Goal: Task Accomplishment & Management: Contribute content

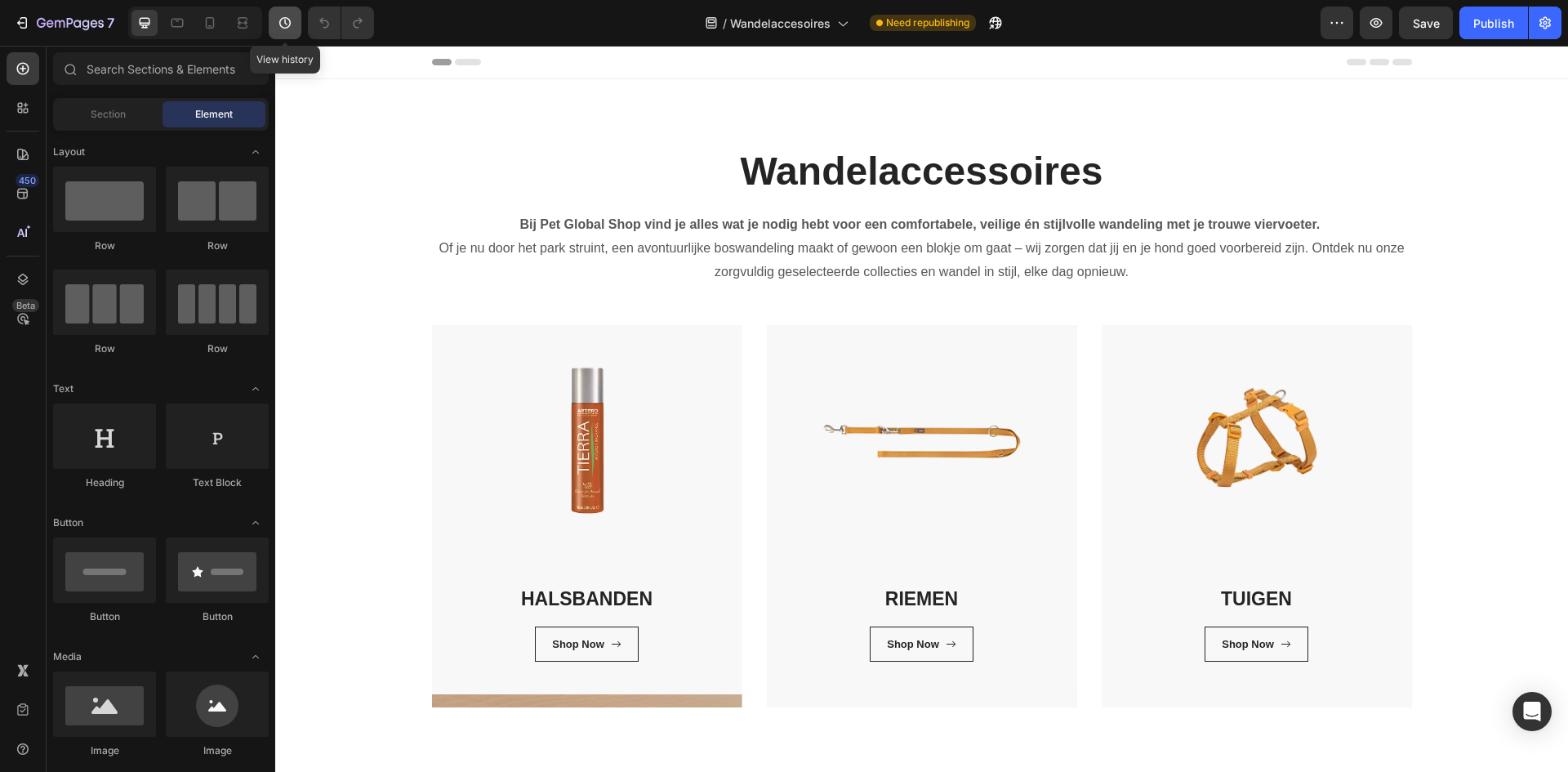
click at [283, 27] on icon "button" at bounding box center [285, 24] width 12 height 12
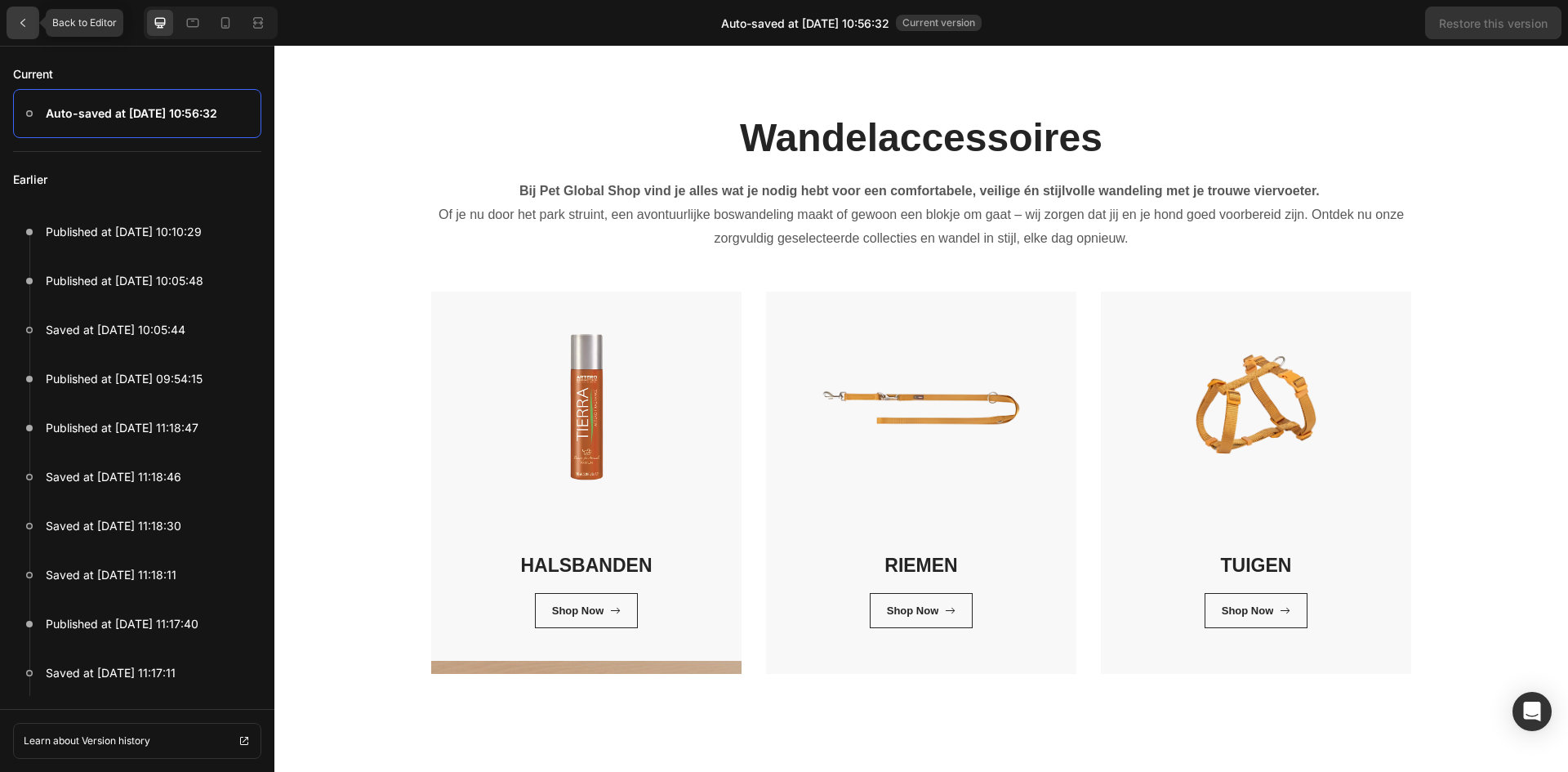
click at [17, 32] on div at bounding box center [23, 23] width 32 height 32
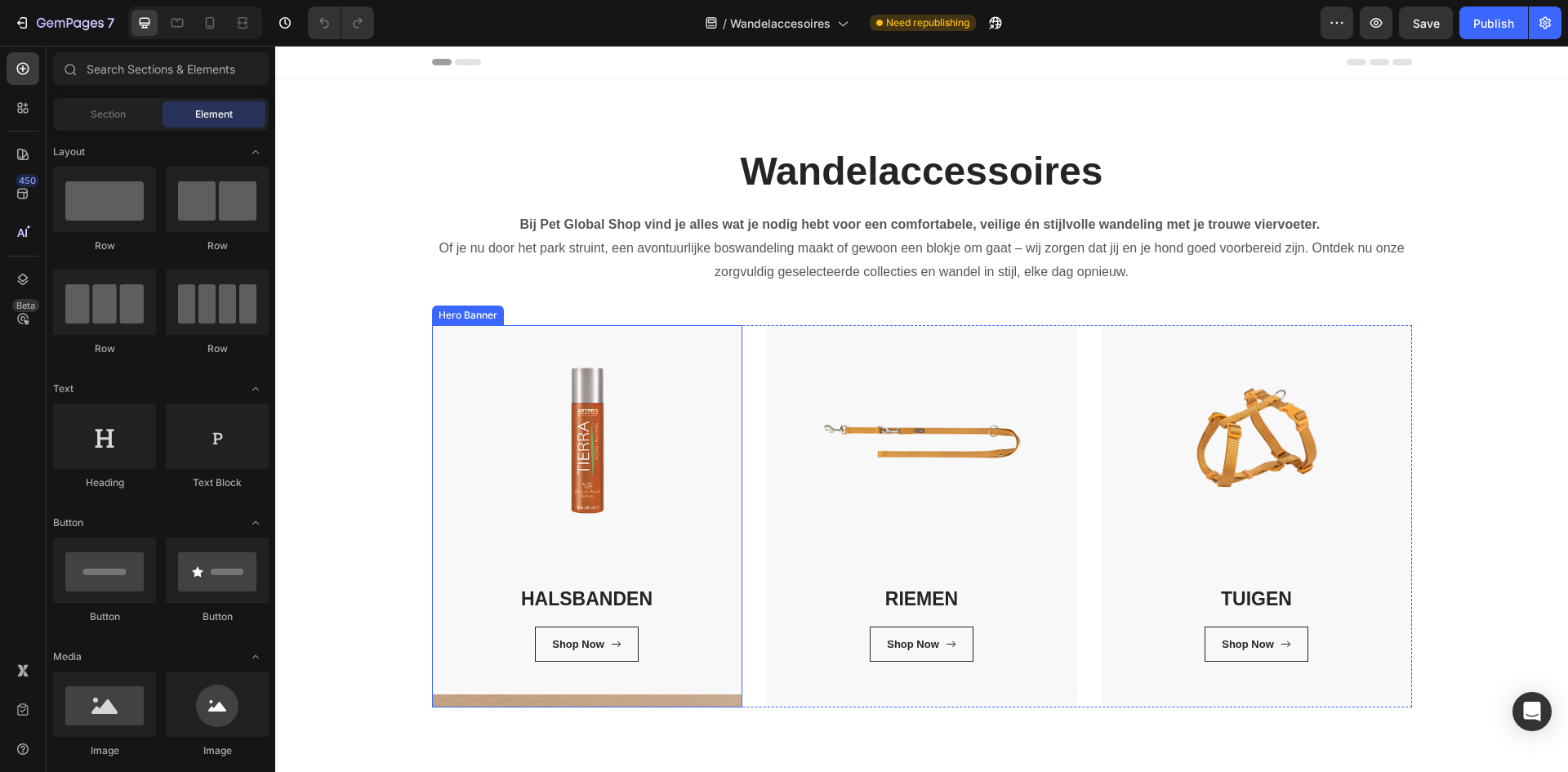
click at [547, 699] on div "HALSBANDEN Heading Shop Now Button Row Row" at bounding box center [587, 516] width 310 height 382
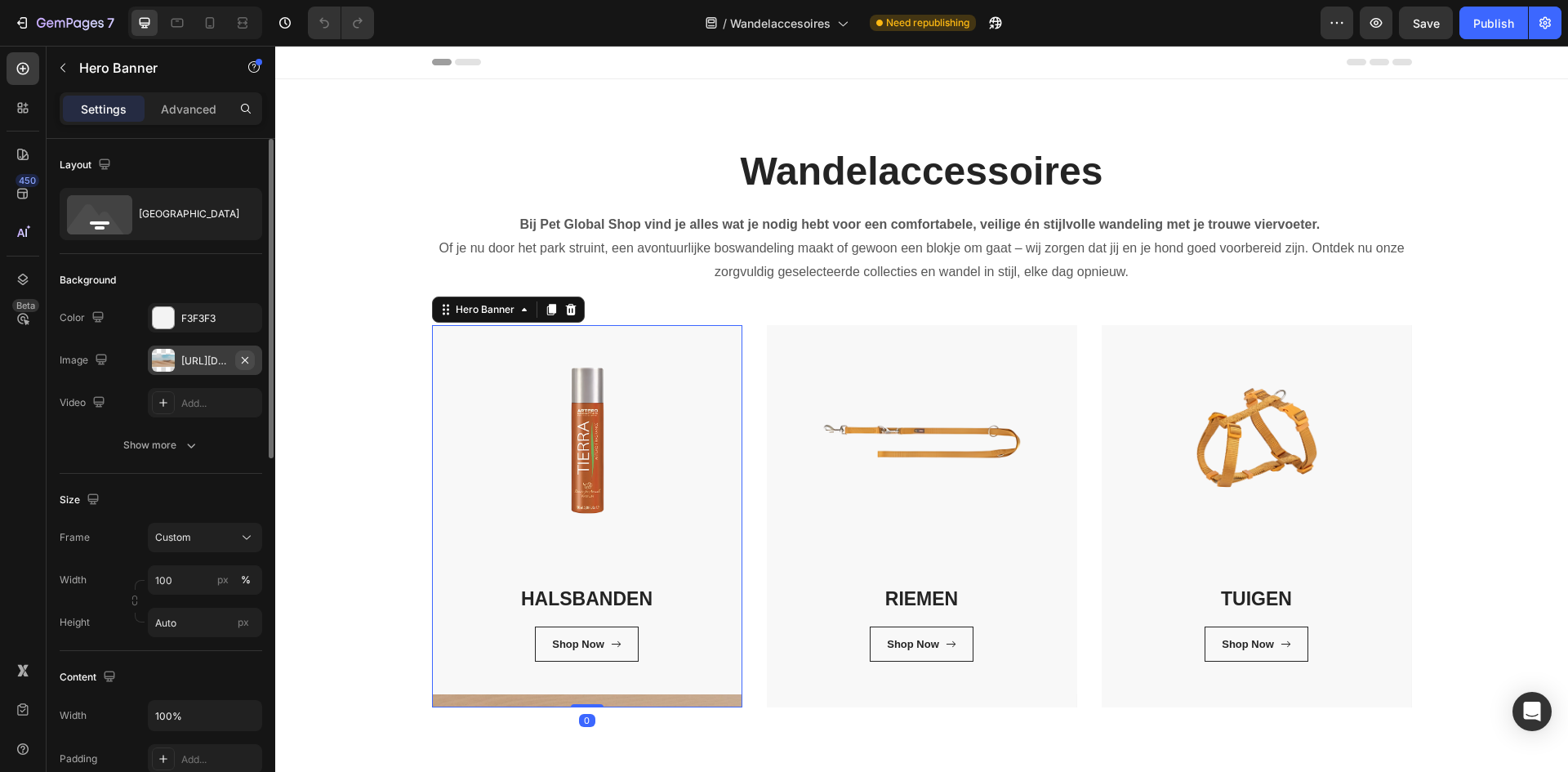
click at [245, 360] on icon "button" at bounding box center [245, 359] width 7 height 7
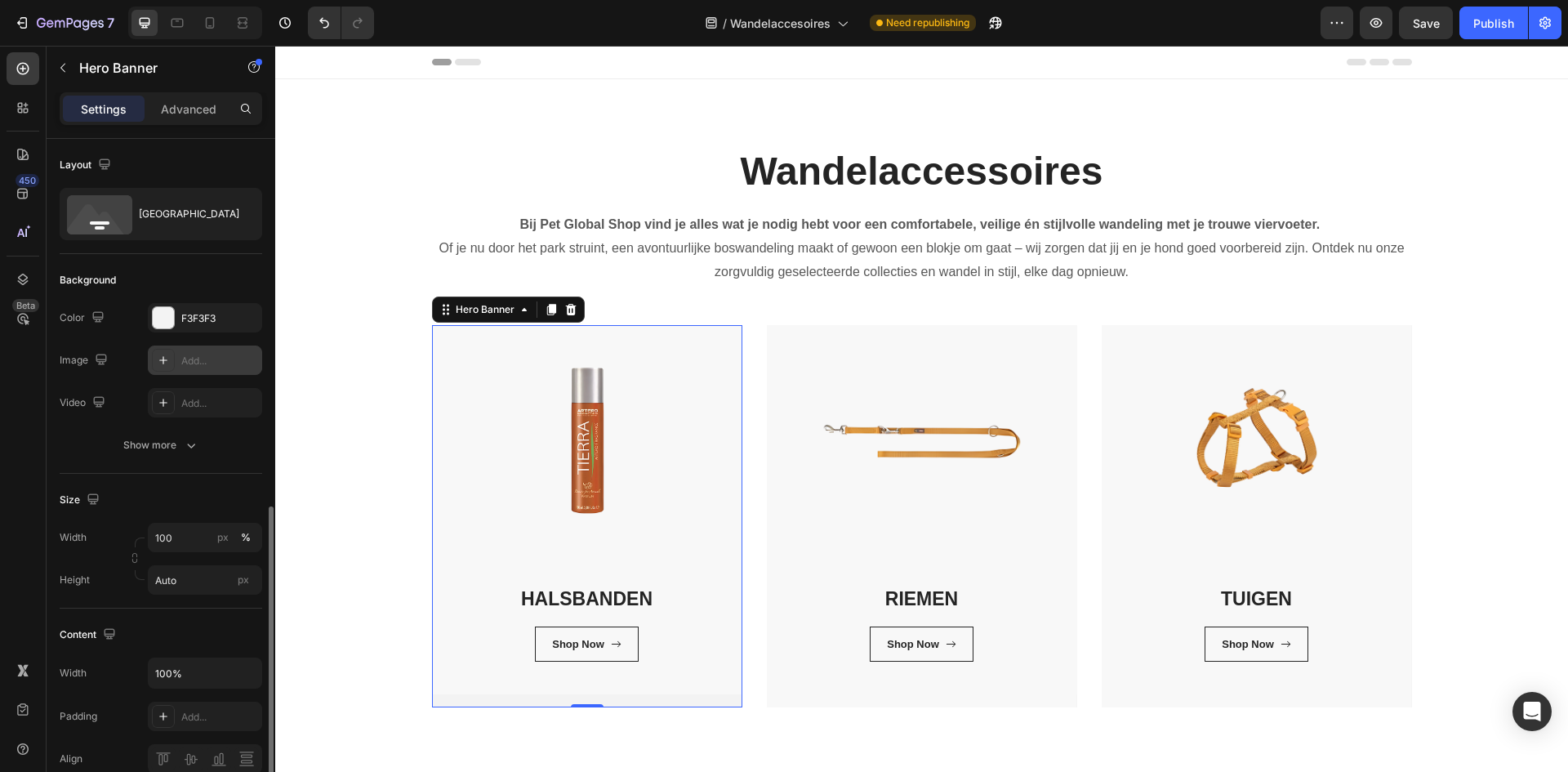
scroll to position [572, 0]
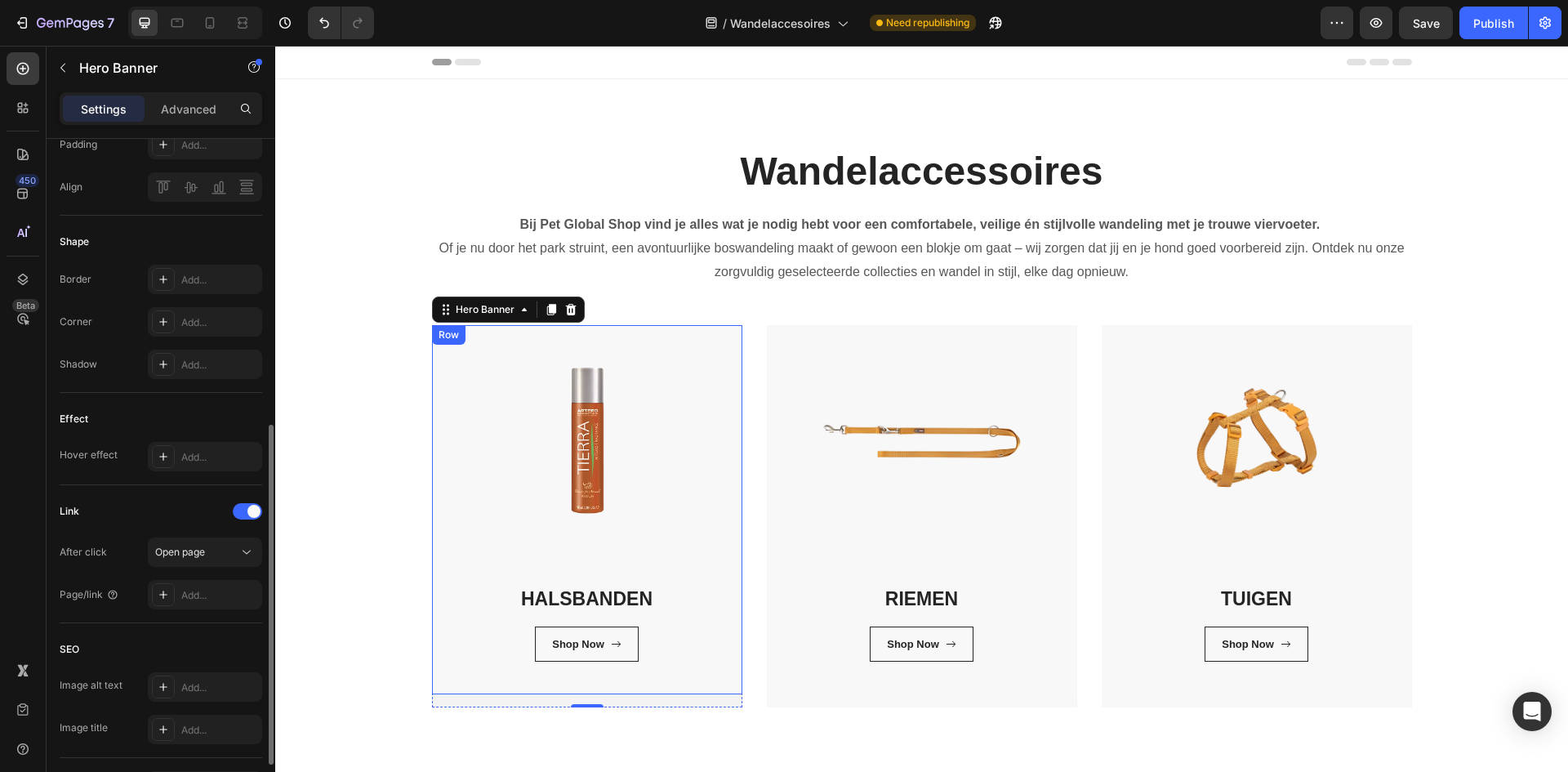
click at [603, 483] on div "HALSBANDEN Heading Shop Now Button Row Row" at bounding box center [587, 509] width 310 height 369
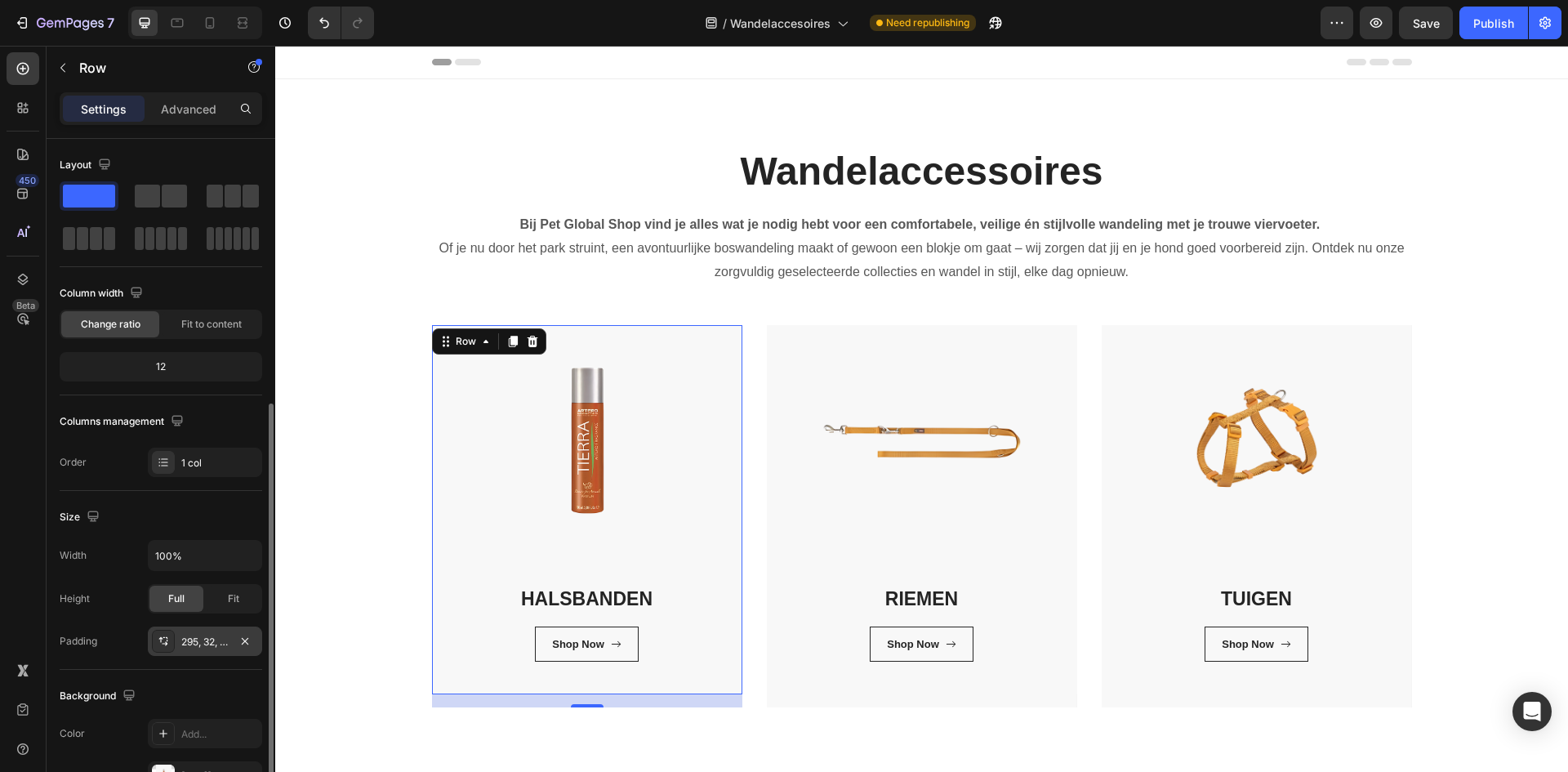
scroll to position [410, 0]
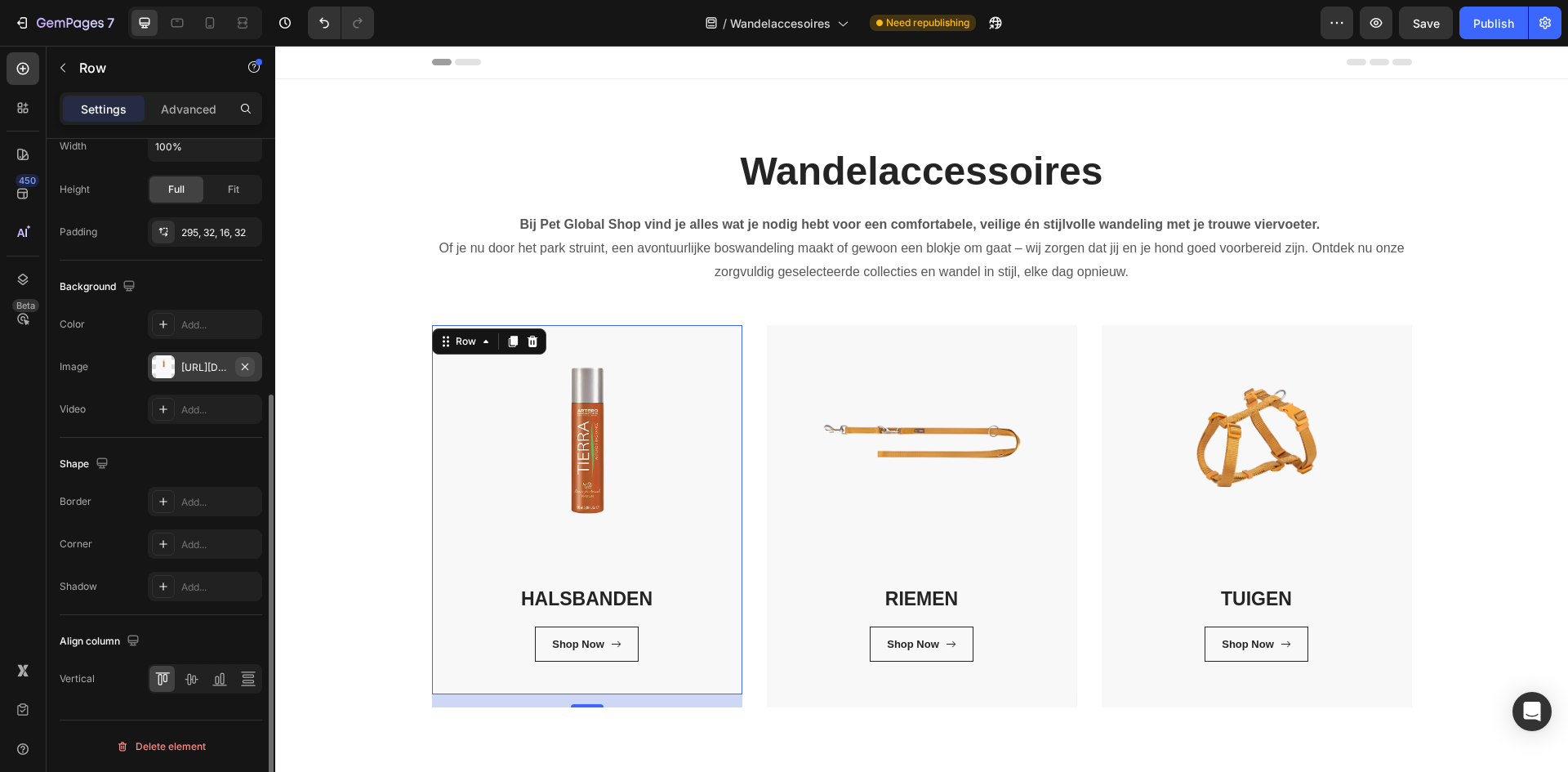
click at [250, 368] on icon "button" at bounding box center [244, 366] width 13 height 13
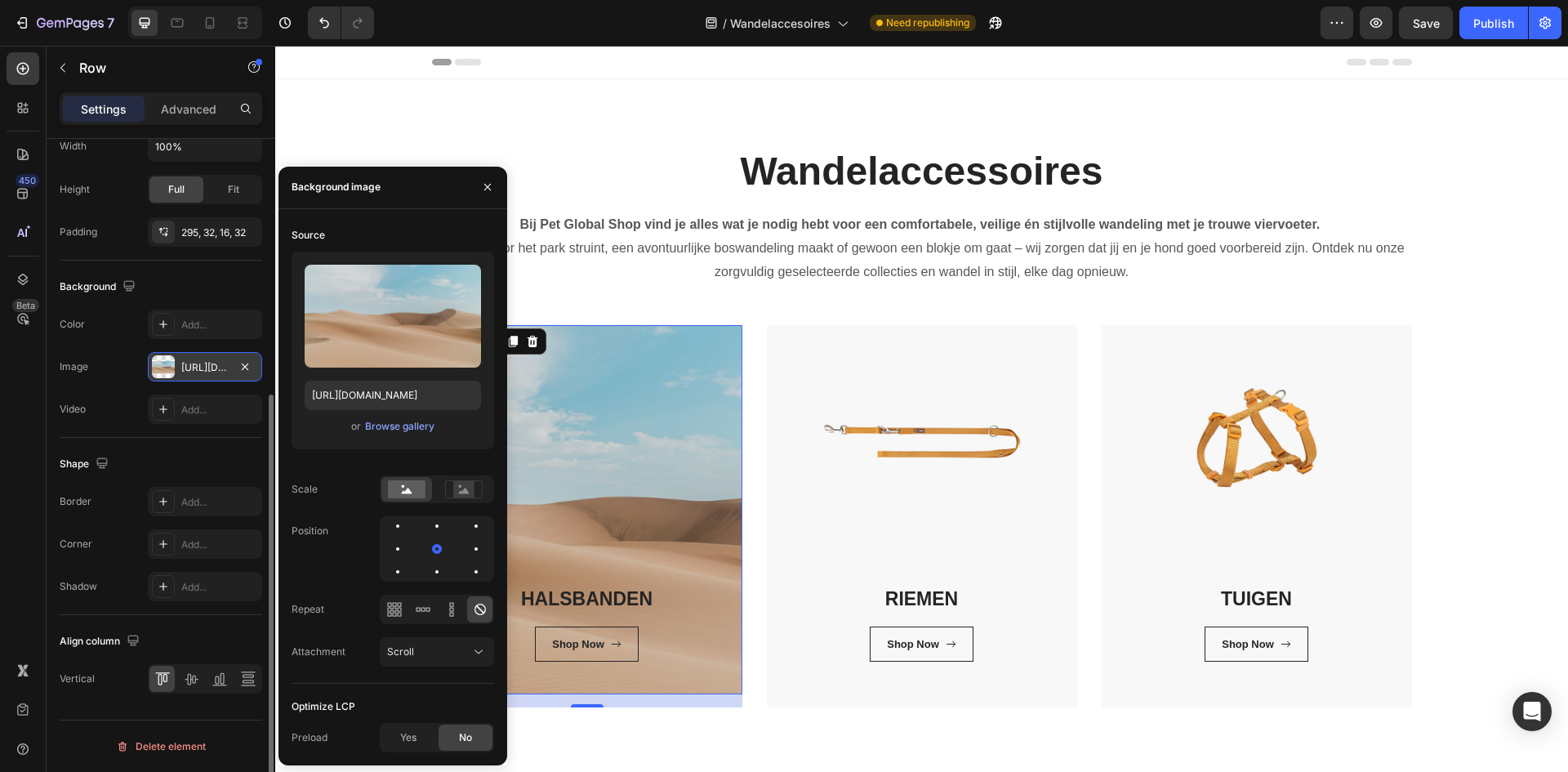
click at [214, 366] on div "https://cdn.shopify.com/s/files/1/2005/9307/files/background_settings.jpg" at bounding box center [205, 367] width 47 height 15
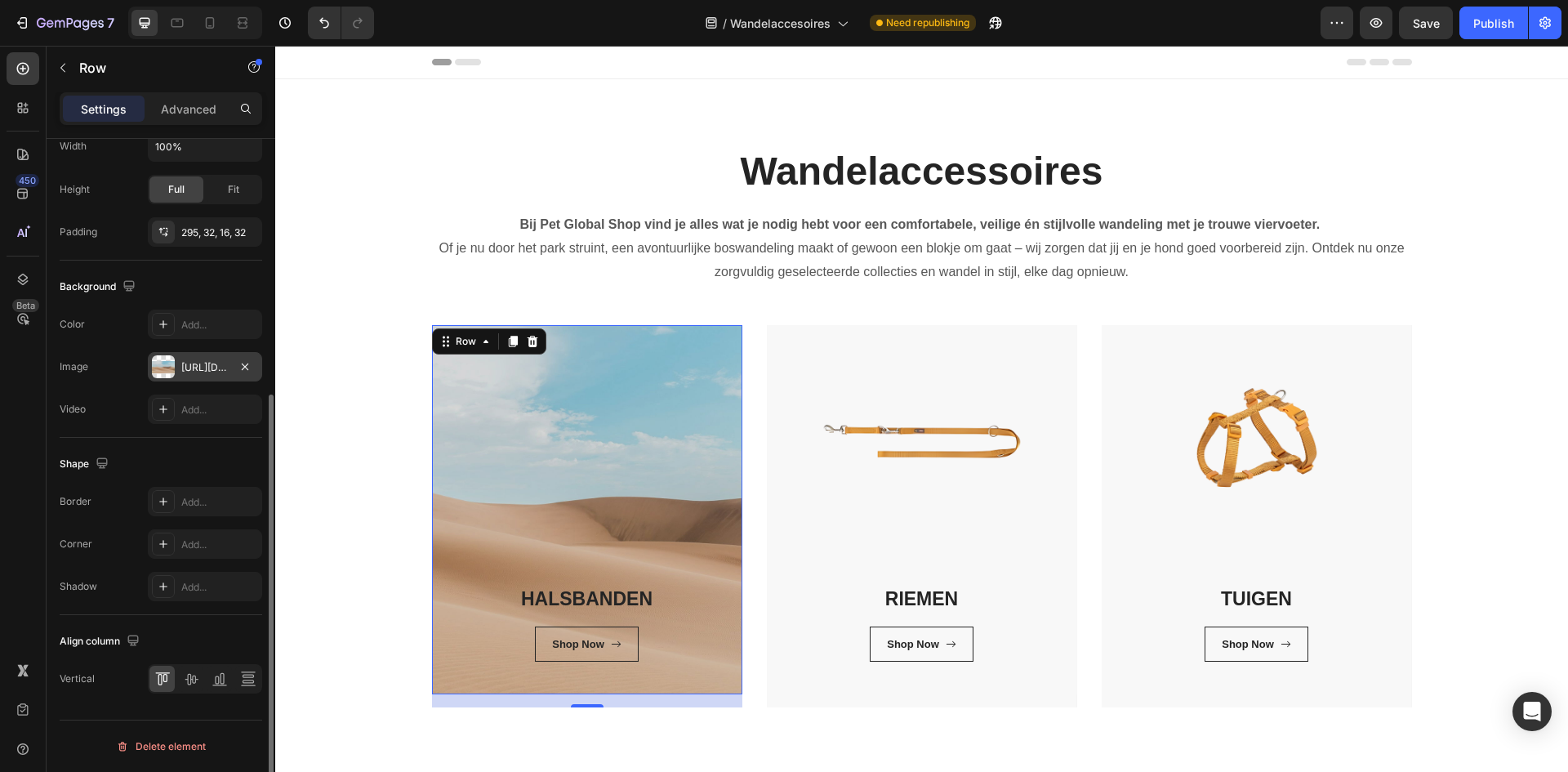
click at [214, 366] on div "https://cdn.shopify.com/s/files/1/2005/9307/files/background_settings.jpg" at bounding box center [205, 367] width 47 height 15
click at [209, 367] on div "https://cdn.shopify.com/s/files/1/2005/9307/files/background_settings.jpg" at bounding box center [205, 367] width 47 height 15
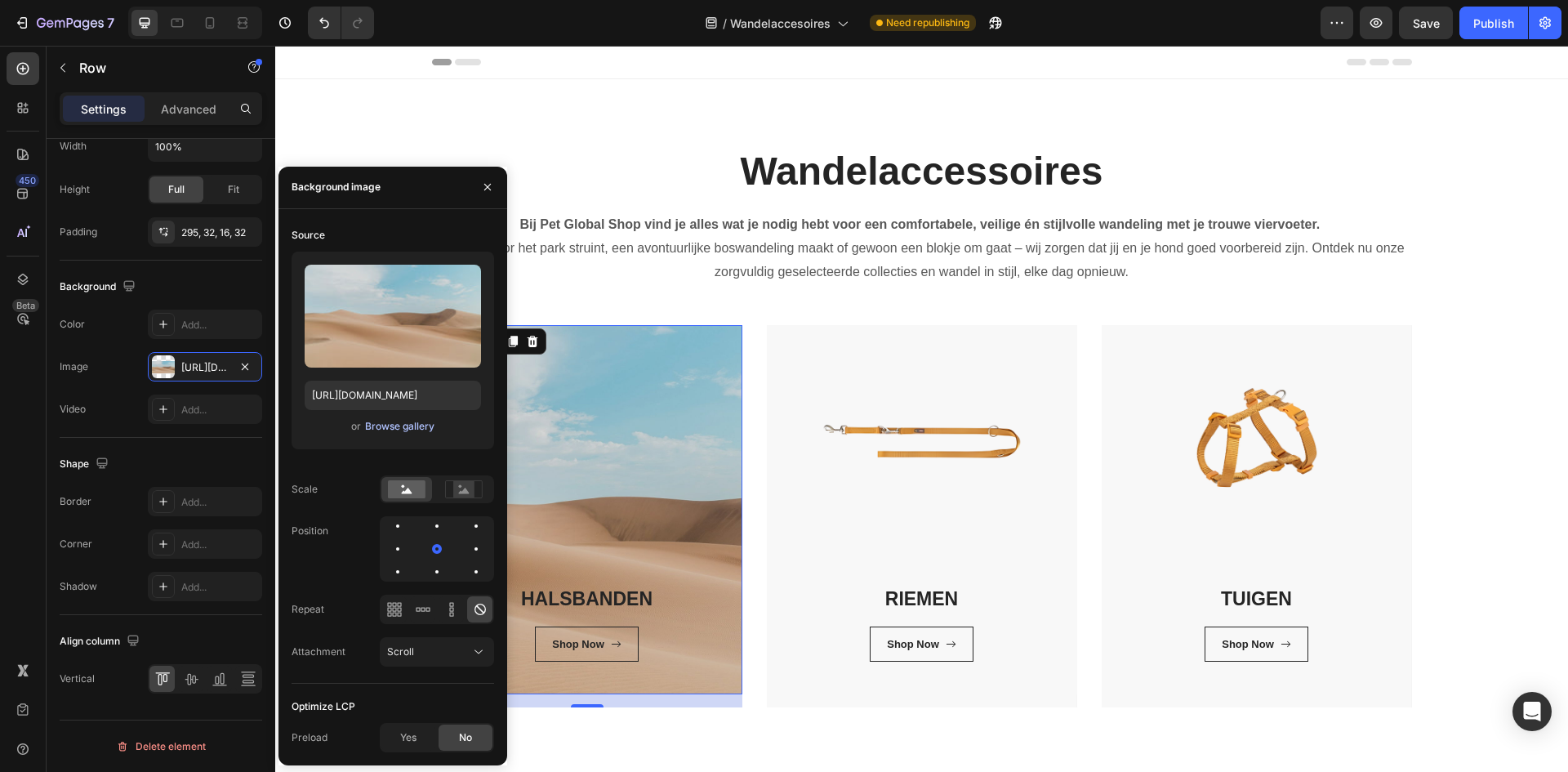
click at [423, 421] on div "Browse gallery" at bounding box center [400, 426] width 70 height 15
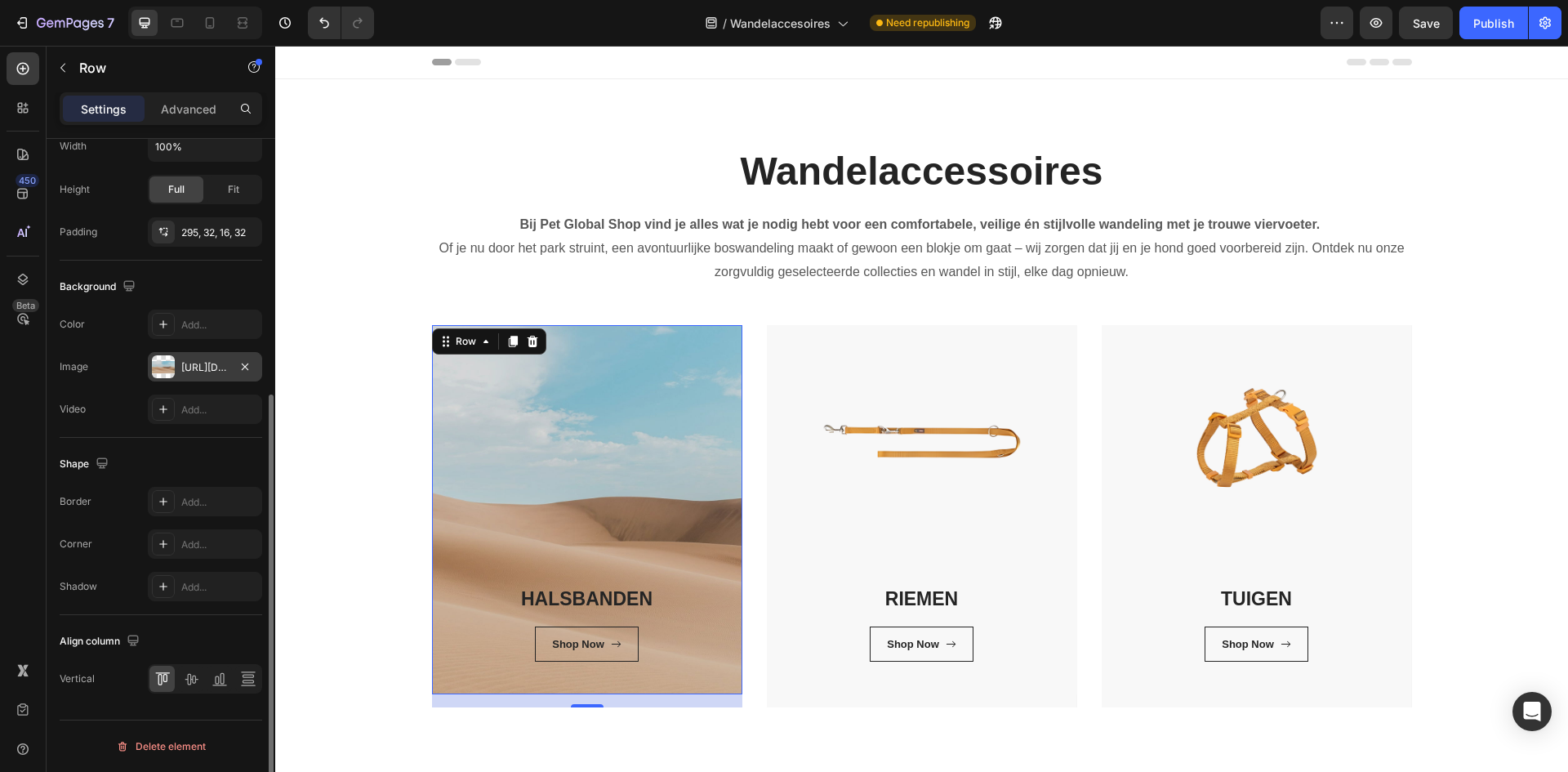
click at [220, 365] on div "https://cdn.shopify.com/s/files/1/2005/9307/files/background_settings.jpg" at bounding box center [205, 367] width 47 height 15
click at [225, 365] on div "https://cdn.shopify.com/s/files/1/2005/9307/files/background_settings.jpg" at bounding box center [205, 367] width 47 height 15
click at [222, 366] on div "https://cdn.shopify.com/s/files/1/2005/9307/files/background_settings.jpg" at bounding box center [205, 367] width 47 height 15
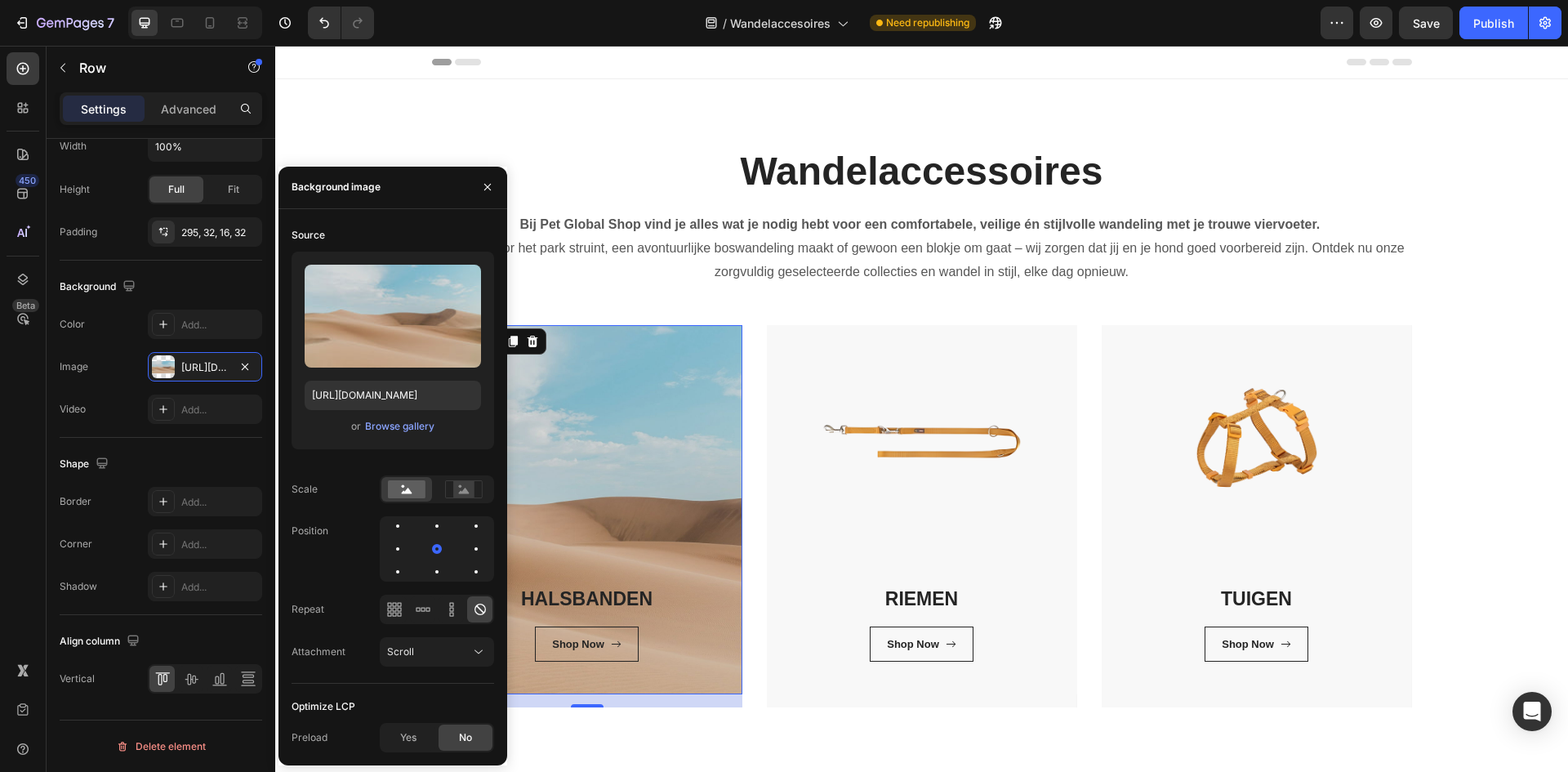
click at [653, 699] on div "16" at bounding box center [587, 700] width 310 height 13
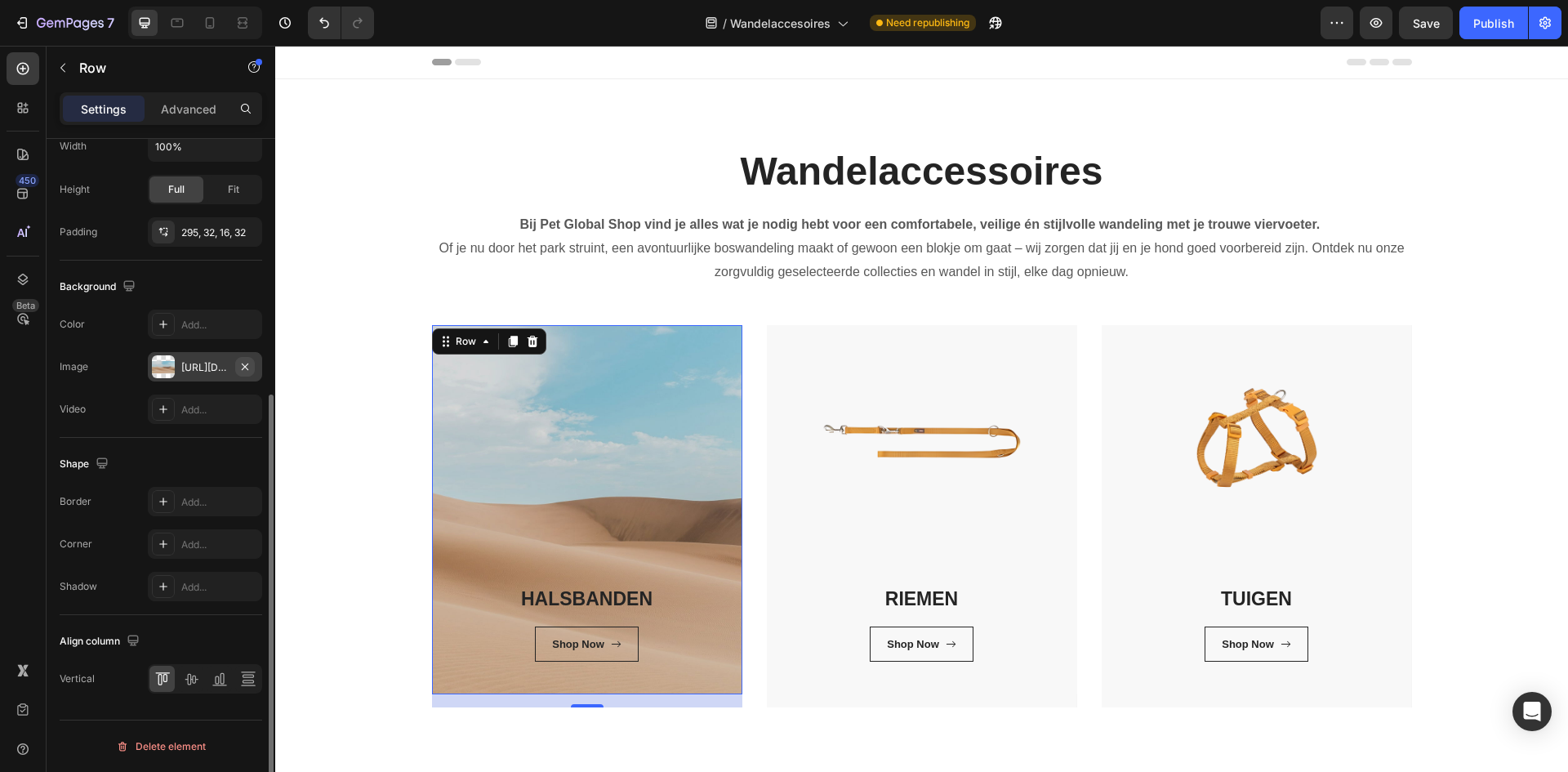
click at [244, 363] on icon "button" at bounding box center [244, 366] width 13 height 13
type input "https://cdn.shopify.com/s/files/1/2005/9307/files/background_settings.jpg"
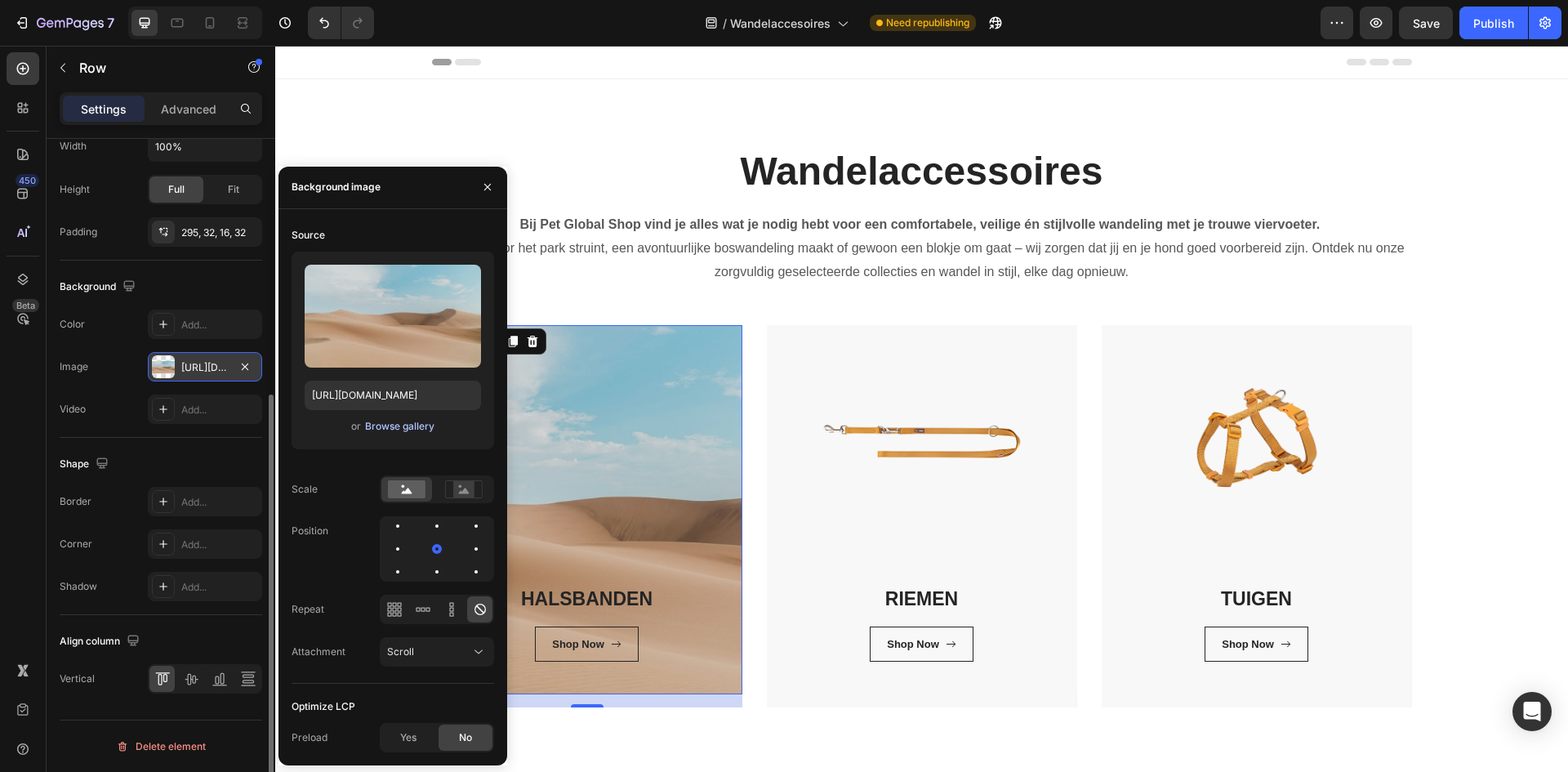
click at [371, 420] on div "Browse gallery" at bounding box center [400, 426] width 70 height 15
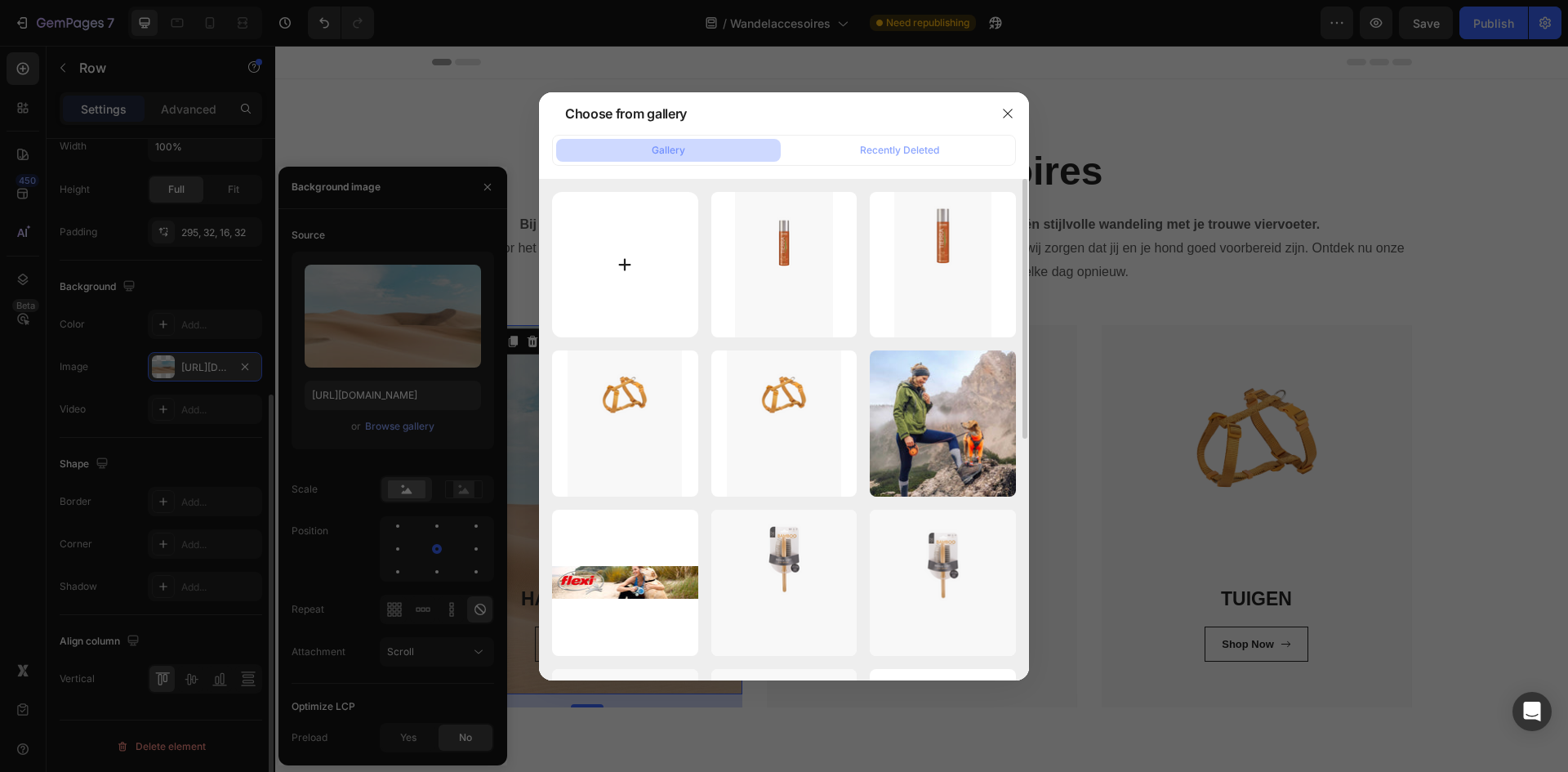
click at [613, 257] on input "file" at bounding box center [625, 265] width 146 height 146
type input "C:\fakepath\Zonder titel (600 x 900 px).zip"
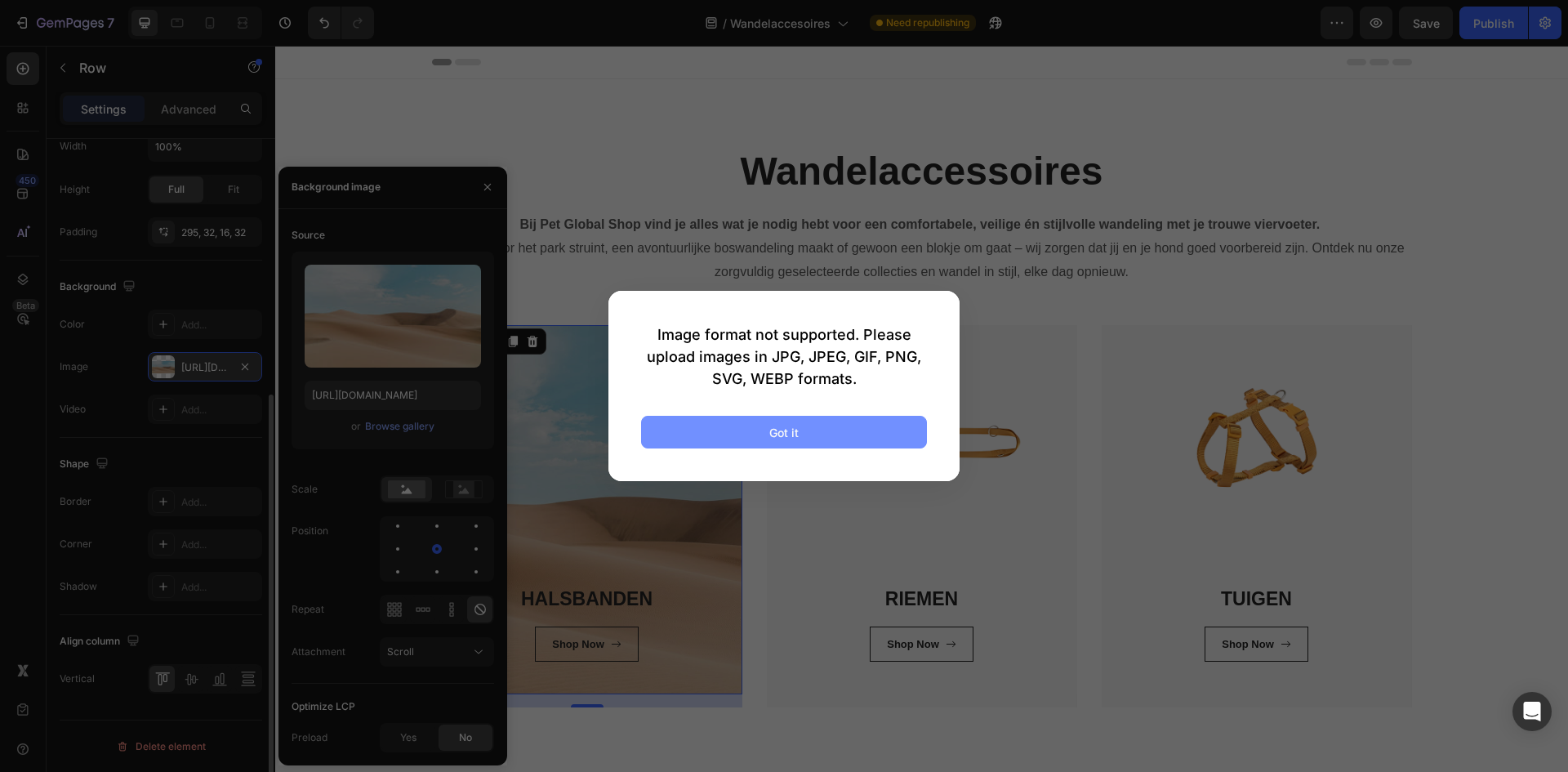
click at [761, 431] on button "Got it" at bounding box center [784, 431] width 286 height 32
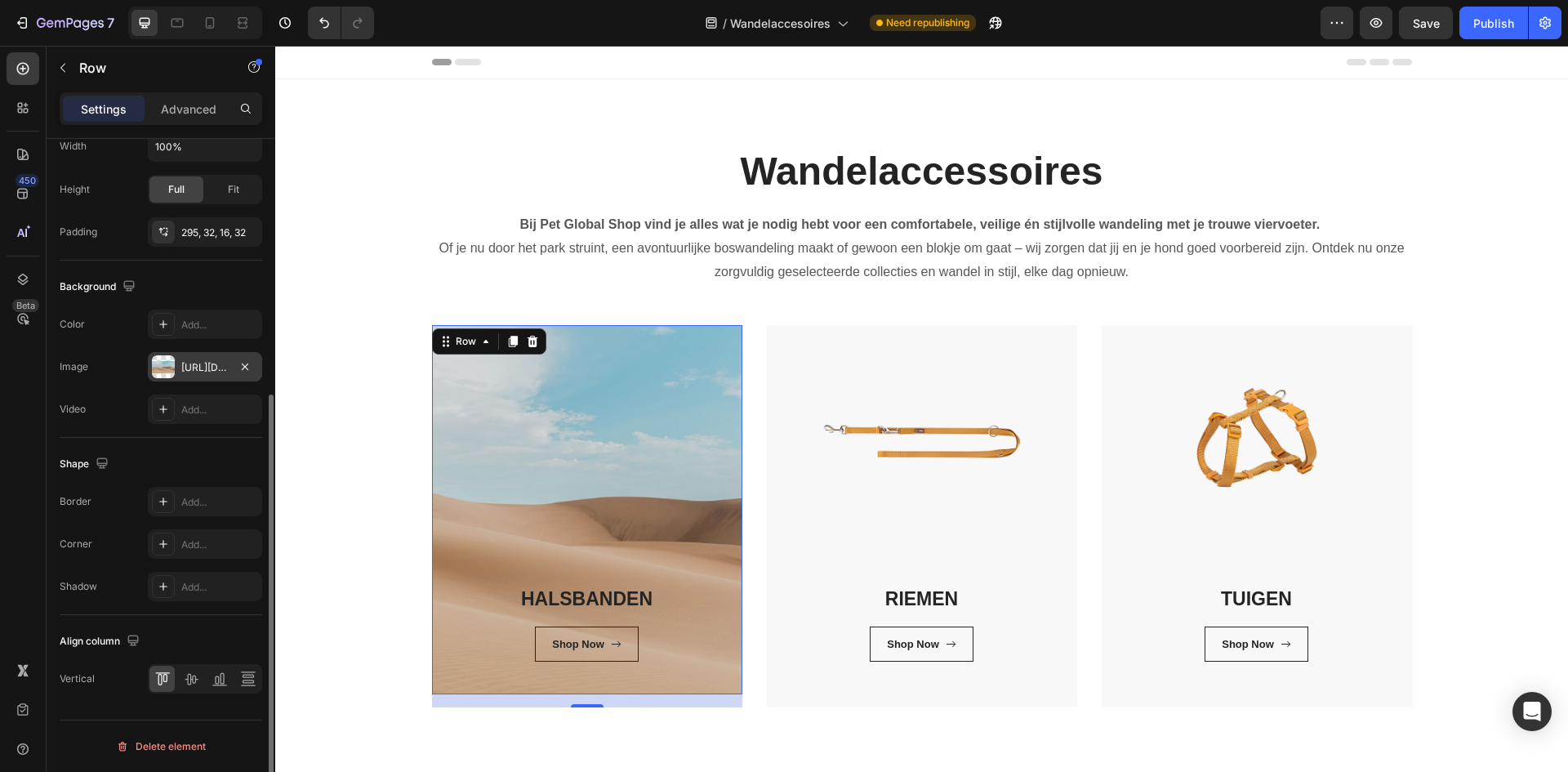
click at [191, 361] on div "[URL][DOMAIN_NAME]" at bounding box center [205, 367] width 47 height 15
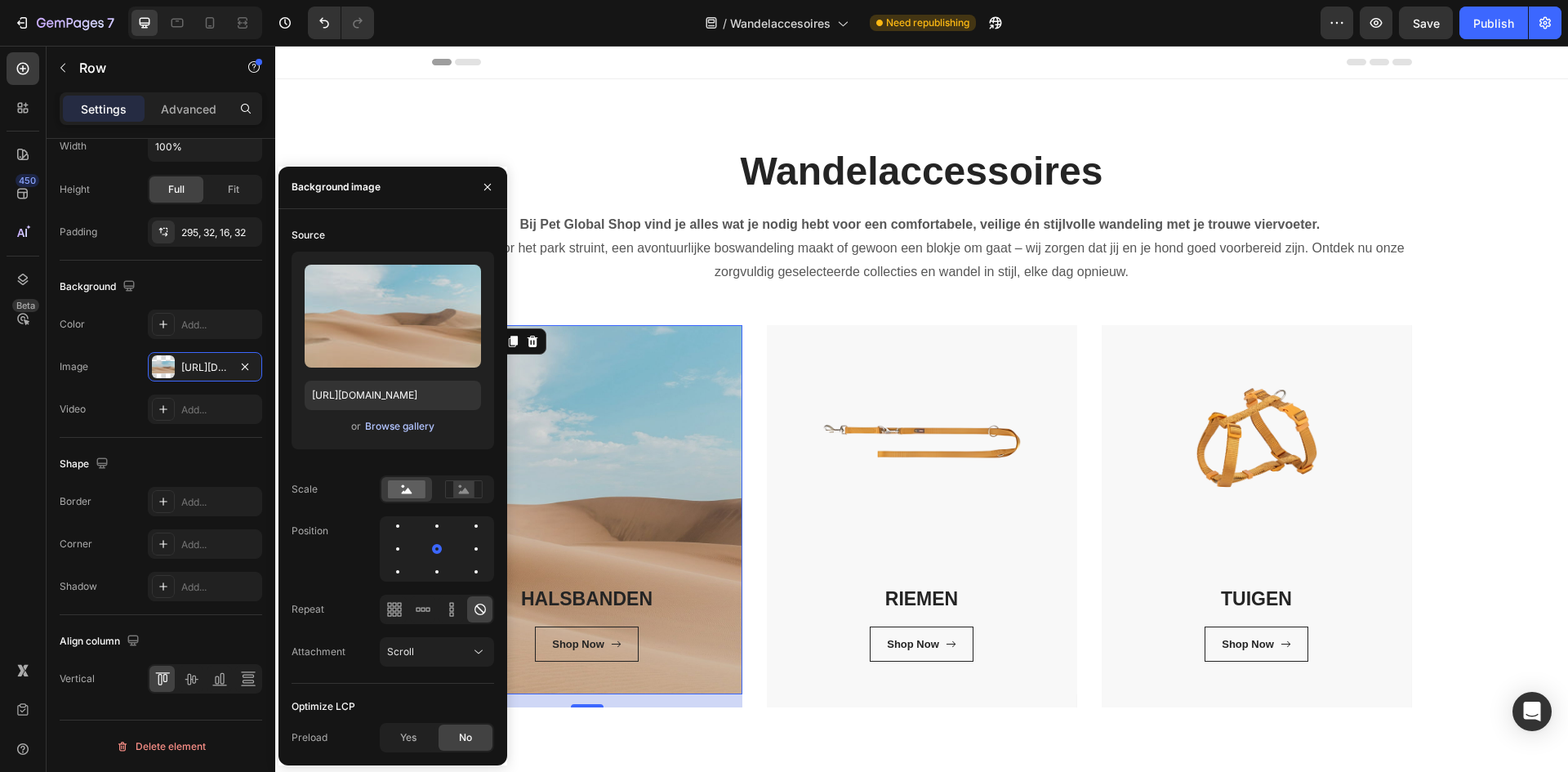
click at [403, 434] on button "Browse gallery" at bounding box center [400, 426] width 71 height 17
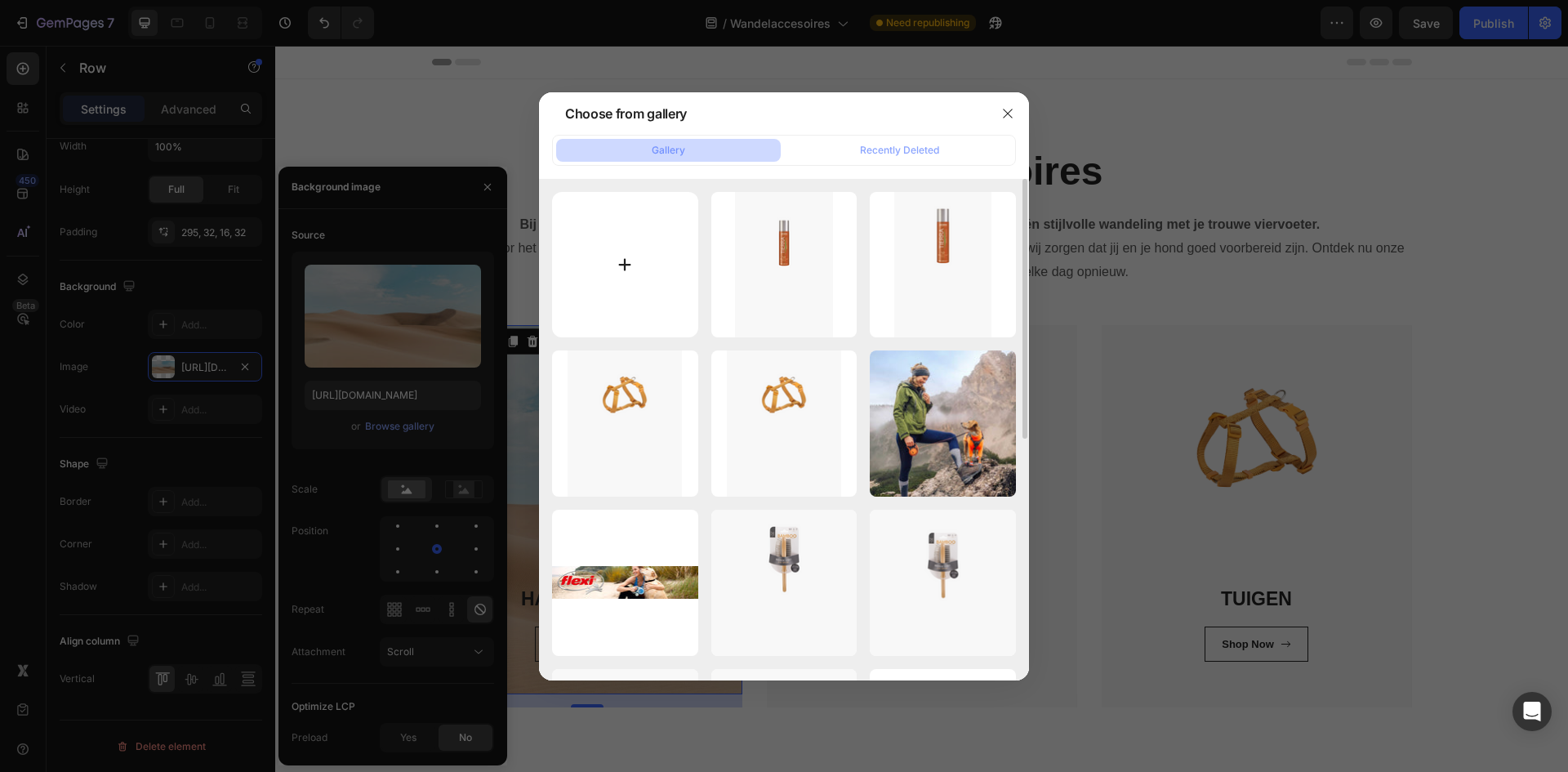
click at [627, 266] on input "file" at bounding box center [625, 265] width 146 height 146
type input "C:\fakepath\1.png"
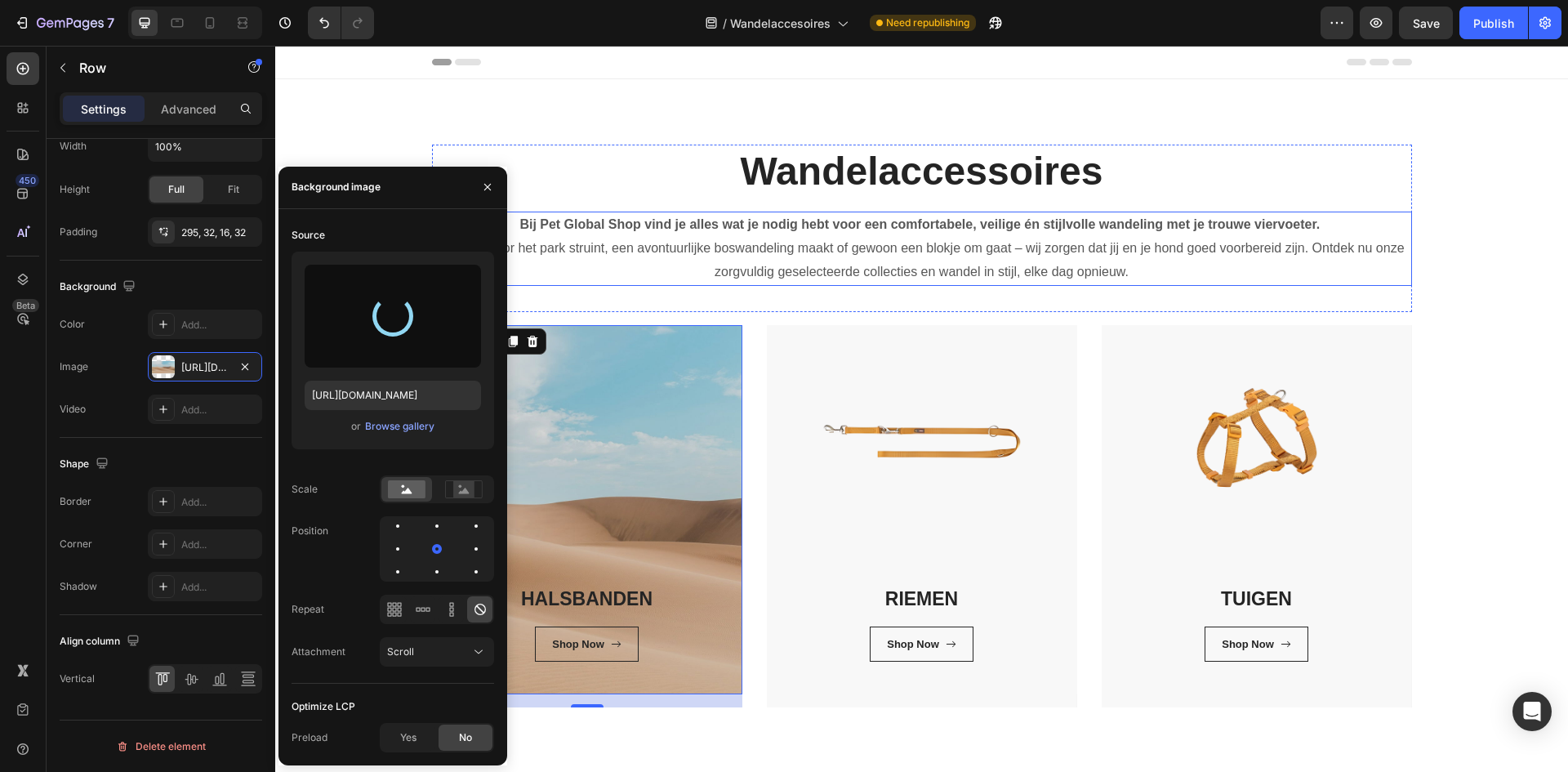
type input "https://cdn.shopify.com/s/files/1/0850/4698/5038/files/gempages_562201034588422…"
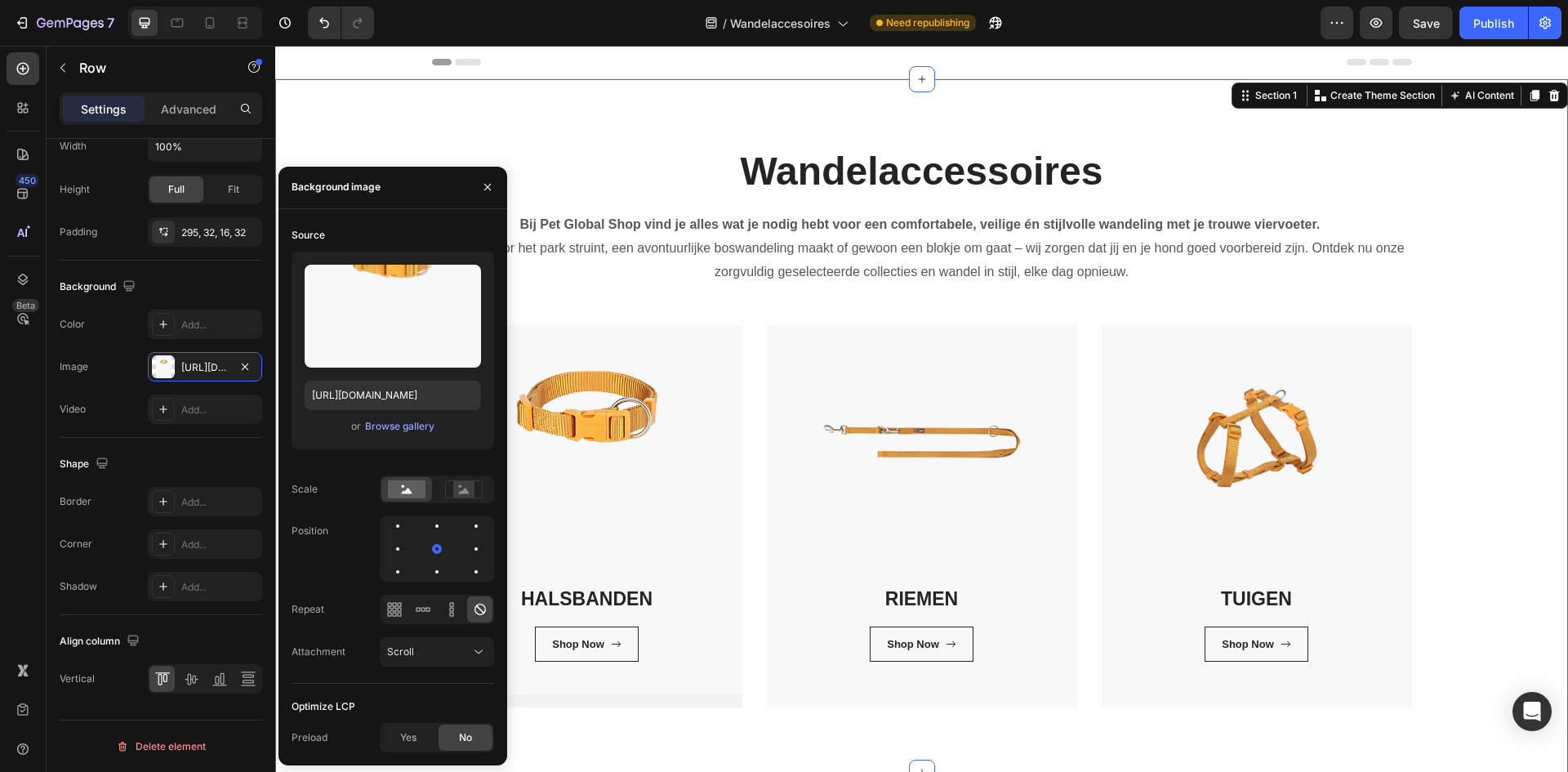
click at [1530, 427] on div "Wandelaccessoires Heading Bij Pet Global Shop vind je alles wat je nodig hebt v…" at bounding box center [921, 426] width 1268 height 562
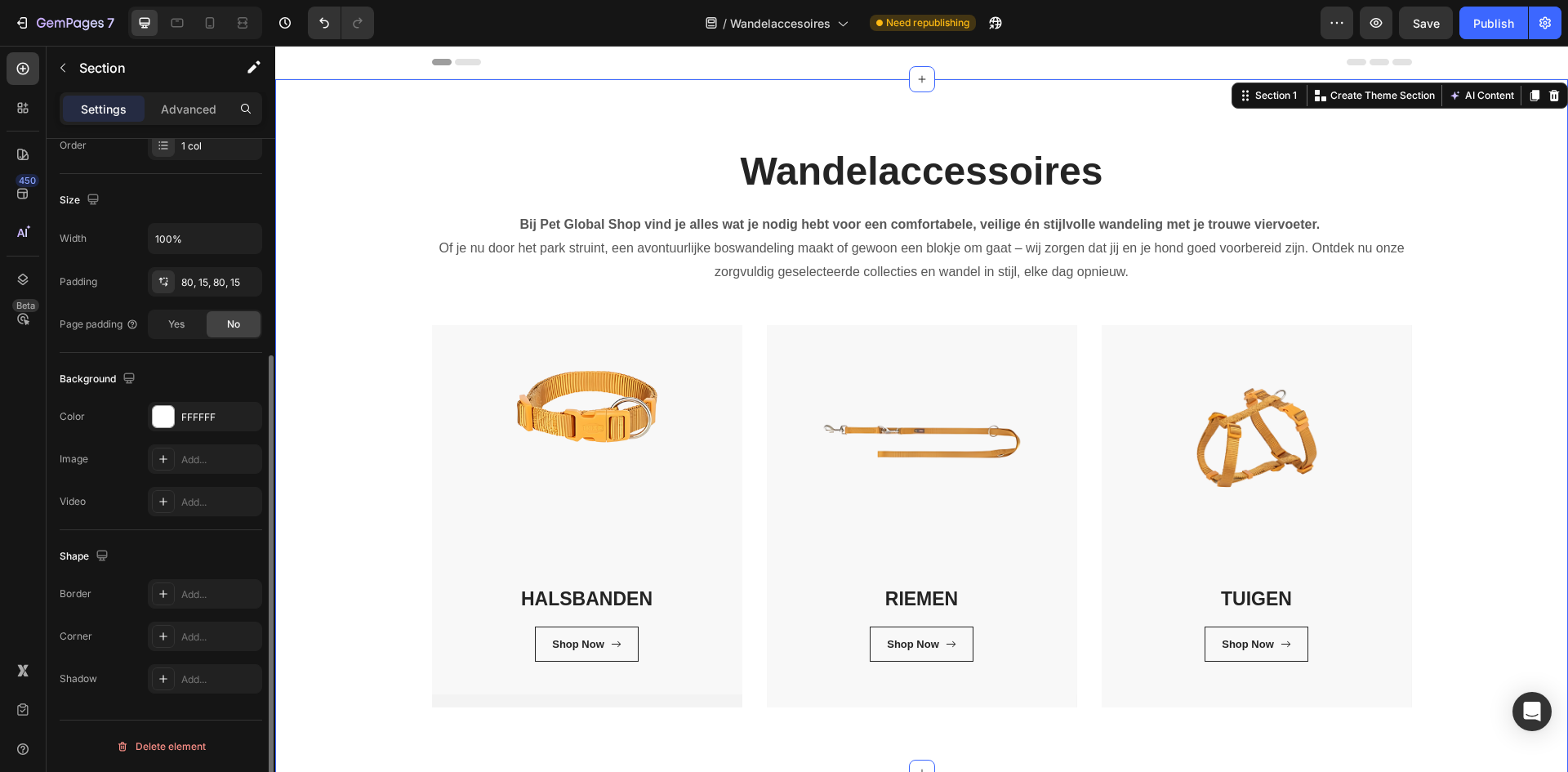
scroll to position [0, 0]
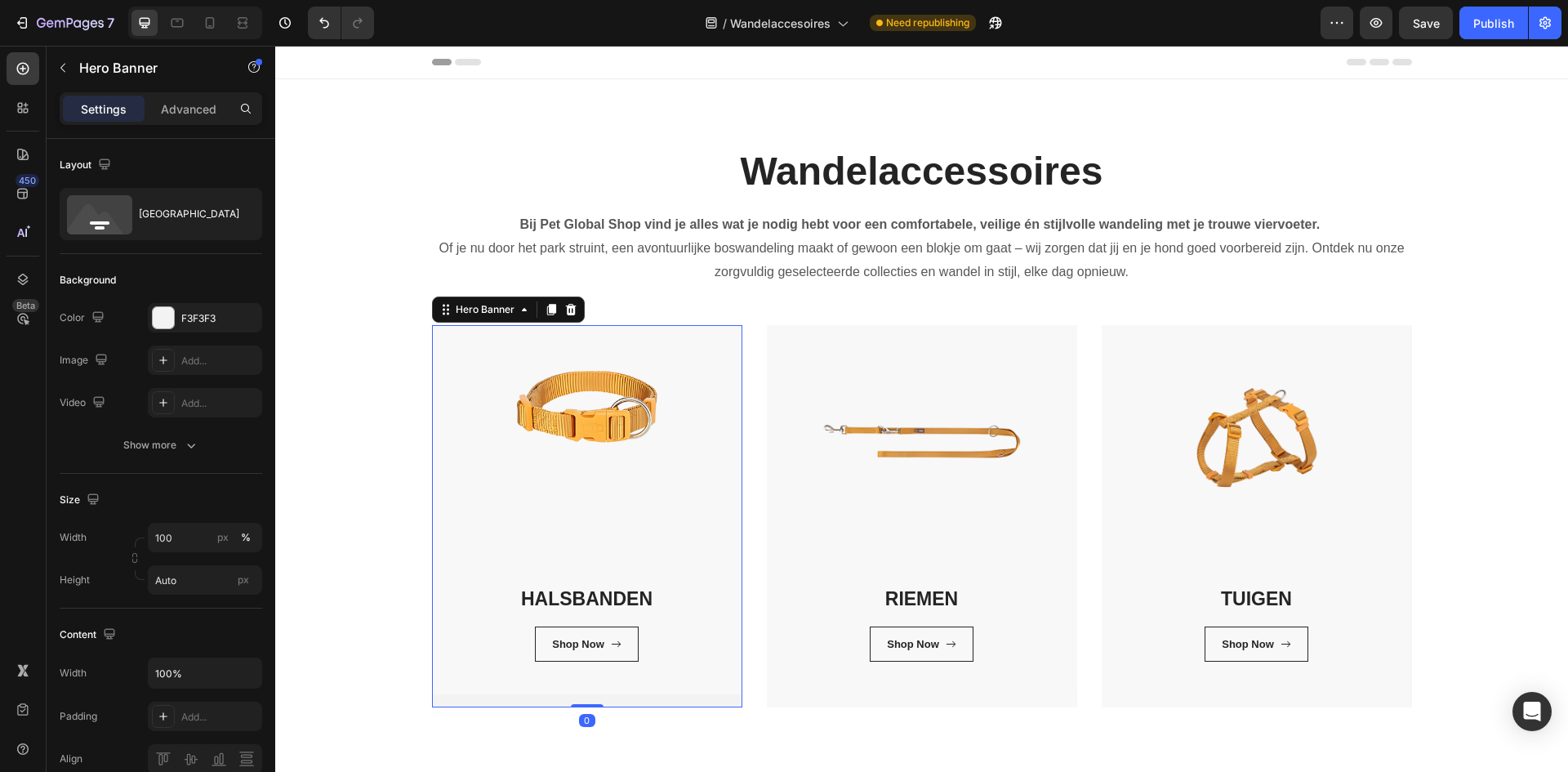
click at [497, 701] on div "HALSBANDEN Heading Shop Now Button Row Row" at bounding box center [587, 516] width 310 height 382
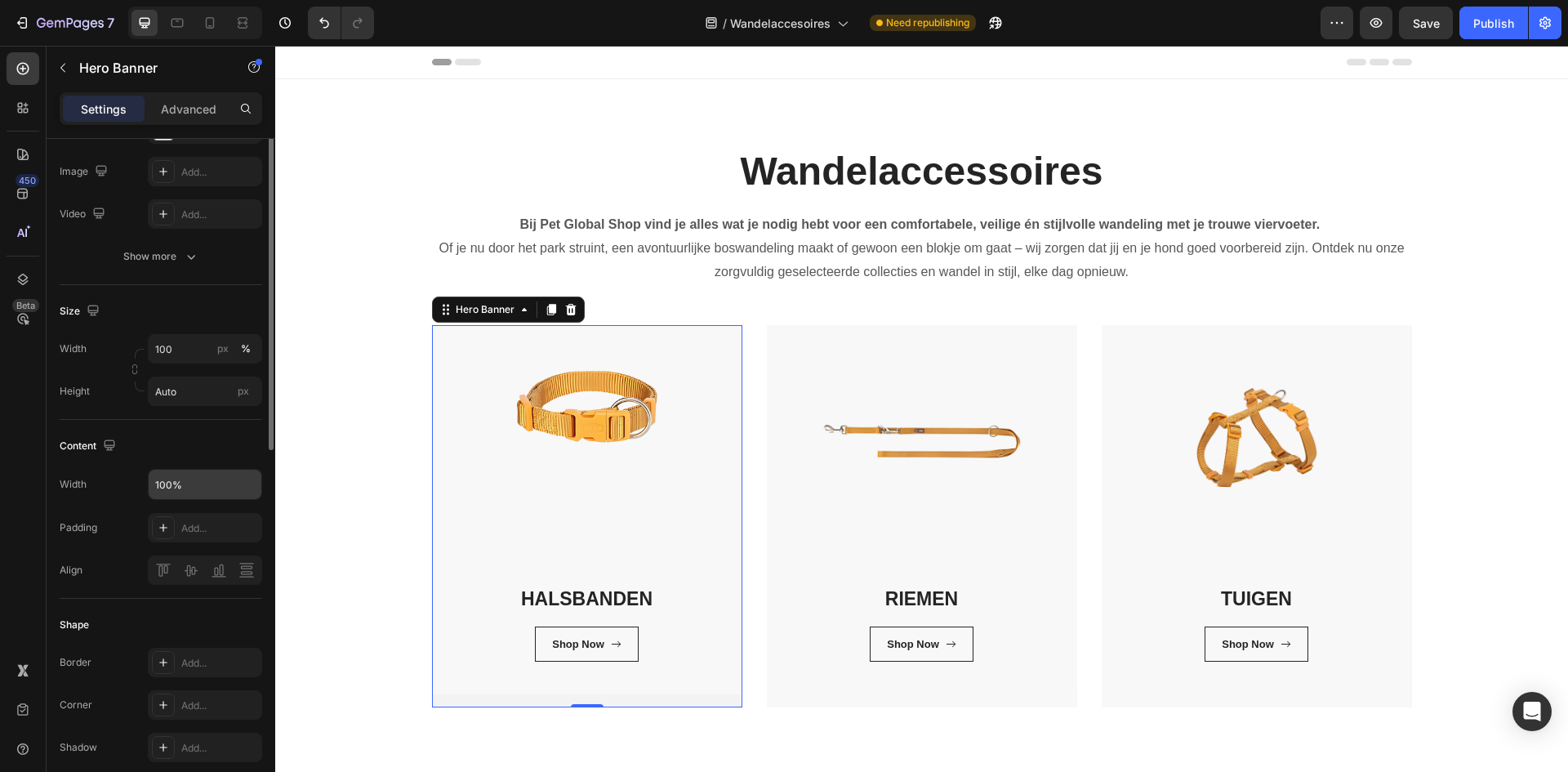
scroll to position [107, 0]
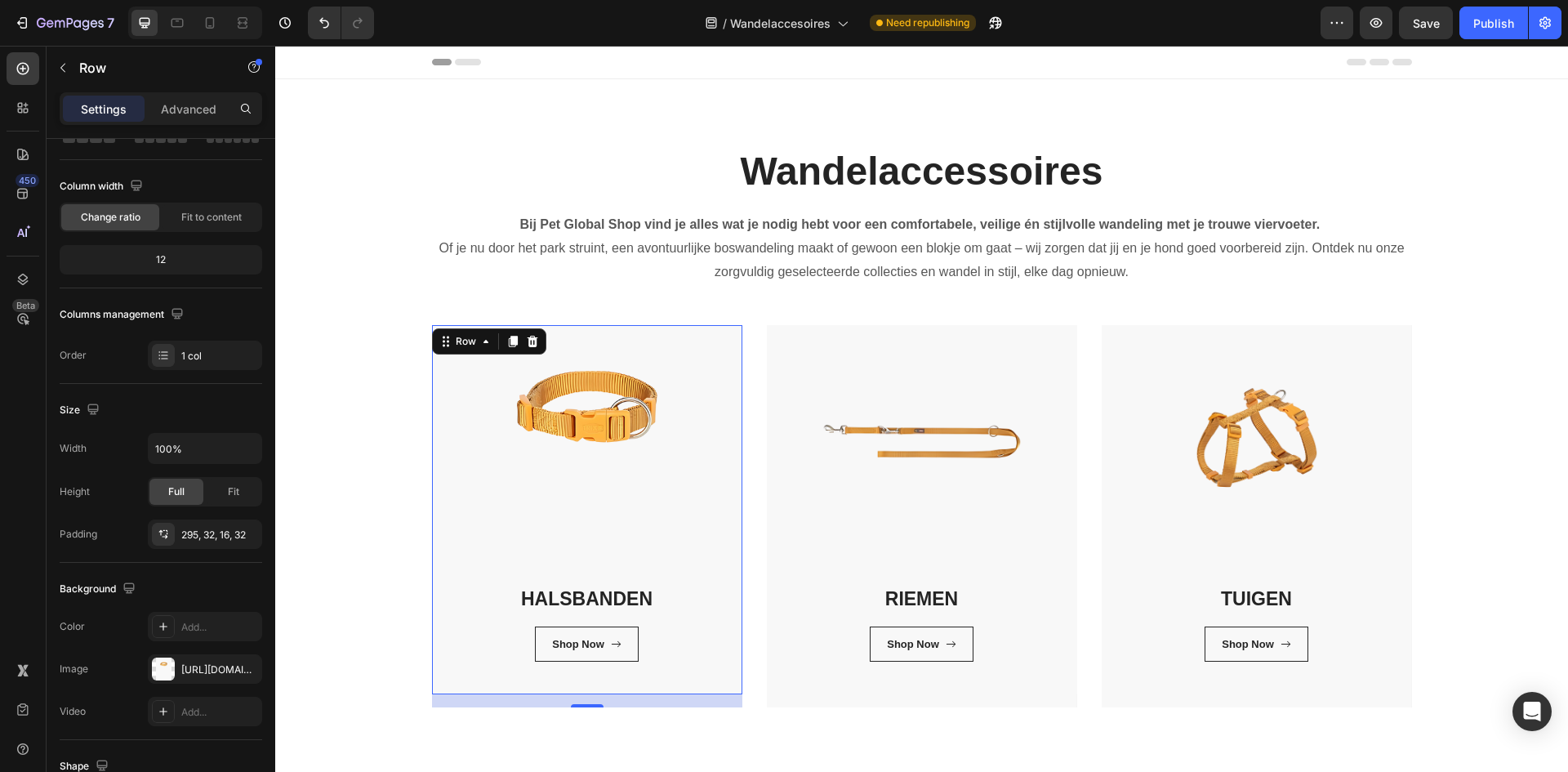
click at [510, 518] on div "HALSBANDEN Heading Shop Now Button Row Row 16" at bounding box center [587, 509] width 310 height 369
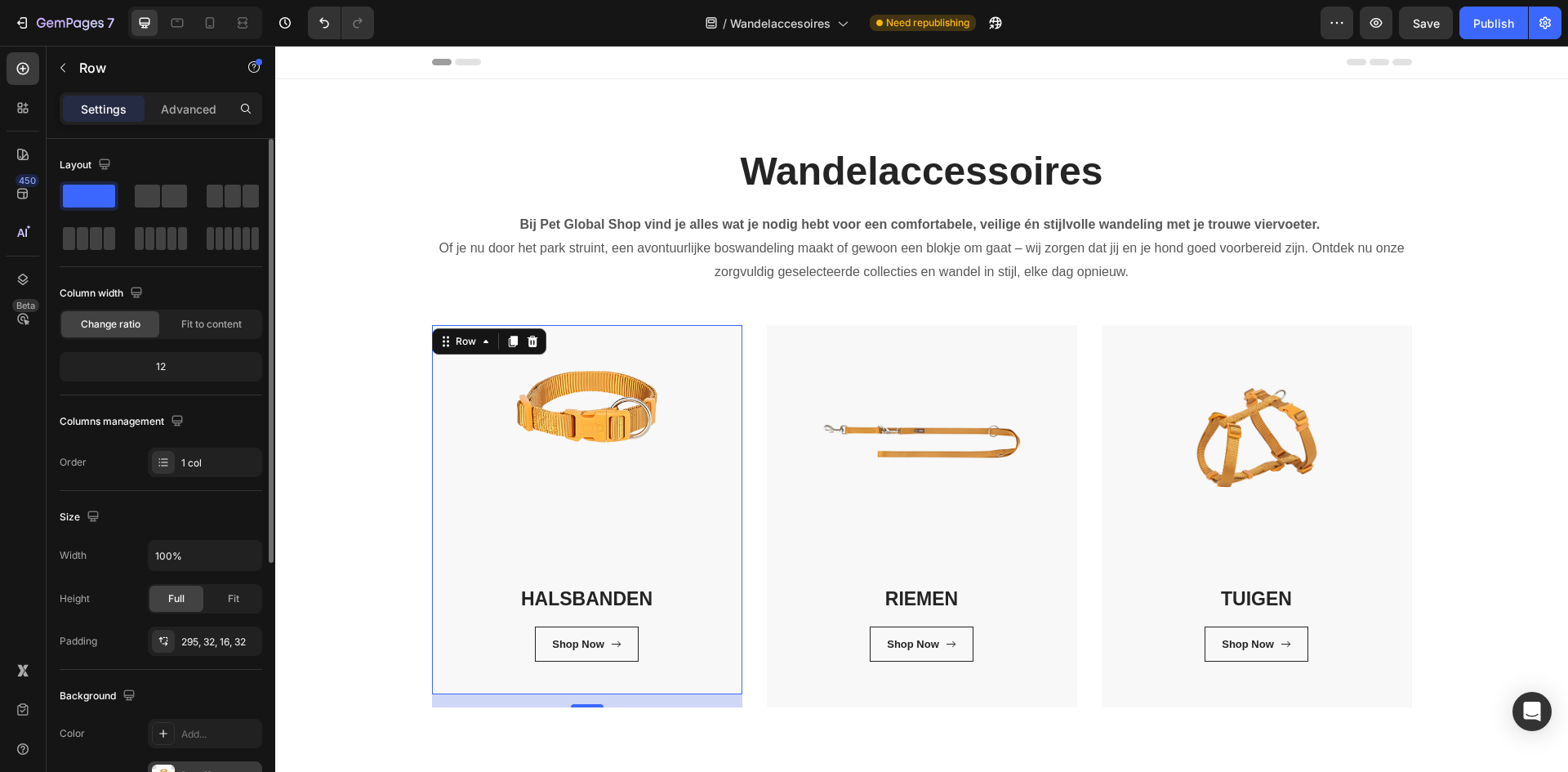
scroll to position [410, 0]
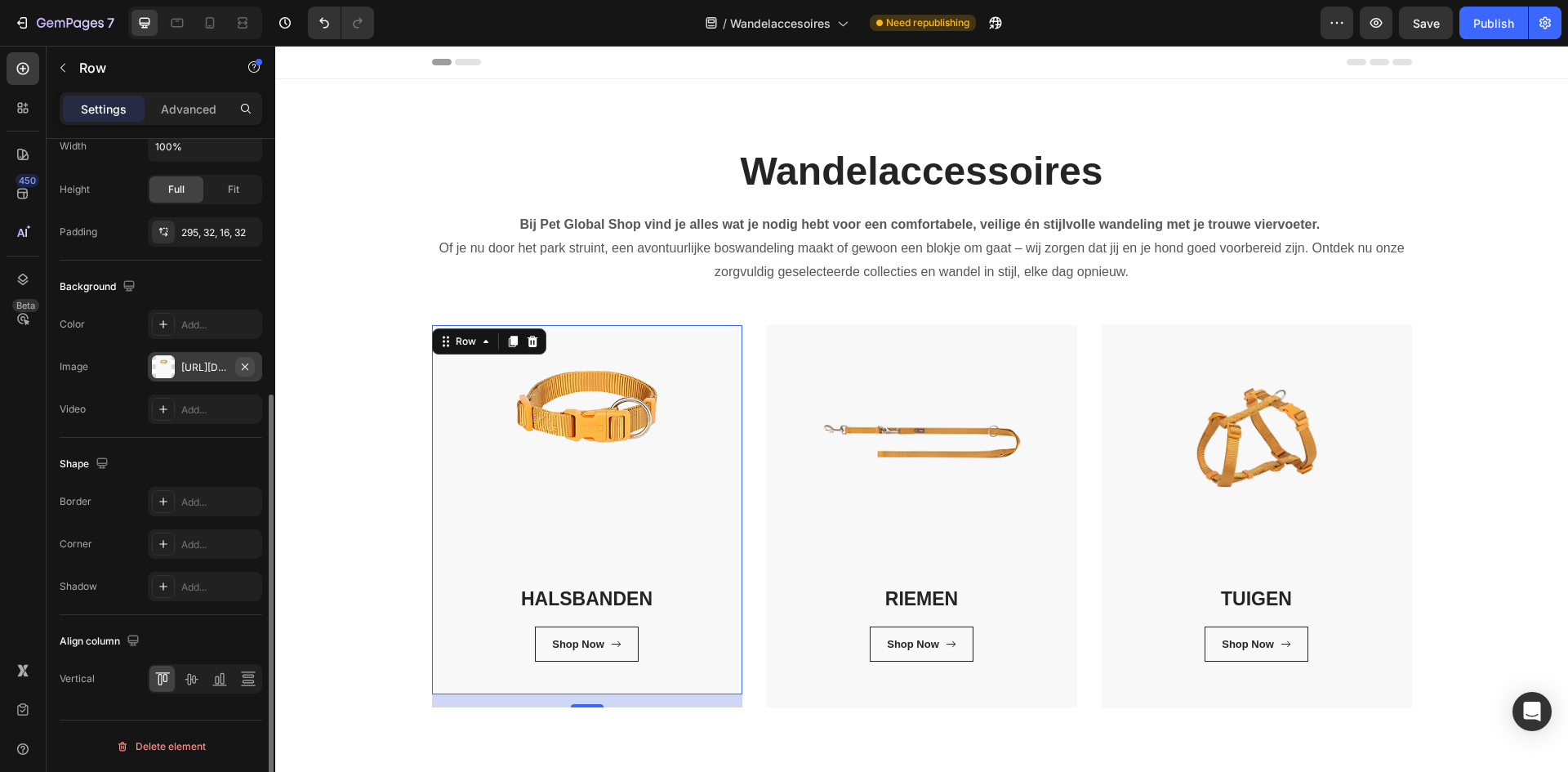
click at [250, 364] on icon "button" at bounding box center [244, 366] width 13 height 13
click at [217, 370] on div "Add..." at bounding box center [219, 367] width 76 height 15
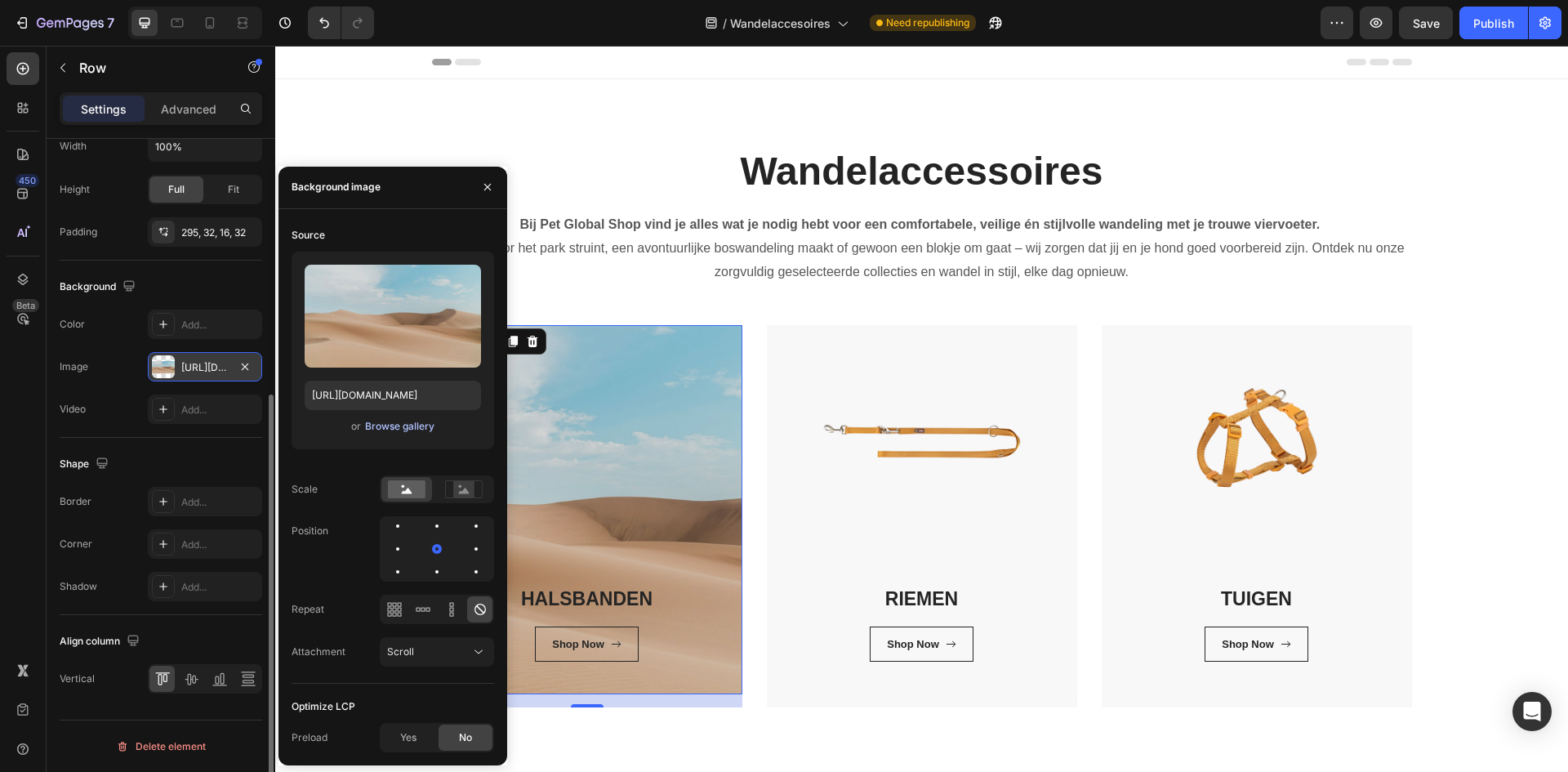
click at [394, 425] on div "Browse gallery" at bounding box center [400, 426] width 70 height 15
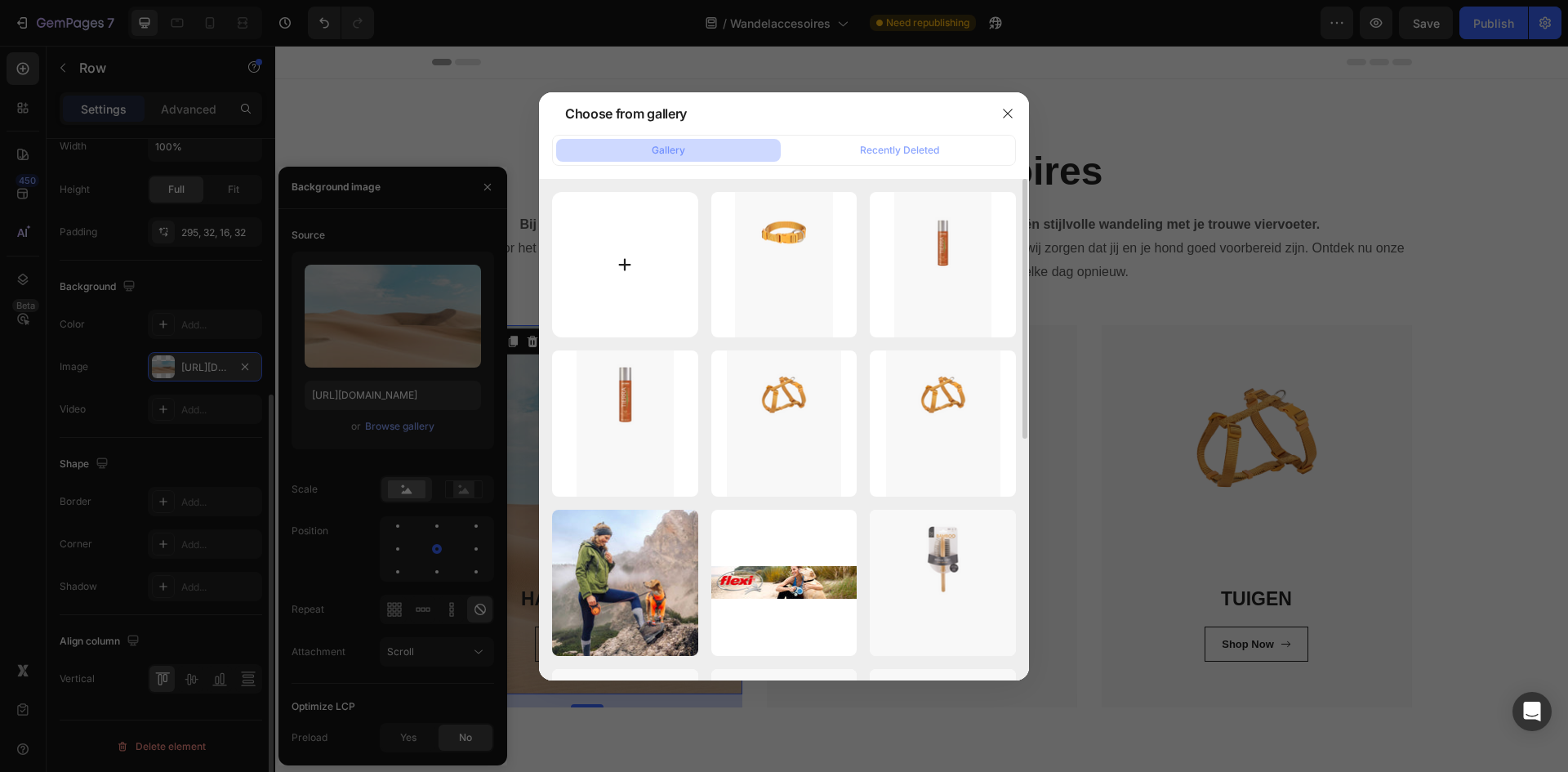
click at [580, 282] on input "file" at bounding box center [625, 265] width 146 height 146
type input "C:\fakepath\1.png"
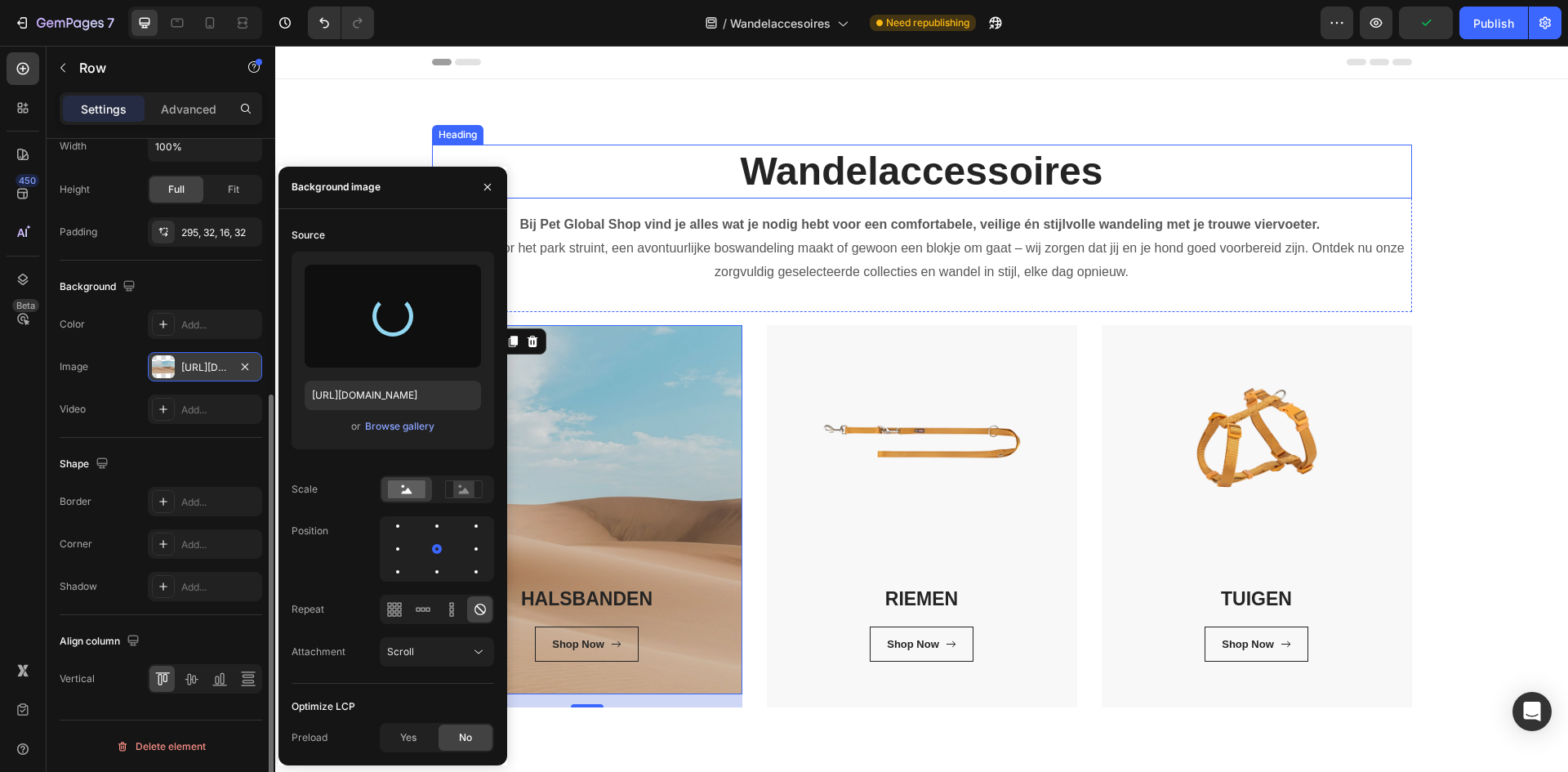
type input "https://cdn.shopify.com/s/files/1/0850/4698/5038/files/gempages_562201034588422…"
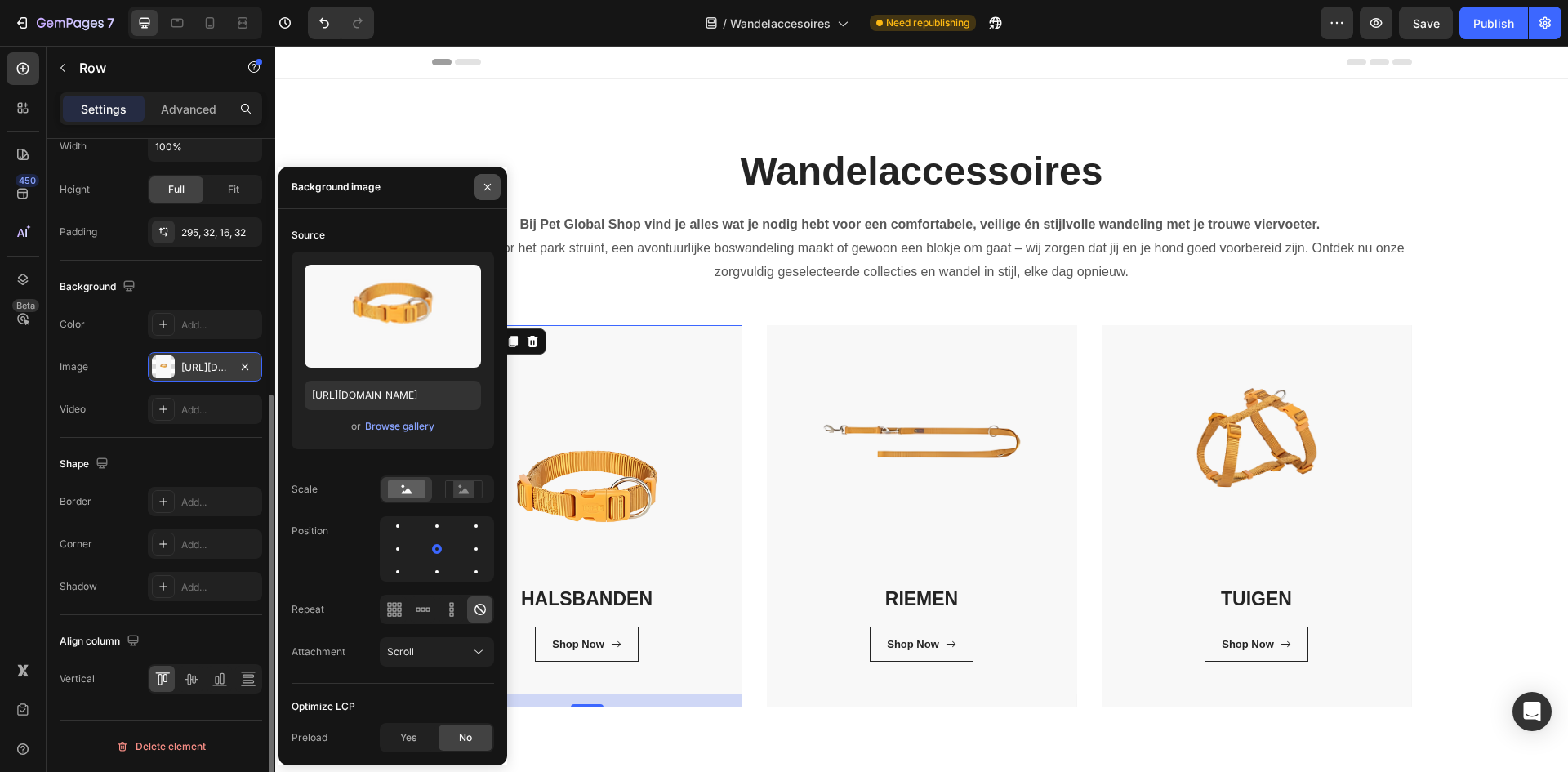
click at [499, 188] on button "button" at bounding box center [487, 187] width 26 height 26
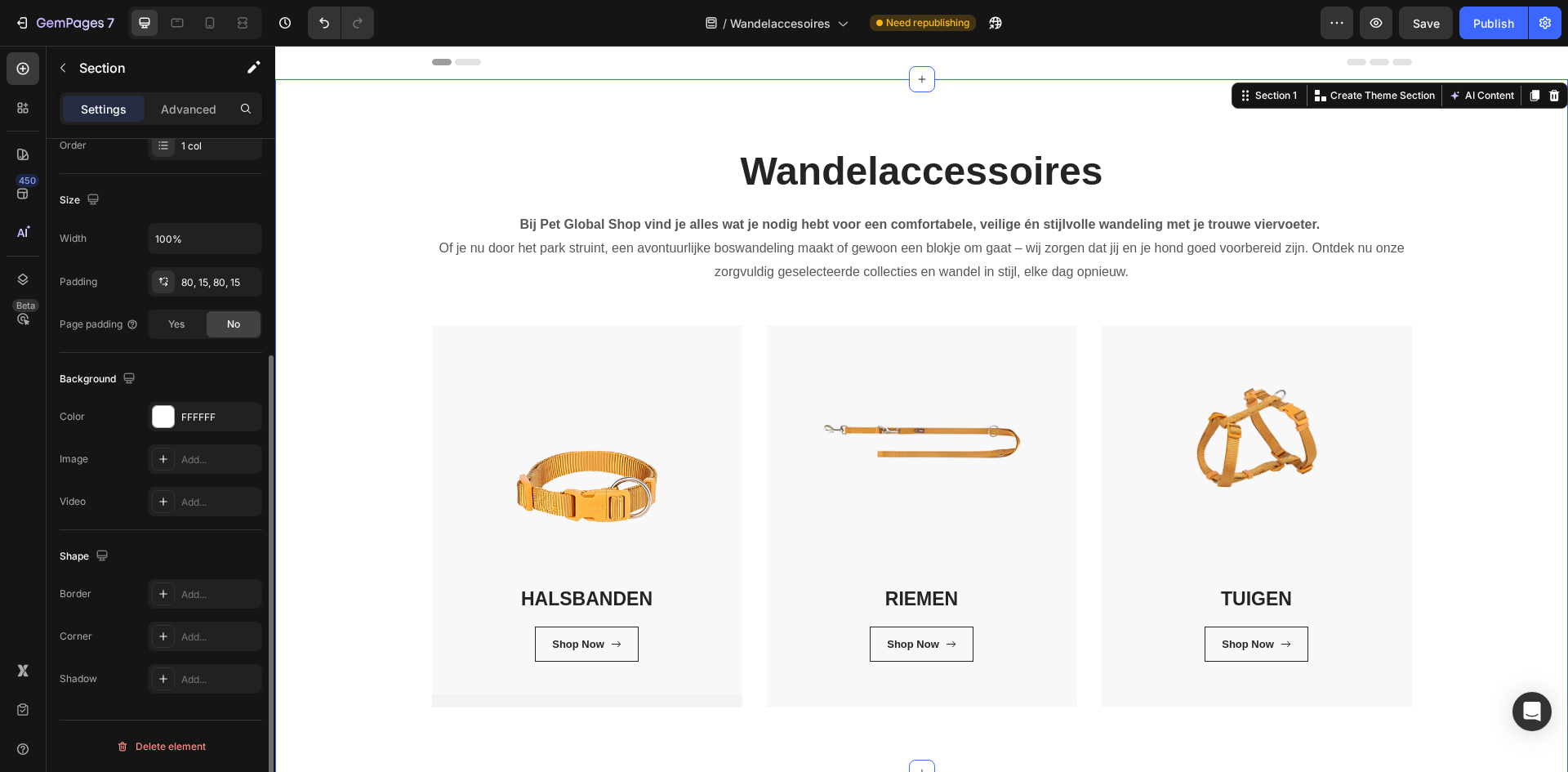
click at [339, 577] on div "Wandelaccessoires Heading Bij Pet Global Shop vind je alles wat je nodig hebt v…" at bounding box center [921, 426] width 1268 height 562
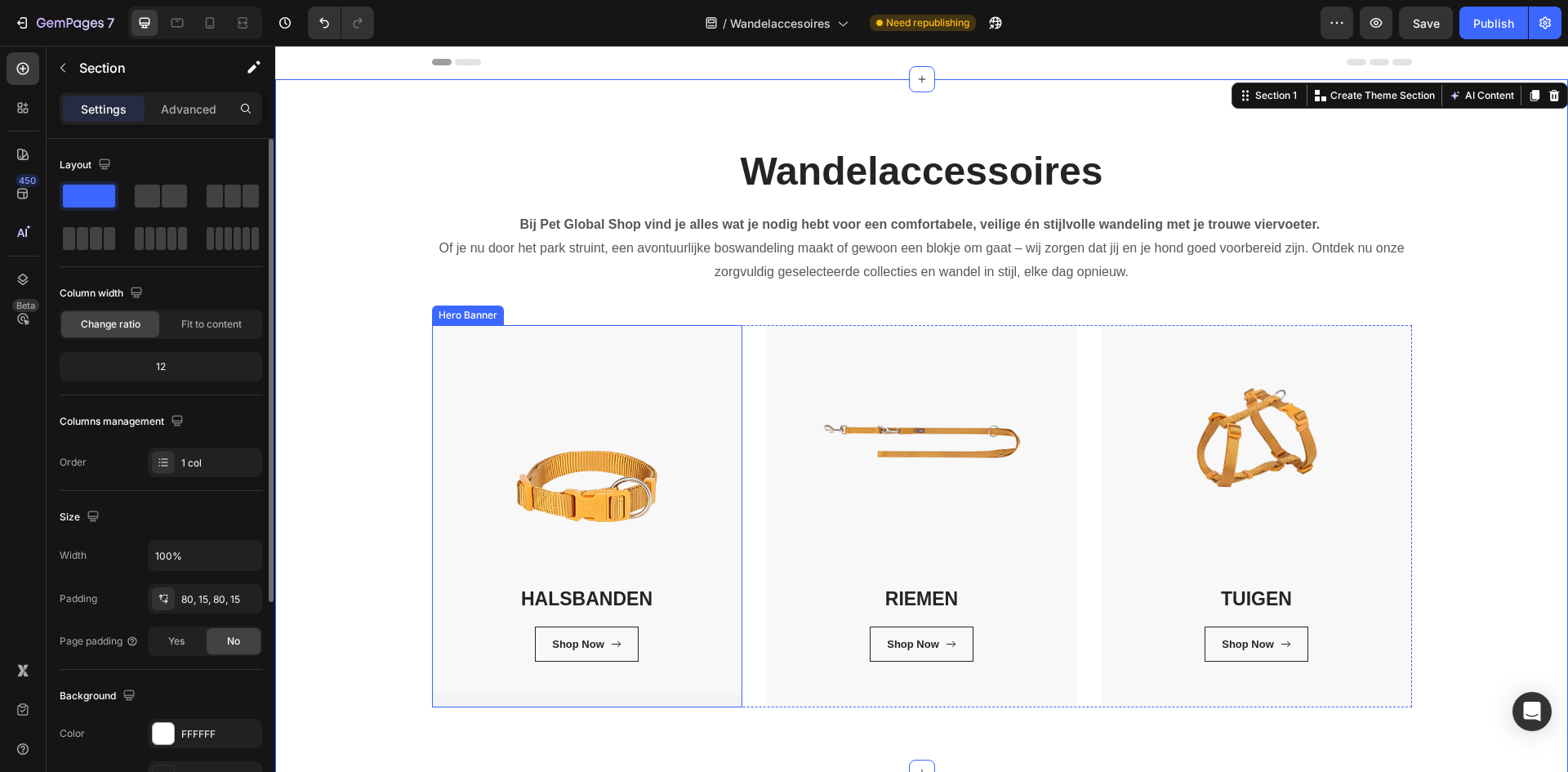
click at [551, 704] on div "HALSBANDEN Heading Shop Now Button Row Row" at bounding box center [587, 516] width 310 height 382
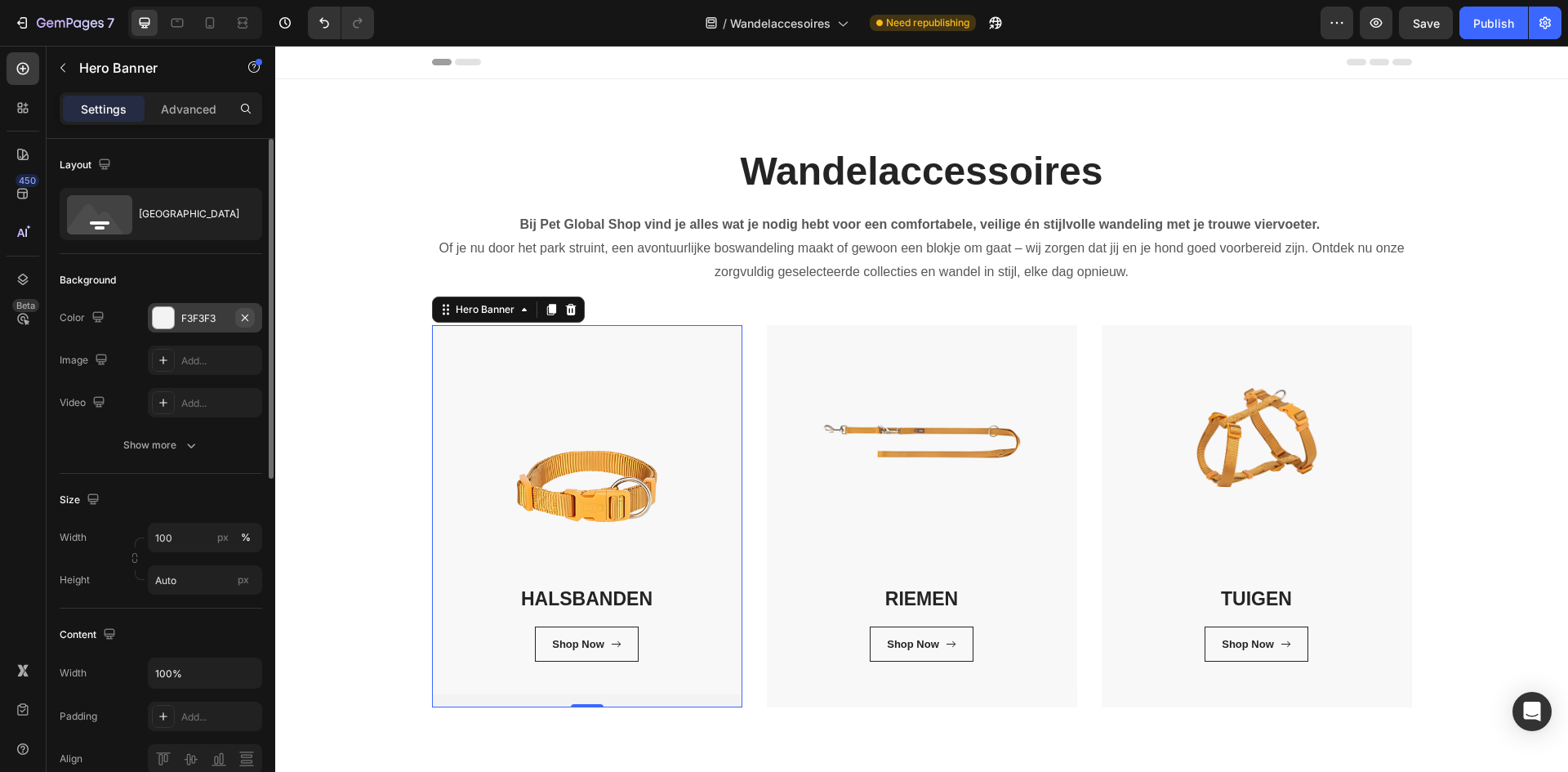
click at [241, 318] on icon "button" at bounding box center [244, 317] width 13 height 13
click at [323, 28] on icon "Undo/Redo" at bounding box center [324, 23] width 17 height 17
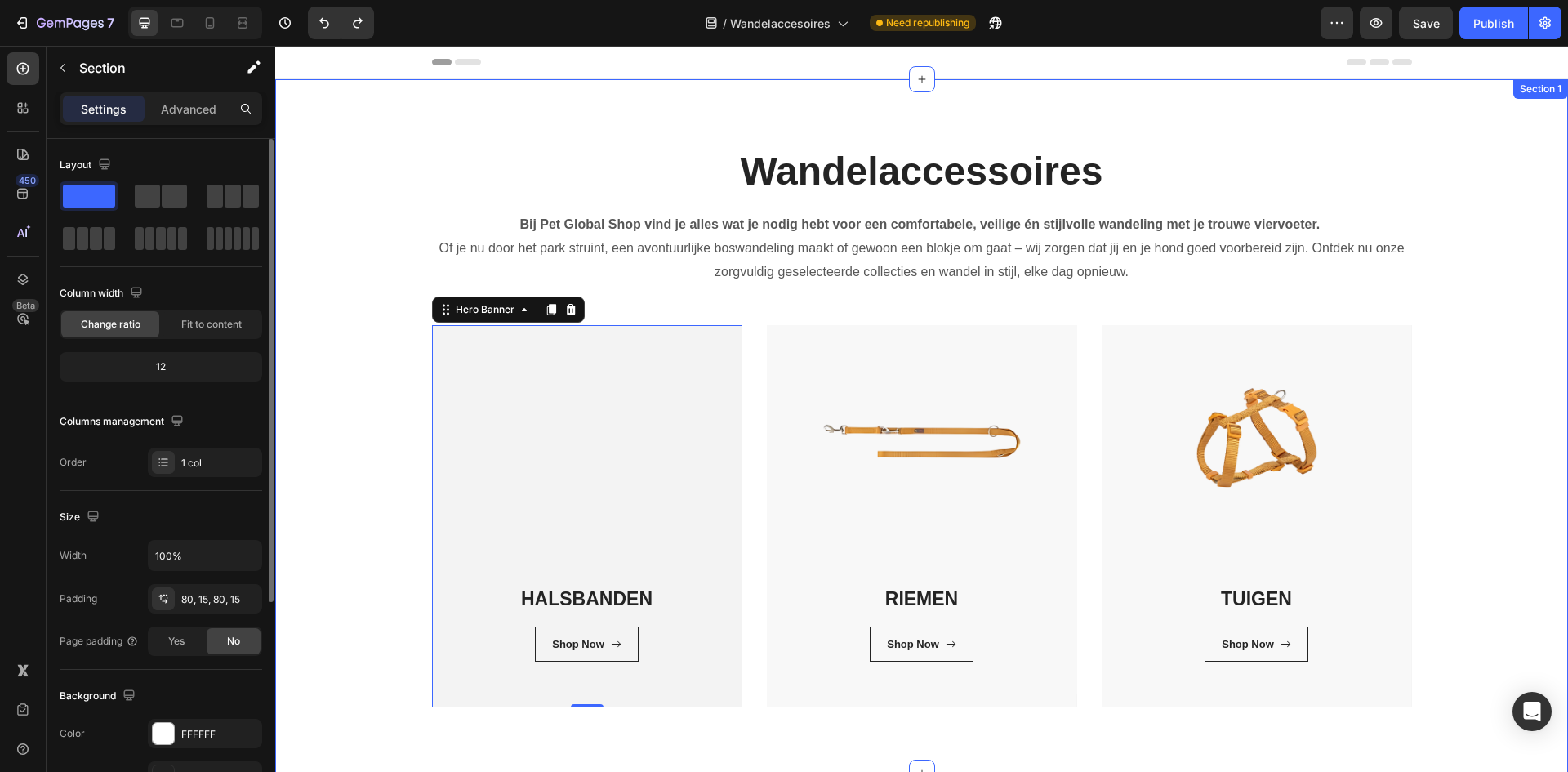
click at [368, 405] on div "Wandelaccessoires Heading Bij Pet Global Shop vind je alles wat je nodig hebt v…" at bounding box center [921, 426] width 1268 height 562
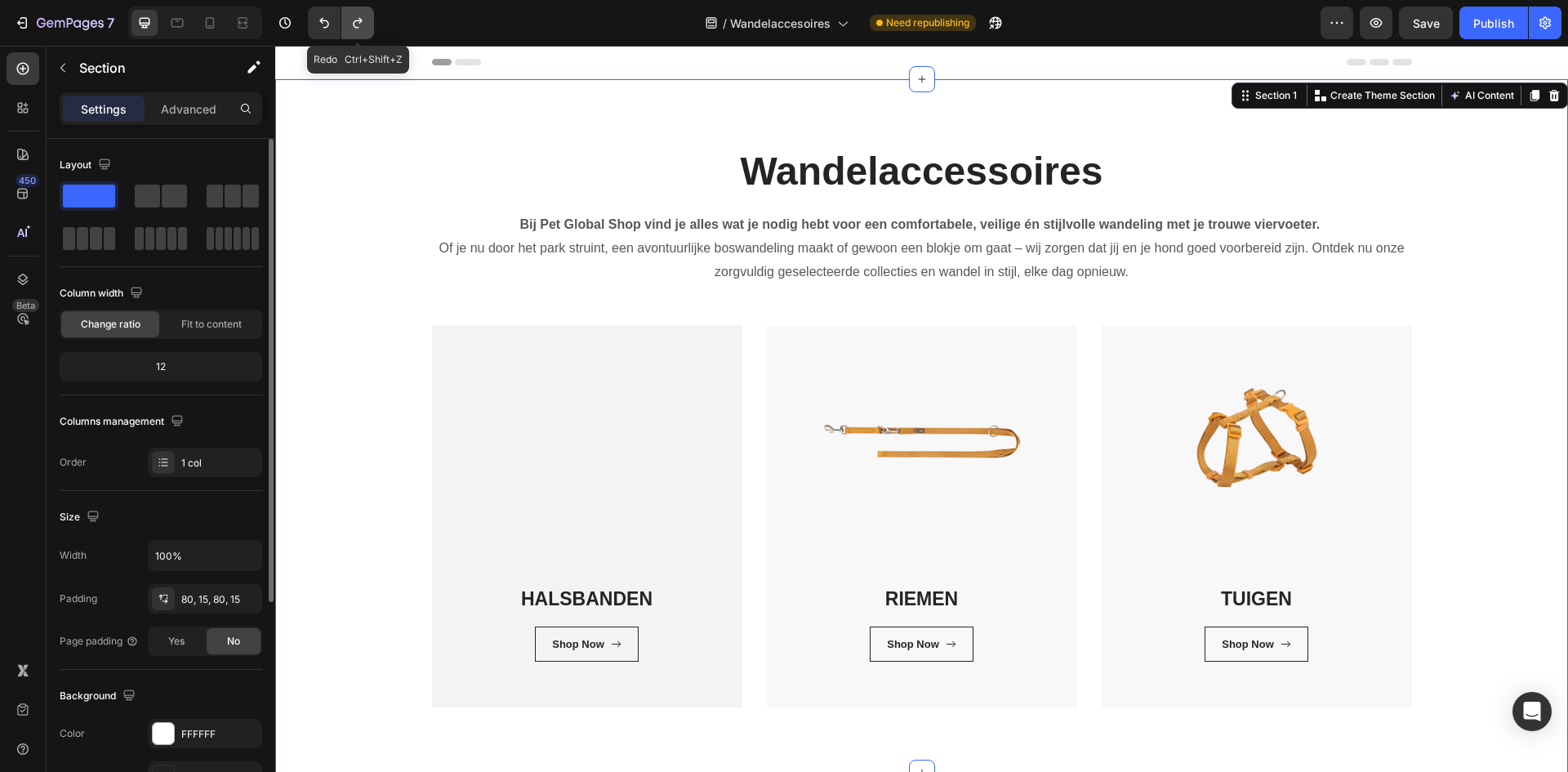
click at [356, 18] on icon "Undo/Redo" at bounding box center [357, 23] width 17 height 17
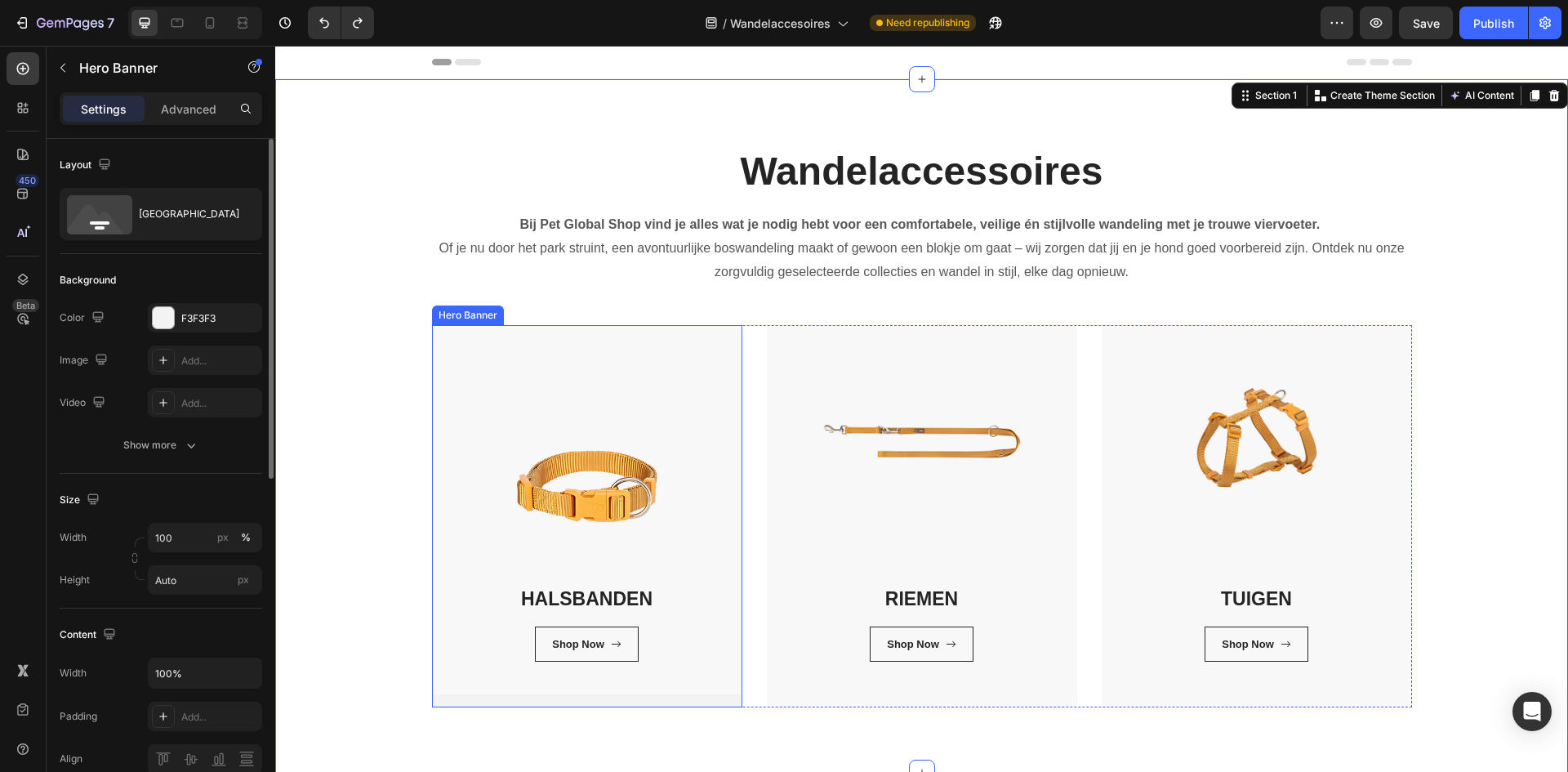
click at [521, 700] on div "HALSBANDEN Heading Shop Now Button Row Row" at bounding box center [587, 516] width 310 height 382
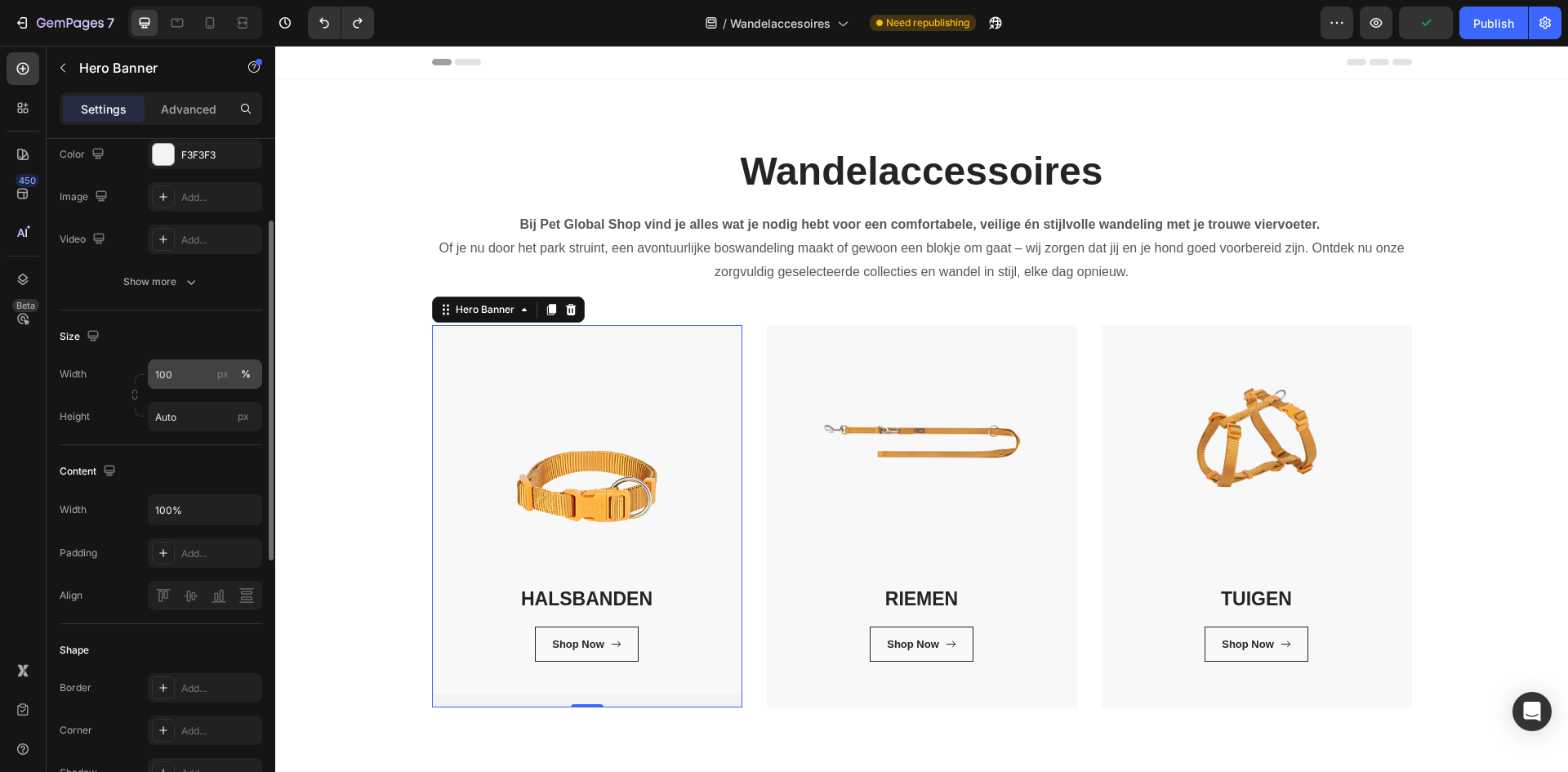
scroll to position [81, 0]
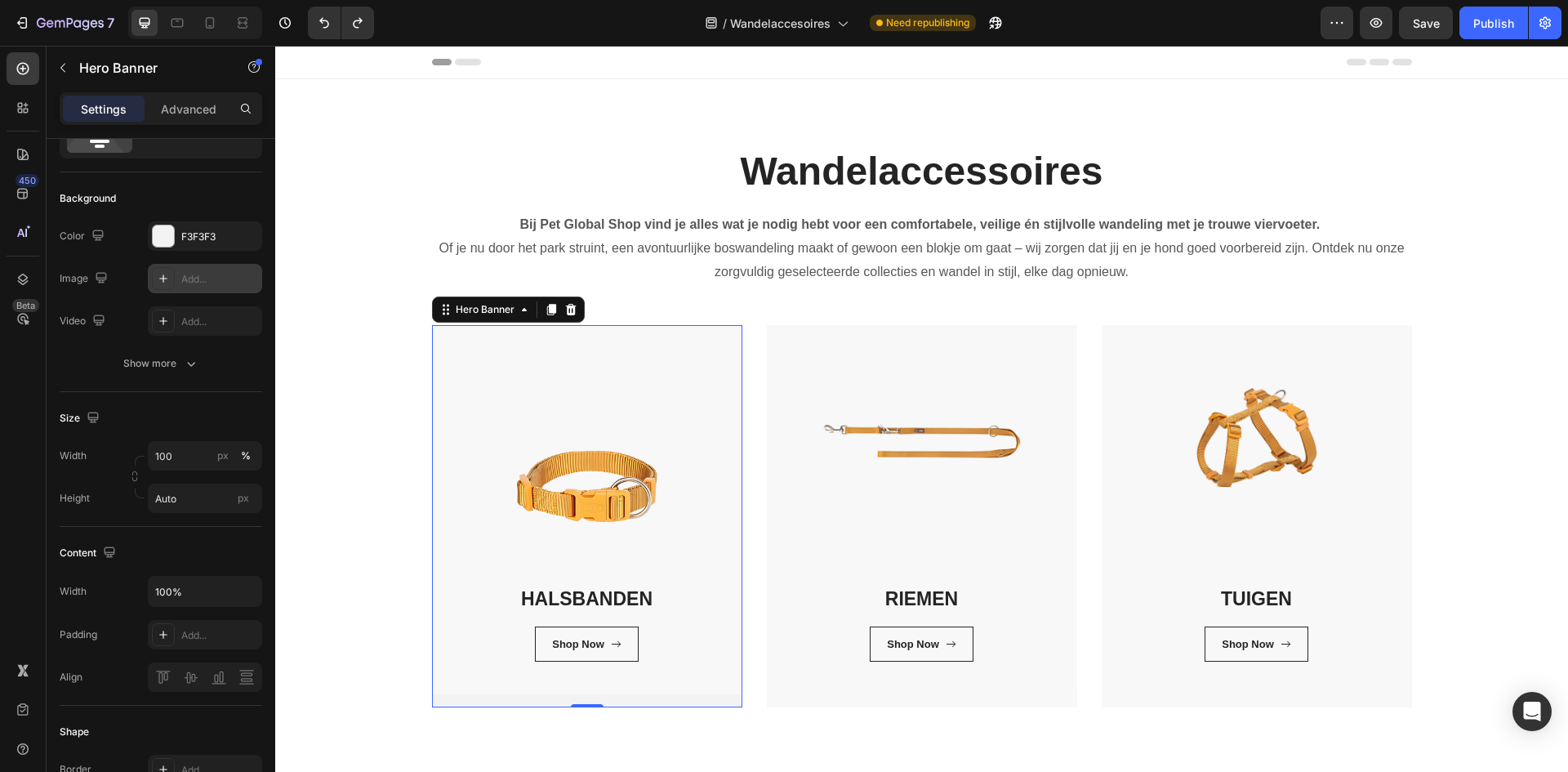
click at [214, 277] on div "Add..." at bounding box center [219, 279] width 76 height 15
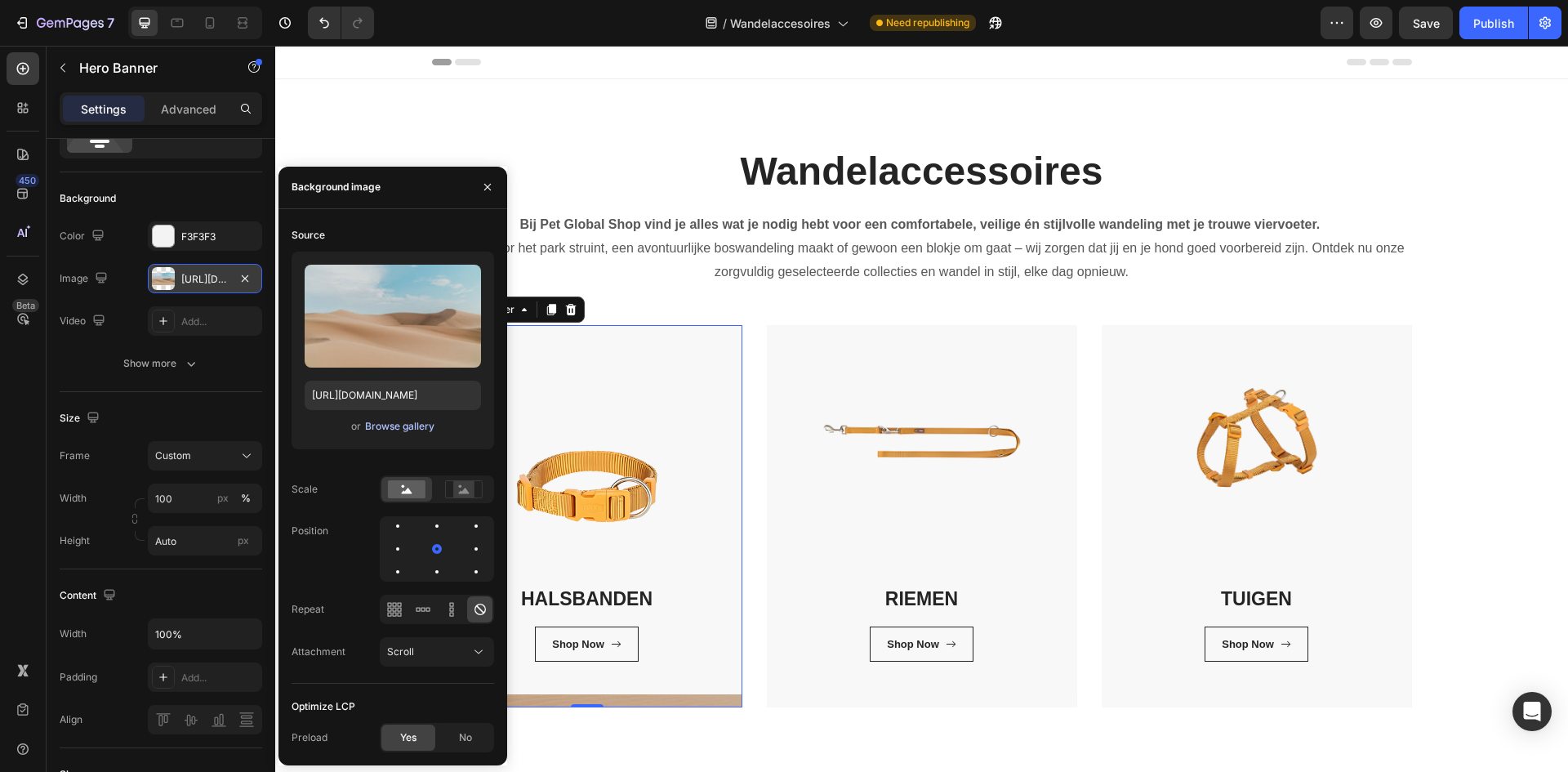
click at [380, 424] on div "Browse gallery" at bounding box center [400, 426] width 70 height 15
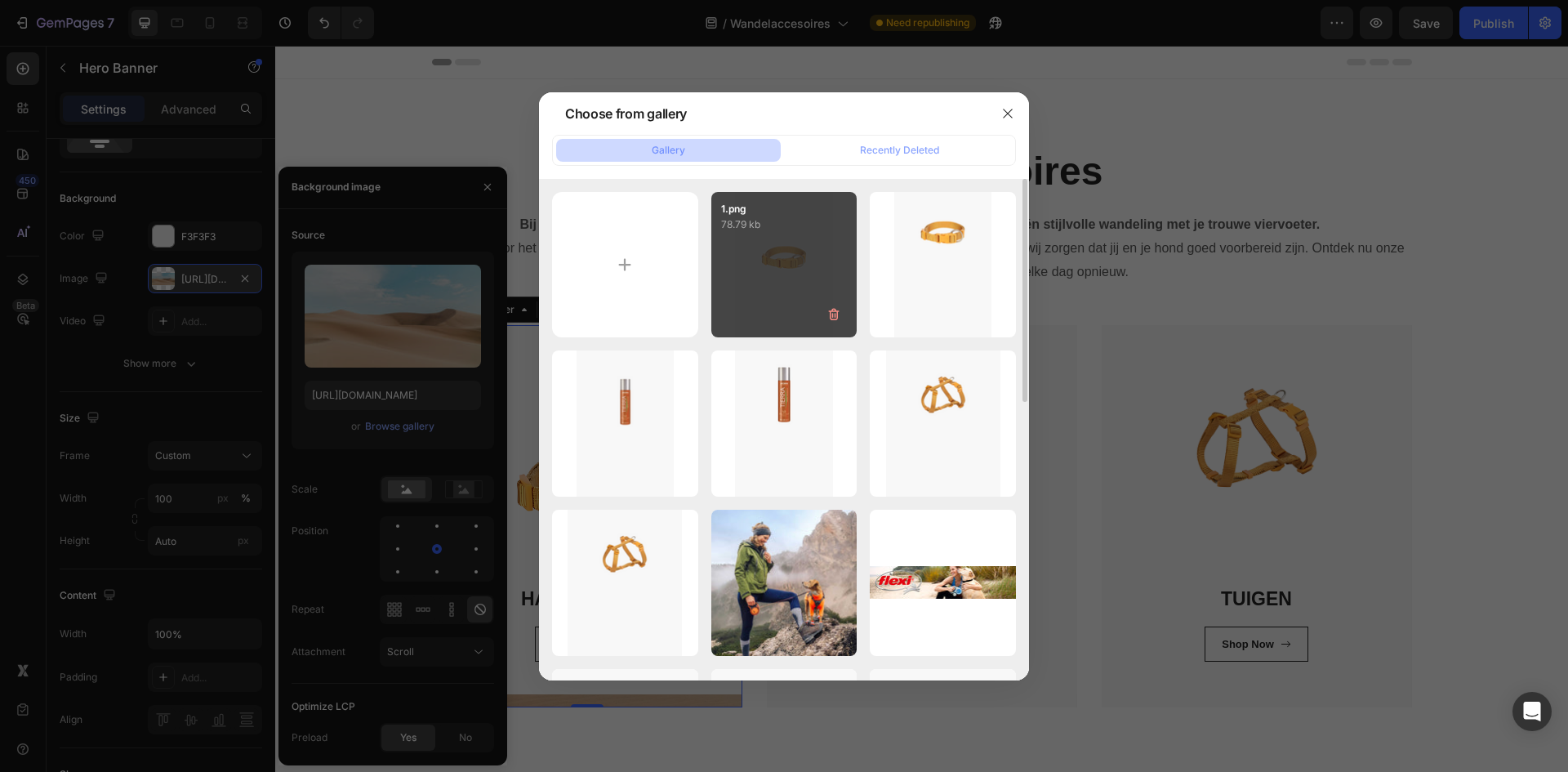
click at [785, 288] on div "1.png 78.79 kb" at bounding box center [784, 265] width 146 height 146
type input "https://cdn.shopify.com/s/files/1/0850/4698/5038/files/gempages_562201034588422…"
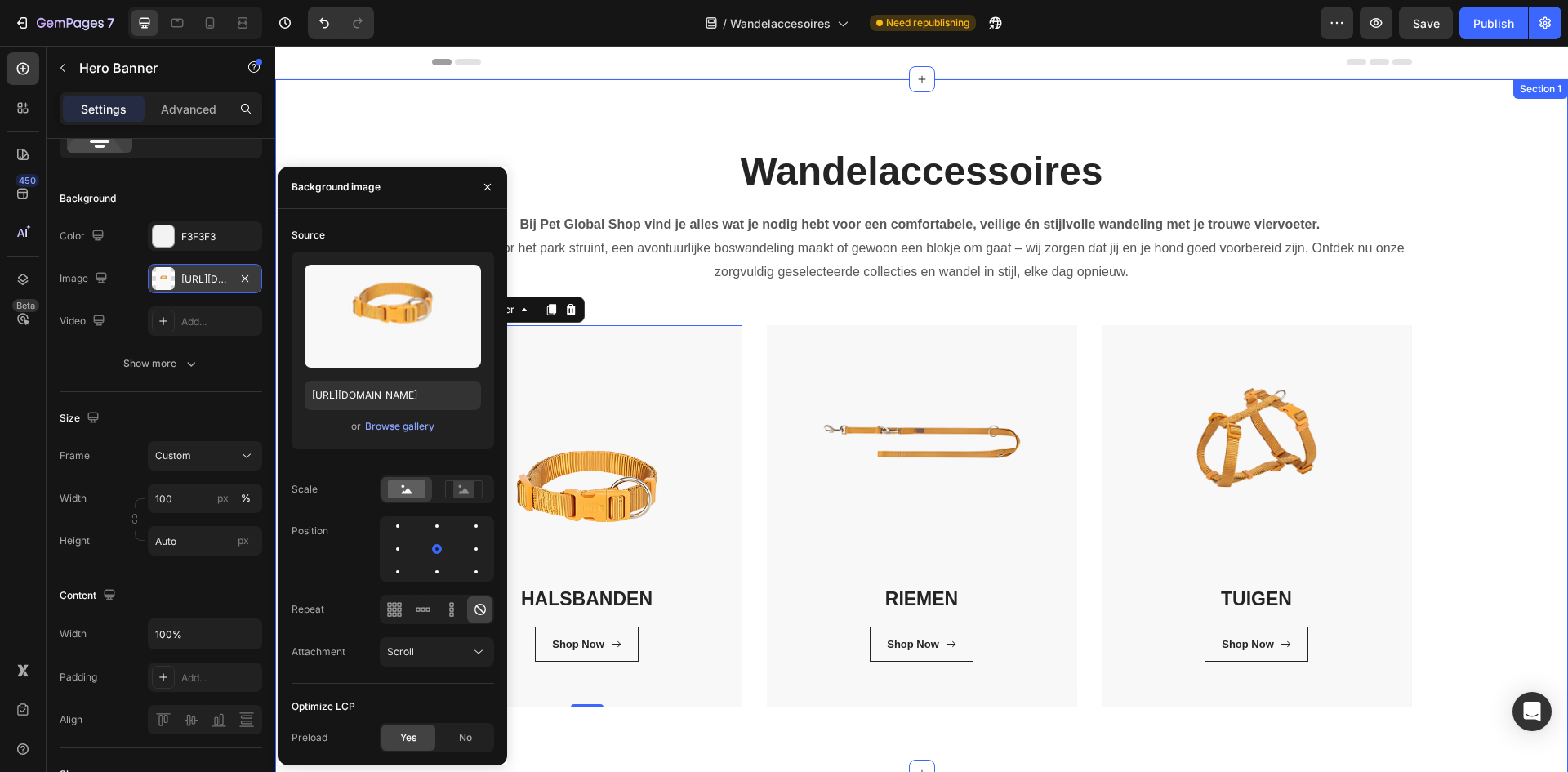
click at [1504, 396] on div "Wandelaccessoires Heading Bij Pet Global Shop vind je alles wat je nodig hebt v…" at bounding box center [921, 426] width 1268 height 562
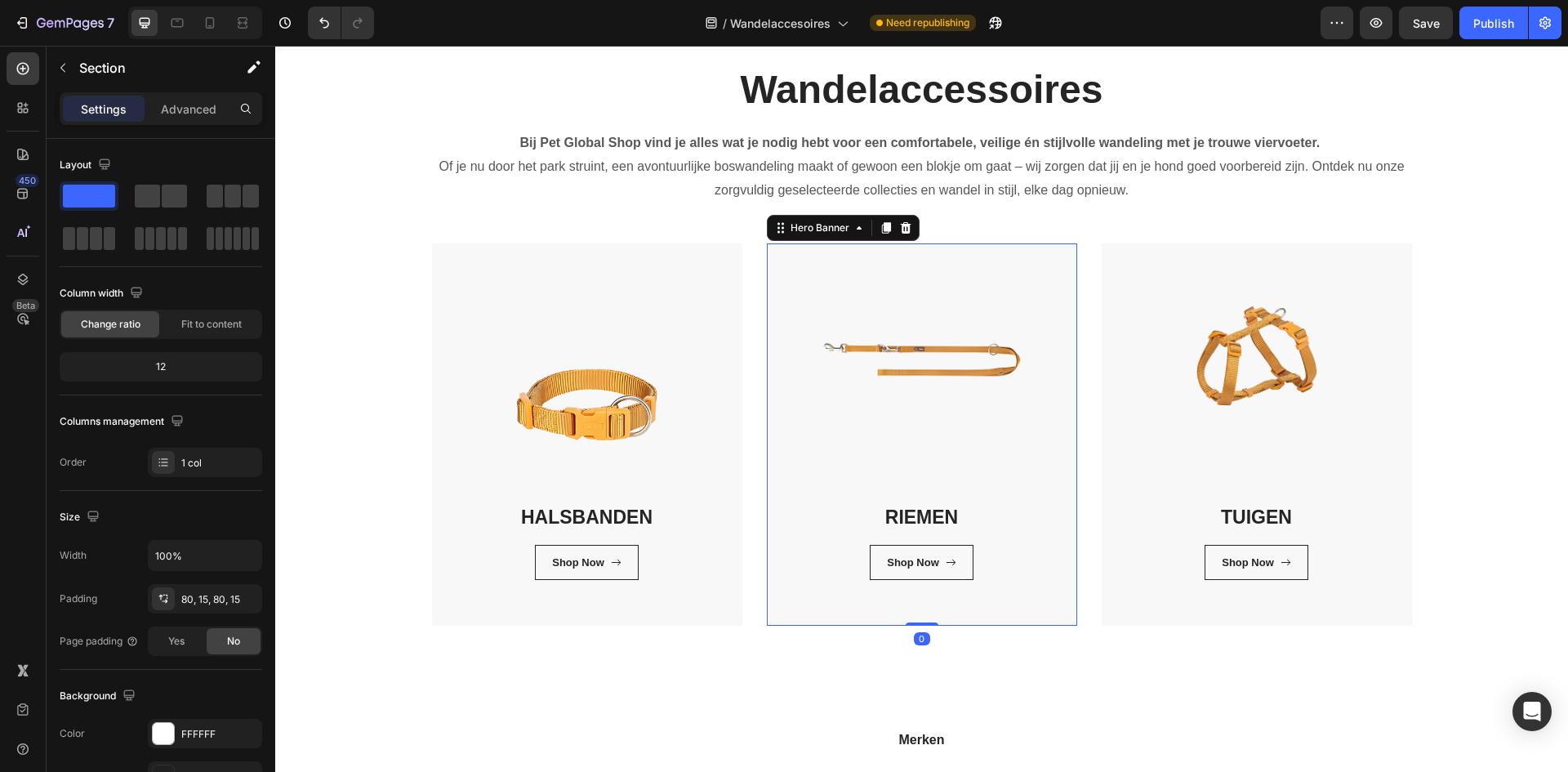
click at [821, 616] on div "RIEMEN Heading Shop Now Button Row Row" at bounding box center [922, 434] width 310 height 382
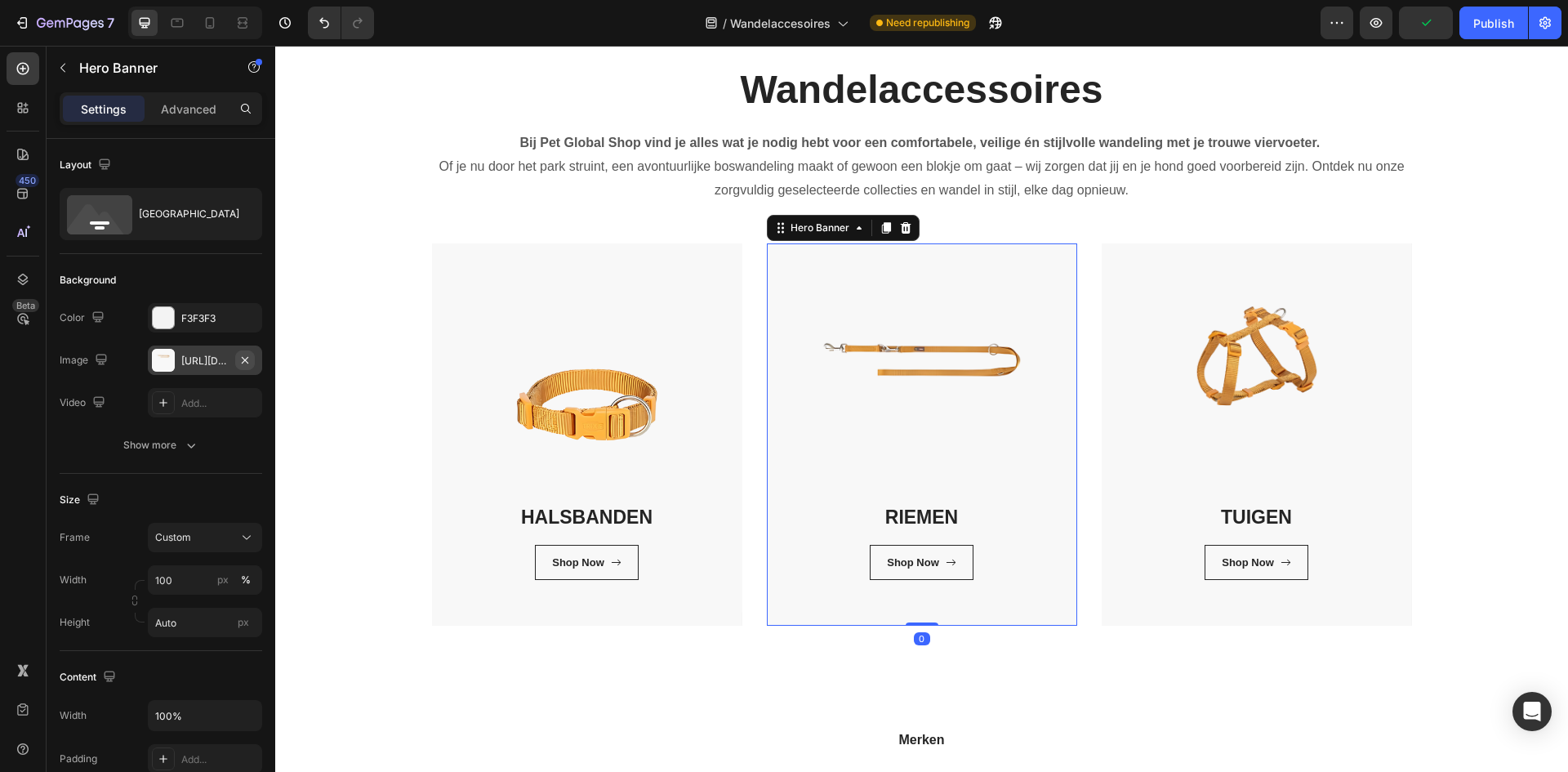
click at [243, 361] on icon "button" at bounding box center [244, 360] width 13 height 13
click at [243, 358] on div "Add..." at bounding box center [219, 361] width 76 height 15
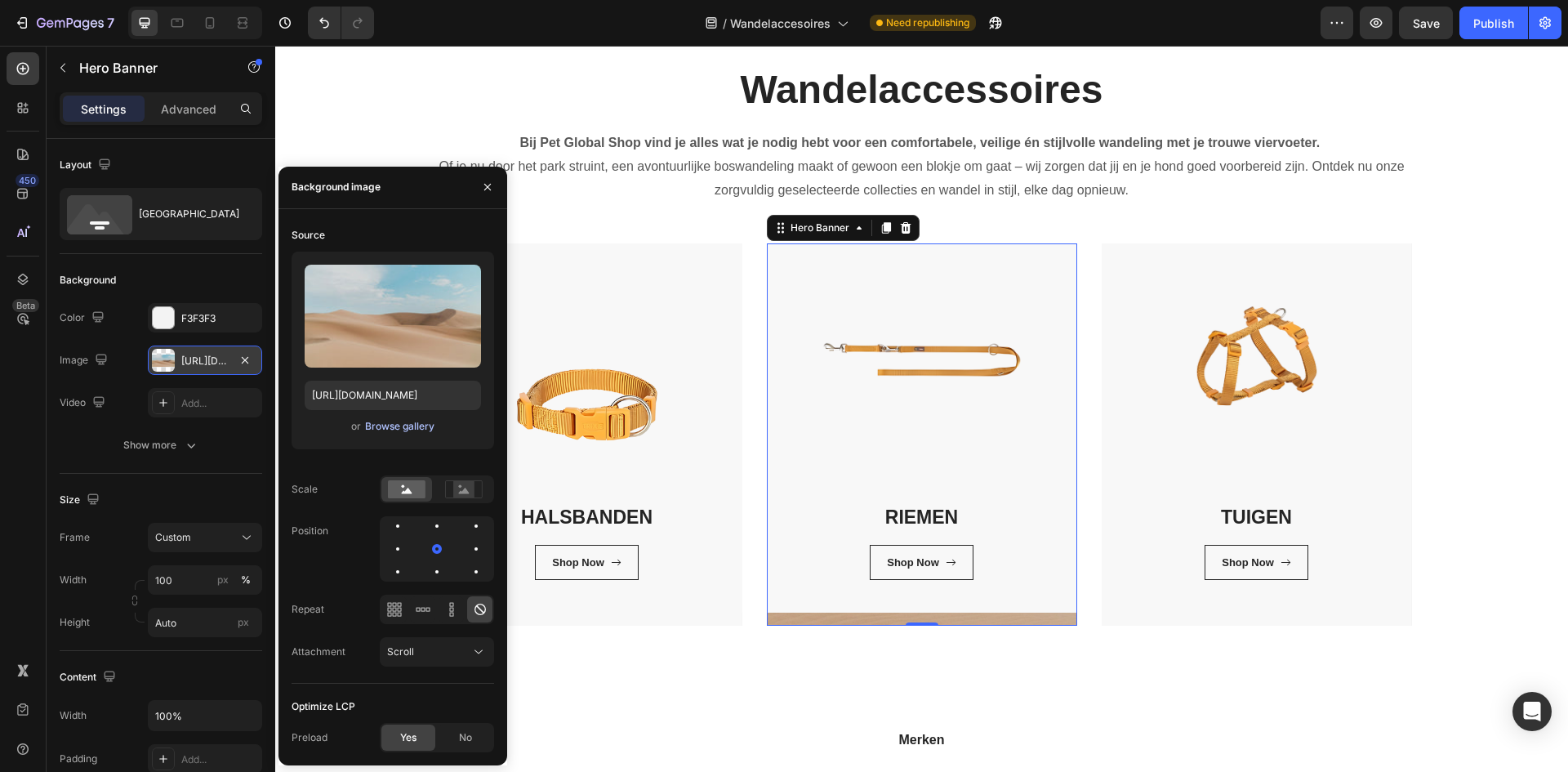
click at [391, 430] on div "Browse gallery" at bounding box center [400, 426] width 70 height 15
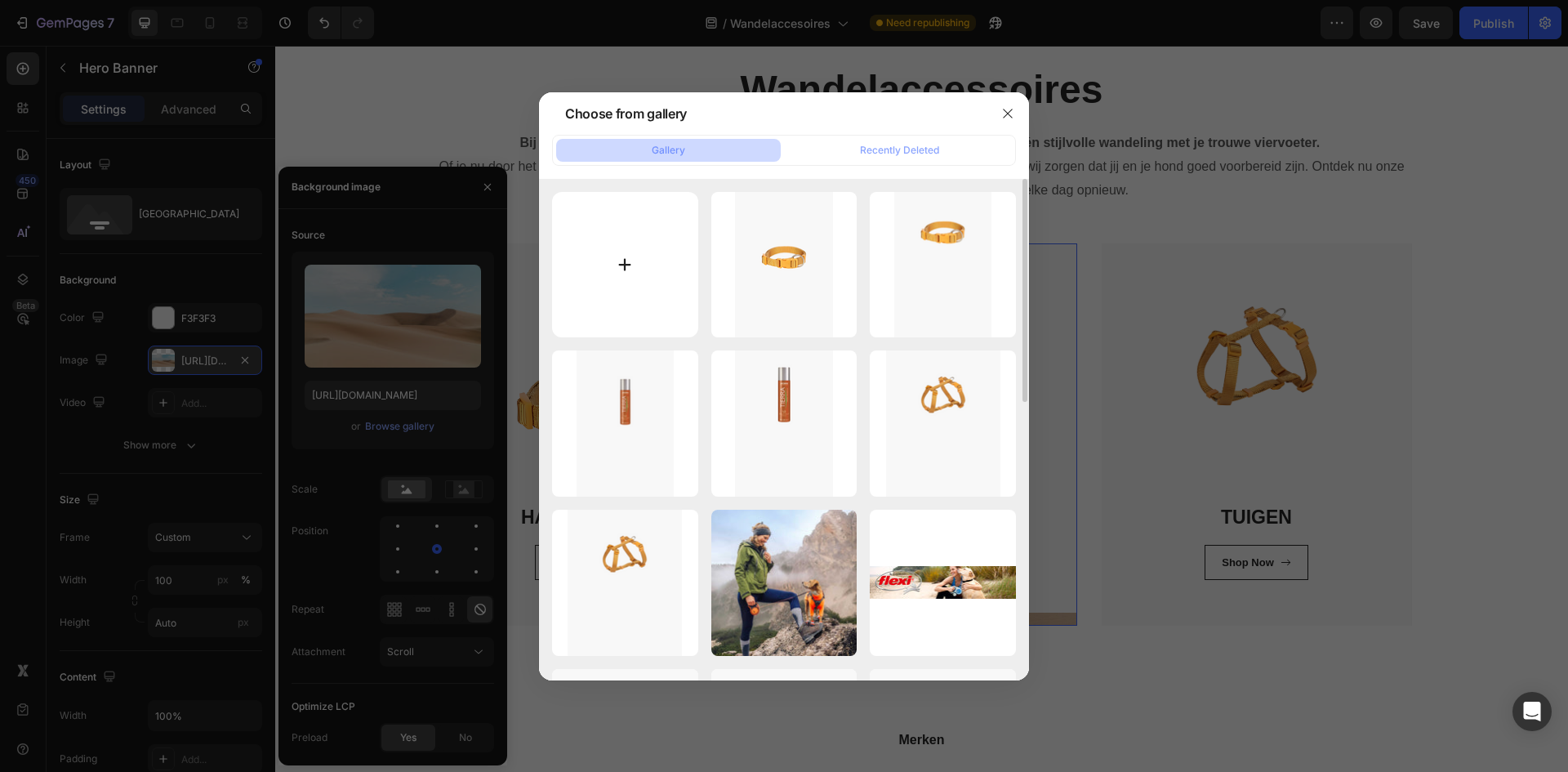
click at [613, 275] on input "file" at bounding box center [625, 265] width 146 height 146
type input "C:\fakepath\2.png"
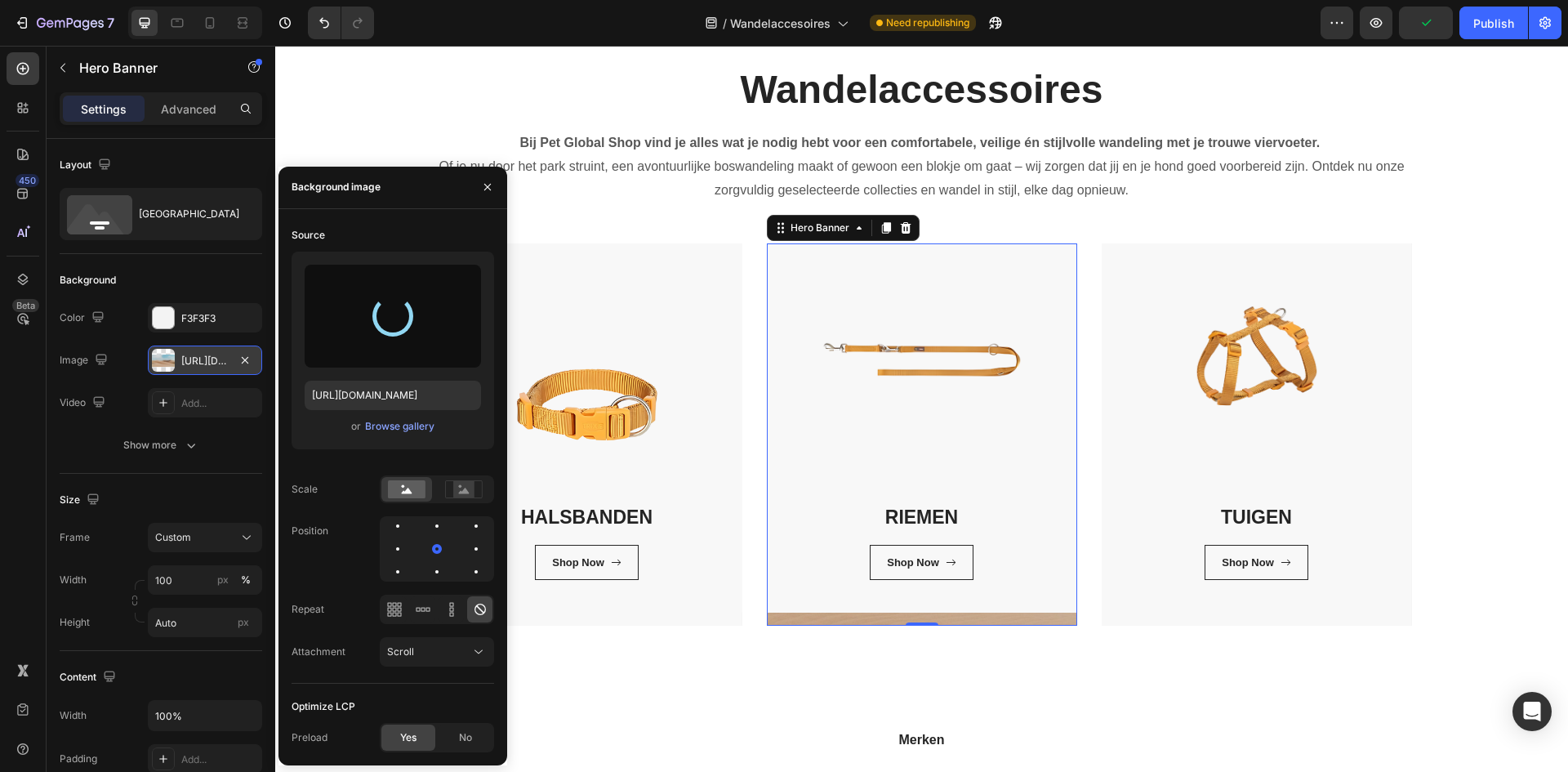
drag, startPoint x: 492, startPoint y: 184, endPoint x: 365, endPoint y: 195, distance: 127.5
click at [365, 195] on div "Background image" at bounding box center [336, 187] width 89 height 26
type input "https://cdn.shopify.com/s/files/1/0850/4698/5038/files/gempages_562201034588422…"
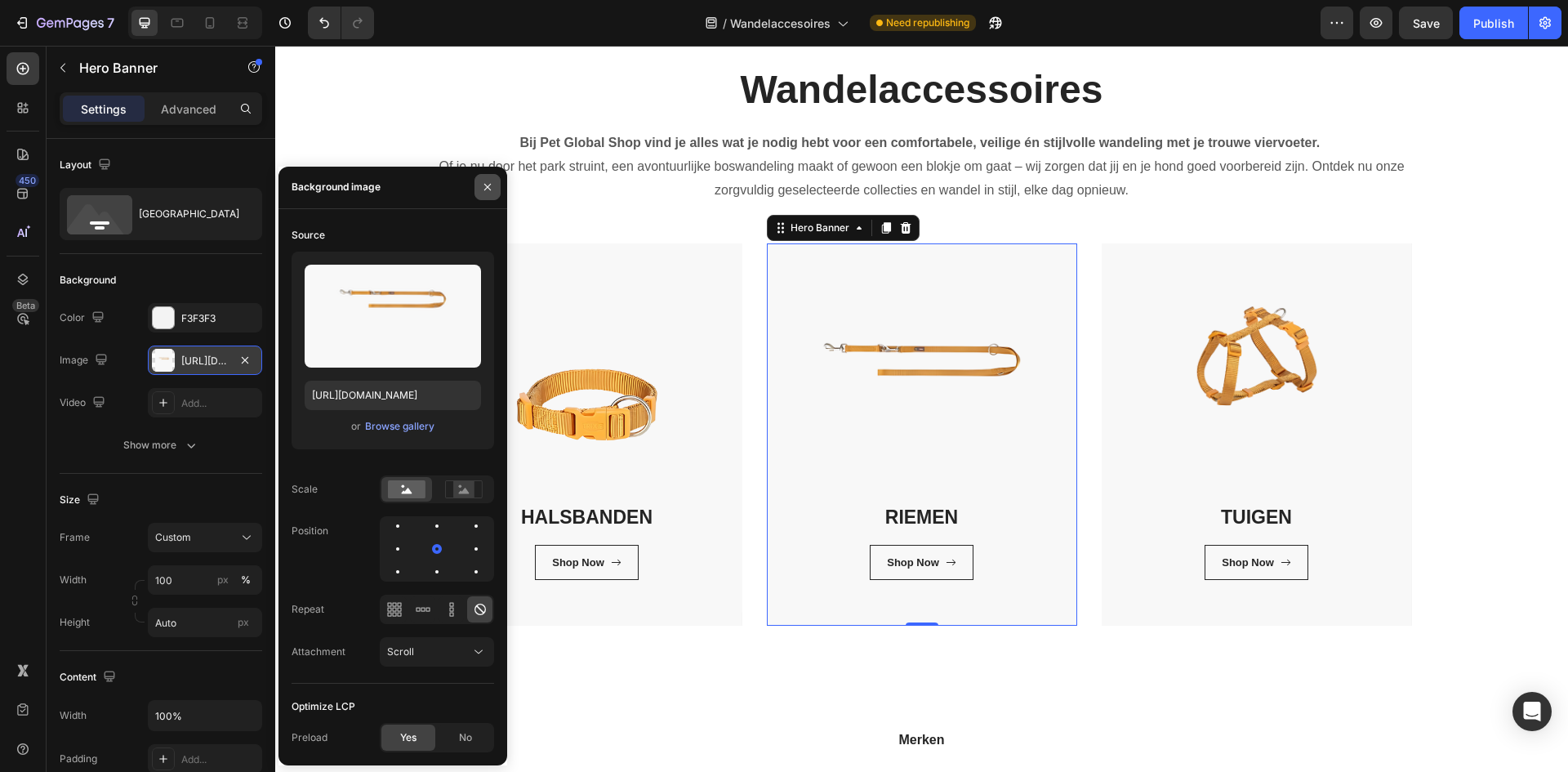
click at [484, 186] on icon "button" at bounding box center [487, 186] width 13 height 13
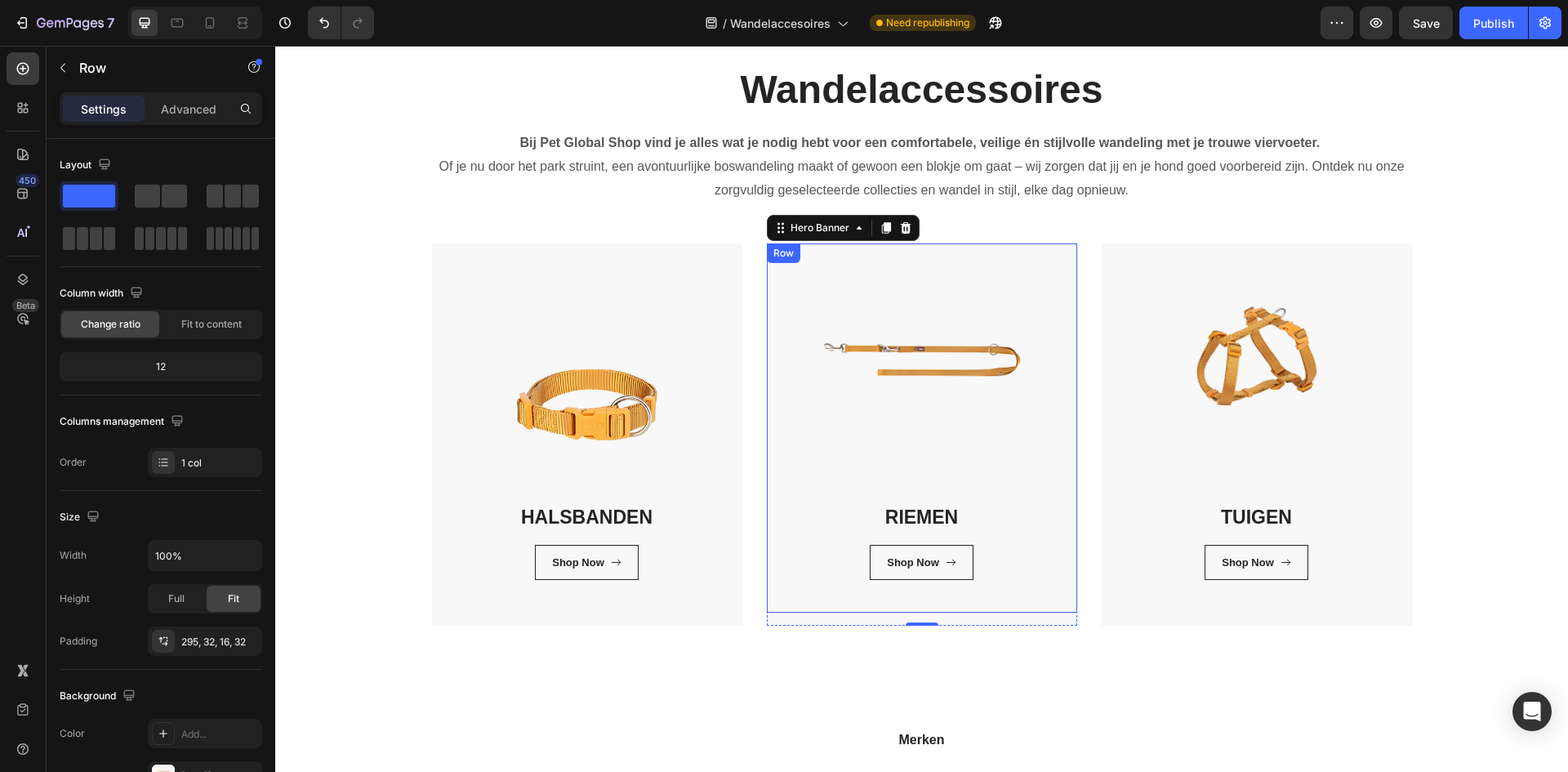
click at [930, 388] on div "RIEMEN Heading Shop Now Button Row Row" at bounding box center [922, 427] width 310 height 369
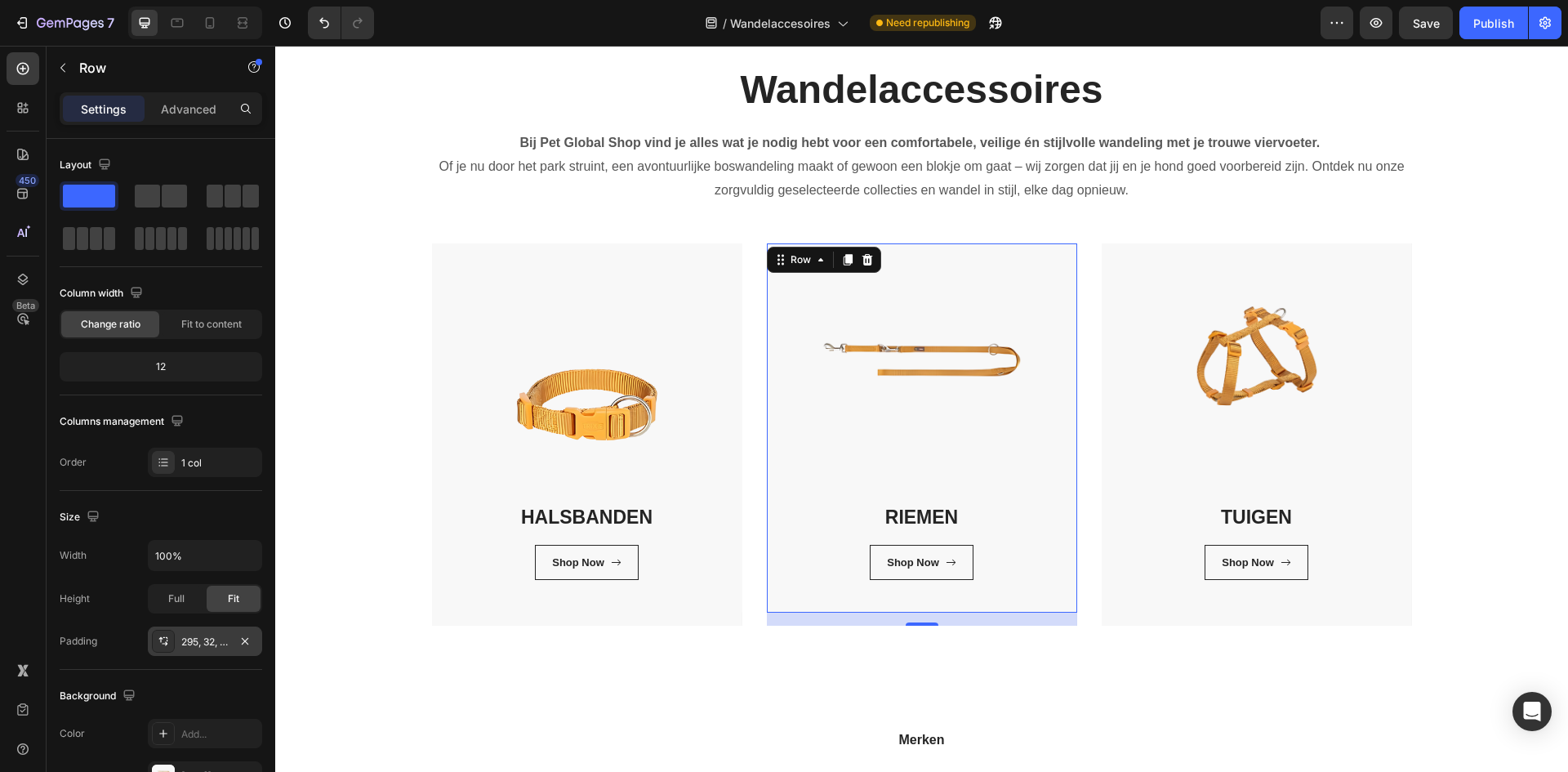
scroll to position [316, 0]
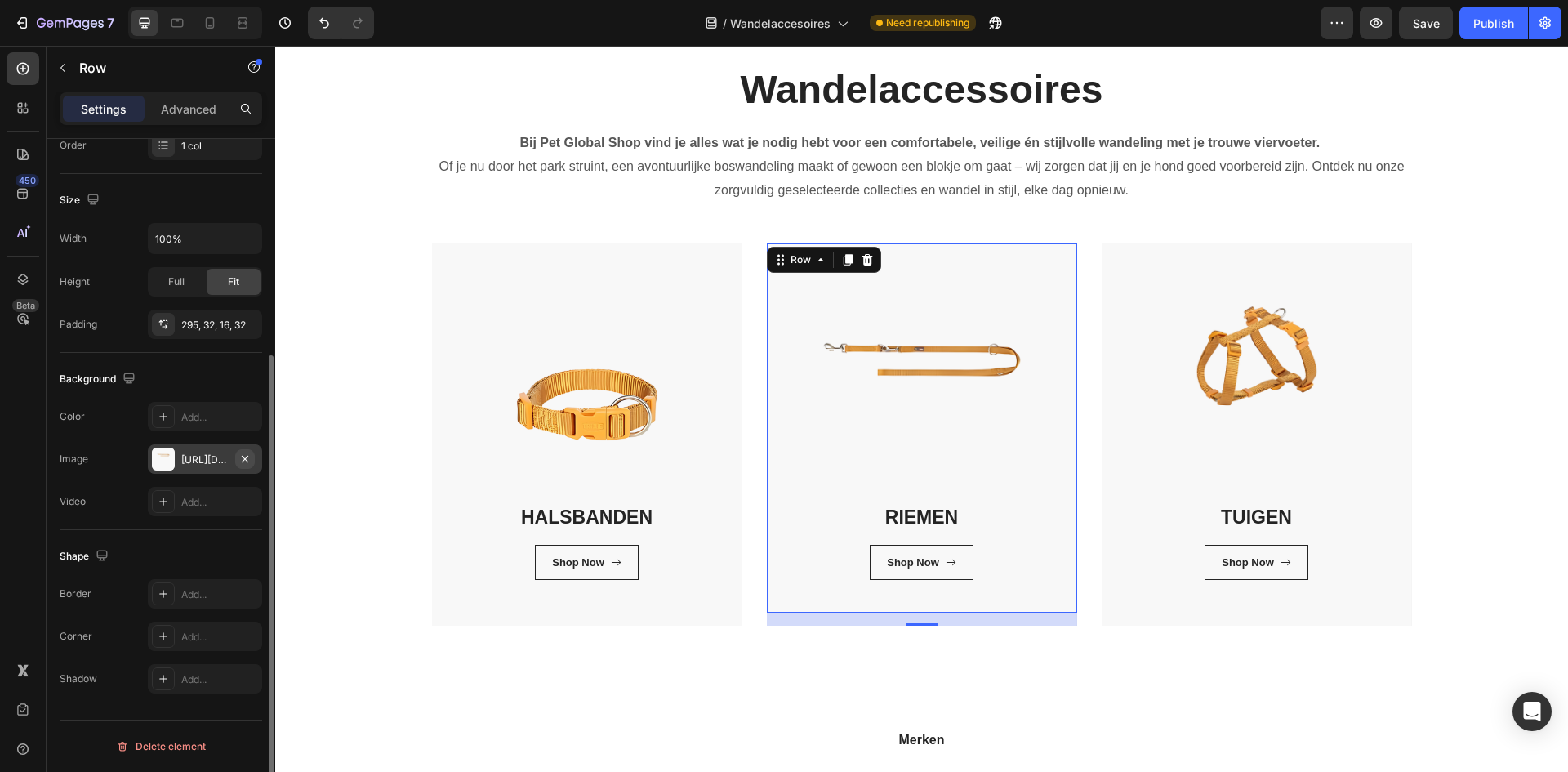
click at [238, 458] on icon "button" at bounding box center [244, 458] width 13 height 13
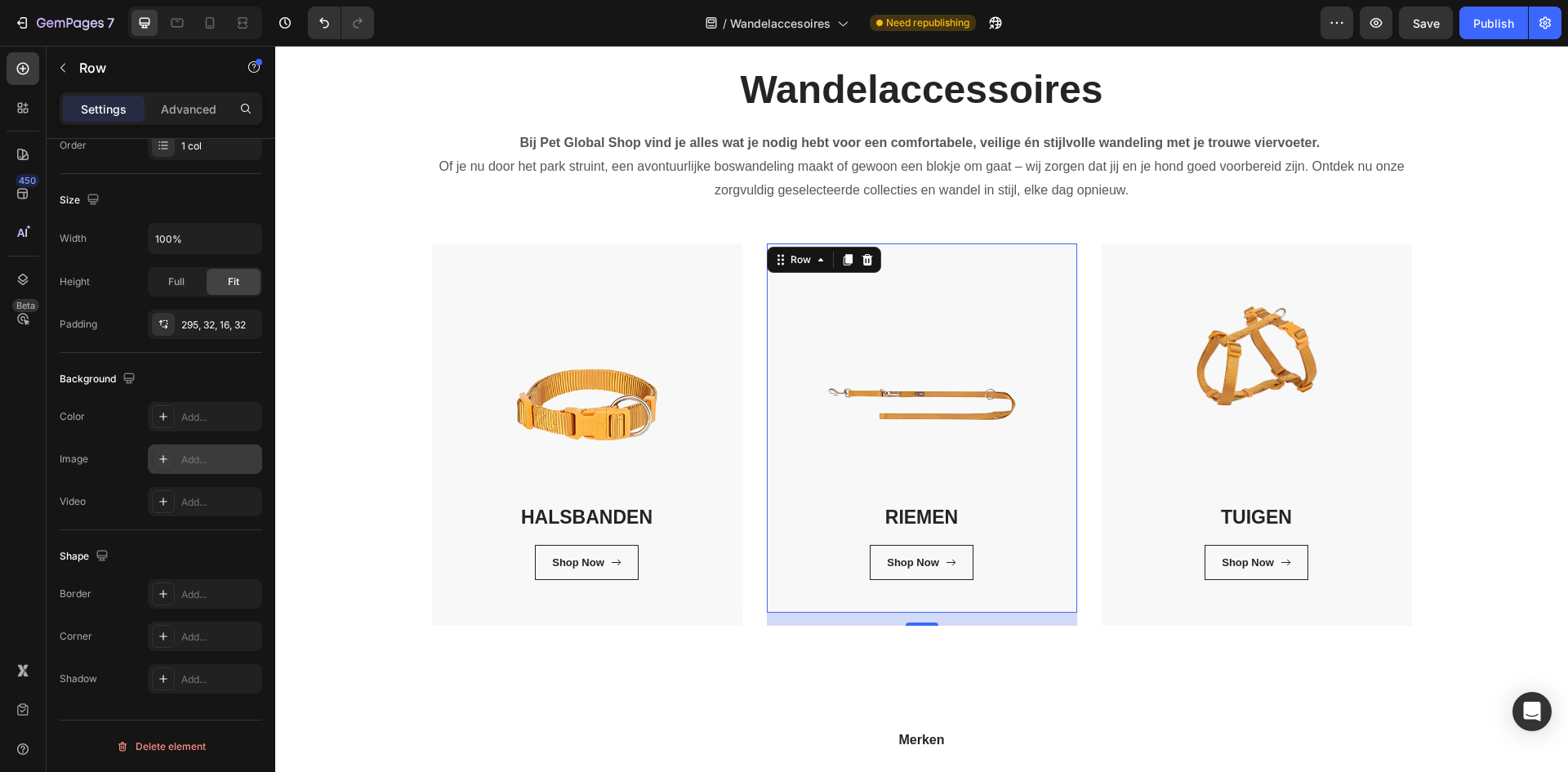
click at [218, 458] on div "Add..." at bounding box center [219, 459] width 76 height 15
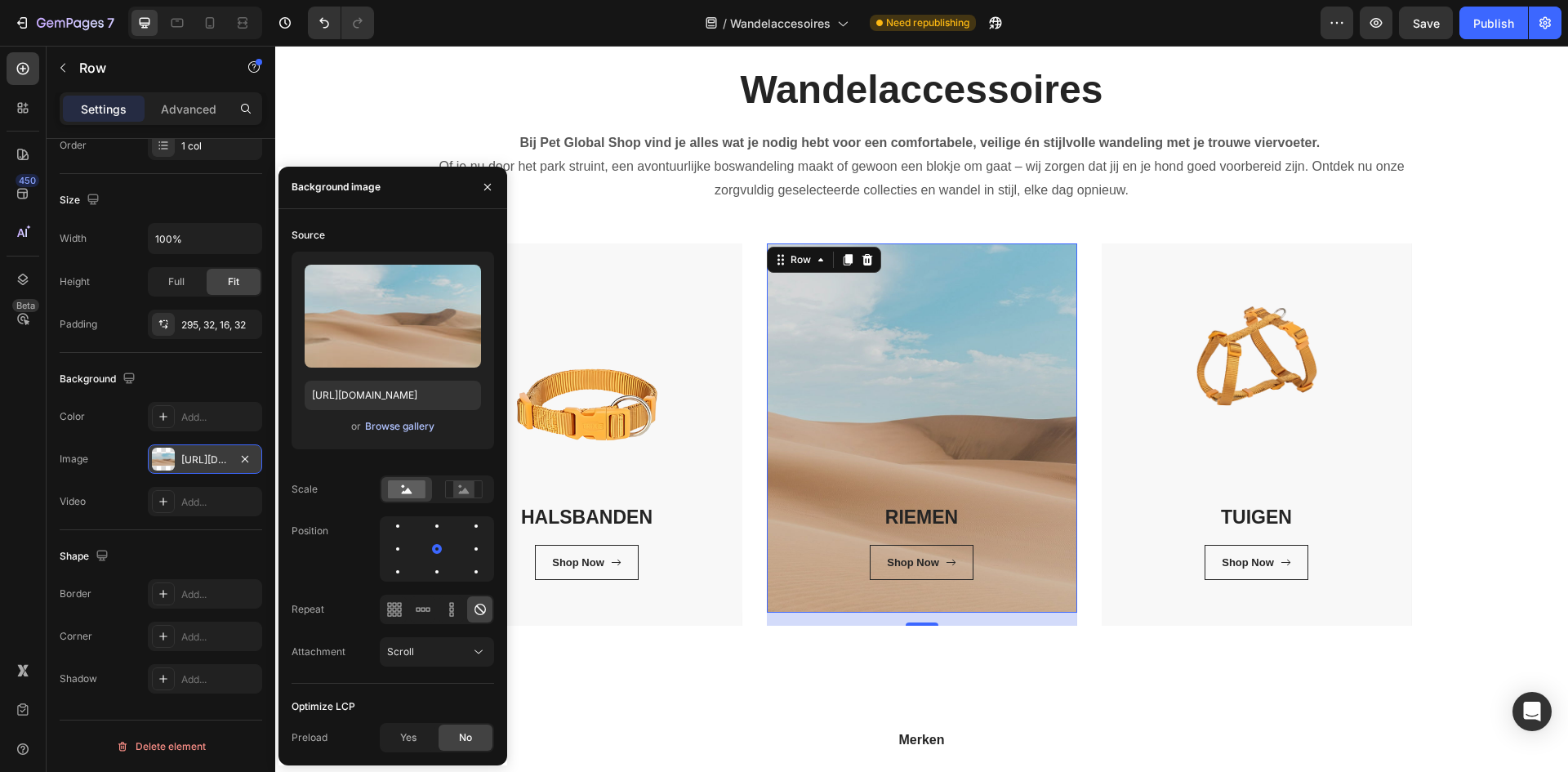
click at [398, 434] on div "or Browse gallery" at bounding box center [393, 426] width 176 height 20
click at [402, 424] on div "Browse gallery" at bounding box center [400, 426] width 70 height 15
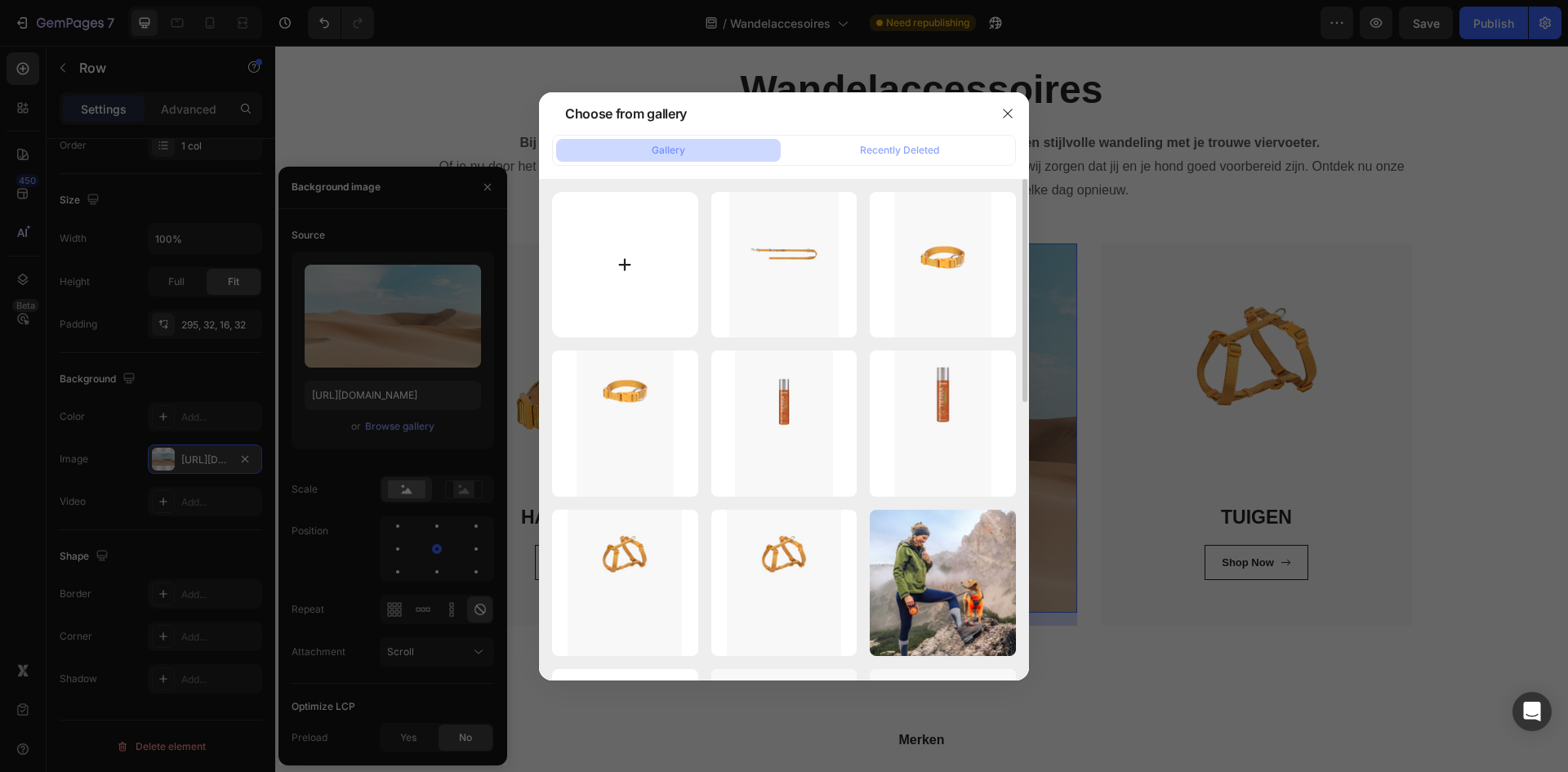
click at [682, 278] on input "file" at bounding box center [625, 265] width 146 height 146
type input "C:\fakepath\2.png"
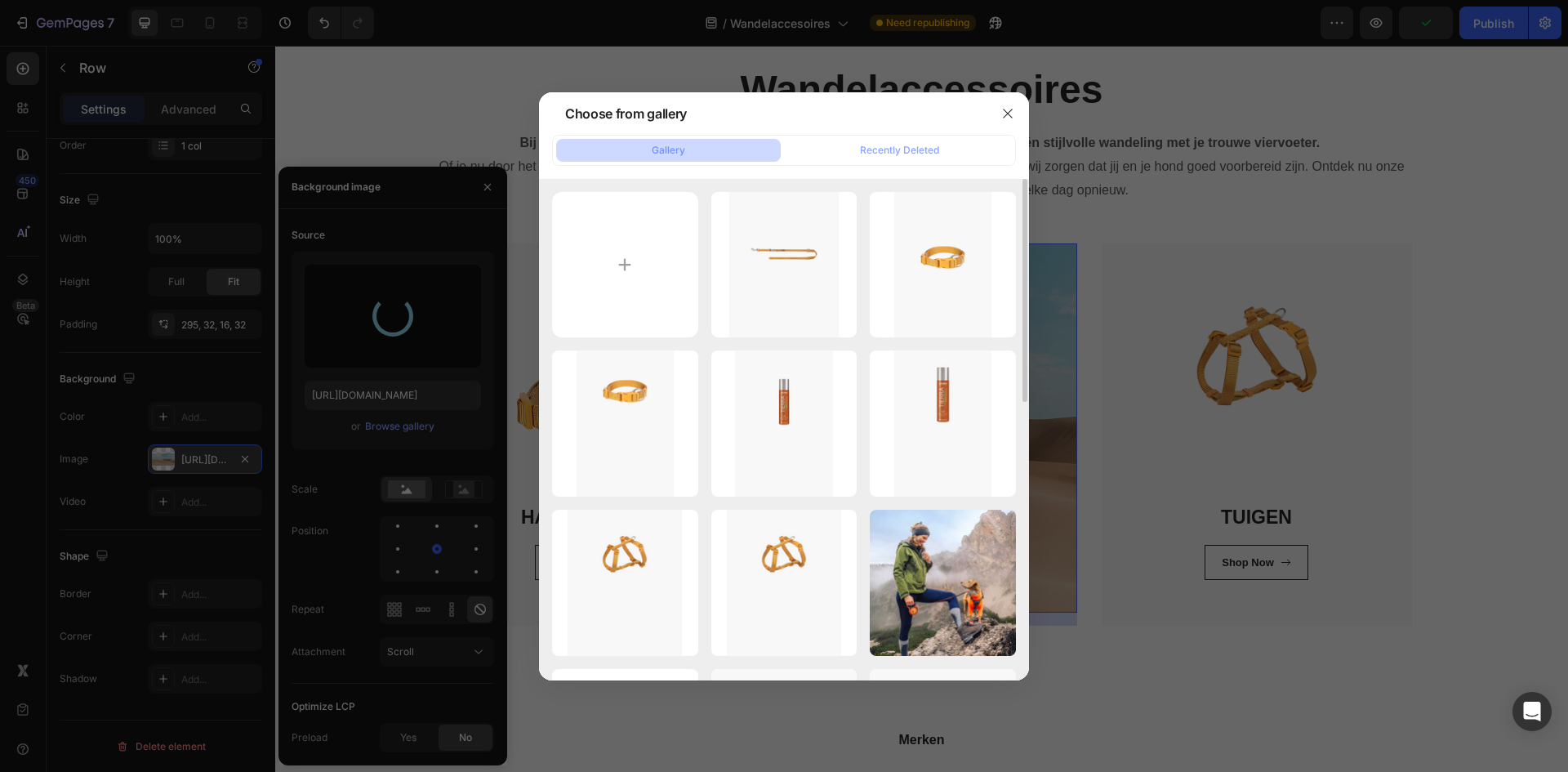
type input "https://cdn.shopify.com/s/files/1/0850/4698/5038/files/gempages_562201034588422…"
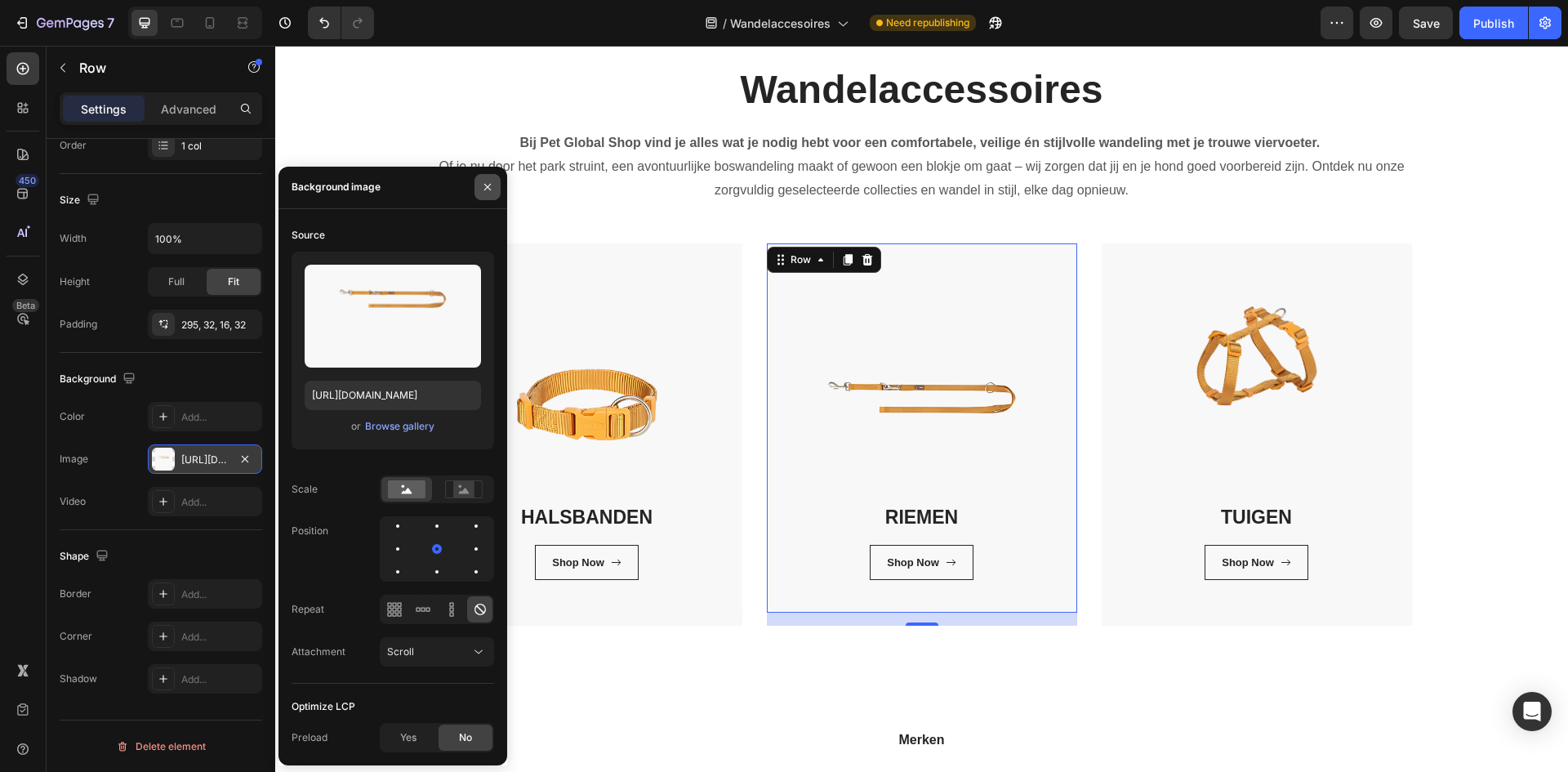
drag, startPoint x: 486, startPoint y: 184, endPoint x: 228, endPoint y: 183, distance: 258.0
click at [486, 184] on icon "button" at bounding box center [487, 186] width 13 height 13
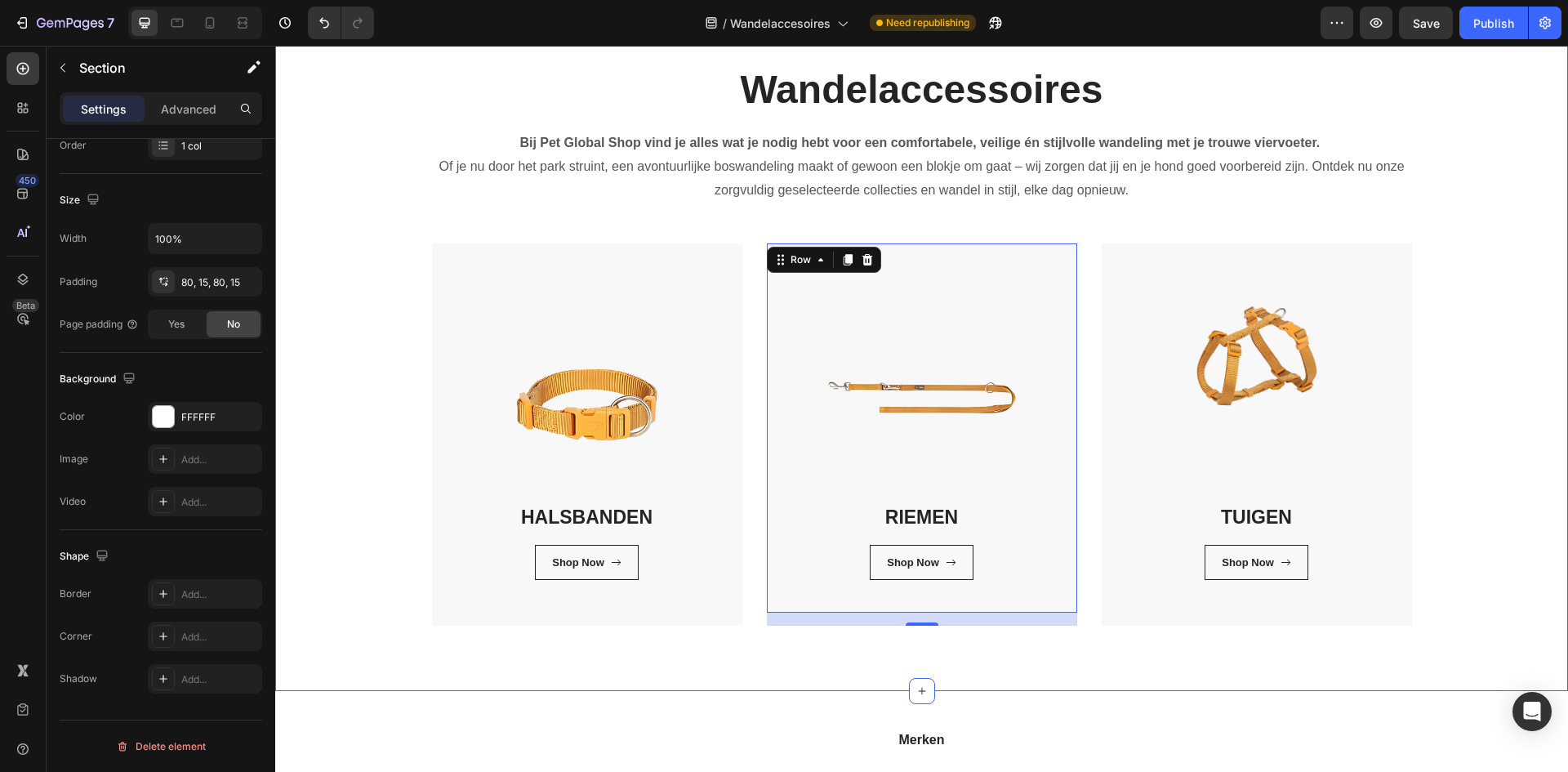
click at [656, 659] on div "Wandelaccessoires Heading Bij Pet Global Shop vind je alles wat je nodig hebt v…" at bounding box center [922, 344] width 1293 height 694
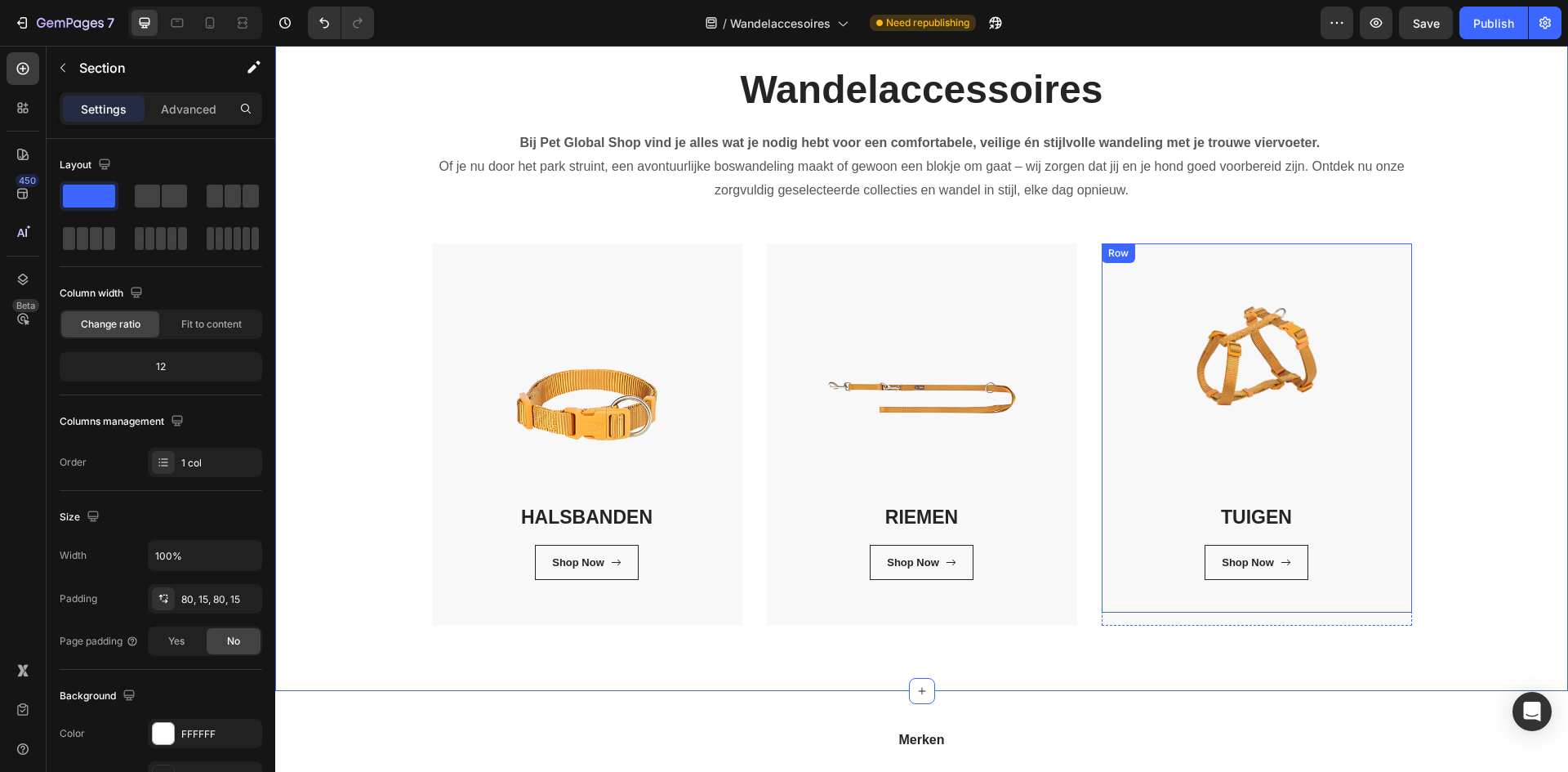
click at [1317, 388] on div "TUIGEN Heading Shop Now Button Row Row" at bounding box center [1257, 427] width 310 height 369
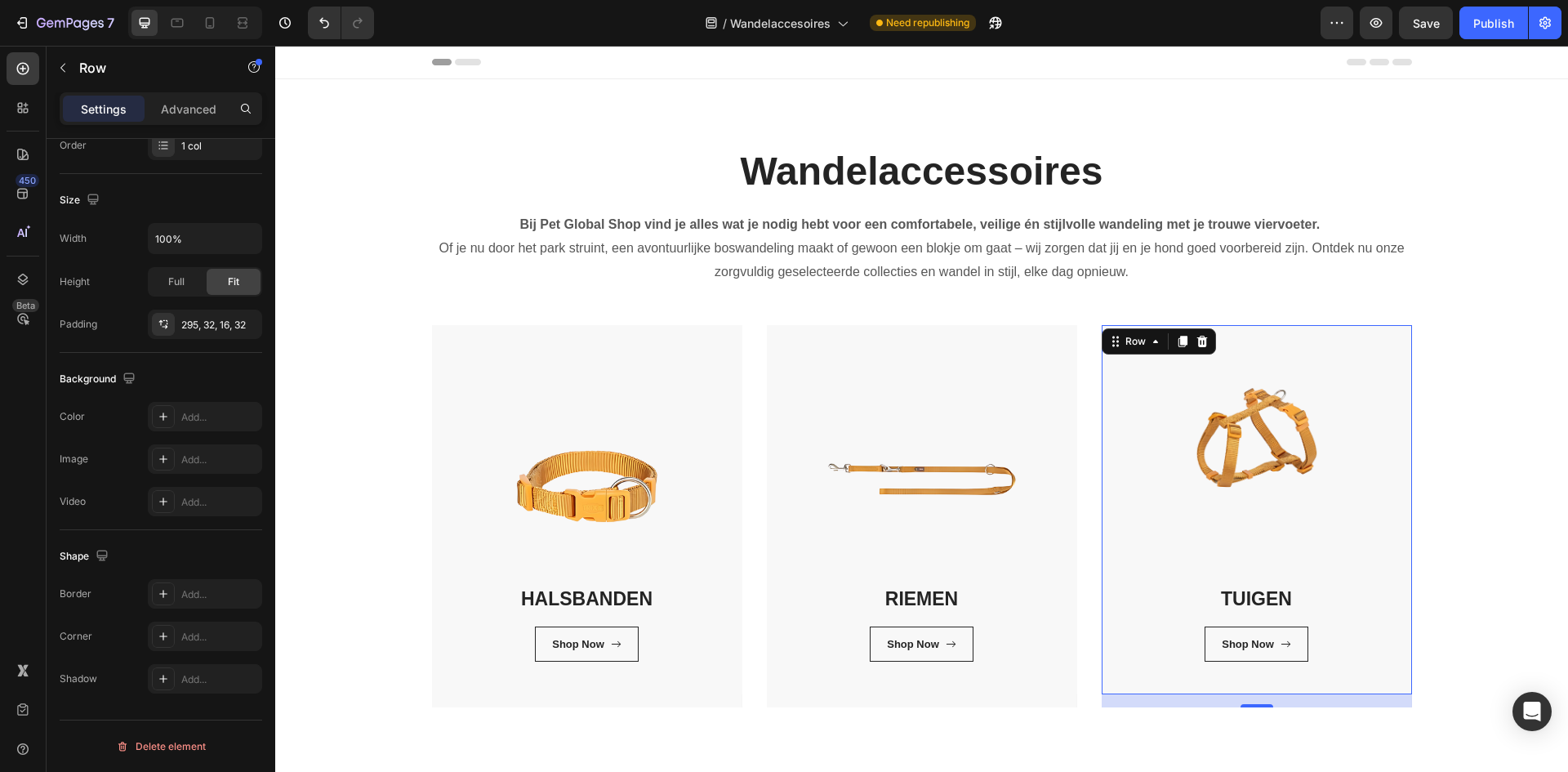
click at [1363, 698] on div "16" at bounding box center [1257, 700] width 310 height 13
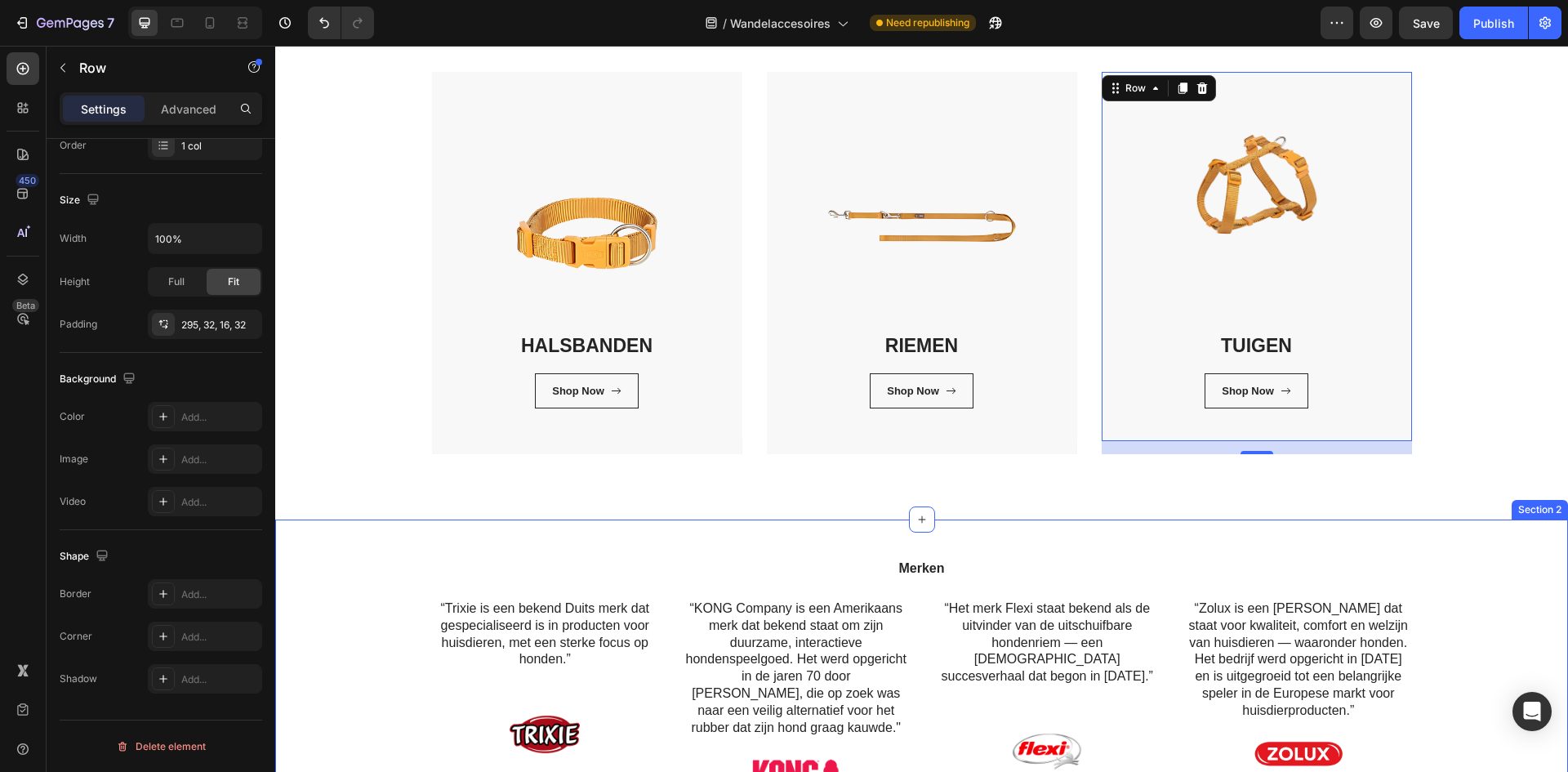
scroll to position [326, 0]
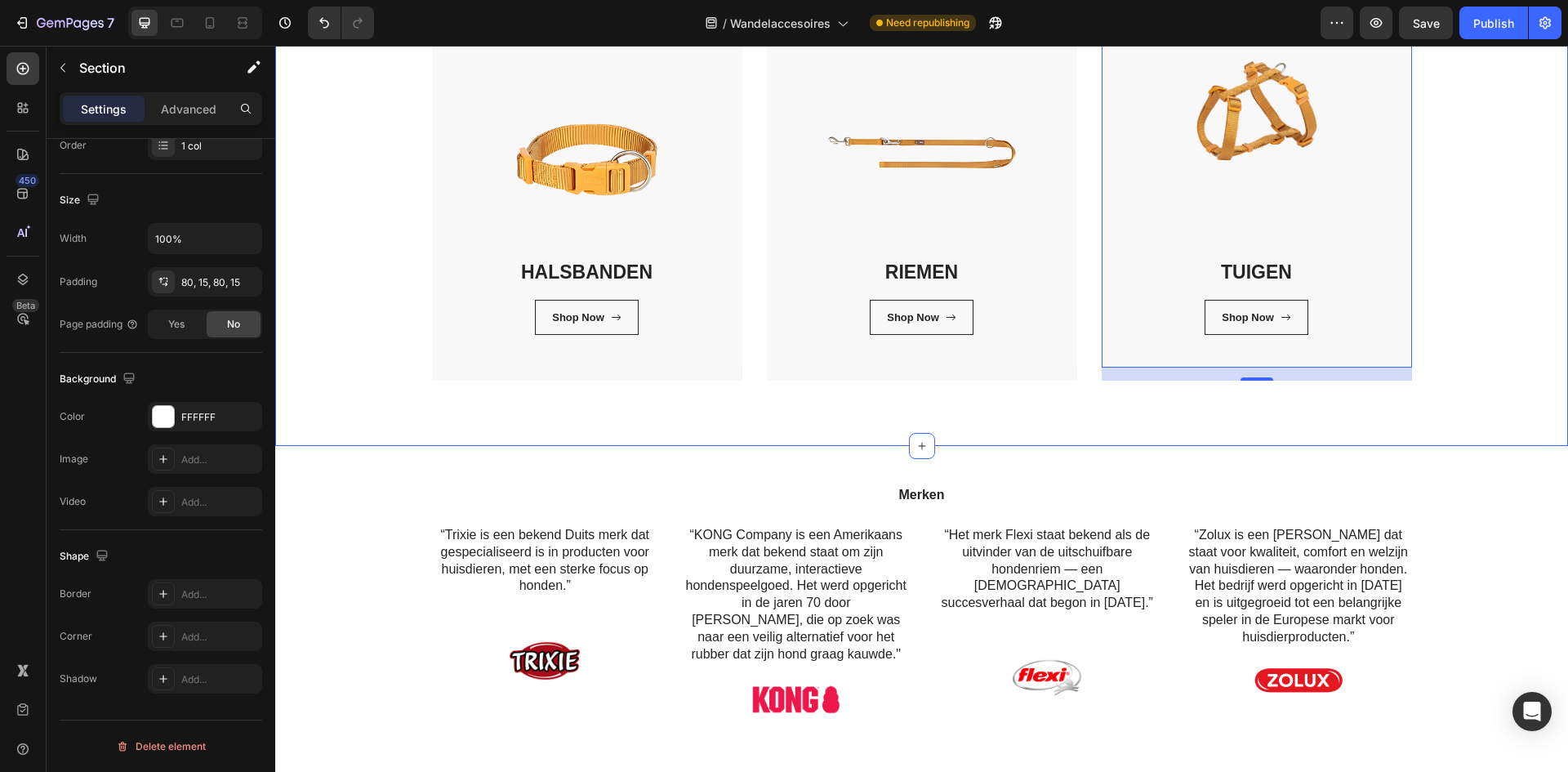
click at [1404, 410] on div "Wandelaccessoires Heading Bij Pet Global Shop vind je alles wat je nodig hebt v…" at bounding box center [922, 99] width 1293 height 694
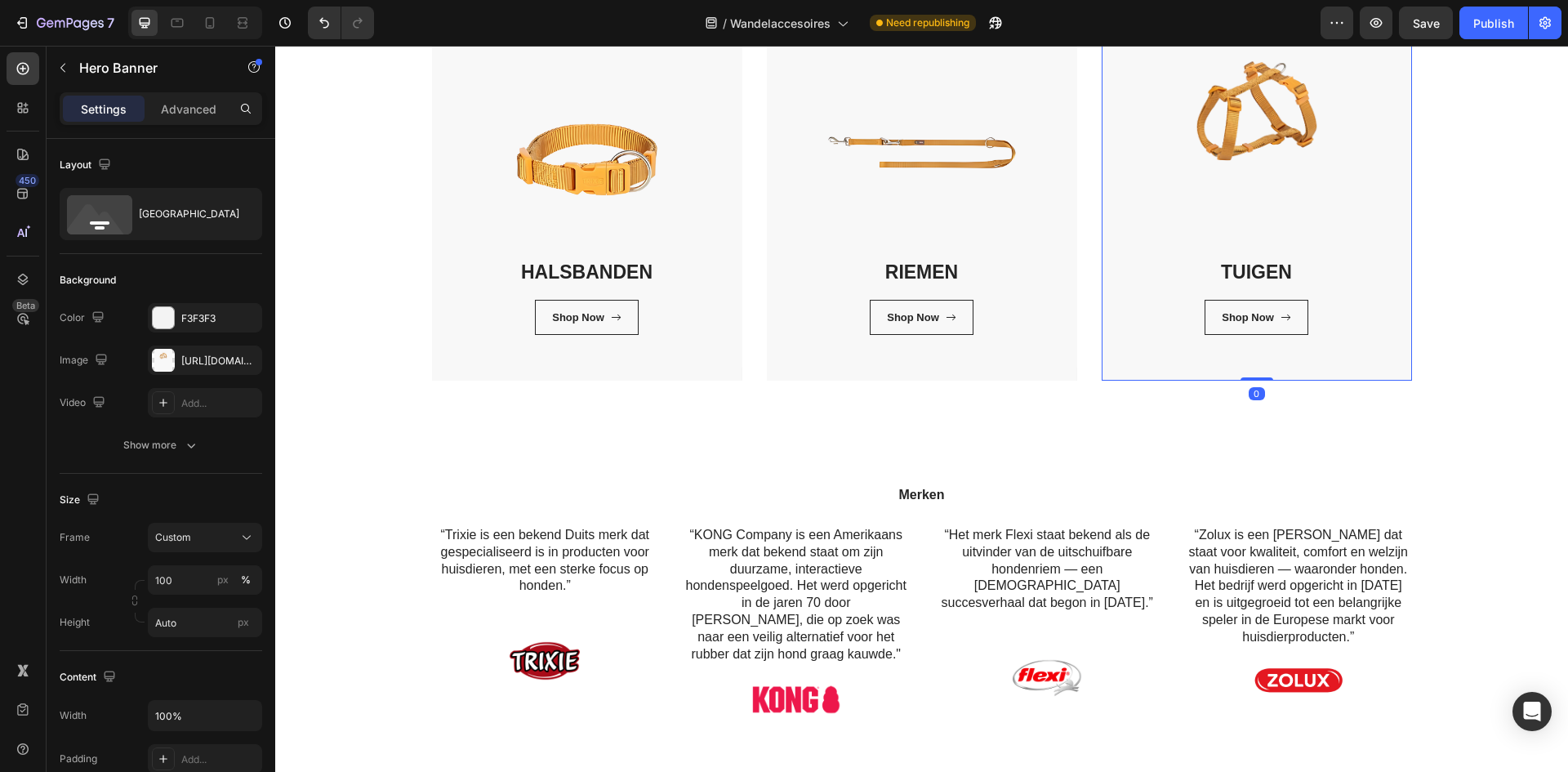
click at [1319, 375] on div "TUIGEN Heading Shop Now Button Row Row" at bounding box center [1257, 189] width 310 height 382
click at [242, 361] on icon "button" at bounding box center [244, 360] width 13 height 13
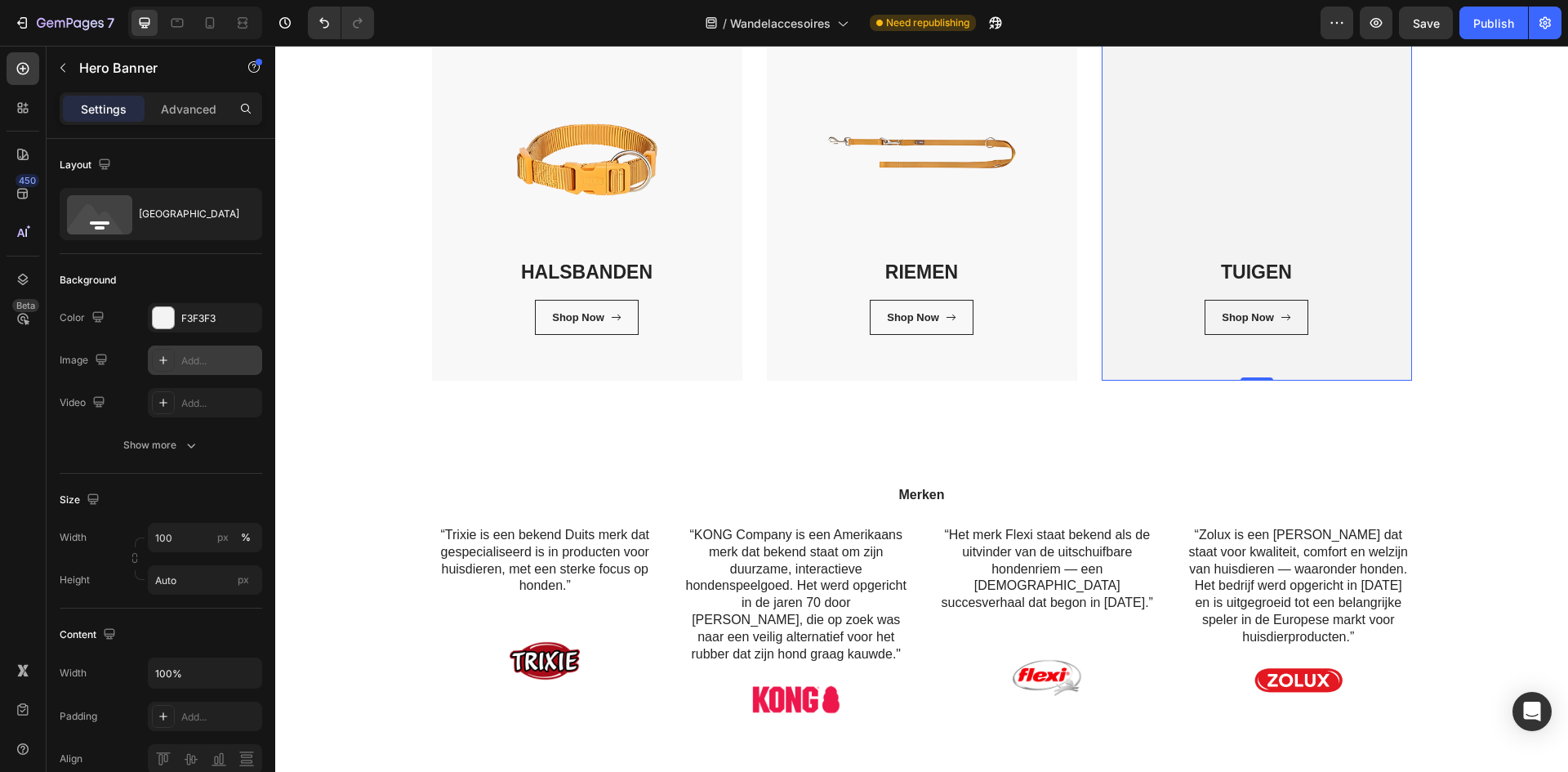
click at [222, 362] on div "Add..." at bounding box center [219, 361] width 76 height 15
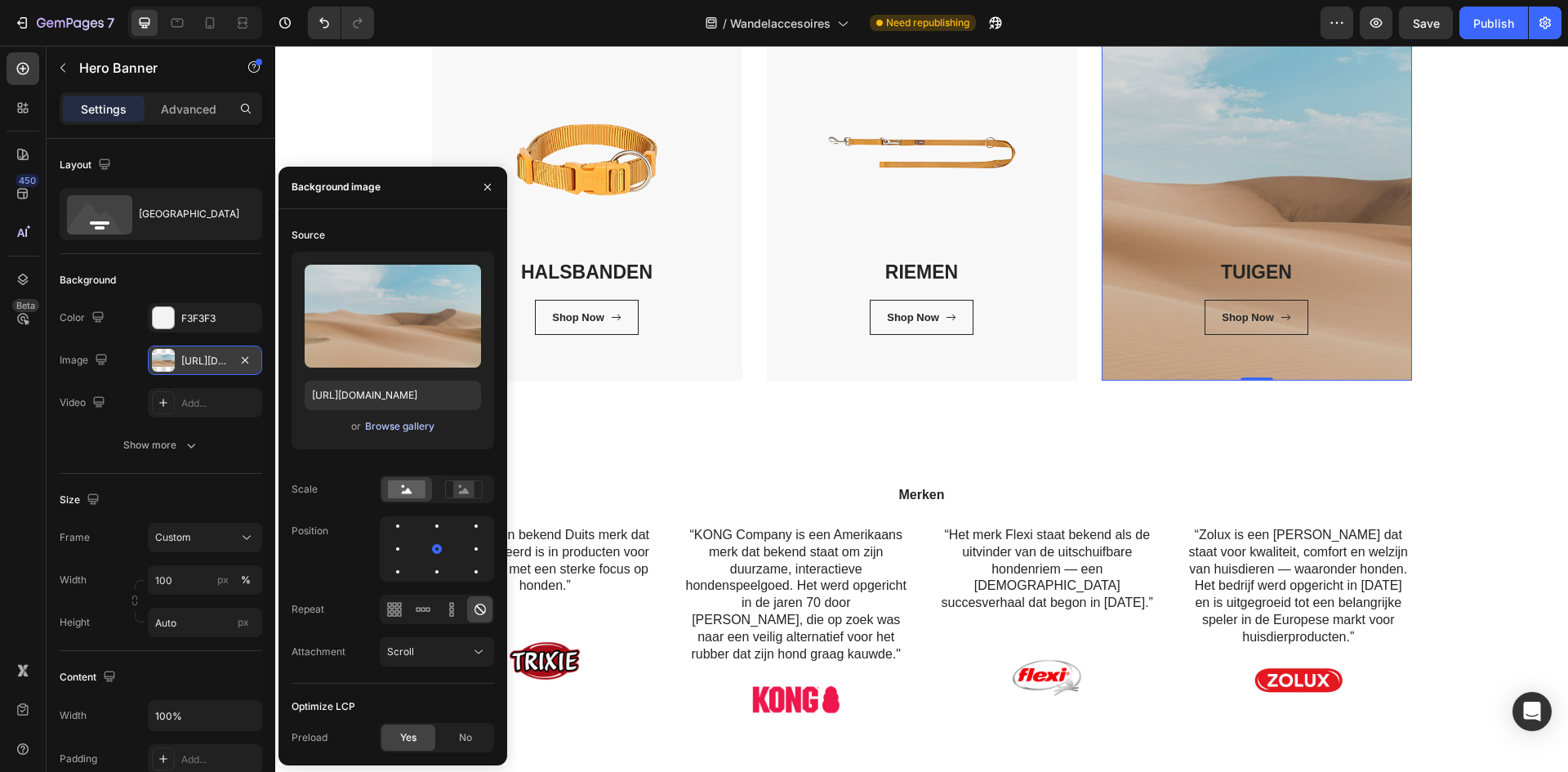
click at [385, 424] on div "Browse gallery" at bounding box center [400, 426] width 70 height 15
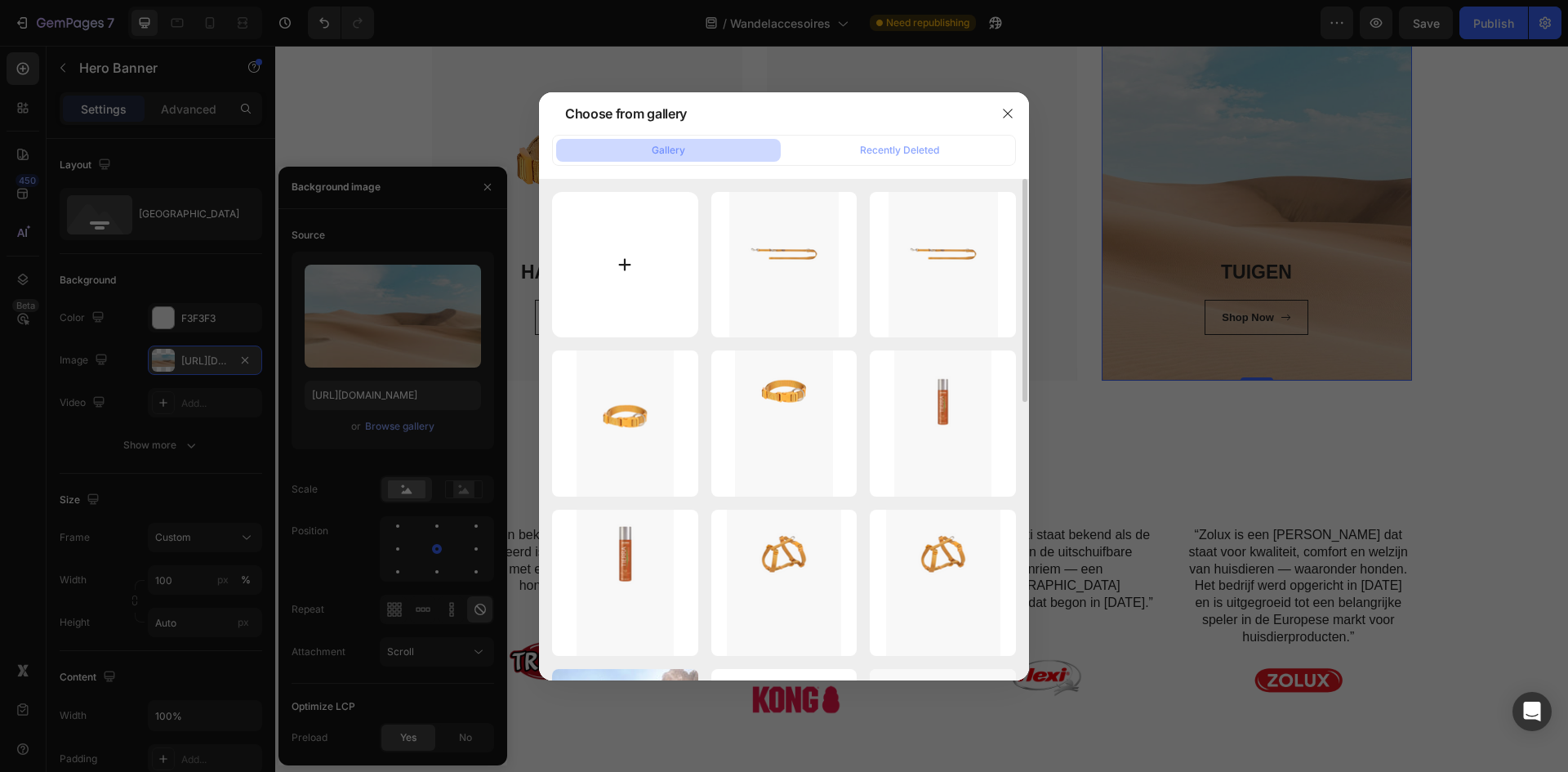
click at [594, 275] on input "file" at bounding box center [625, 265] width 146 height 146
type input "C:\fakepath\3.png"
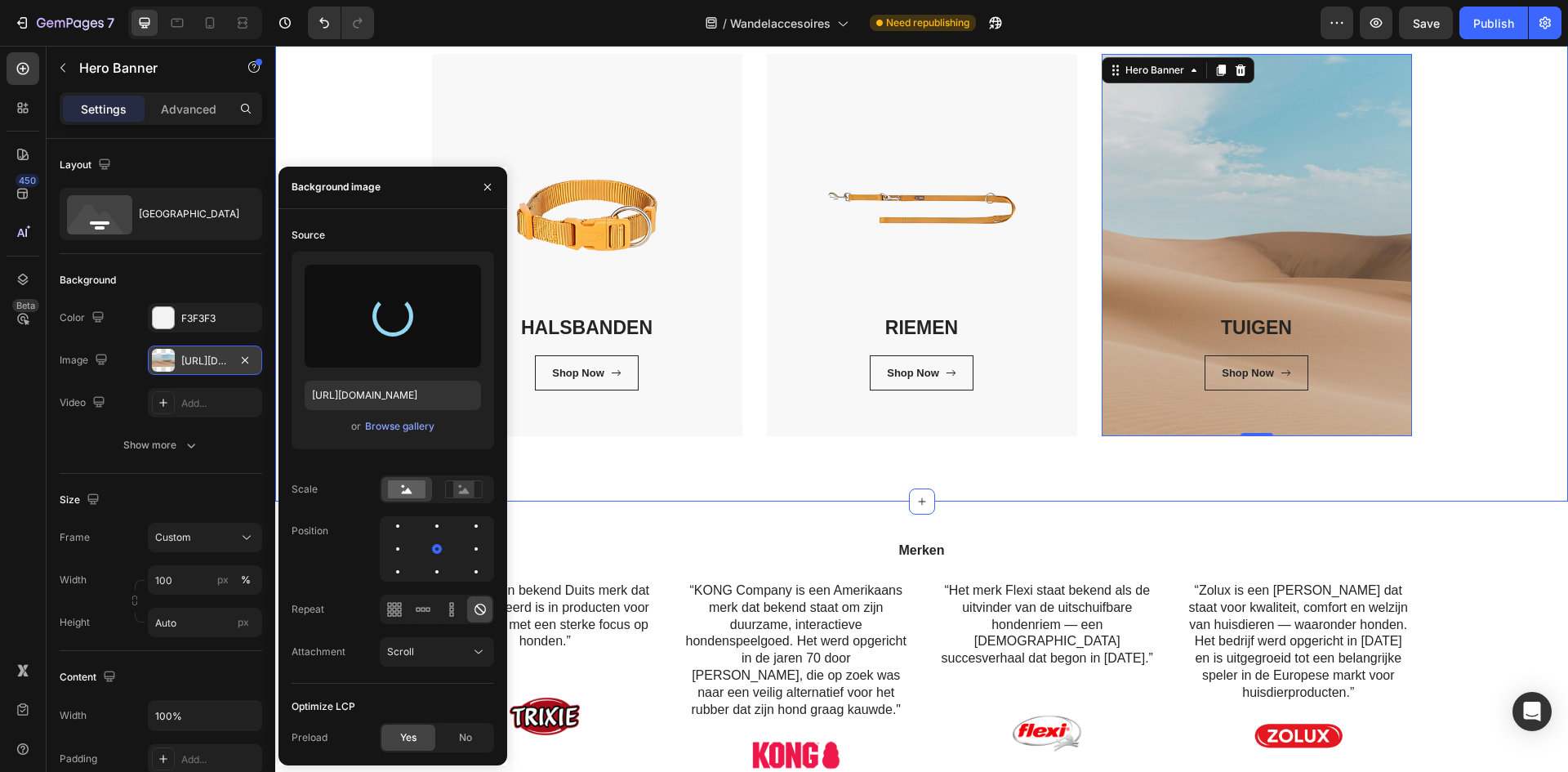
scroll to position [245, 0]
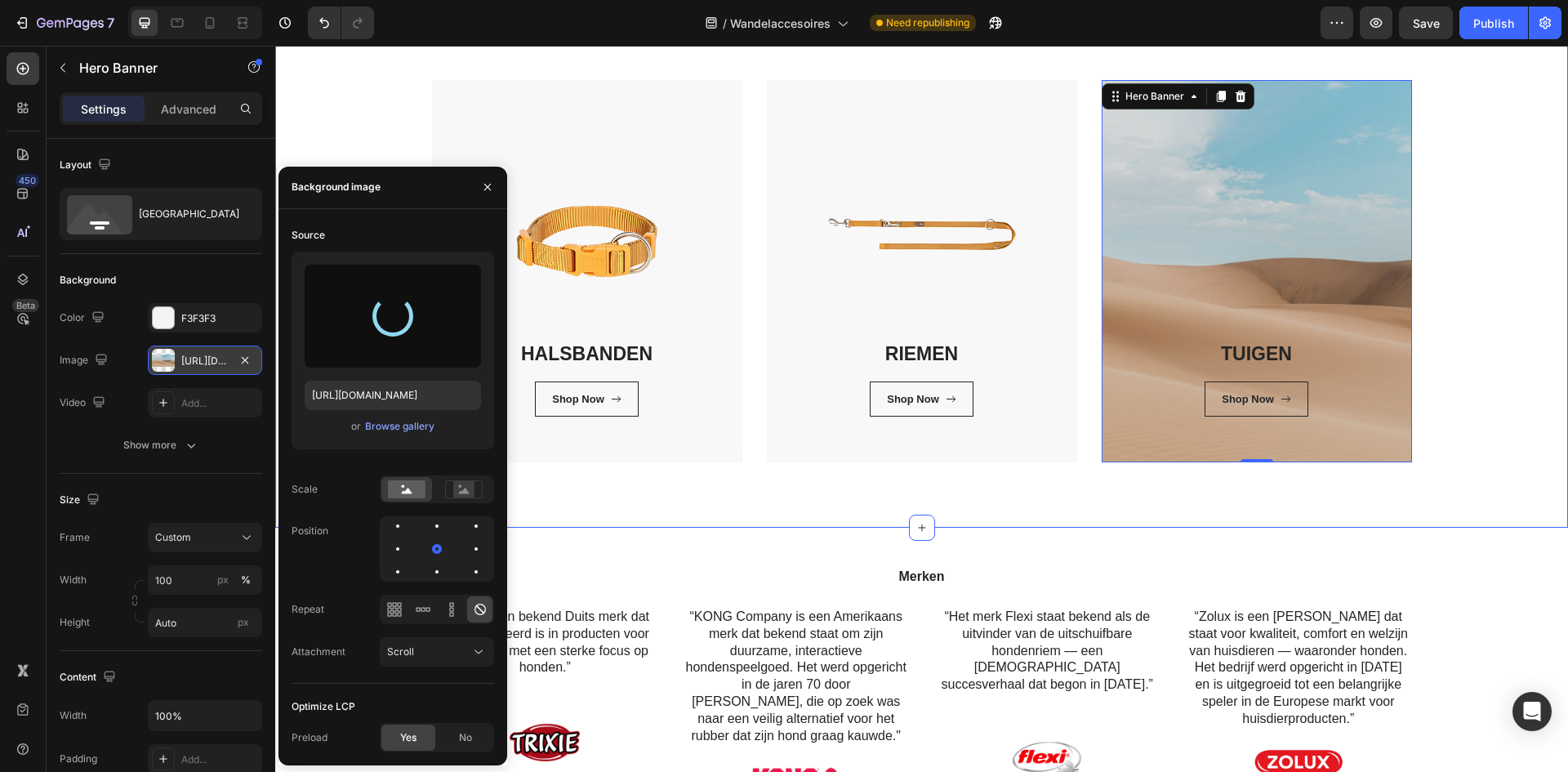
type input "[URL][DOMAIN_NAME]"
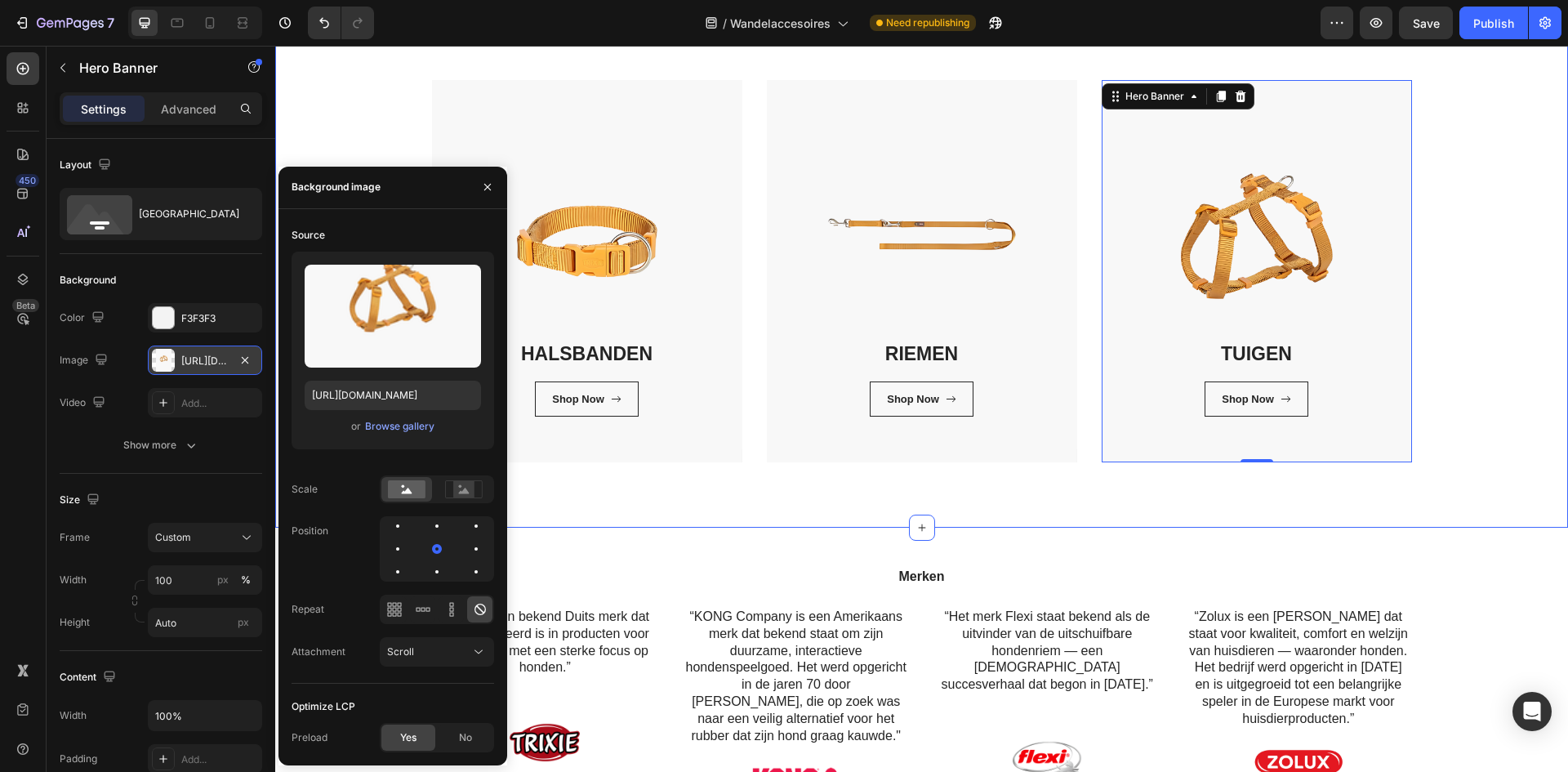
click at [1509, 398] on div "Wandelaccessoires Heading Bij Pet Global Shop vind je alles wat je nodig hebt v…" at bounding box center [921, 180] width 1268 height 562
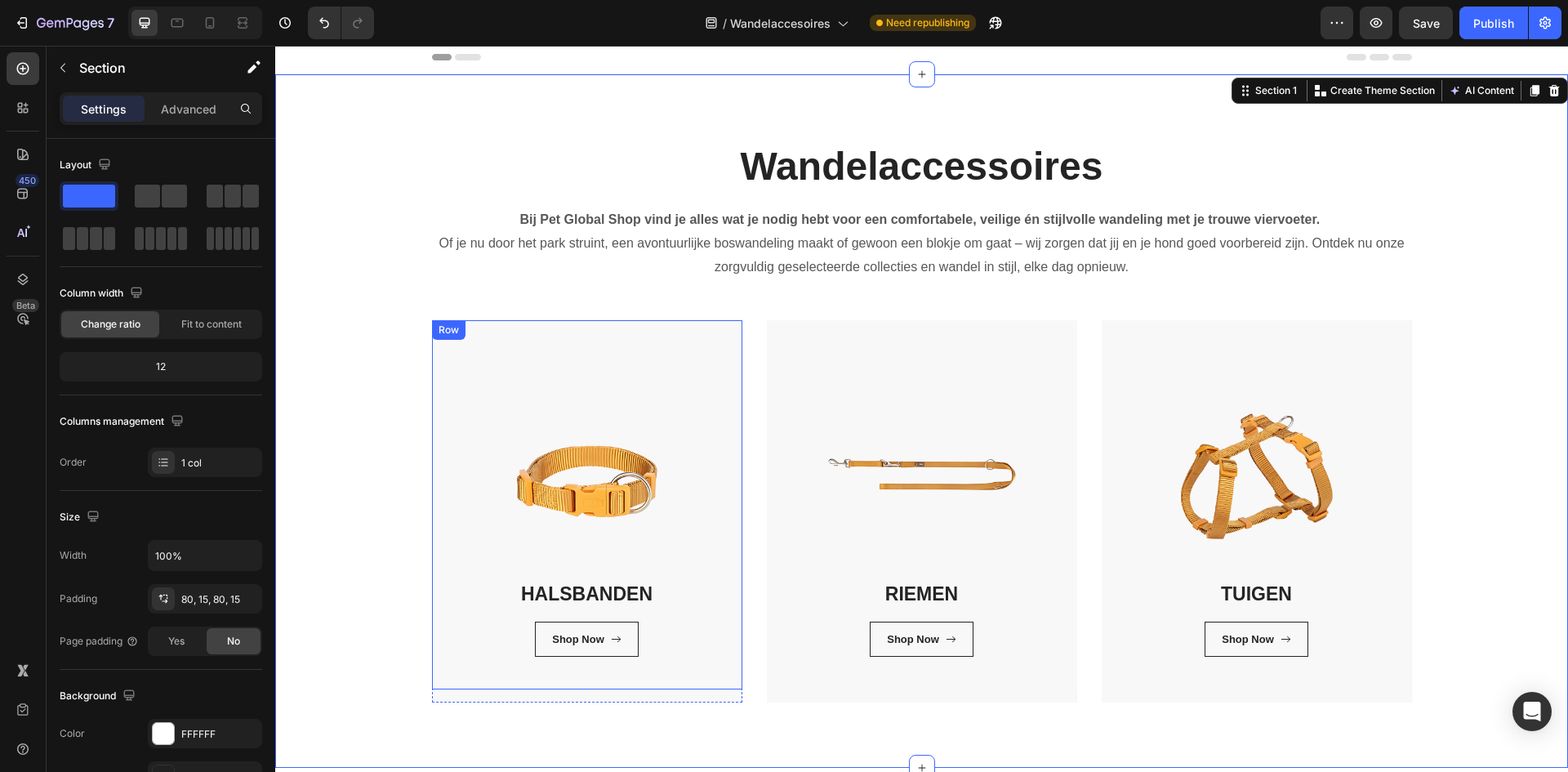
scroll to position [0, 0]
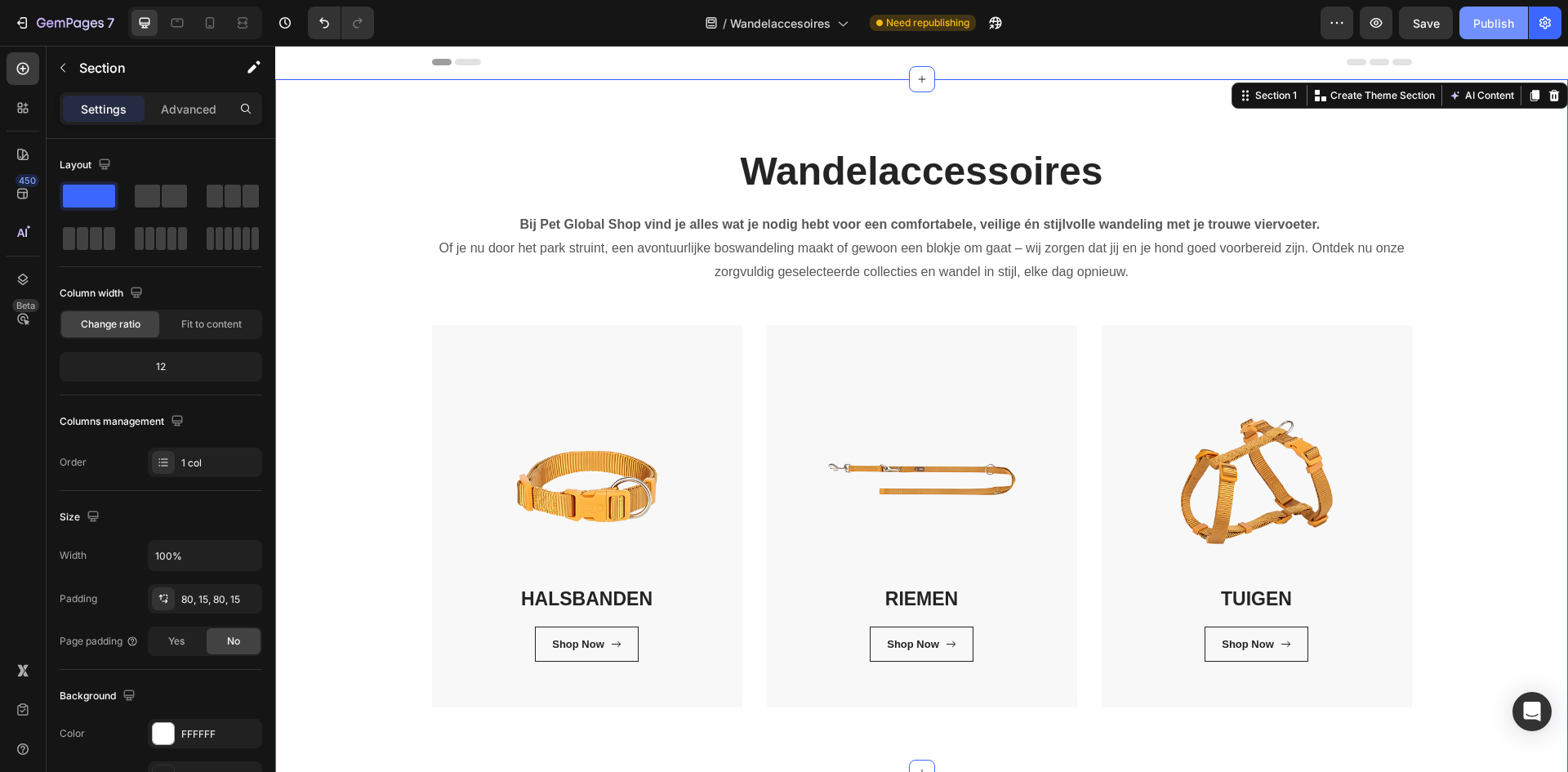
click at [1475, 17] on div "Publish" at bounding box center [1494, 24] width 41 height 18
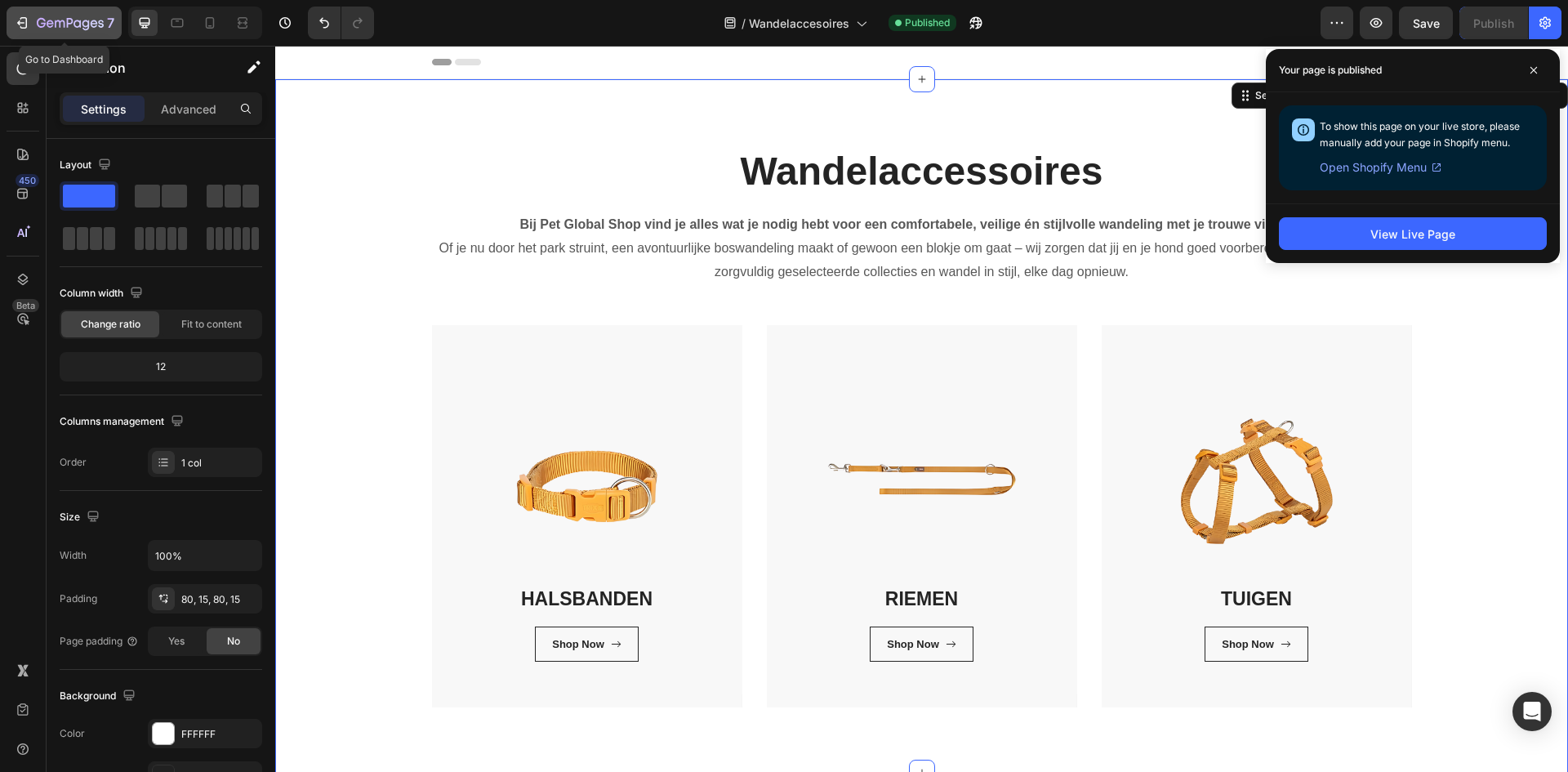
click at [33, 24] on div "7" at bounding box center [64, 23] width 101 height 20
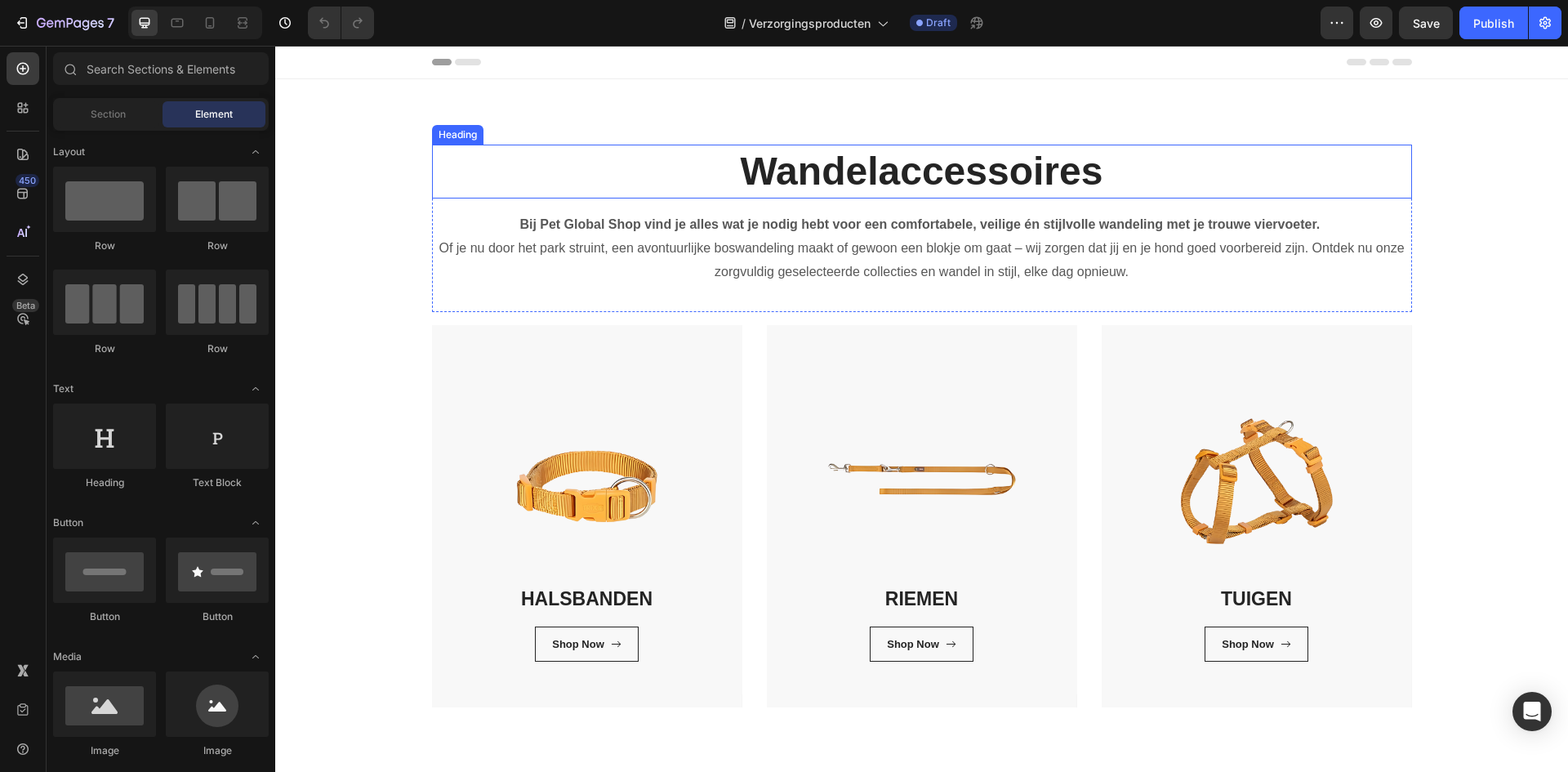
click at [888, 174] on h2 "Wandelaccessoires" at bounding box center [922, 171] width 979 height 54
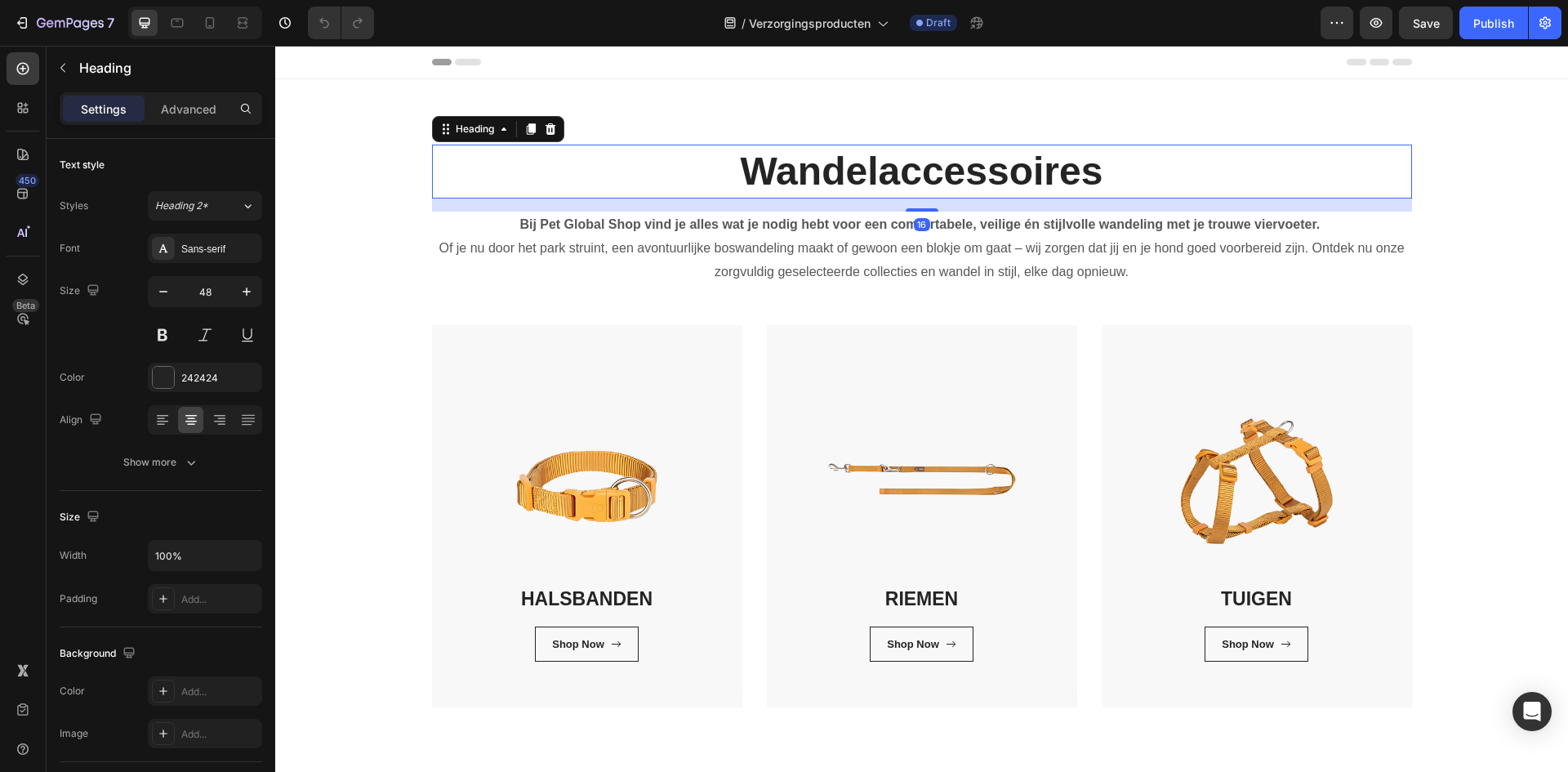
click at [888, 174] on h2 "Wandelaccessoires" at bounding box center [922, 171] width 979 height 54
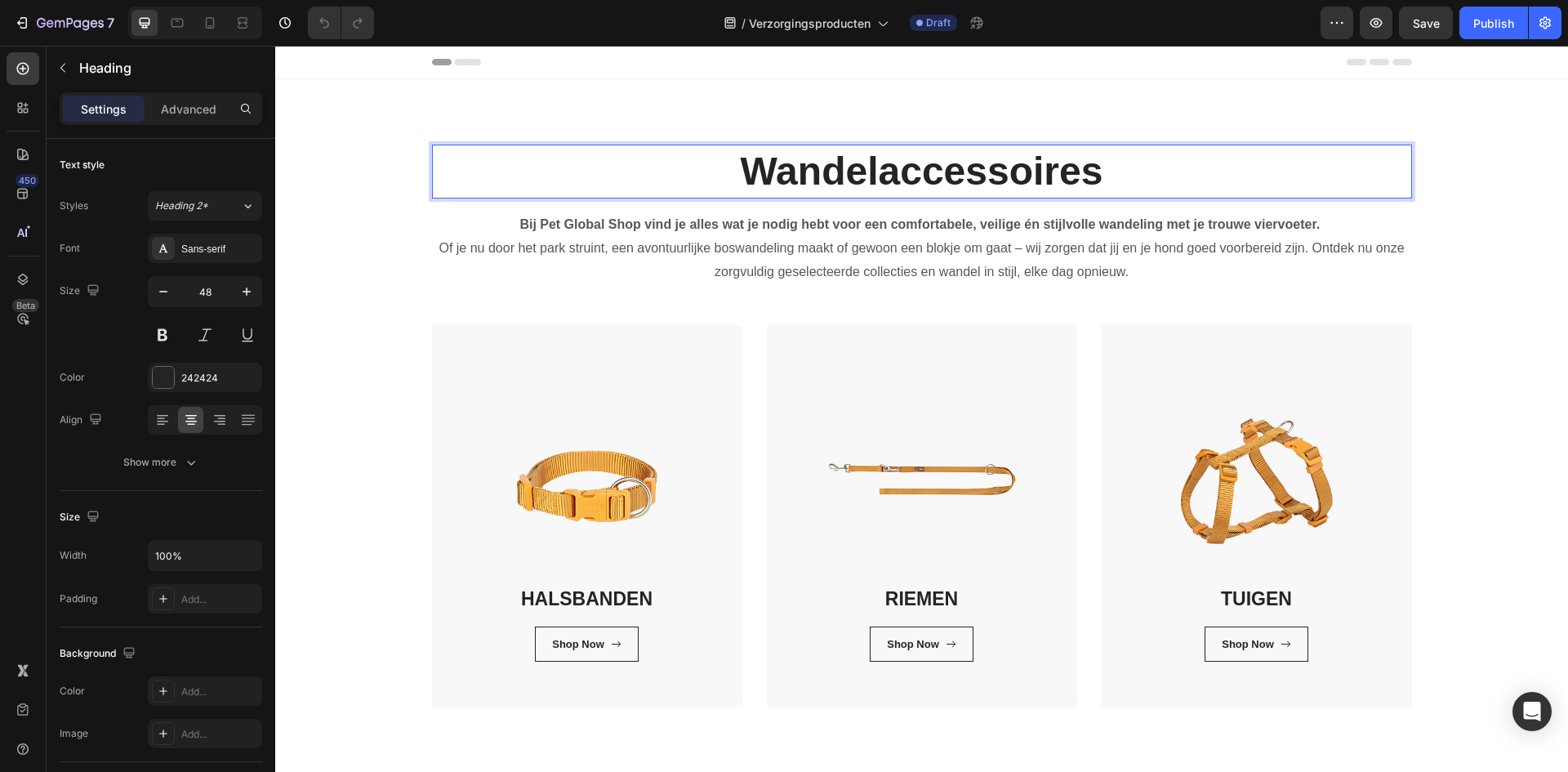
click at [888, 174] on p "Wandelaccessoires" at bounding box center [922, 171] width 976 height 51
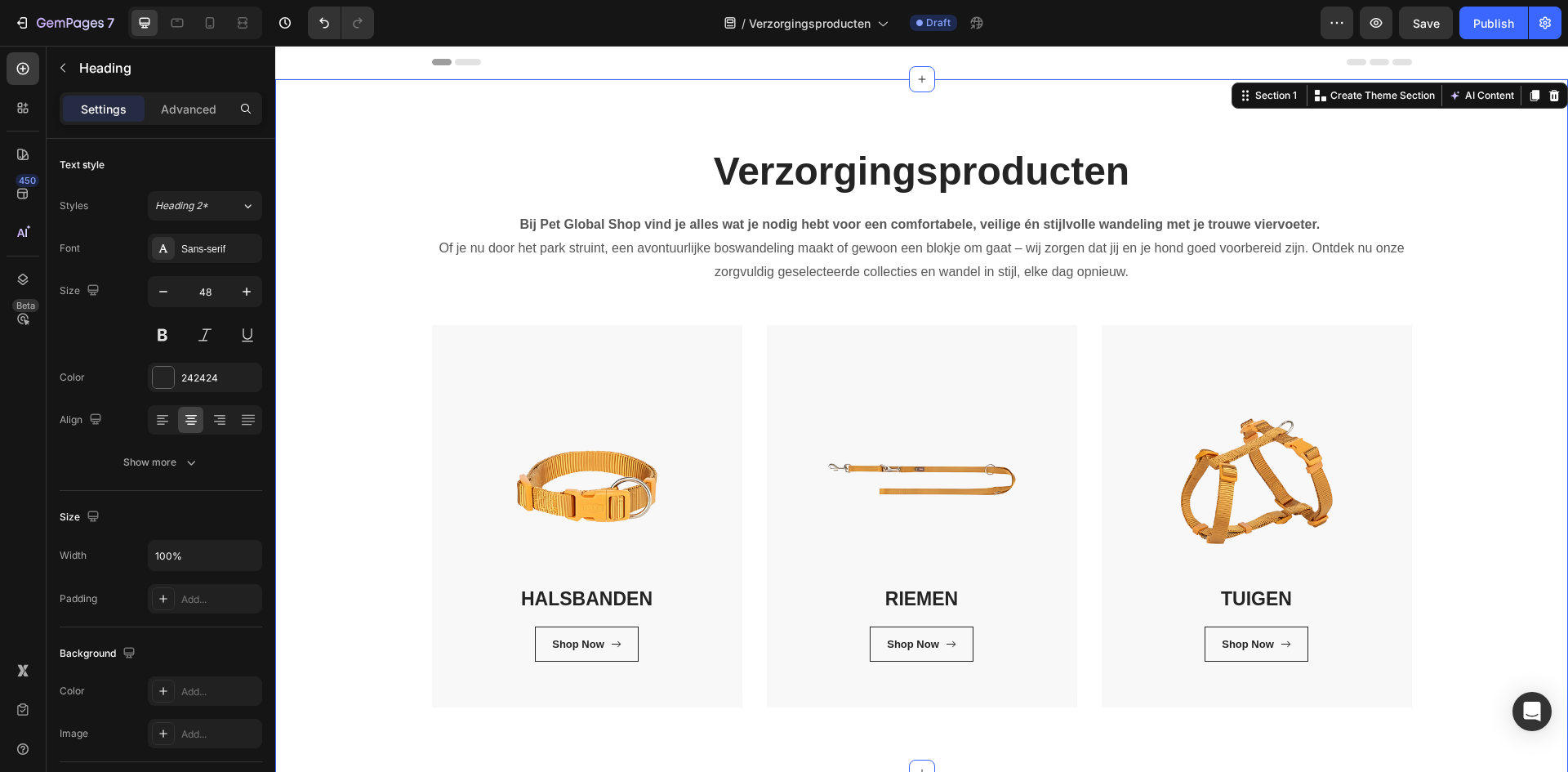
click at [381, 353] on div "Verzorgingsproducten Heading Bij Pet Global Shop vind je alles wat je nodig heb…" at bounding box center [921, 426] width 1268 height 562
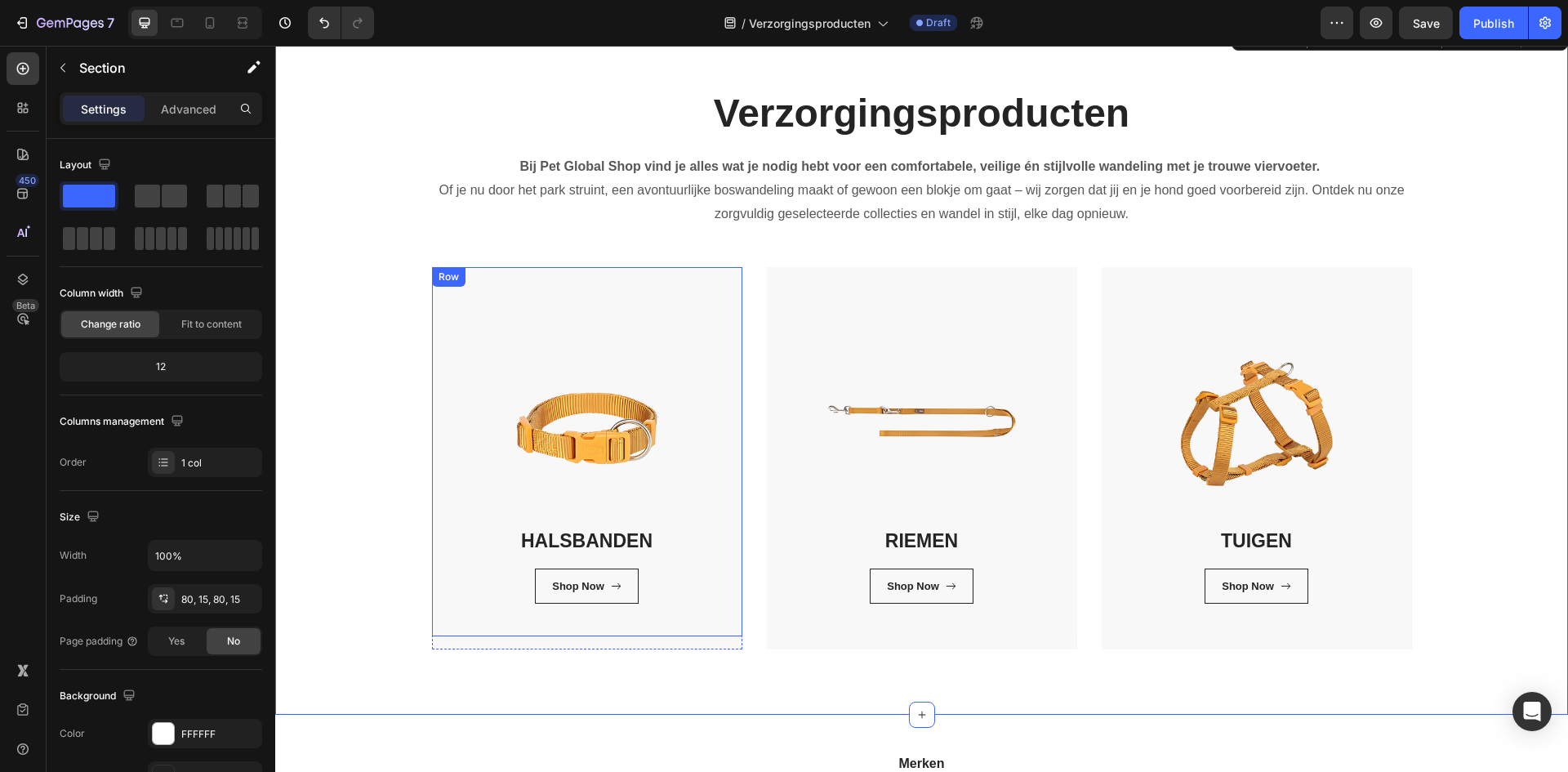
scroll to position [81, 0]
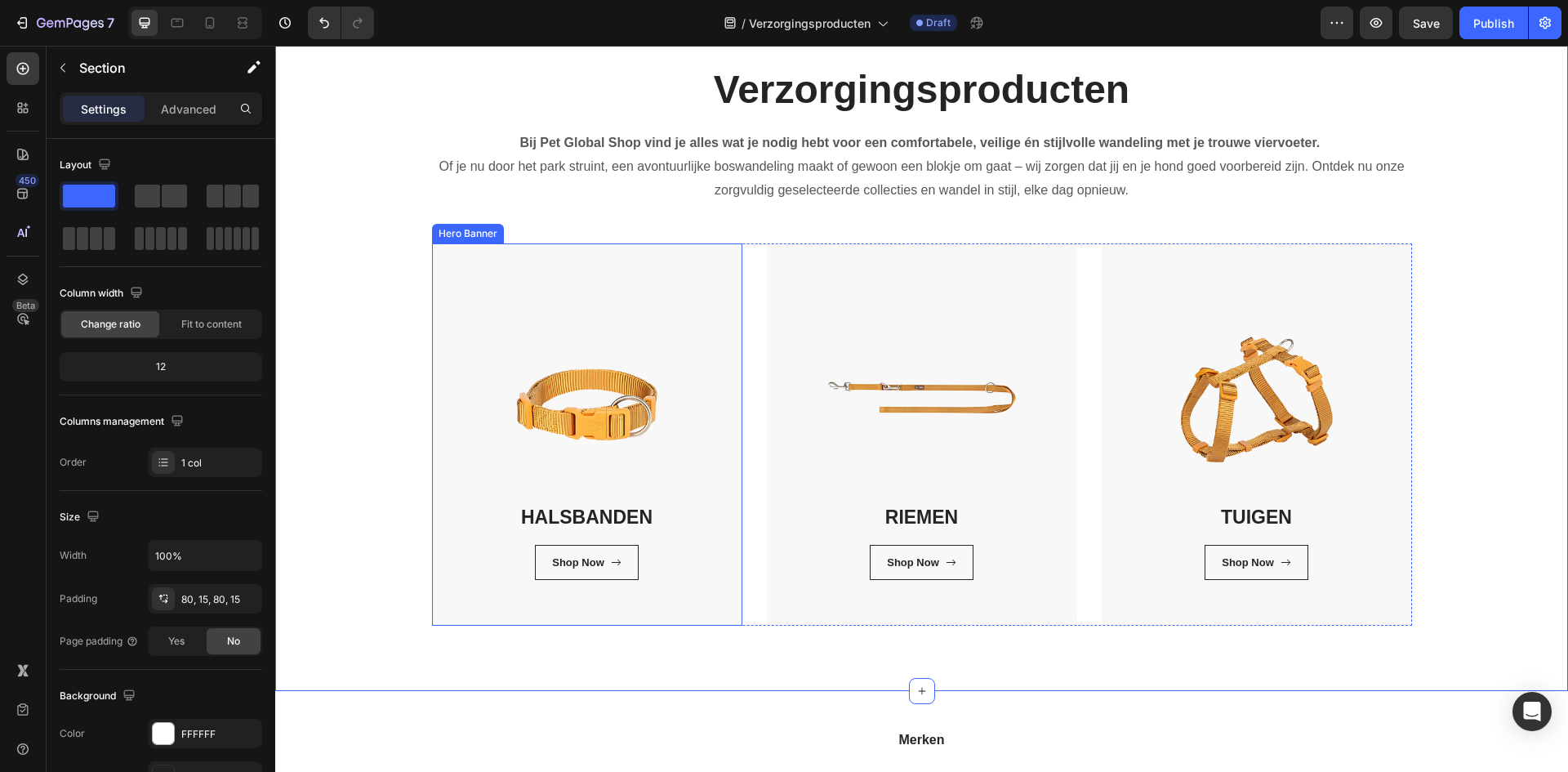
click at [447, 613] on div "HALSBANDEN Heading Shop Now Button Row Row" at bounding box center [587, 434] width 310 height 382
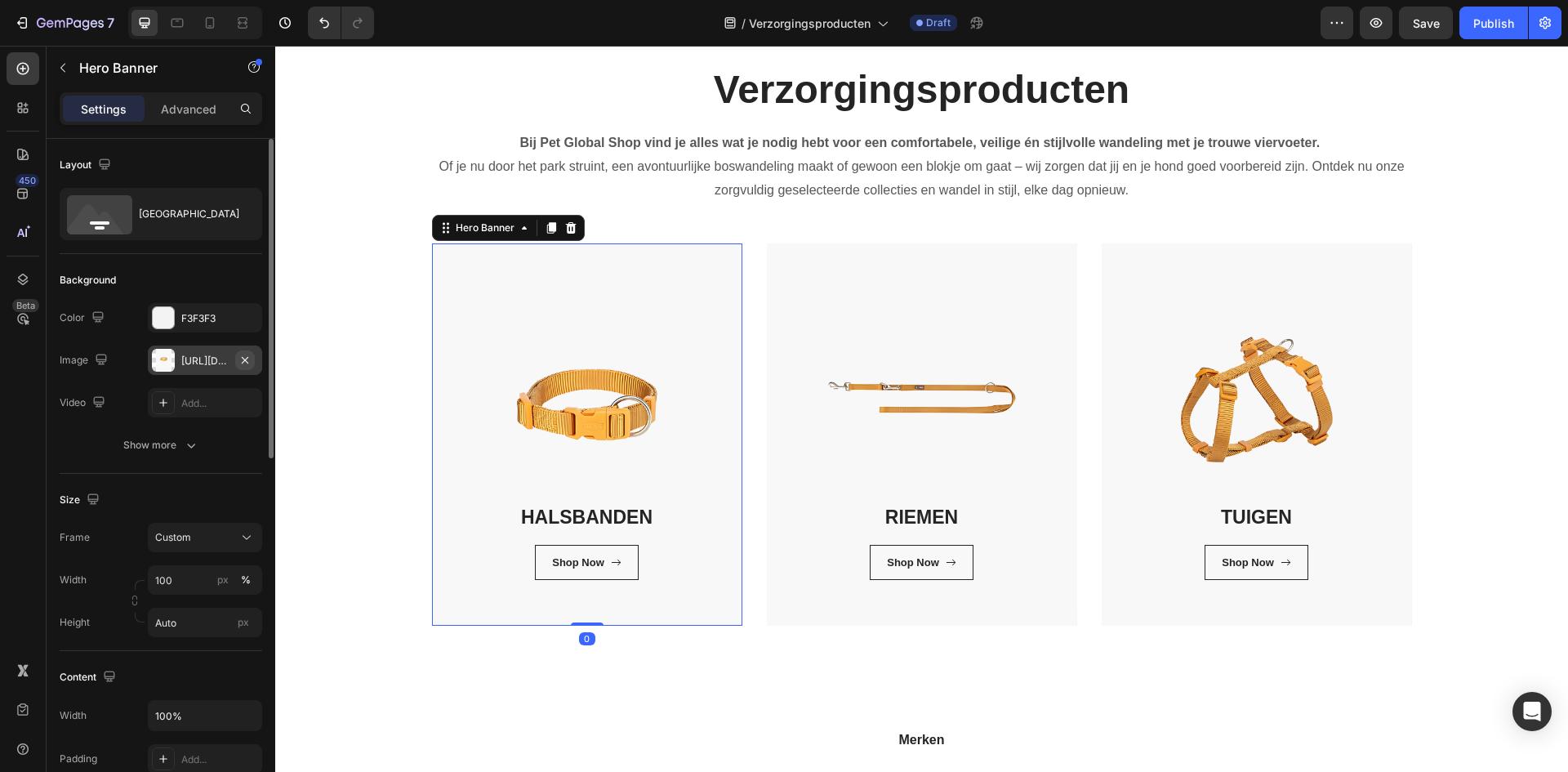
click at [246, 361] on icon "button" at bounding box center [245, 359] width 7 height 7
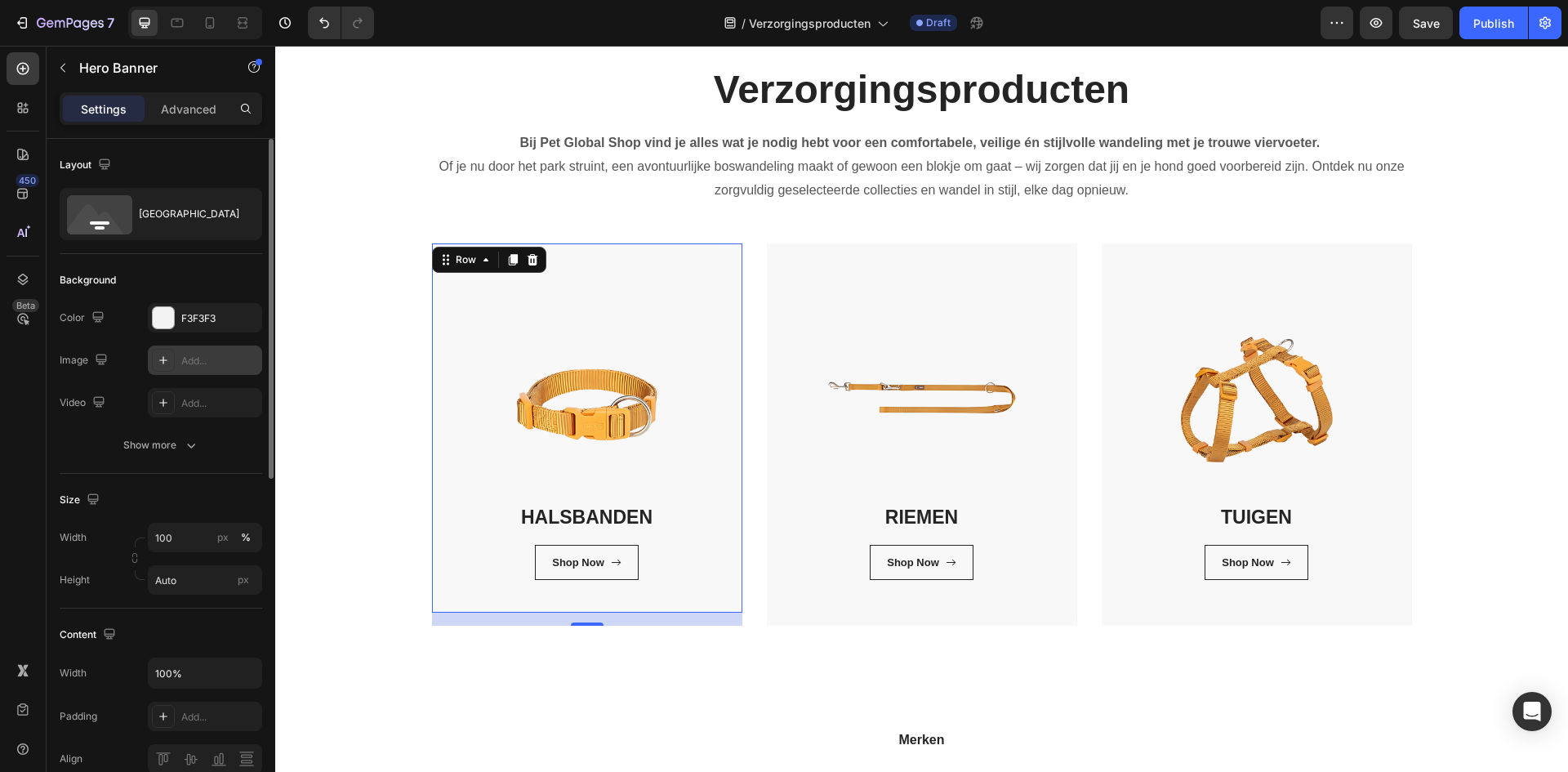
click at [484, 453] on div "HALSBANDEN Heading Shop Now Button Row Row 16" at bounding box center [587, 427] width 310 height 369
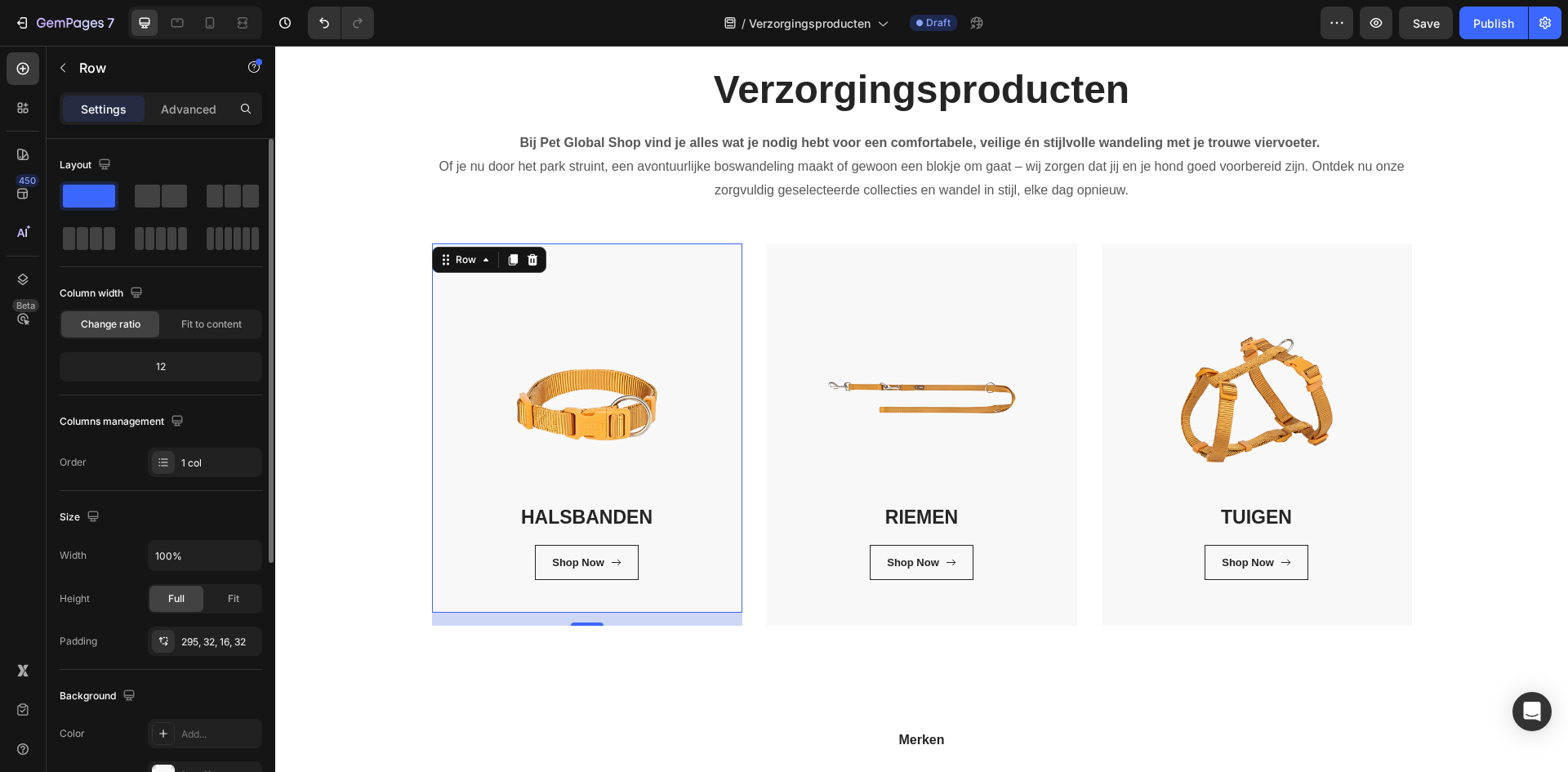
scroll to position [409, 0]
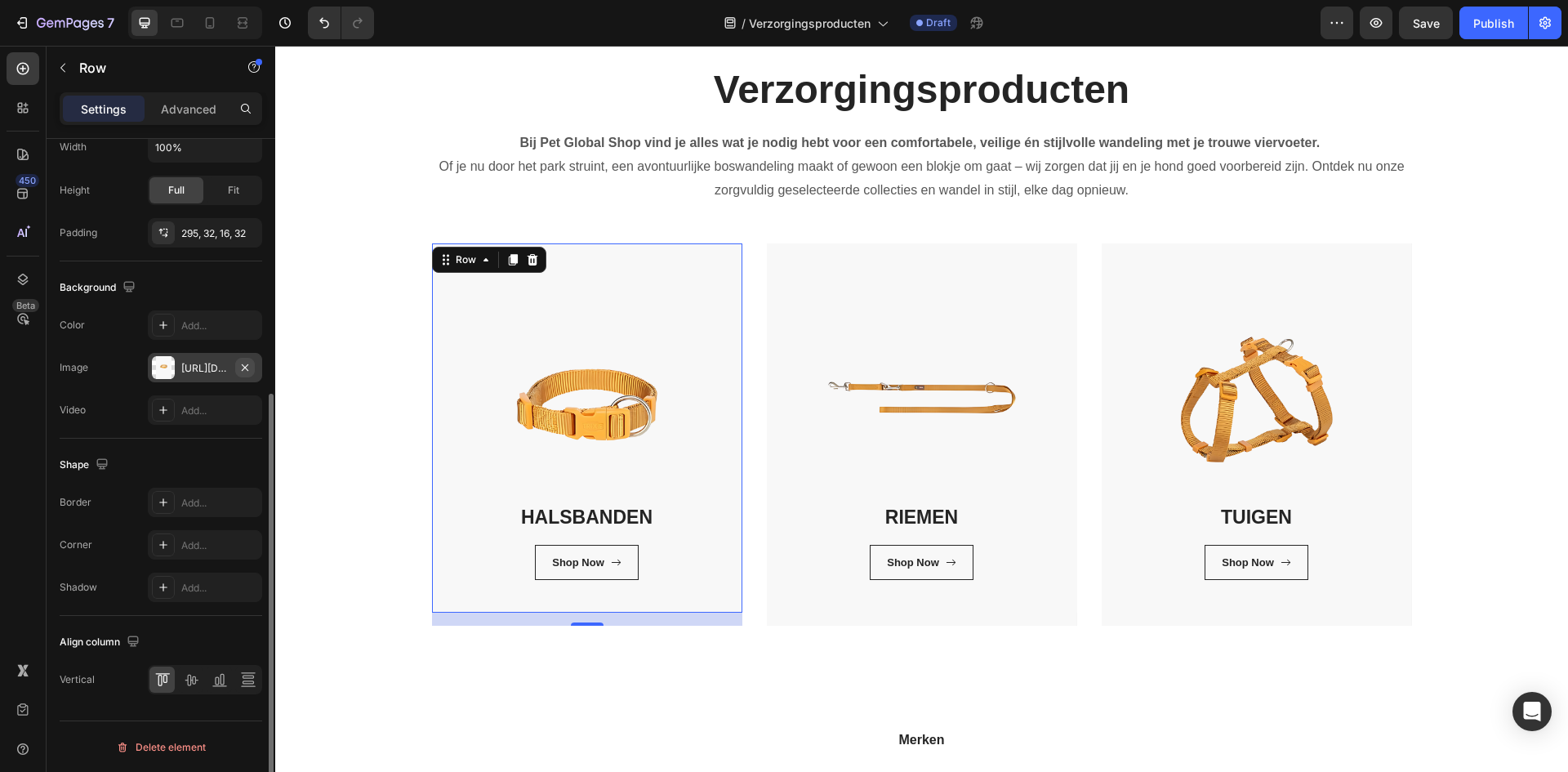
click at [244, 371] on icon "button" at bounding box center [244, 366] width 13 height 13
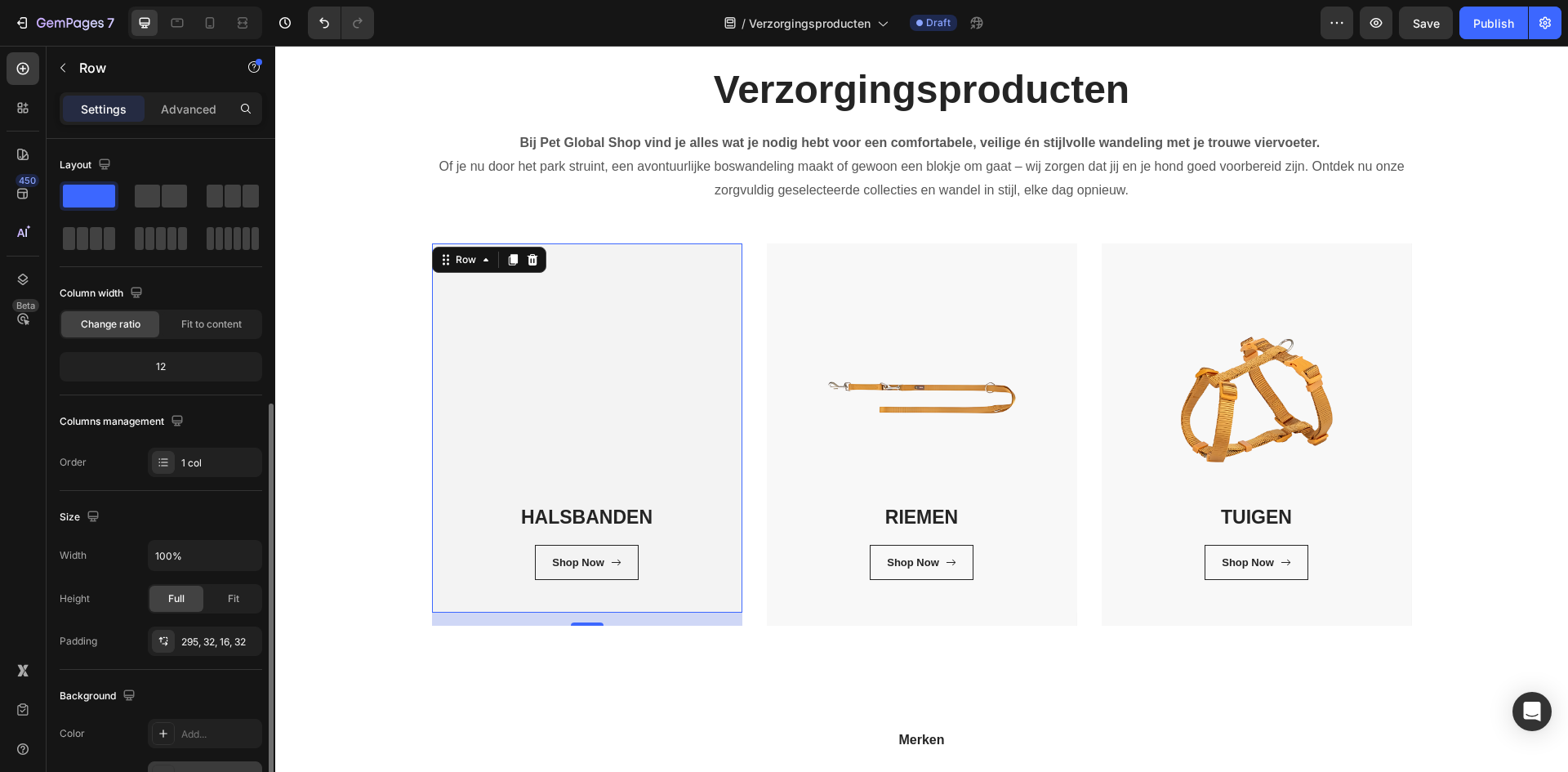
scroll to position [410, 0]
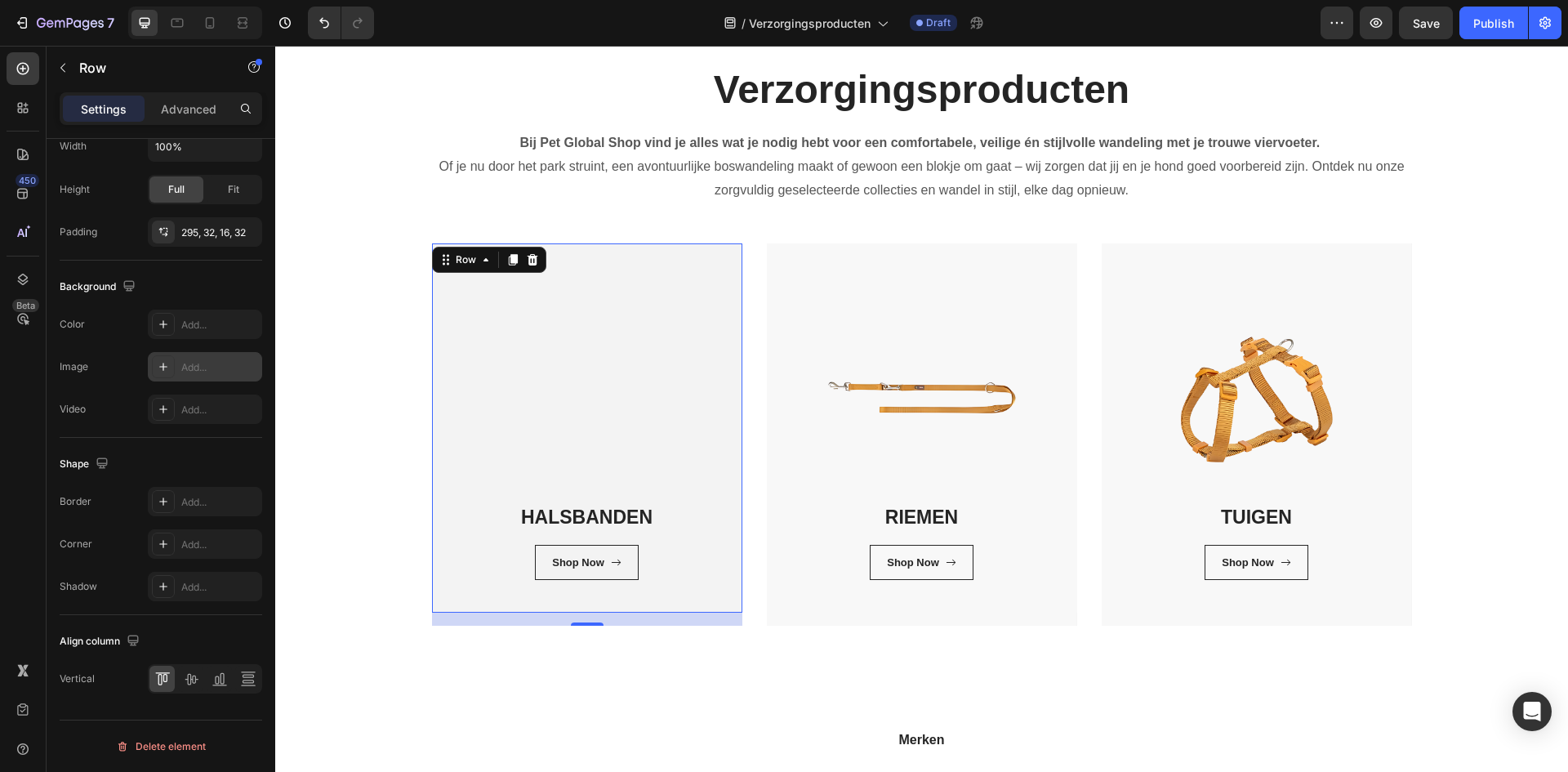
click at [225, 371] on div "Add..." at bounding box center [219, 367] width 76 height 15
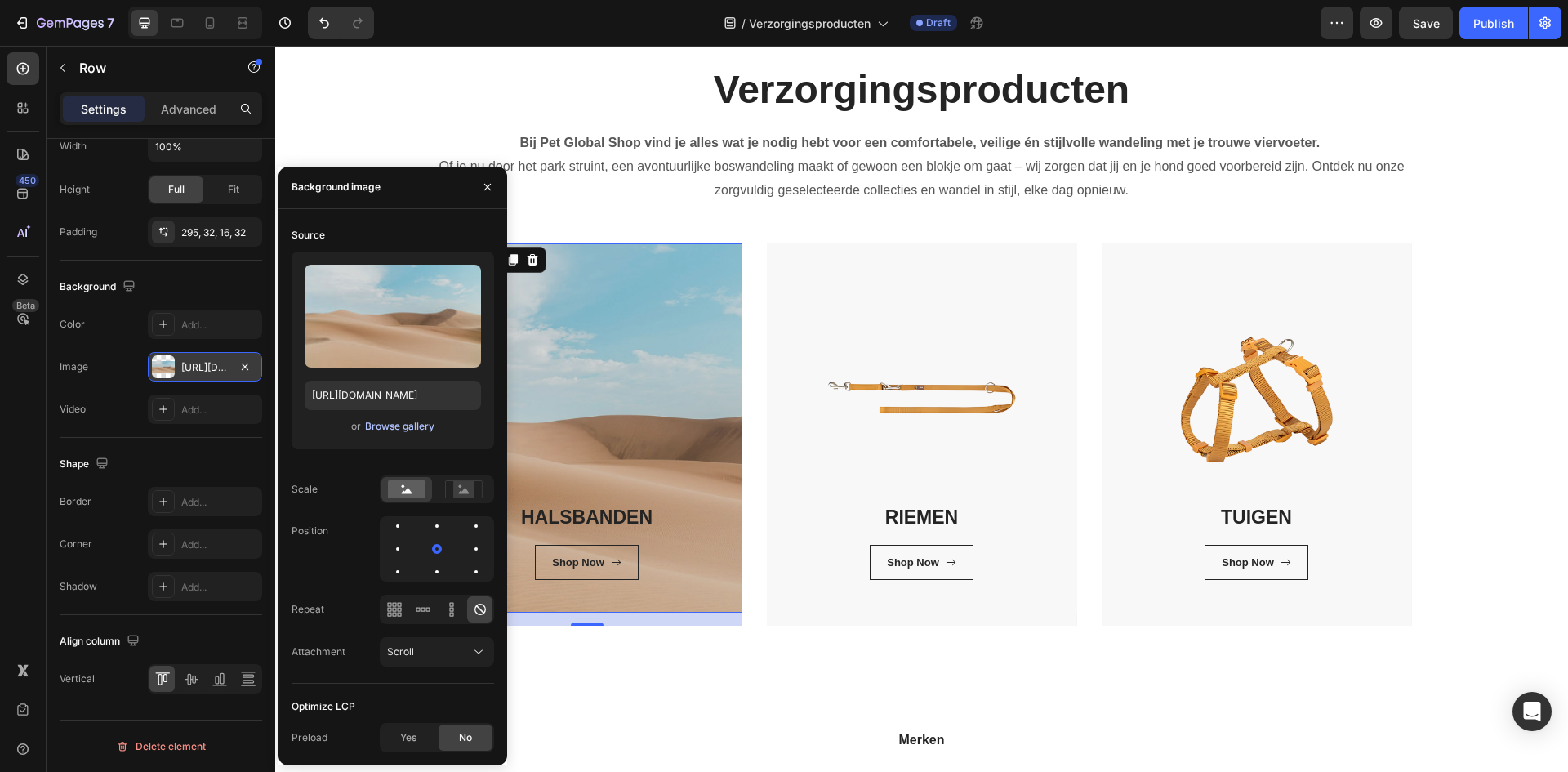
click at [393, 427] on div "Browse gallery" at bounding box center [400, 426] width 70 height 15
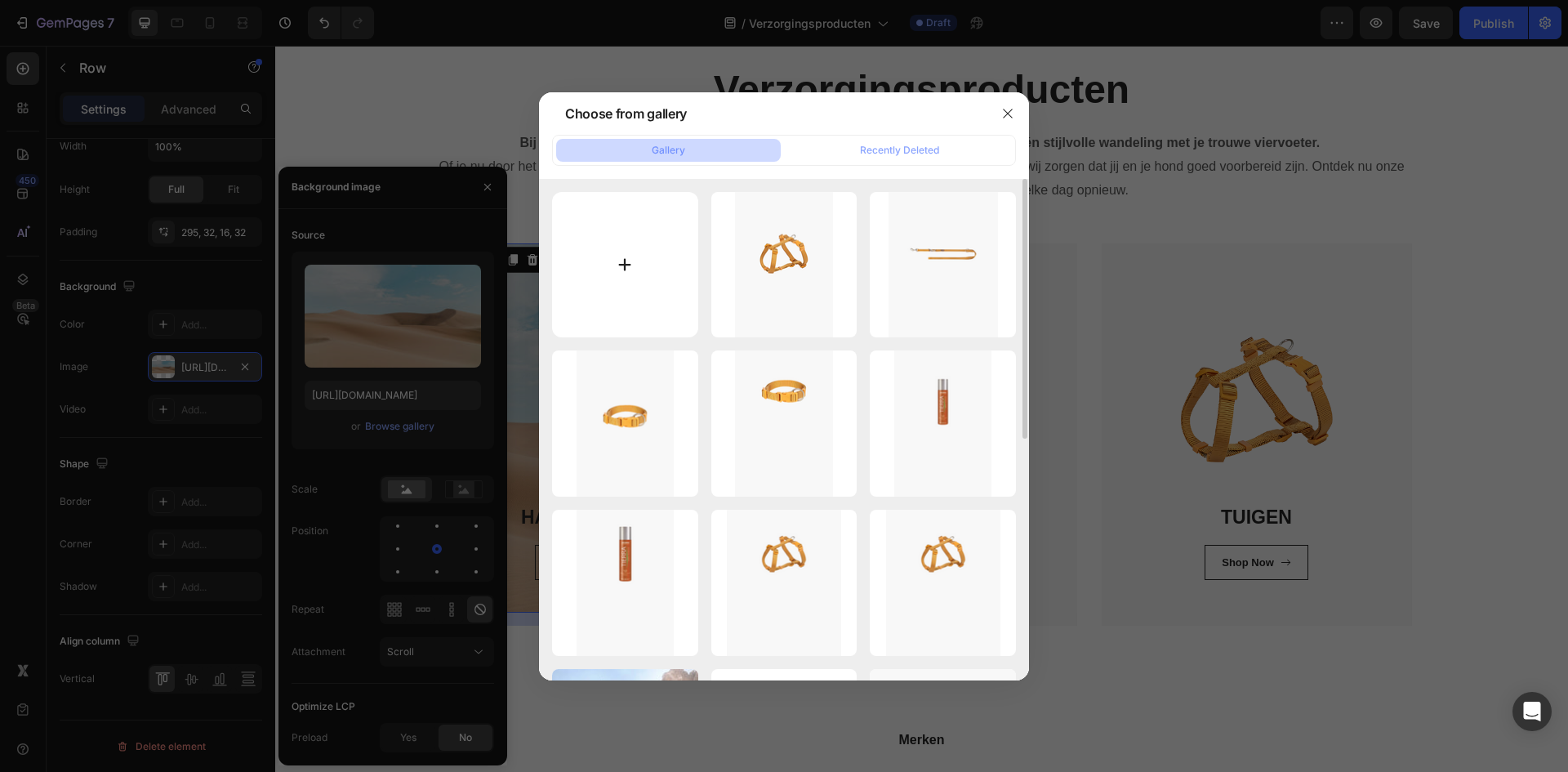
click at [616, 297] on input "file" at bounding box center [625, 265] width 146 height 146
type input "C:\fakepath\1.png"
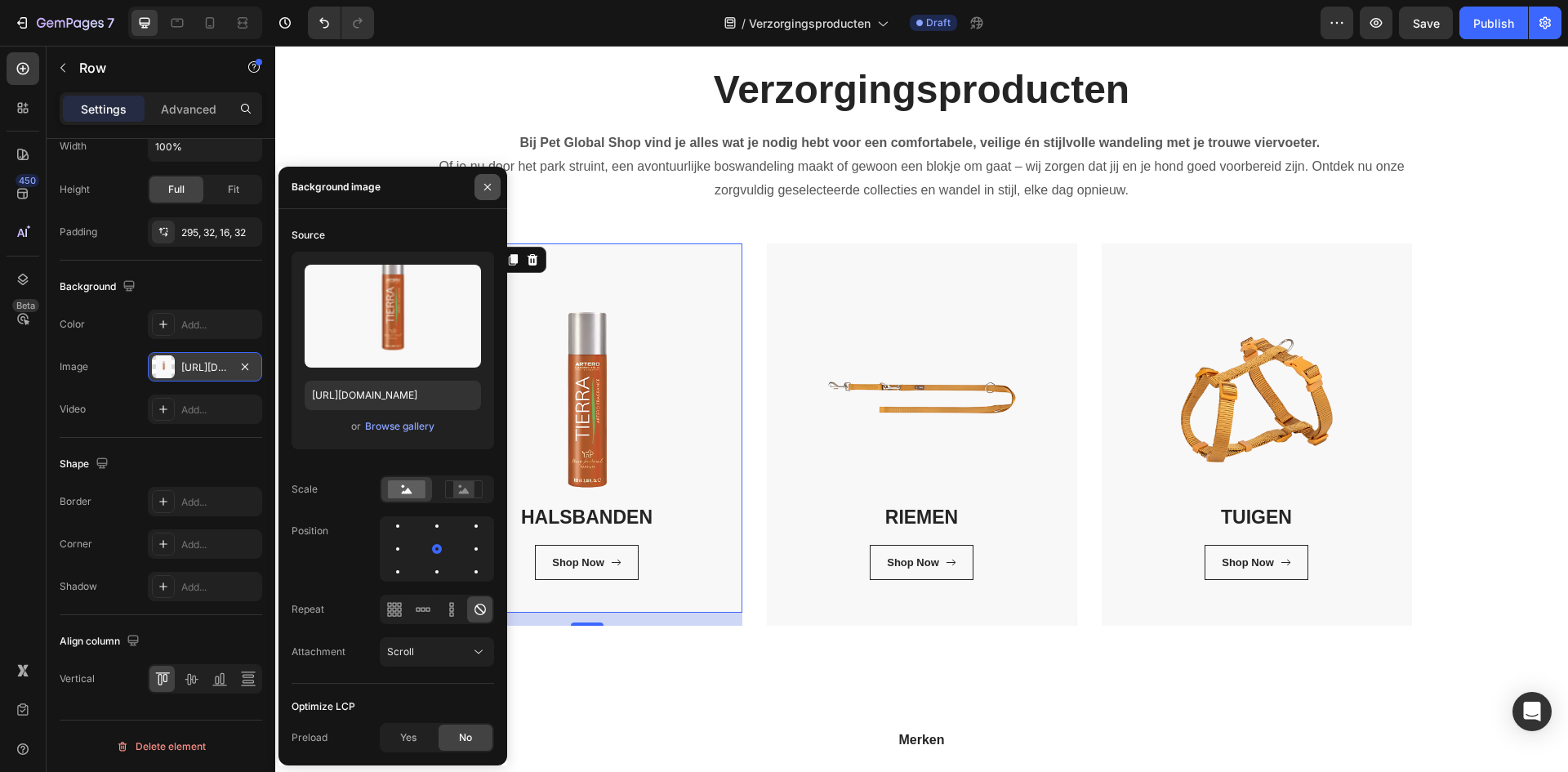
click at [491, 182] on icon "button" at bounding box center [487, 186] width 13 height 13
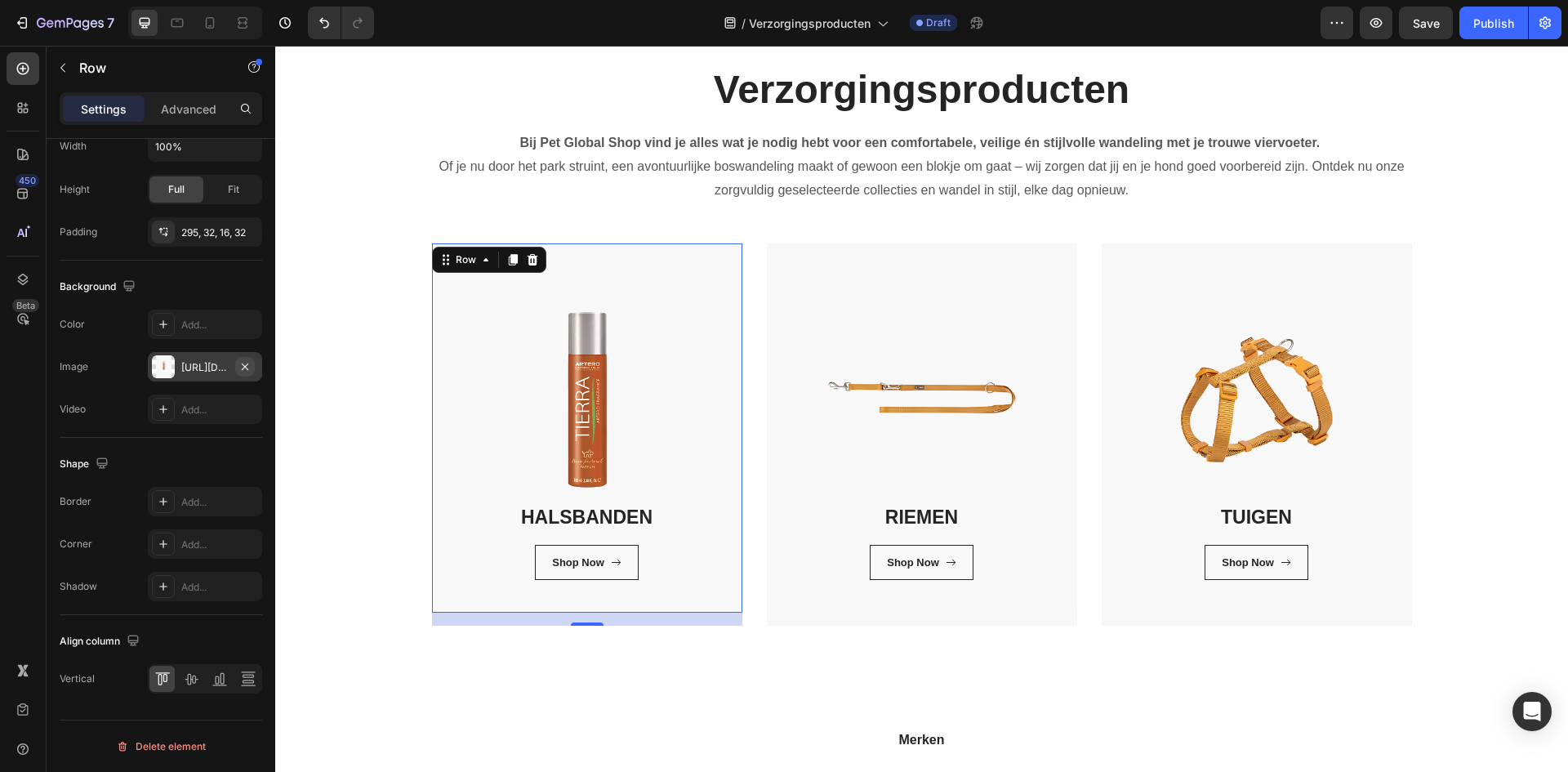
click at [248, 364] on icon "button" at bounding box center [245, 365] width 7 height 7
click at [192, 367] on div "Add..." at bounding box center [219, 367] width 76 height 15
type input "[URL][DOMAIN_NAME]"
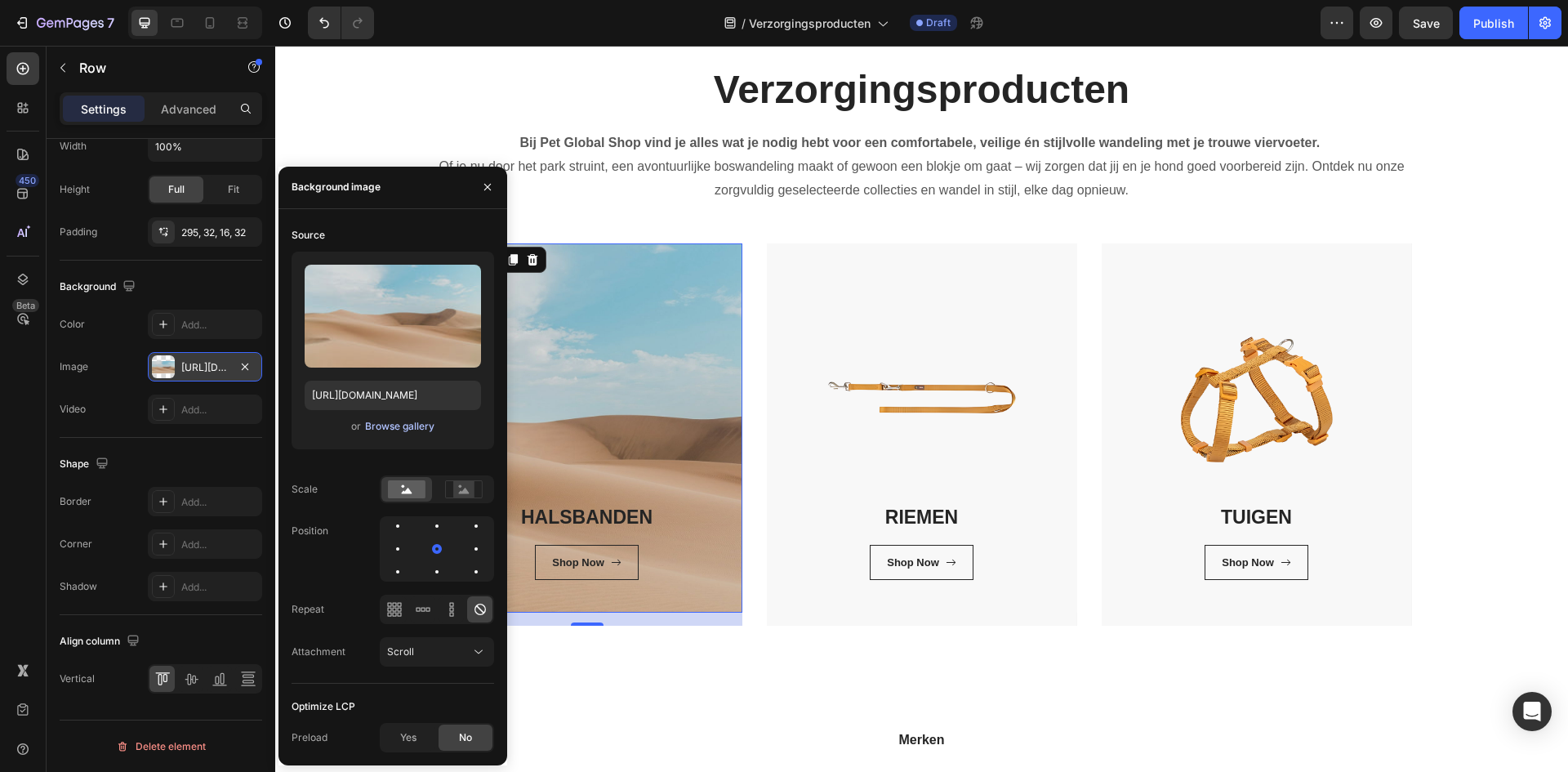
click at [393, 433] on div "Browse gallery" at bounding box center [400, 426] width 70 height 15
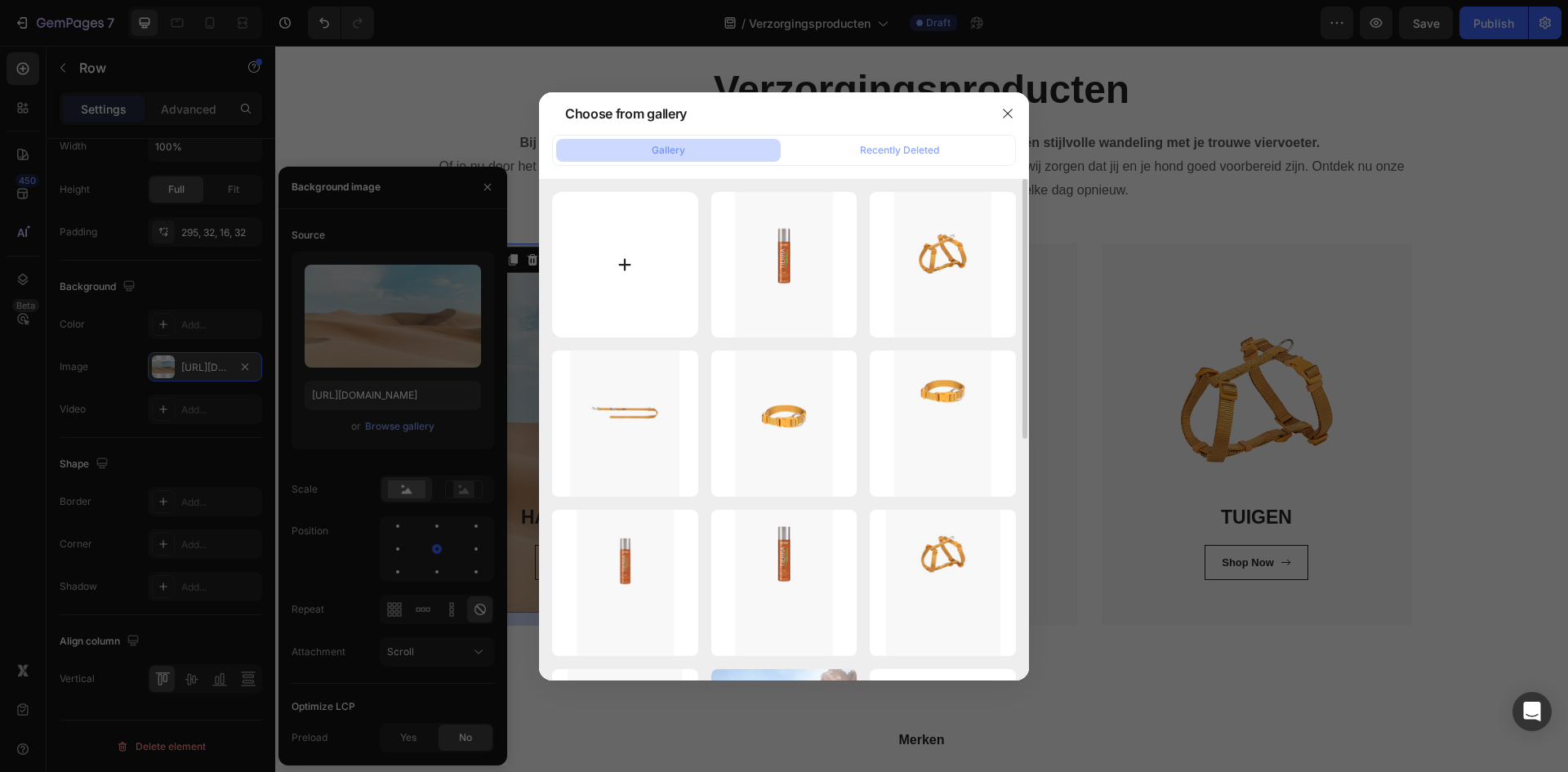
click at [631, 277] on input "file" at bounding box center [625, 265] width 146 height 146
type input "C:\fakepath\1.png"
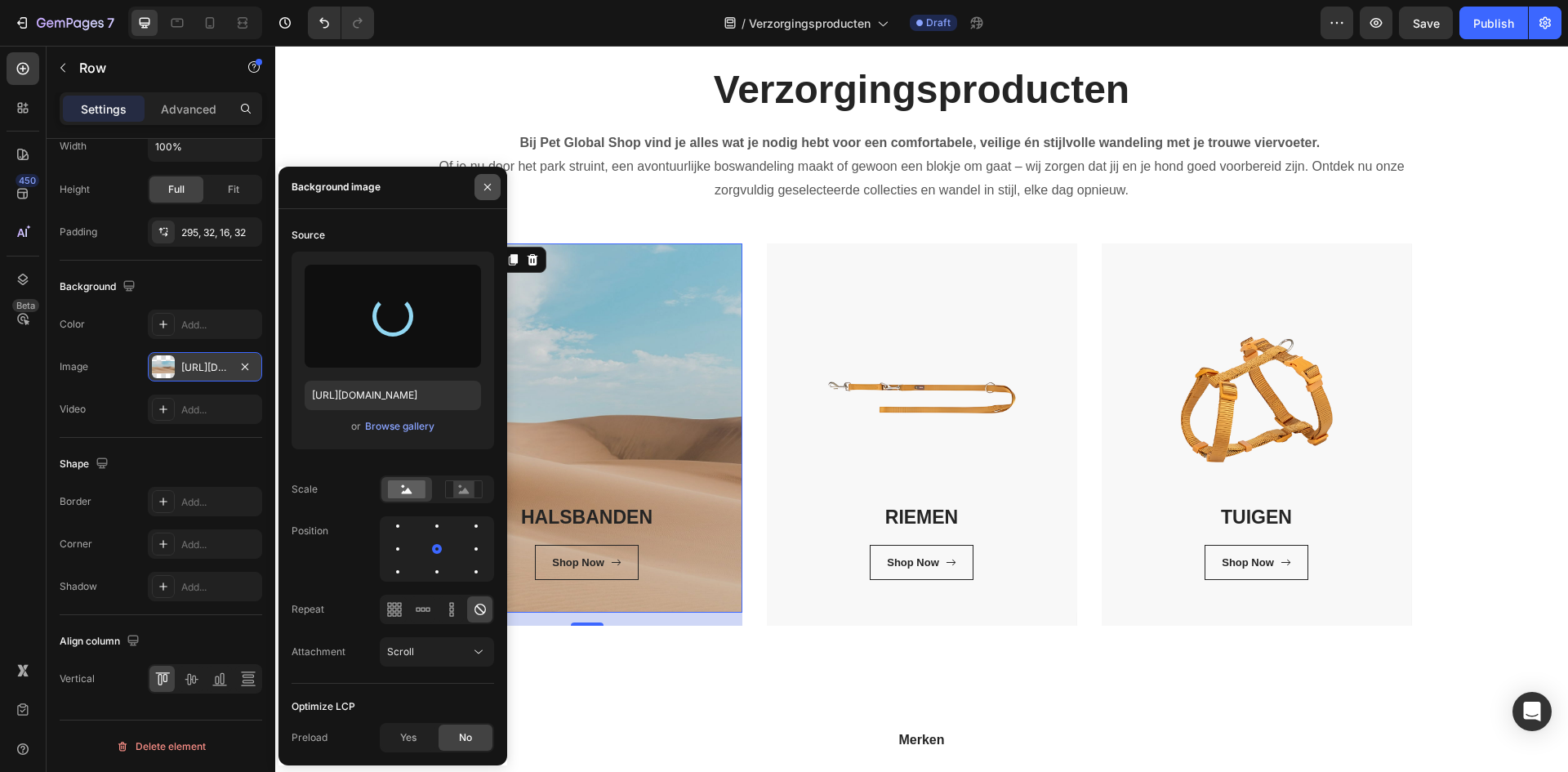
type input "https://cdn.shopify.com/s/files/1/0850/4698/5038/files/gempages_562201034588422…"
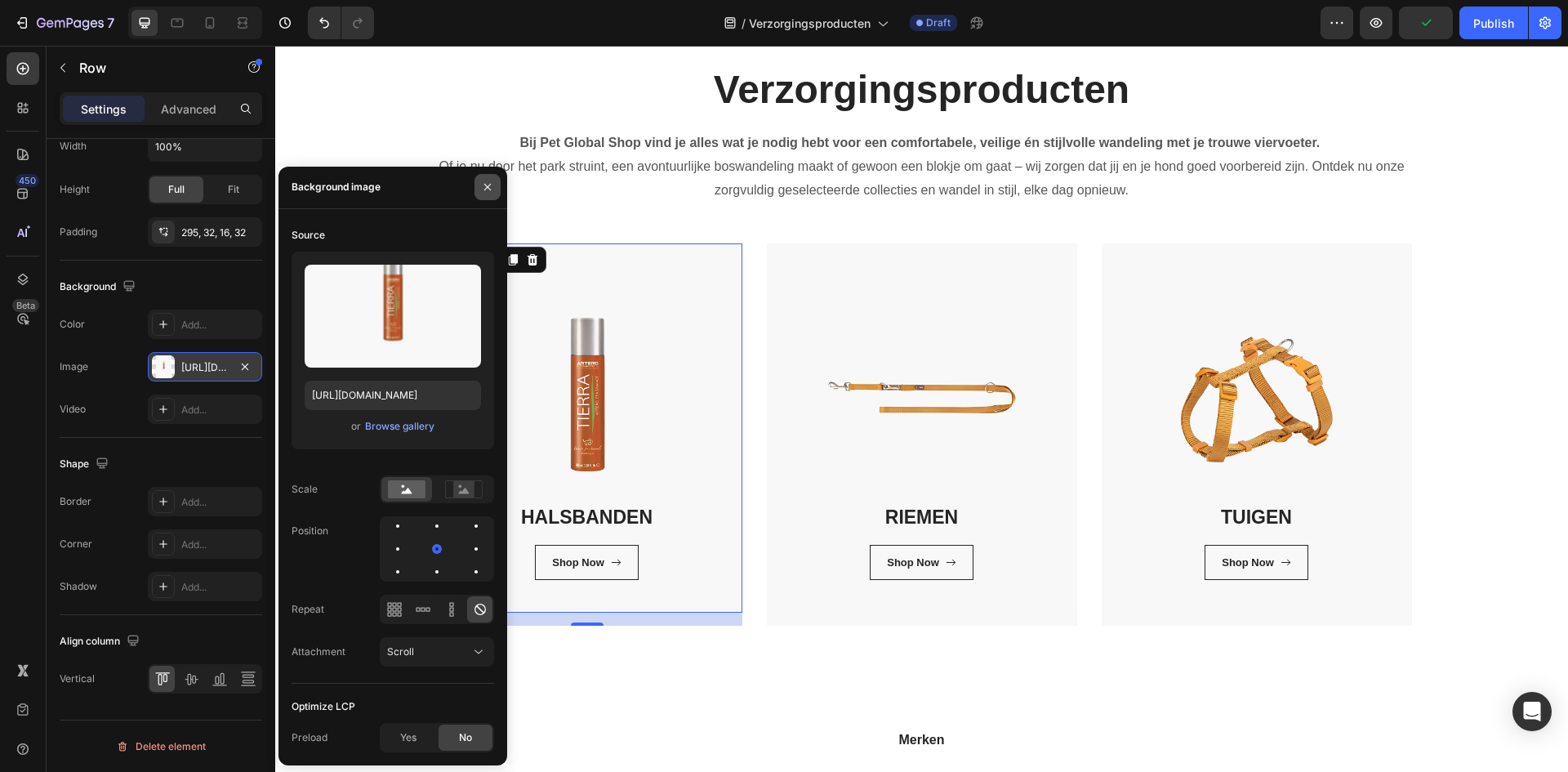
click at [493, 184] on icon "button" at bounding box center [487, 186] width 13 height 13
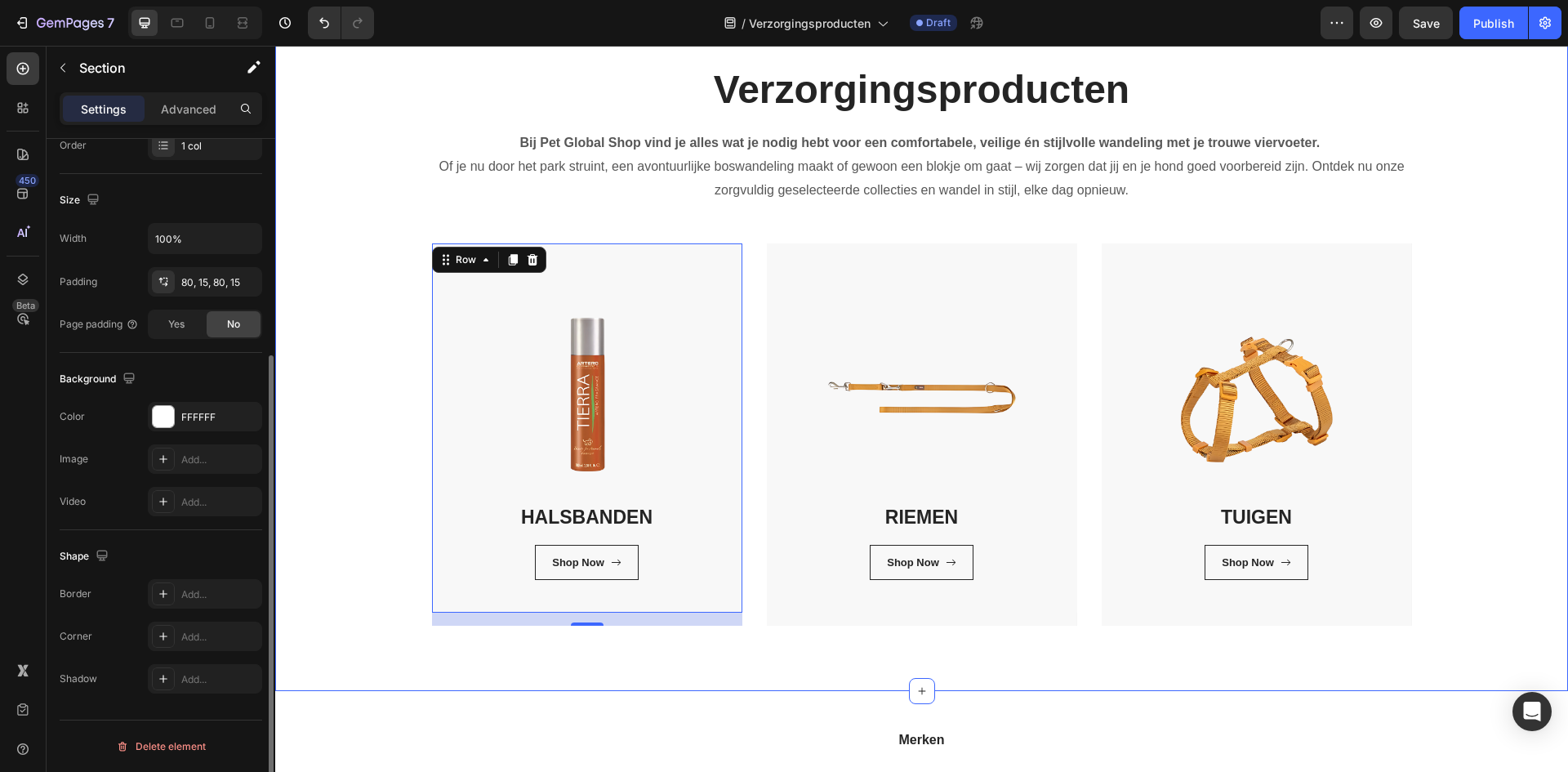
click at [346, 589] on div "Verzorgingsproducten Heading Bij Pet Global Shop vind je alles wat je nodig heb…" at bounding box center [921, 344] width 1268 height 562
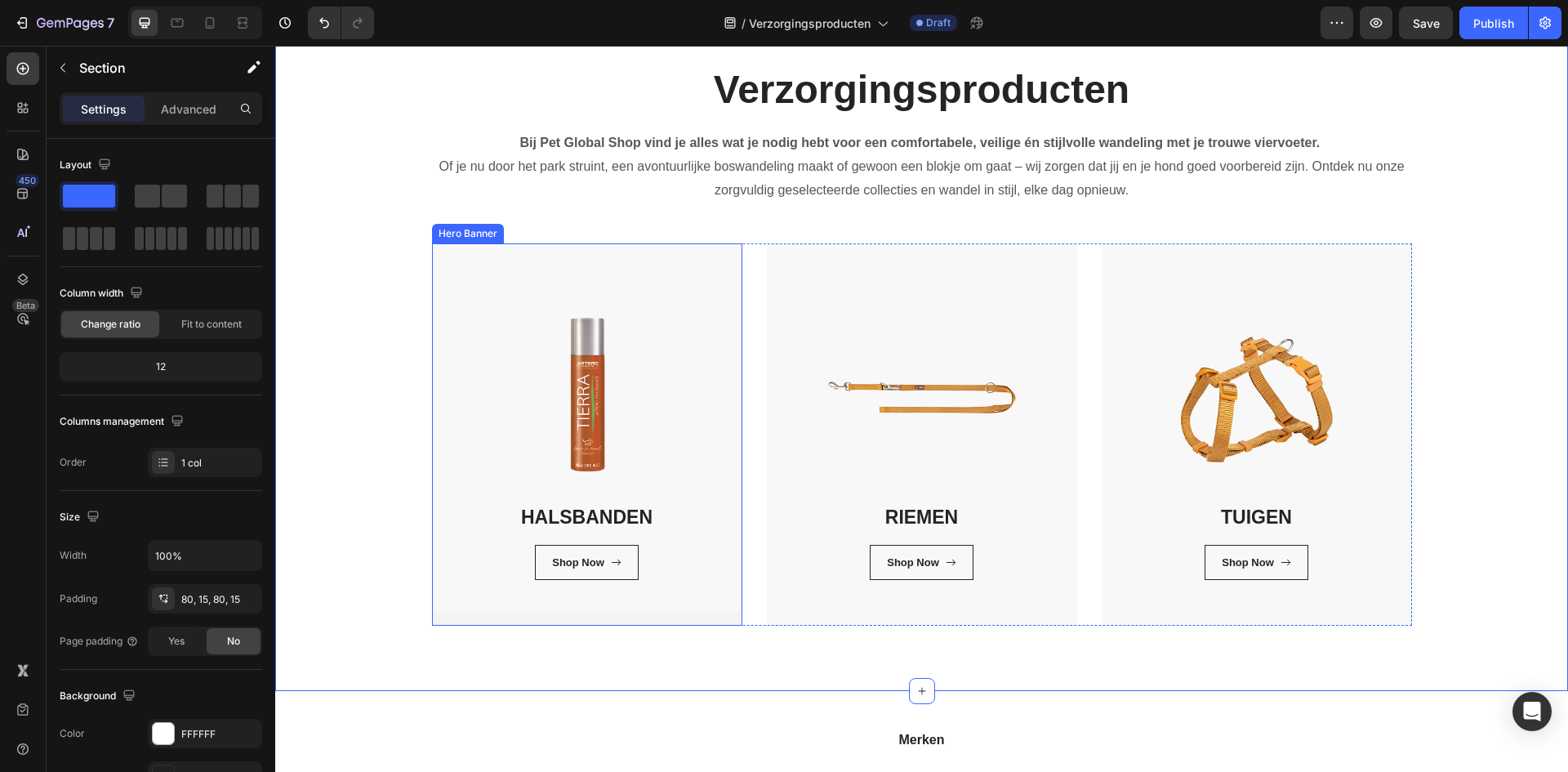
click at [632, 621] on div "HALSBANDEN Heading Shop Now Button Row Row" at bounding box center [587, 434] width 310 height 382
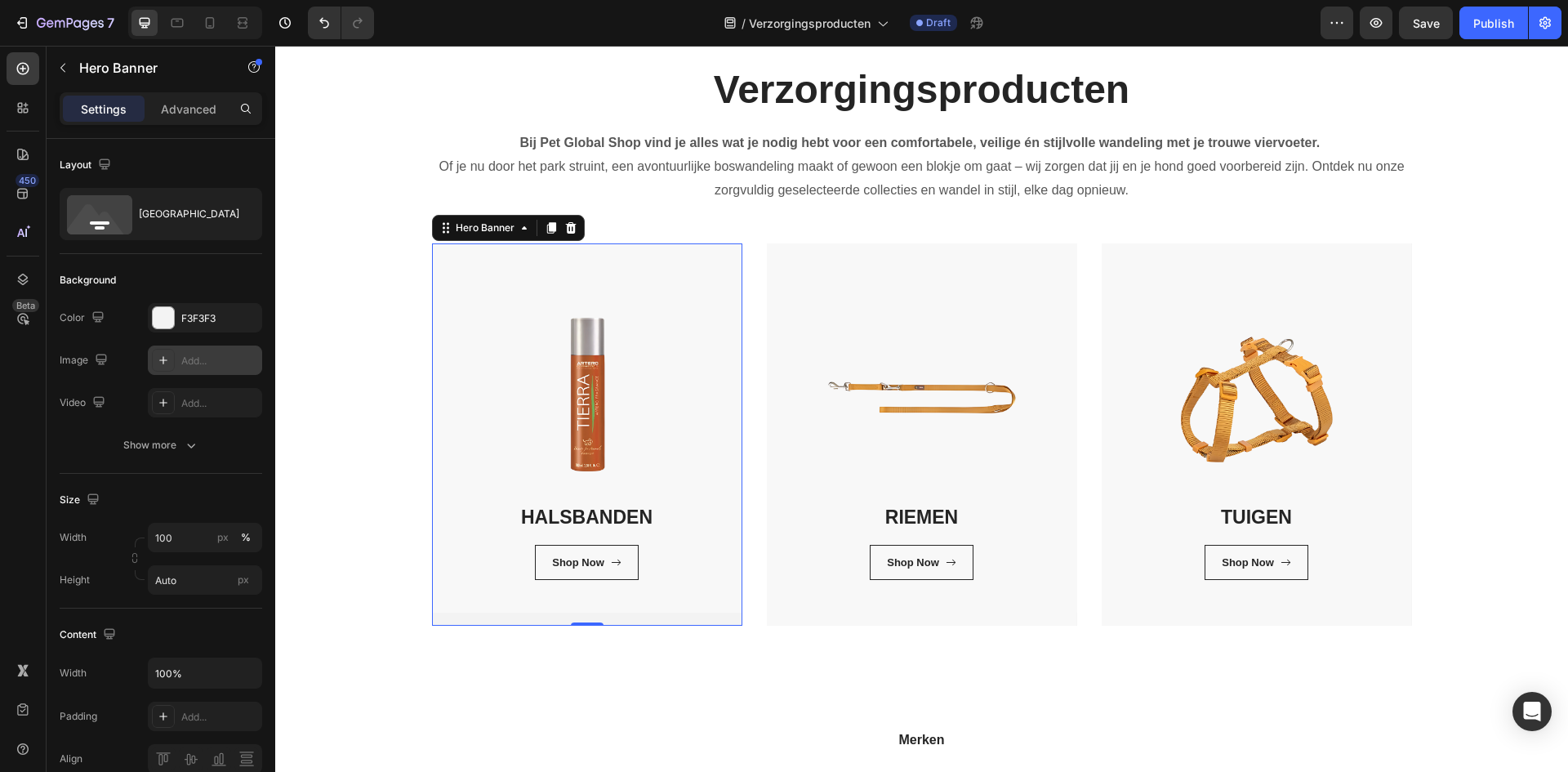
click at [226, 365] on div "Add..." at bounding box center [219, 361] width 76 height 15
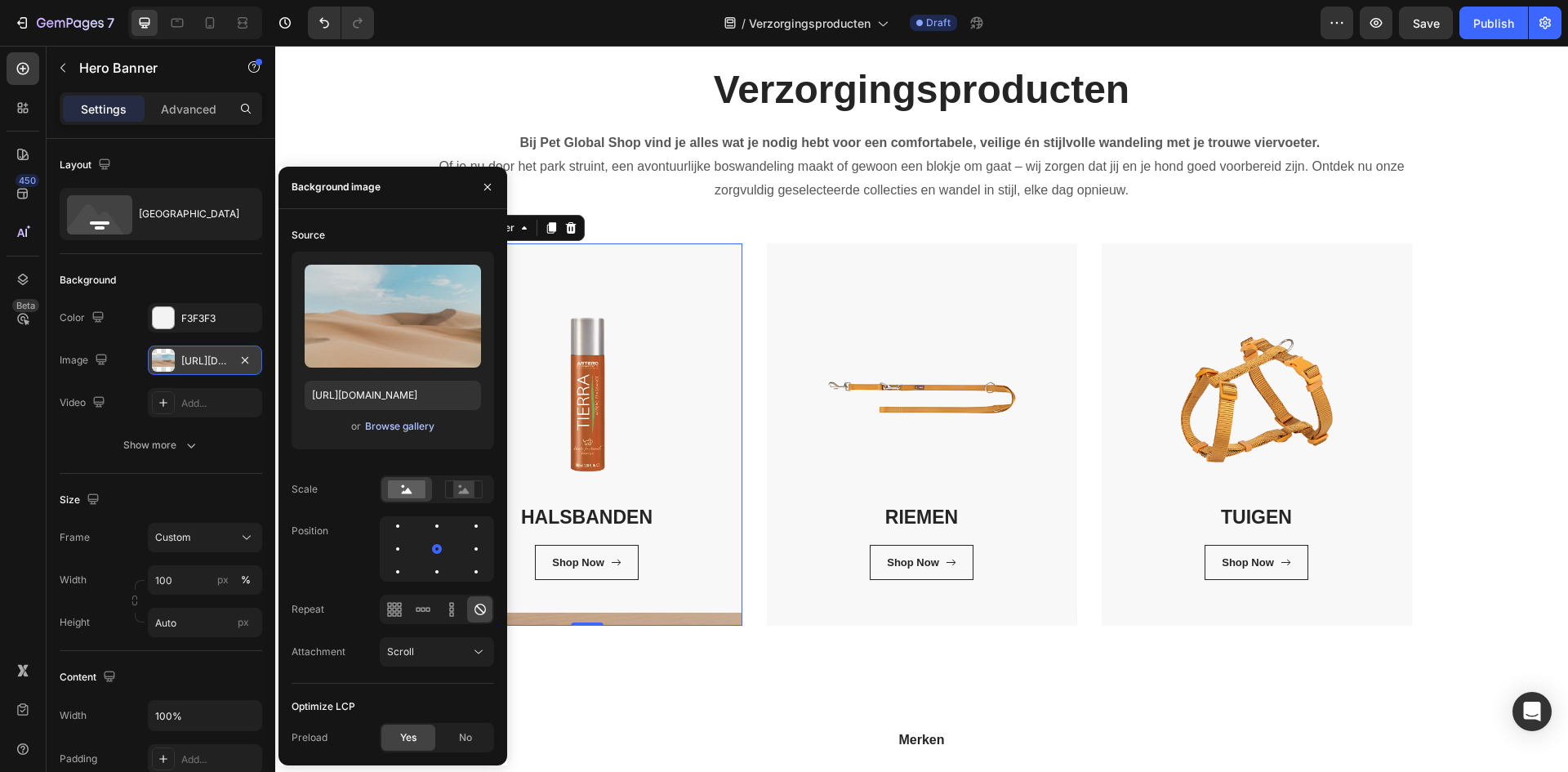
click at [419, 421] on div "Browse gallery" at bounding box center [400, 426] width 70 height 15
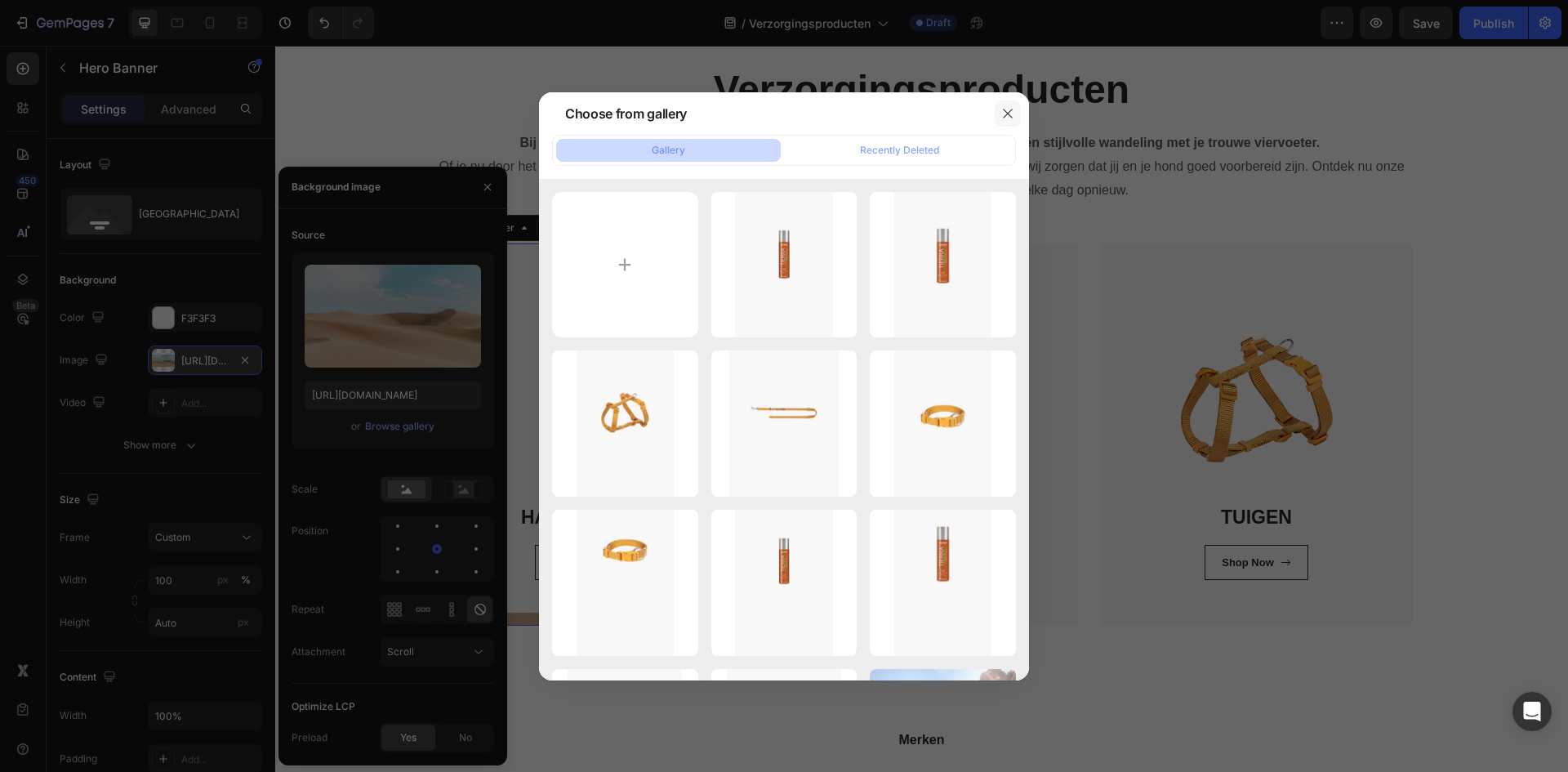
click at [1007, 106] on button "button" at bounding box center [1007, 114] width 26 height 26
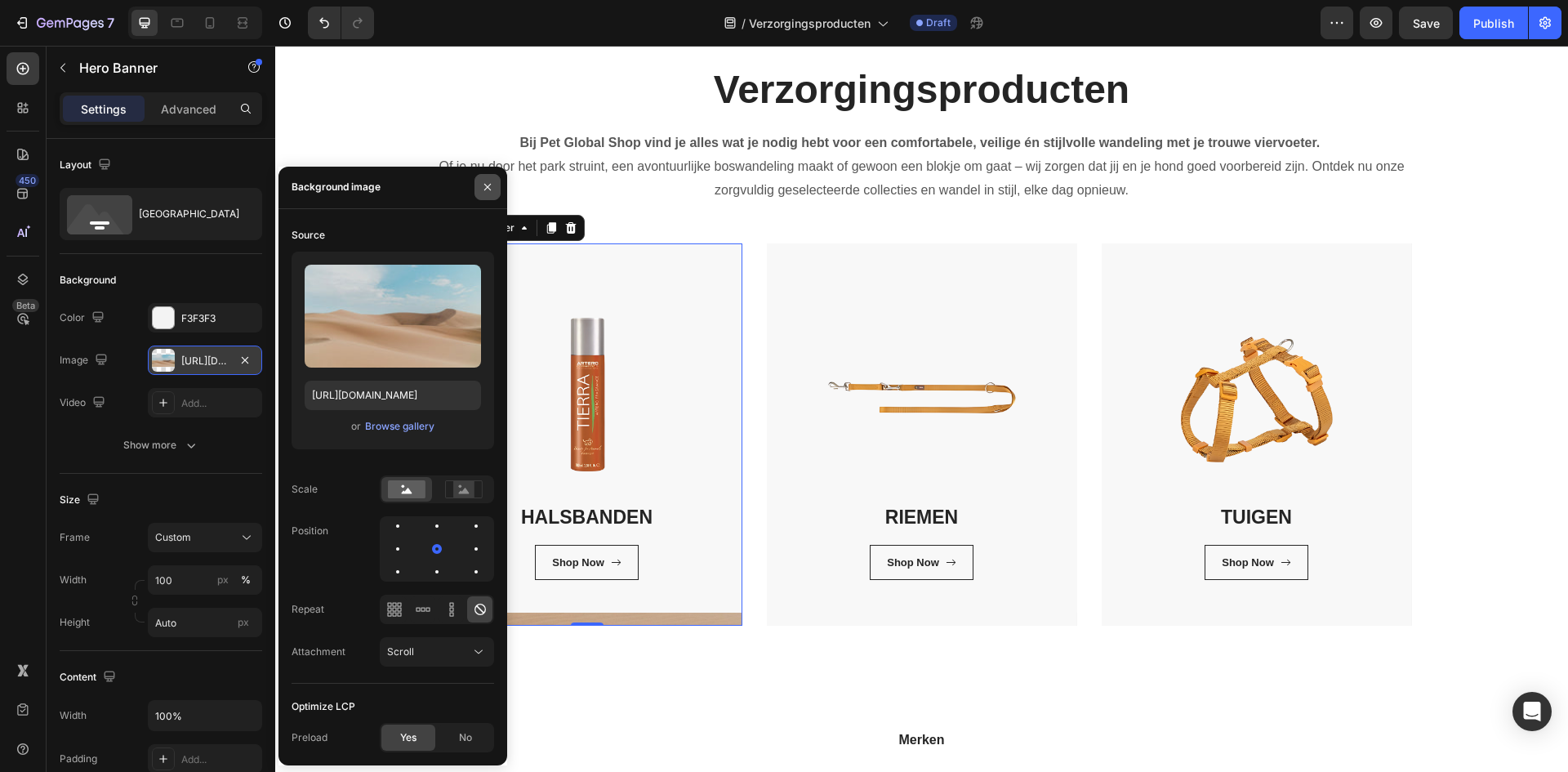
click at [490, 185] on icon "button" at bounding box center [487, 187] width 7 height 7
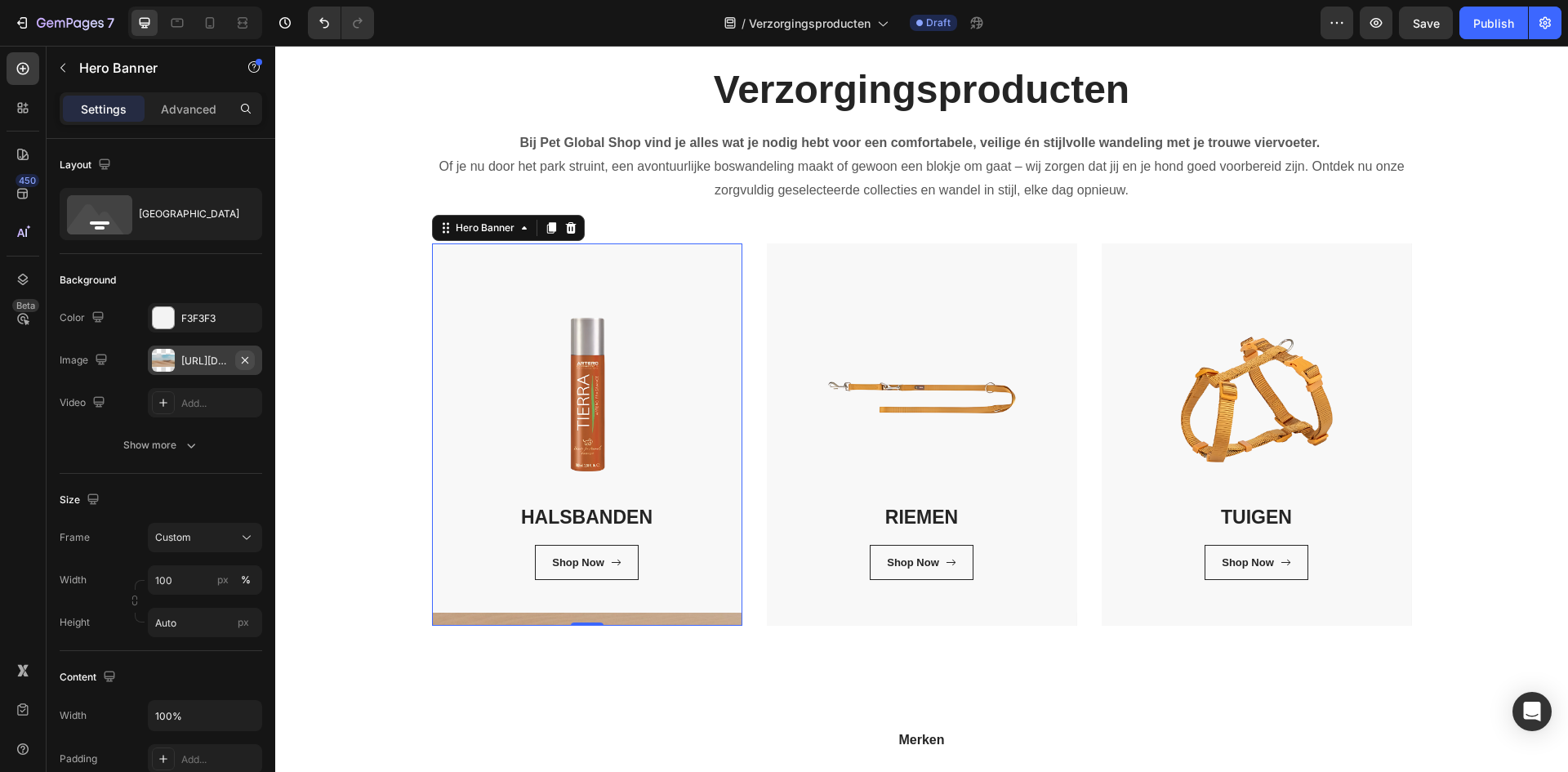
click at [249, 361] on icon "button" at bounding box center [244, 360] width 13 height 13
type input "https://cdn.shopify.com/s/files/1/2005/9307/files/background_settings.jpg"
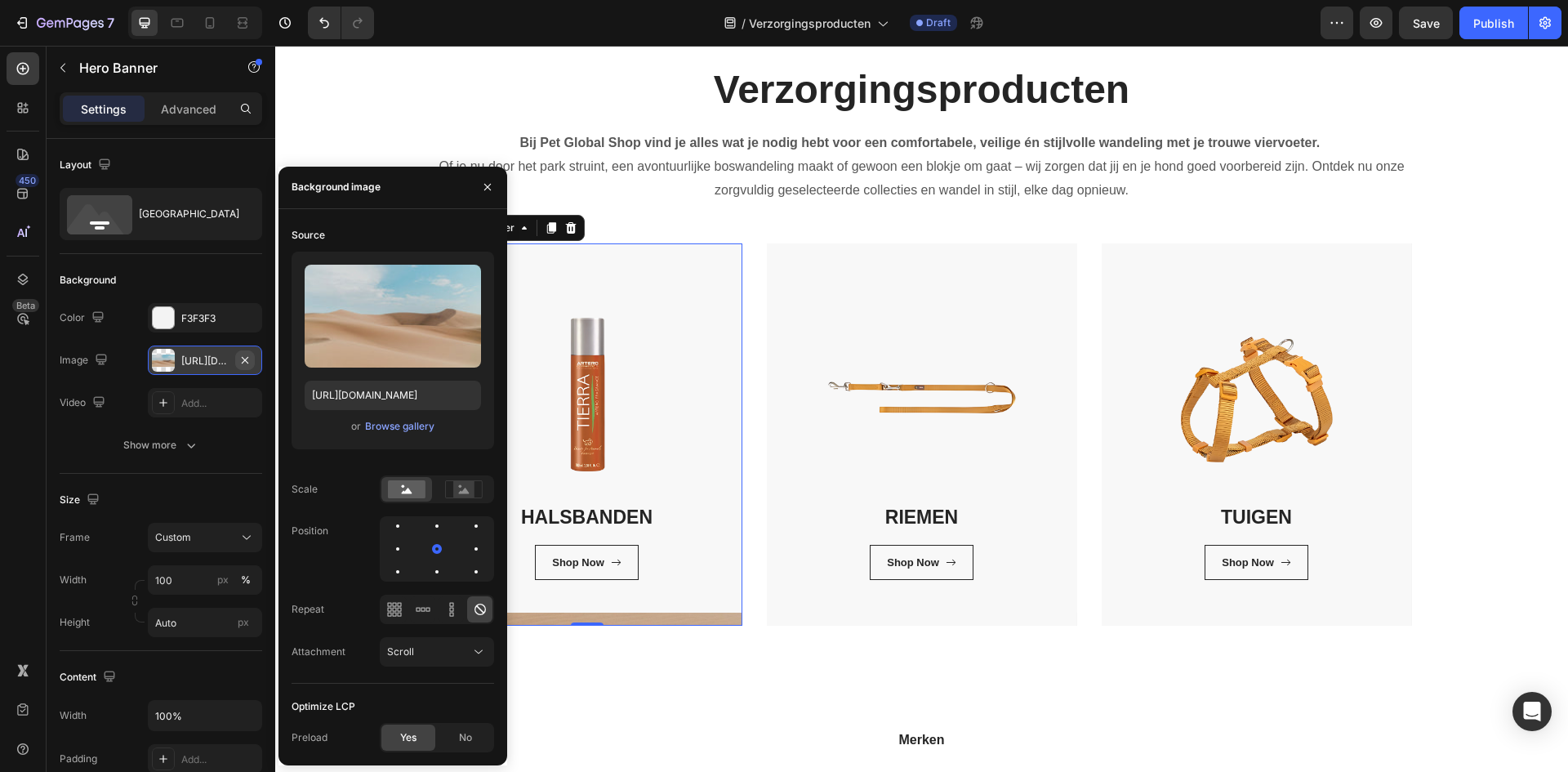
click at [245, 365] on icon "button" at bounding box center [244, 360] width 13 height 13
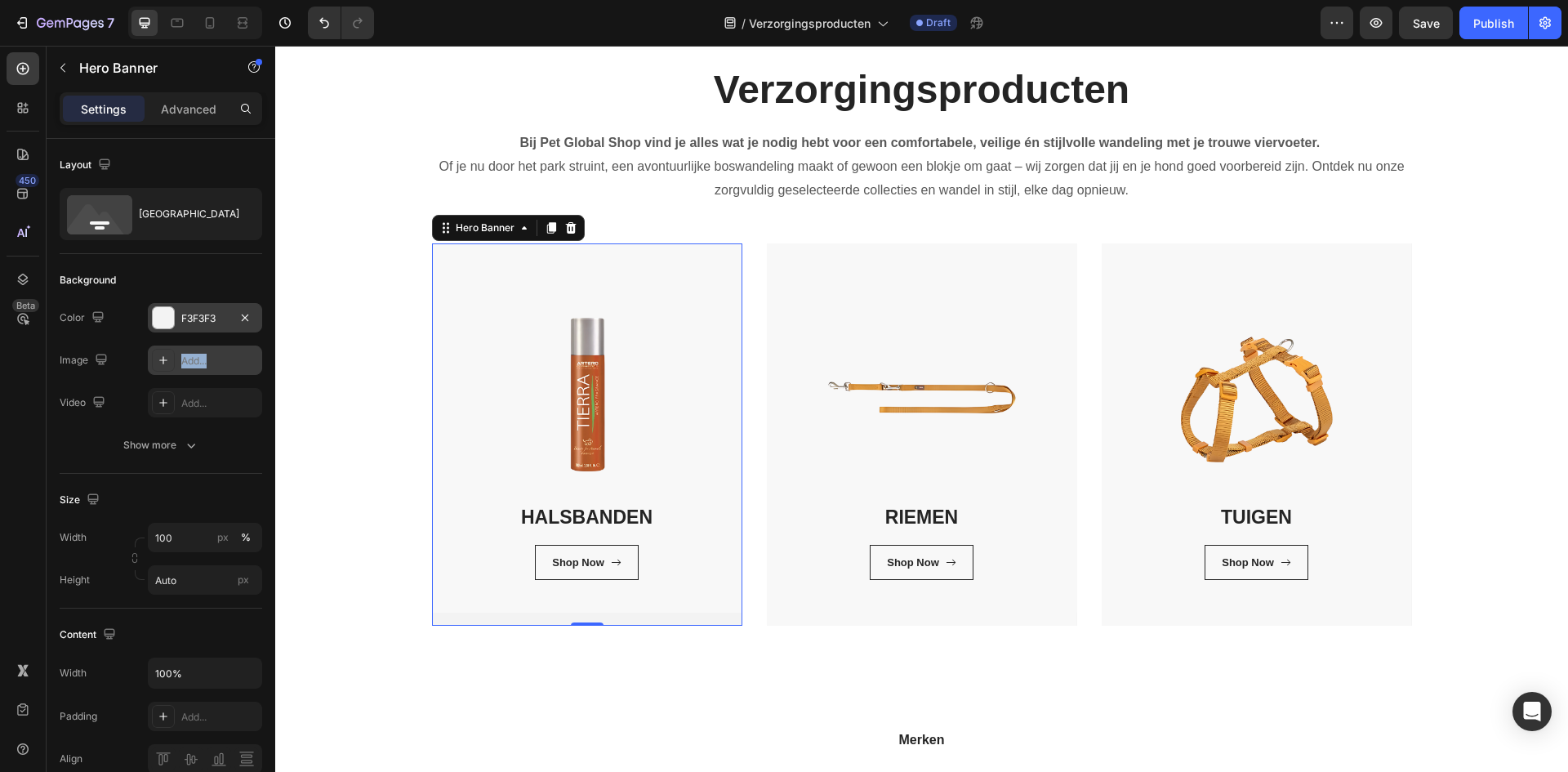
click at [201, 321] on div "F3F3F3" at bounding box center [205, 318] width 47 height 15
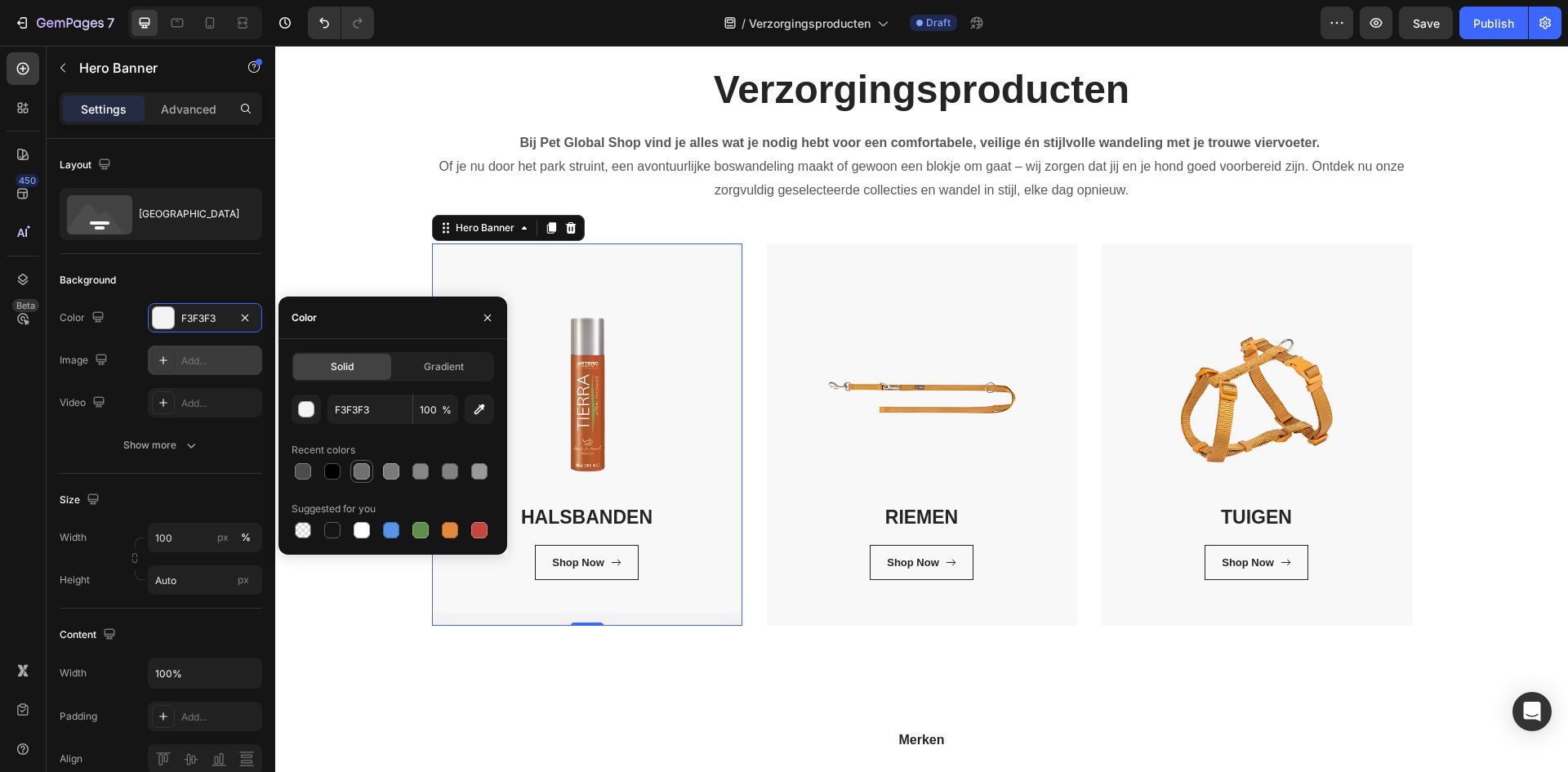
click at [362, 467] on div at bounding box center [361, 471] width 17 height 17
click at [385, 469] on div at bounding box center [391, 471] width 17 height 17
click at [419, 469] on div at bounding box center [420, 471] width 17 height 17
click at [443, 473] on div at bounding box center [450, 471] width 17 height 17
click at [492, 475] on div at bounding box center [393, 470] width 203 height 23
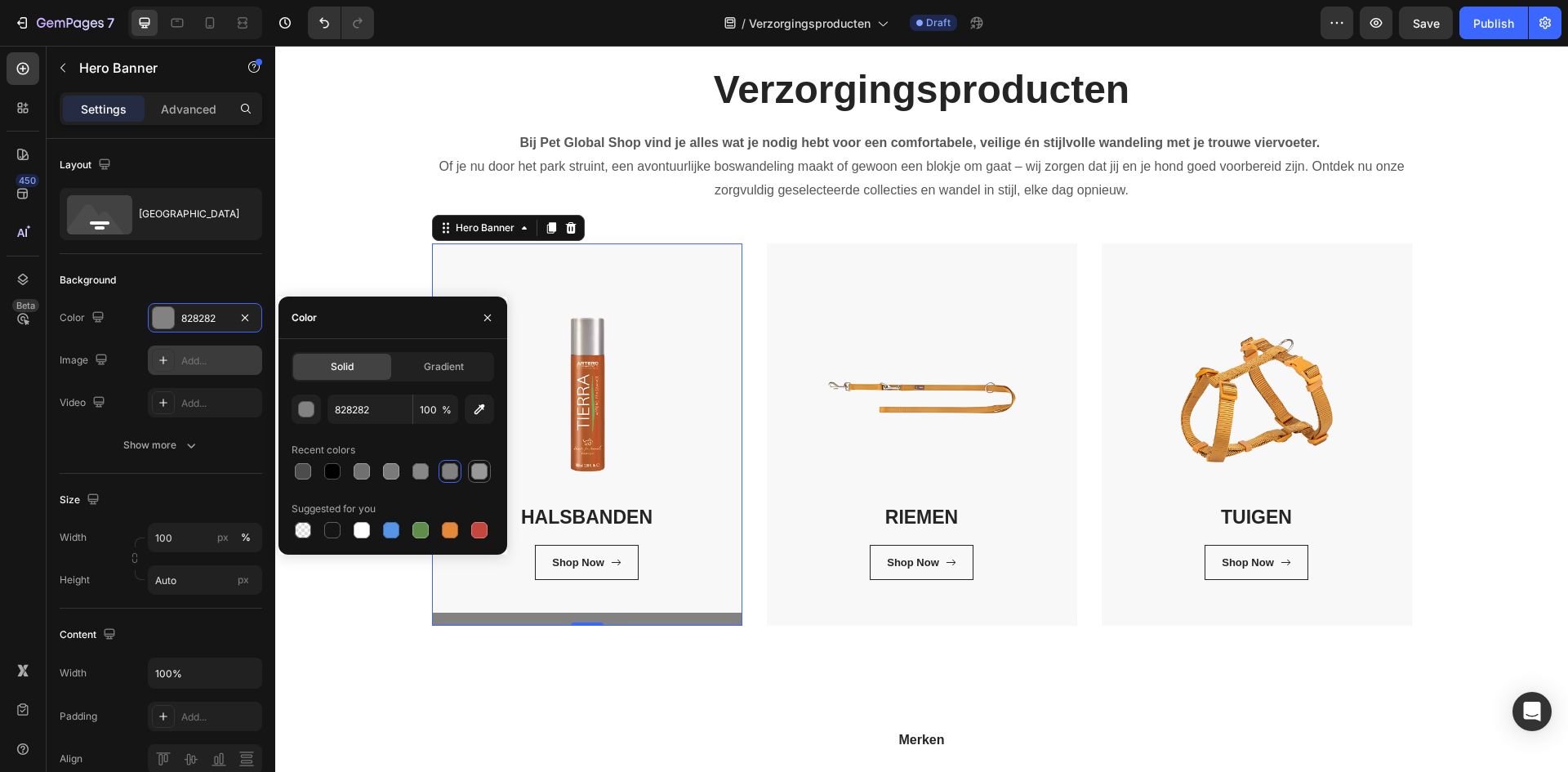
click at [479, 475] on div at bounding box center [479, 471] width 17 height 17
type input "999999"
click at [445, 370] on span "Gradient" at bounding box center [444, 366] width 40 height 15
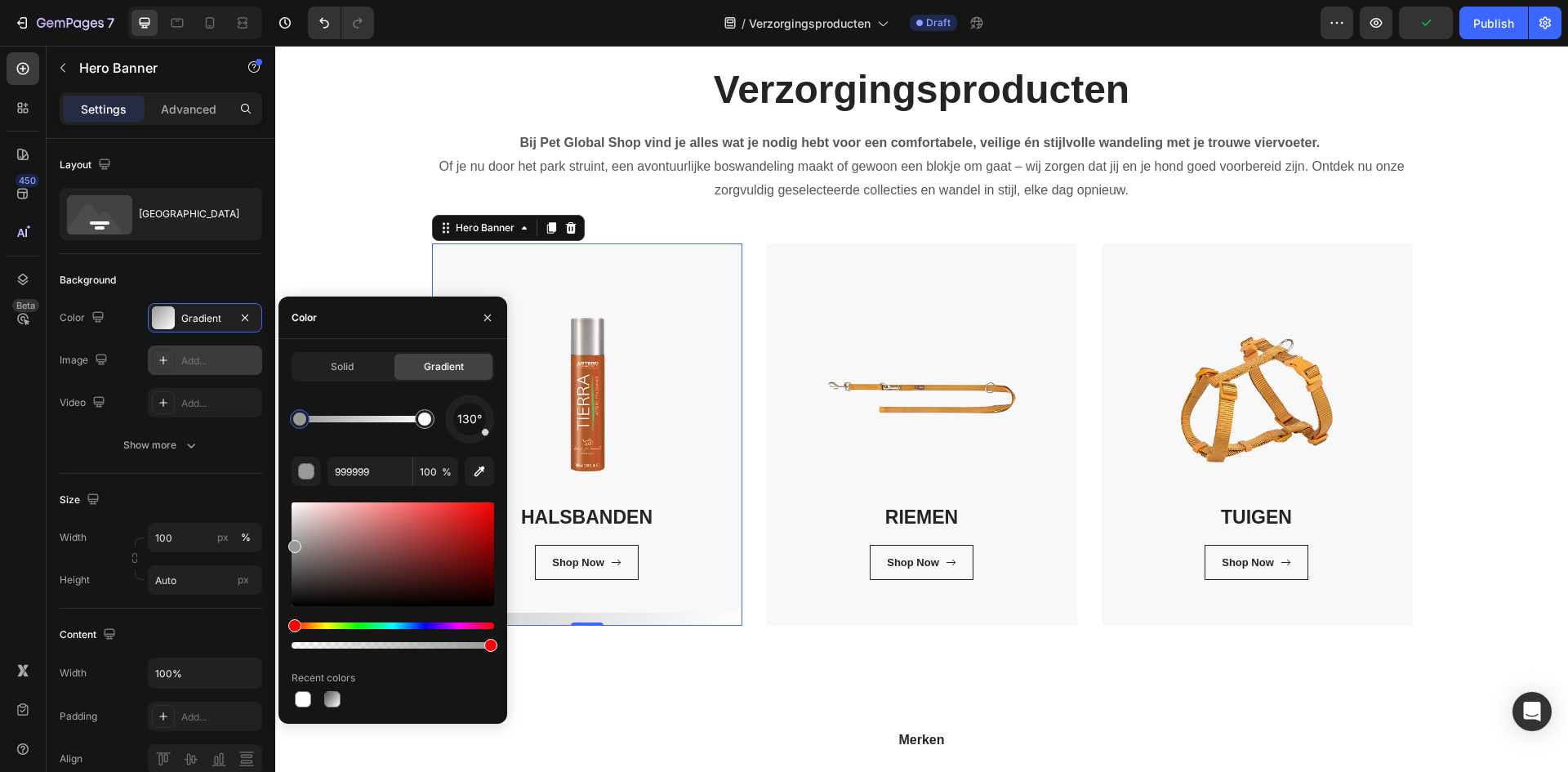
drag, startPoint x: 302, startPoint y: 418, endPoint x: 165, endPoint y: 492, distance: 155.7
click at [165, 492] on div "450 Beta Sections(18) Elements(83) Section Element Hero Section Product Detail …" at bounding box center [137, 409] width 275 height 726
click at [332, 362] on span "Solid" at bounding box center [342, 366] width 23 height 15
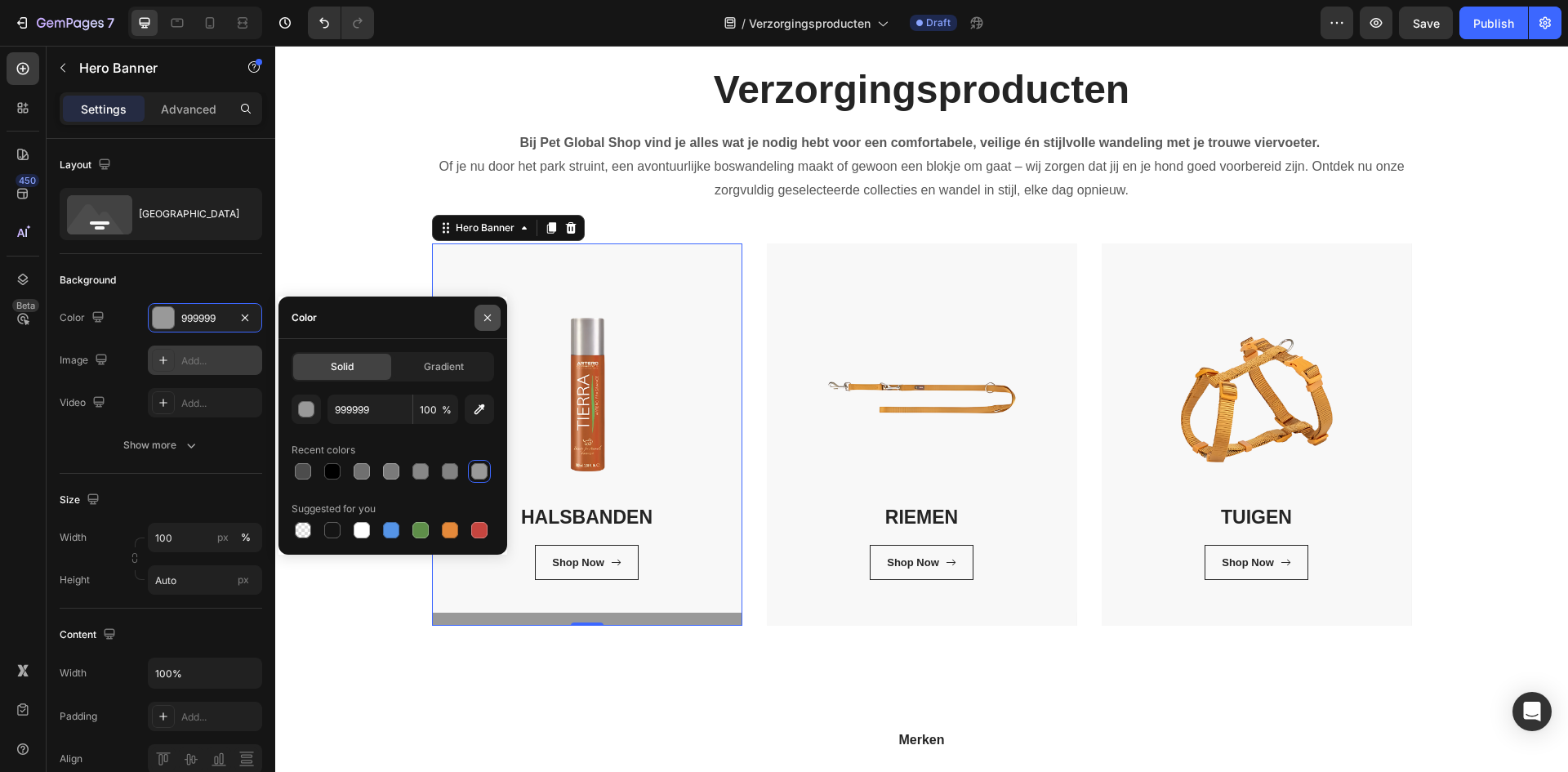
click at [486, 315] on icon "button" at bounding box center [487, 316] width 7 height 7
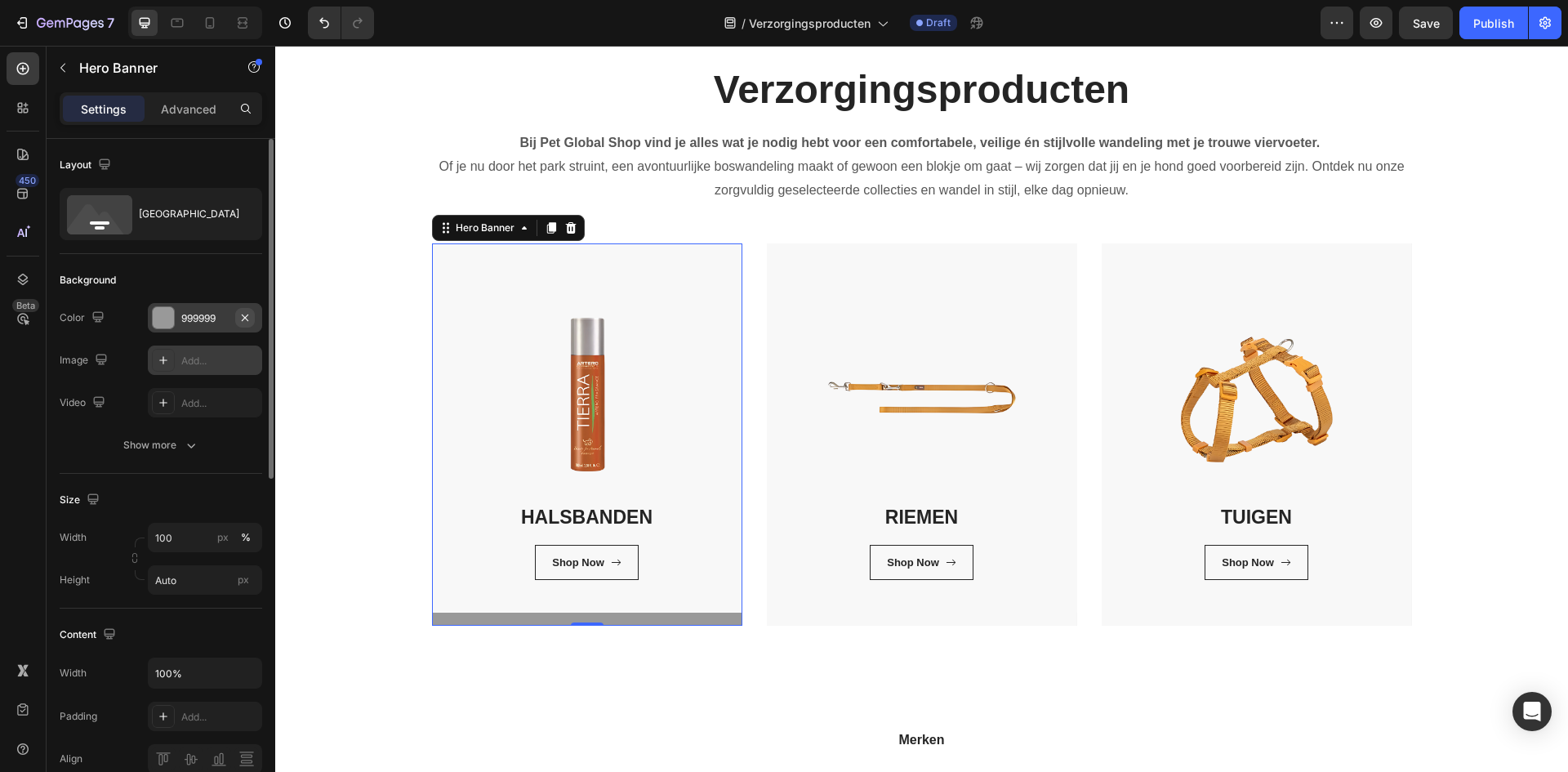
click at [247, 320] on icon "button" at bounding box center [244, 317] width 13 height 13
click at [214, 363] on div "Add..." at bounding box center [219, 361] width 76 height 15
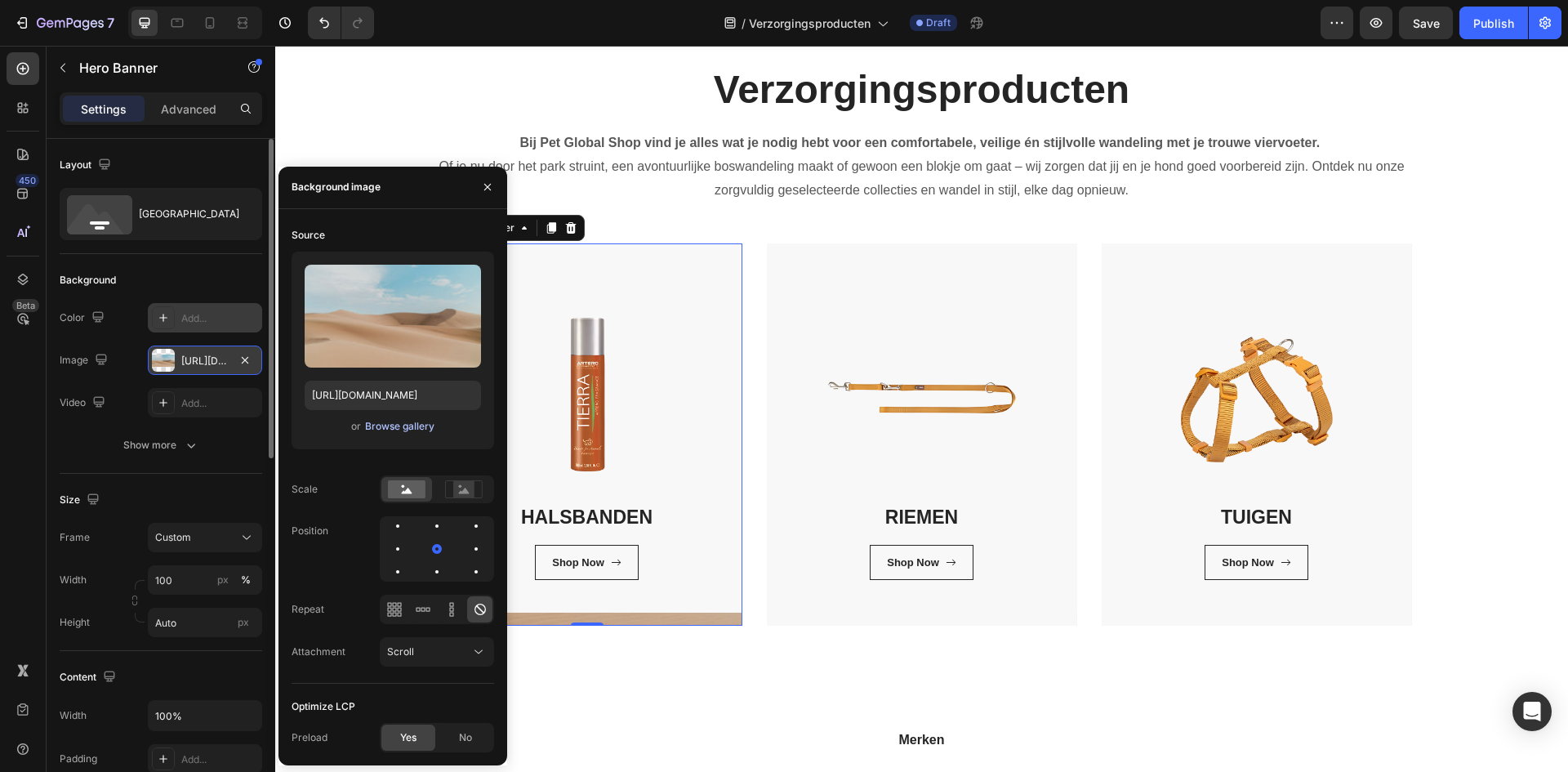
click at [404, 420] on div "Browse gallery" at bounding box center [400, 426] width 70 height 15
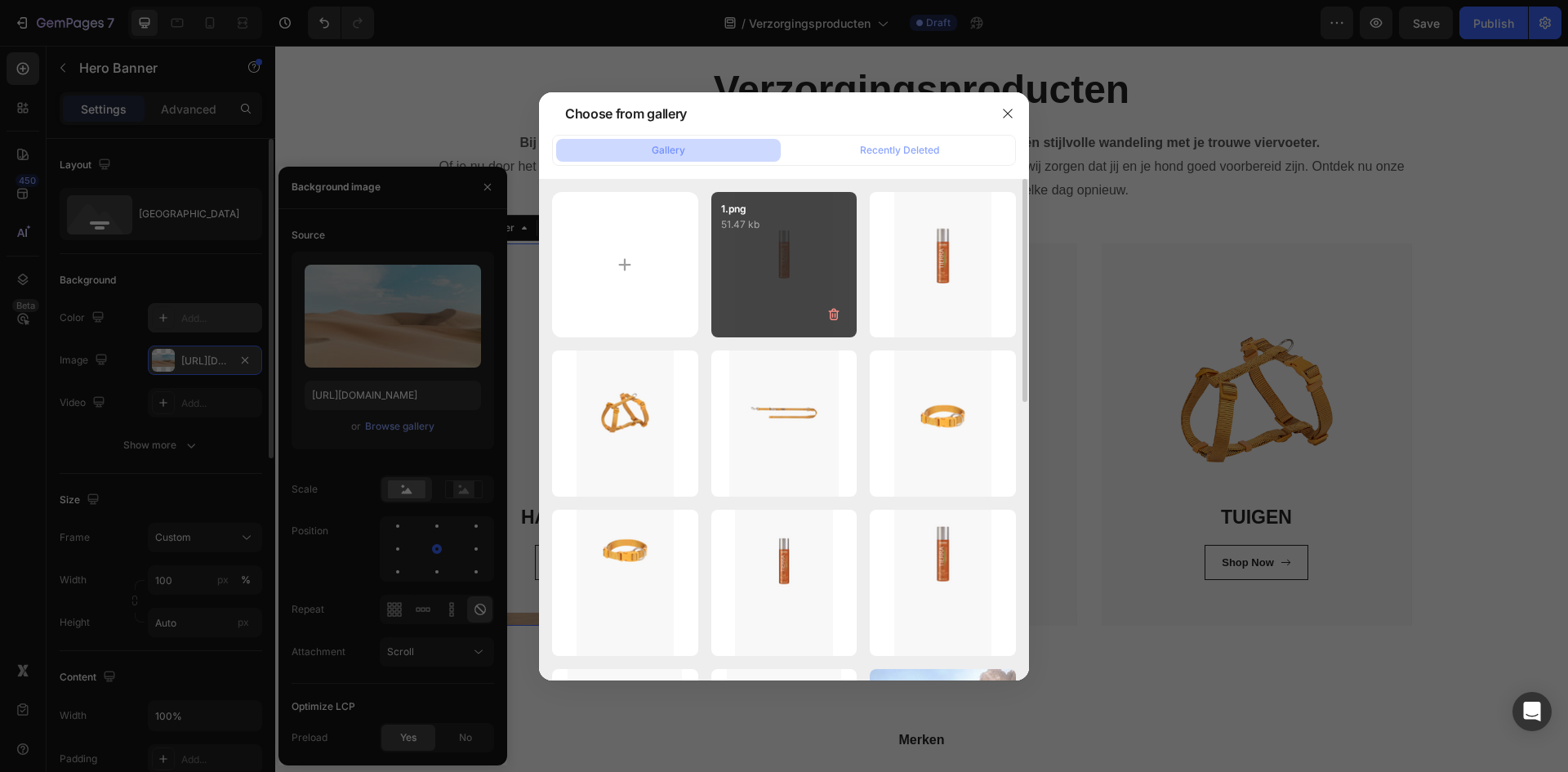
click at [791, 293] on div "1.png 51.47 kb" at bounding box center [784, 265] width 146 height 146
type input "[URL][DOMAIN_NAME]"
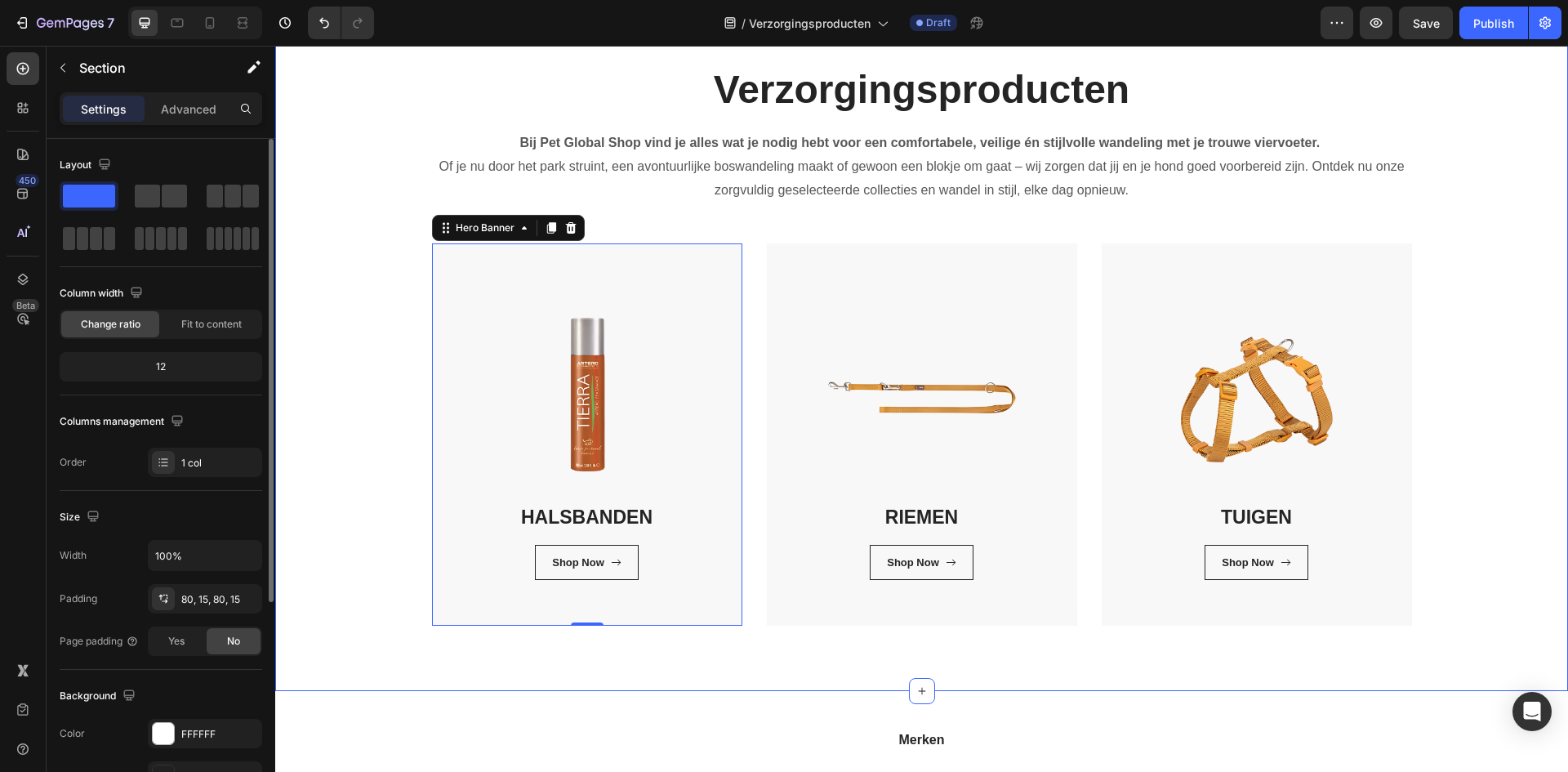
click at [1497, 436] on div "Verzorgingsproducten Heading Bij Pet Global Shop vind je alles wat je nodig heb…" at bounding box center [921, 344] width 1268 height 562
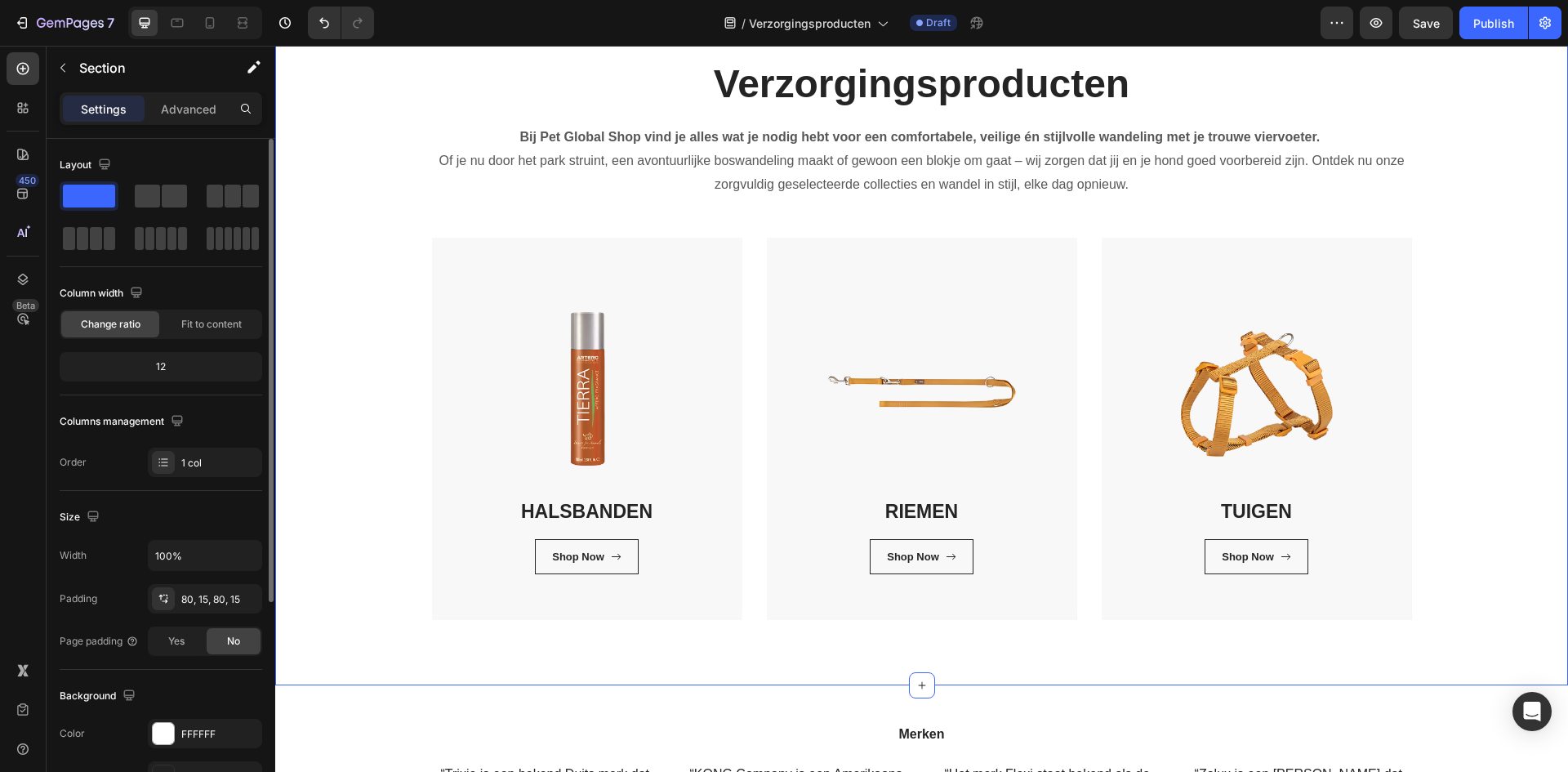
scroll to position [81, 0]
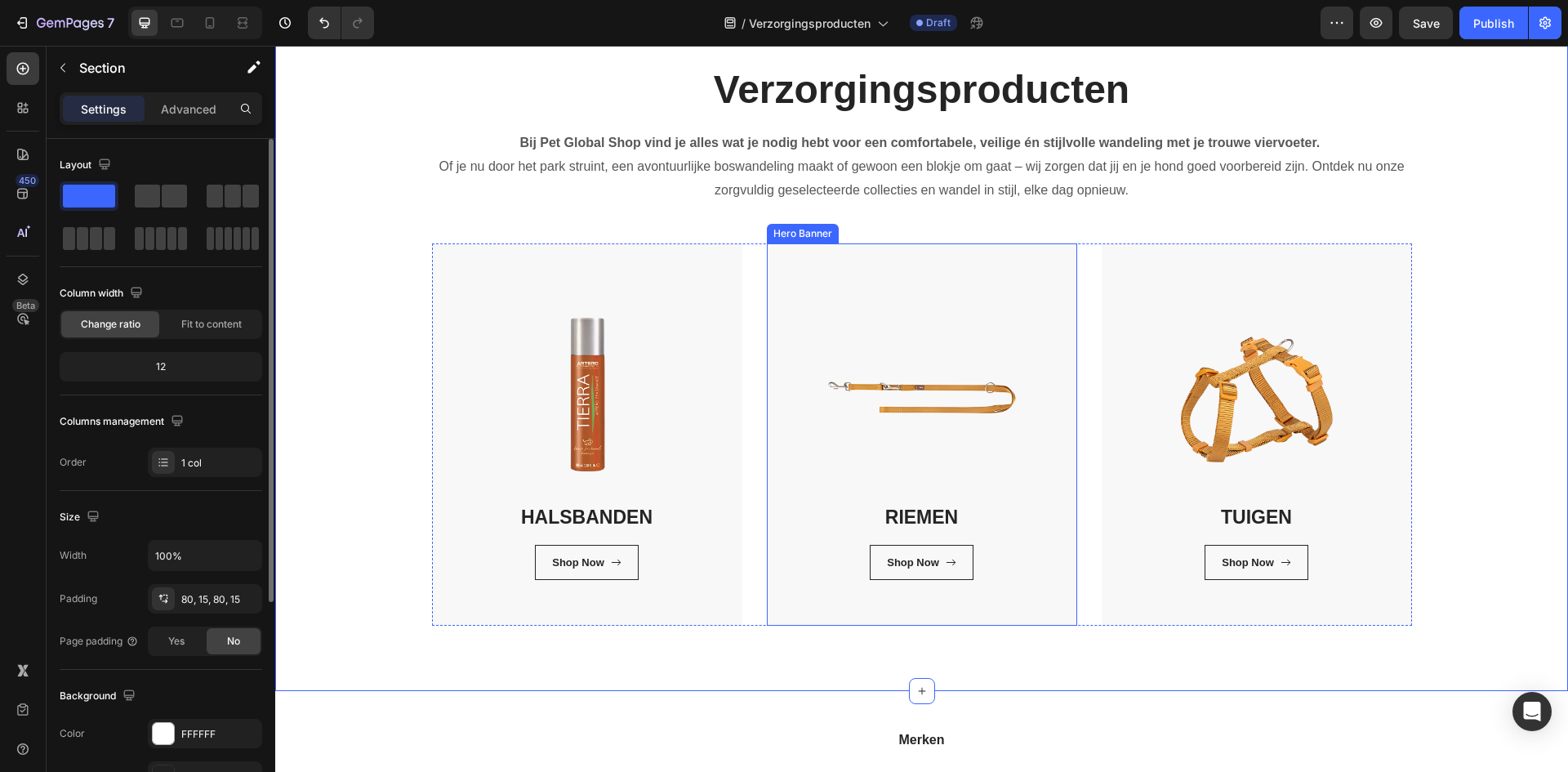
click at [786, 616] on div "RIEMEN Heading Shop Now Button Row Row" at bounding box center [922, 434] width 310 height 382
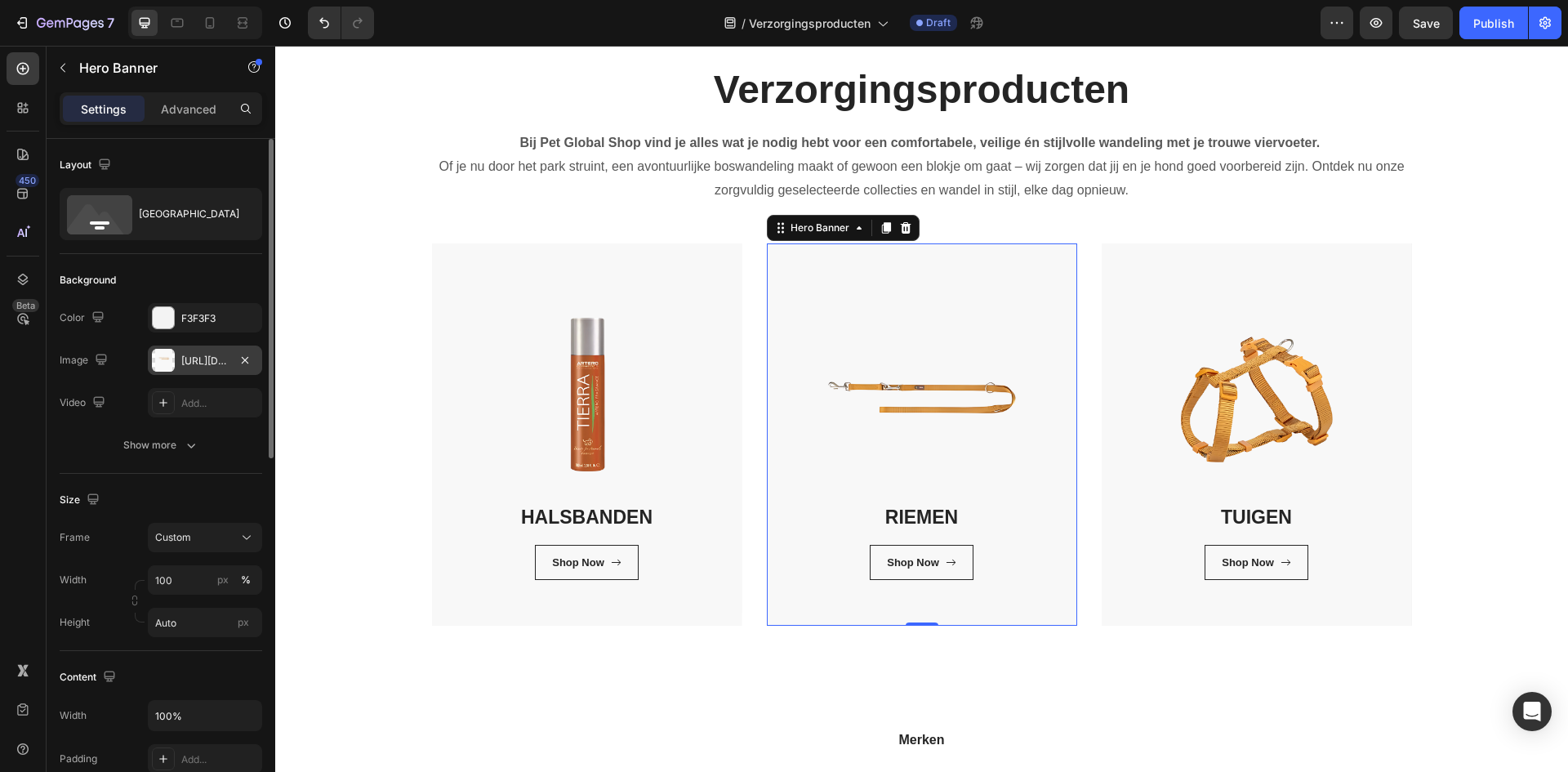
click at [208, 361] on div "https://cdn.shopify.com/s/files/1/0850/4698/5038/files/gempages_562201034588422…" at bounding box center [205, 361] width 47 height 15
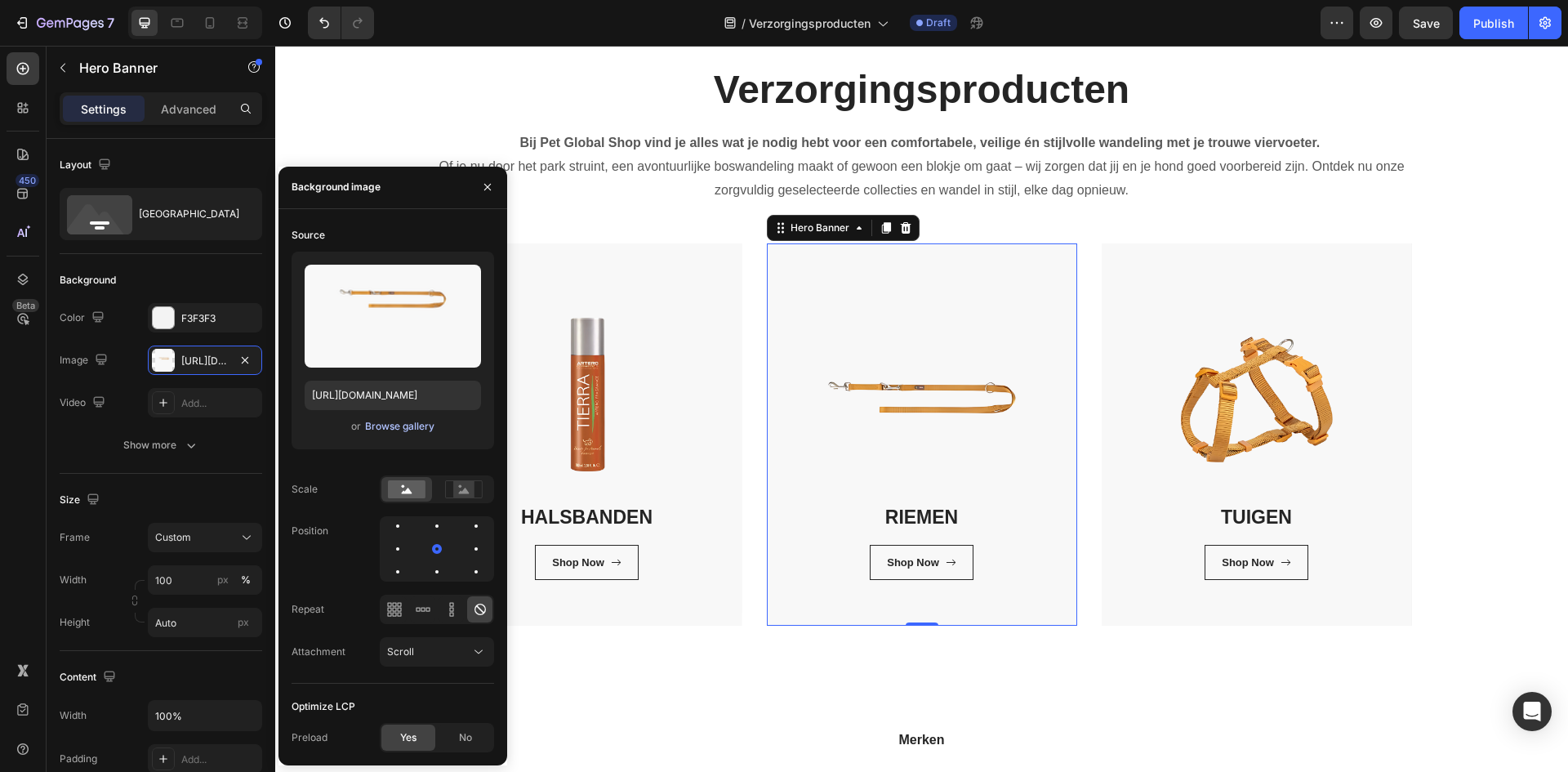
click at [398, 422] on div "Browse gallery" at bounding box center [400, 426] width 70 height 15
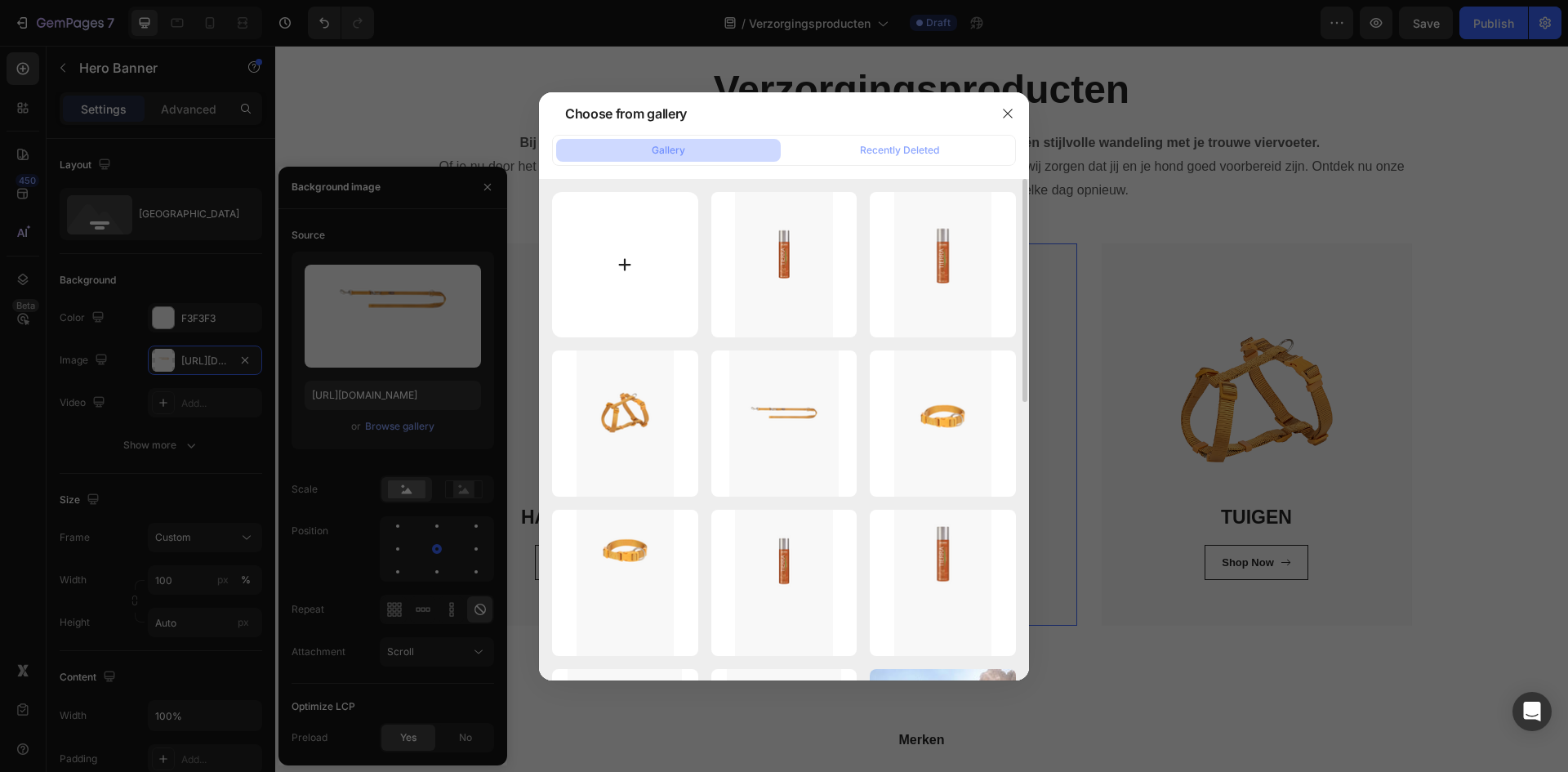
click at [642, 280] on input "file" at bounding box center [625, 265] width 146 height 146
type input "C:\fakepath\2.png"
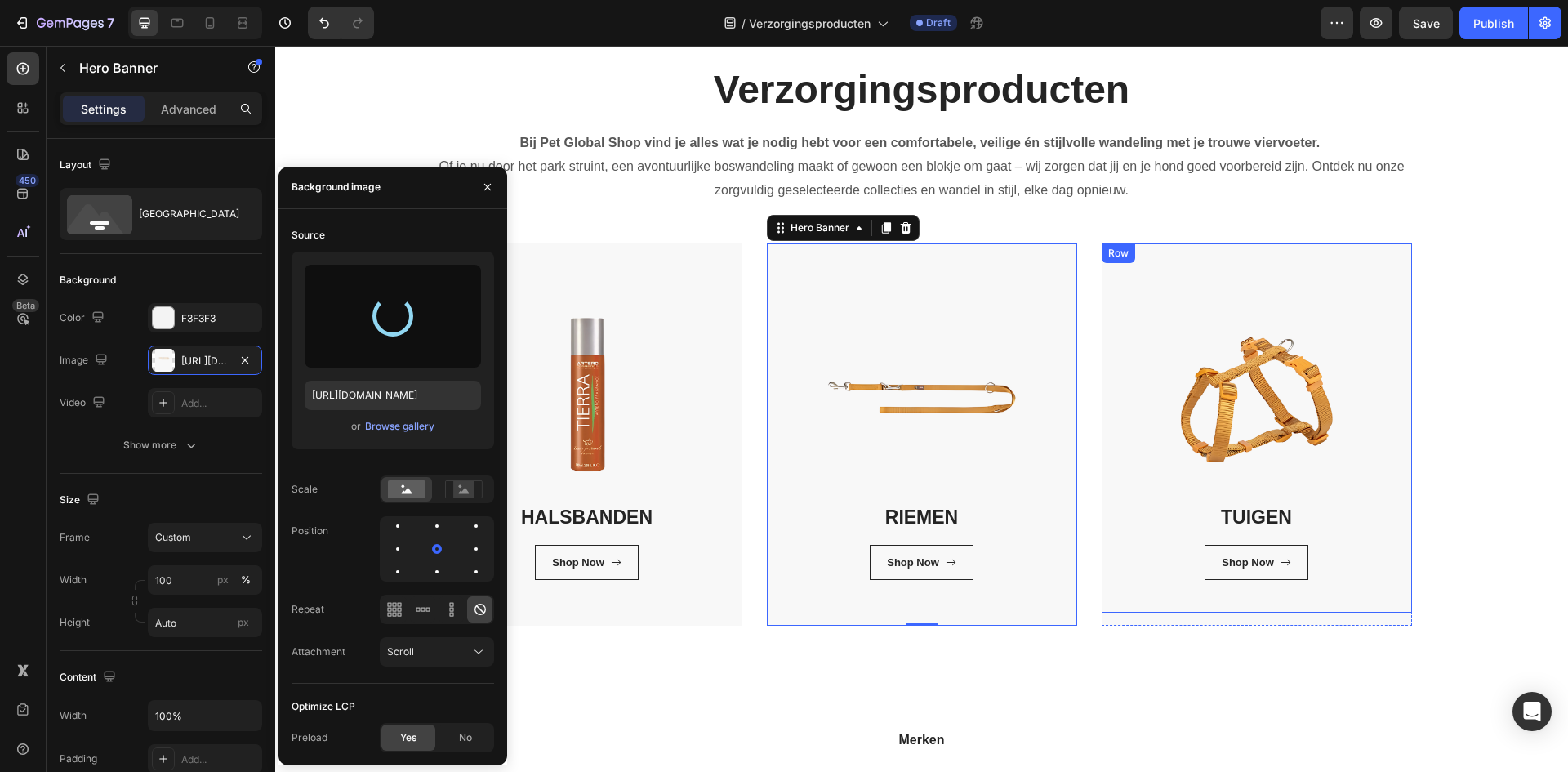
type input "https://cdn.shopify.com/s/files/1/0850/4698/5038/files/gempages_562201034588422…"
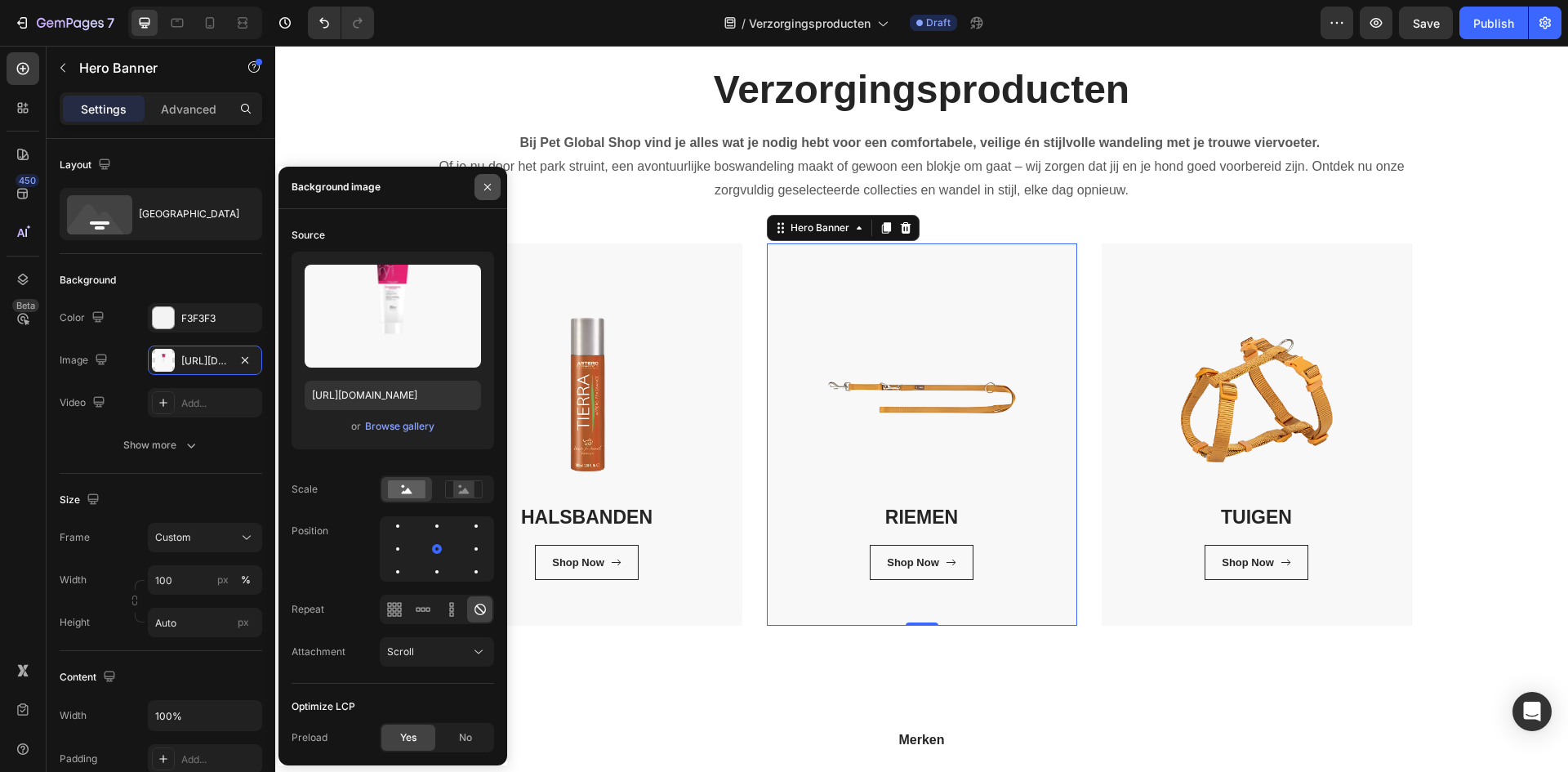
click at [493, 189] on icon "button" at bounding box center [487, 186] width 13 height 13
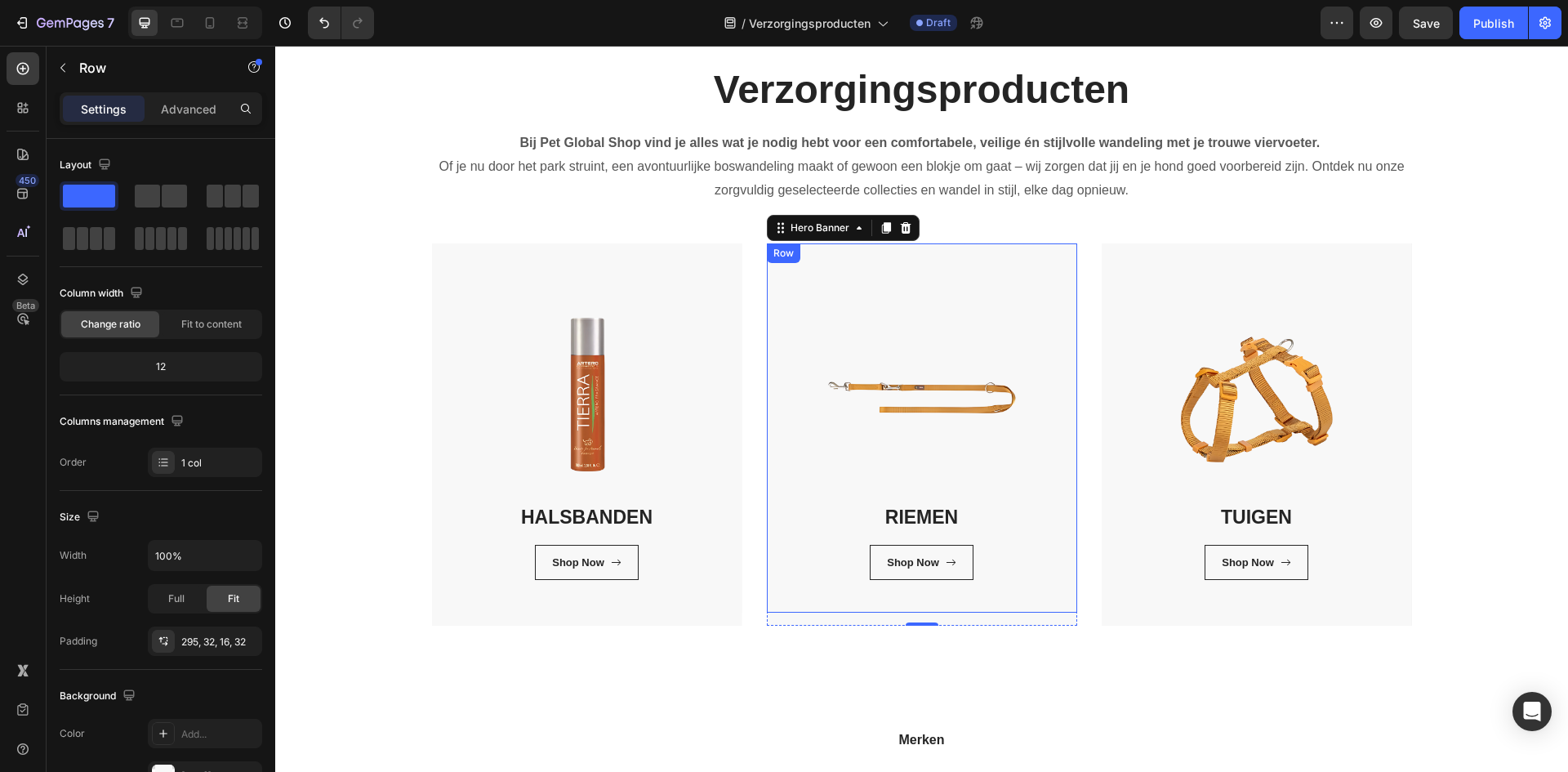
click at [937, 419] on div "RIEMEN Heading Shop Now Button Row Row" at bounding box center [922, 427] width 310 height 369
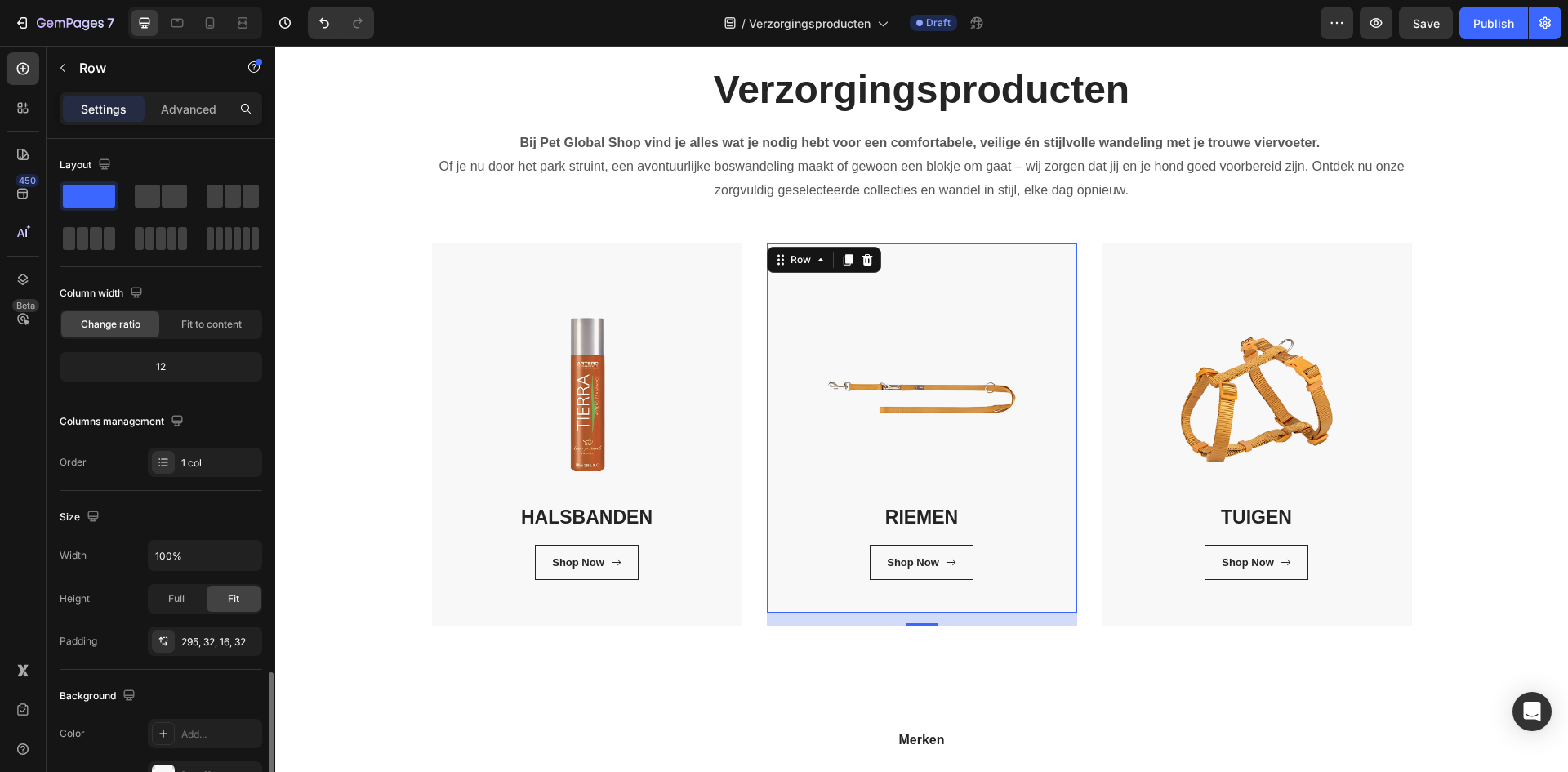
scroll to position [316, 0]
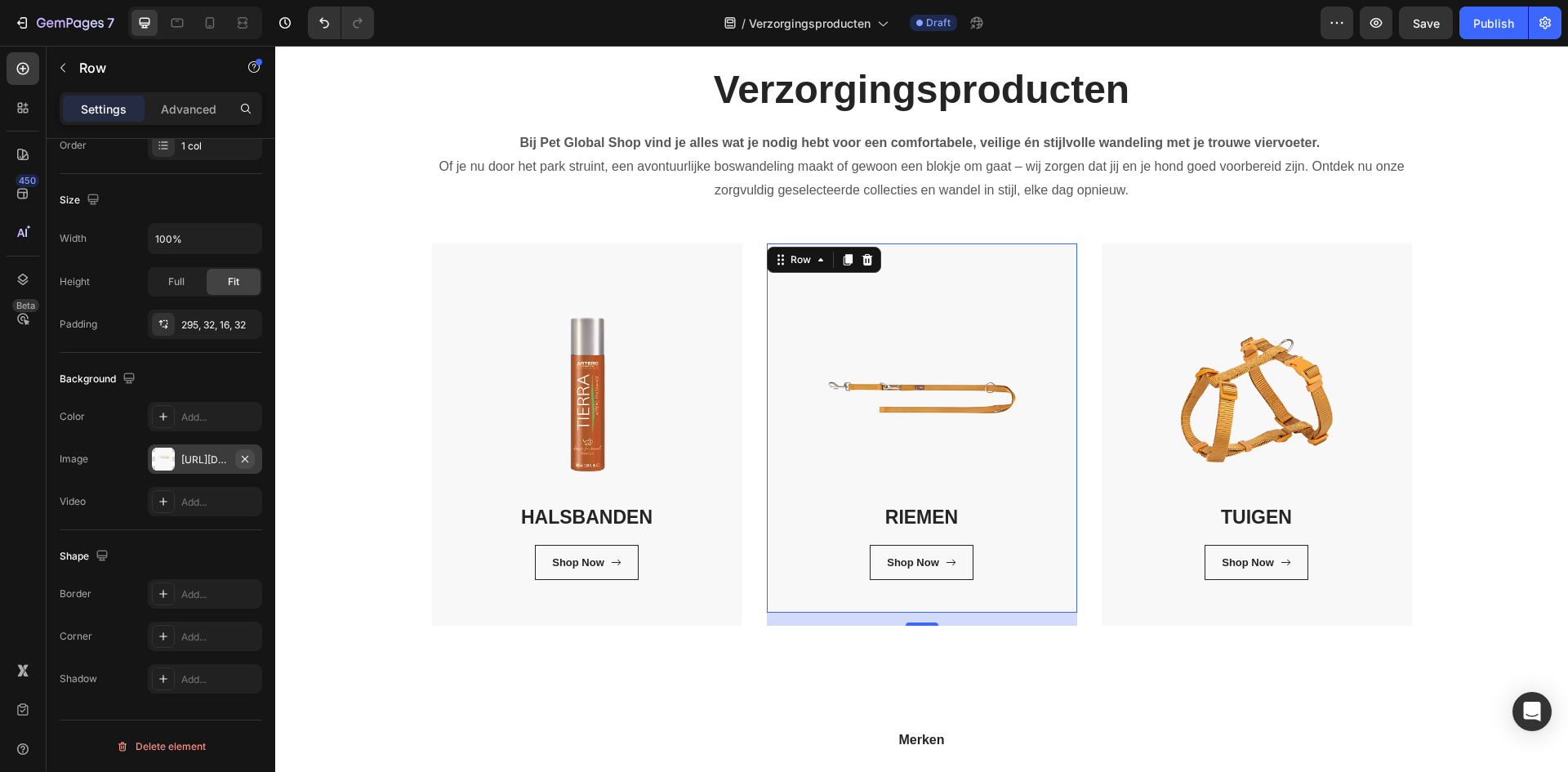
click at [245, 457] on icon "button" at bounding box center [244, 458] width 13 height 13
click at [201, 459] on div "Add..." at bounding box center [219, 459] width 76 height 15
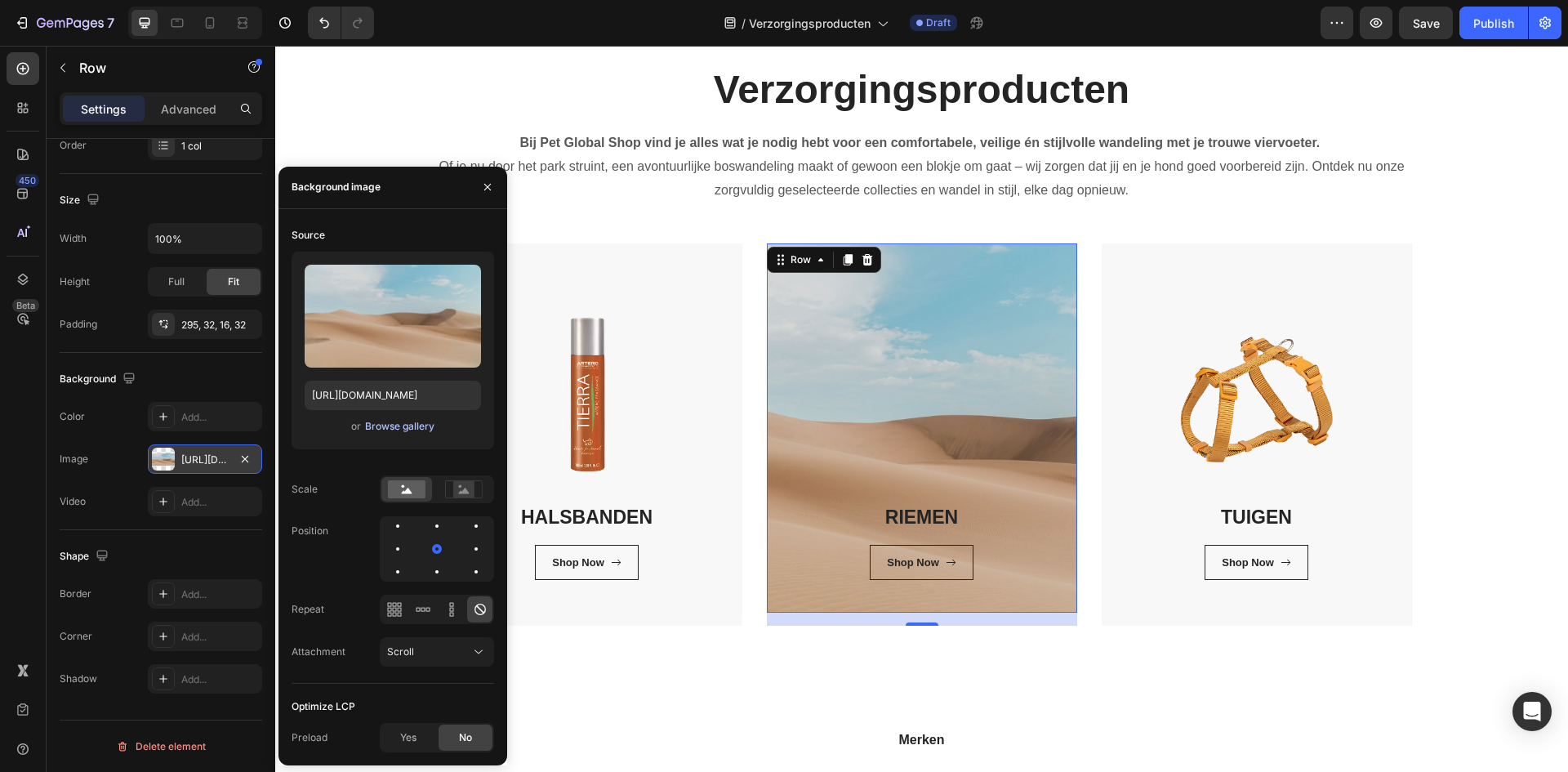
click at [410, 423] on div "Browse gallery" at bounding box center [400, 426] width 70 height 15
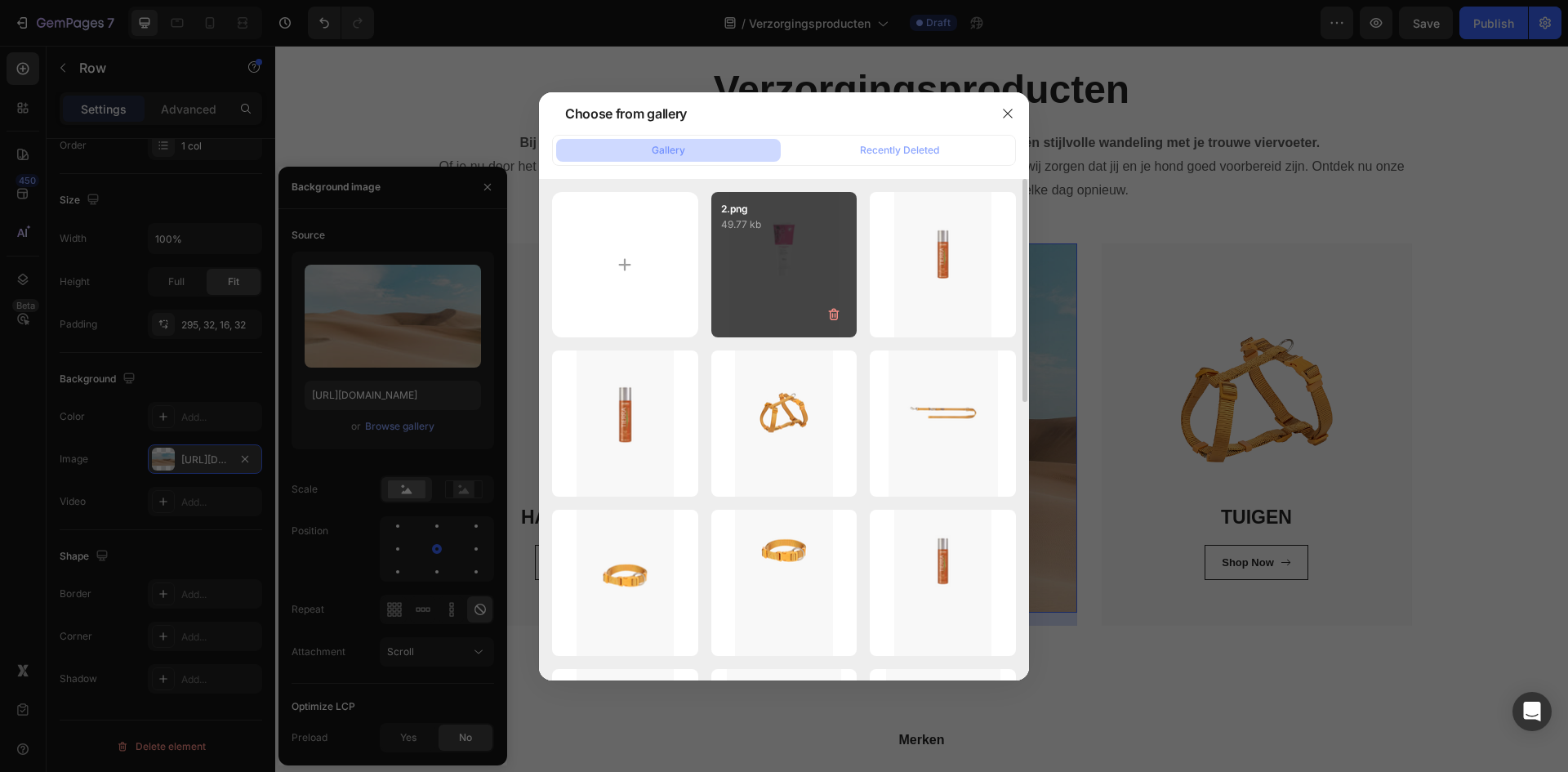
click at [757, 265] on div "2.png 49.77 kb" at bounding box center [784, 265] width 146 height 146
type input "[URL][DOMAIN_NAME]"
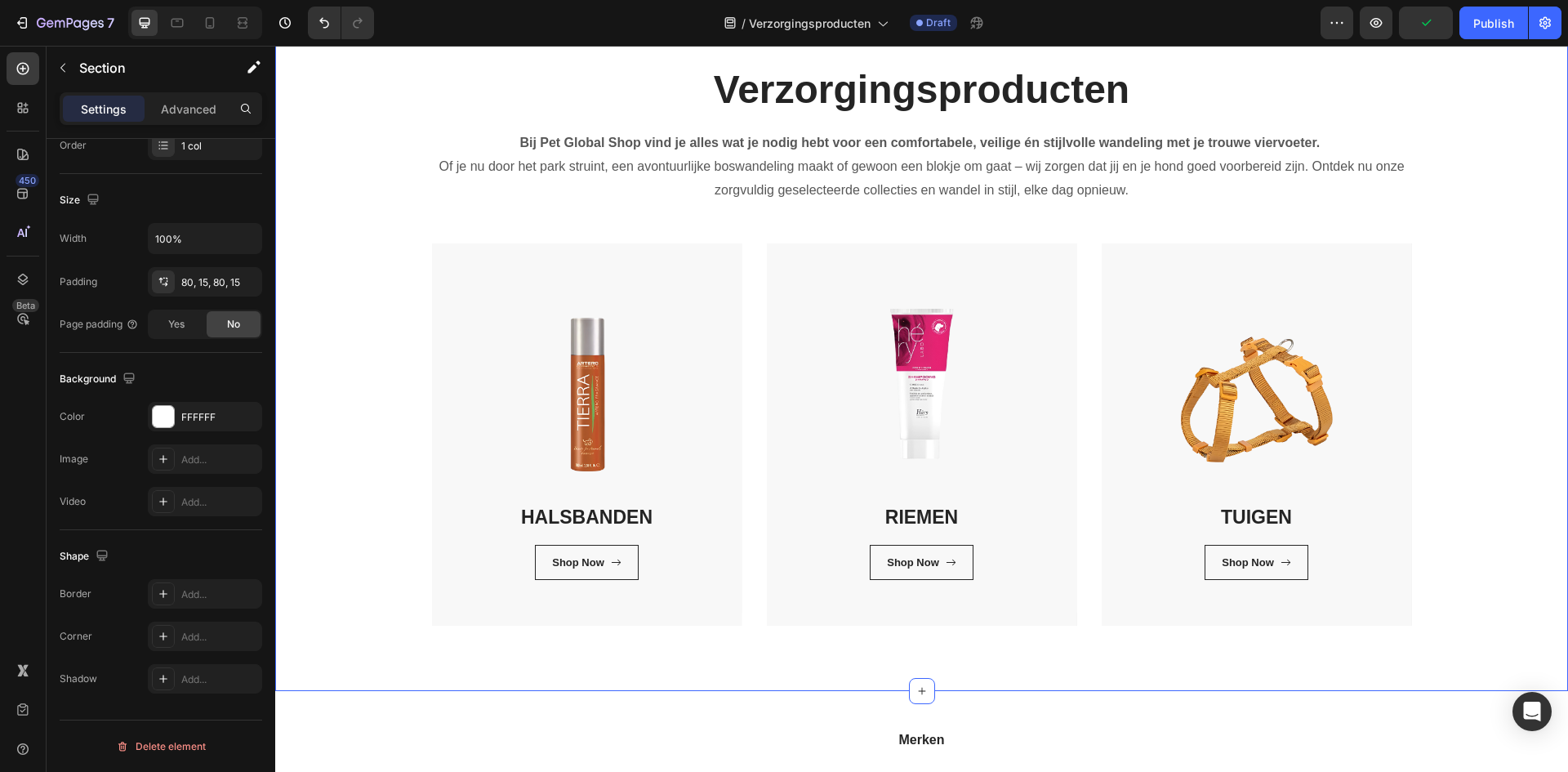
click at [1492, 471] on div "Verzorgingsproducten Heading Bij Pet Global Shop vind je alles wat je nodig heb…" at bounding box center [921, 344] width 1268 height 562
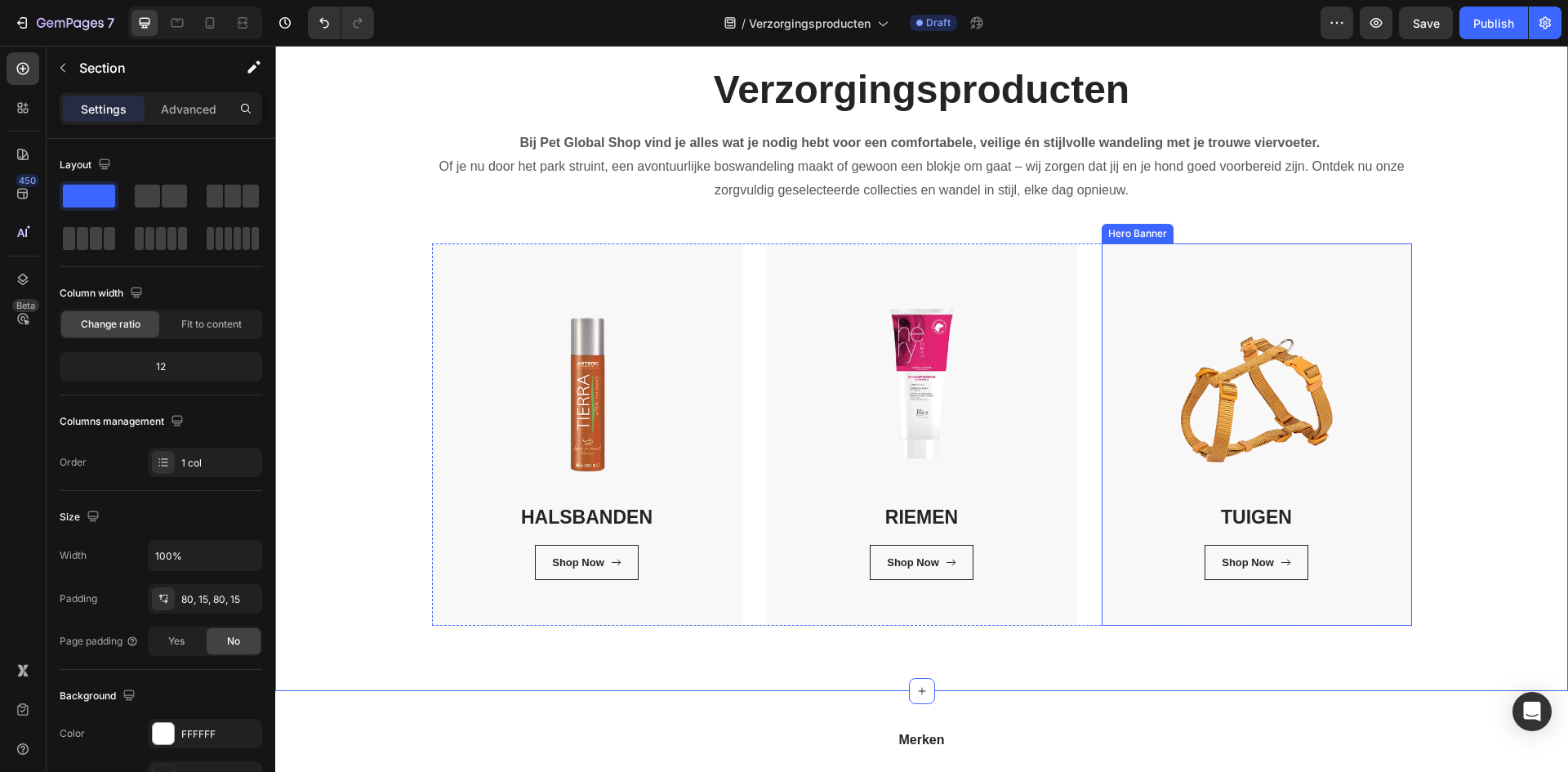
click at [1317, 621] on div "TUIGEN Heading Shop Now Button Row Row" at bounding box center [1257, 434] width 310 height 382
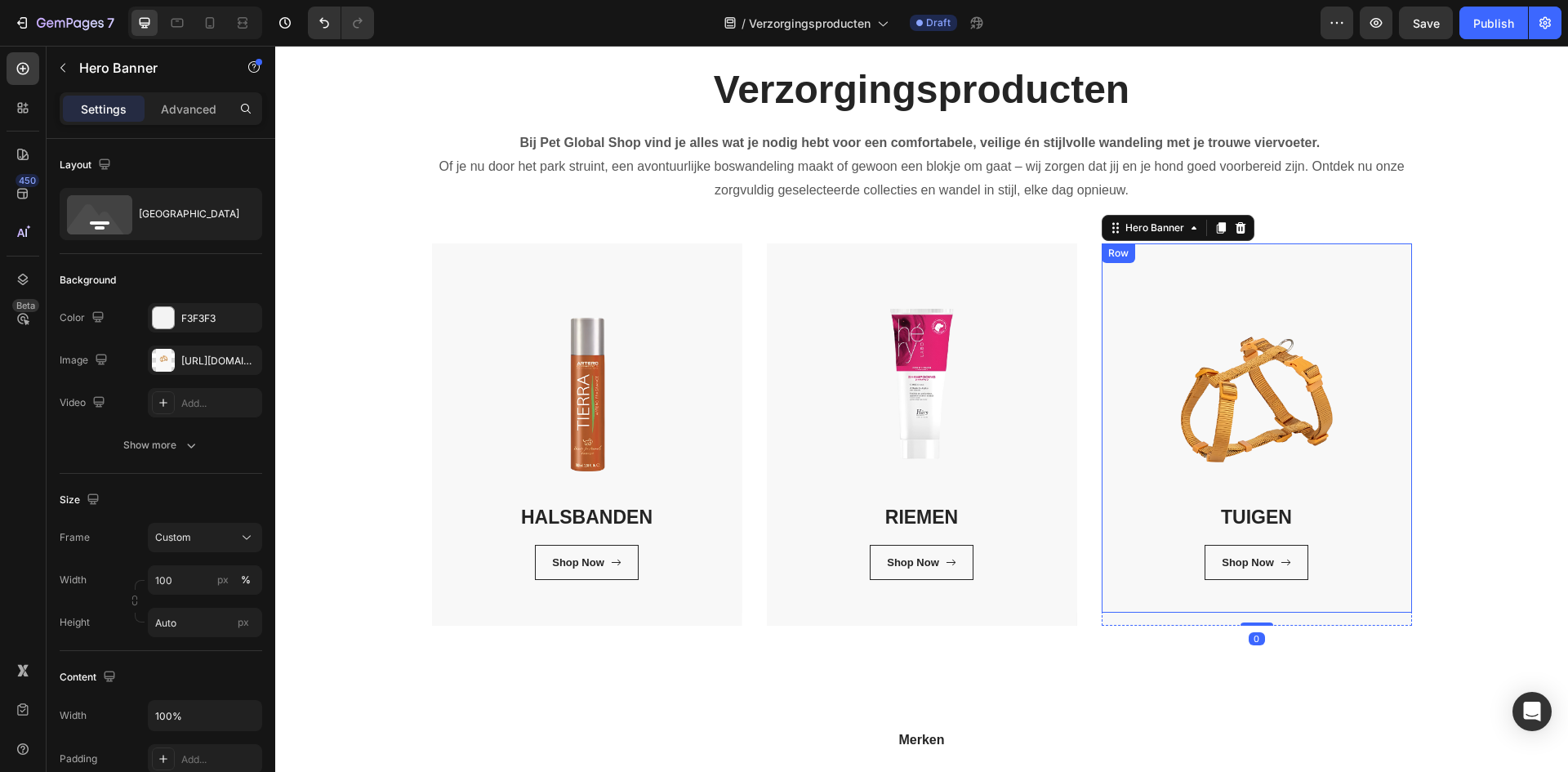
click at [1349, 366] on div "TUIGEN Heading Shop Now Button Row Row" at bounding box center [1257, 427] width 310 height 369
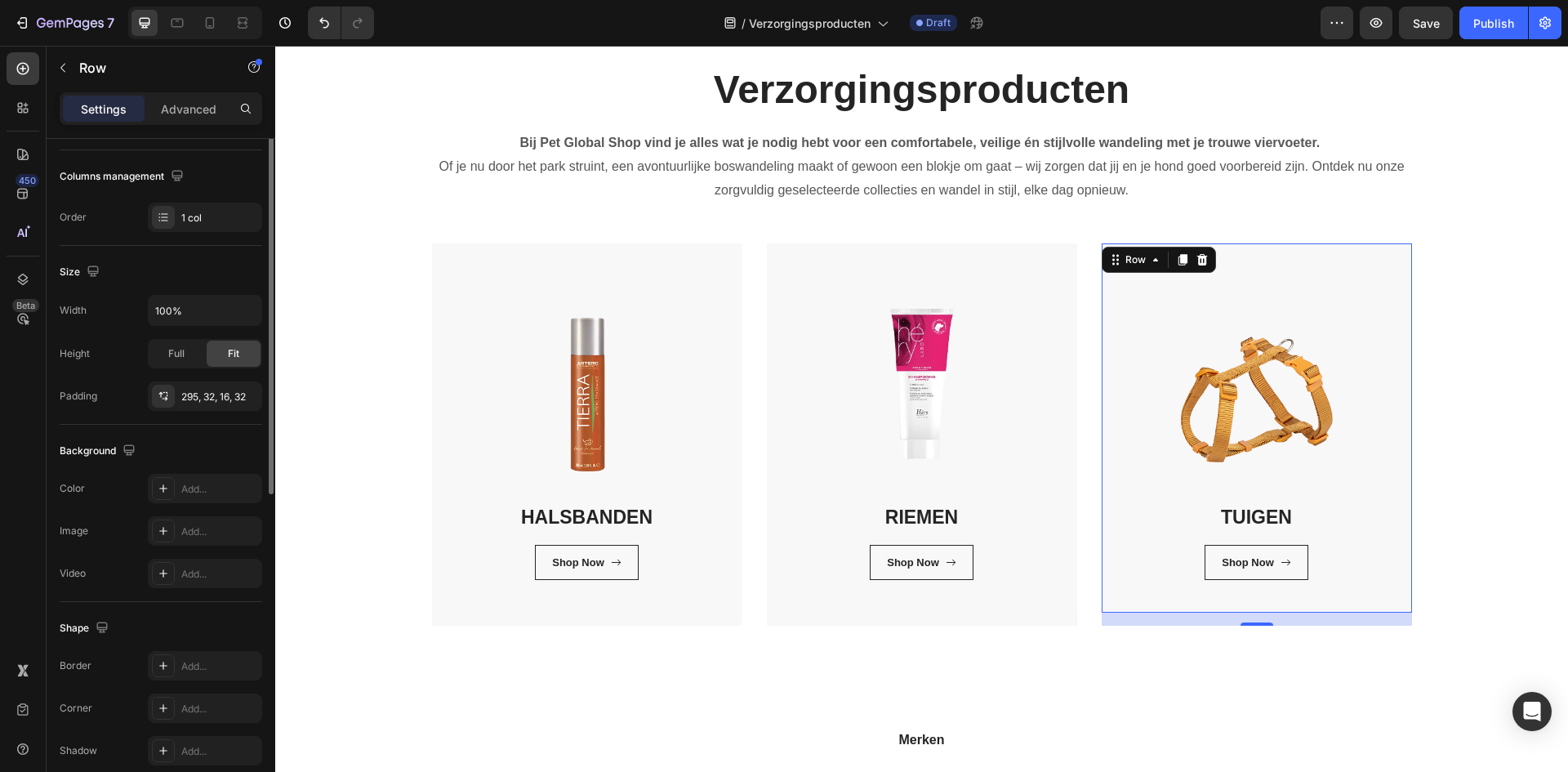
scroll to position [316, 0]
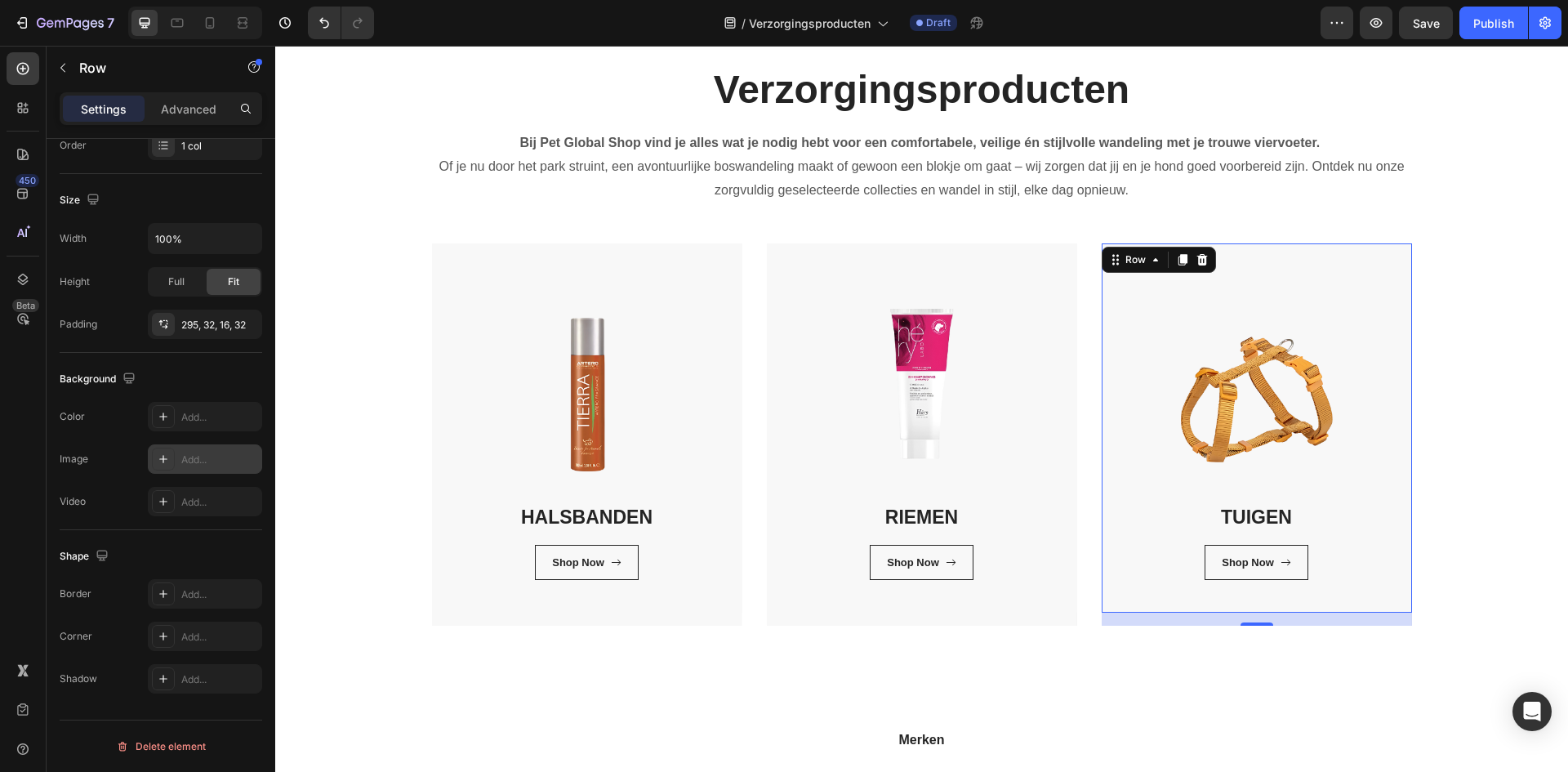
click at [210, 462] on div "Add..." at bounding box center [219, 459] width 76 height 15
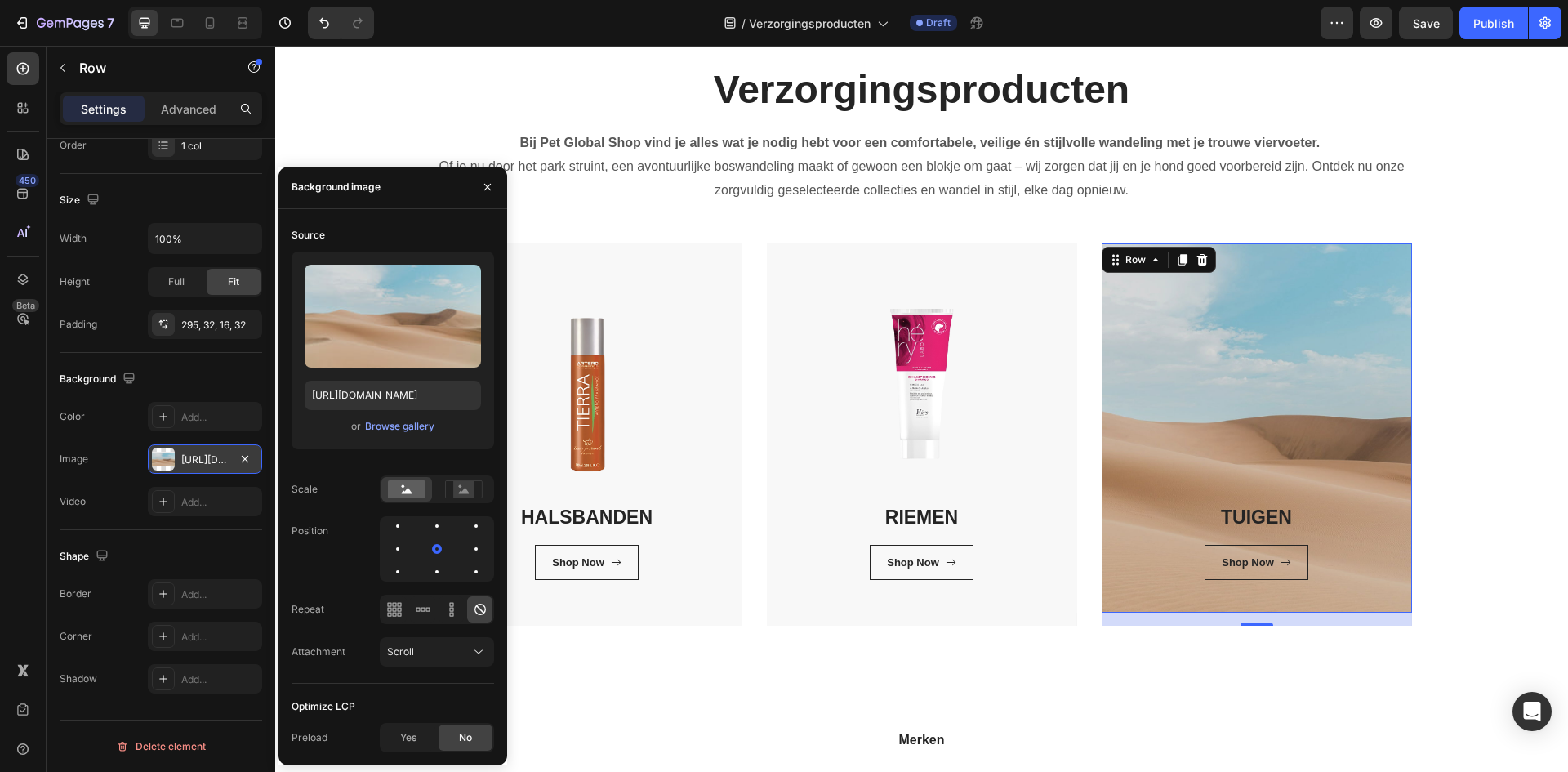
click at [404, 434] on div "or Browse gallery" at bounding box center [393, 426] width 176 height 20
click at [404, 426] on div "Browse gallery" at bounding box center [400, 426] width 70 height 15
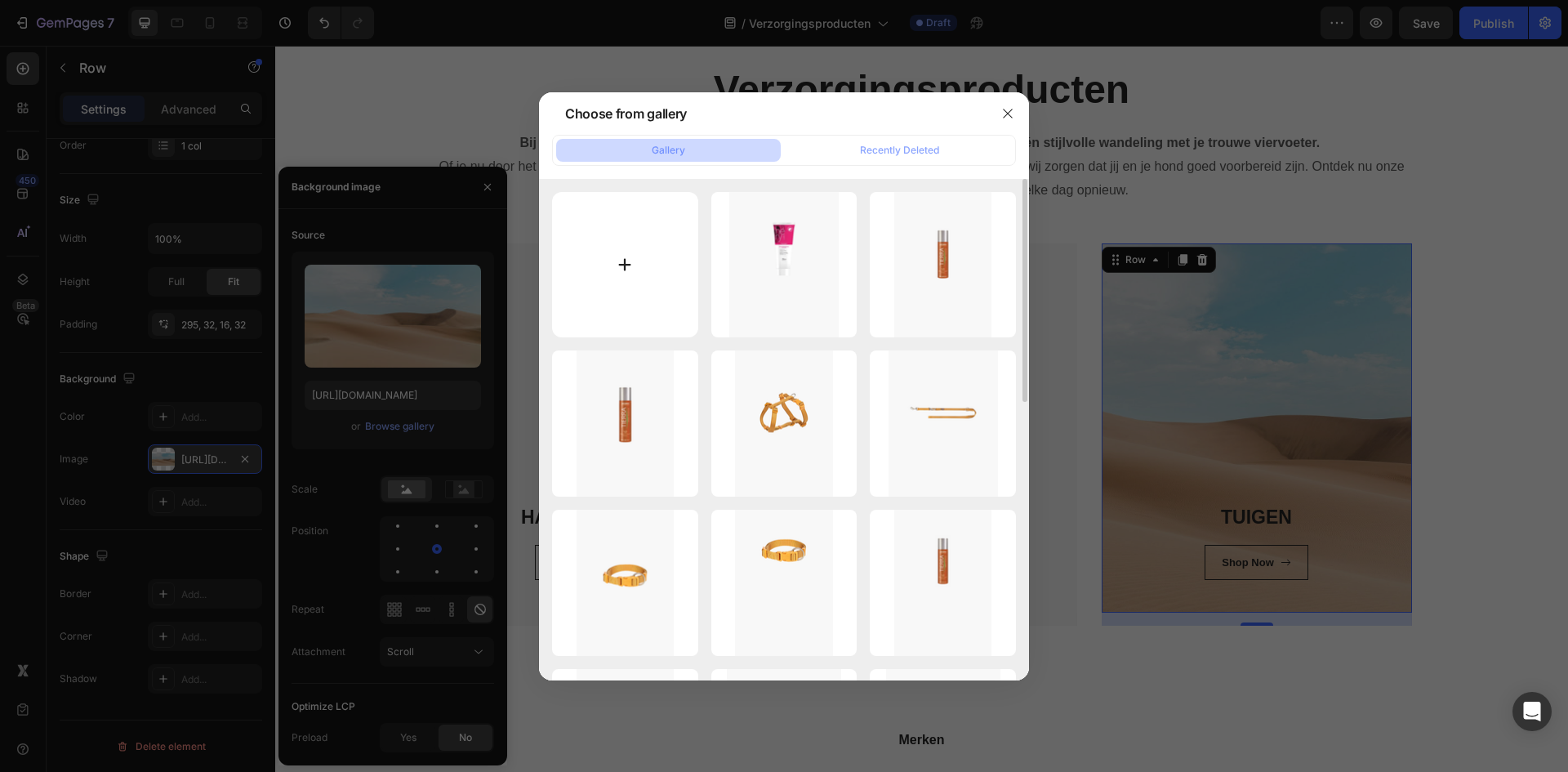
click at [669, 240] on input "file" at bounding box center [625, 265] width 146 height 146
type input "C:\fakepath\3.png"
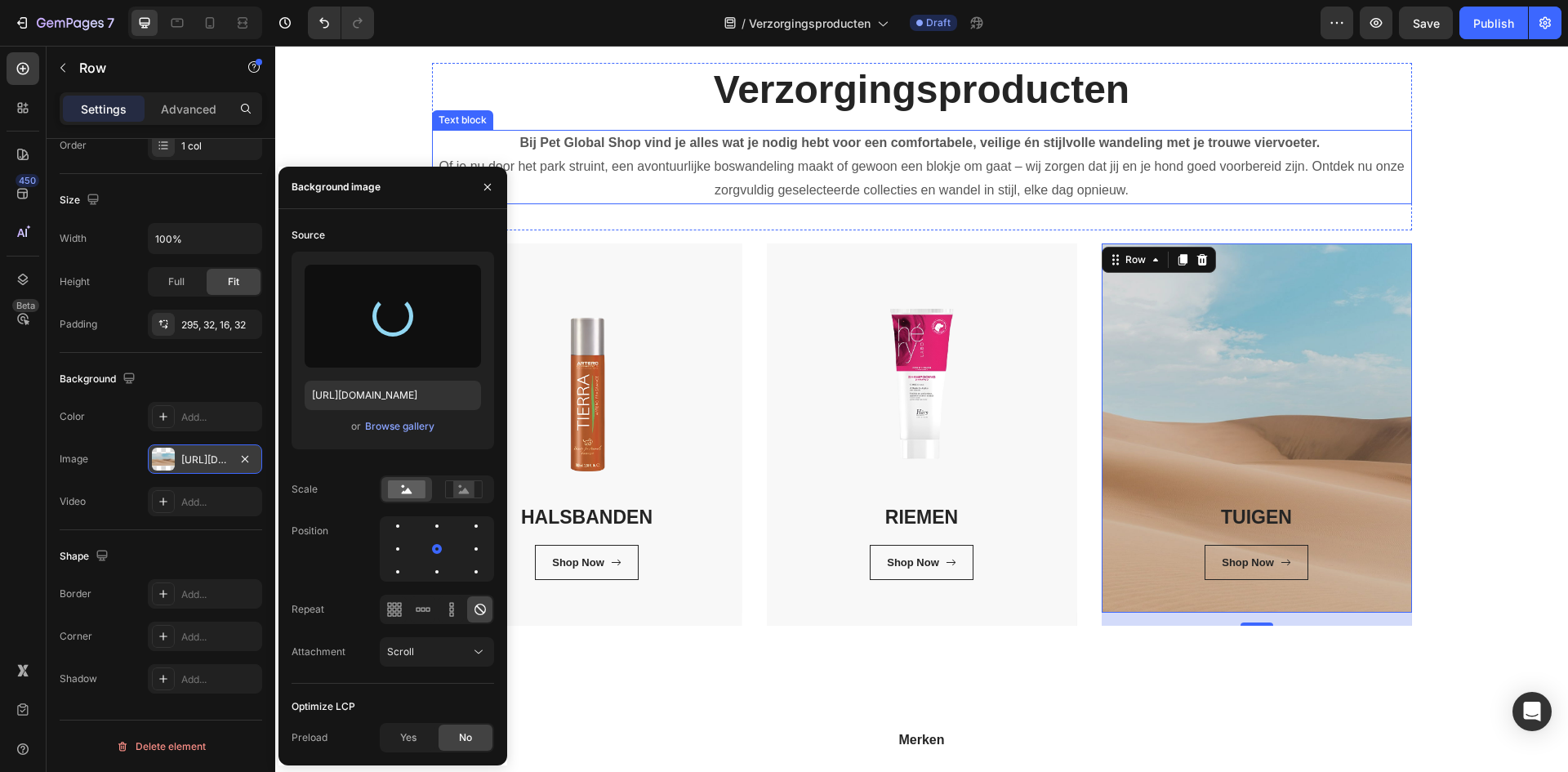
type input "https://cdn.shopify.com/s/files/1/0850/4698/5038/files/gempages_562201034588422…"
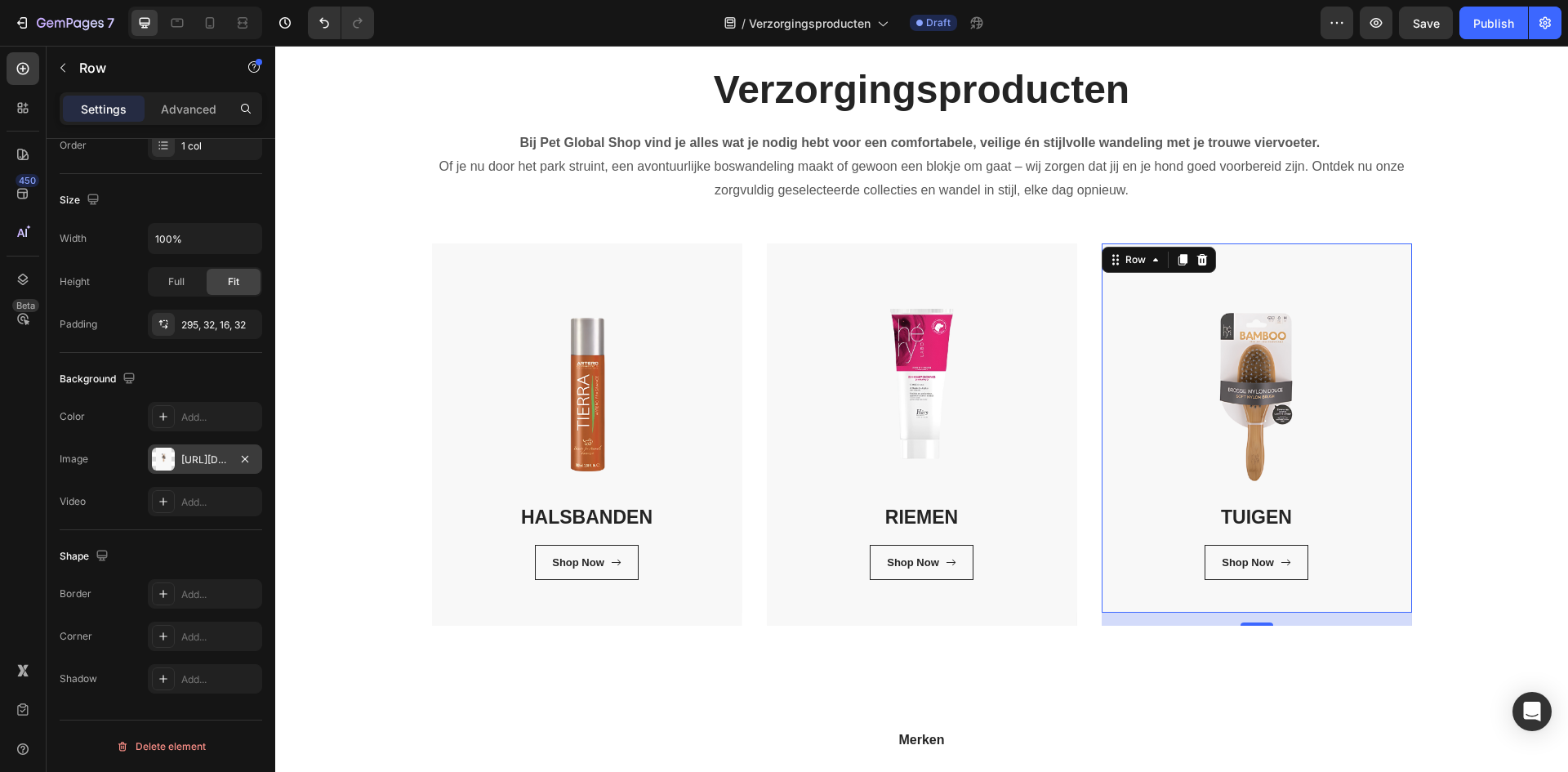
click at [1334, 616] on div "16" at bounding box center [1257, 618] width 310 height 13
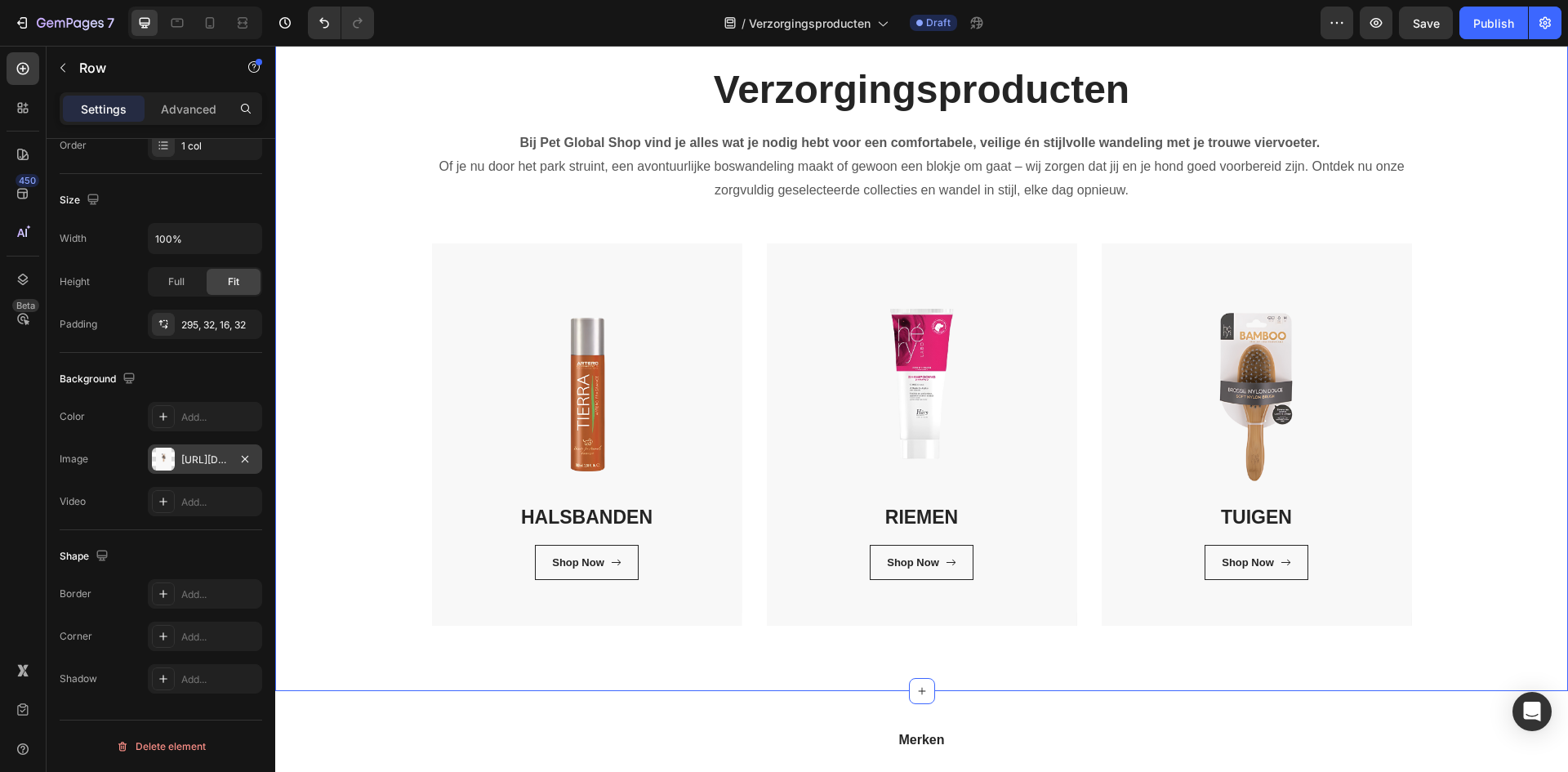
click at [1327, 678] on div "Verzorgingsproducten Heading Bij Pet Global Shop vind je alles wat je nodig heb…" at bounding box center [922, 344] width 1293 height 694
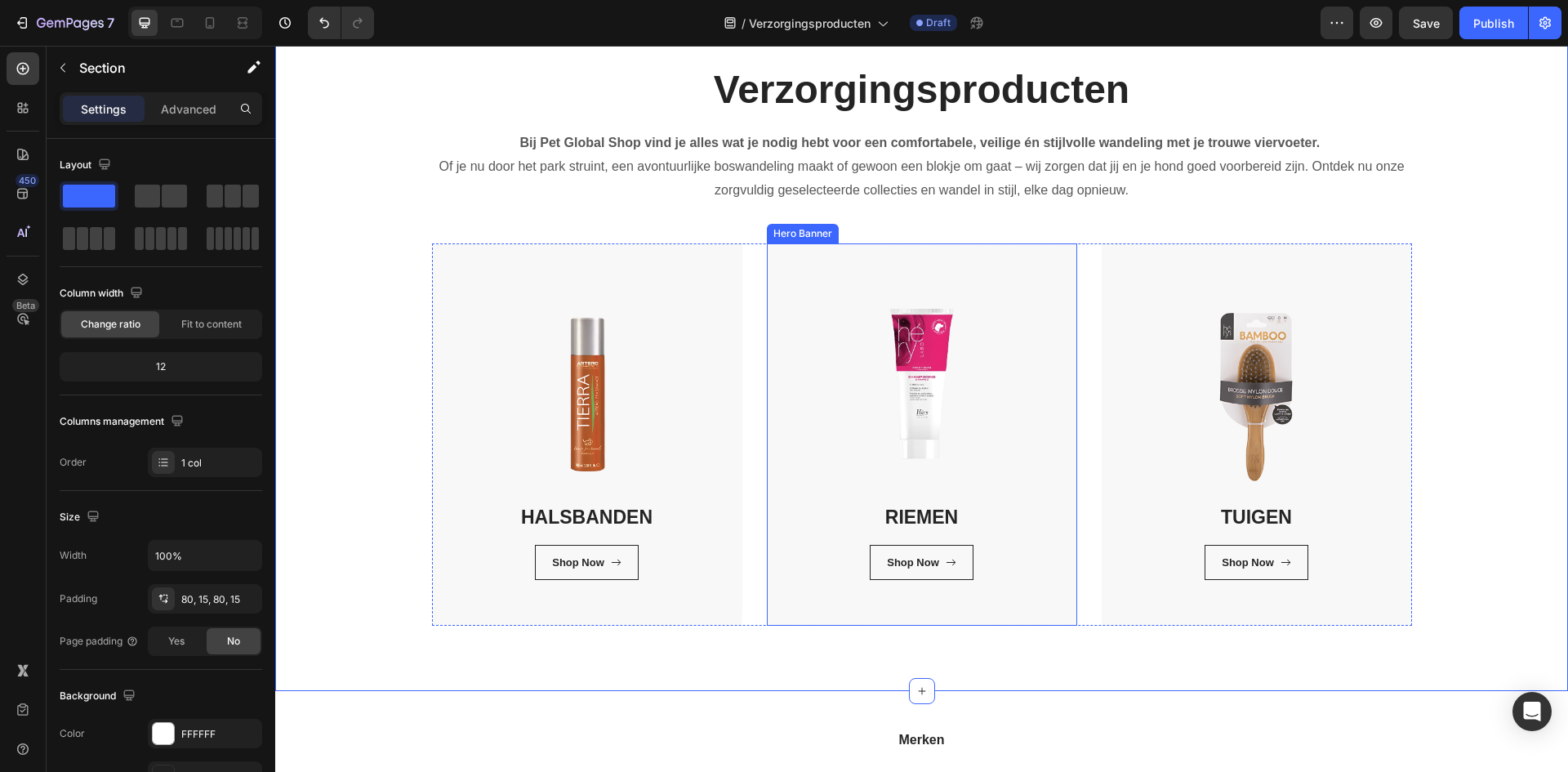
click at [829, 615] on div "RIEMEN Heading Shop Now Button Row Row" at bounding box center [922, 434] width 310 height 382
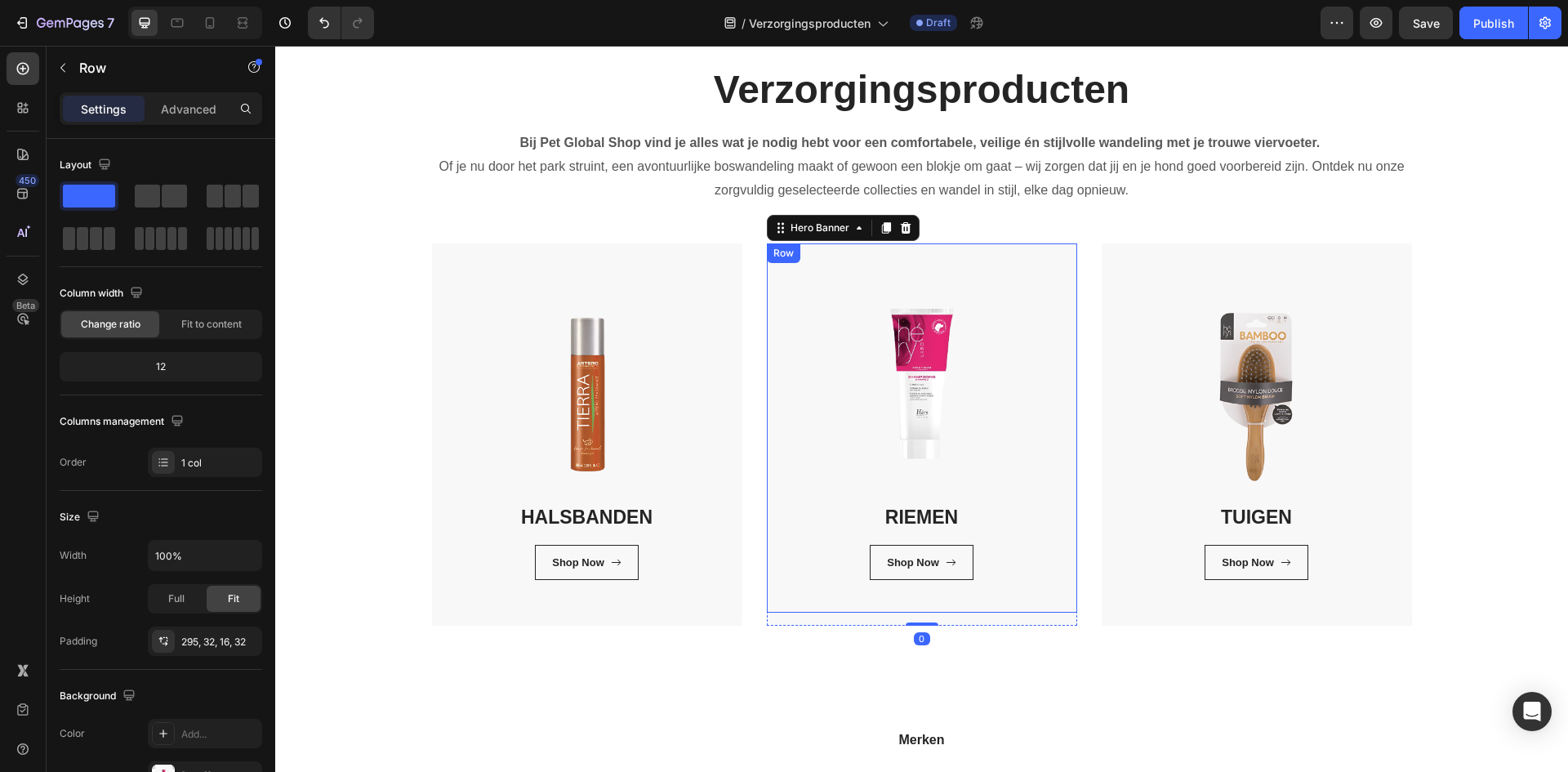
click at [824, 381] on div "RIEMEN Heading Shop Now Button Row Row" at bounding box center [922, 427] width 310 height 369
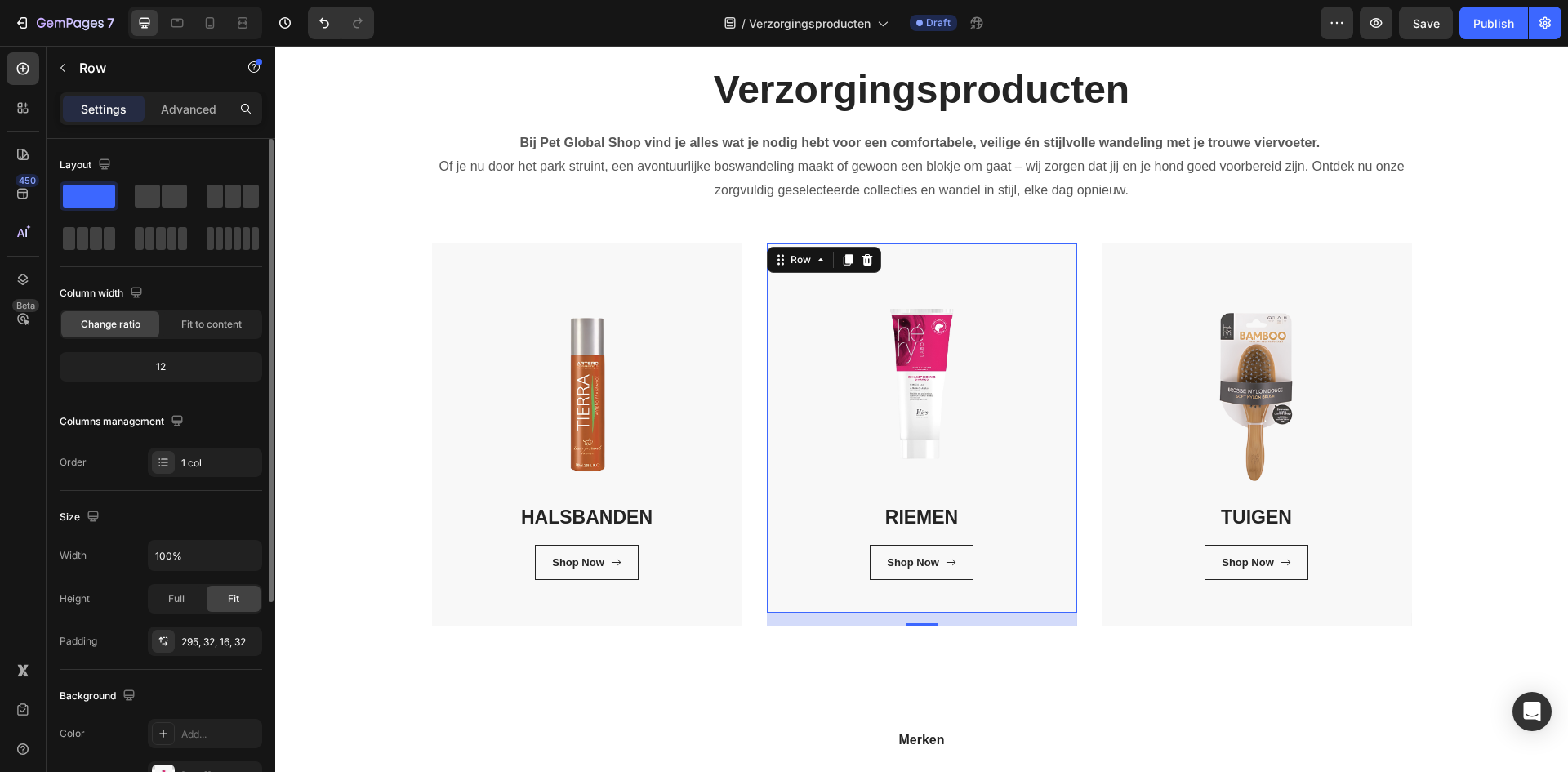
scroll to position [164, 0]
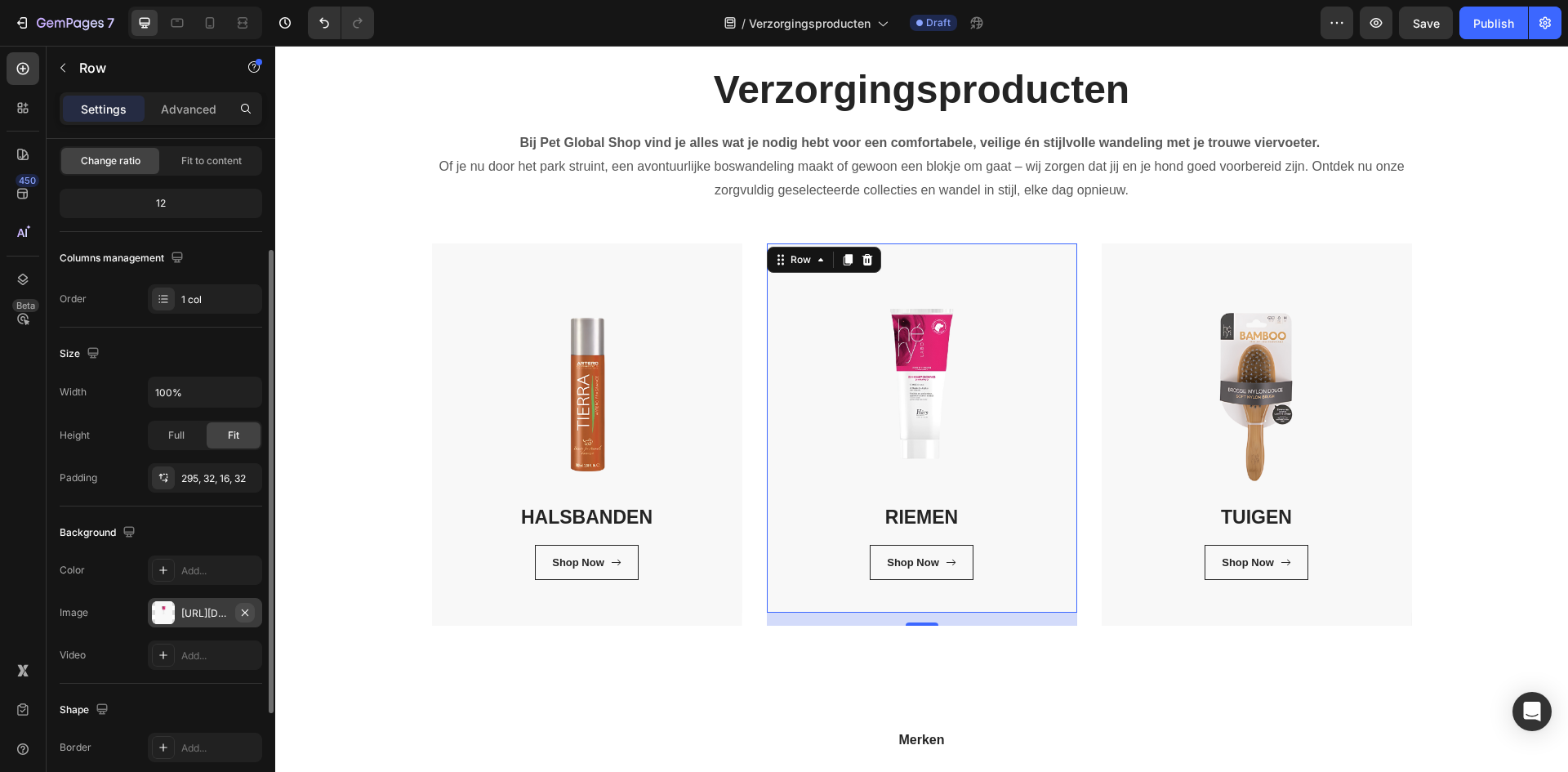
click at [244, 611] on icon "button" at bounding box center [245, 611] width 7 height 7
click at [818, 380] on div "RIEMEN Heading Shop Now Button Row Row 16" at bounding box center [922, 427] width 310 height 369
click at [214, 612] on div "Add..." at bounding box center [219, 613] width 76 height 15
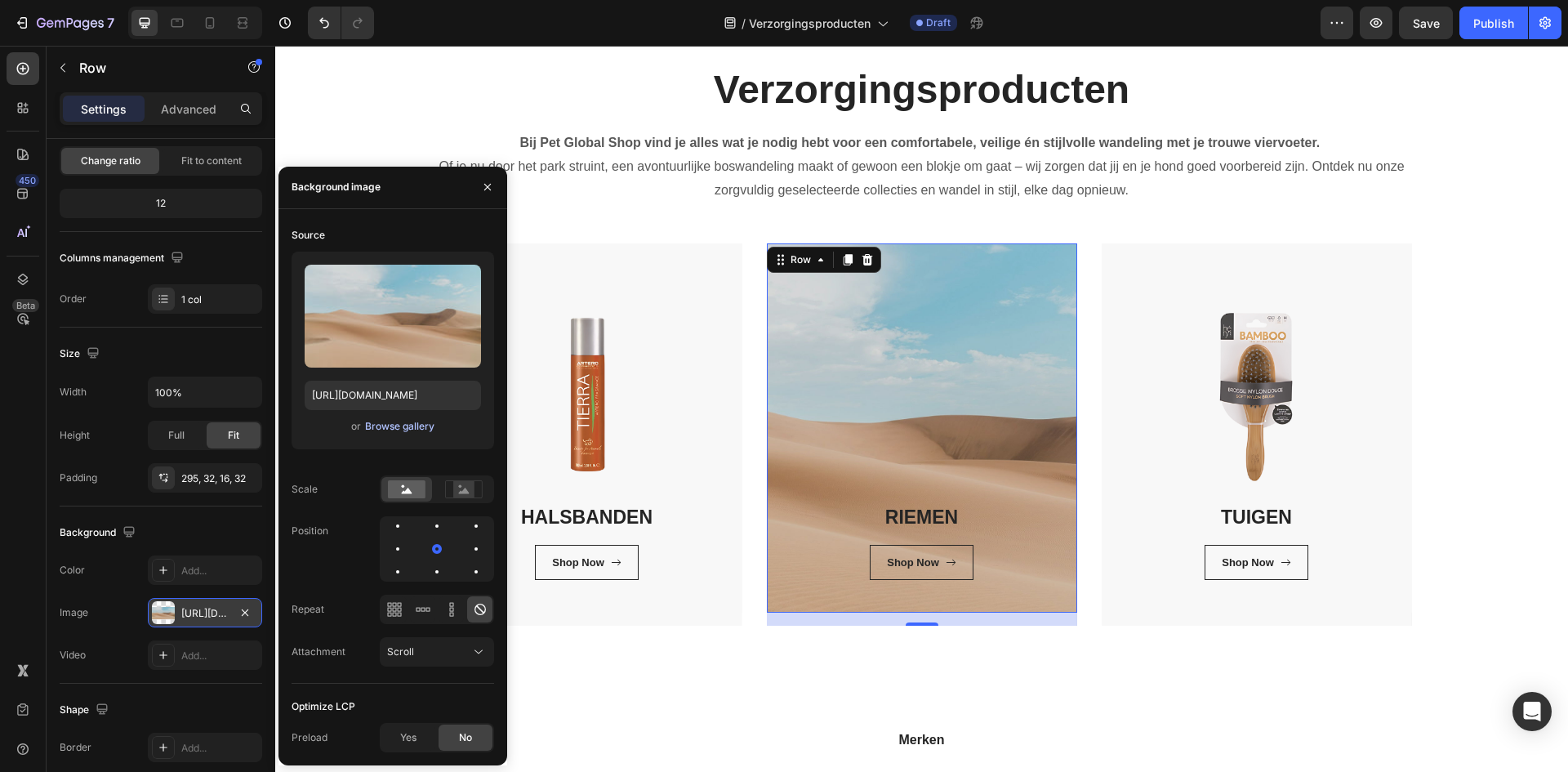
click at [408, 429] on div "Browse gallery" at bounding box center [400, 426] width 70 height 15
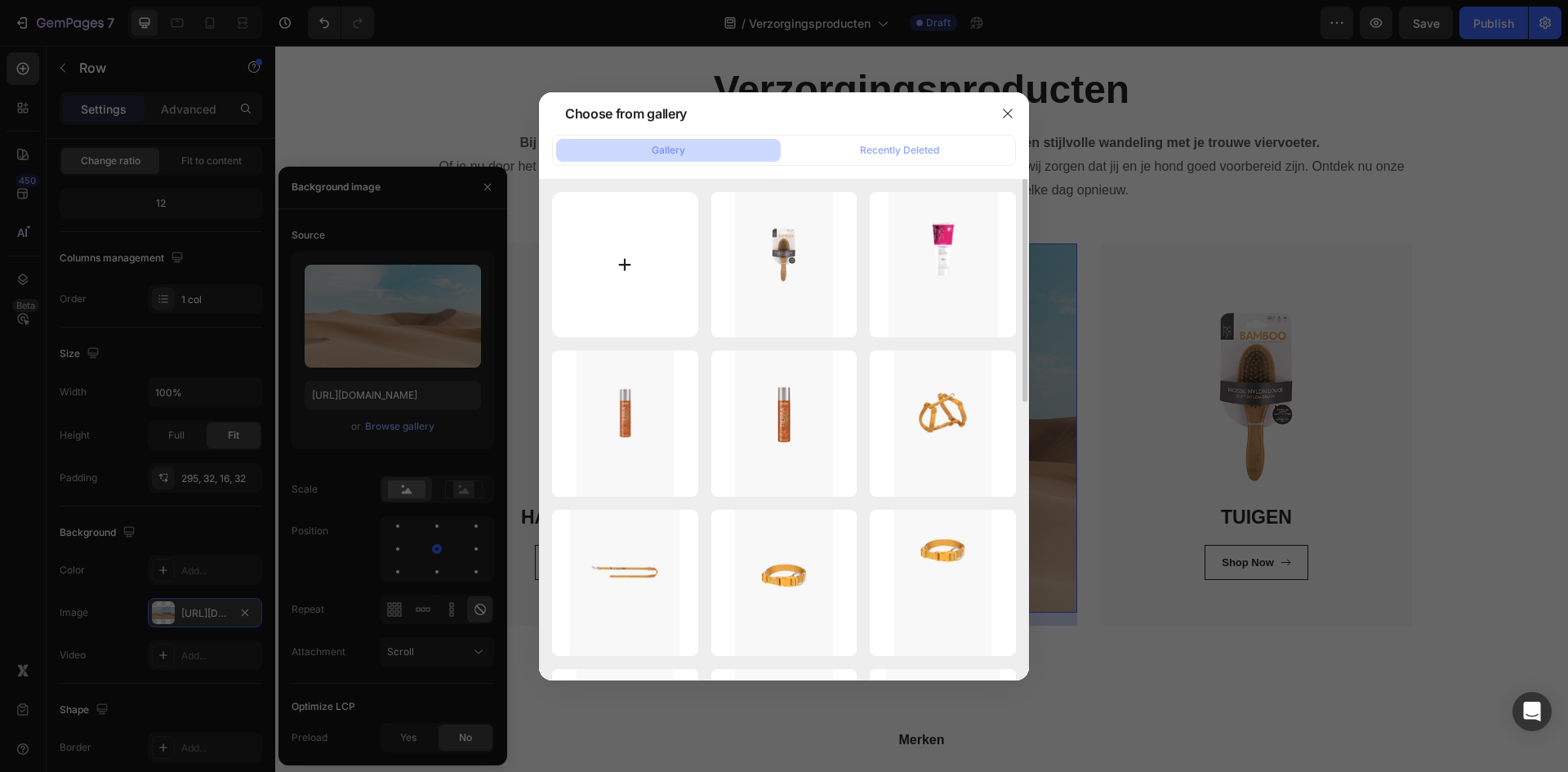
click at [637, 250] on input "file" at bounding box center [625, 265] width 146 height 146
type input "C:\fakepath\Zonder titel (600 x 900 px).png"
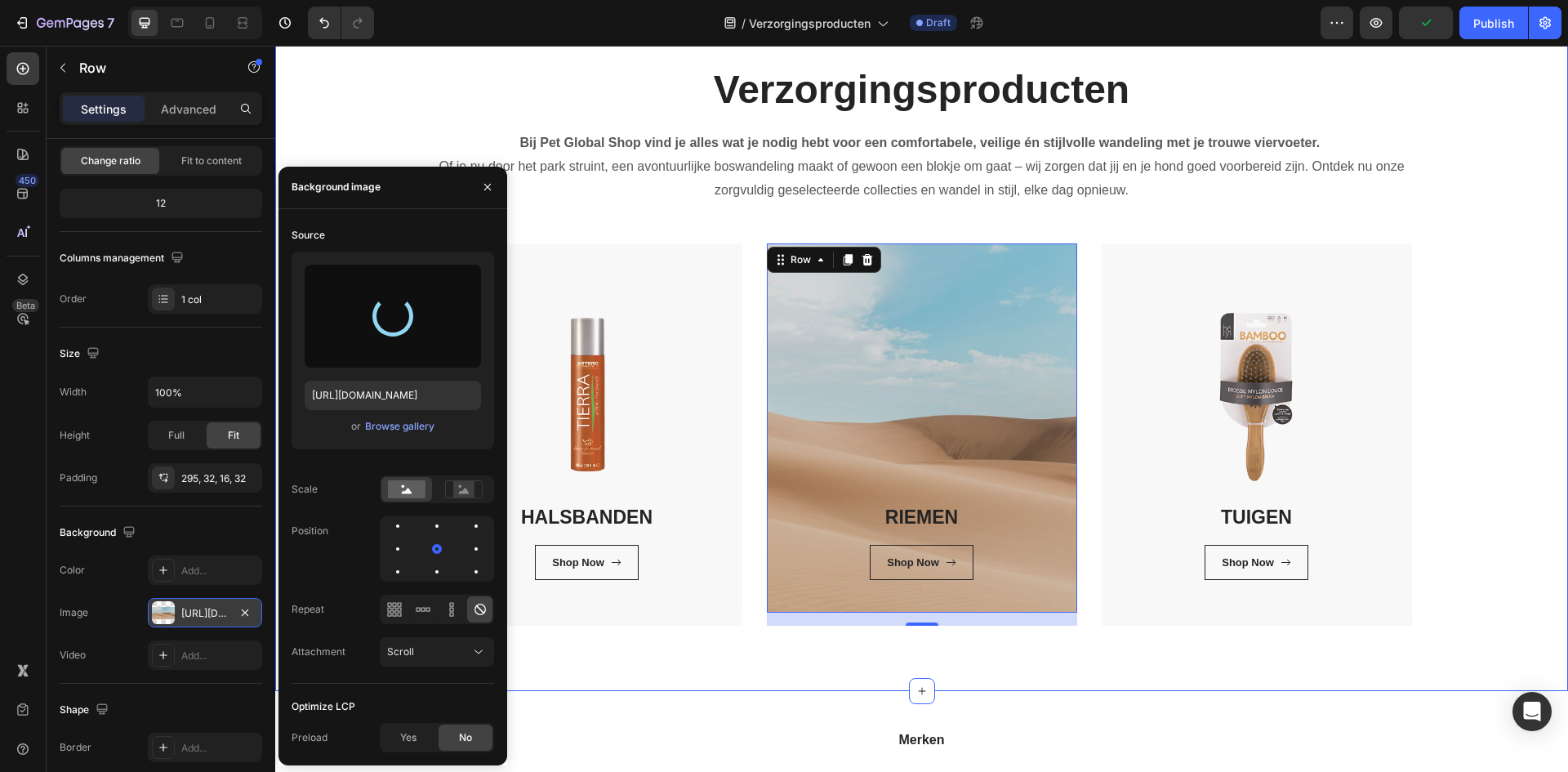
type input "https://cdn.shopify.com/s/files/1/0850/4698/5038/files/gempages_562201034588422…"
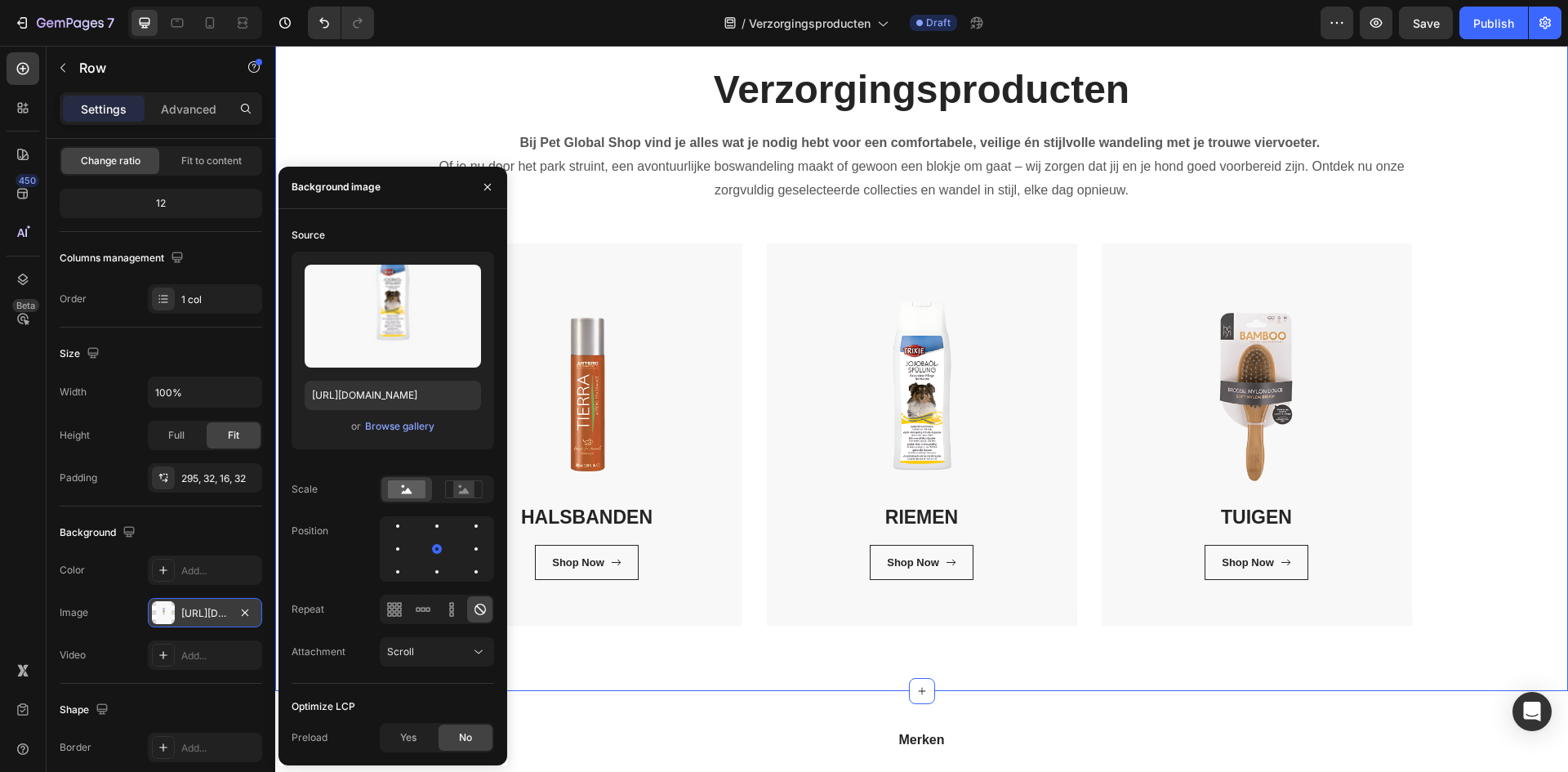
click at [1519, 314] on div "Verzorgingsproducten Heading Bij Pet Global Shop vind je alles wat je nodig heb…" at bounding box center [921, 344] width 1268 height 562
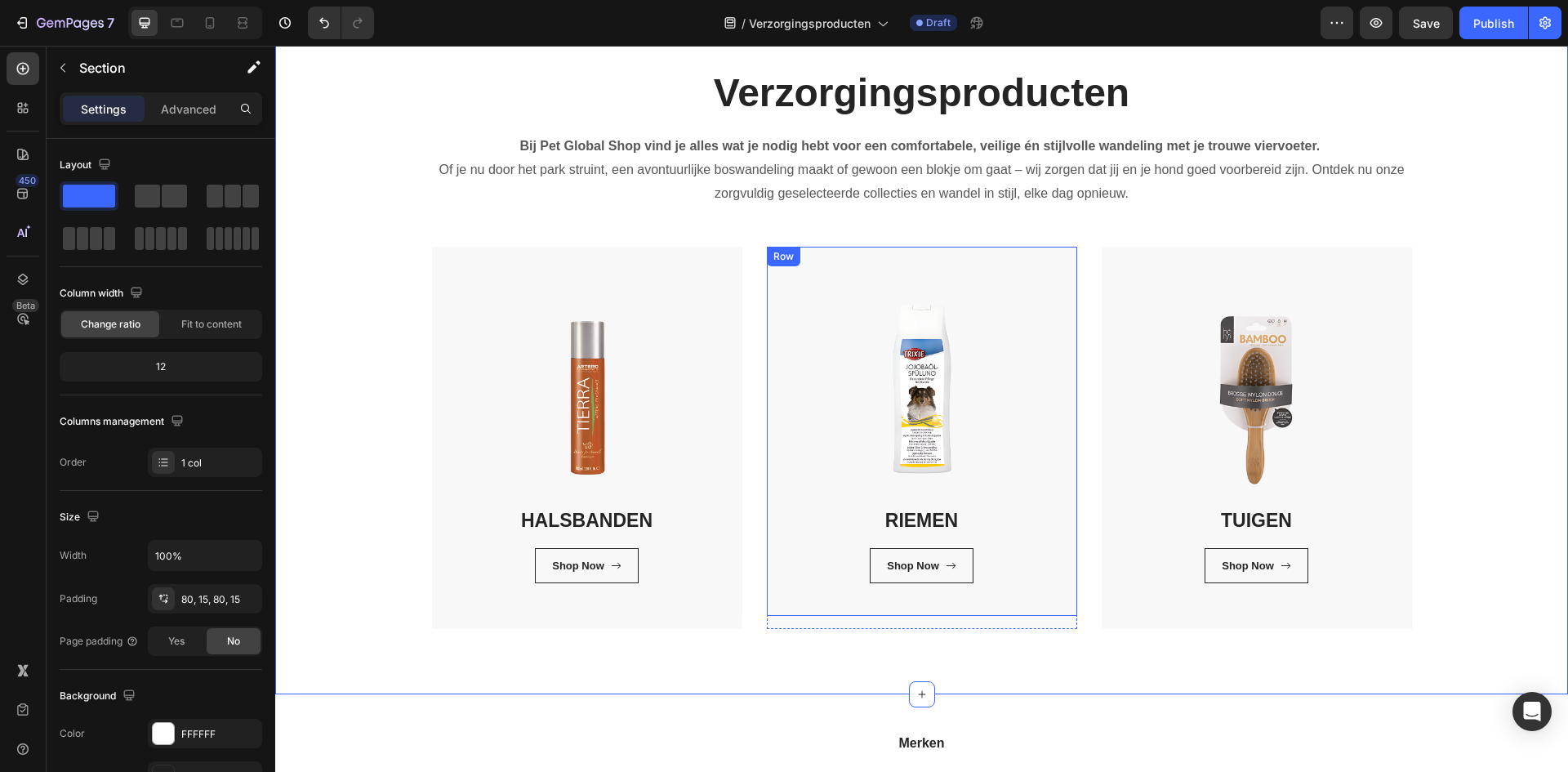
scroll to position [0, 0]
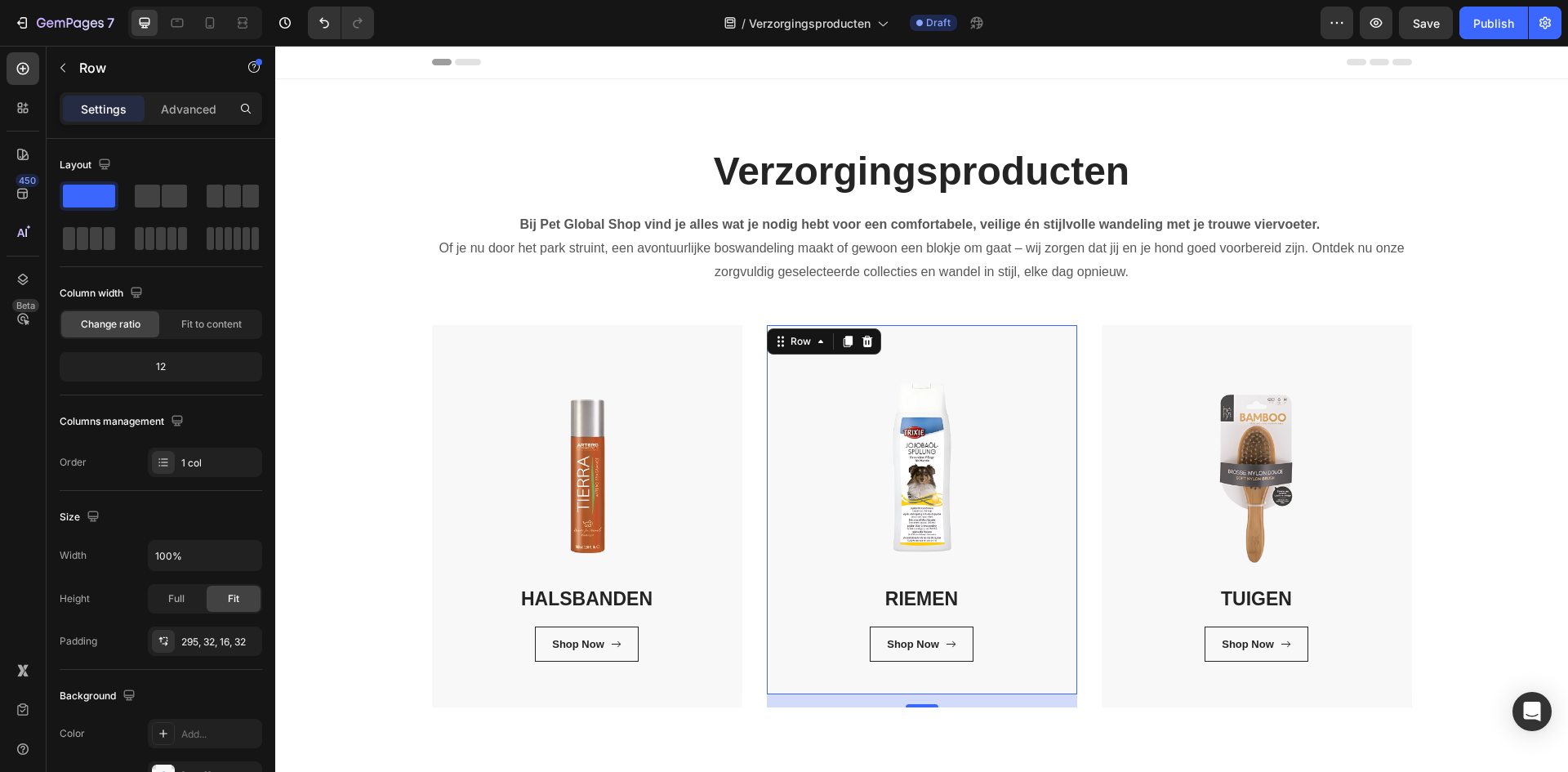
click at [832, 502] on div "RIEMEN Heading Shop Now Button Row Row 16" at bounding box center [922, 509] width 310 height 369
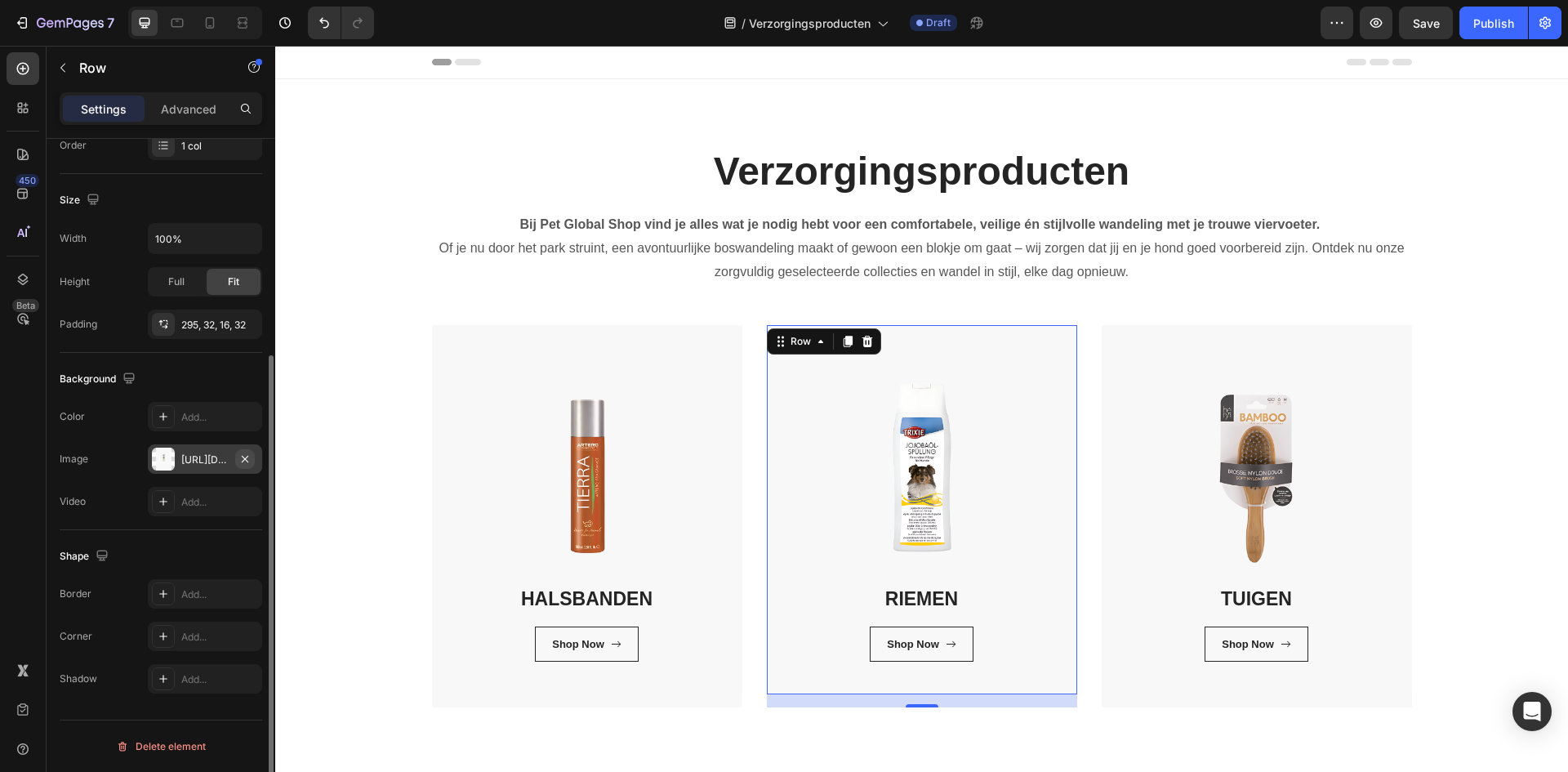
click at [243, 455] on icon "button" at bounding box center [244, 458] width 13 height 13
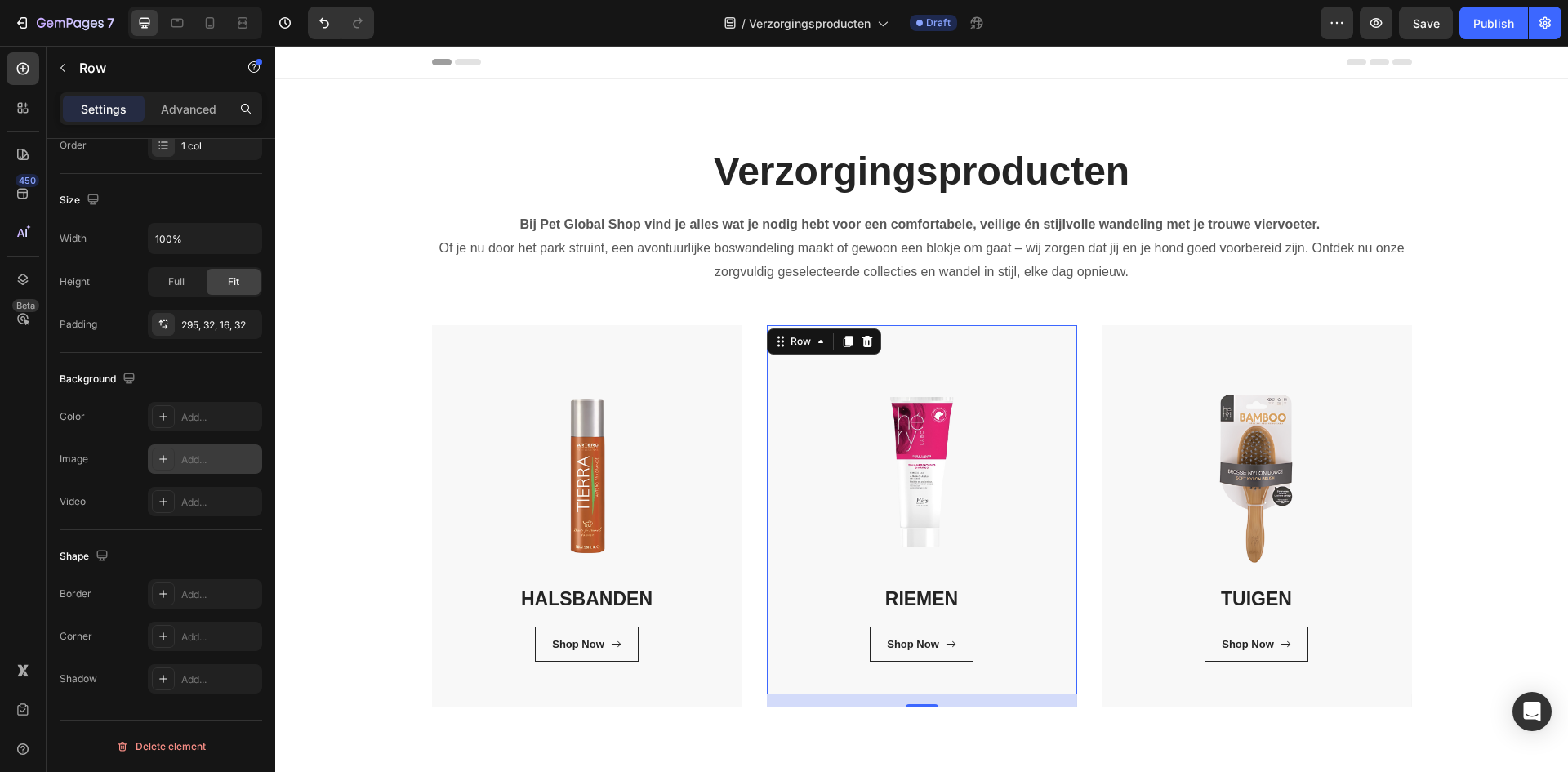
click at [213, 459] on div "Add..." at bounding box center [219, 459] width 76 height 15
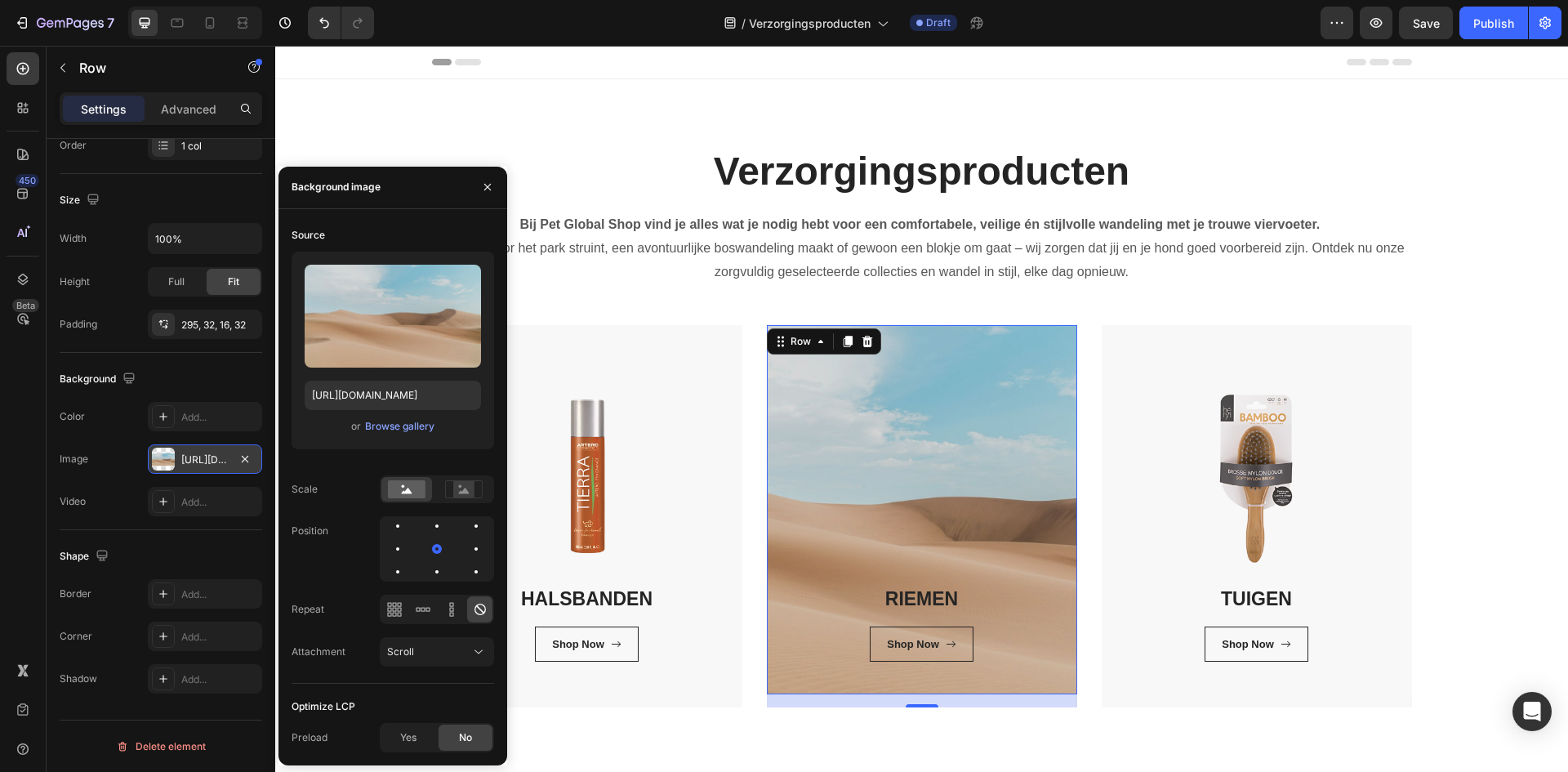
click at [372, 416] on div "or Browse gallery" at bounding box center [393, 426] width 176 height 20
click at [368, 425] on div "Browse gallery" at bounding box center [400, 426] width 70 height 15
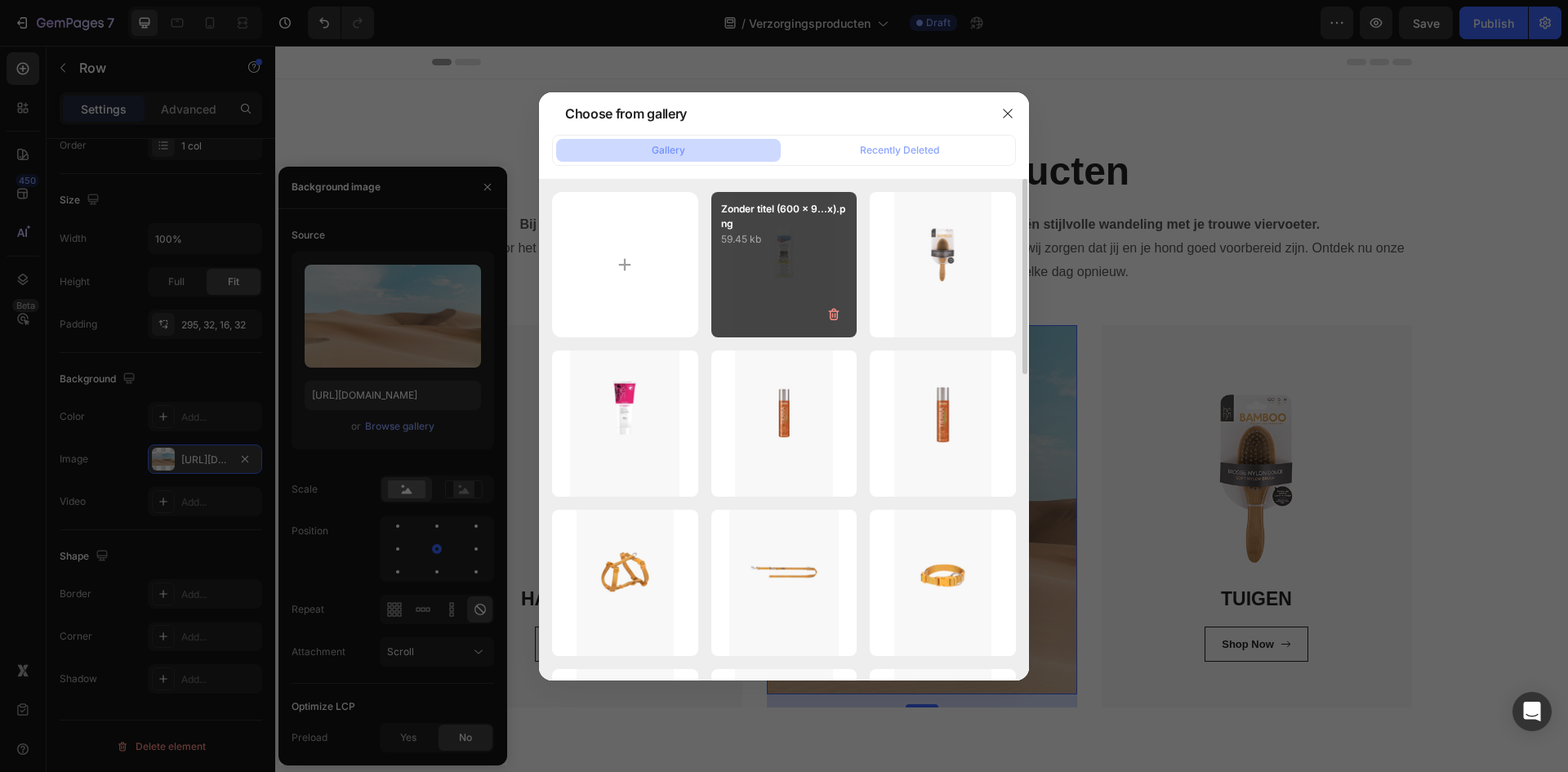
click at [782, 282] on div "Zonder titel (600 x 9...x).png 59.45 kb" at bounding box center [784, 265] width 146 height 146
type input "https://cdn.shopify.com/s/files/1/0850/4698/5038/files/gempages_562201034588422…"
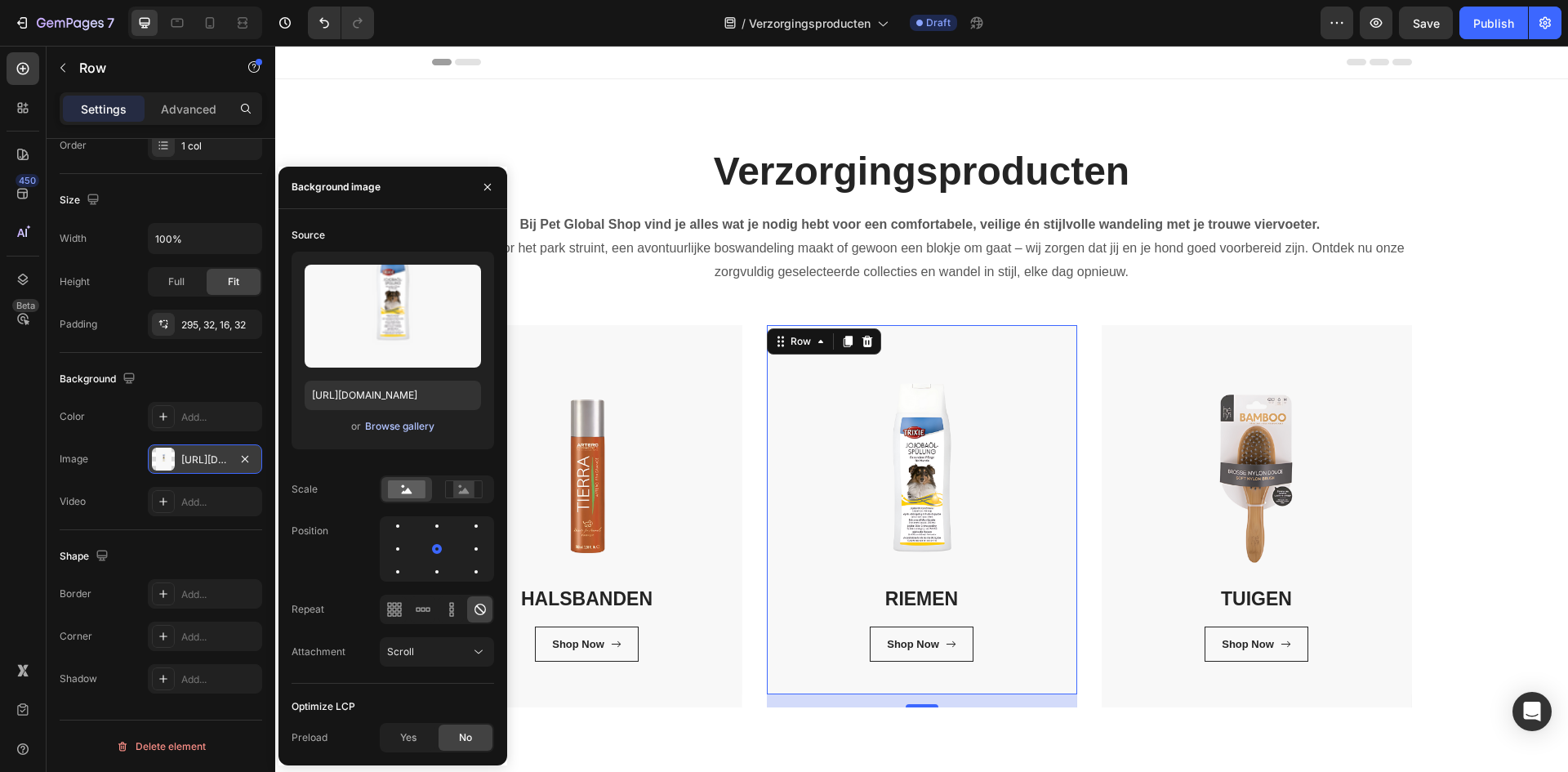
click at [402, 425] on div "Browse gallery" at bounding box center [400, 426] width 70 height 15
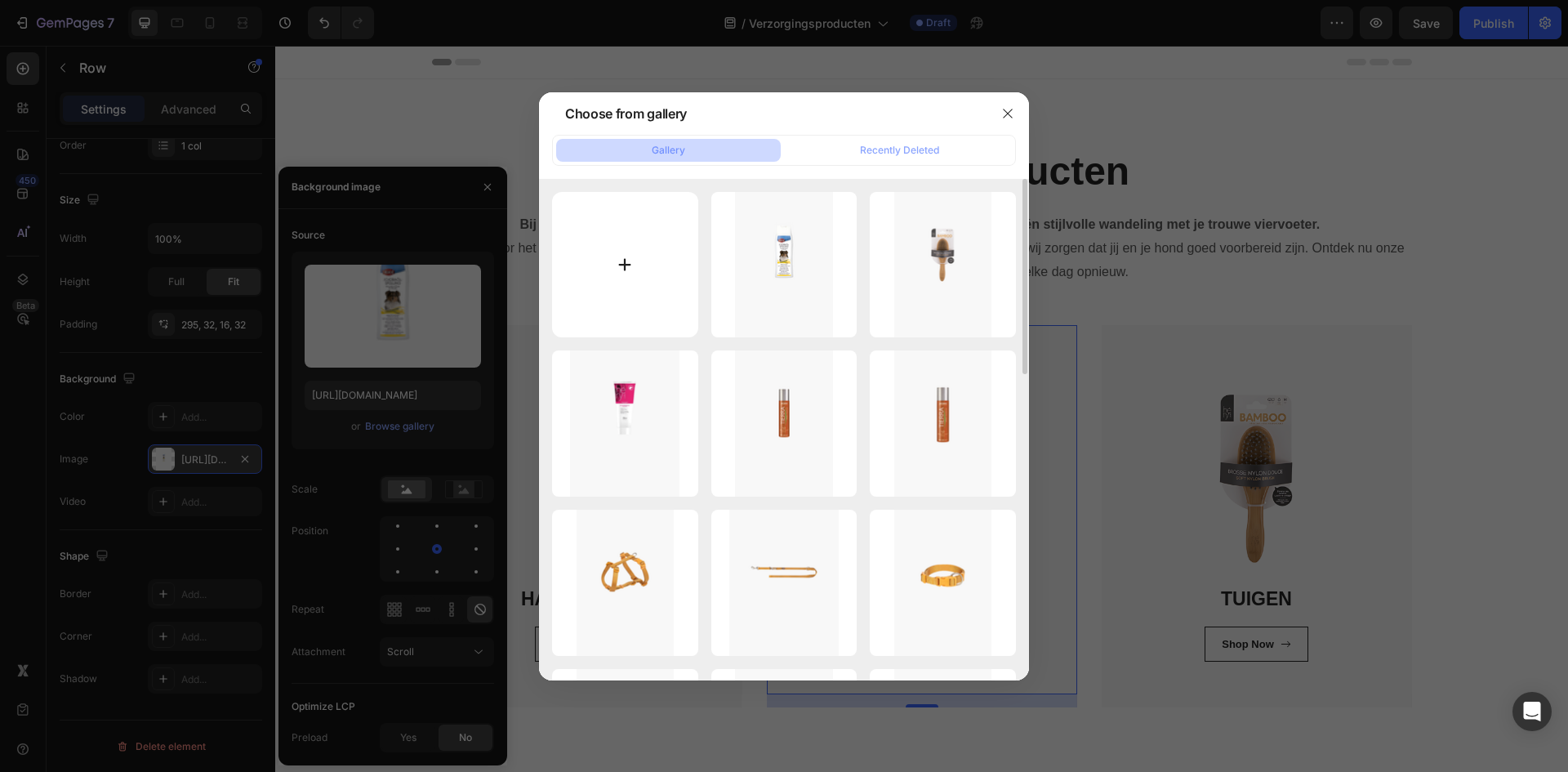
click at [689, 261] on input "file" at bounding box center [625, 265] width 146 height 146
type input "C:\fakepath\Zonder titel (600 x 900 px) (1).png"
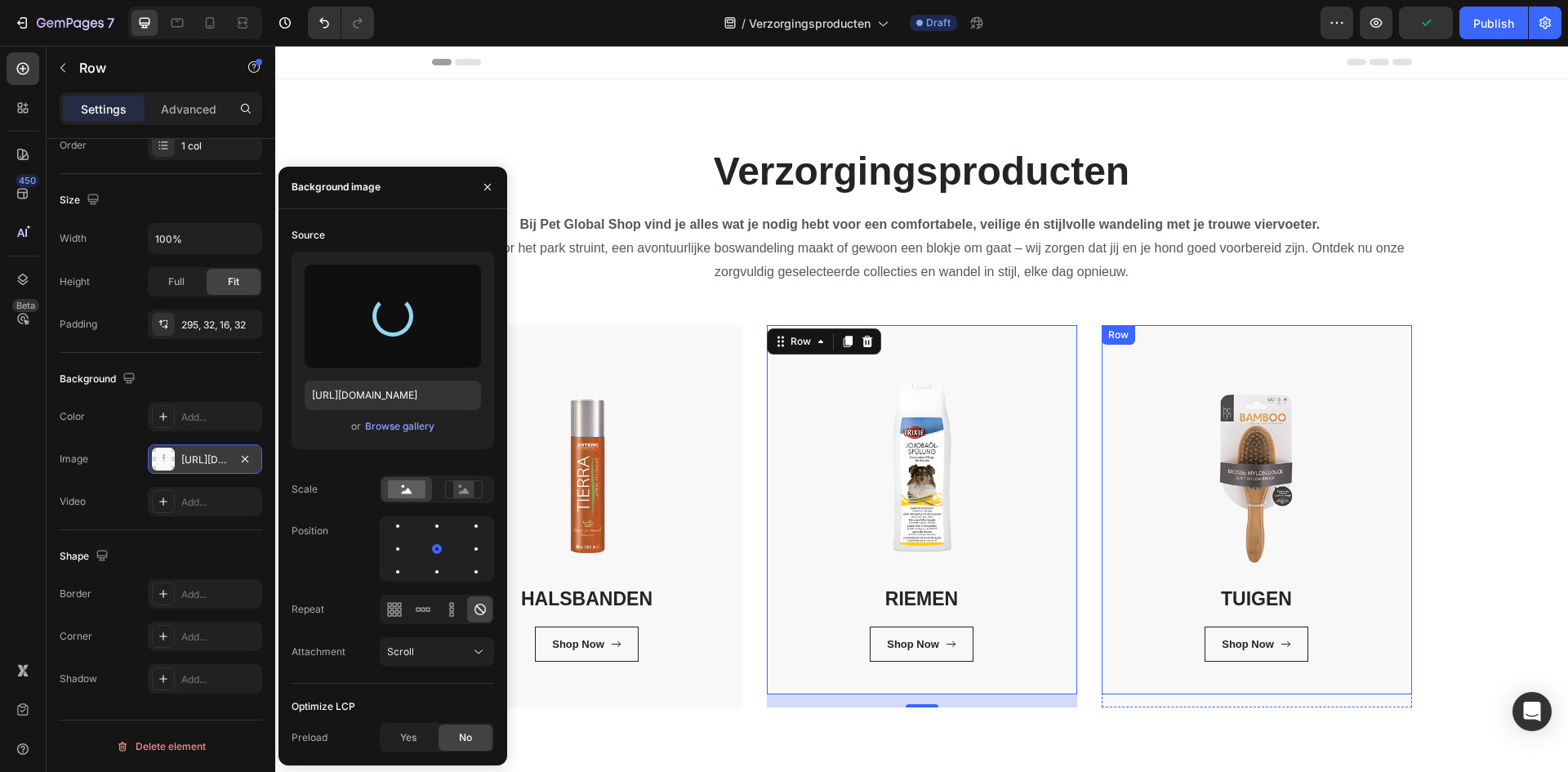
type input "https://cdn.shopify.com/s/files/1/0850/4698/5038/files/gempages_562201034588422…"
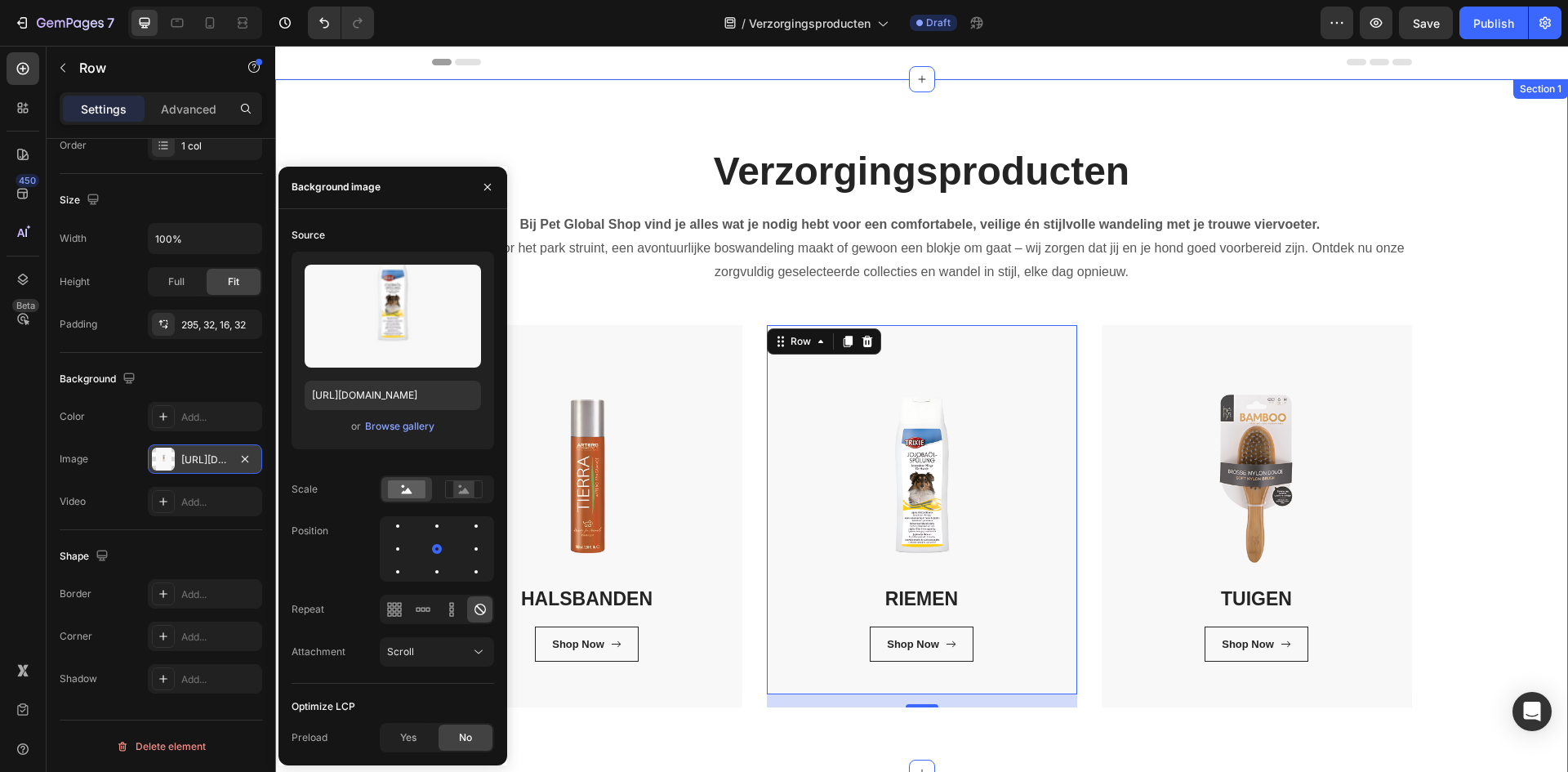
click at [1465, 424] on div "Verzorgingsproducten Heading Bij Pet Global Shop vind je alles wat je nodig heb…" at bounding box center [921, 426] width 1268 height 562
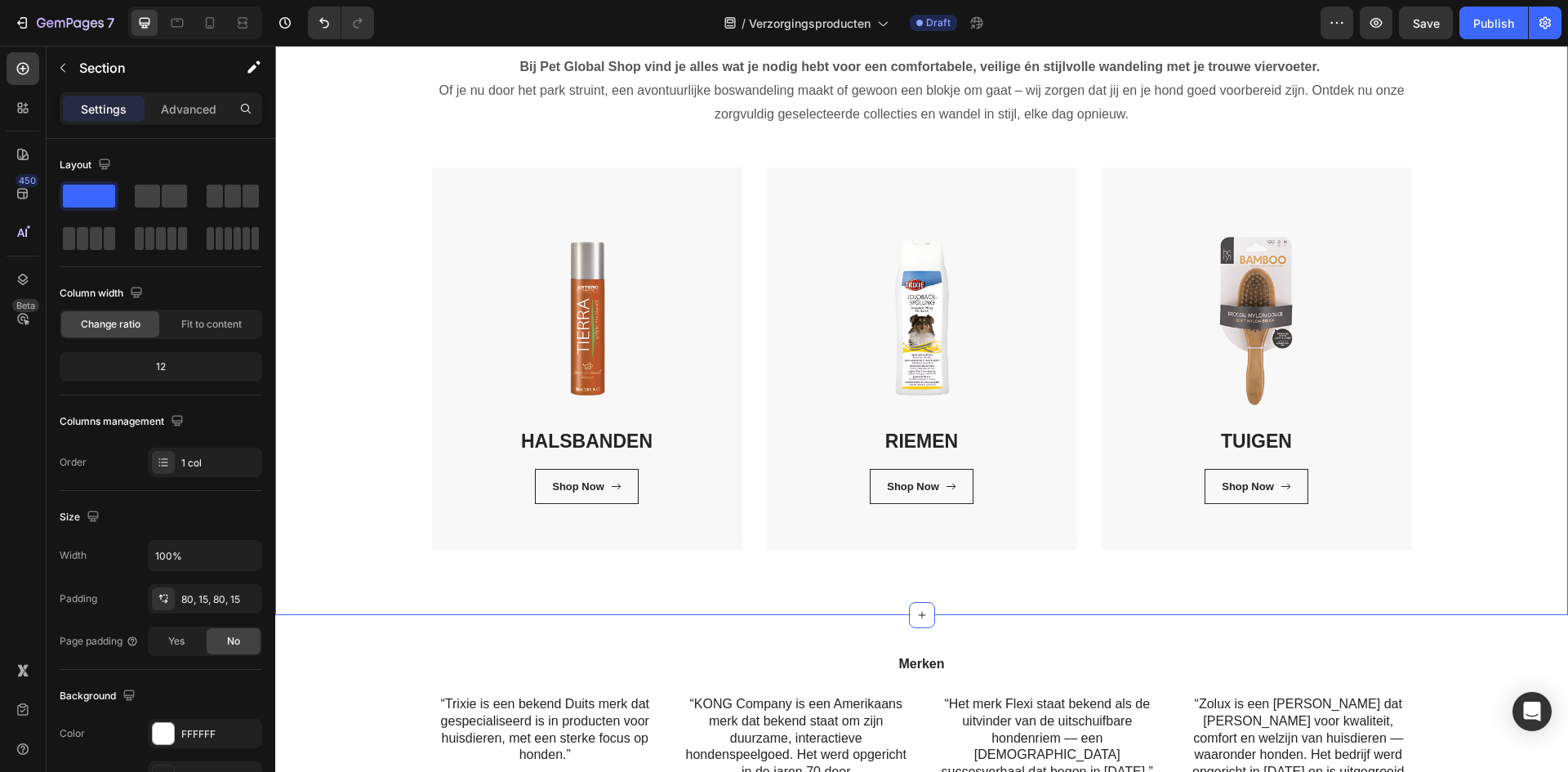
scroll to position [164, 0]
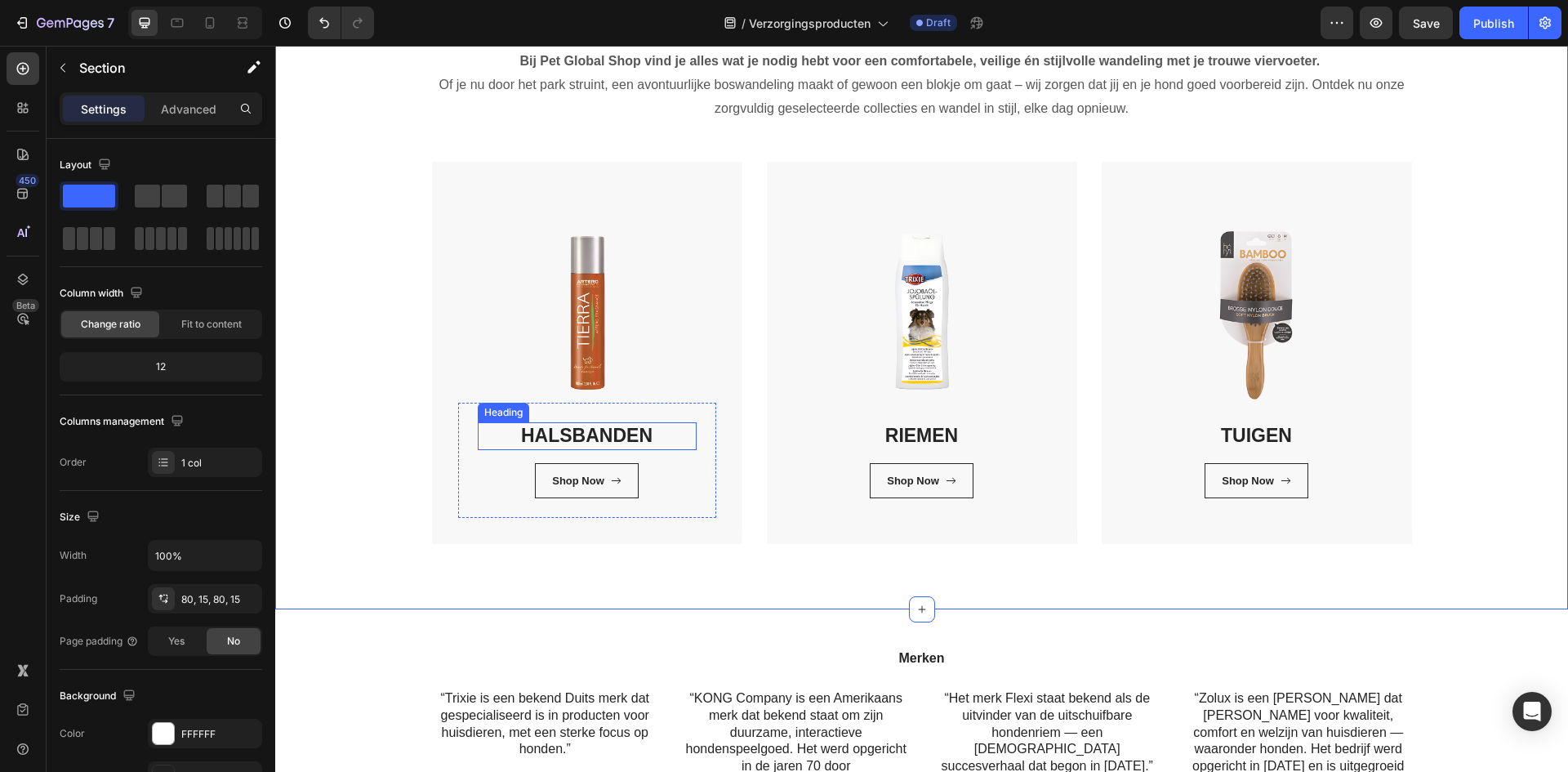
click at [552, 434] on link "HALSBANDEN" at bounding box center [587, 435] width 131 height 22
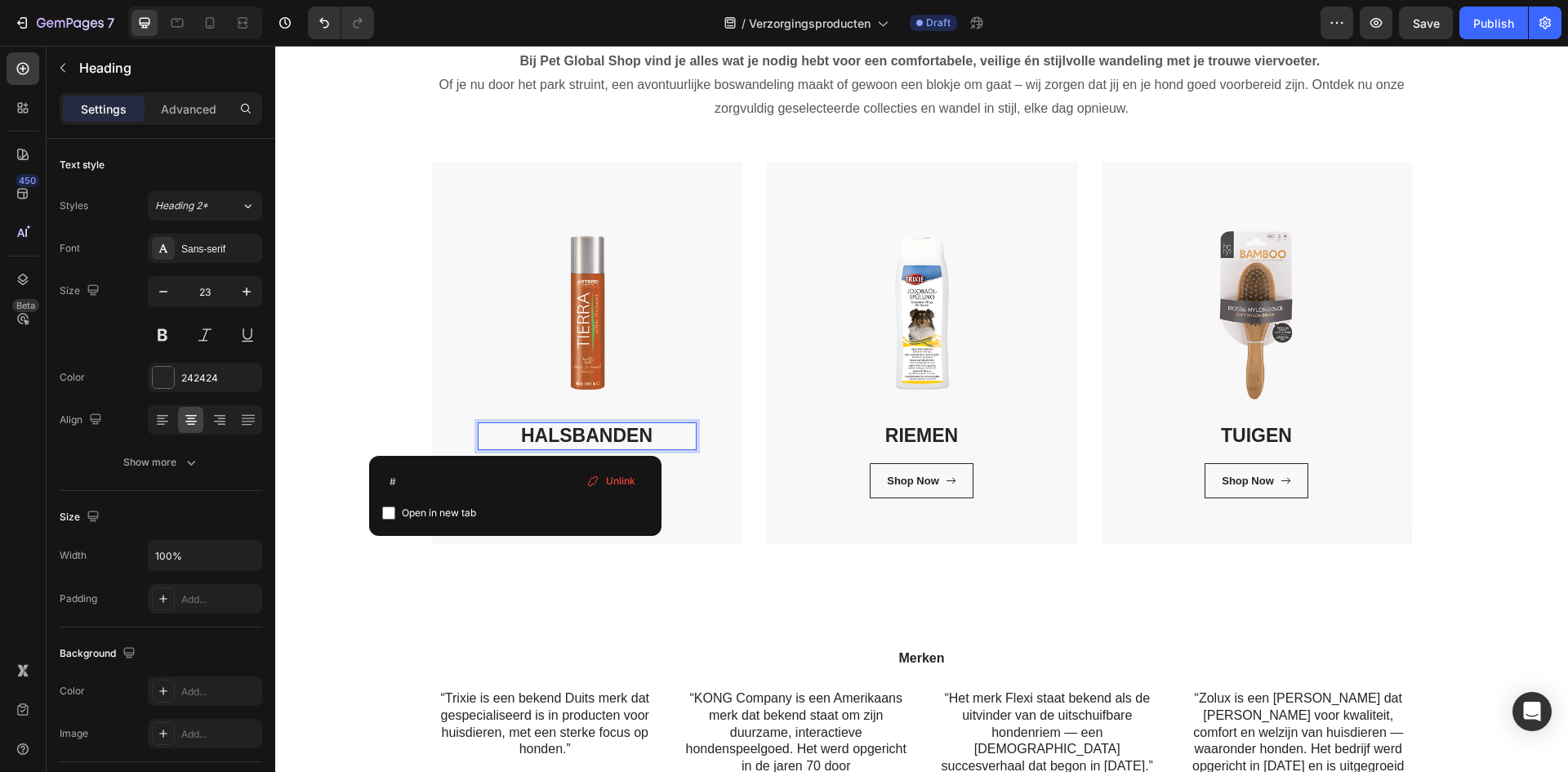
click at [552, 434] on link "HALSBANDEN" at bounding box center [587, 435] width 131 height 22
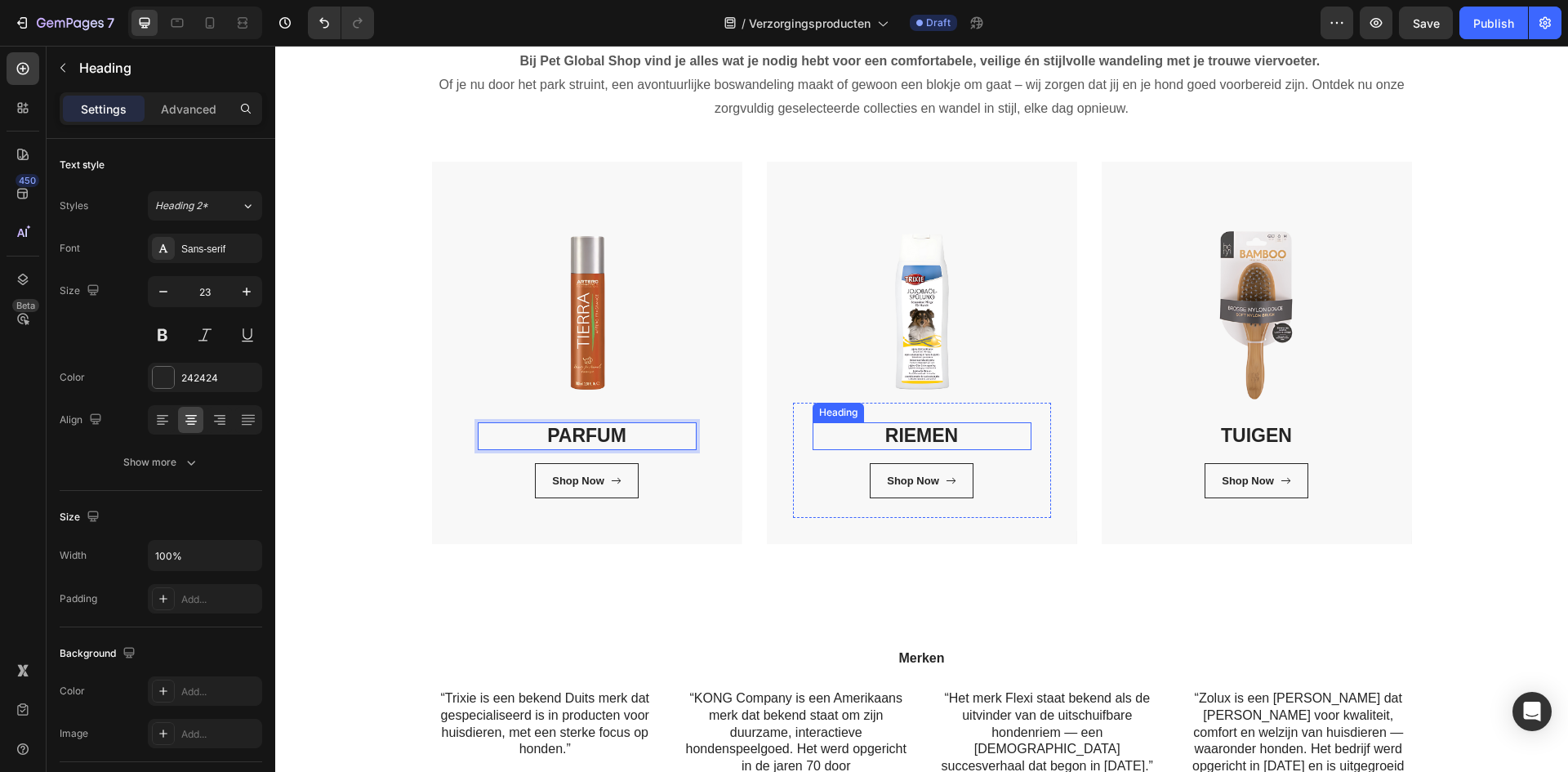
click at [926, 439] on h3 "RIEMEN" at bounding box center [921, 436] width 218 height 27
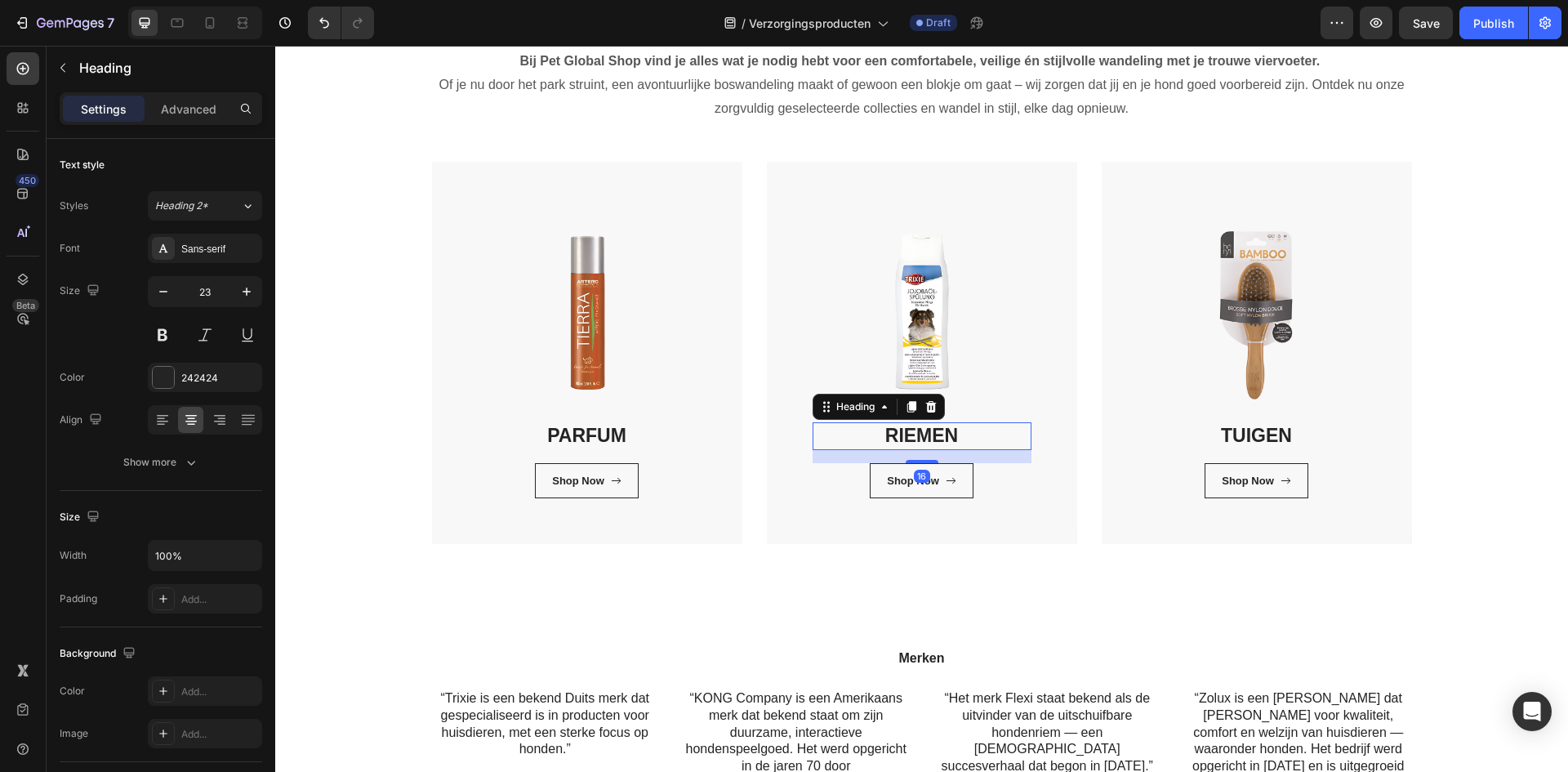
click at [926, 439] on h3 "RIEMEN" at bounding box center [921, 436] width 218 height 27
click at [926, 439] on p "RIEMEN" at bounding box center [922, 436] width 215 height 24
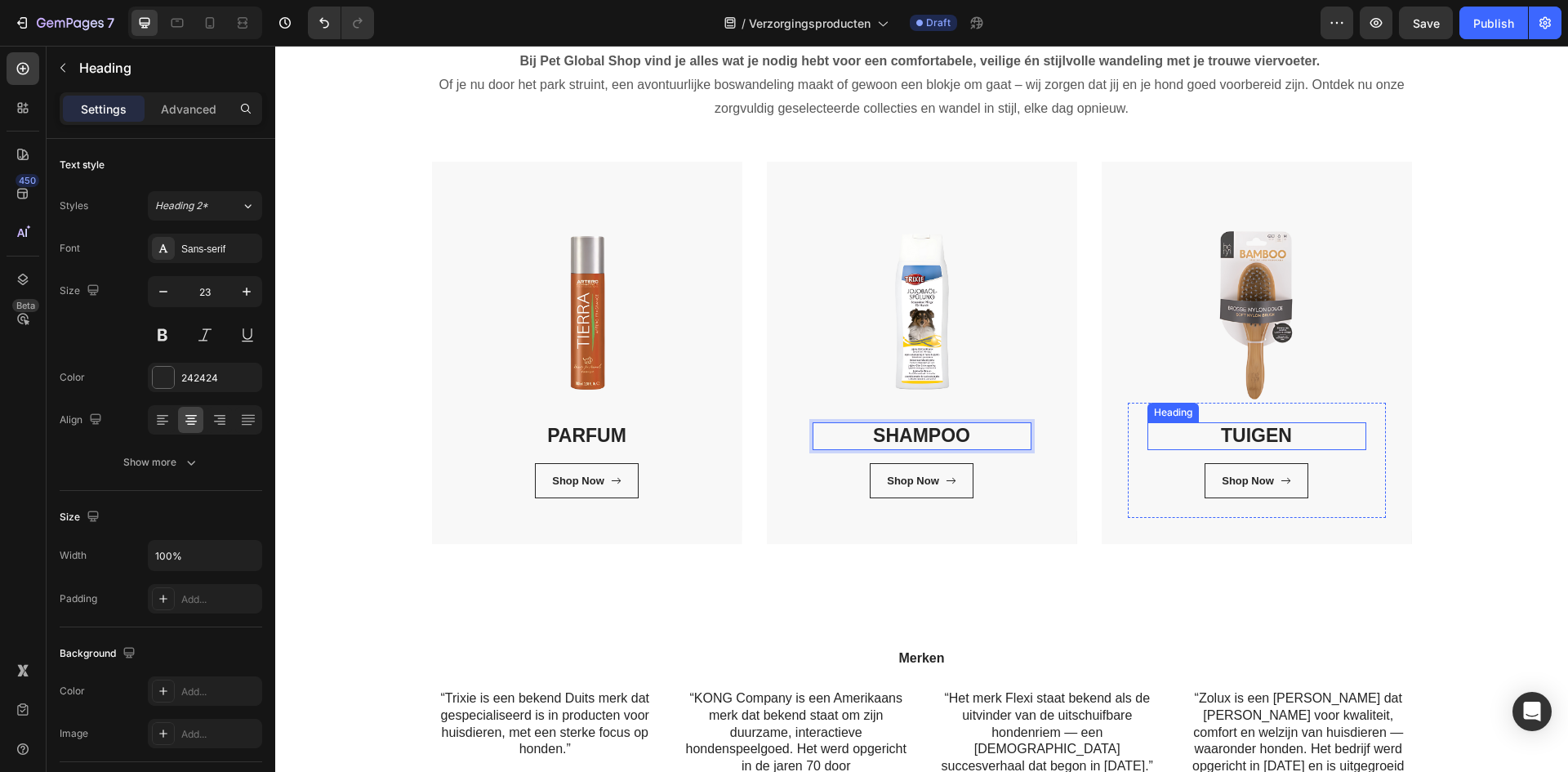
click at [1282, 432] on h3 "TUIGEN" at bounding box center [1256, 436] width 218 height 27
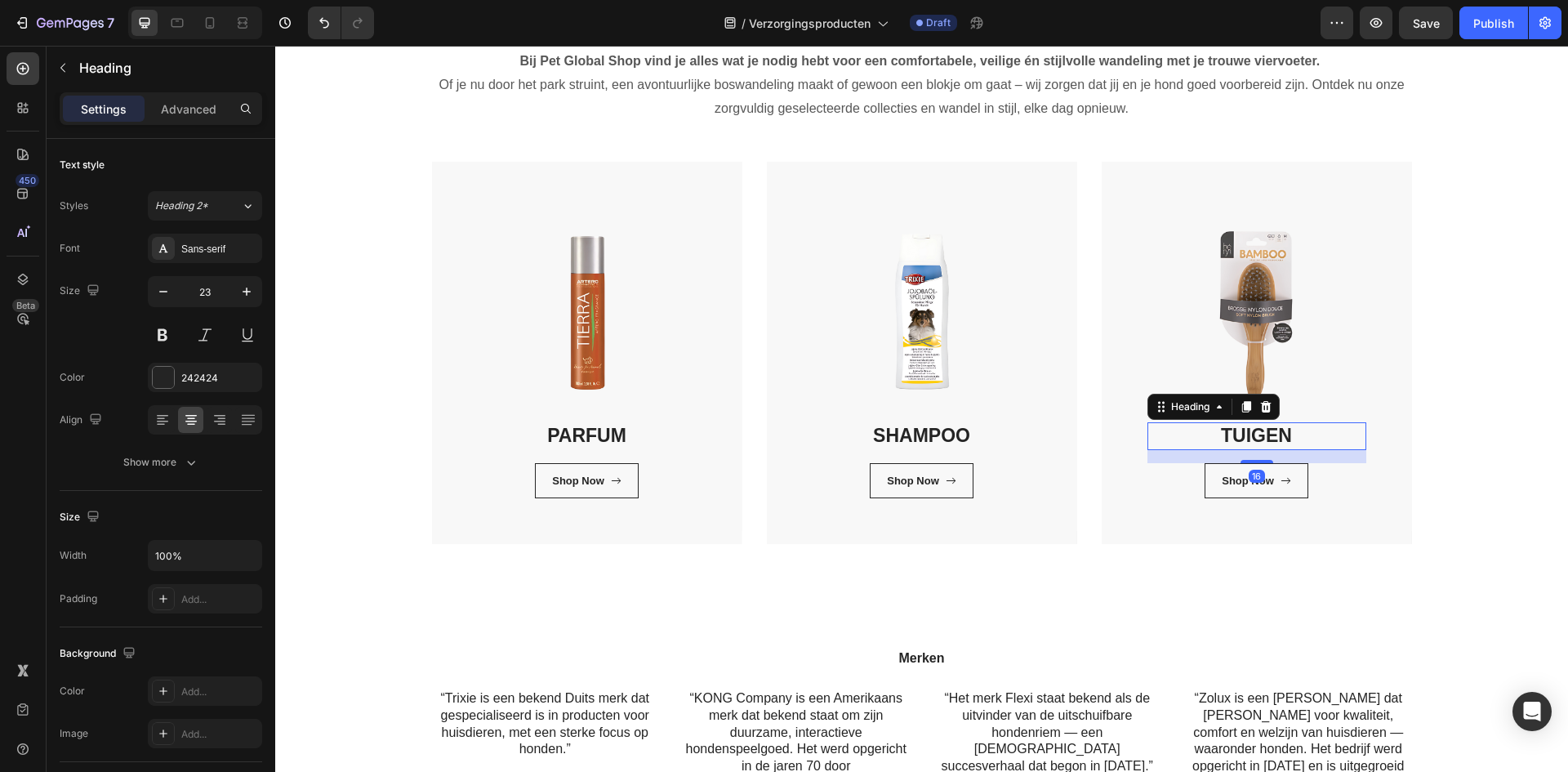
click at [1282, 432] on h3 "TUIGEN" at bounding box center [1256, 436] width 218 height 27
click at [1282, 432] on p "TUIGEN" at bounding box center [1257, 436] width 215 height 24
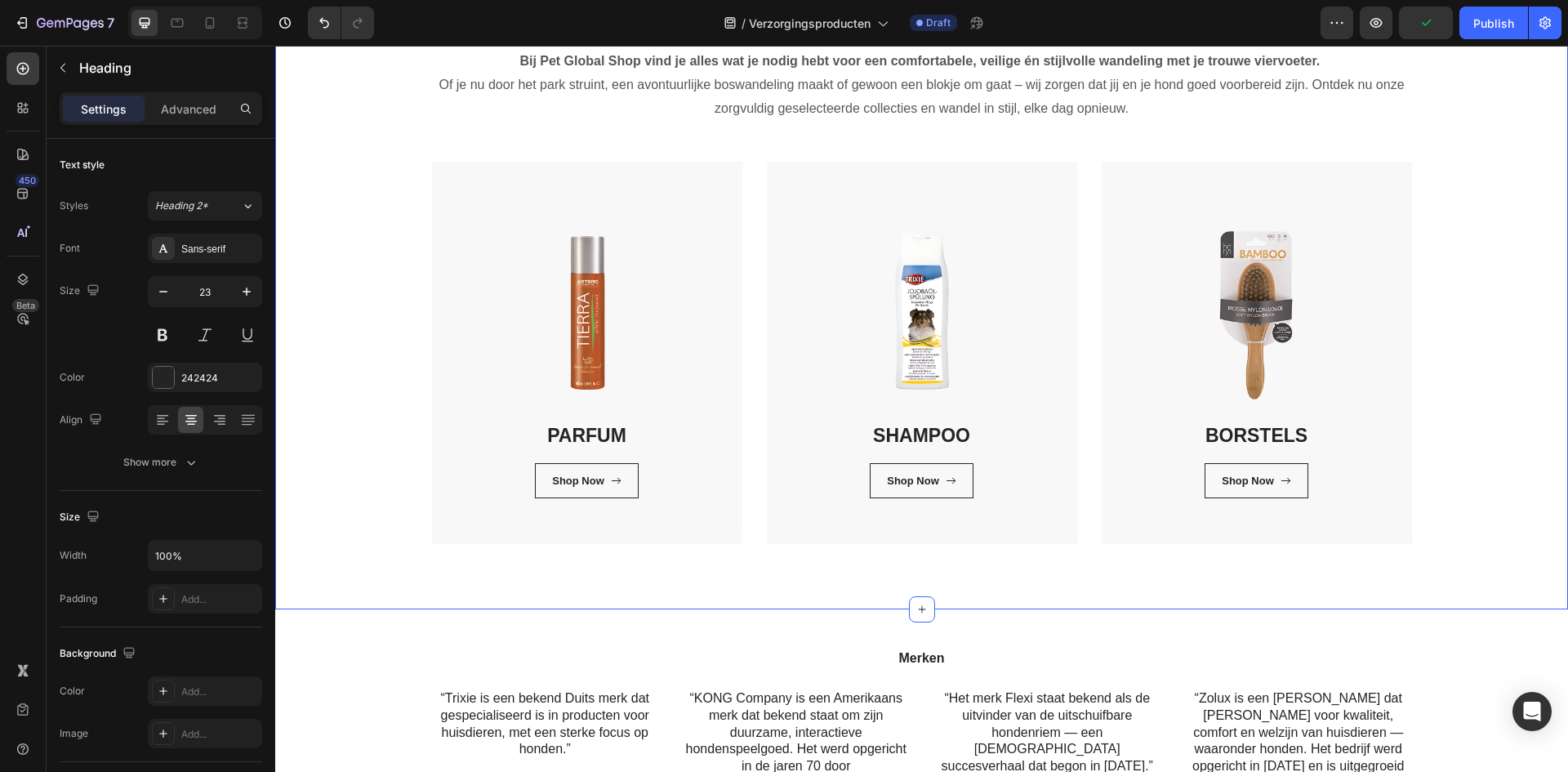
click at [1530, 504] on div "Verzorgingsproducten Heading Bij Pet Global Shop vind je alles wat je nodig heb…" at bounding box center [921, 263] width 1268 height 562
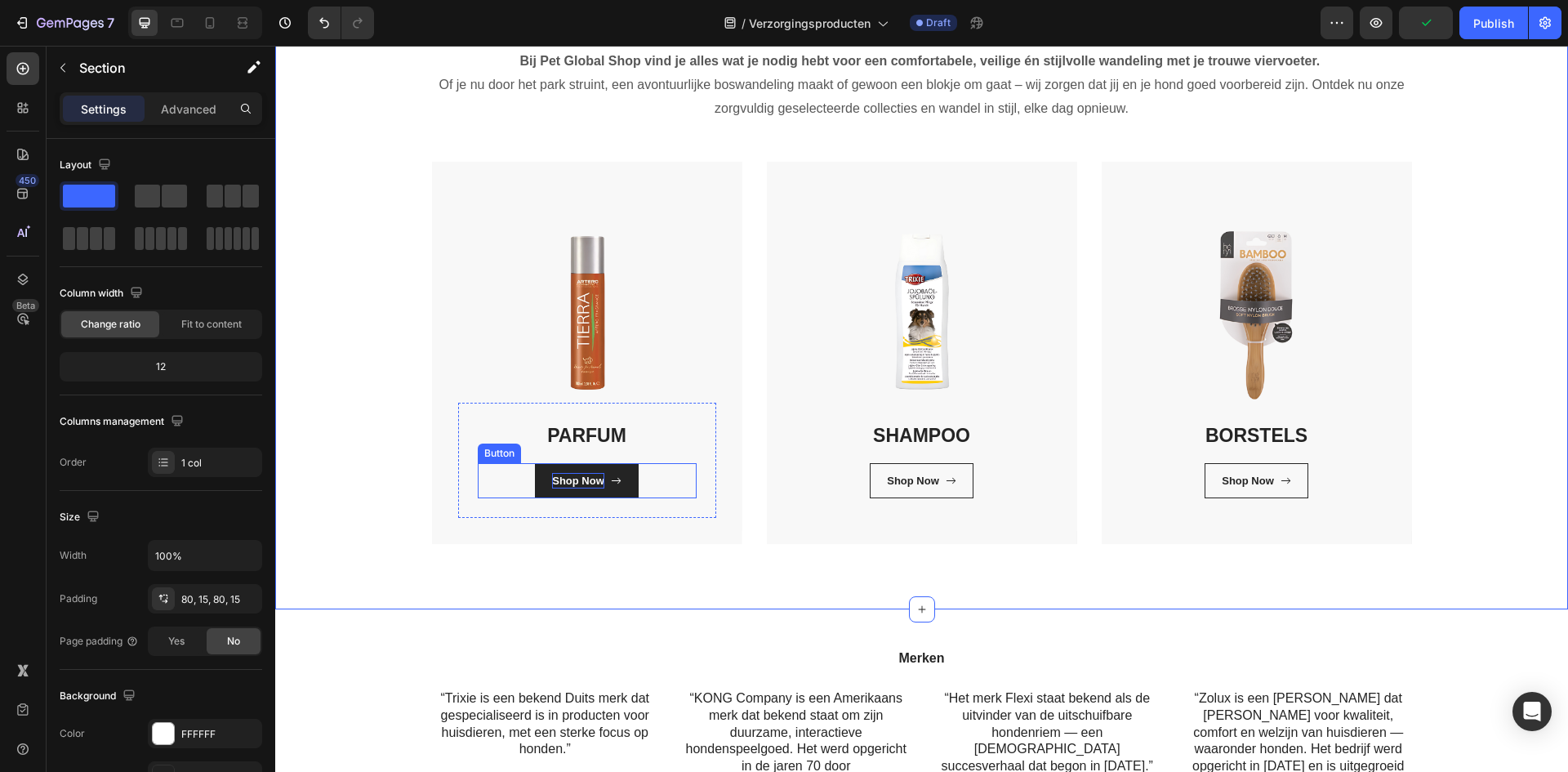
click at [573, 484] on div "Shop Now" at bounding box center [578, 481] width 52 height 17
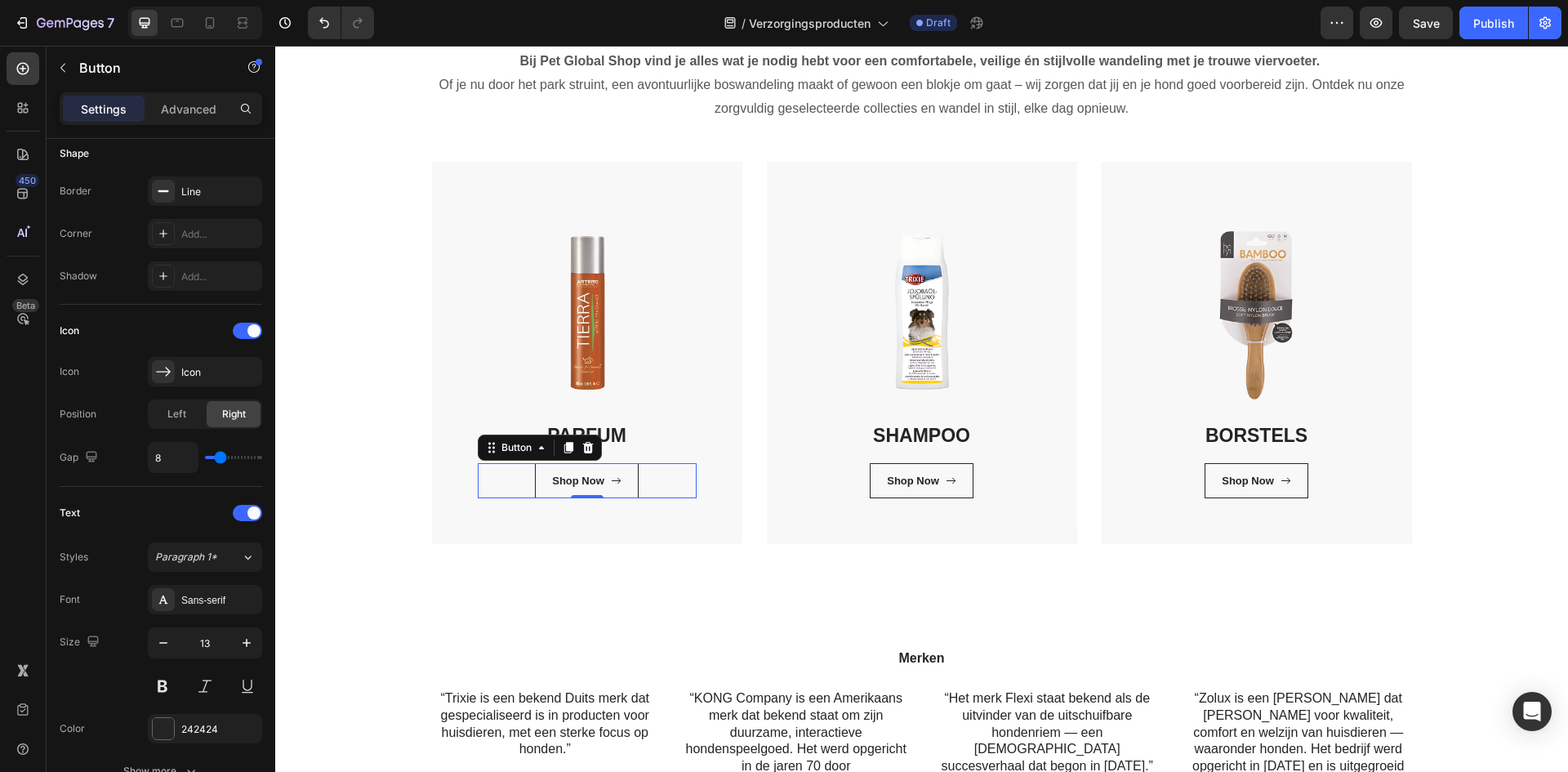
scroll to position [748, 0]
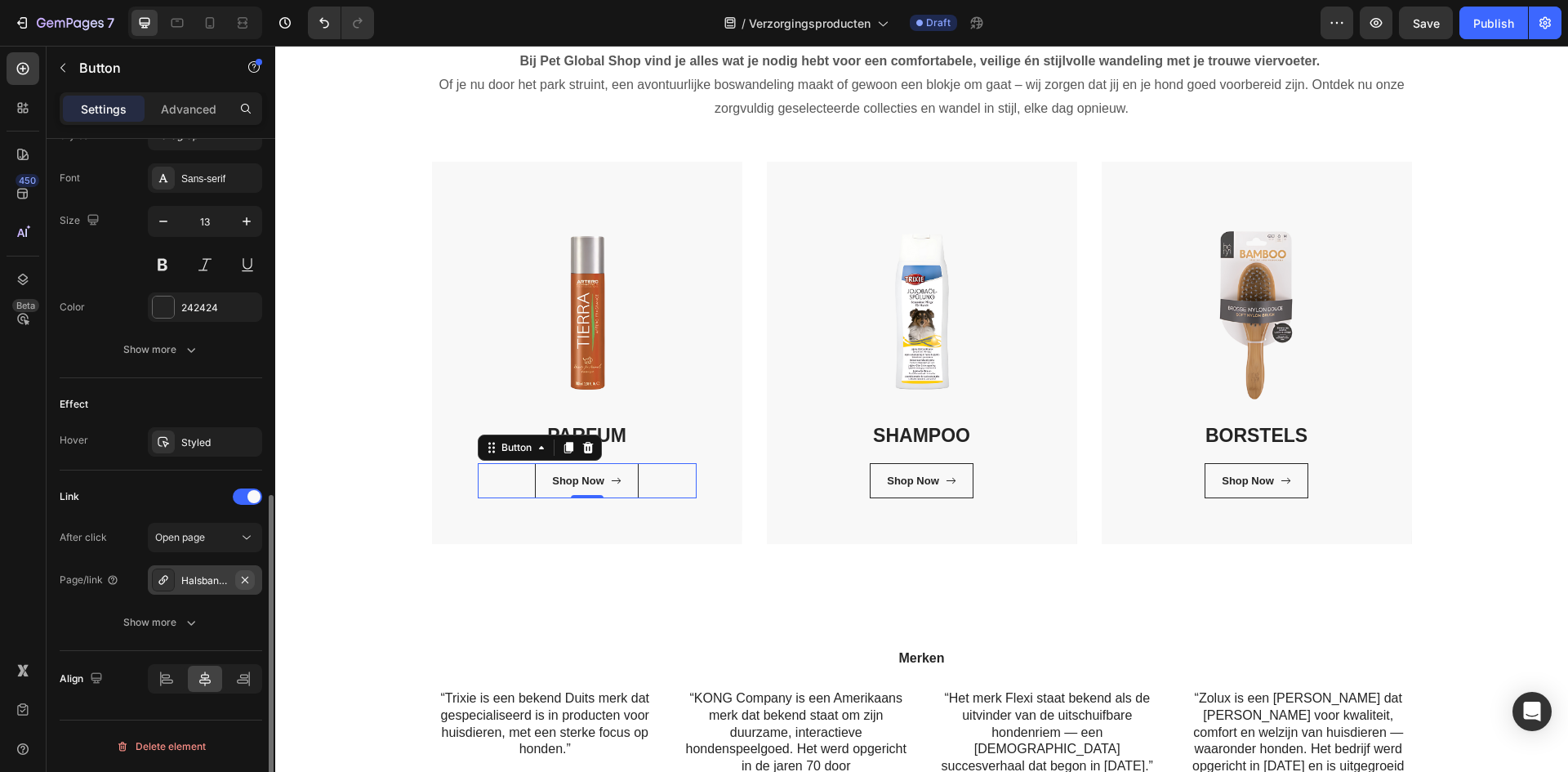
click at [244, 573] on icon "button" at bounding box center [244, 579] width 13 height 13
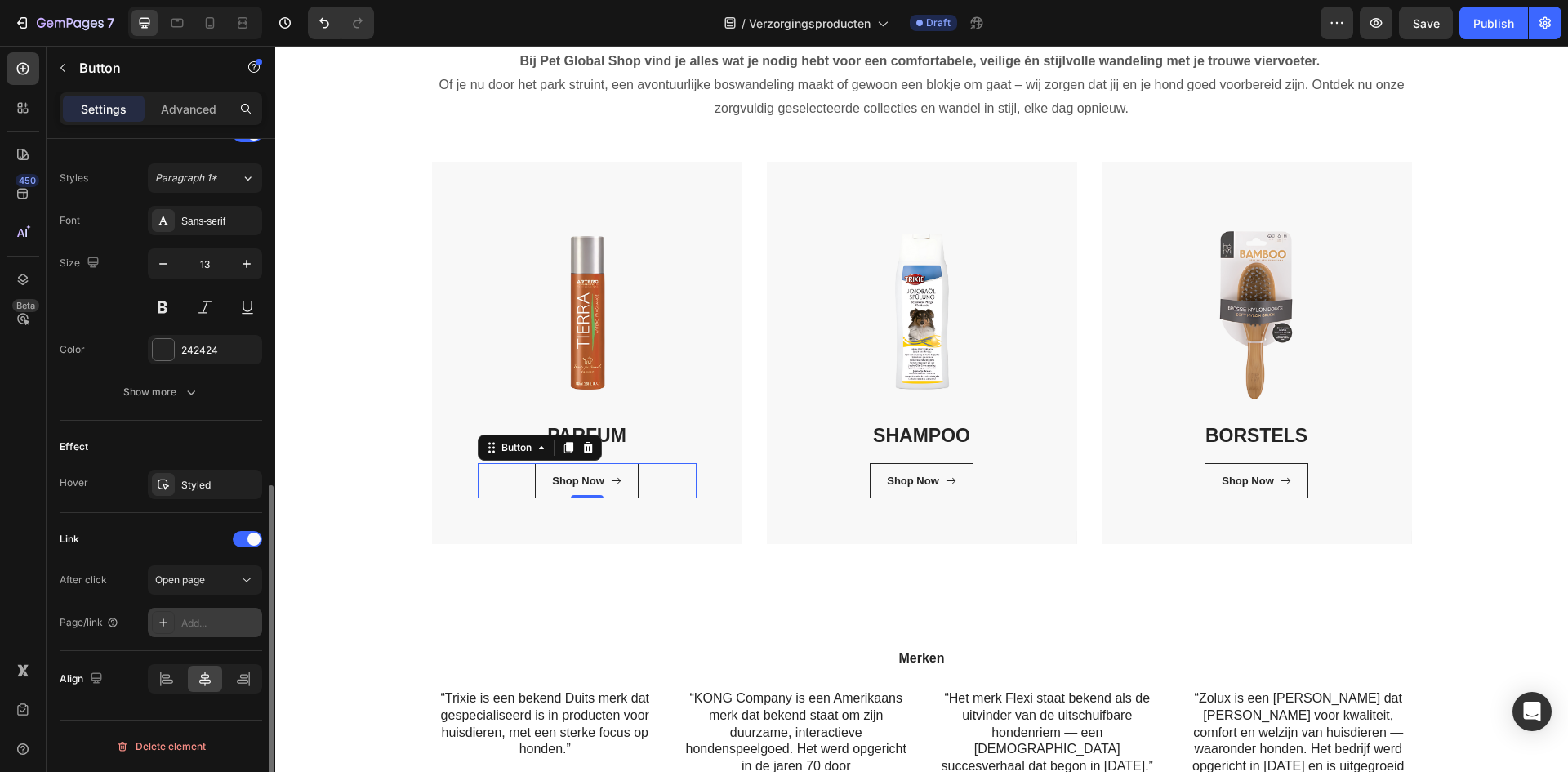
click at [188, 617] on div "Add..." at bounding box center [219, 623] width 76 height 15
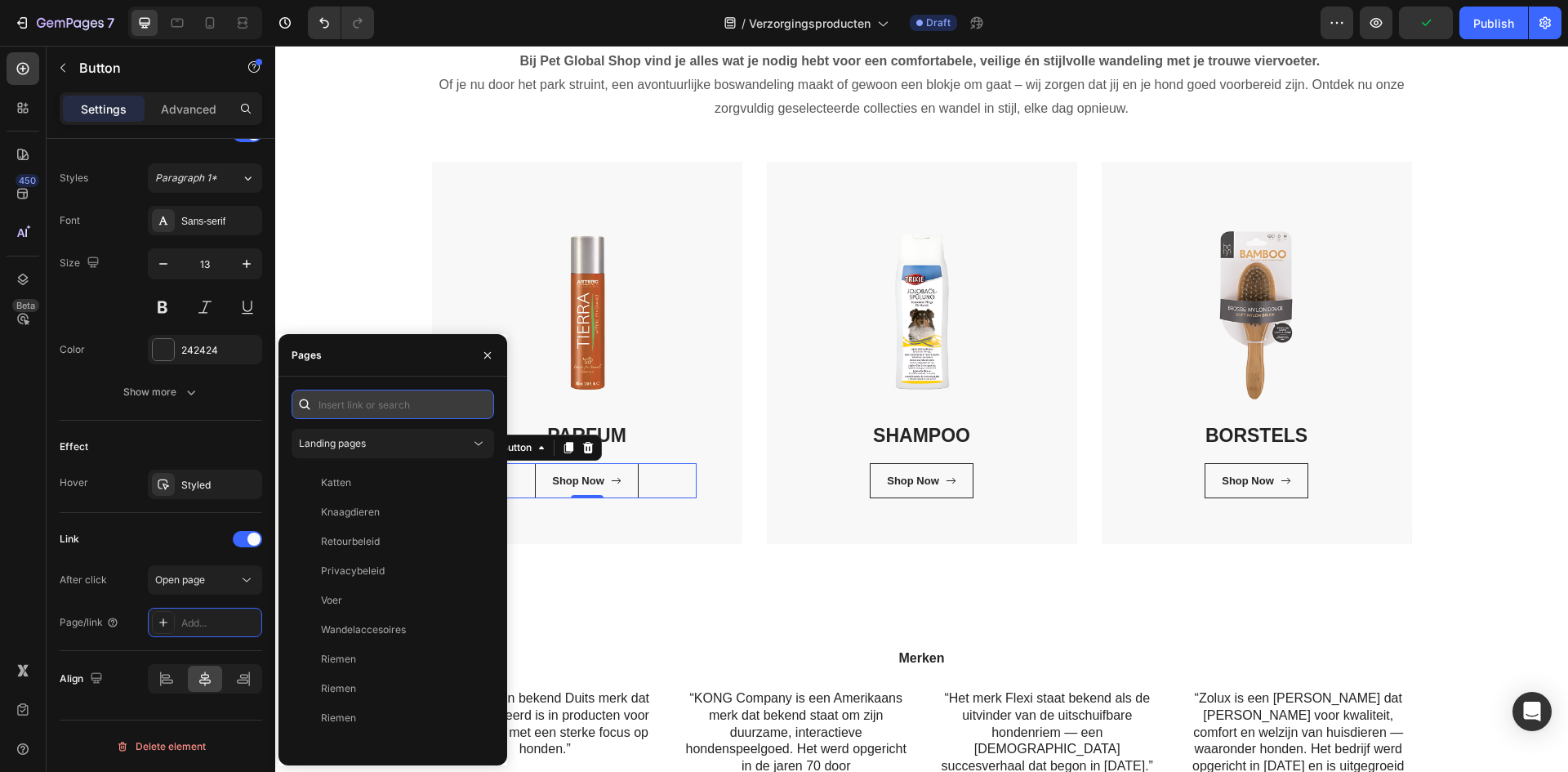
click at [395, 398] on input "text" at bounding box center [393, 405] width 203 height 29
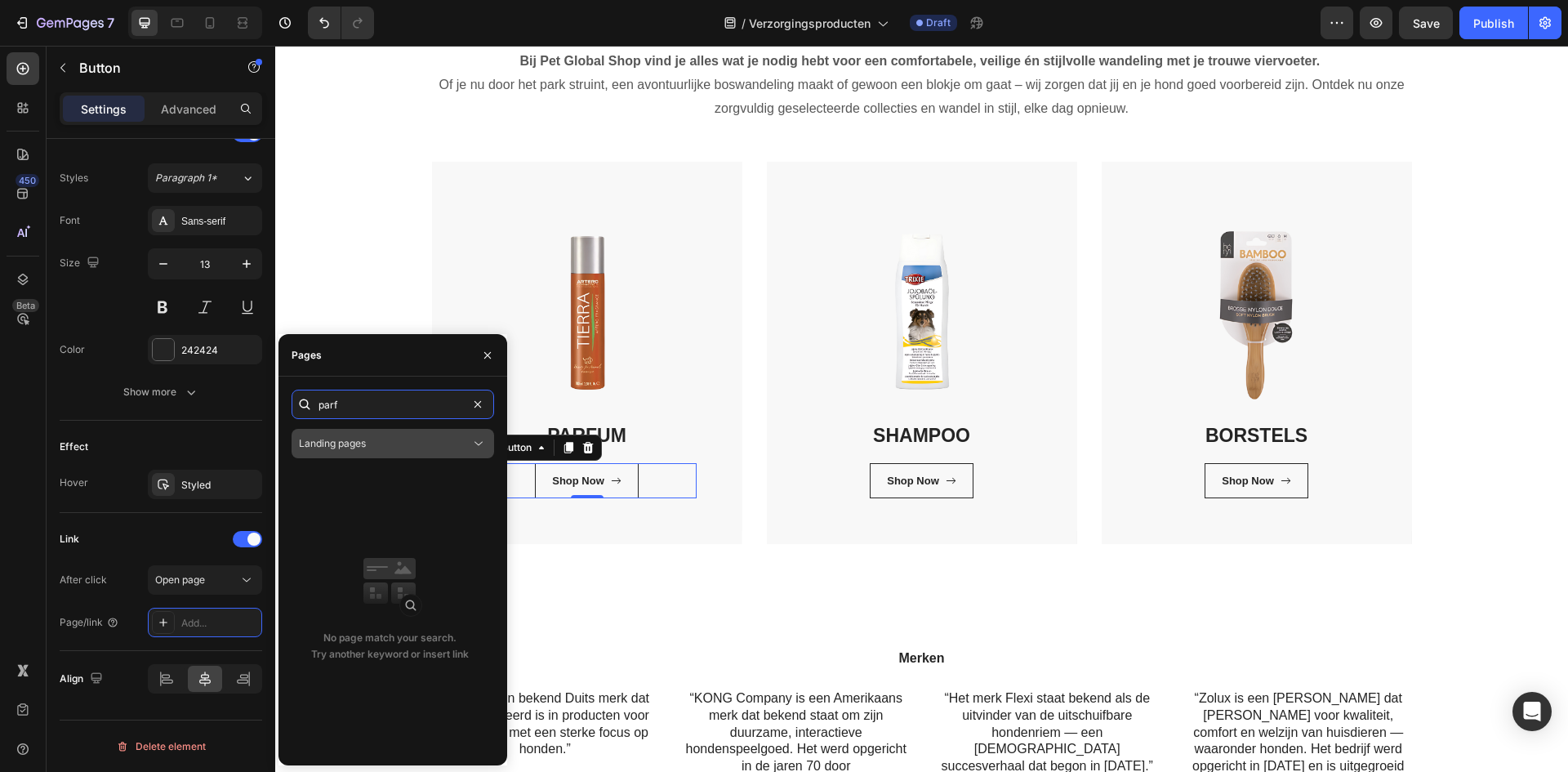
type input "parf"
click at [353, 439] on span "Landing pages" at bounding box center [332, 443] width 67 height 13
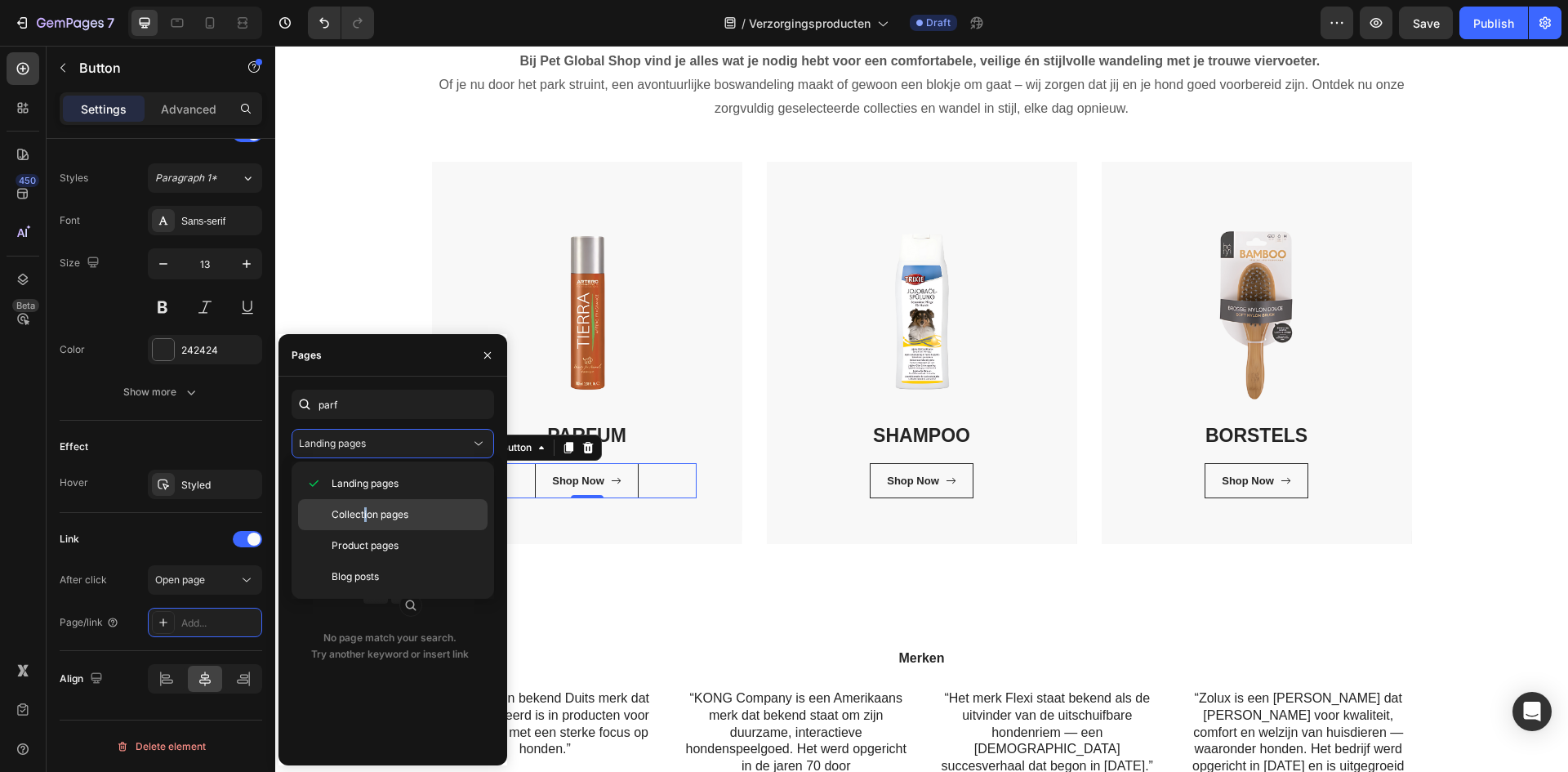
click at [366, 518] on span "Collection pages" at bounding box center [369, 514] width 76 height 15
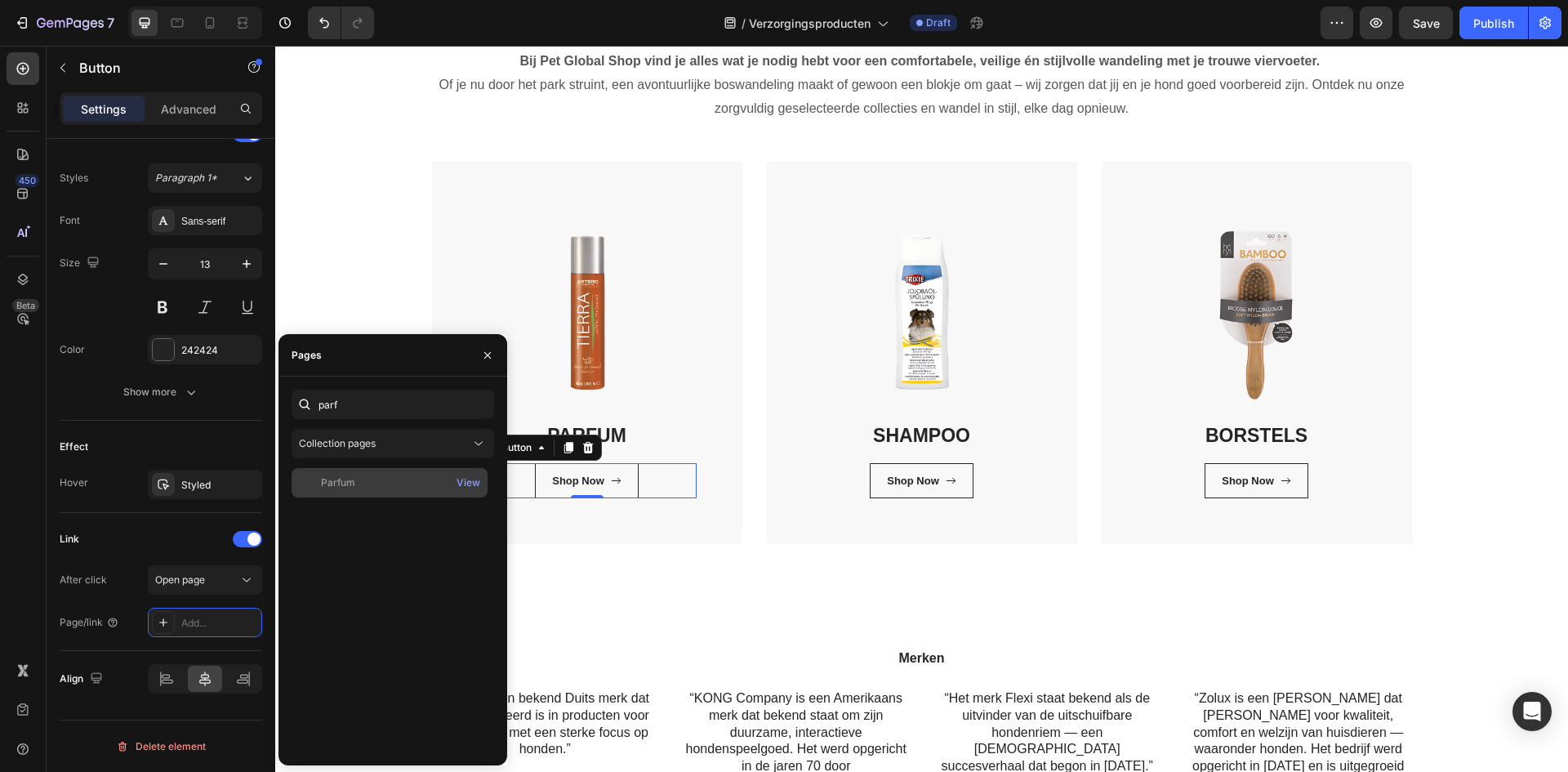
click at [376, 484] on div "Parfum" at bounding box center [389, 482] width 183 height 15
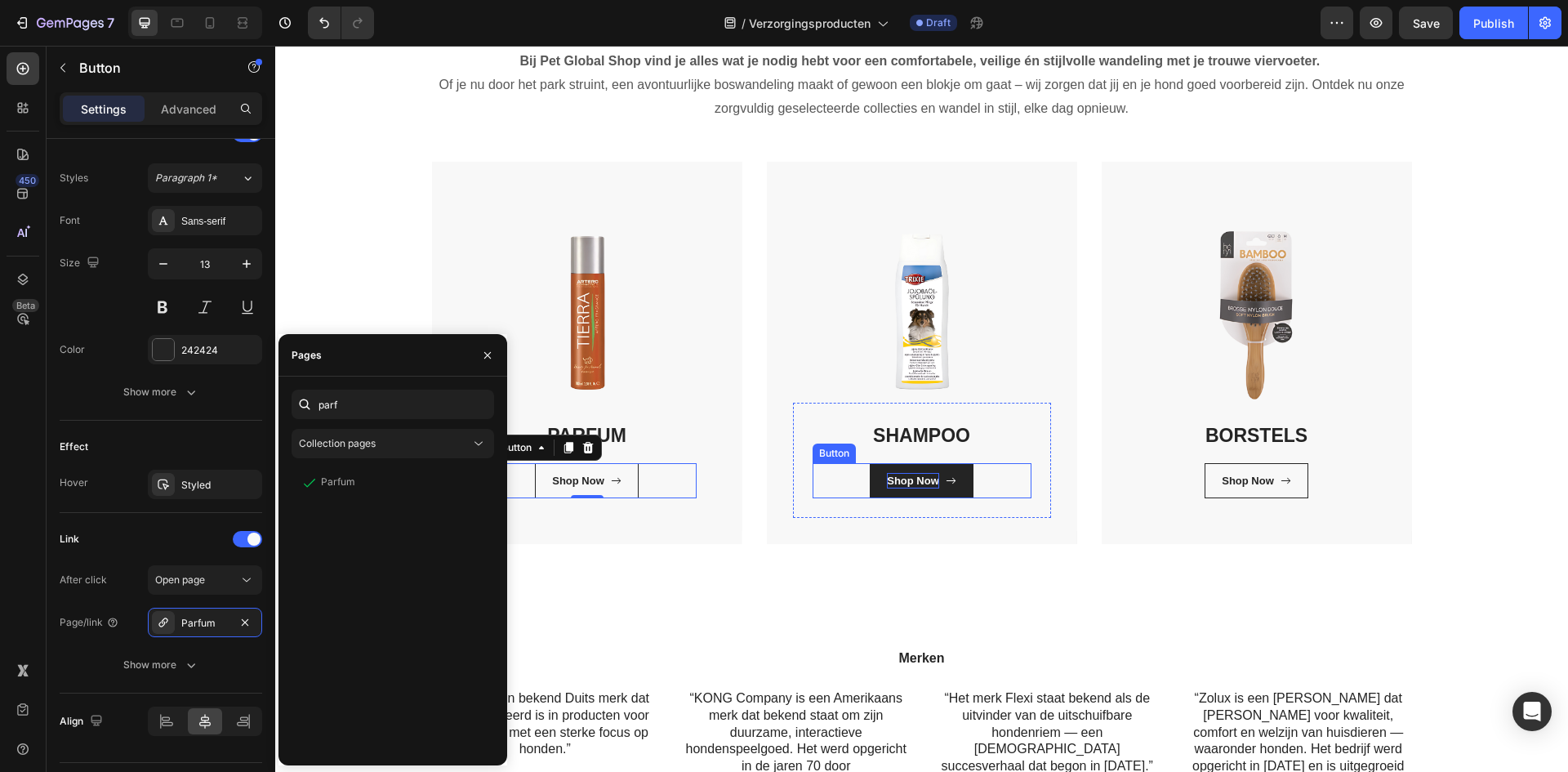
click at [911, 477] on div "Shop Now" at bounding box center [912, 481] width 52 height 17
click at [912, 477] on div "Shop Now" at bounding box center [912, 481] width 52 height 17
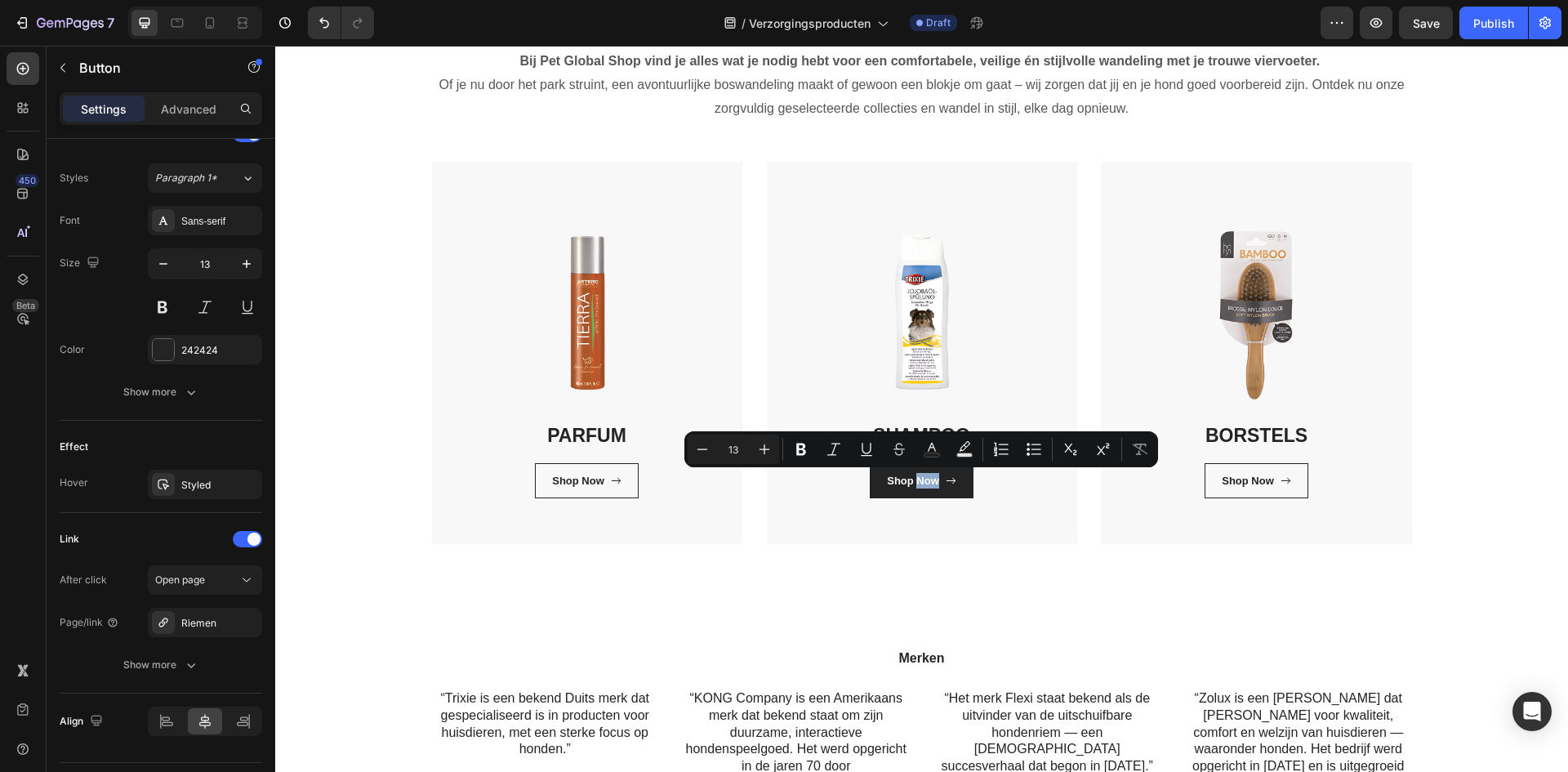
click at [952, 479] on link "Shop Now" at bounding box center [922, 481] width 104 height 36
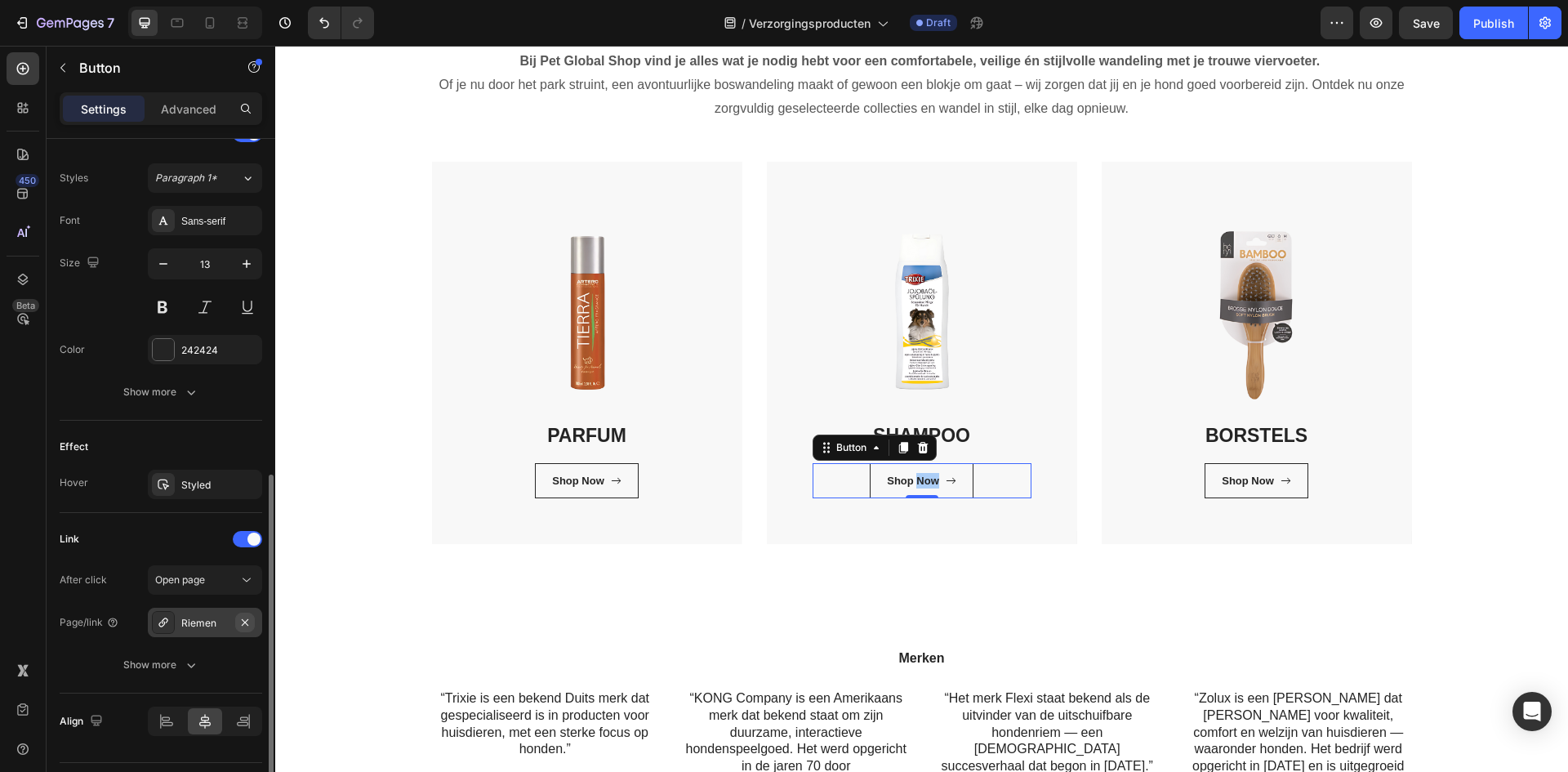
click at [244, 621] on icon "button" at bounding box center [245, 621] width 7 height 7
click at [191, 613] on div "Add..." at bounding box center [205, 622] width 115 height 29
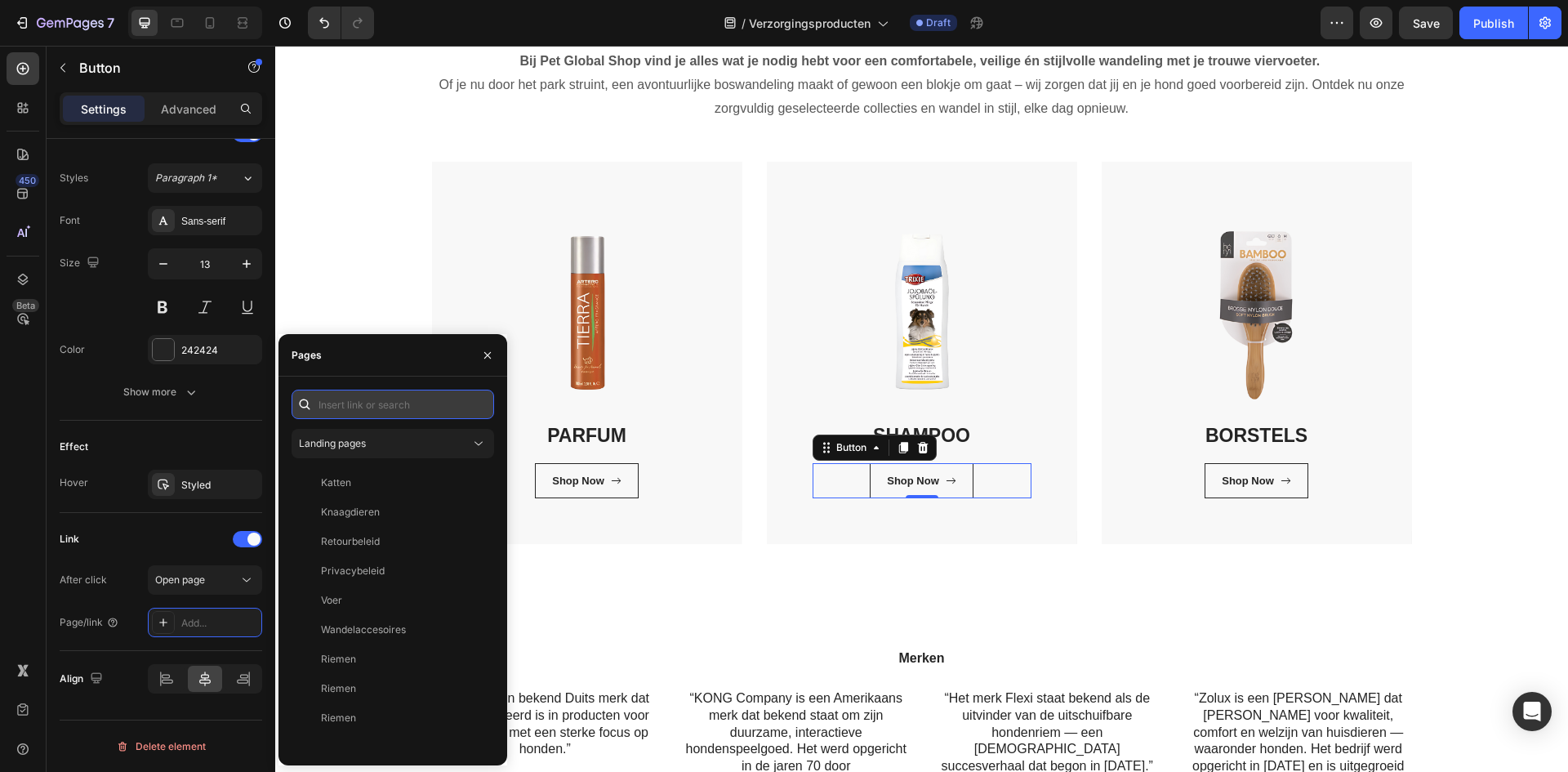
click at [376, 415] on input "text" at bounding box center [393, 405] width 203 height 29
click at [382, 444] on div "Landing pages" at bounding box center [384, 443] width 171 height 15
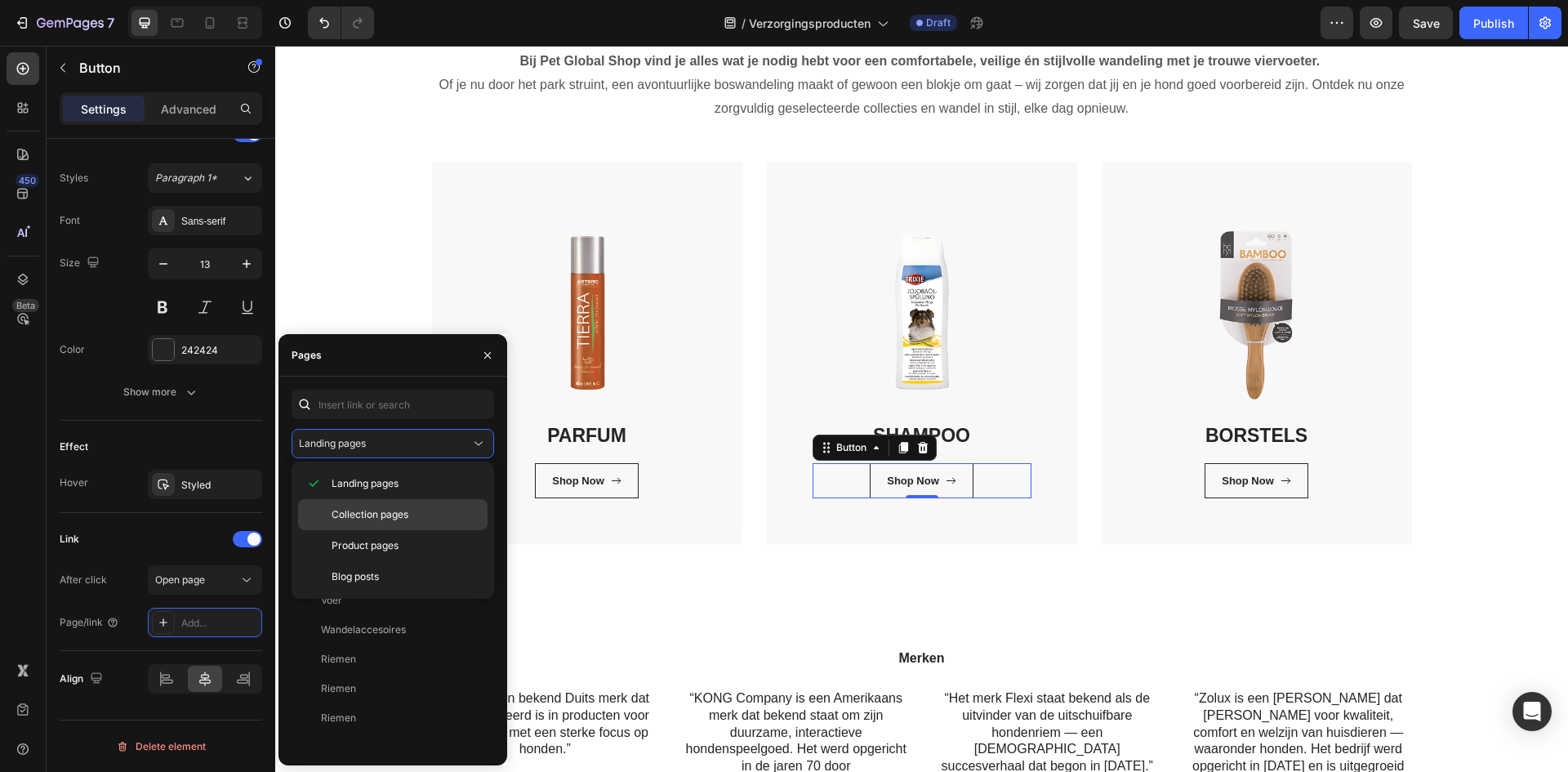
click at [370, 510] on span "Collection pages" at bounding box center [369, 514] width 76 height 15
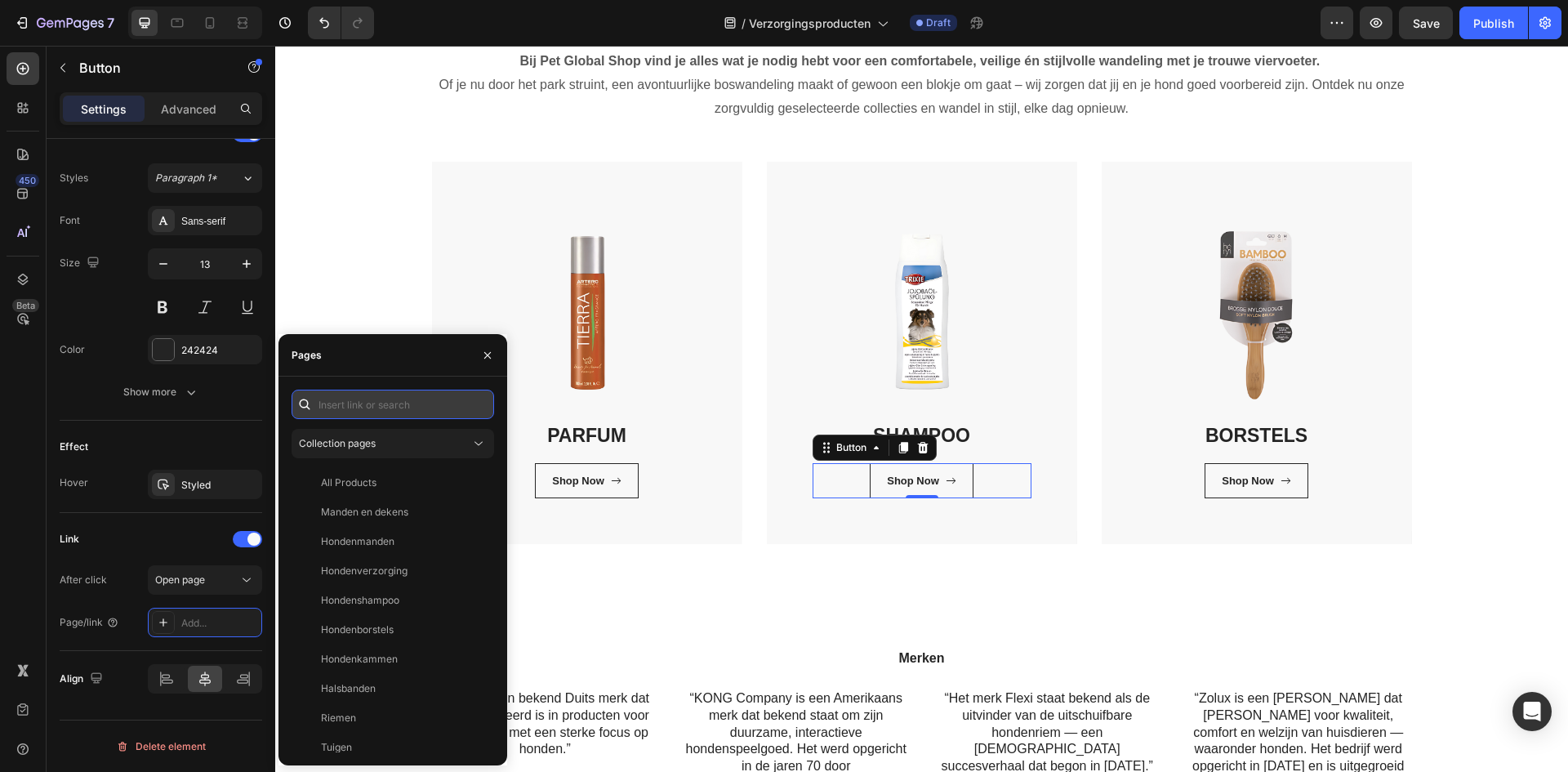
click at [363, 405] on input "text" at bounding box center [393, 405] width 203 height 29
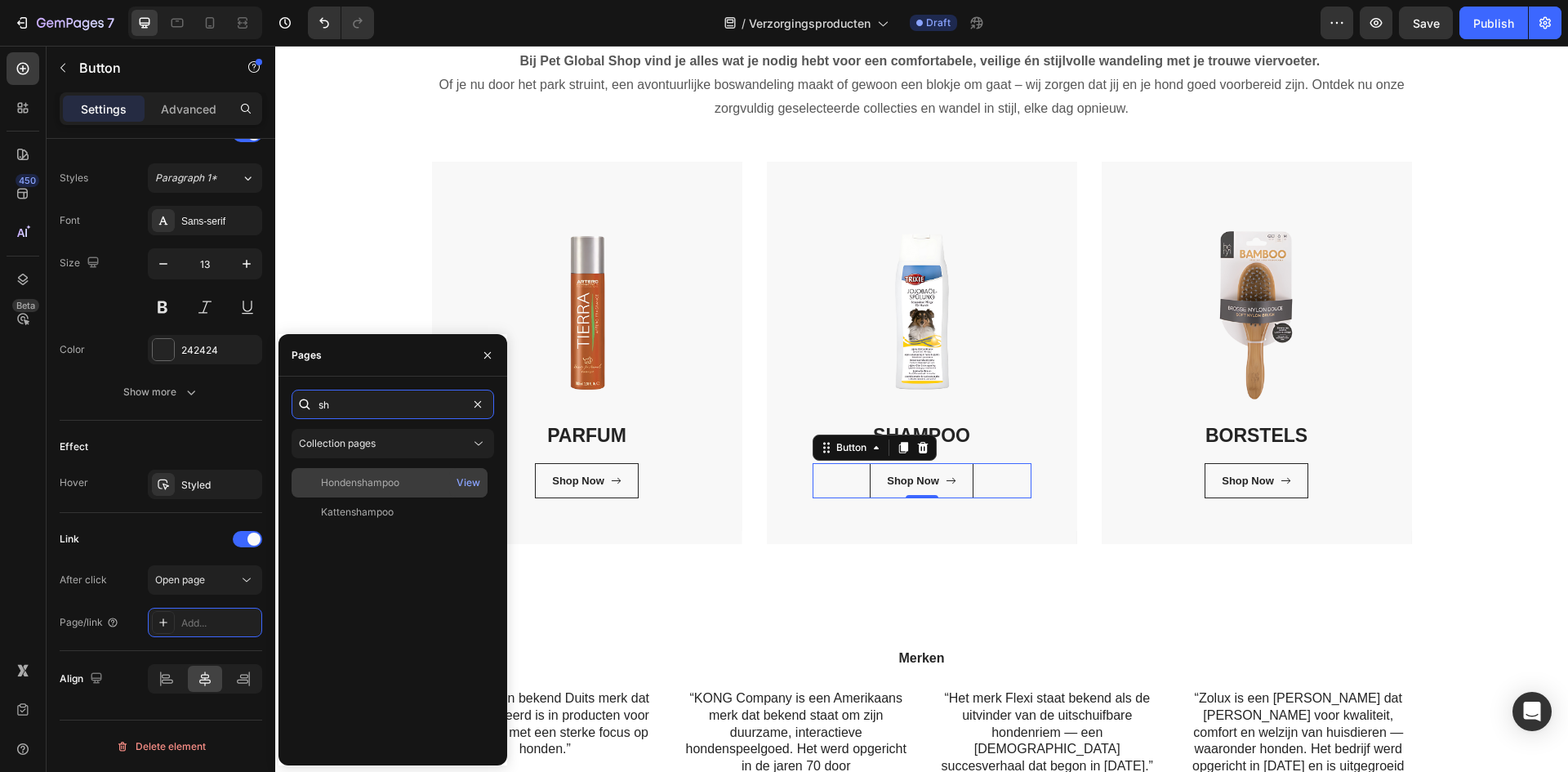
type input "sh"
click at [385, 498] on div "Hondenshampoo View" at bounding box center [390, 512] width 196 height 29
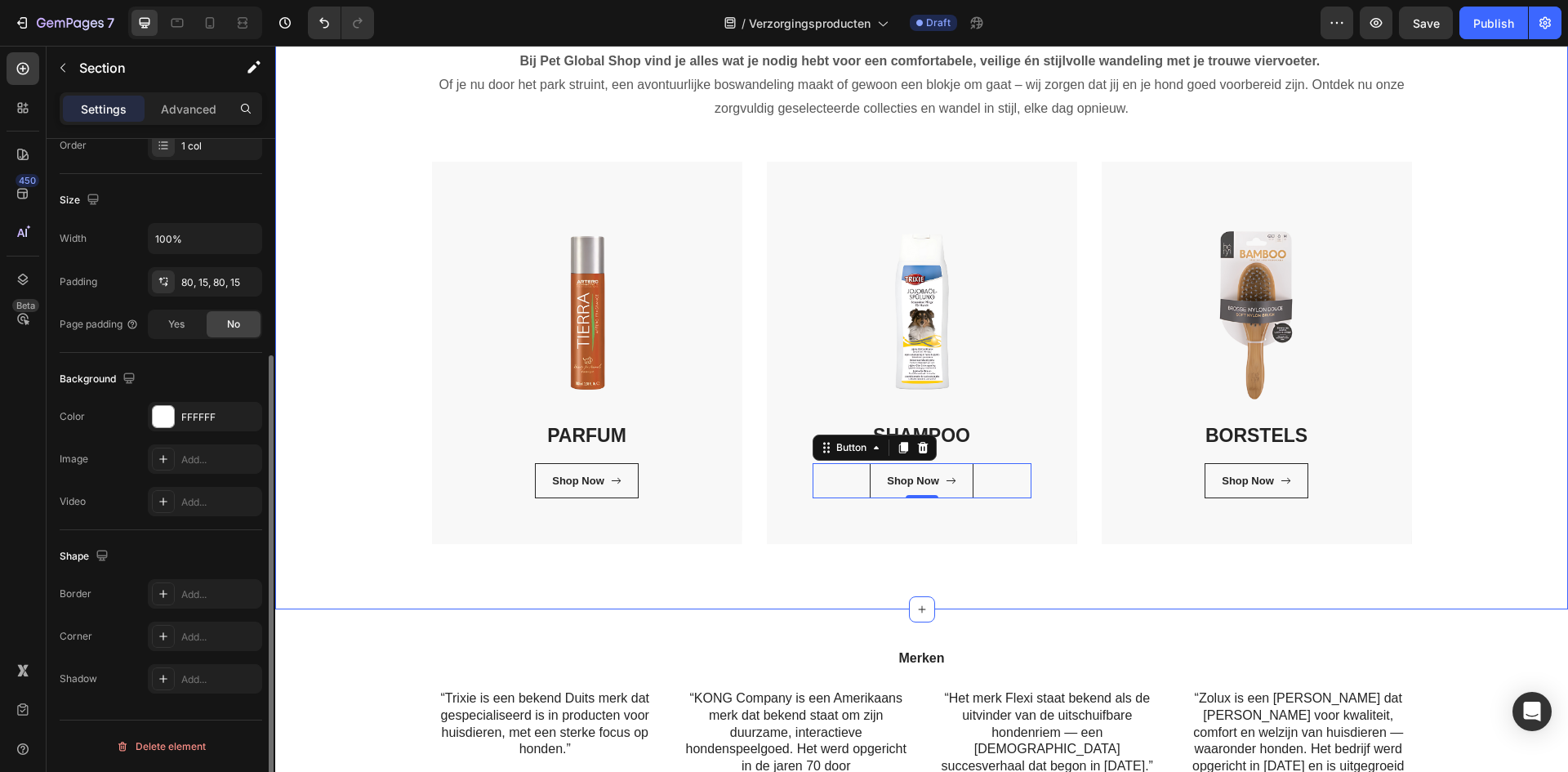
click at [1053, 579] on div "Verzorgingsproducten Heading Bij Pet Global Shop vind je alles wat je nodig heb…" at bounding box center [922, 263] width 1293 height 694
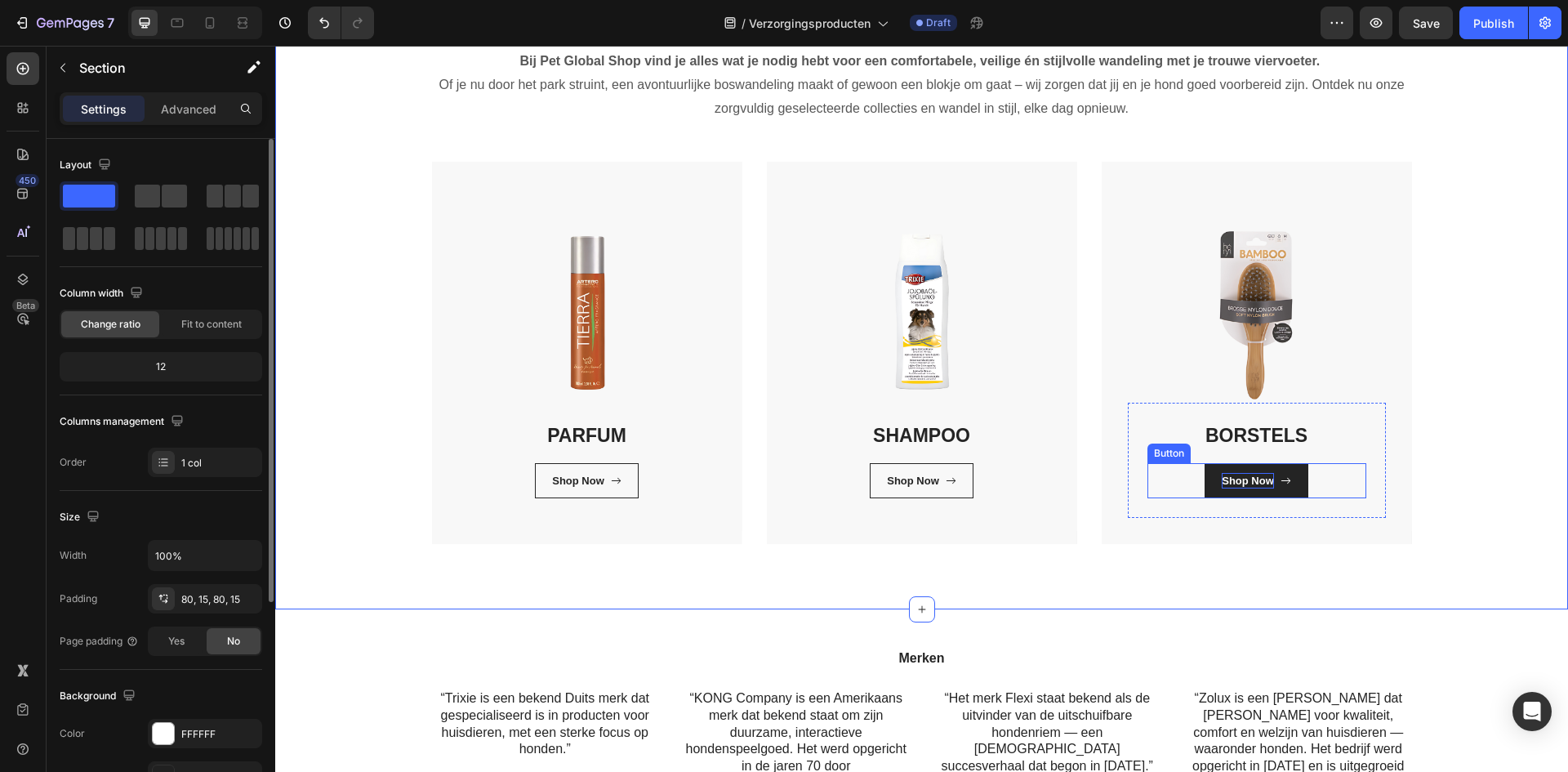
click at [1266, 473] on div "Shop Now" at bounding box center [1247, 481] width 52 height 17
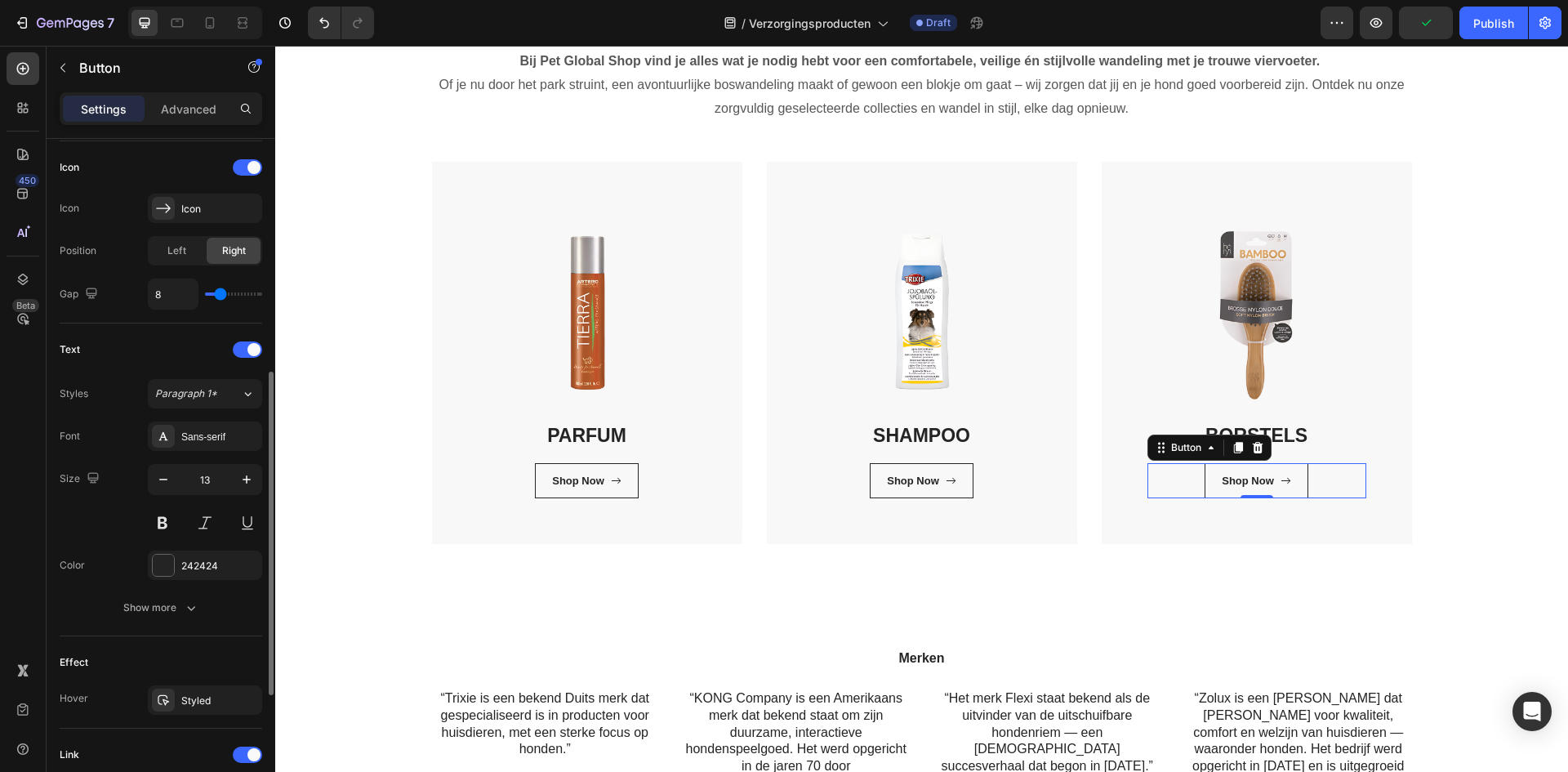
scroll to position [748, 0]
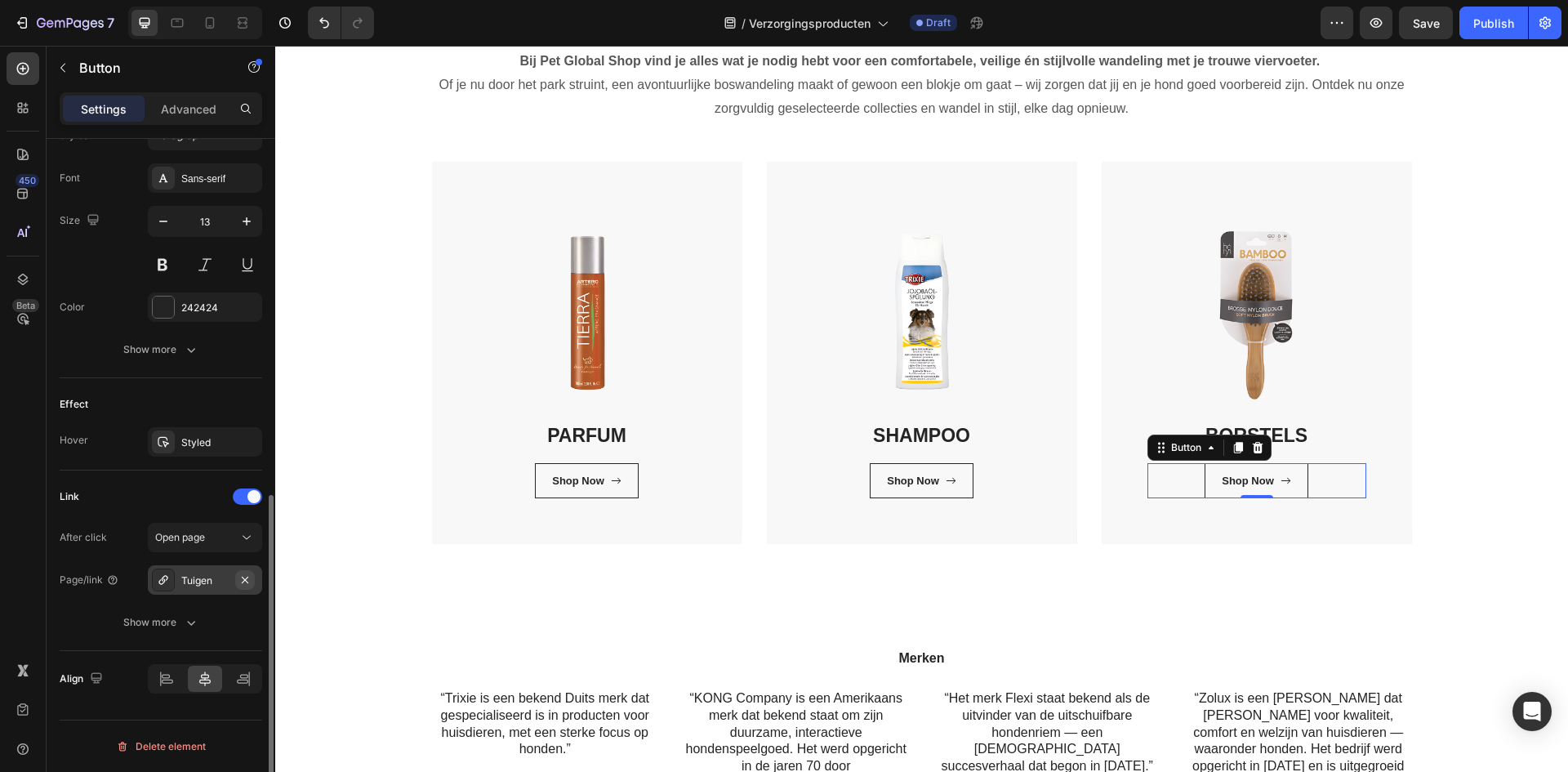
click at [247, 582] on icon "button" at bounding box center [245, 579] width 7 height 7
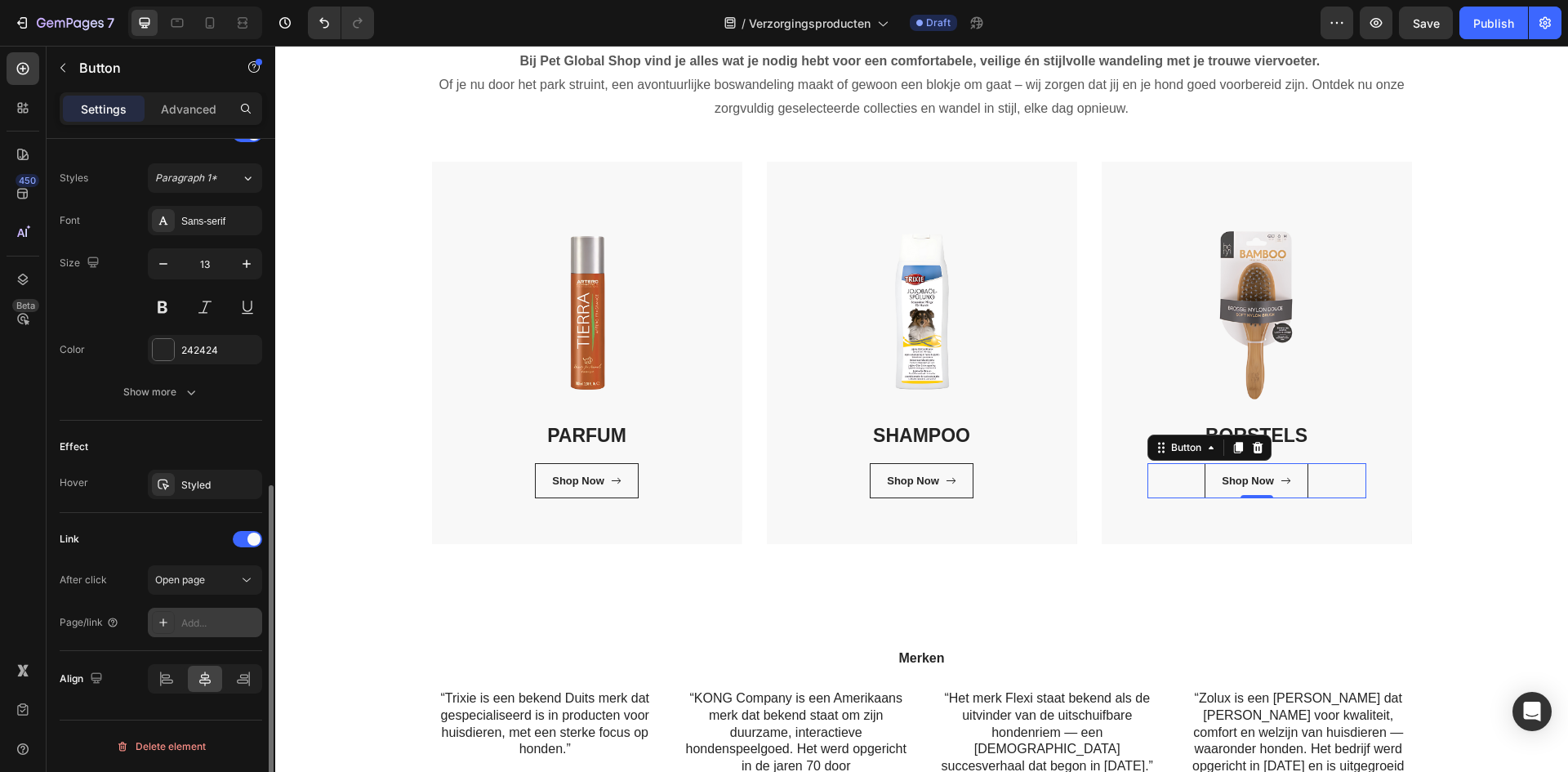
scroll to position [705, 0]
click at [203, 618] on div "Add..." at bounding box center [219, 623] width 76 height 15
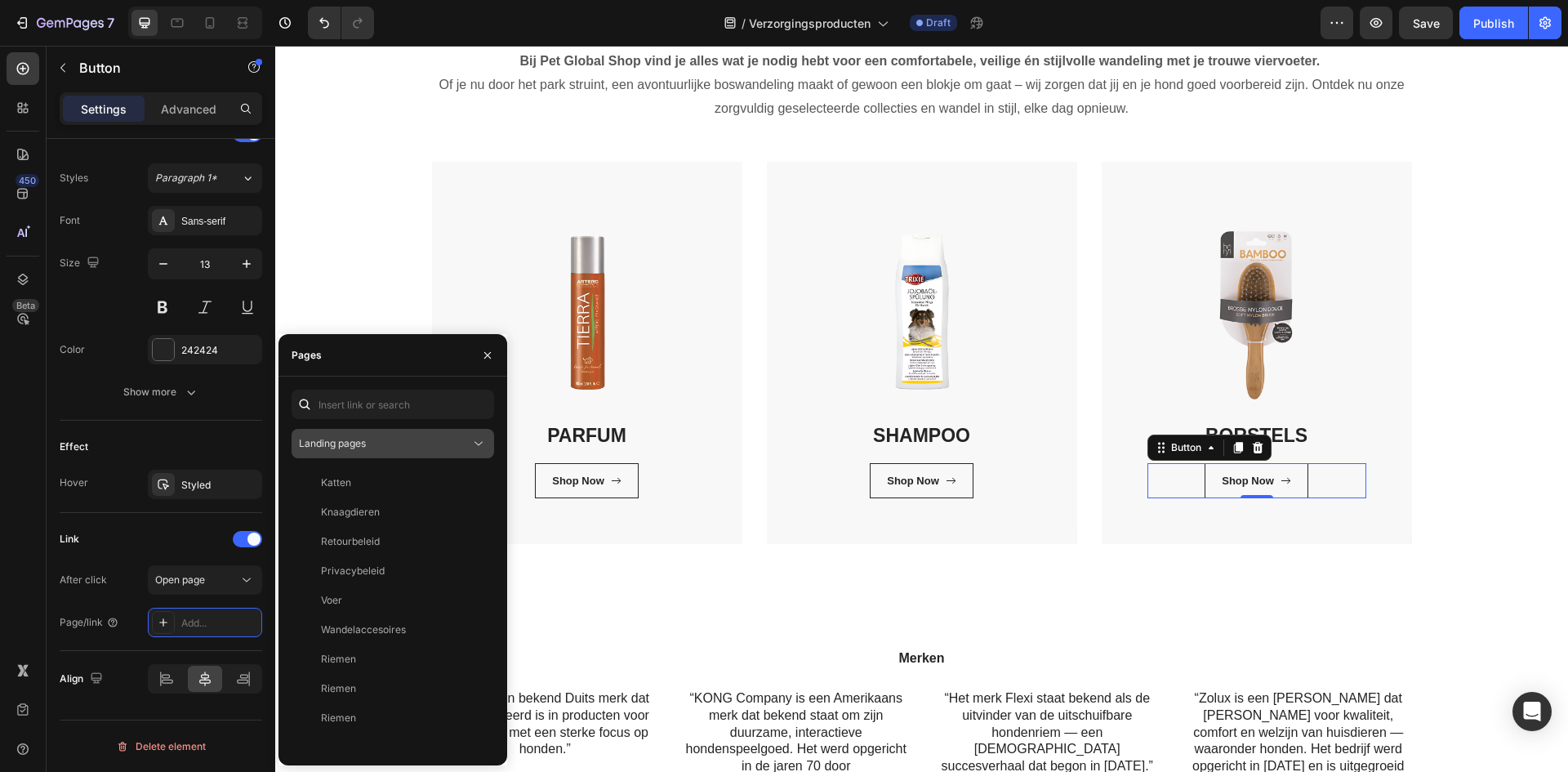
click at [387, 446] on div "Landing pages" at bounding box center [384, 443] width 171 height 15
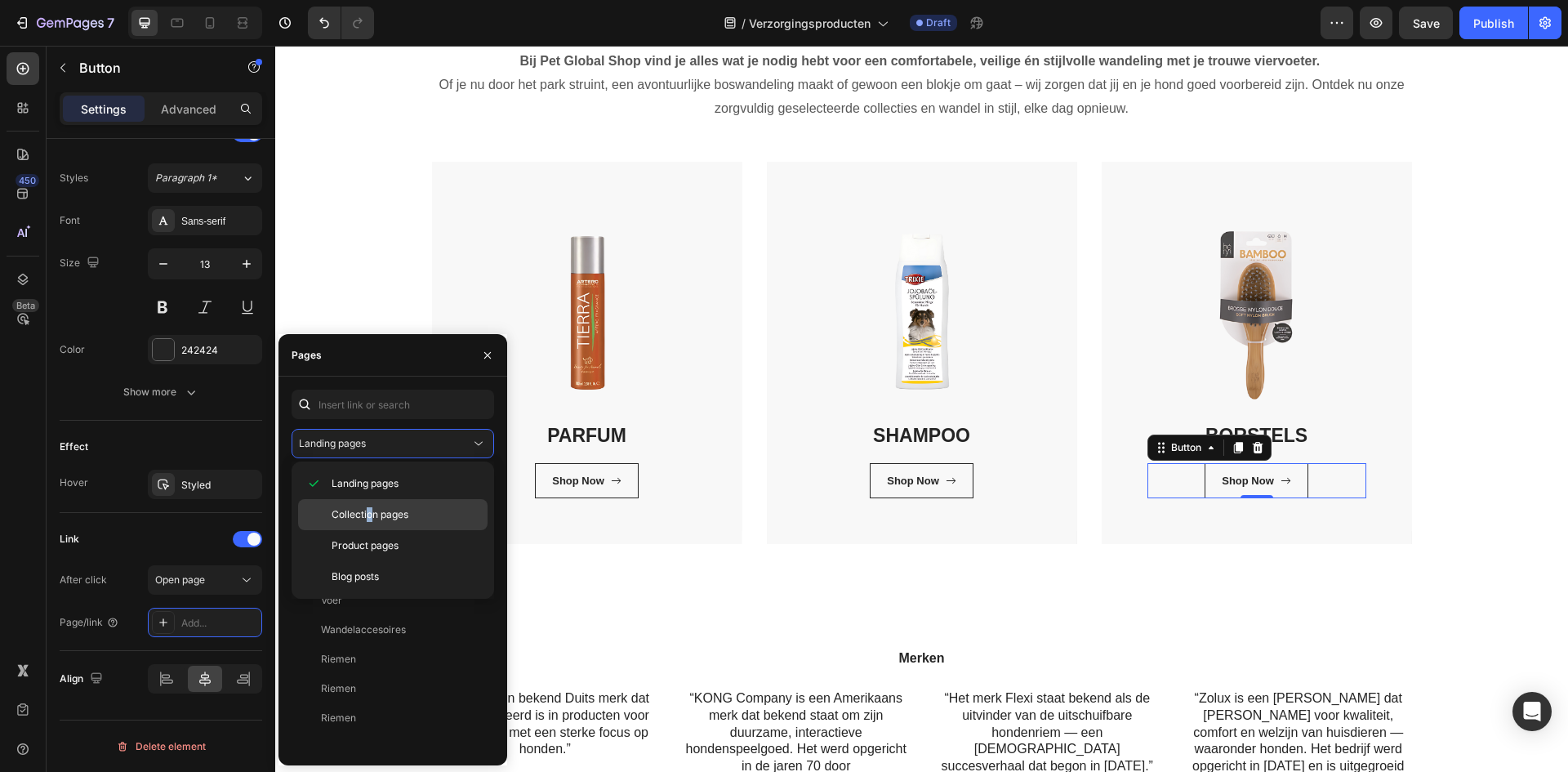
click at [370, 507] on span "Collection pages" at bounding box center [369, 514] width 76 height 15
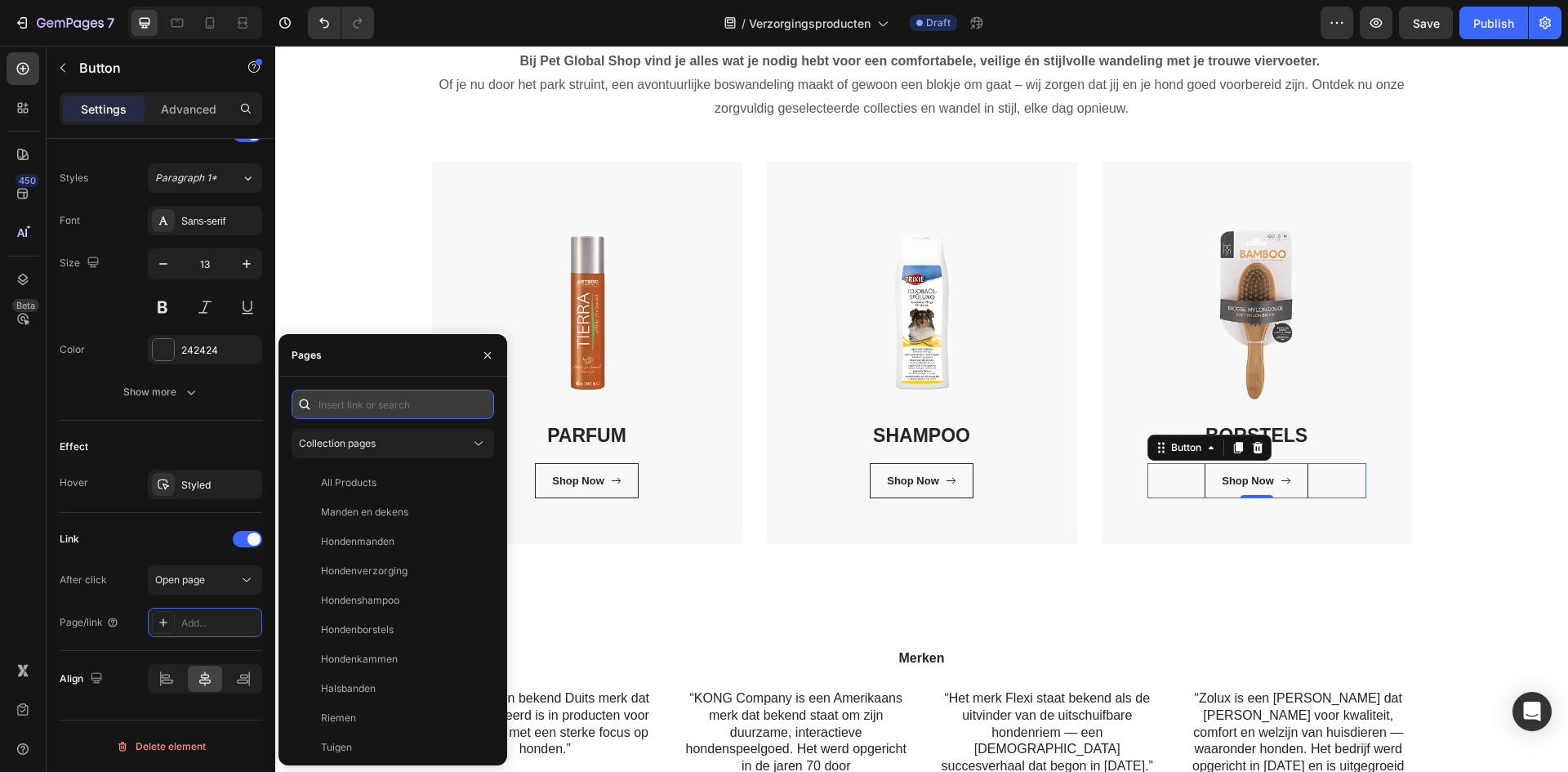
click at [356, 409] on input "text" at bounding box center [393, 405] width 203 height 29
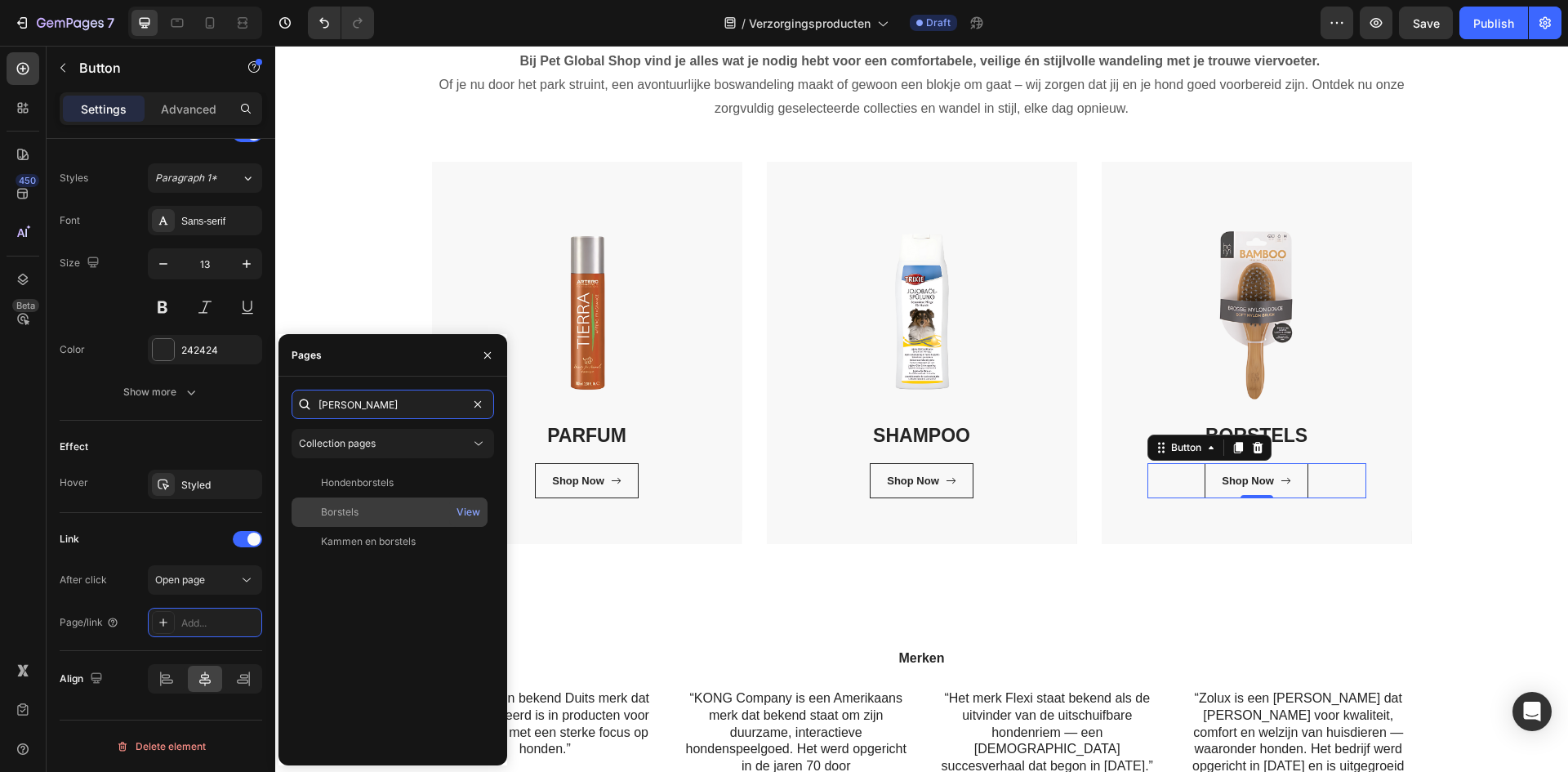
type input "borst"
click at [360, 527] on div "Borstels View" at bounding box center [390, 542] width 196 height 29
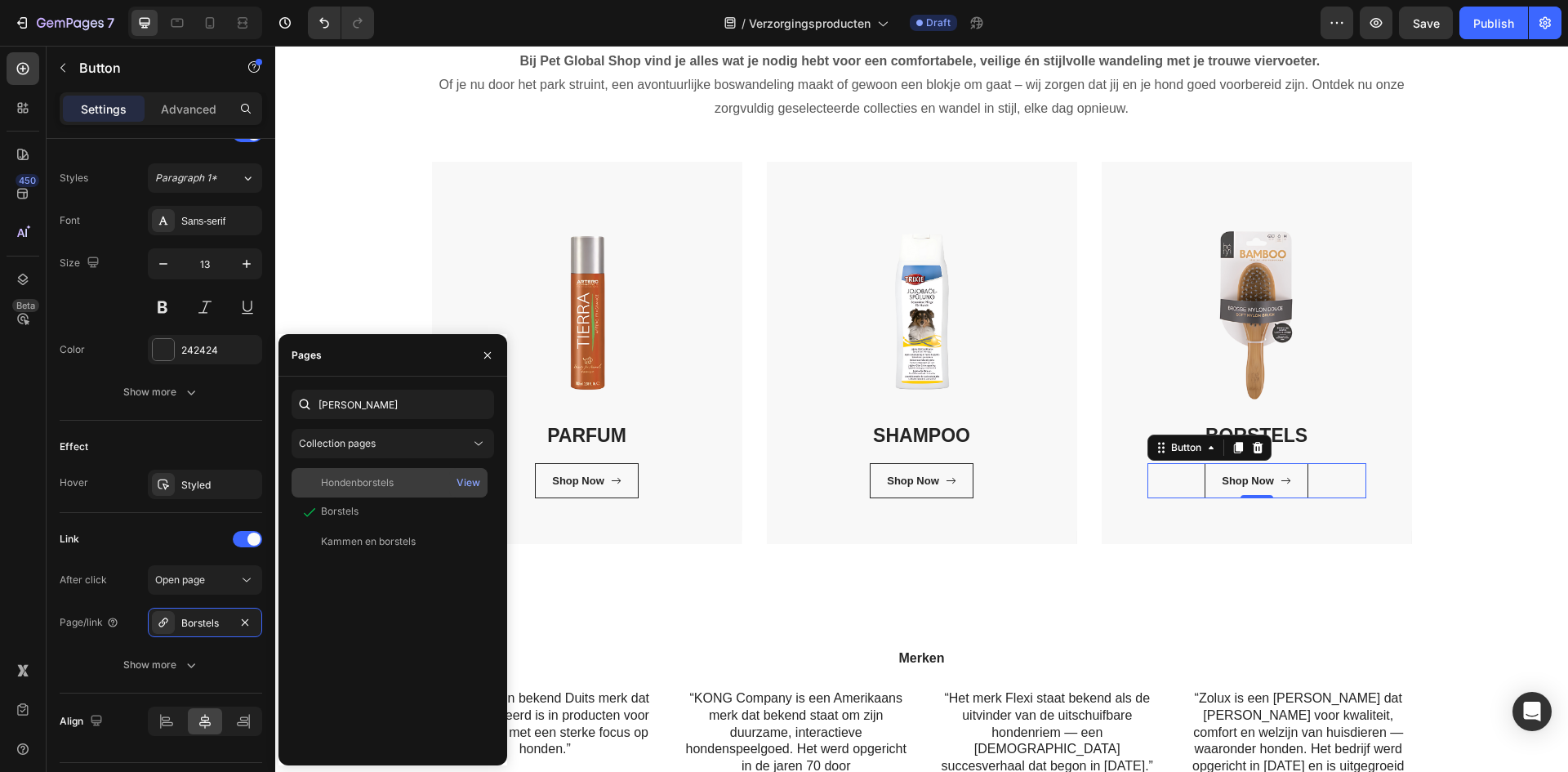
click at [387, 486] on div "Hondenborstels" at bounding box center [357, 482] width 72 height 15
click at [488, 349] on icon "button" at bounding box center [487, 355] width 13 height 13
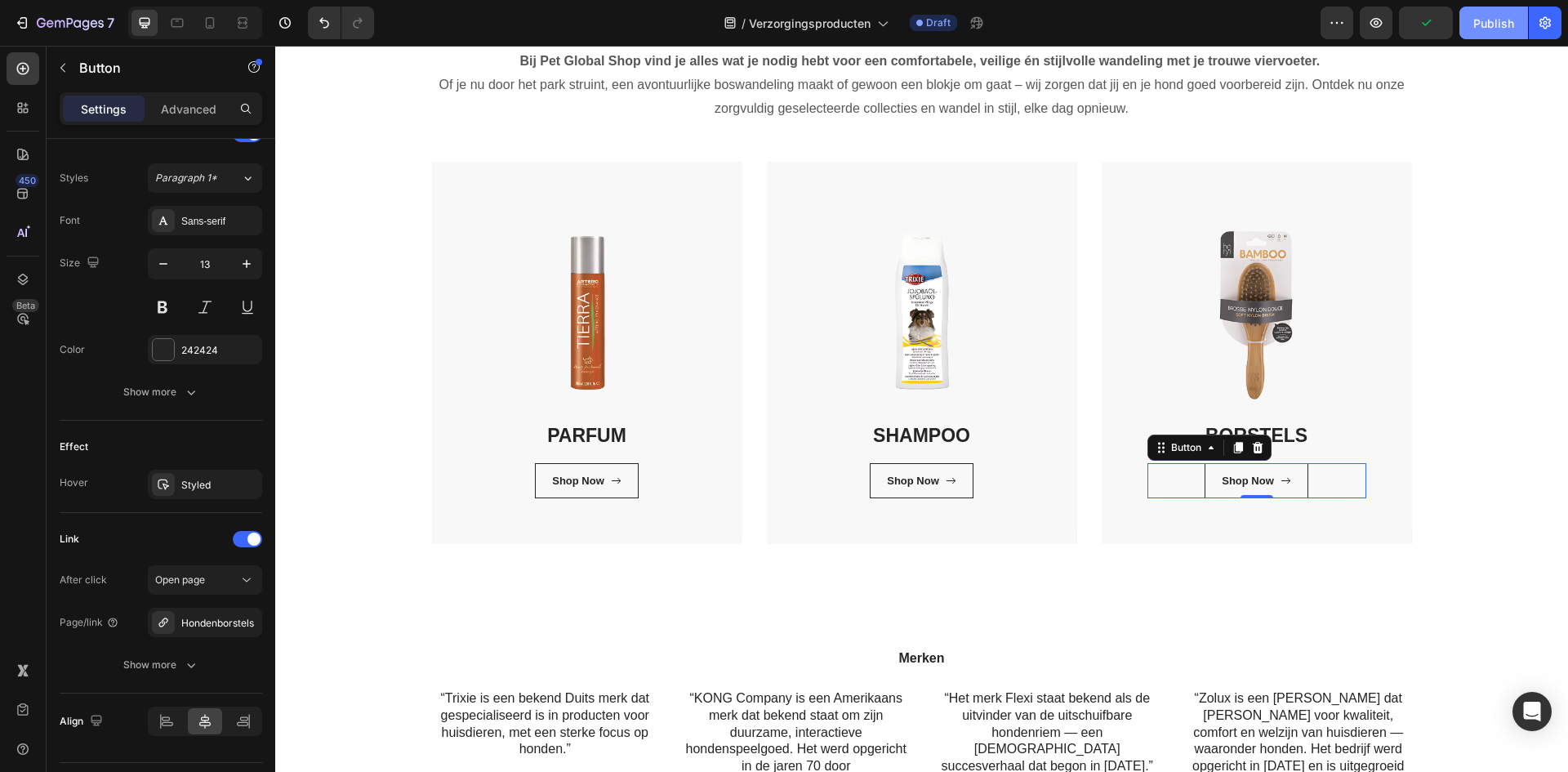
click at [1475, 15] on div "Publish" at bounding box center [1494, 24] width 41 height 18
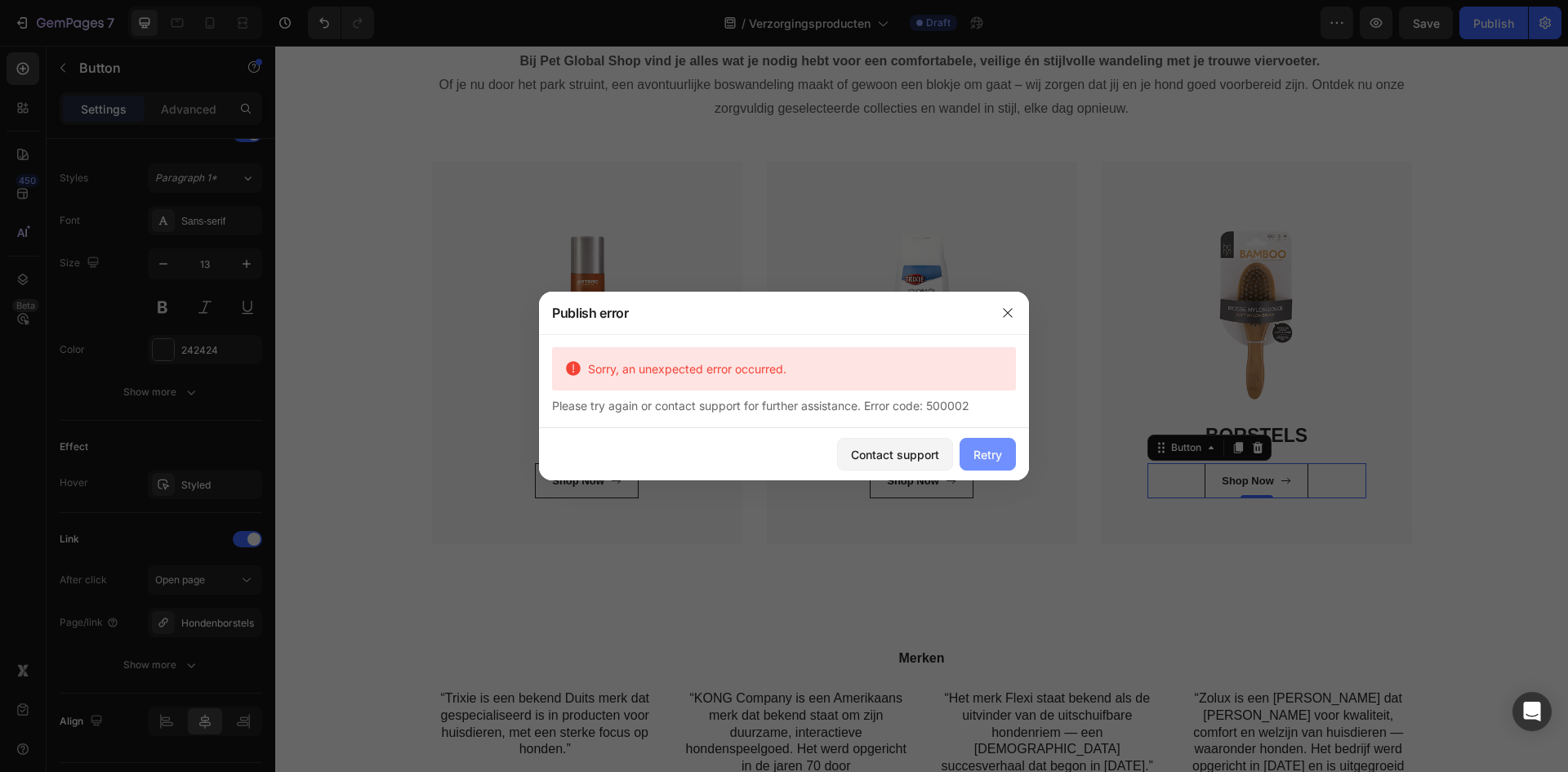
click at [976, 454] on div "Retry" at bounding box center [987, 455] width 28 height 18
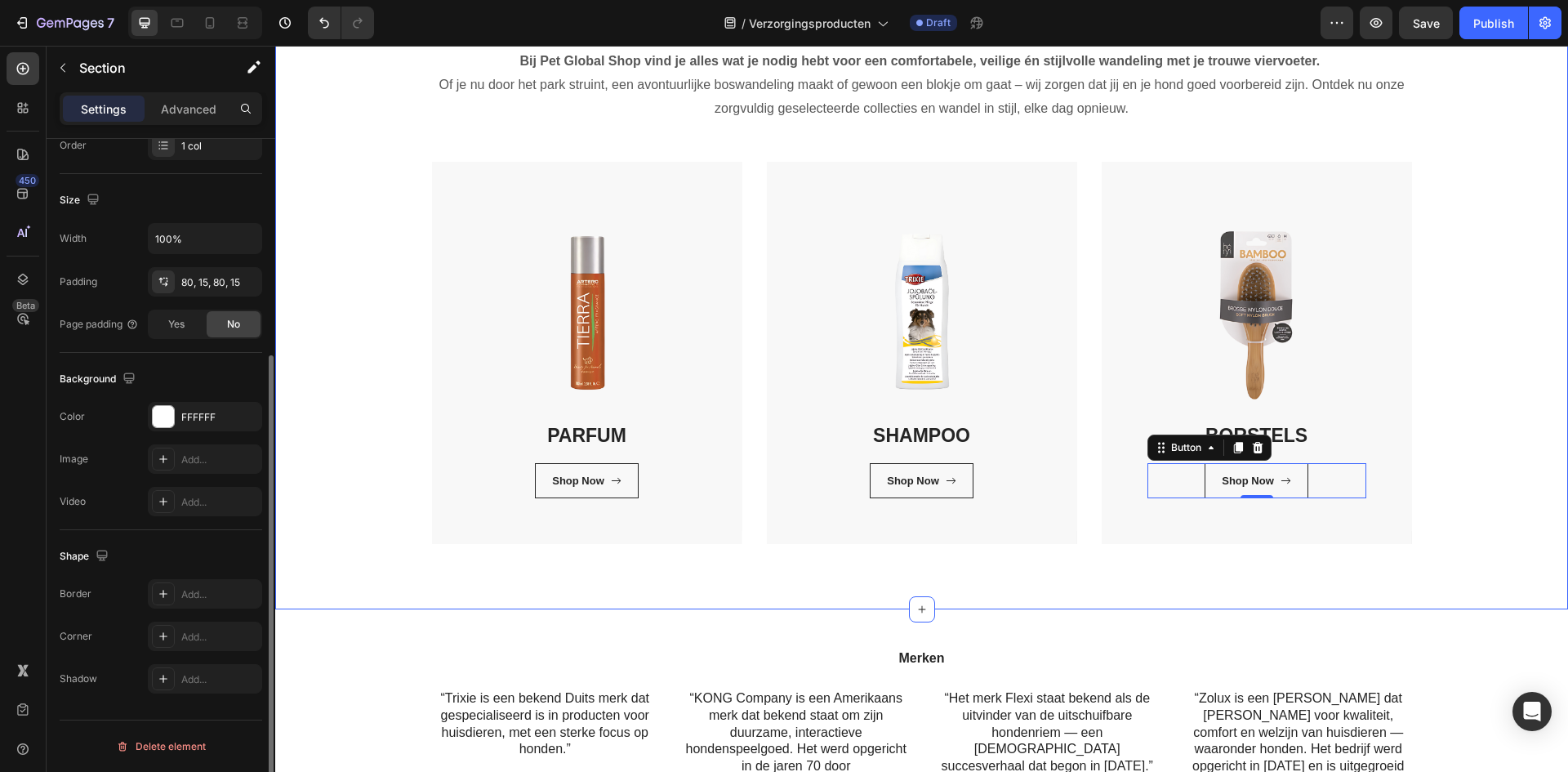
click at [1509, 133] on div "Verzorgingsproducten Heading Bij Pet Global Shop vind je alles wat je nodig heb…" at bounding box center [921, 263] width 1268 height 562
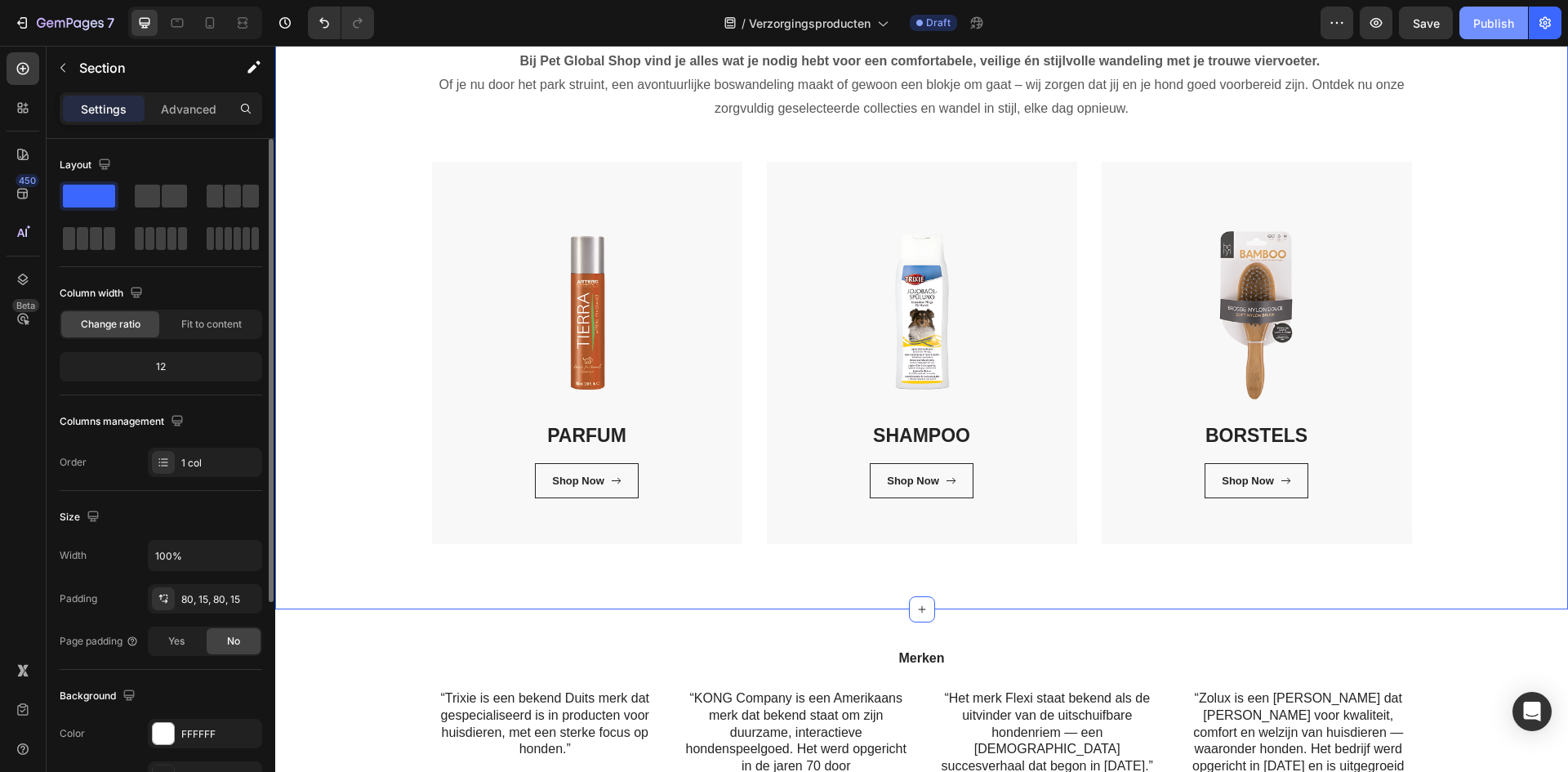
click at [1491, 15] on div "Publish" at bounding box center [1494, 24] width 41 height 18
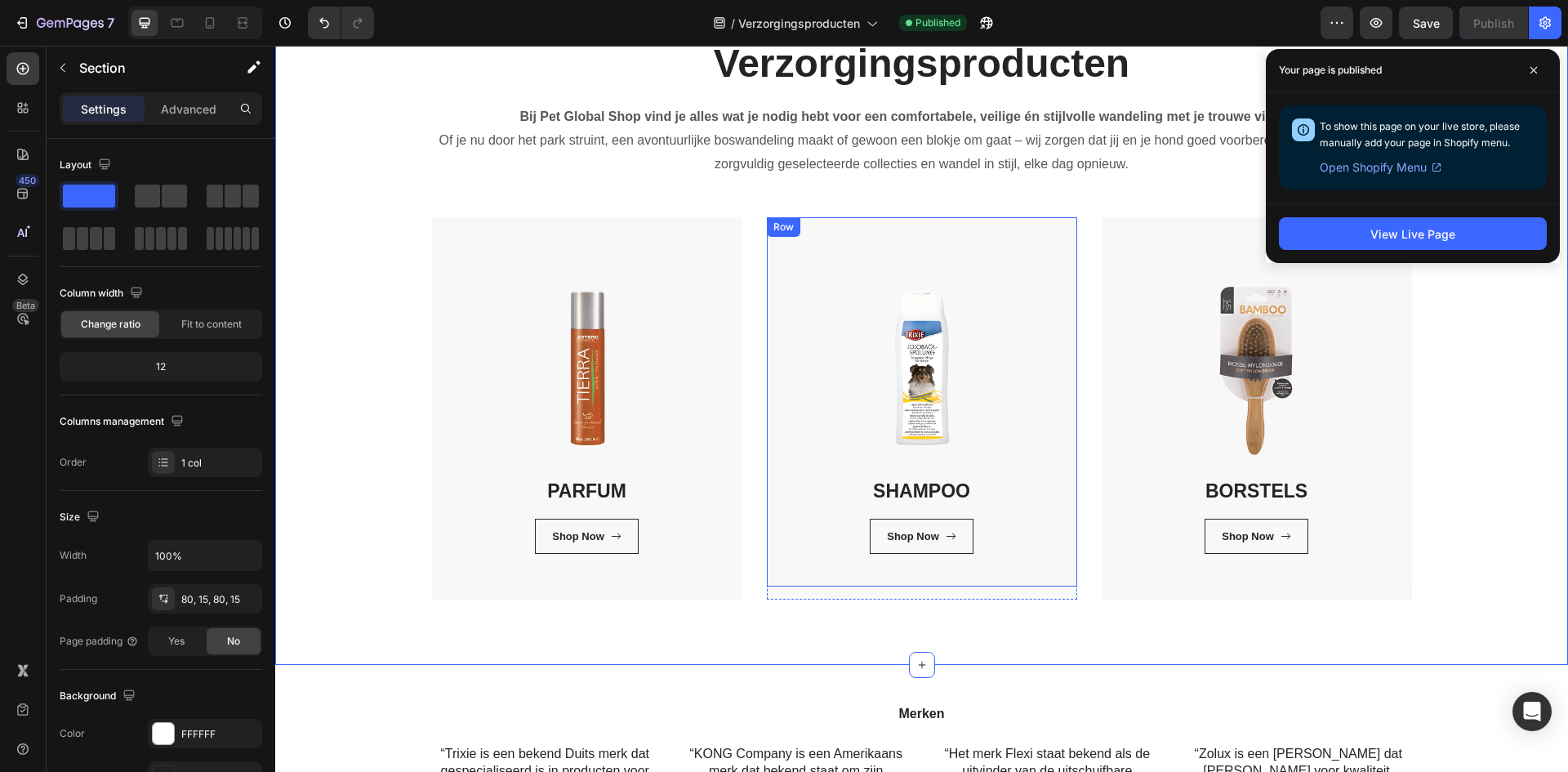
scroll to position [81, 0]
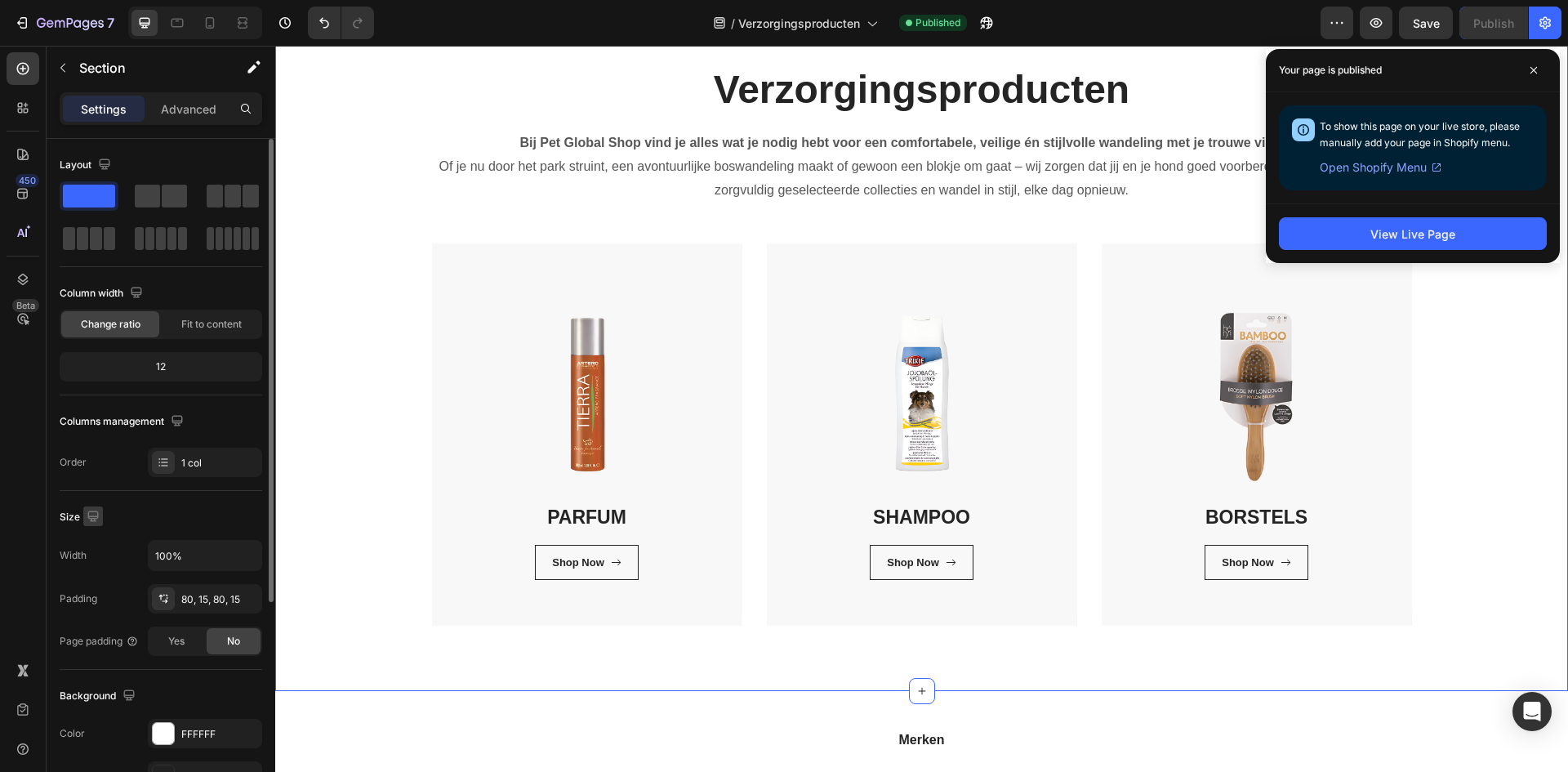
click at [96, 509] on icon "button" at bounding box center [93, 516] width 17 height 17
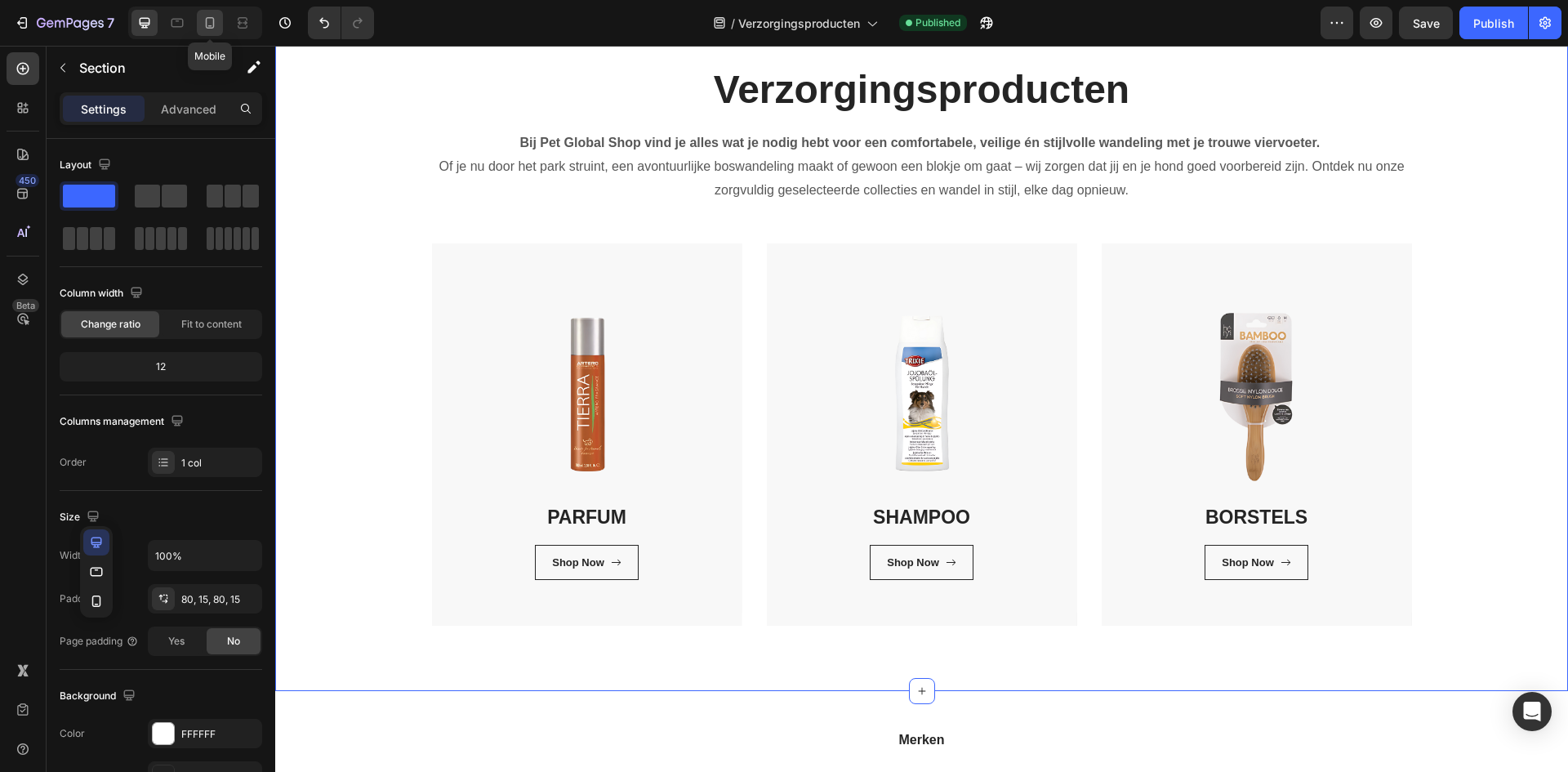
click at [209, 14] on div at bounding box center [210, 23] width 26 height 26
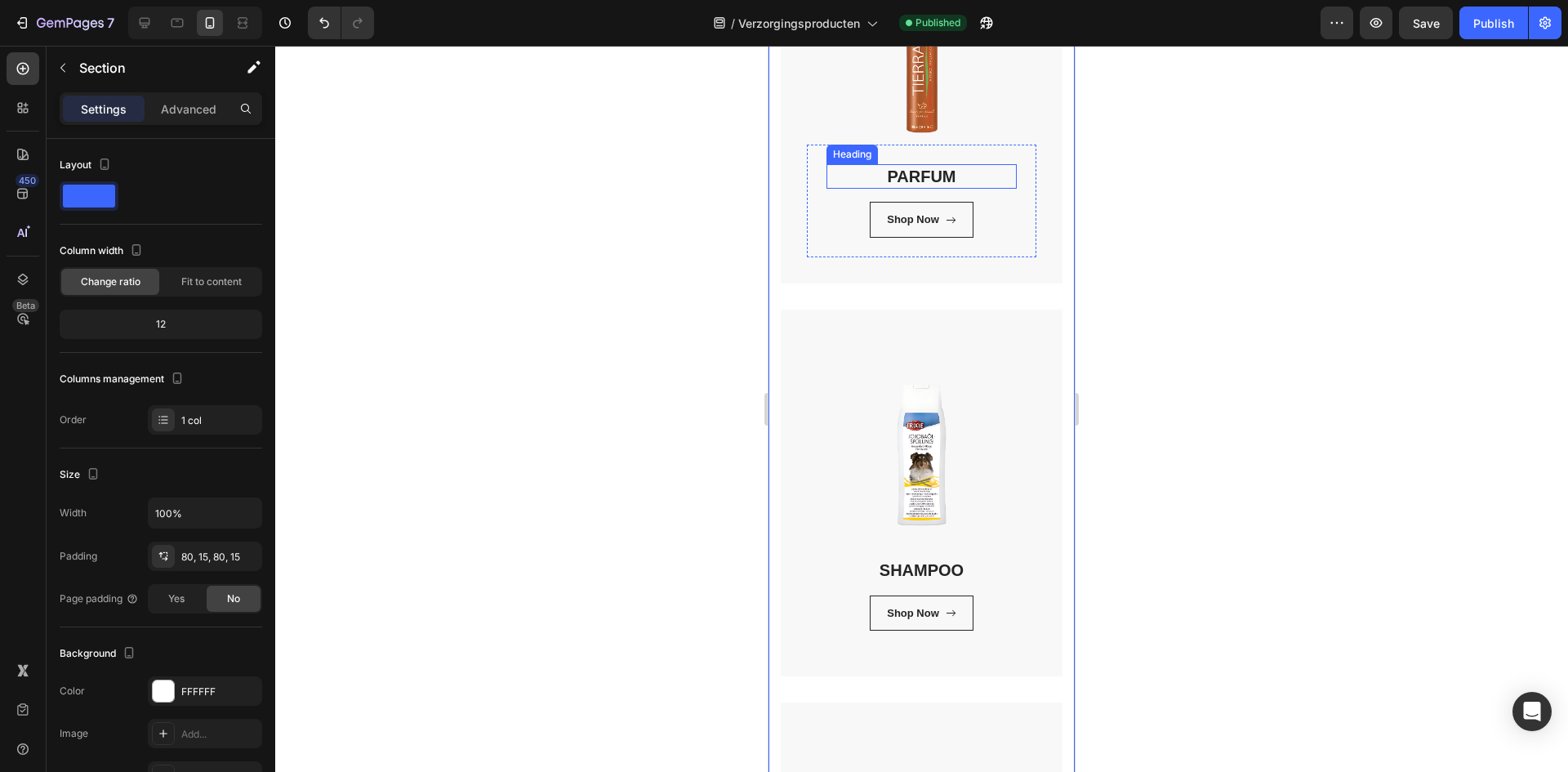
scroll to position [653, 0]
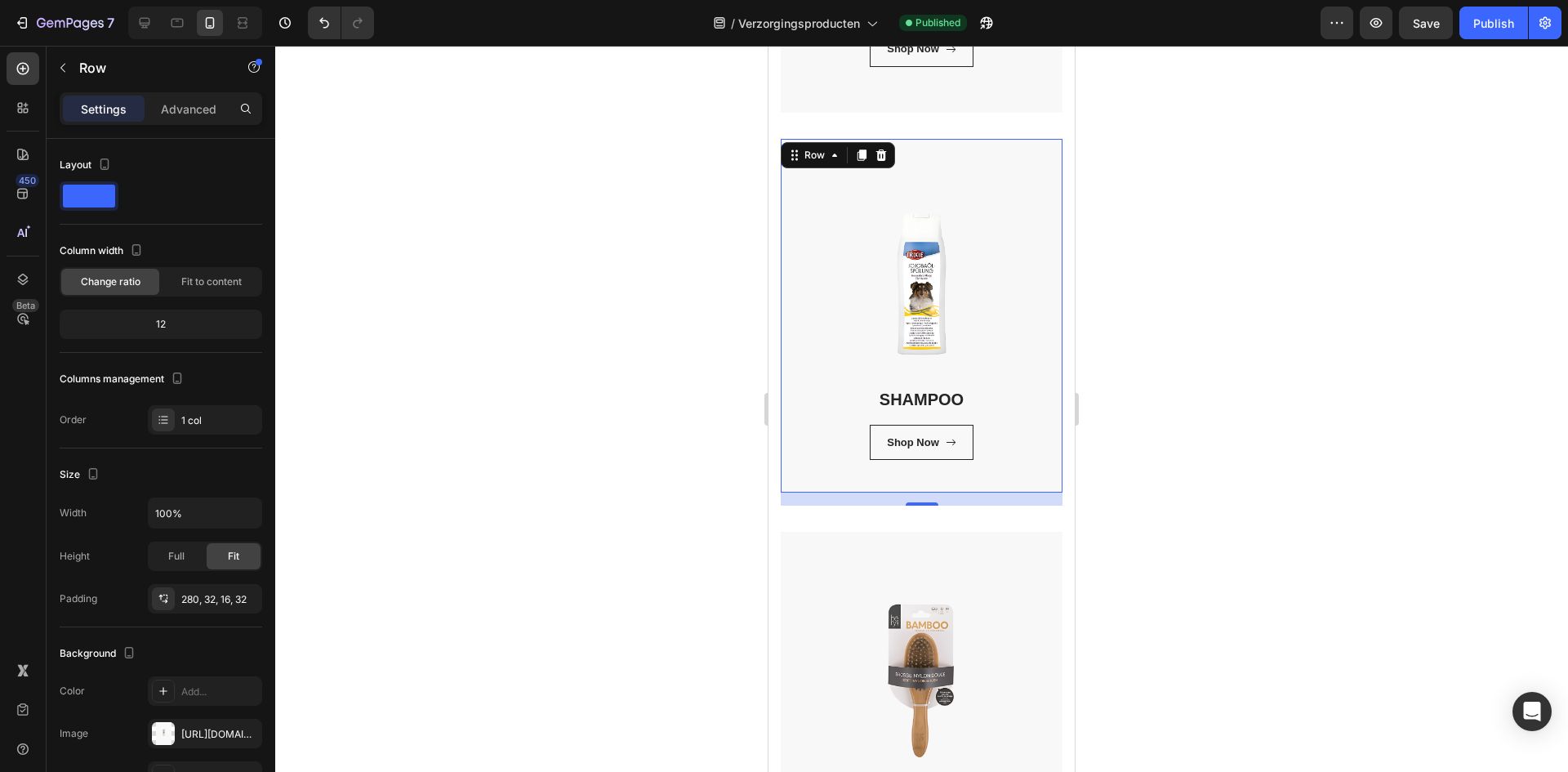
click at [1009, 291] on div "SHAMPOO Heading Shop Now Button Row Row 16" at bounding box center [922, 316] width 282 height 355
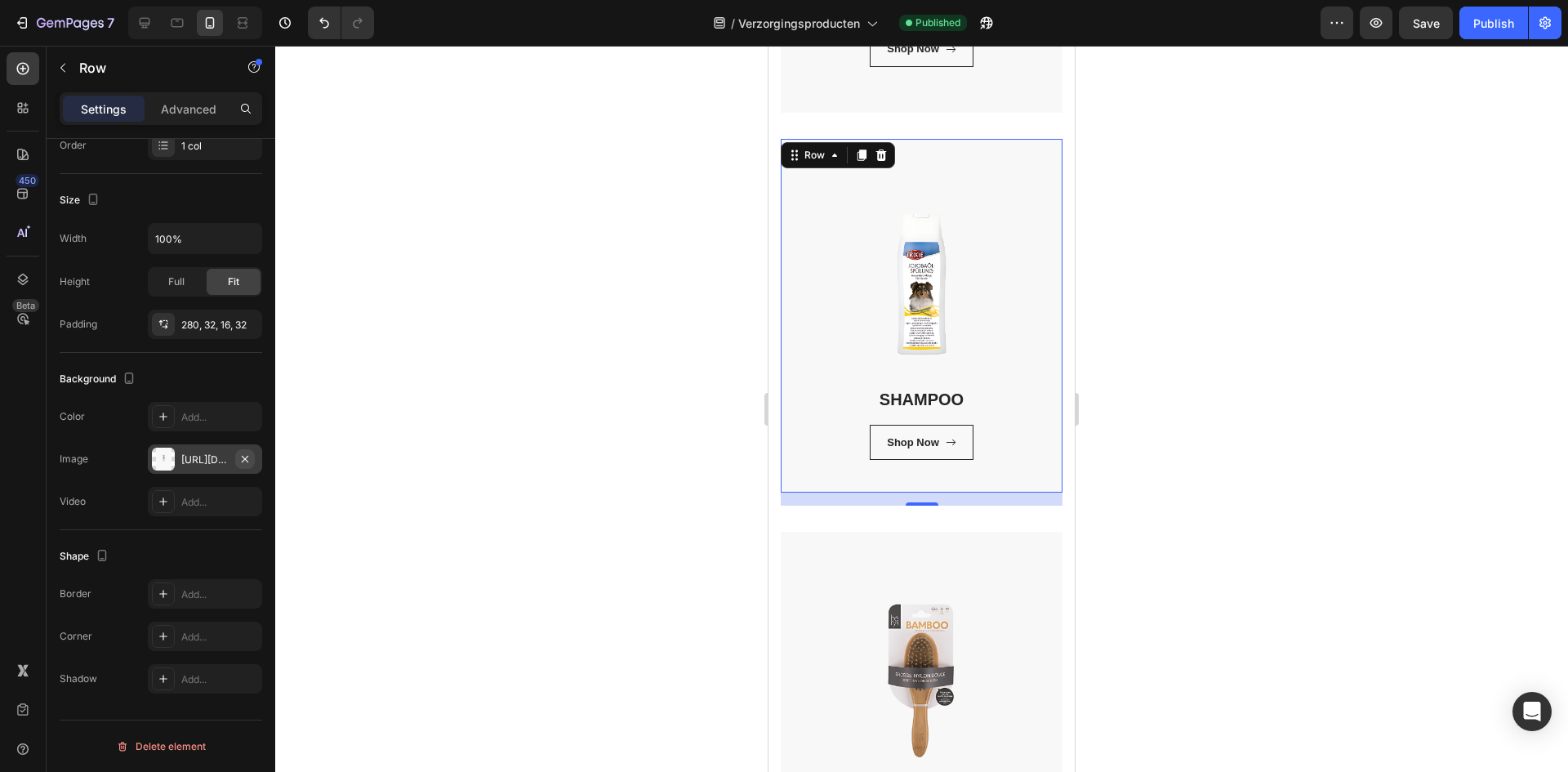
click at [249, 461] on icon "button" at bounding box center [244, 458] width 13 height 13
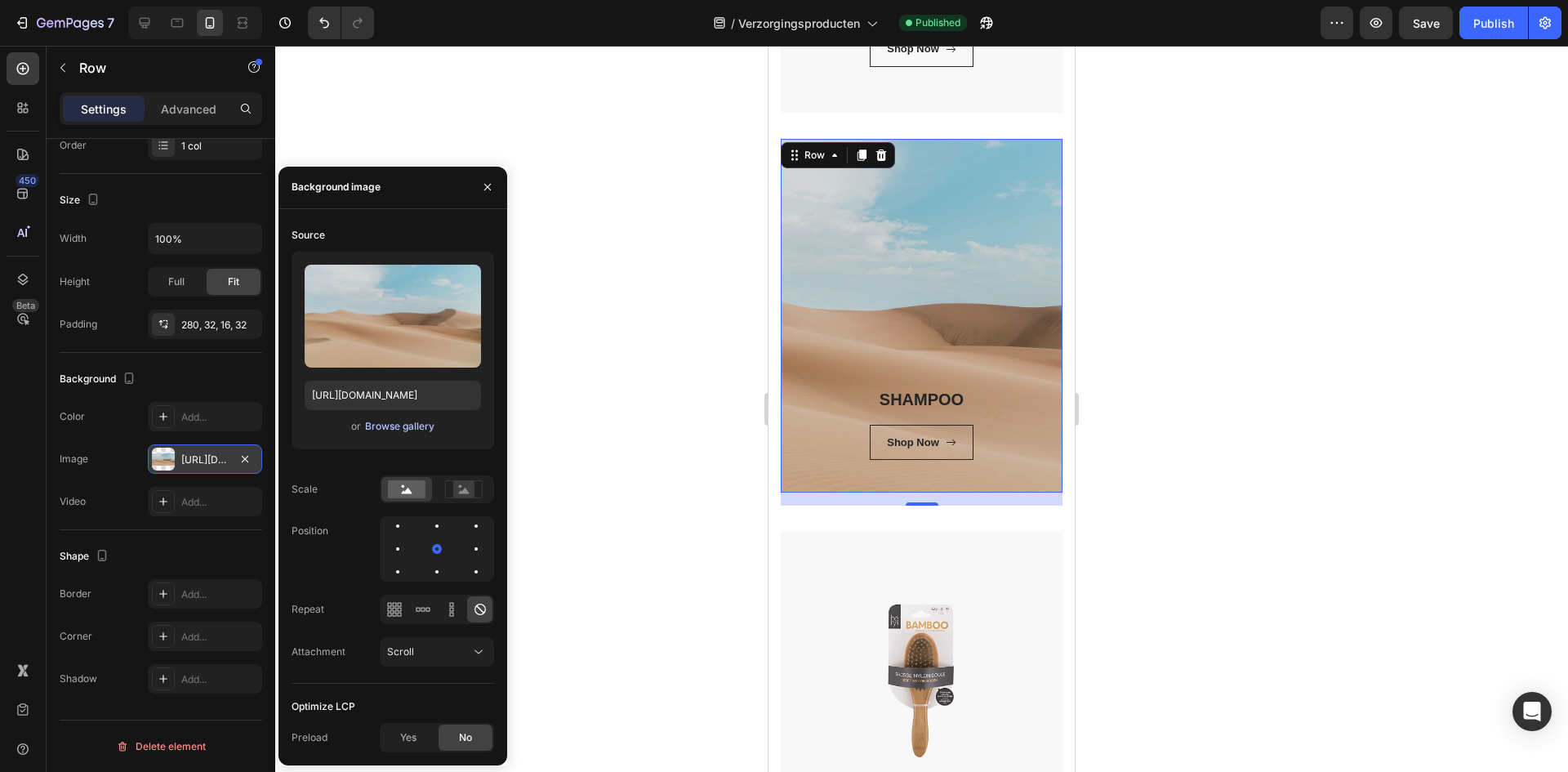
click at [378, 423] on div "Browse gallery" at bounding box center [400, 426] width 70 height 15
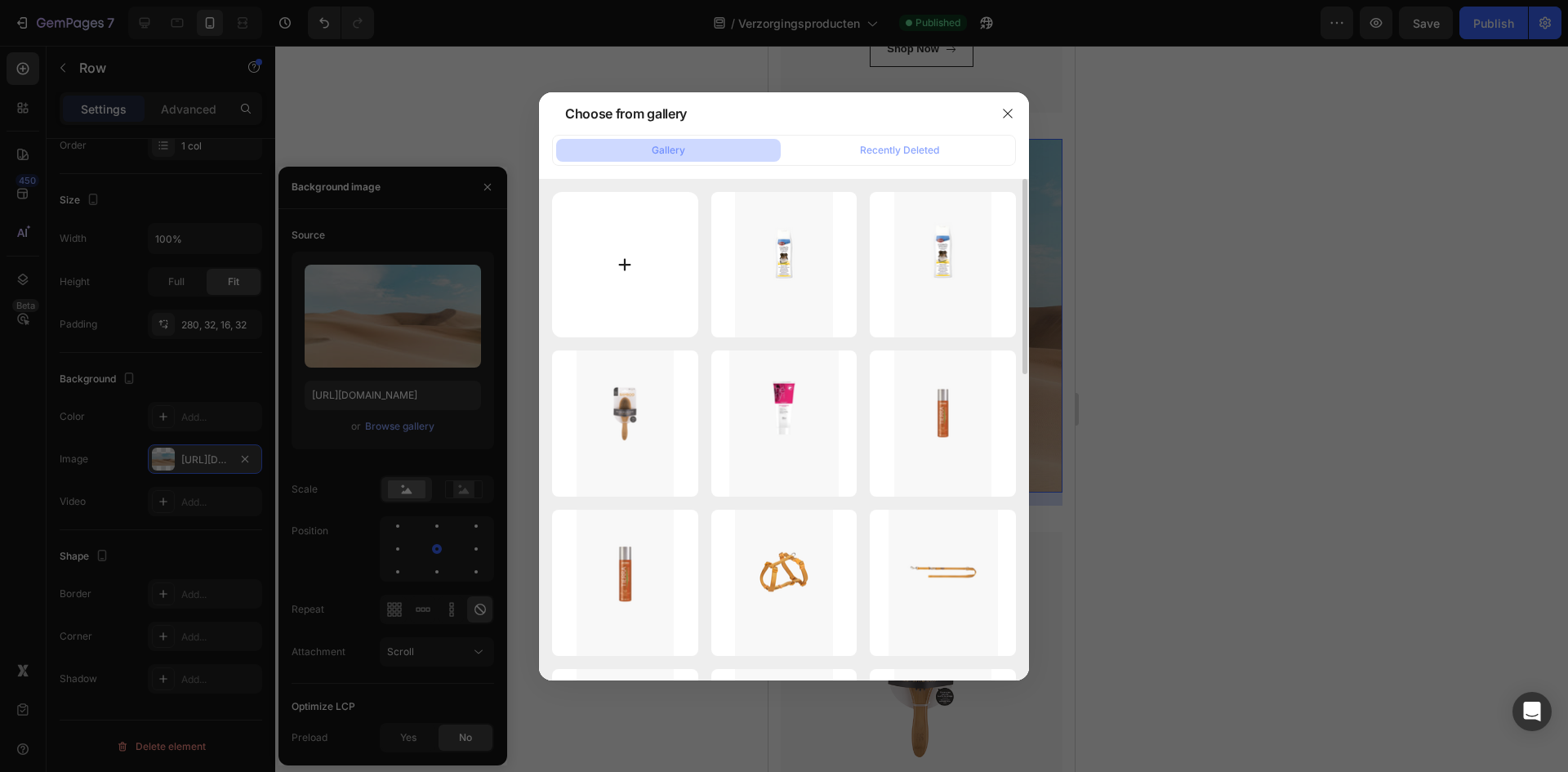
click at [612, 233] on input "file" at bounding box center [625, 265] width 146 height 146
type input "C:\fakepath\Zonder titel (600 x 900 px) (1200 x 1800 px).png"
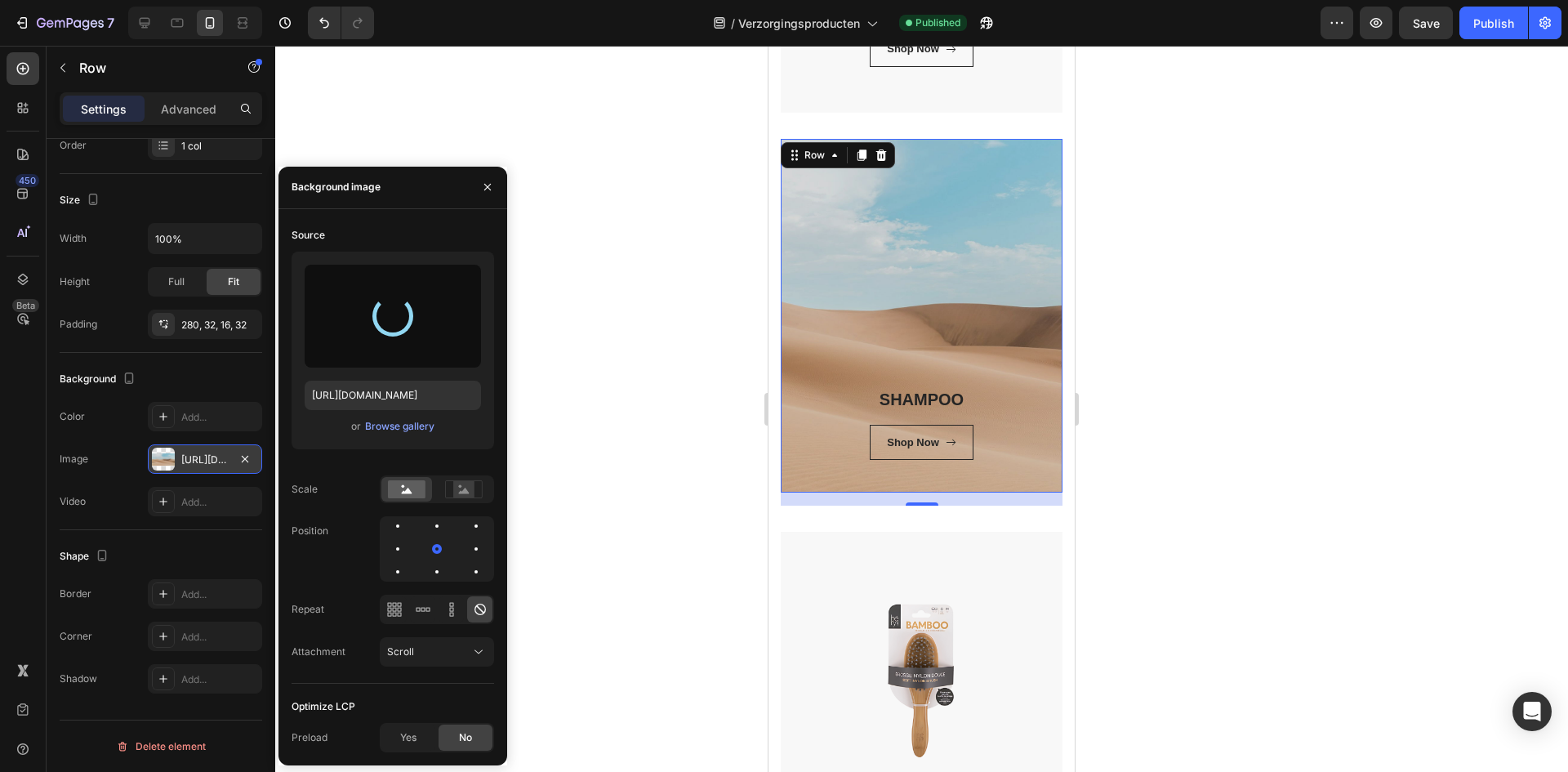
type input "[URL][DOMAIN_NAME]"
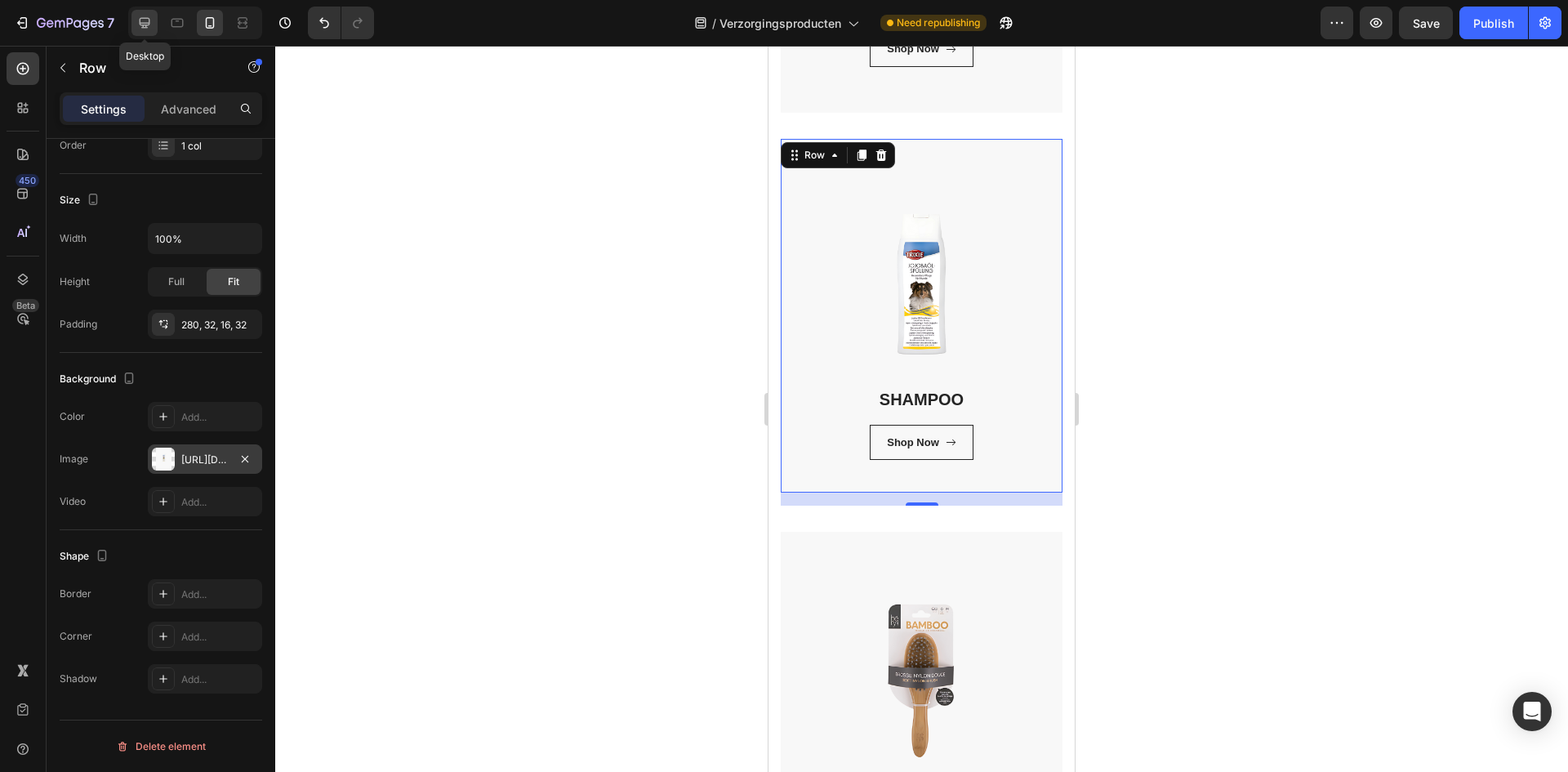
click at [147, 27] on icon at bounding box center [145, 23] width 11 height 11
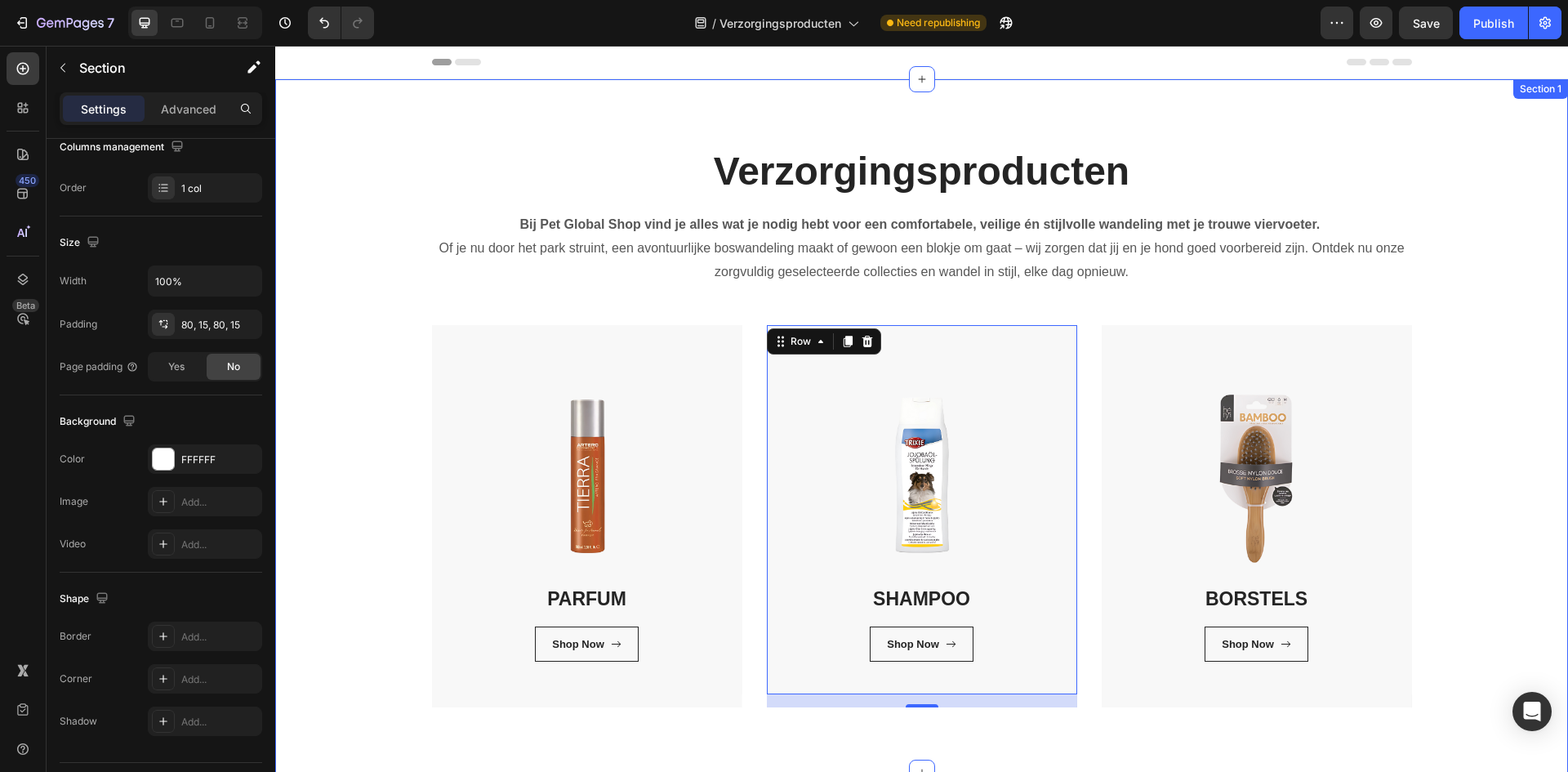
click at [341, 486] on div "Verzorgingsproducten Heading Bij Pet Global Shop vind je alles wat je nodig heb…" at bounding box center [921, 426] width 1268 height 562
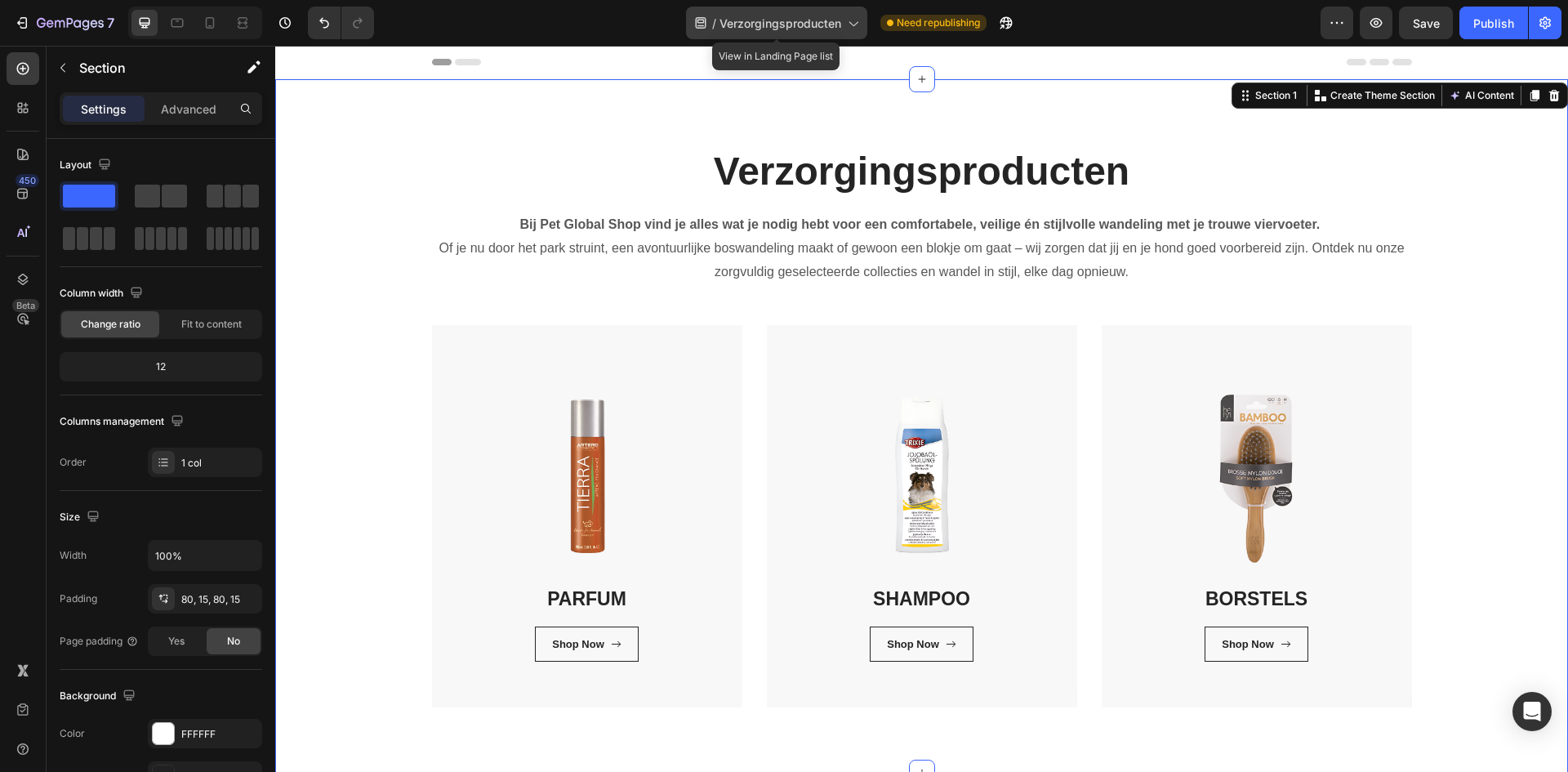
click at [821, 13] on div "/ Verzorgingsproducten" at bounding box center [776, 23] width 181 height 32
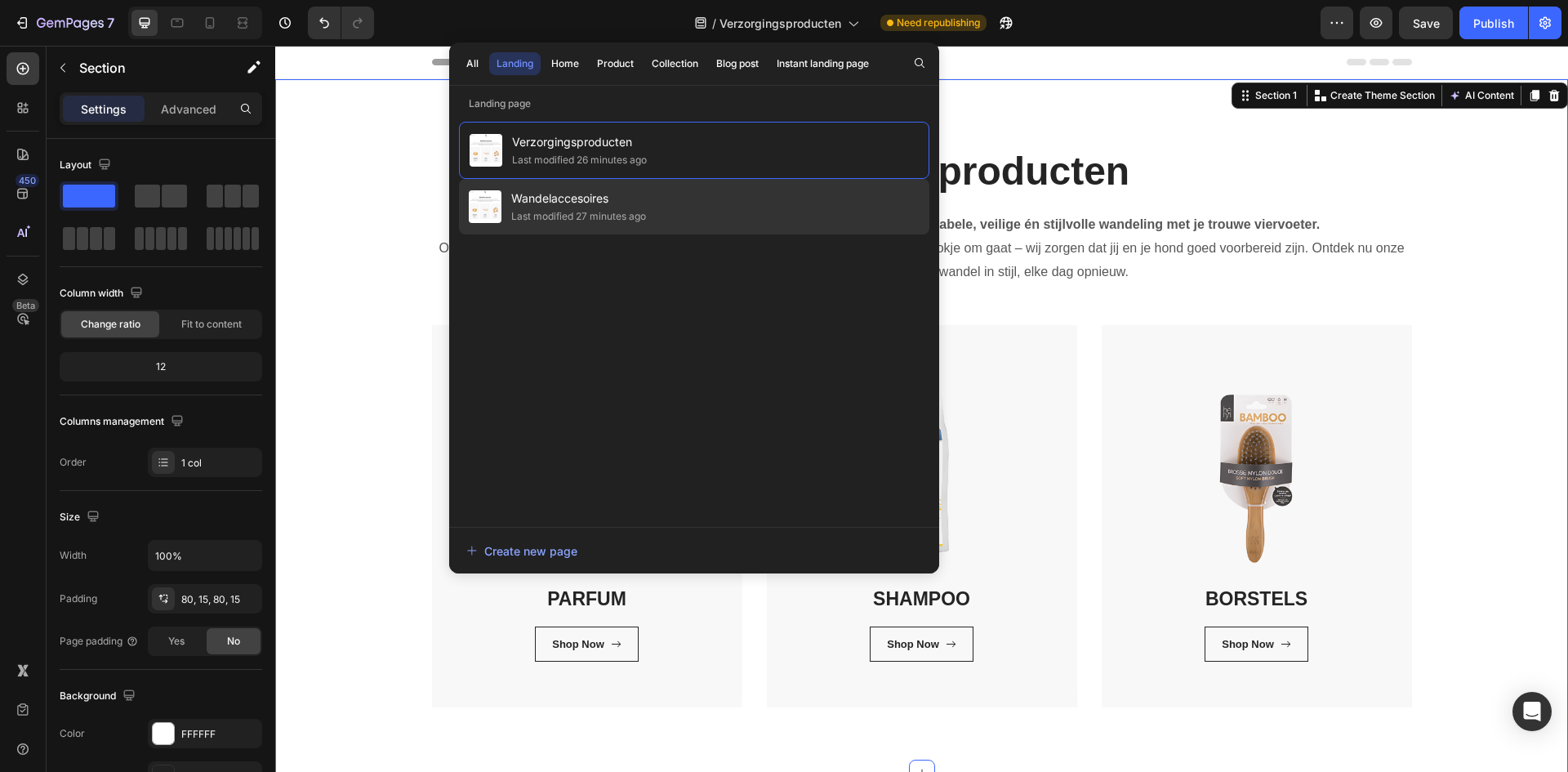
click at [827, 222] on div "Wandelaccesoires Last modified 27 minutes ago" at bounding box center [694, 207] width 470 height 56
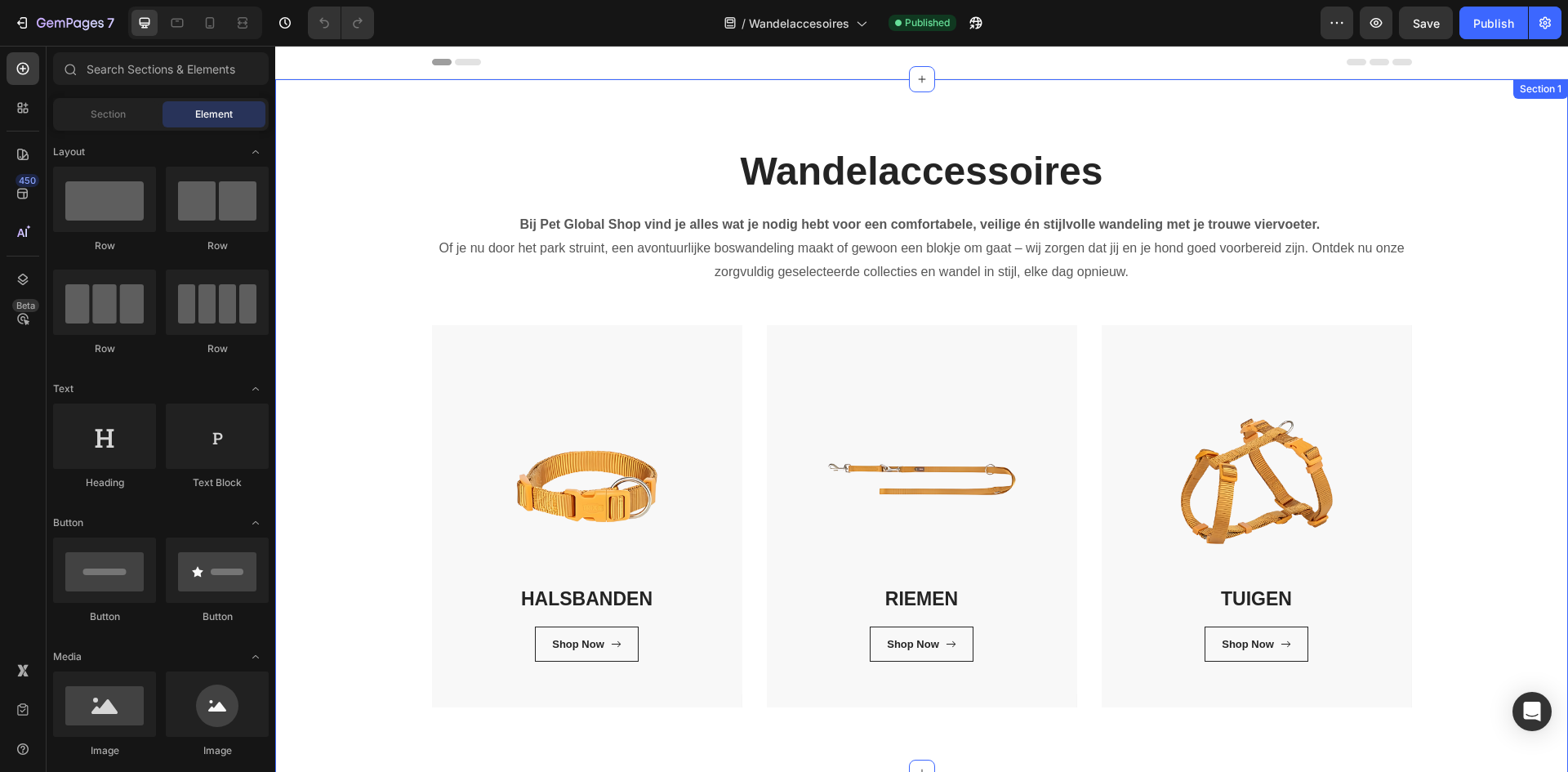
click at [376, 426] on div "Wandelaccessoires Heading Bij Pet Global Shop vind je alles wat je nodig hebt v…" at bounding box center [921, 426] width 1268 height 562
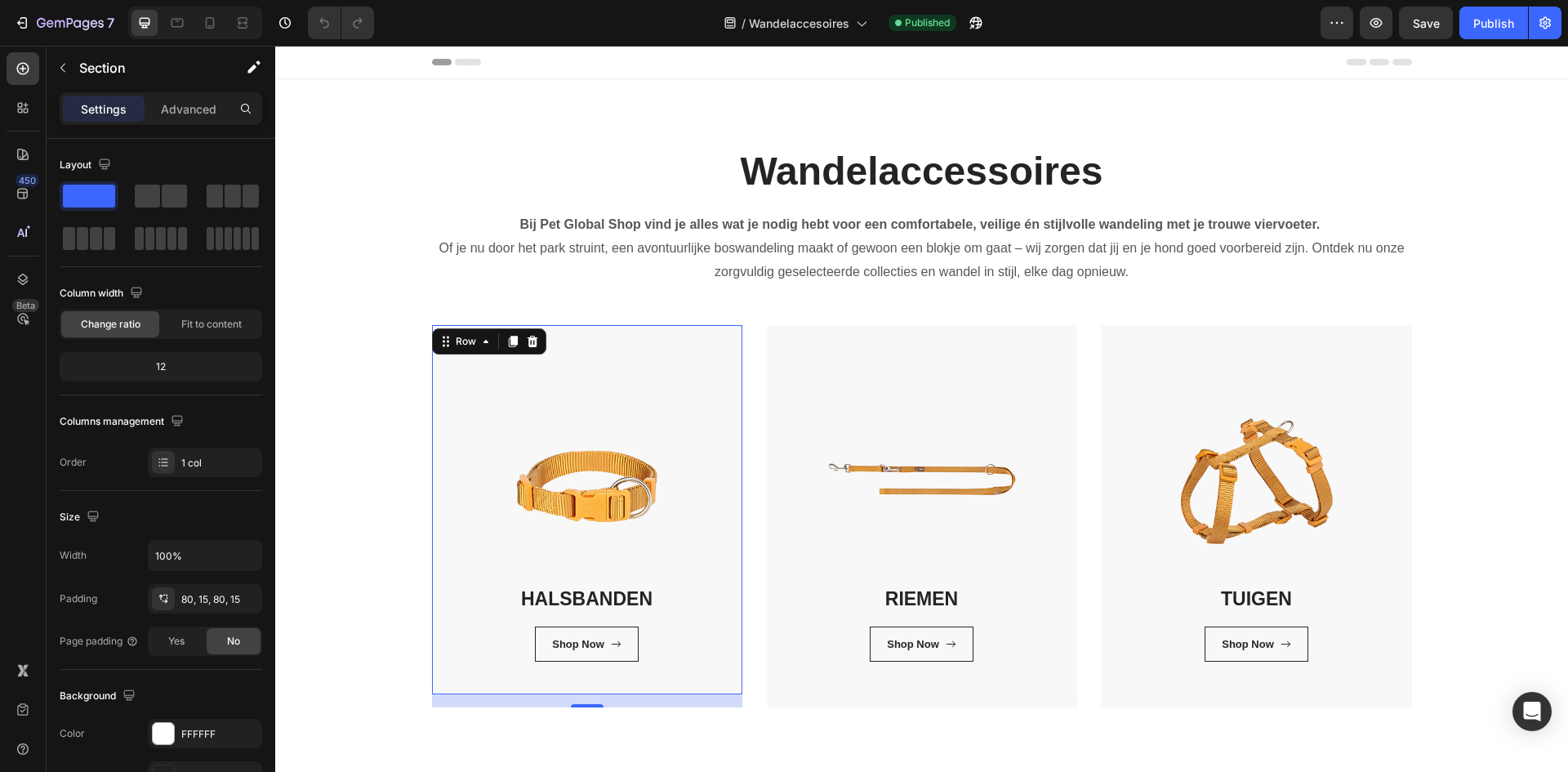
click at [582, 397] on div "HALSBANDEN Heading Shop Now Button Row Row 16" at bounding box center [587, 509] width 310 height 369
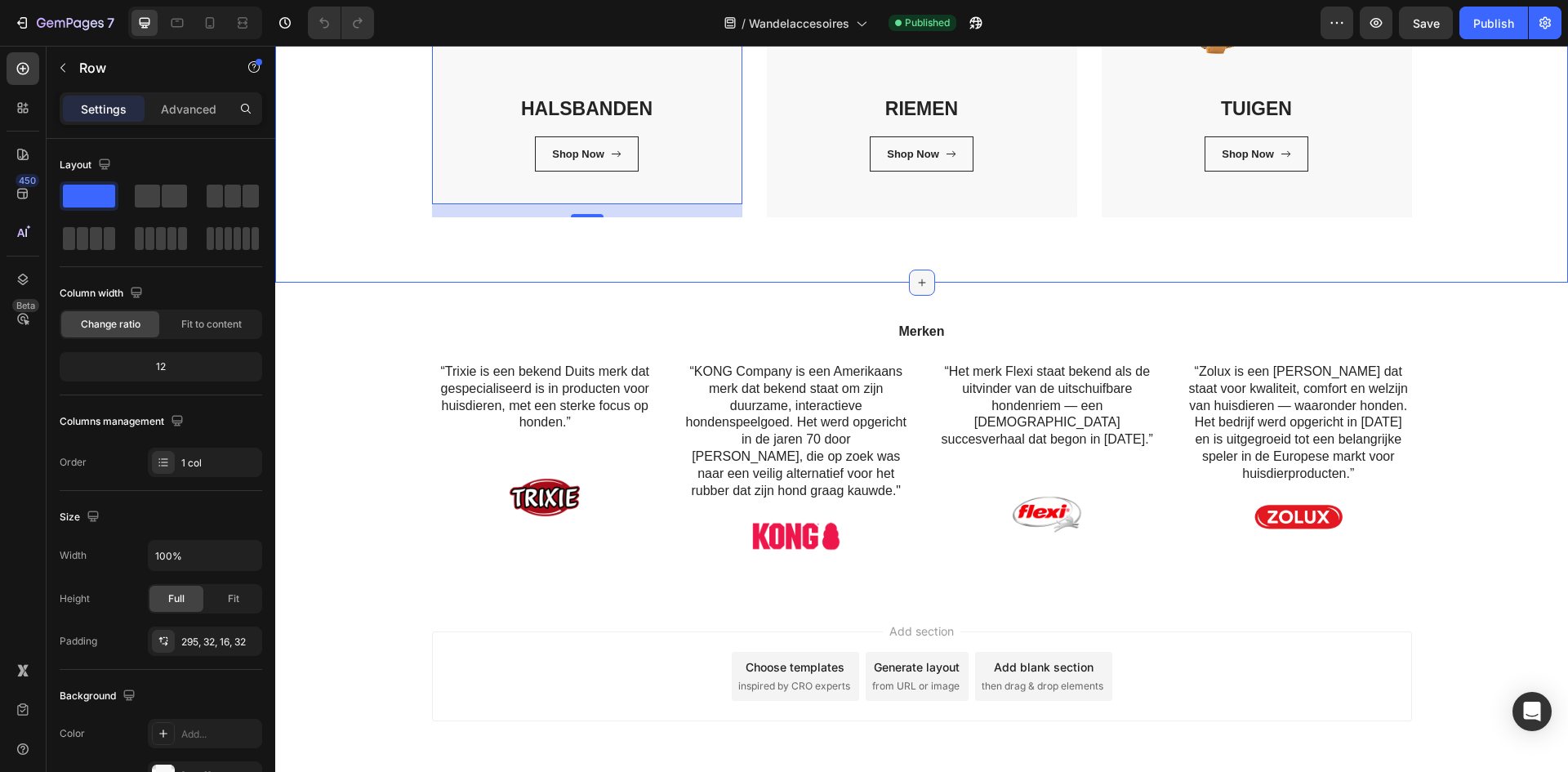
click at [916, 283] on icon at bounding box center [922, 282] width 13 height 13
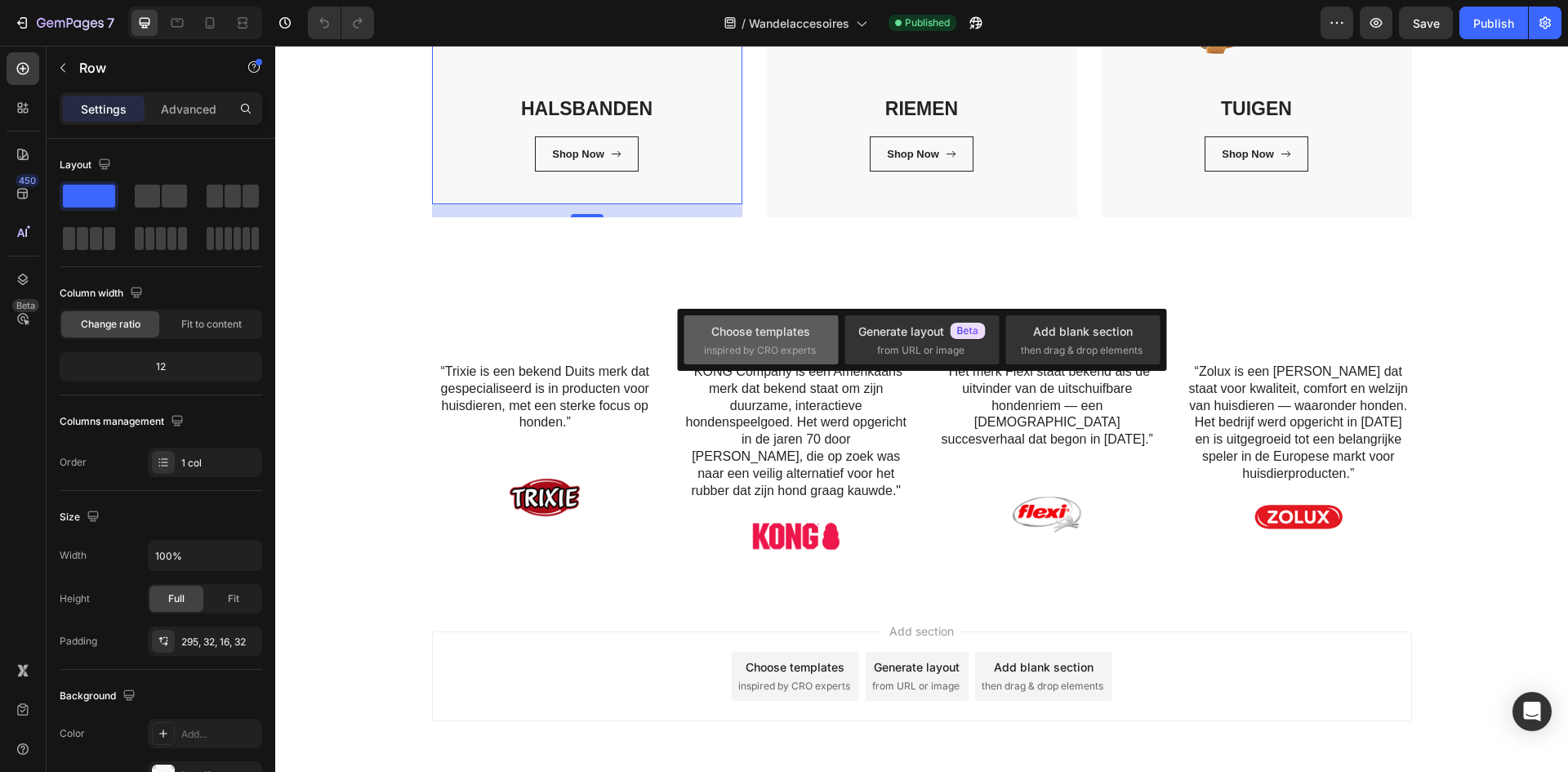
click at [796, 349] on span "inspired by CRO experts" at bounding box center [760, 350] width 112 height 15
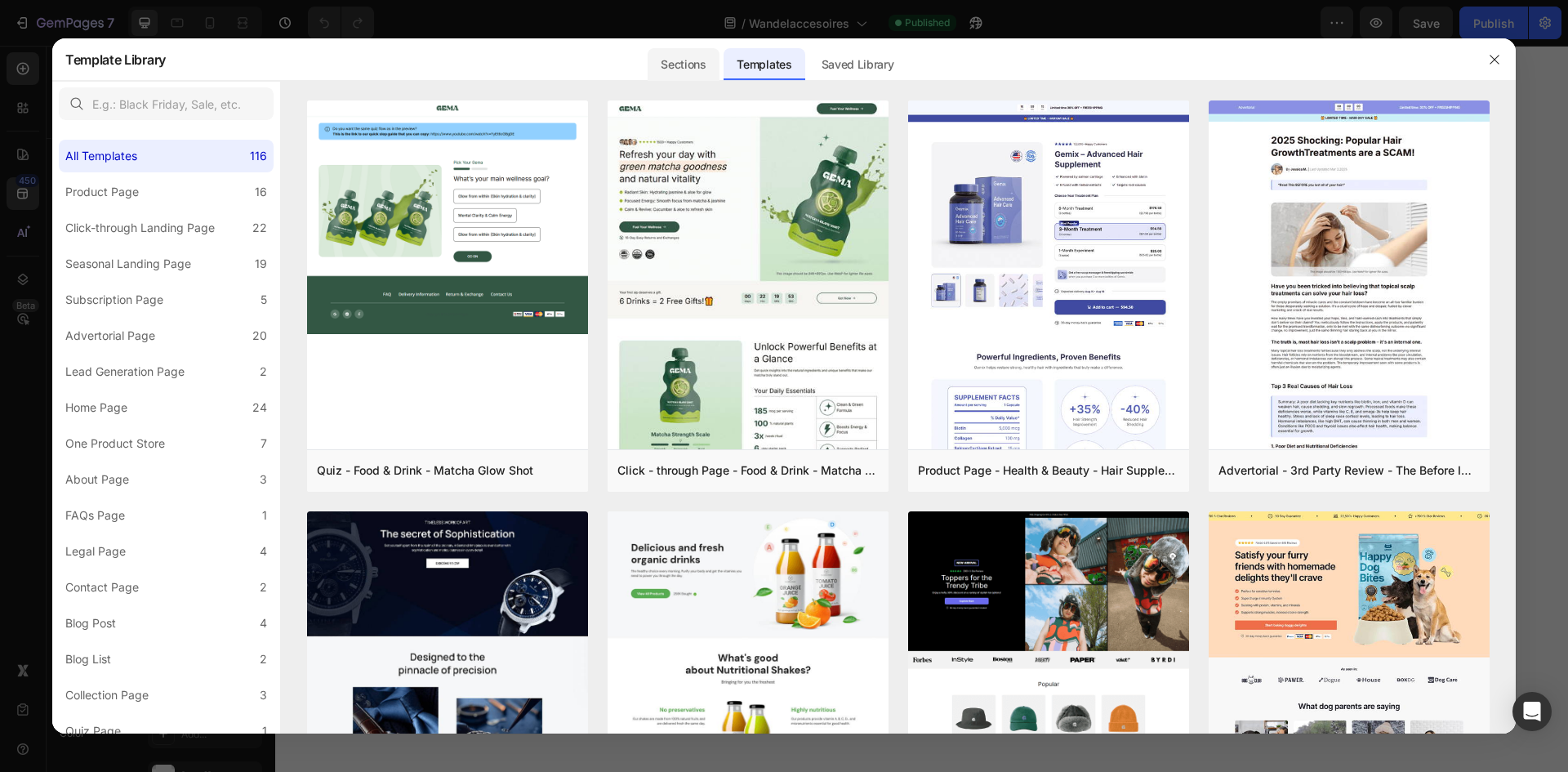
click at [682, 51] on div "Sections" at bounding box center [683, 64] width 71 height 32
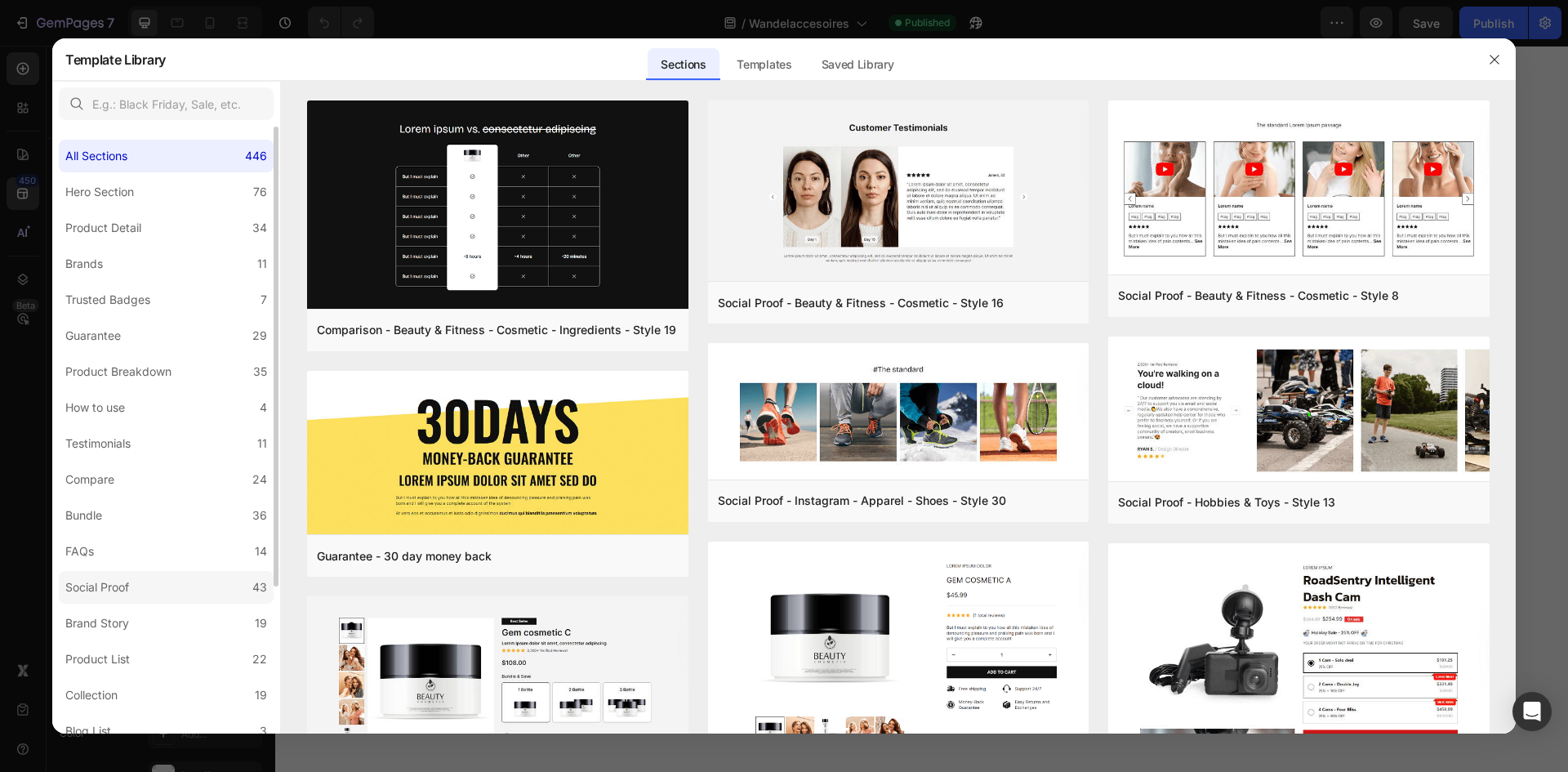
scroll to position [164, 0]
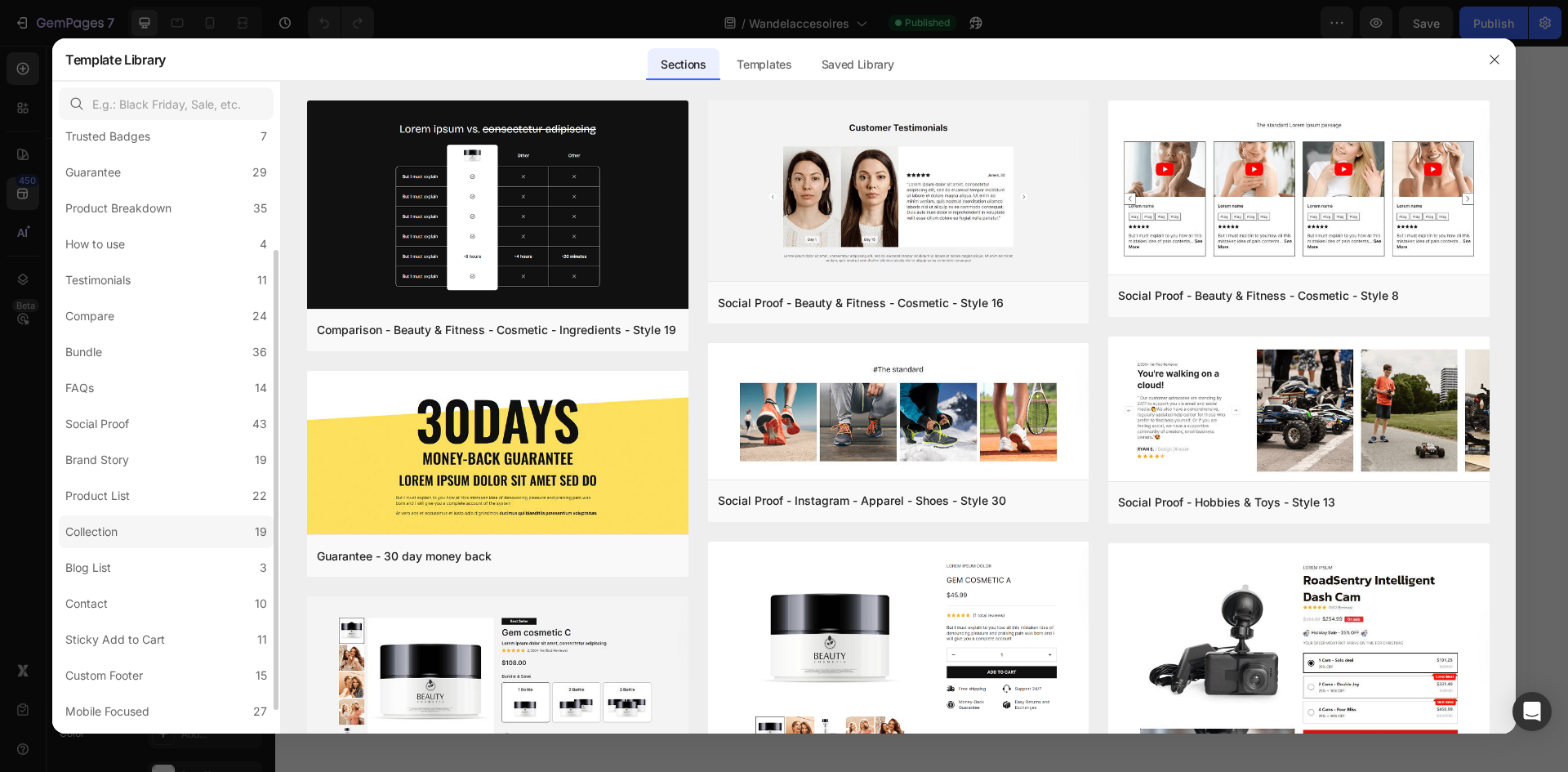
click at [196, 528] on label "Collection 19" at bounding box center [166, 531] width 214 height 32
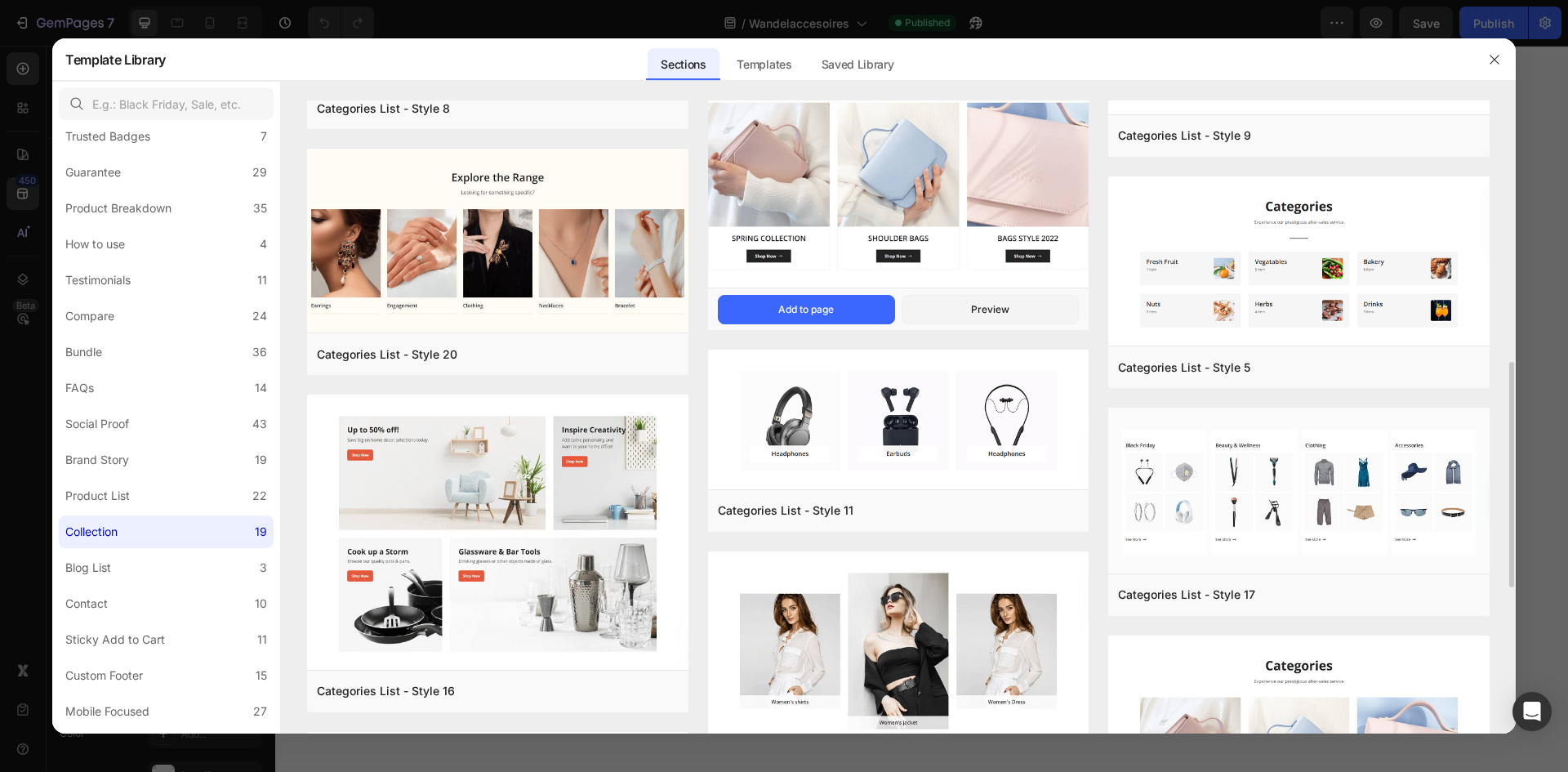
scroll to position [980, 0]
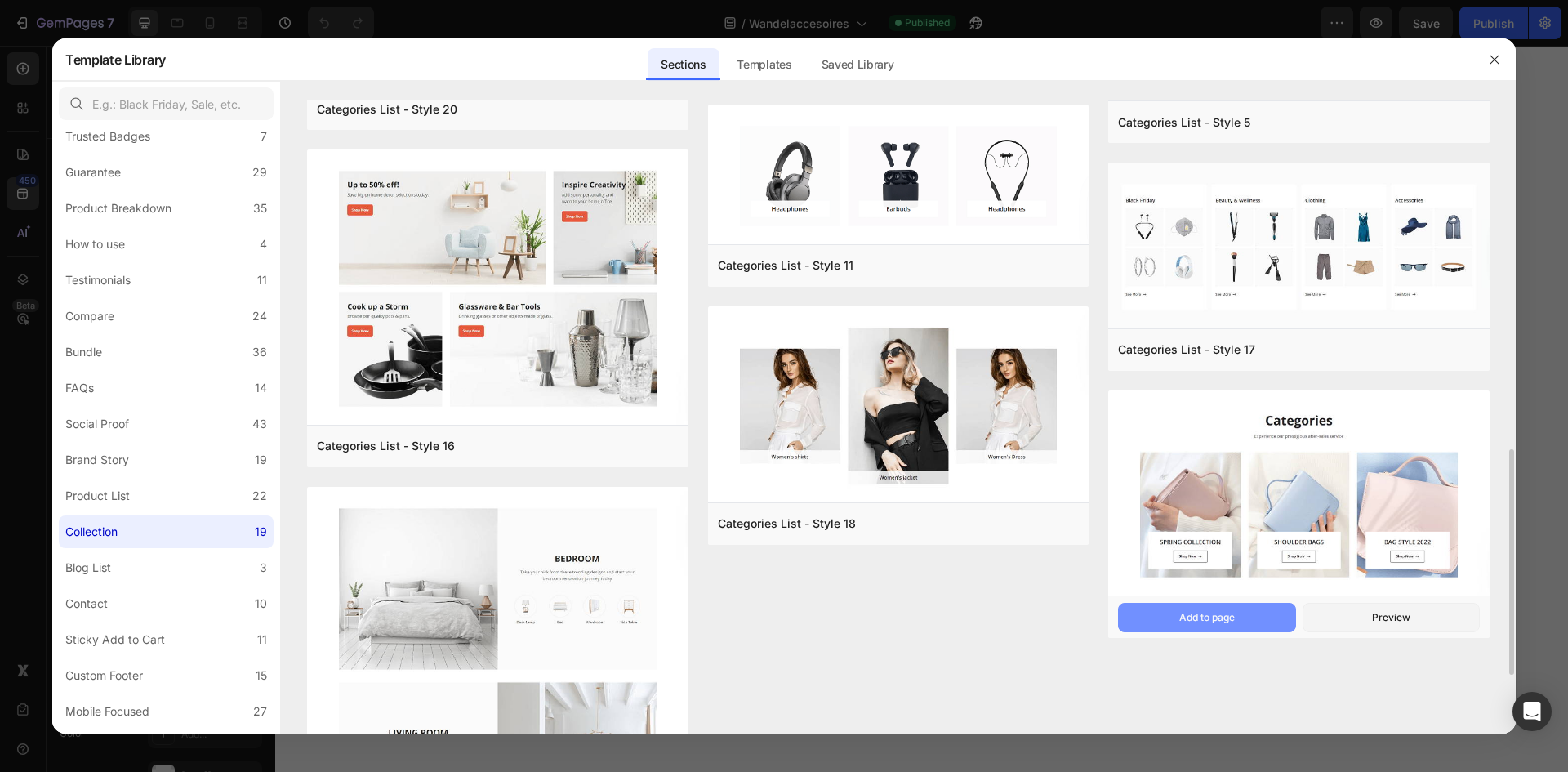
click at [1256, 619] on button "Add to page" at bounding box center [1206, 617] width 177 height 29
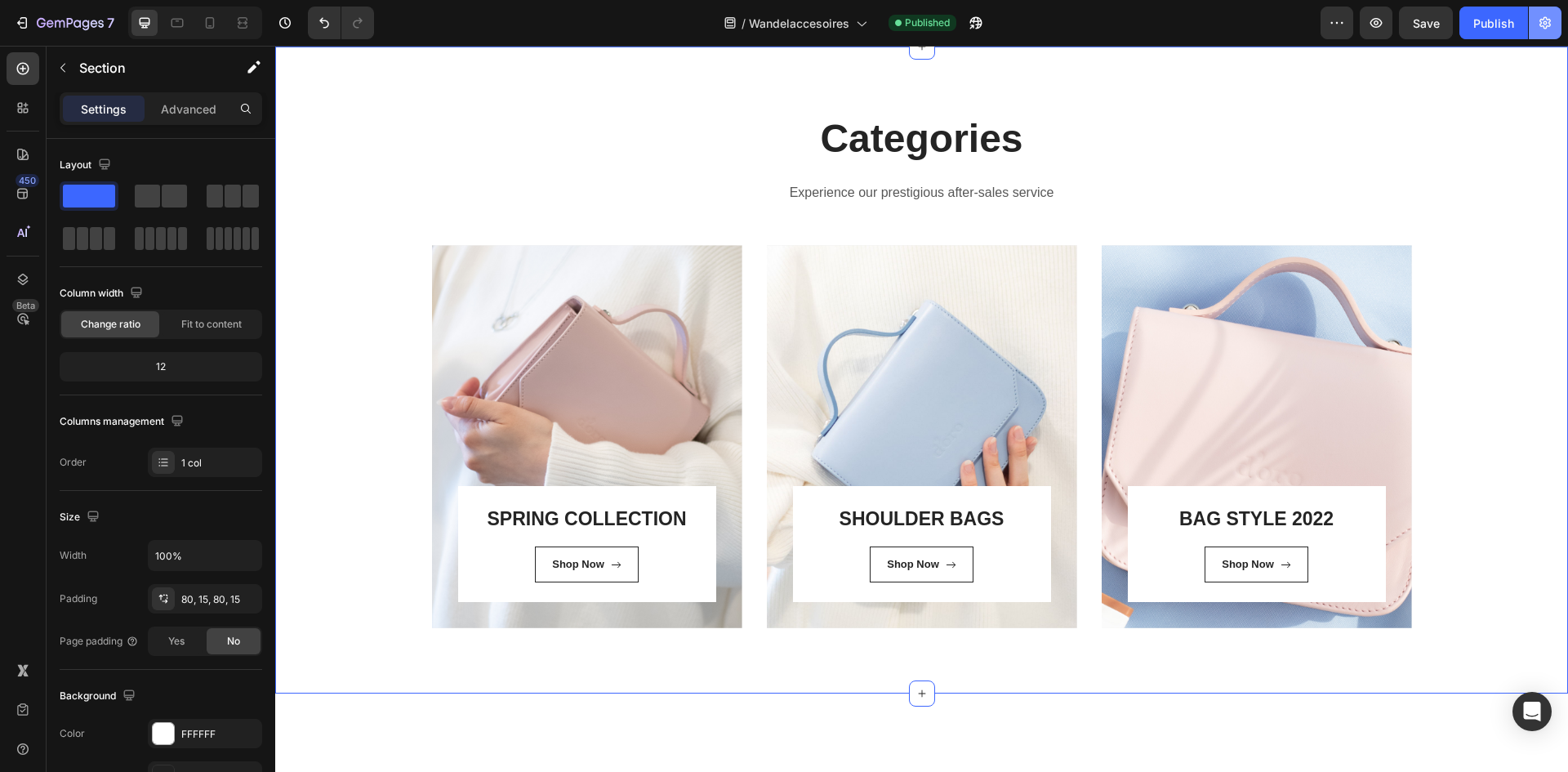
scroll to position [727, 0]
click at [1504, 20] on div "Publish" at bounding box center [1494, 24] width 41 height 18
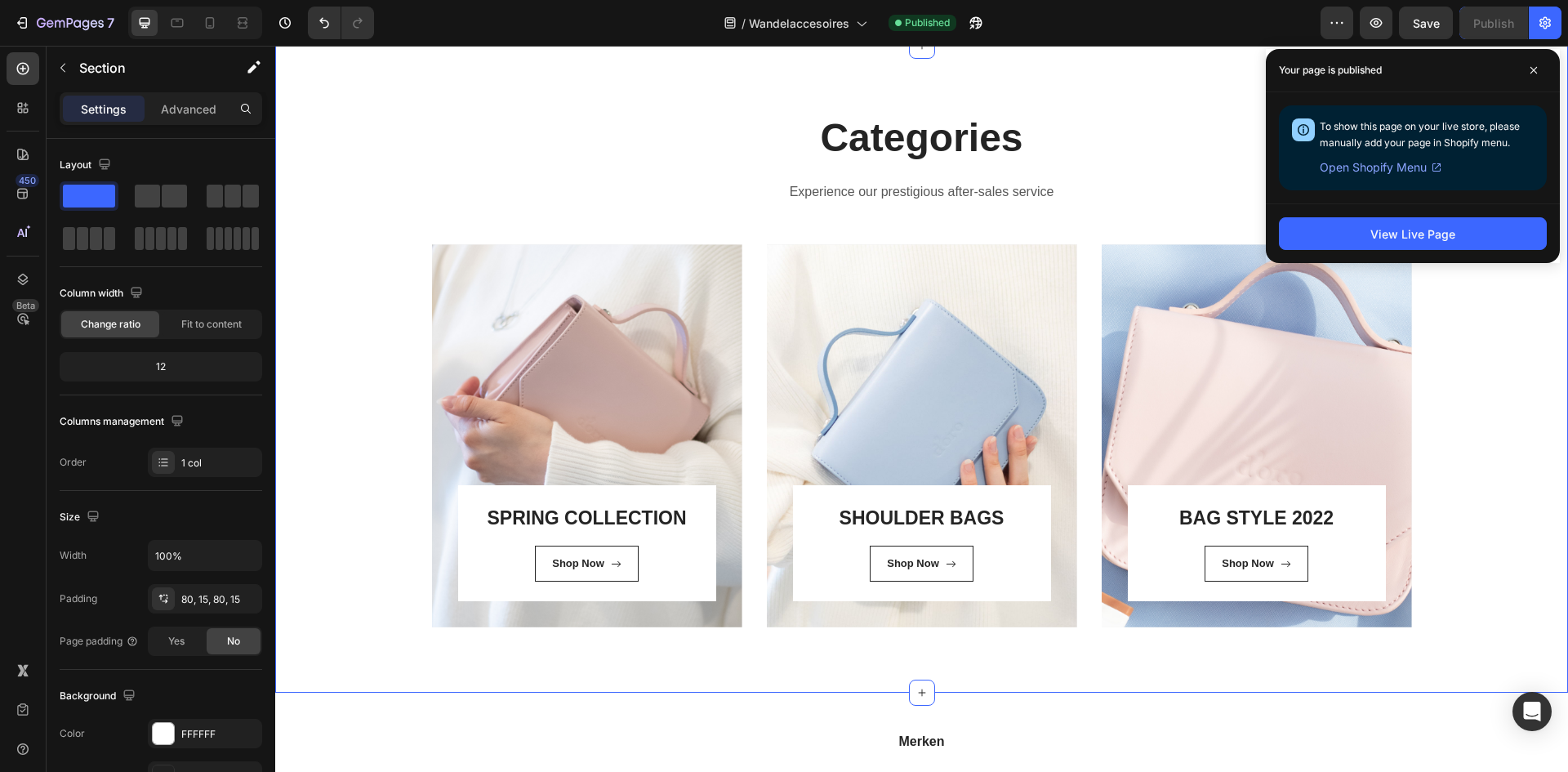
click at [340, 474] on div "Categories Heading Experience our prestigious after-sales service Text block Ro…" at bounding box center [921, 368] width 1268 height 516
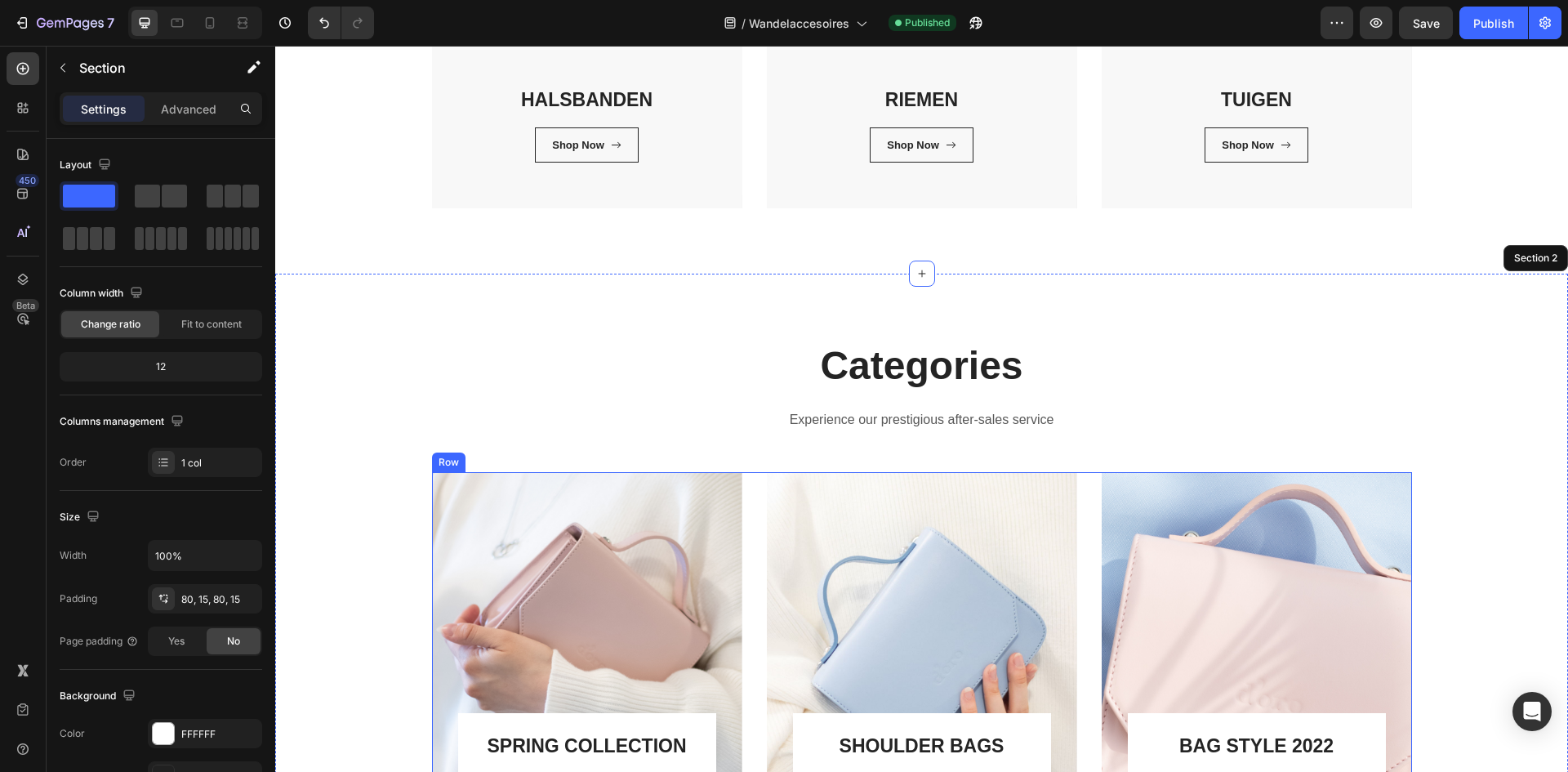
scroll to position [482, 0]
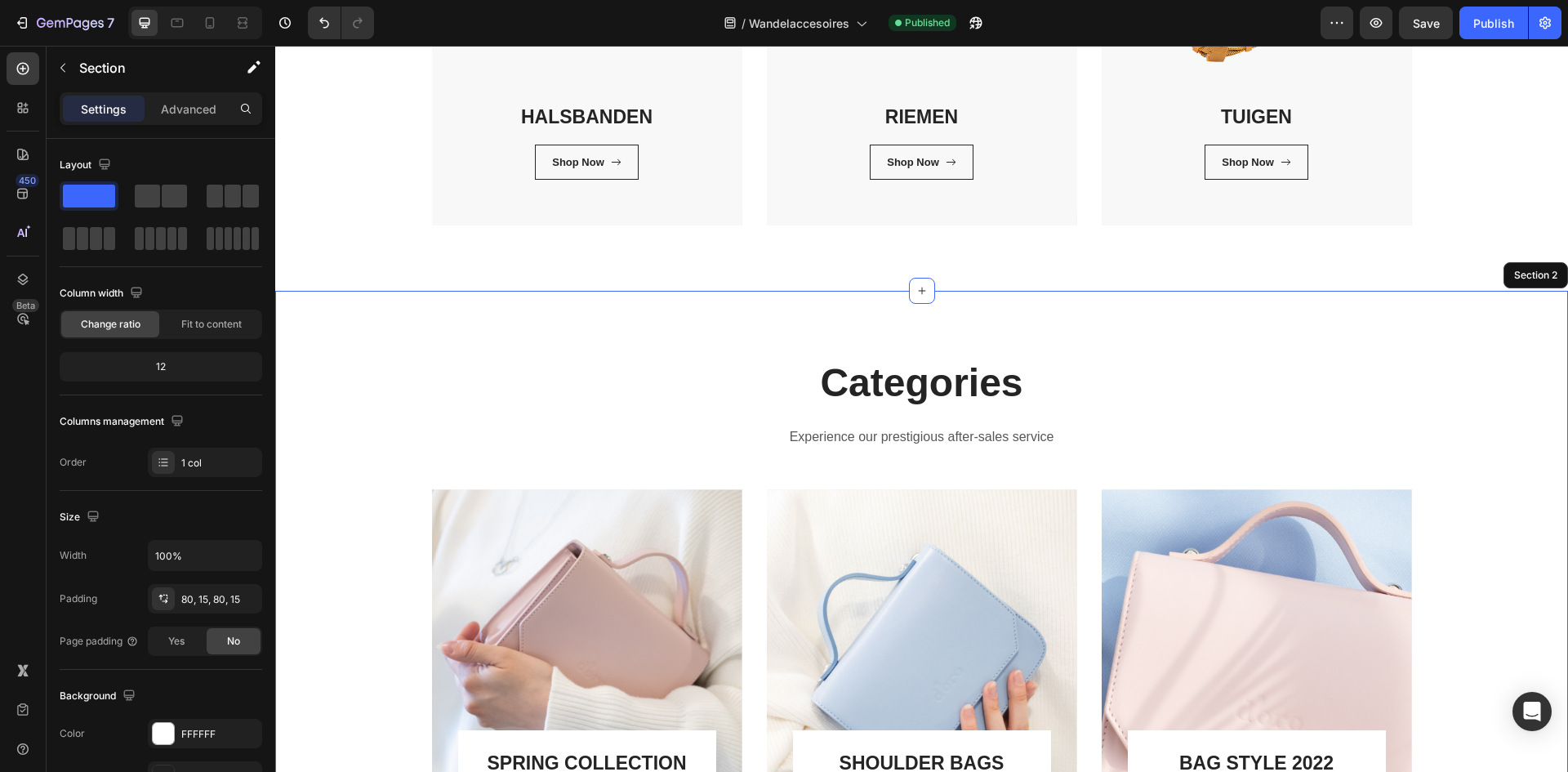
click at [1294, 329] on div "Categories Heading Experience our prestigious after-sales service Text block Ro…" at bounding box center [922, 614] width 1293 height 647
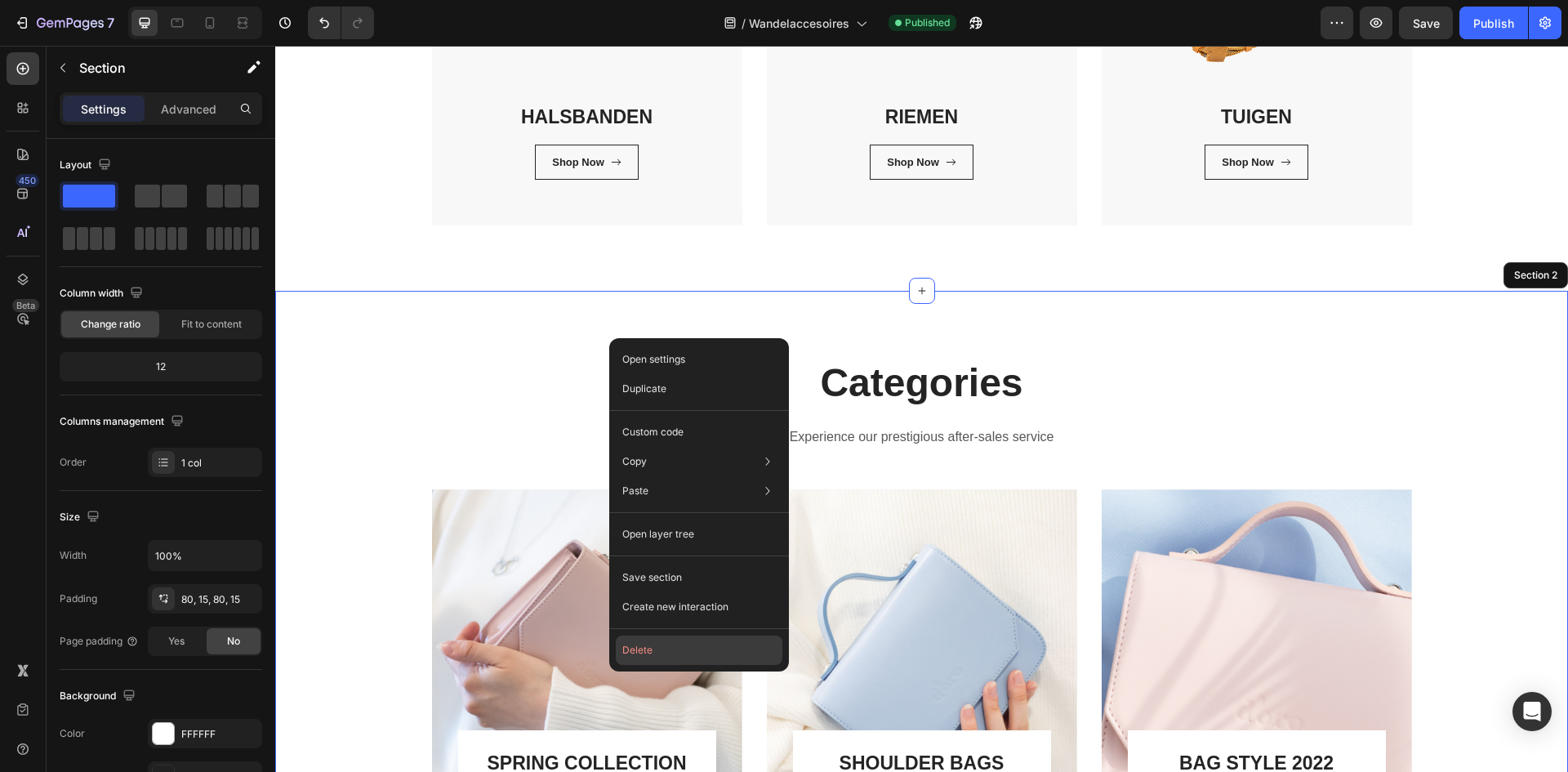
click at [623, 642] on button "Delete" at bounding box center [699, 651] width 166 height 29
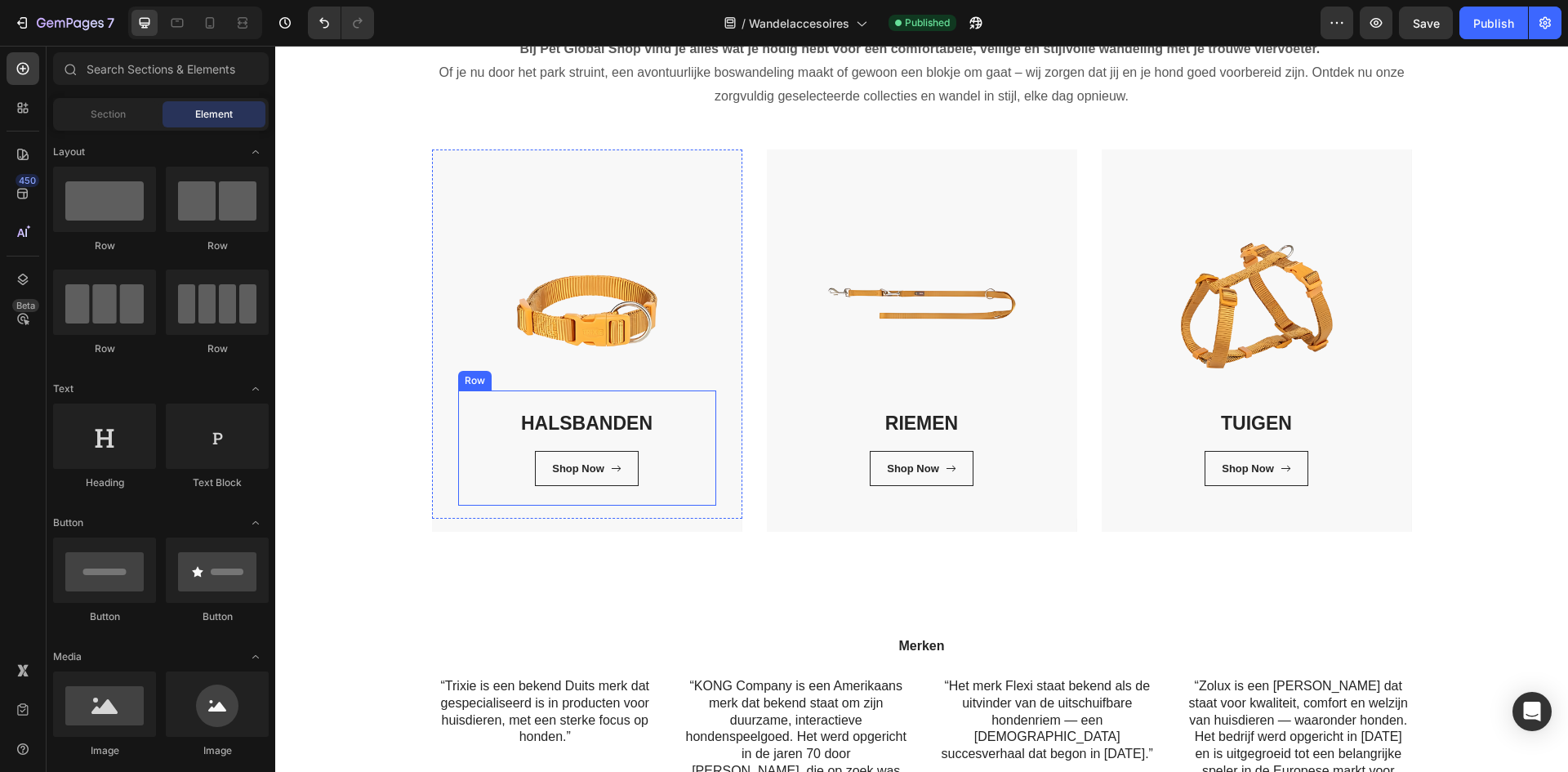
scroll to position [0, 0]
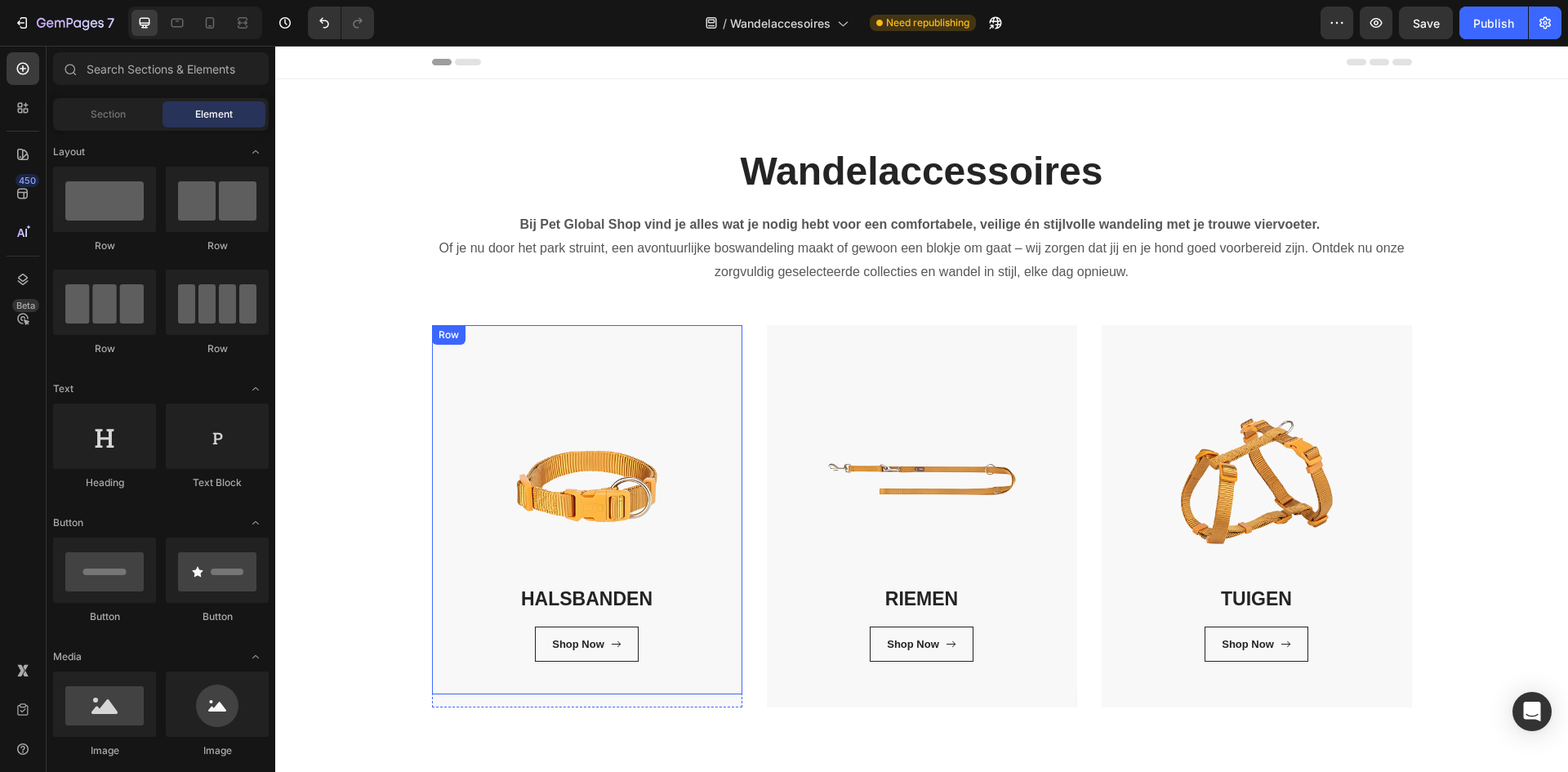
click at [470, 434] on div "HALSBANDEN Heading Shop Now Button Row Row" at bounding box center [587, 509] width 310 height 369
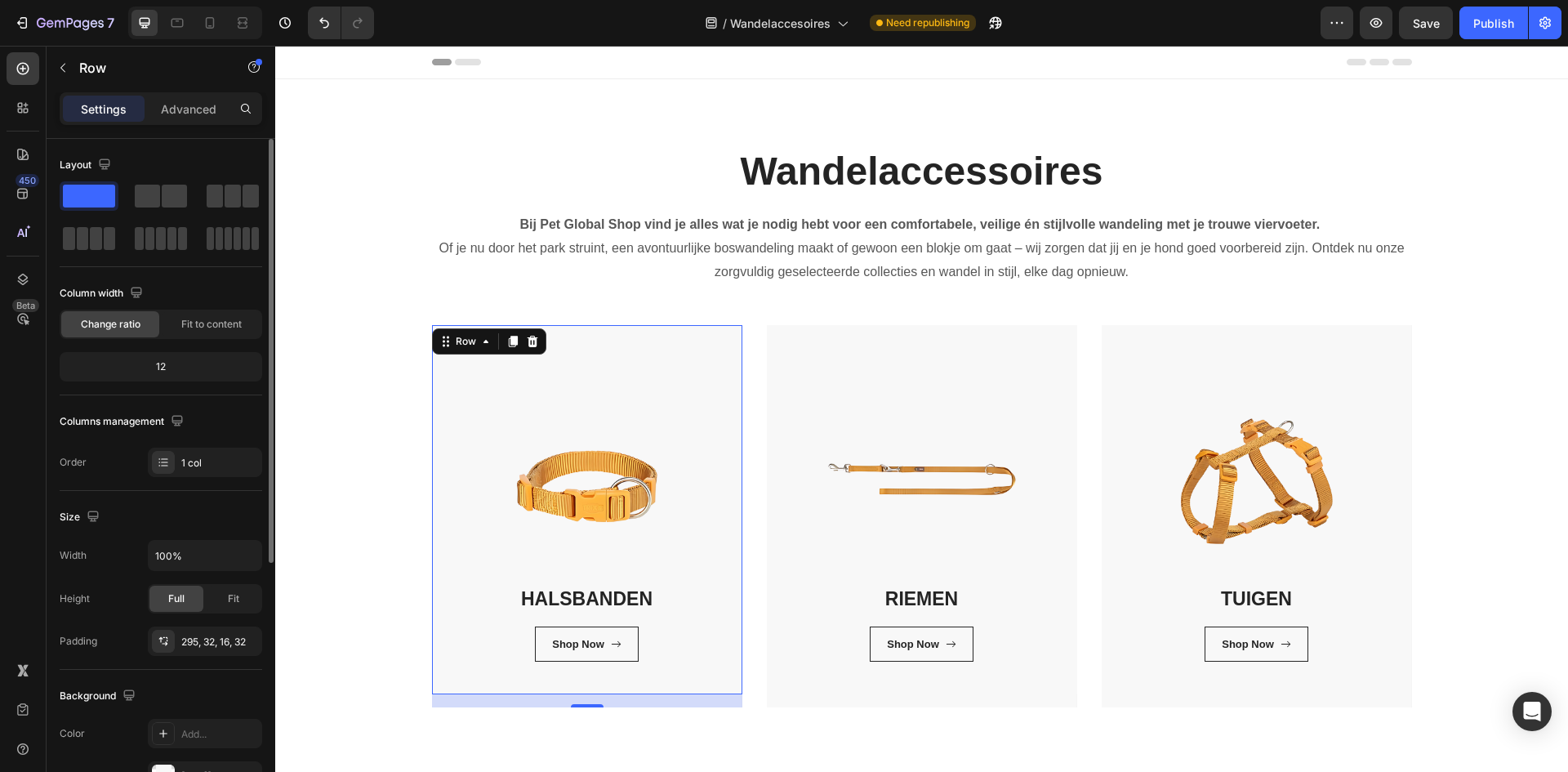
scroll to position [245, 0]
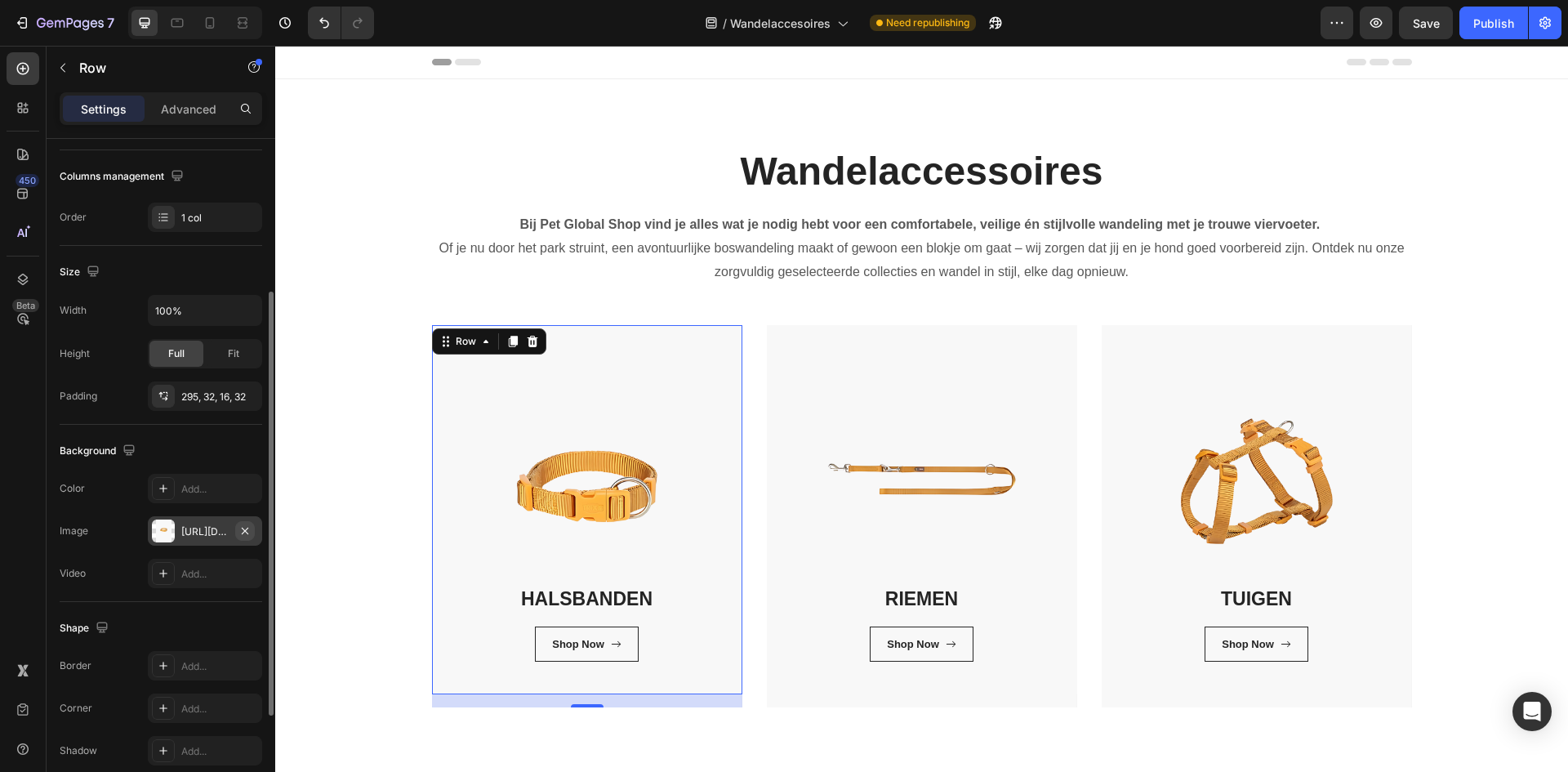
click at [250, 530] on icon "button" at bounding box center [244, 530] width 13 height 13
click at [207, 538] on div "Add..." at bounding box center [219, 531] width 76 height 15
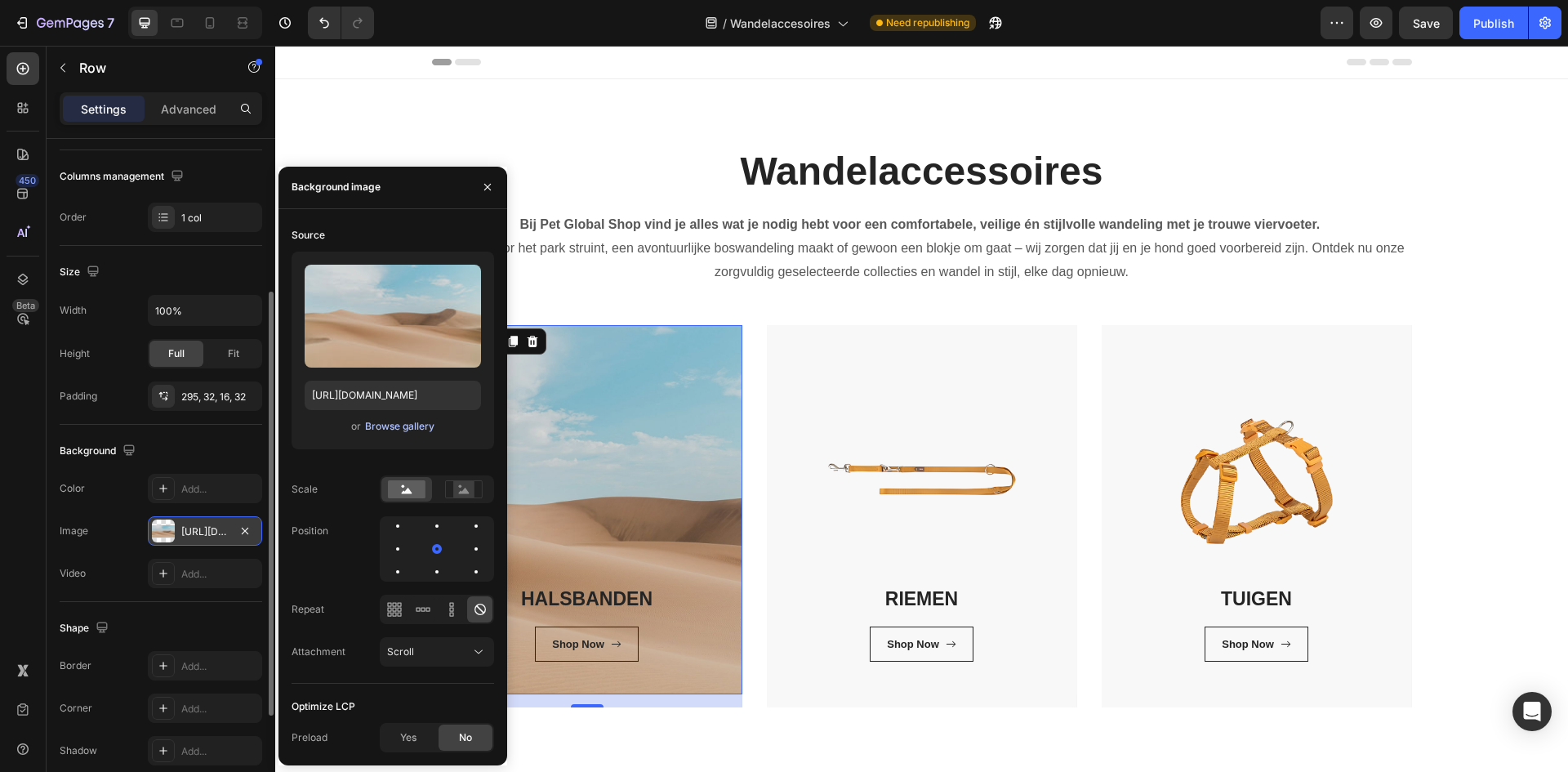
click at [395, 425] on div "Browse gallery" at bounding box center [400, 426] width 70 height 15
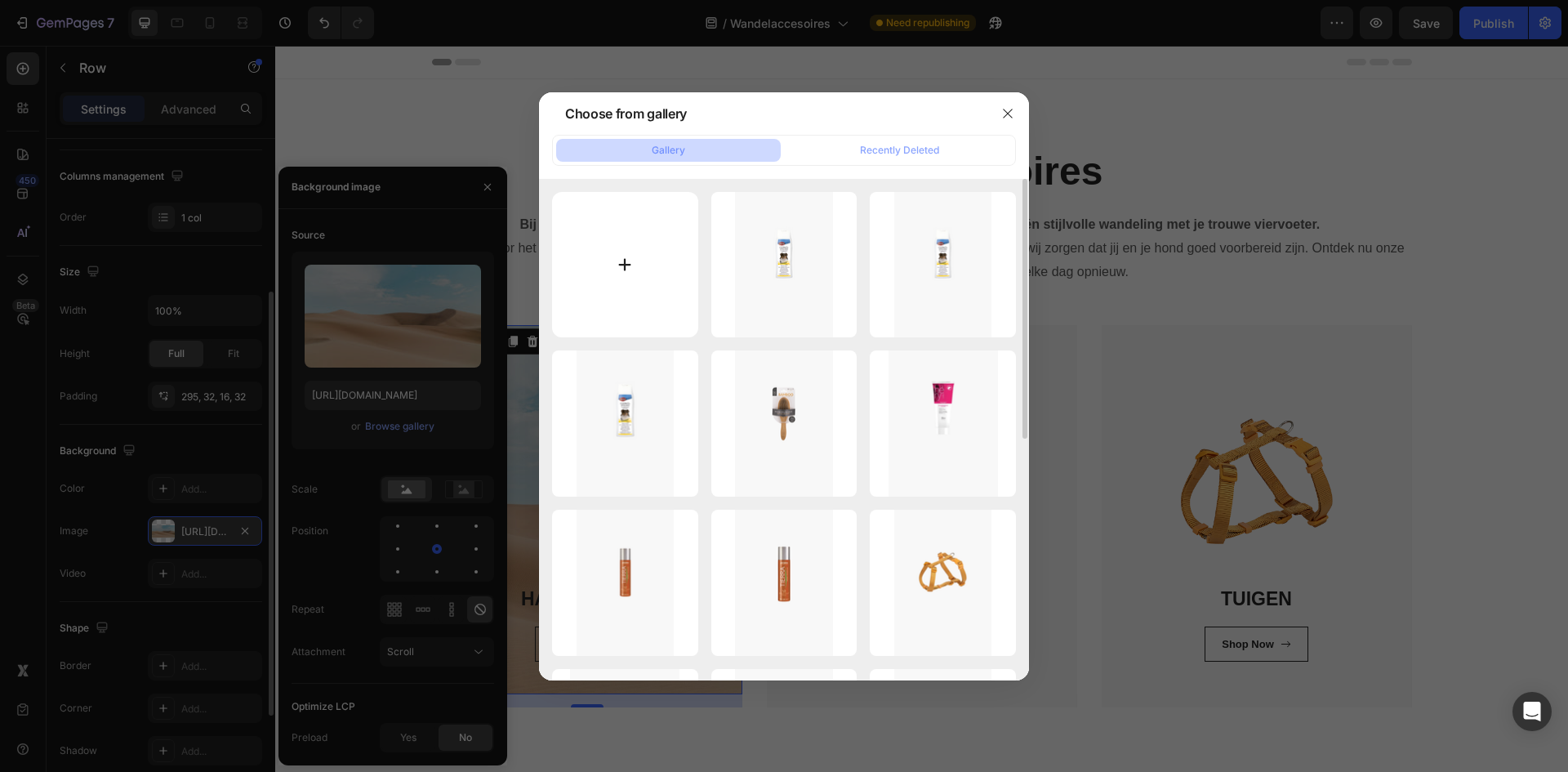
click at [602, 257] on input "file" at bounding box center [625, 265] width 146 height 146
type input "C:\fakepath\Zonder titel (600 x 900 px) (1200 x 1800 px) (200 x 600 px).png"
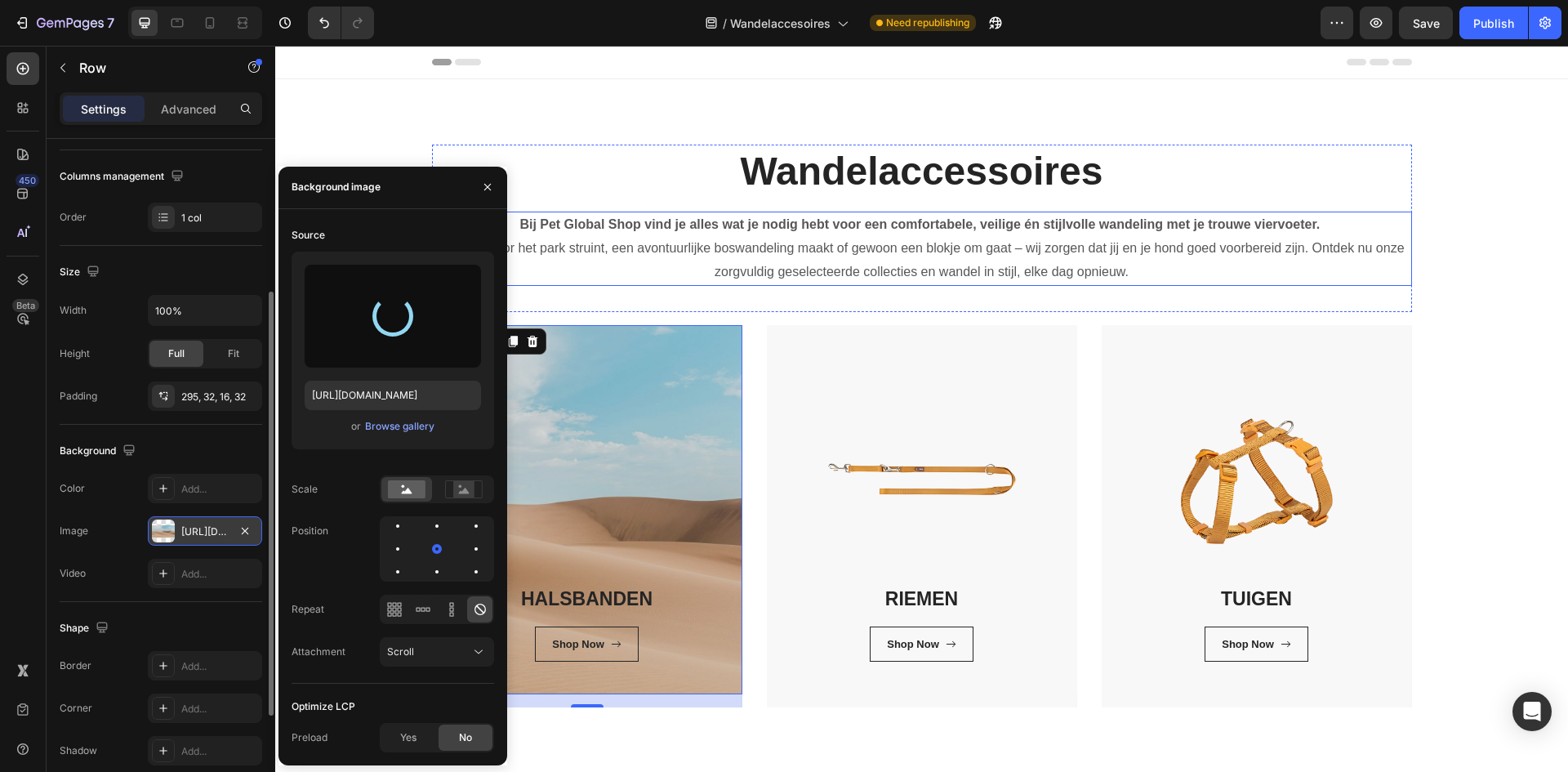
type input "https://cdn.shopify.com/s/files/1/0850/4698/5038/files/gempages_562201034588422…"
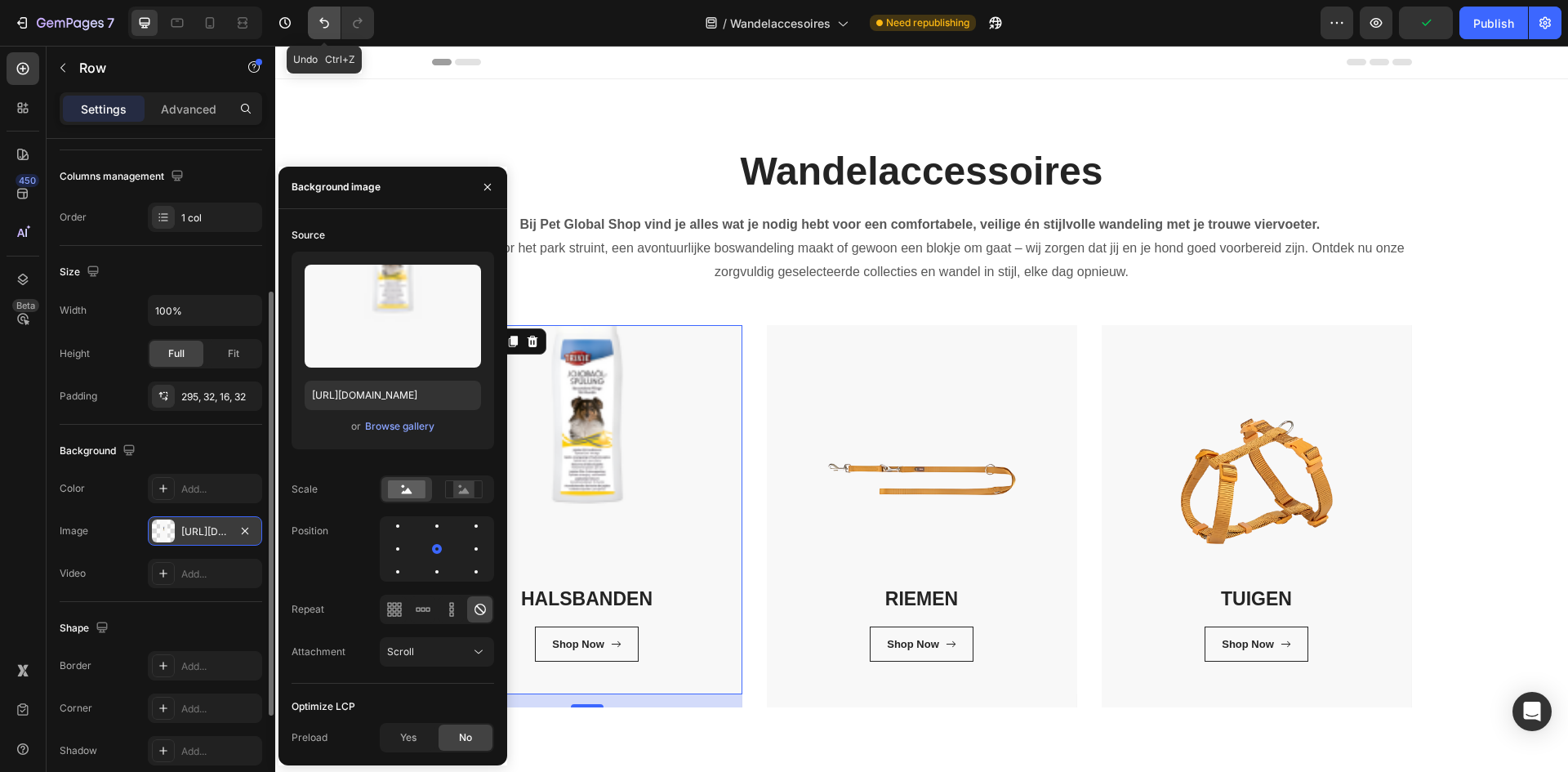
click at [317, 27] on icon "Undo/Redo" at bounding box center [324, 23] width 17 height 17
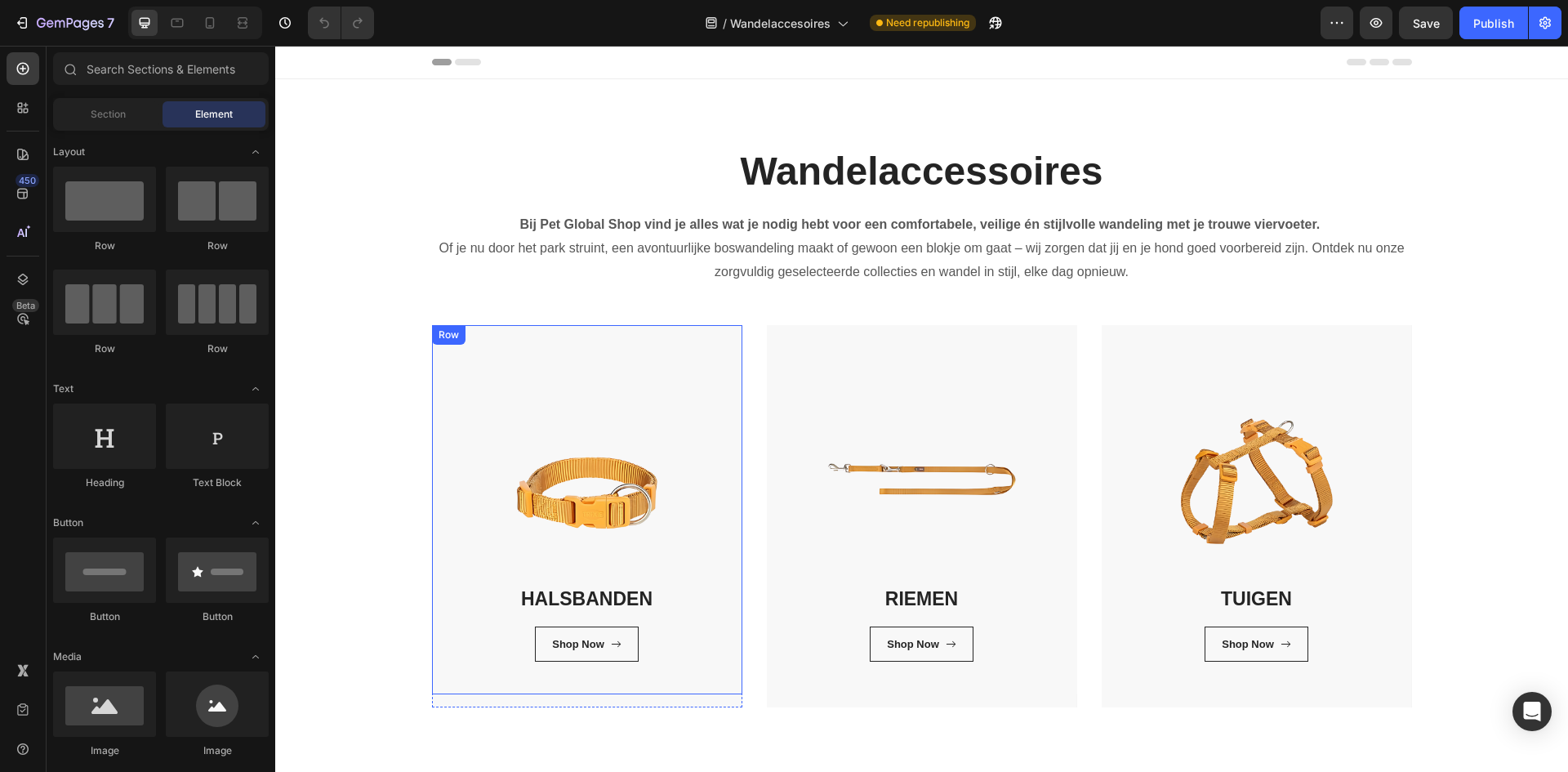
click at [494, 474] on div "HALSBANDEN Heading Shop Now Button Row Row" at bounding box center [587, 509] width 310 height 369
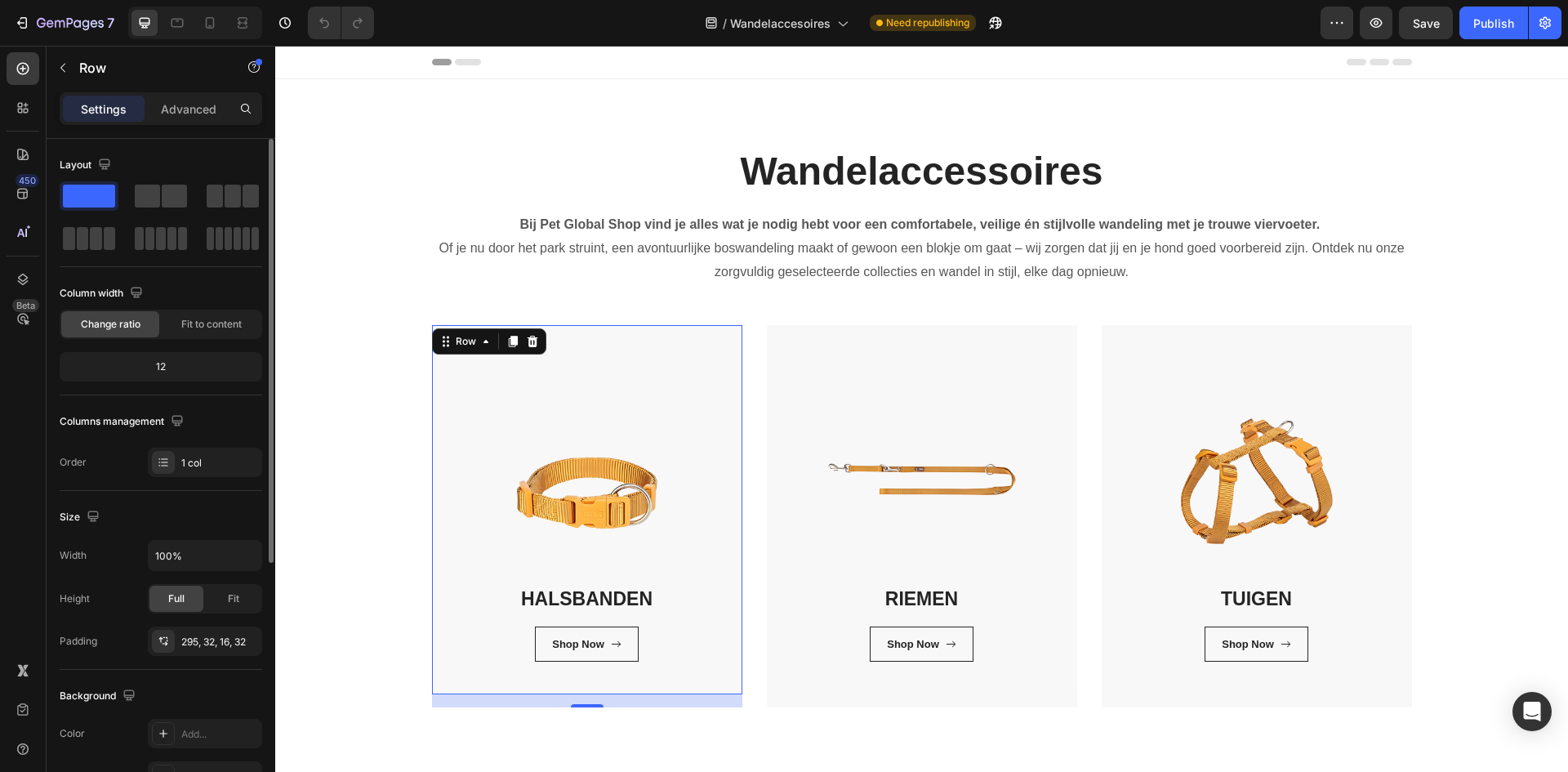
scroll to position [410, 0]
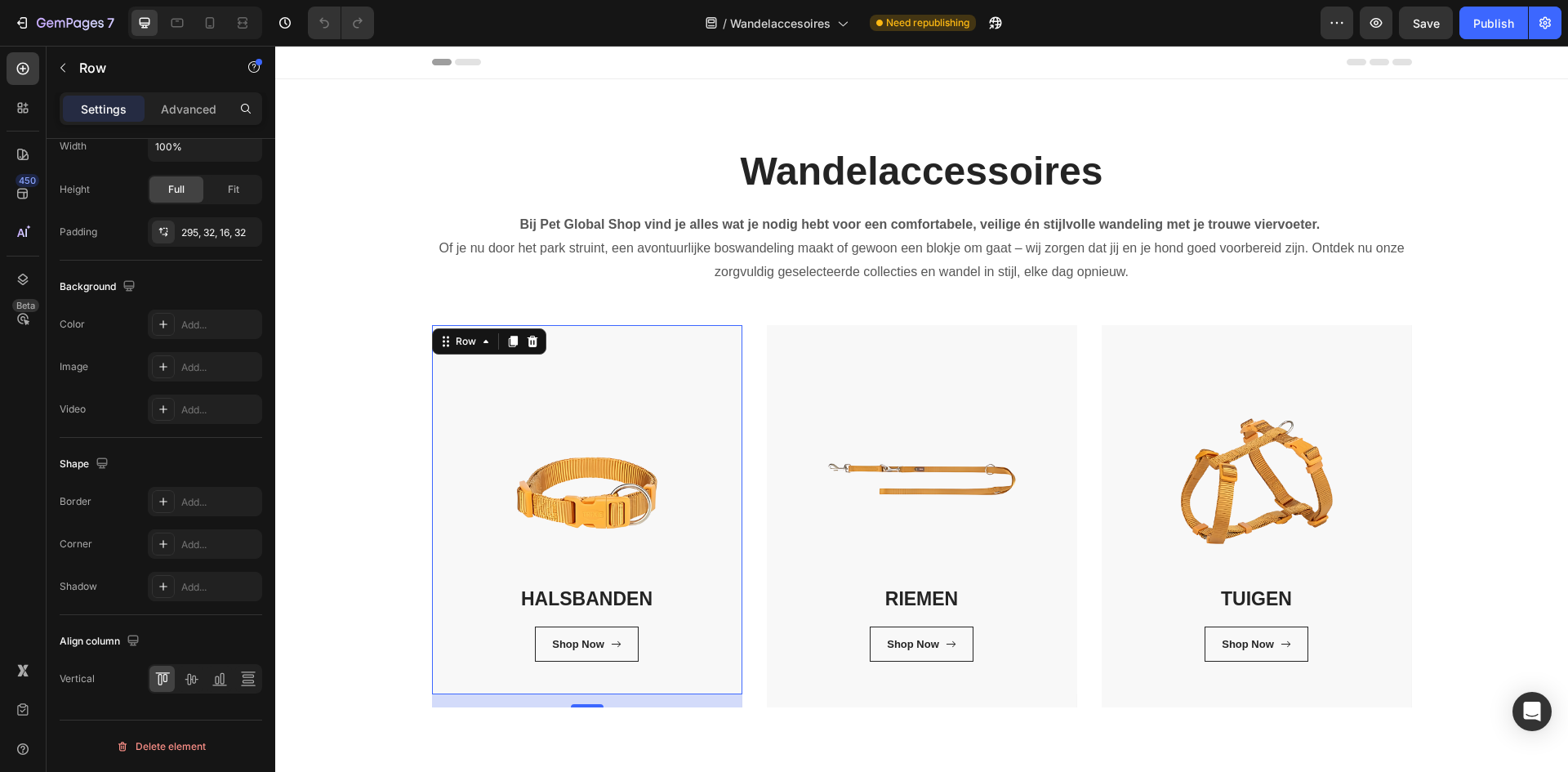
click at [502, 700] on div "16" at bounding box center [587, 700] width 310 height 13
click at [593, 510] on div "HALSBANDEN Heading Shop Now Button Row Row 16" at bounding box center [587, 509] width 310 height 369
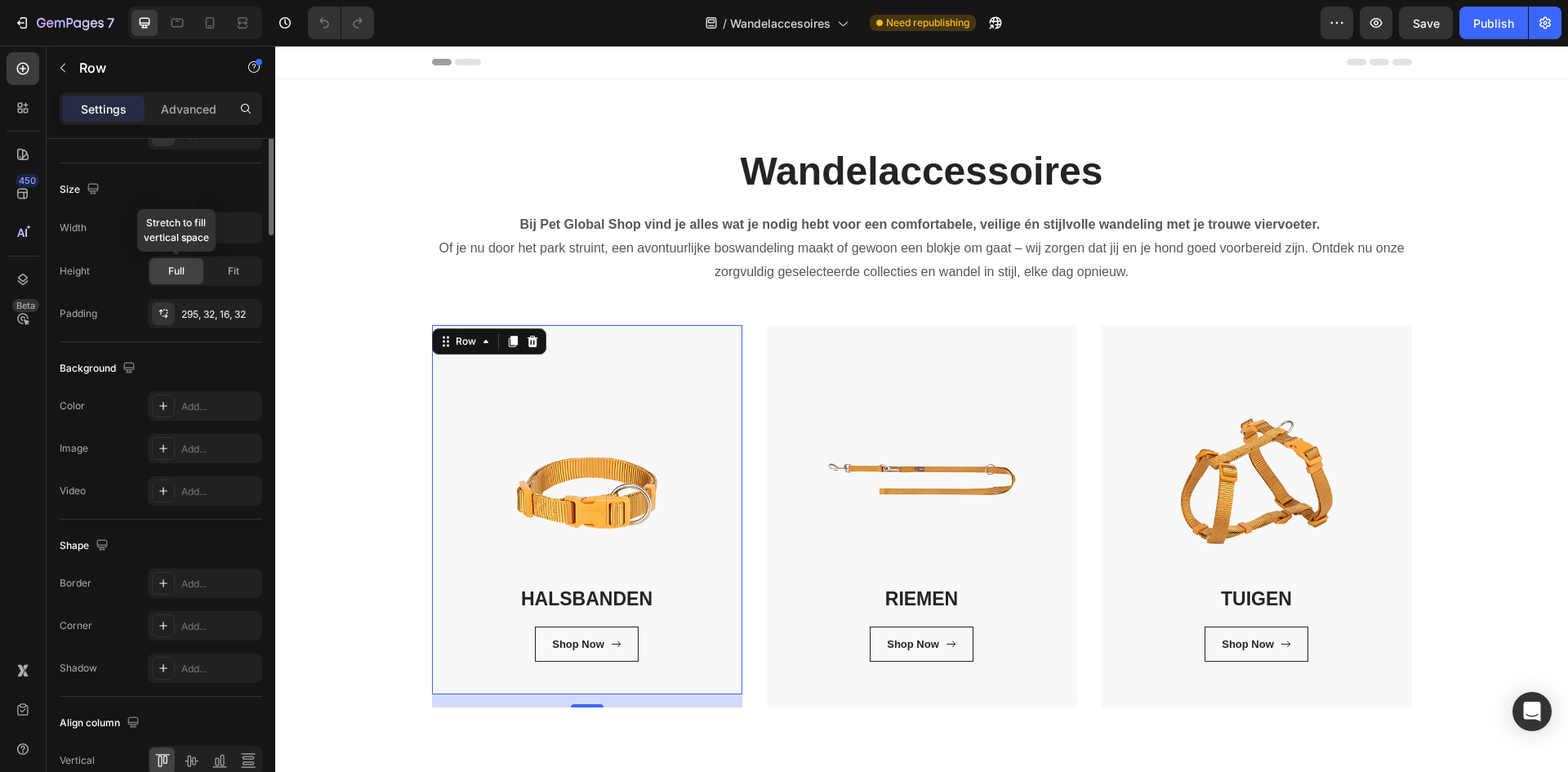
scroll to position [0, 0]
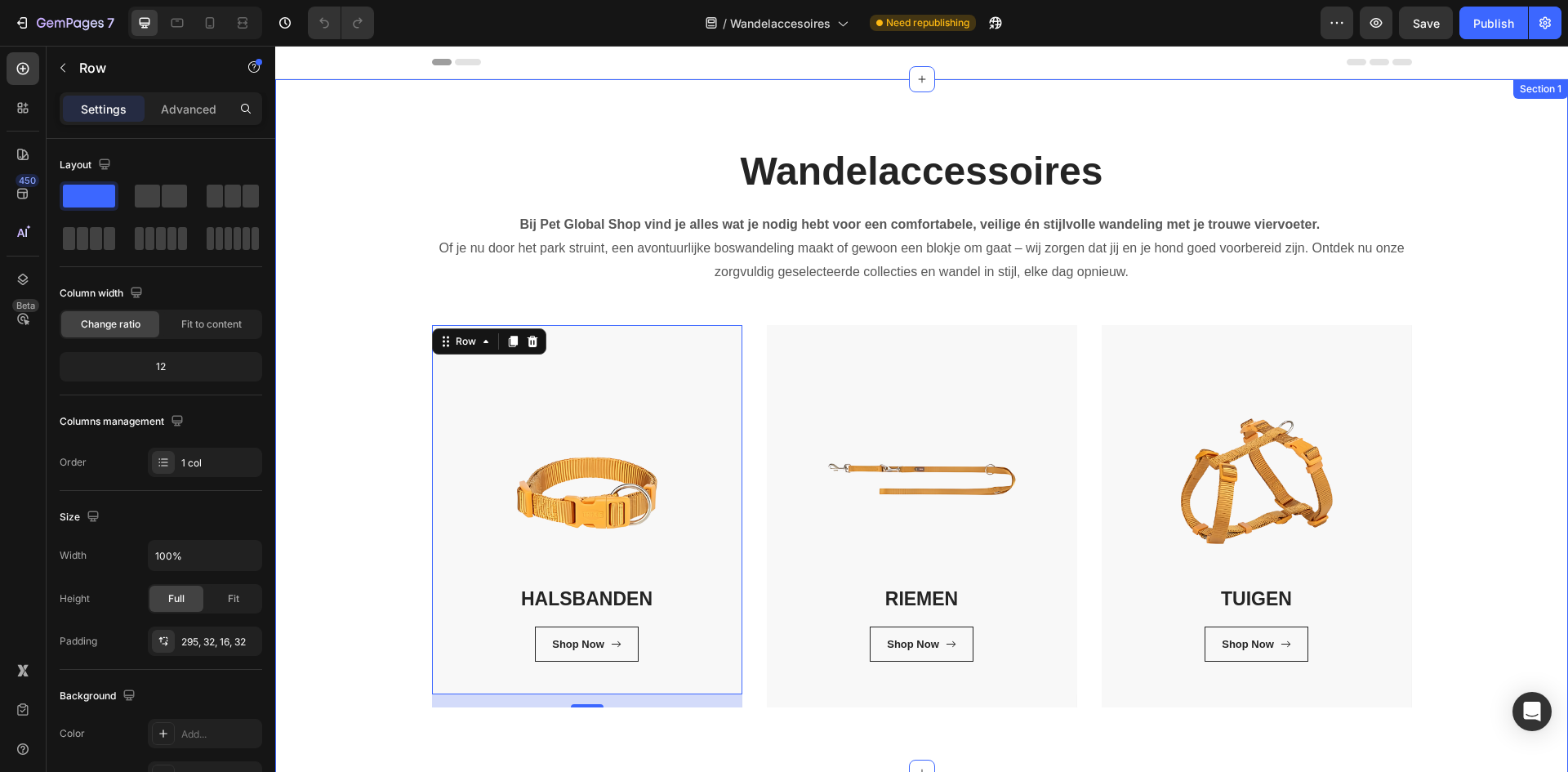
click at [367, 338] on div "Wandelaccessoires Heading Bij Pet Global Shop vind je alles wat je nodig hebt v…" at bounding box center [921, 426] width 1268 height 562
click at [522, 429] on div "HALSBANDEN Heading Shop Now Button Row Row 16" at bounding box center [587, 509] width 310 height 369
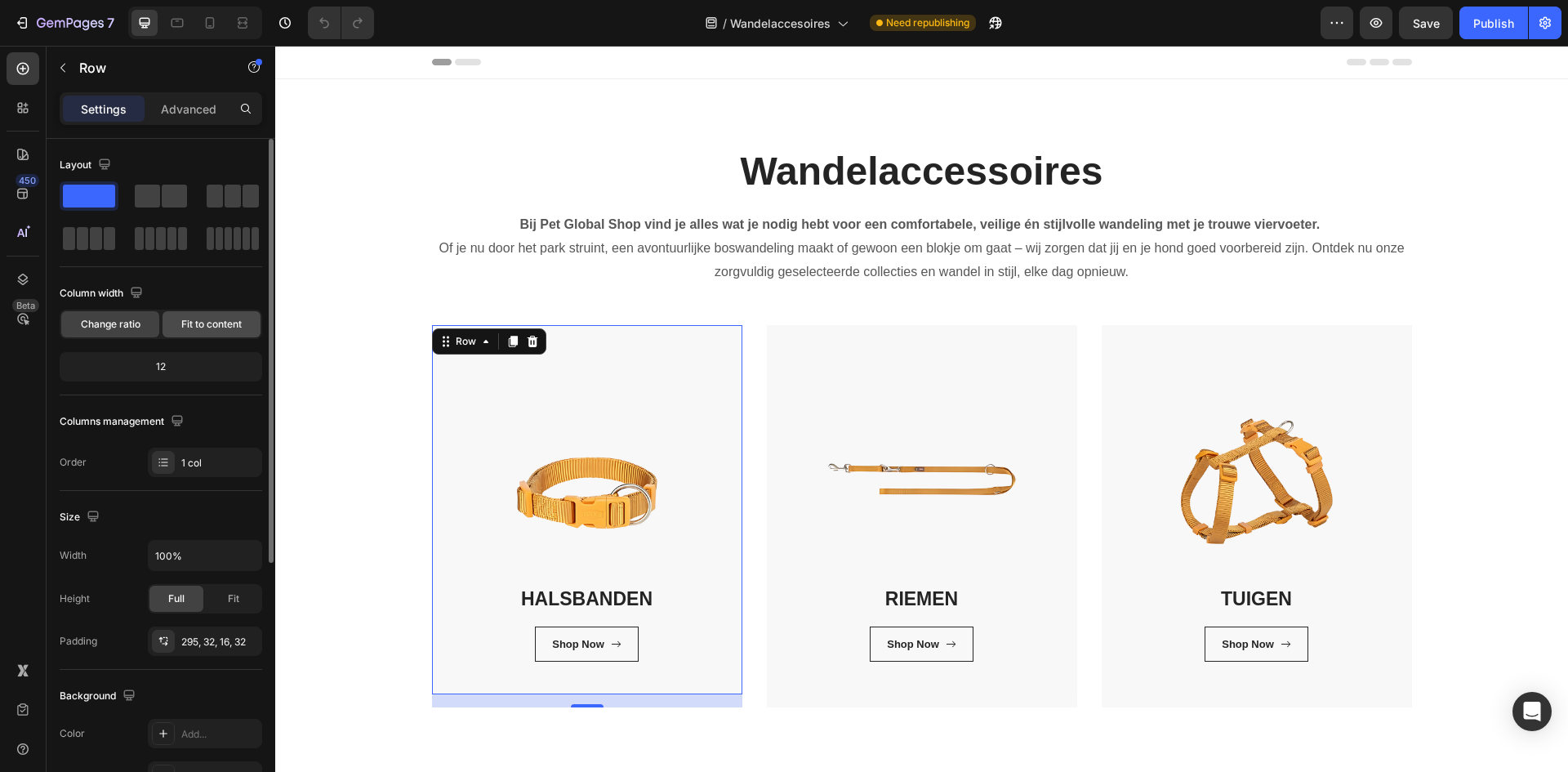
click at [192, 315] on div "Fit to content" at bounding box center [212, 324] width 98 height 26
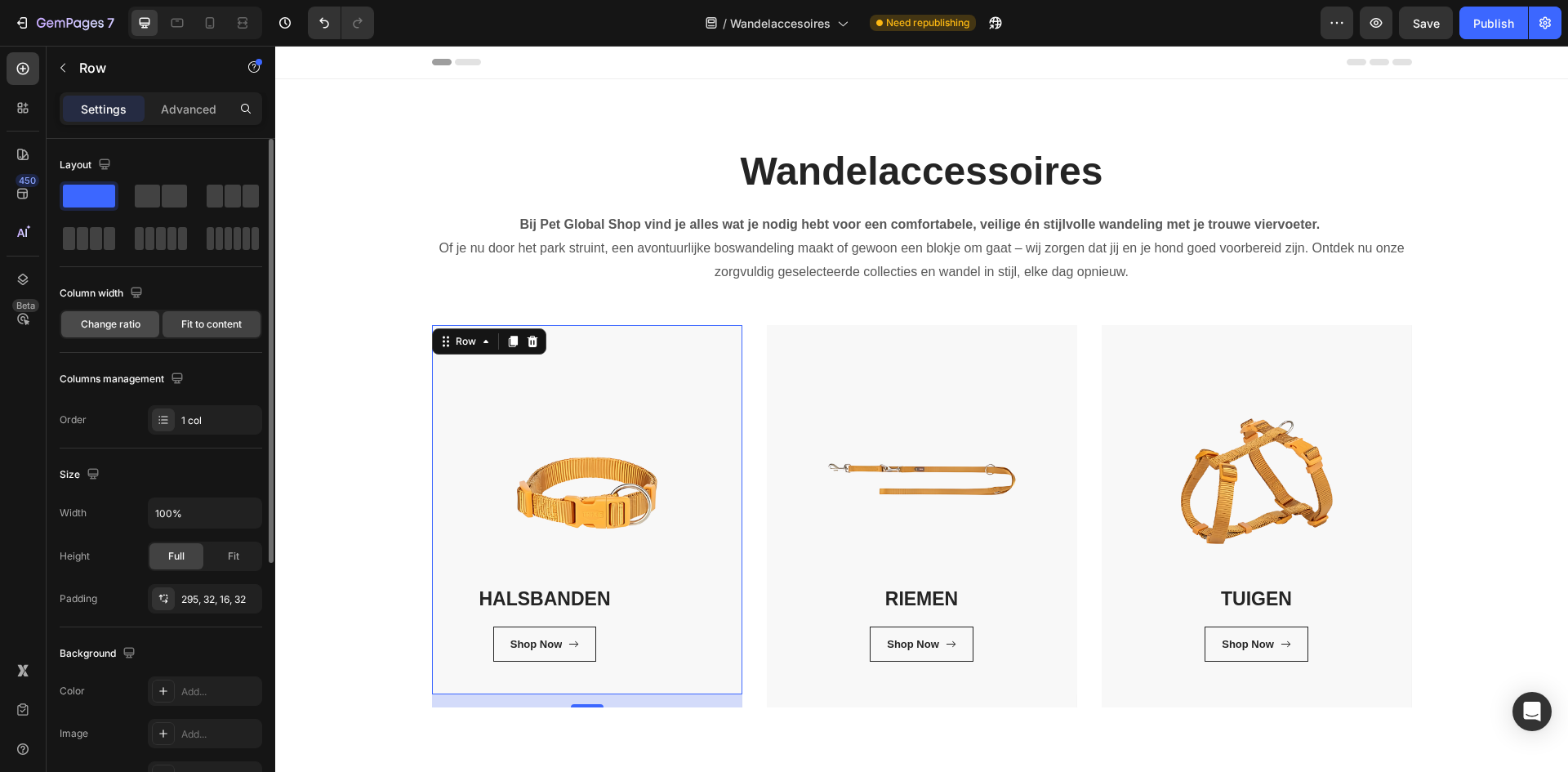
click at [99, 320] on span "Change ratio" at bounding box center [111, 323] width 60 height 15
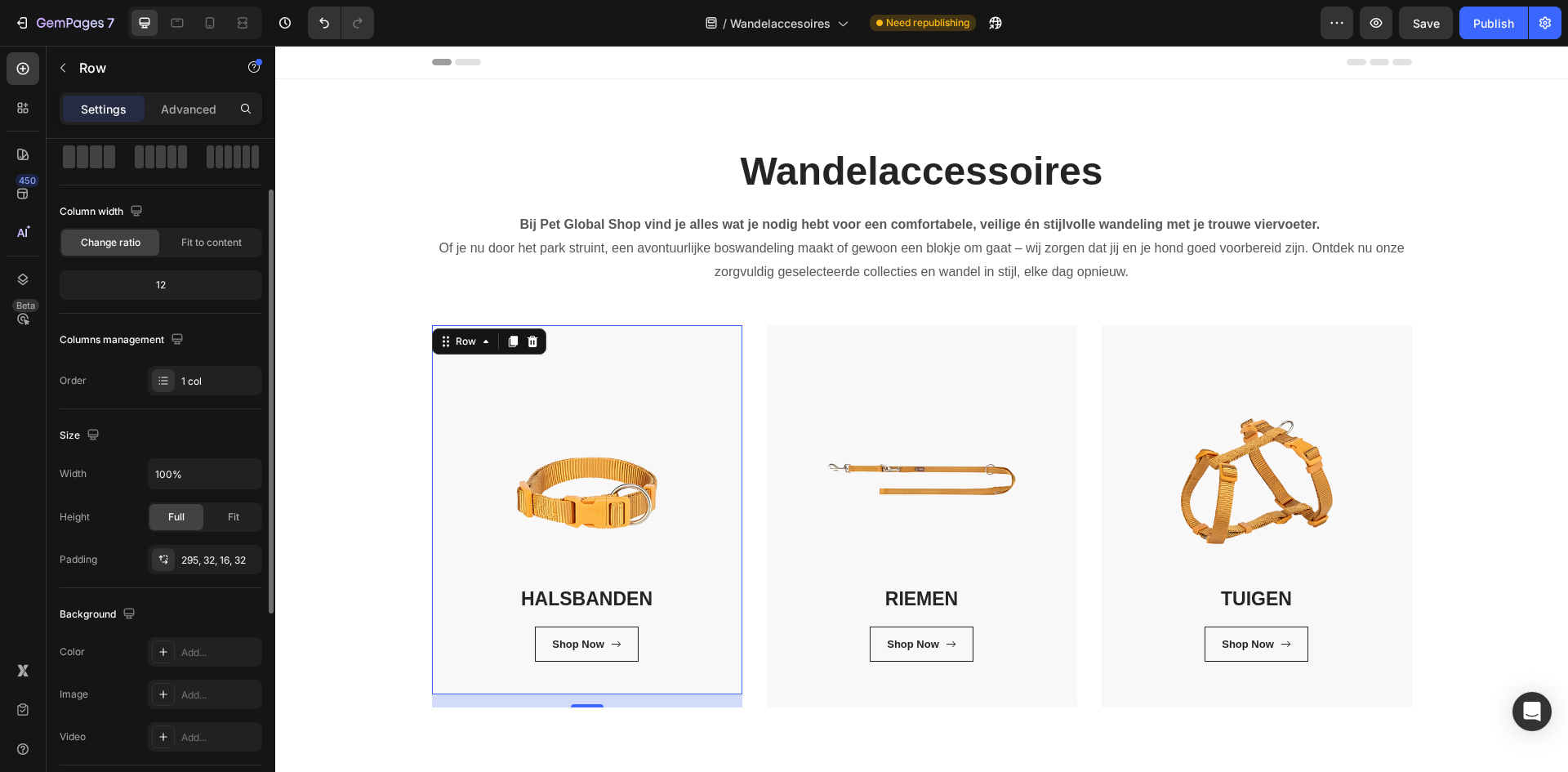
scroll to position [164, 0]
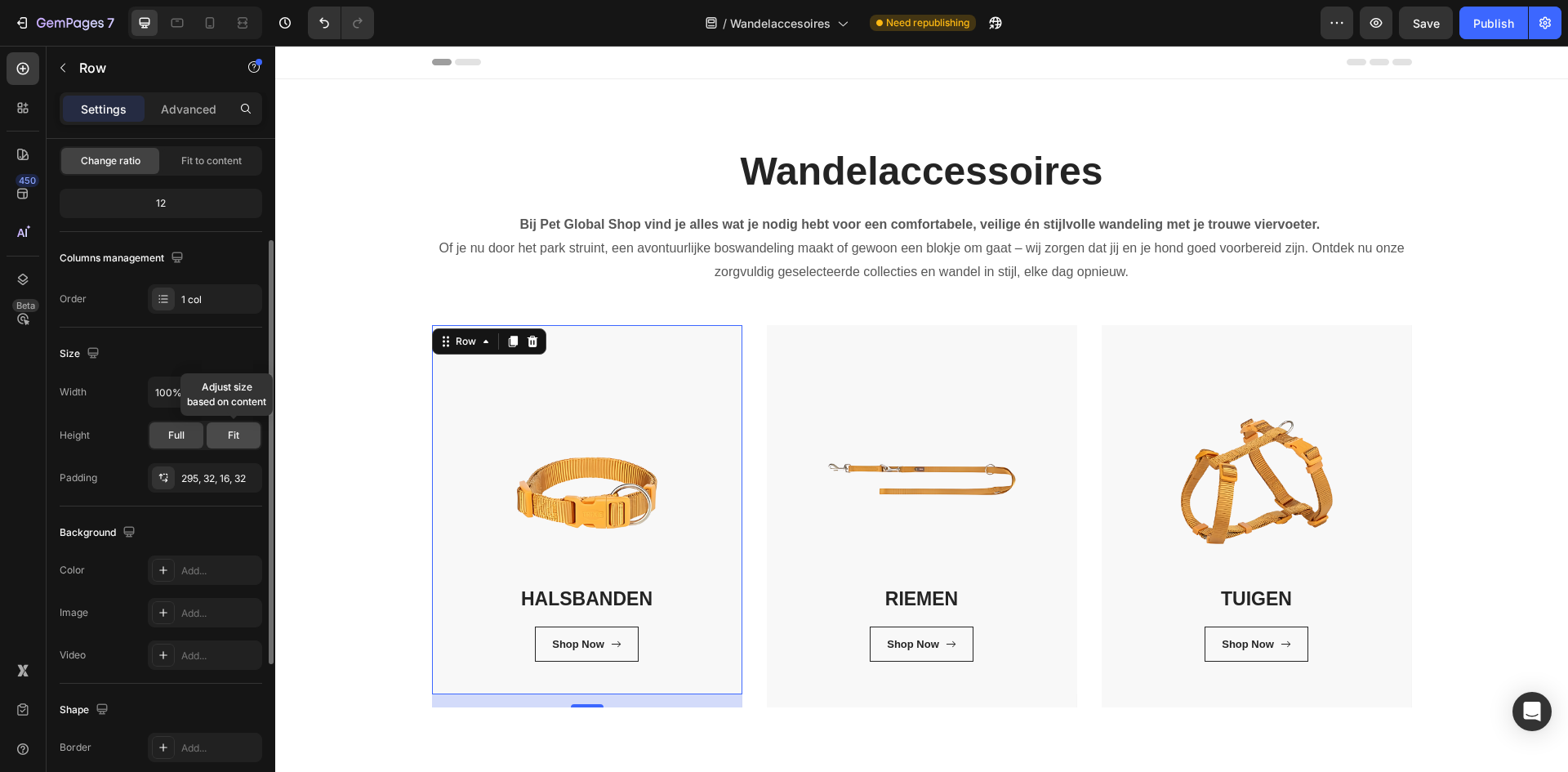
click at [220, 432] on div "Fit" at bounding box center [233, 435] width 54 height 26
click at [170, 436] on span "Full" at bounding box center [176, 435] width 17 height 15
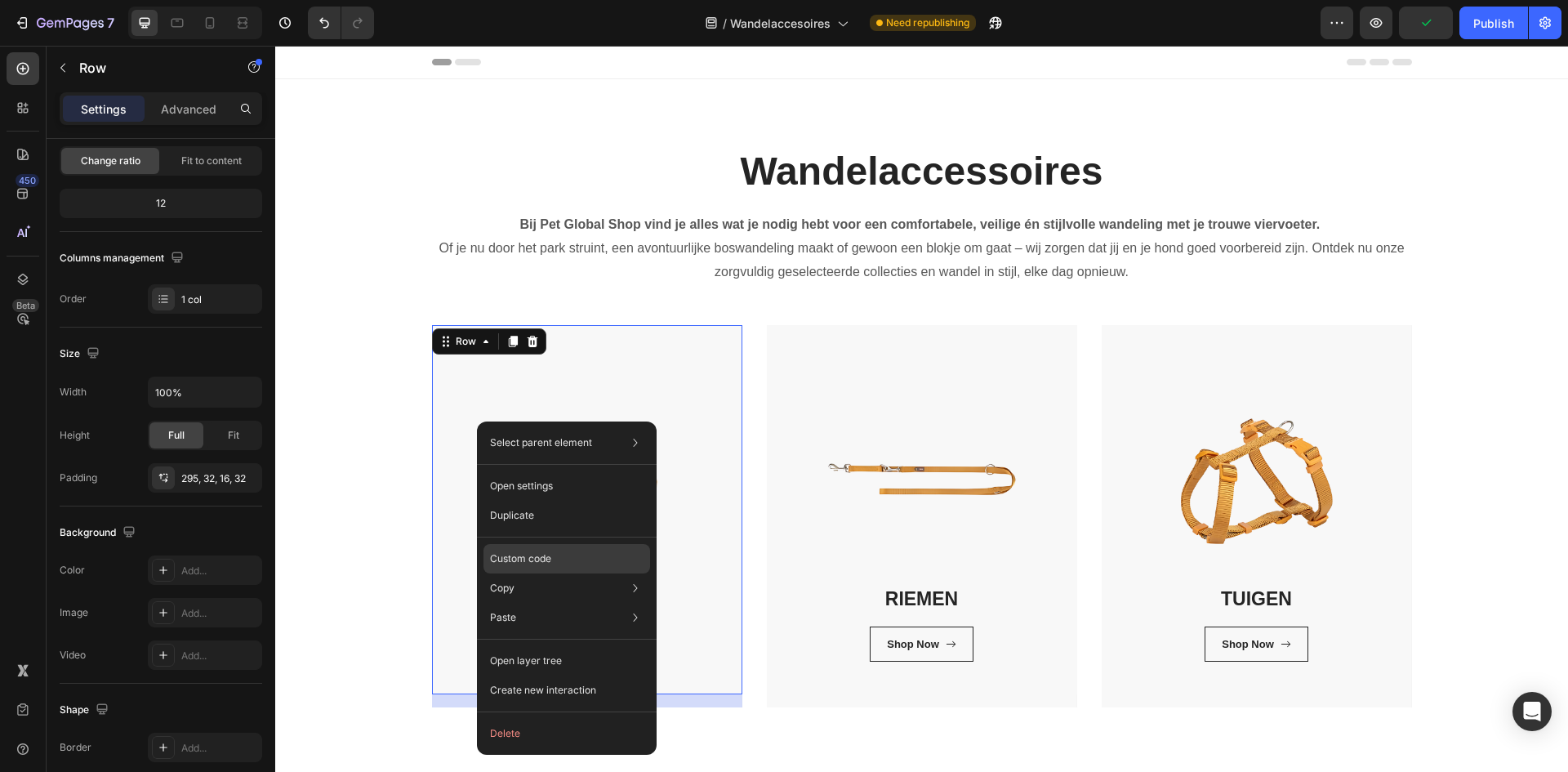
click at [588, 603] on div "Custom code" at bounding box center [567, 617] width 166 height 29
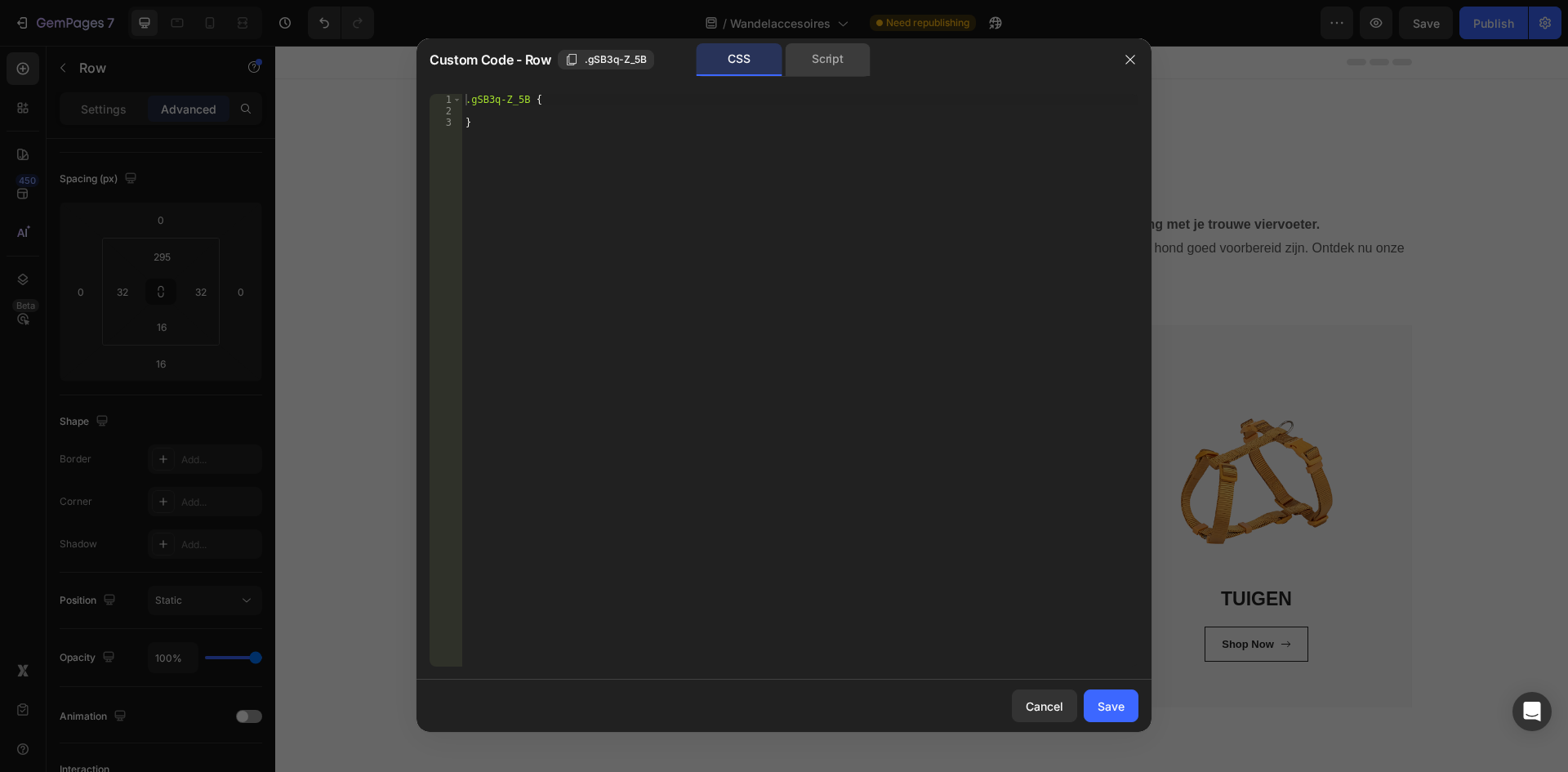
click at [841, 69] on div "Script" at bounding box center [828, 59] width 86 height 32
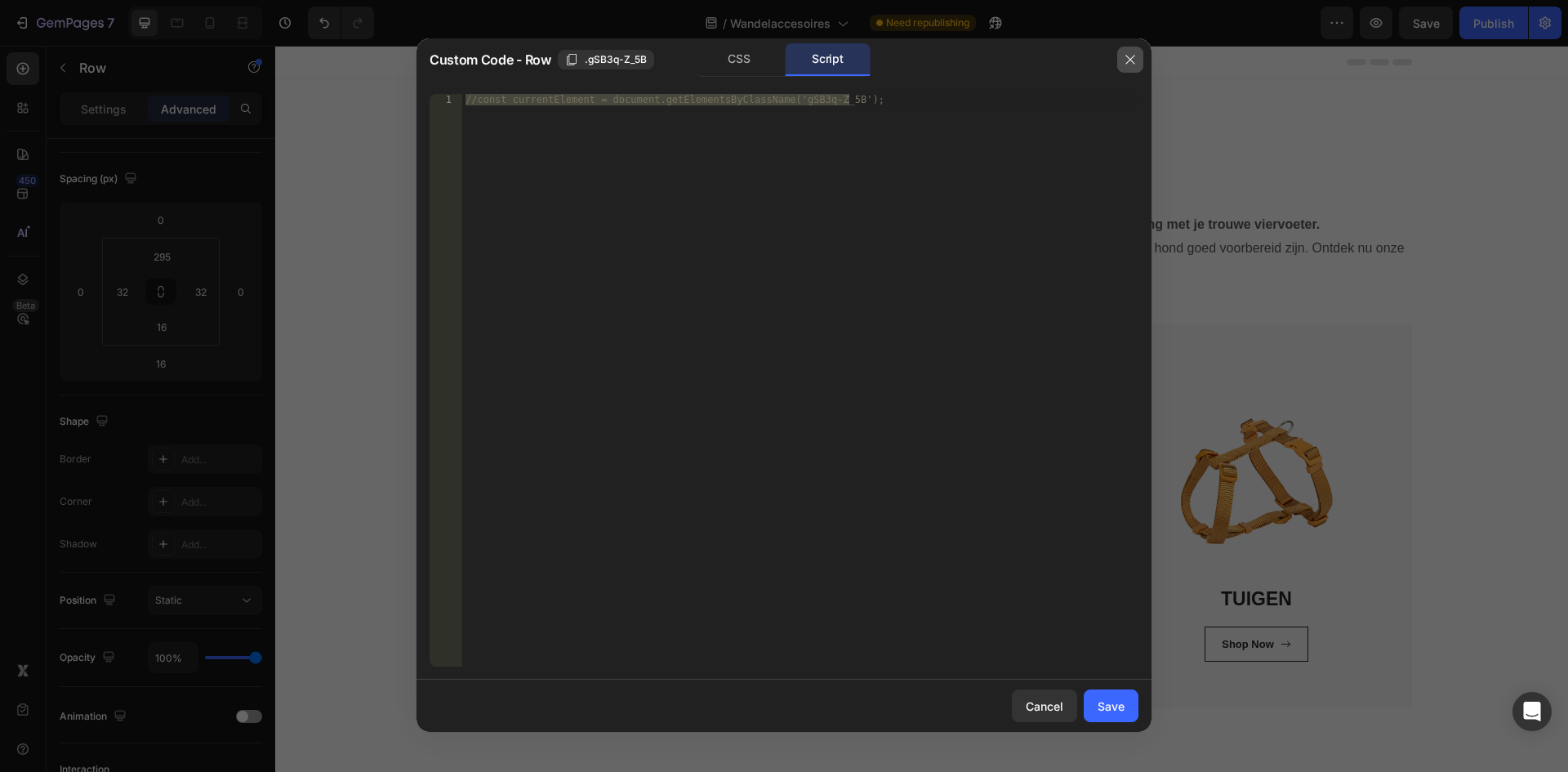
click at [1129, 52] on button "button" at bounding box center [1129, 60] width 26 height 26
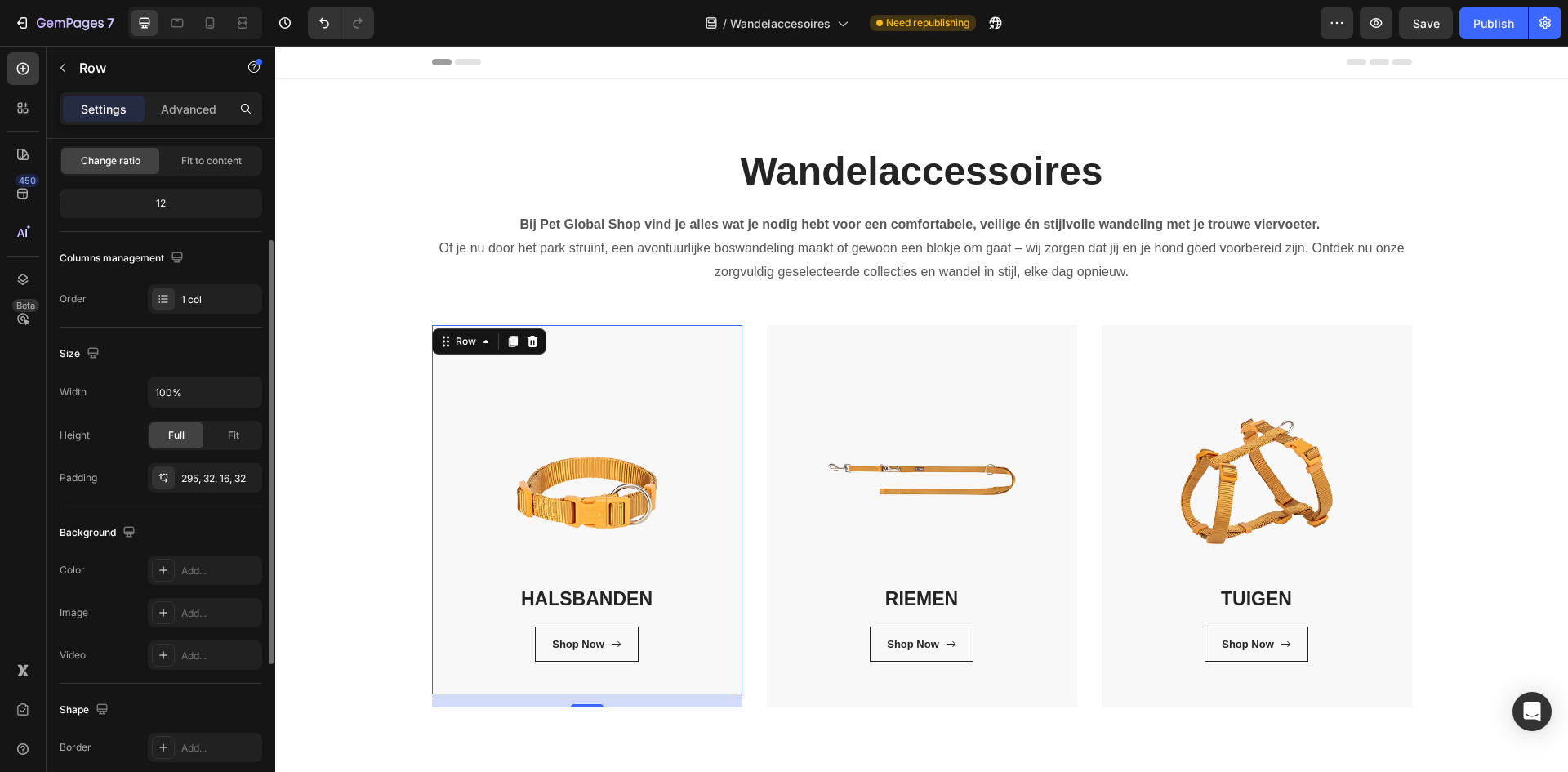
scroll to position [326, 0]
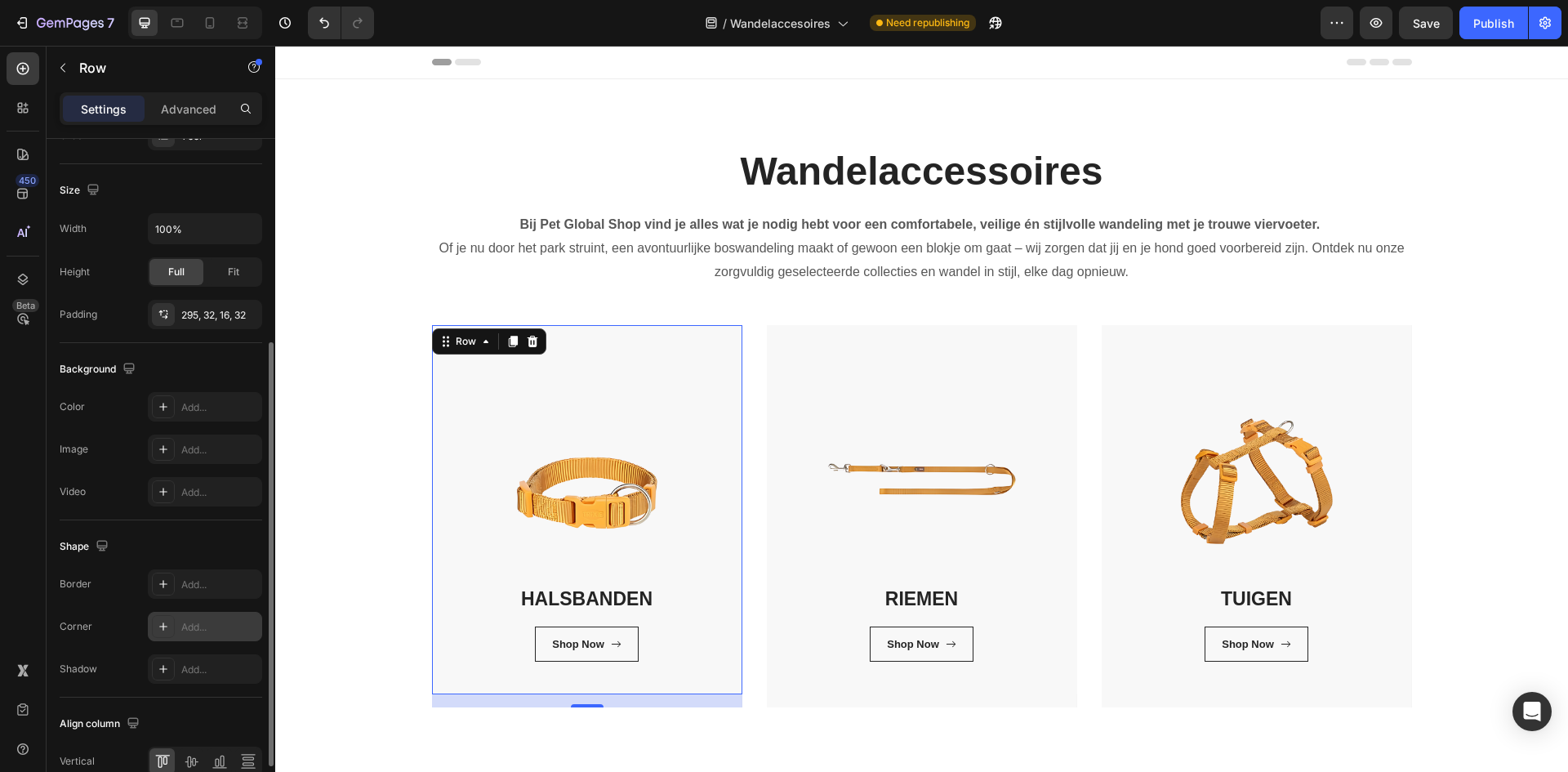
click at [238, 622] on div "Add..." at bounding box center [219, 627] width 76 height 15
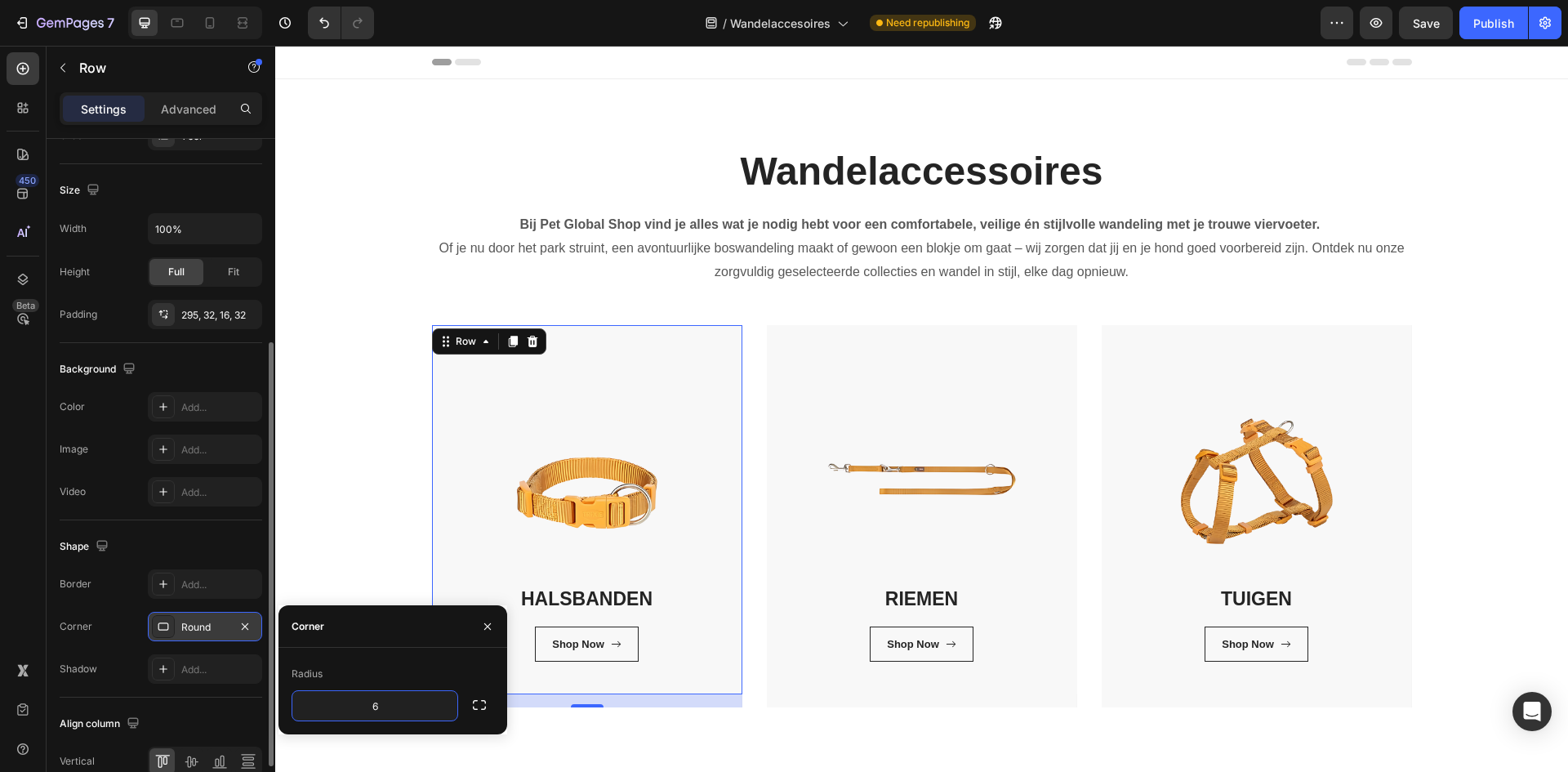
type input "6"
click at [490, 622] on icon "button" at bounding box center [487, 626] width 13 height 13
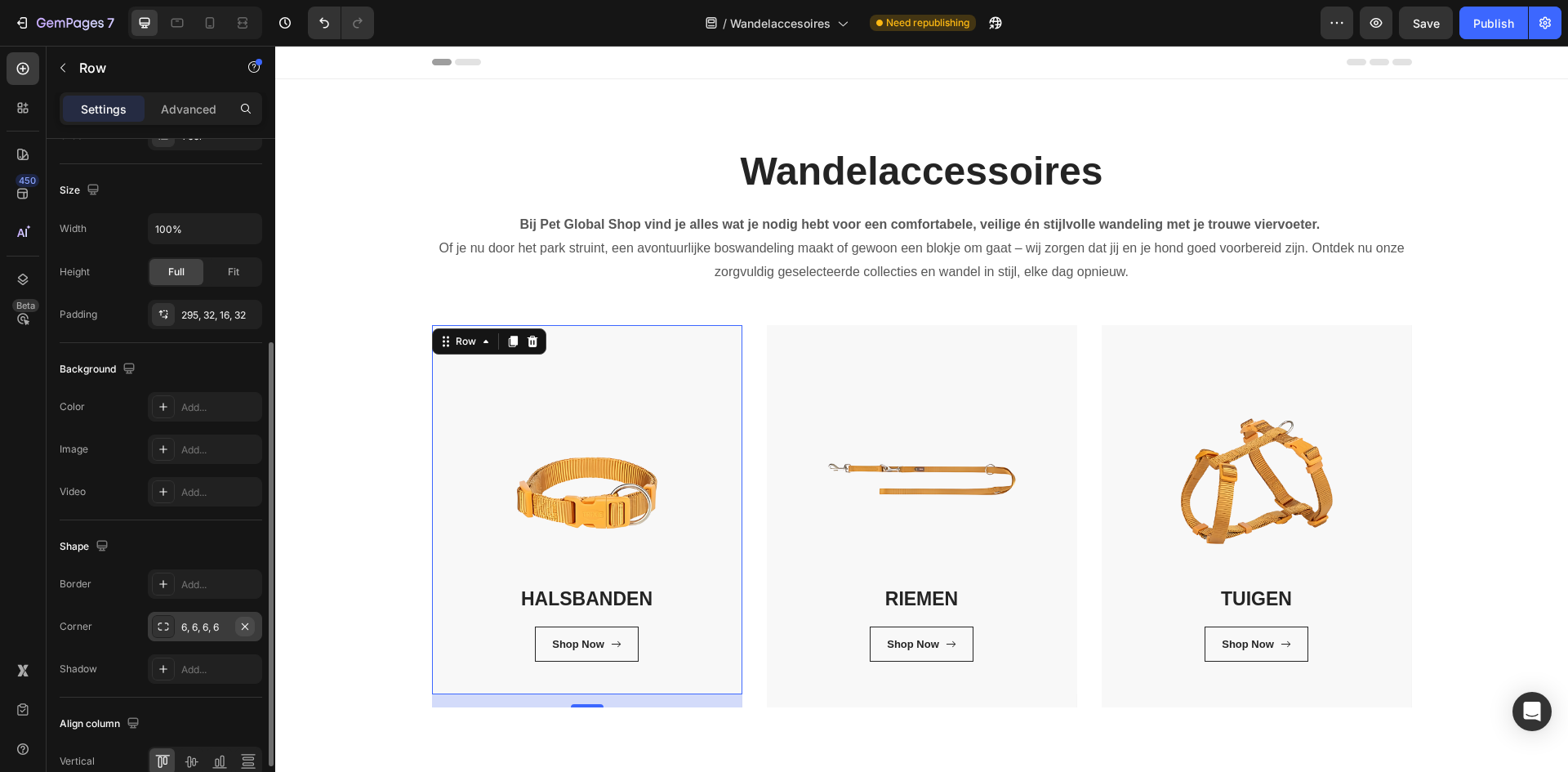
click at [240, 625] on icon "button" at bounding box center [244, 626] width 13 height 13
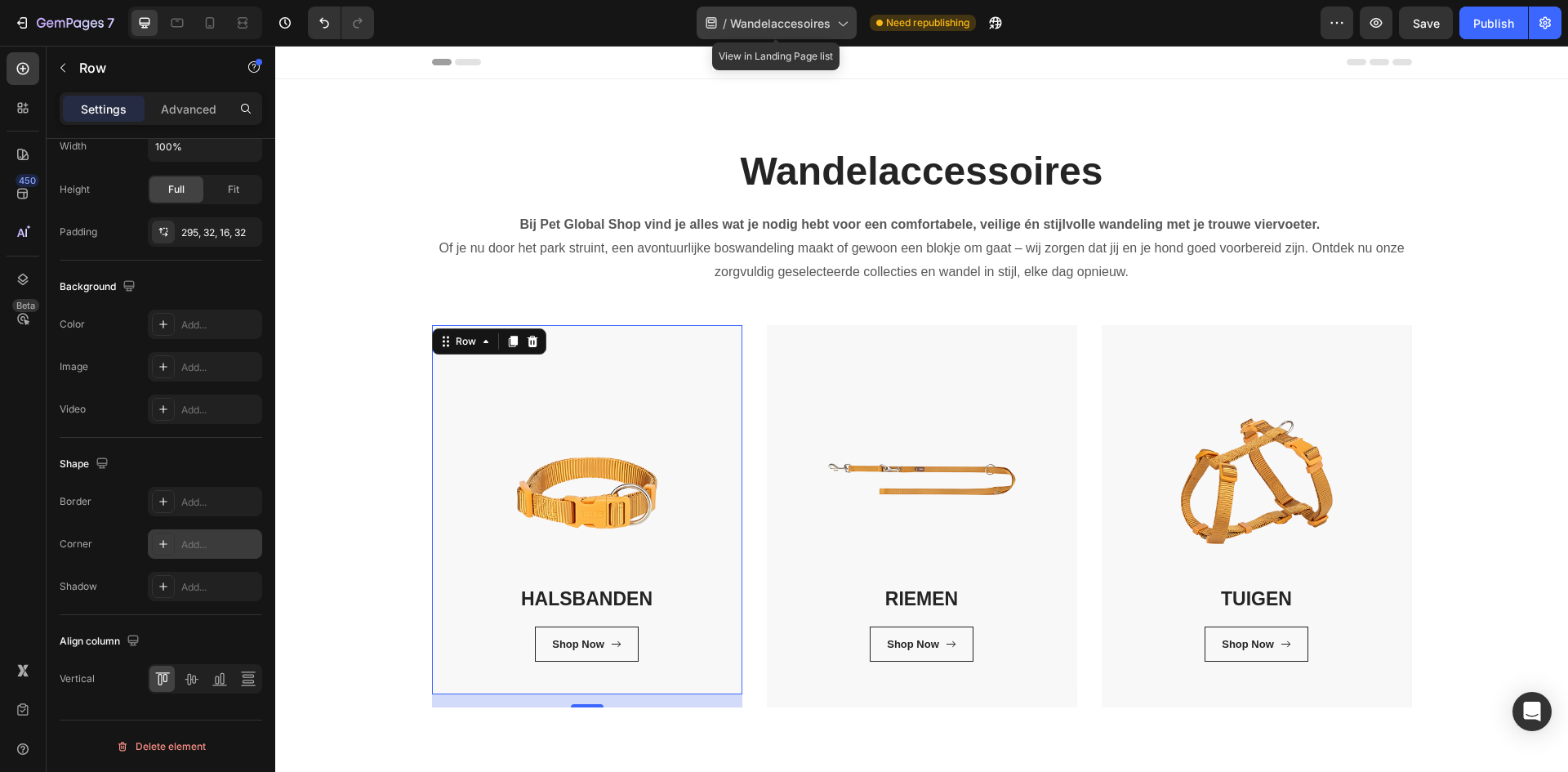
click at [795, 19] on span "Wandelaccesoires" at bounding box center [780, 24] width 101 height 18
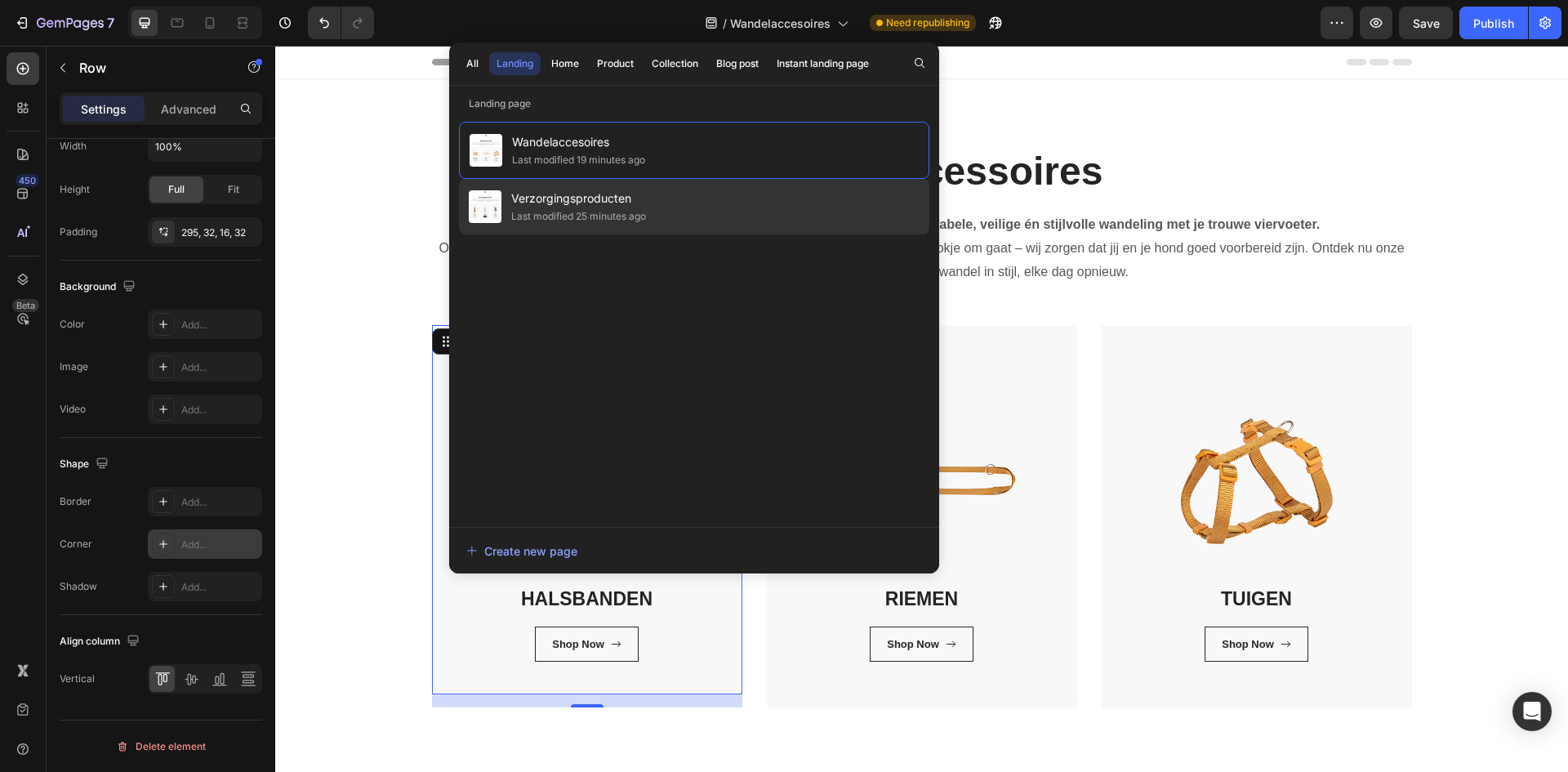
click at [741, 209] on div "Verzorgingsproducten Last modified 25 minutes ago" at bounding box center [694, 207] width 470 height 56
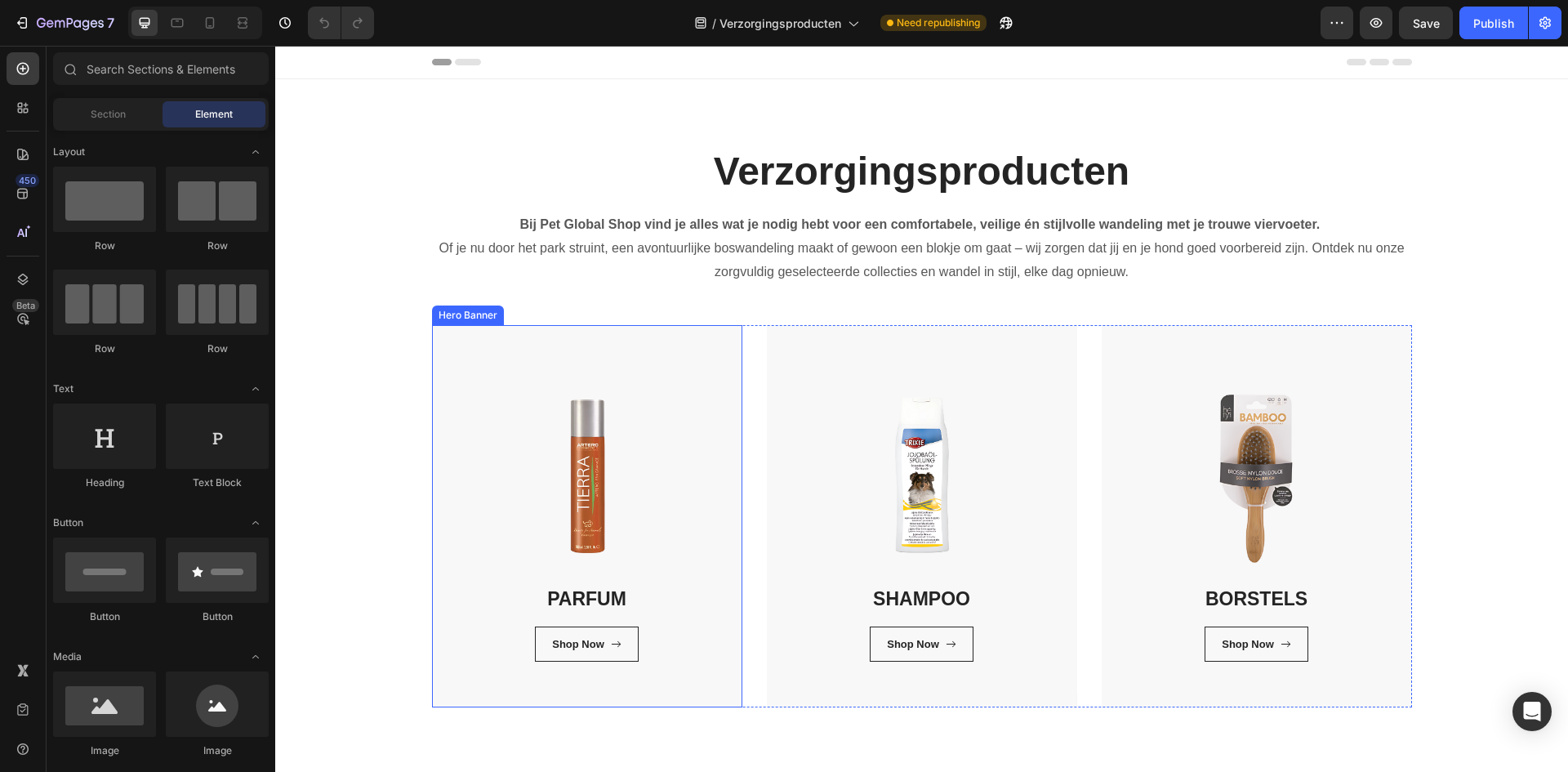
click at [680, 699] on div "PARFUM Heading Shop Now Button Row Row" at bounding box center [587, 516] width 310 height 382
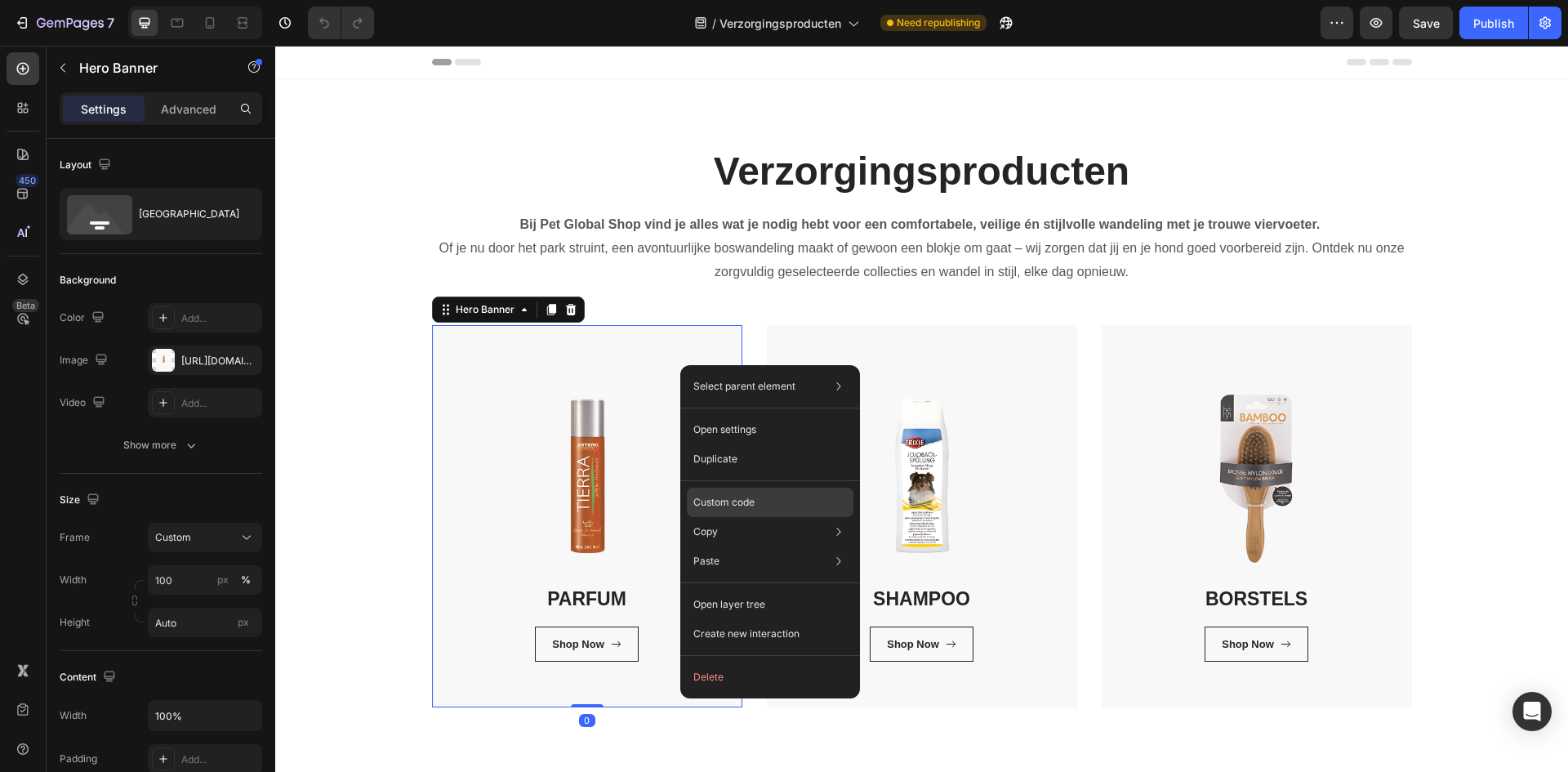
click at [740, 506] on p "Custom code" at bounding box center [724, 502] width 62 height 15
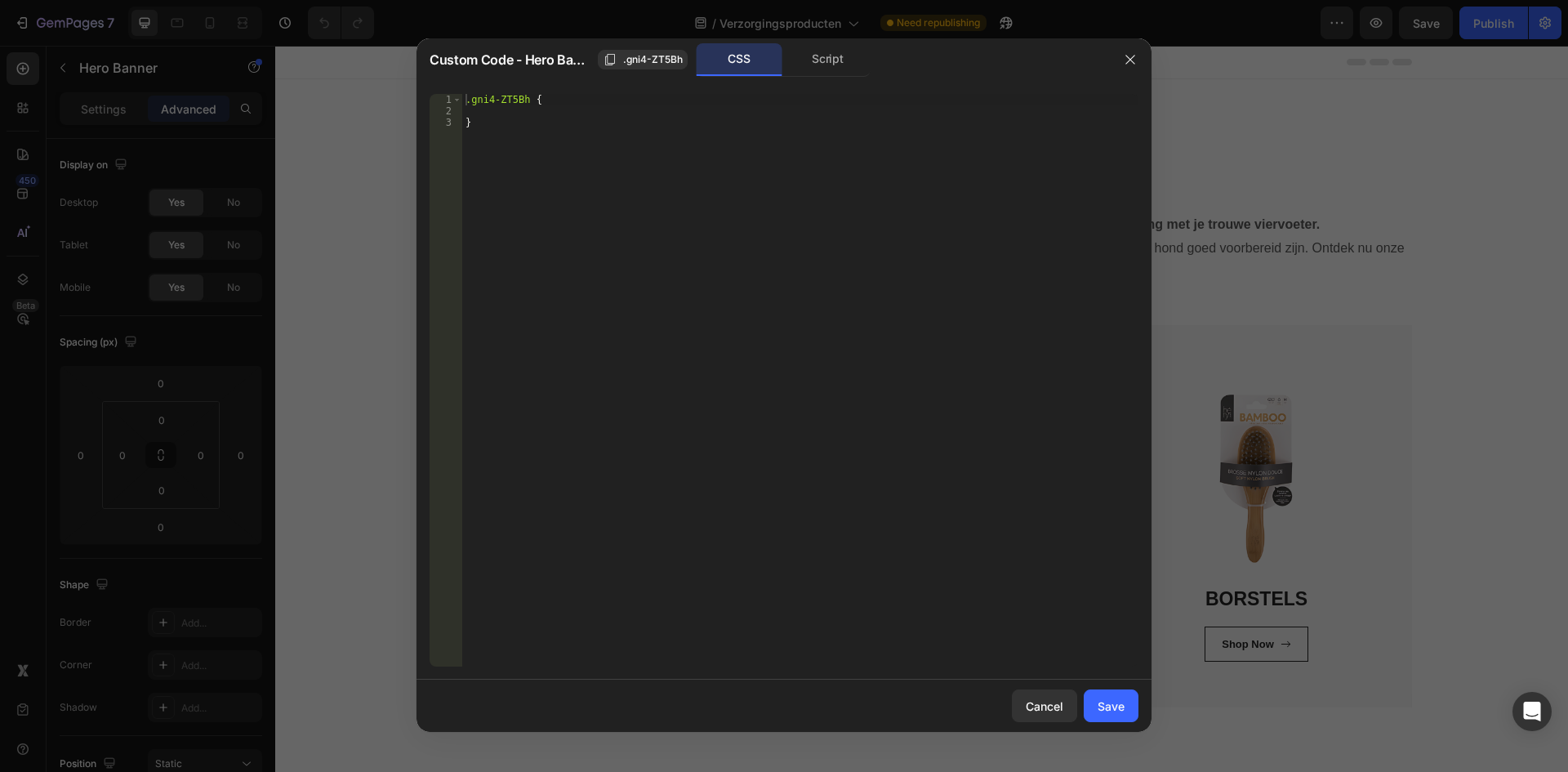
type textarea "}"
click at [704, 226] on div ".gni4-ZT5Bh { }" at bounding box center [800, 392] width 676 height 596
paste textarea
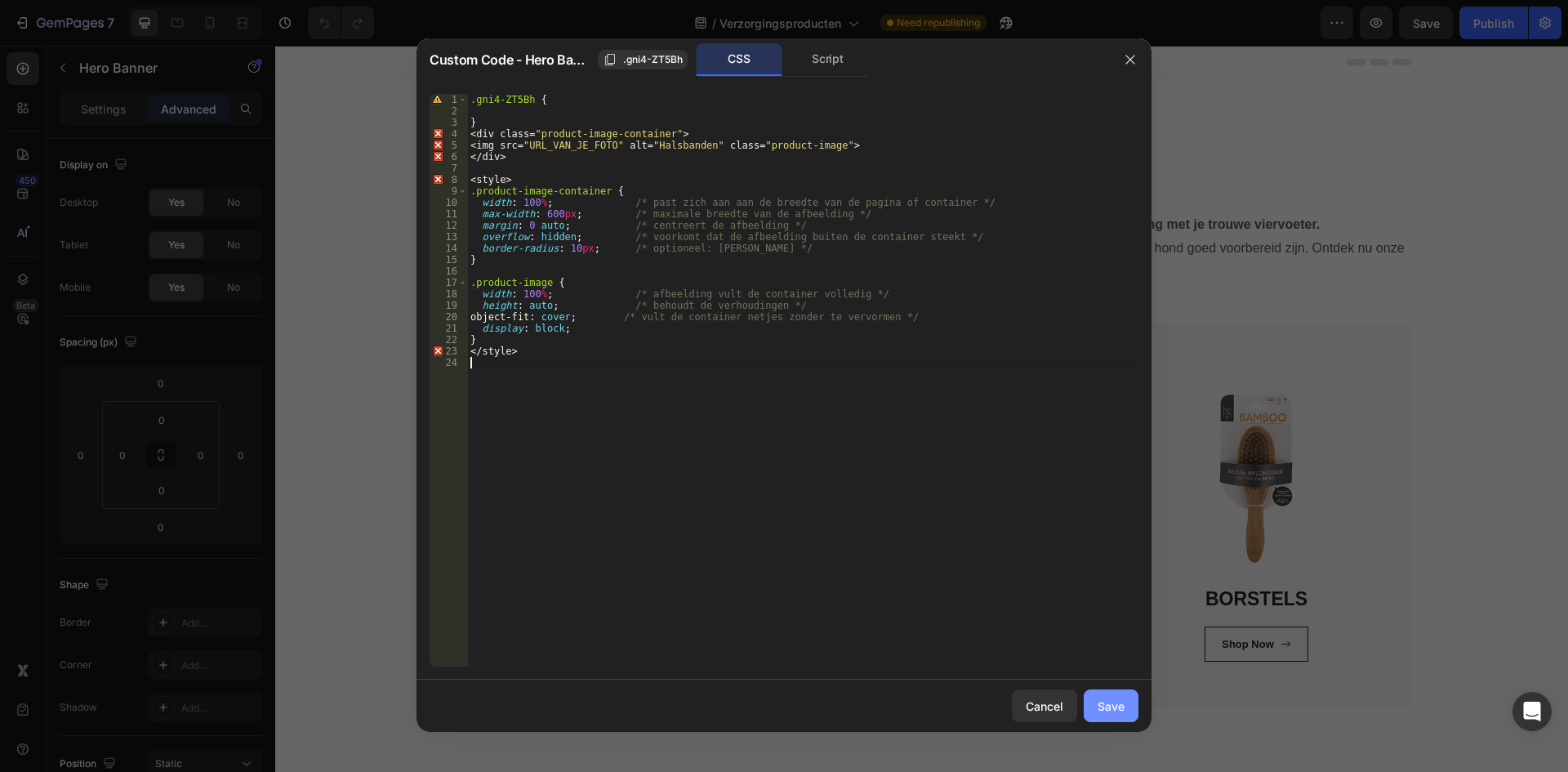
click at [1133, 708] on button "Save" at bounding box center [1111, 705] width 55 height 32
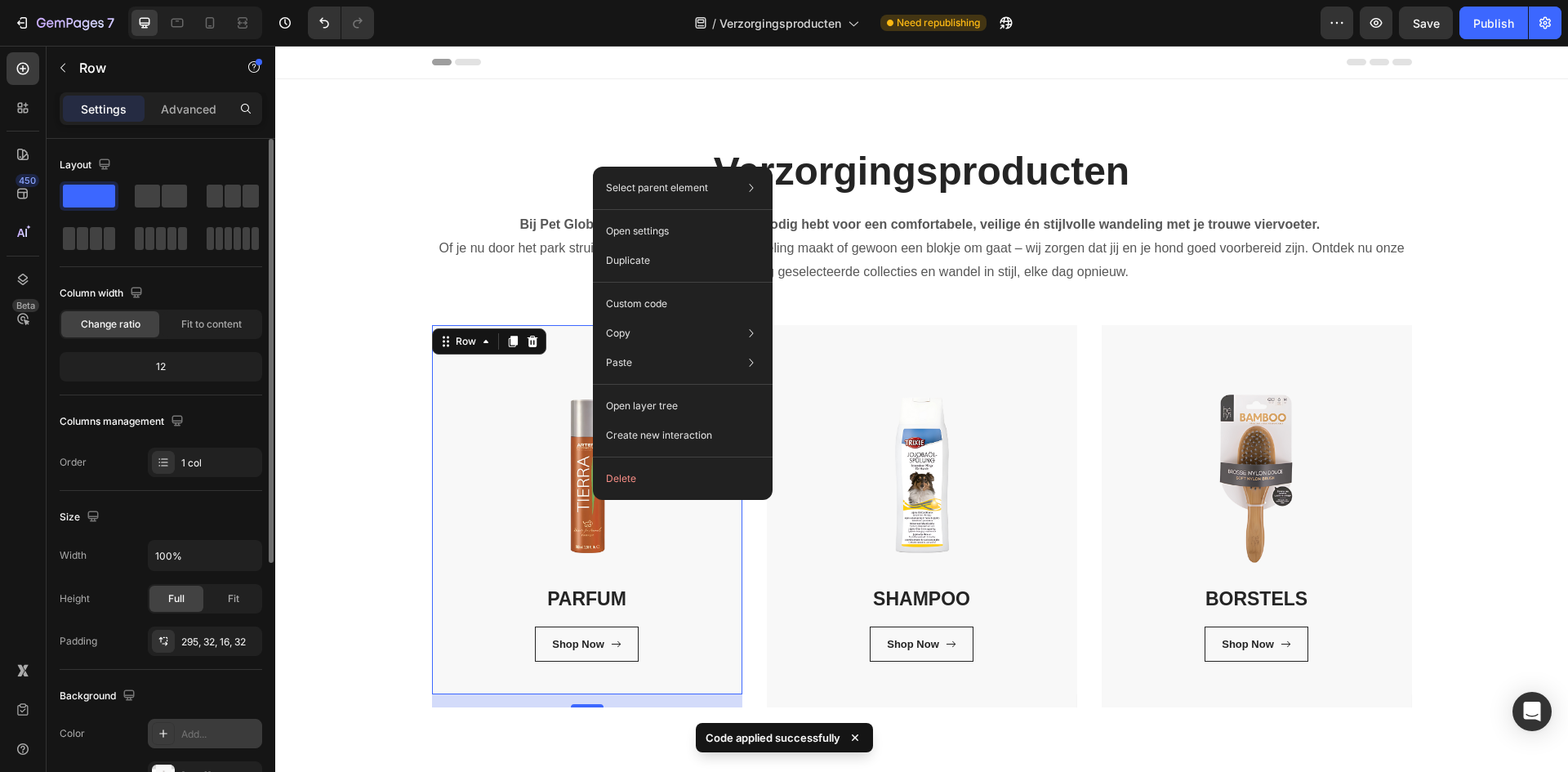
scroll to position [245, 0]
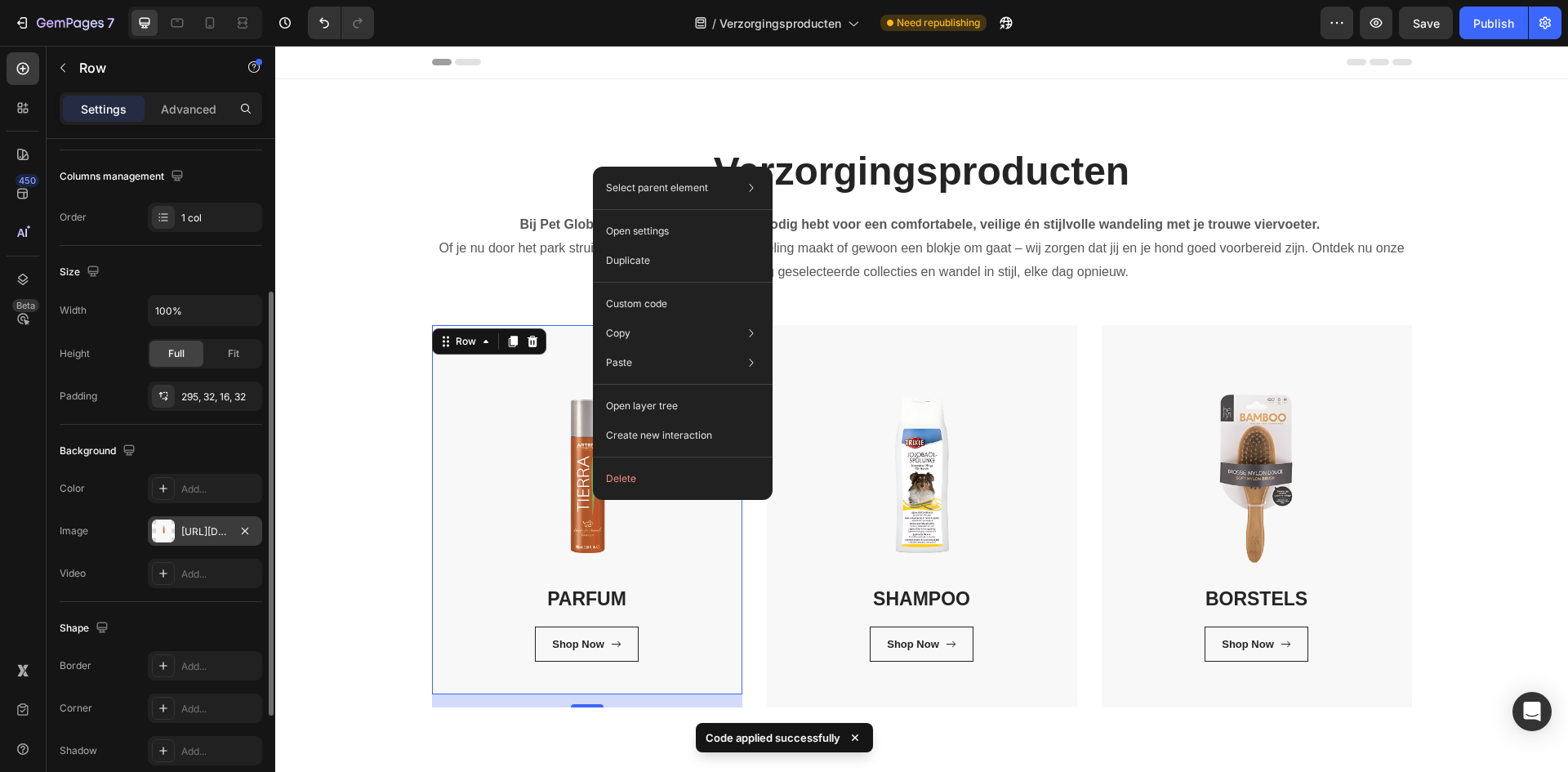
click at [198, 533] on div "[URL][DOMAIN_NAME]" at bounding box center [205, 531] width 47 height 15
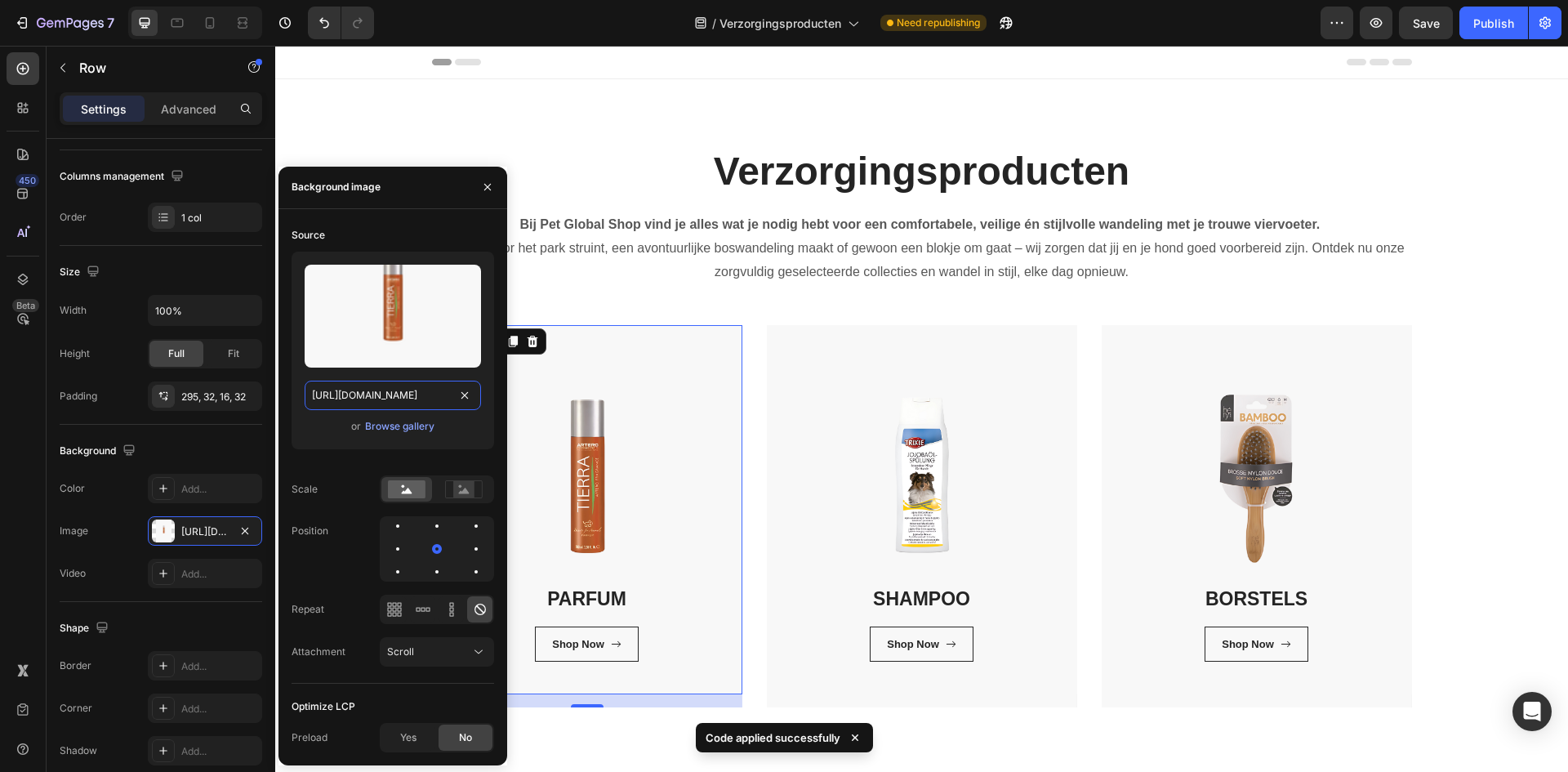
click at [419, 393] on input "[URL][DOMAIN_NAME]" at bounding box center [393, 395] width 176 height 29
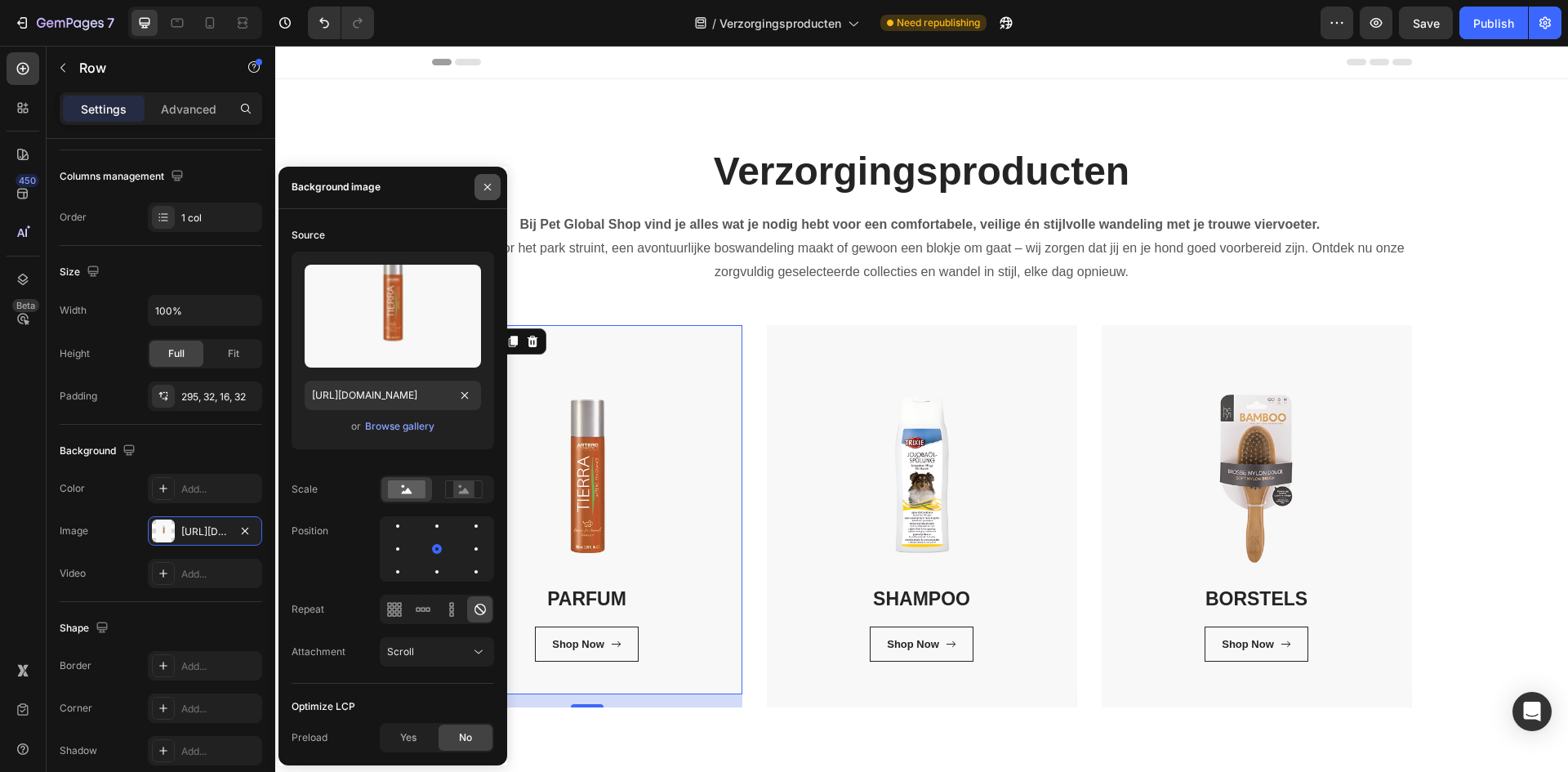
click at [489, 191] on icon "button" at bounding box center [487, 186] width 13 height 13
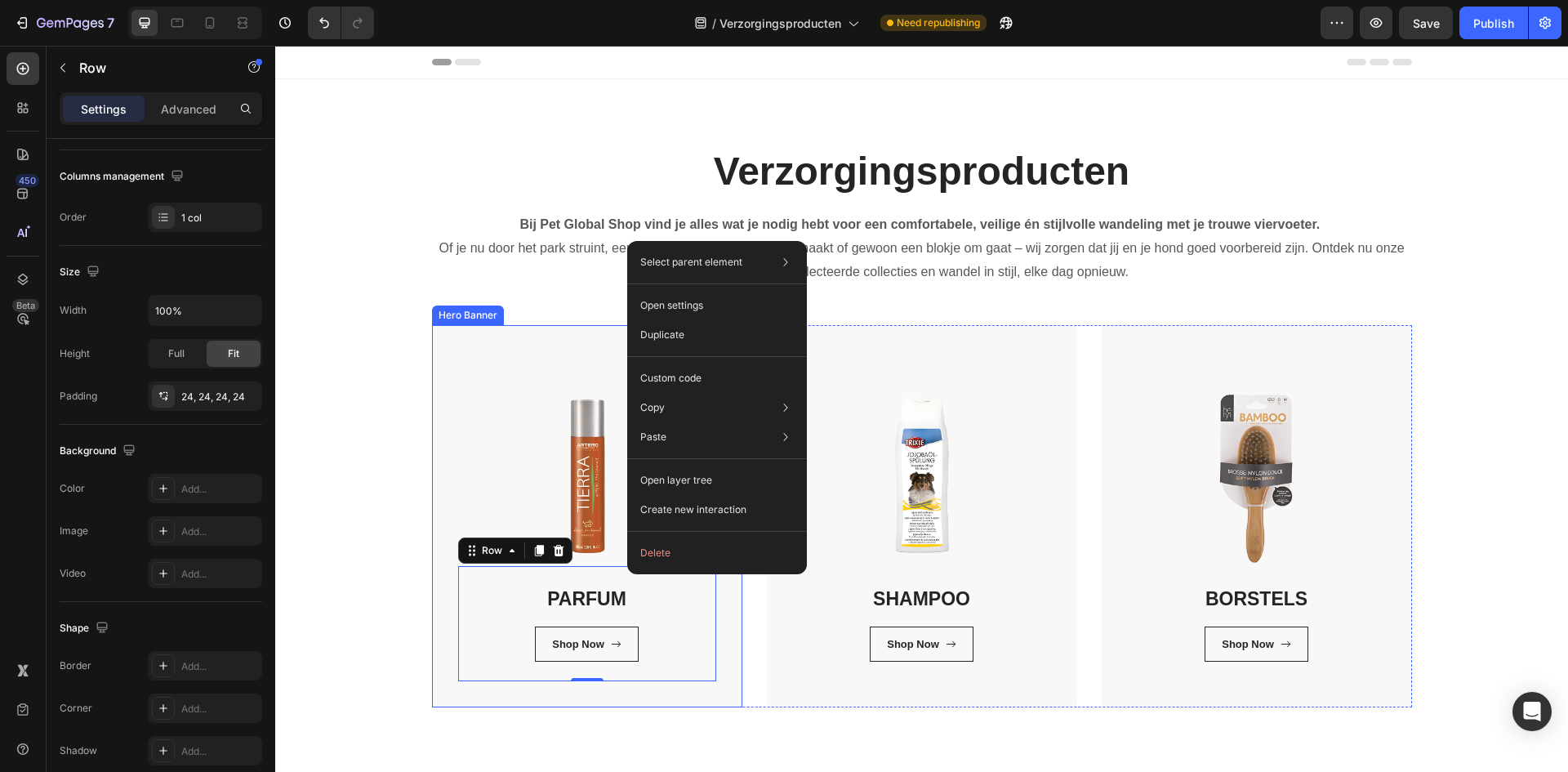
click at [434, 699] on div "PARFUM Heading Shop Now Button Row 0 Row" at bounding box center [587, 516] width 310 height 382
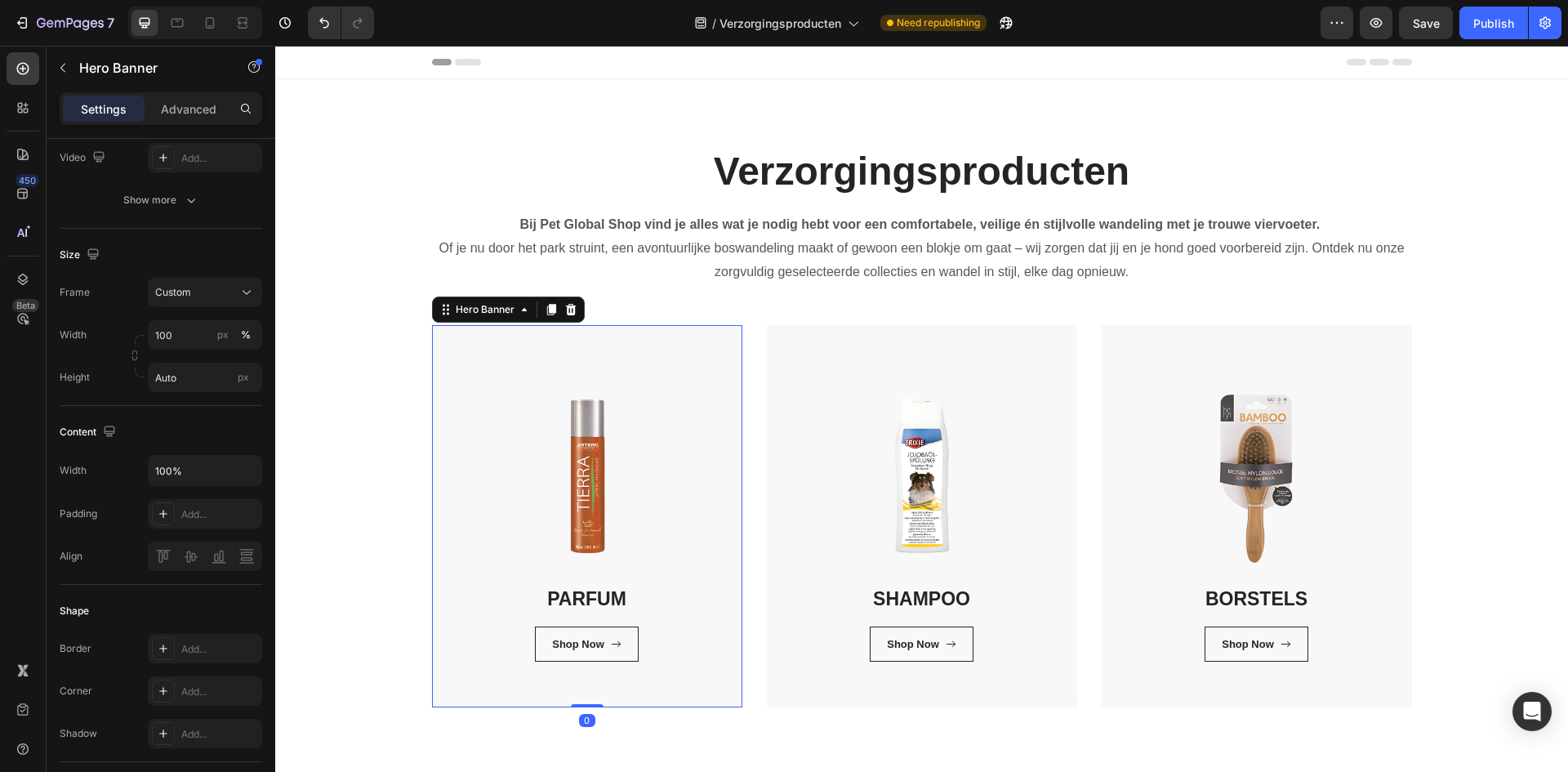
scroll to position [0, 0]
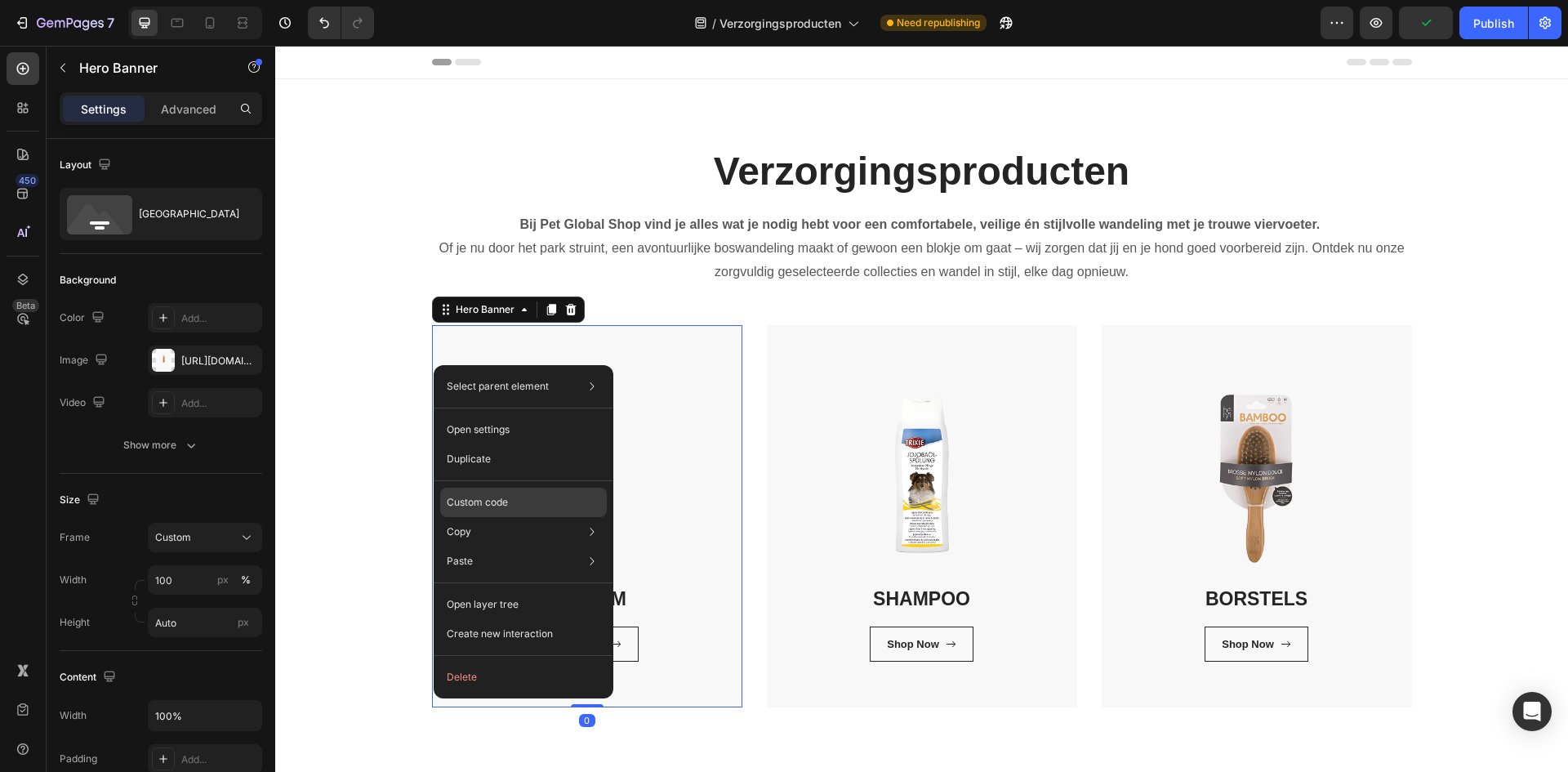
click at [531, 547] on div "Custom code" at bounding box center [523, 561] width 166 height 29
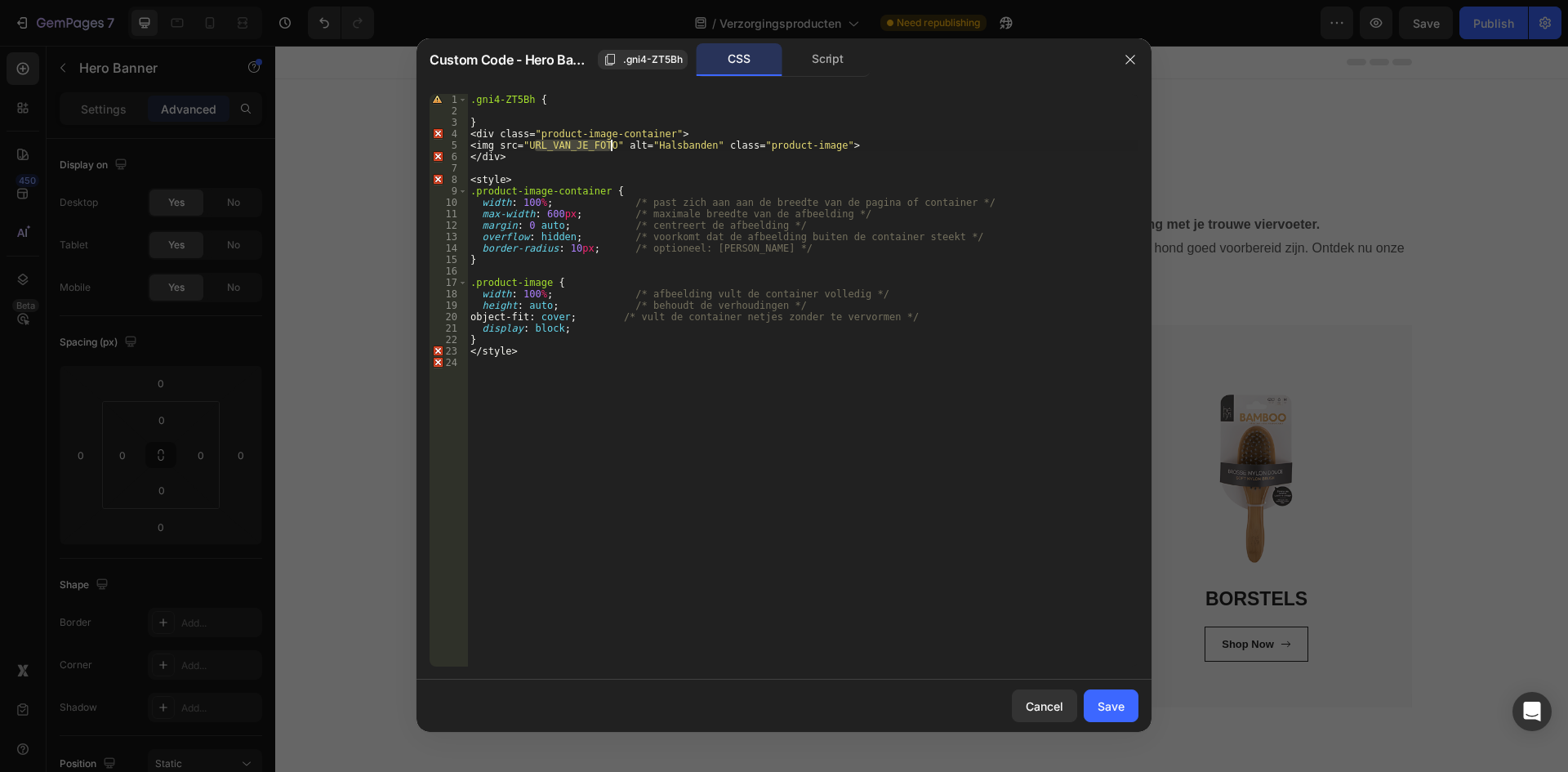
drag, startPoint x: 537, startPoint y: 149, endPoint x: 613, endPoint y: 150, distance: 76.0
click at [613, 150] on div ".gni4-ZT5Bh { } < div class = " product-image-container " > < img src = " URL_V…" at bounding box center [802, 392] width 671 height 596
drag, startPoint x: 616, startPoint y: 151, endPoint x: 533, endPoint y: 150, distance: 83.0
click at [533, 150] on div ".gni4-ZT5Bh { } < div class = " product-image-container " > < img src = " URL_V…" at bounding box center [802, 392] width 671 height 596
paste textarea "[URL][DOMAIN_NAME]"
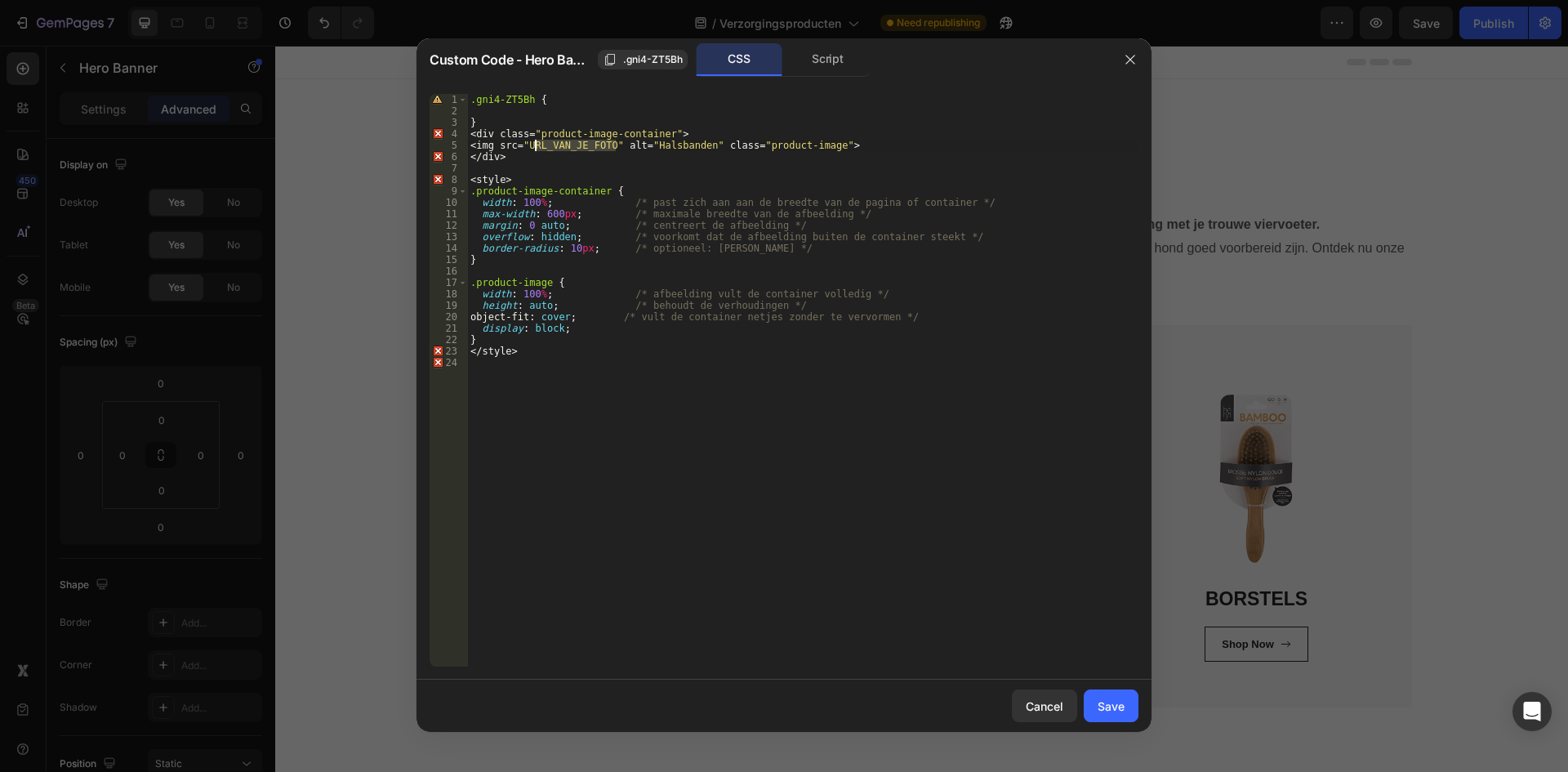
type textarea "<img src="[URL][DOMAIN_NAME]" alt="Halsbanden" class="product-image">"
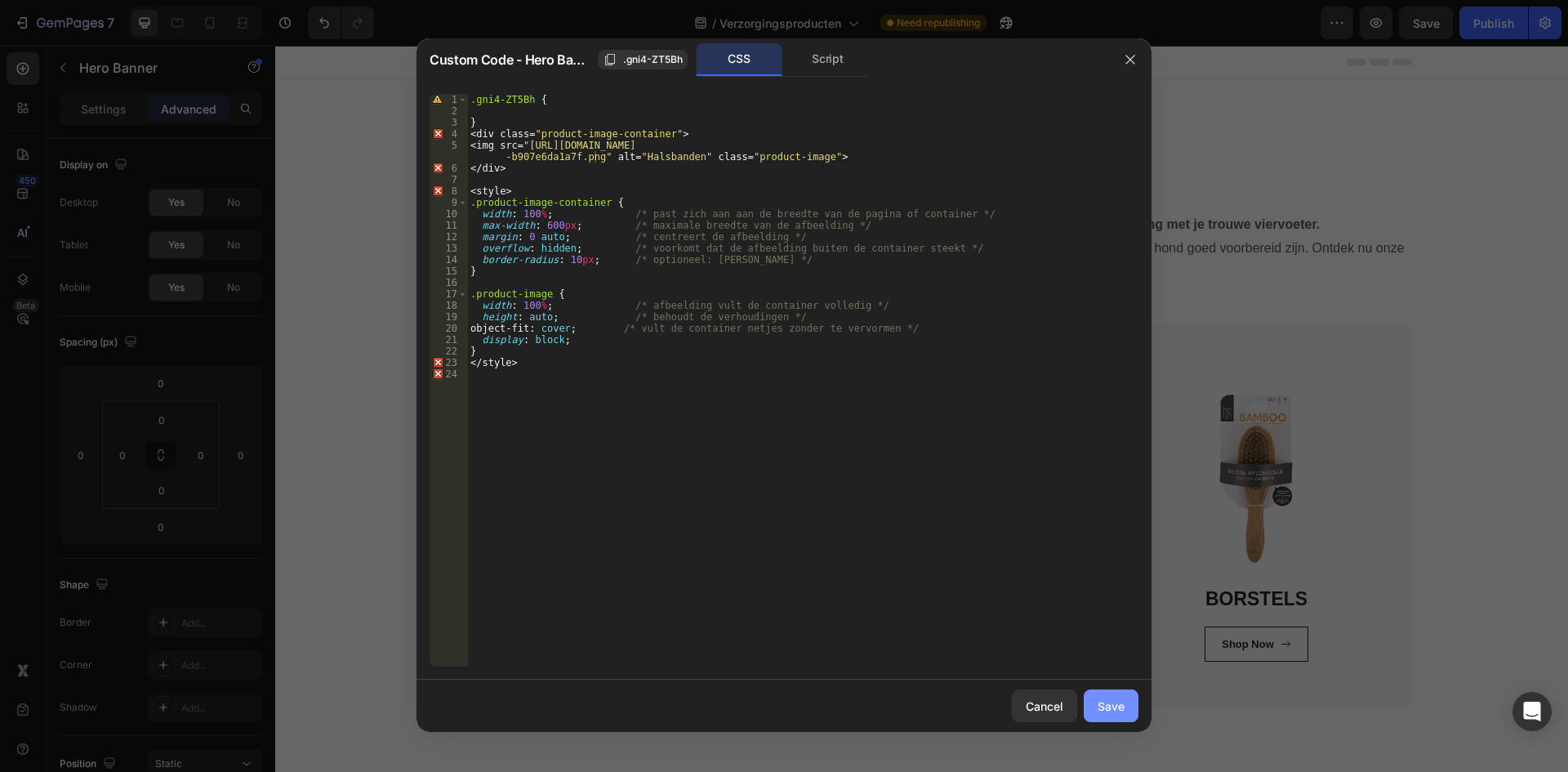
drag, startPoint x: 1112, startPoint y: 704, endPoint x: 833, endPoint y: 658, distance: 282.8
click at [1112, 704] on div "Save" at bounding box center [1111, 706] width 27 height 18
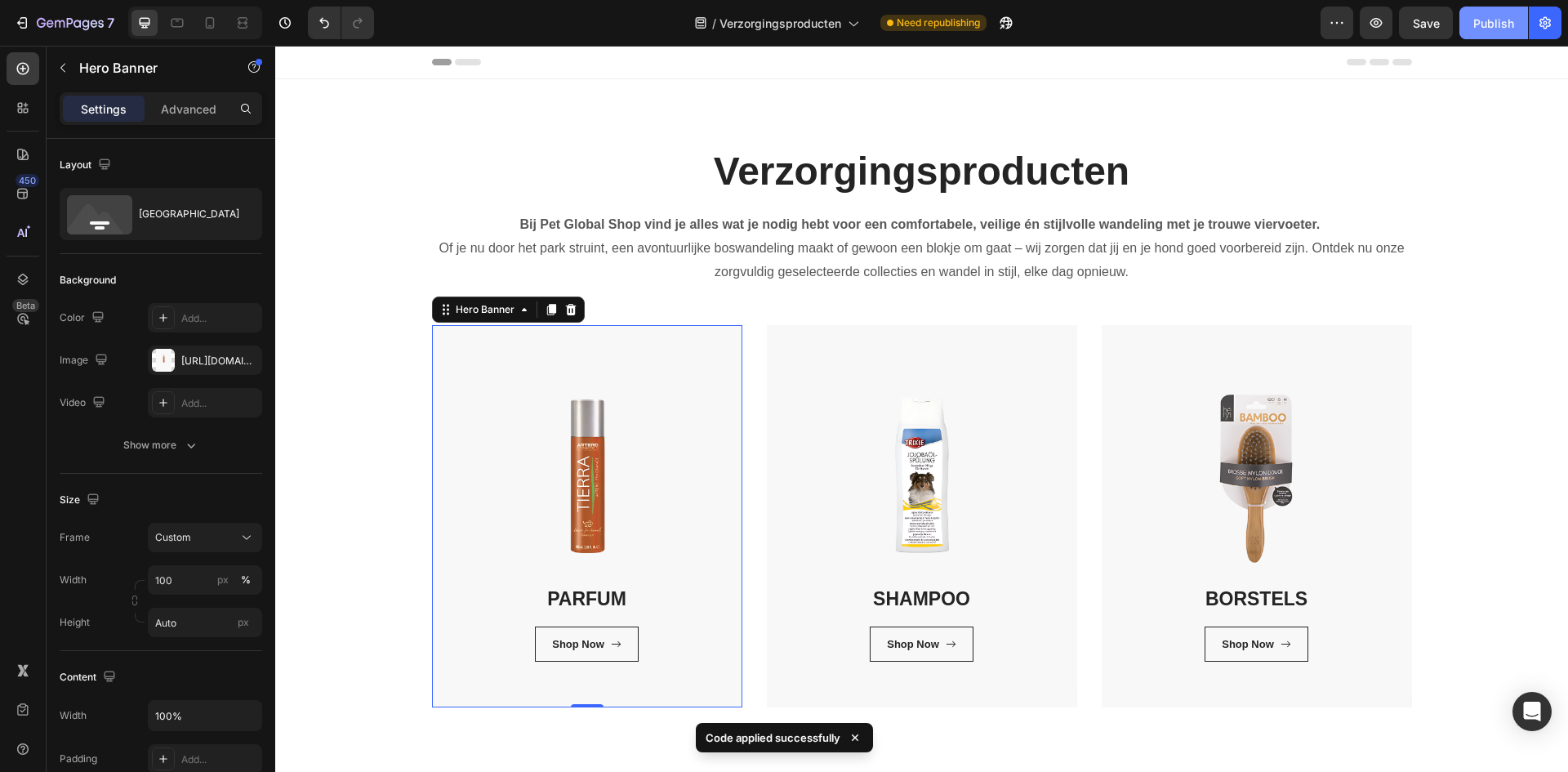
click at [1497, 26] on div "Publish" at bounding box center [1494, 24] width 41 height 18
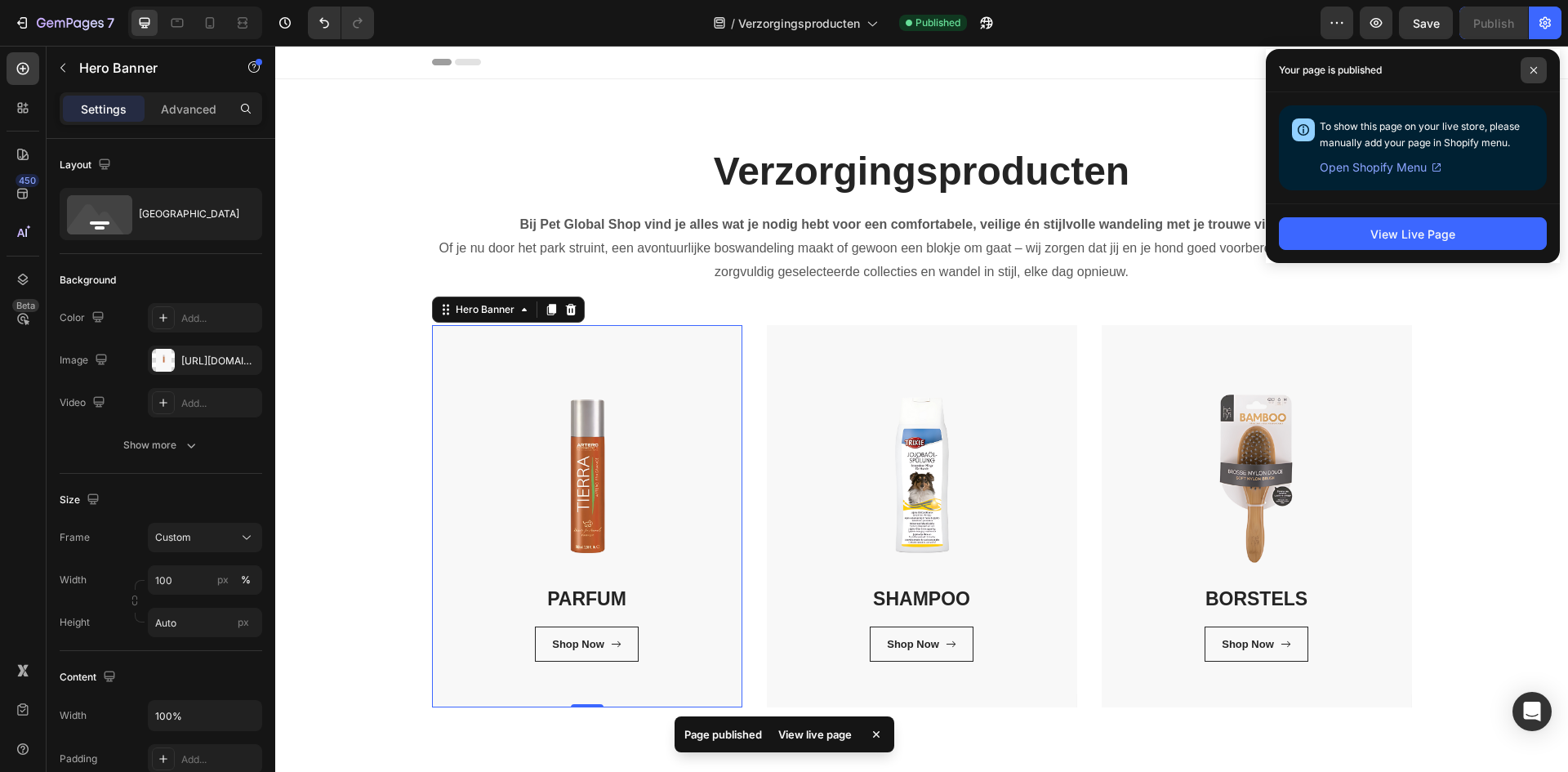
click at [1539, 63] on span at bounding box center [1533, 70] width 26 height 26
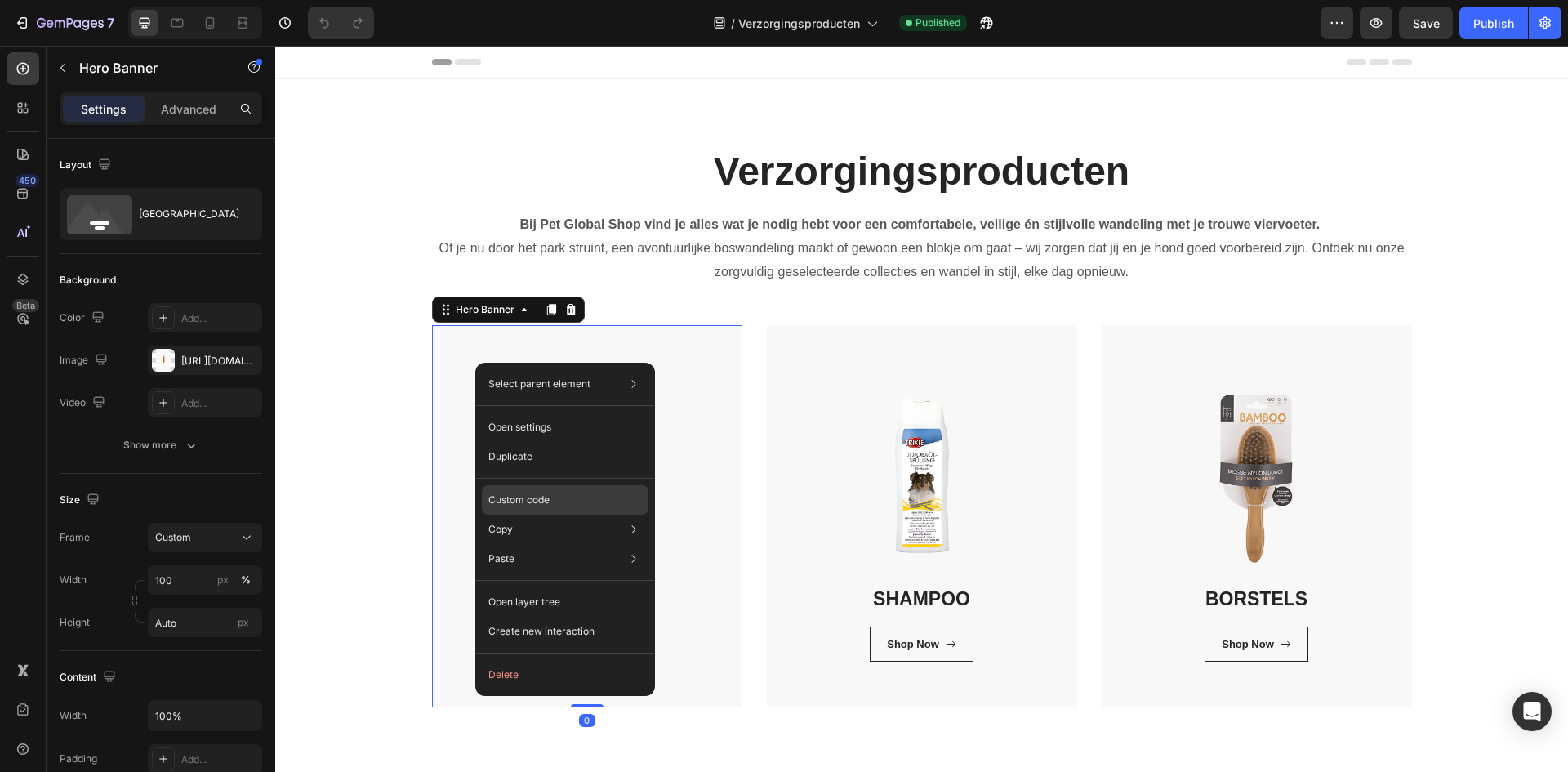
click at [570, 544] on div "Custom code" at bounding box center [565, 558] width 166 height 29
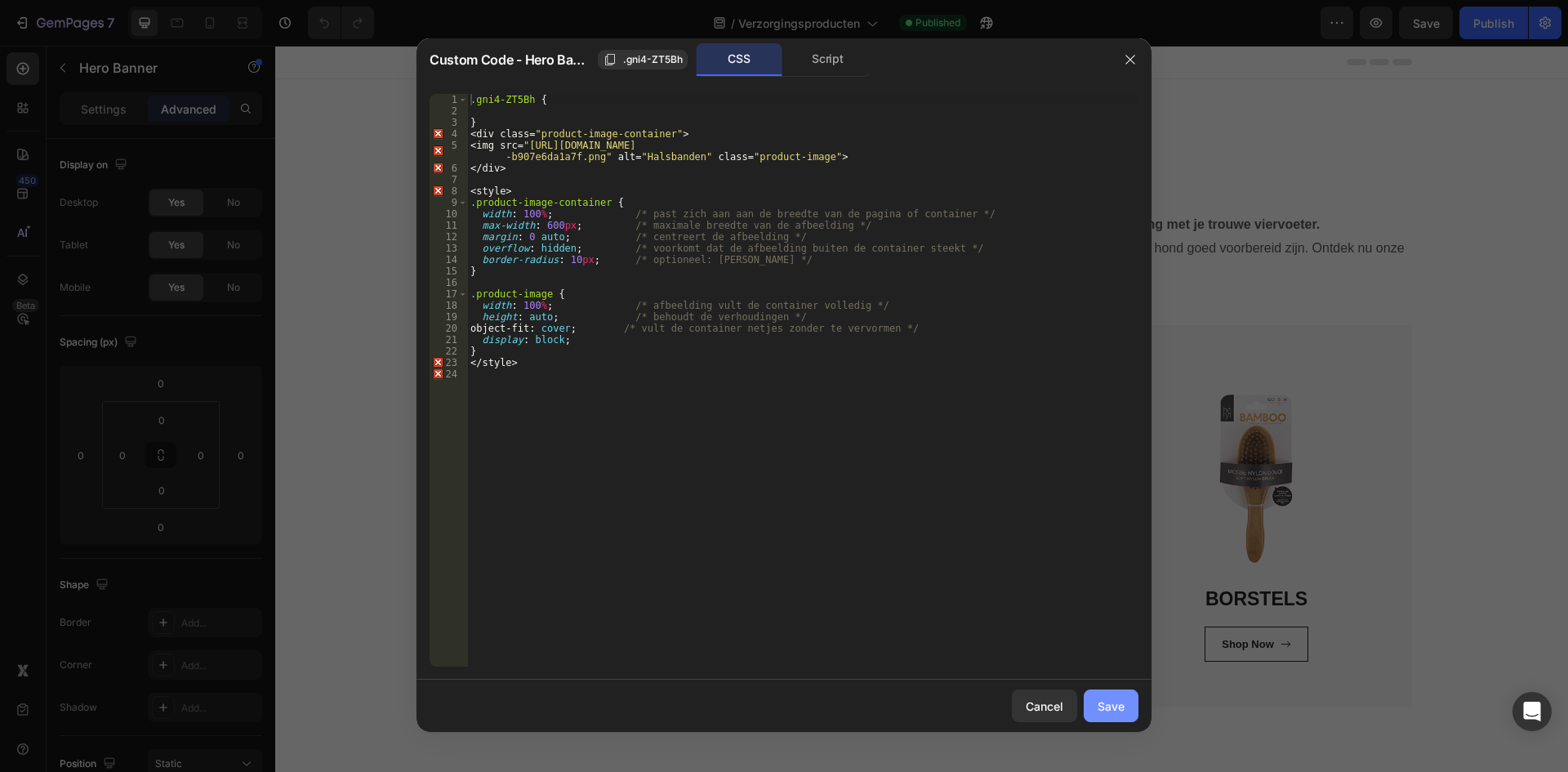
click at [1098, 713] on button "Save" at bounding box center [1111, 705] width 55 height 32
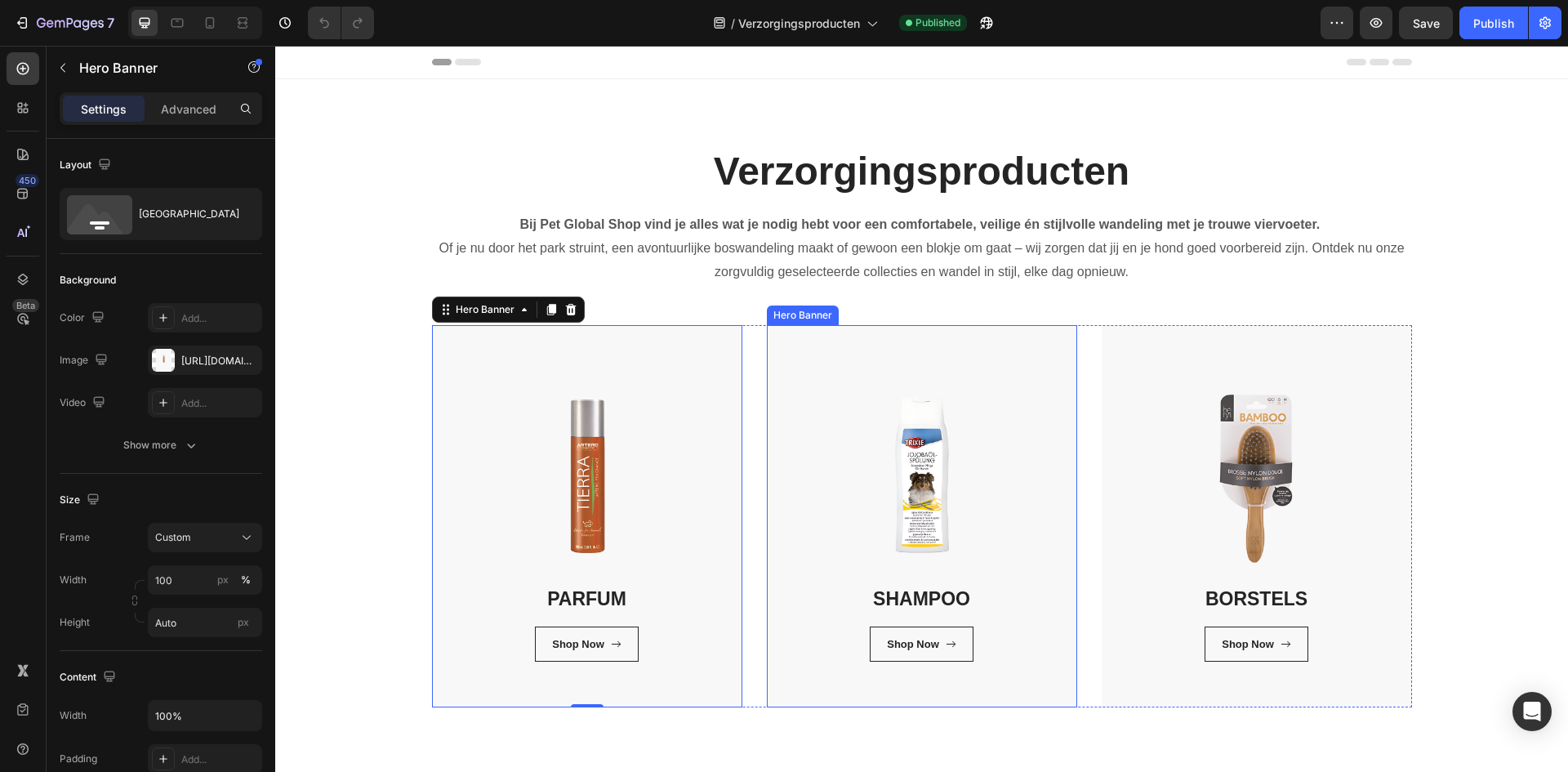
click at [818, 697] on div "SHAMPOO Heading Shop Now Button Row Row" at bounding box center [922, 516] width 310 height 382
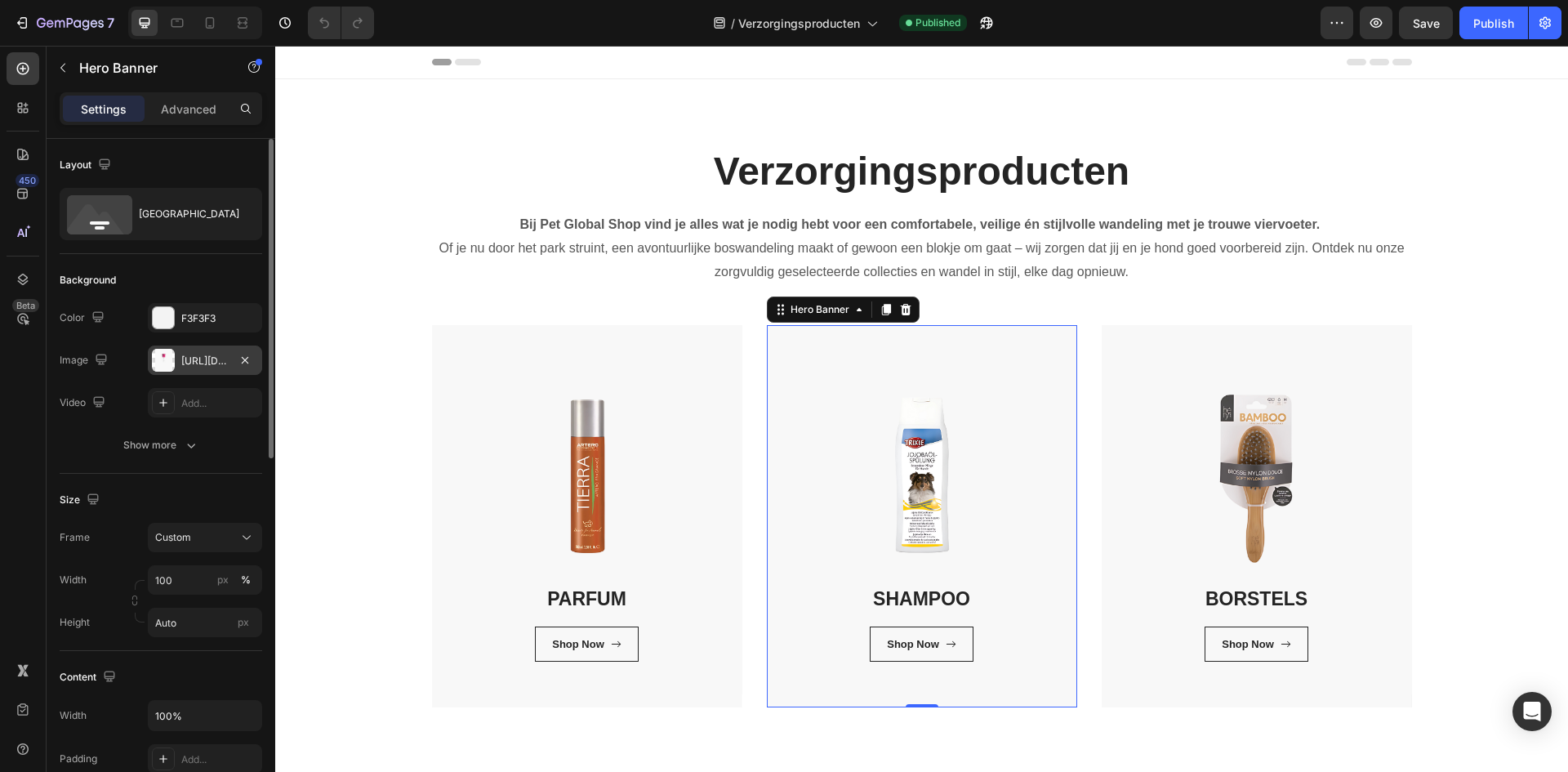
click at [203, 359] on div "https://cdn.shopify.com/s/files/1/0850/4698/5038/files/gempages_562201034588422…" at bounding box center [205, 361] width 47 height 15
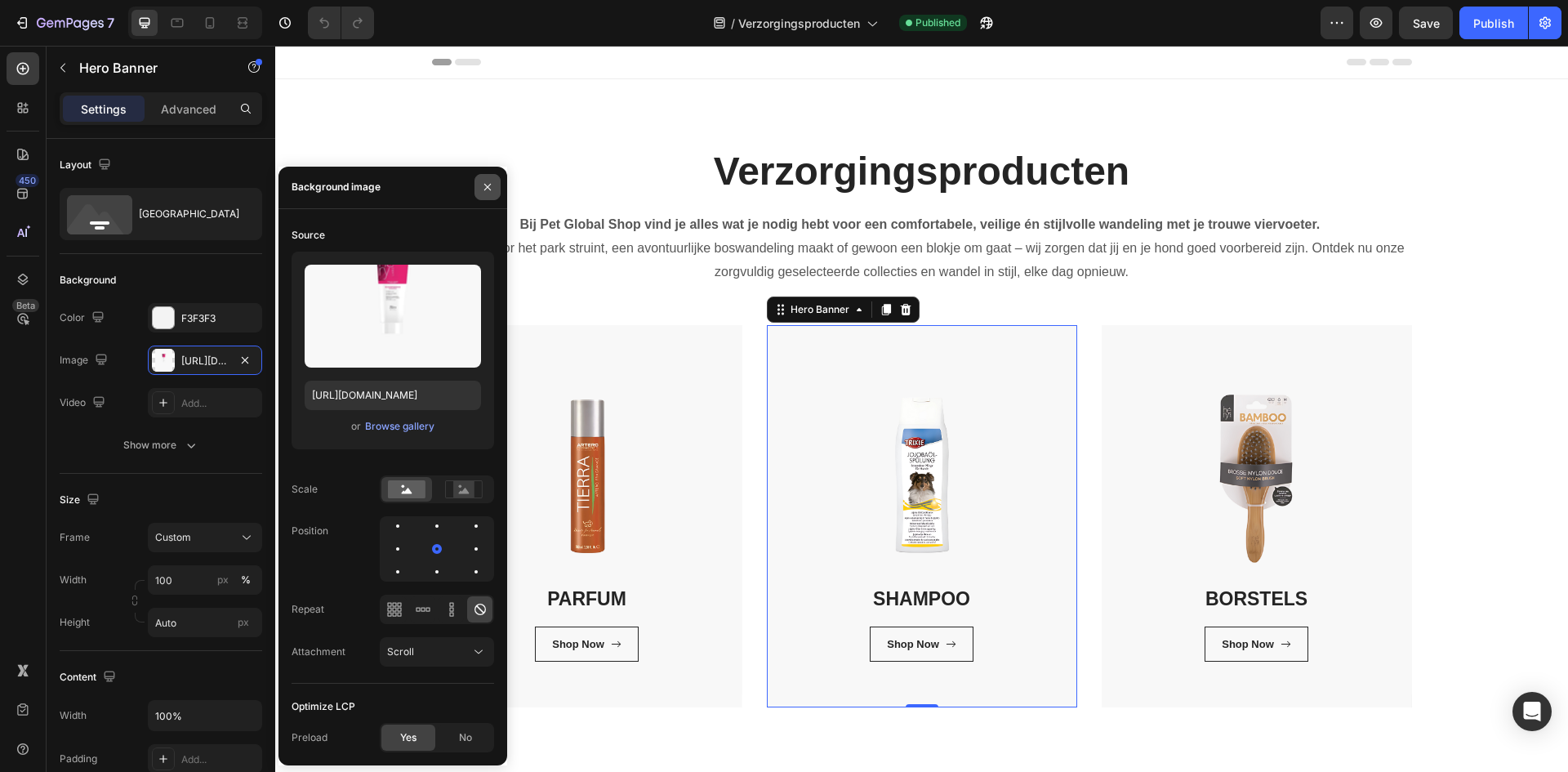
drag, startPoint x: 484, startPoint y: 186, endPoint x: 164, endPoint y: 235, distance: 323.7
click at [484, 186] on icon "button" at bounding box center [487, 186] width 13 height 13
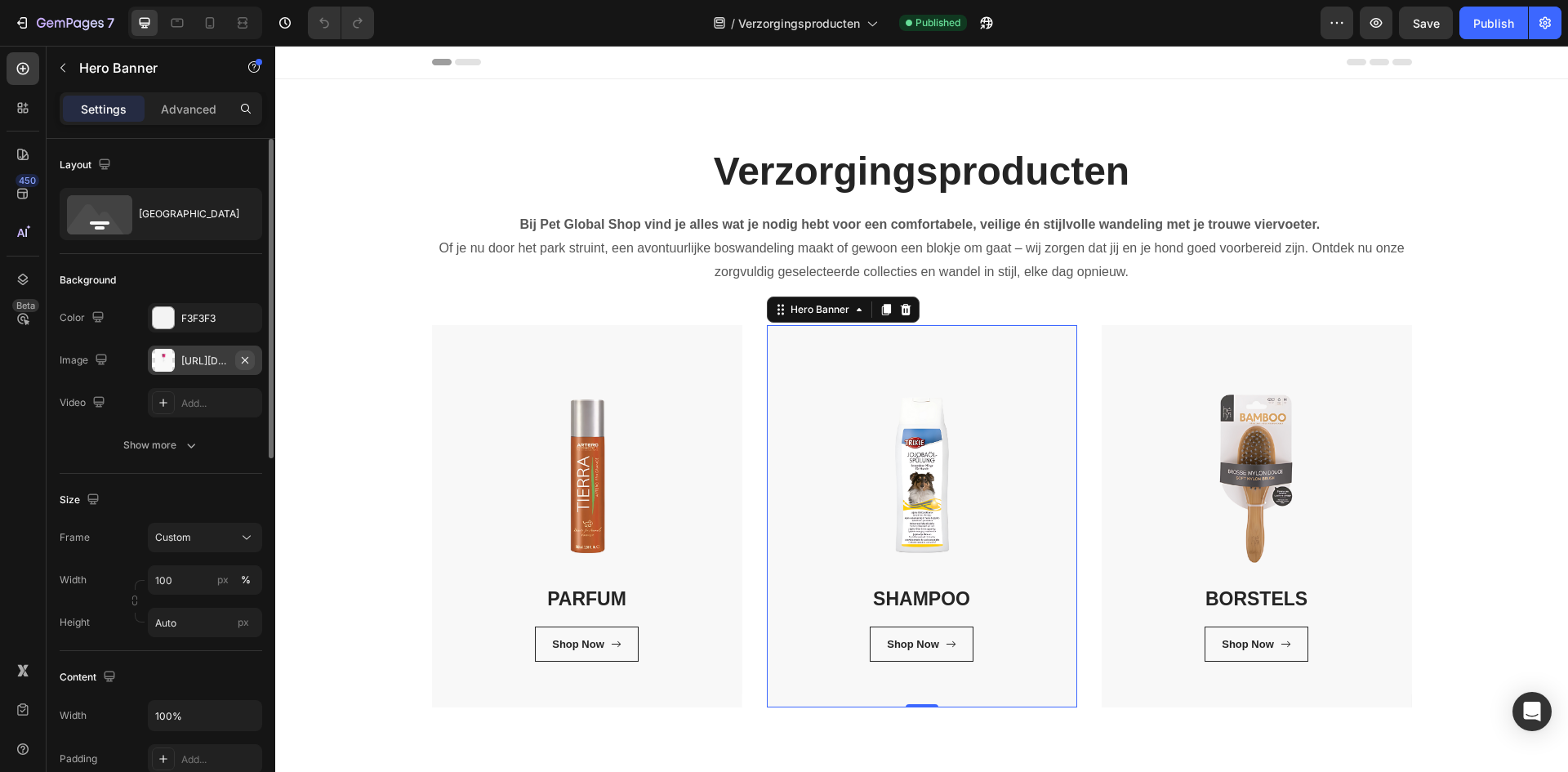
click at [242, 357] on icon "button" at bounding box center [245, 359] width 7 height 7
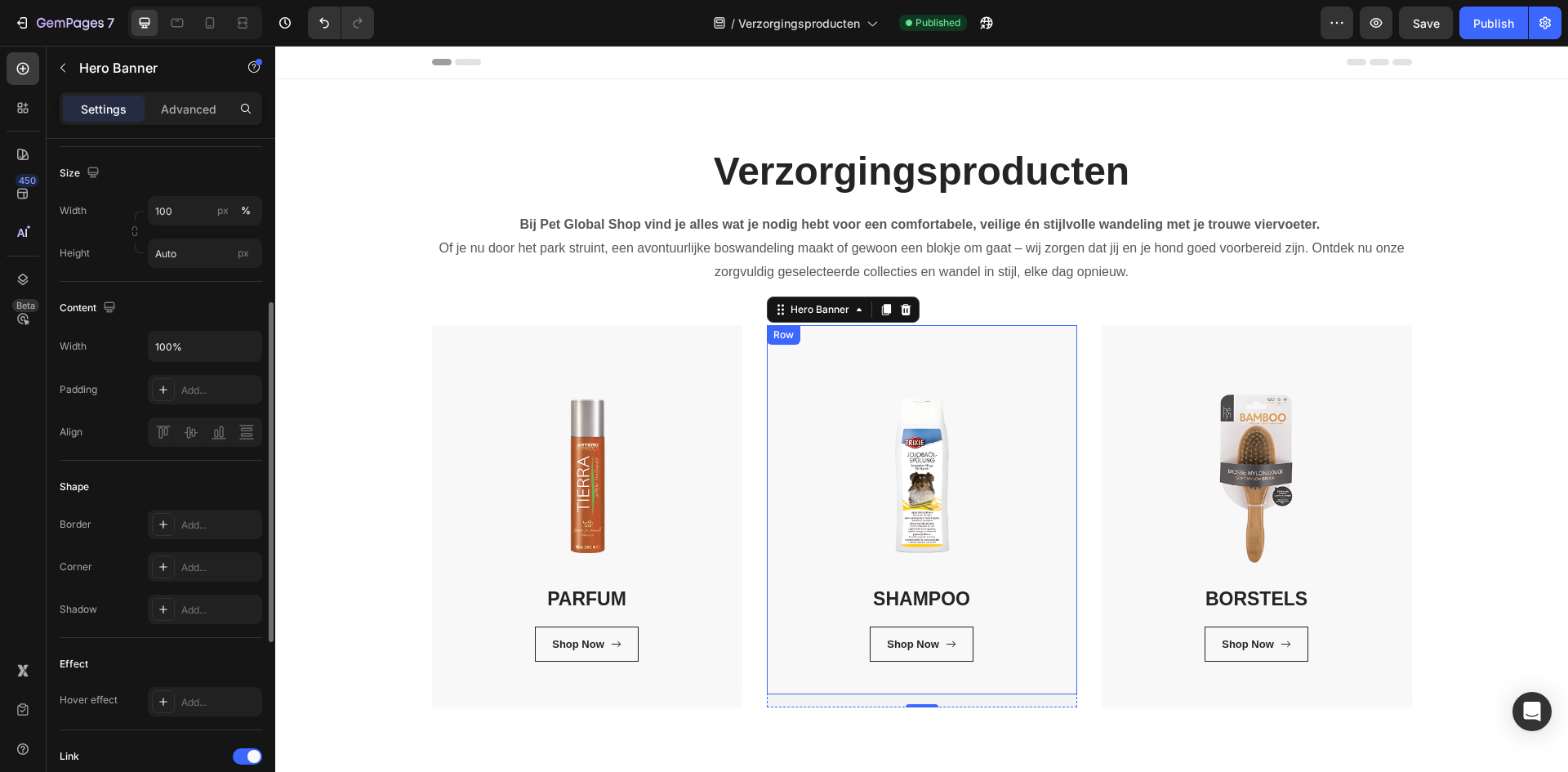
click at [826, 504] on div "SHAMPOO Heading Shop Now Button Row Row" at bounding box center [922, 509] width 310 height 369
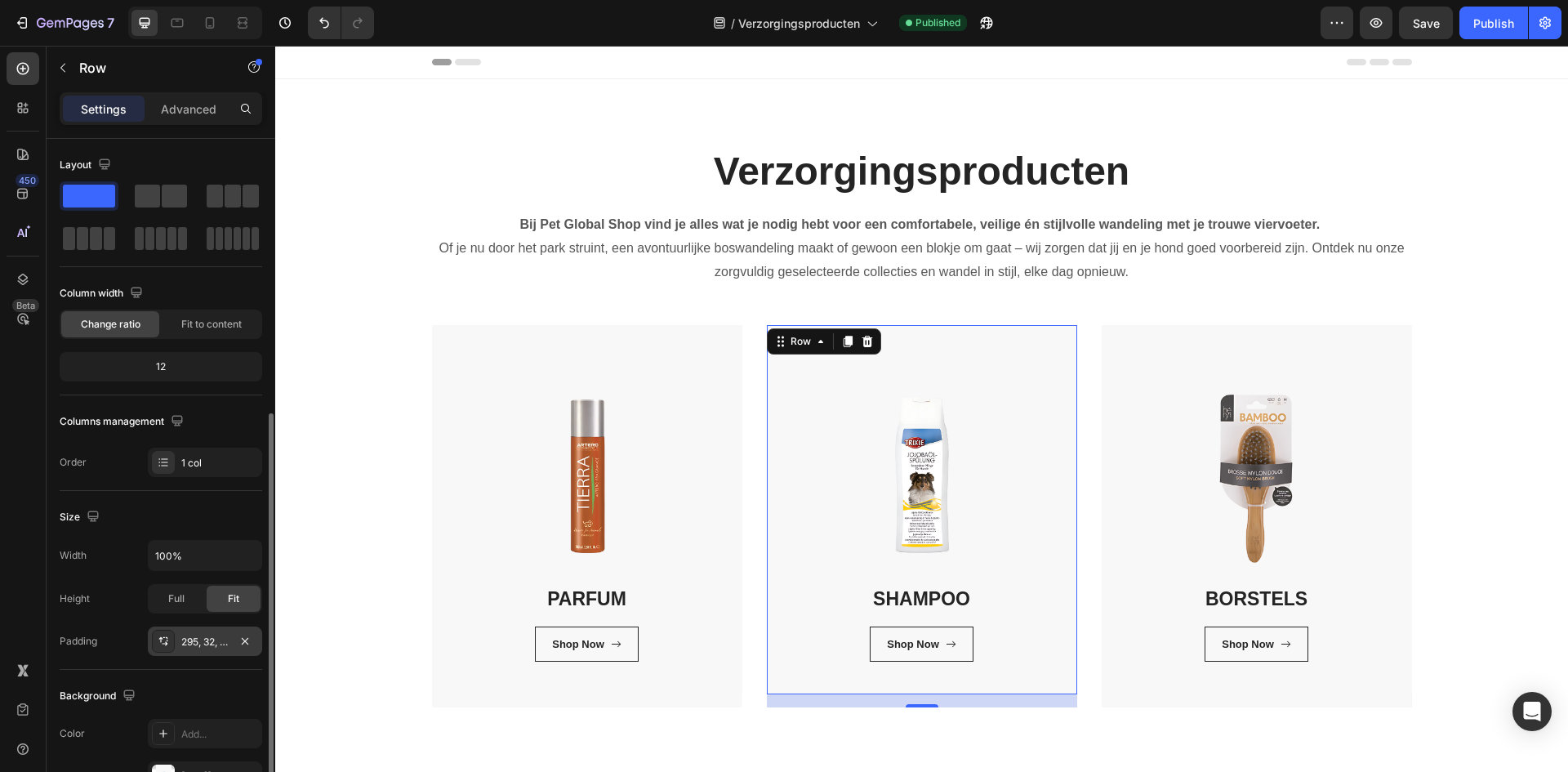
scroll to position [245, 0]
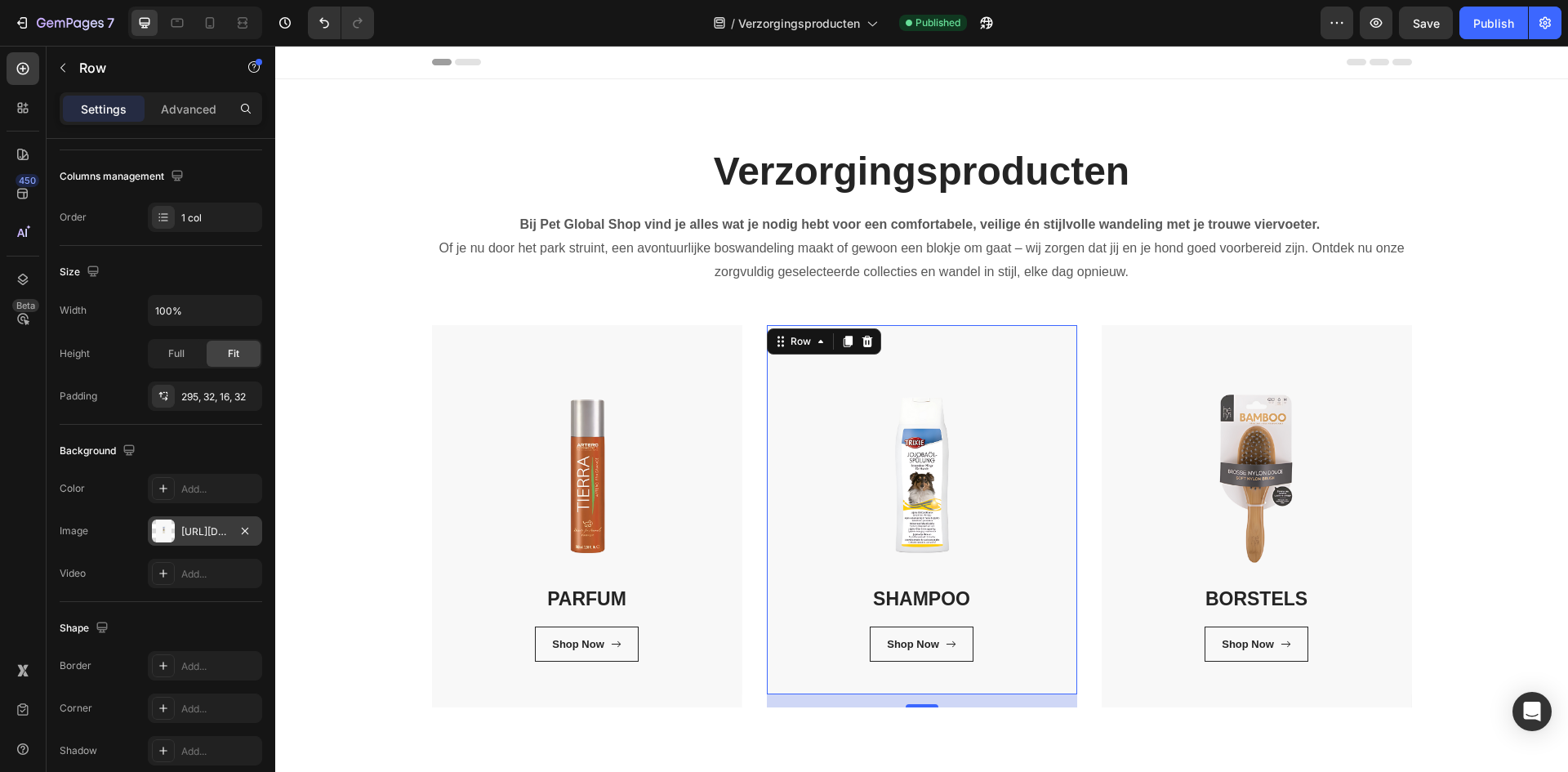
click at [208, 534] on div "https://cdn.shopify.com/s/files/1/0850/4698/5038/files/gempages_562201034588422…" at bounding box center [205, 531] width 47 height 15
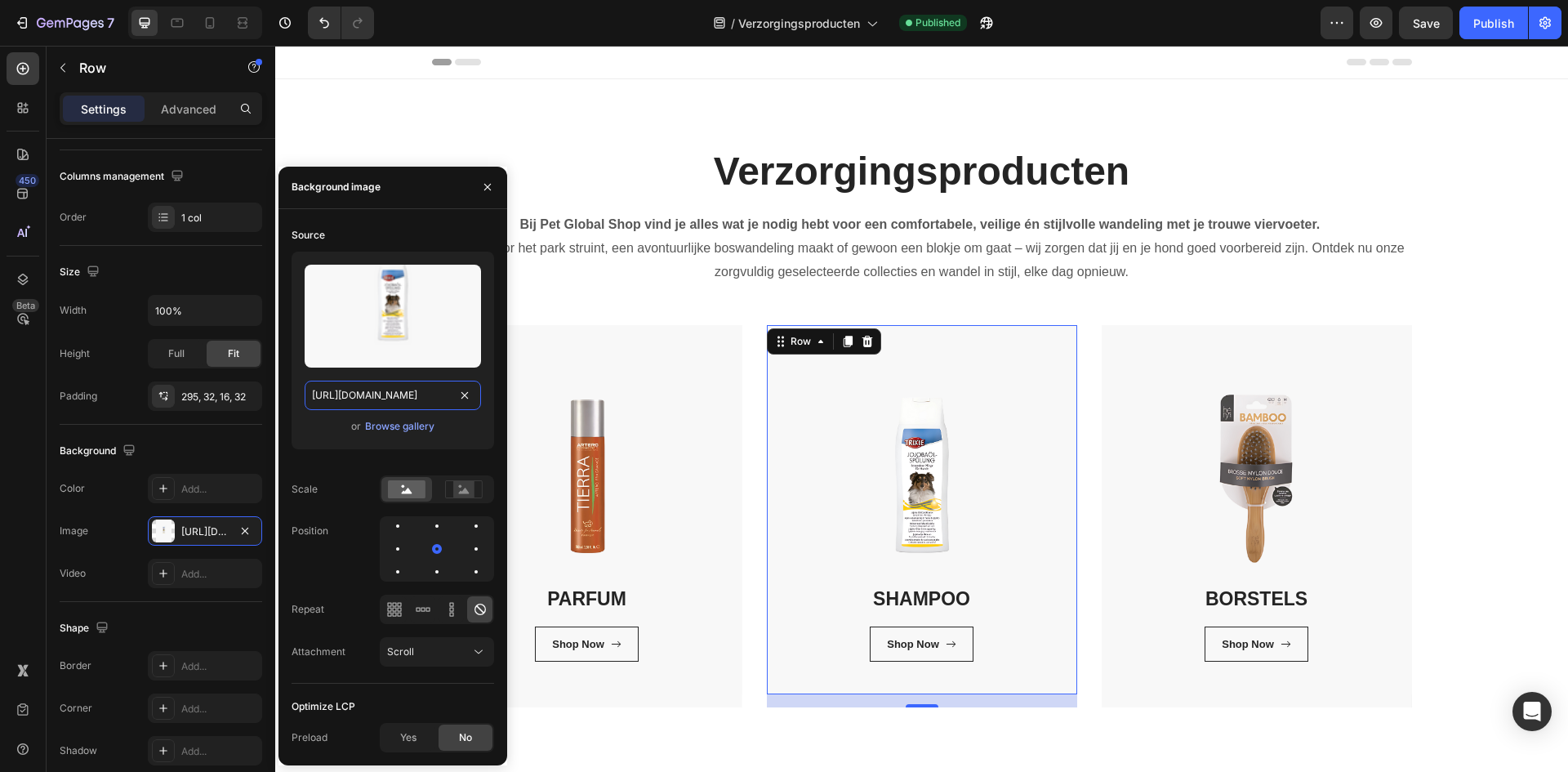
click at [420, 399] on input "https://cdn.shopify.com/s/files/1/0850/4698/5038/files/gempages_562201034588422…" at bounding box center [393, 395] width 176 height 29
click at [480, 189] on button "button" at bounding box center [487, 187] width 26 height 26
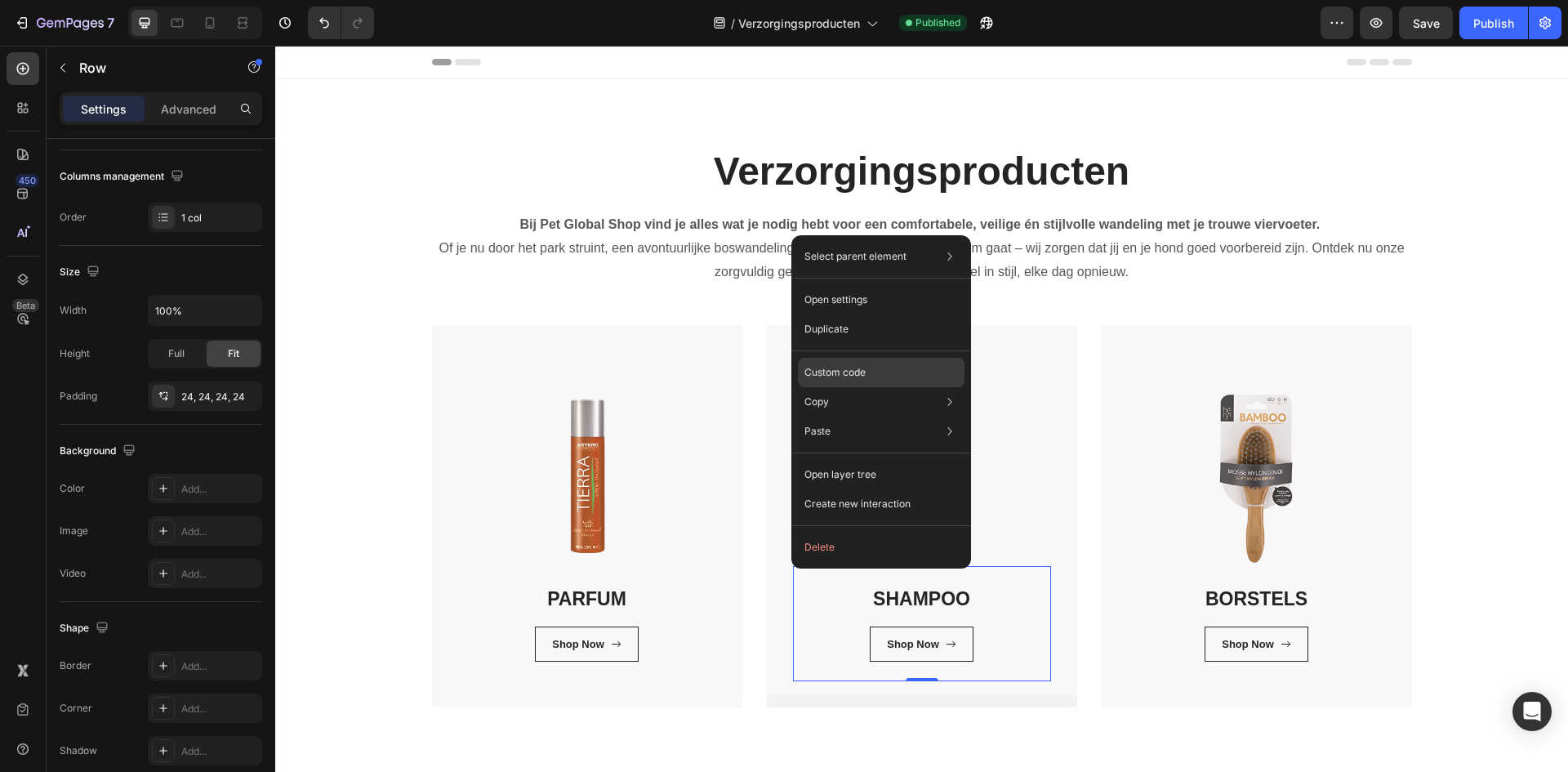
click at [841, 367] on p "Custom code" at bounding box center [834, 372] width 62 height 15
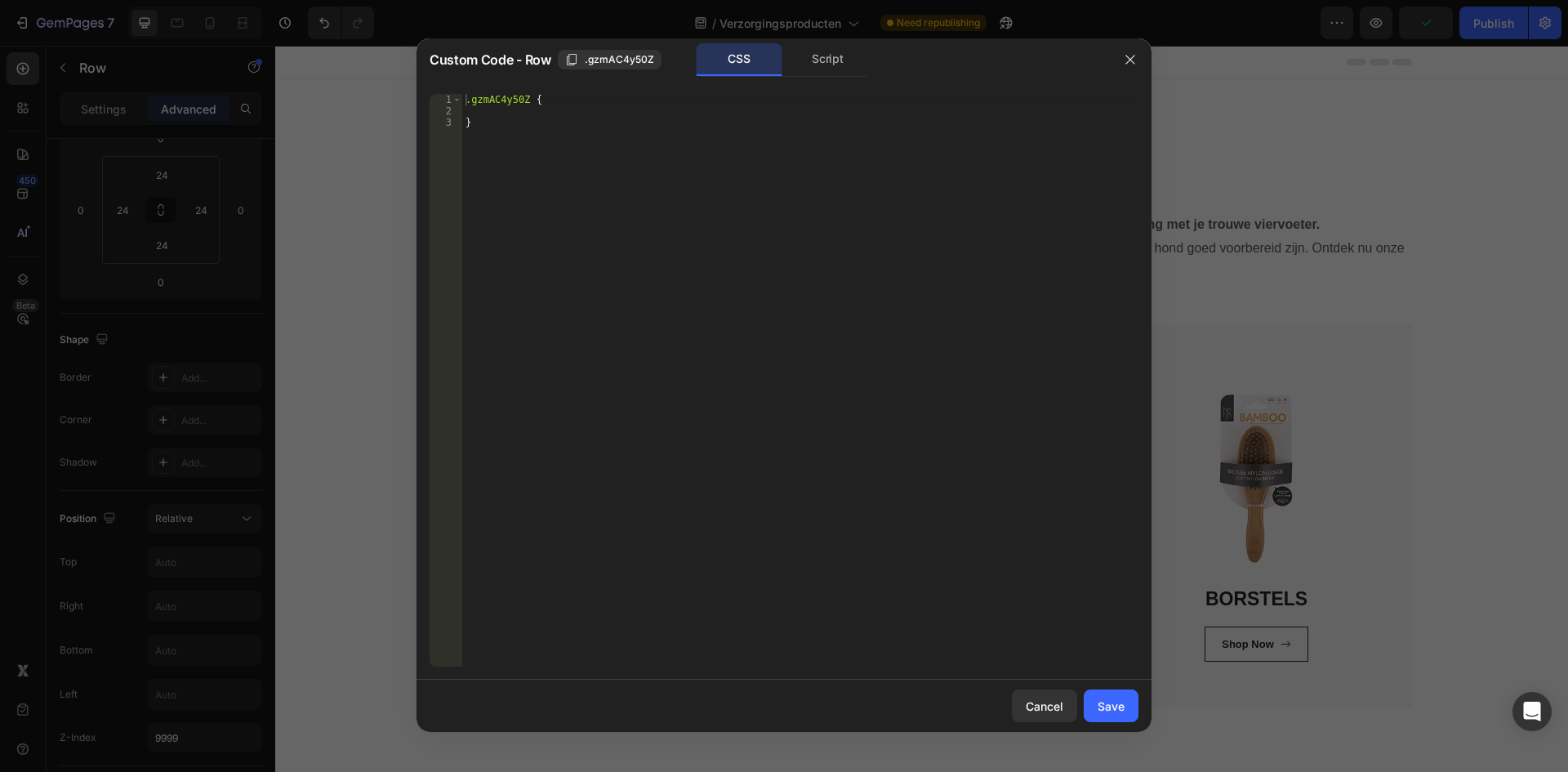
click at [675, 160] on div ".gzmAC4y50Z { }" at bounding box center [800, 392] width 676 height 596
paste textarea "https://cdn.shopify.com/s/files/1/0850/4698/5038/files/gempages_562201034588422…"
type textarea "}https://cdn.shopify.com/s/files/1/0850/4698/5038/files/gempages_56220103458842…"
click at [470, 137] on div ".gzmAC4y50Z { } https :// cdn .shopify.com / s / files / 1 / 0850 / 4698 / 5038…" at bounding box center [800, 392] width 676 height 596
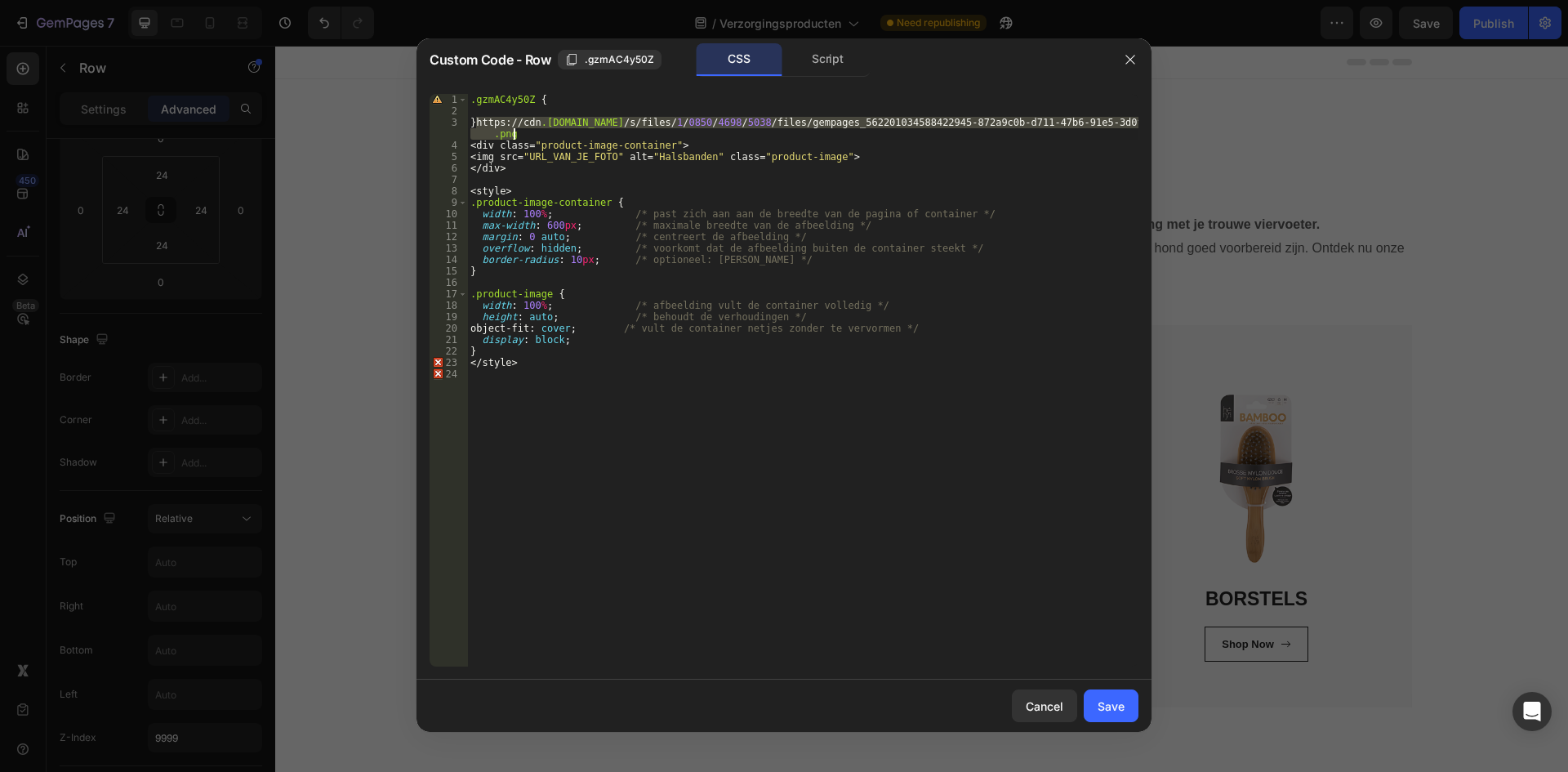
drag, startPoint x: 474, startPoint y: 125, endPoint x: 523, endPoint y: 132, distance: 49.5
click at [523, 132] on div ".gzmAC4y50Z { } https :// cdn .shopify.com / s / files / 1 / 0850 / 4698 / 5038…" at bounding box center [802, 392] width 671 height 596
drag, startPoint x: 533, startPoint y: 160, endPoint x: 618, endPoint y: 160, distance: 85.0
click at [618, 160] on div ".gzmAC4y50Z { } https :// cdn .shopify.com / s / files / 1 / 0850 / 4698 / 5038…" at bounding box center [802, 392] width 671 height 596
paste textarea "https://cdn.shopify.com/s/files/1/0850/4698/5038/files/gempages_562201034588422…"
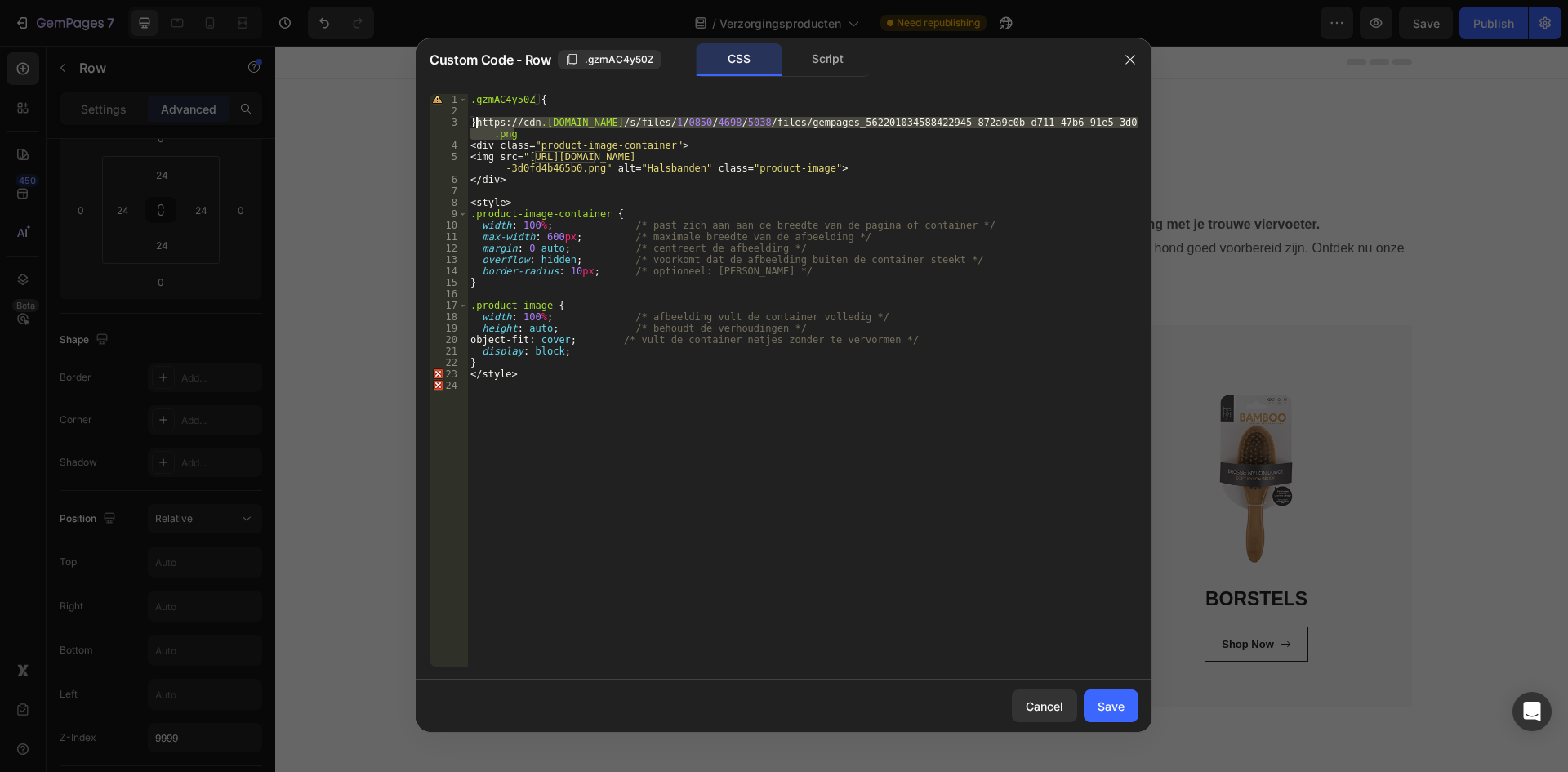
drag, startPoint x: 533, startPoint y: 133, endPoint x: 477, endPoint y: 126, distance: 56.4
click at [477, 126] on div ".gzmAC4y50Z { } https :// cdn .shopify.com / s / files / 1 / 0850 / 4698 / 5038…" at bounding box center [802, 392] width 671 height 596
type textarea "}"
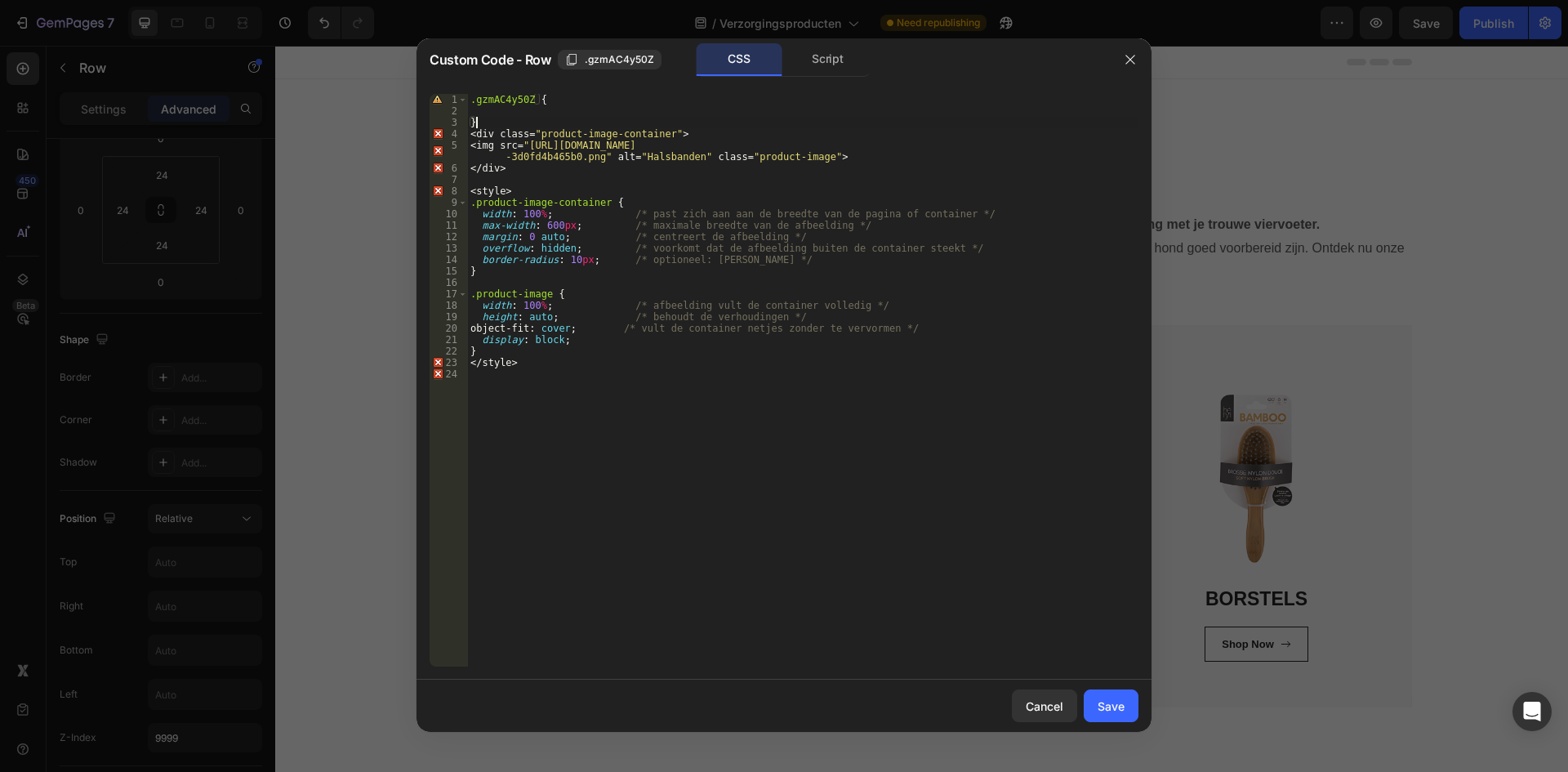
click at [557, 114] on div ".gzmAC4y50Z { } < div class = " product-image-container " > < img src = " https…" at bounding box center [802, 392] width 671 height 596
drag, startPoint x: 1113, startPoint y: 704, endPoint x: 838, endPoint y: 658, distance: 278.8
click at [1113, 704] on div "Save" at bounding box center [1111, 706] width 27 height 18
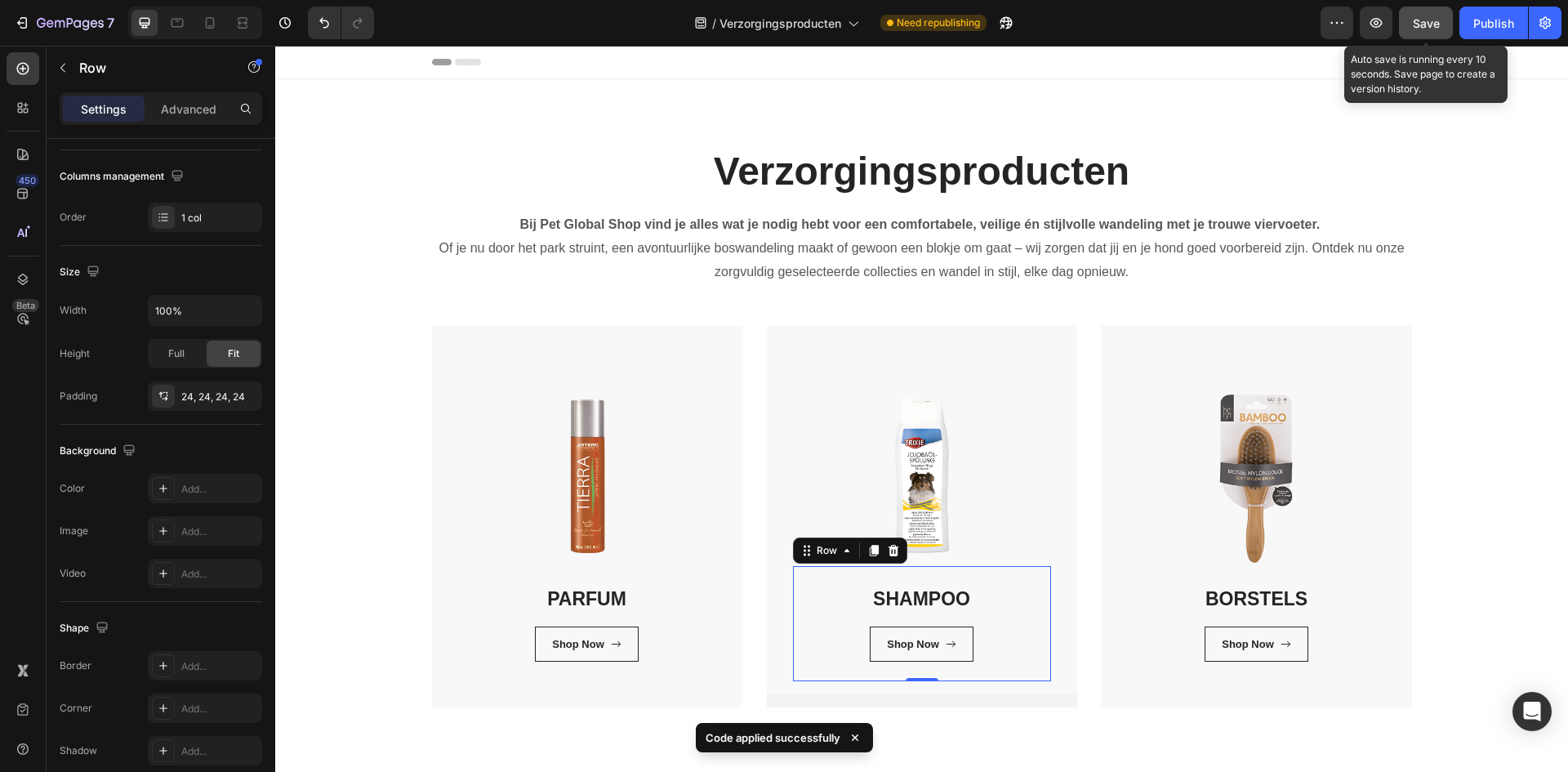
click at [1420, 21] on span "Save" at bounding box center [1426, 24] width 27 height 14
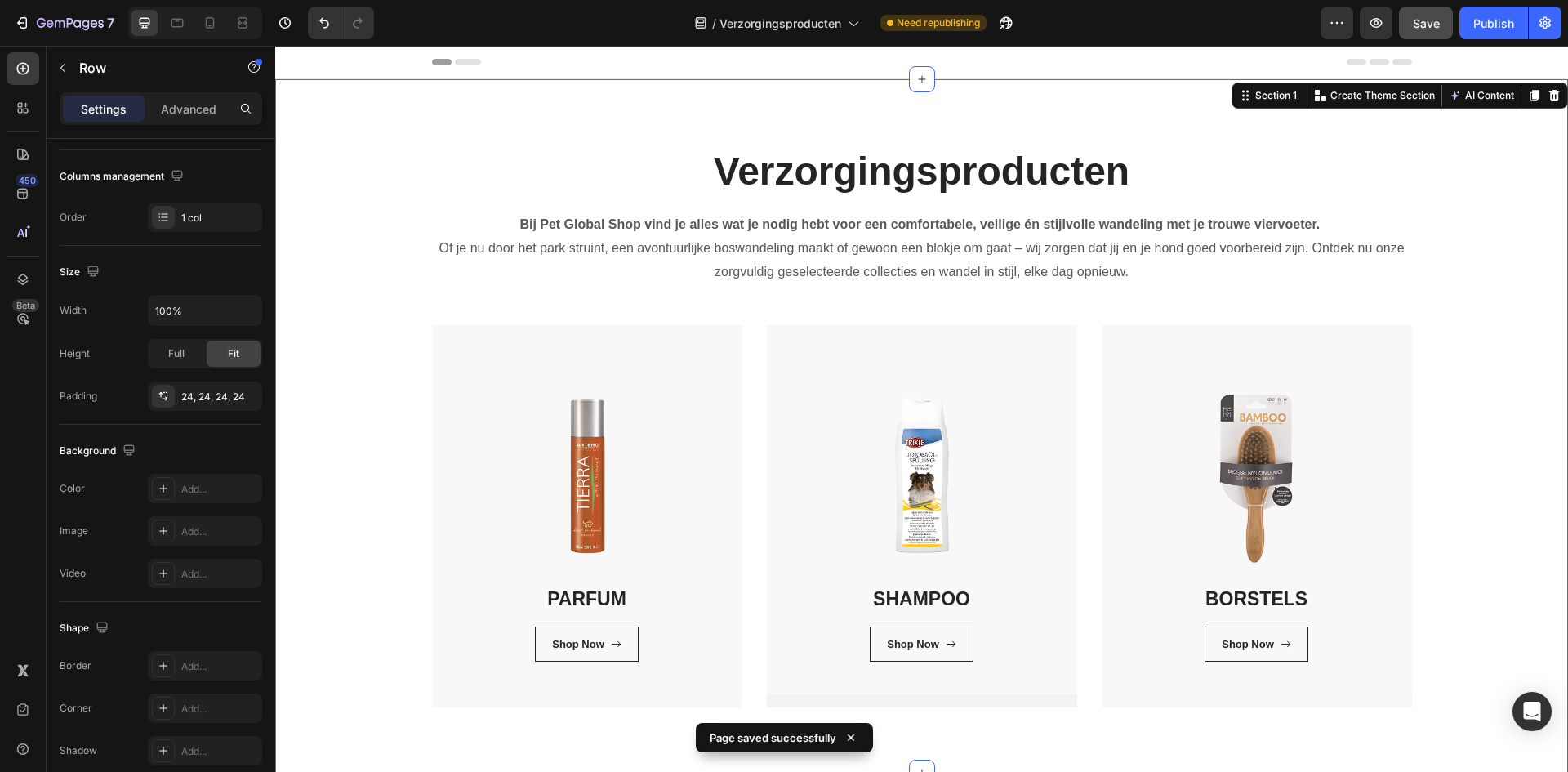
click at [337, 425] on div "Verzorgingsproducten Heading Bij Pet Global Shop vind je alles wat je nodig heb…" at bounding box center [921, 426] width 1268 height 562
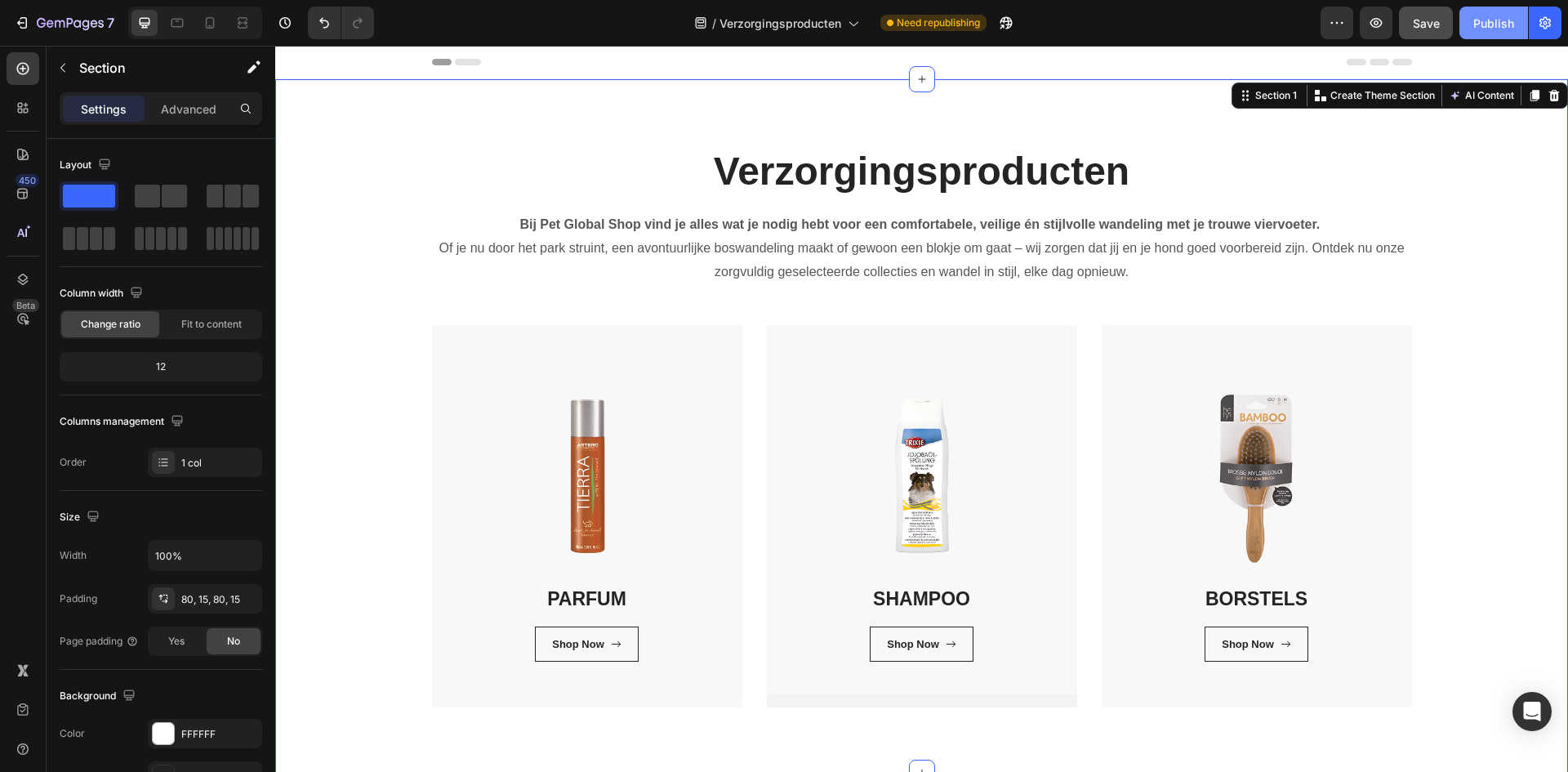
click at [1494, 13] on button "Publish" at bounding box center [1494, 23] width 69 height 32
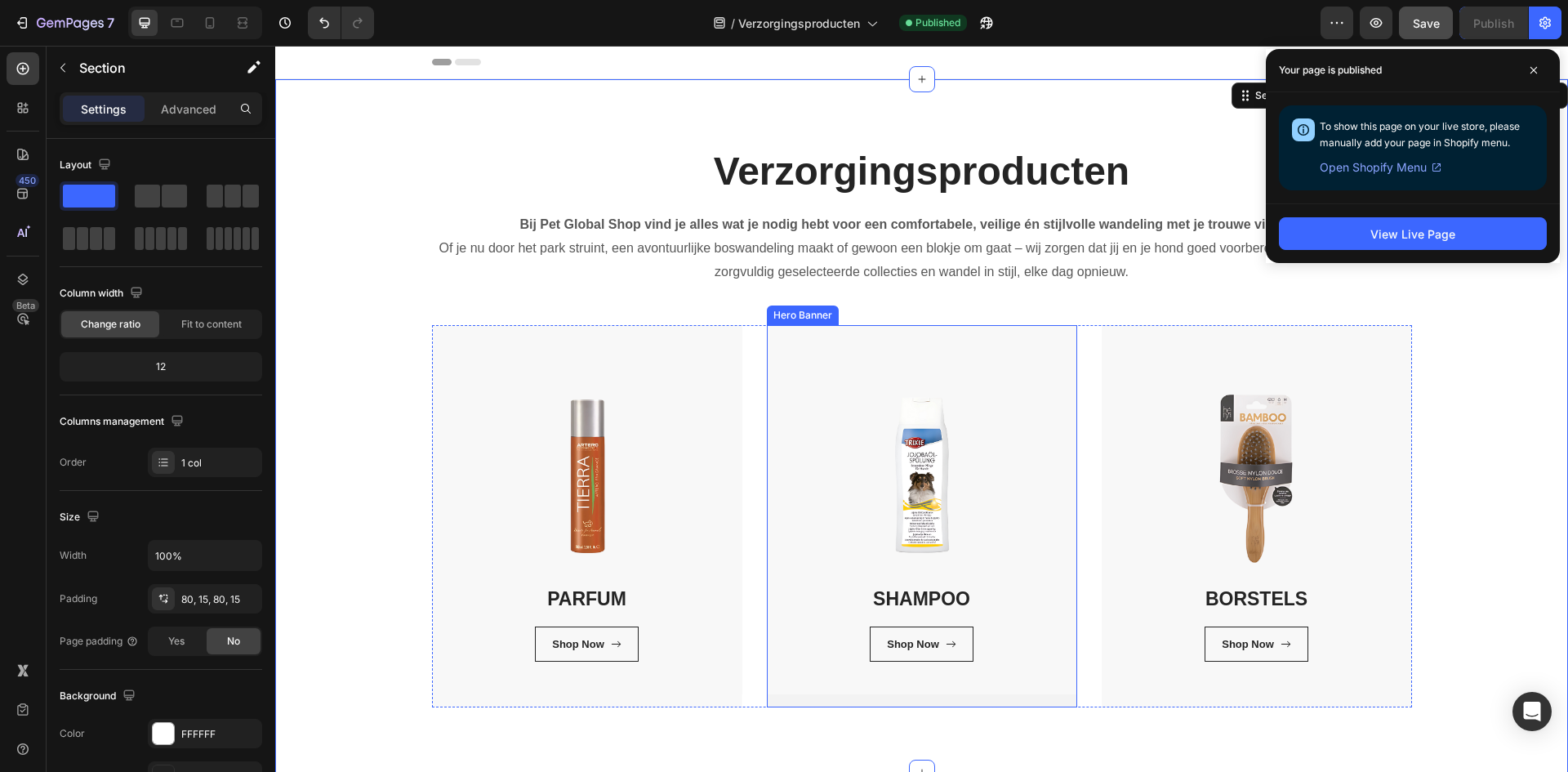
click at [831, 702] on div "SHAMPOO Heading Shop Now Button Row Row" at bounding box center [922, 516] width 310 height 382
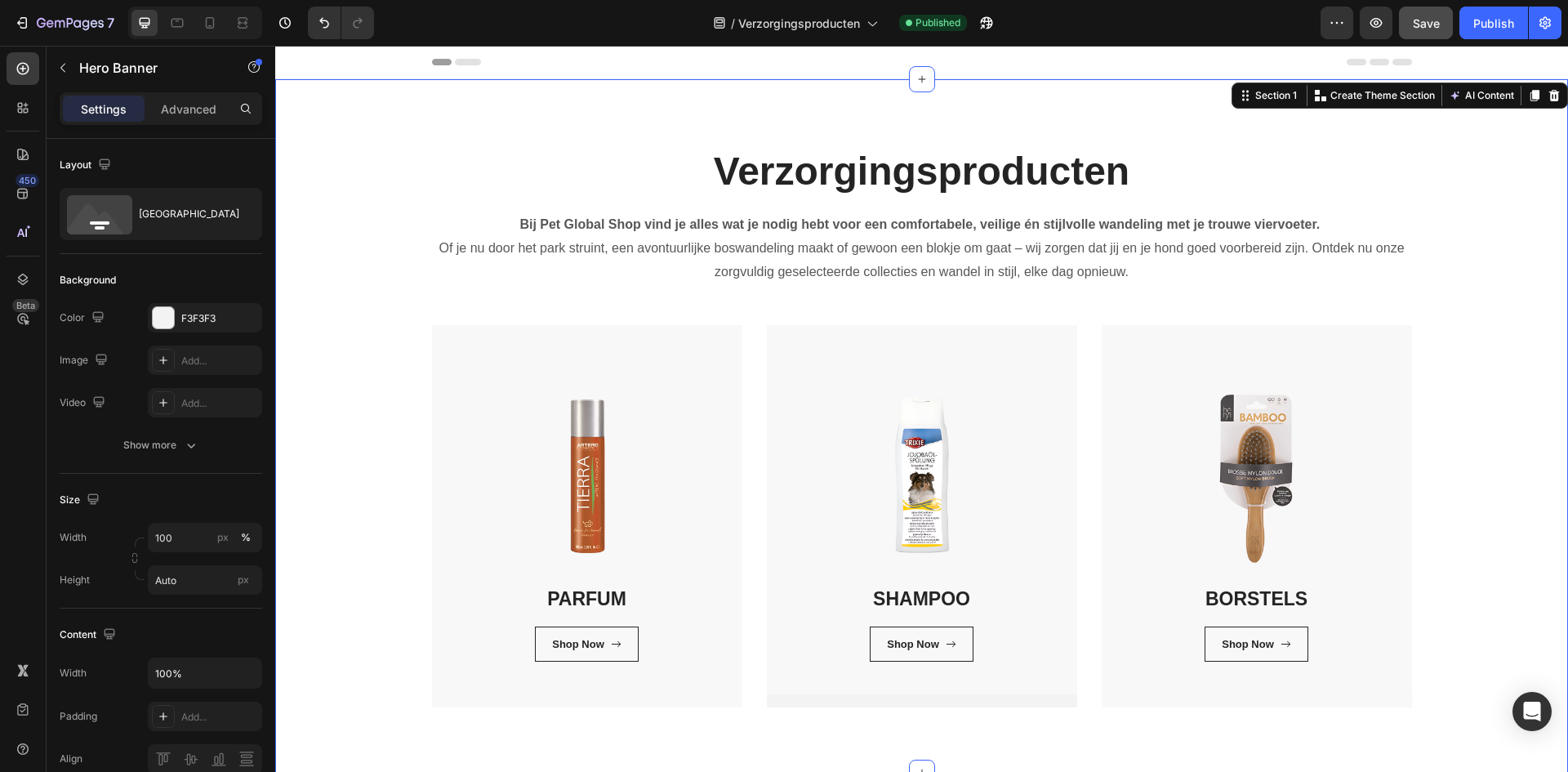
click at [355, 398] on div "Verzorgingsproducten Heading Bij Pet Global Shop vind je alles wat je nodig heb…" at bounding box center [921, 426] width 1268 height 562
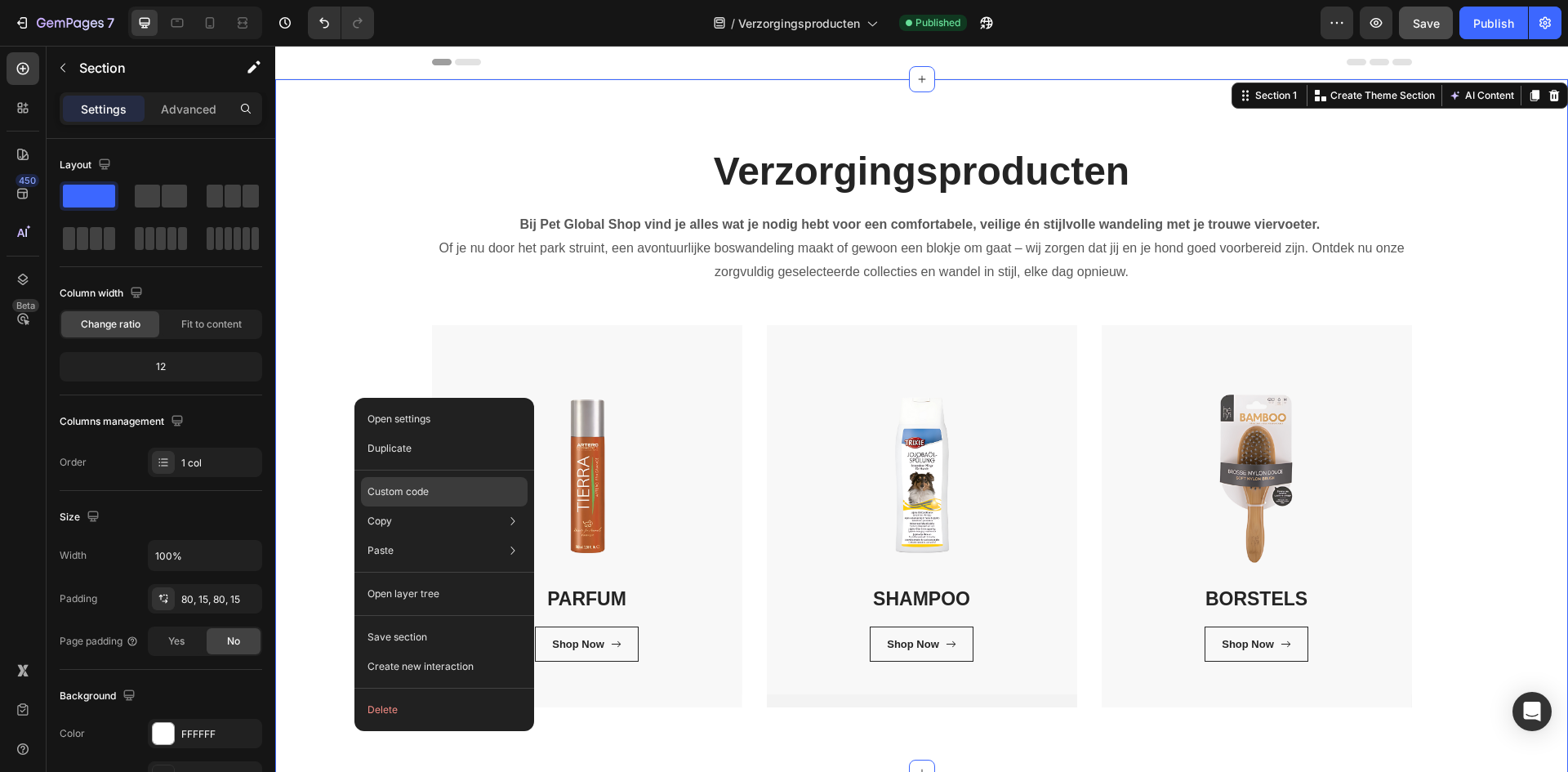
click at [464, 536] on div "Custom code" at bounding box center [444, 551] width 166 height 29
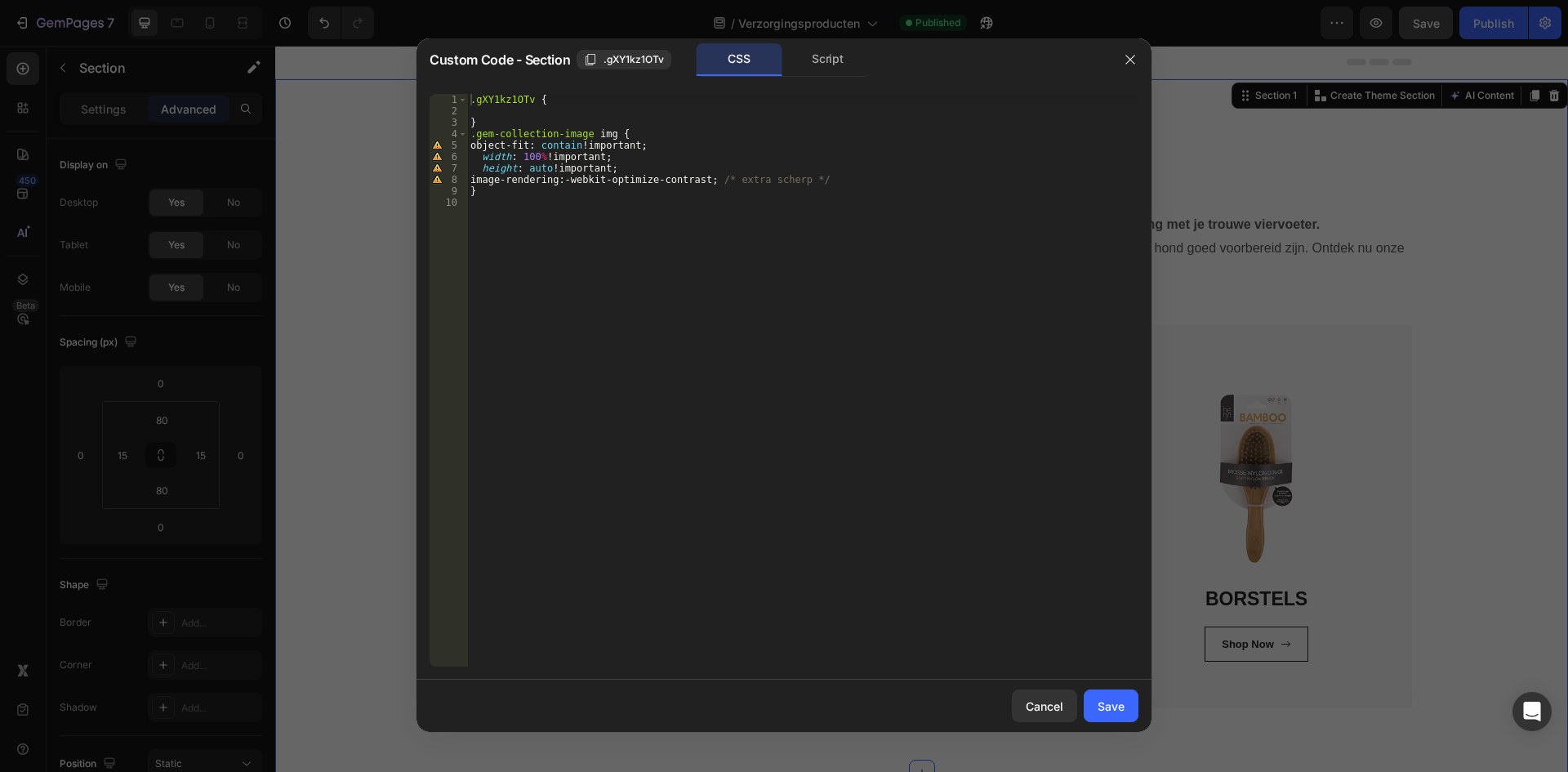
click at [601, 263] on div ".gXY1kz1OTv { } .gem-collection-image img { object-fit : contain !important ; w…" at bounding box center [802, 392] width 671 height 596
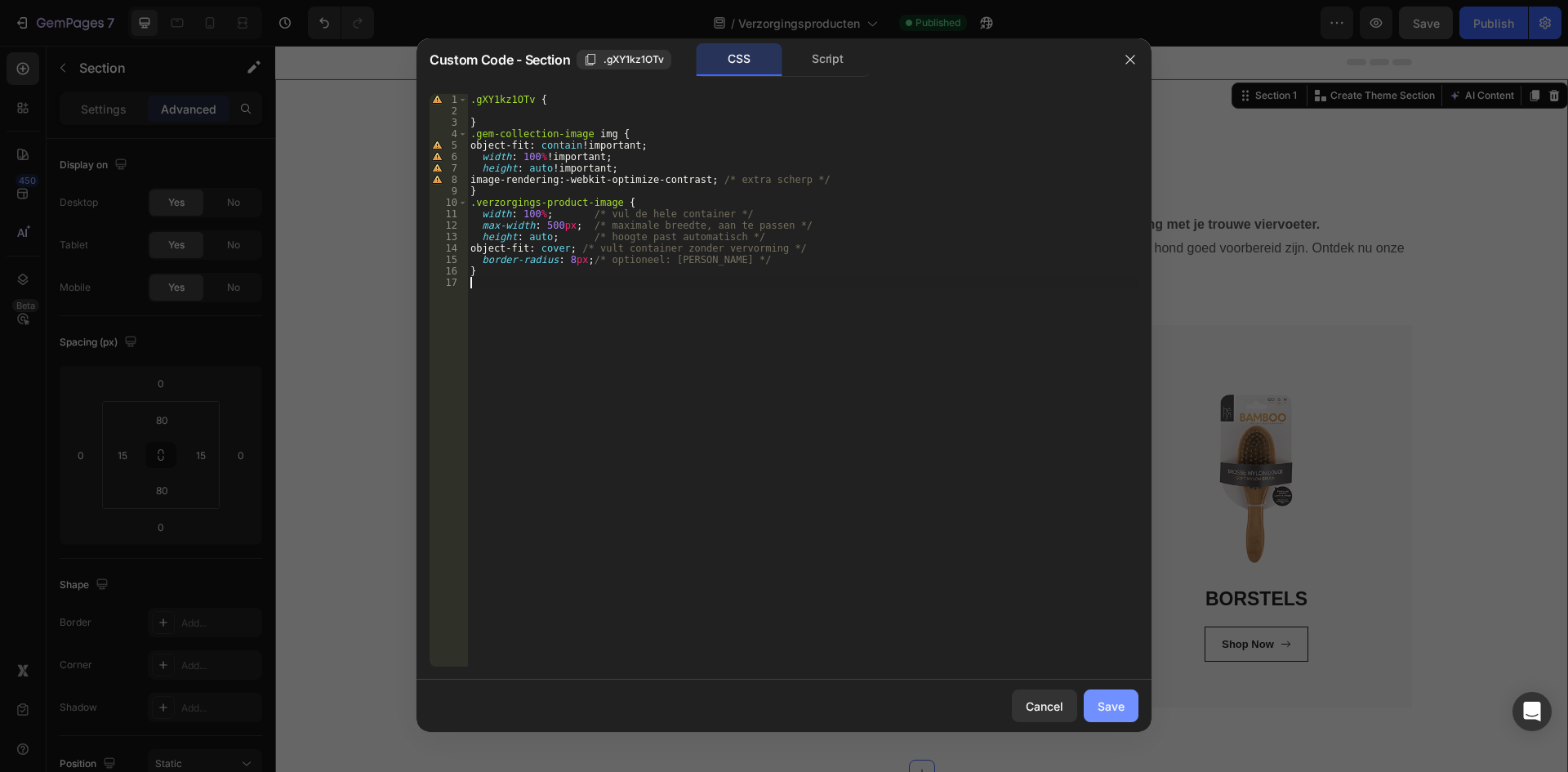
click at [1102, 704] on div "Save" at bounding box center [1111, 706] width 27 height 18
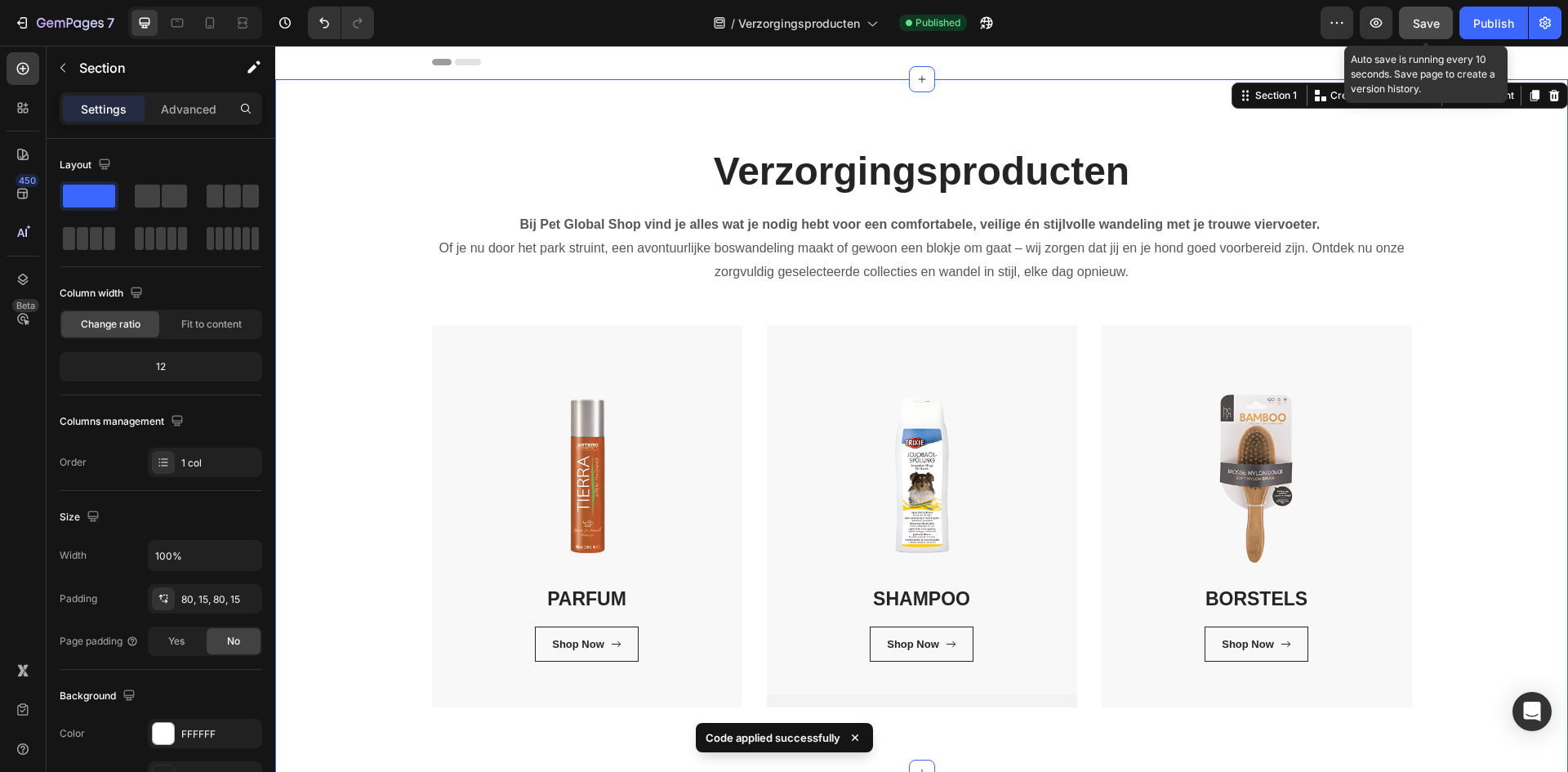
click at [1441, 17] on button "Save" at bounding box center [1425, 23] width 54 height 32
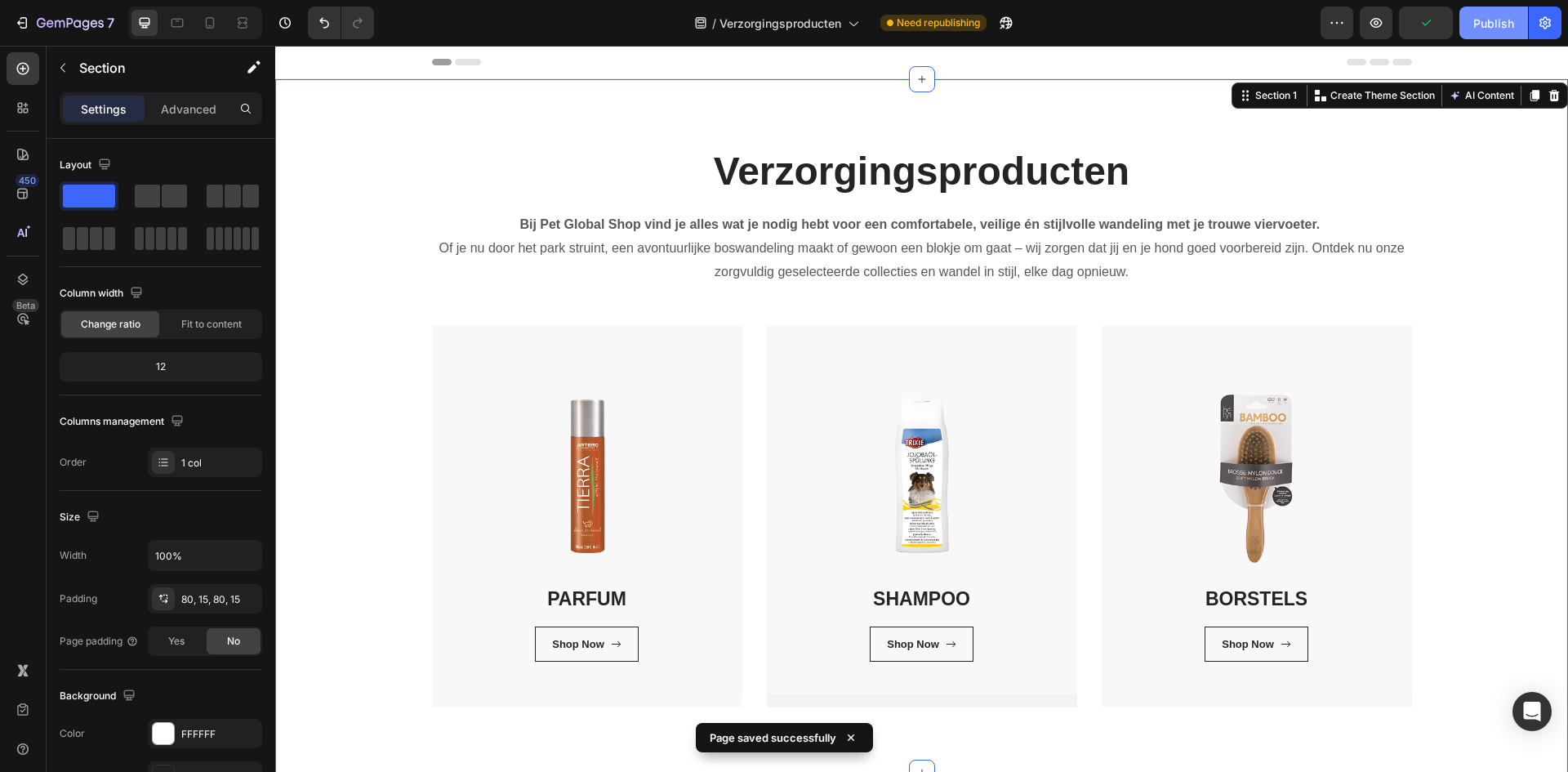
click at [1498, 32] on button "Publish" at bounding box center [1494, 23] width 69 height 32
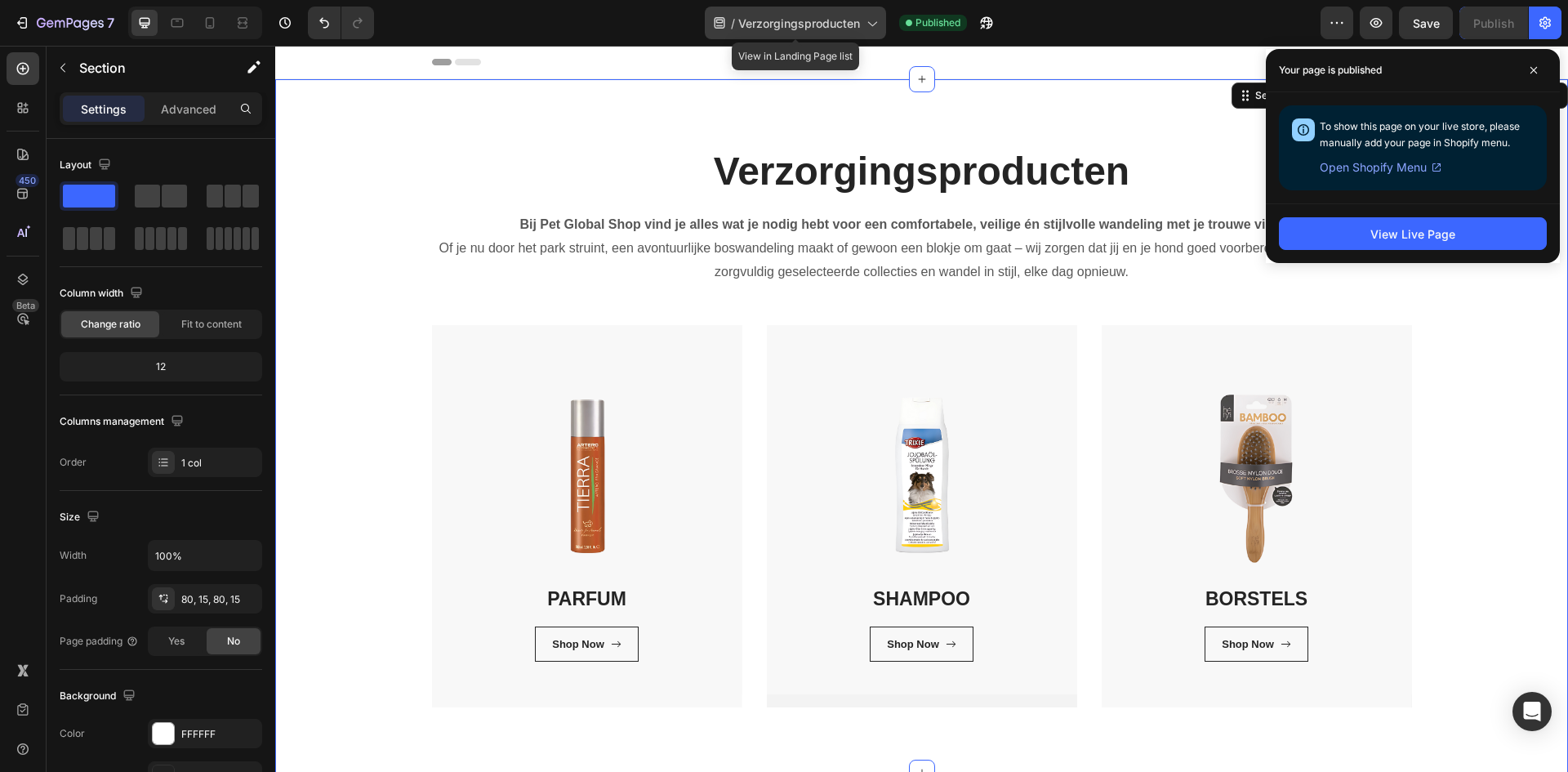
click at [771, 24] on span "Verzorgingsproducten" at bounding box center [799, 24] width 121 height 18
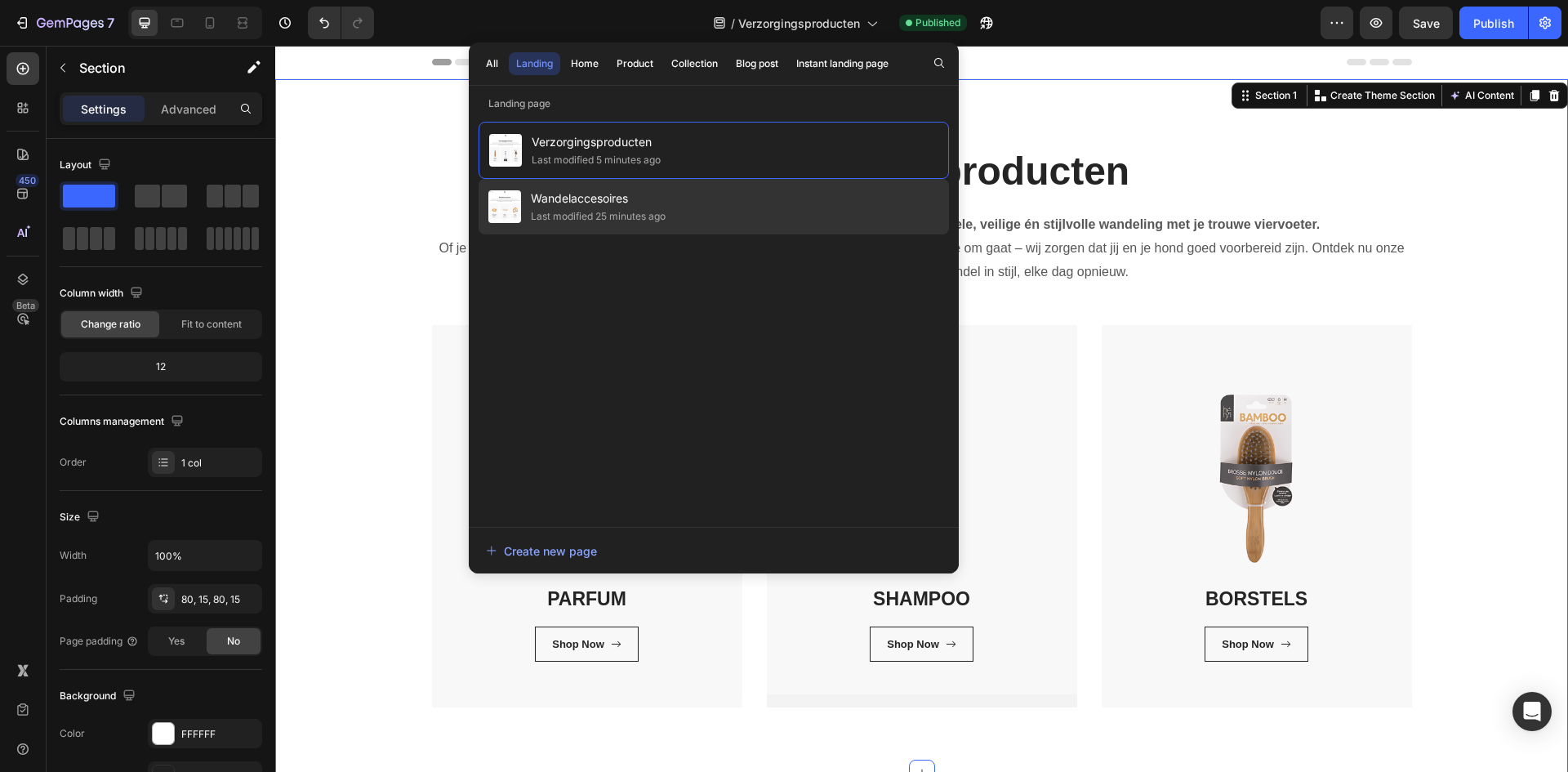
click at [675, 202] on div "Wandelaccesoires Last modified 25 minutes ago" at bounding box center [714, 207] width 470 height 56
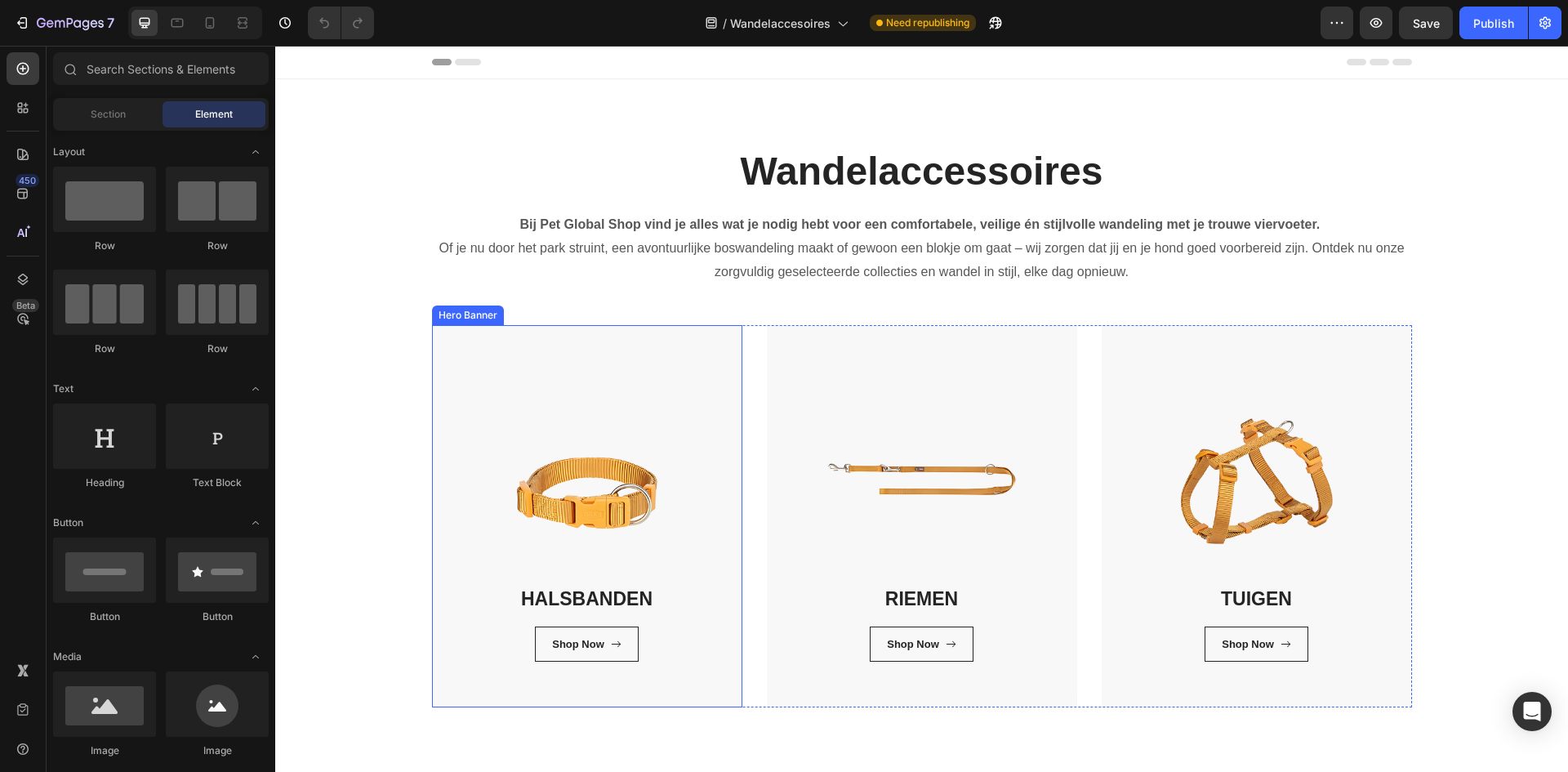
click at [687, 699] on div "HALSBANDEN Heading Shop Now Button Row Row" at bounding box center [587, 516] width 310 height 382
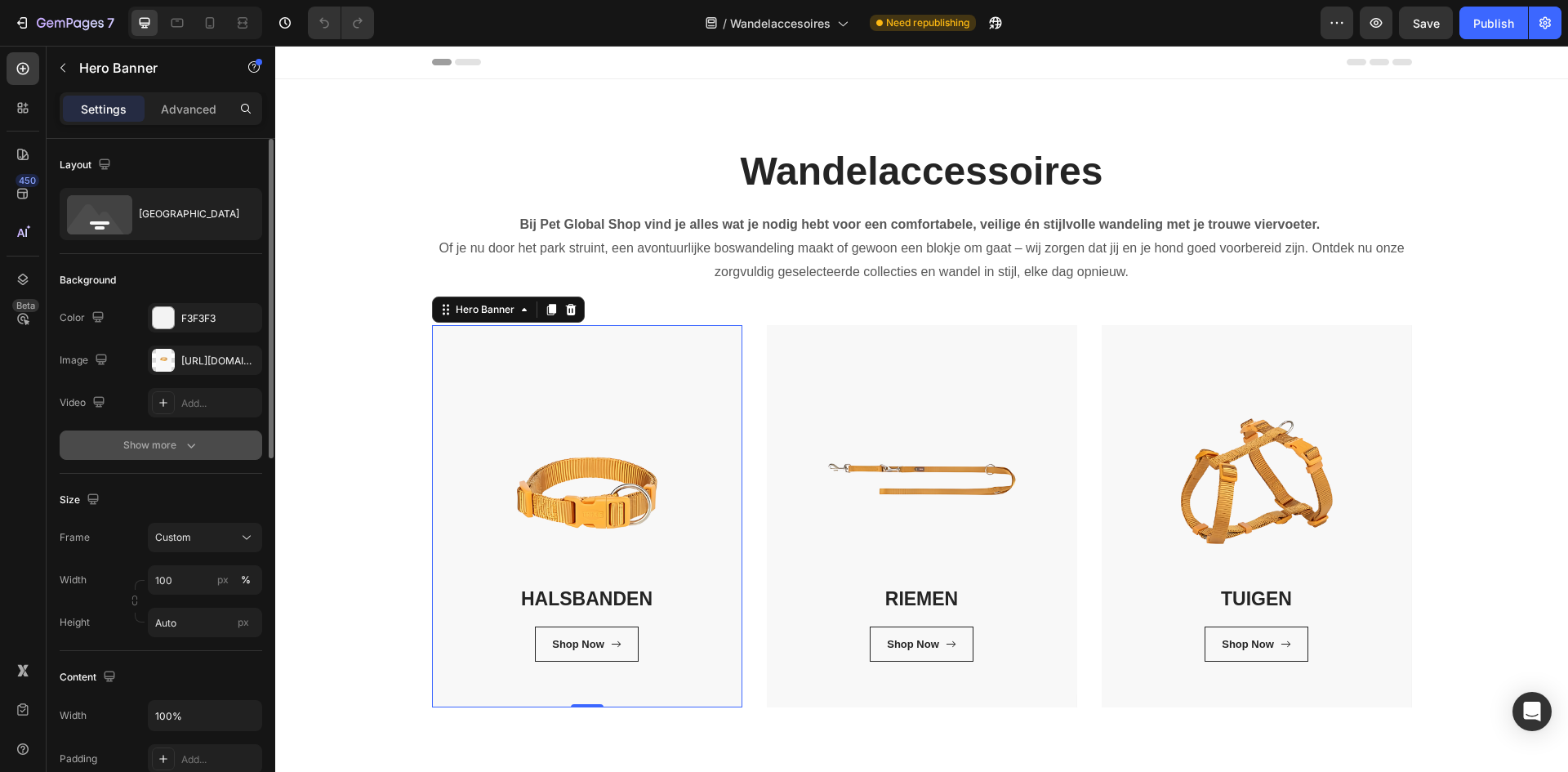
drag, startPoint x: 201, startPoint y: 356, endPoint x: 86, endPoint y: 449, distance: 147.9
click at [86, 449] on button "Show more" at bounding box center [161, 445] width 203 height 29
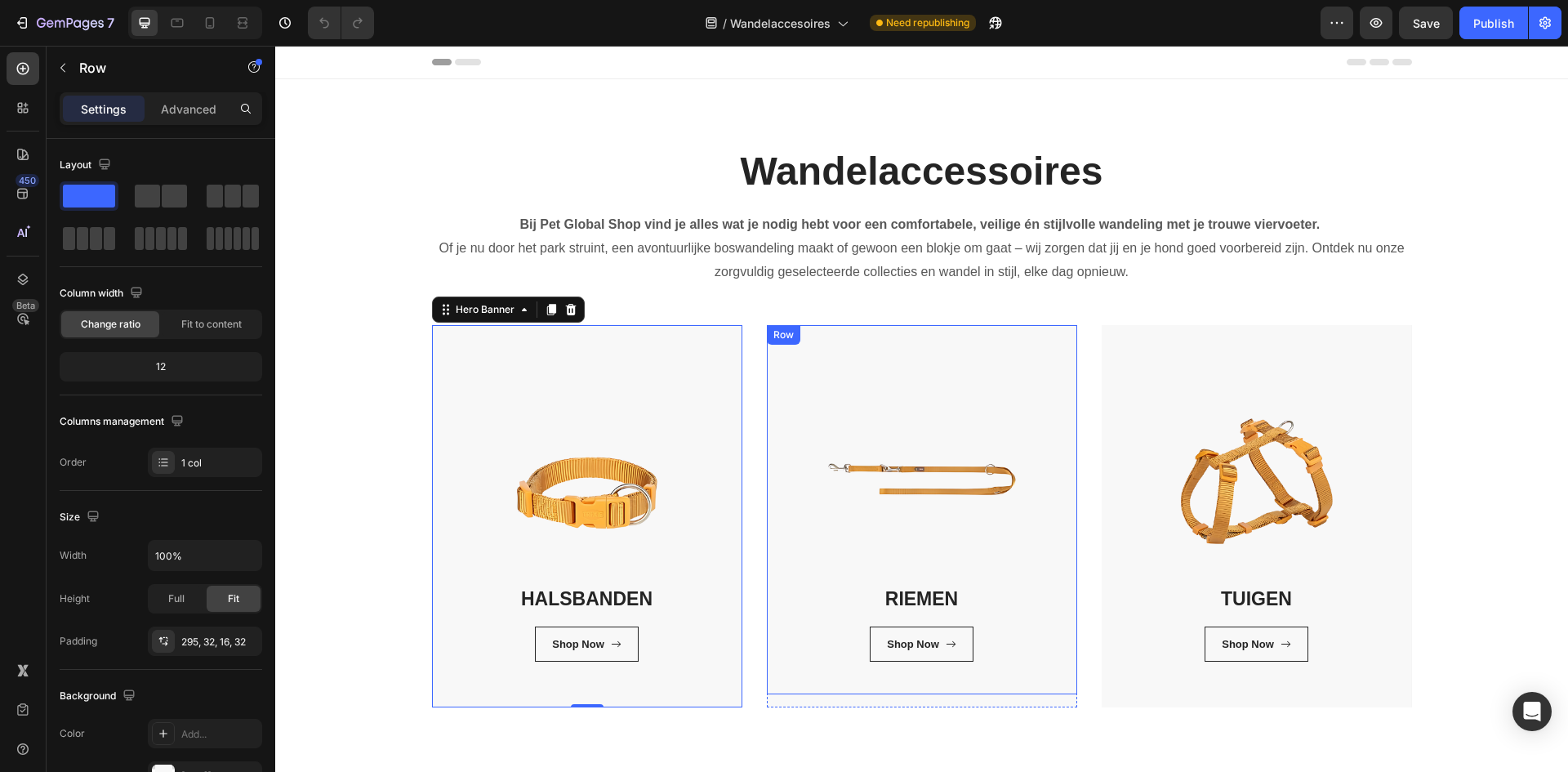
click at [895, 356] on div "RIEMEN Heading Shop Now Button Row Row" at bounding box center [922, 509] width 310 height 369
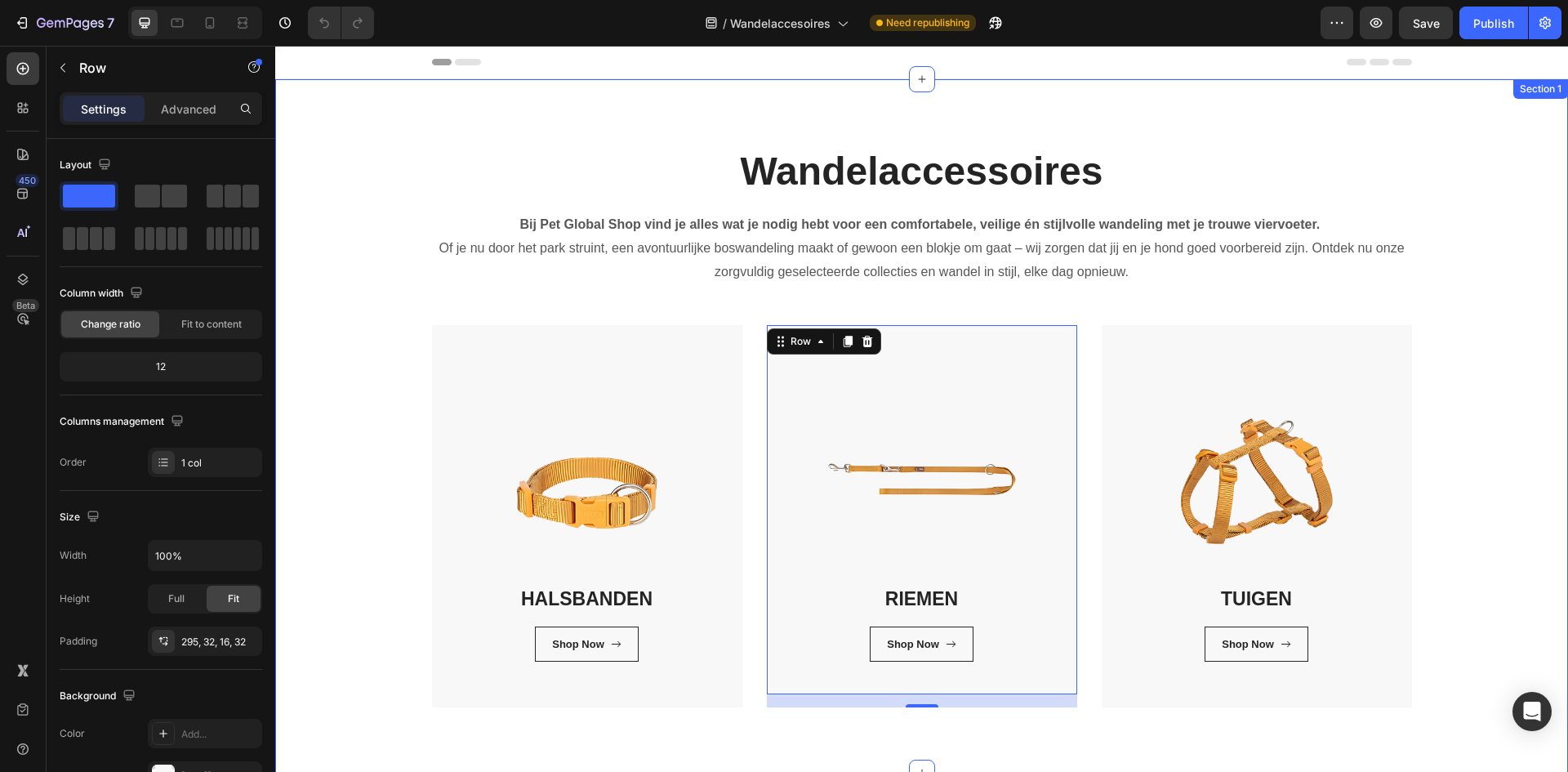
click at [377, 420] on div "Wandelaccessoires Heading Bij Pet Global Shop vind je alles wat je nodig hebt v…" at bounding box center [921, 426] width 1268 height 562
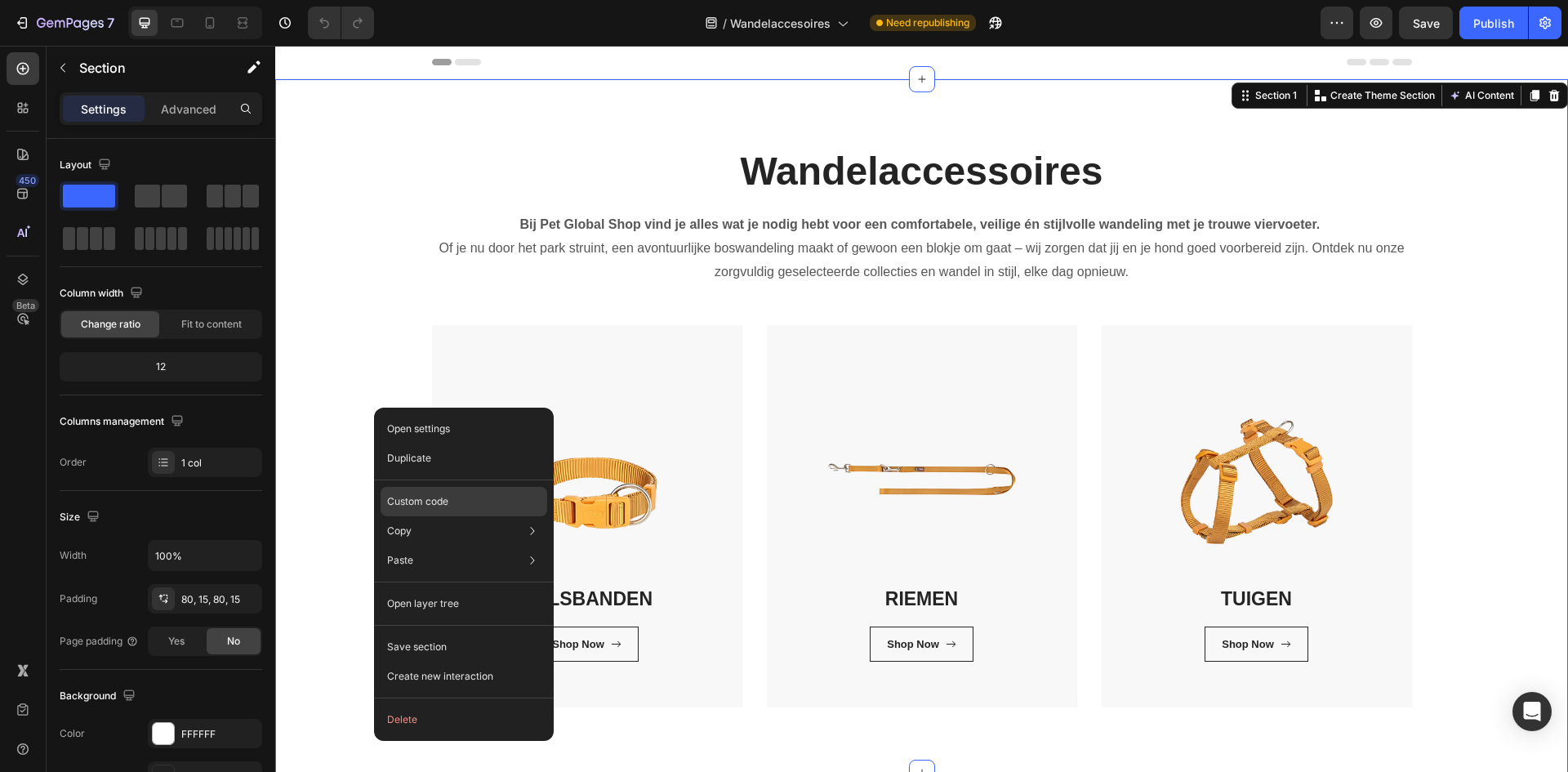
click at [462, 546] on div "Custom code" at bounding box center [463, 560] width 166 height 29
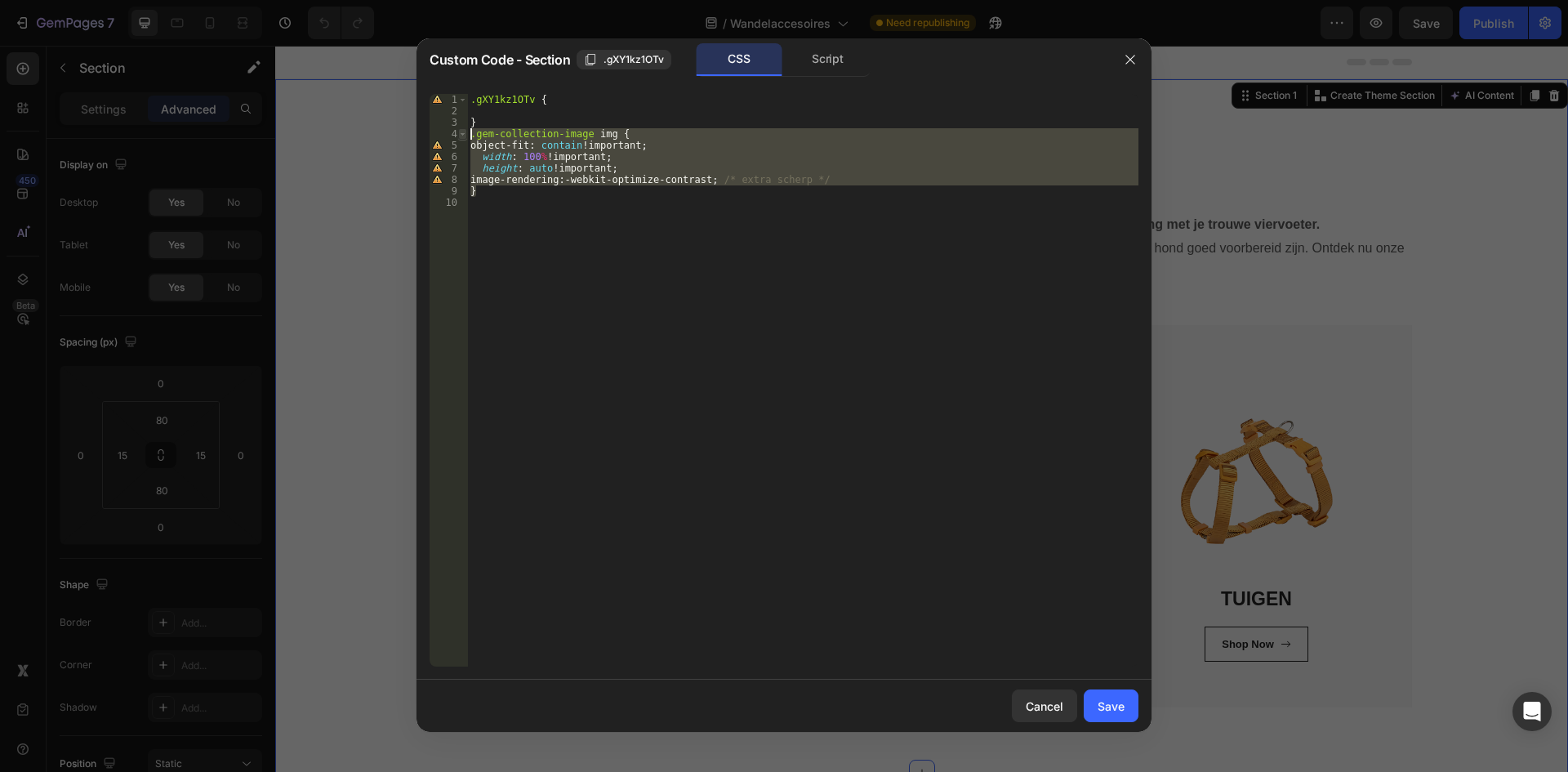
drag, startPoint x: 549, startPoint y: 194, endPoint x: 466, endPoint y: 135, distance: 101.8
click at [466, 135] on div "} 1 2 3 4 5 6 7 8 9 10 .gXY1kz1OTv { } .gem-collection-image img { object-fit :…" at bounding box center [784, 380] width 709 height 572
type textarea ".gem-collection-image img { object-fit: contain !important;"
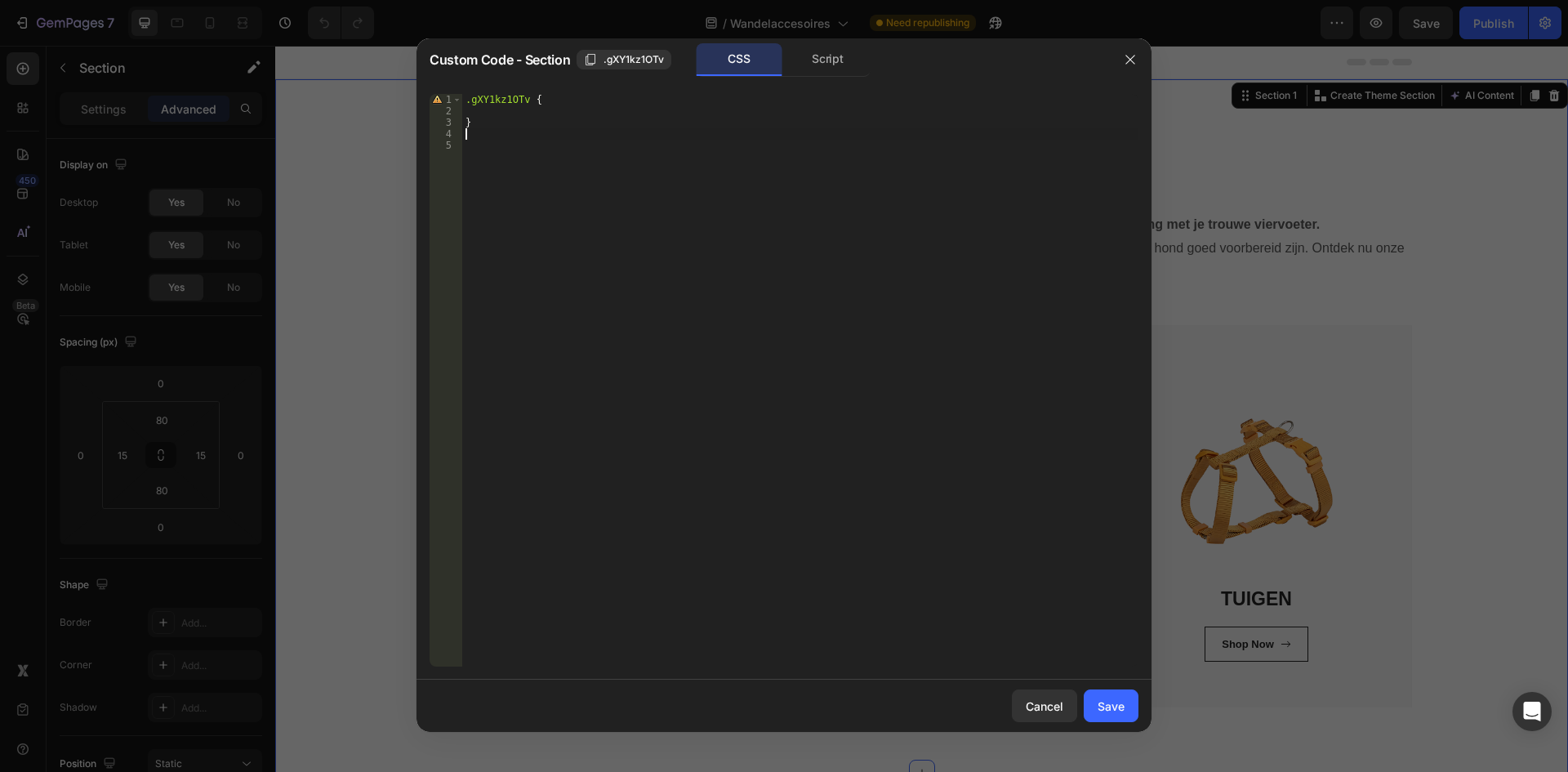
type textarea "}"
click at [1126, 700] on button "Save" at bounding box center [1111, 705] width 55 height 32
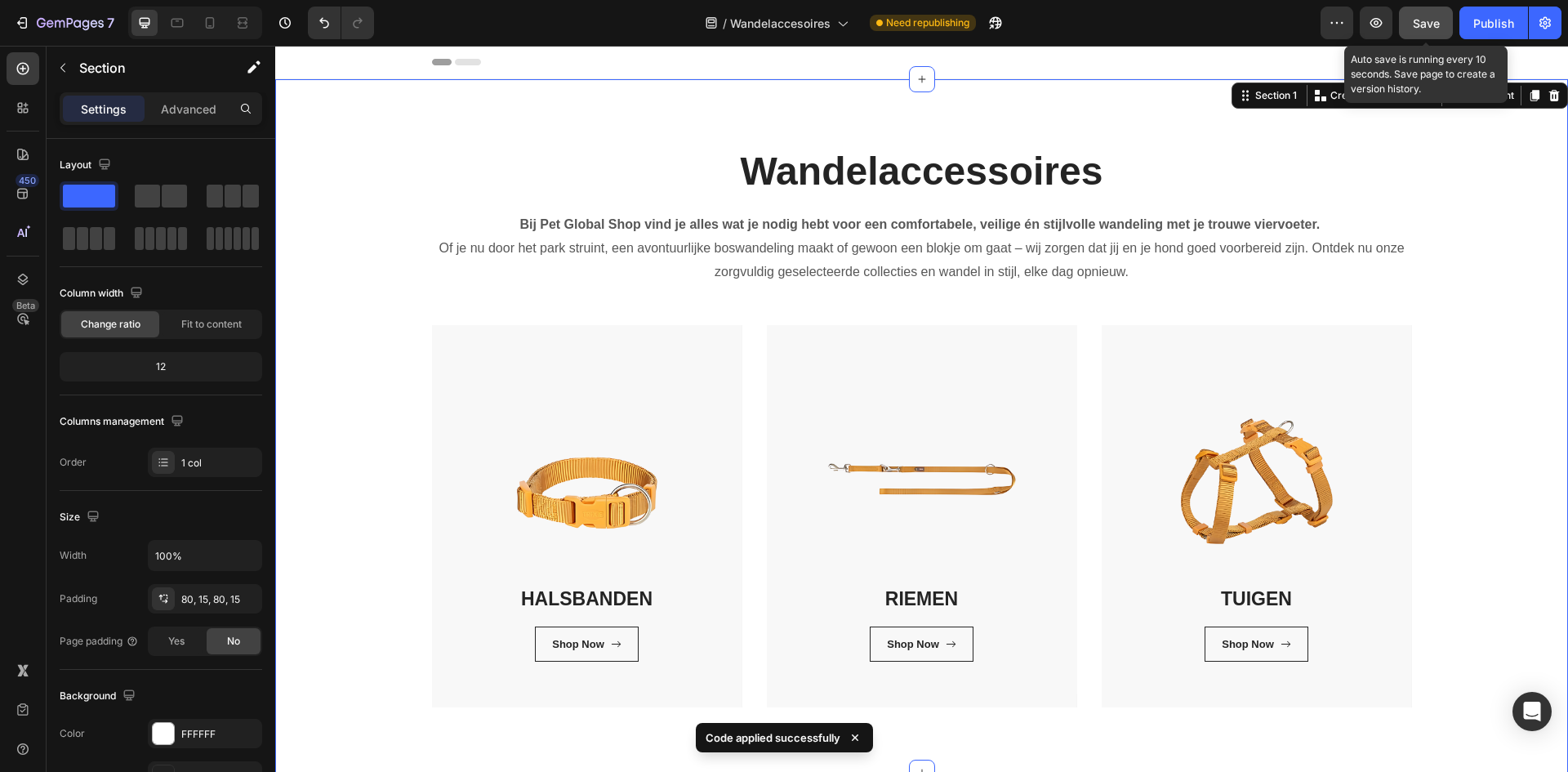
click at [1437, 15] on div "Save" at bounding box center [1426, 24] width 27 height 18
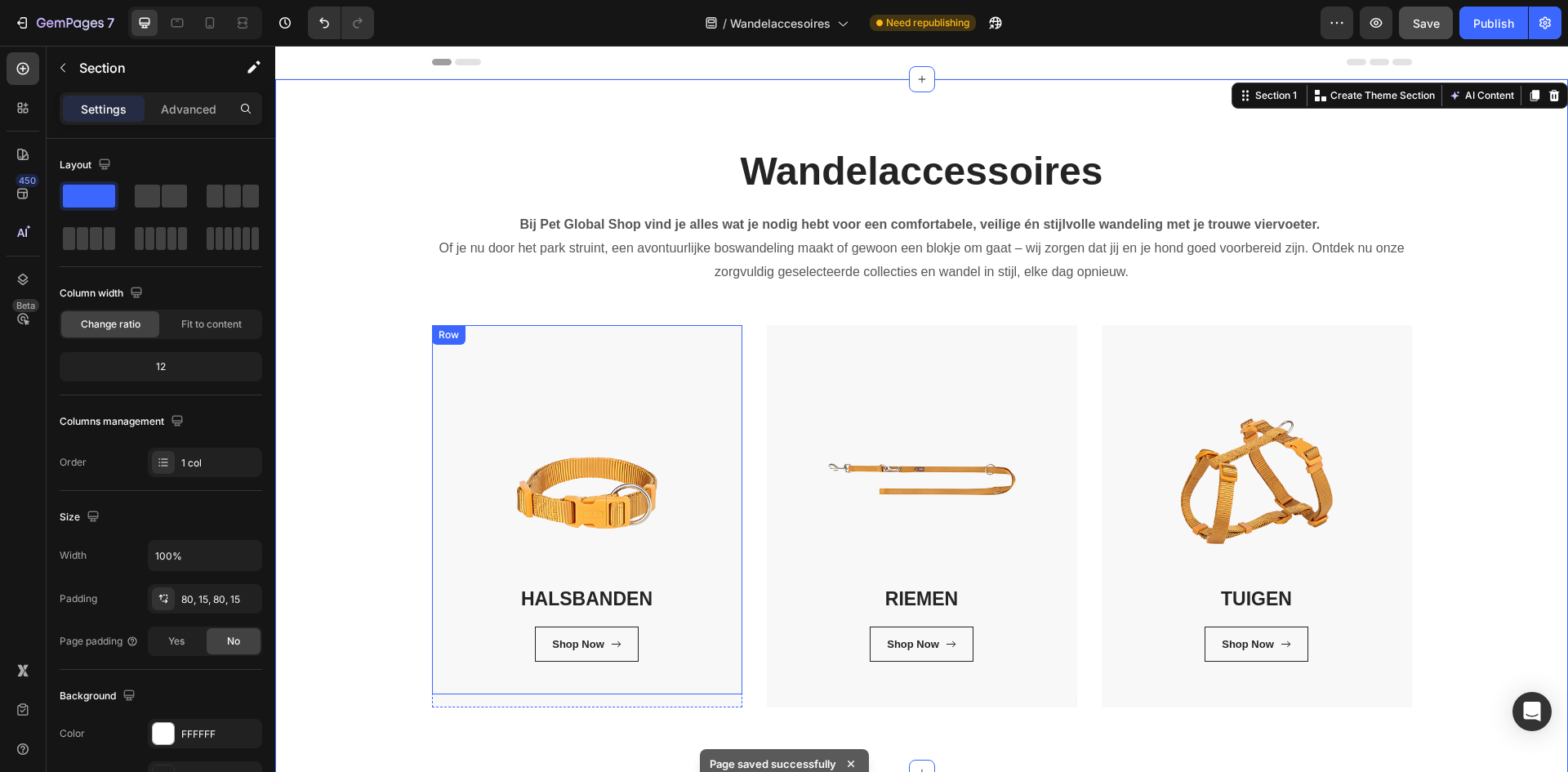
click at [471, 517] on div "HALSBANDEN Heading Shop Now Button Row Row" at bounding box center [587, 509] width 310 height 369
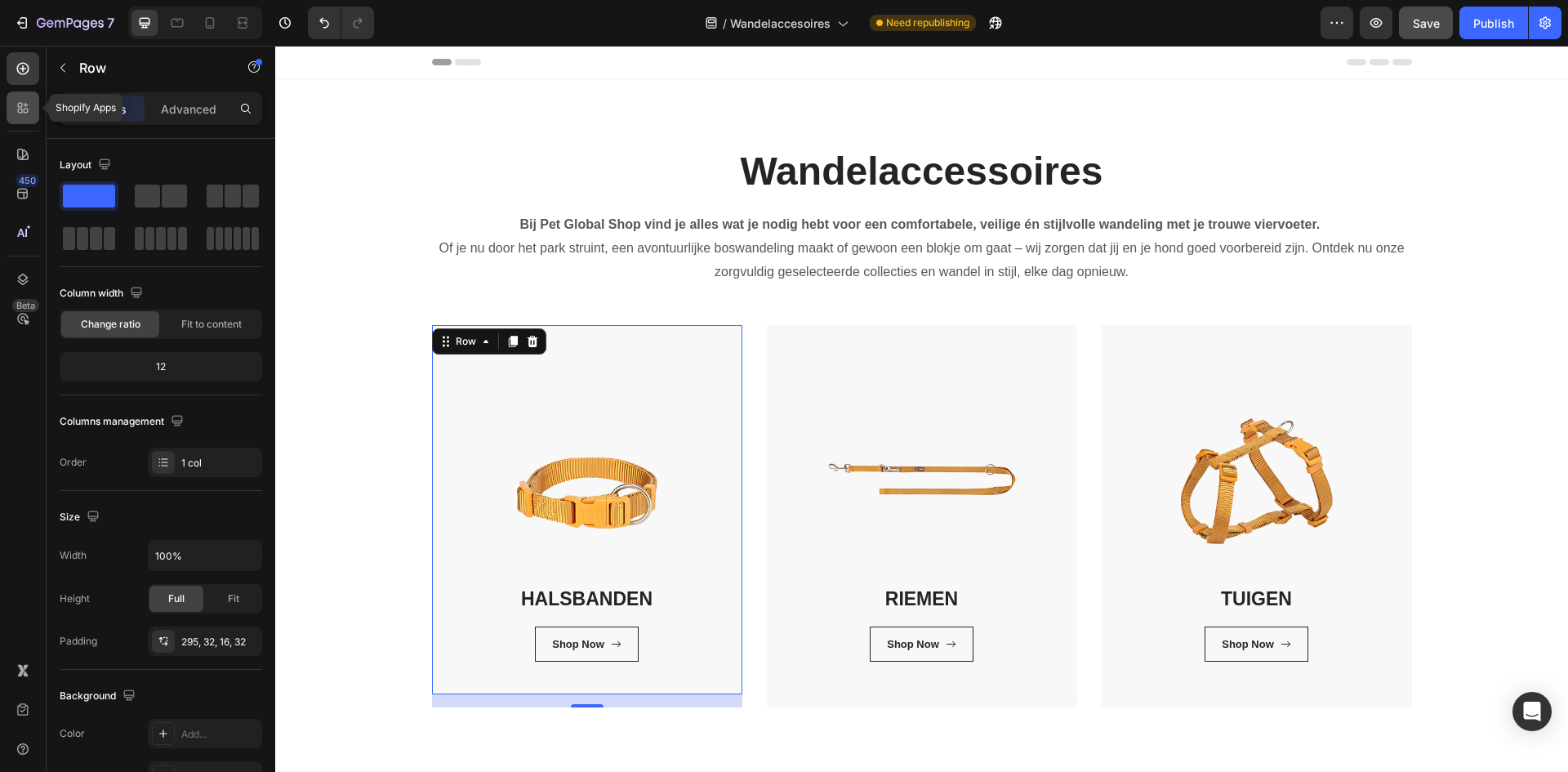
click at [23, 106] on icon at bounding box center [23, 108] width 17 height 17
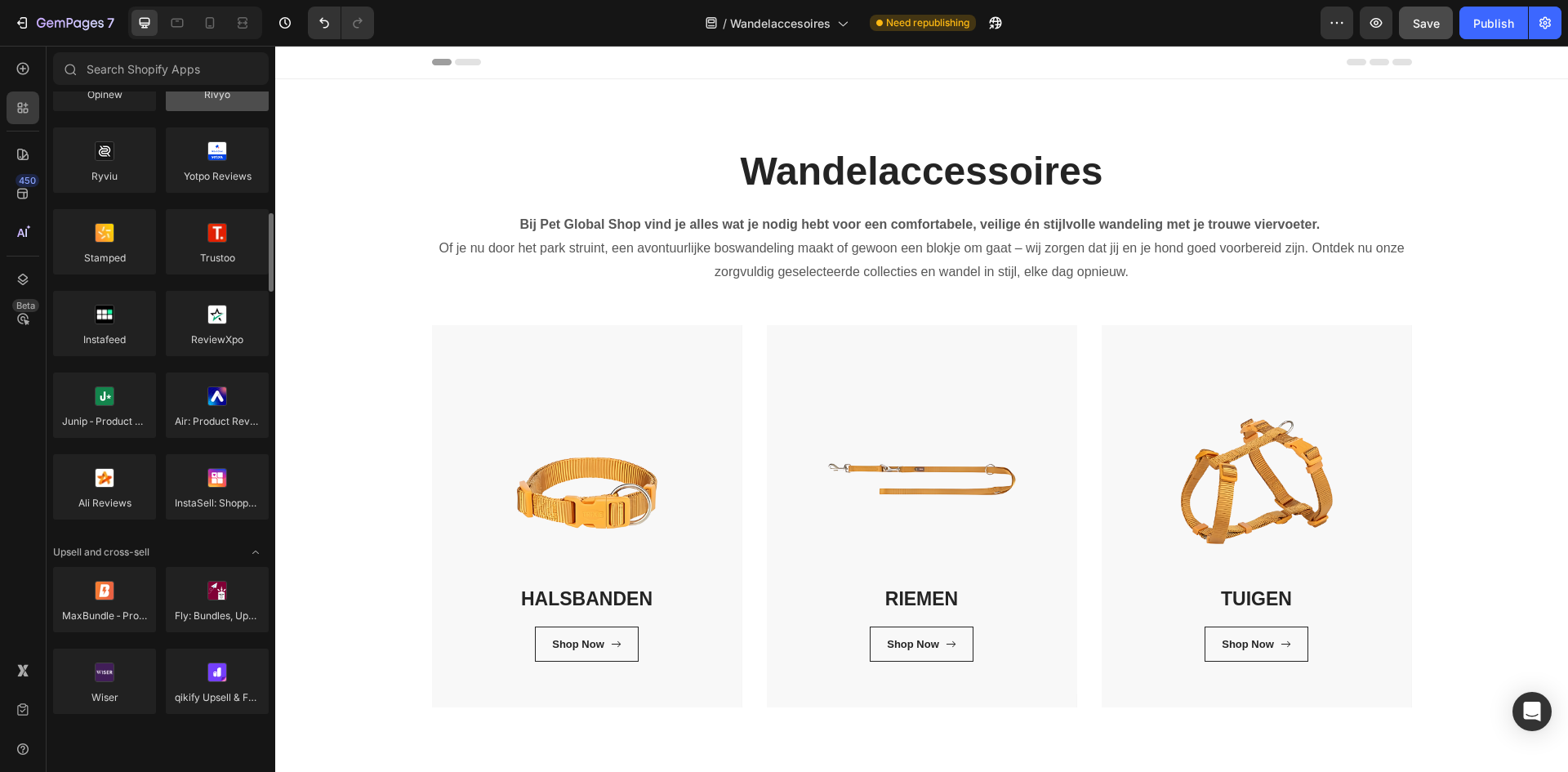
scroll to position [490, 0]
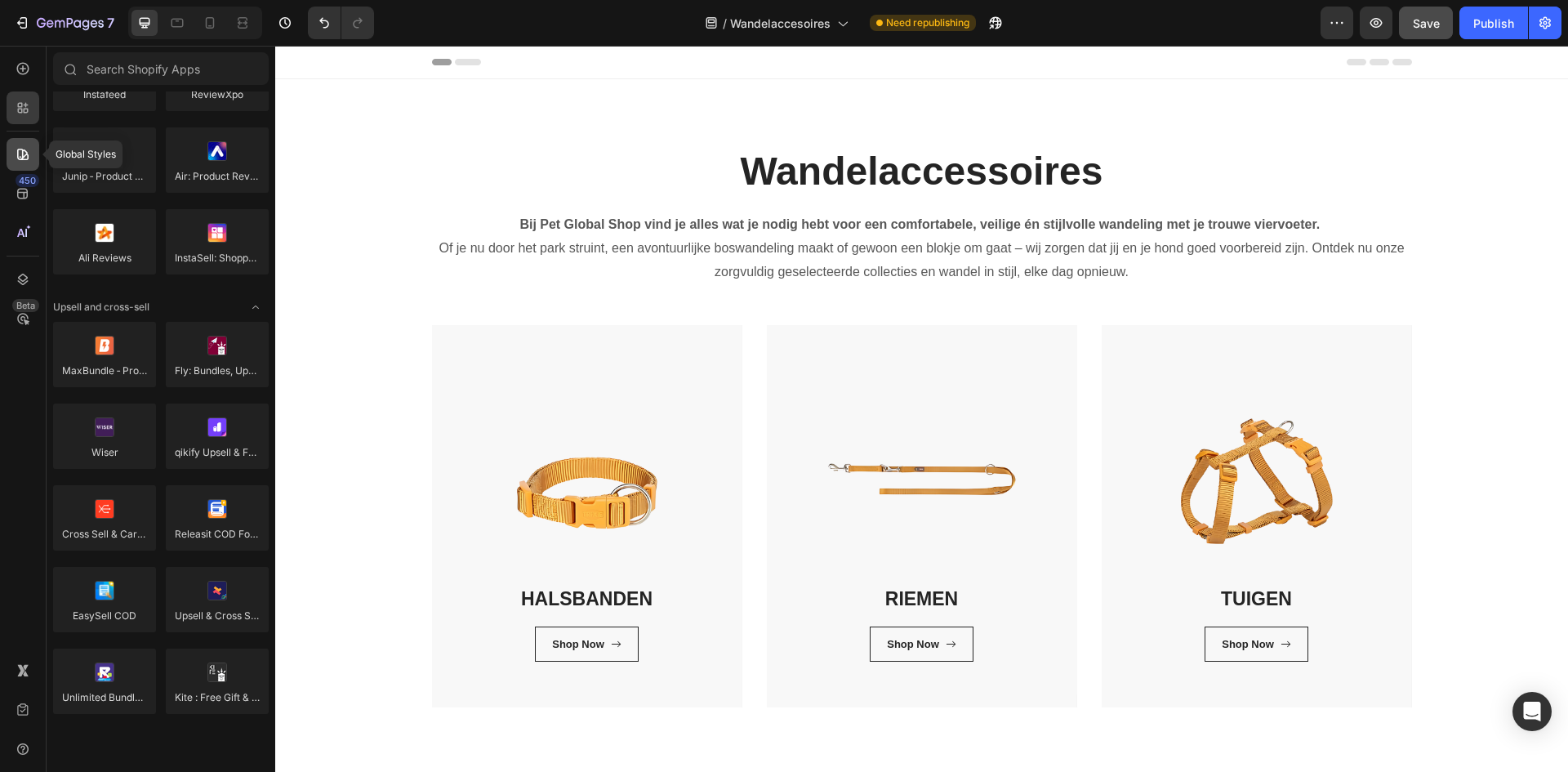
click at [33, 156] on div at bounding box center [23, 154] width 32 height 32
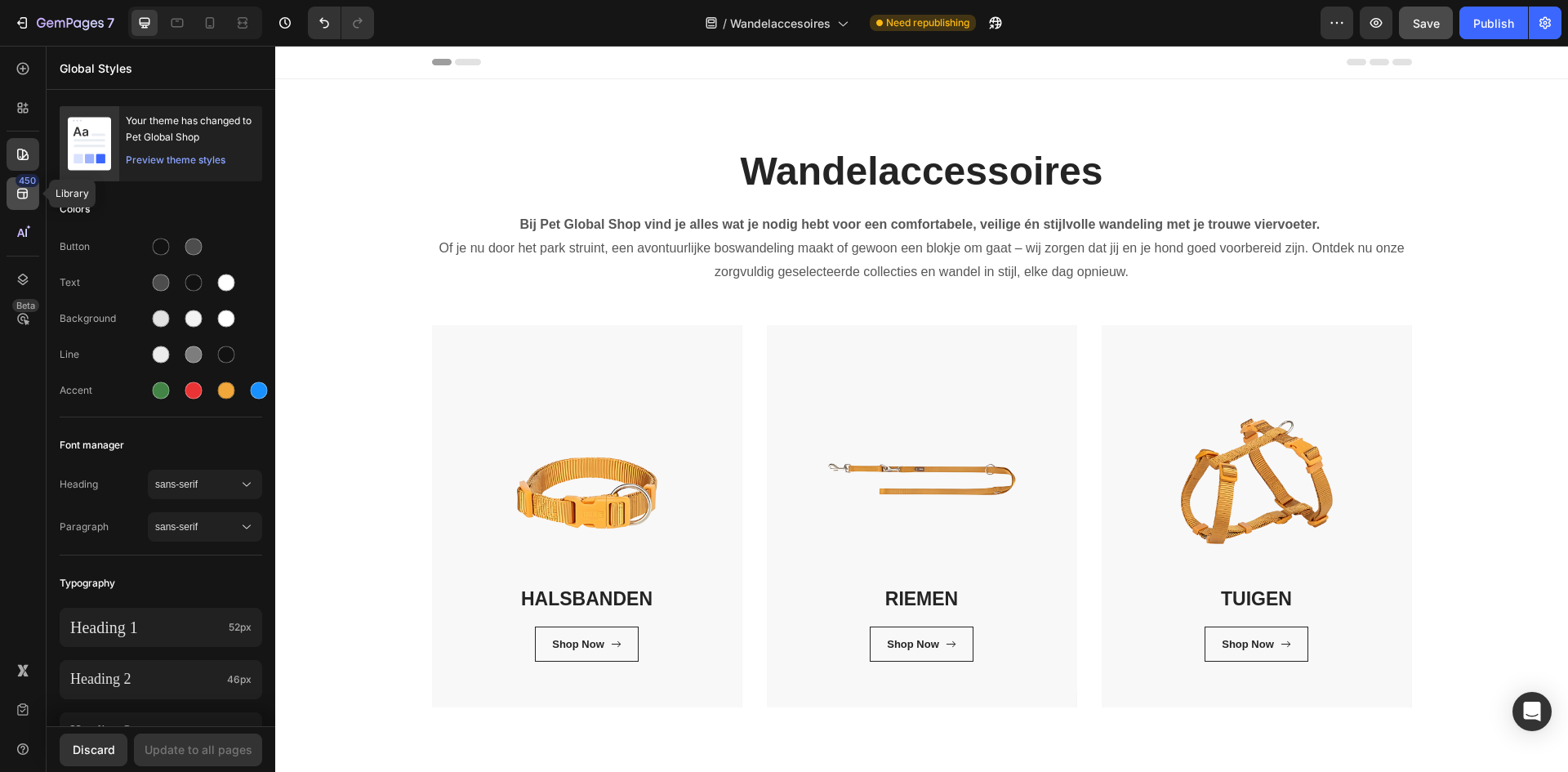
click at [26, 199] on icon at bounding box center [23, 194] width 11 height 11
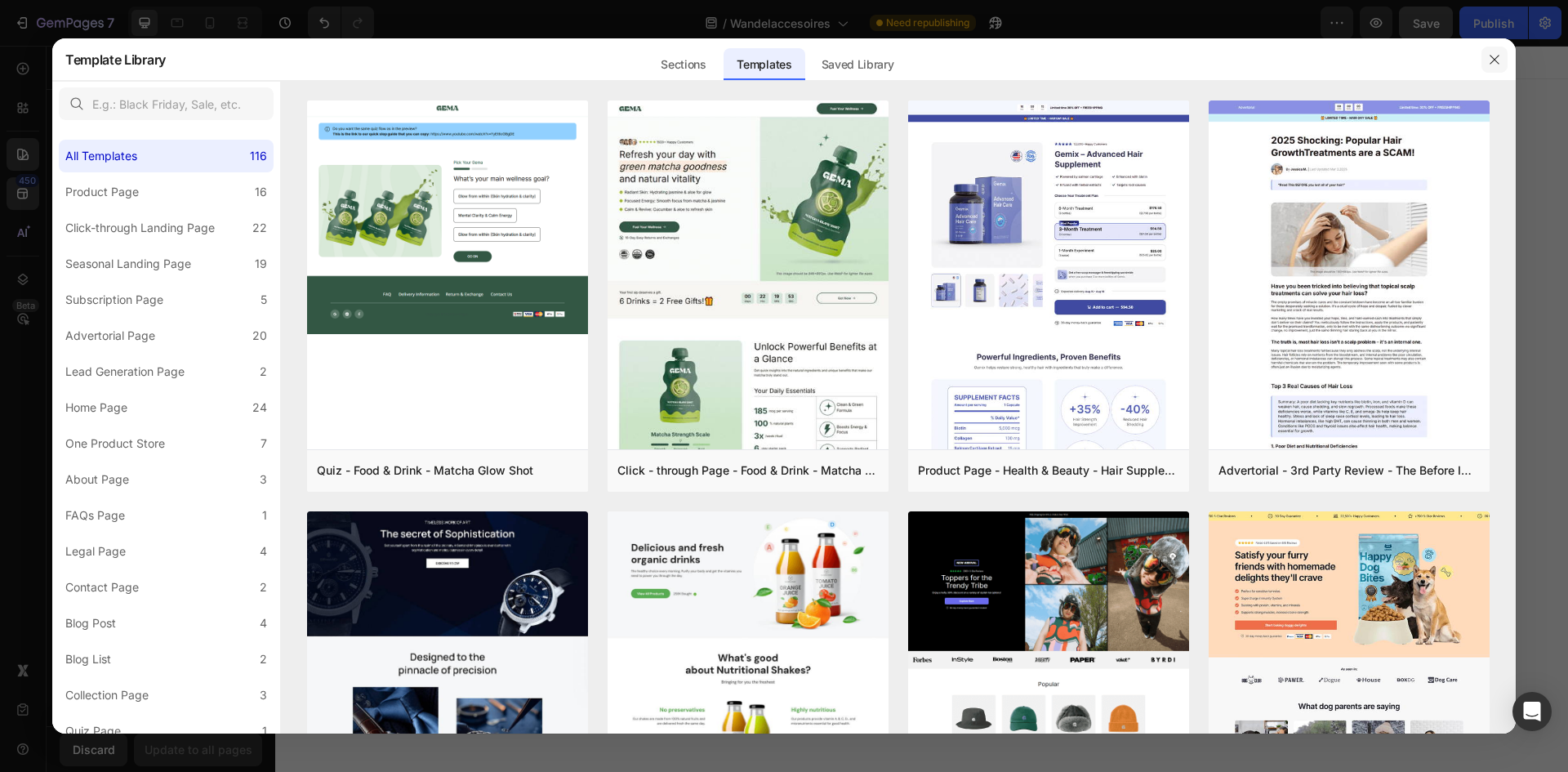
click at [1501, 62] on button "button" at bounding box center [1494, 60] width 26 height 26
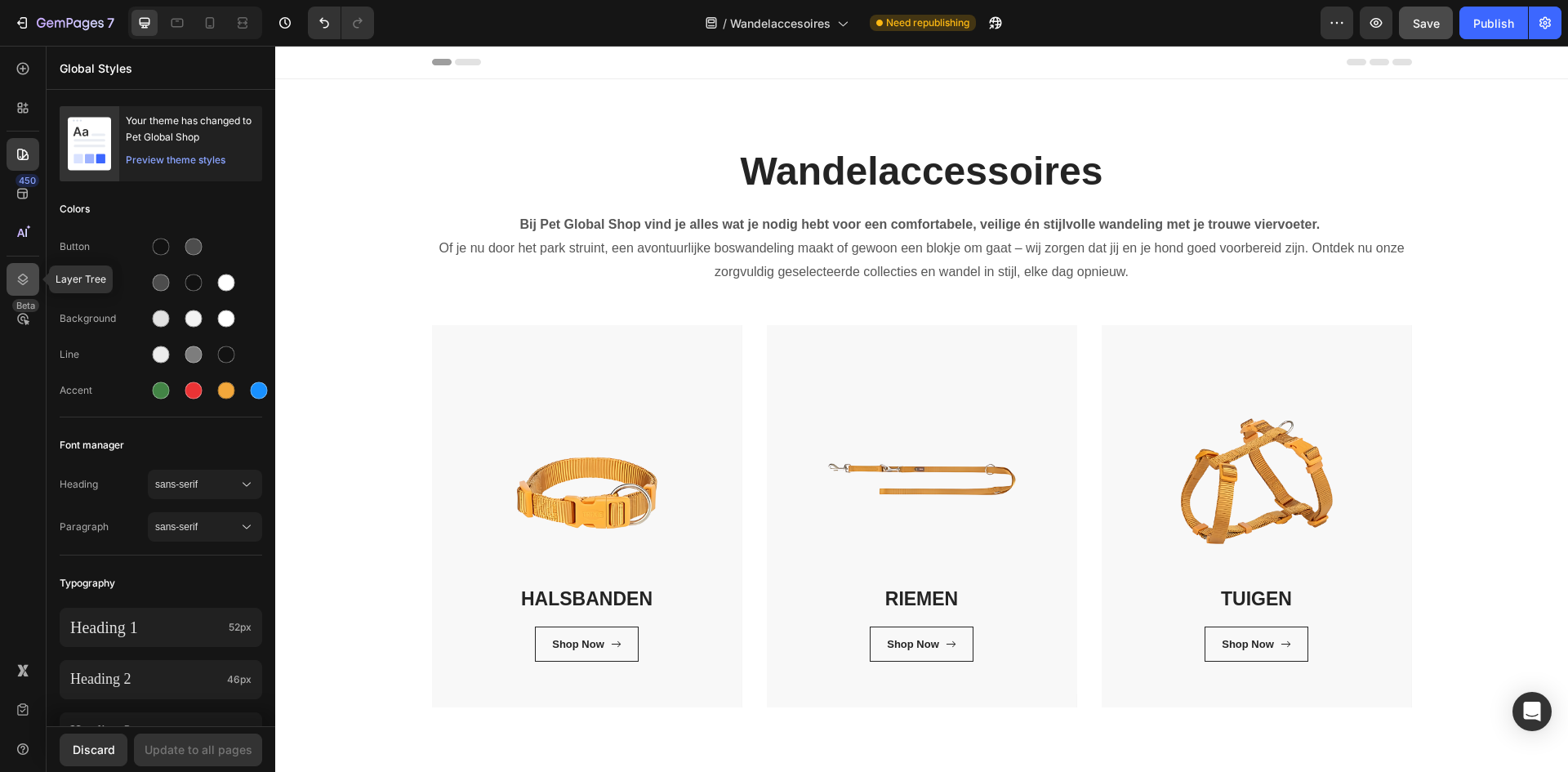
click at [25, 269] on div at bounding box center [23, 278] width 32 height 32
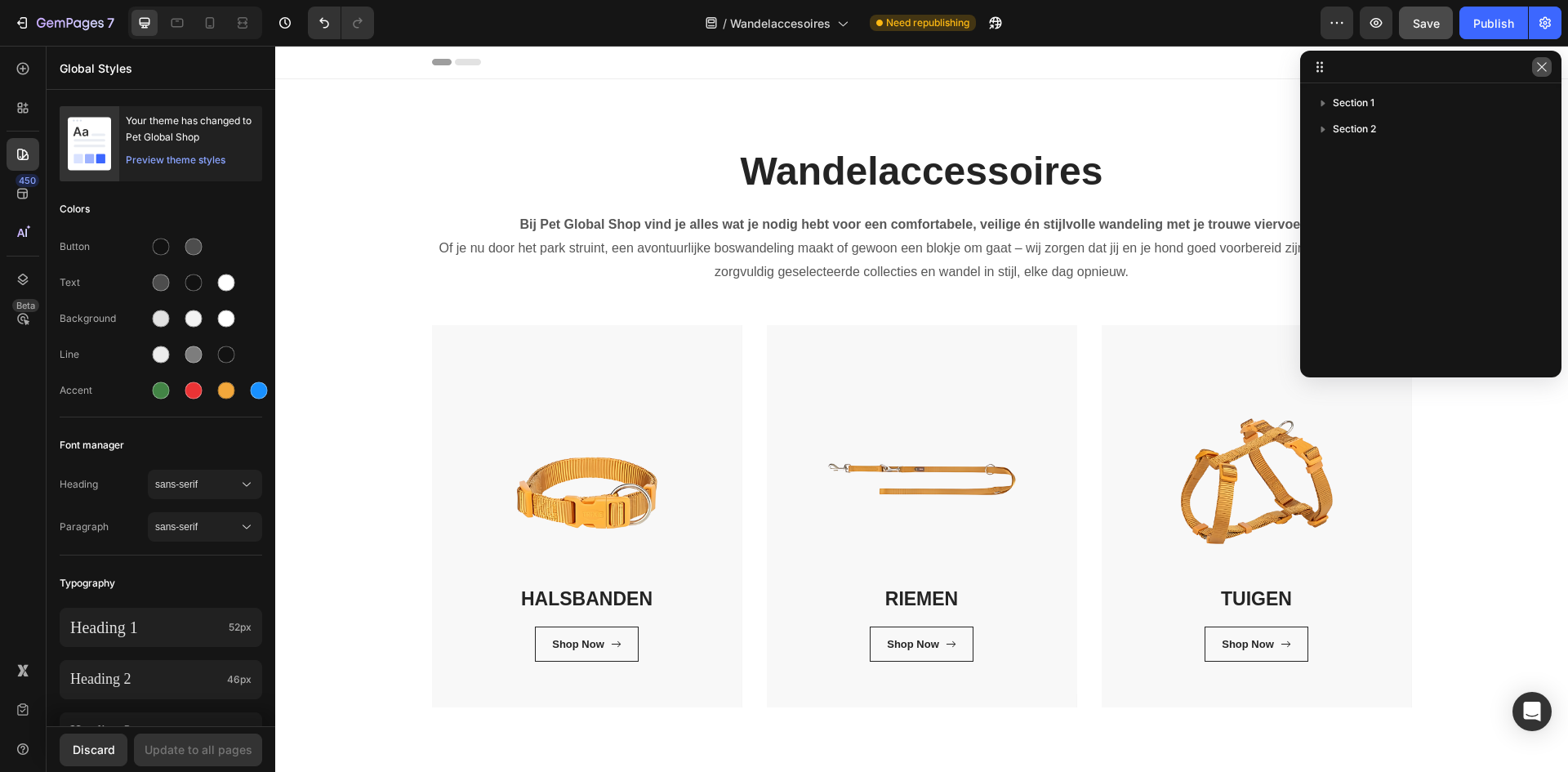
click at [1538, 68] on icon "button" at bounding box center [1541, 67] width 13 height 13
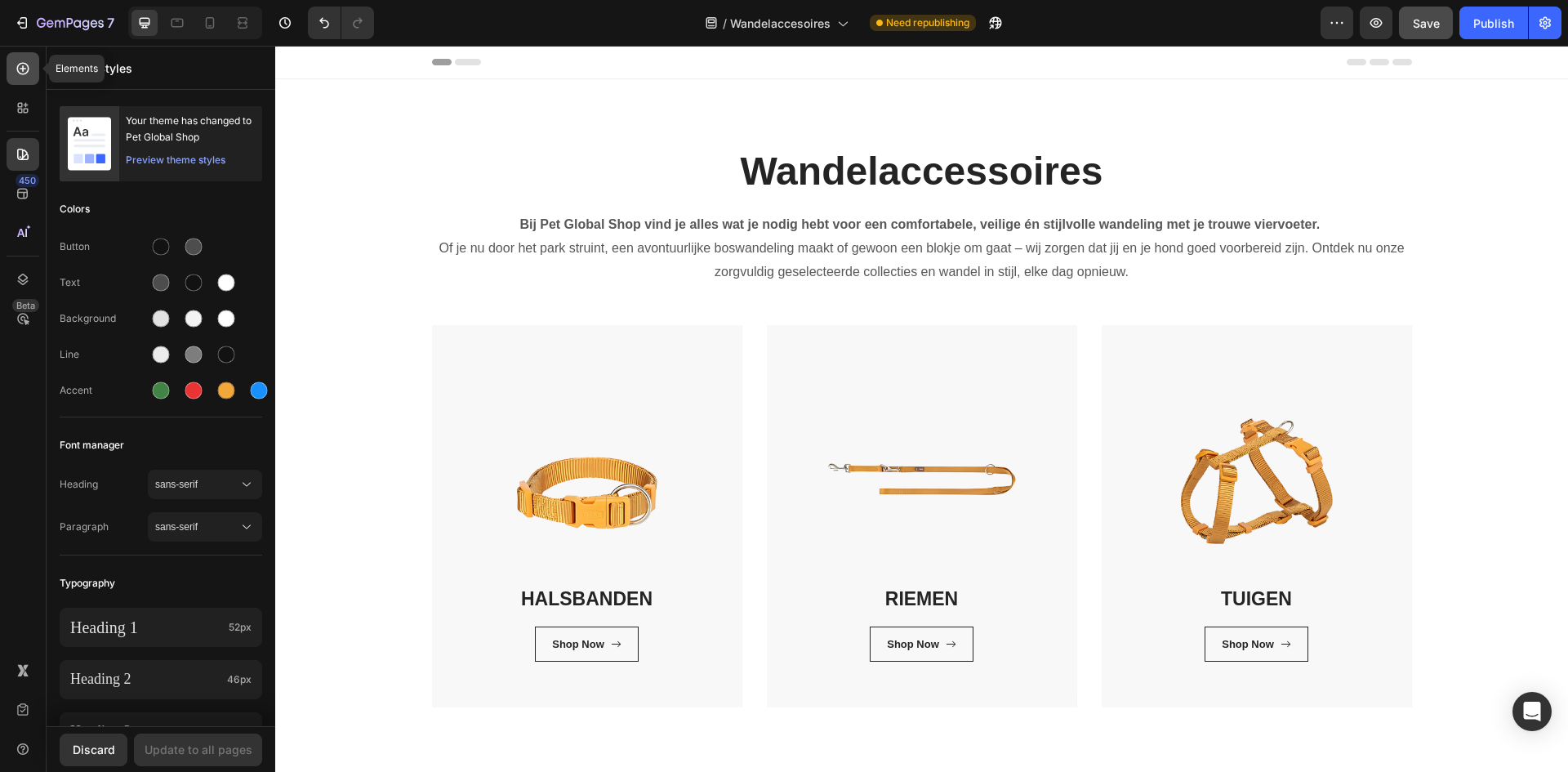
click at [29, 69] on icon at bounding box center [23, 69] width 17 height 17
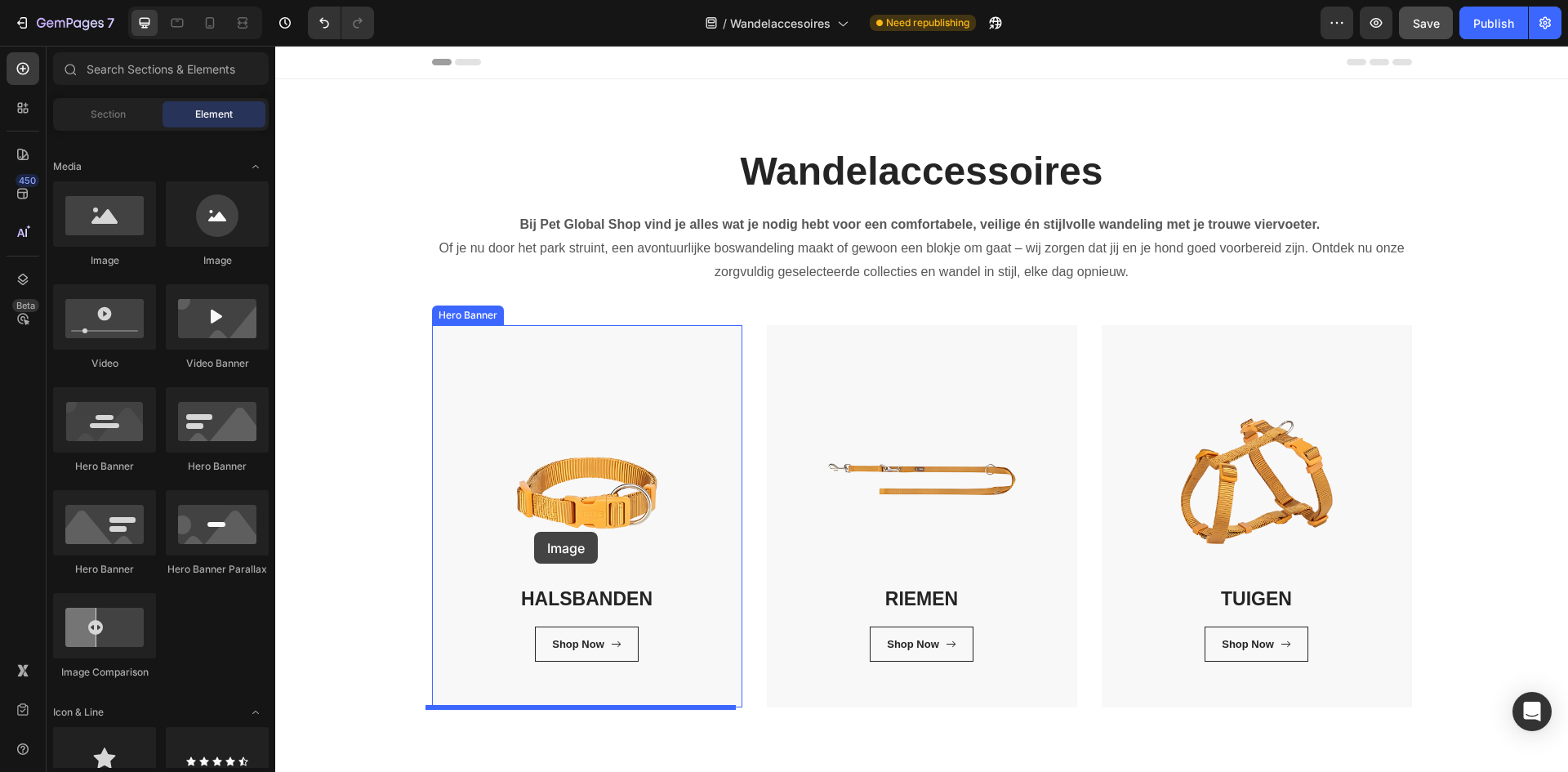
drag, startPoint x: 408, startPoint y: 273, endPoint x: 534, endPoint y: 532, distance: 288.0
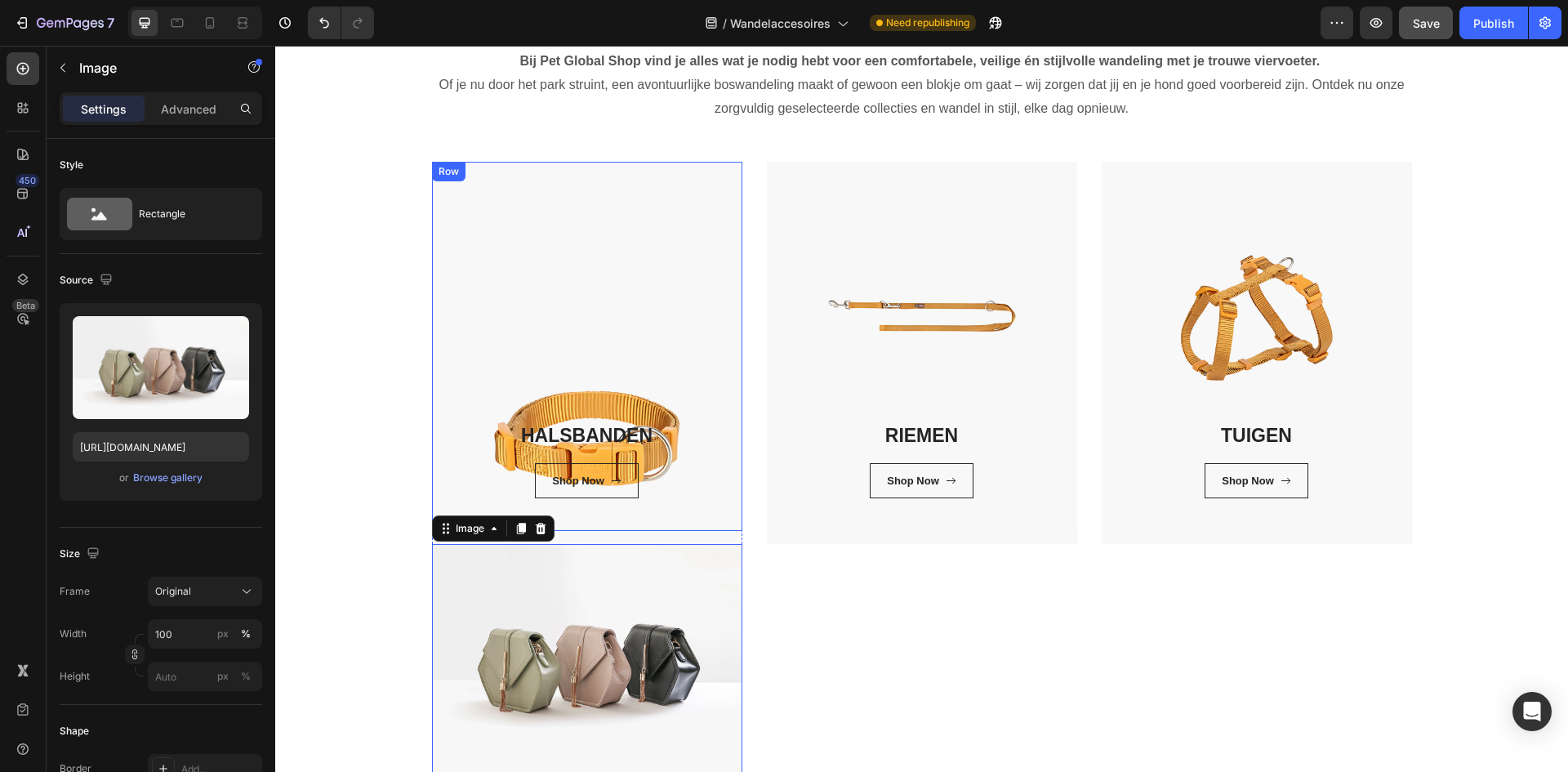
scroll to position [245, 0]
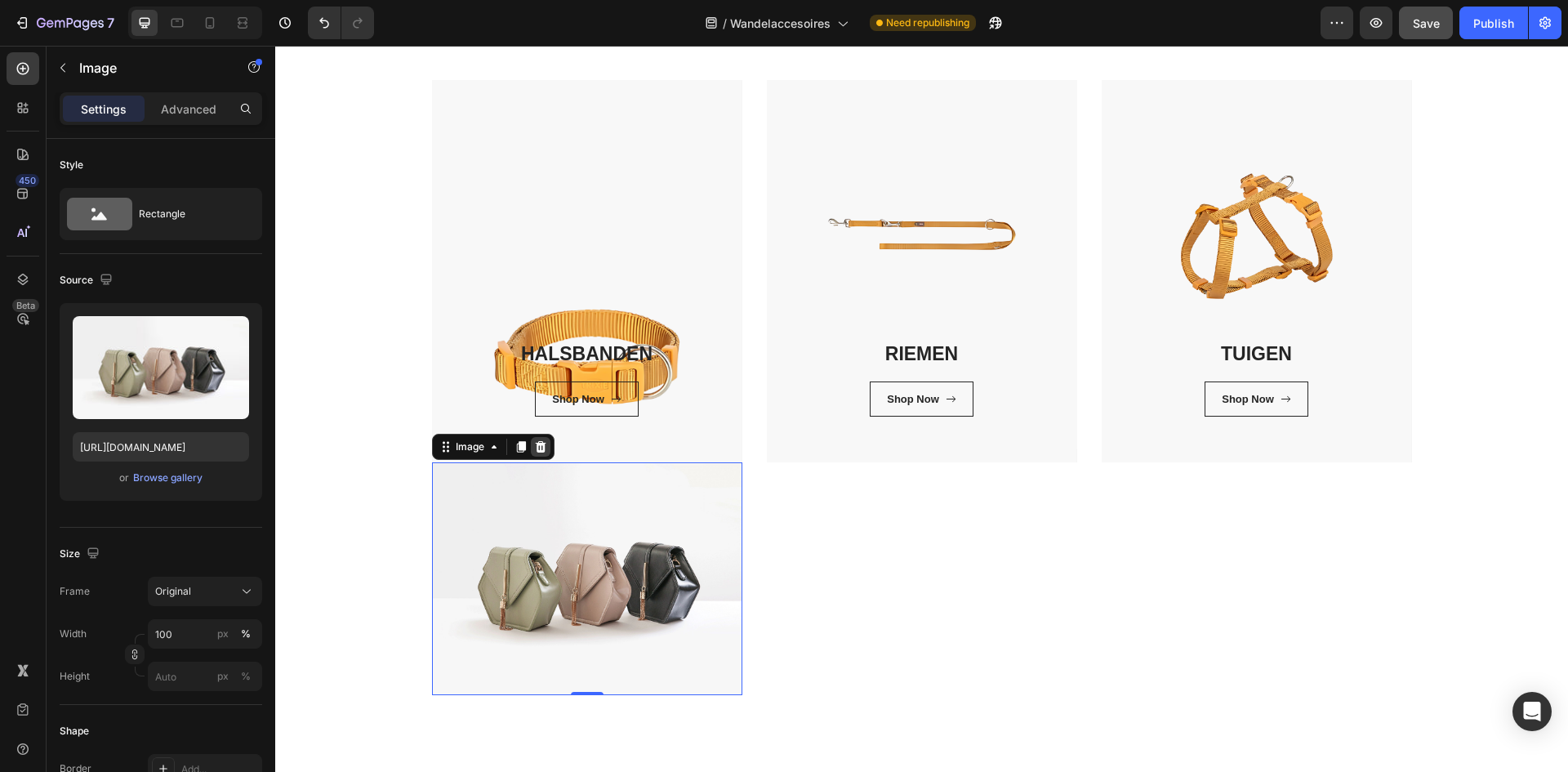
click at [542, 447] on div at bounding box center [541, 447] width 20 height 20
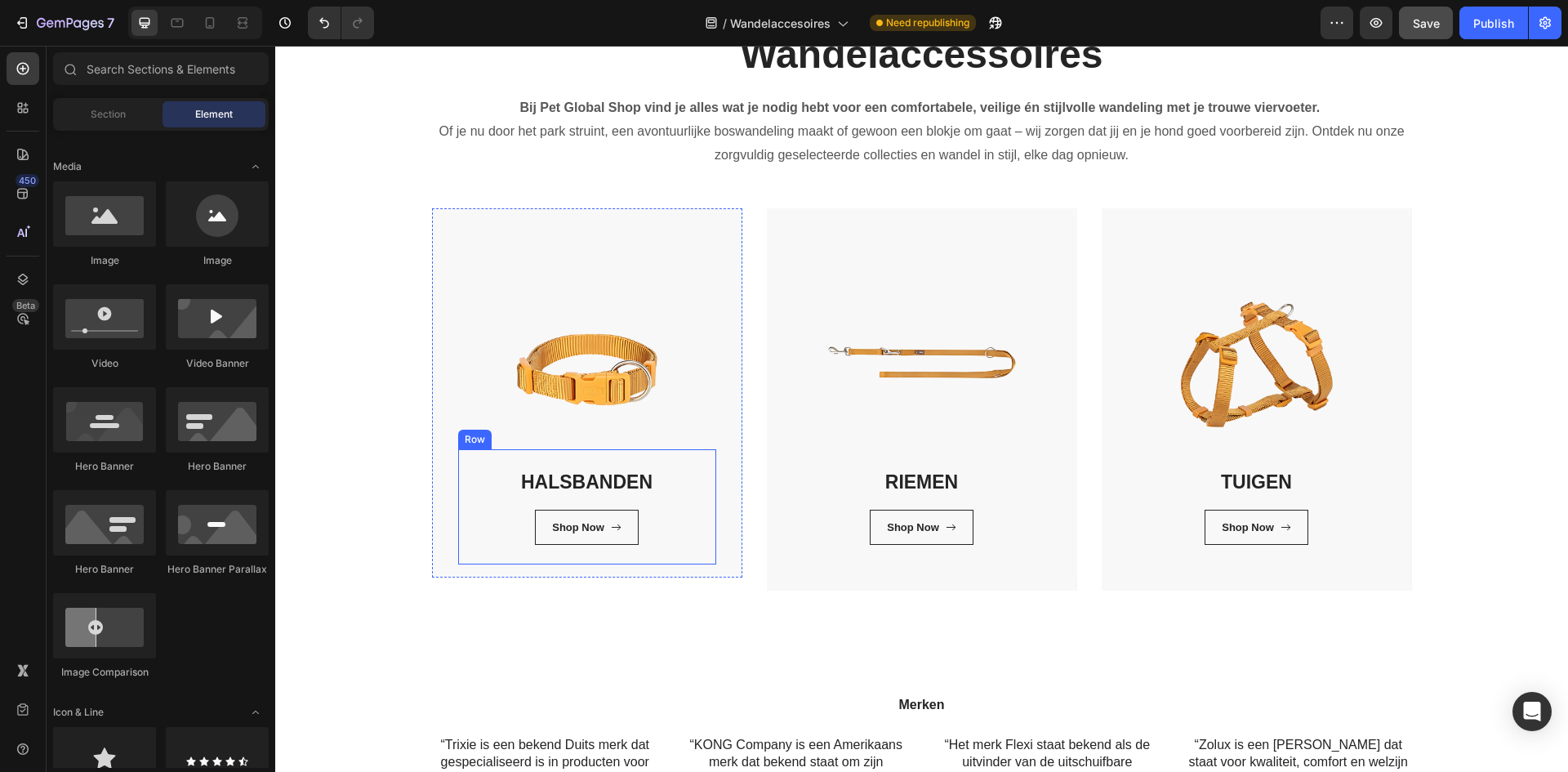
scroll to position [81, 0]
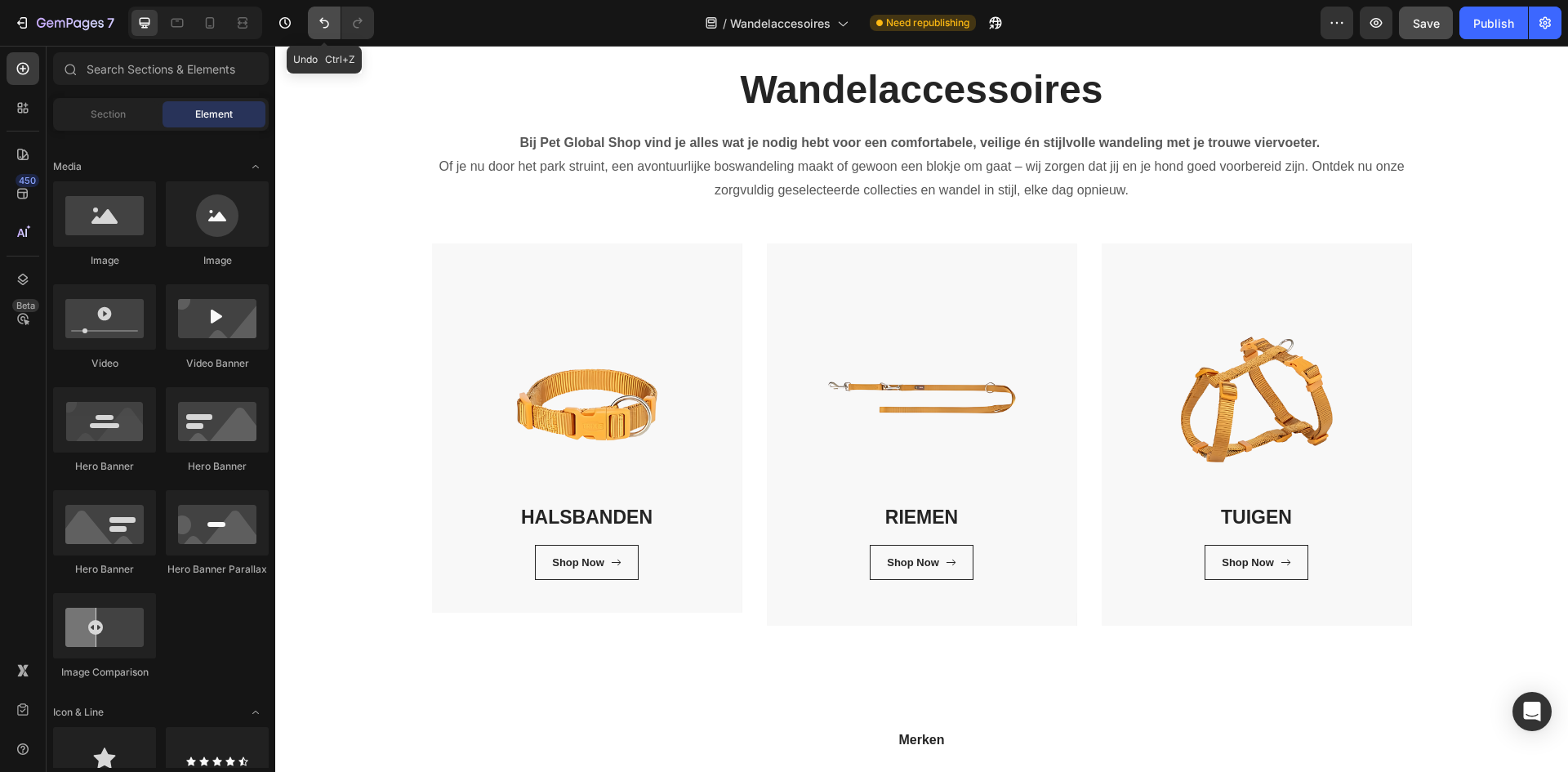
click at [311, 30] on button "Undo/Redo" at bounding box center [323, 23] width 32 height 32
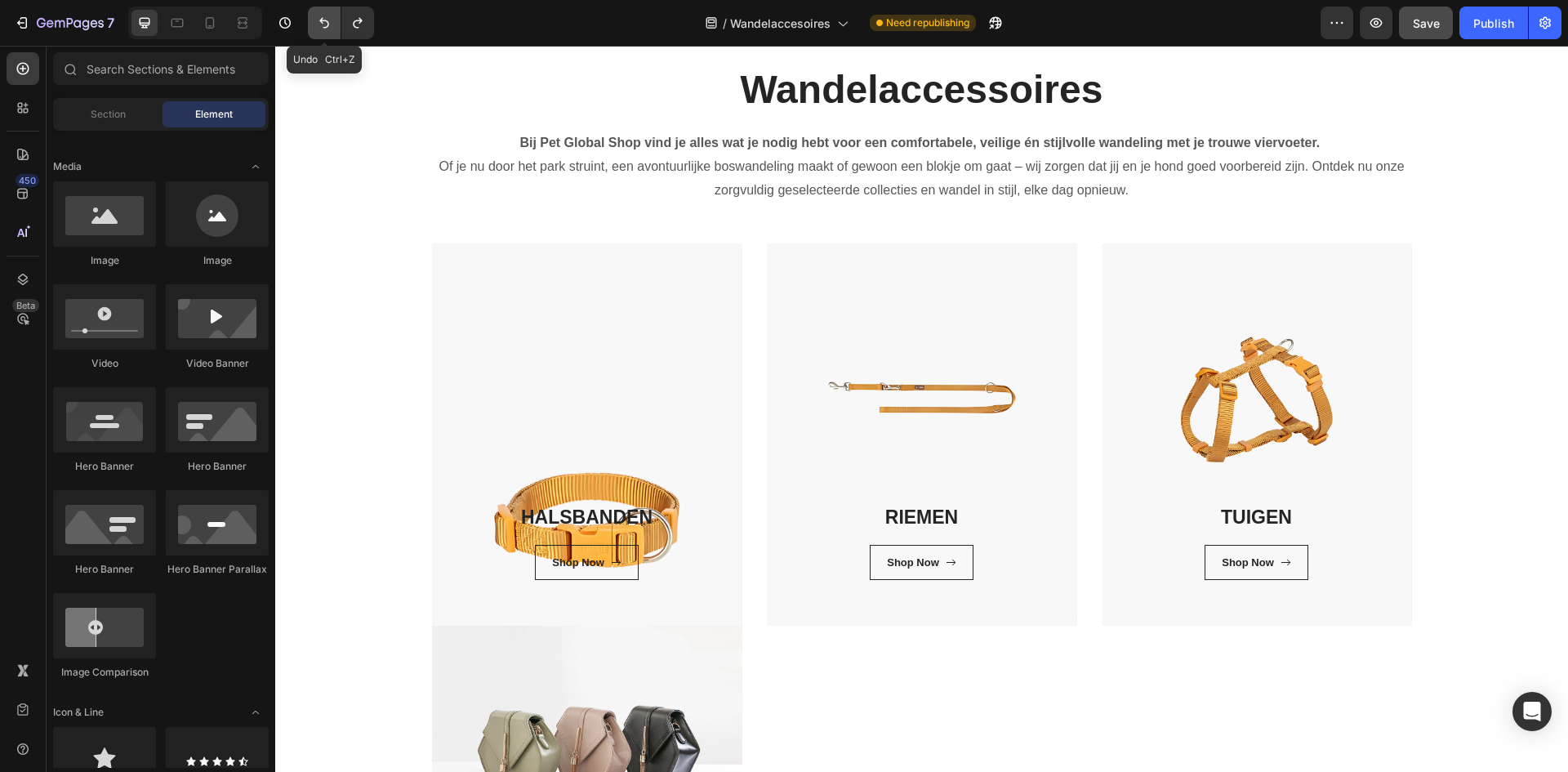
click at [316, 29] on icon "Undo/Redo" at bounding box center [324, 23] width 17 height 17
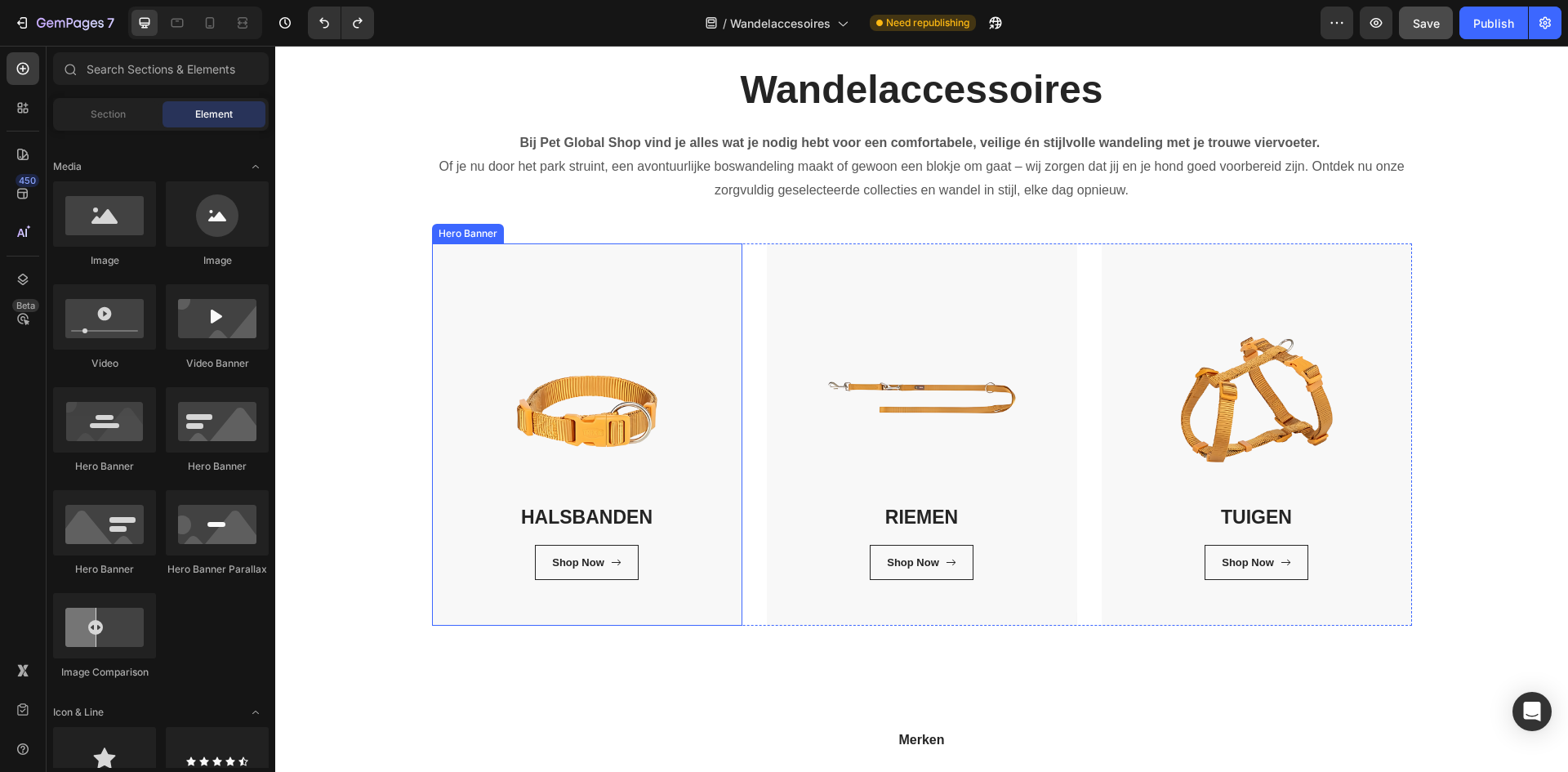
click at [494, 620] on div "HALSBANDEN Heading Shop Now Button Row Row" at bounding box center [587, 434] width 310 height 382
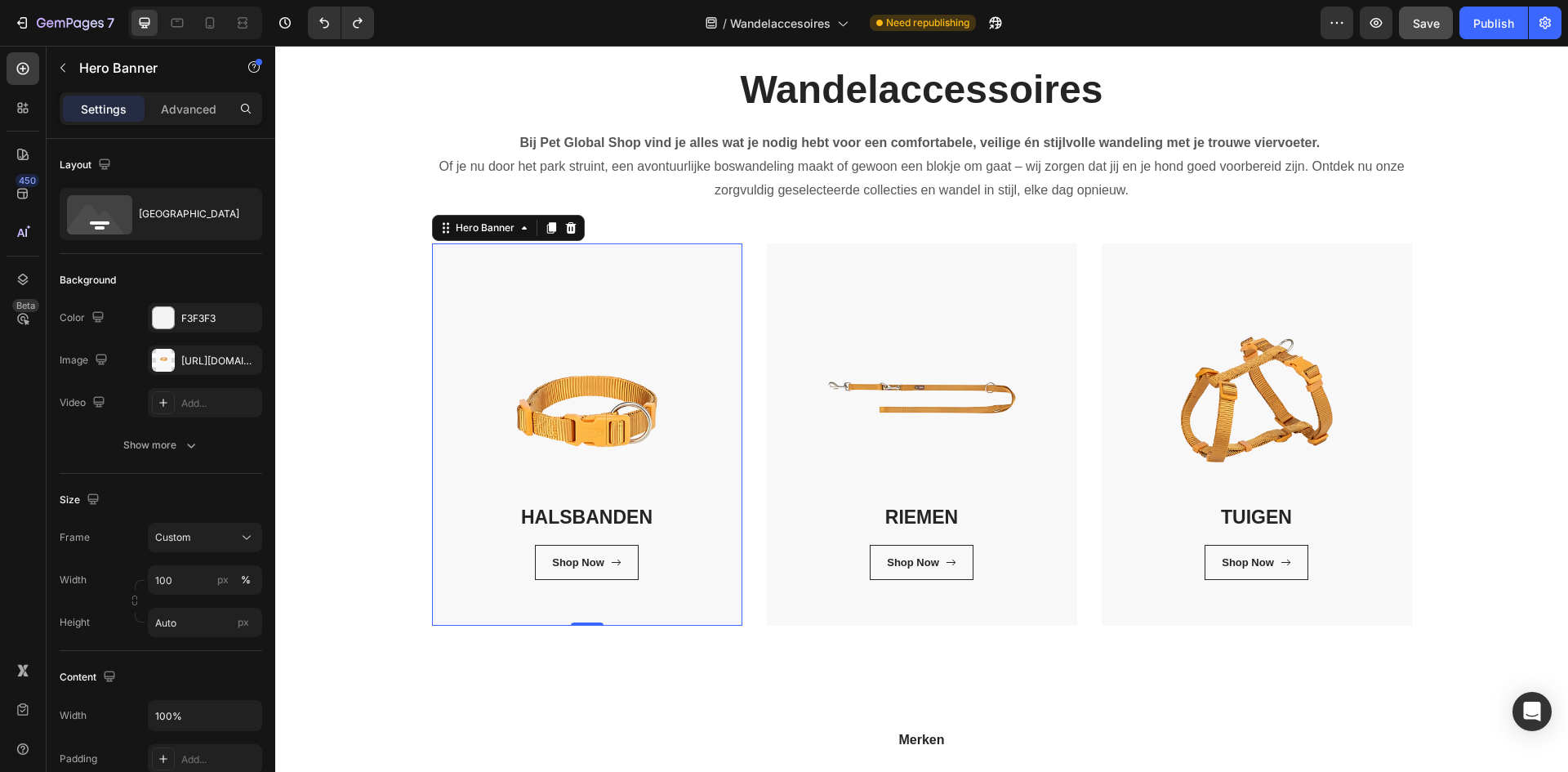
drag, startPoint x: 199, startPoint y: 356, endPoint x: 24, endPoint y: 484, distance: 216.8
click at [24, 484] on div "450 Beta" at bounding box center [23, 353] width 32 height 602
click at [214, 631] on input "Auto" at bounding box center [205, 622] width 115 height 29
click at [219, 689] on p "Fit screen 100vh" at bounding box center [202, 691] width 95 height 15
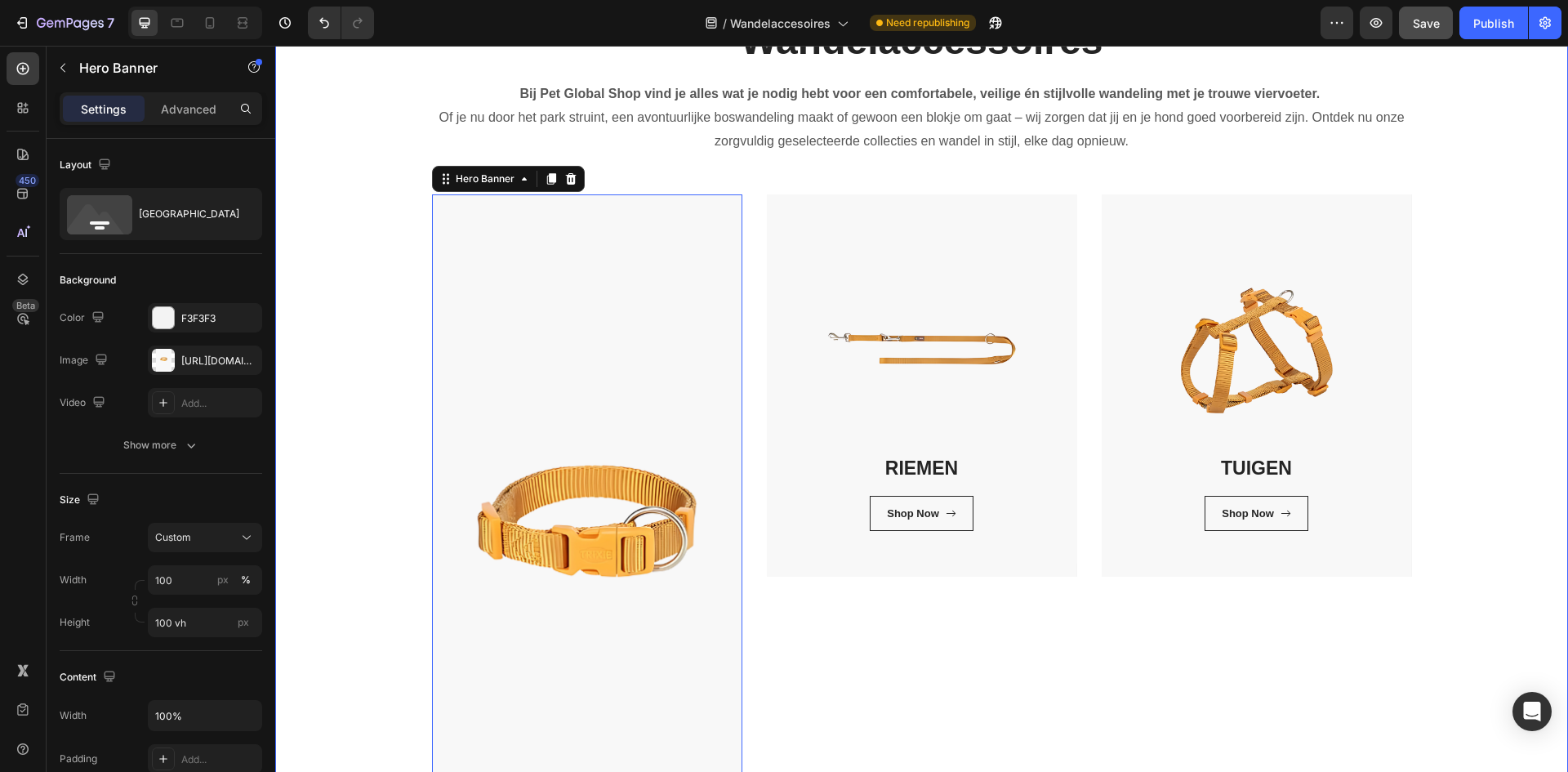
scroll to position [409, 0]
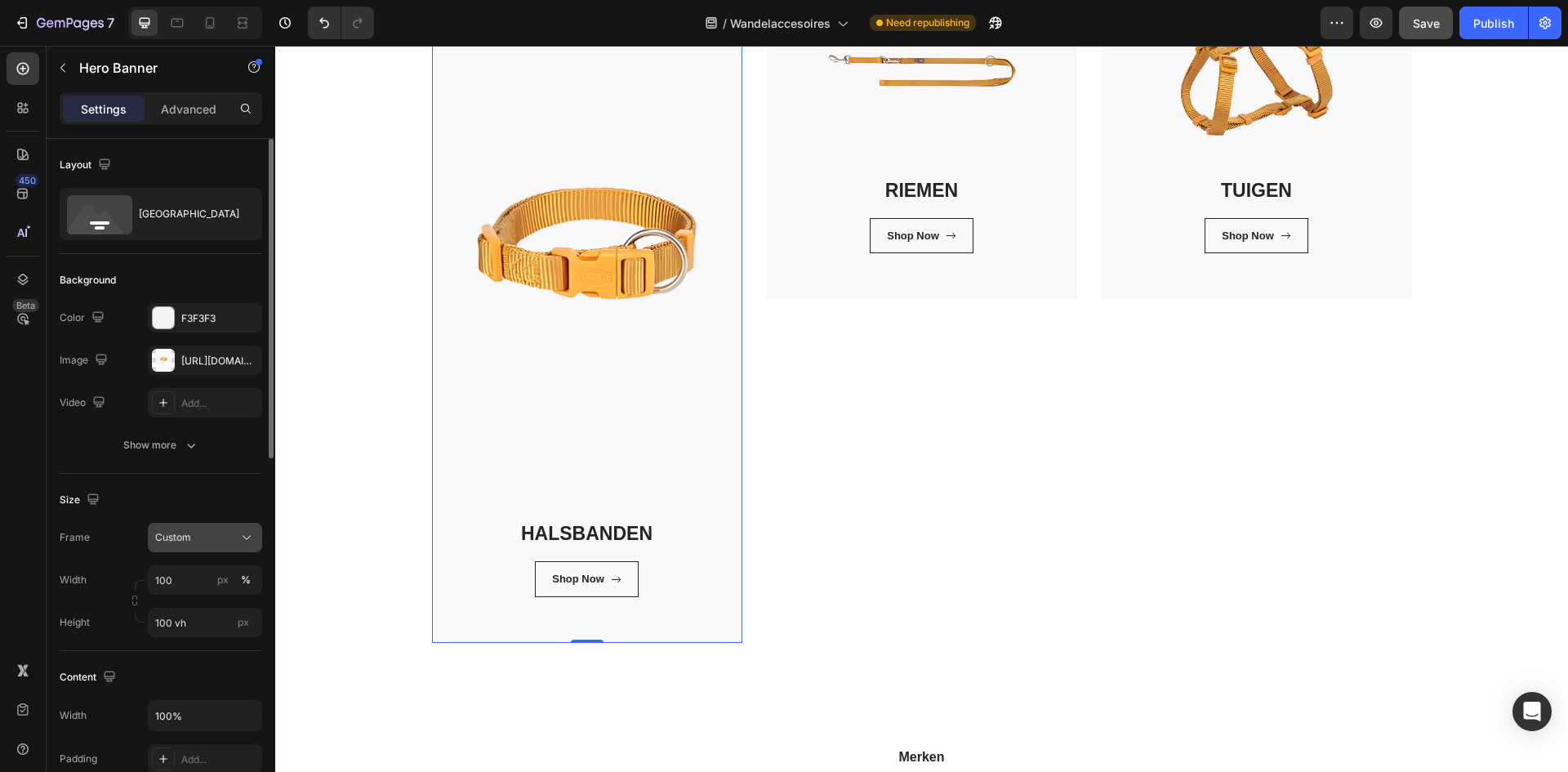
click at [216, 538] on div "Custom" at bounding box center [195, 537] width 80 height 15
click at [174, 442] on div "Show more" at bounding box center [162, 445] width 76 height 17
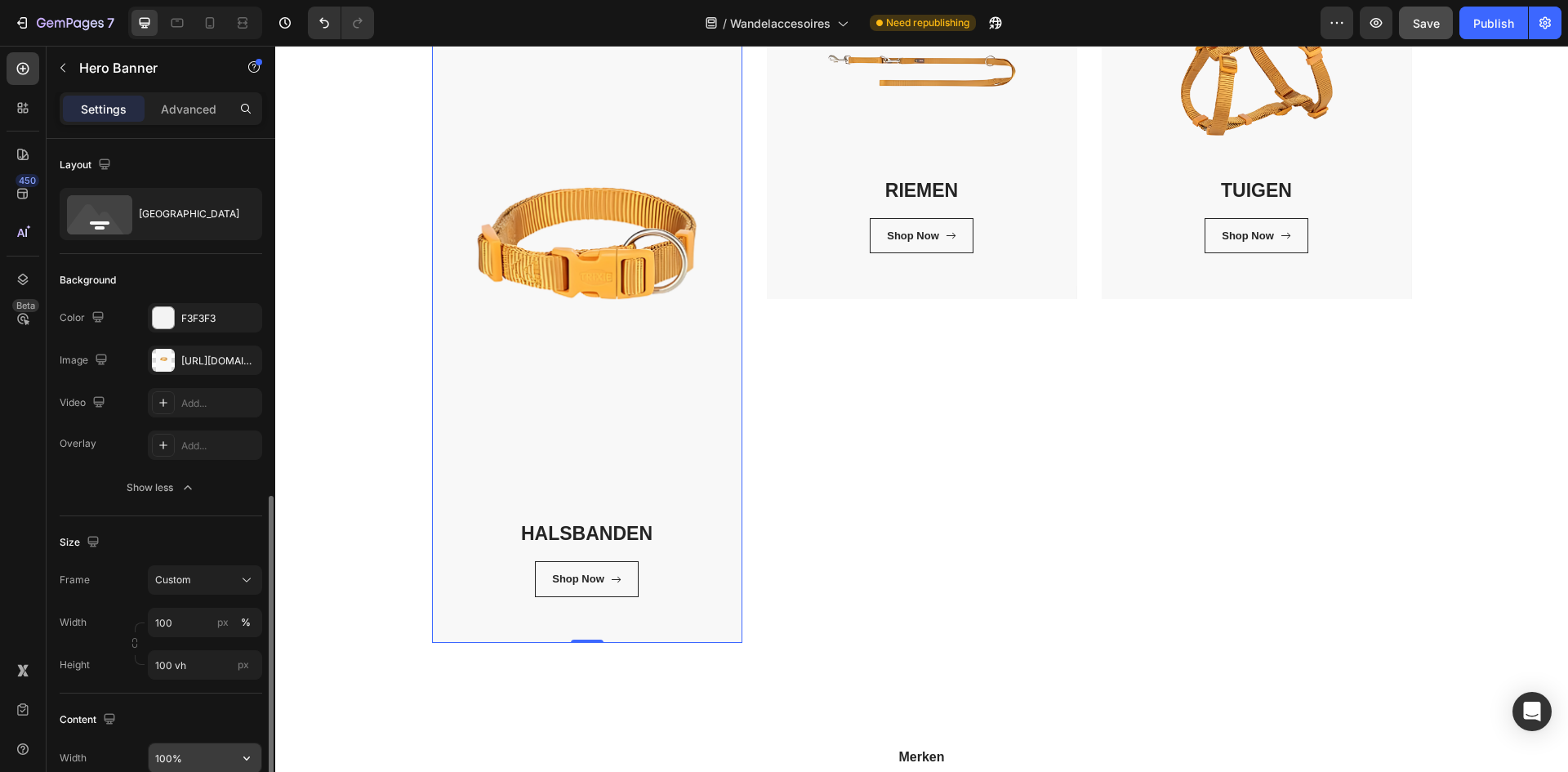
scroll to position [245, 0]
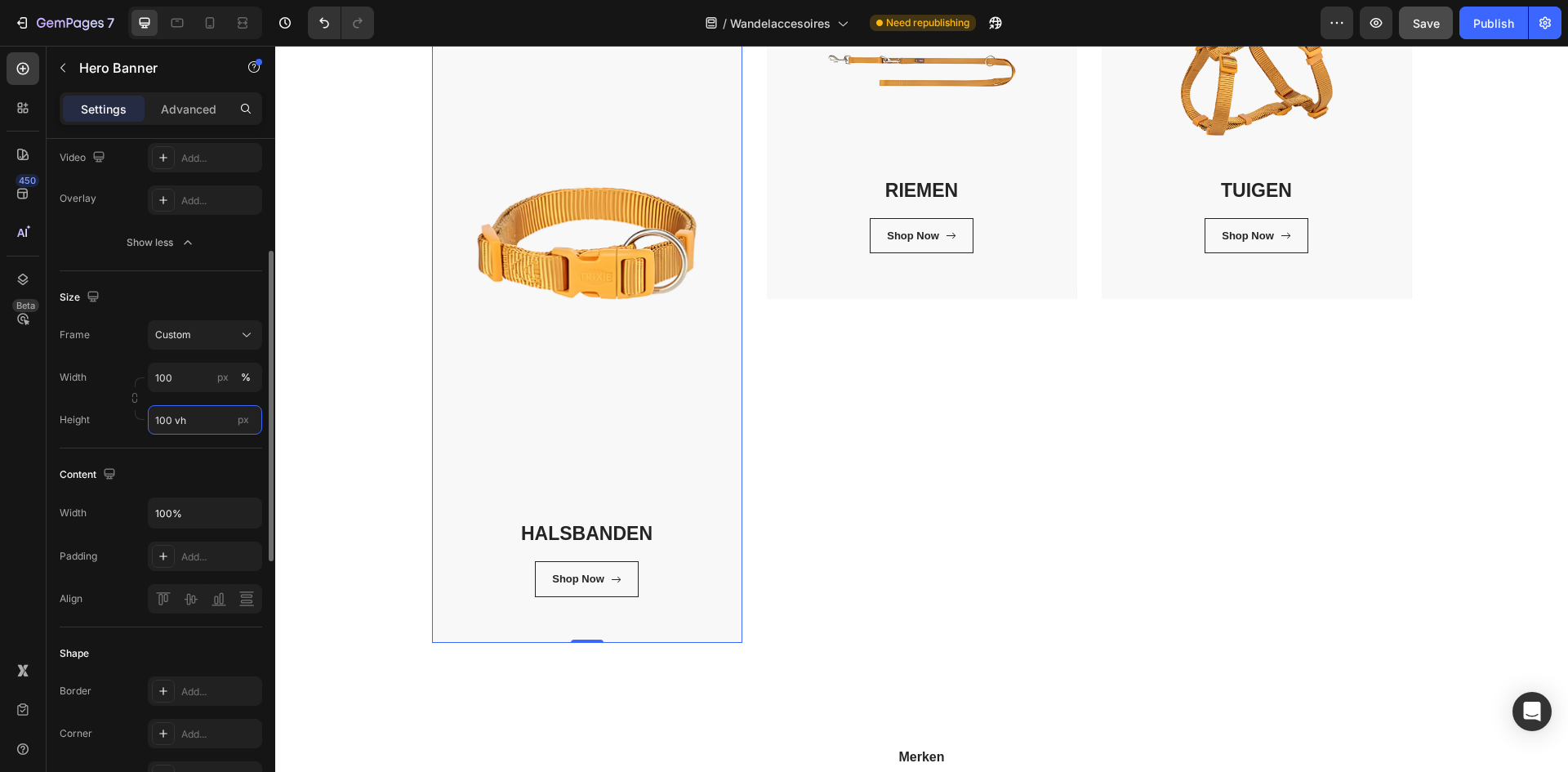
click at [196, 419] on input "100 vh" at bounding box center [205, 419] width 115 height 29
click at [217, 469] on div "Fit content Auto" at bounding box center [188, 458] width 134 height 29
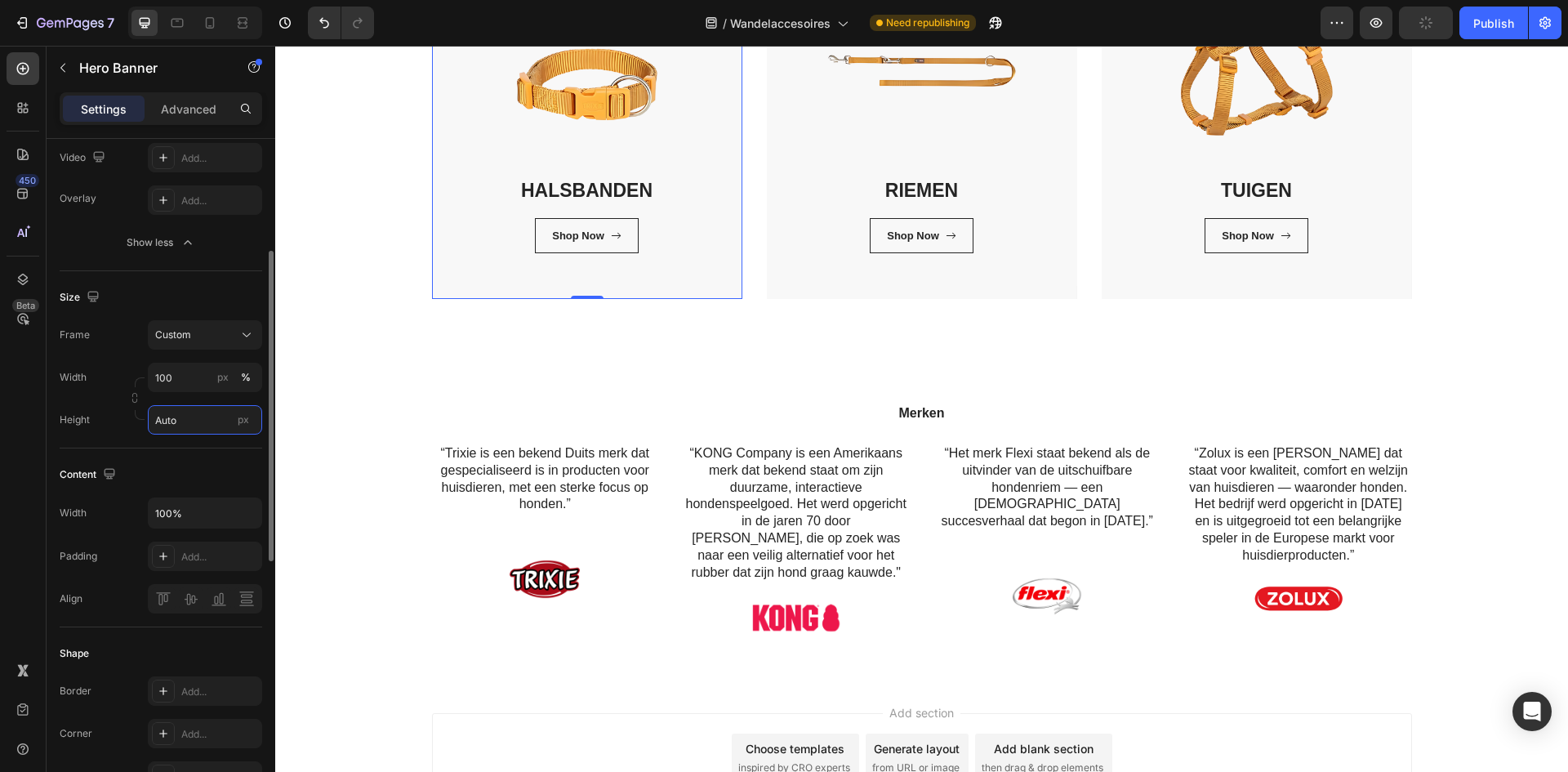
click at [193, 429] on input "Auto" at bounding box center [205, 419] width 115 height 29
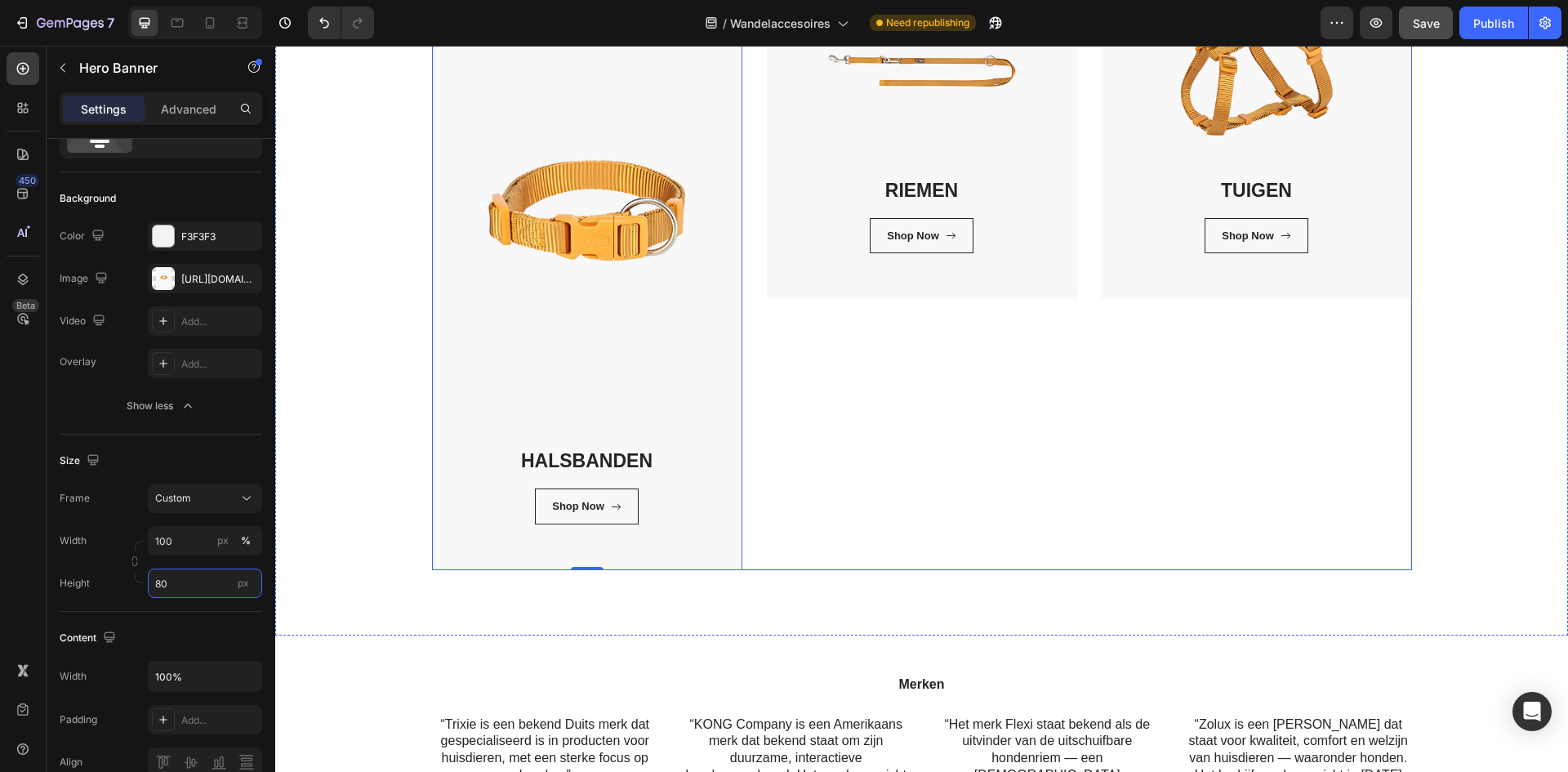
type input "8"
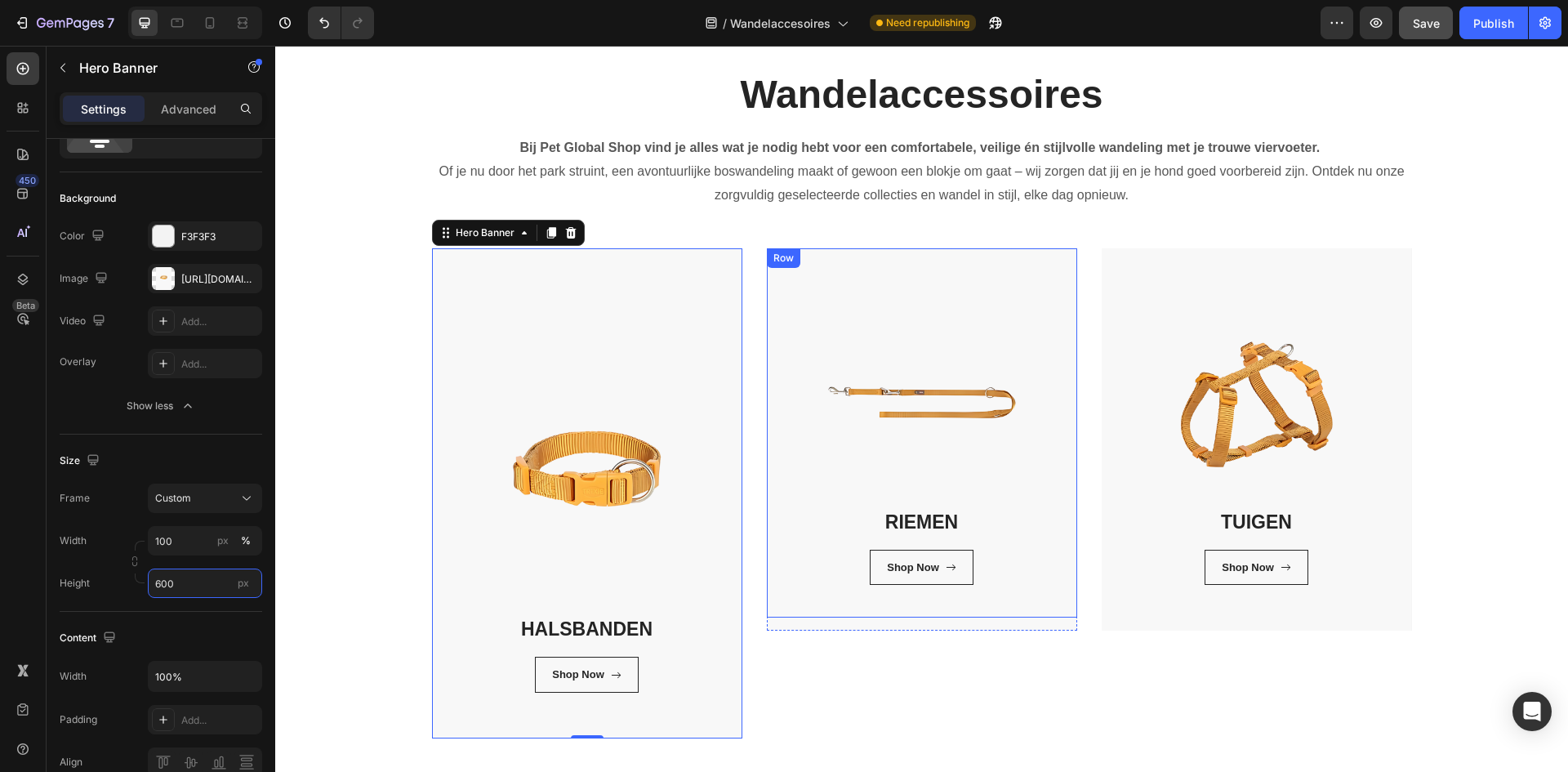
scroll to position [245, 0]
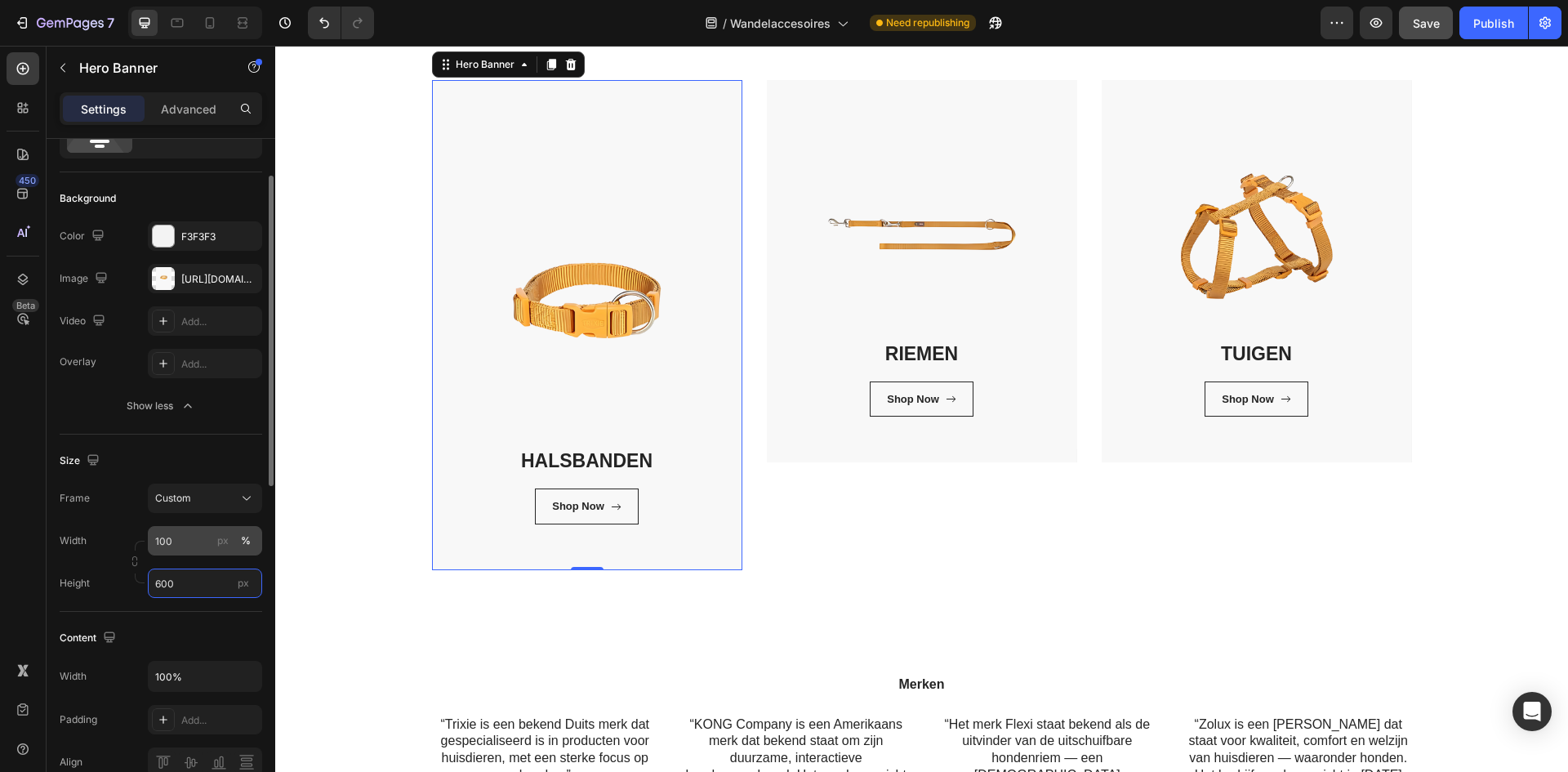
type input "600"
click at [189, 547] on input "100" at bounding box center [205, 541] width 115 height 29
type input "2"
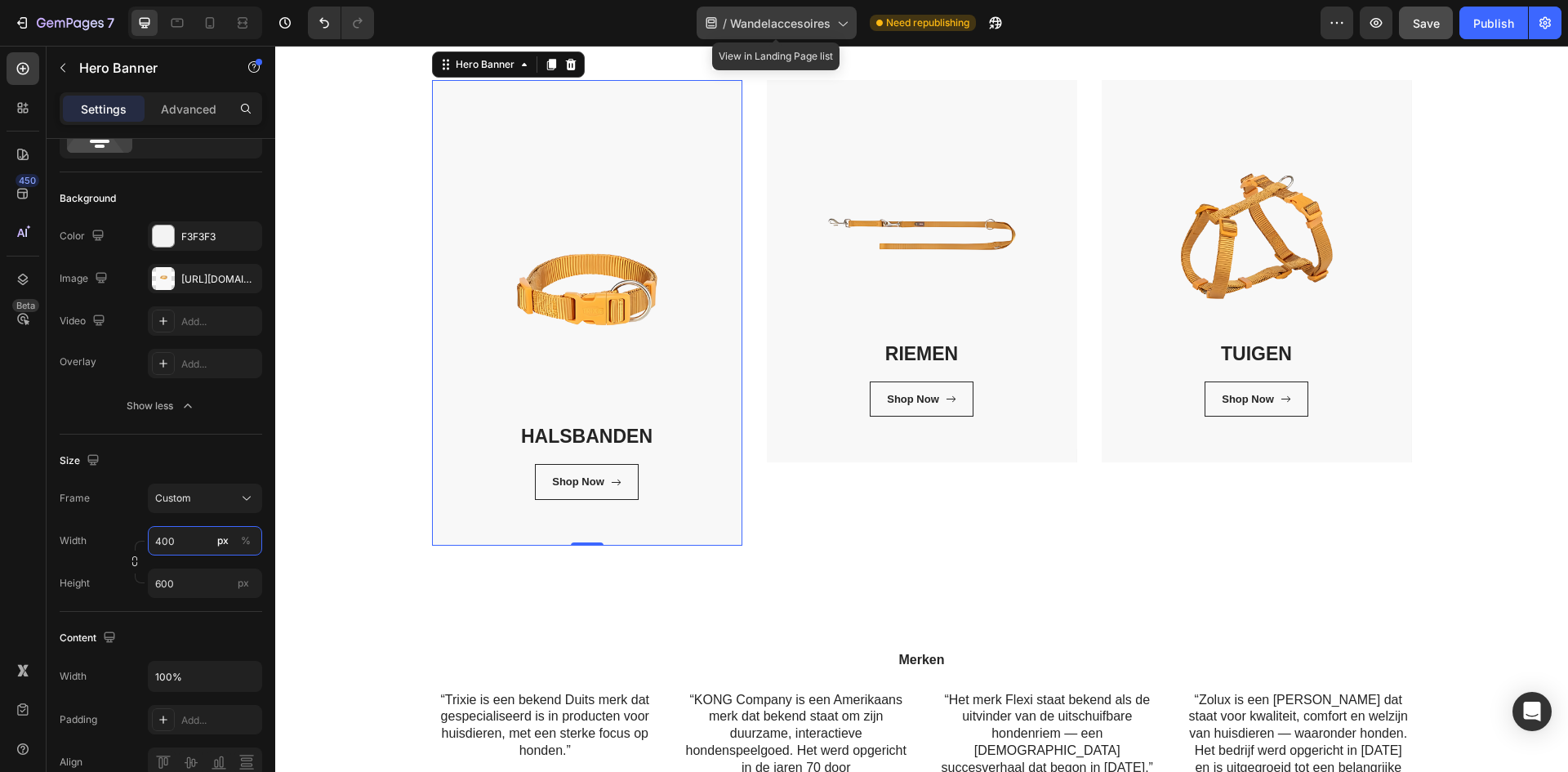
type input "400"
click at [766, 22] on span "Wandelaccesoires" at bounding box center [780, 24] width 101 height 18
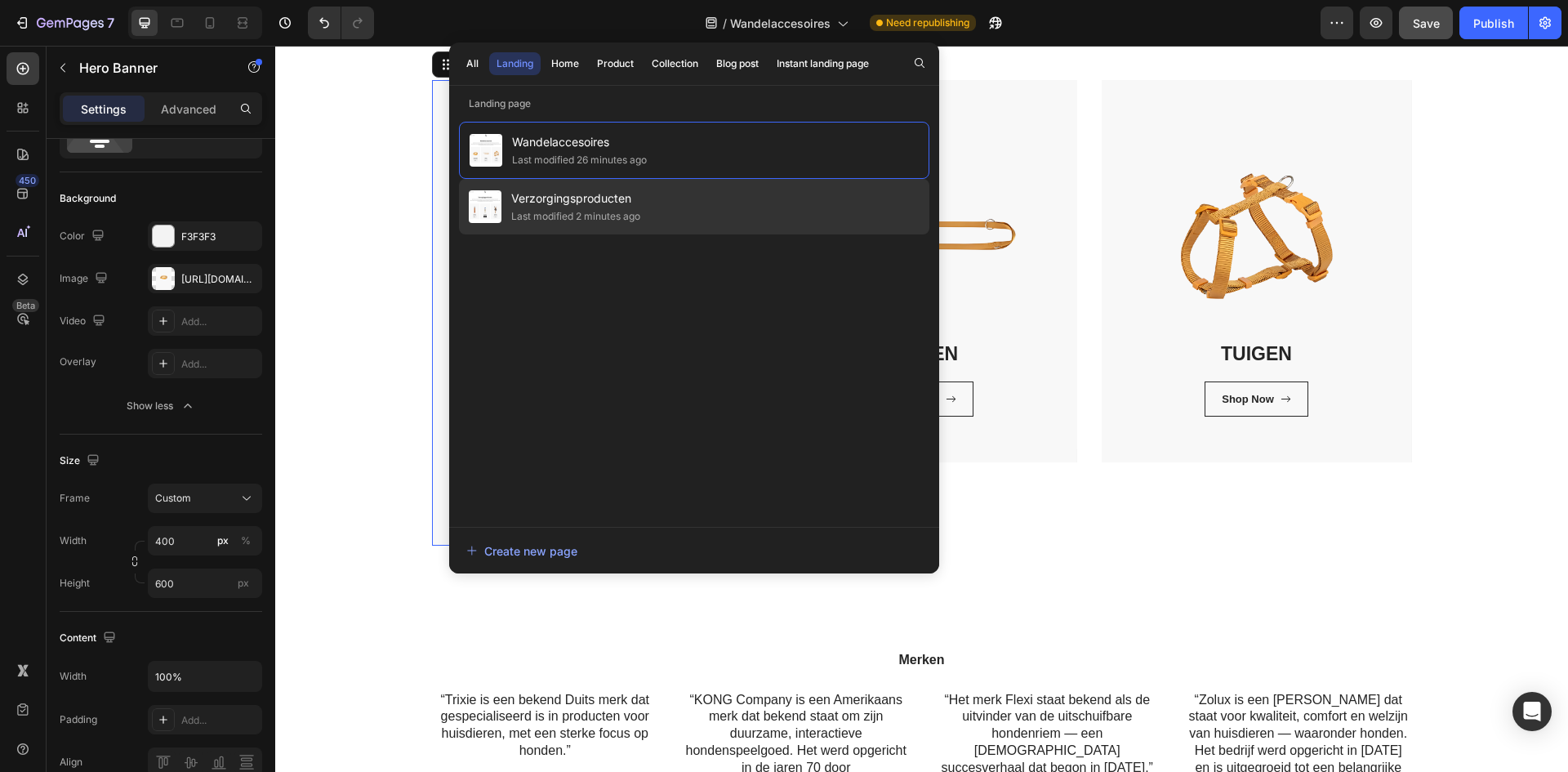
click at [791, 206] on div "Verzorgingsproducten Last modified 2 minutes ago" at bounding box center [694, 207] width 470 height 56
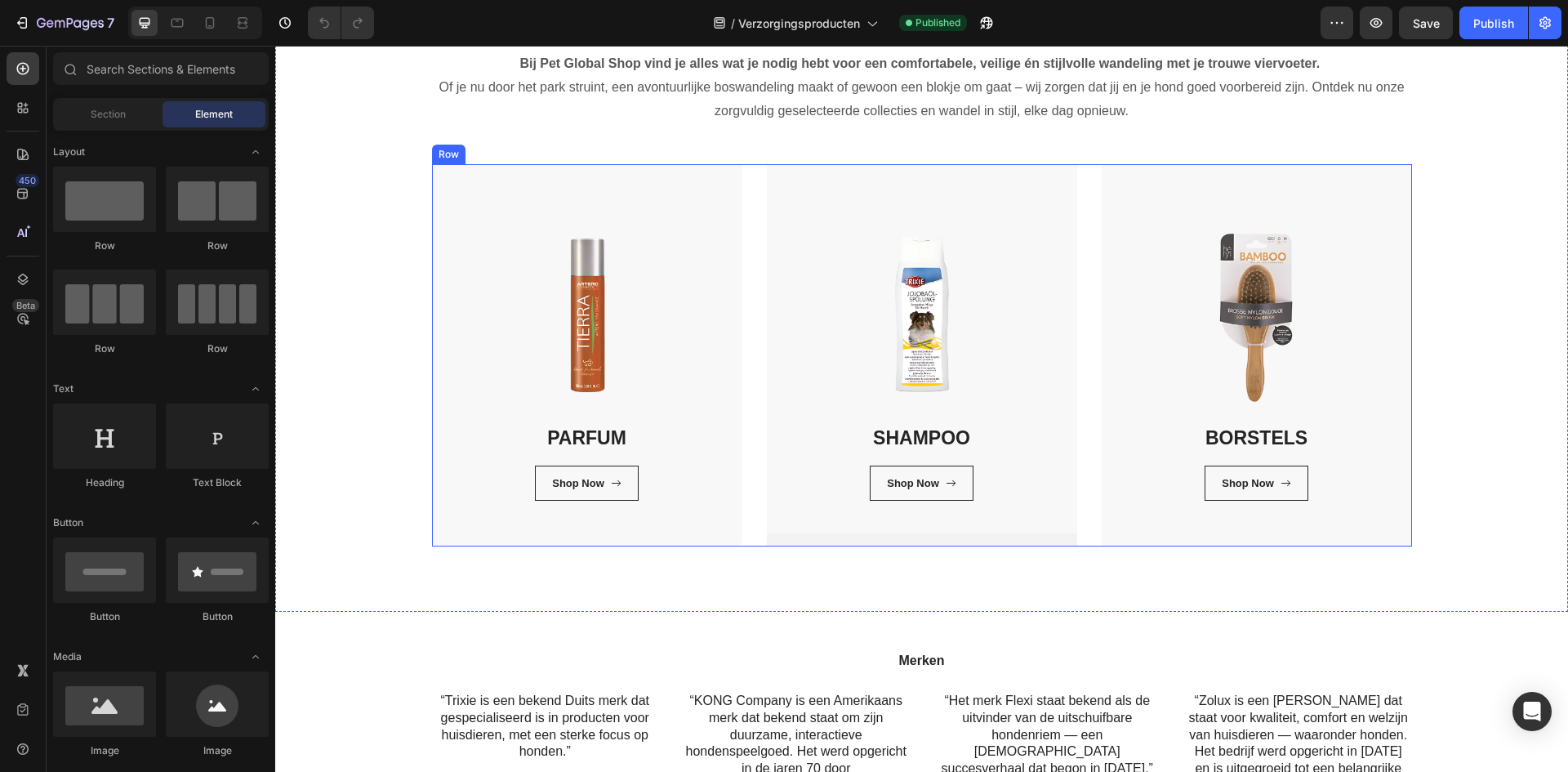
scroll to position [164, 0]
click at [783, 535] on div "SHAMPOO Heading Shop Now Button Row Row" at bounding box center [922, 353] width 310 height 382
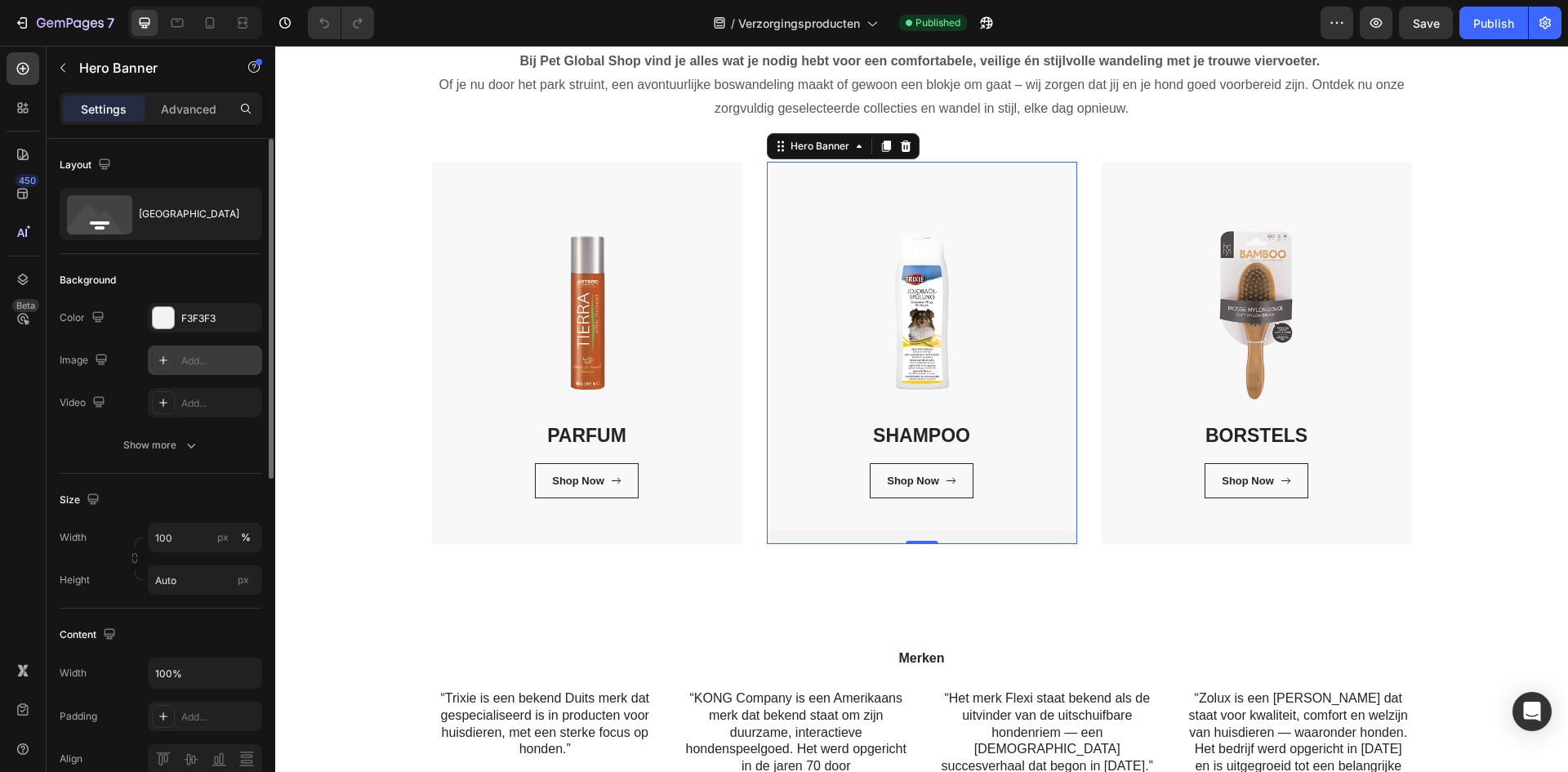
click at [200, 361] on div "Add..." at bounding box center [219, 361] width 76 height 15
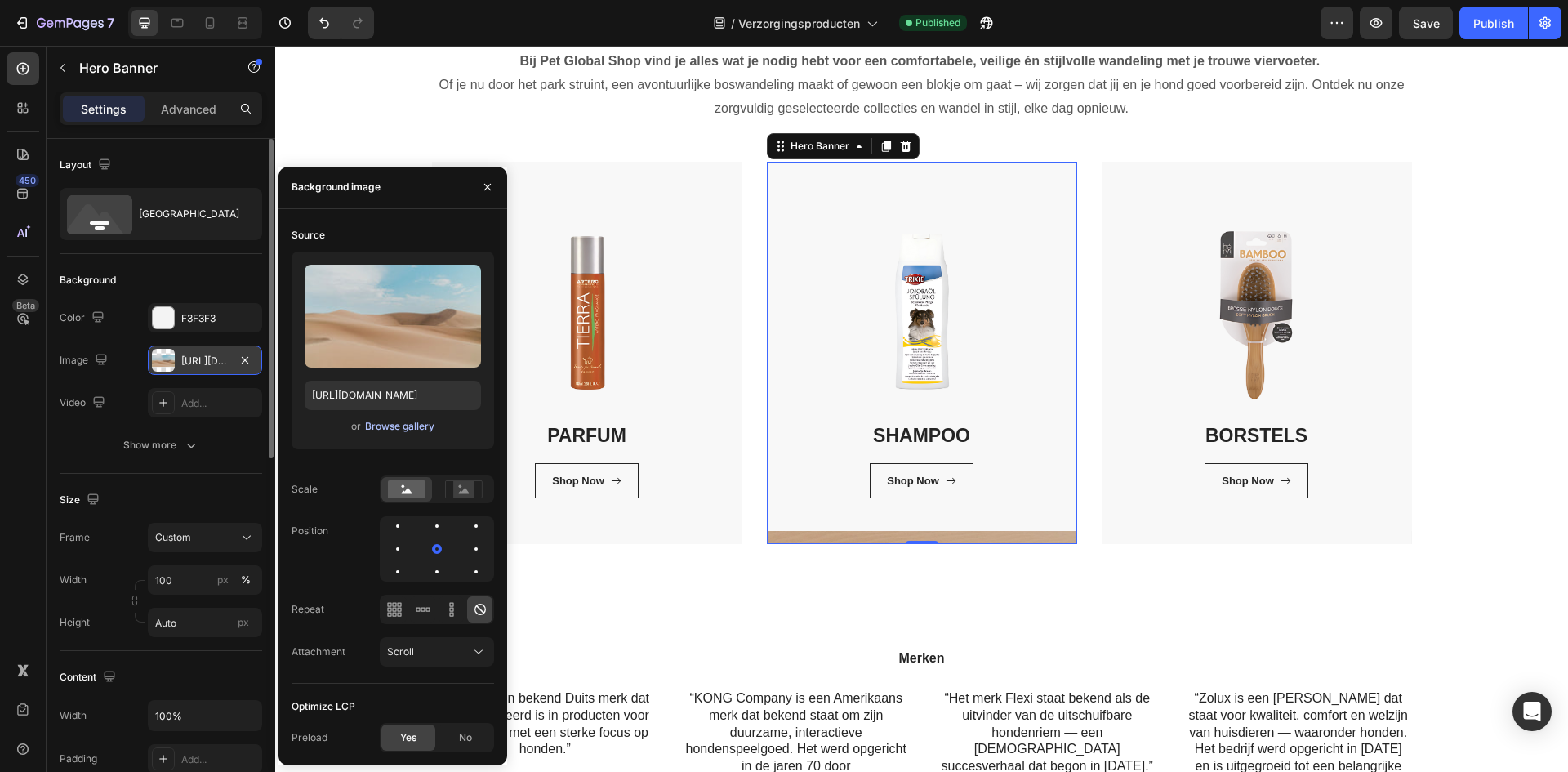
click at [393, 425] on div "Browse gallery" at bounding box center [400, 426] width 70 height 15
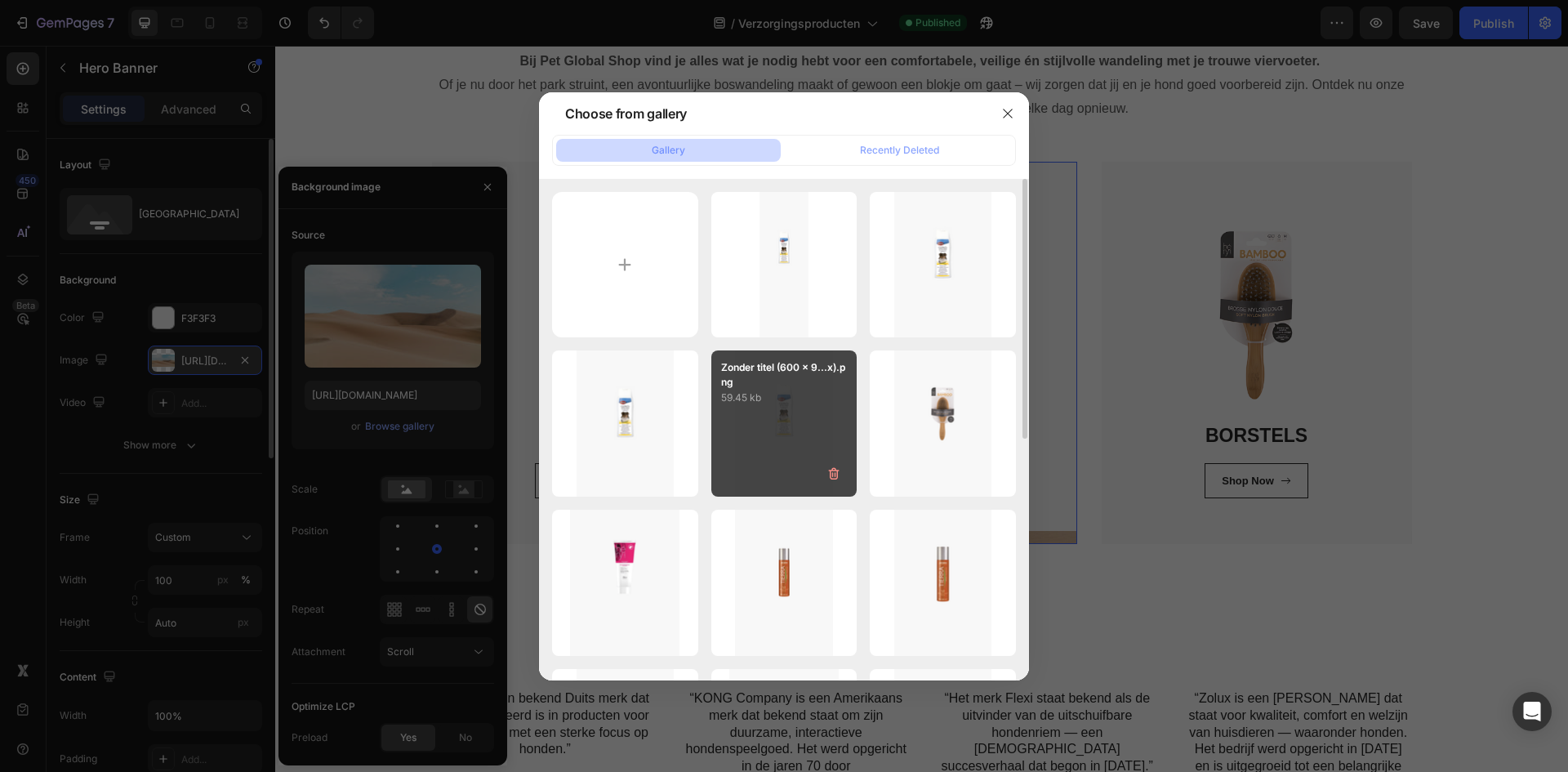
click at [773, 455] on div "Zonder titel (600 x 9...x).png 59.45 kb" at bounding box center [784, 423] width 146 height 146
type input "[URL][DOMAIN_NAME]"
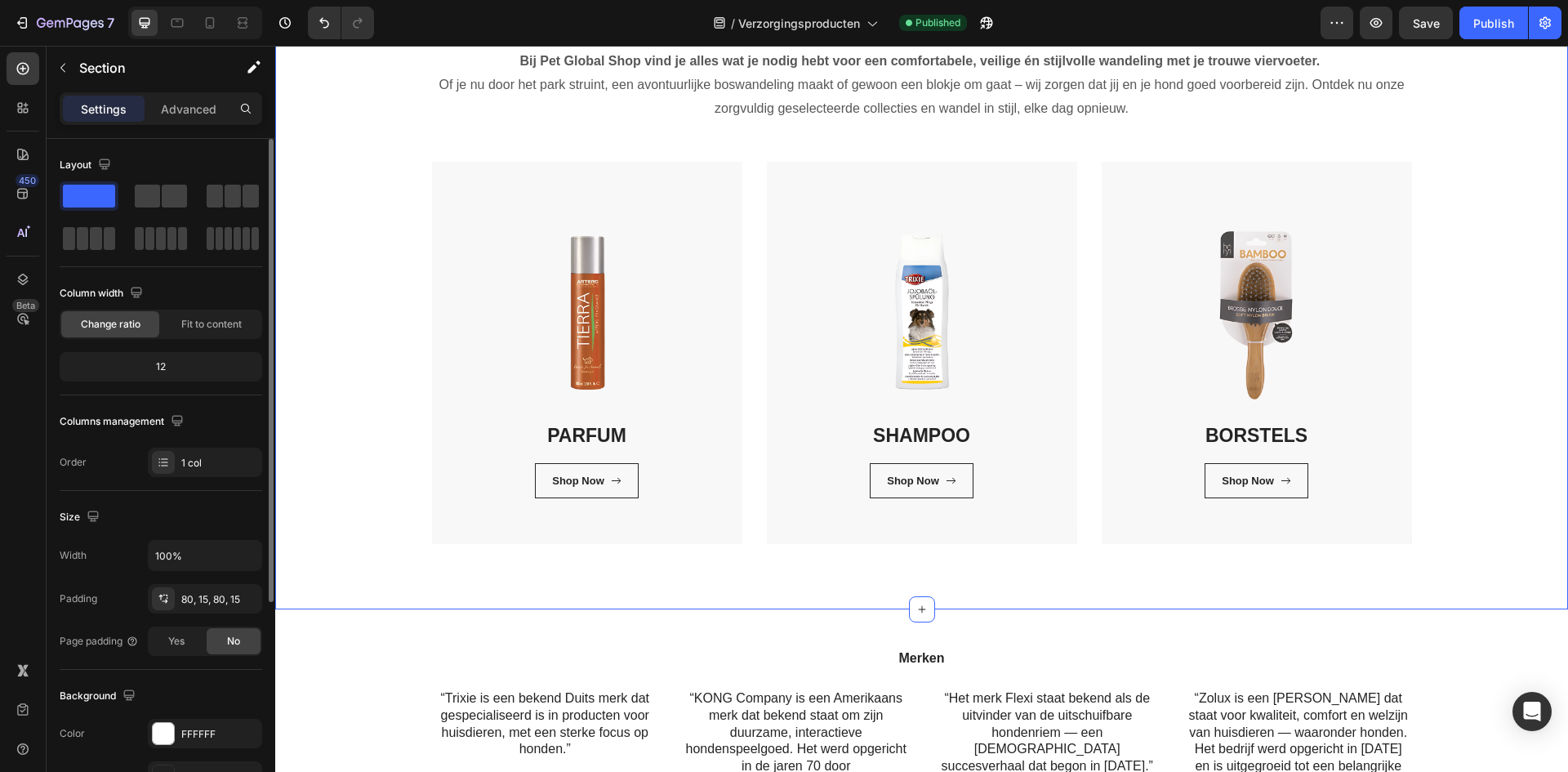
click at [705, 581] on div "Verzorgingsproducten Heading Bij Pet Global Shop vind je alles wat je nodig heb…" at bounding box center [922, 263] width 1293 height 694
click at [776, 535] on div "SHAMPOO Heading Shop Now Button Row Row" at bounding box center [922, 353] width 310 height 382
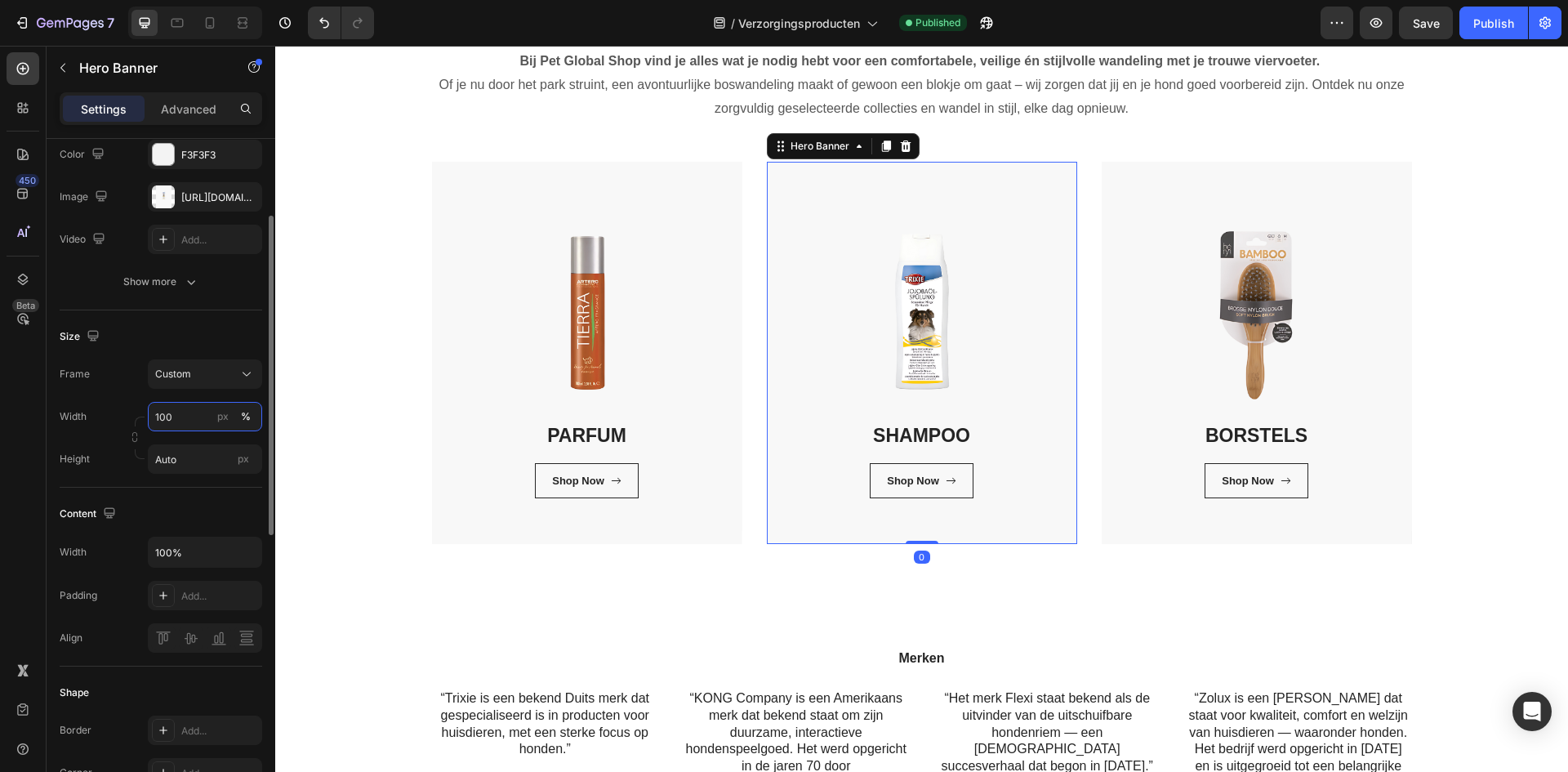
click at [184, 421] on input "100" at bounding box center [205, 416] width 115 height 29
type input "200"
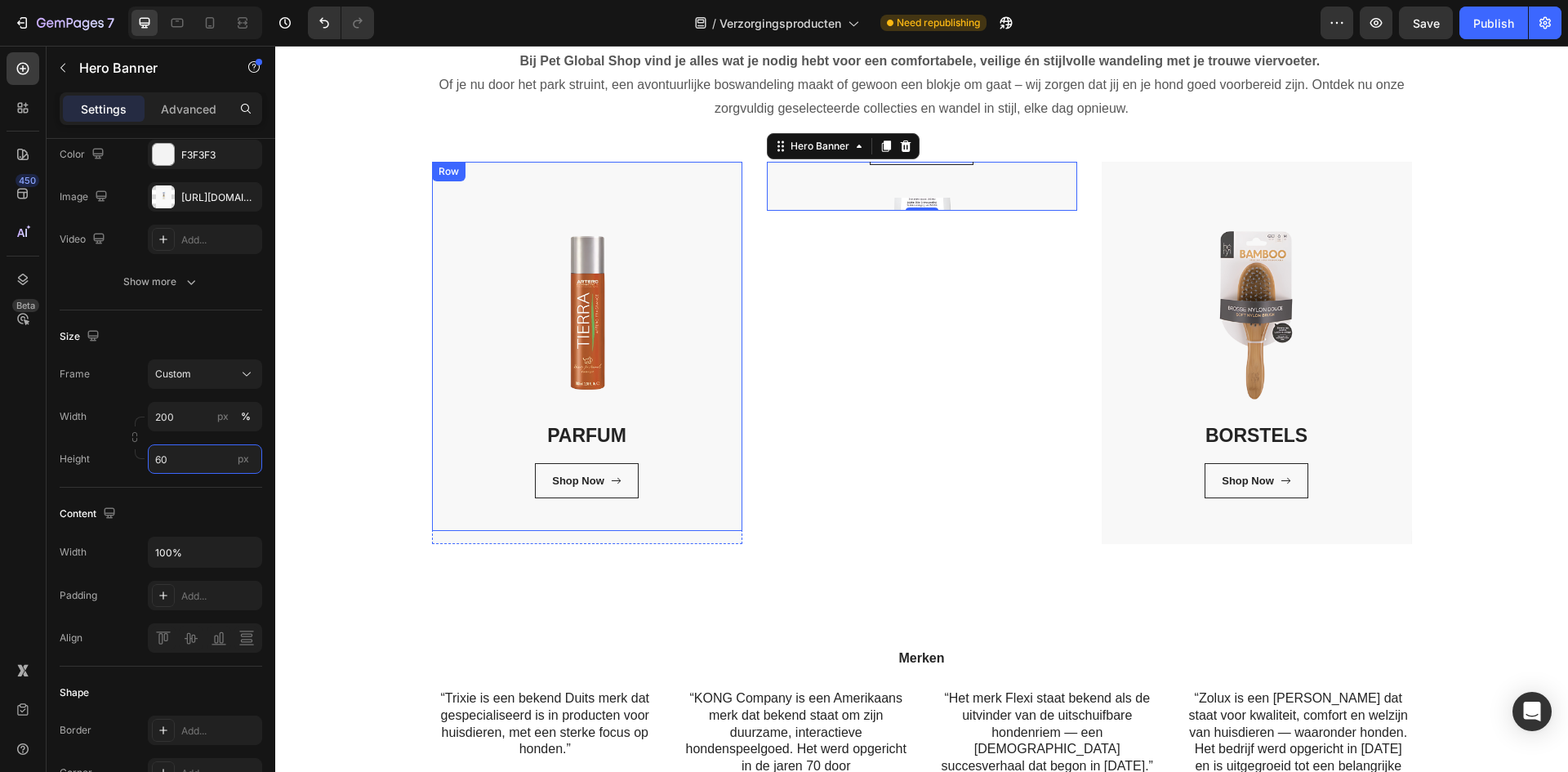
type input "6"
type input "5"
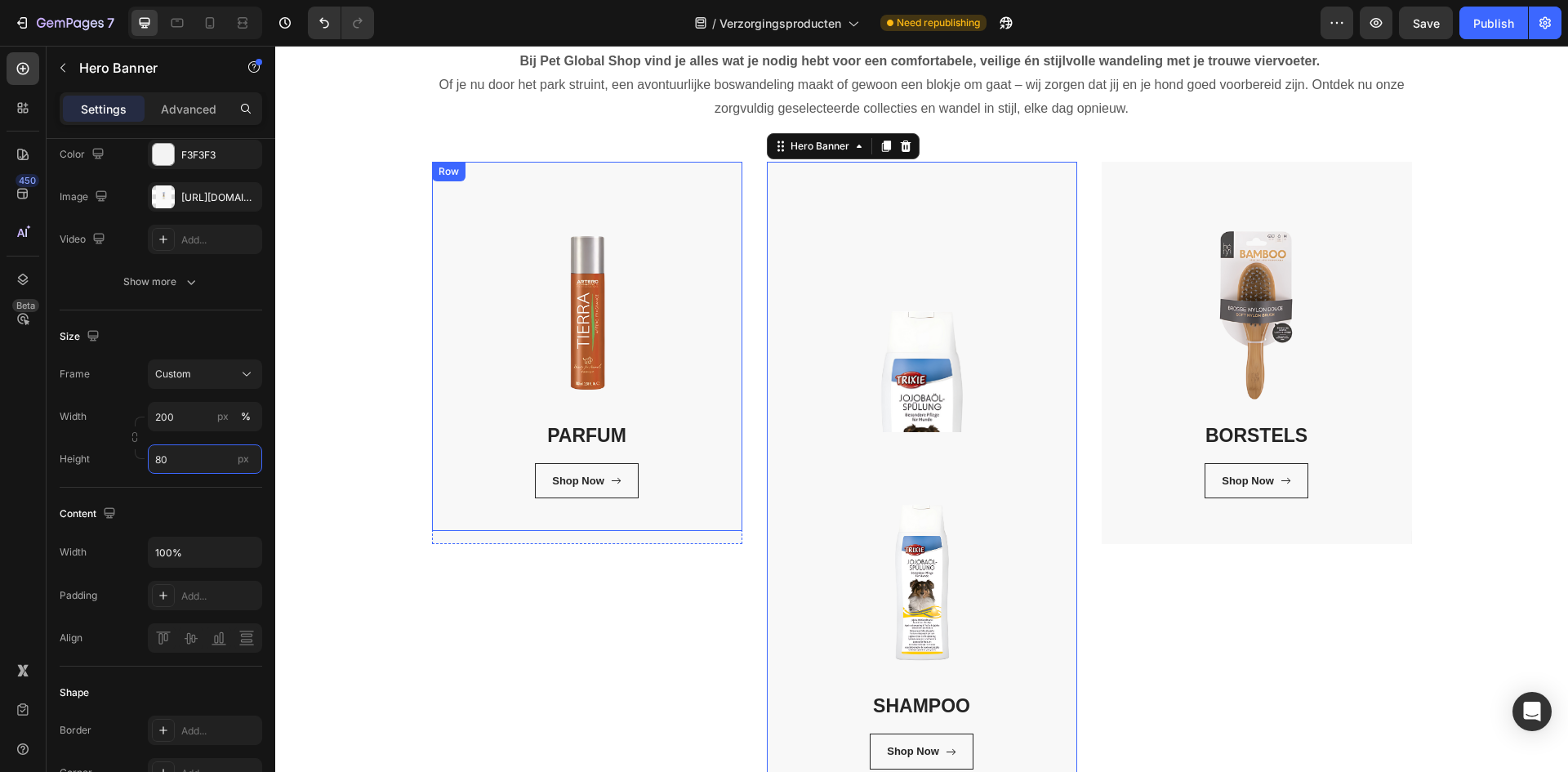
type input "8"
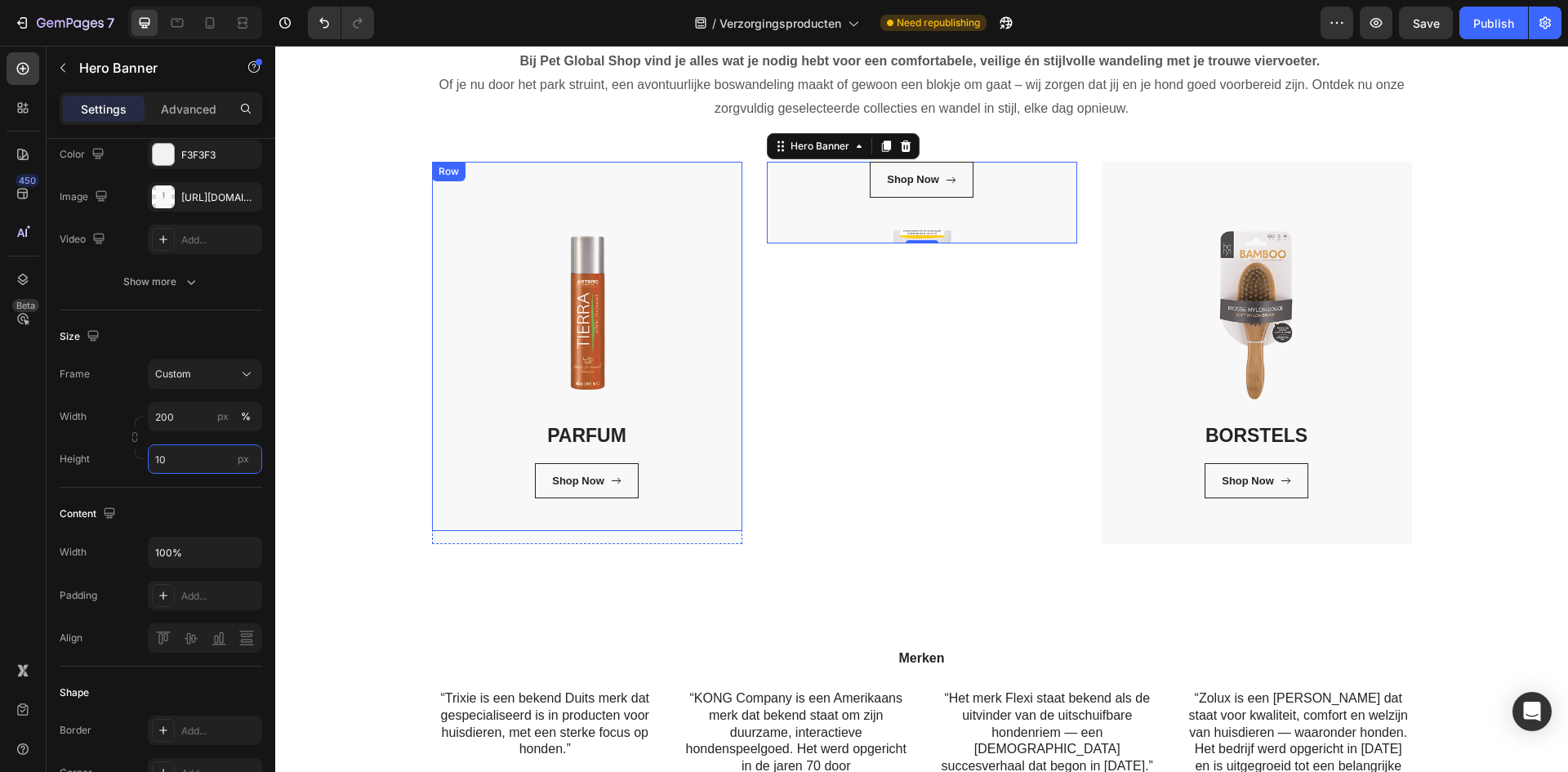
type input "1"
type input "2"
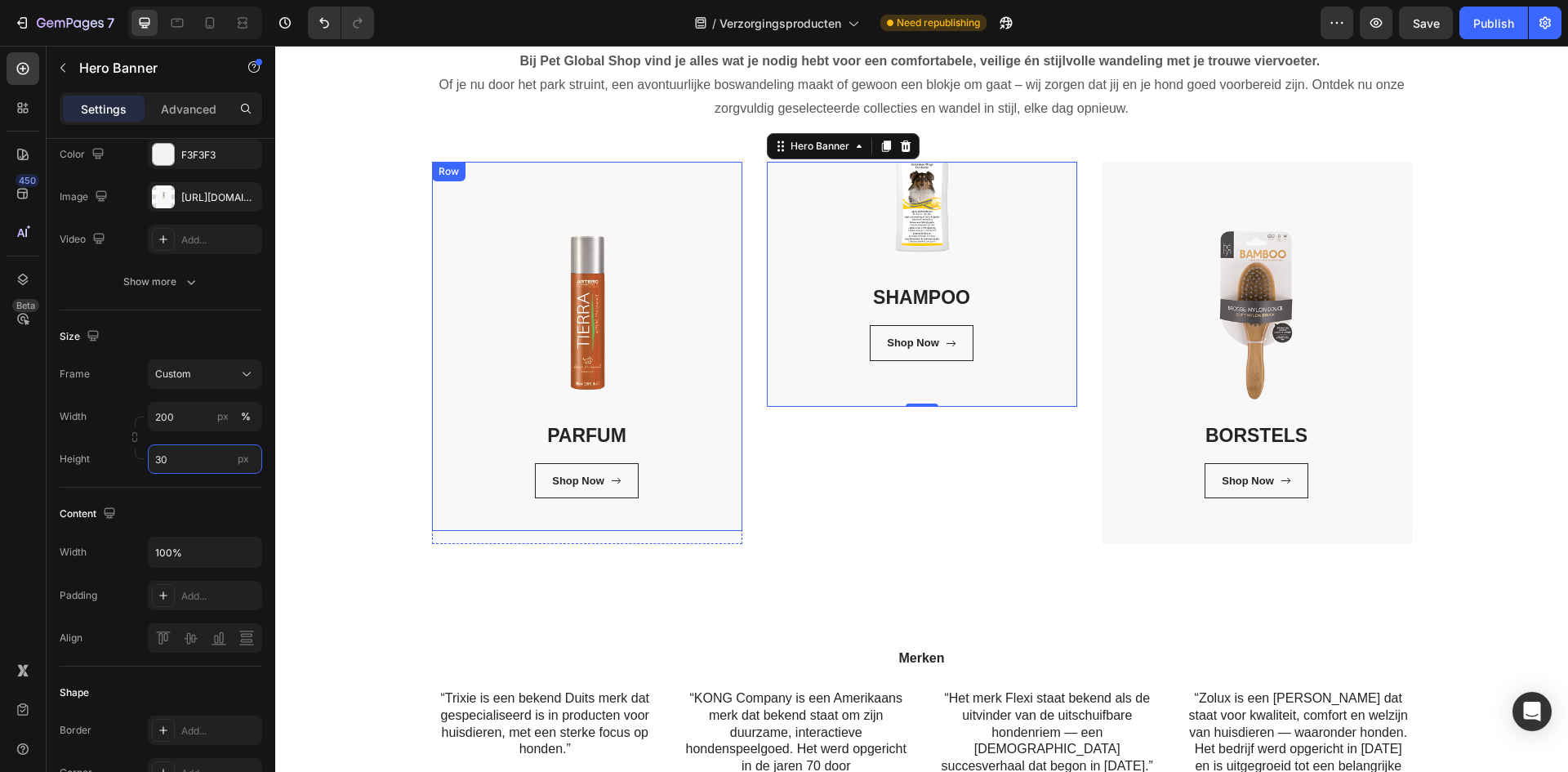
type input "3"
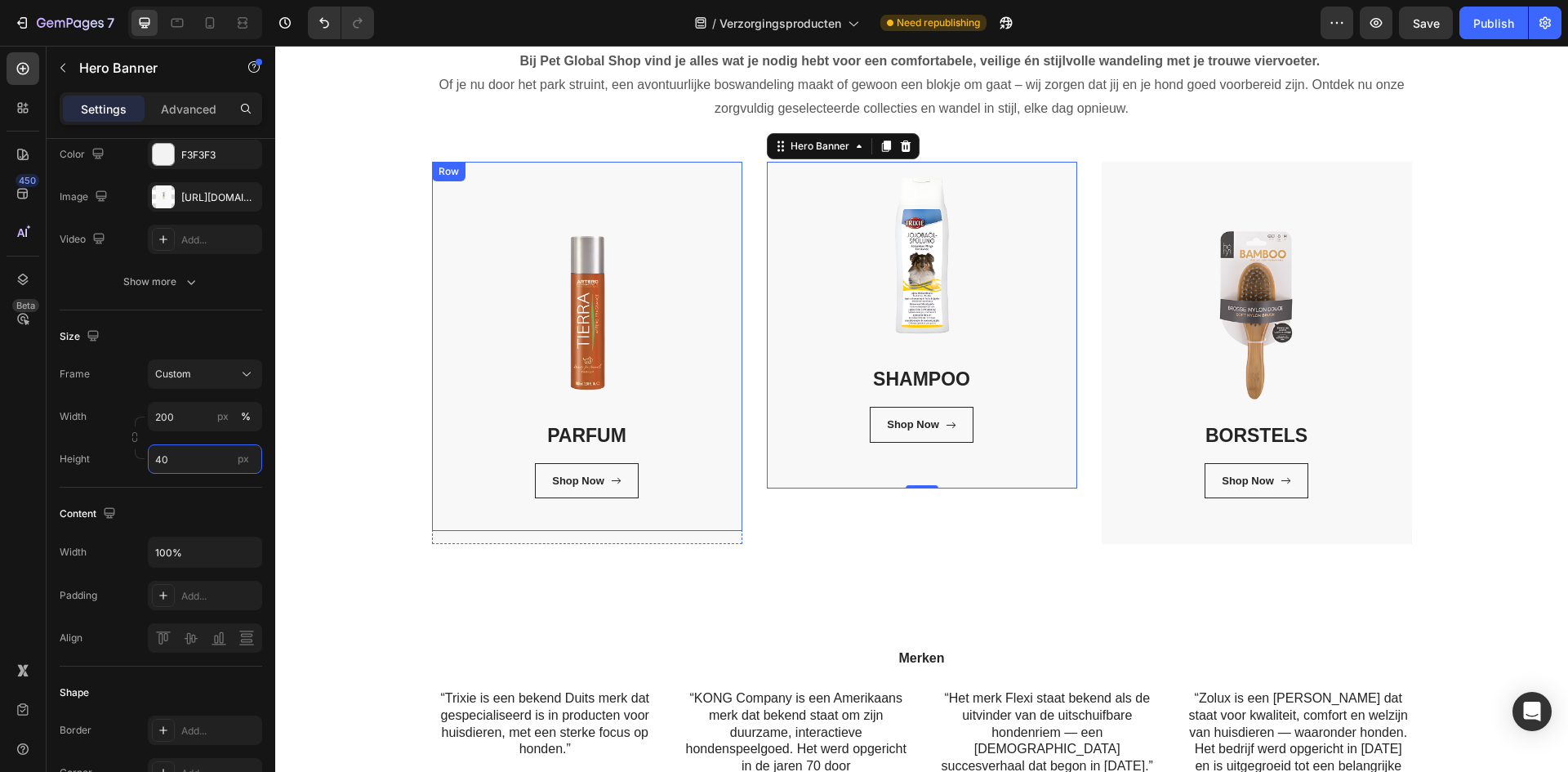
type input "4"
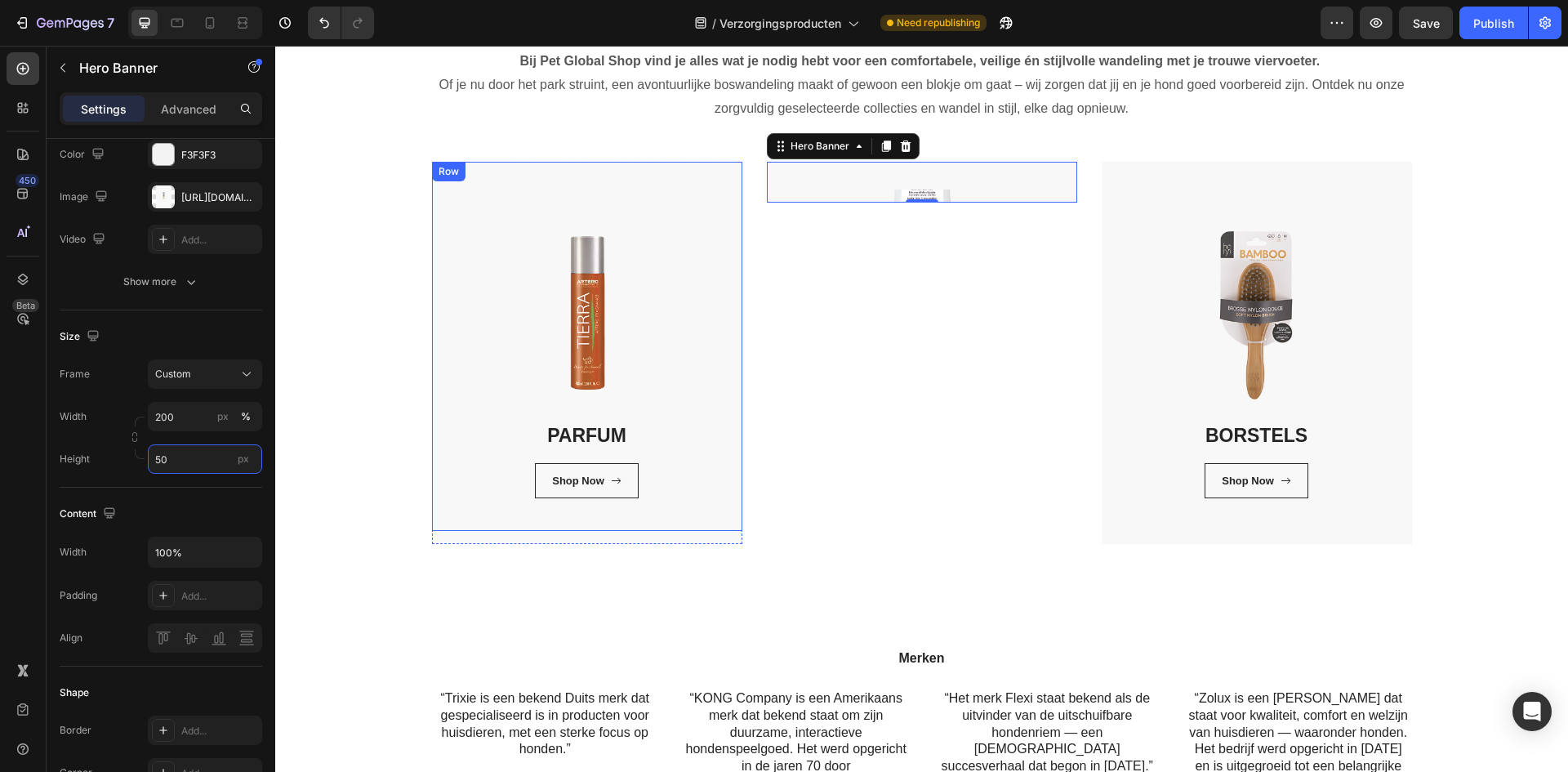
type input "5"
type input "3"
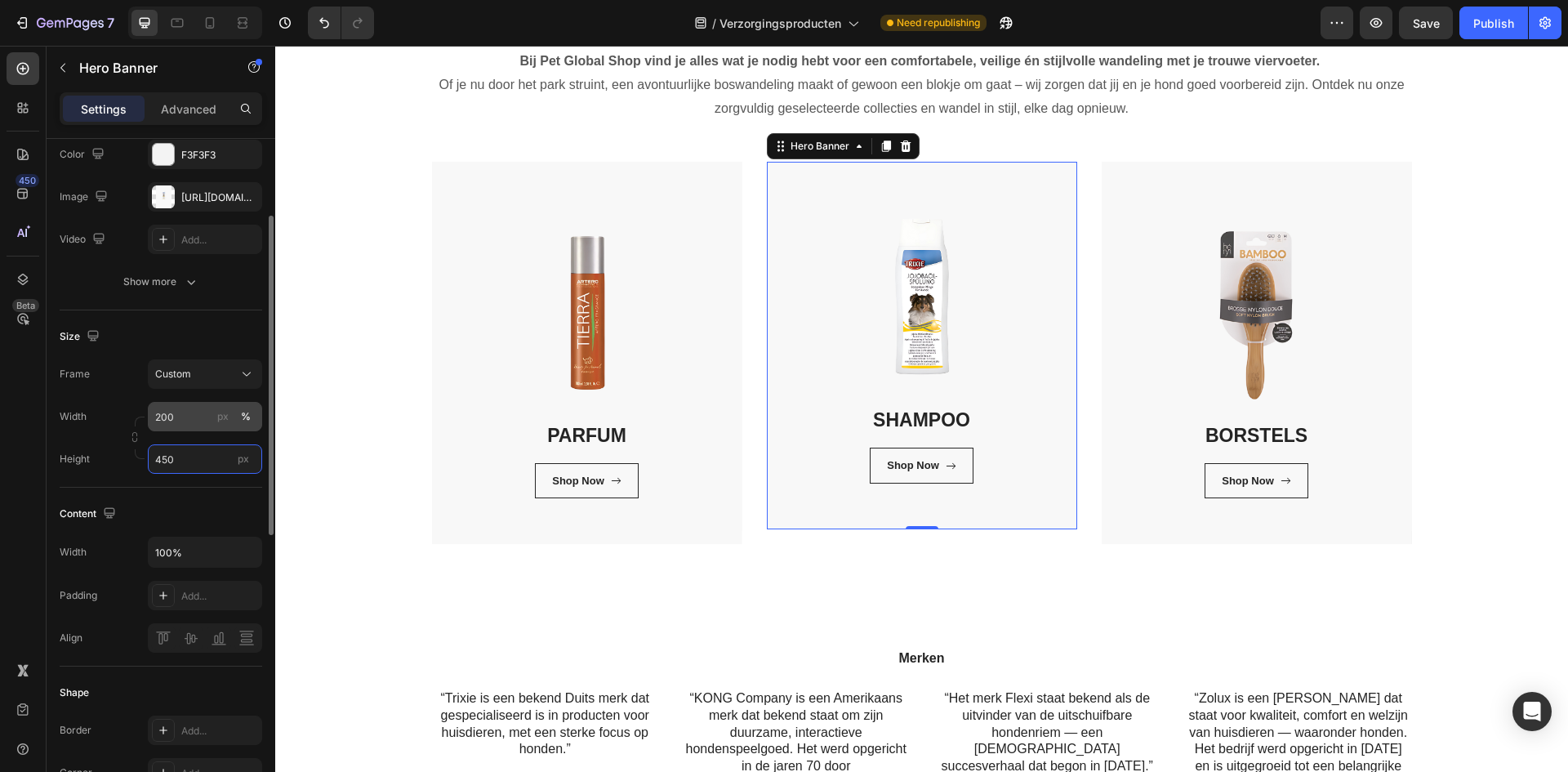
type input "450"
click at [177, 417] on input "200" at bounding box center [205, 416] width 115 height 29
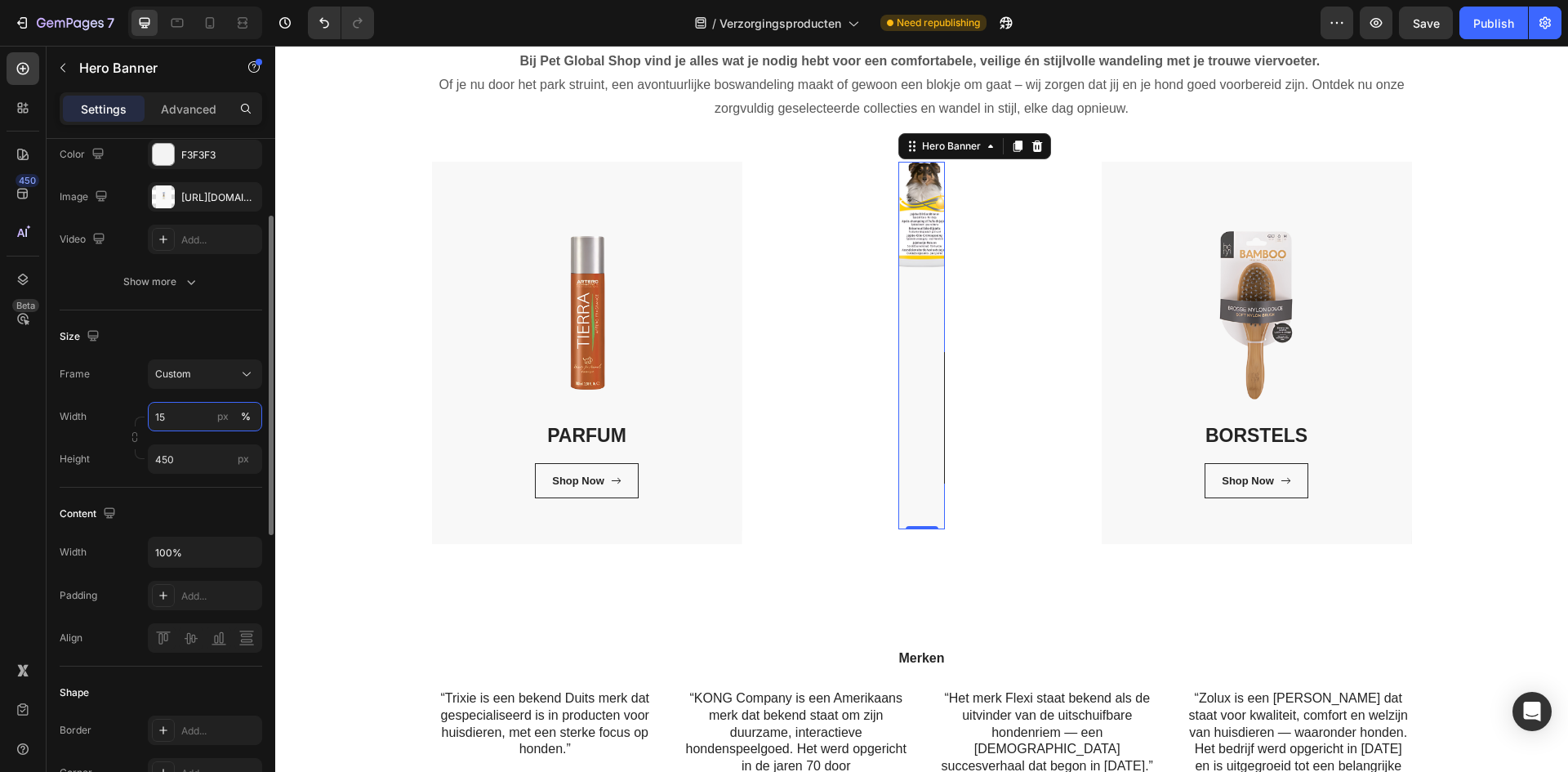
type input "1"
type input "2"
type input "3"
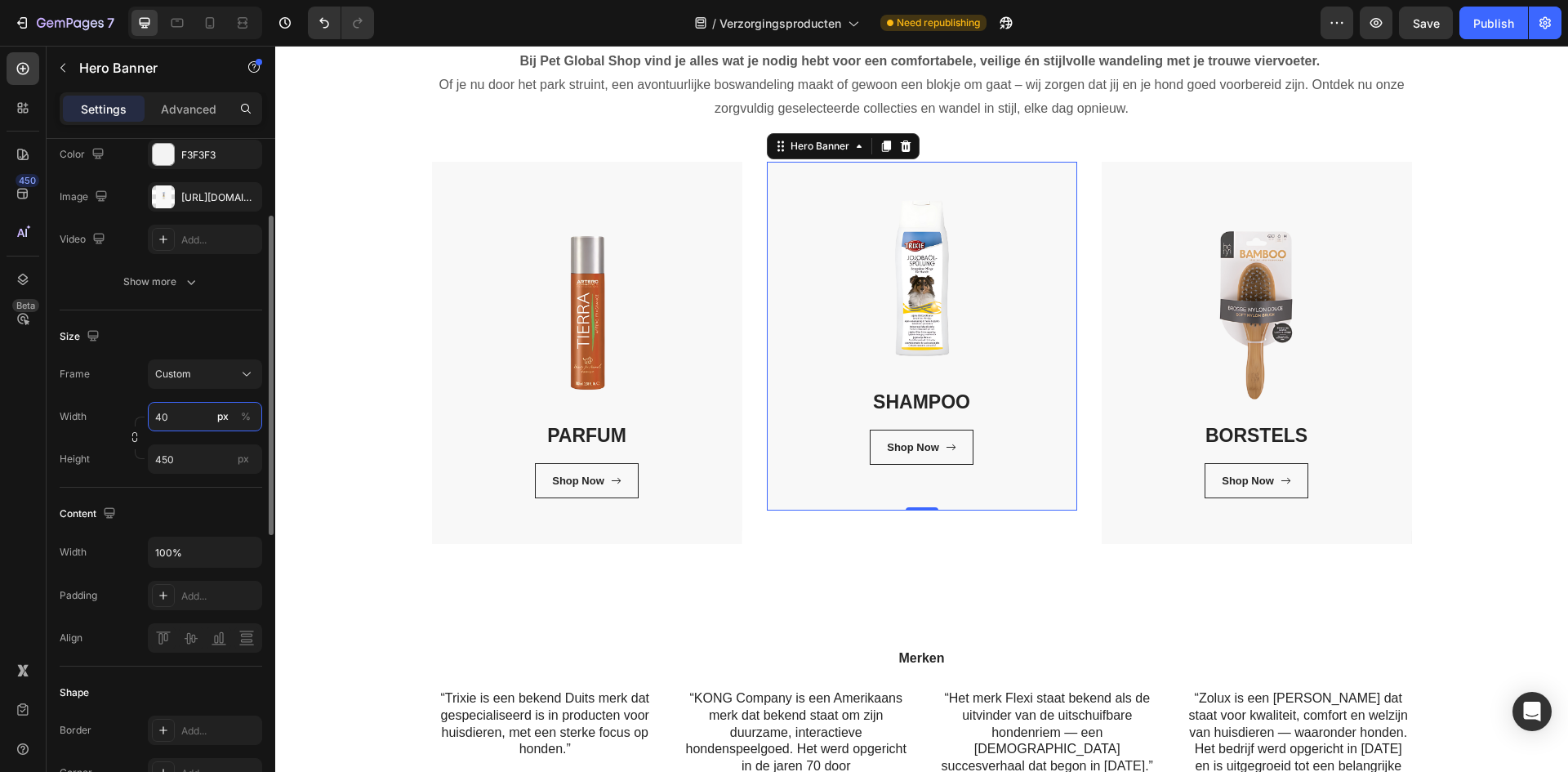
type input "4"
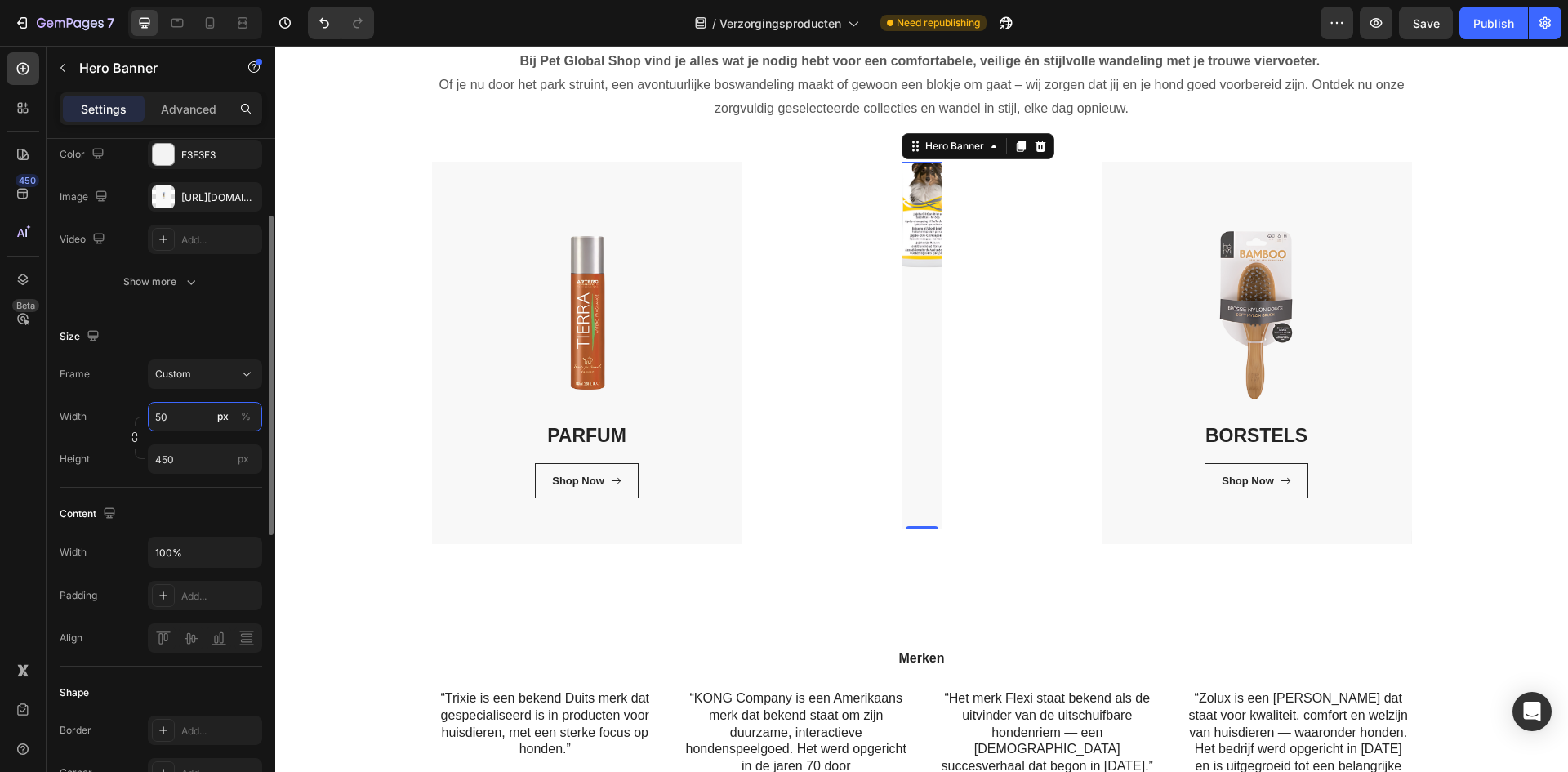
type input "5"
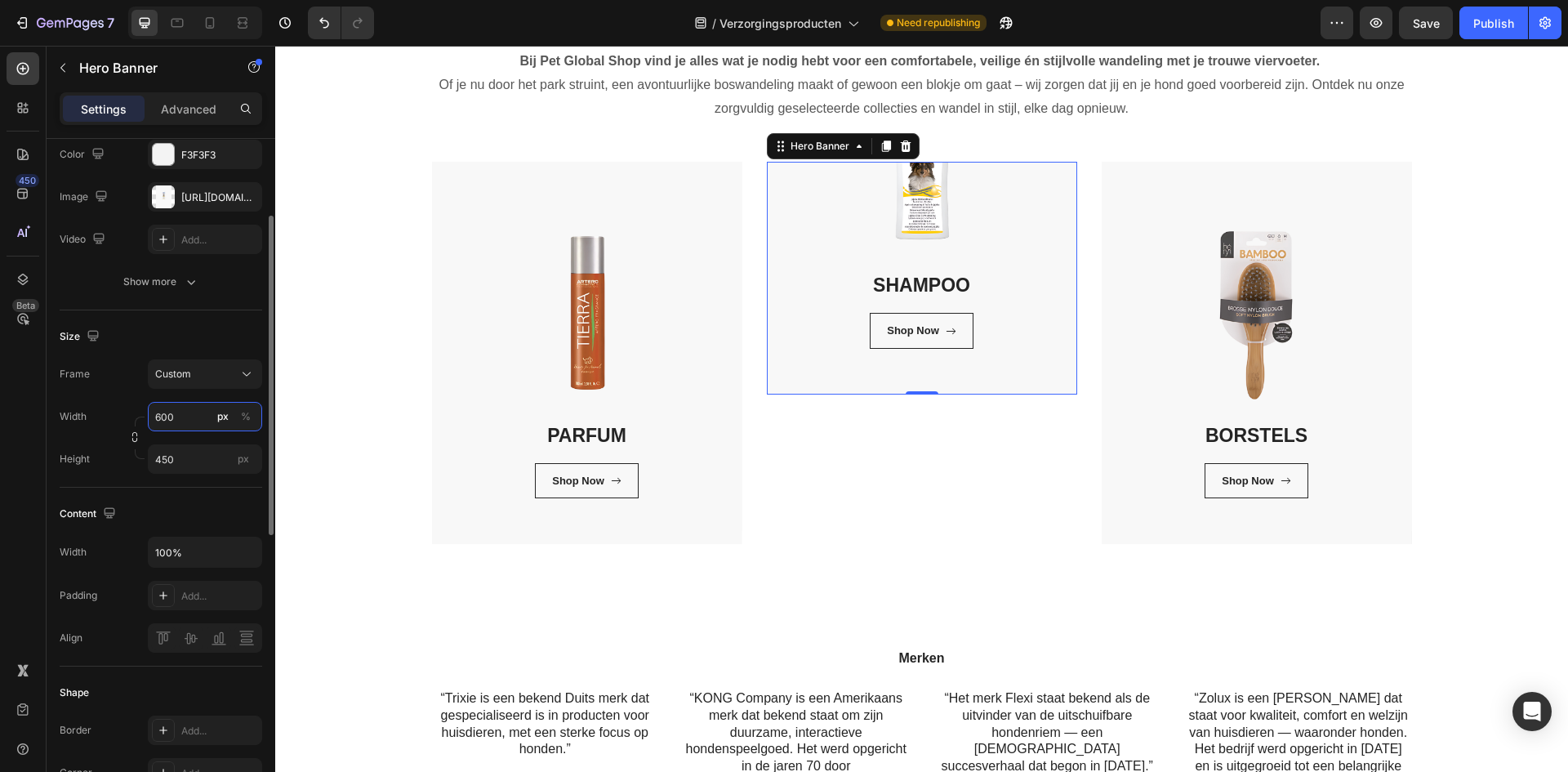
type input "600"
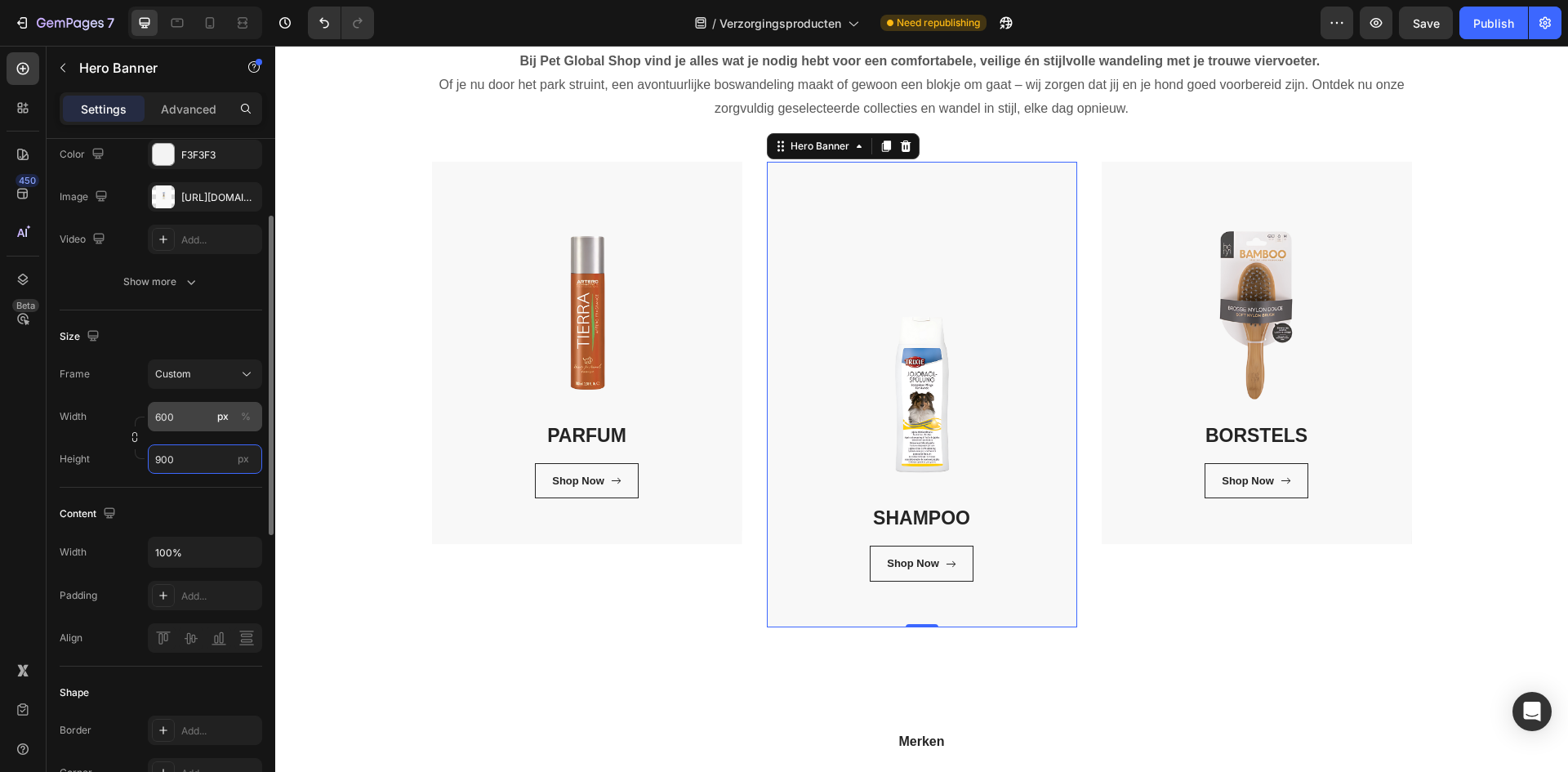
type input "900"
click at [179, 418] on input "600" at bounding box center [205, 416] width 115 height 29
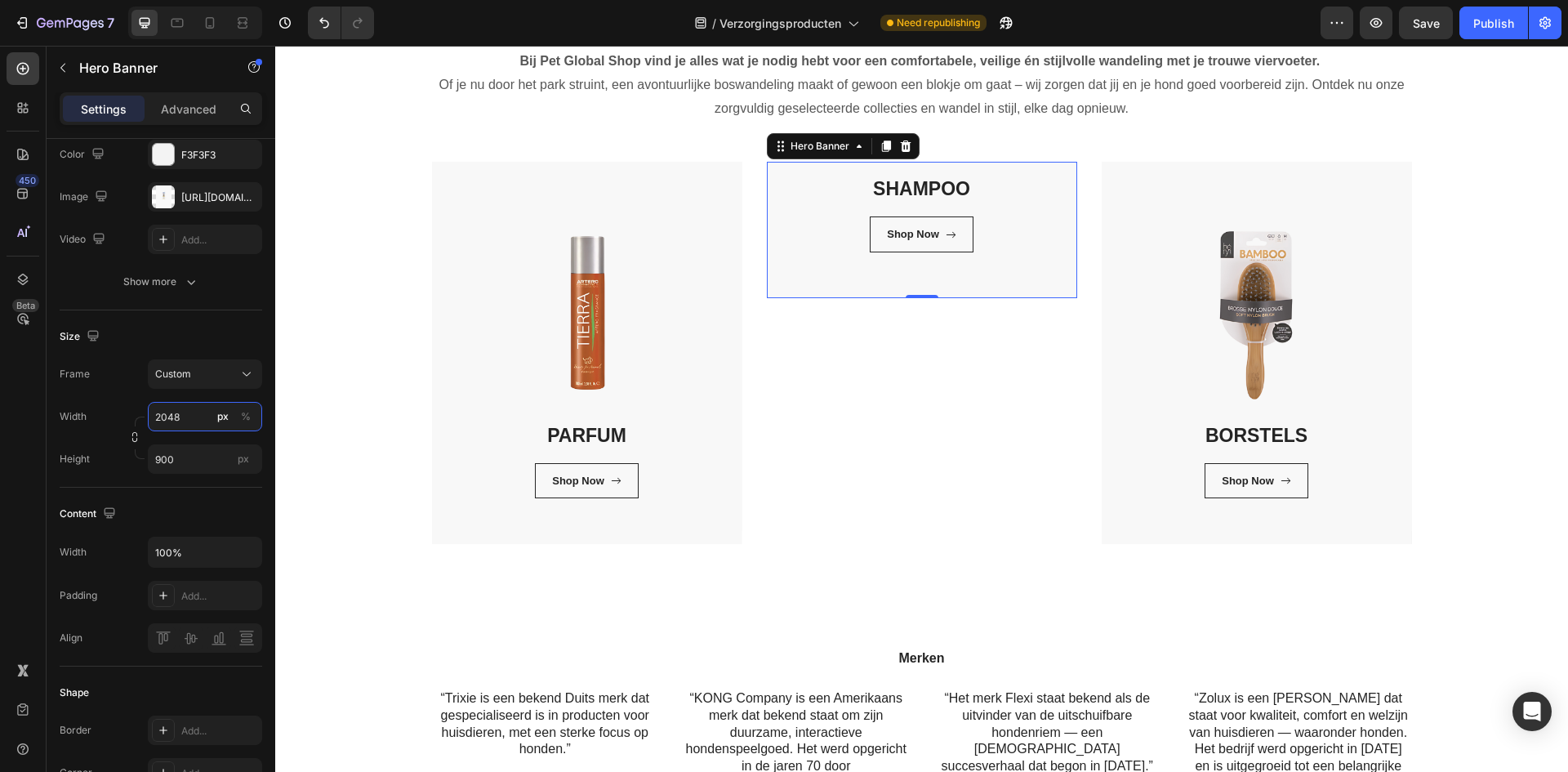
type input "2048"
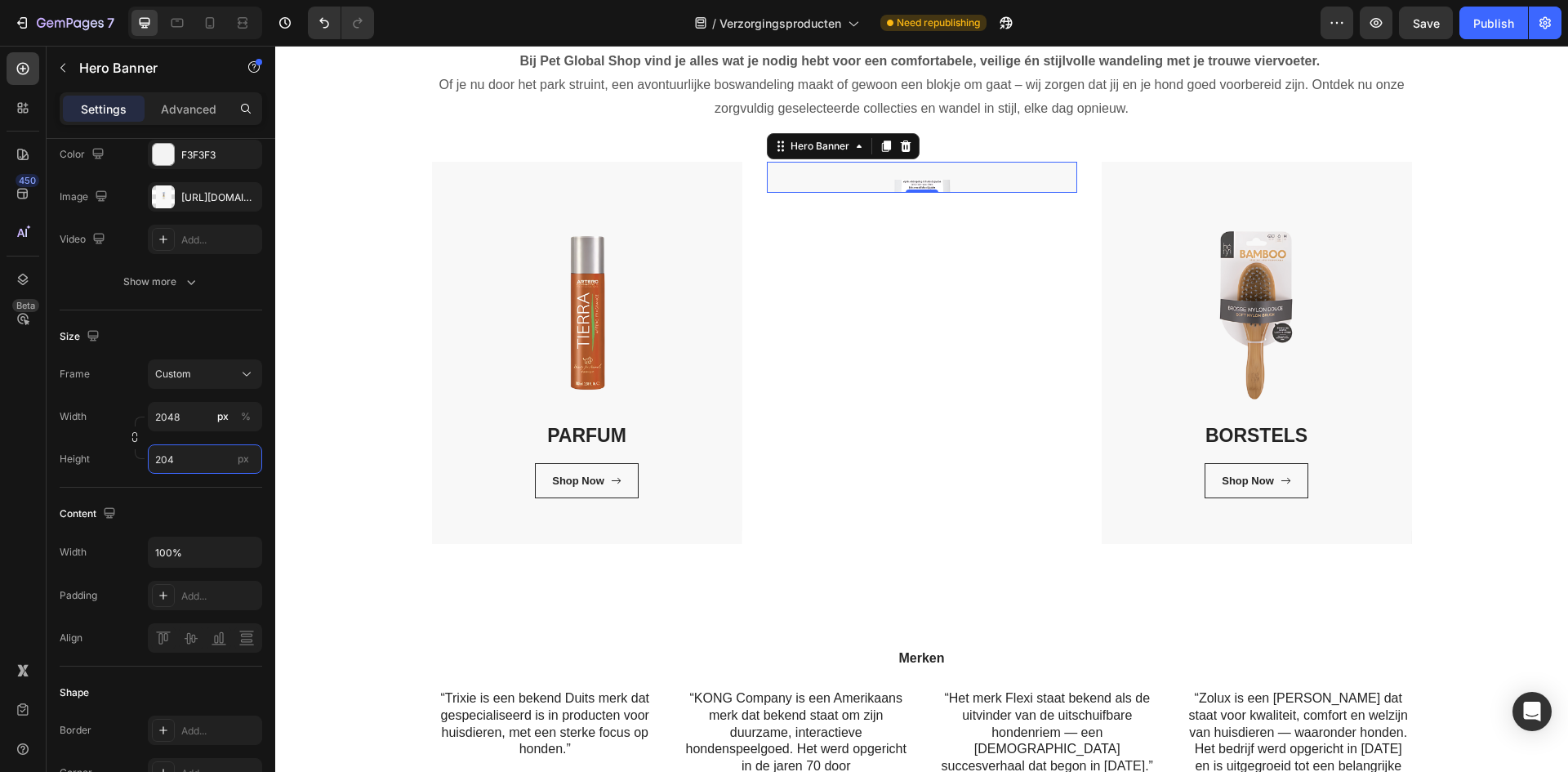
type input "2048"
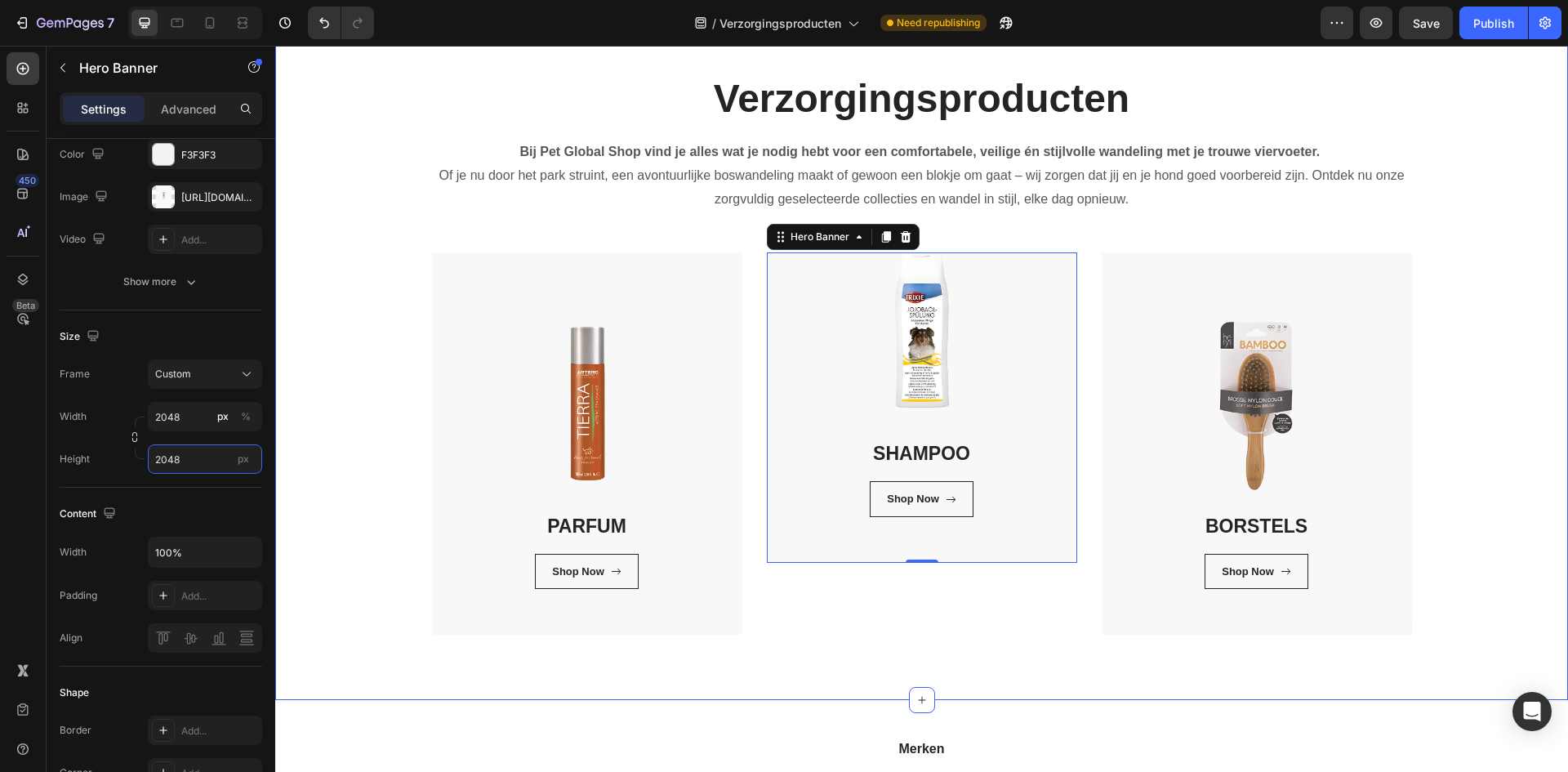
scroll to position [0, 0]
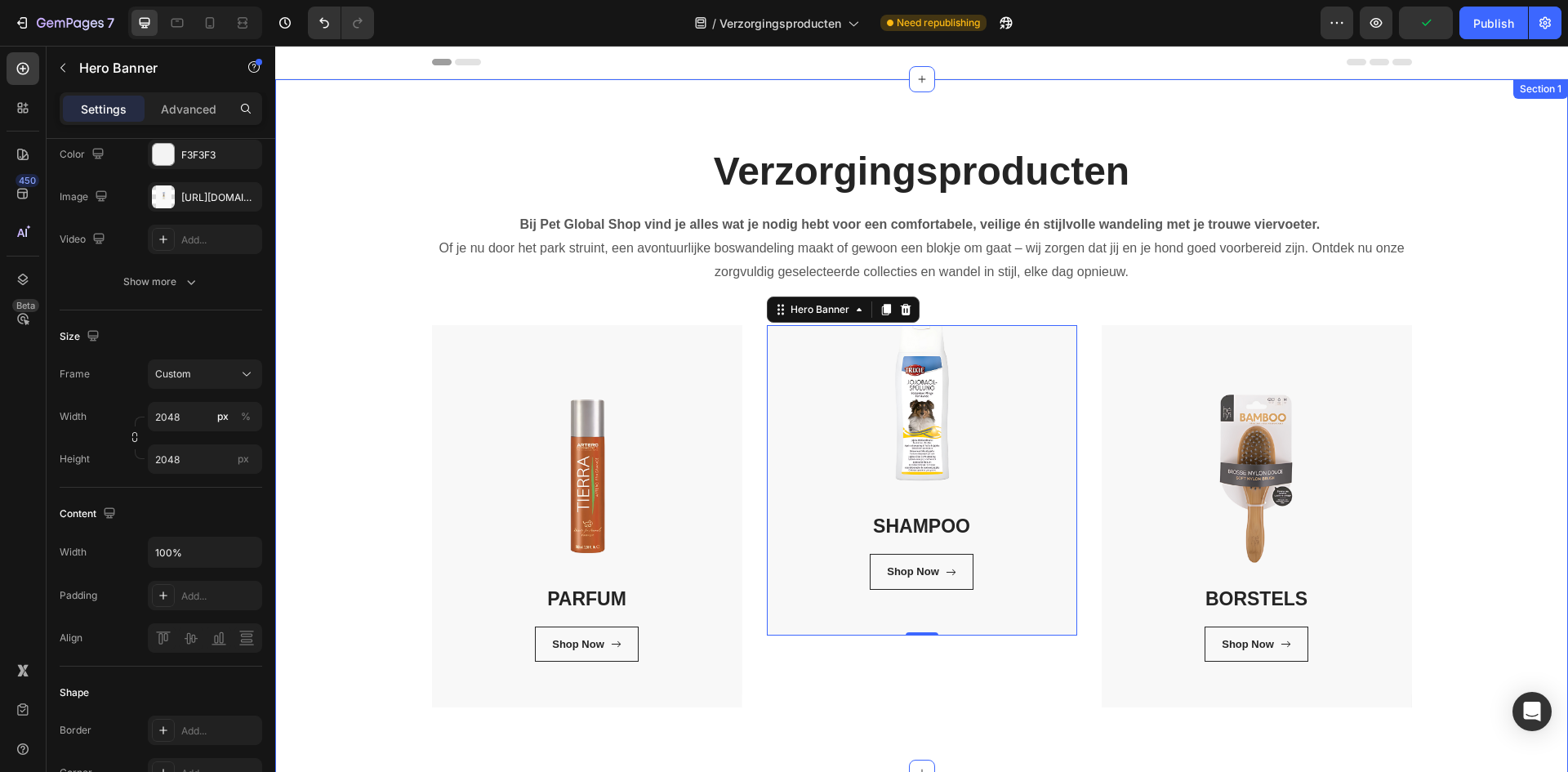
click at [901, 692] on div "SHAMPOO Heading Shop Now Button Row Row Hero Banner 0" at bounding box center [922, 516] width 310 height 382
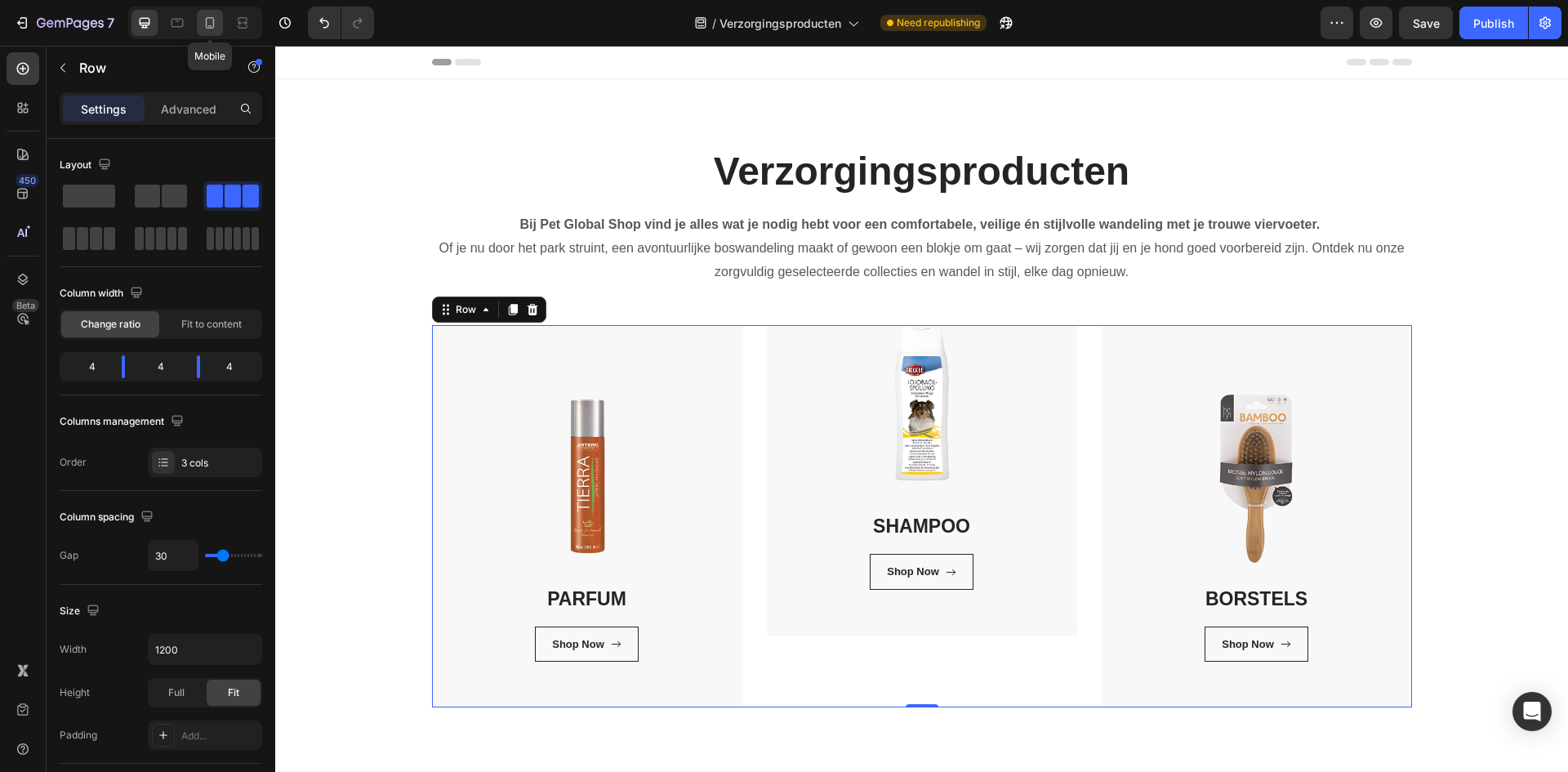
click at [210, 19] on icon at bounding box center [210, 23] width 17 height 17
type input "0"
type input "100%"
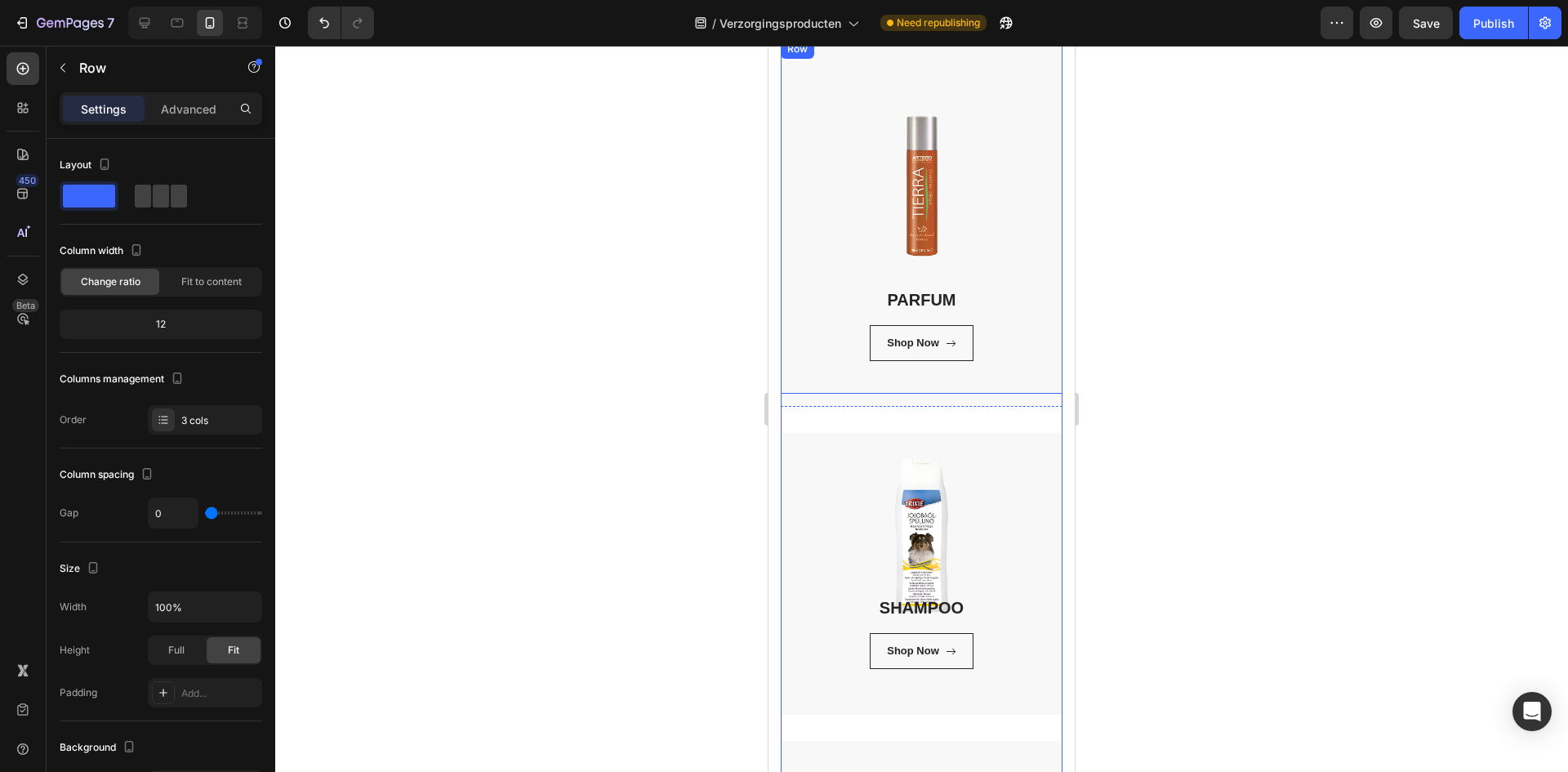
scroll to position [459, 0]
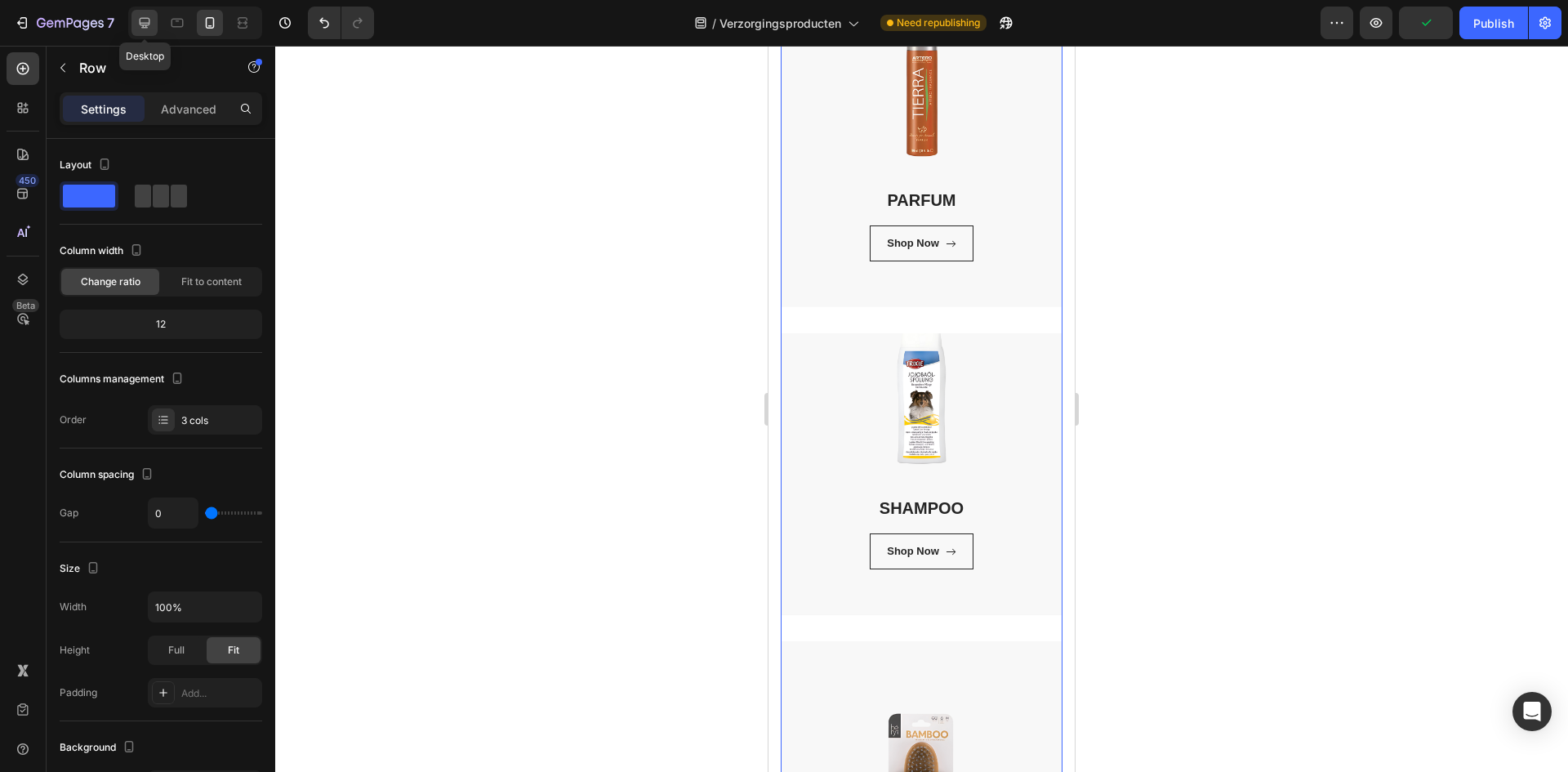
click at [150, 24] on icon at bounding box center [144, 23] width 17 height 17
type input "30"
type input "1200"
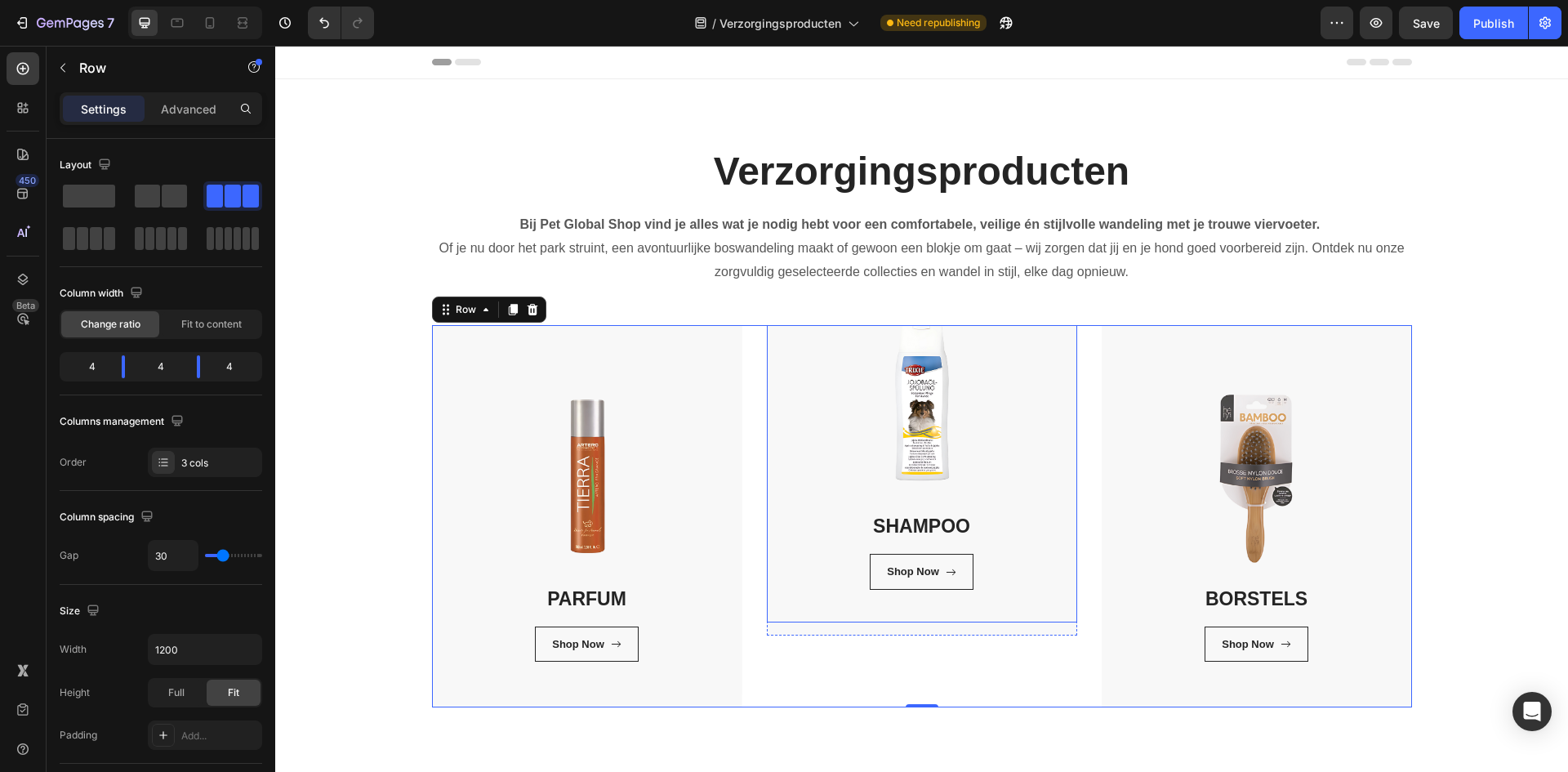
click at [797, 613] on div "SHAMPOO Heading Shop Now Button Row Row" at bounding box center [922, 437] width 310 height 369
click at [903, 680] on div "SHAMPOO Heading Shop Now Button Row Row Hero Banner" at bounding box center [922, 516] width 310 height 382
click at [1007, 624] on div "SHAMPOO Heading Shop Now Button Row Row" at bounding box center [922, 444] width 310 height 382
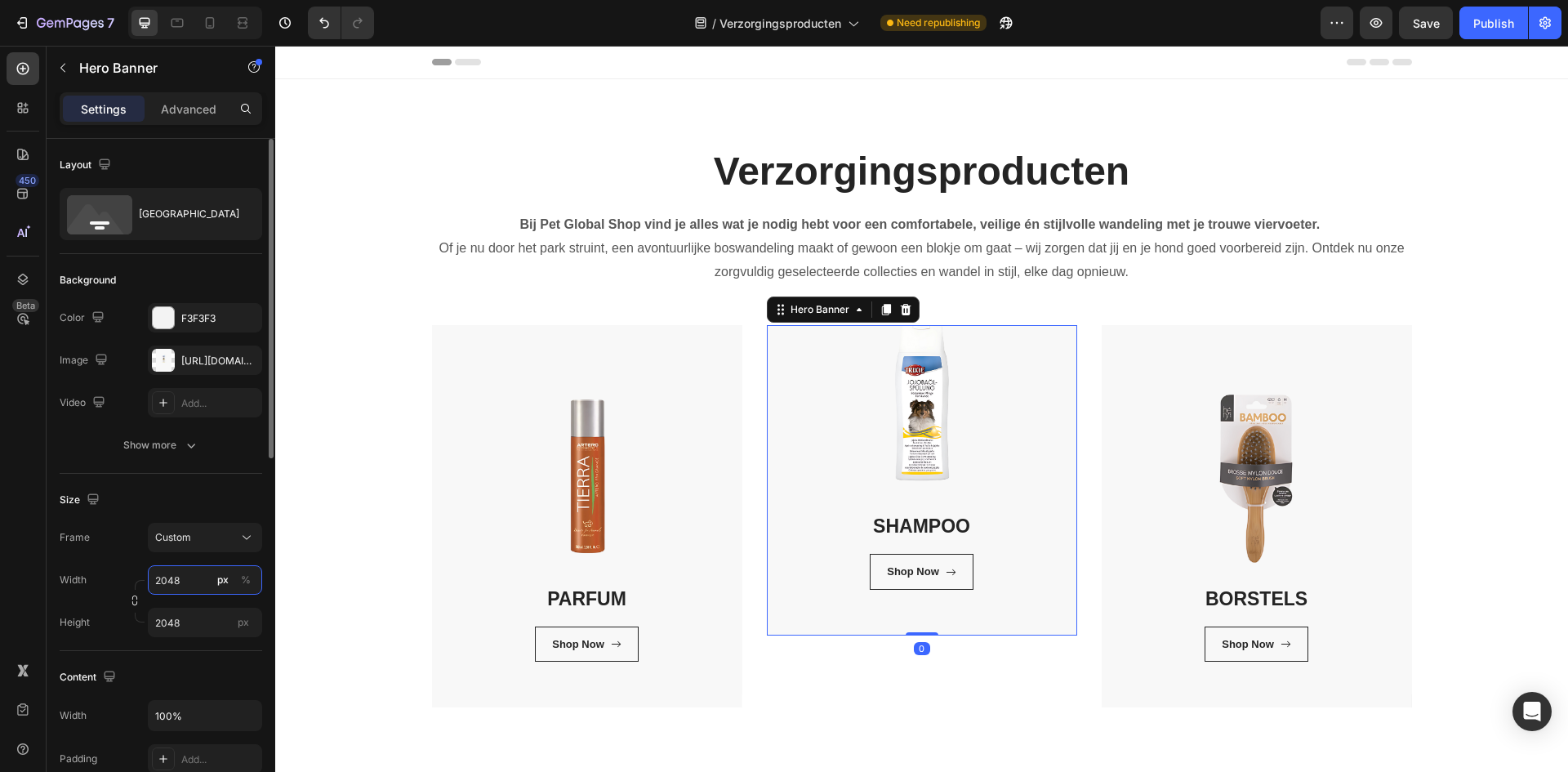
click at [189, 579] on input "2048" at bounding box center [205, 580] width 115 height 29
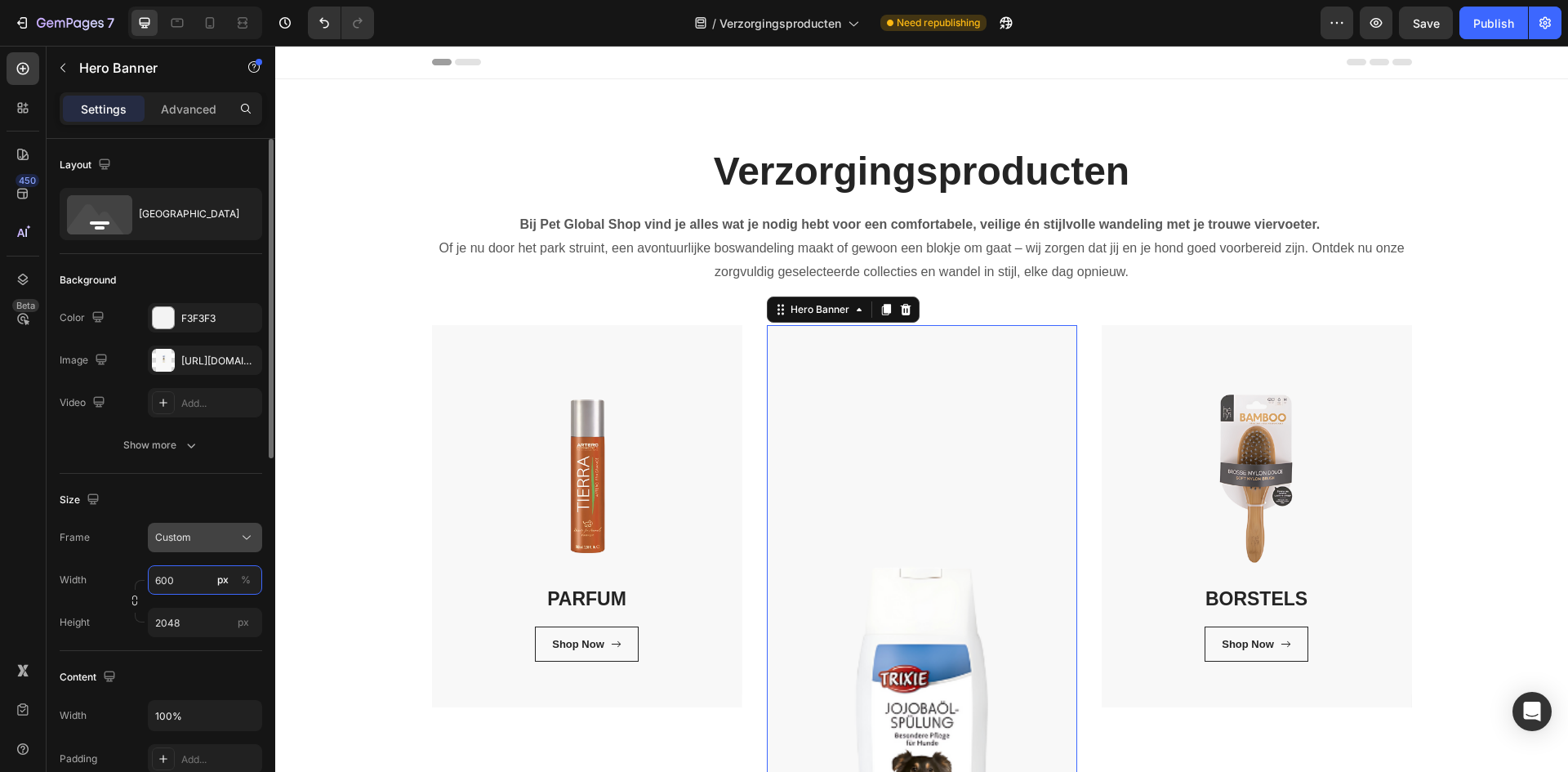
type input "600"
type input "0"
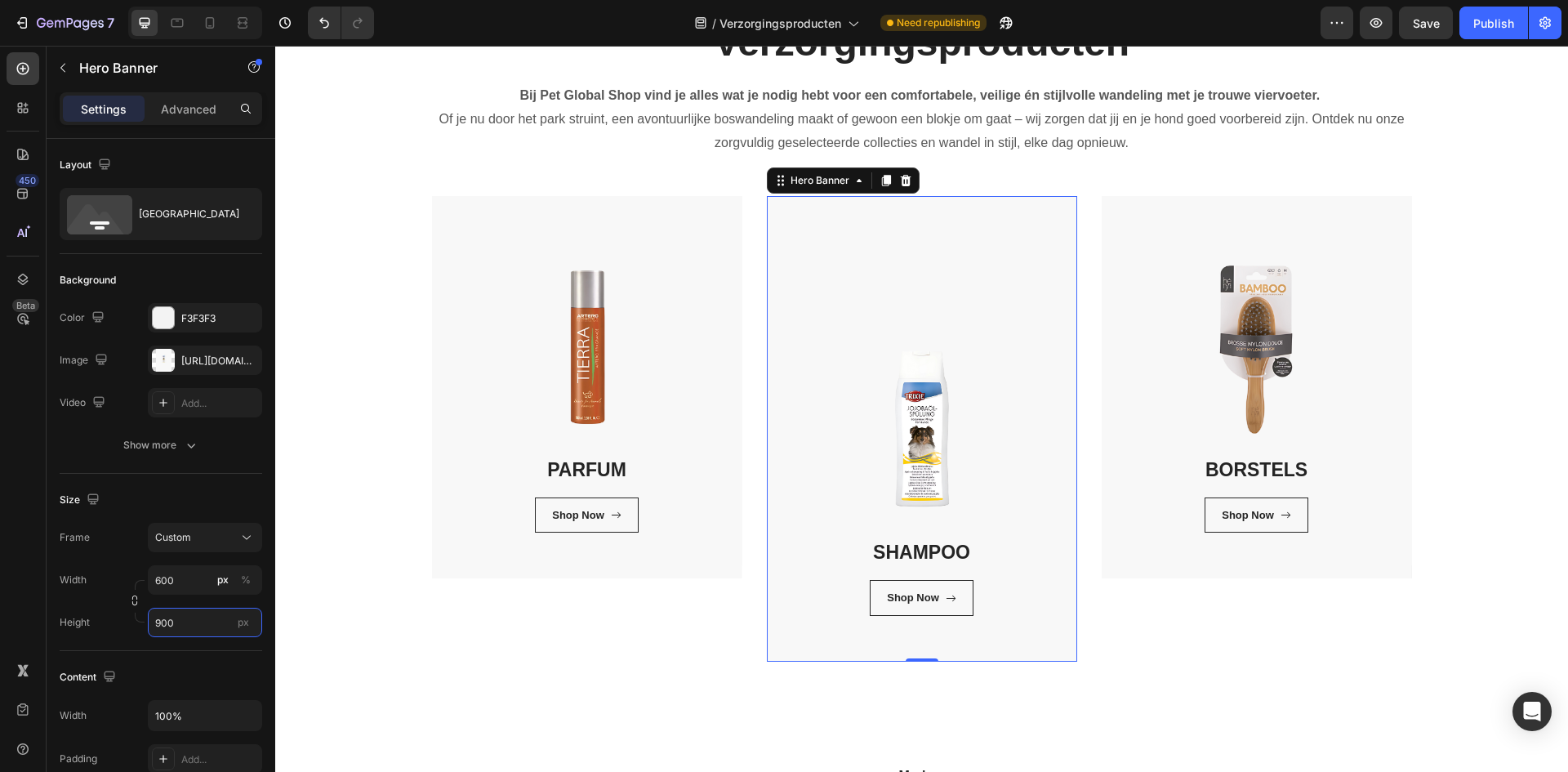
scroll to position [81, 0]
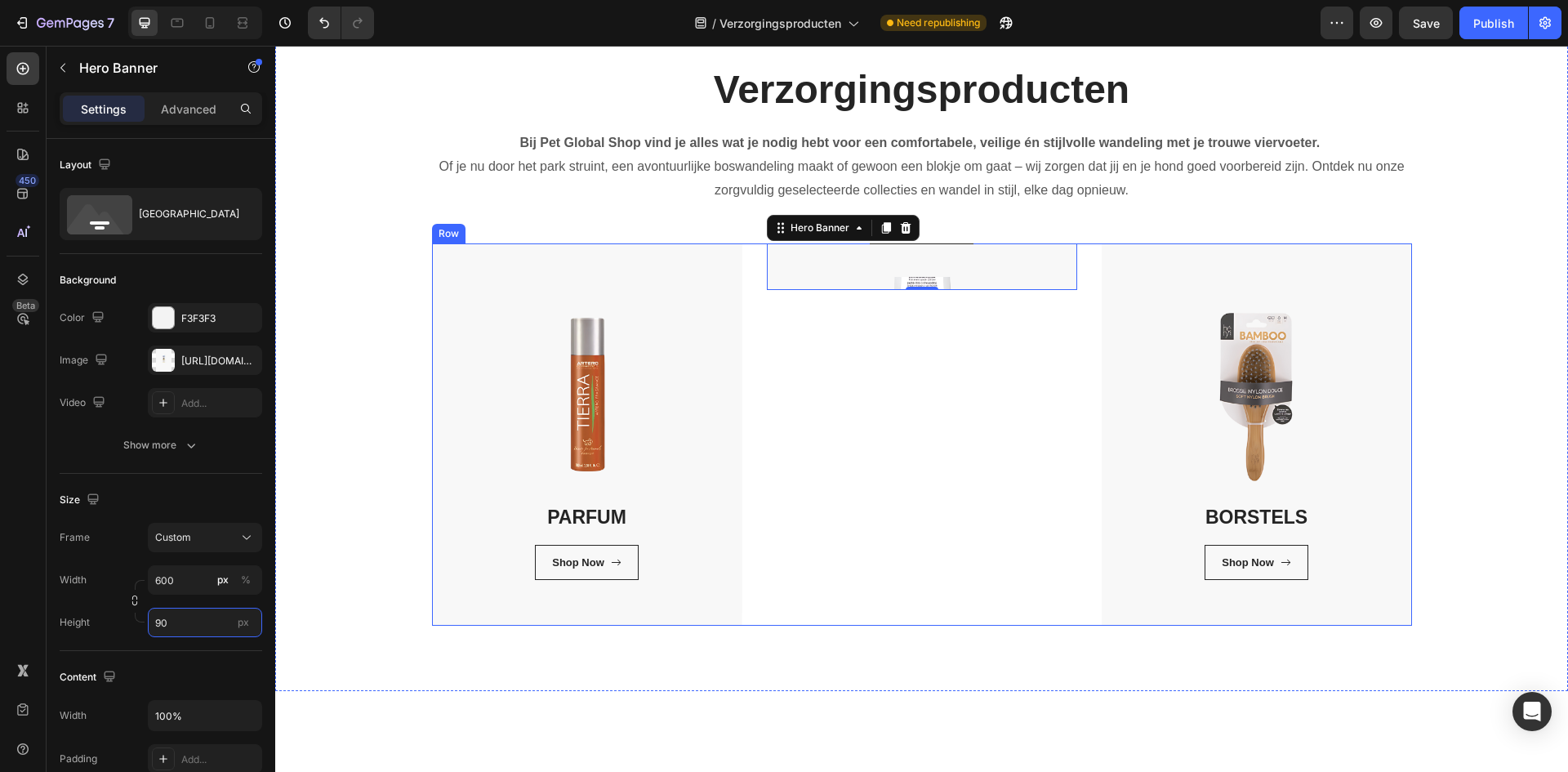
type input "9"
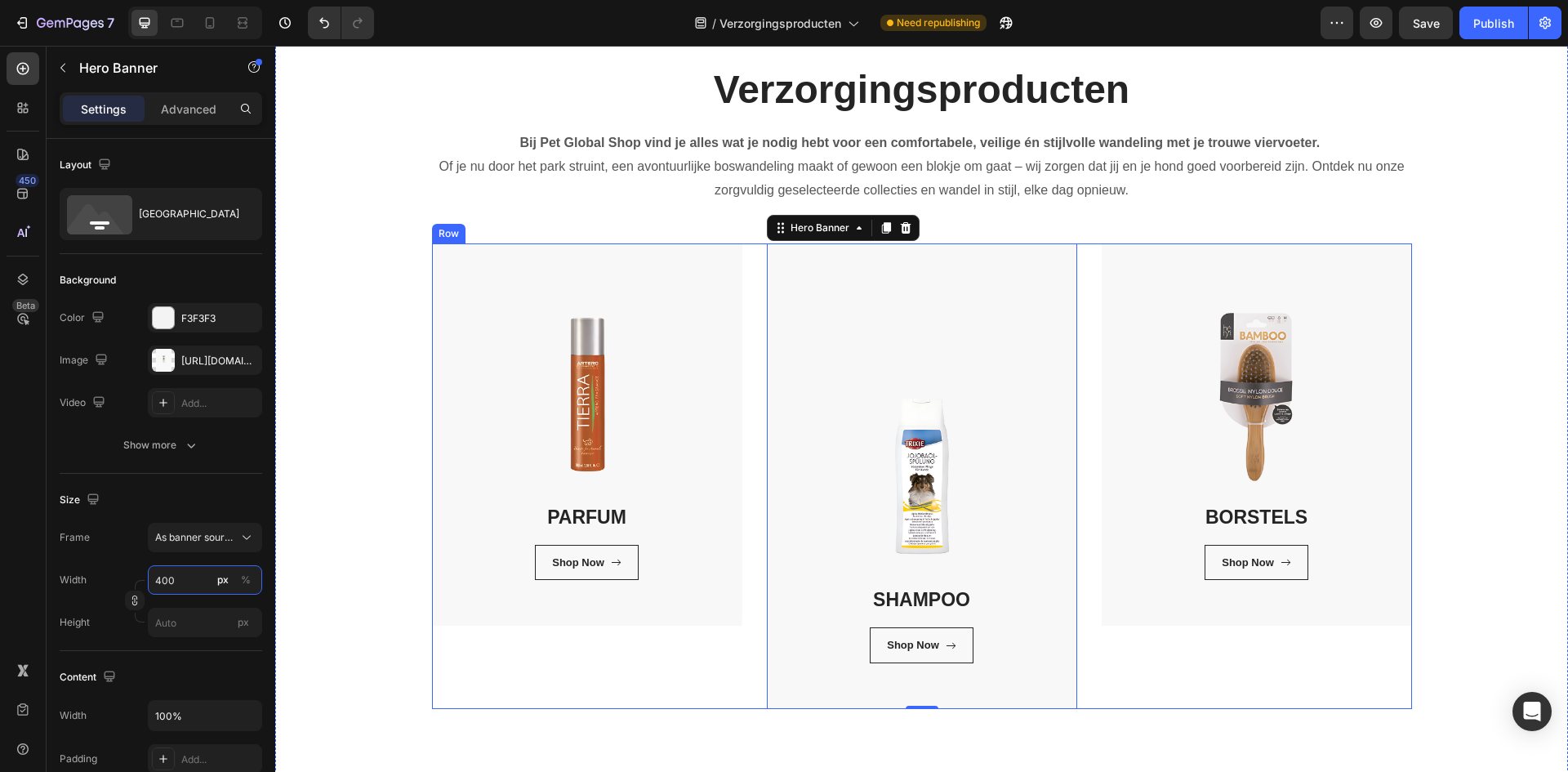
type input "400"
click at [196, 618] on input "px" at bounding box center [205, 622] width 115 height 29
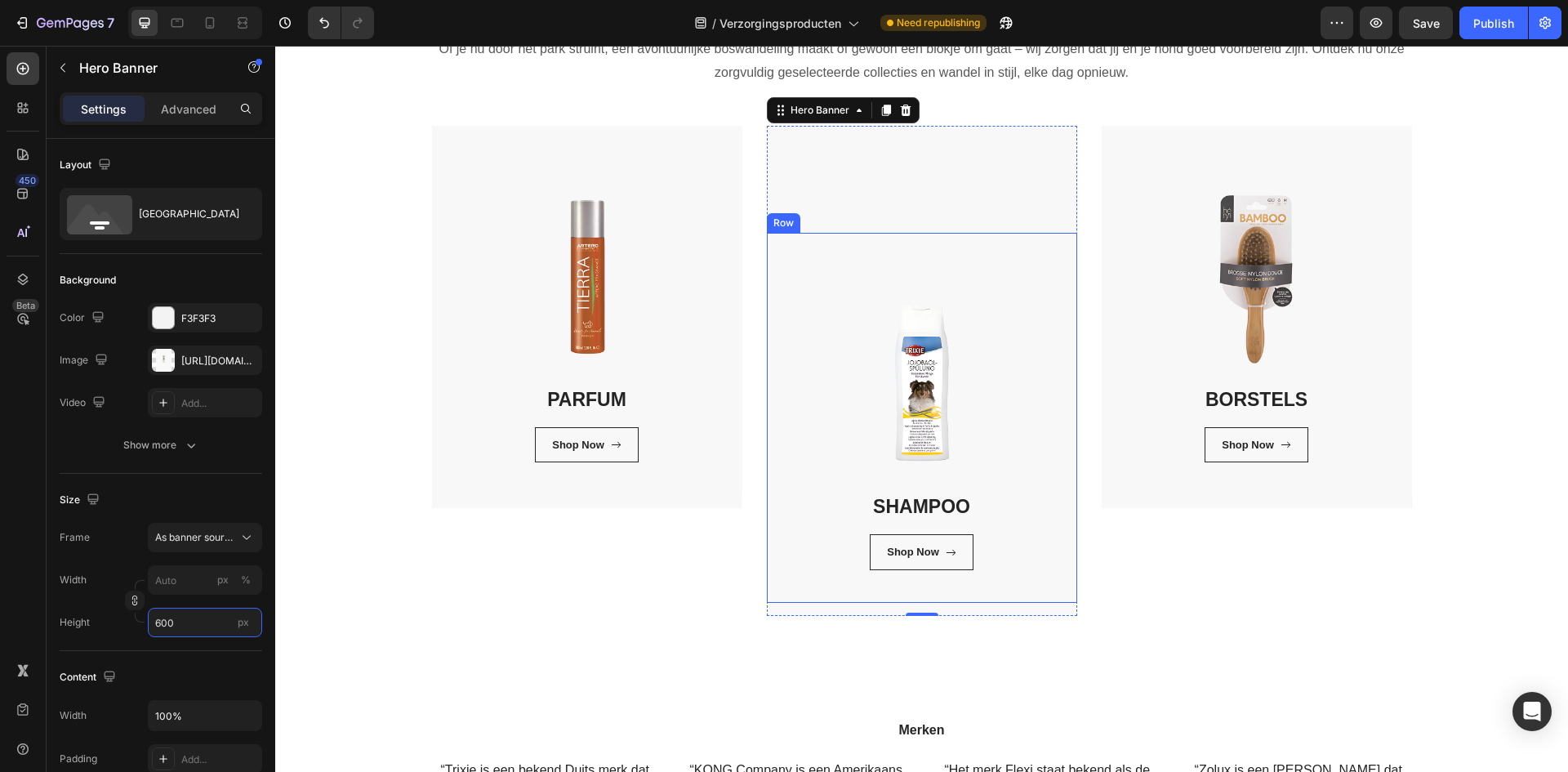
scroll to position [164, 0]
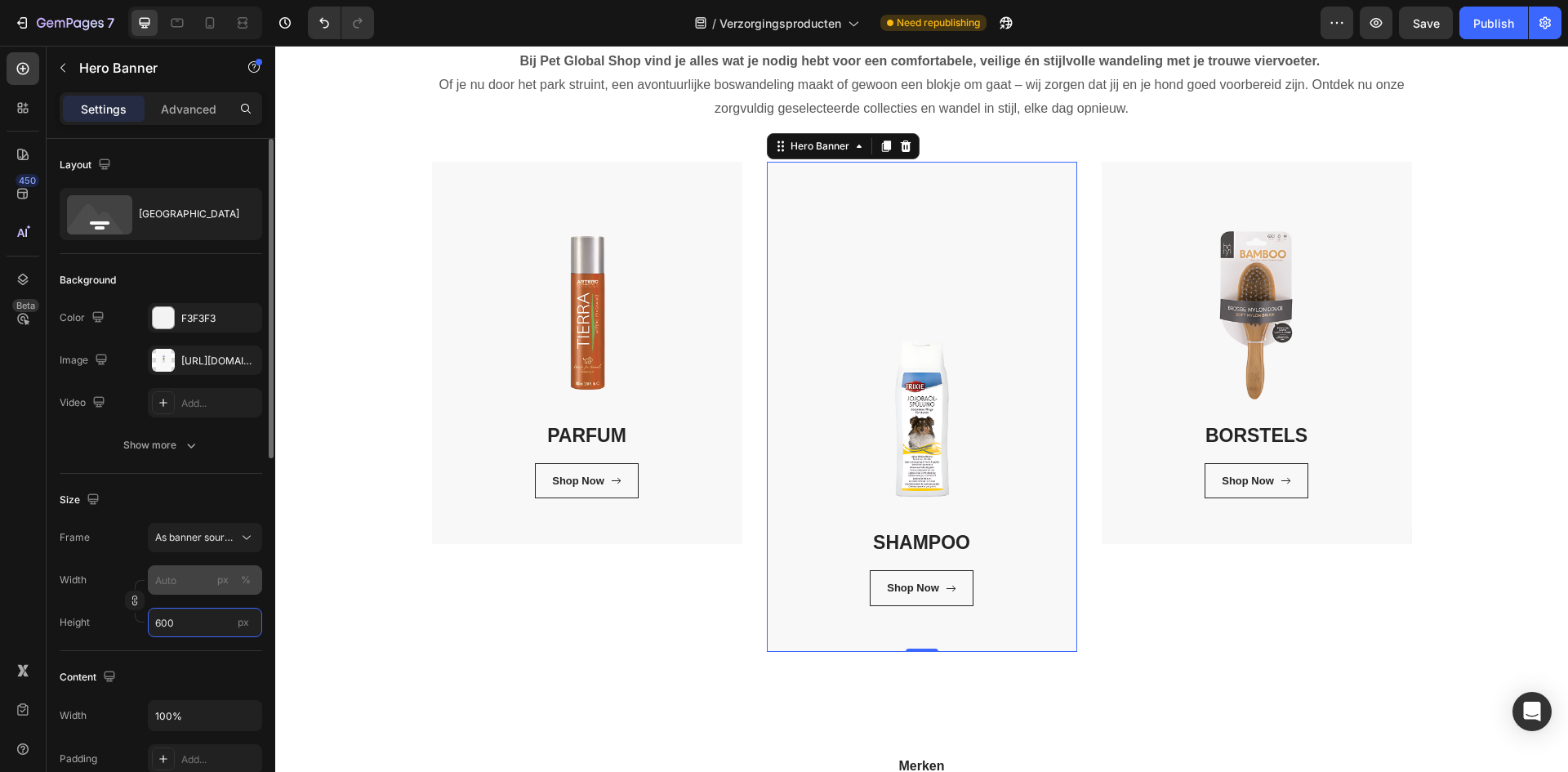
type input "600"
click at [191, 586] on input "px %" at bounding box center [205, 580] width 115 height 29
type input "2"
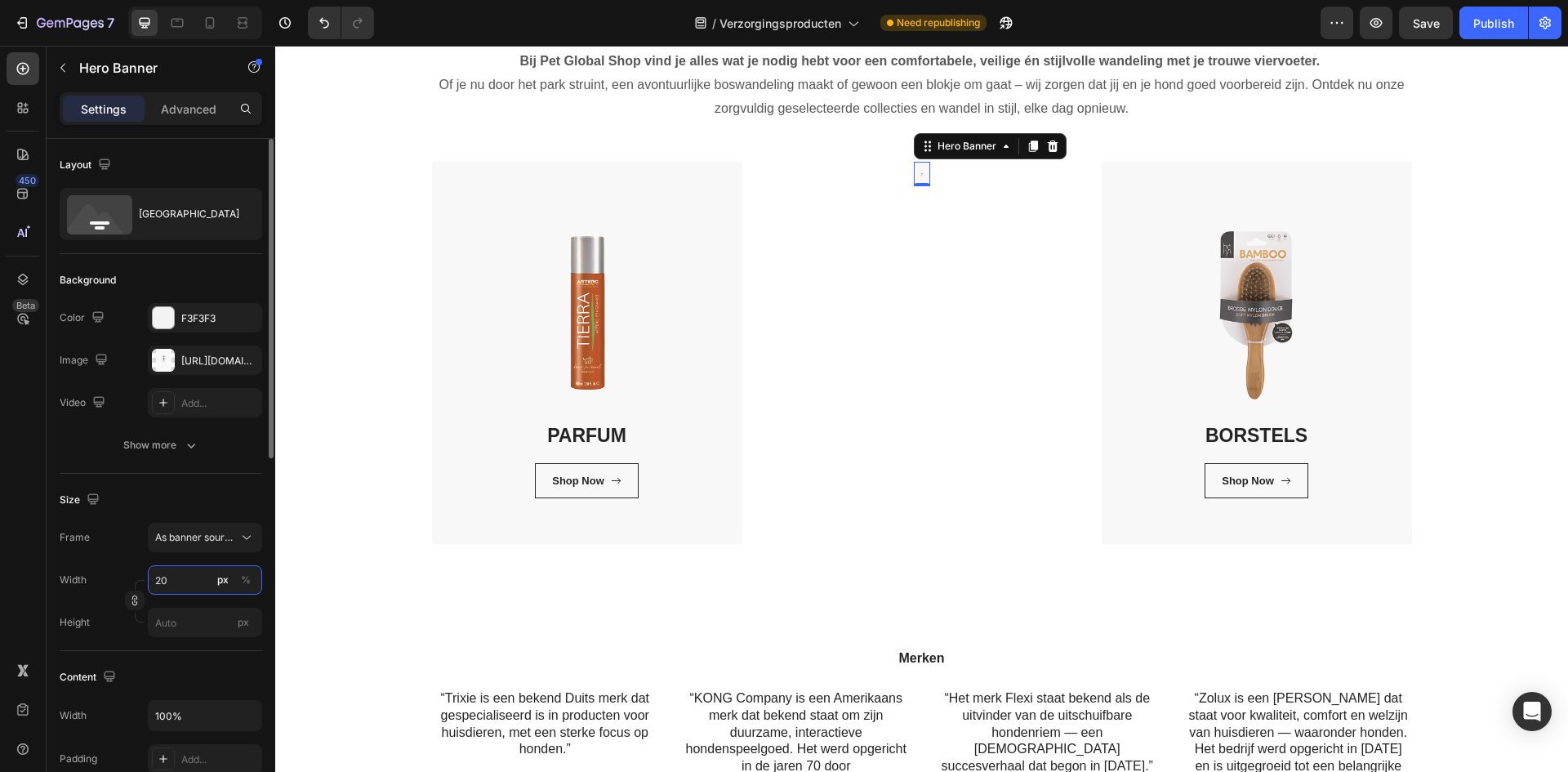
type input "2"
type input "3"
click at [141, 596] on button "button" at bounding box center [135, 601] width 20 height 20
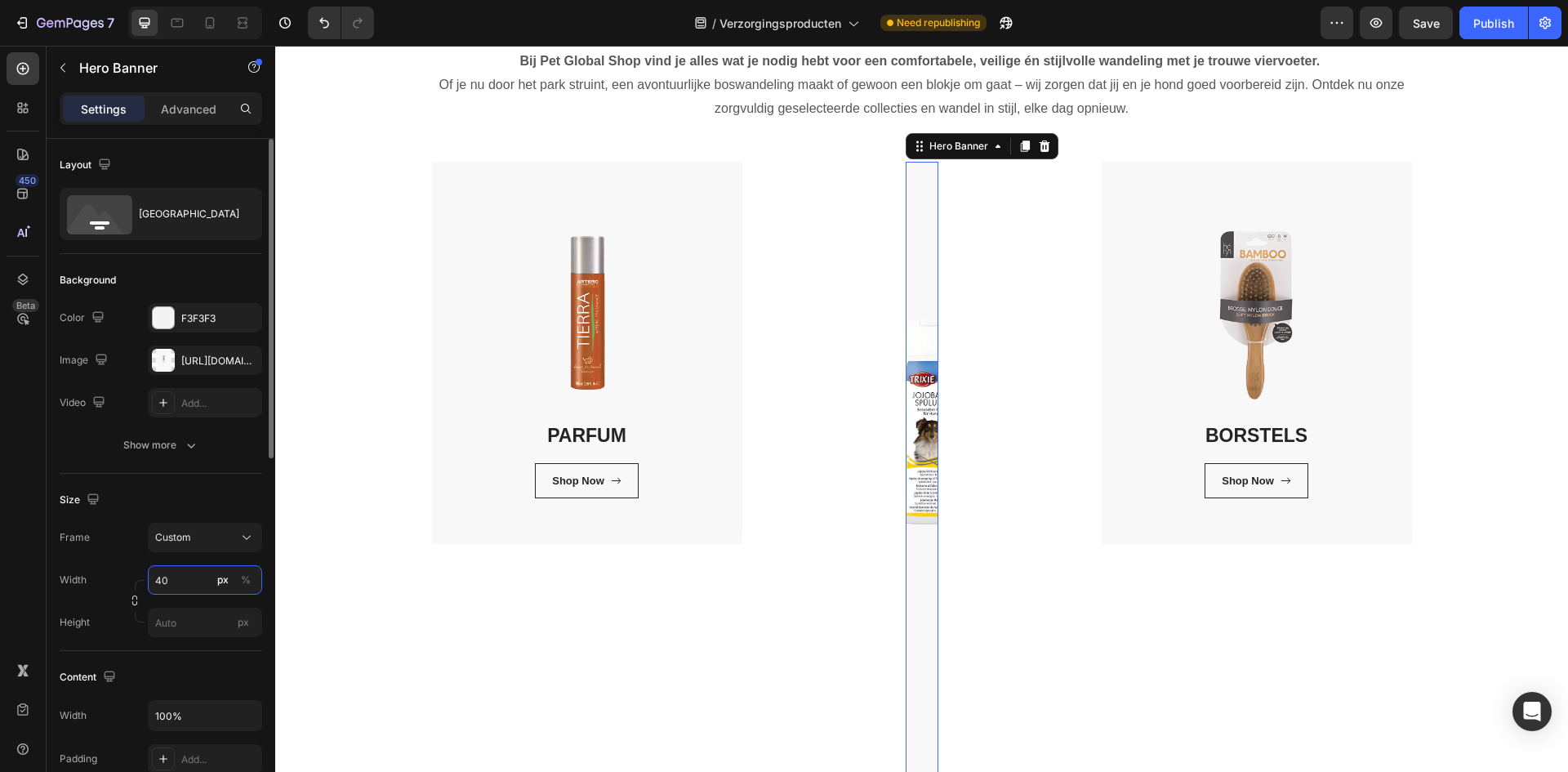
click at [184, 575] on input "40" at bounding box center [205, 580] width 115 height 29
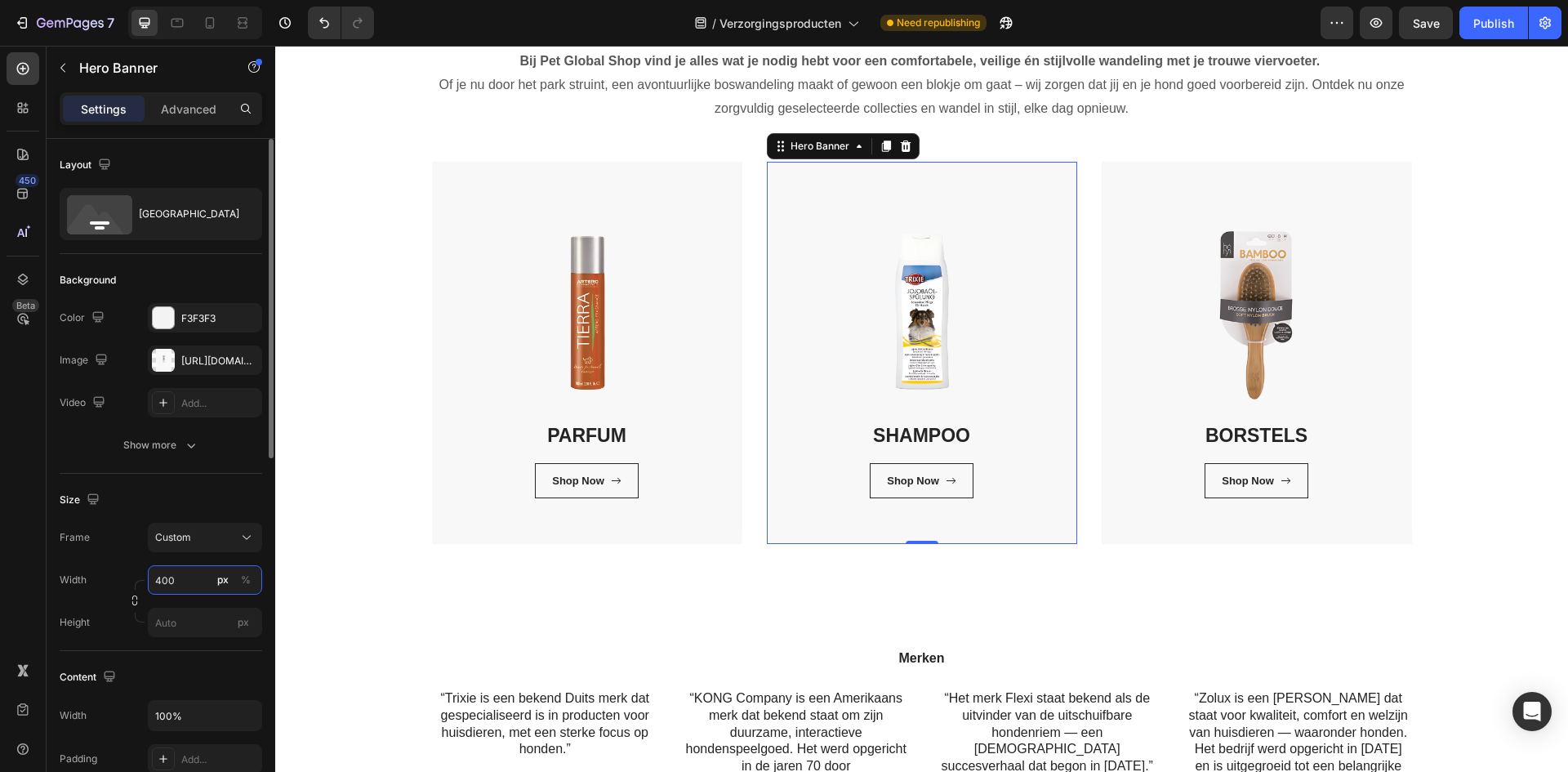
type input "400"
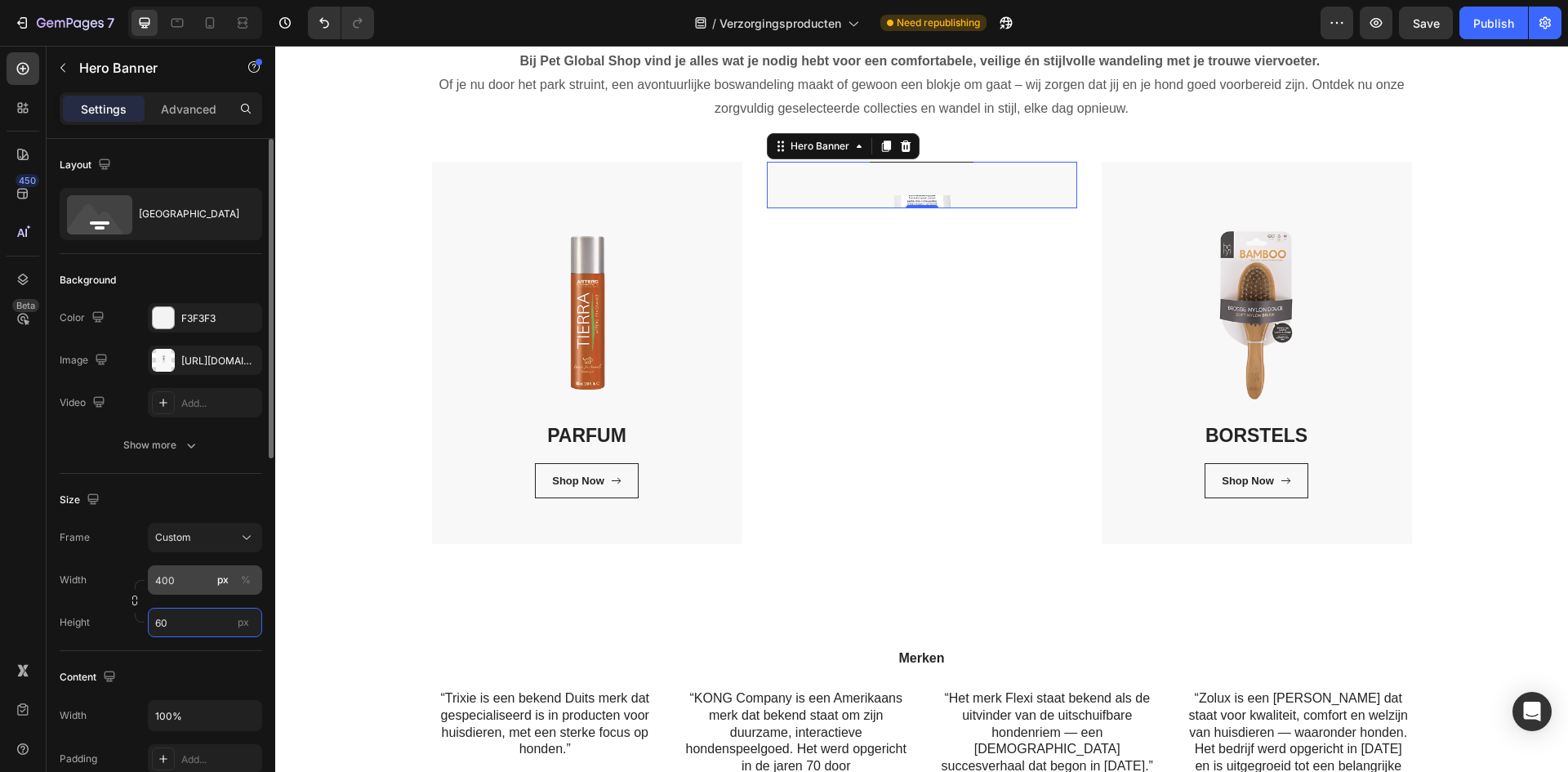
type input "6"
type input "8"
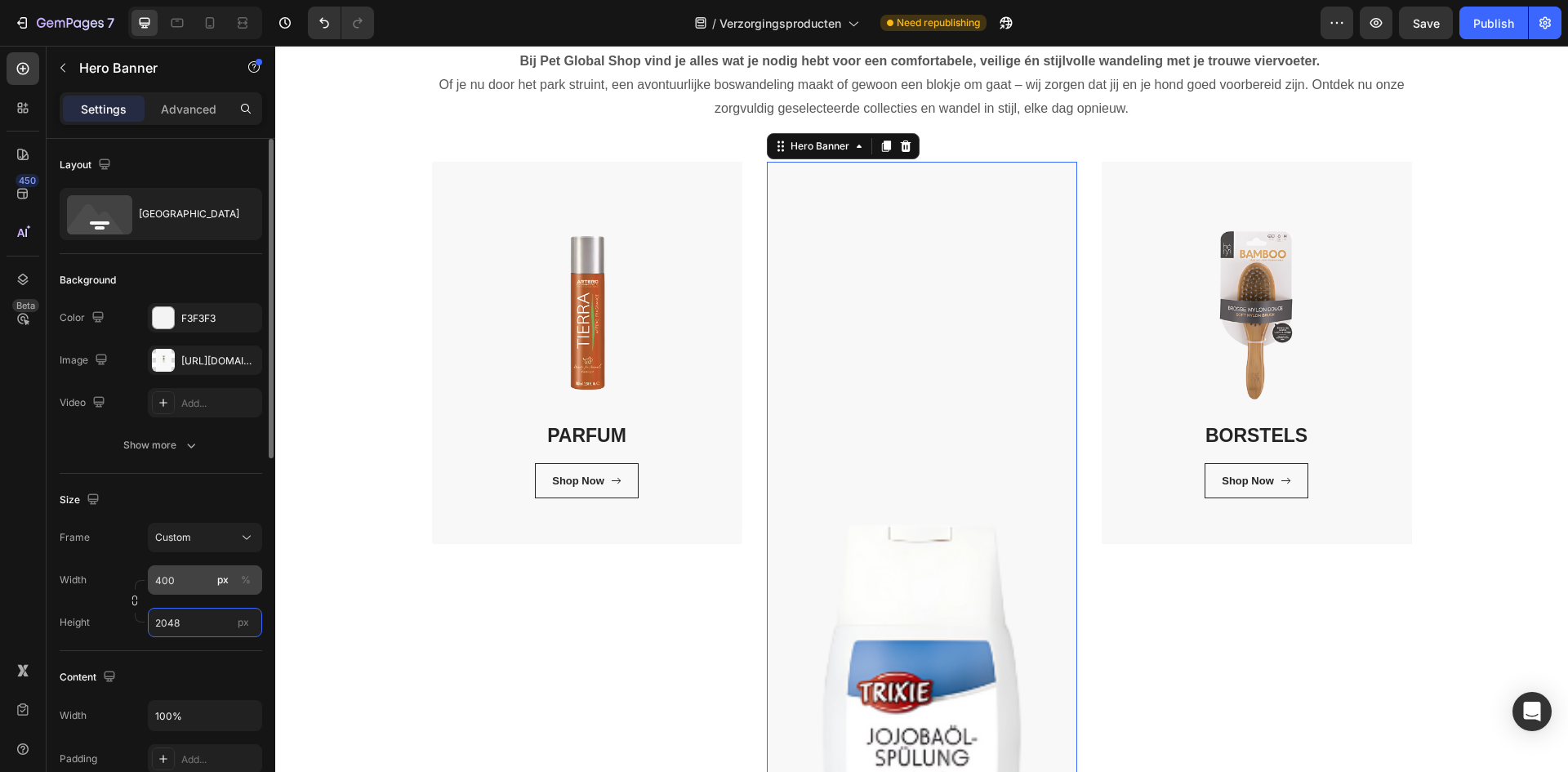
type input "2048"
click at [185, 587] on input "400" at bounding box center [205, 580] width 115 height 29
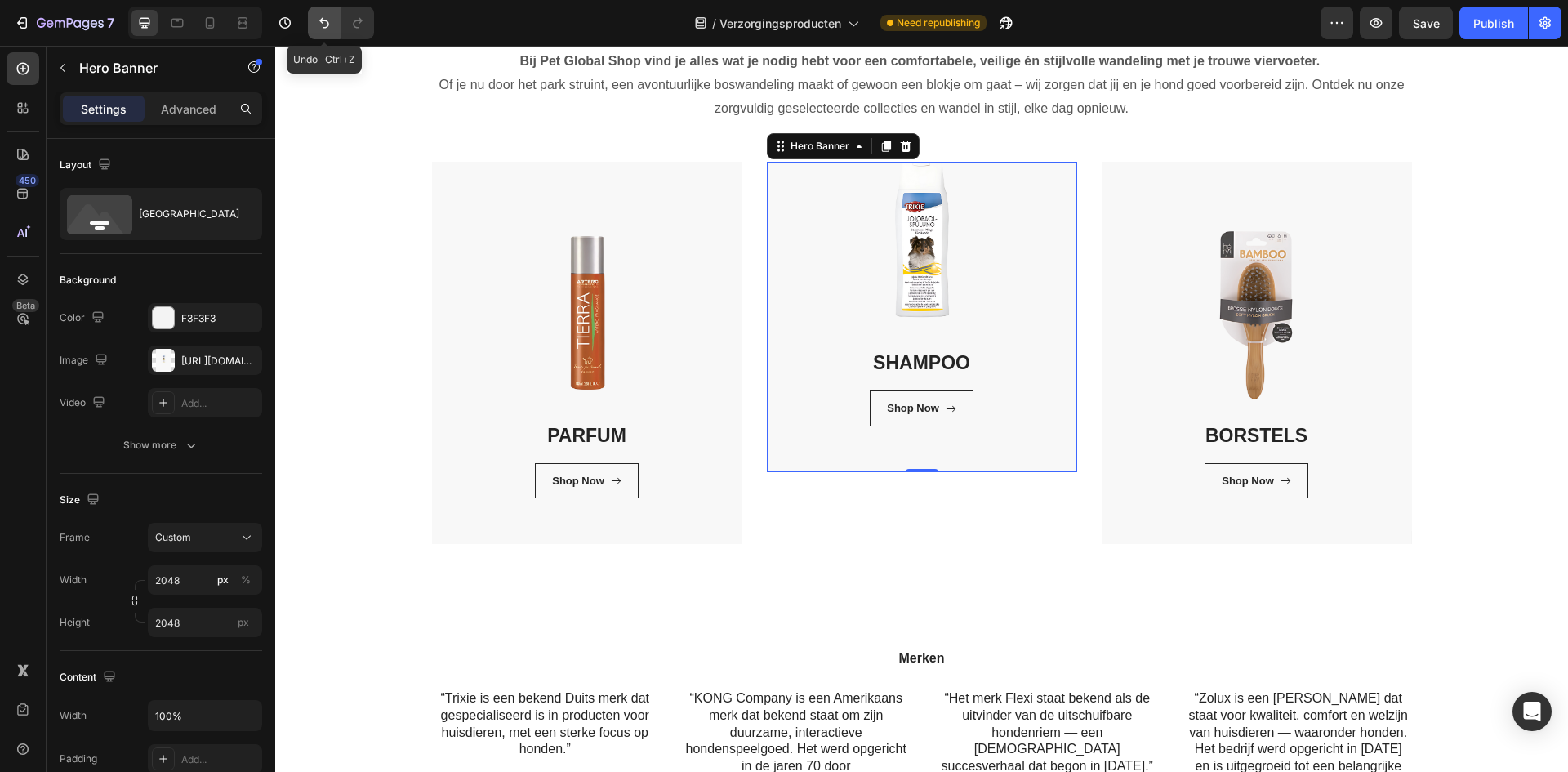
click at [331, 32] on button "Undo/Redo" at bounding box center [323, 23] width 32 height 32
type input "400"
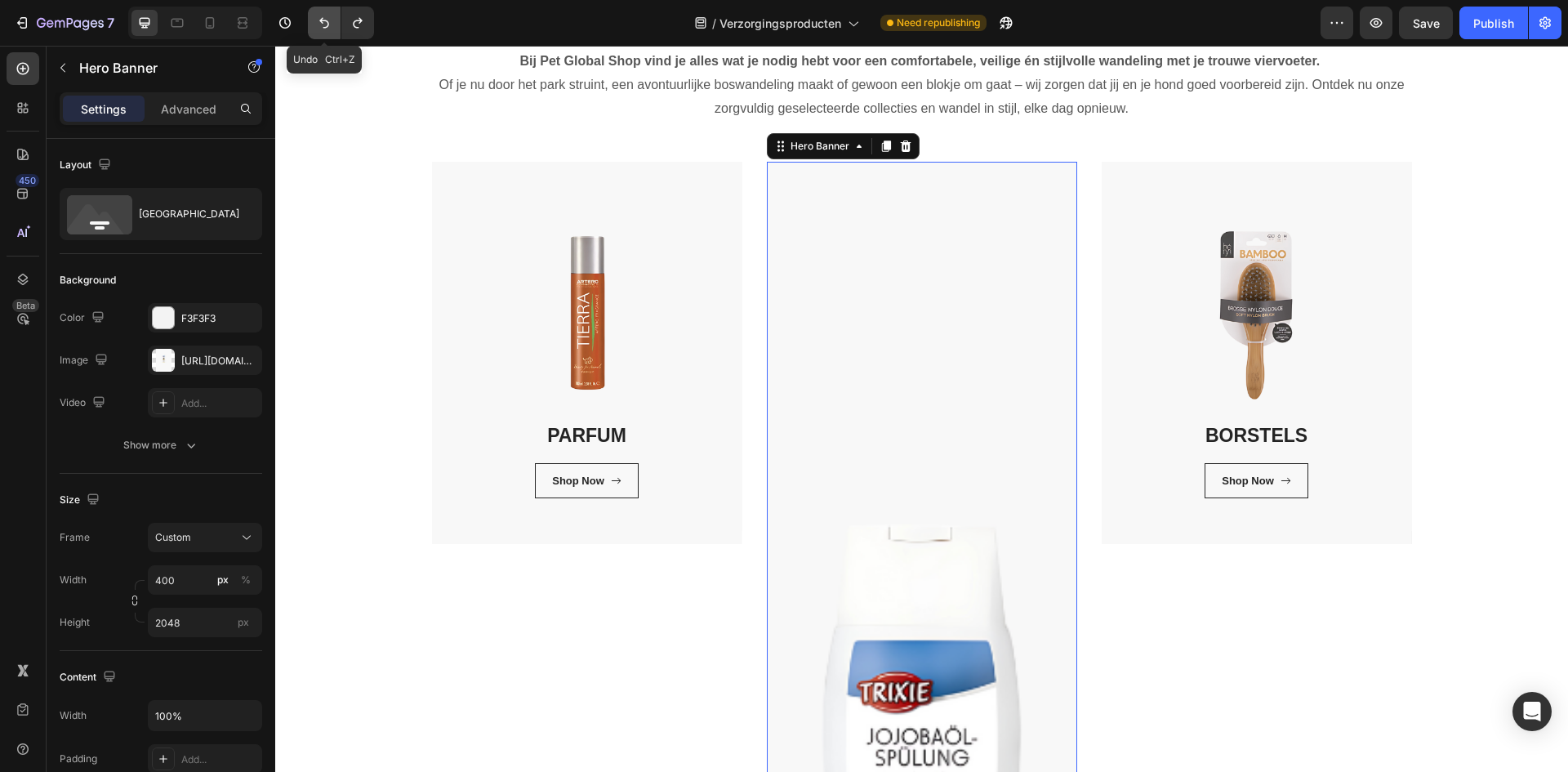
click at [331, 32] on button "Undo/Redo" at bounding box center [323, 23] width 32 height 32
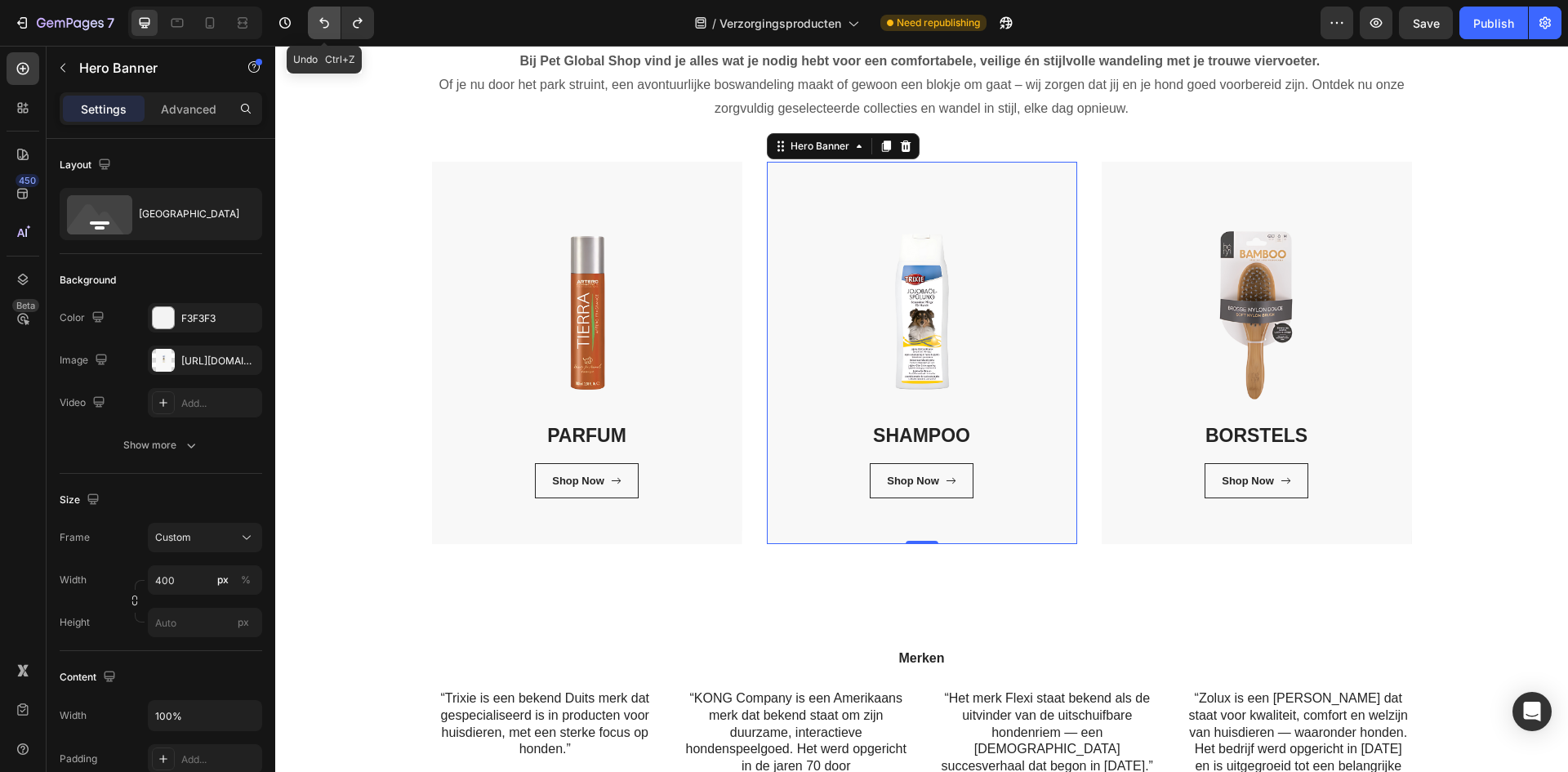
click at [331, 32] on button "Undo/Redo" at bounding box center [323, 23] width 32 height 32
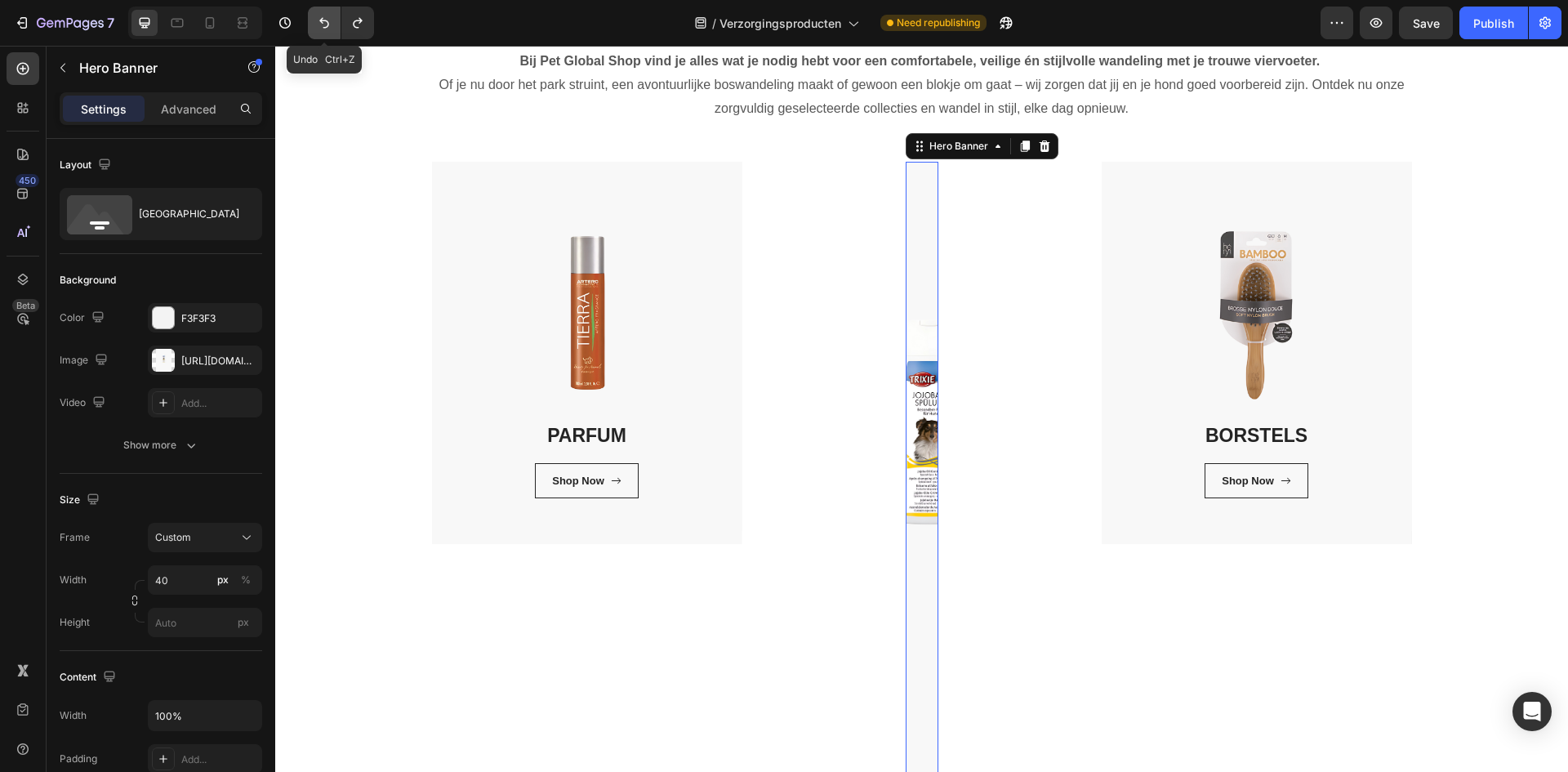
click at [331, 32] on button "Undo/Redo" at bounding box center [323, 23] width 32 height 32
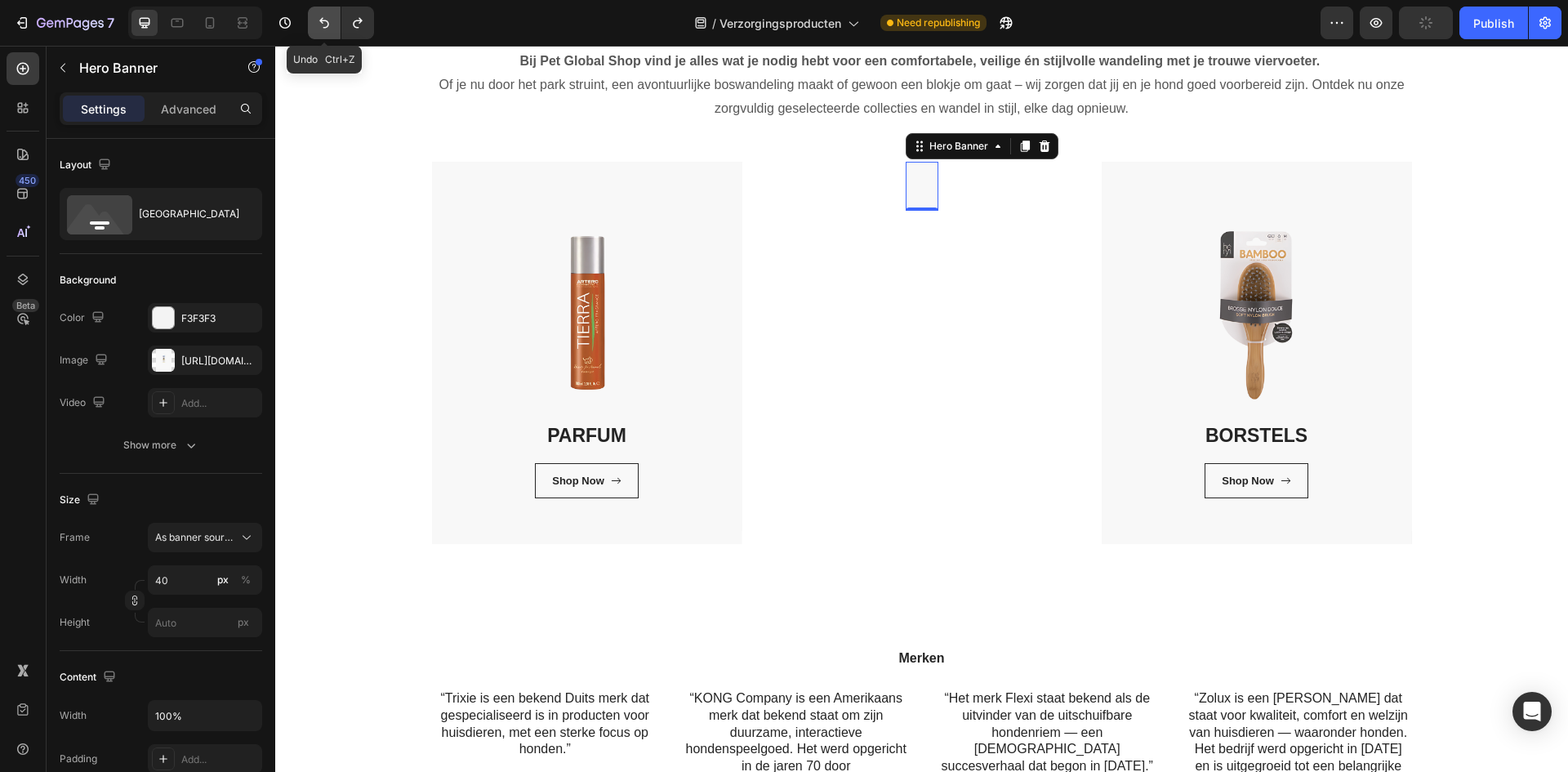
click at [331, 32] on button "Undo/Redo" at bounding box center [323, 23] width 32 height 32
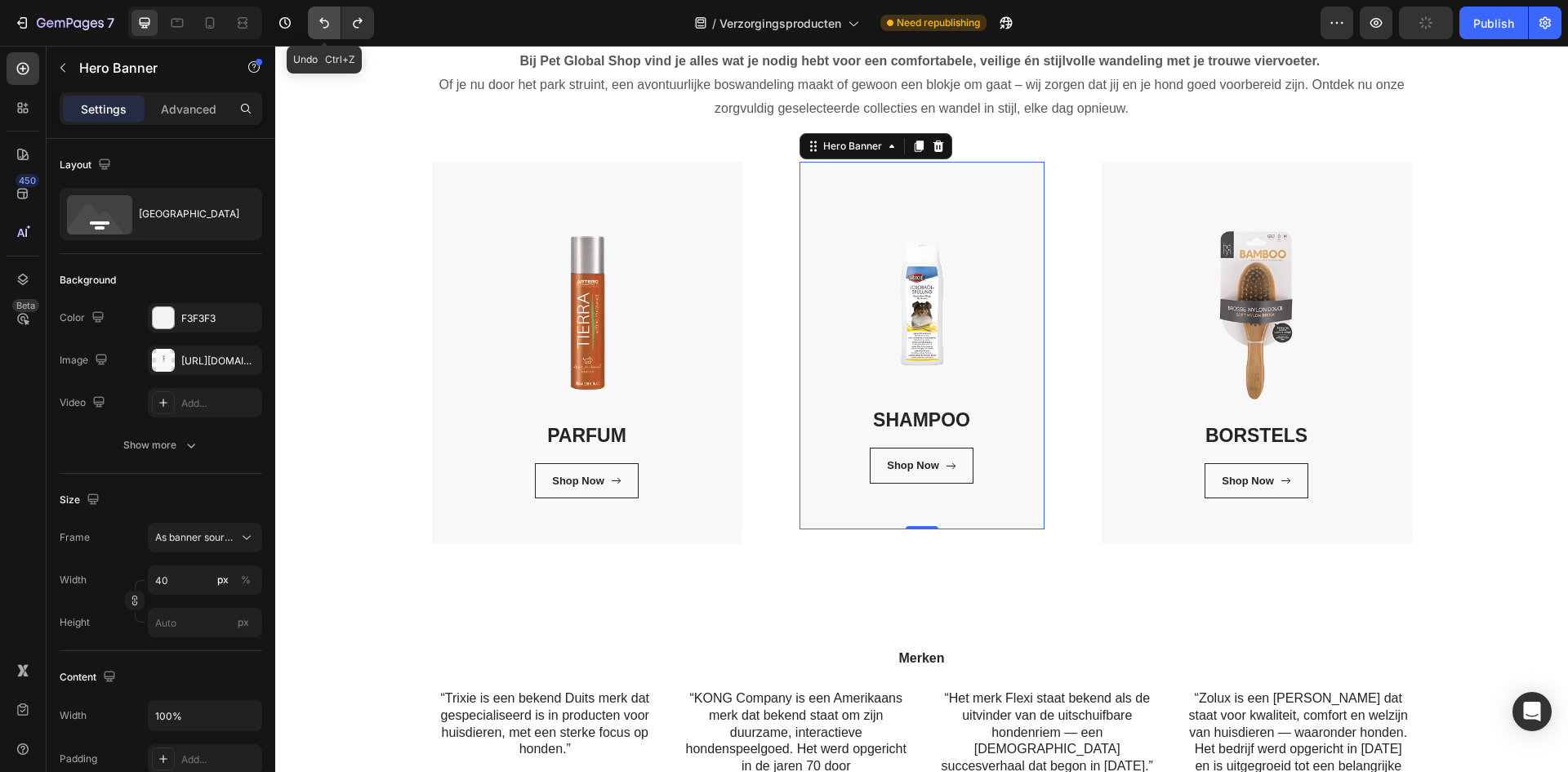
type input "300"
click at [331, 32] on button "Undo/Redo" at bounding box center [323, 23] width 32 height 32
type input "600"
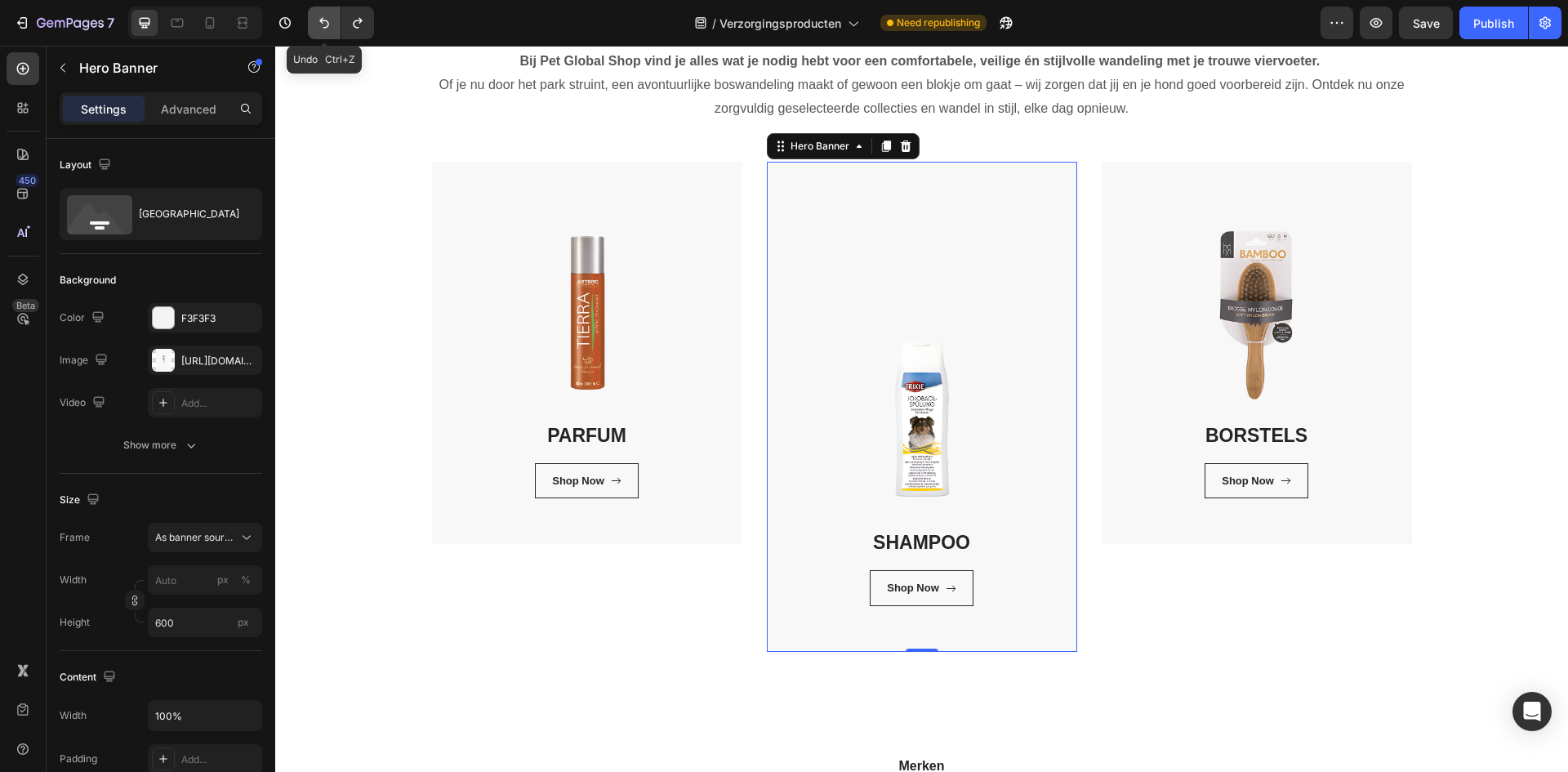
click at [331, 32] on button "Undo/Redo" at bounding box center [323, 23] width 32 height 32
type input "400"
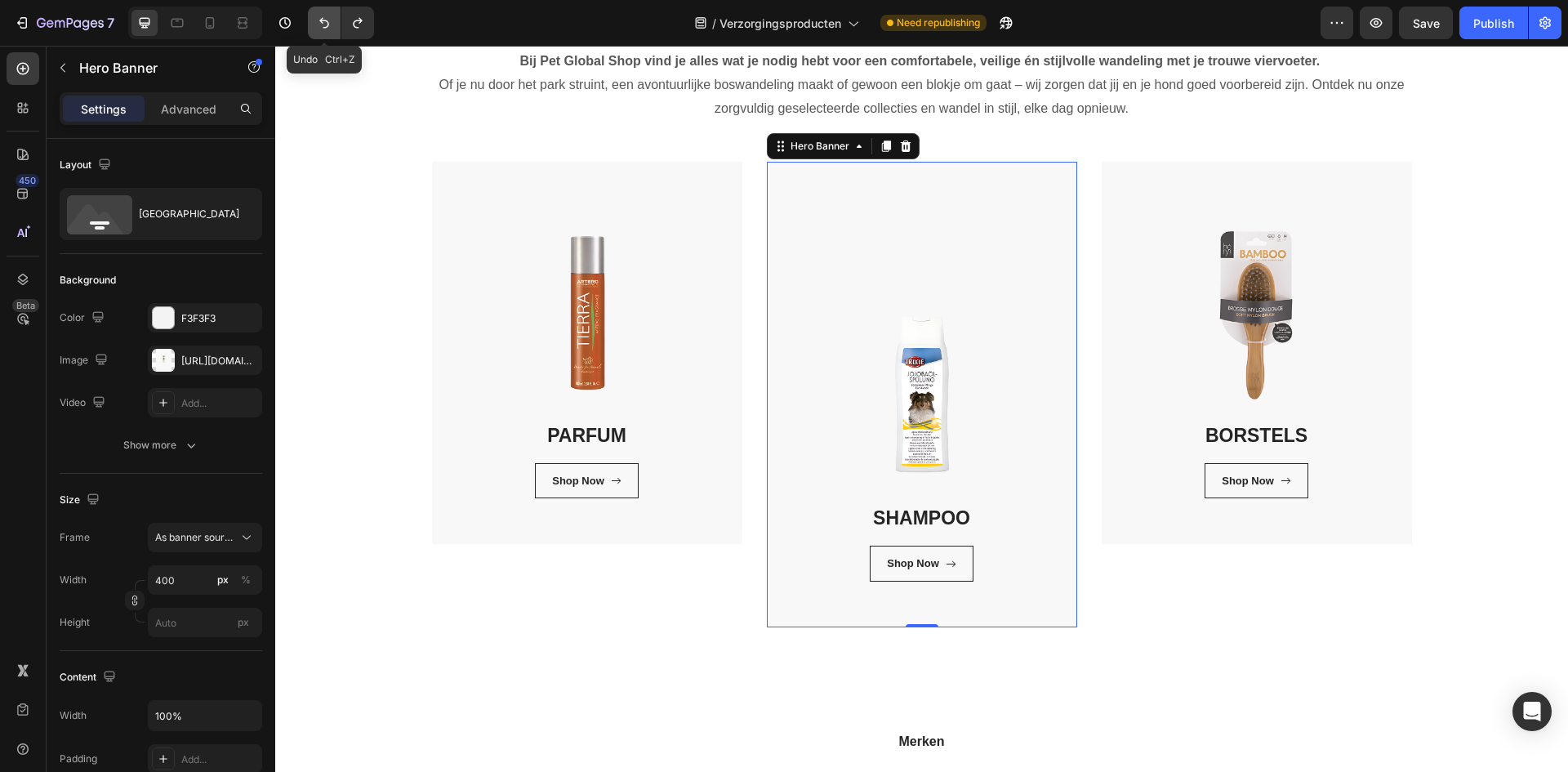
click at [331, 32] on button "Undo/Redo" at bounding box center [323, 23] width 32 height 32
type input "600"
click at [331, 32] on button "Undo/Redo" at bounding box center [323, 23] width 32 height 32
type input "2048"
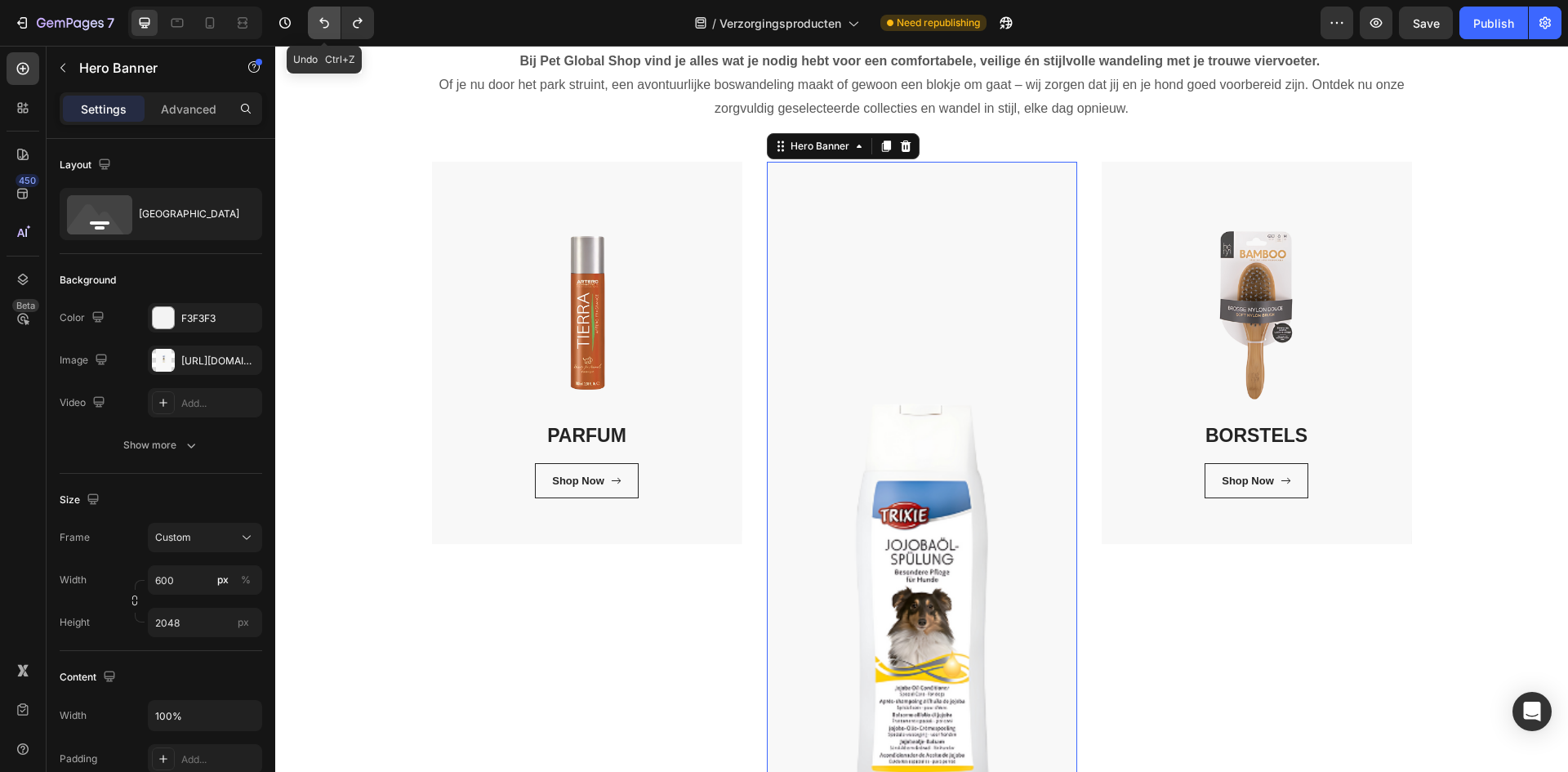
click at [331, 32] on button "Undo/Redo" at bounding box center [323, 23] width 32 height 32
type input "2048"
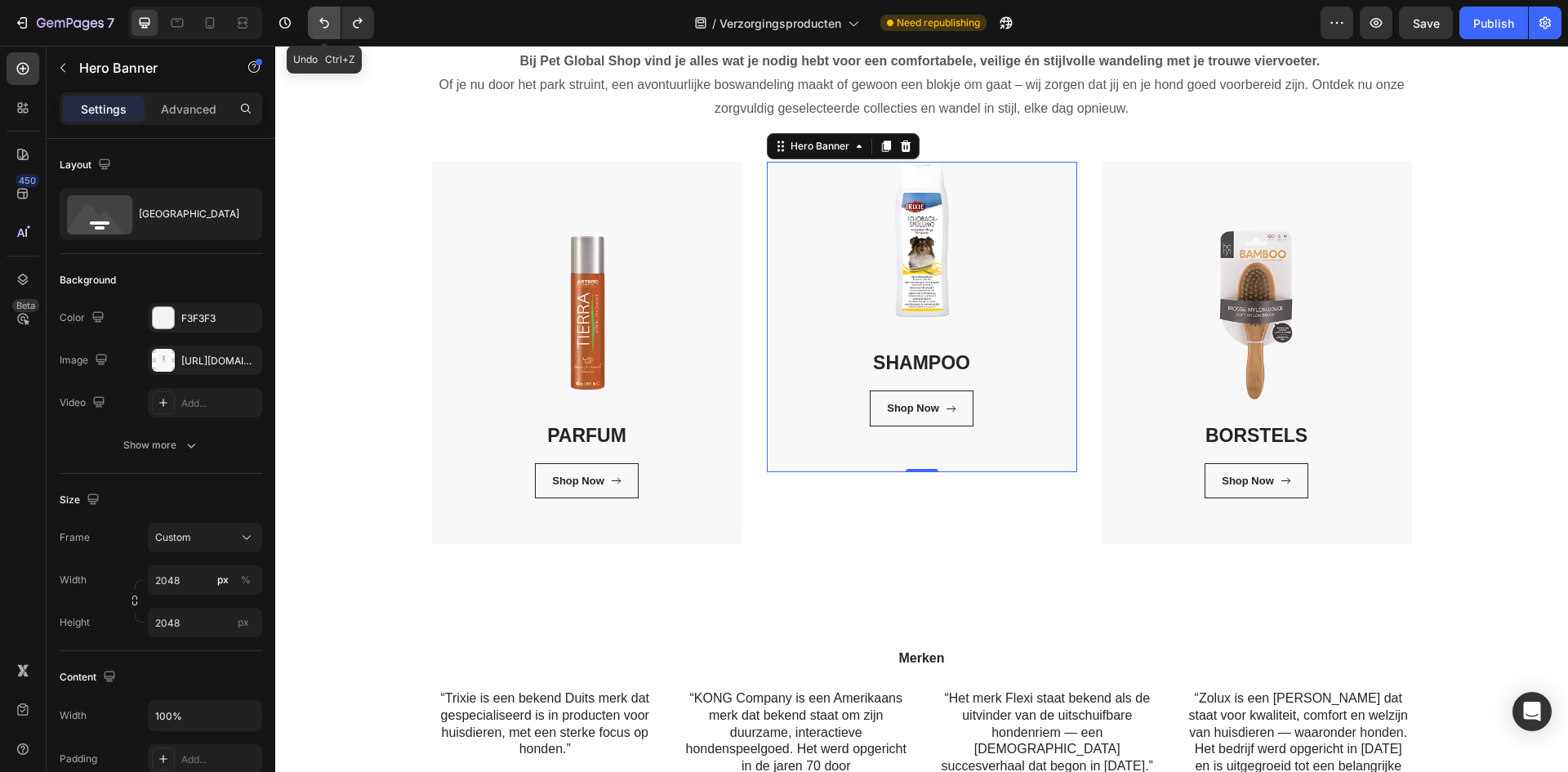
click at [331, 32] on button "Undo/Redo" at bounding box center [323, 23] width 32 height 32
type input "900"
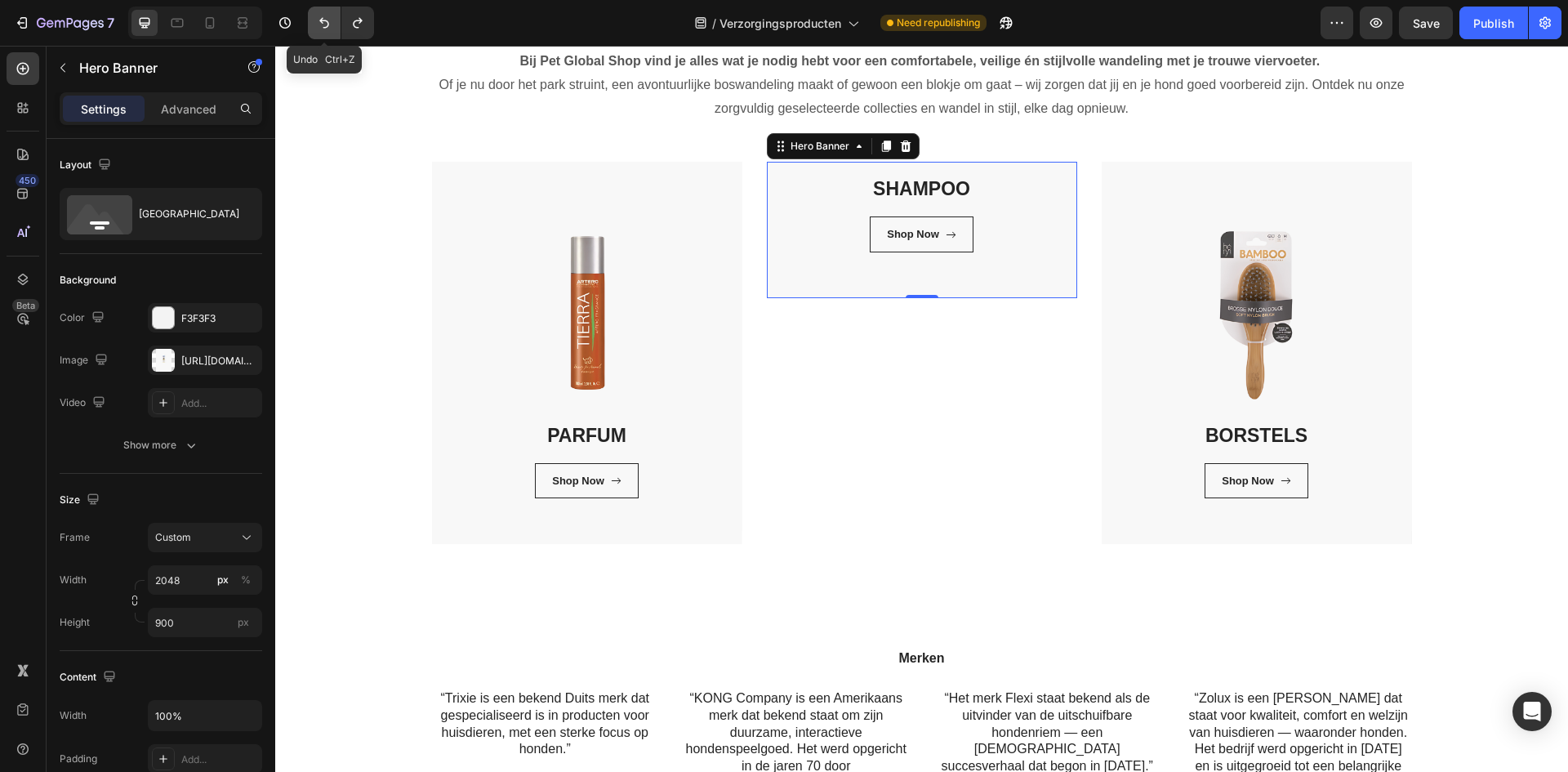
click at [333, 32] on button "Undo/Redo" at bounding box center [323, 23] width 32 height 32
type input "600"
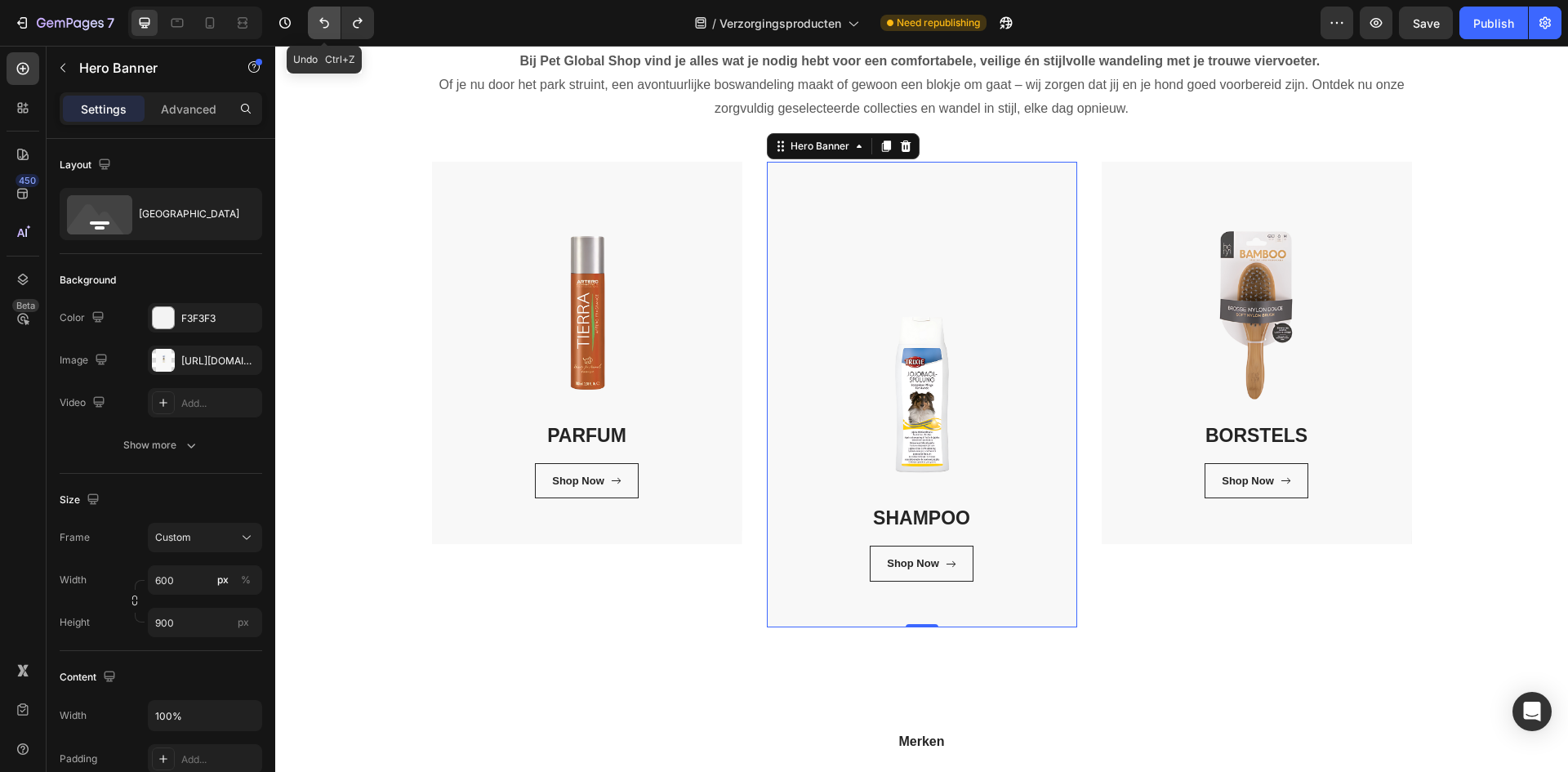
click at [333, 32] on button "Undo/Redo" at bounding box center [323, 23] width 32 height 32
type input "450"
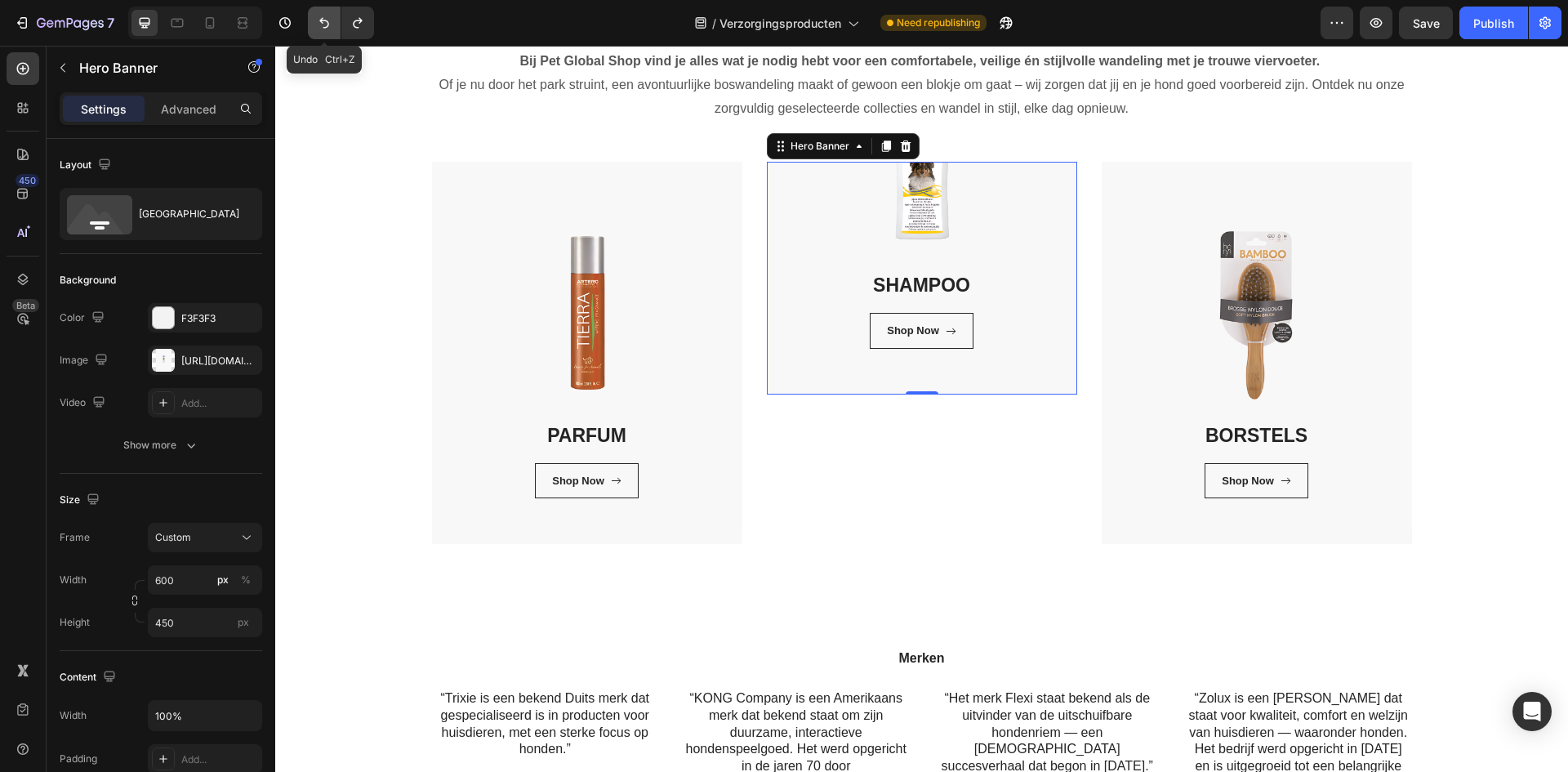
click at [333, 32] on button "Undo/Redo" at bounding box center [323, 23] width 32 height 32
type input "200"
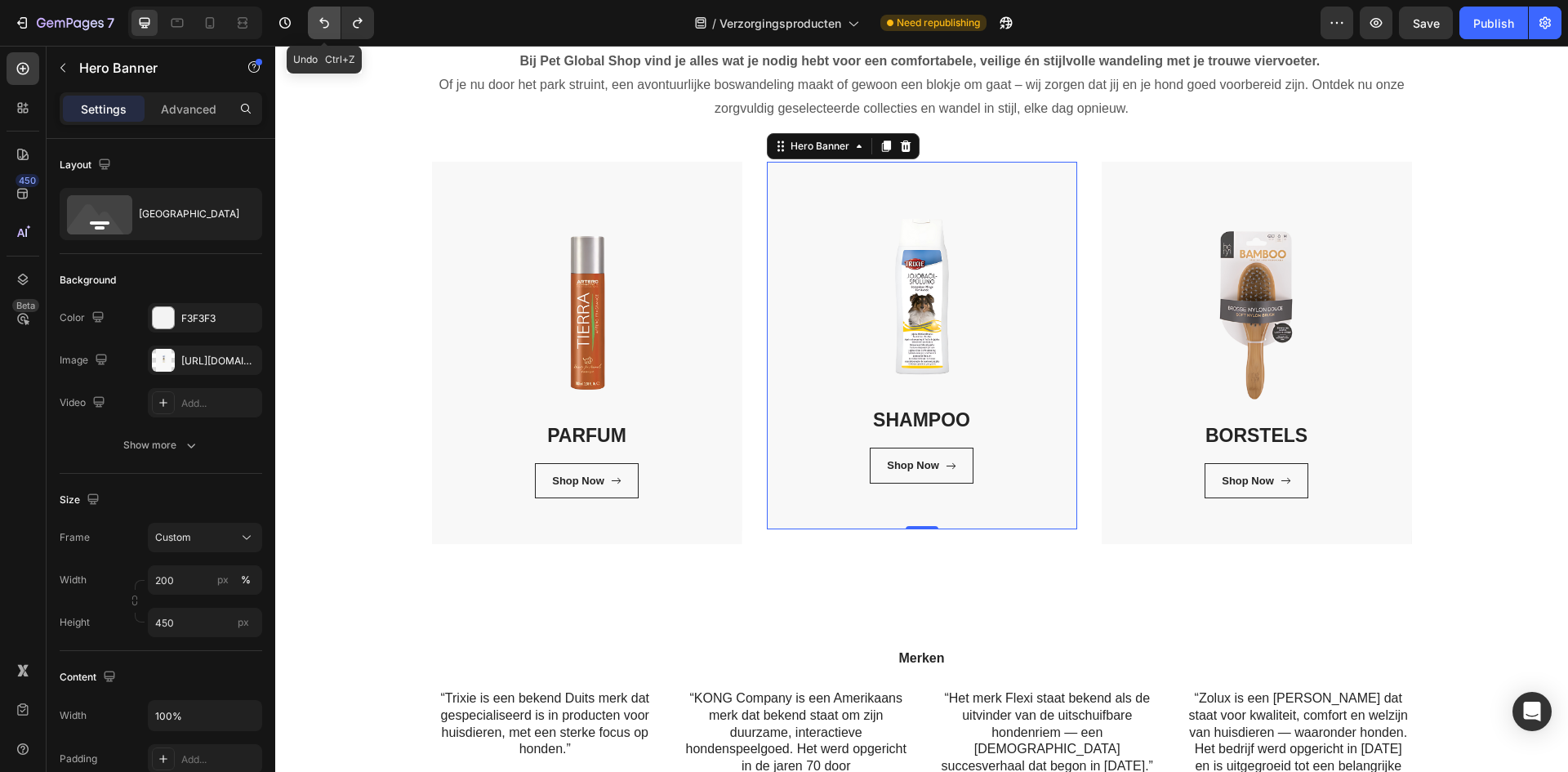
click at [333, 32] on button "Undo/Redo" at bounding box center [323, 23] width 32 height 32
type input "Auto"
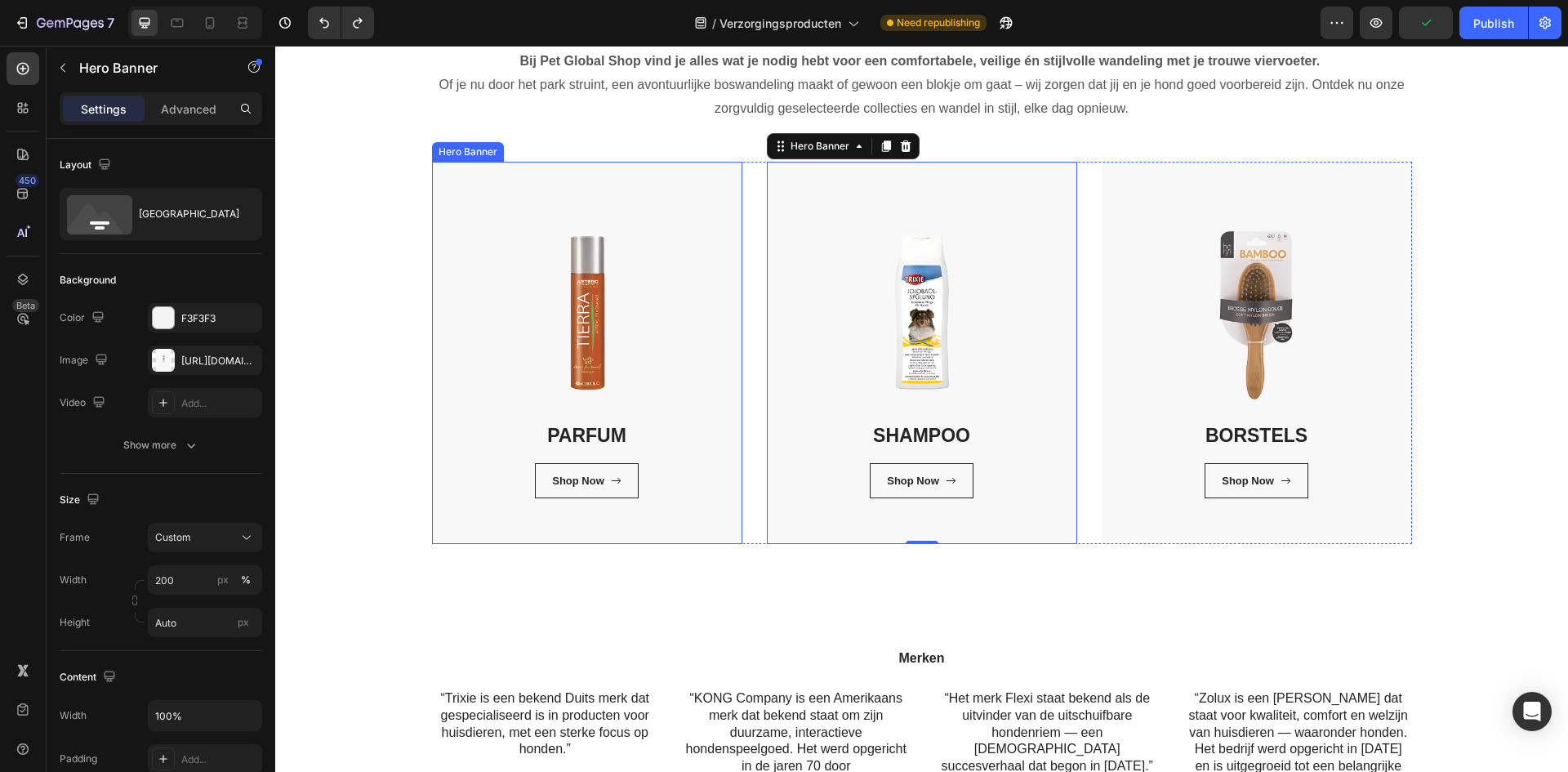
click at [459, 533] on div "PARFUM Heading Shop Now Button Row Row" at bounding box center [587, 353] width 310 height 382
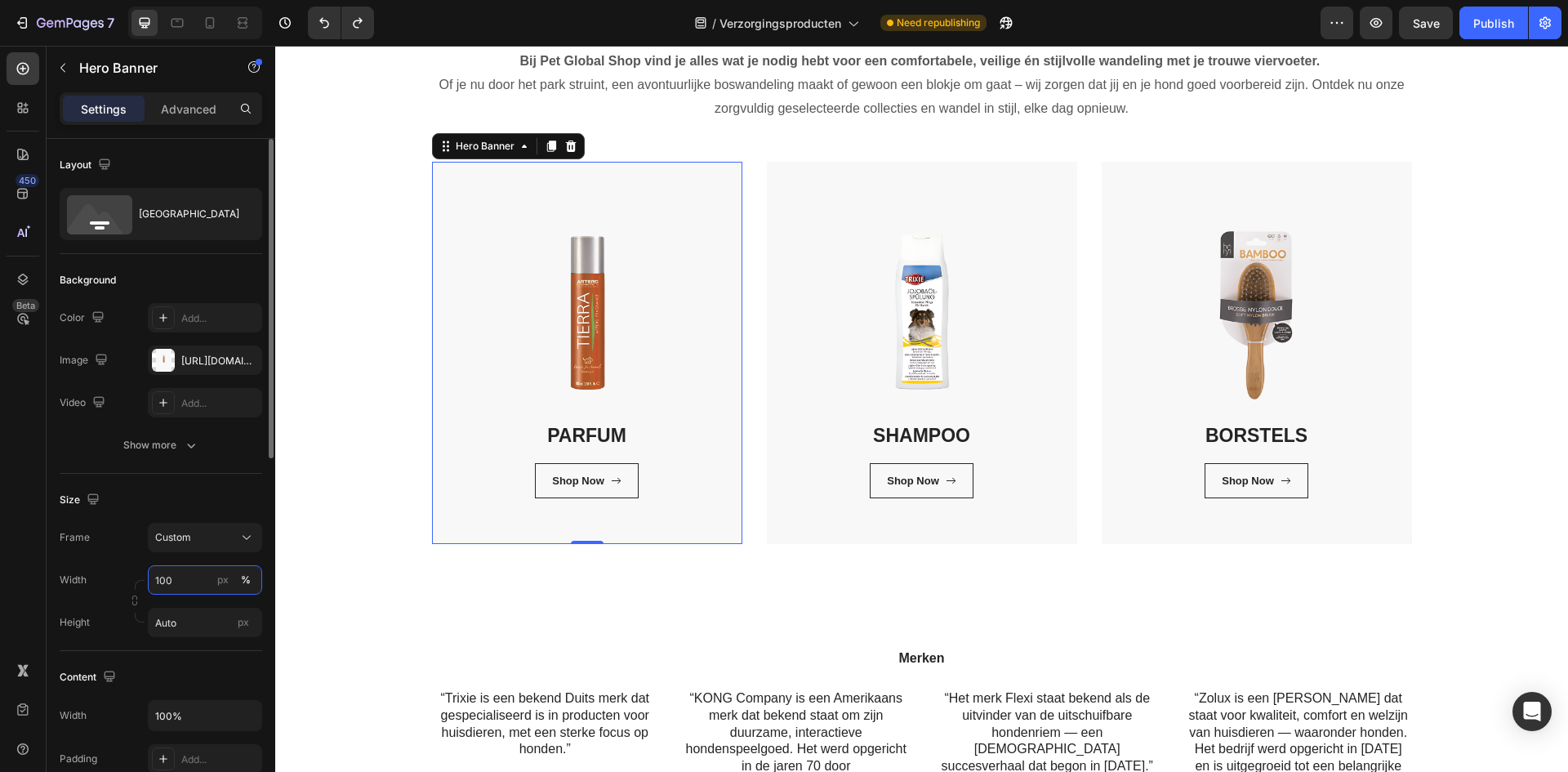
click at [184, 577] on input "100" at bounding box center [205, 580] width 115 height 29
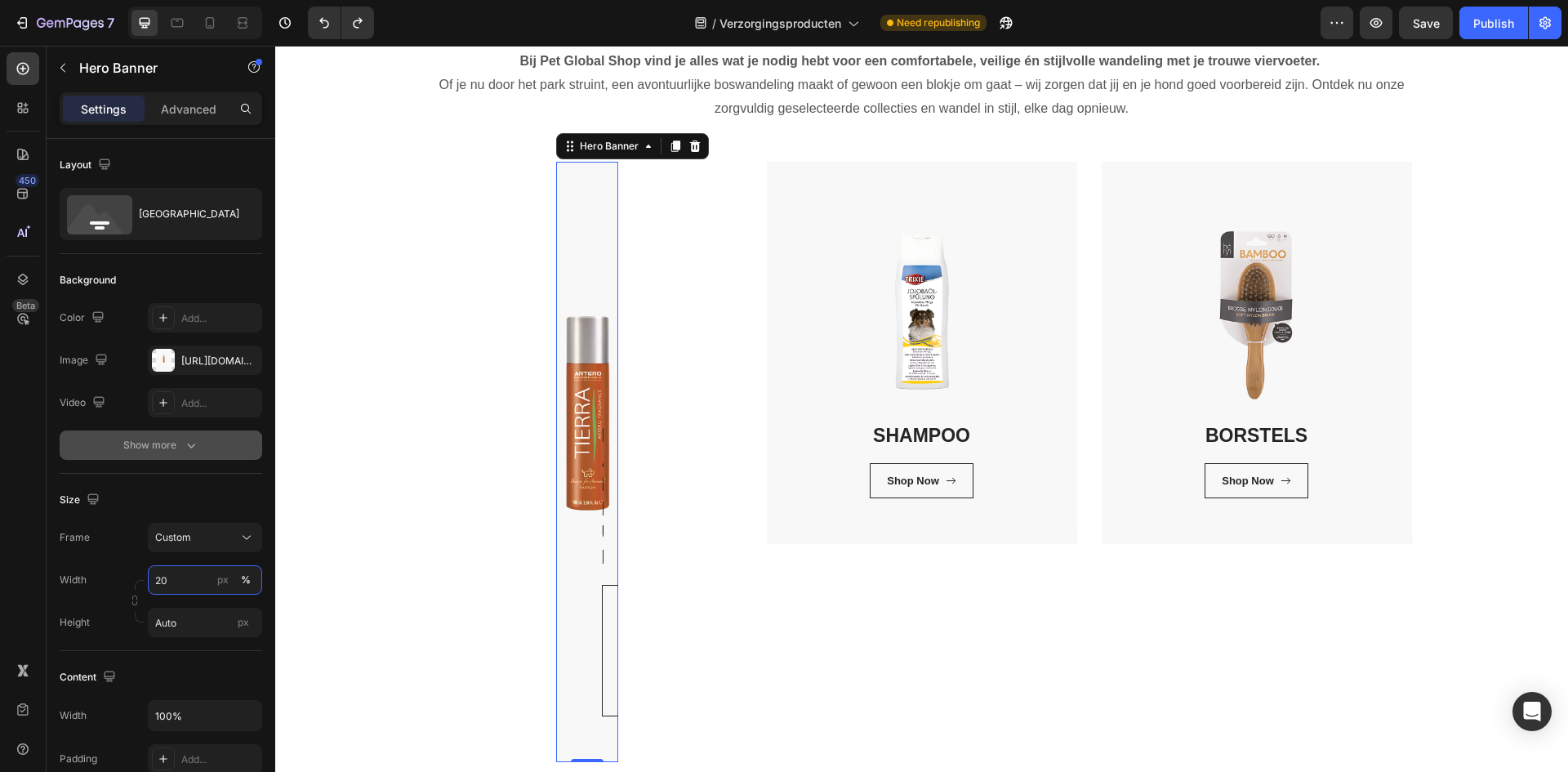
type input "200"
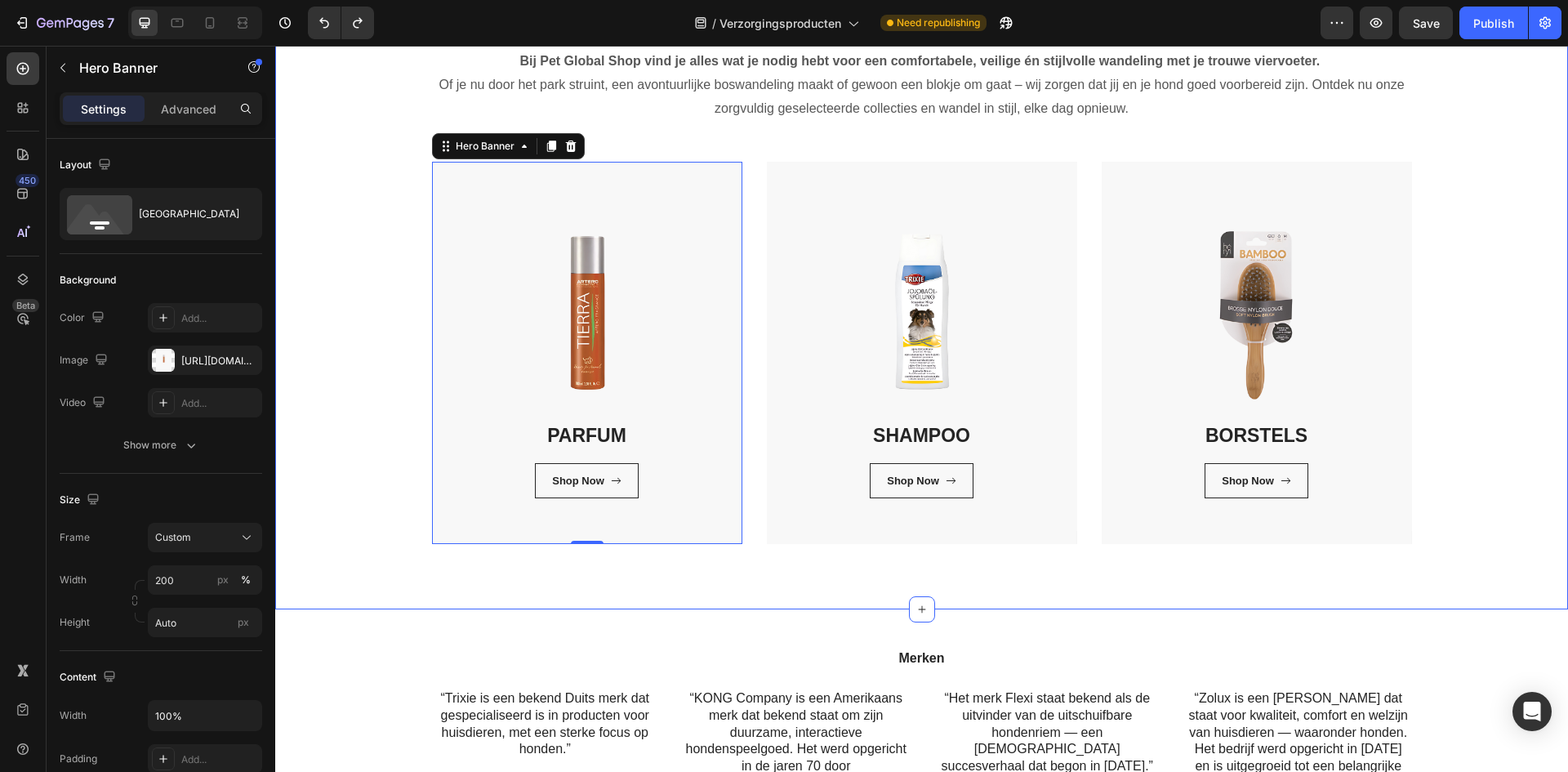
click at [714, 581] on div "Verzorgingsproducten Heading Bij Pet Global Shop vind je alles wat je nodig heb…" at bounding box center [922, 263] width 1293 height 694
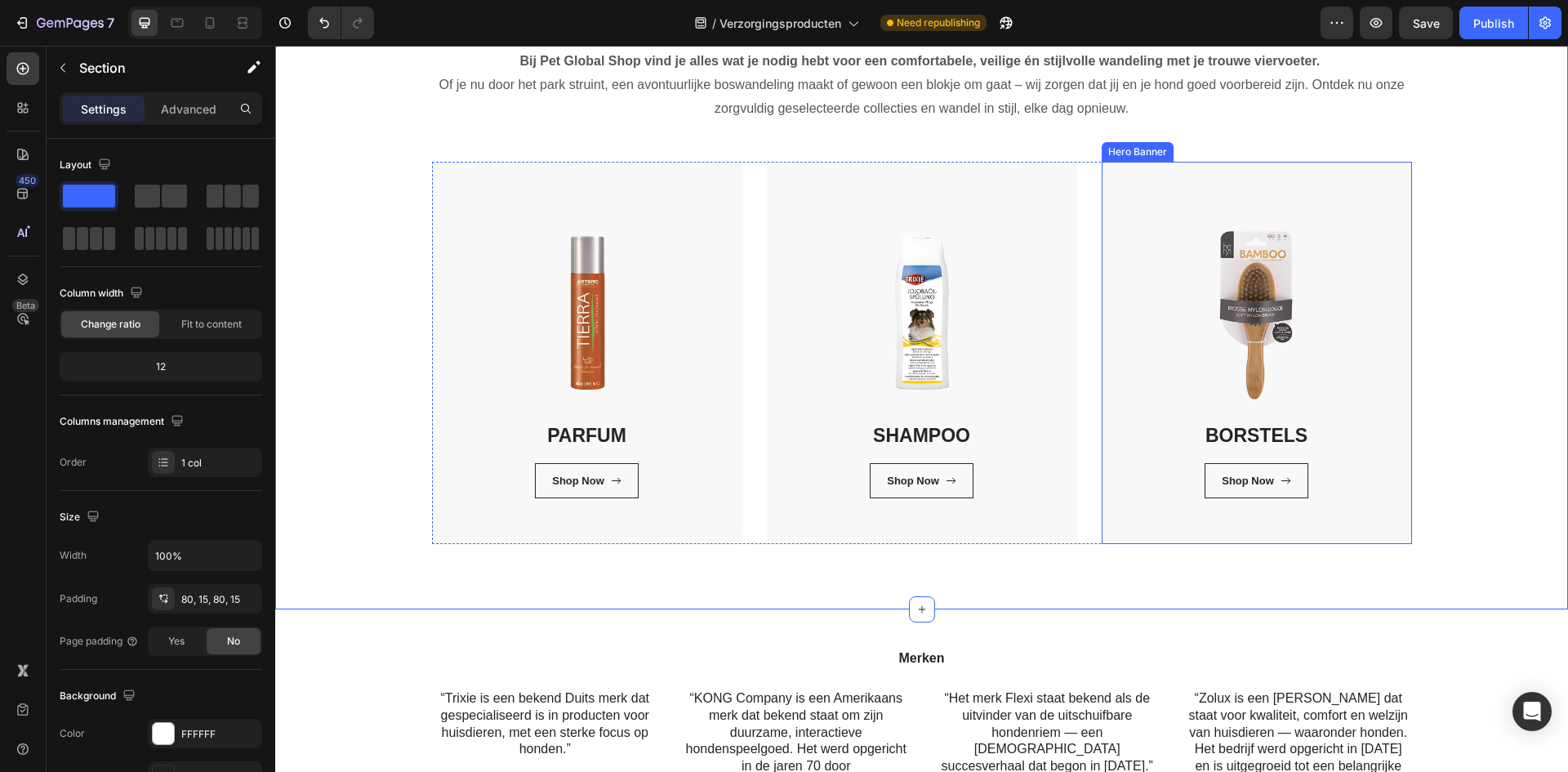
click at [1125, 530] on div "BORSTELS Heading Shop Now Button Row Row" at bounding box center [1257, 346] width 310 height 369
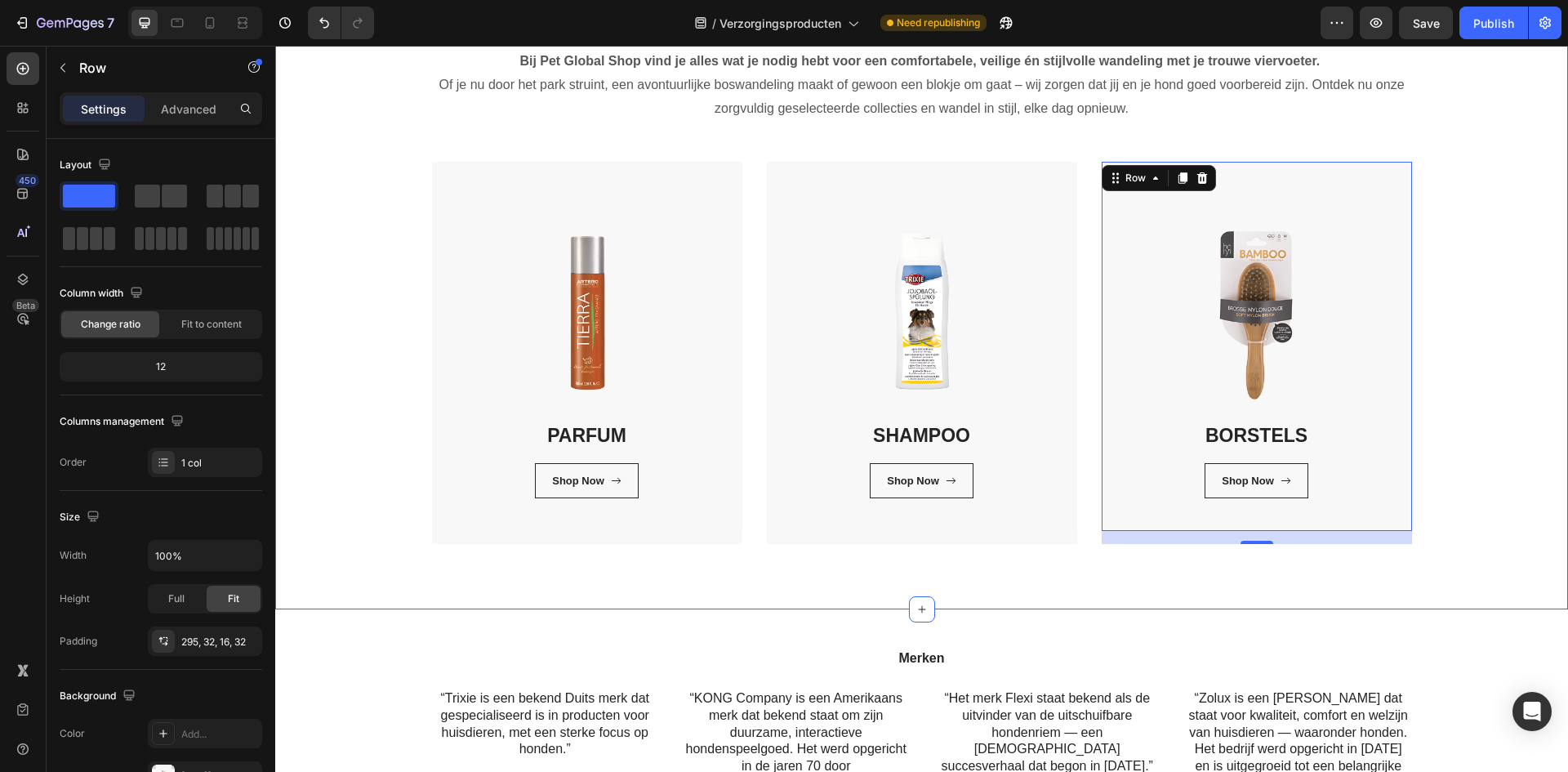
click at [1126, 571] on div "Verzorgingsproducten Heading Bij Pet Global Shop vind je alles wat je nodig heb…" at bounding box center [922, 263] width 1293 height 694
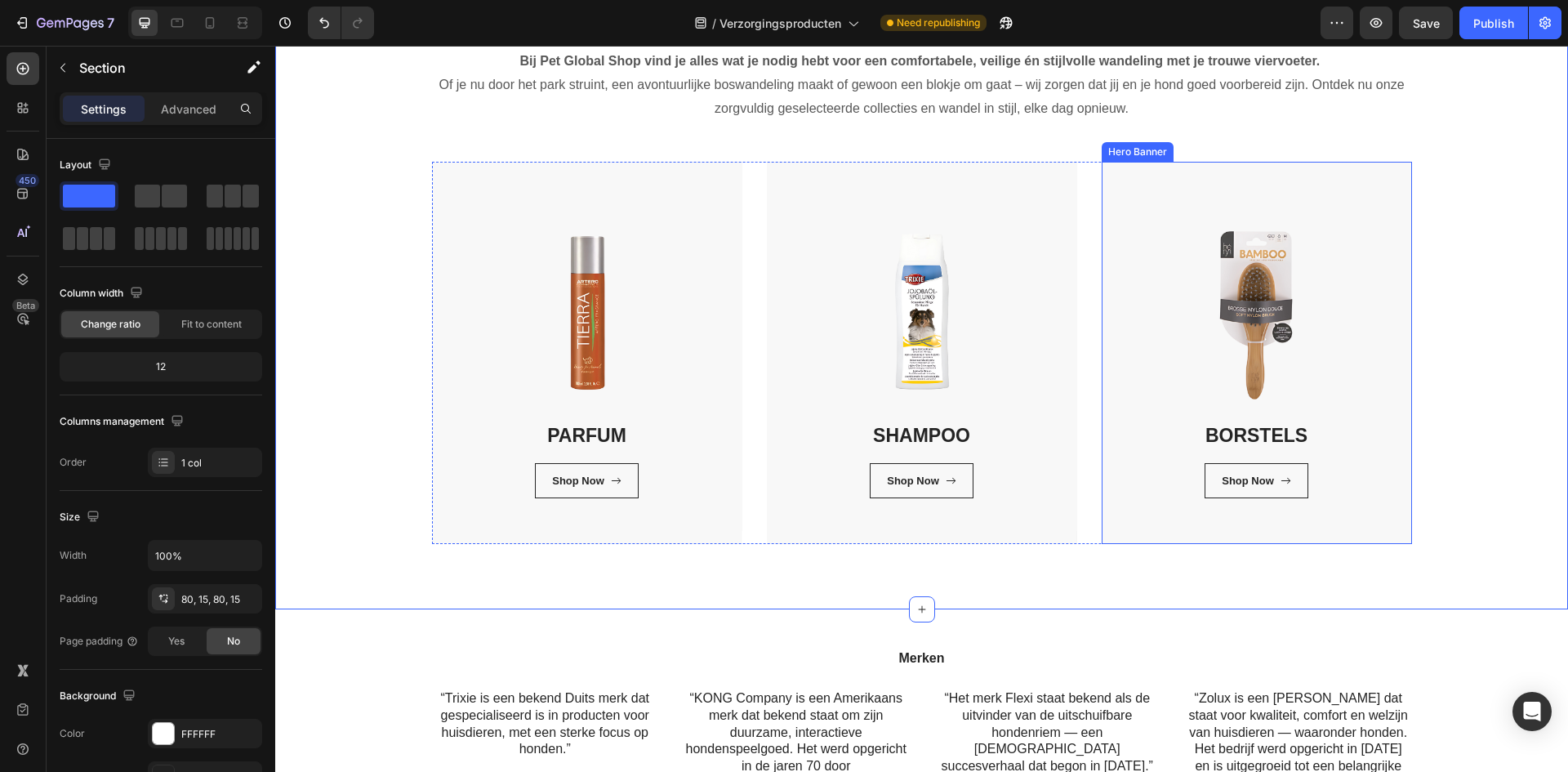
click at [1117, 541] on div "BORSTELS Heading Shop Now Button Row Row" at bounding box center [1257, 353] width 310 height 382
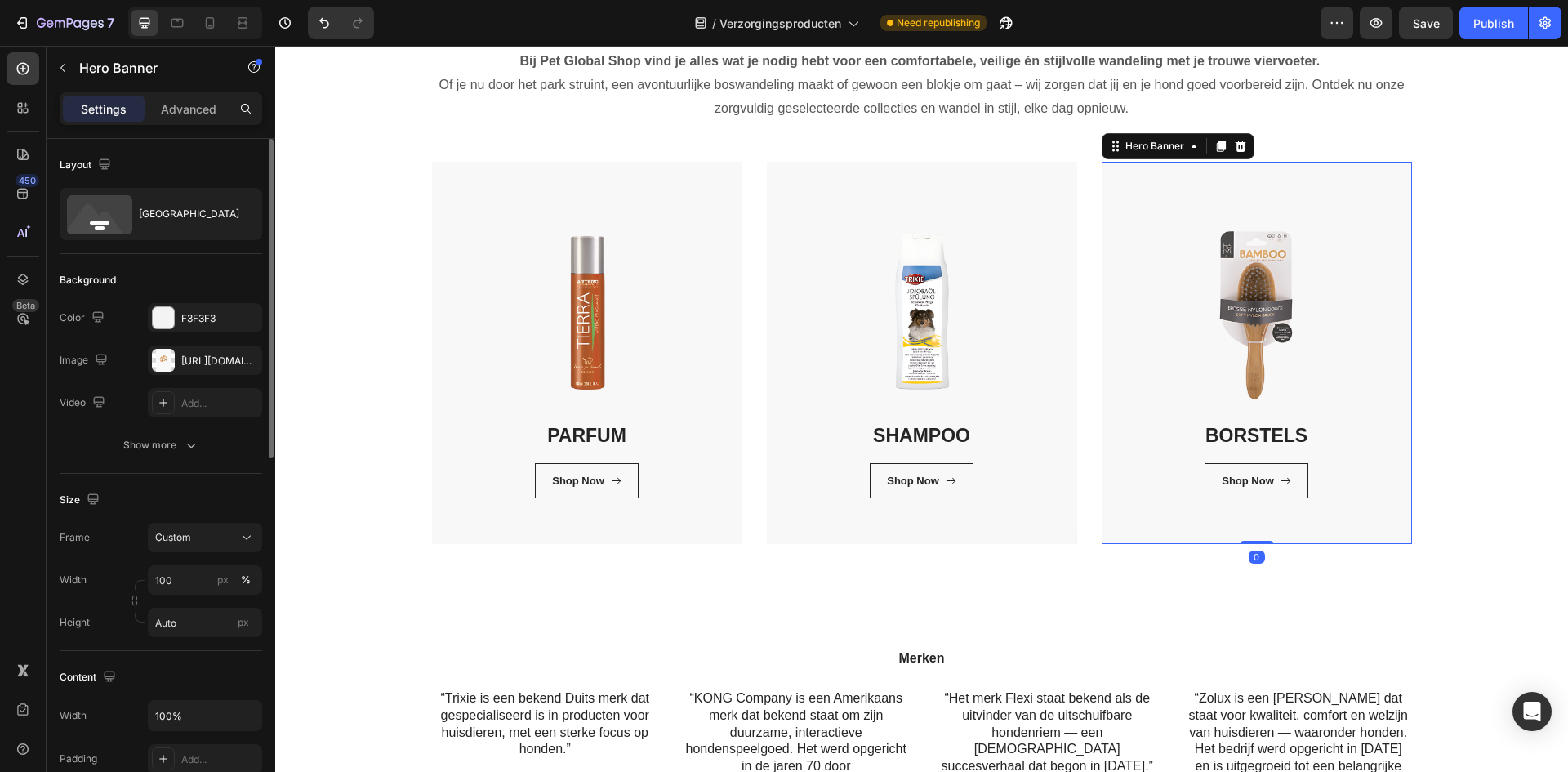
click at [189, 596] on div "Width 100 px % Height Auto px" at bounding box center [161, 601] width 203 height 72
click at [184, 585] on input "100" at bounding box center [205, 580] width 115 height 29
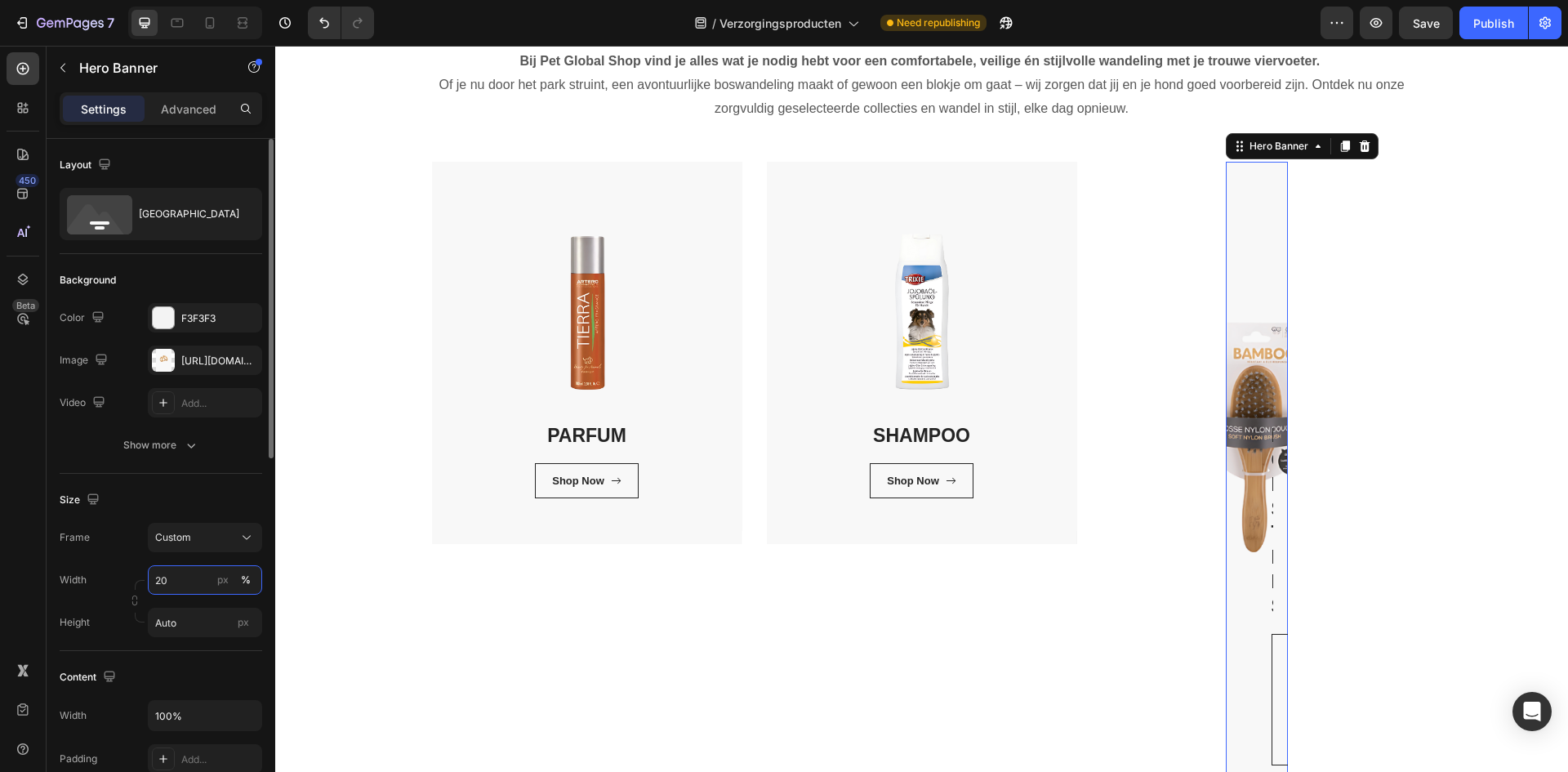
type input "200"
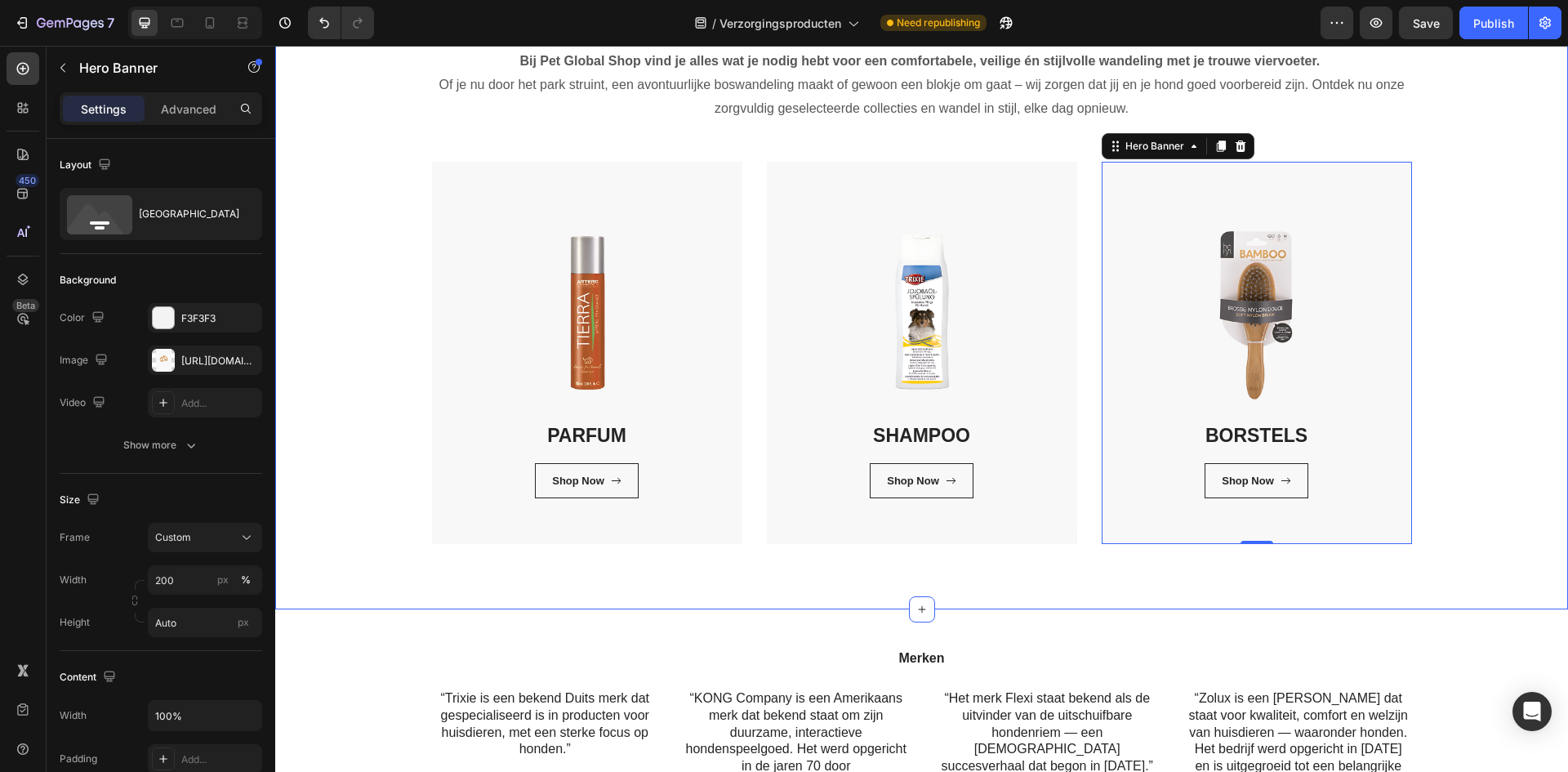
click at [1491, 454] on div "Verzorgingsproducten Heading Bij Pet Global Shop vind je alles wat je nodig heb…" at bounding box center [921, 263] width 1268 height 562
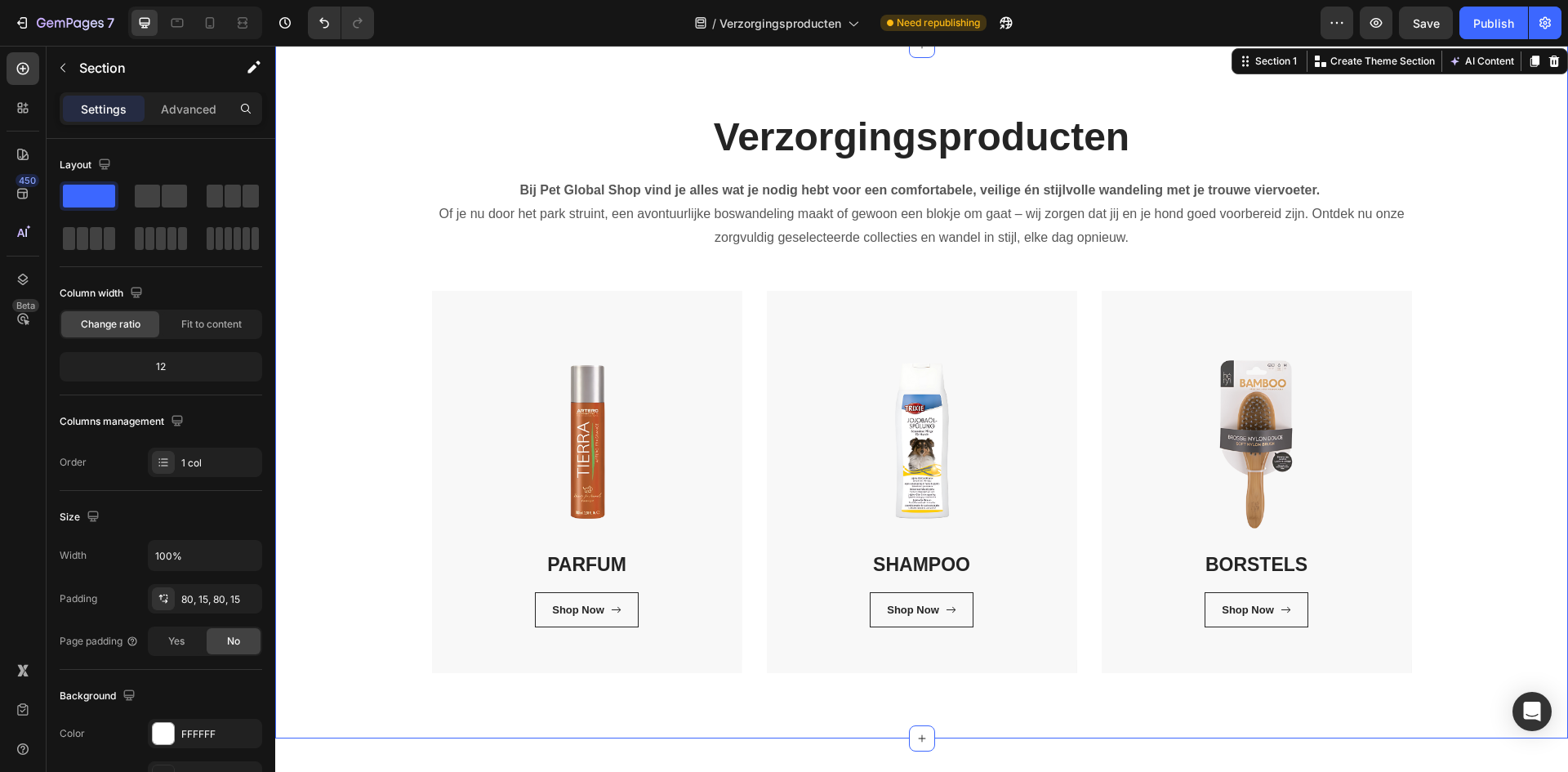
scroll to position [0, 0]
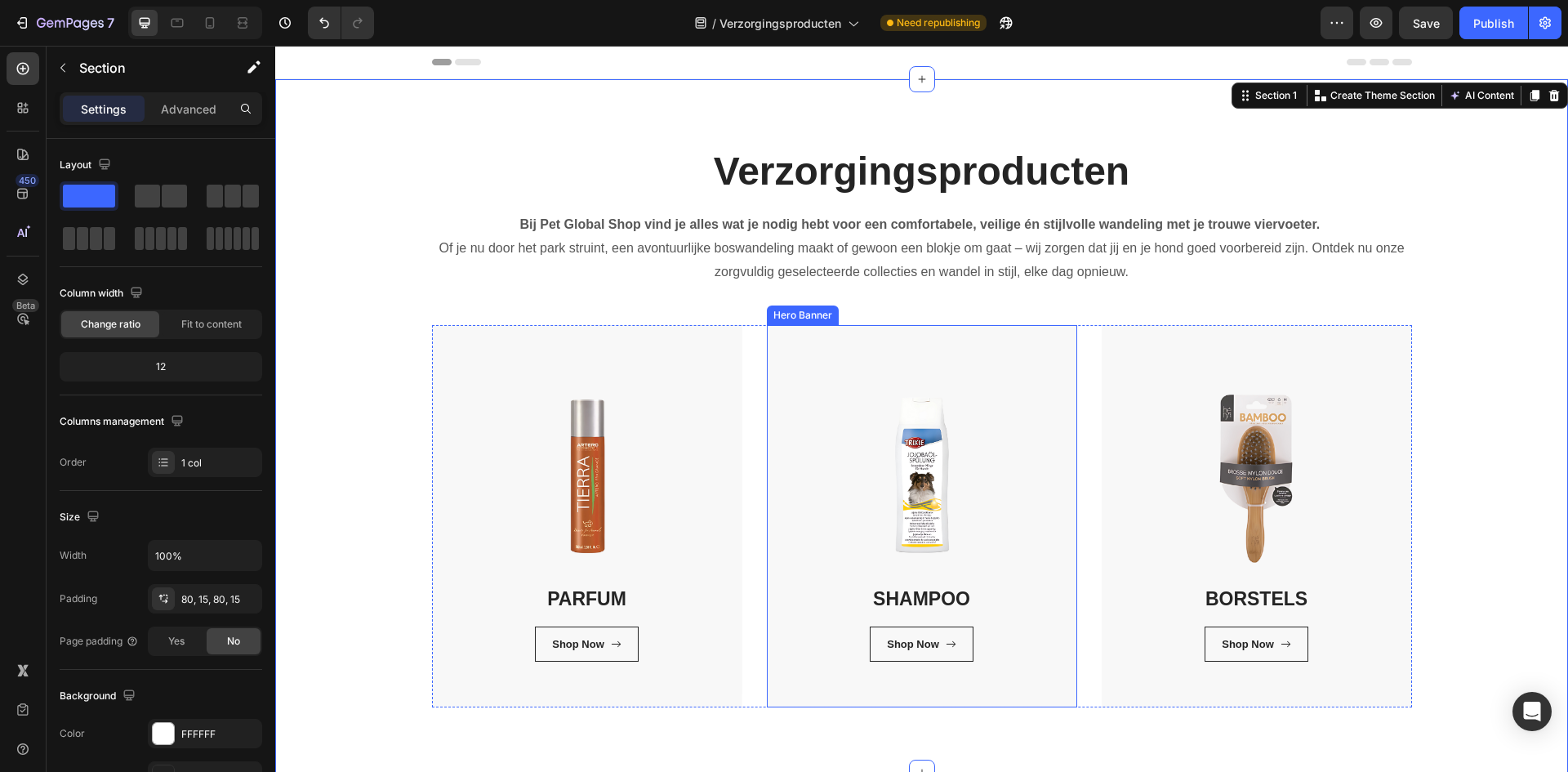
click at [803, 696] on div "SHAMPOO Heading Shop Now Button Row Row" at bounding box center [922, 516] width 310 height 382
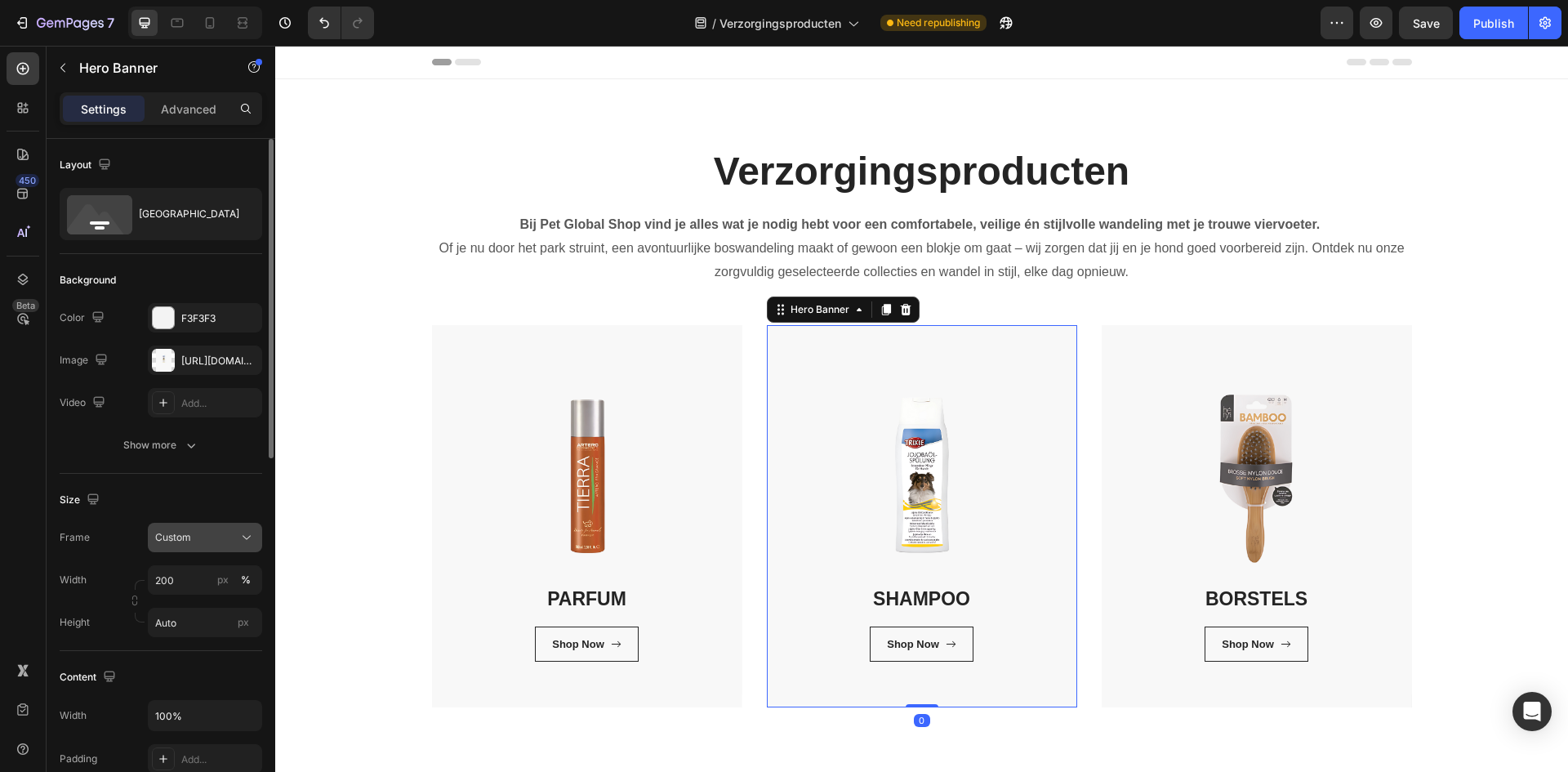
click at [189, 538] on span "Custom" at bounding box center [172, 537] width 36 height 15
click at [203, 581] on span "As banner source" at bounding box center [195, 576] width 81 height 15
click at [203, 581] on input "200" at bounding box center [205, 580] width 115 height 29
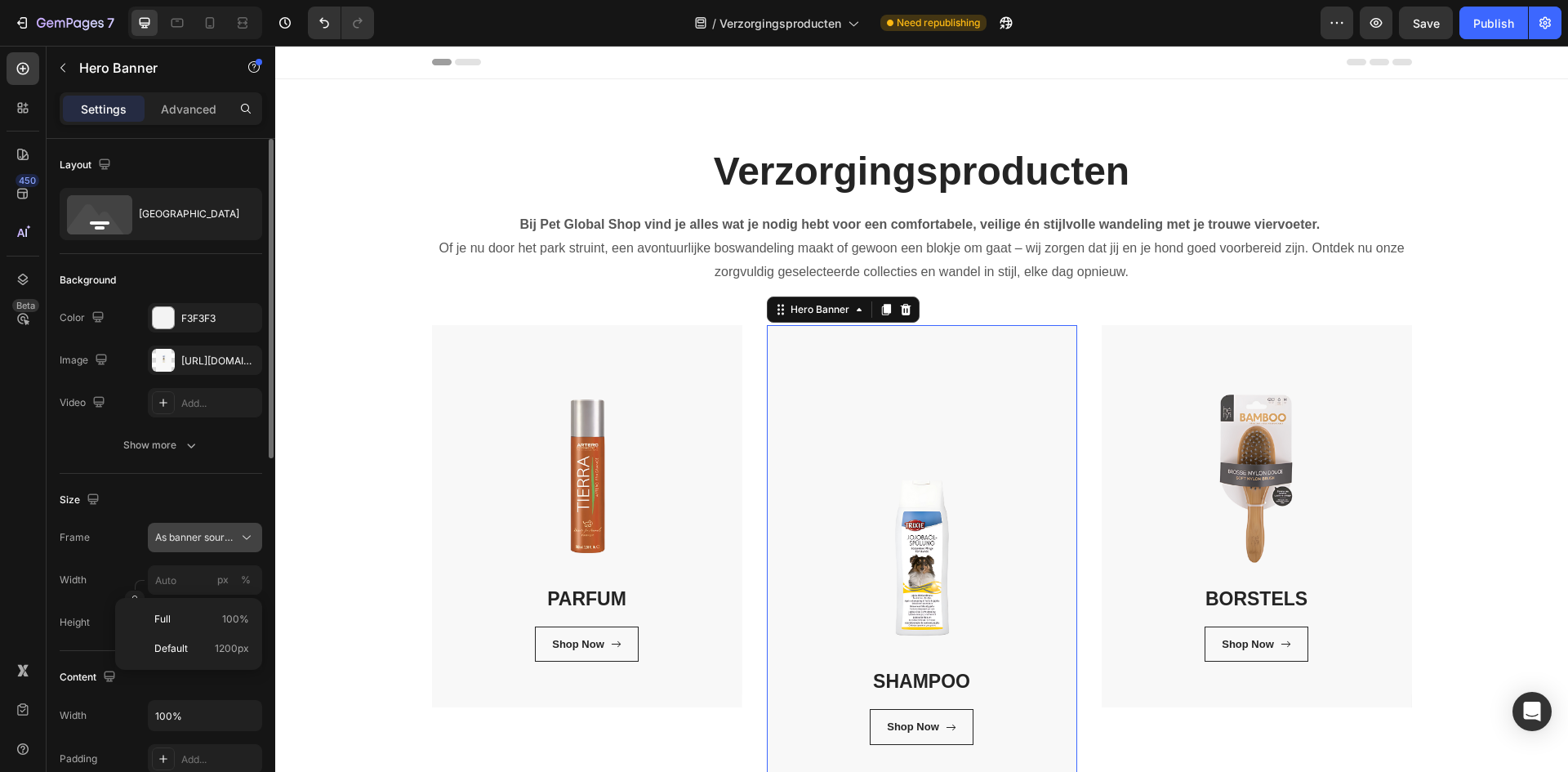
click at [223, 532] on span "As banner source" at bounding box center [195, 537] width 80 height 15
click at [222, 602] on div "Custom" at bounding box center [202, 605] width 95 height 15
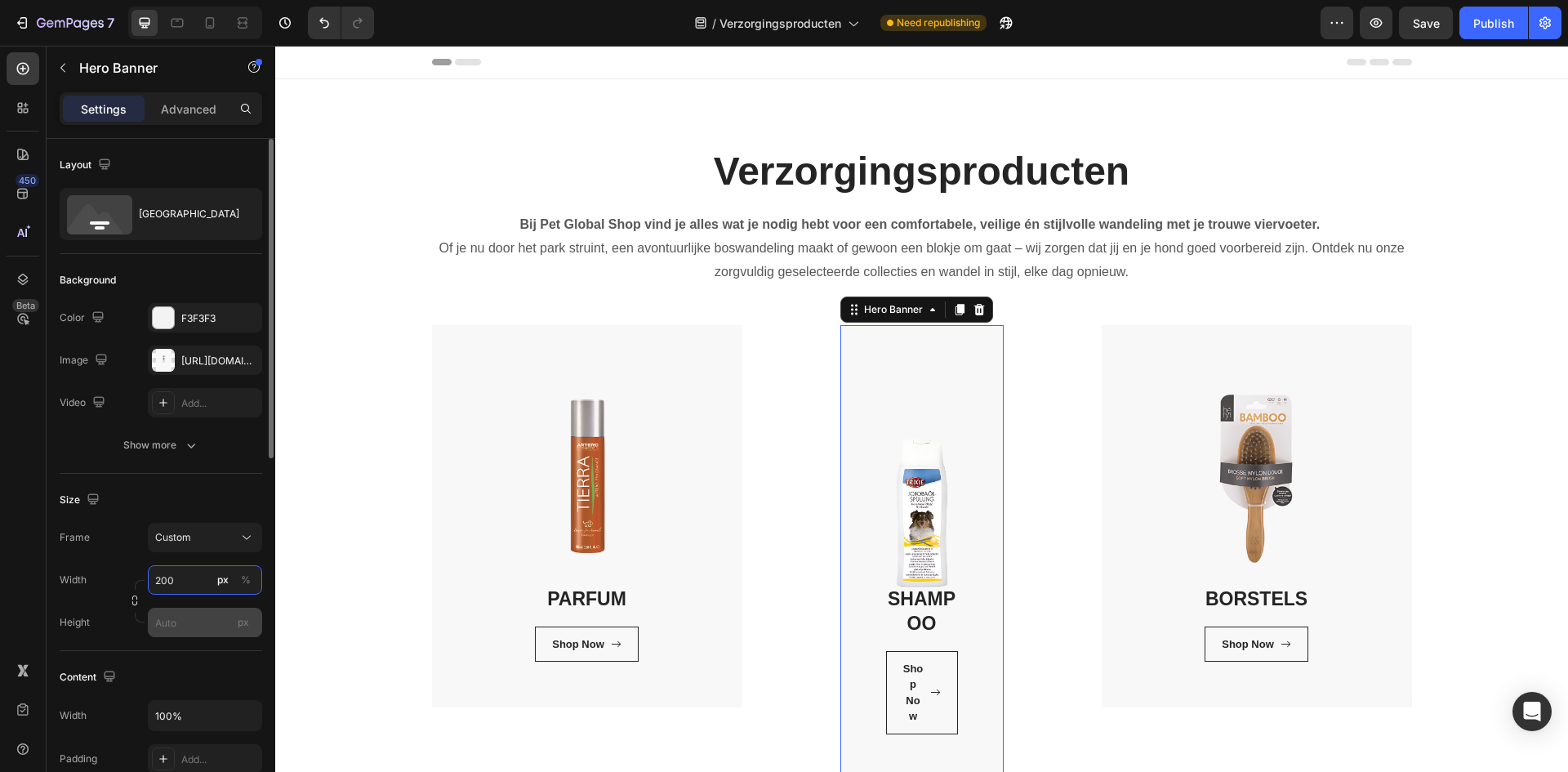
type input "200"
click at [179, 627] on input "px" at bounding box center [205, 622] width 115 height 29
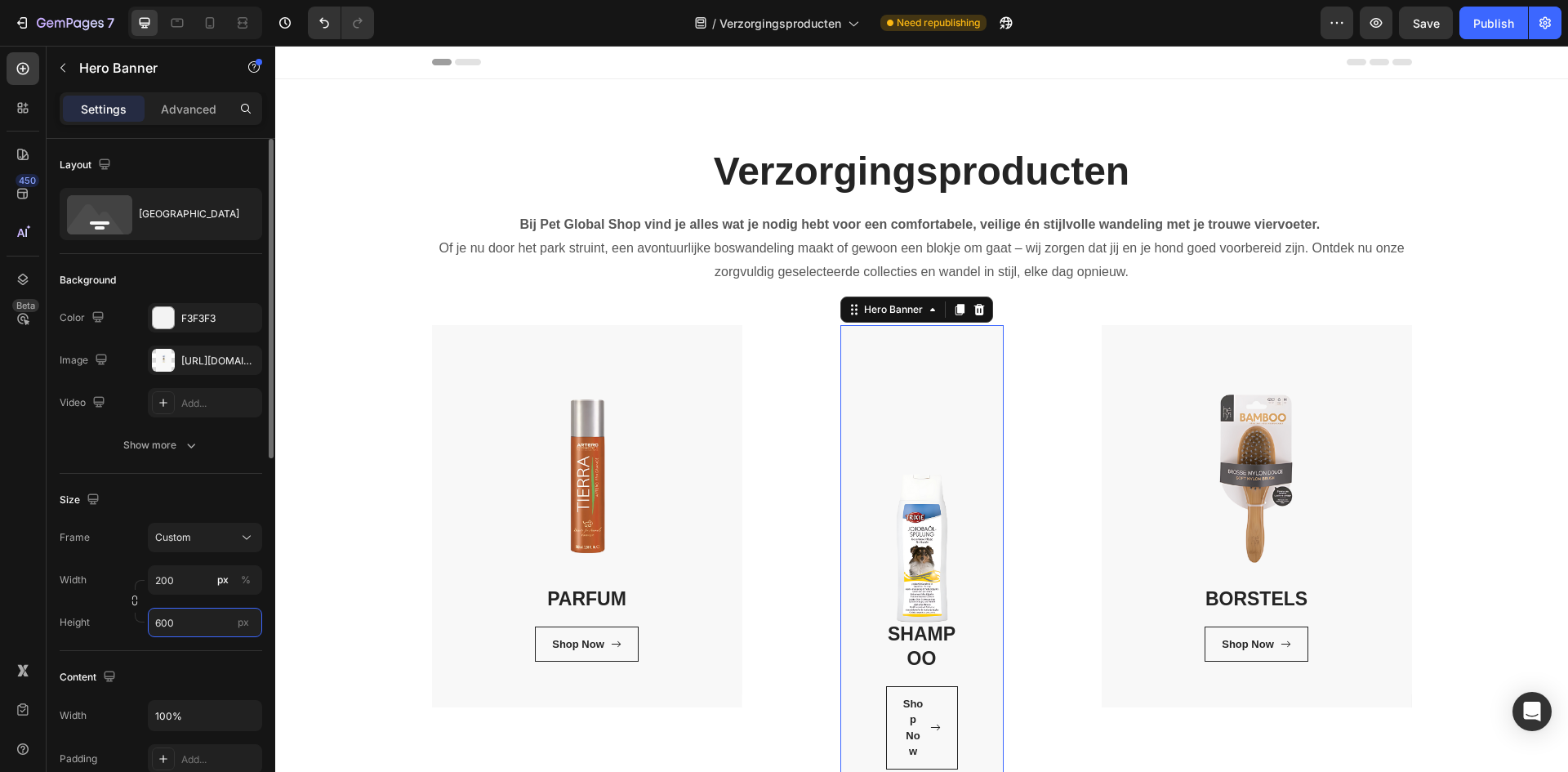
drag, startPoint x: 181, startPoint y: 620, endPoint x: 140, endPoint y: 624, distance: 41.2
click at [140, 624] on div "Height 600 px" at bounding box center [161, 622] width 203 height 29
type input "600"
click at [175, 583] on input "200" at bounding box center [205, 580] width 115 height 29
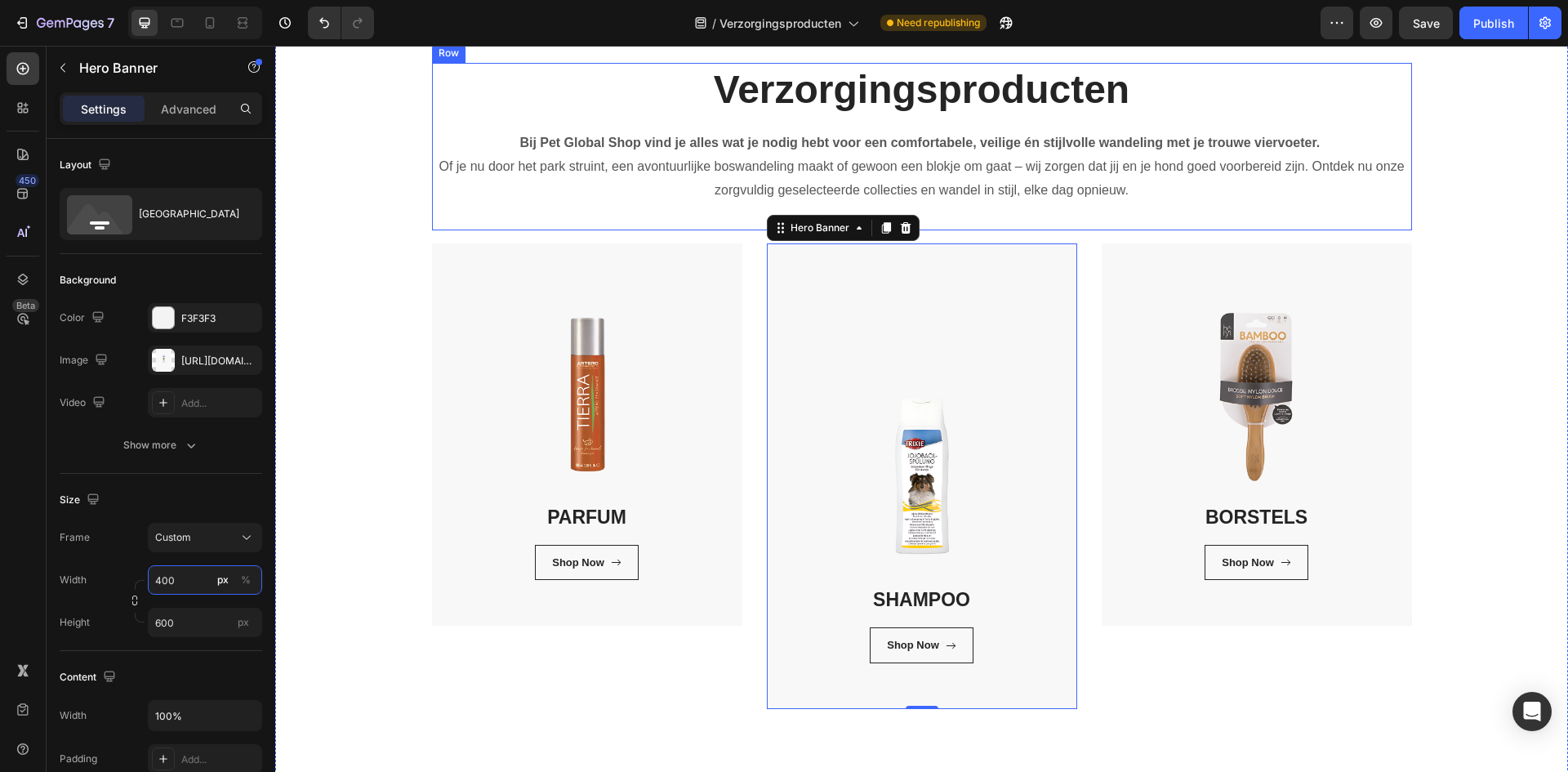
scroll to position [245, 0]
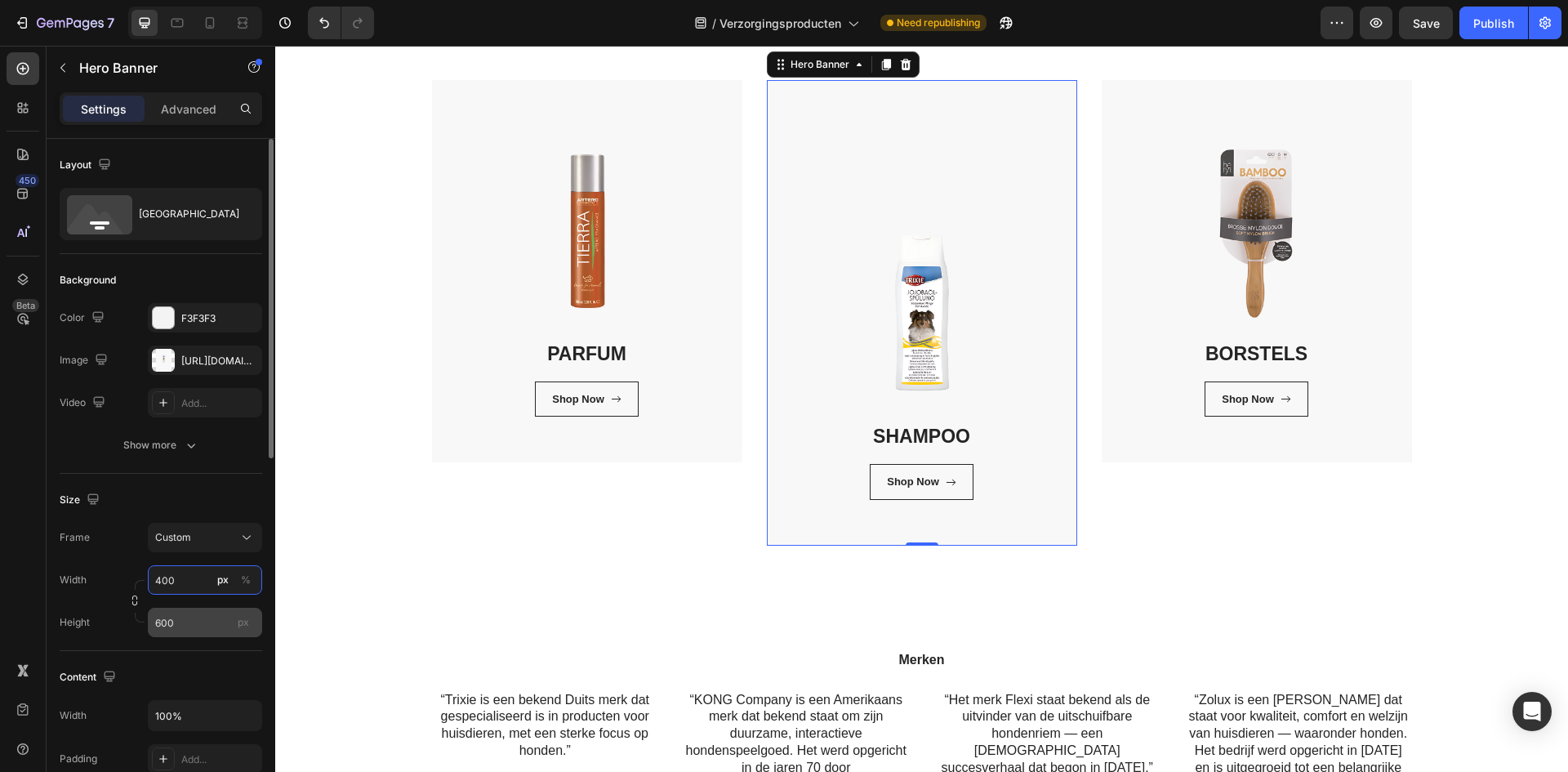
type input "400"
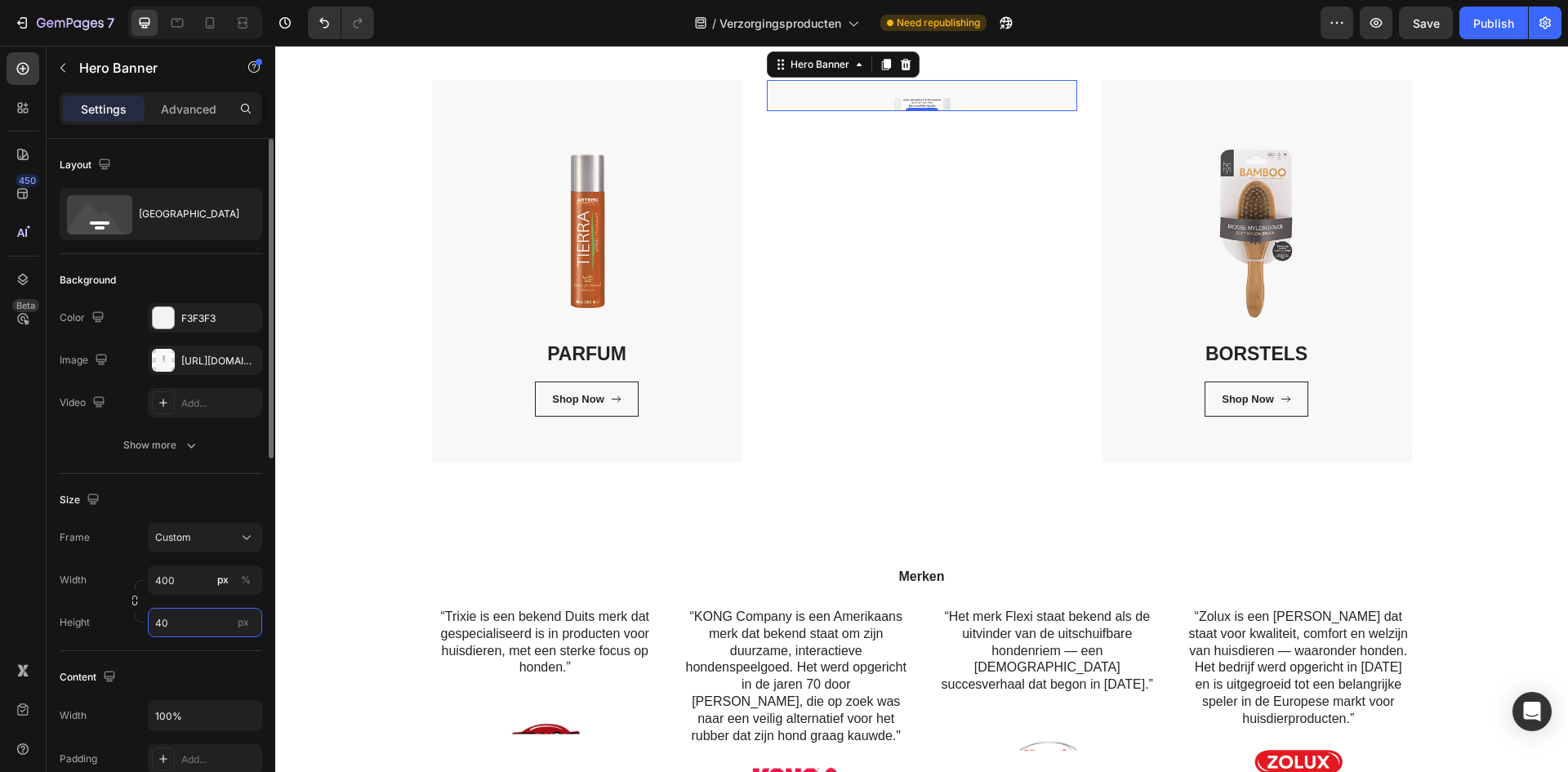
type input "400"
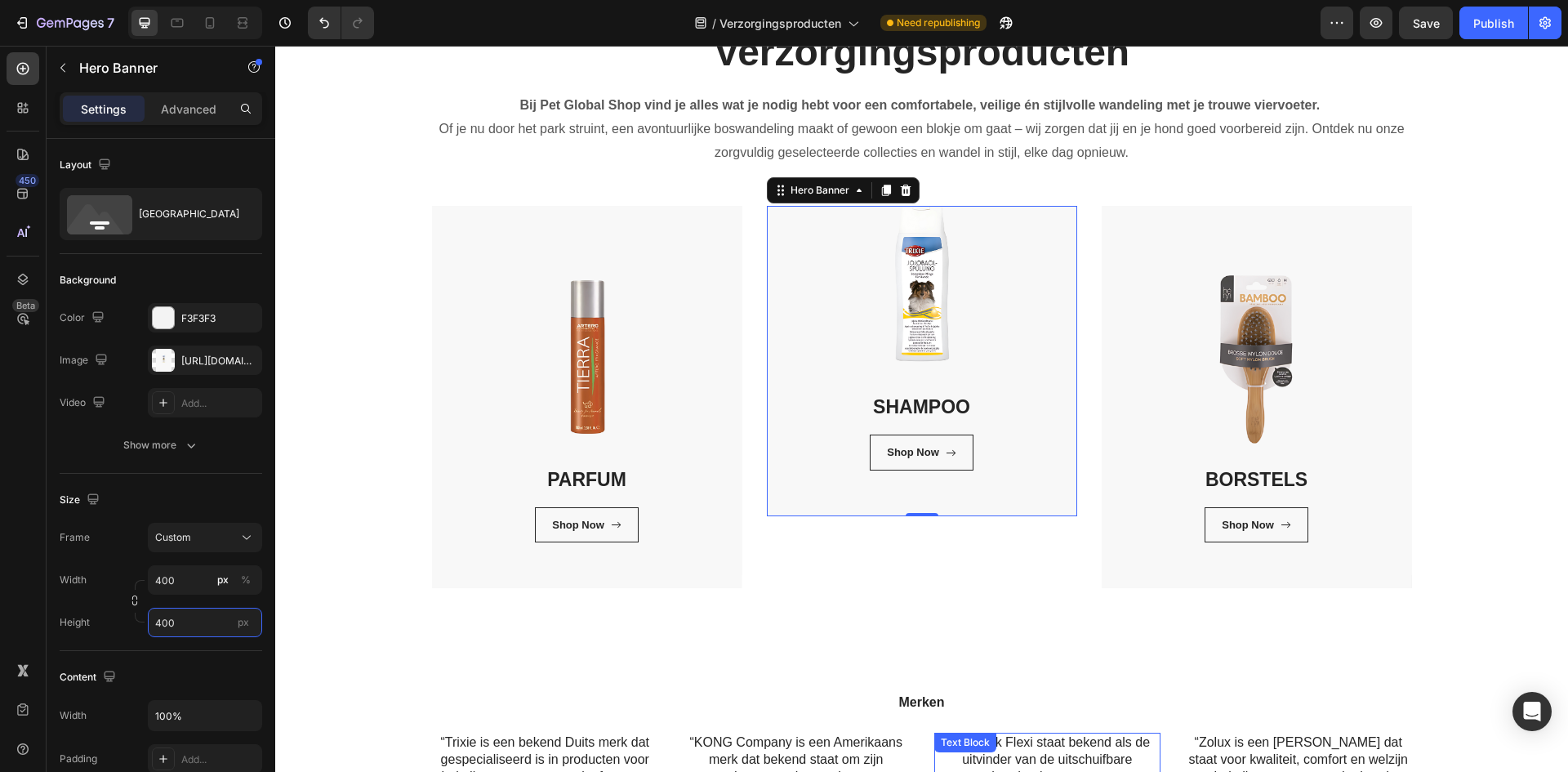
scroll to position [81, 0]
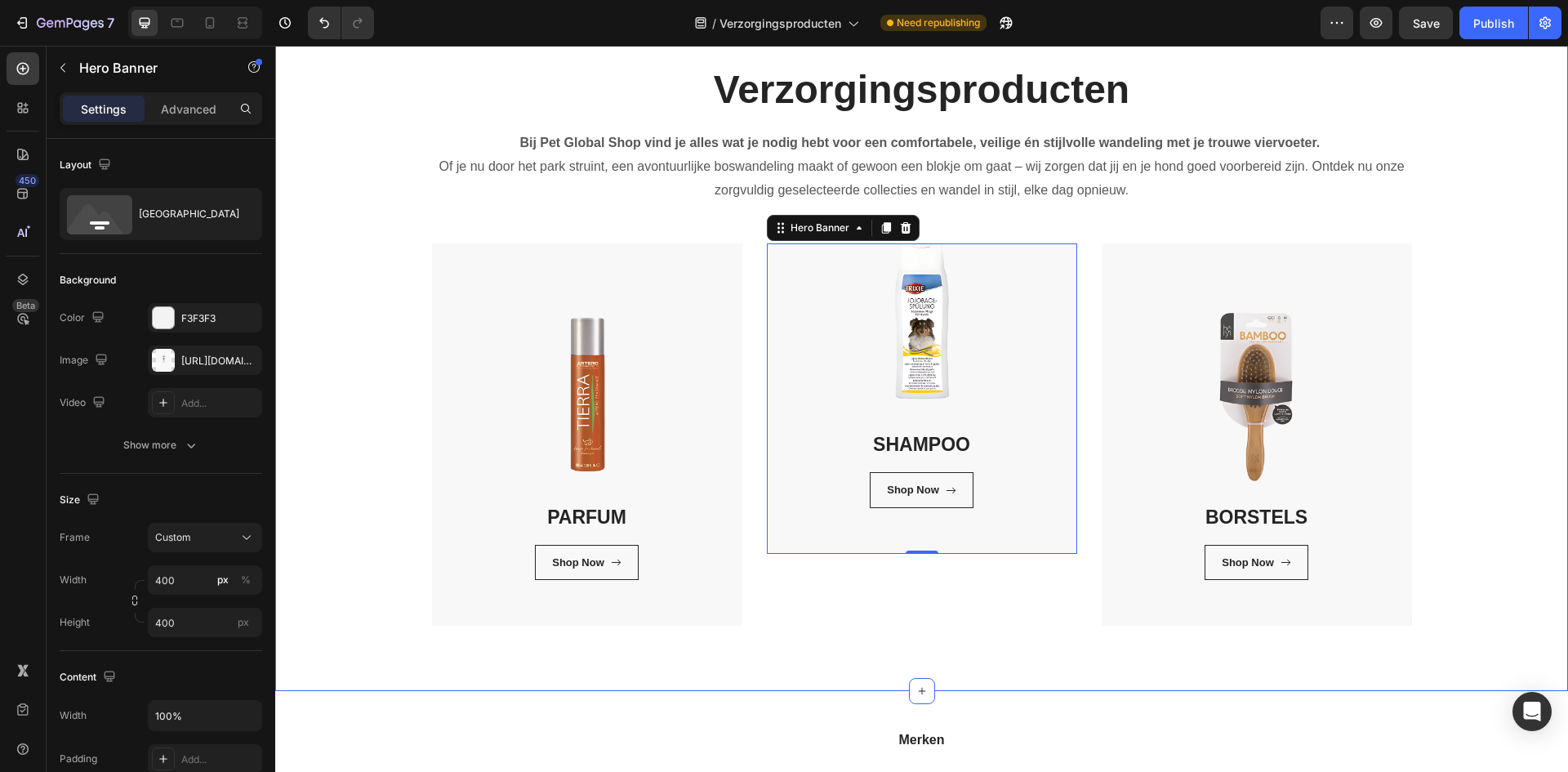
click at [892, 627] on div "Verzorgingsproducten Heading Bij Pet Global Shop vind je alles wat je nodig heb…" at bounding box center [922, 344] width 1293 height 694
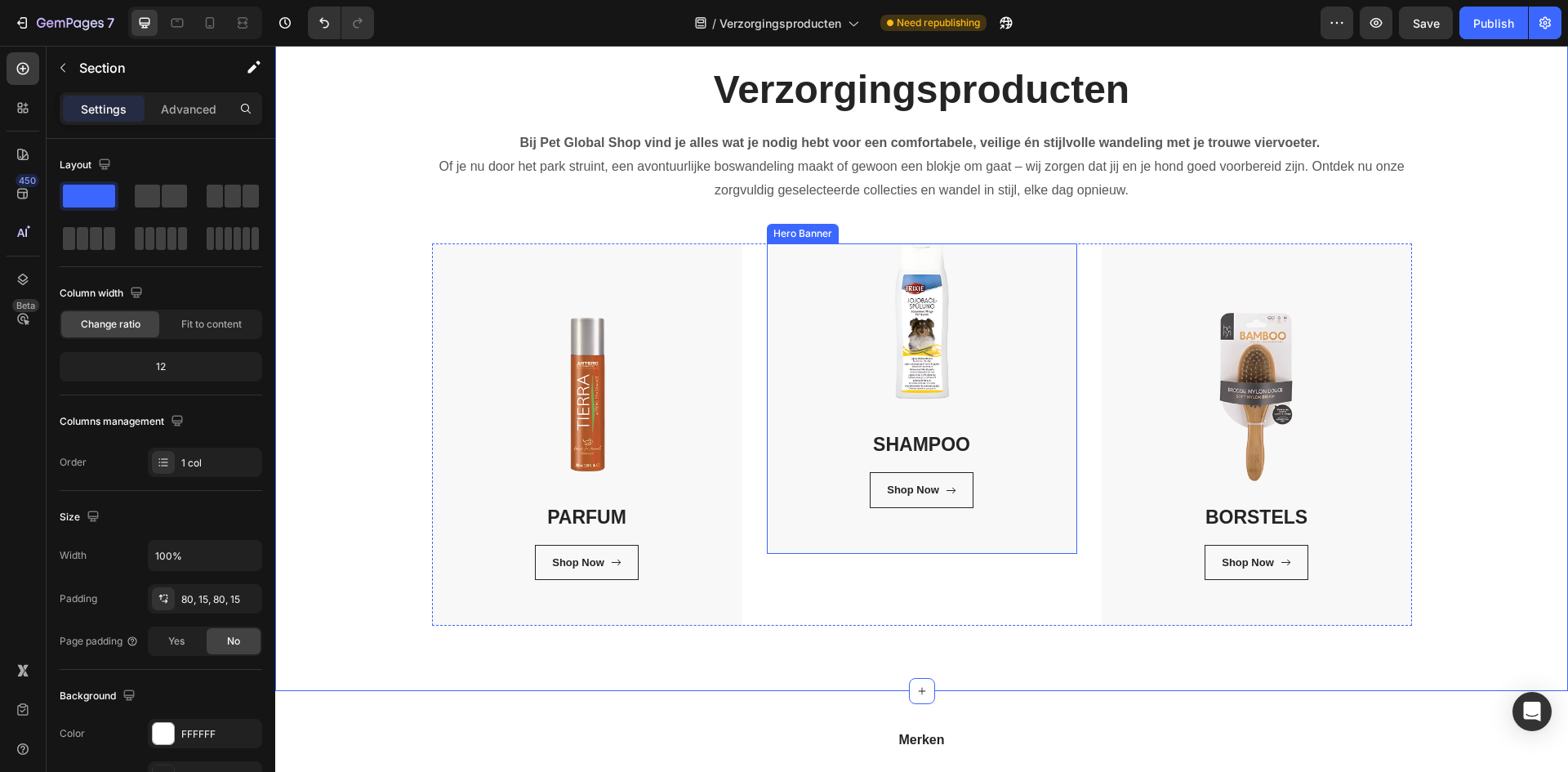
click at [795, 548] on div "SHAMPOO Heading Shop Now Button Row Row" at bounding box center [922, 362] width 310 height 382
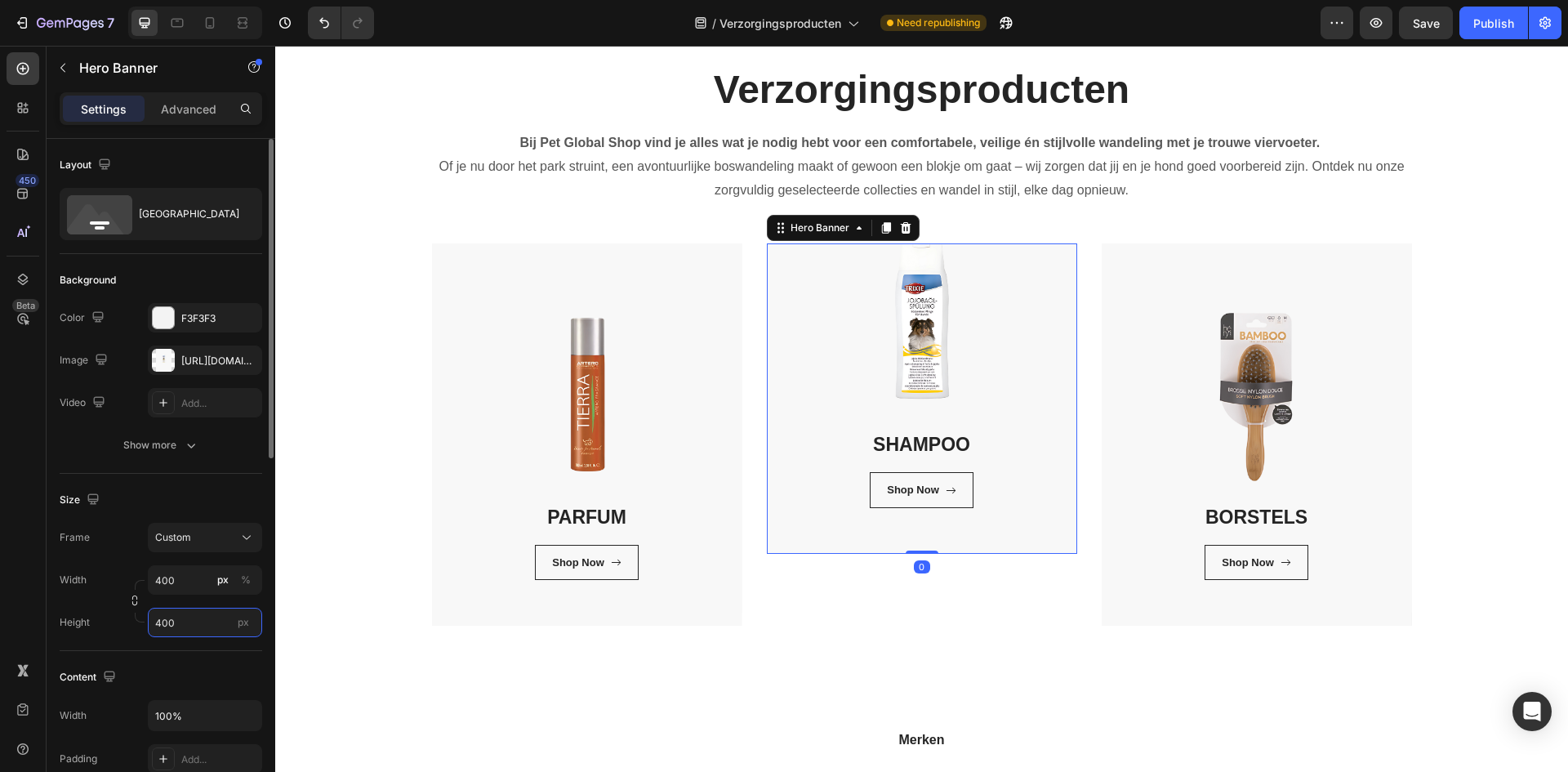
click at [182, 622] on input "400" at bounding box center [205, 622] width 115 height 29
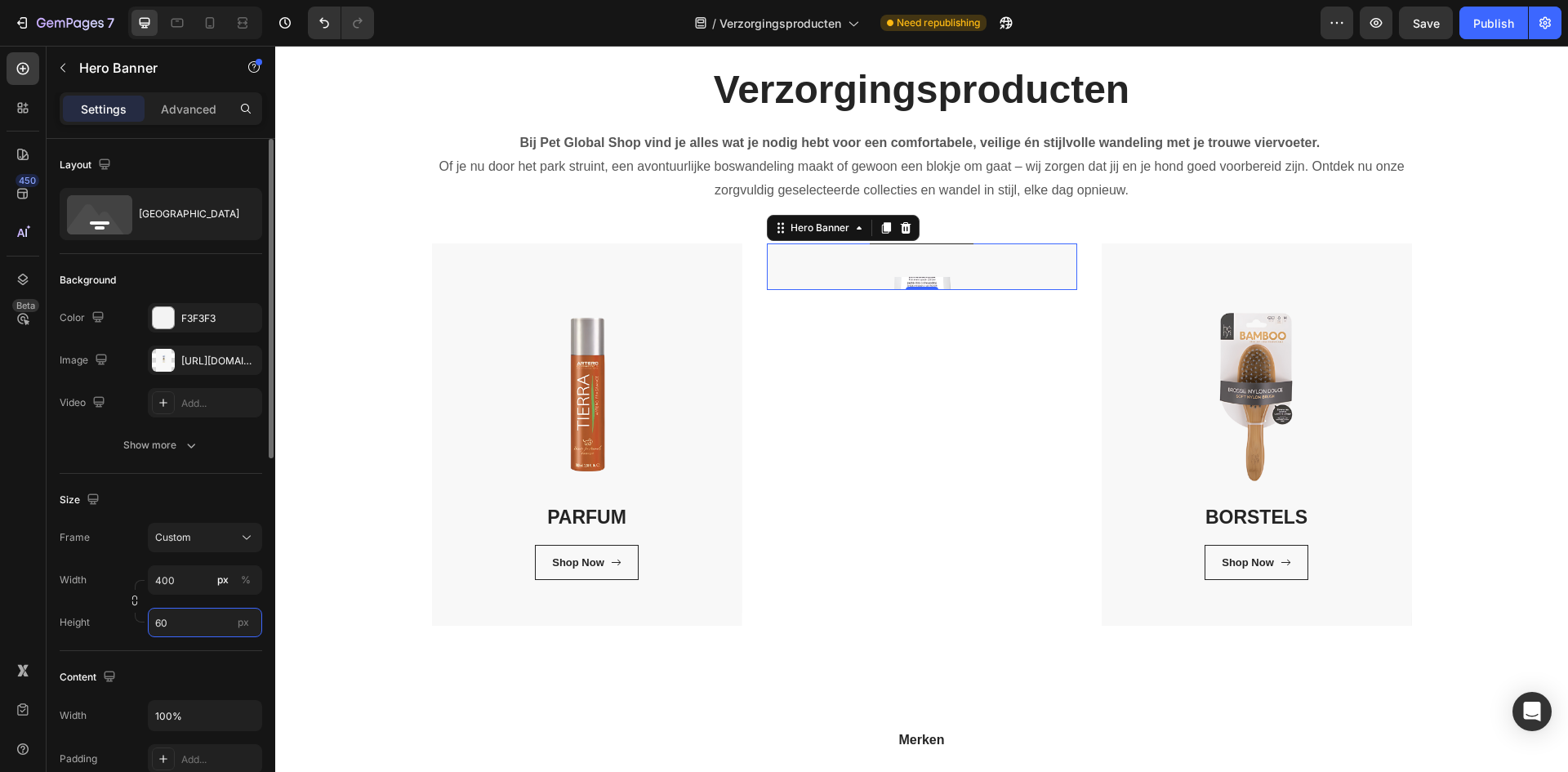
type input "600"
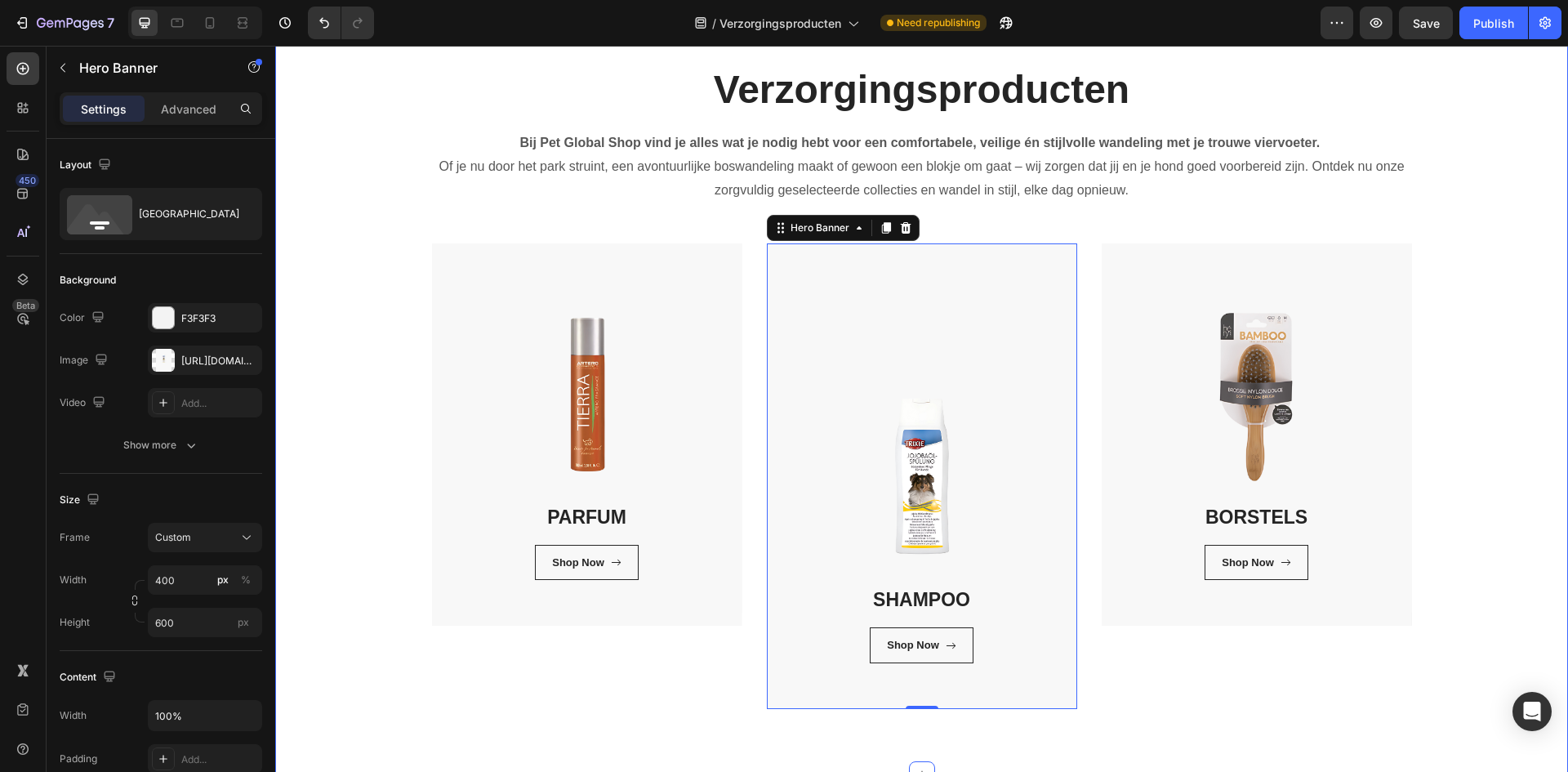
click at [1499, 417] on div "Verzorgingsproducten Heading Bij Pet Global Shop vind je alles wat je nodig heb…" at bounding box center [921, 385] width 1268 height 646
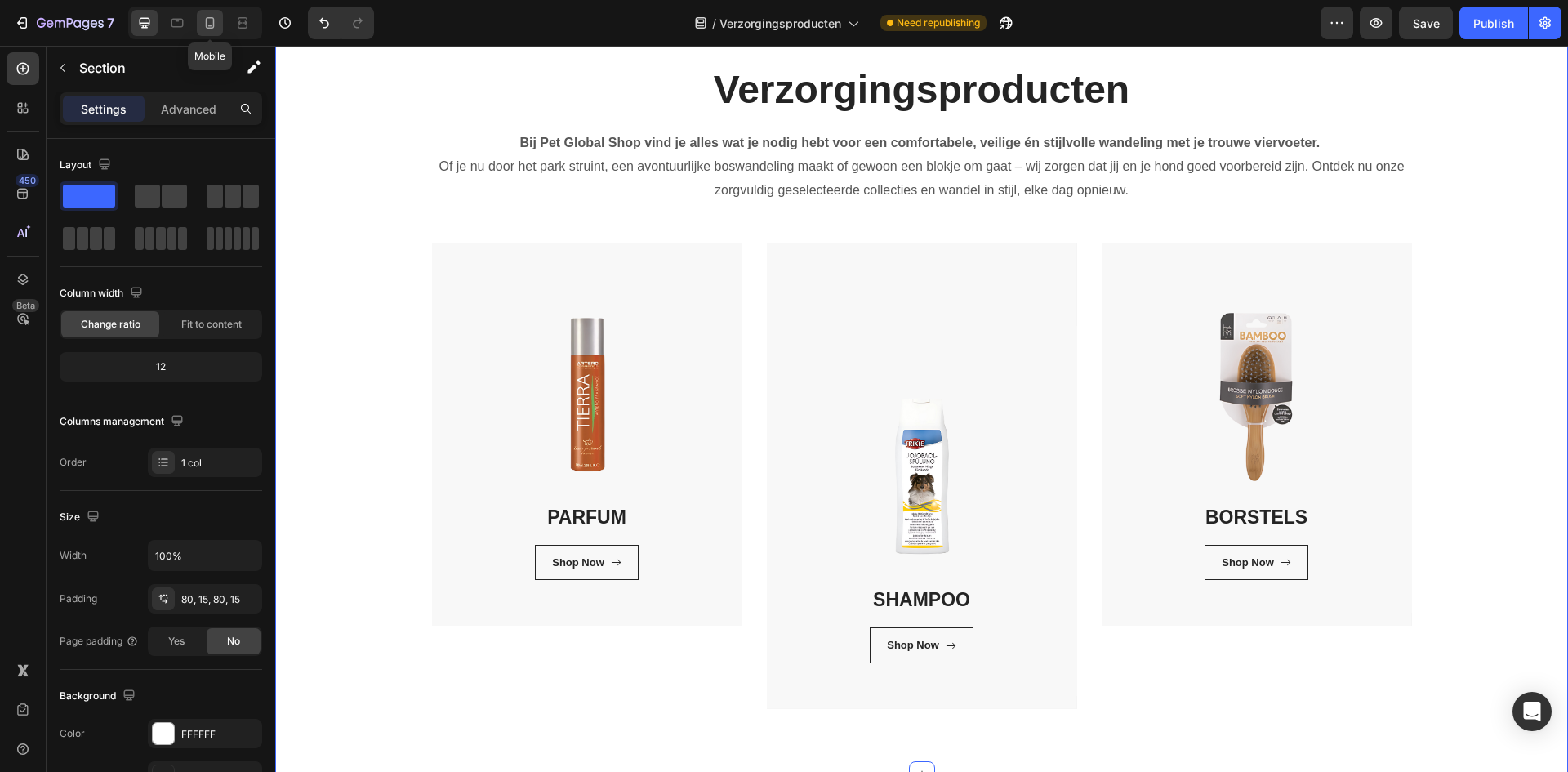
click at [214, 24] on icon at bounding box center [210, 24] width 9 height 12
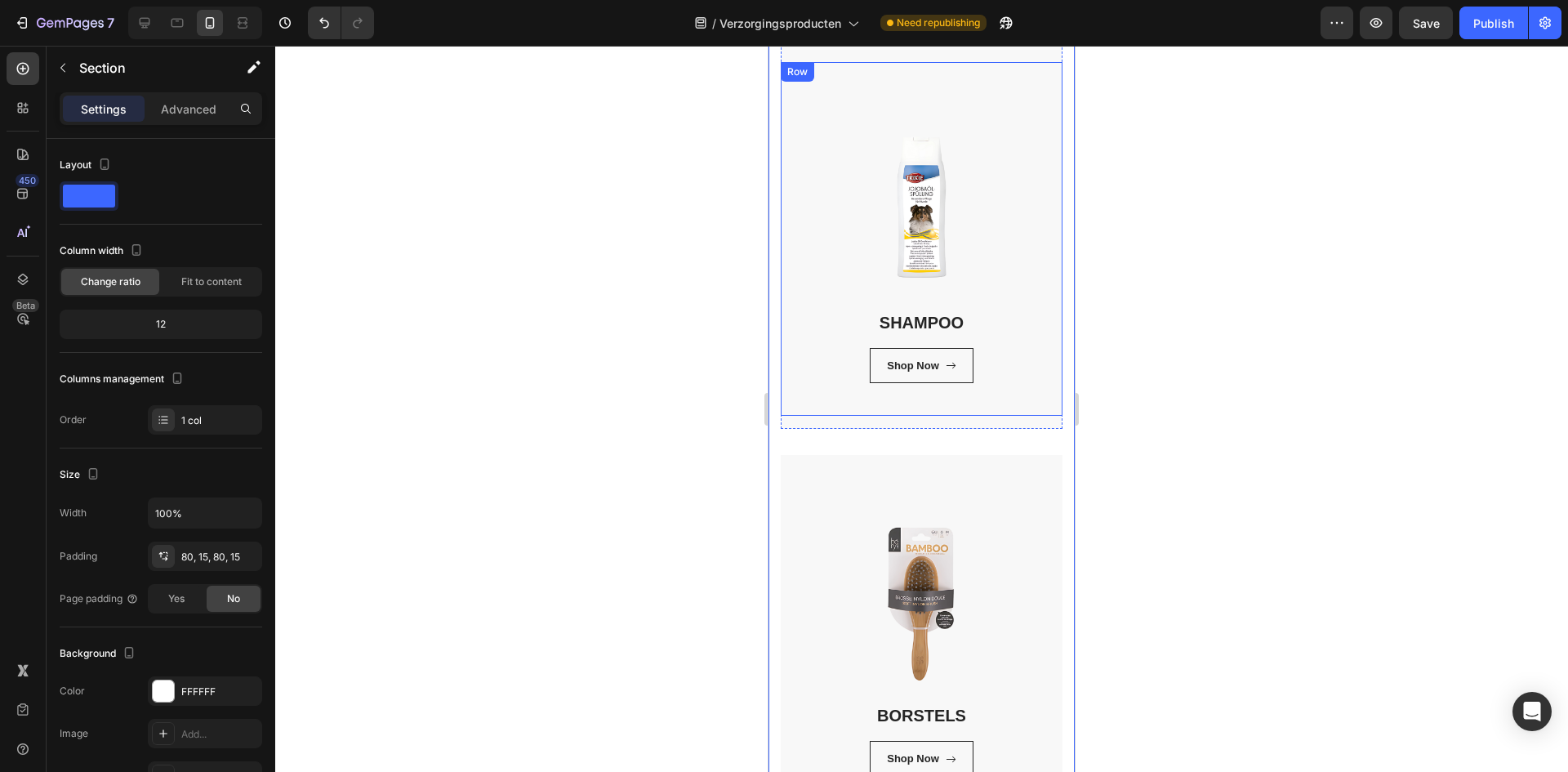
scroll to position [817, 0]
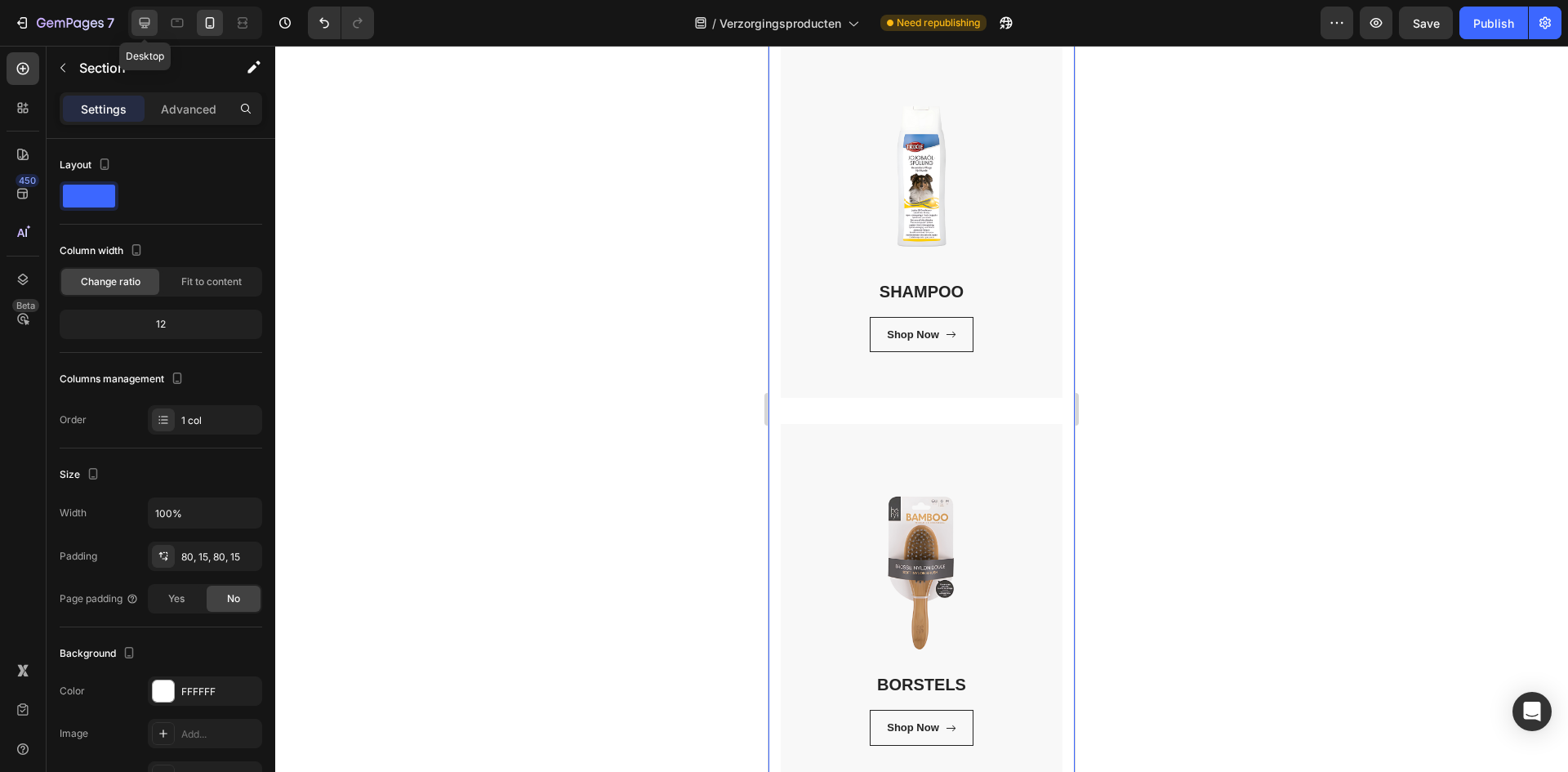
click at [144, 17] on icon at bounding box center [144, 23] width 17 height 17
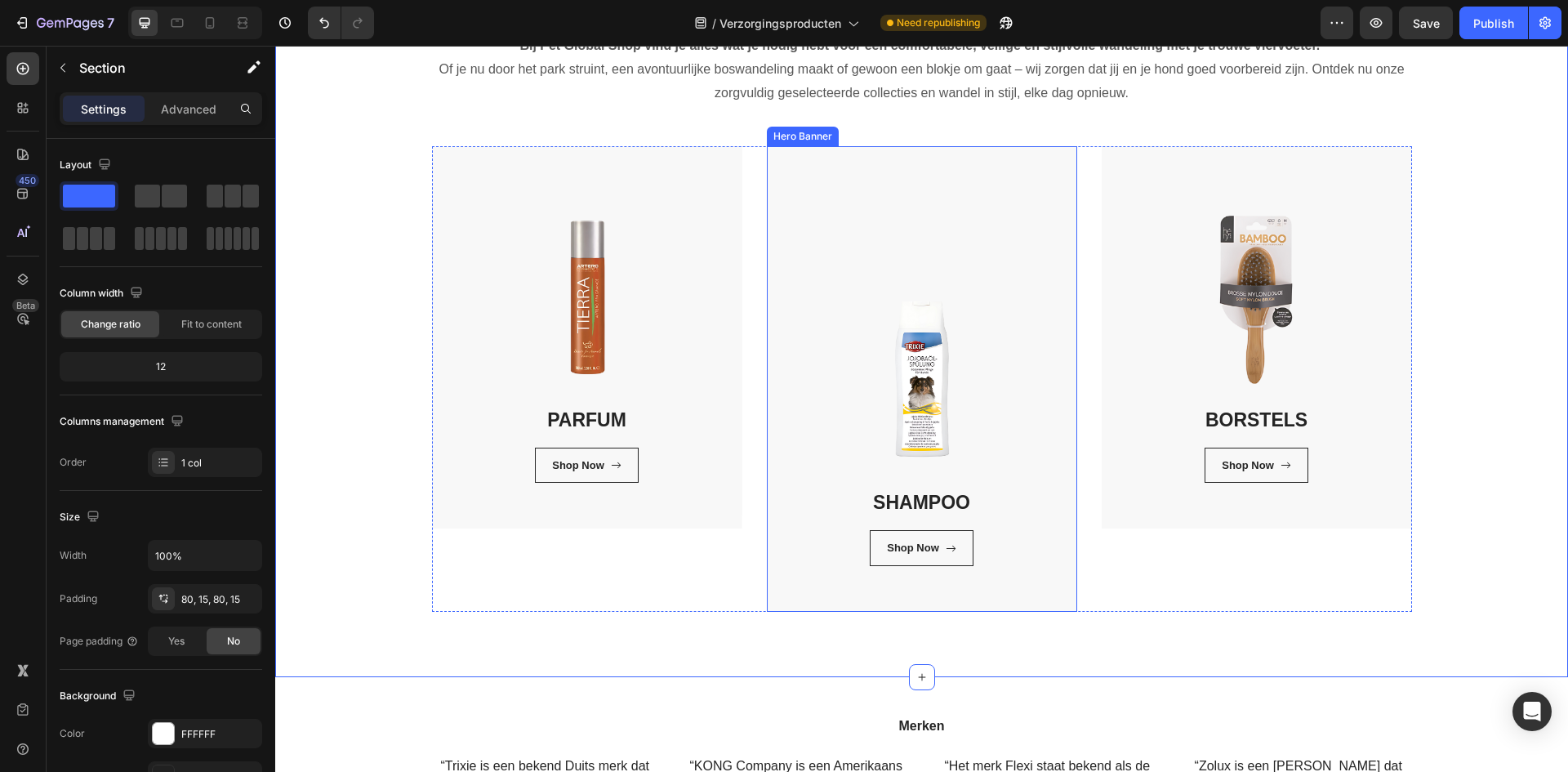
scroll to position [164, 0]
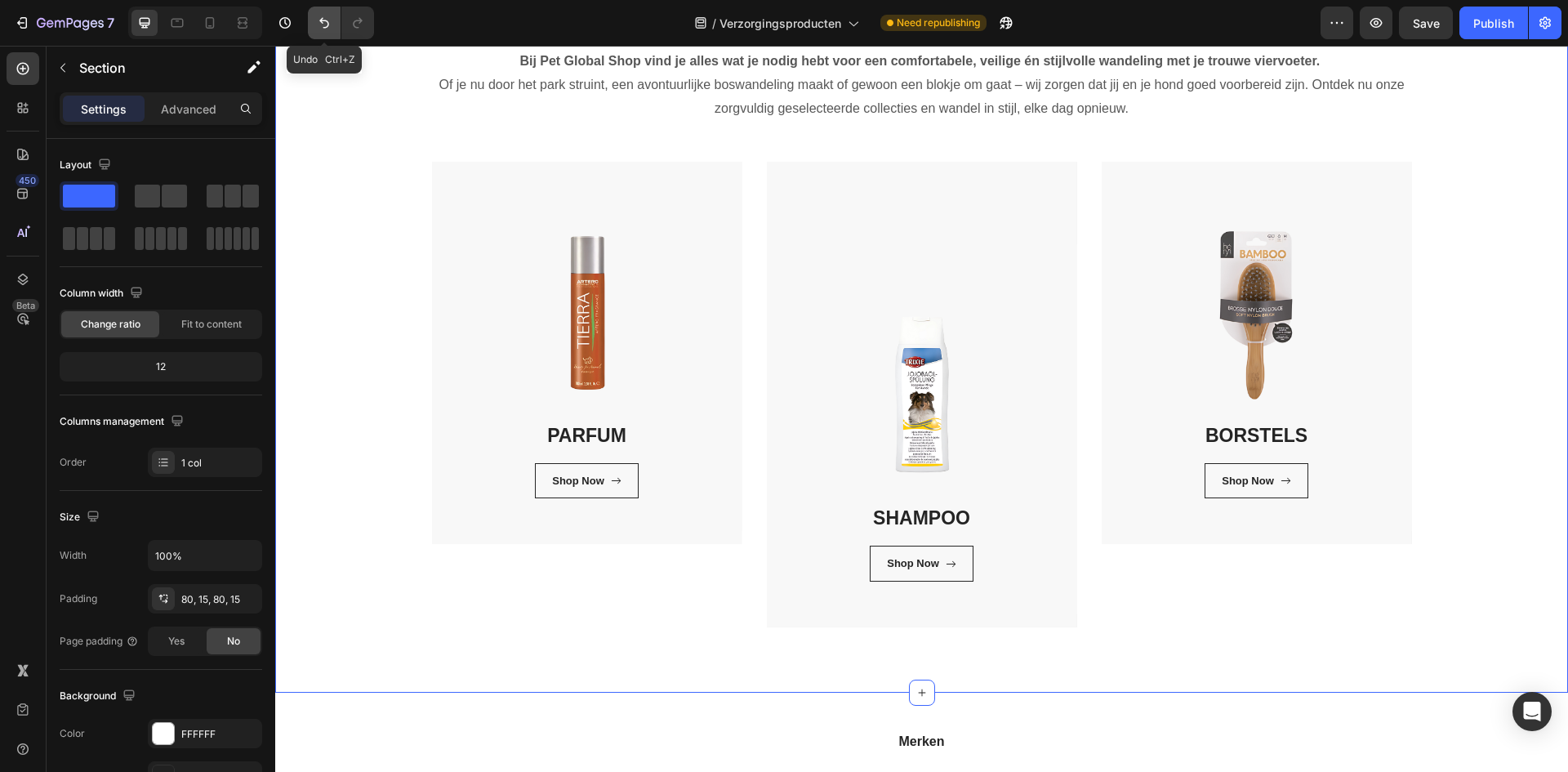
click at [316, 23] on icon "Undo/Redo" at bounding box center [324, 23] width 17 height 17
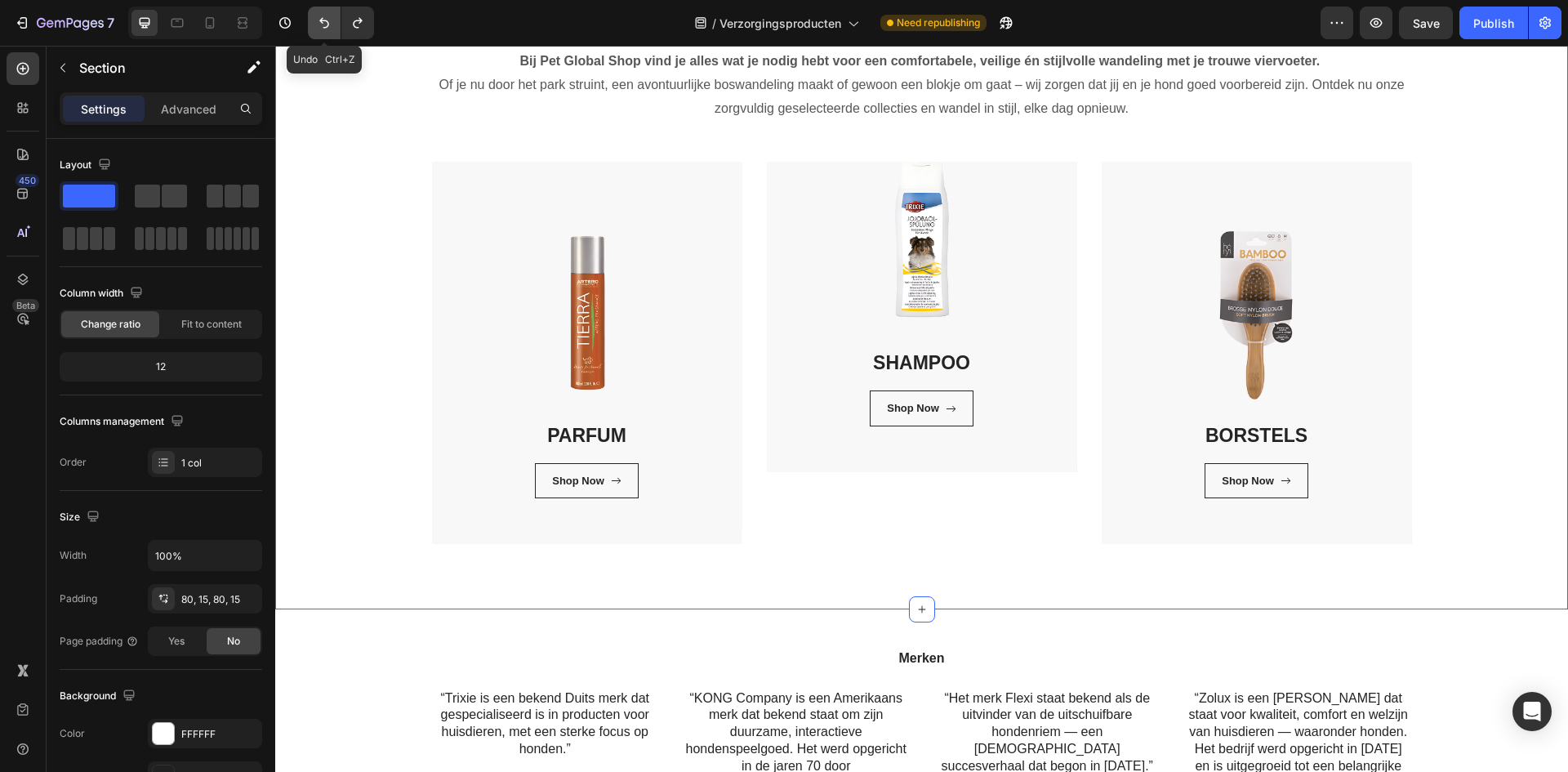
click at [316, 23] on icon "Undo/Redo" at bounding box center [324, 23] width 17 height 17
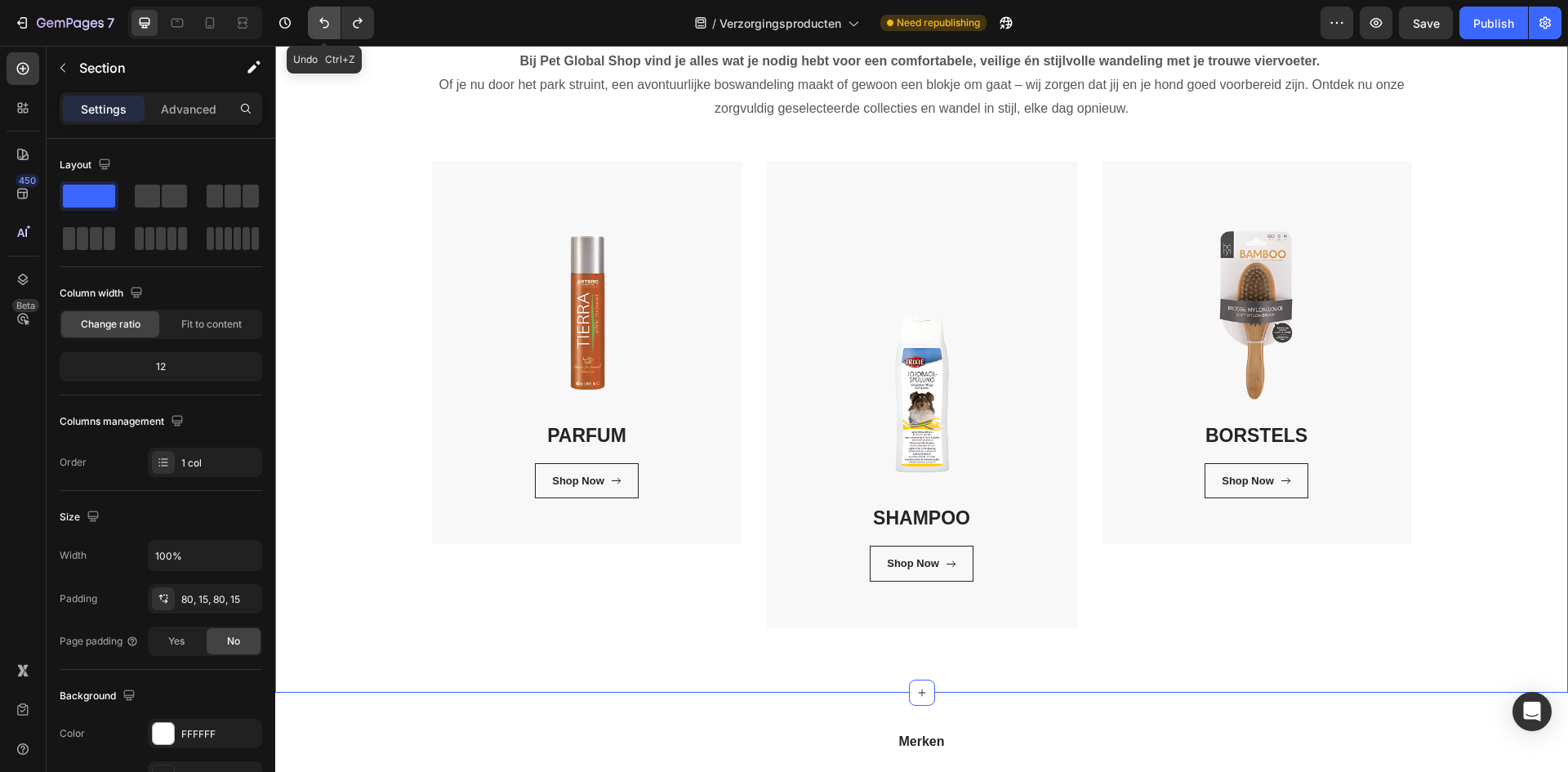
click at [316, 23] on icon "Undo/Redo" at bounding box center [324, 23] width 17 height 17
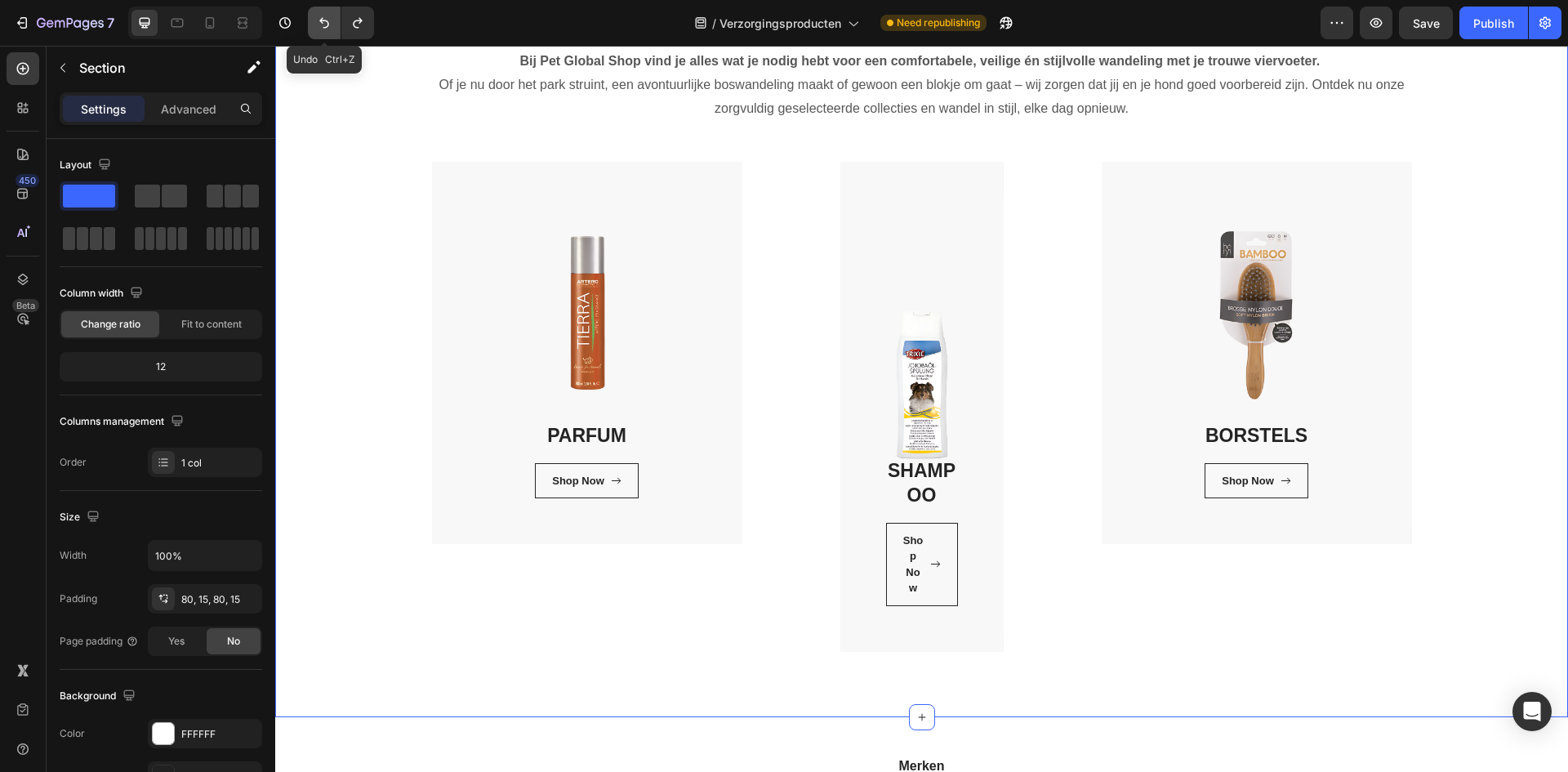
click at [316, 23] on icon "Undo/Redo" at bounding box center [324, 23] width 17 height 17
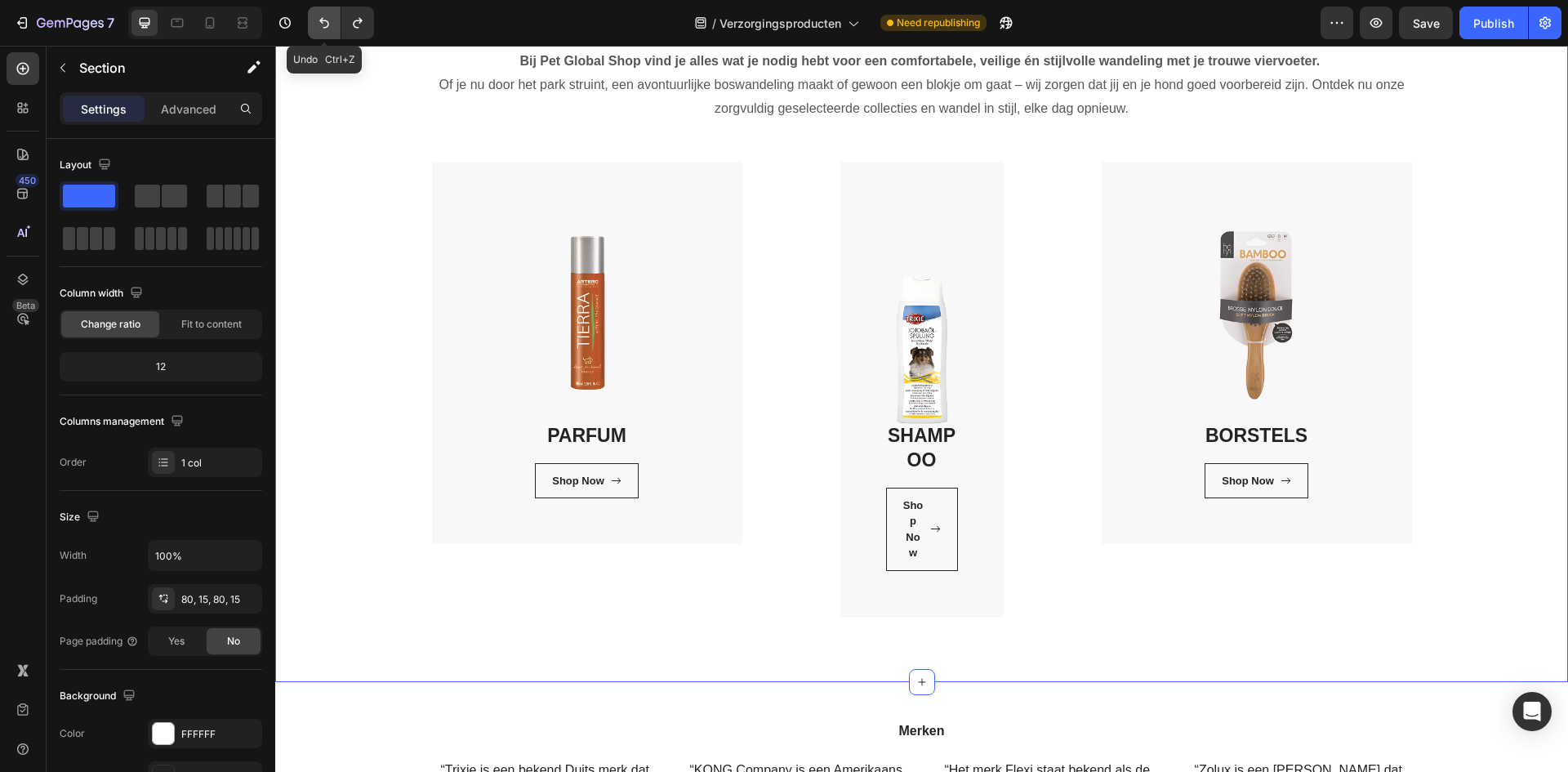
click at [316, 23] on icon "Undo/Redo" at bounding box center [324, 23] width 17 height 17
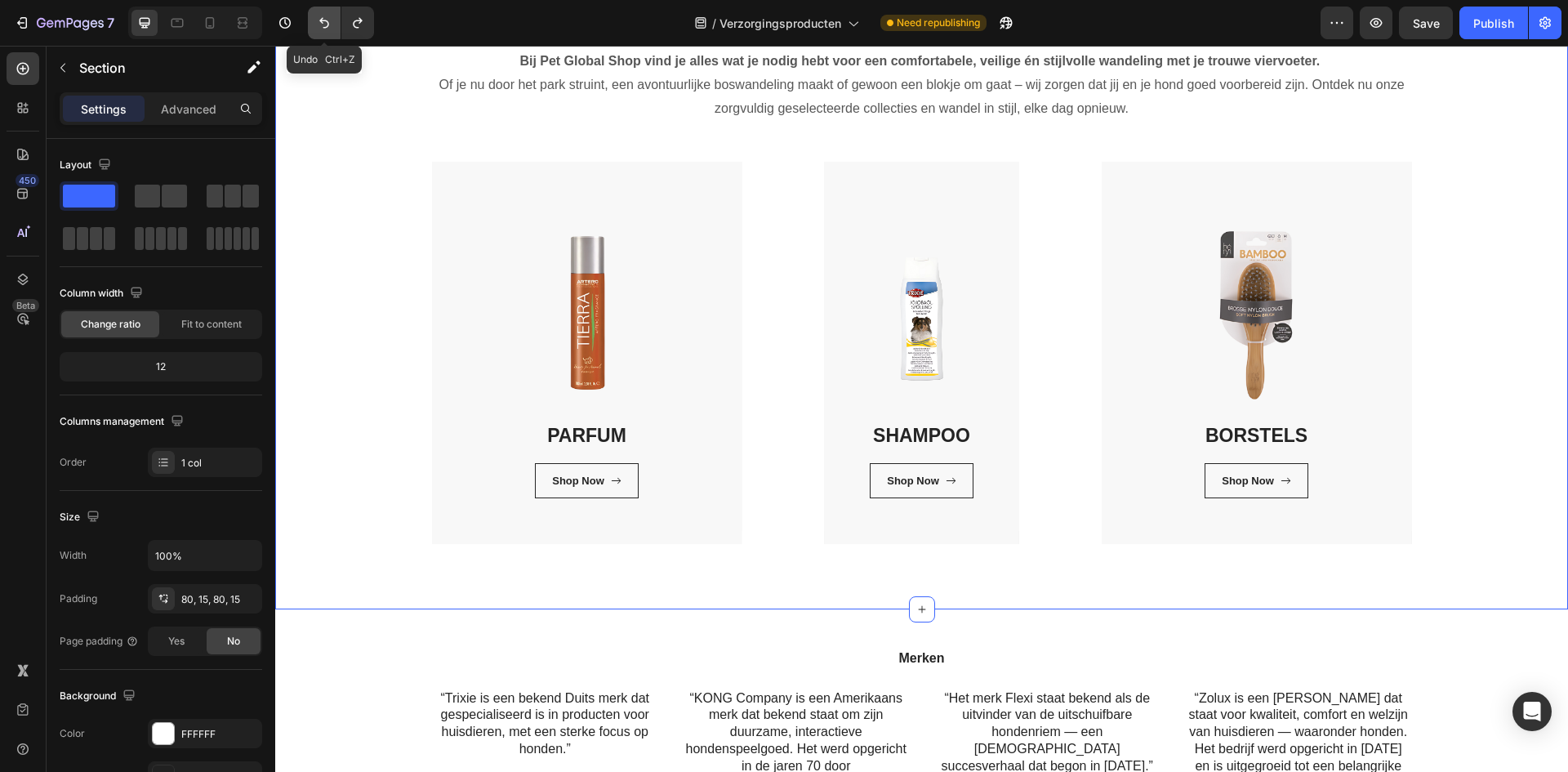
click at [316, 23] on icon "Undo/Redo" at bounding box center [324, 23] width 17 height 17
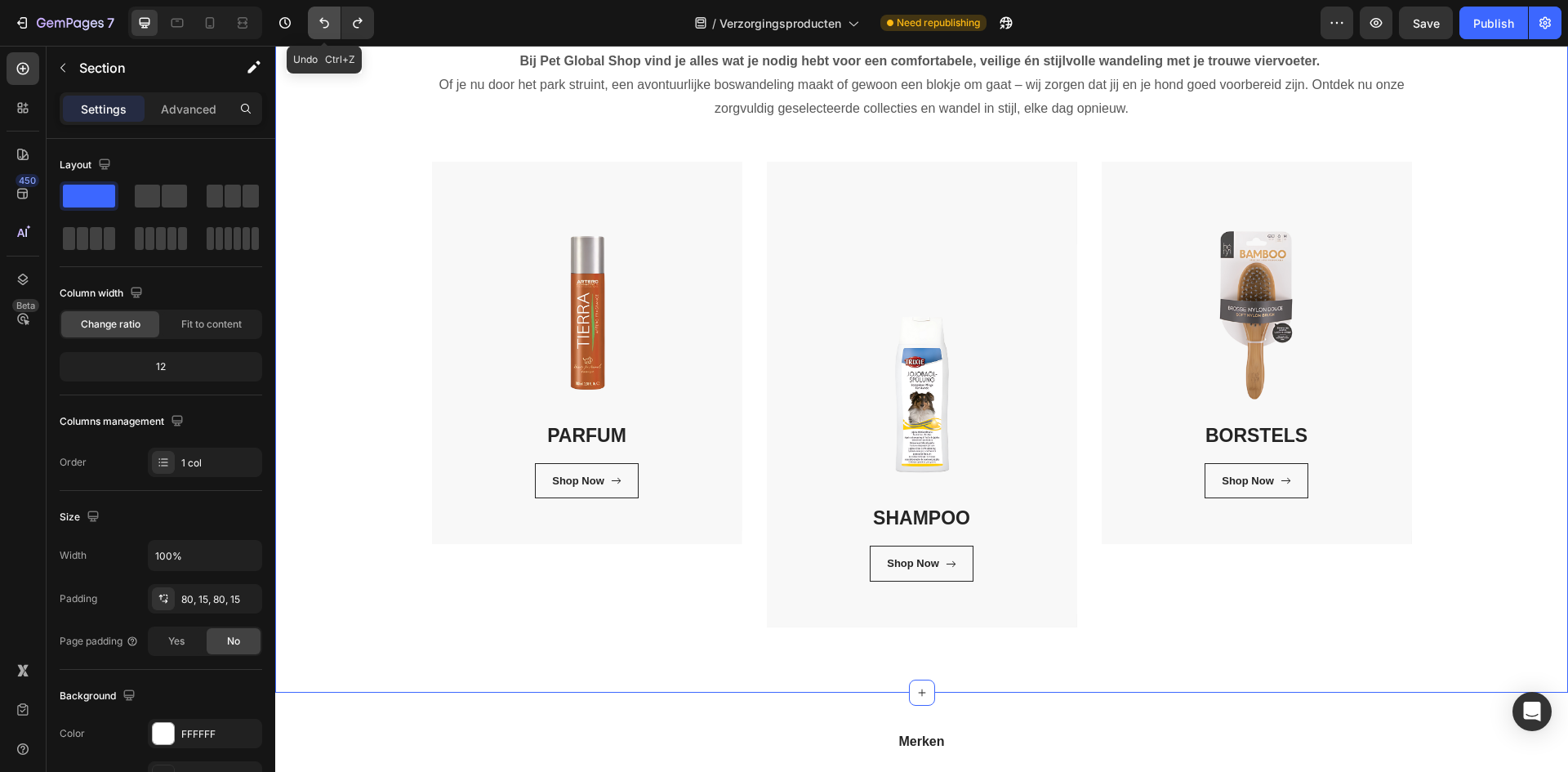
click at [316, 23] on icon "Undo/Redo" at bounding box center [324, 23] width 17 height 17
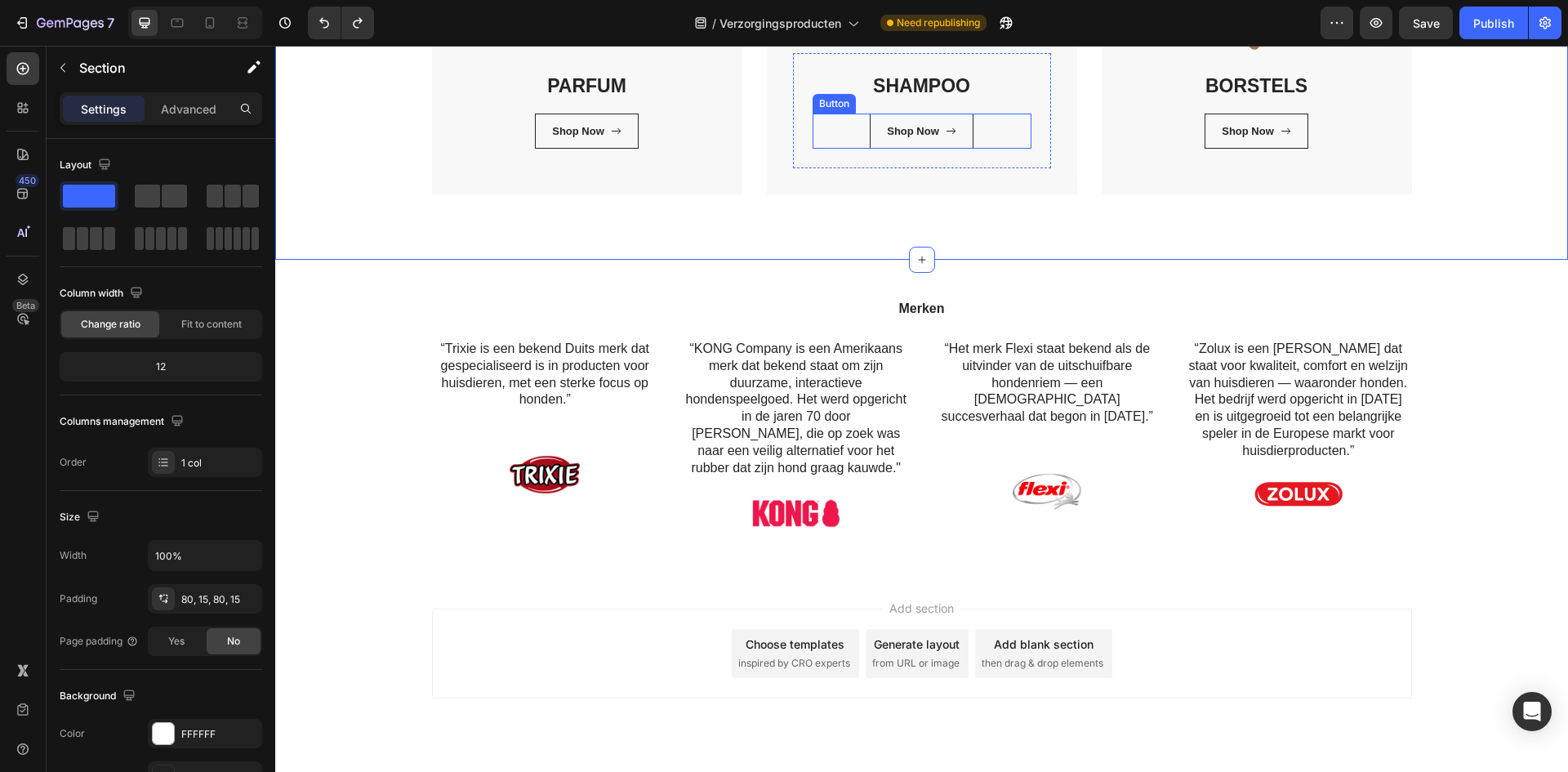
scroll to position [544, 0]
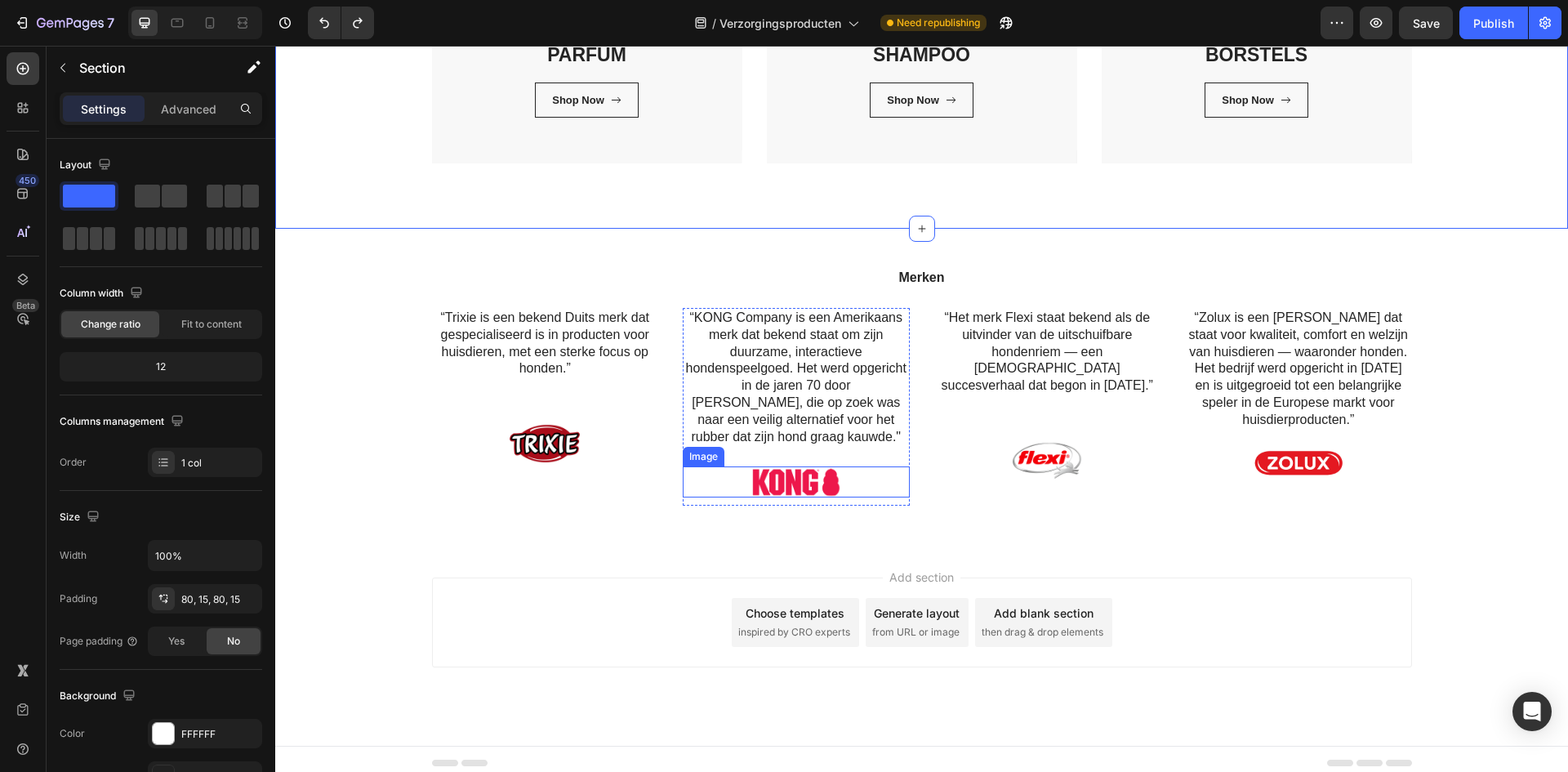
click at [786, 482] on img at bounding box center [796, 481] width 90 height 30
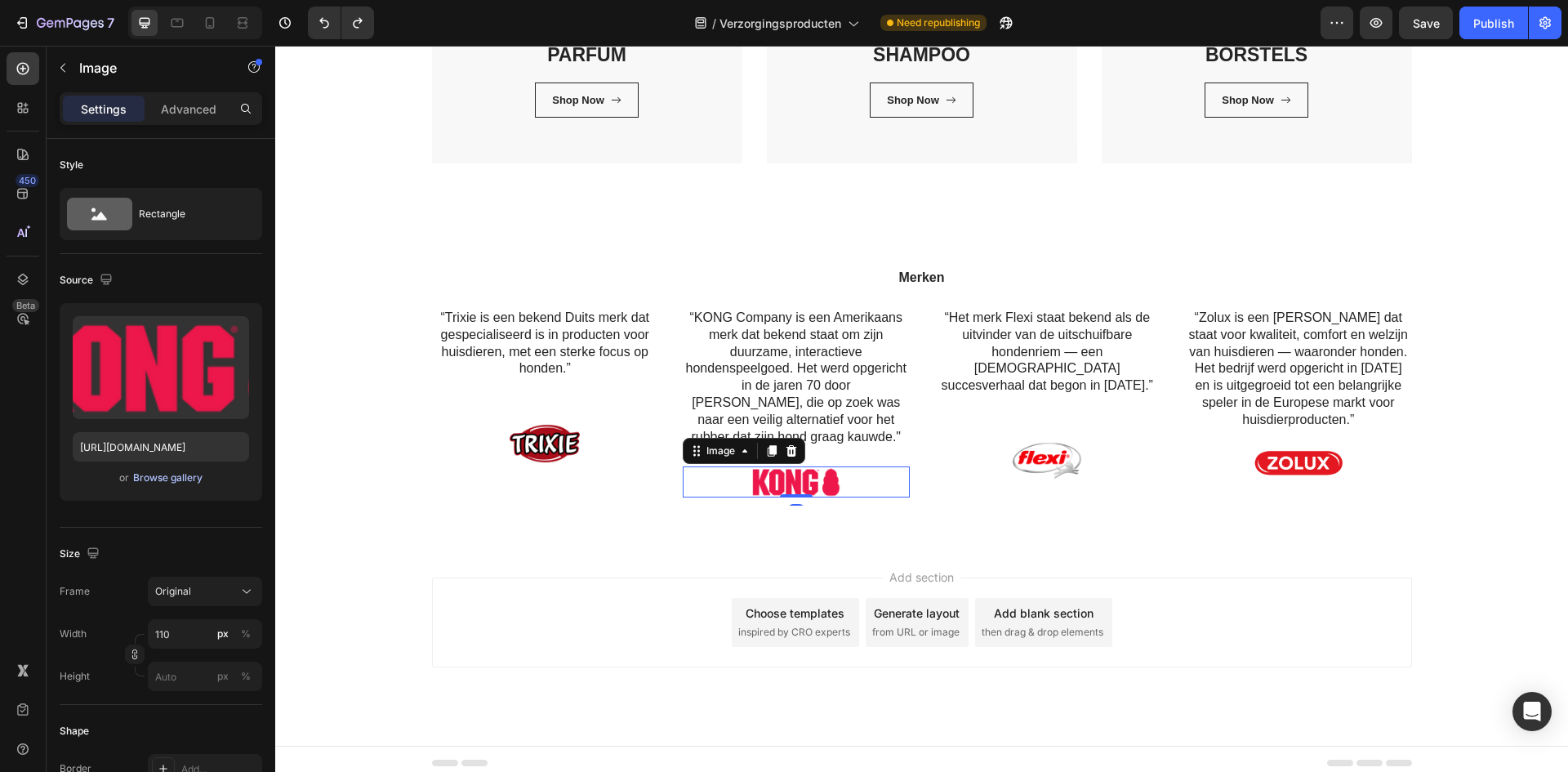
click at [184, 483] on div "Browse gallery" at bounding box center [167, 477] width 70 height 15
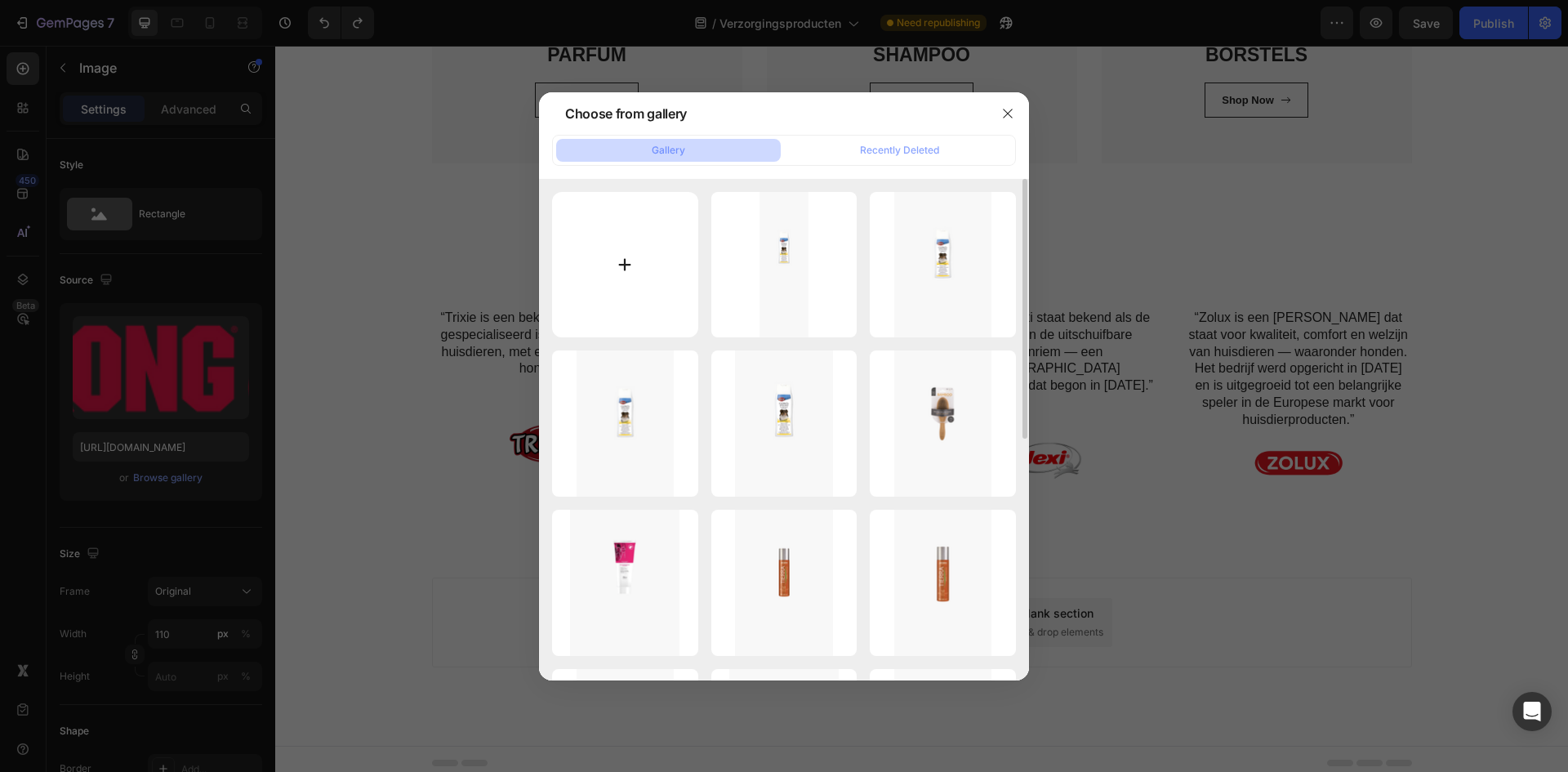
click at [644, 261] on input "file" at bounding box center [625, 265] width 146 height 146
type input "C:\fakepath\hery-labo-gris.png"
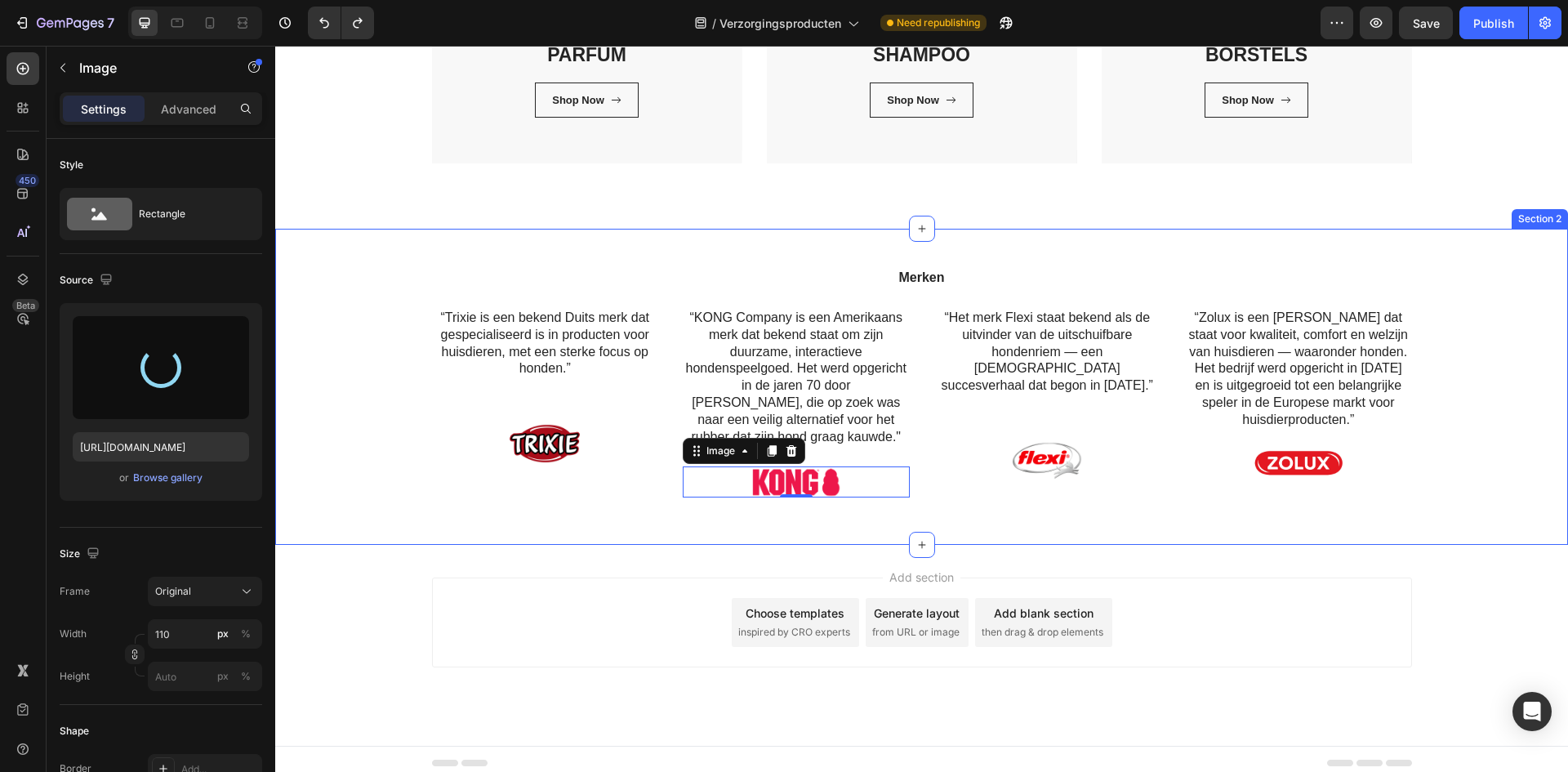
type input "[URL][DOMAIN_NAME]"
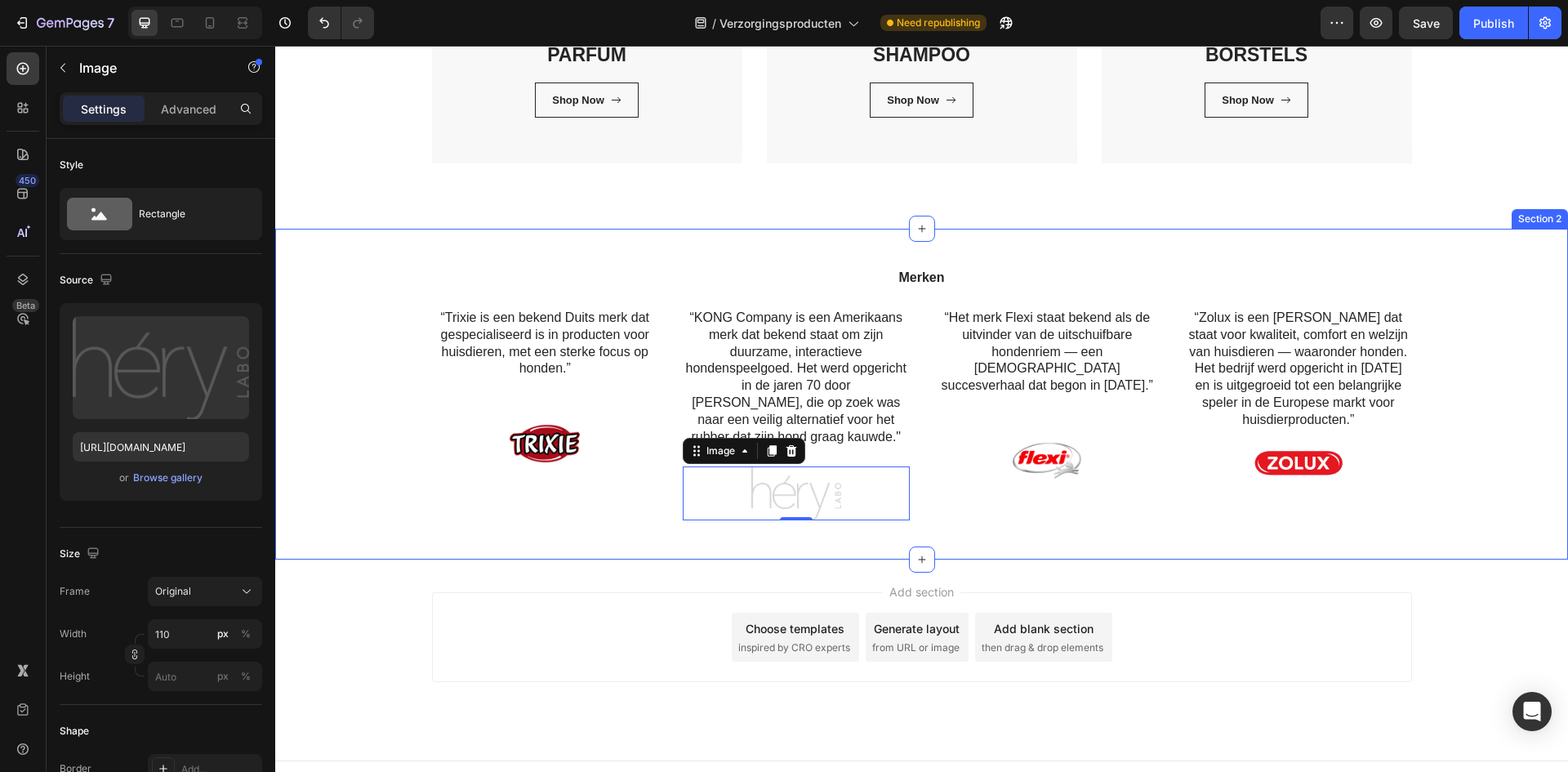
click at [407, 528] on div "Merken Heading “Trixie is een bekend Duits merk dat gespecialiseerd is in produ…" at bounding box center [921, 400] width 1268 height 265
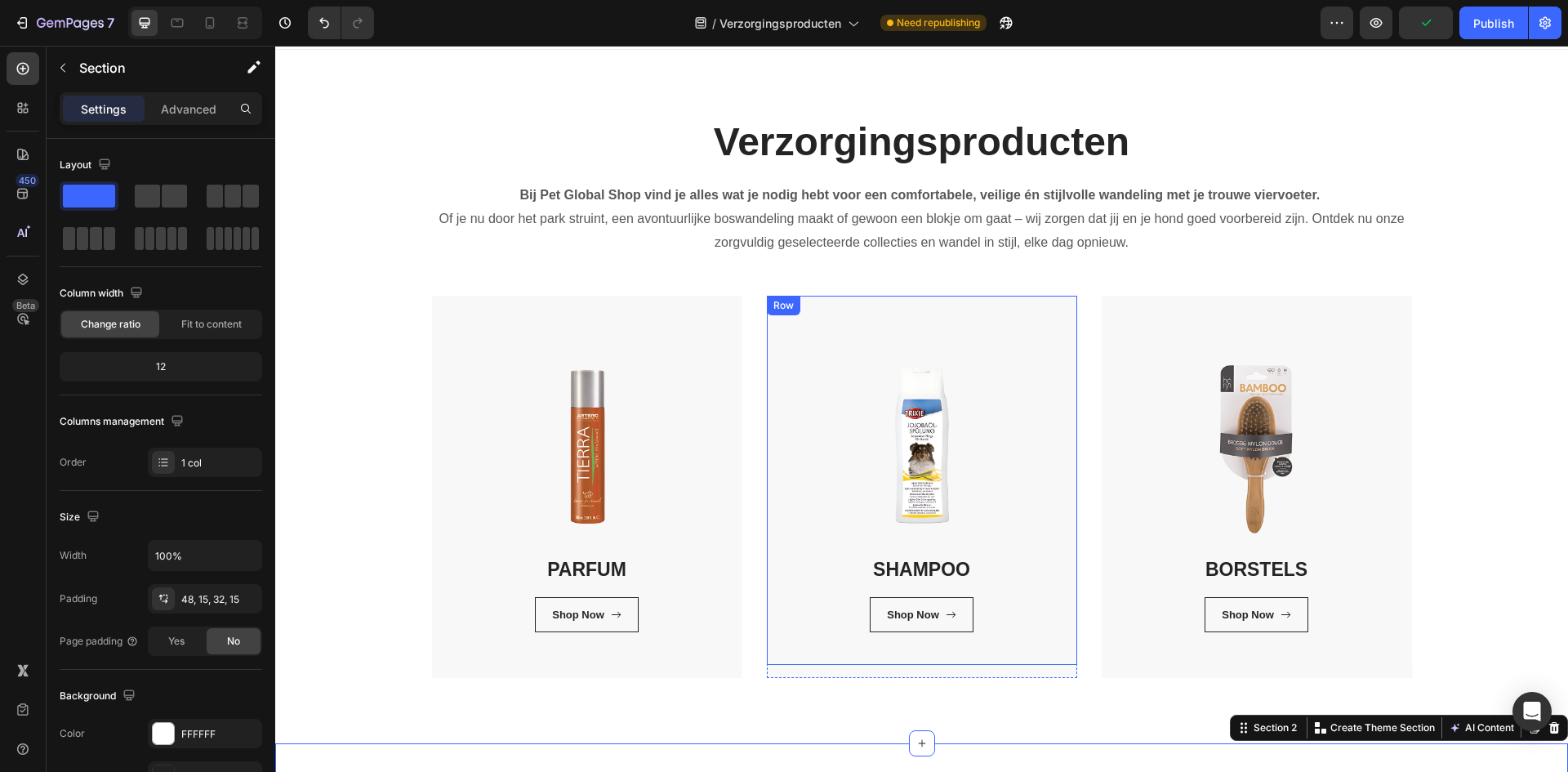
scroll to position [0, 0]
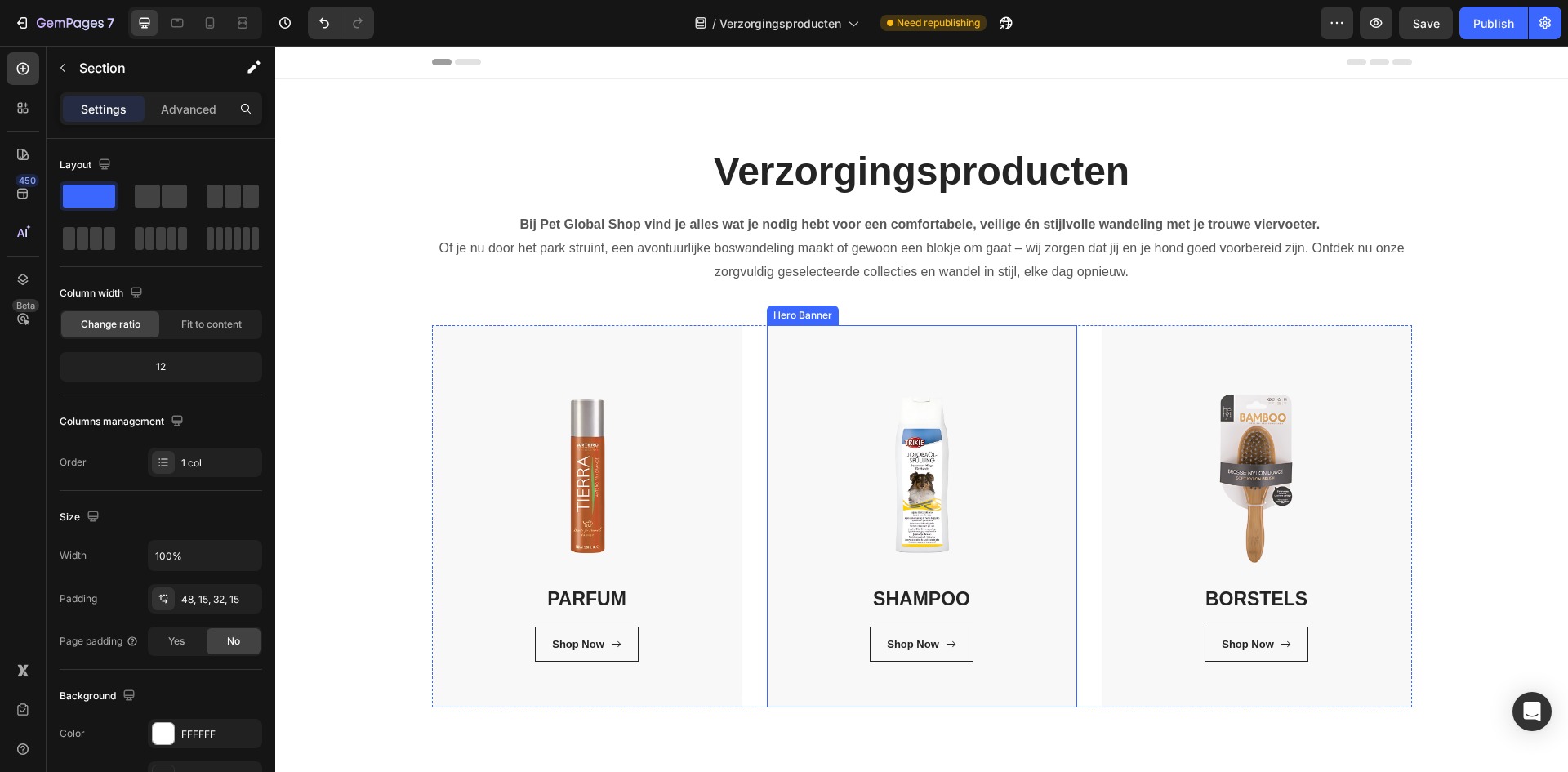
click at [785, 699] on div "SHAMPOO Heading Shop Now Button Row Row" at bounding box center [922, 516] width 310 height 382
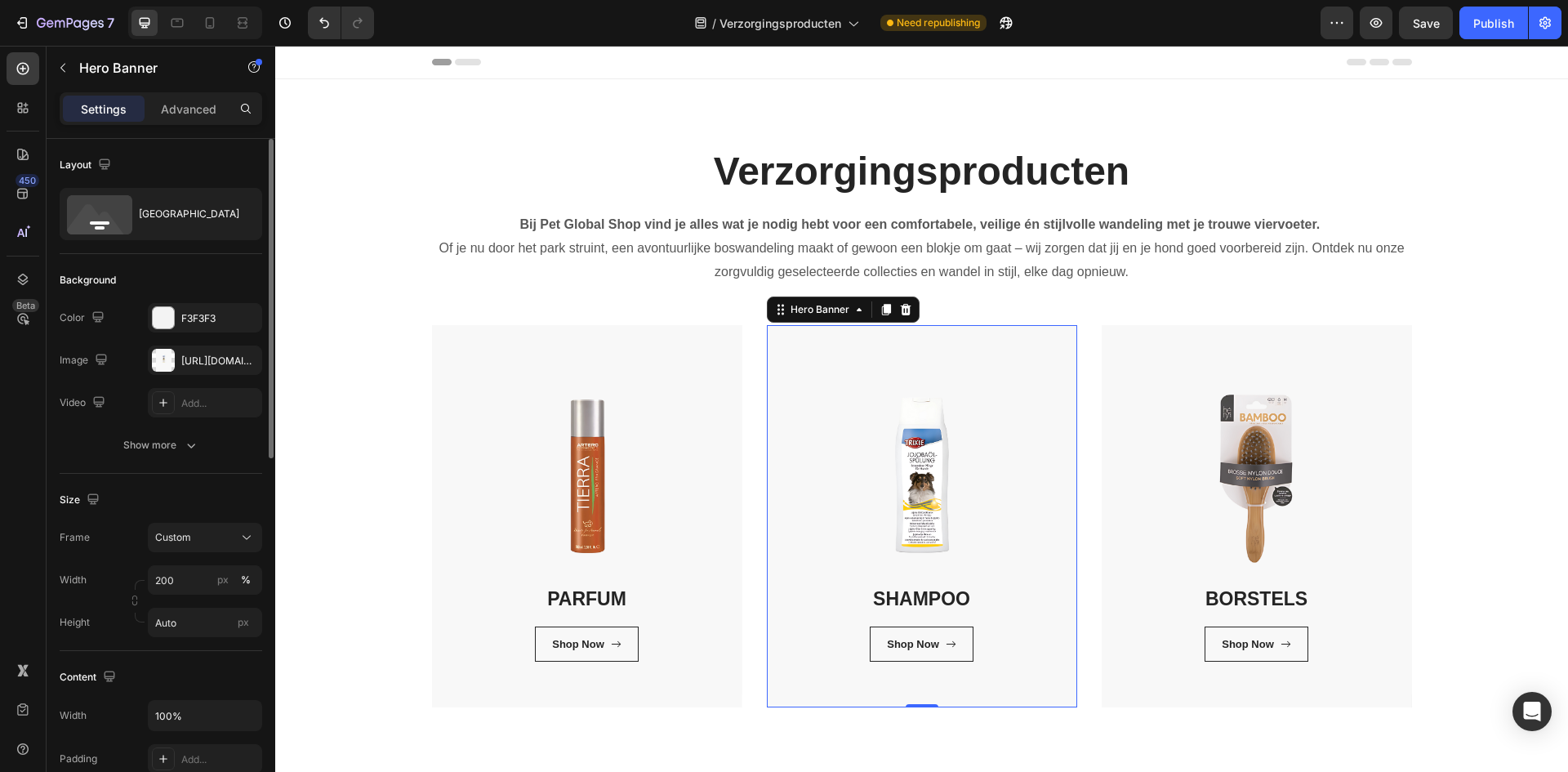
click at [209, 345] on div "The changes might be hidden by the image and the video. Color F3F3F3 Image [URL…" at bounding box center [161, 360] width 203 height 115
click at [203, 360] on div "[URL][DOMAIN_NAME]" at bounding box center [205, 361] width 47 height 15
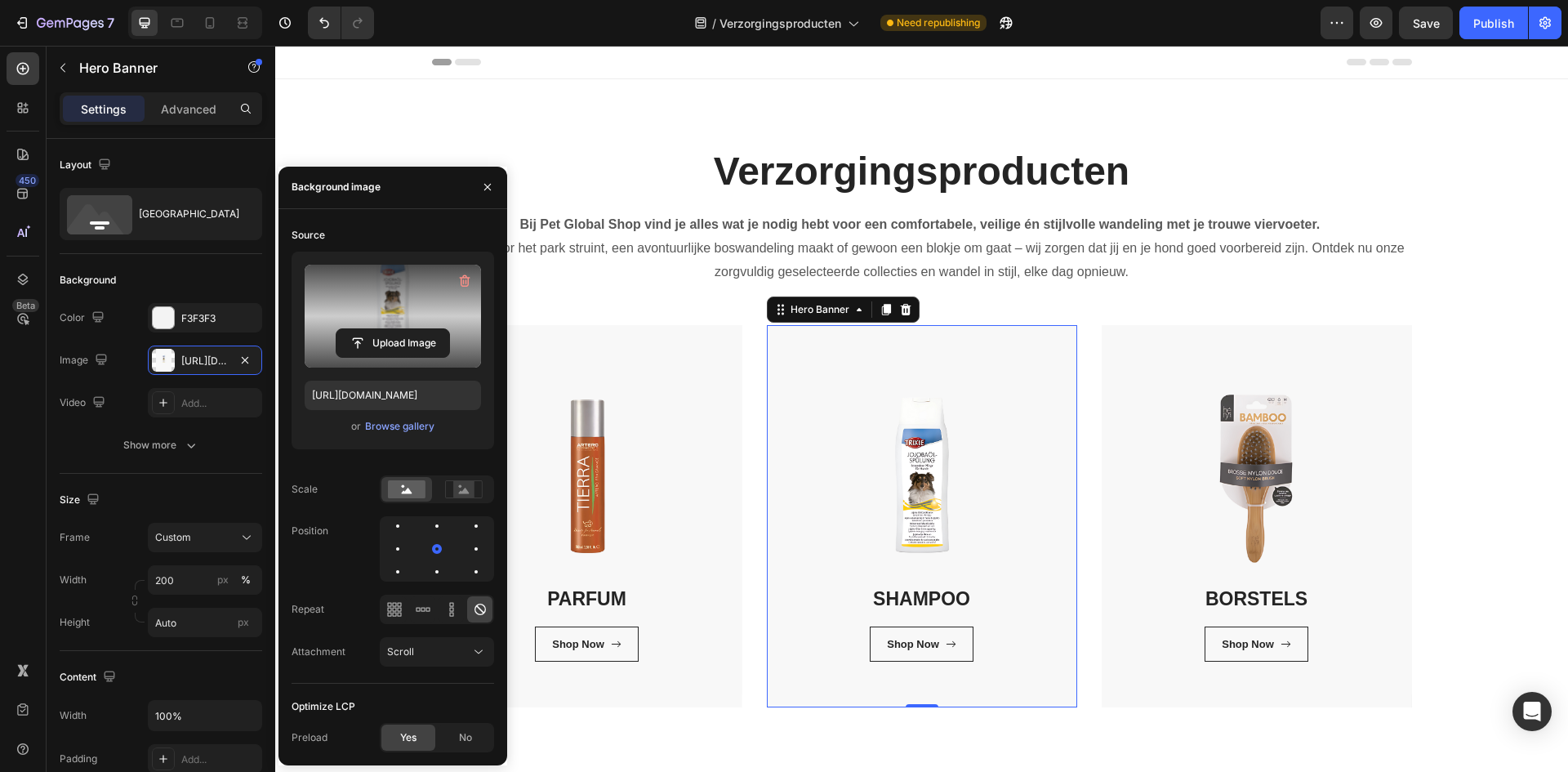
click at [369, 300] on label at bounding box center [393, 315] width 176 height 103
click at [369, 329] on input "file" at bounding box center [392, 343] width 113 height 27
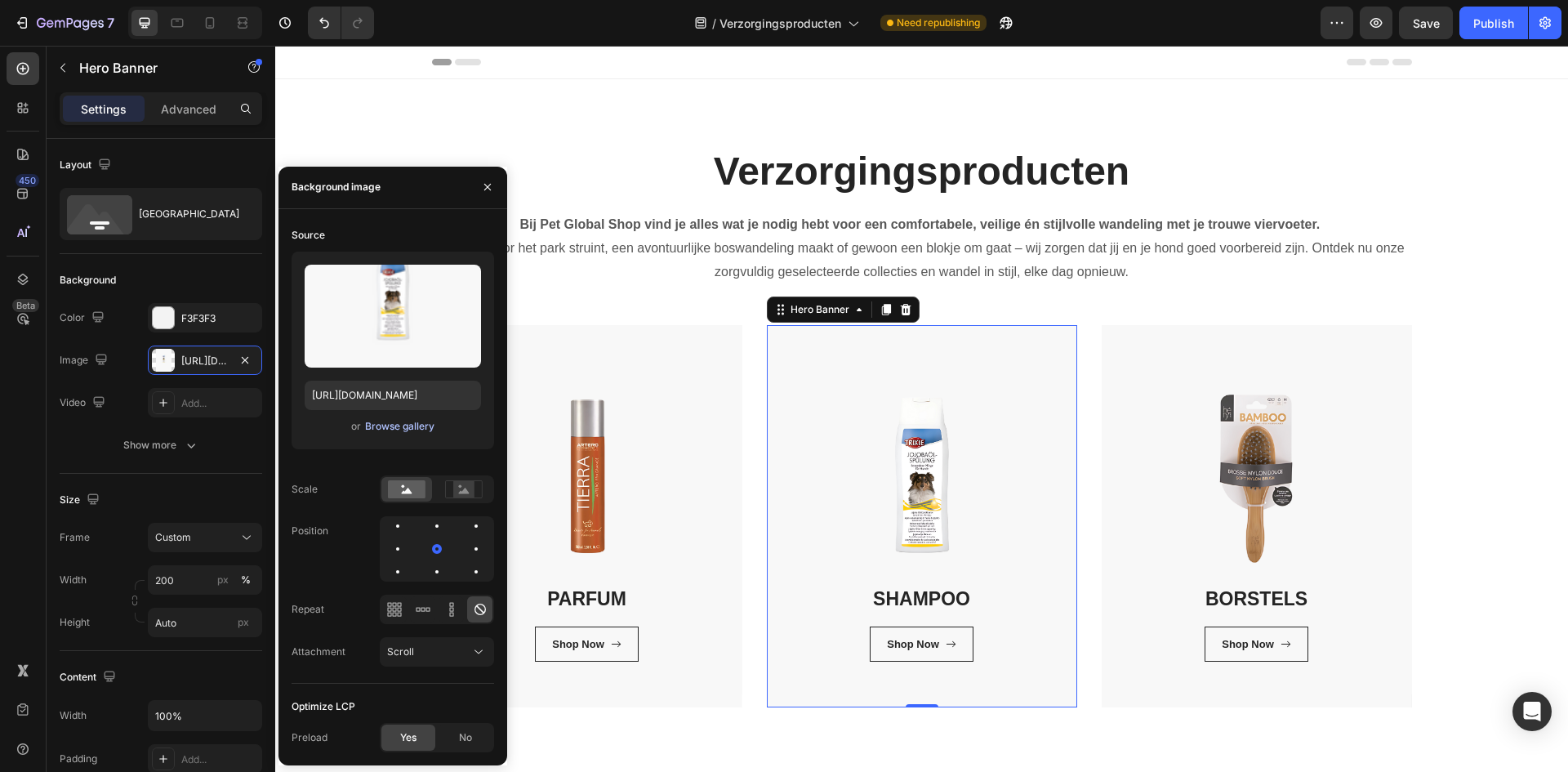
click at [394, 423] on div "Browse gallery" at bounding box center [400, 426] width 70 height 15
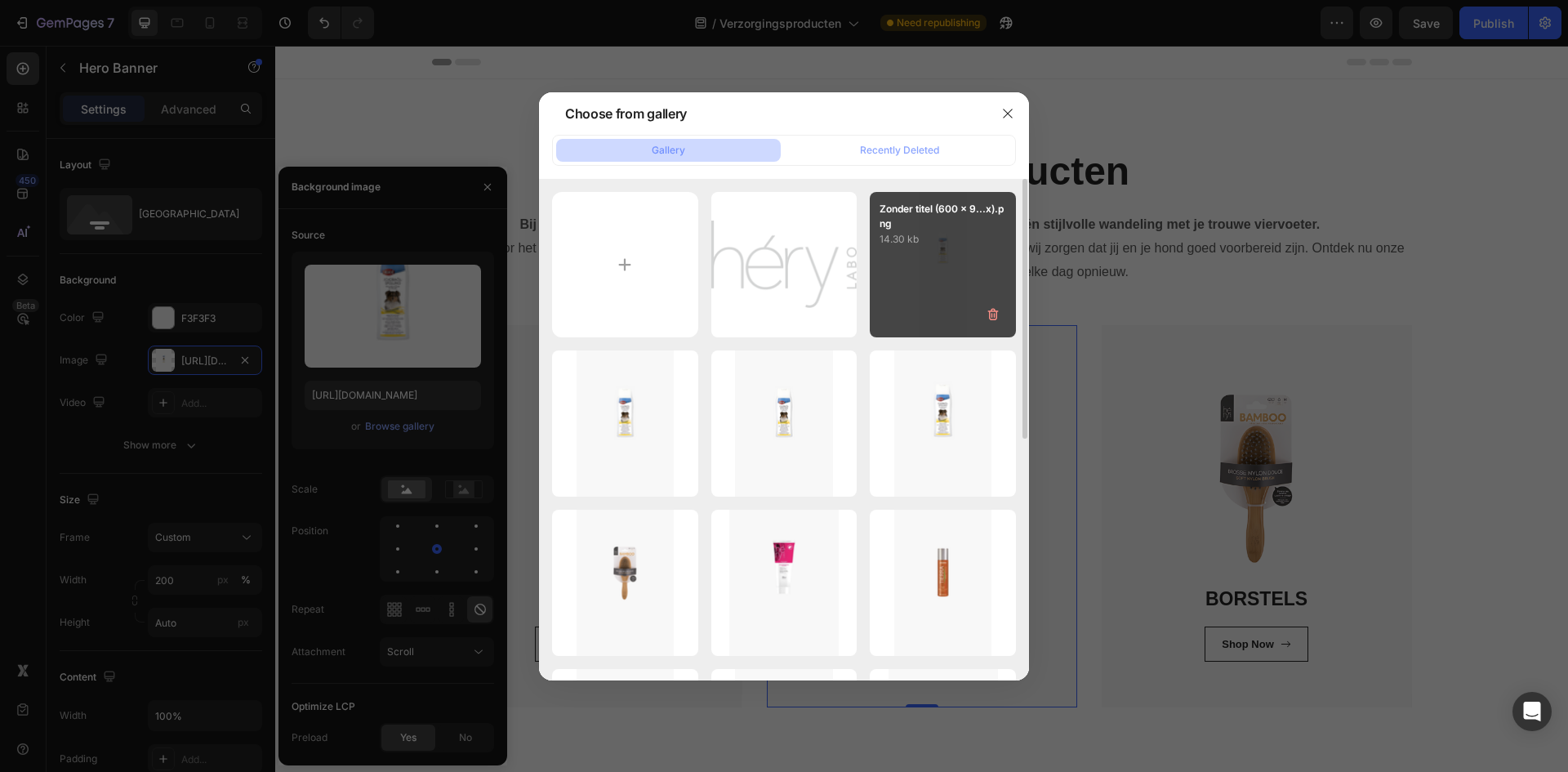
click at [922, 284] on div "Zonder titel (600 x 9...x).png 14.30 kb" at bounding box center [942, 265] width 146 height 146
type input "[URL][DOMAIN_NAME]"
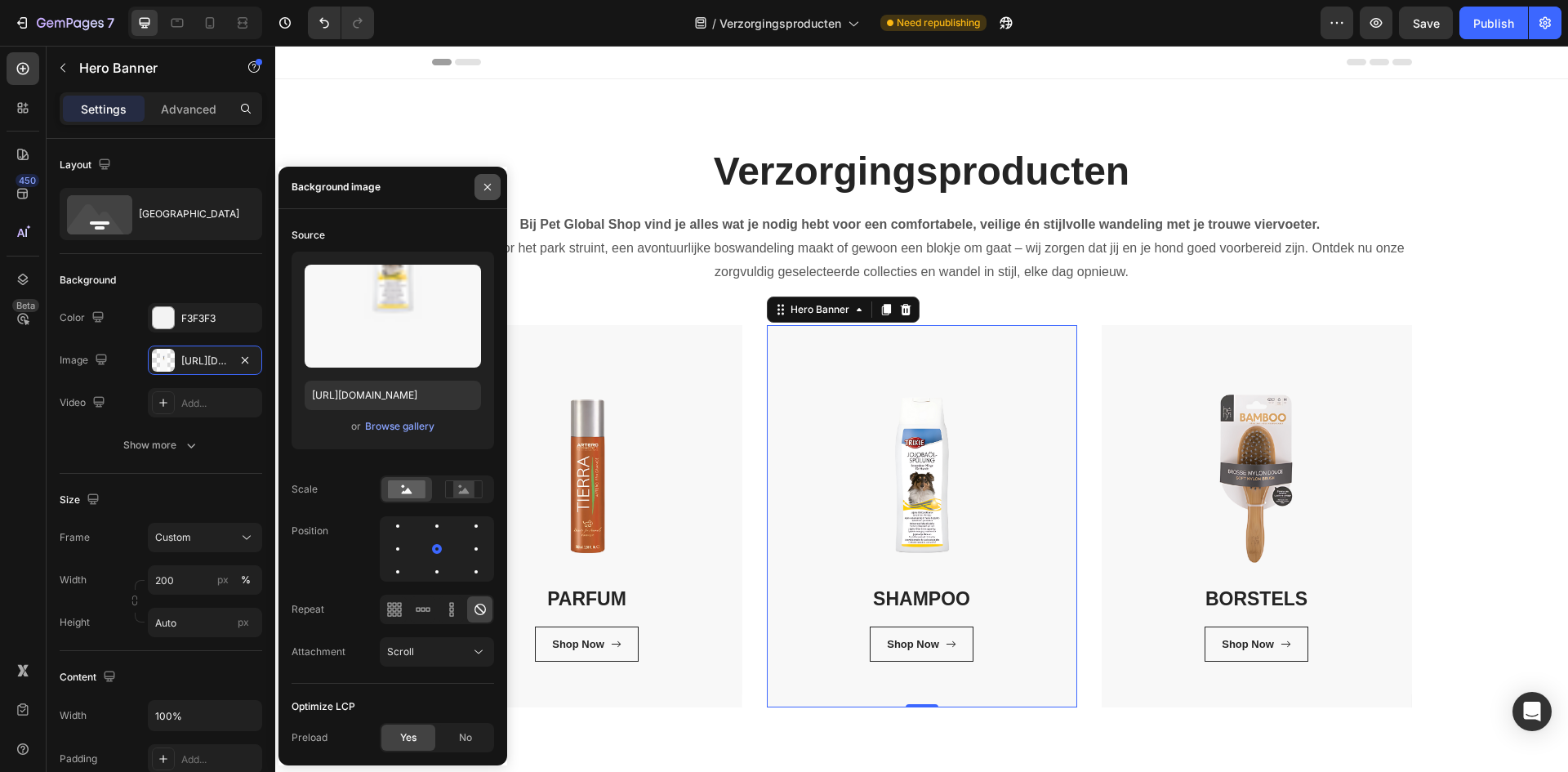
click at [491, 187] on icon "button" at bounding box center [487, 186] width 13 height 13
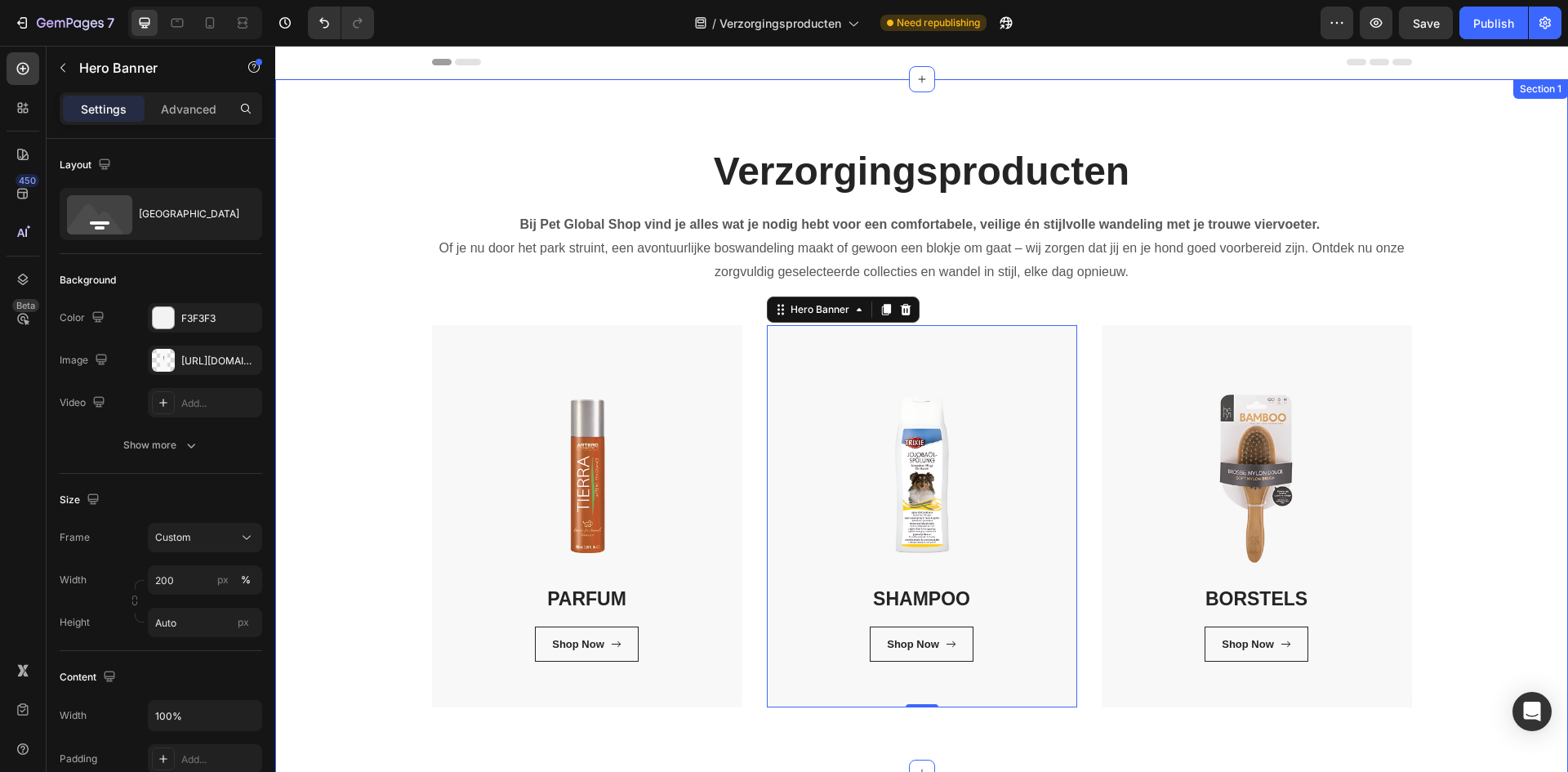
click at [383, 507] on div "Verzorgingsproducten Heading Bij Pet Global Shop vind je alles wat je nodig heb…" at bounding box center [921, 426] width 1268 height 562
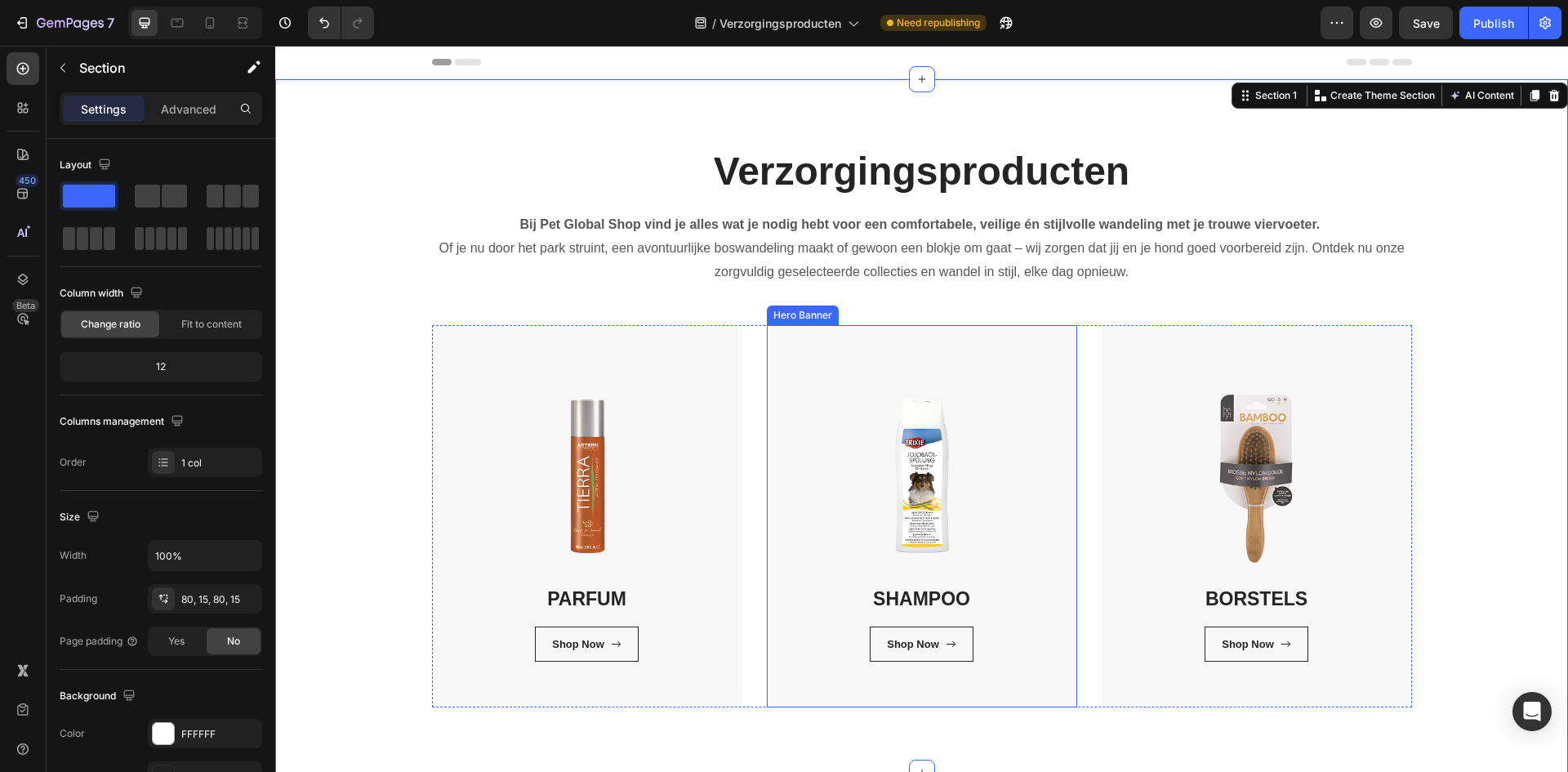
click at [793, 702] on div "SHAMPOO Heading Shop Now Button Row Row" at bounding box center [922, 516] width 310 height 382
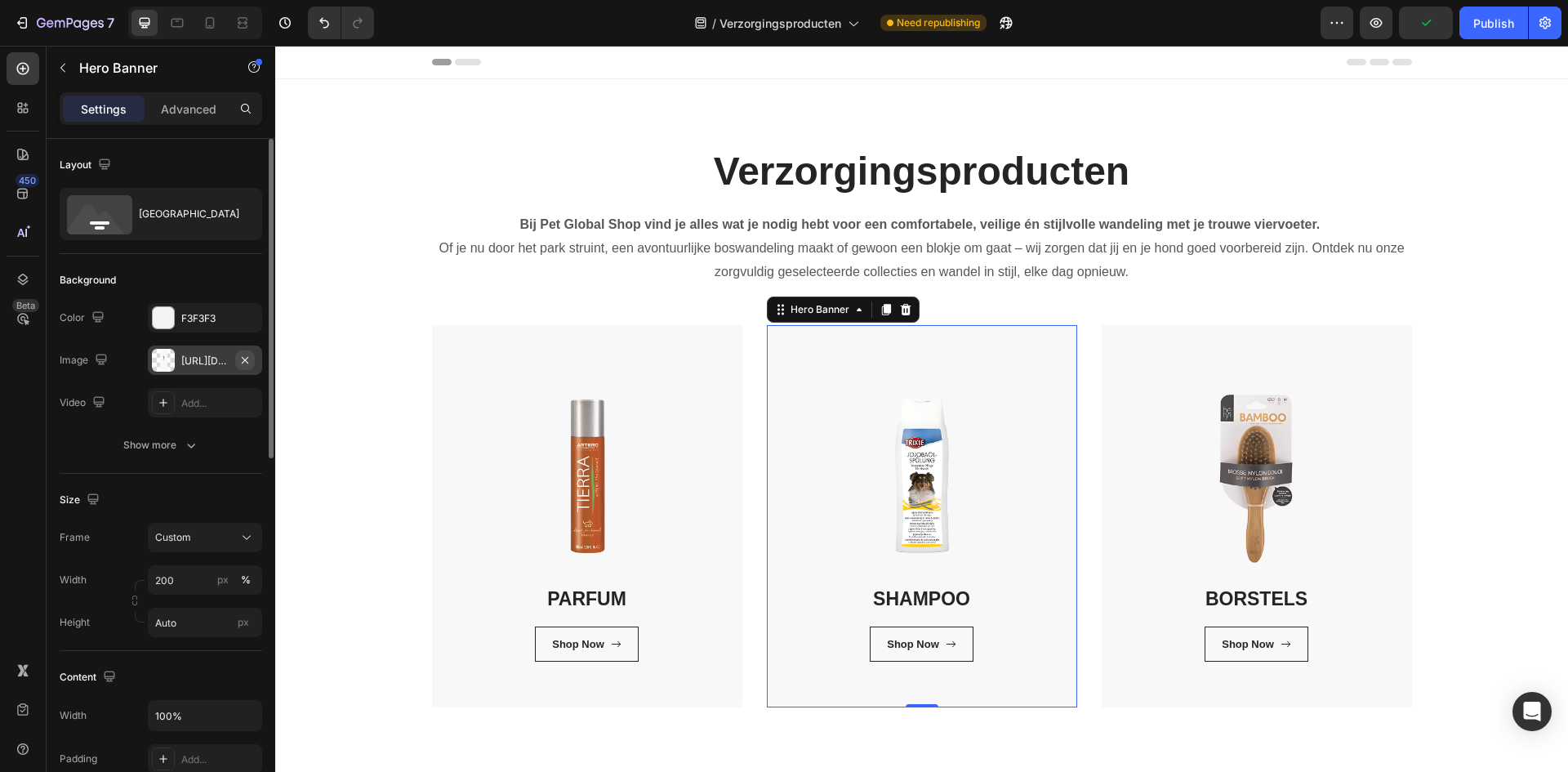
click at [248, 360] on icon "button" at bounding box center [244, 360] width 13 height 13
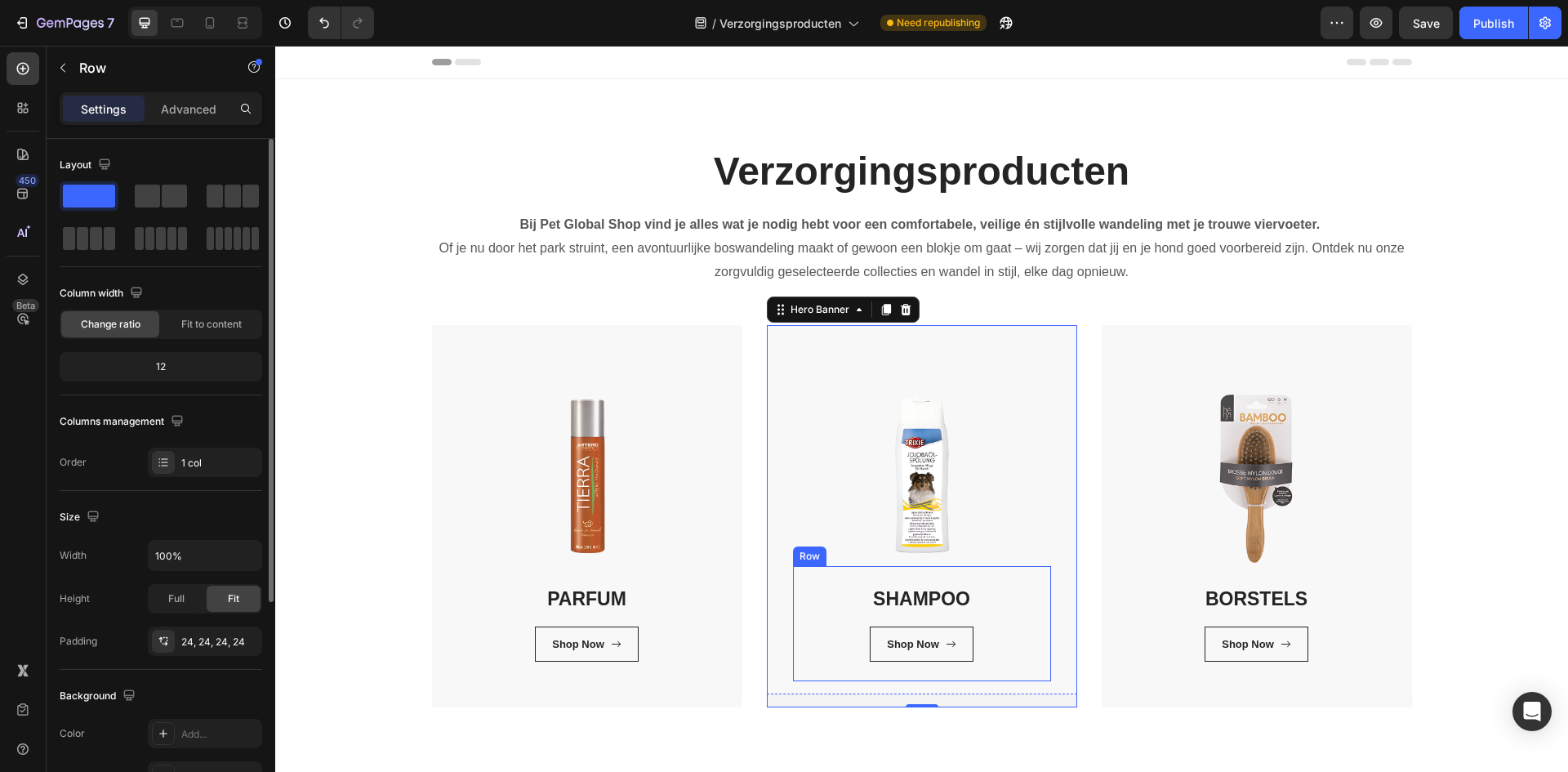
click at [801, 626] on div "SHAMPOO Heading Shop Now Button Row" at bounding box center [921, 624] width 258 height 116
click at [782, 507] on div "SHAMPOO Heading Shop Now Button Row 0 Row" at bounding box center [922, 509] width 310 height 369
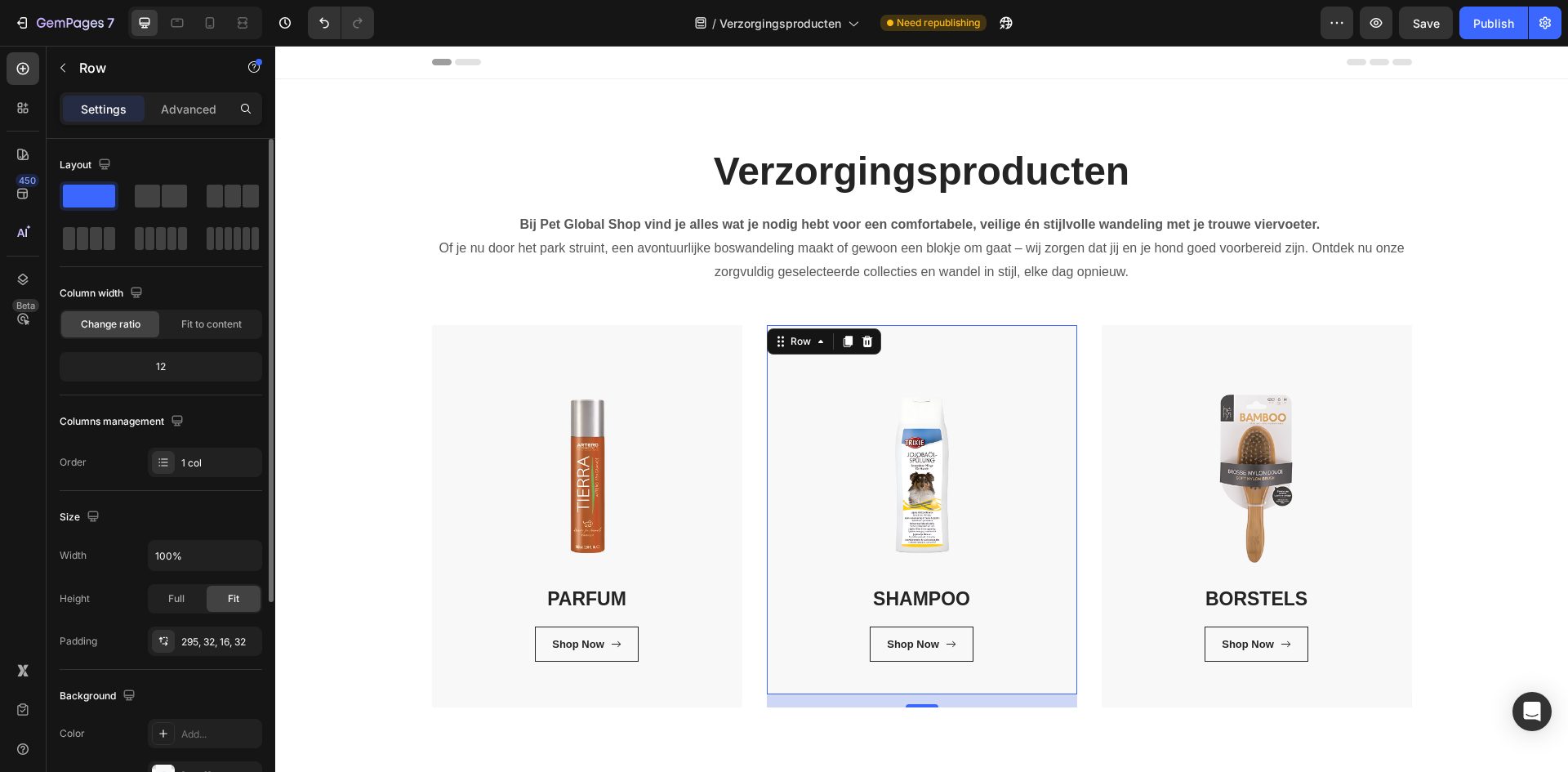
click at [797, 703] on div "16" at bounding box center [922, 700] width 310 height 13
click at [797, 700] on div "16" at bounding box center [922, 700] width 310 height 13
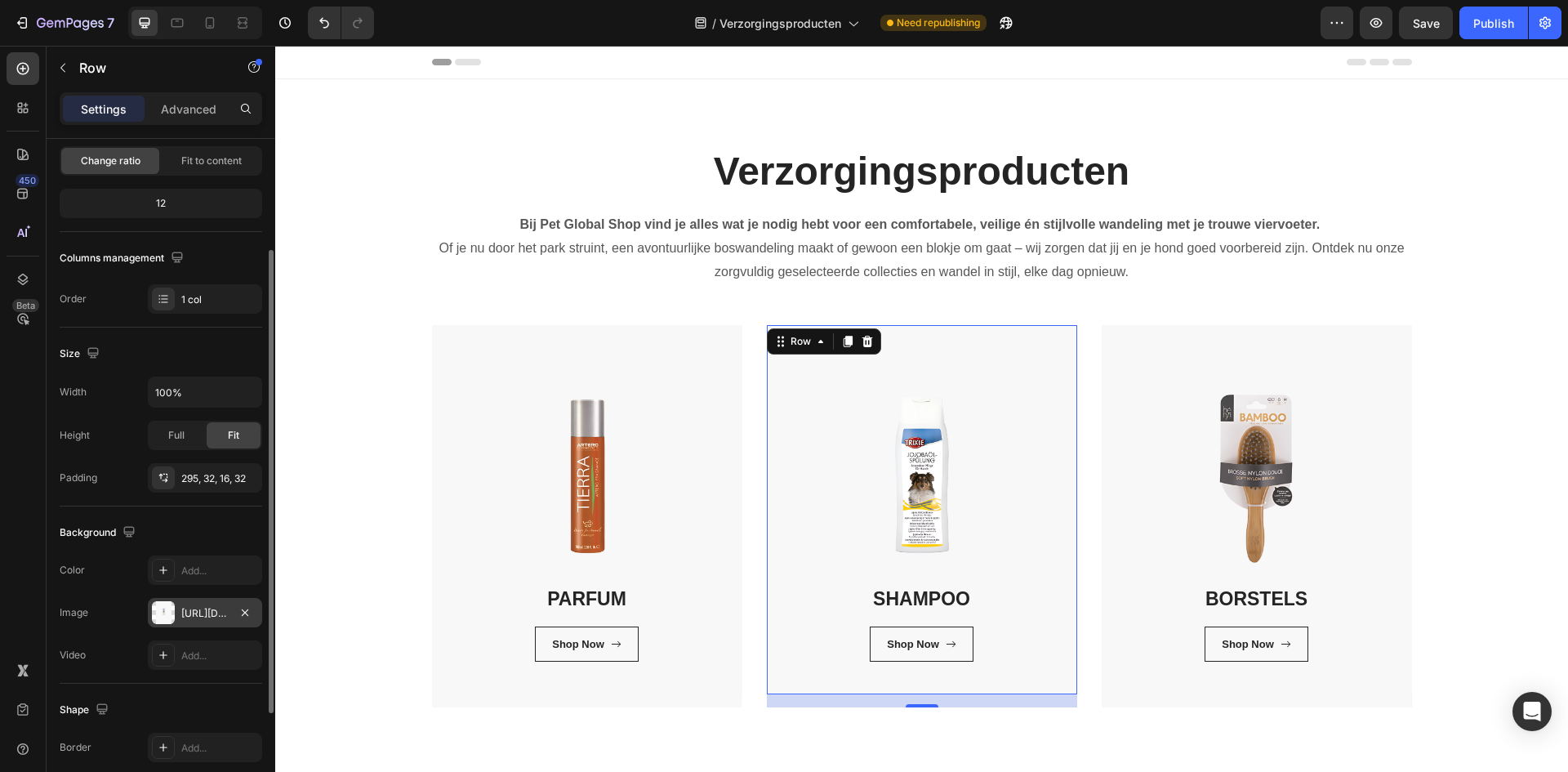
click at [208, 609] on div "[URL][DOMAIN_NAME]" at bounding box center [205, 613] width 47 height 15
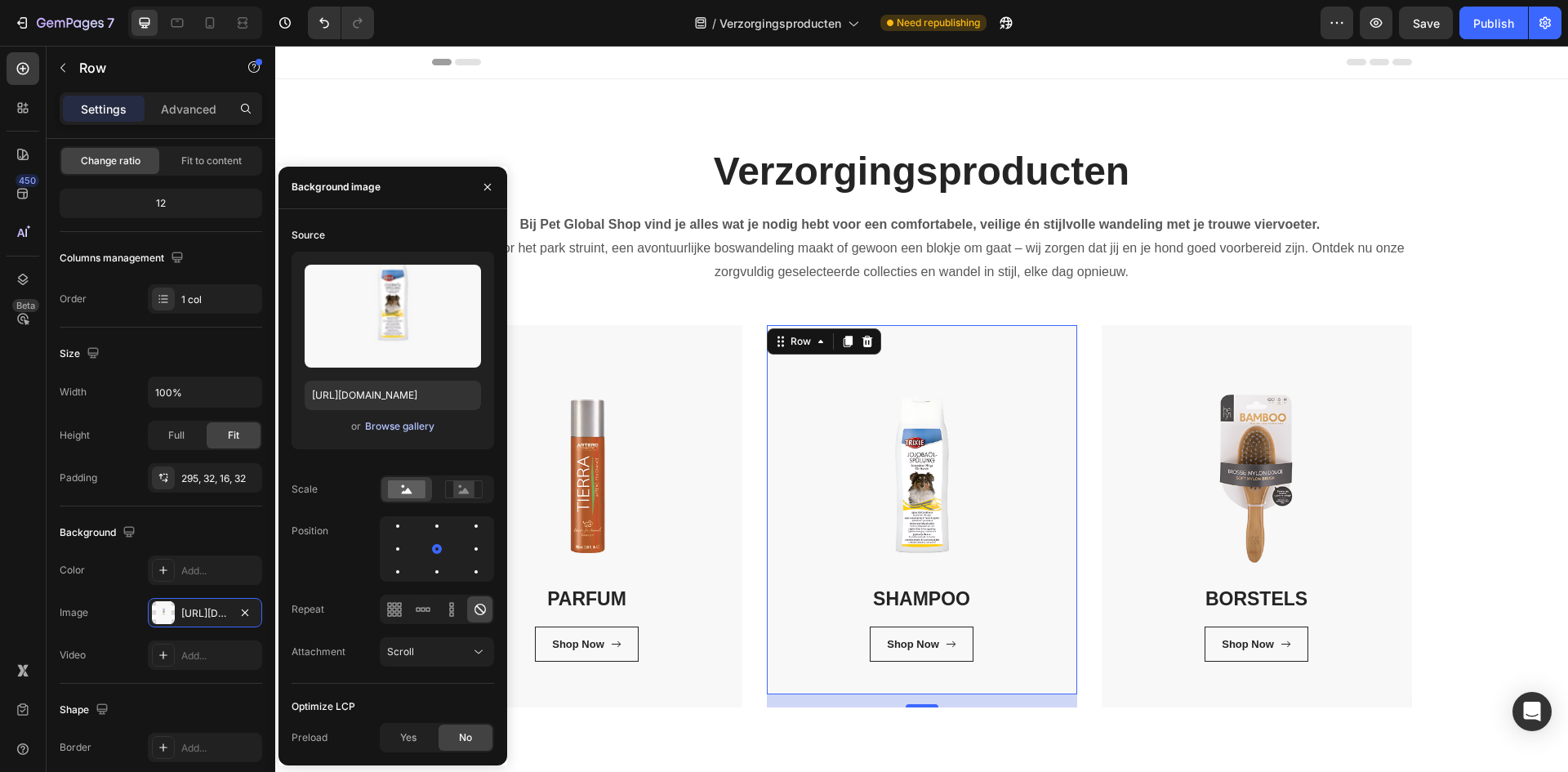
click at [377, 423] on div "Browse gallery" at bounding box center [400, 426] width 70 height 15
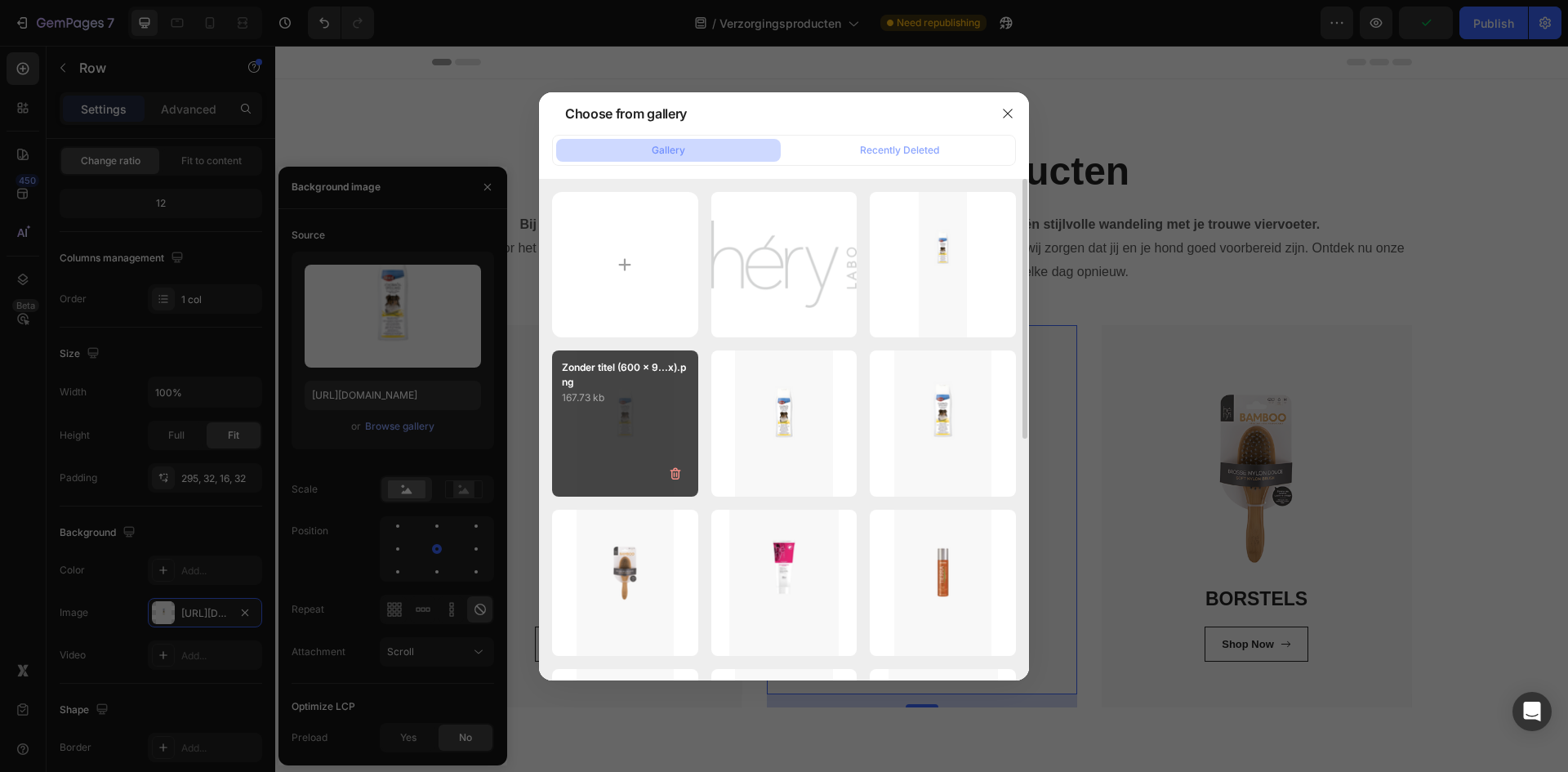
click at [603, 446] on div "Zonder titel (600 x 9...x).png 167.73 kb" at bounding box center [625, 423] width 146 height 146
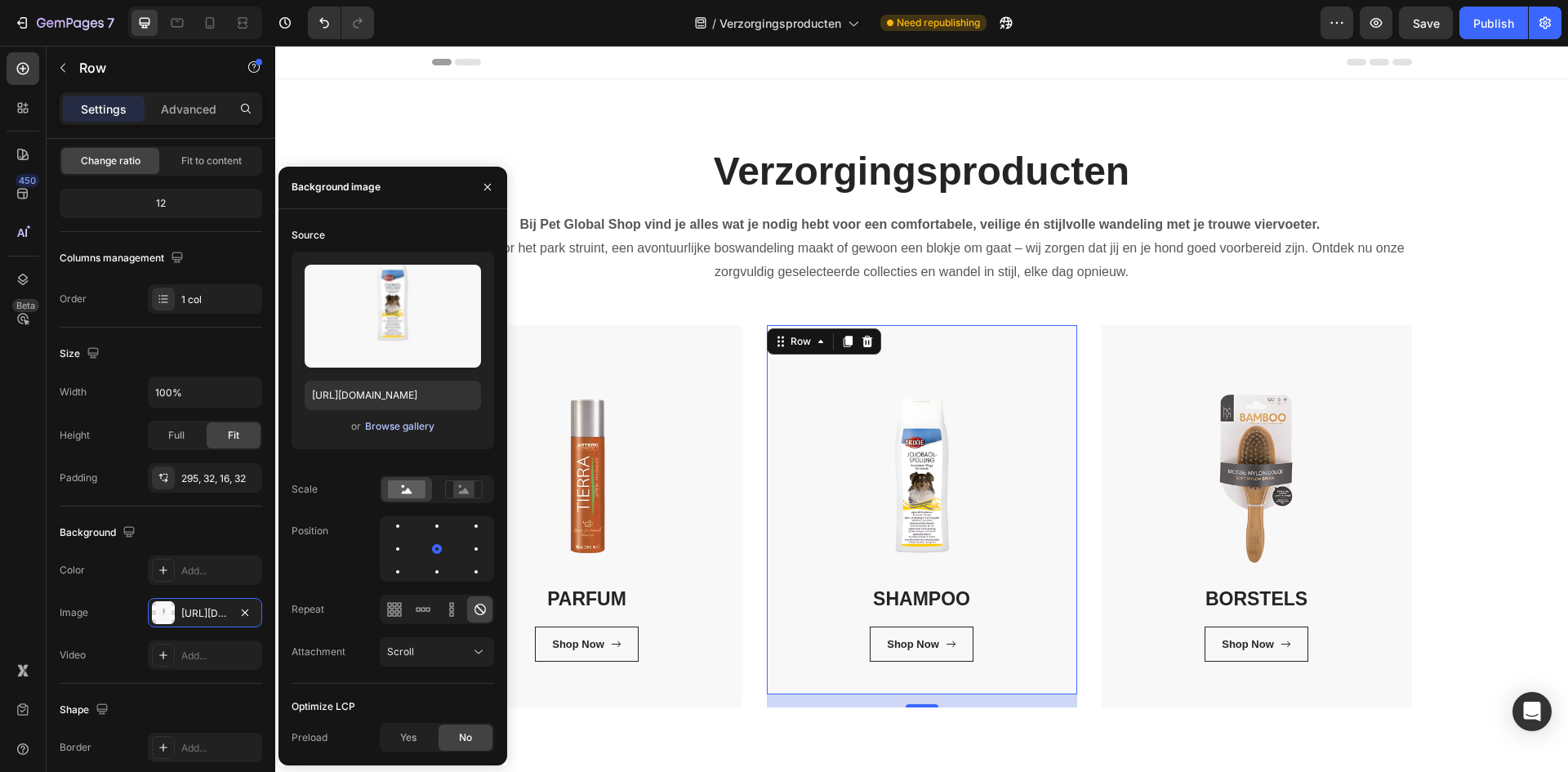
click at [381, 425] on div "Browse gallery" at bounding box center [400, 426] width 70 height 15
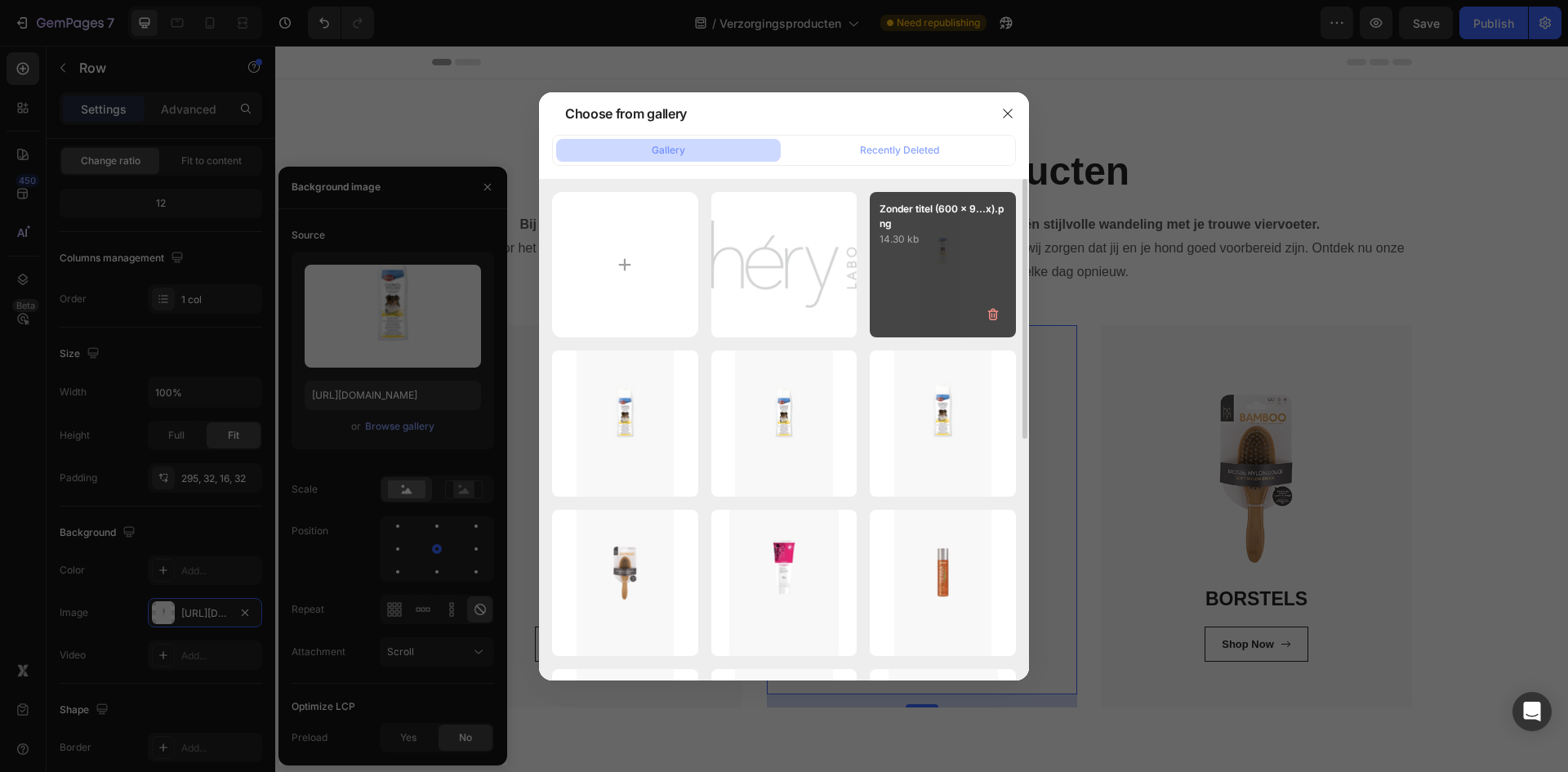
click at [895, 284] on div "Zonder titel (600 x 9...x).png 14.30 kb" at bounding box center [942, 265] width 146 height 146
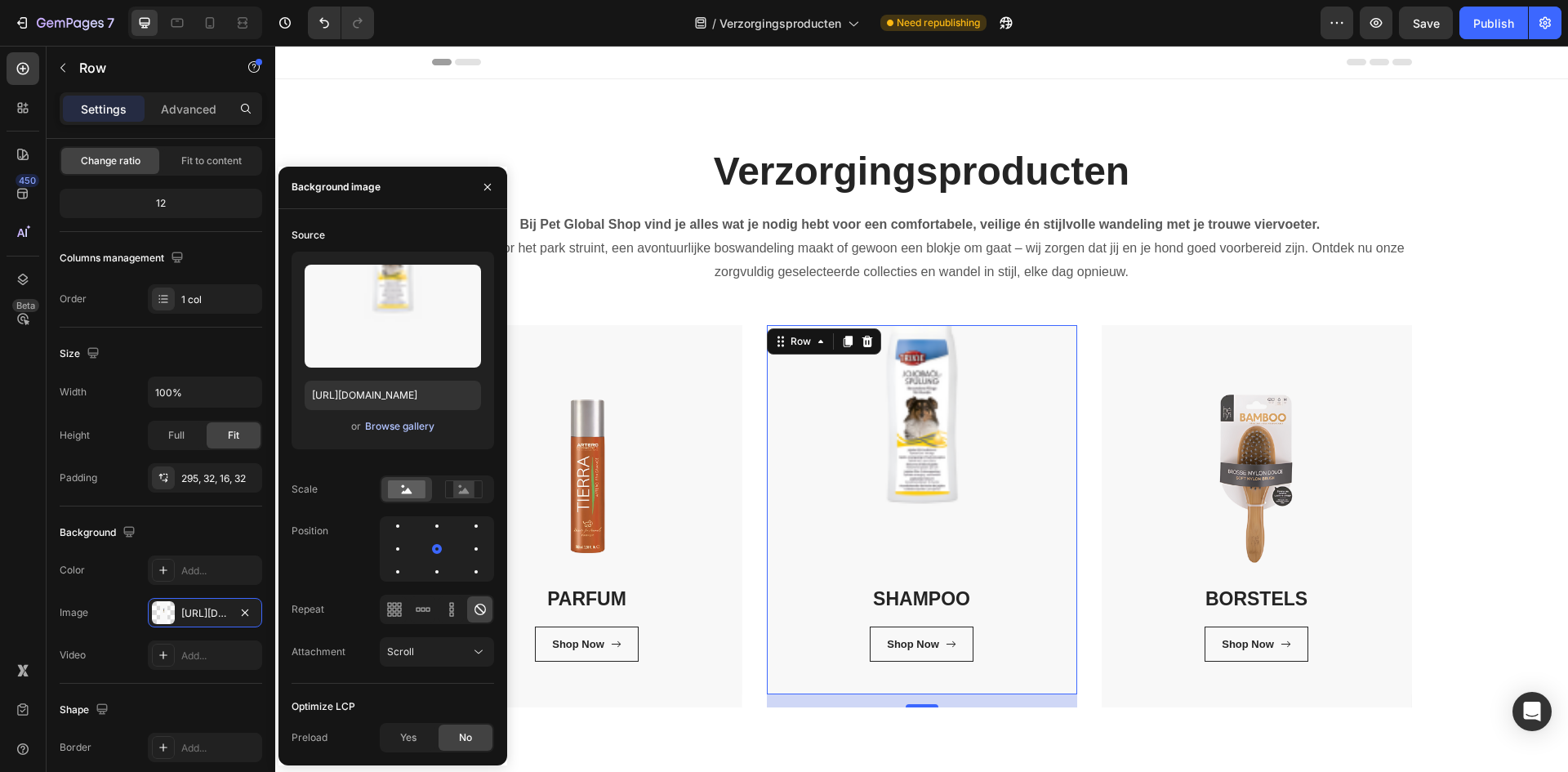
click at [387, 424] on div "Browse gallery" at bounding box center [400, 426] width 70 height 15
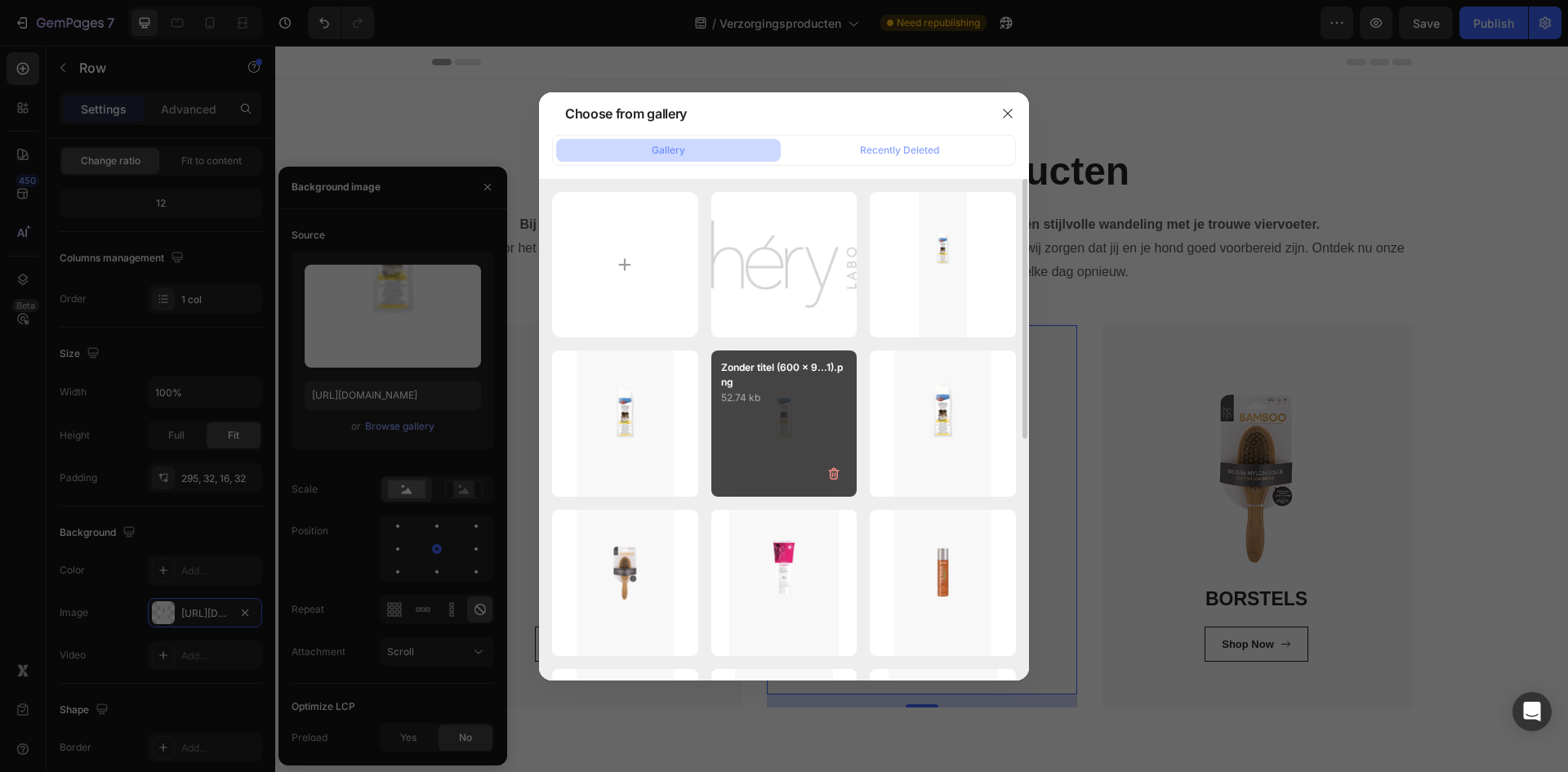
click at [774, 439] on div "Zonder titel (600 x 9...1).png 52.74 kb" at bounding box center [784, 423] width 146 height 146
type input "[URL][DOMAIN_NAME]"
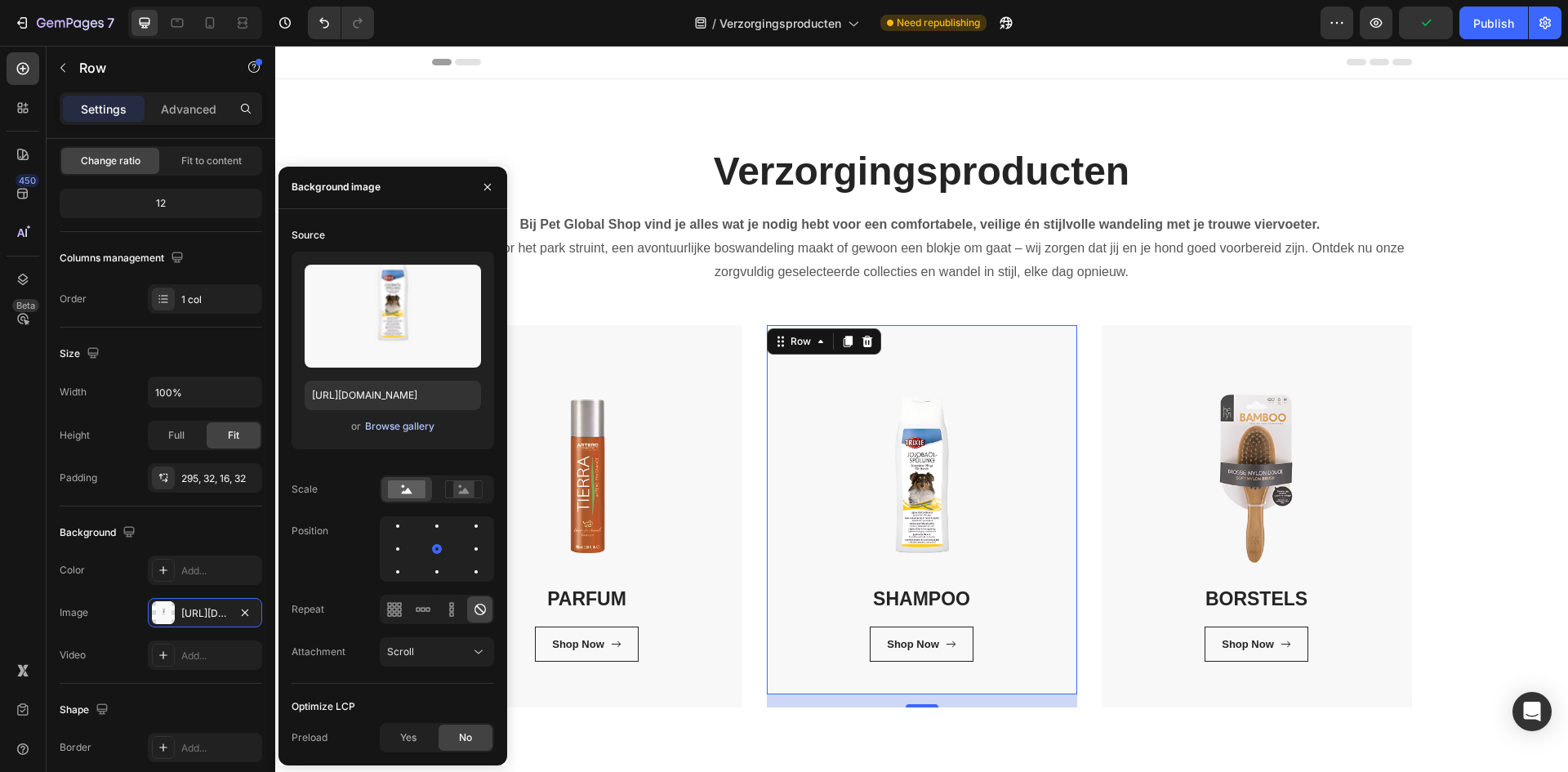
click at [414, 424] on div "Browse gallery" at bounding box center [400, 426] width 70 height 15
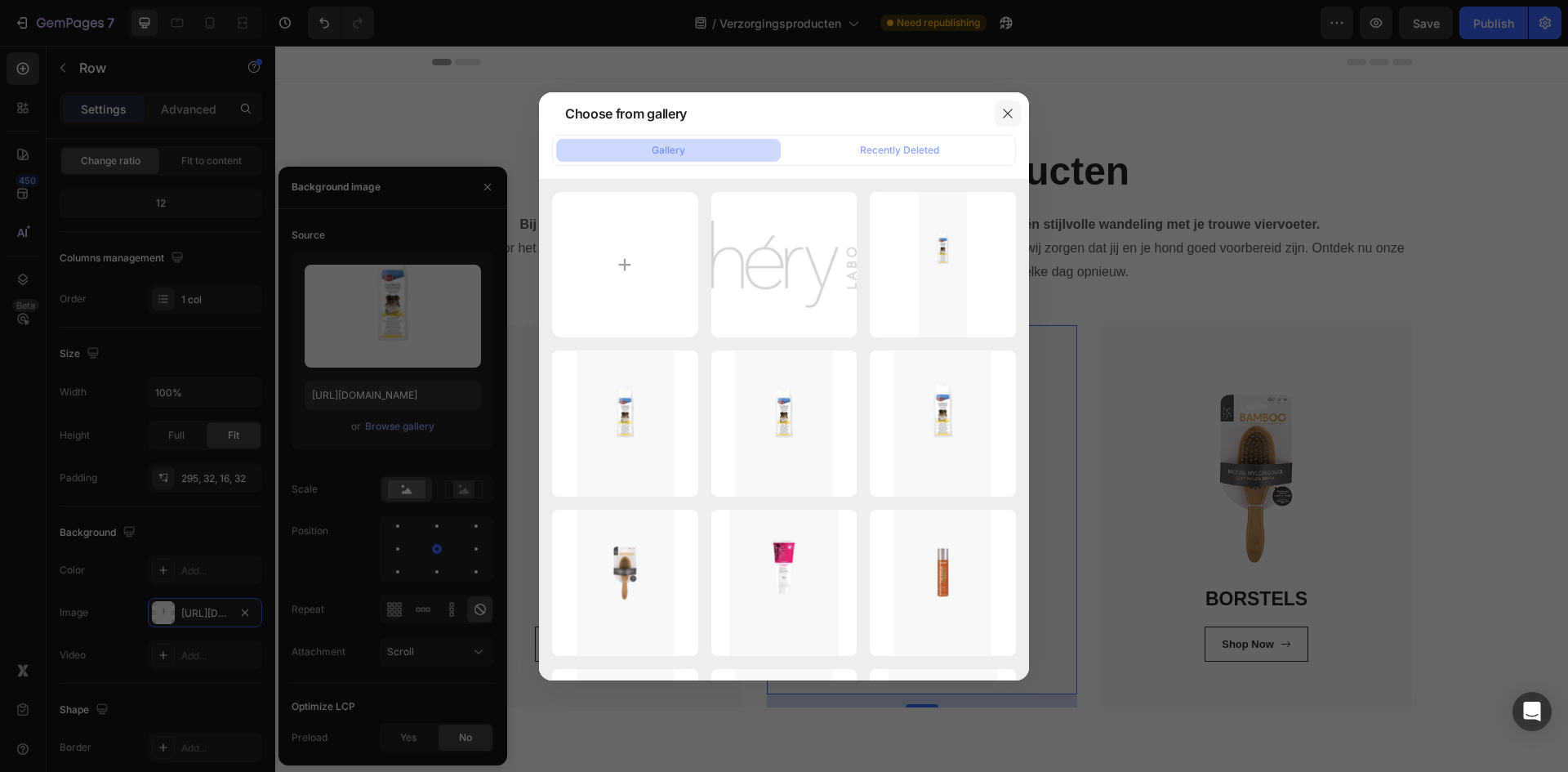
click at [999, 113] on button "button" at bounding box center [1007, 114] width 26 height 26
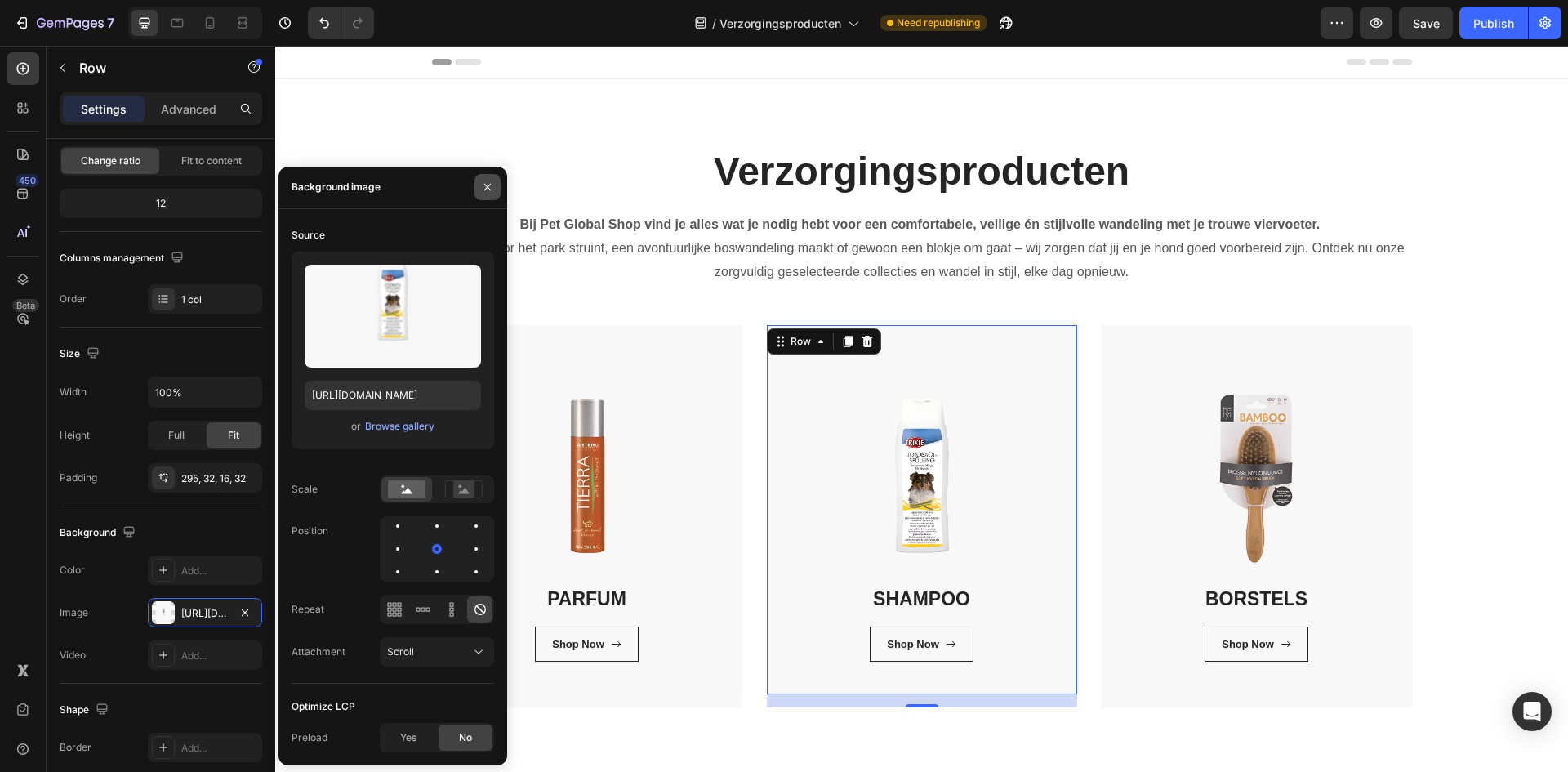
click at [489, 189] on icon "button" at bounding box center [487, 186] width 13 height 13
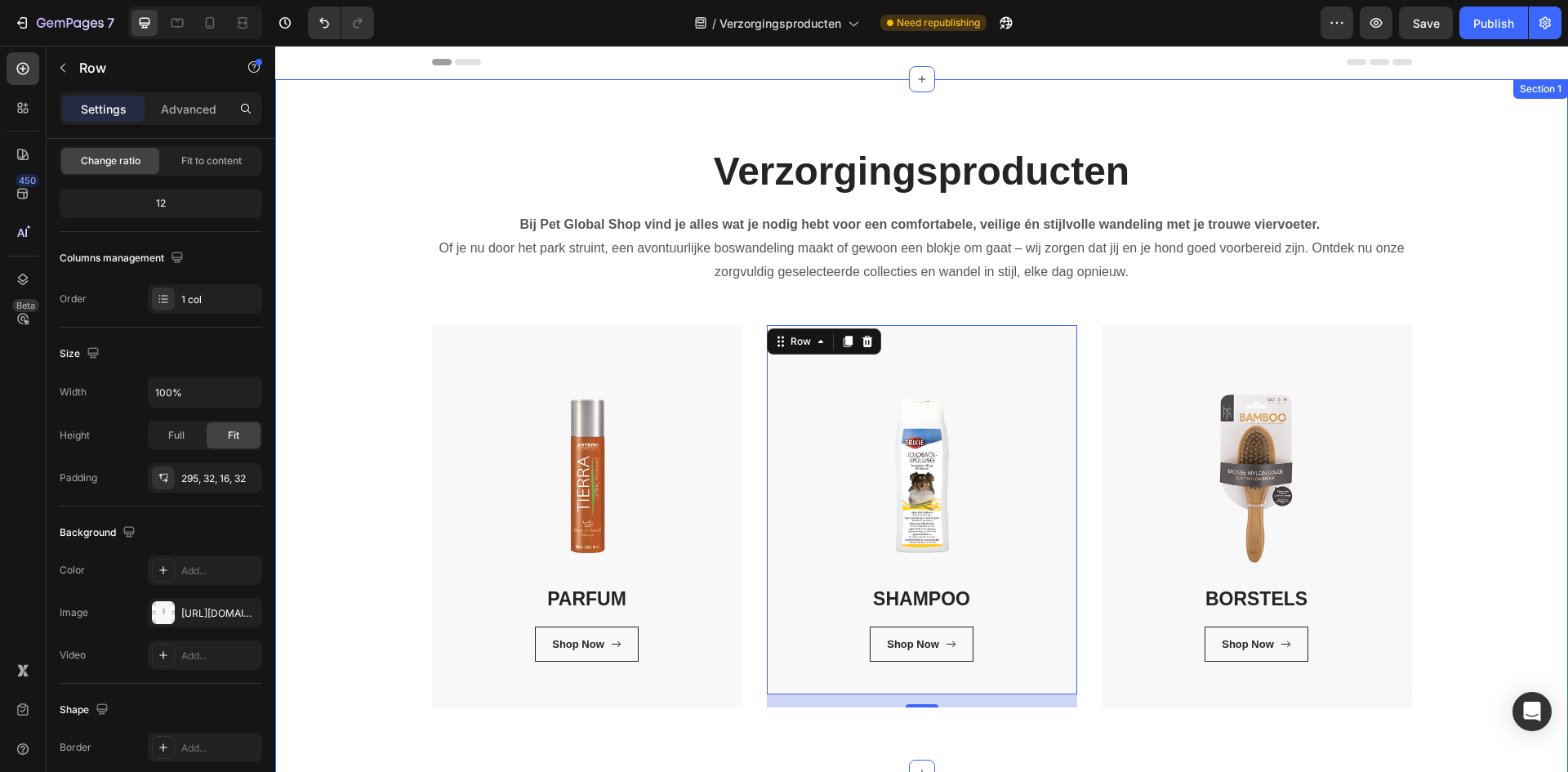
click at [381, 509] on div "Verzorgingsproducten Heading Bij Pet Global Shop vind je alles wat je nodig heb…" at bounding box center [921, 426] width 1268 height 562
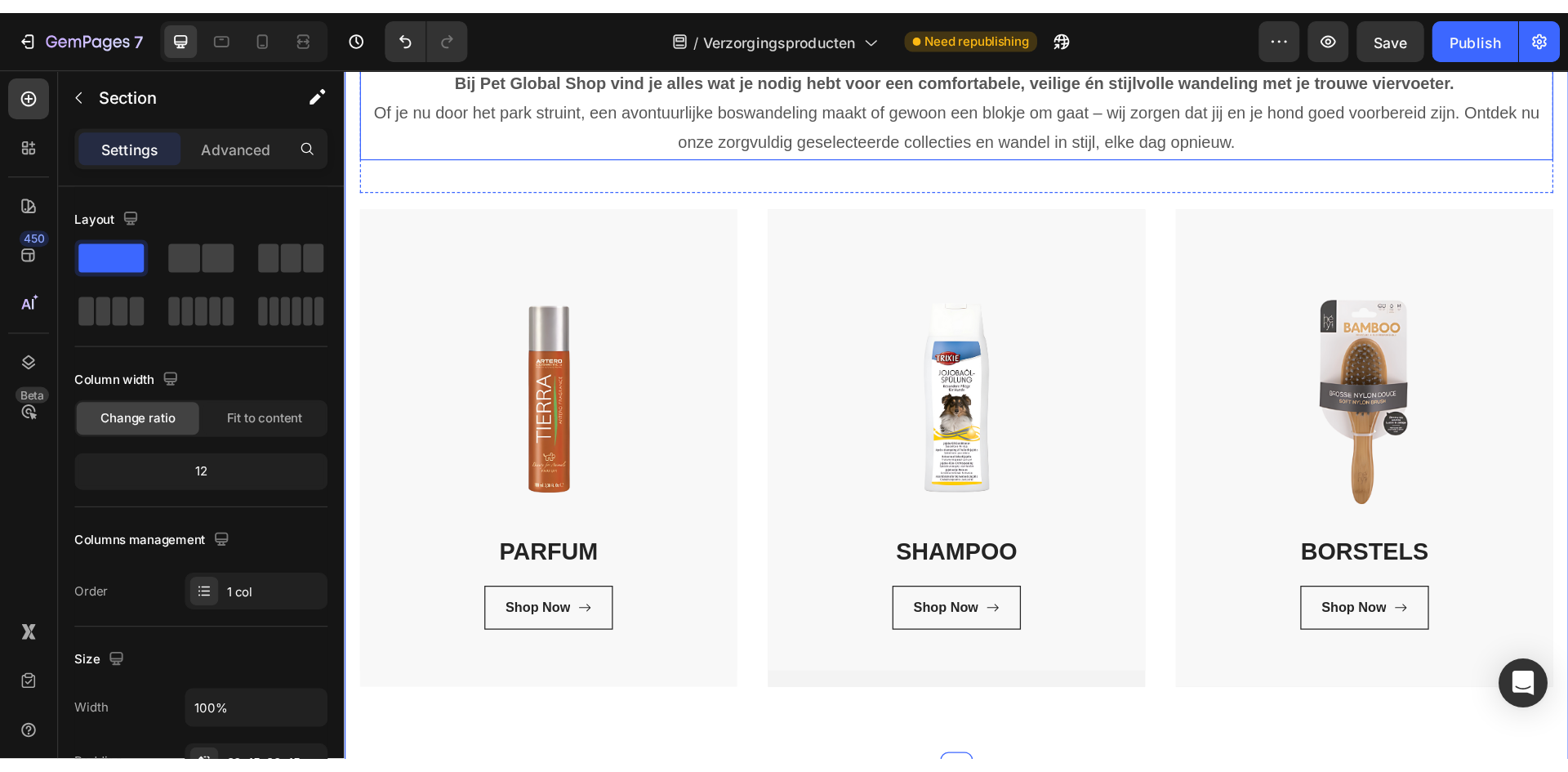
scroll to position [245, 0]
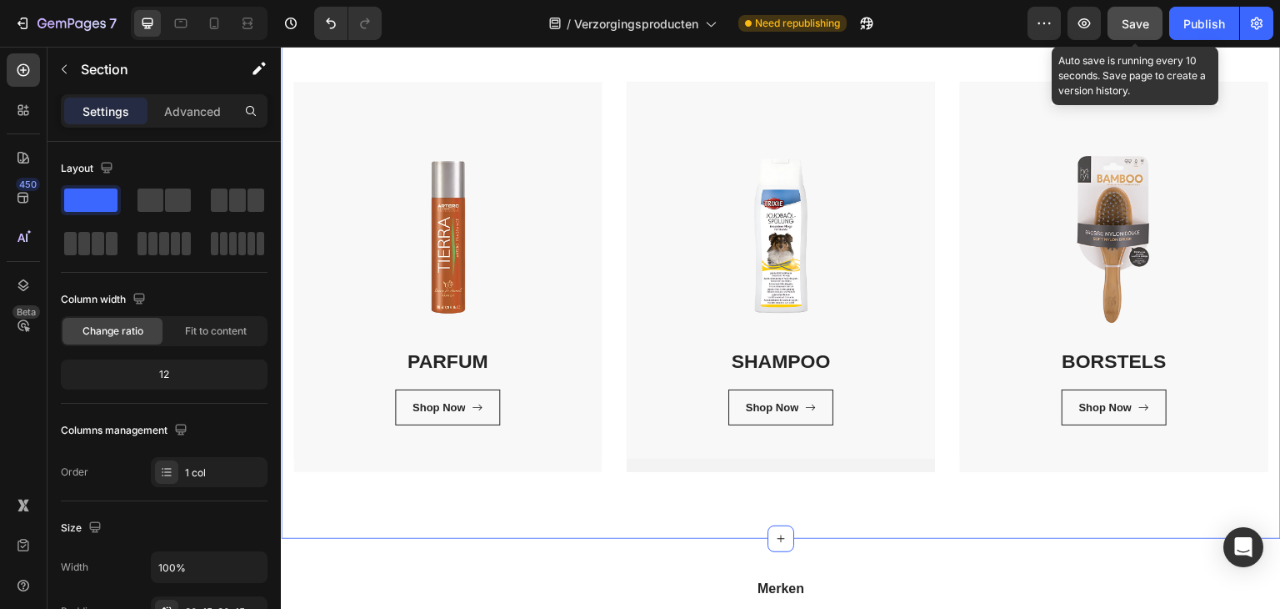
click at [1121, 28] on button "Save" at bounding box center [1135, 23] width 55 height 33
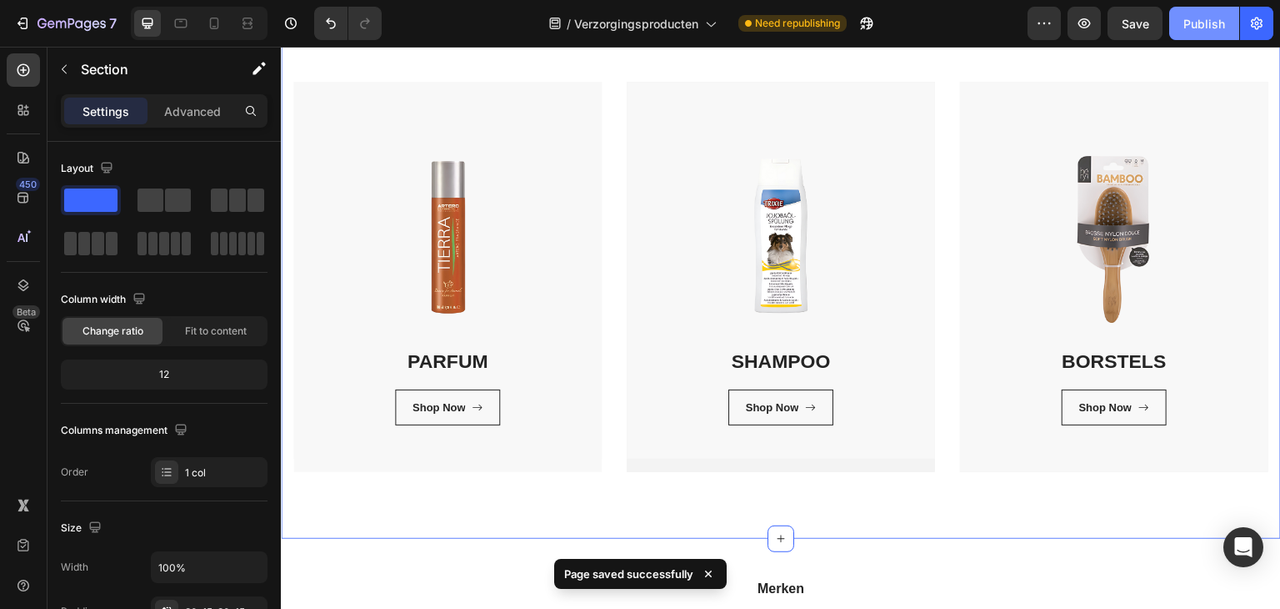
click at [1195, 31] on div "Publish" at bounding box center [1205, 24] width 42 height 18
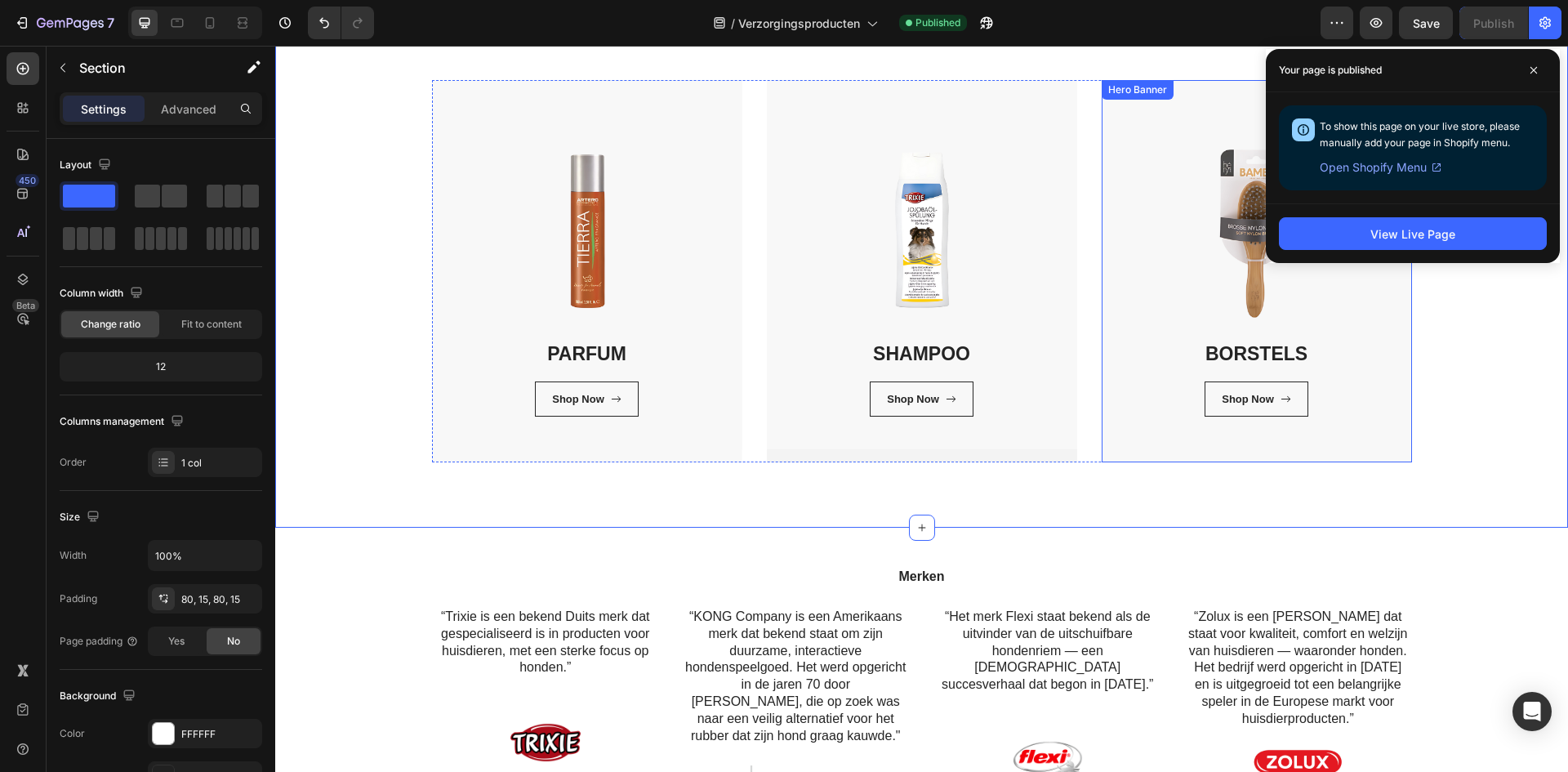
click at [1116, 455] on div "BORSTELS Heading Shop Now Button Row Row" at bounding box center [1257, 271] width 310 height 382
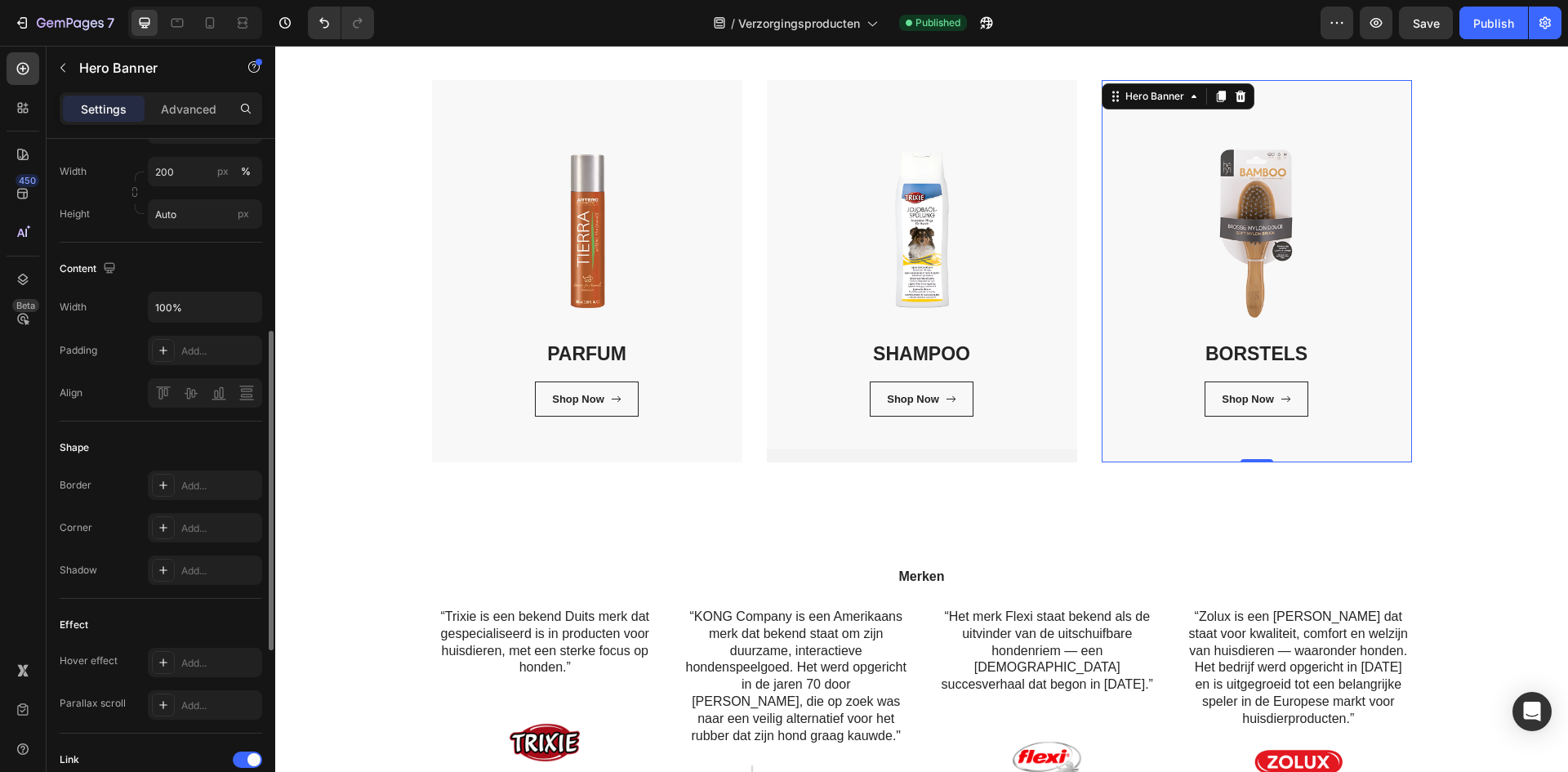
scroll to position [763, 0]
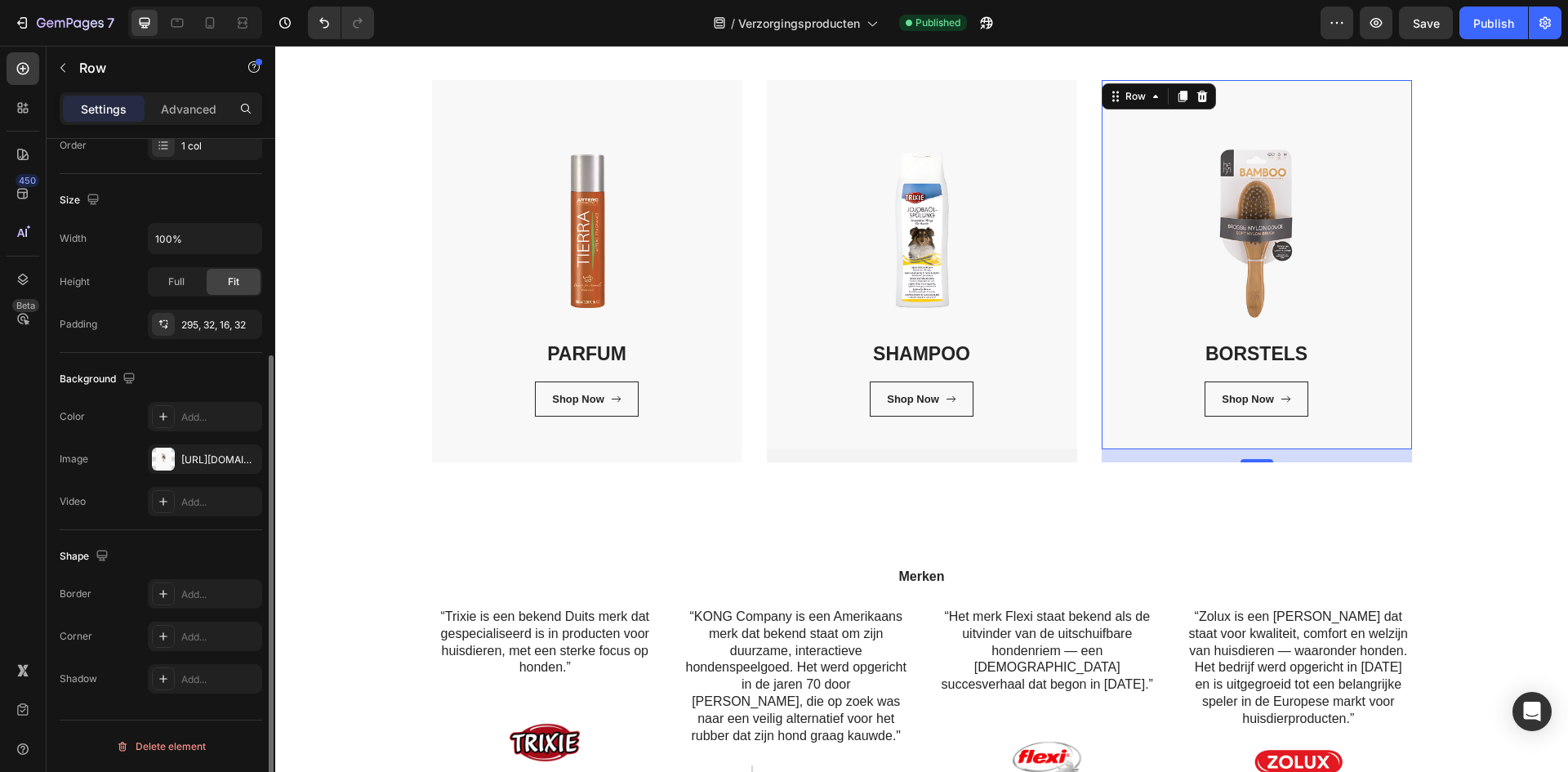
click at [1161, 284] on div "BORSTELS Heading Shop Now Button Row Row 16" at bounding box center [1257, 265] width 310 height 369
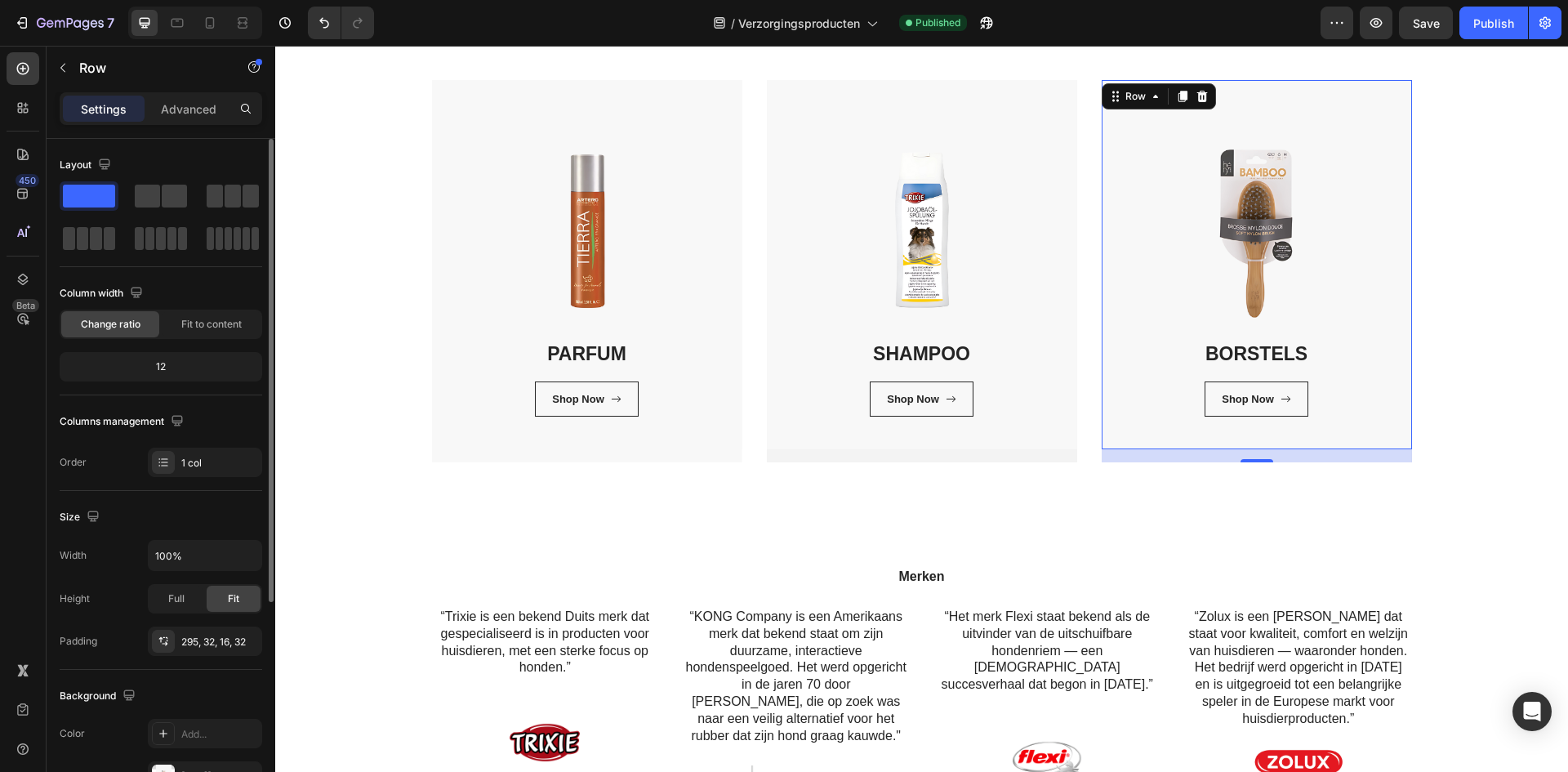
scroll to position [316, 0]
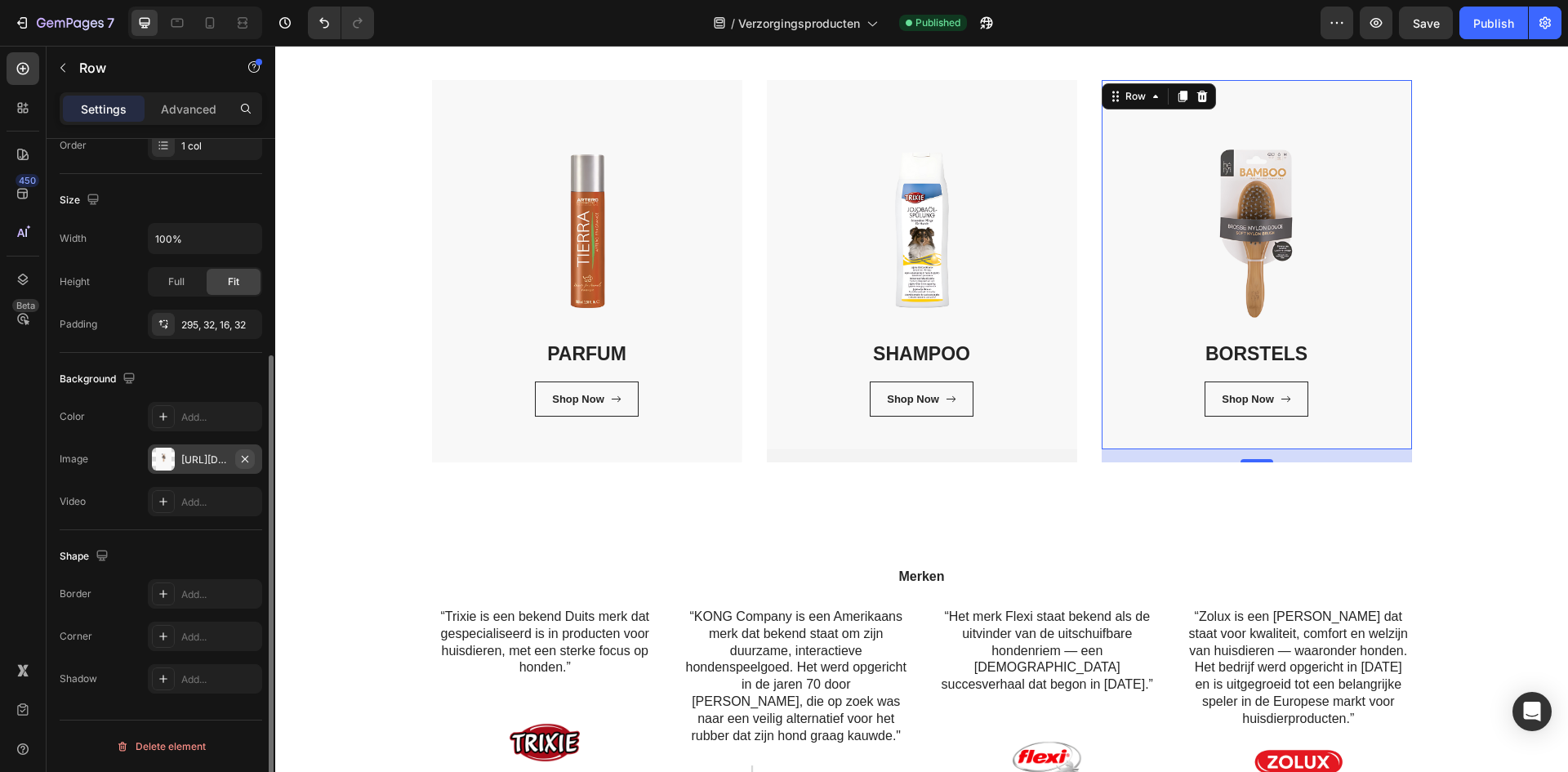
click at [247, 461] on icon "button" at bounding box center [244, 458] width 13 height 13
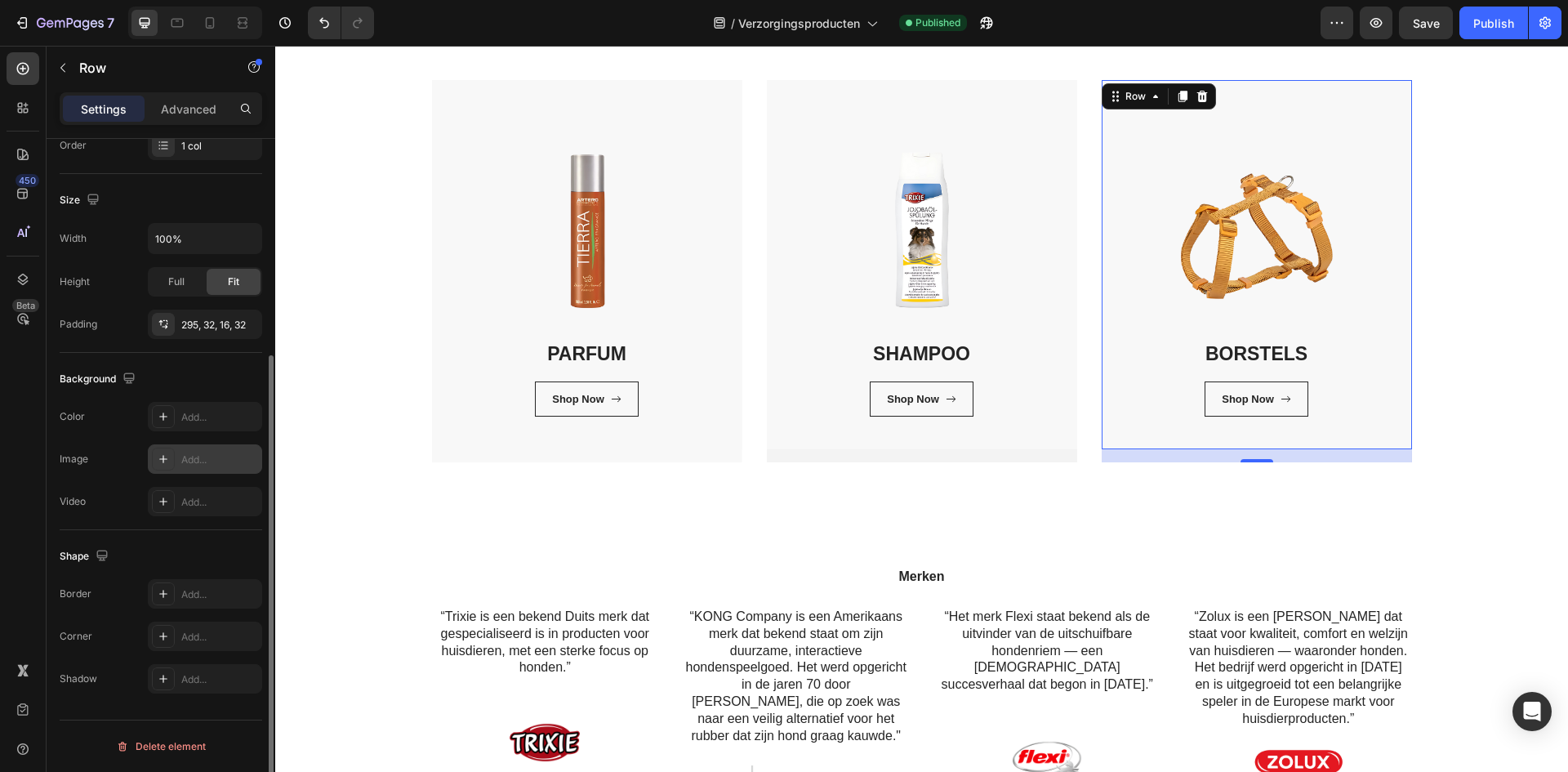
click at [191, 464] on div "Add..." at bounding box center [219, 459] width 76 height 15
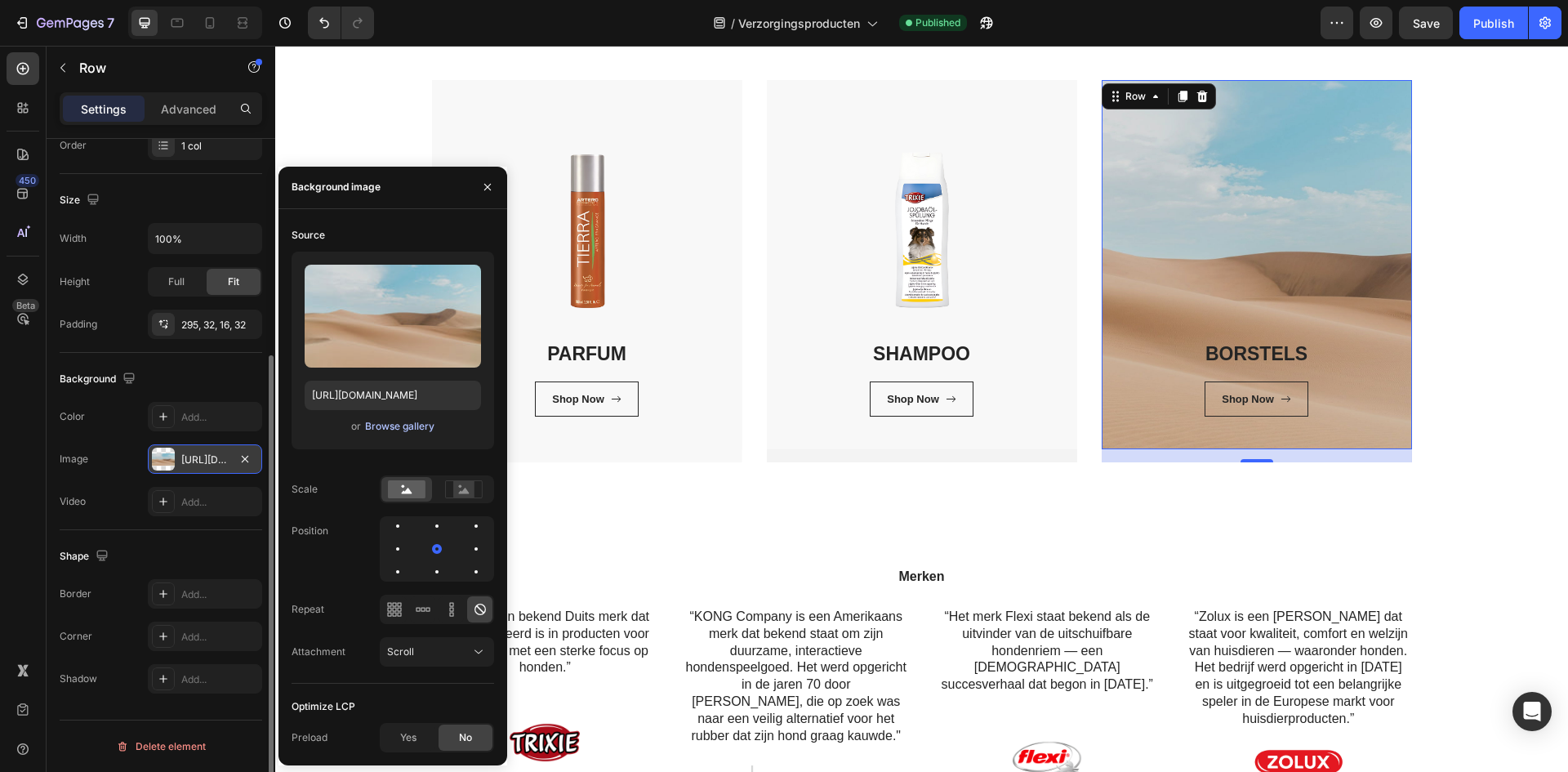
click at [400, 434] on button "Browse gallery" at bounding box center [400, 426] width 71 height 17
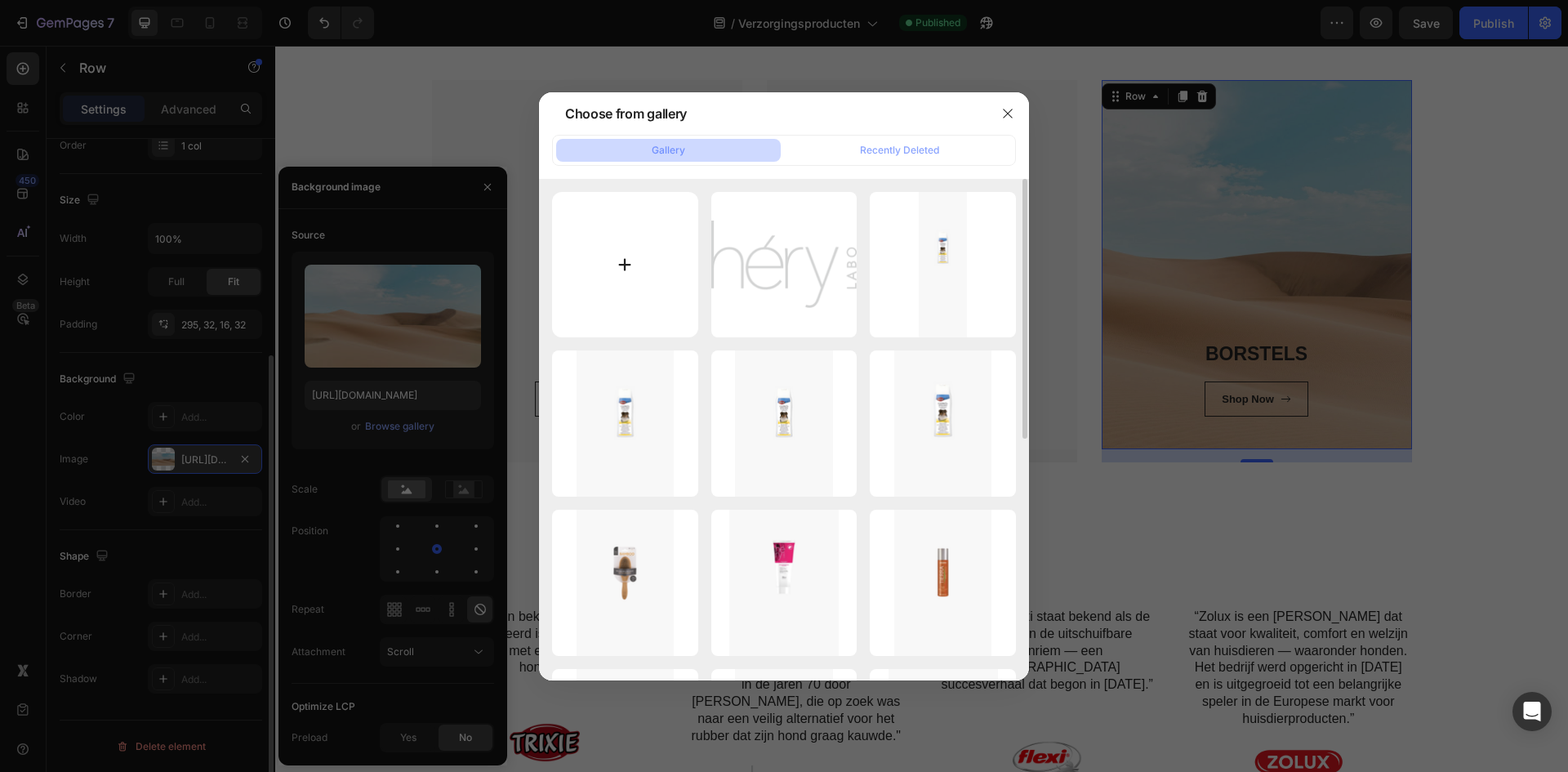
click at [556, 254] on input "file" at bounding box center [625, 265] width 146 height 146
type input "C:\fakepath\Zonder titel (600 x 900 px).png"
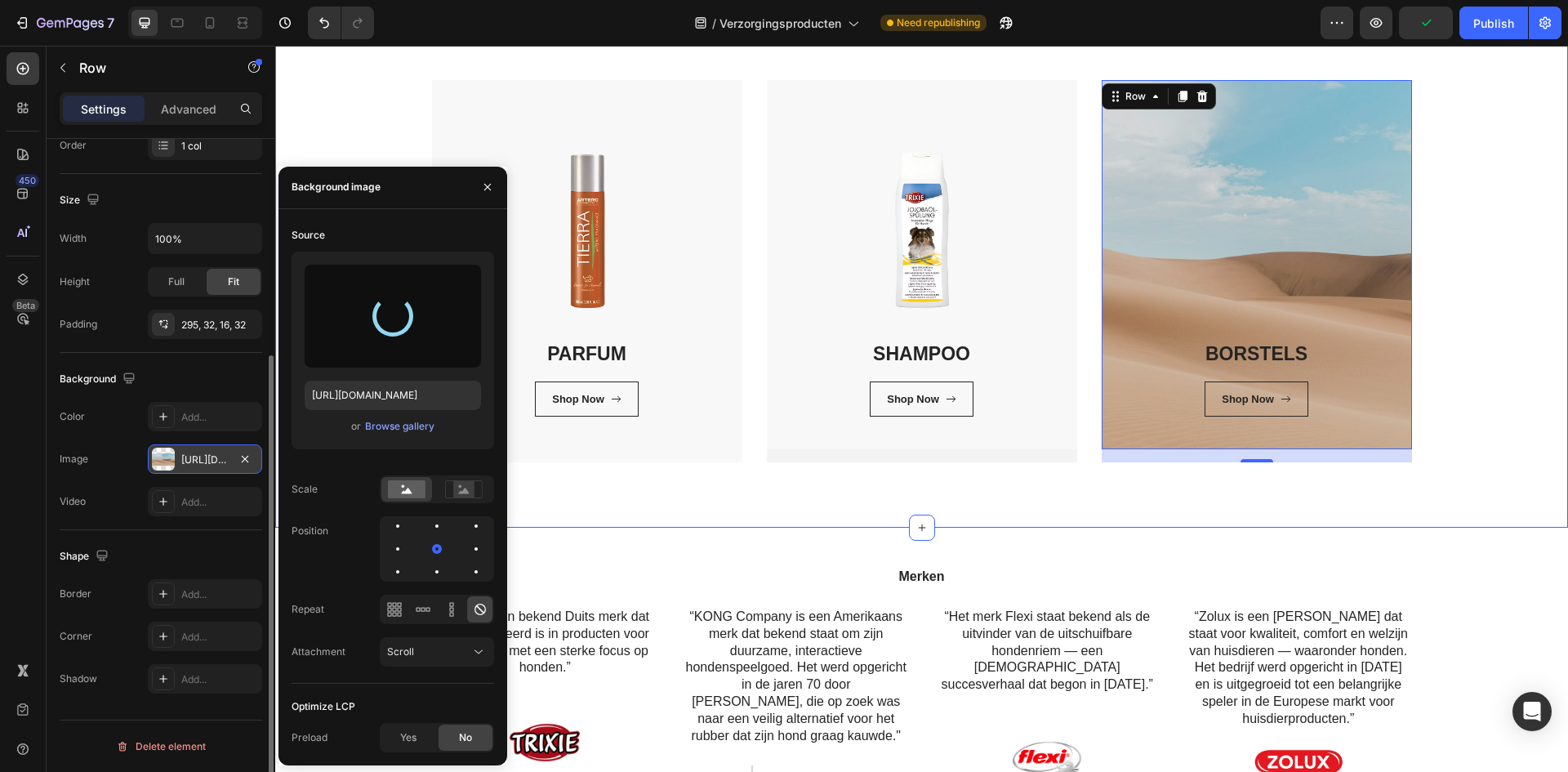
type input "[URL][DOMAIN_NAME]"
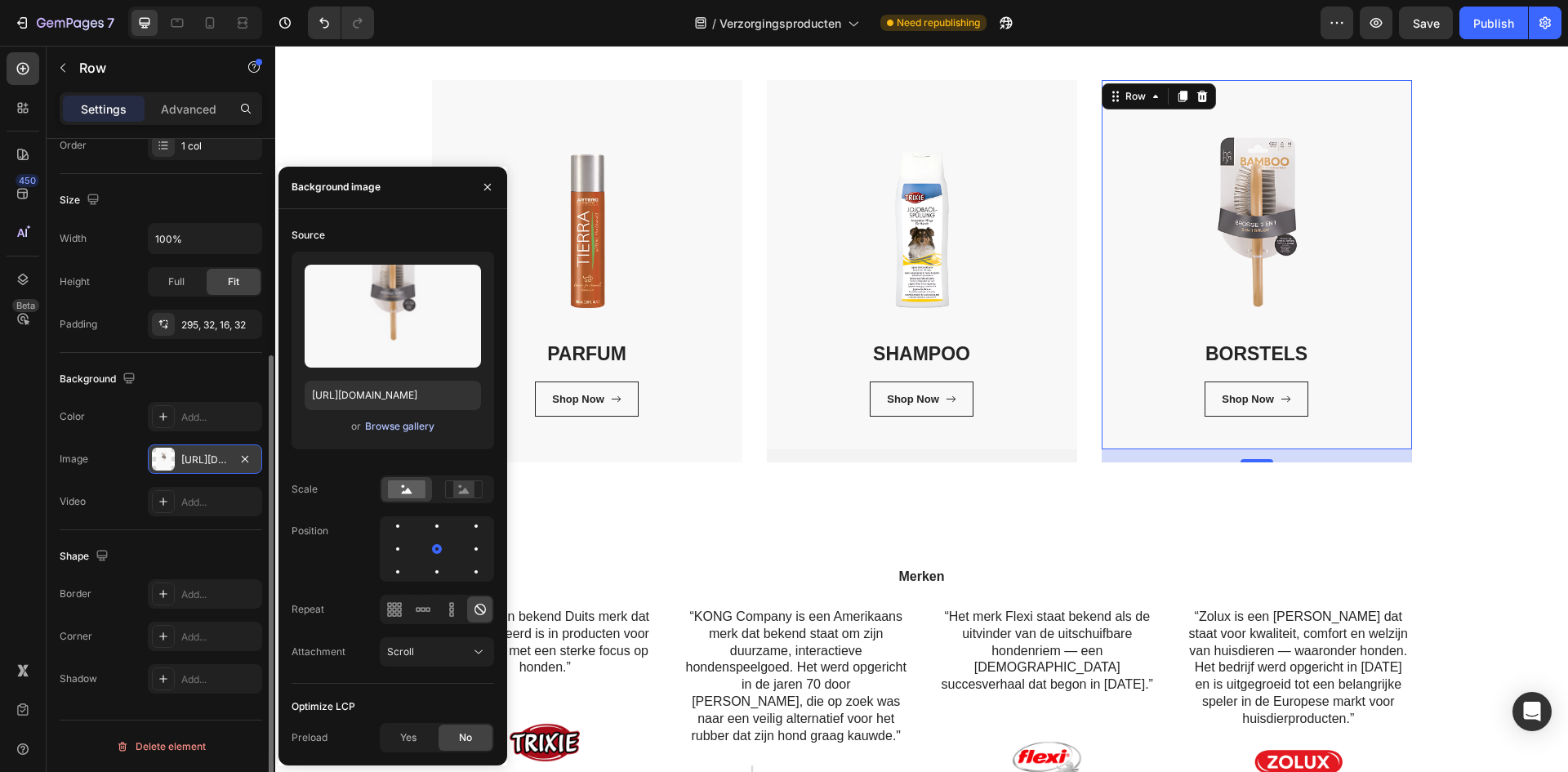
click at [365, 419] on button "Browse gallery" at bounding box center [400, 426] width 71 height 17
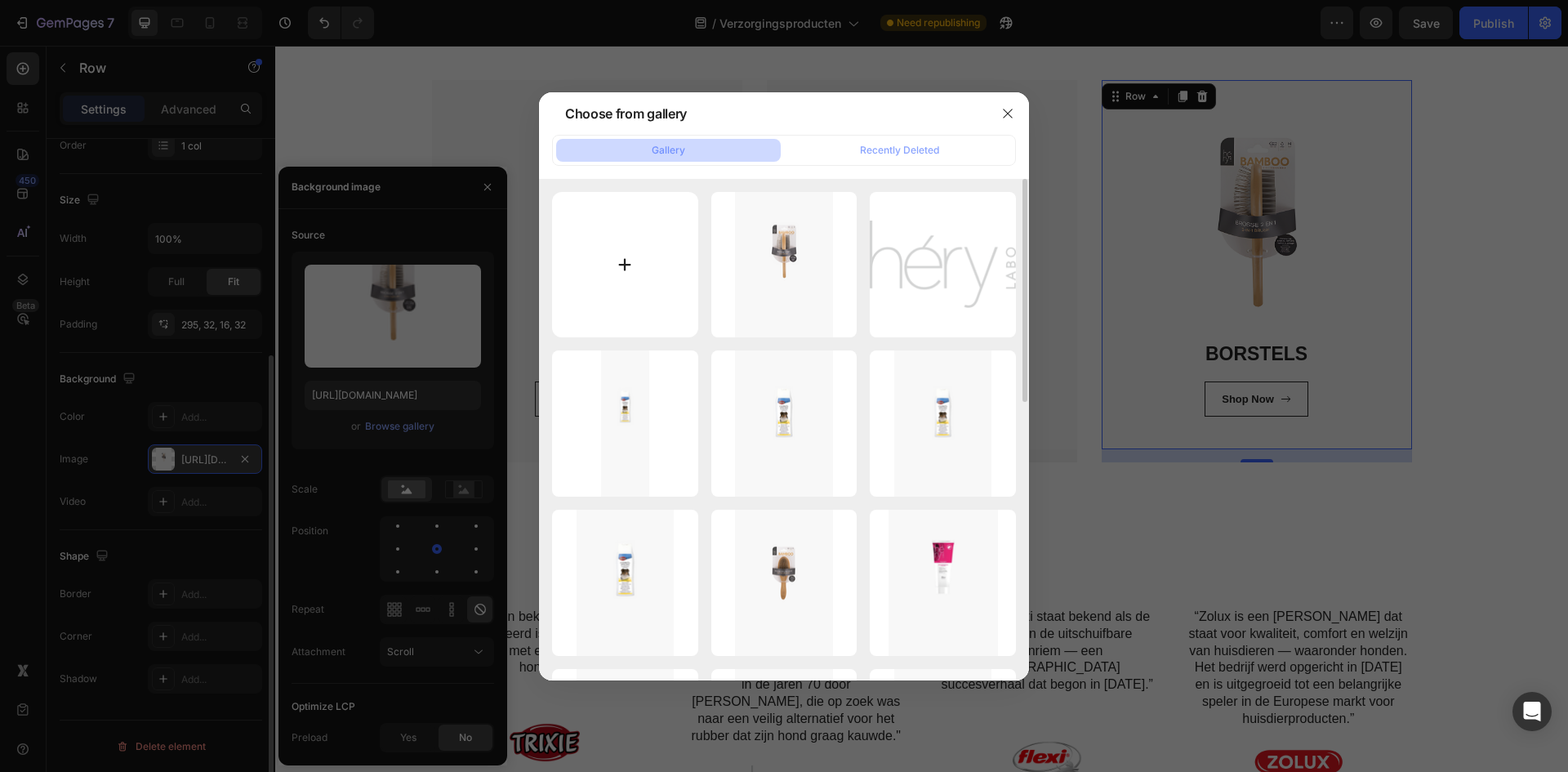
click at [590, 284] on input "file" at bounding box center [625, 265] width 146 height 146
type input "C:\fakepath\Zonder titel (600 x 900 px) (1).png"
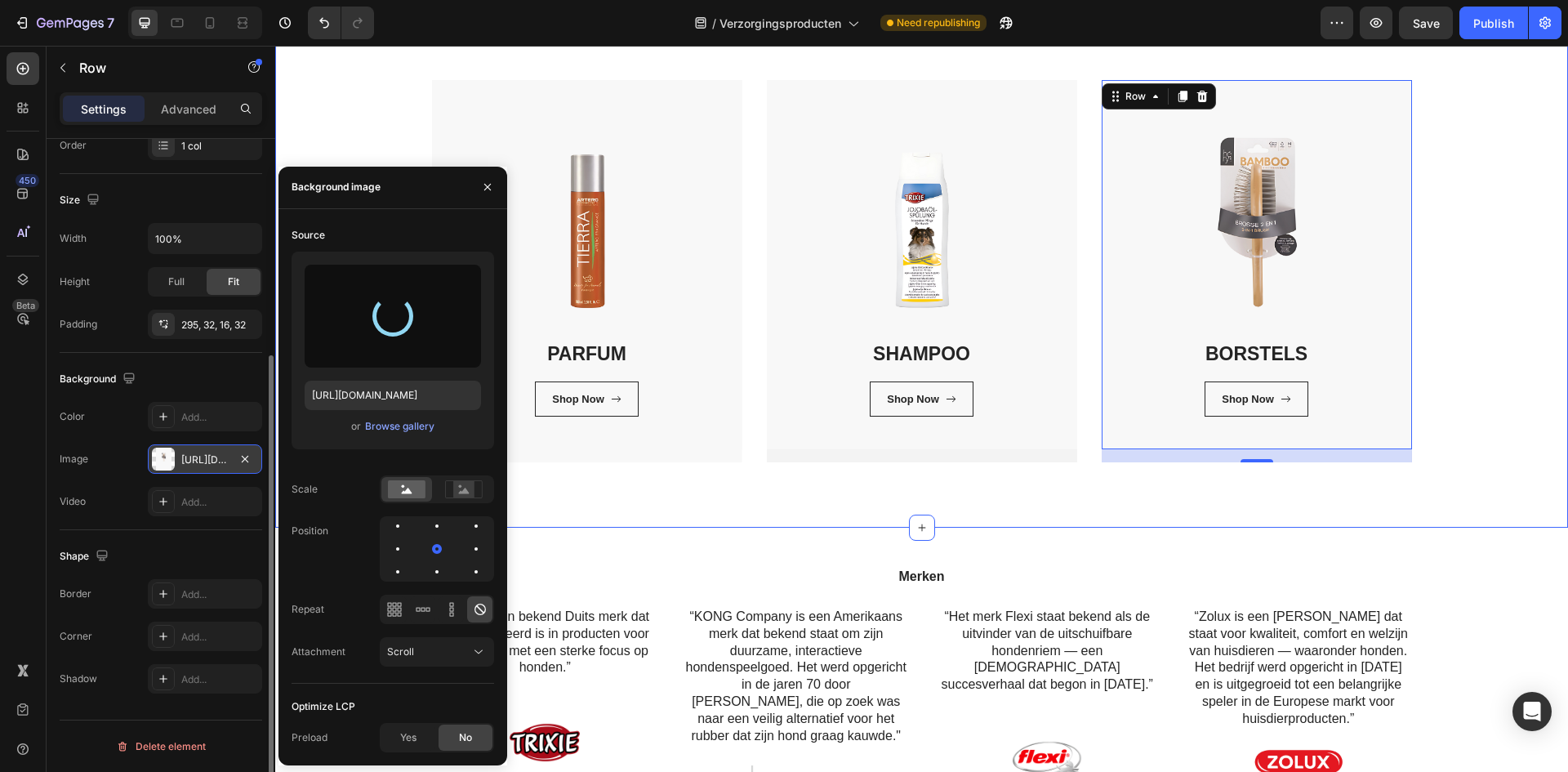
type input "[URL][DOMAIN_NAME]"
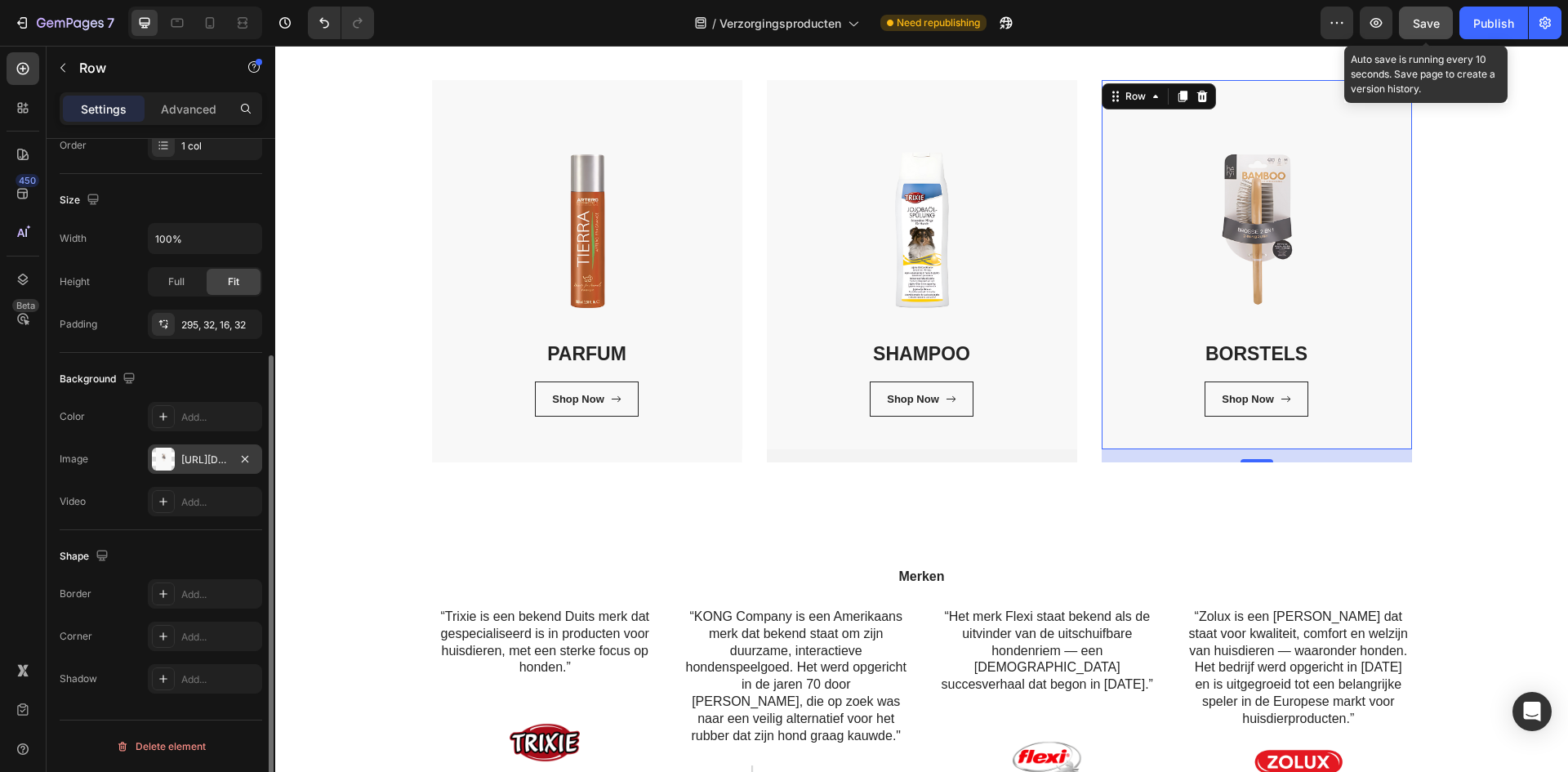
click at [1438, 23] on span "Save" at bounding box center [1426, 24] width 27 height 14
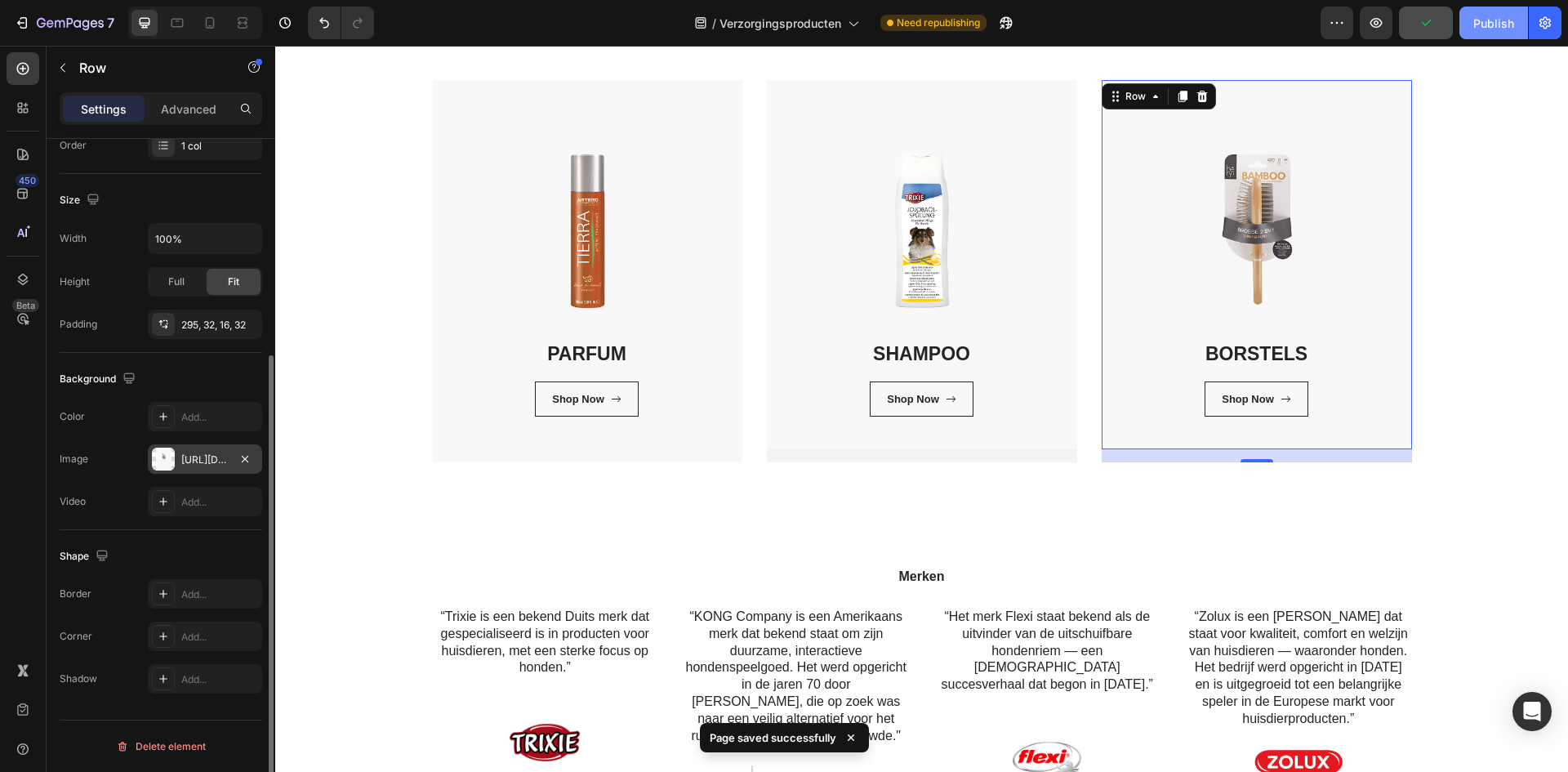
click at [1502, 32] on button "Publish" at bounding box center [1494, 23] width 69 height 32
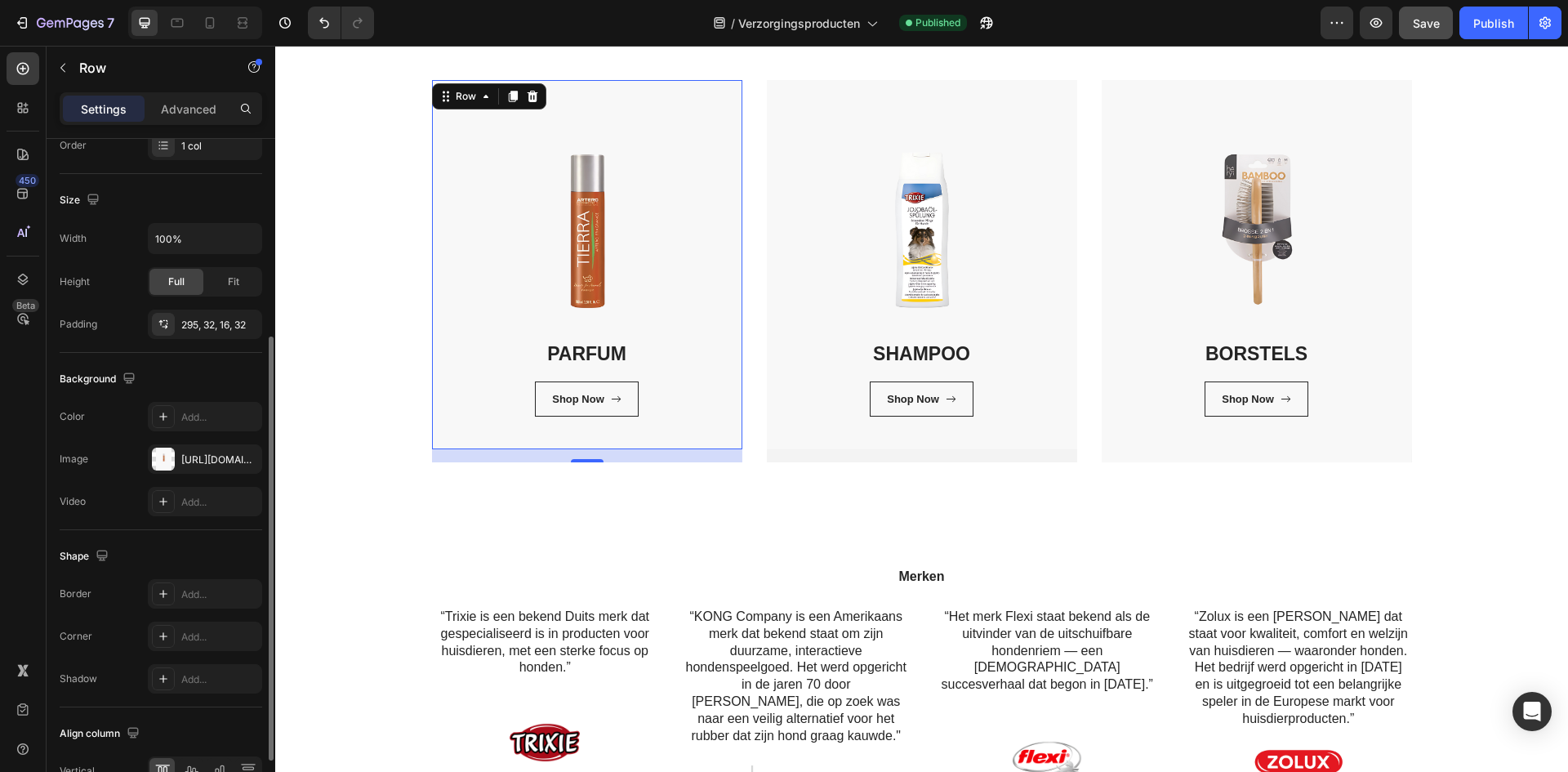
click at [487, 307] on div "PARFUM Heading Shop Now Button Row Row 16" at bounding box center [587, 265] width 310 height 369
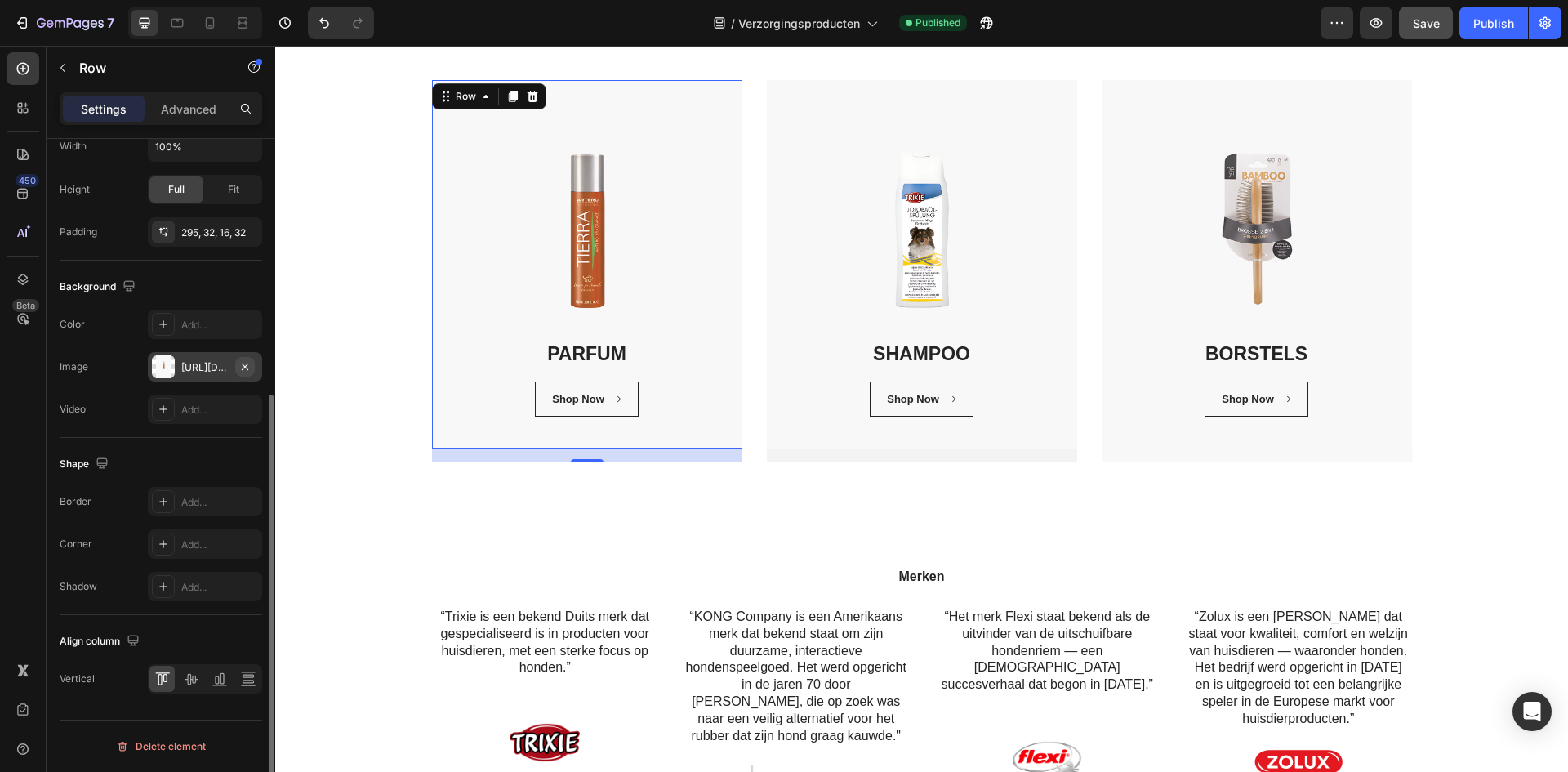
click at [239, 365] on icon "button" at bounding box center [244, 366] width 13 height 13
click at [196, 366] on div "Add..." at bounding box center [219, 367] width 76 height 15
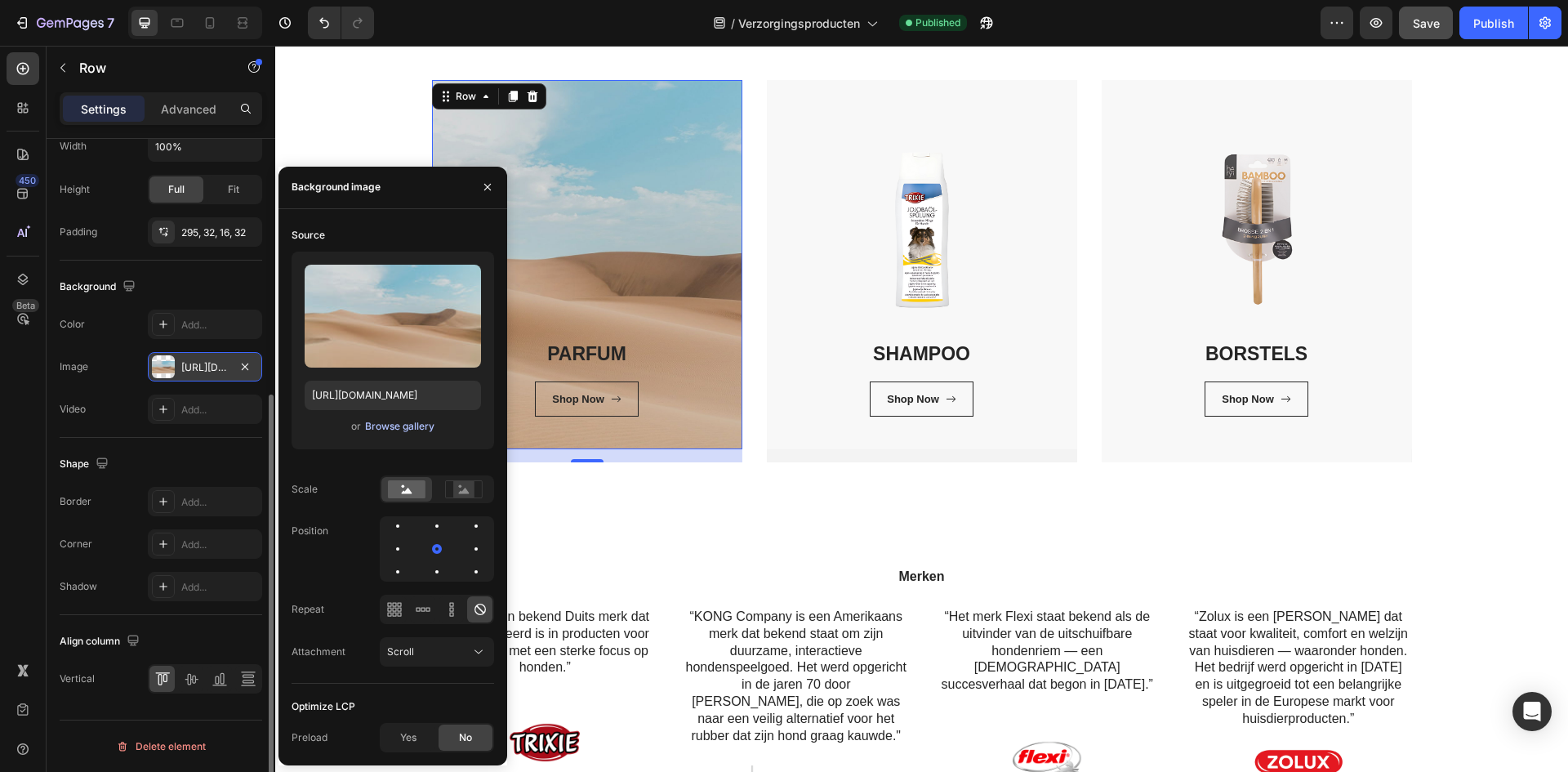
click at [375, 428] on div "Browse gallery" at bounding box center [400, 426] width 70 height 15
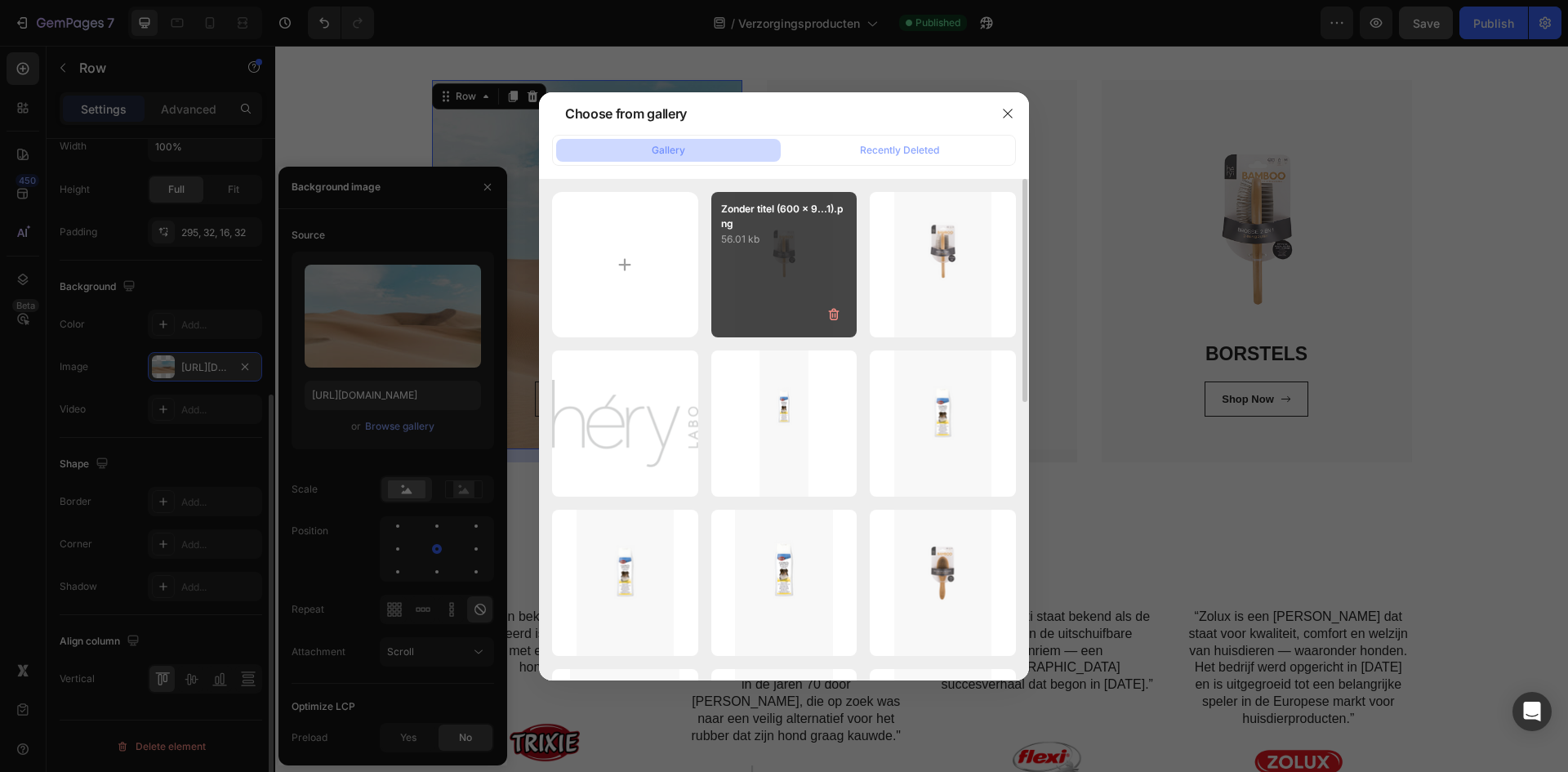
click at [778, 303] on div "Zonder titel (600 x 9...1).png 56.01 kb" at bounding box center [784, 265] width 146 height 146
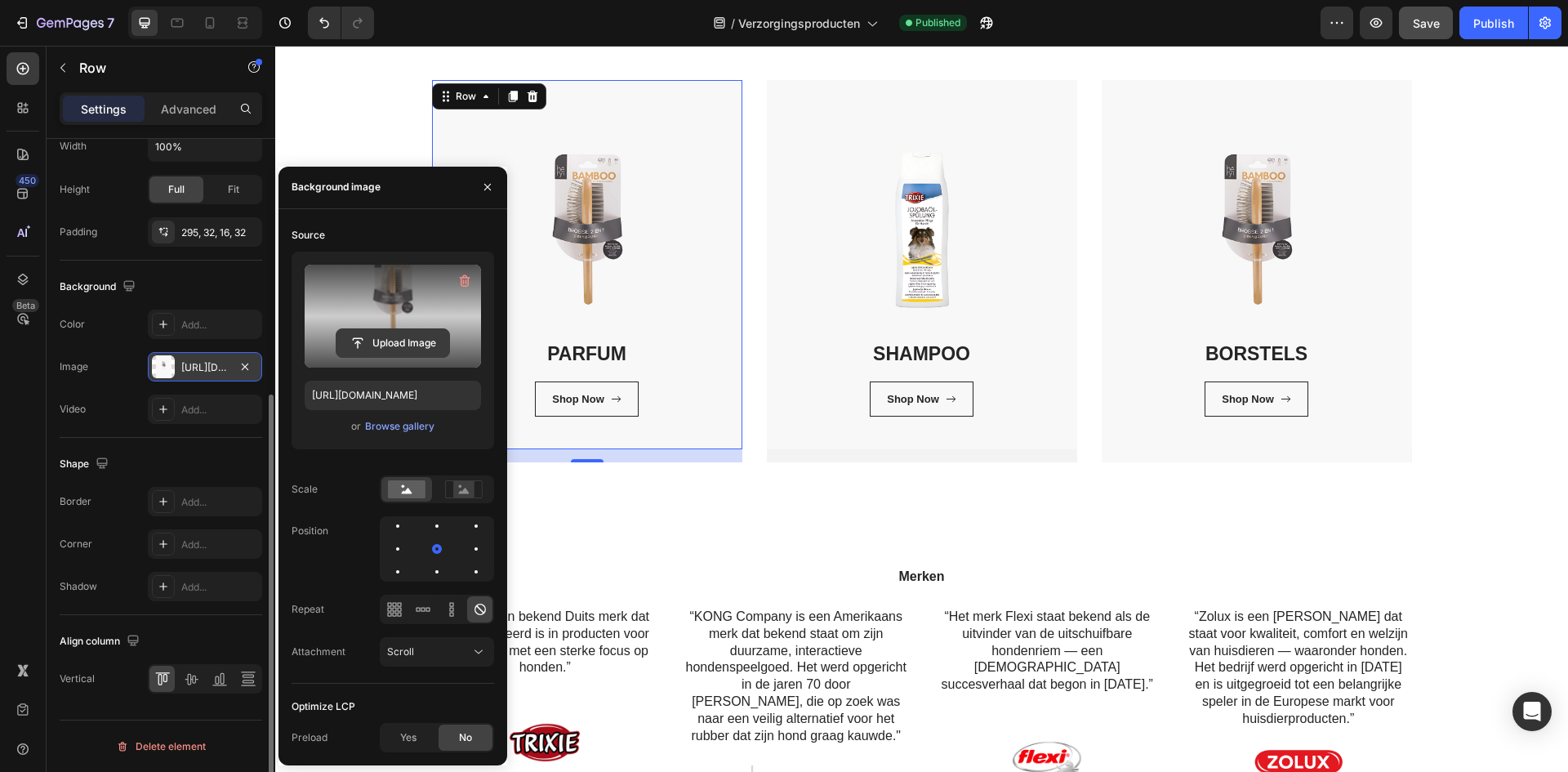
click at [404, 337] on input "file" at bounding box center [392, 343] width 113 height 27
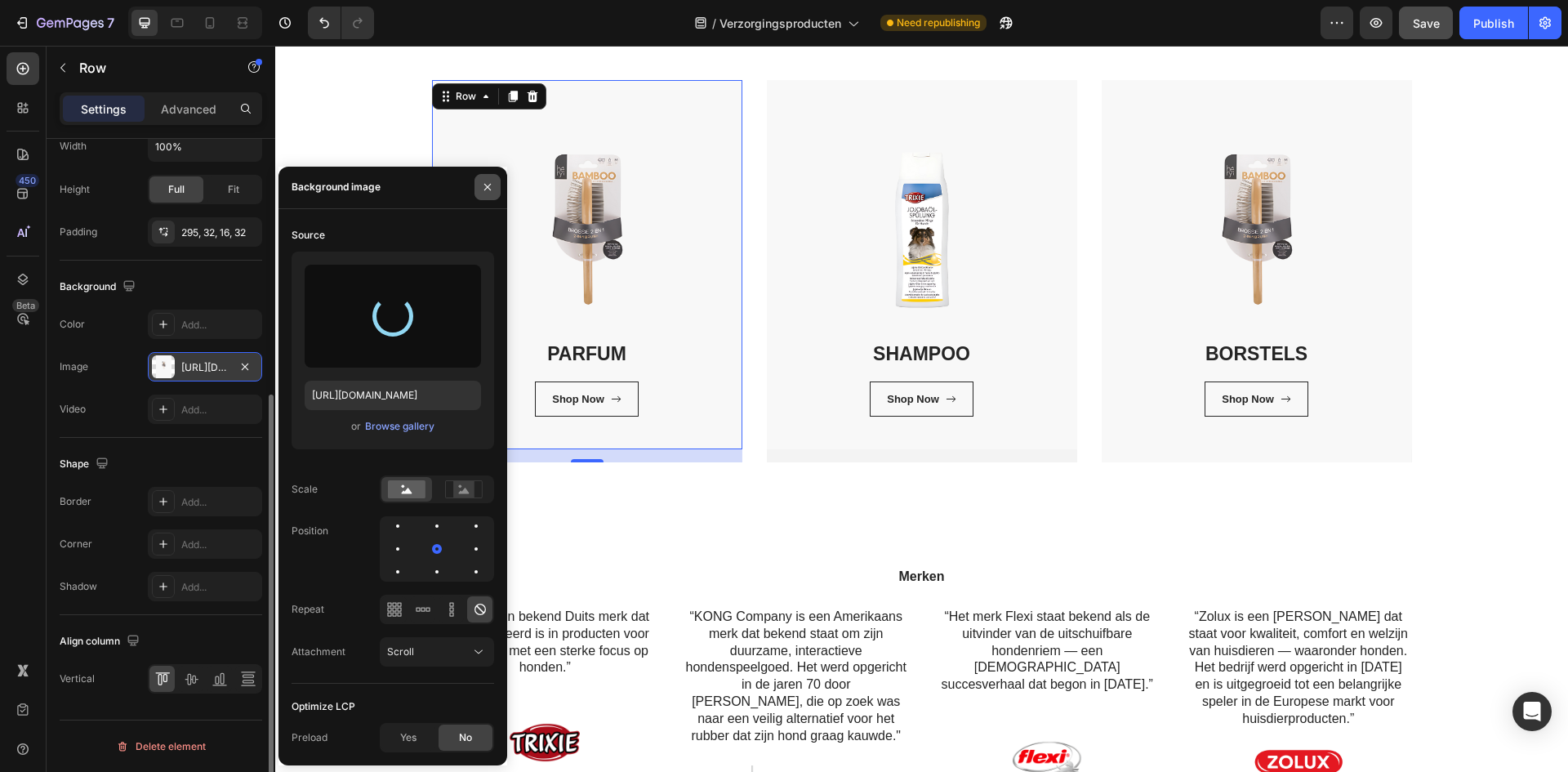
type input "[URL][DOMAIN_NAME]"
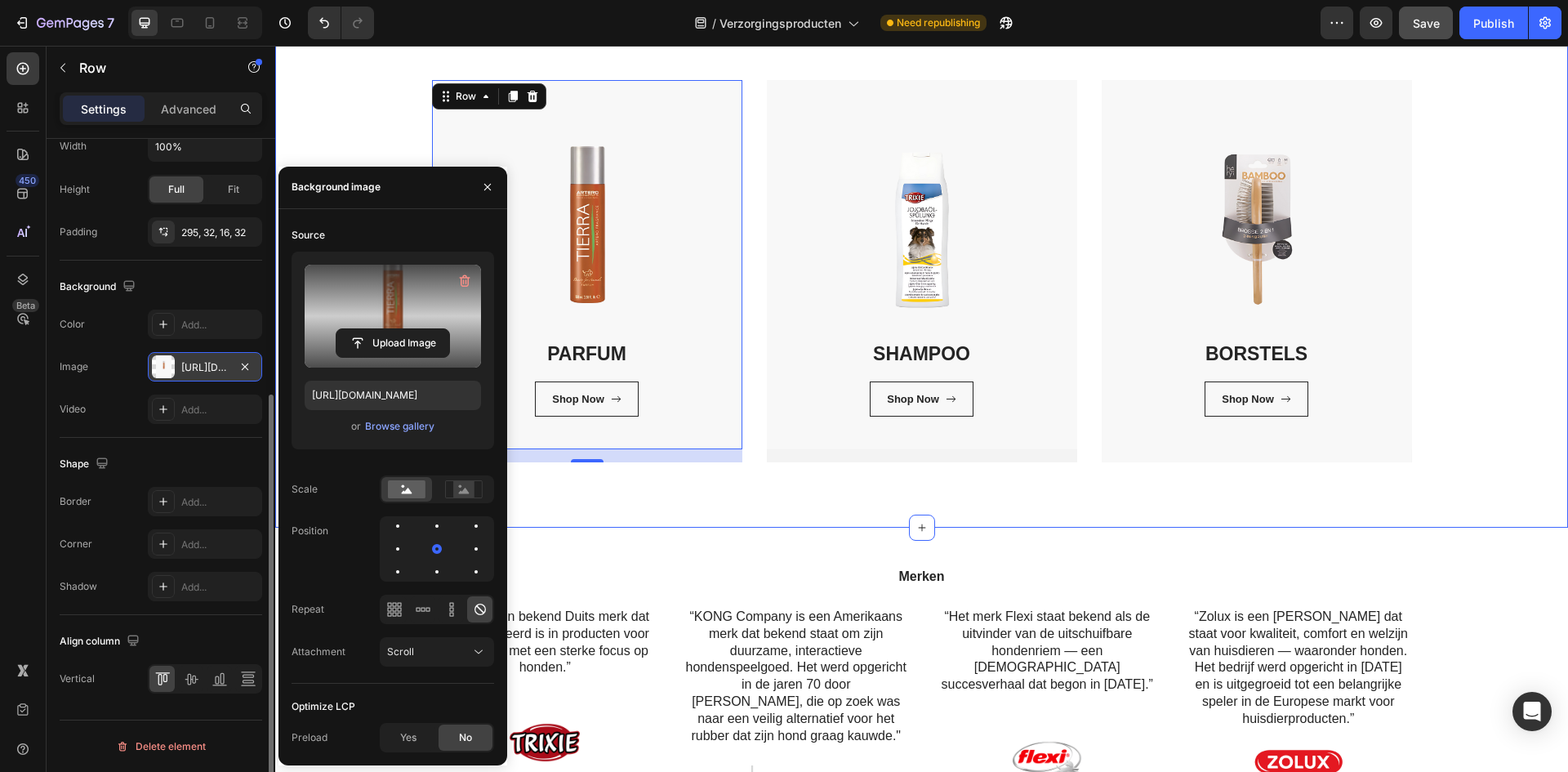
click at [1519, 297] on div "Verzorgingsproducten Heading Bij Pet Global Shop vind je alles wat je nodig heb…" at bounding box center [921, 180] width 1268 height 562
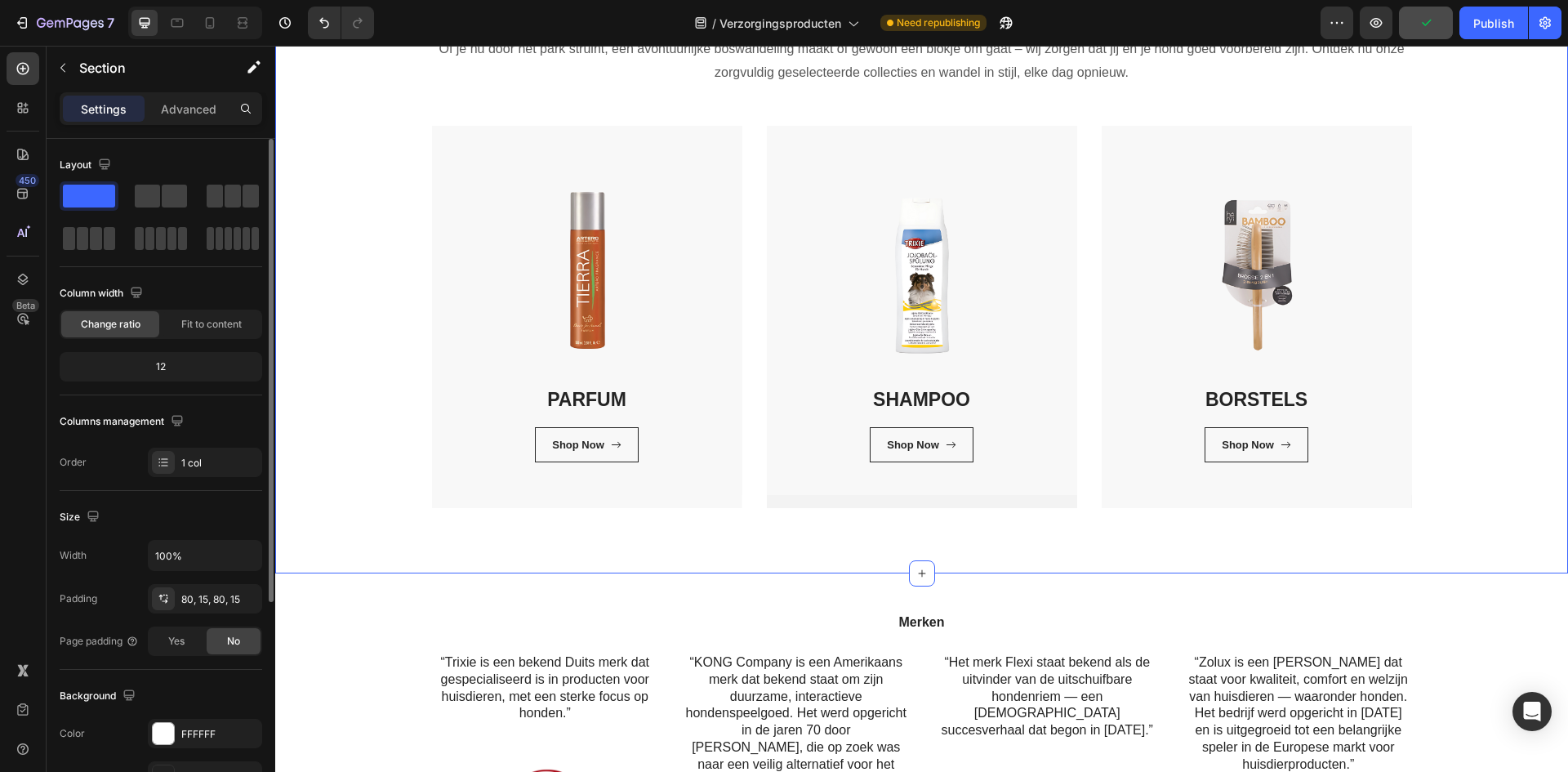
scroll to position [164, 0]
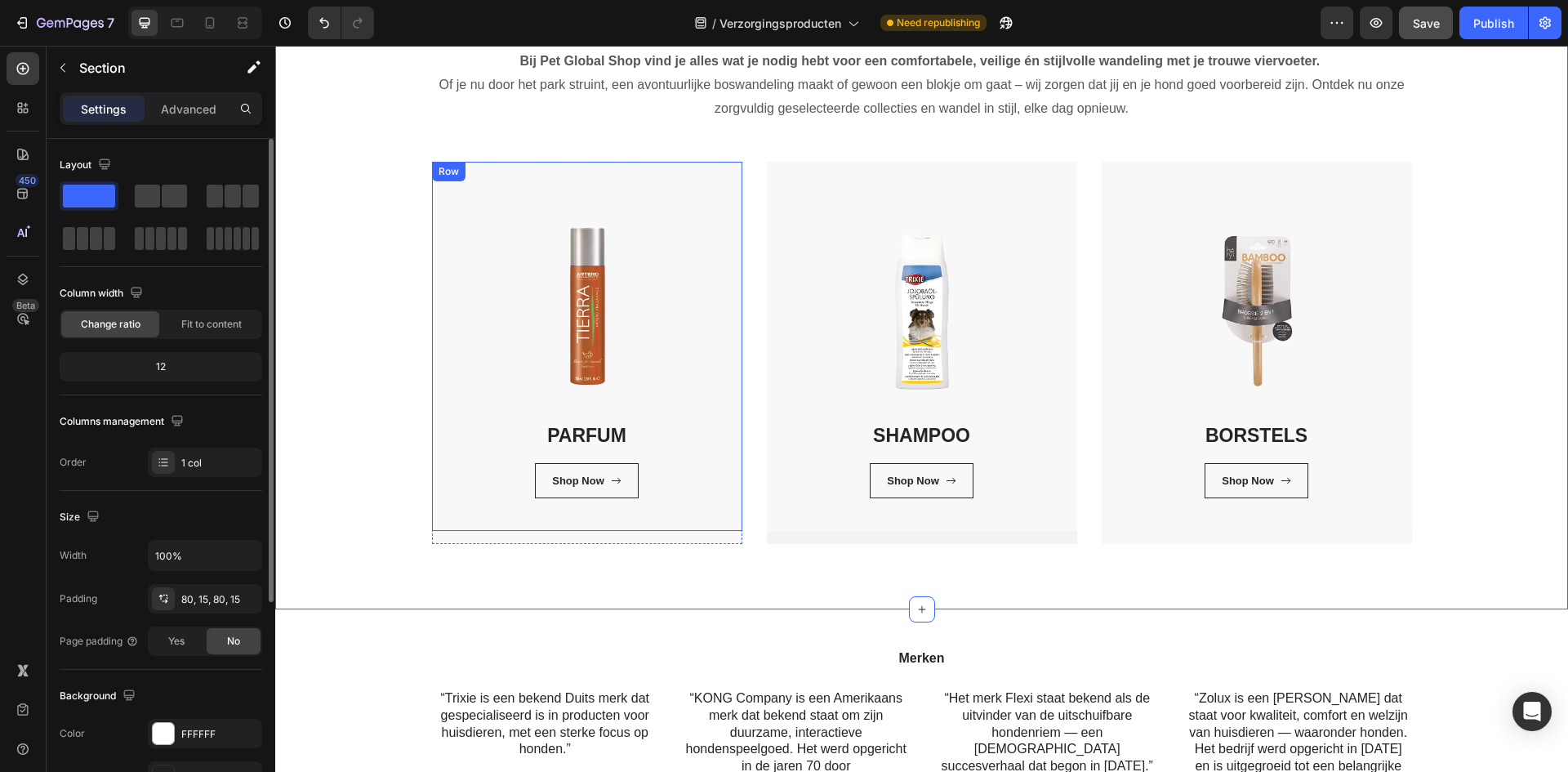
click at [476, 401] on div "PARFUM Heading Shop Now Button Row Row" at bounding box center [587, 346] width 310 height 369
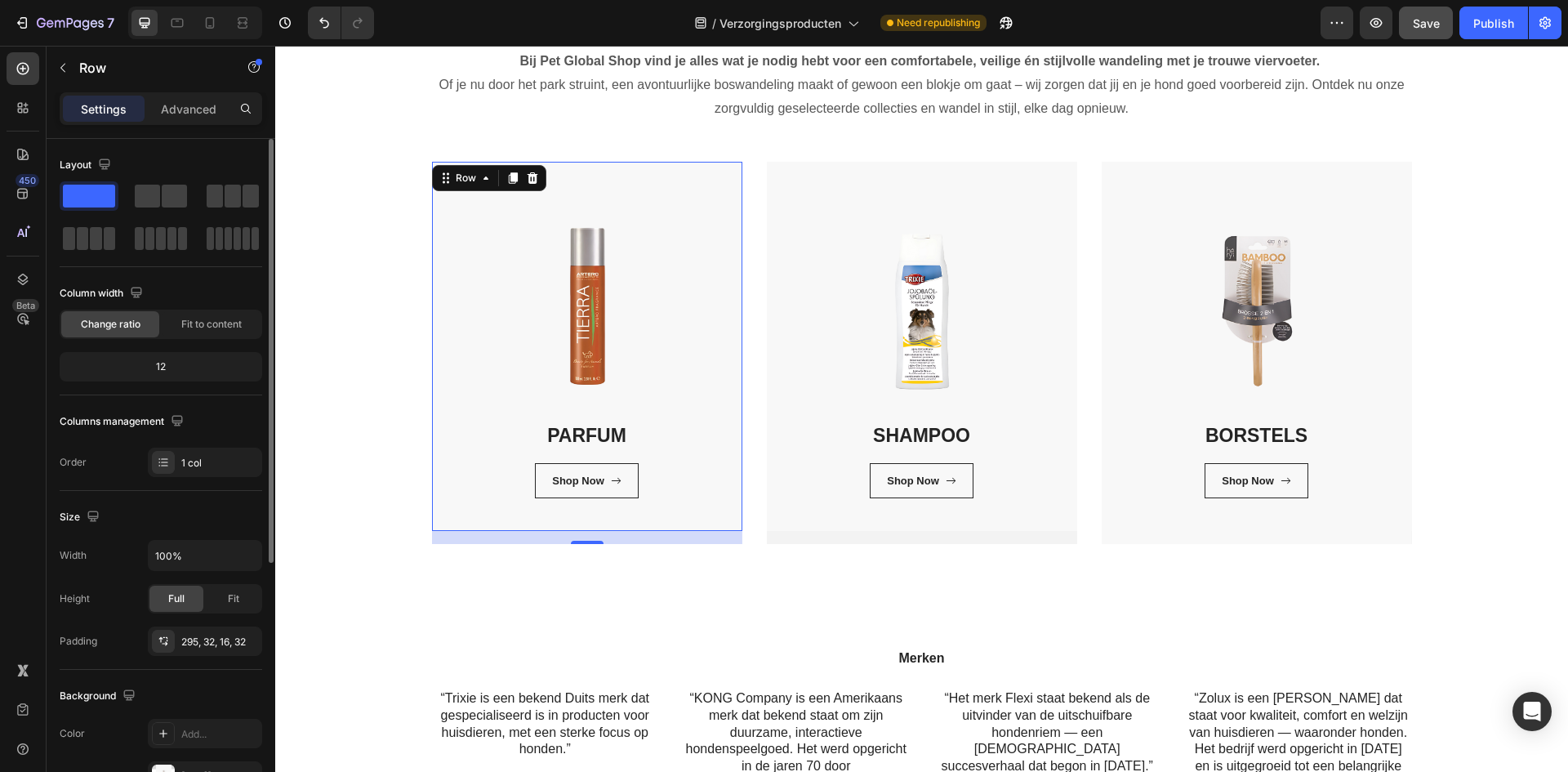
scroll to position [409, 0]
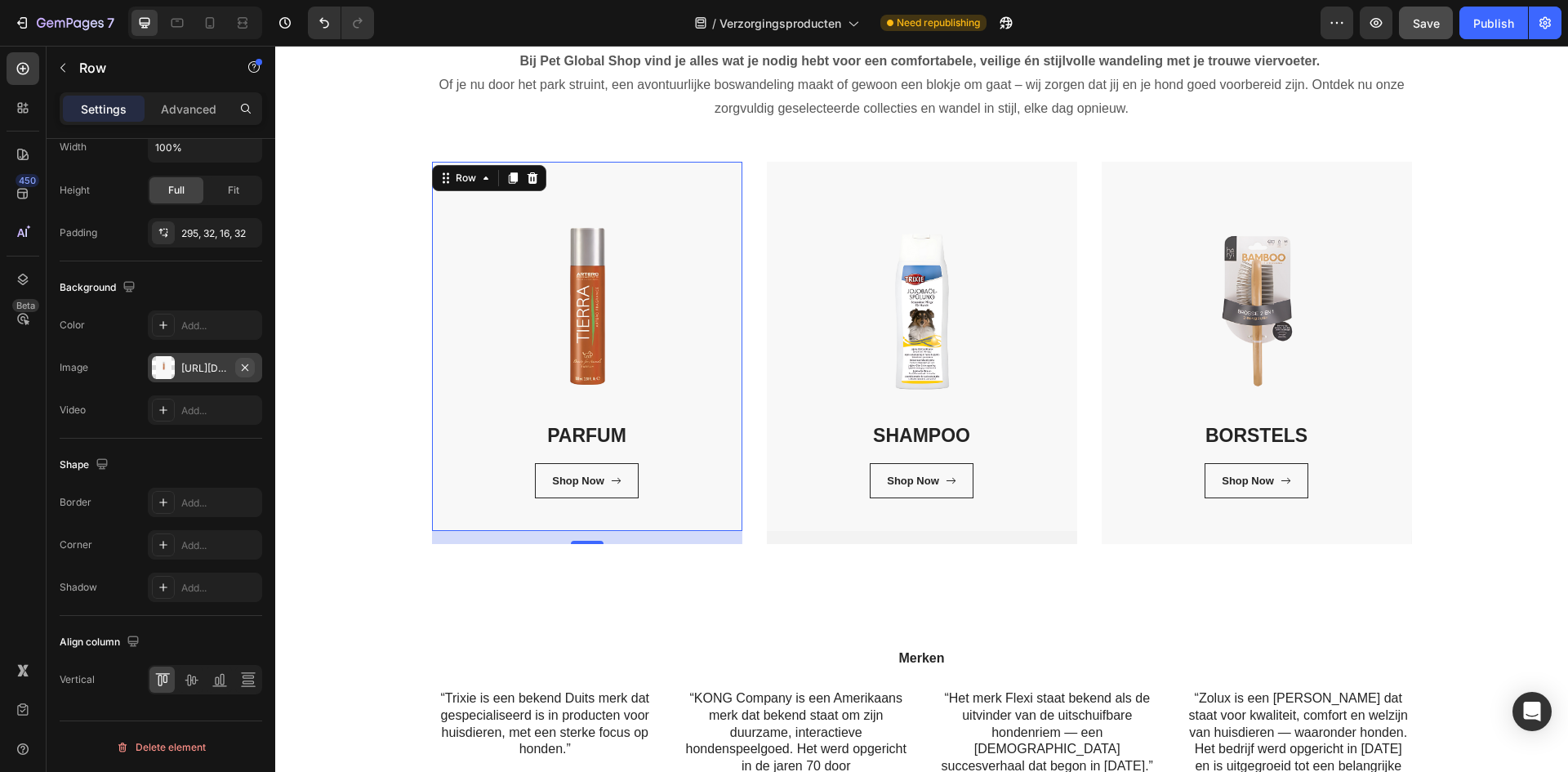
click at [249, 370] on icon "button" at bounding box center [244, 366] width 13 height 13
click at [212, 370] on div "Add..." at bounding box center [219, 367] width 76 height 15
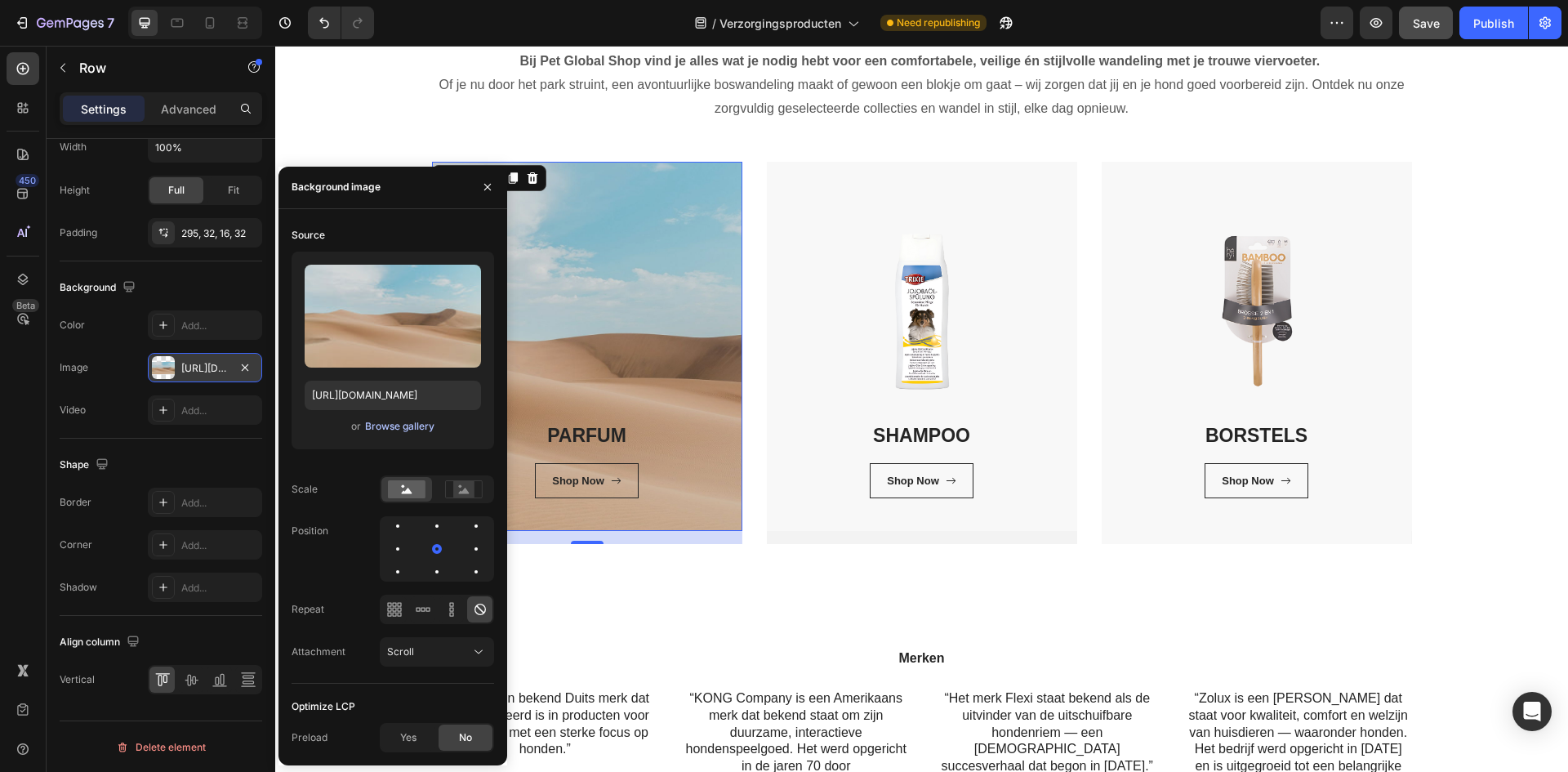
click at [365, 426] on div "Browse gallery" at bounding box center [400, 426] width 70 height 15
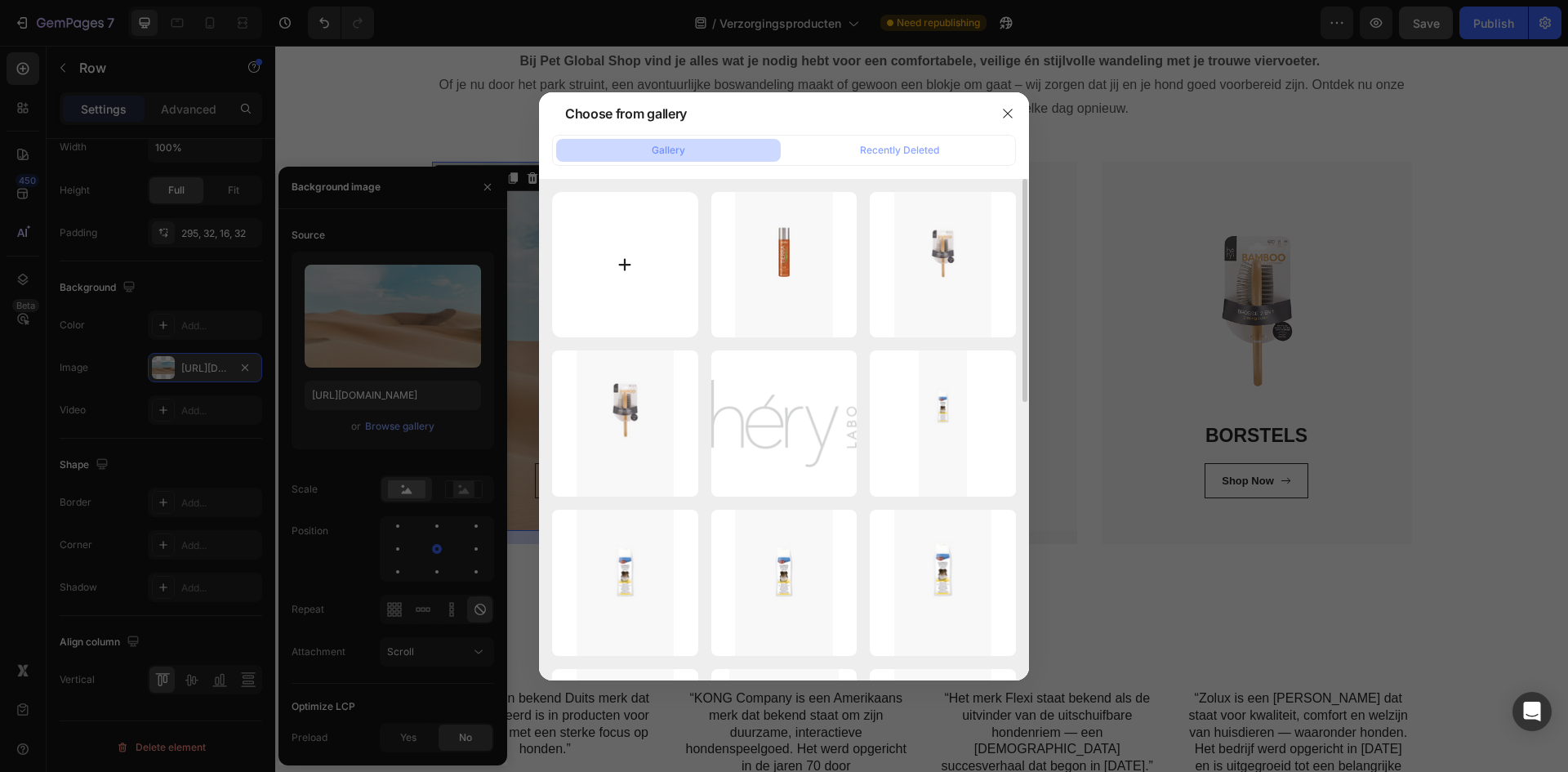
click at [621, 296] on input "file" at bounding box center [625, 265] width 146 height 146
type input "C:\fakepath\Zonder titel (600 x 900 px) (1200 x 1800 px) (1).png"
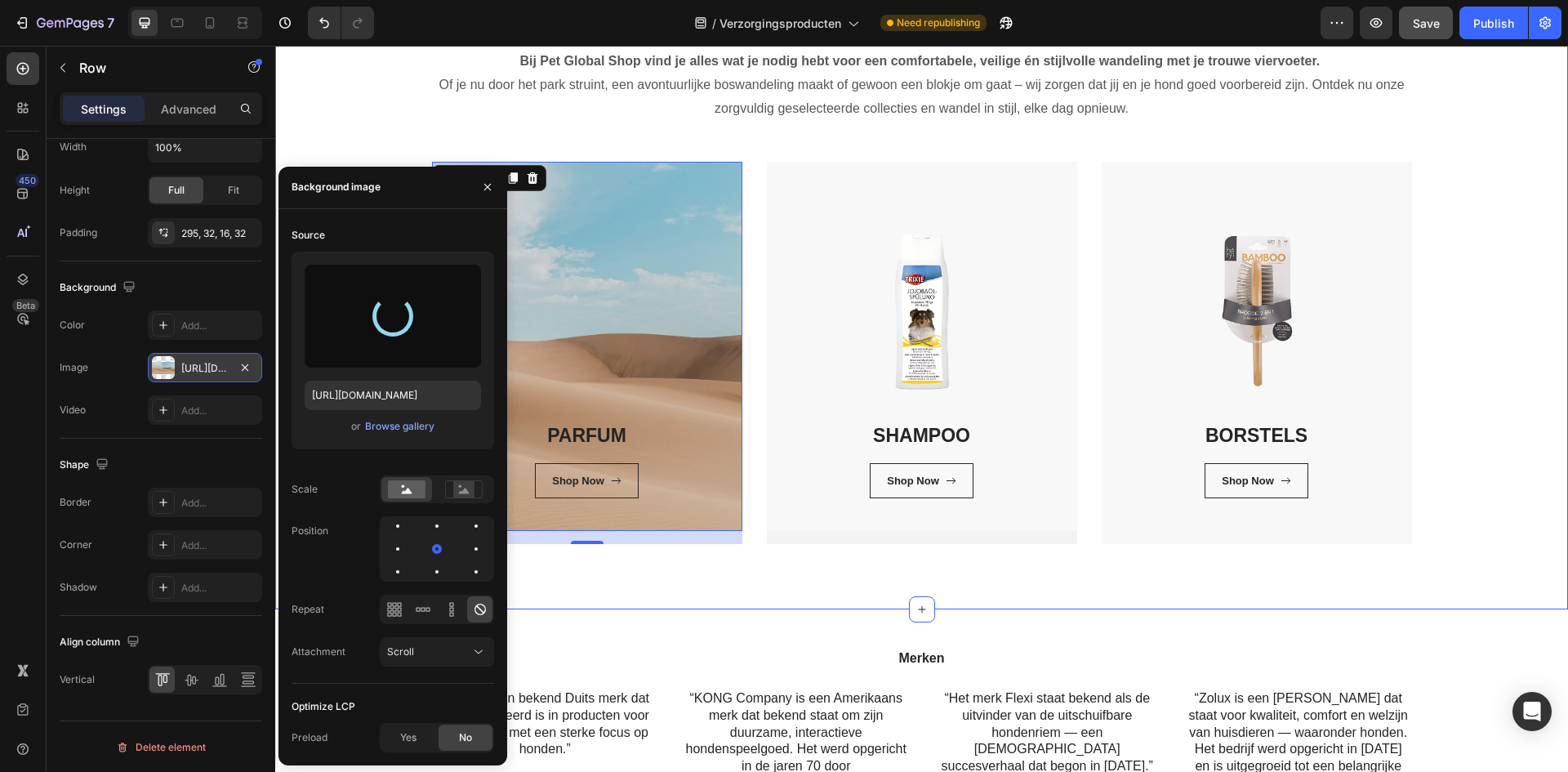
type input "[URL][DOMAIN_NAME]"
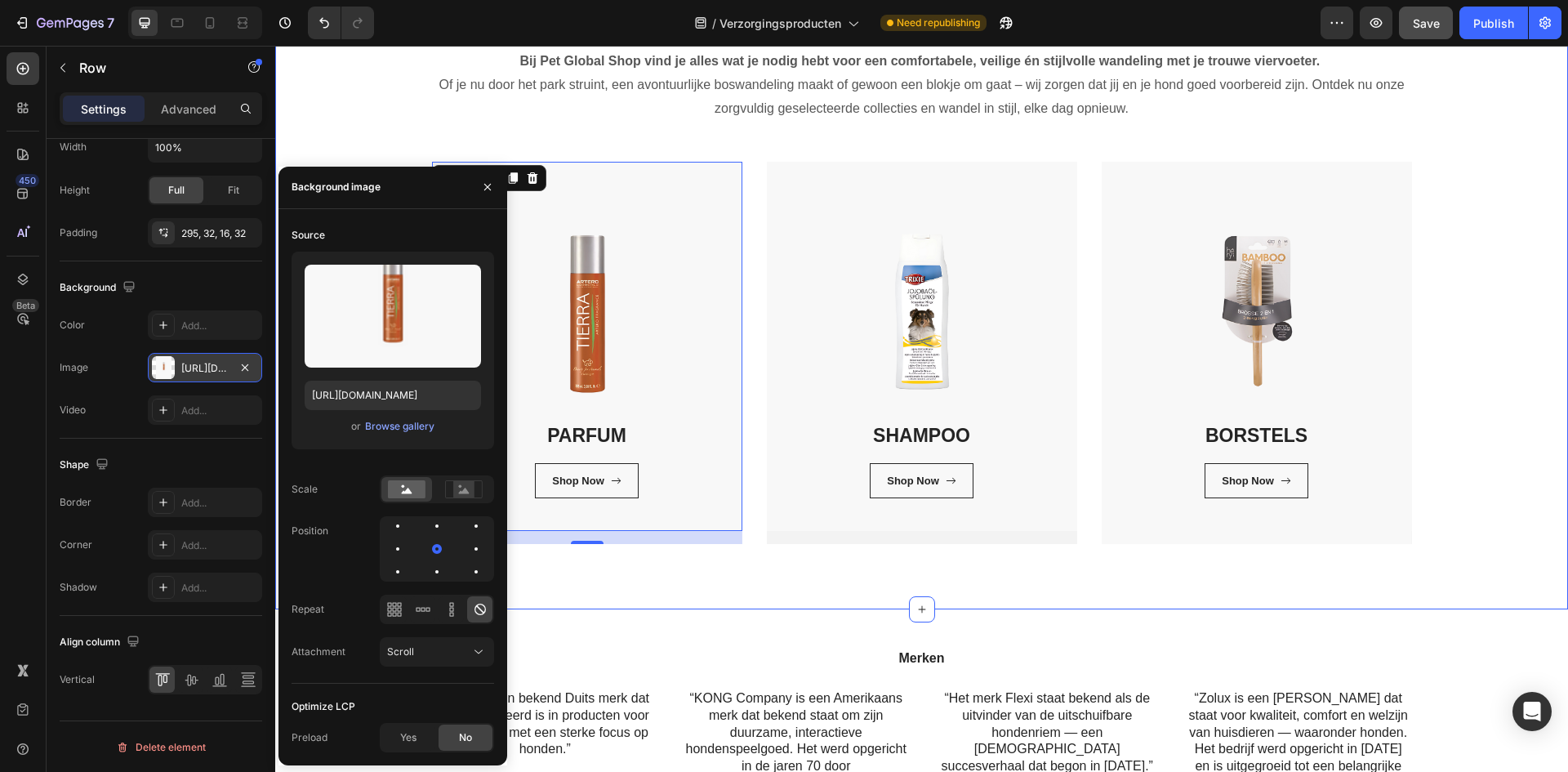
click at [1493, 473] on div "Verzorgingsproducten Heading Bij Pet Global Shop vind je alles wat je nodig heb…" at bounding box center [921, 263] width 1268 height 562
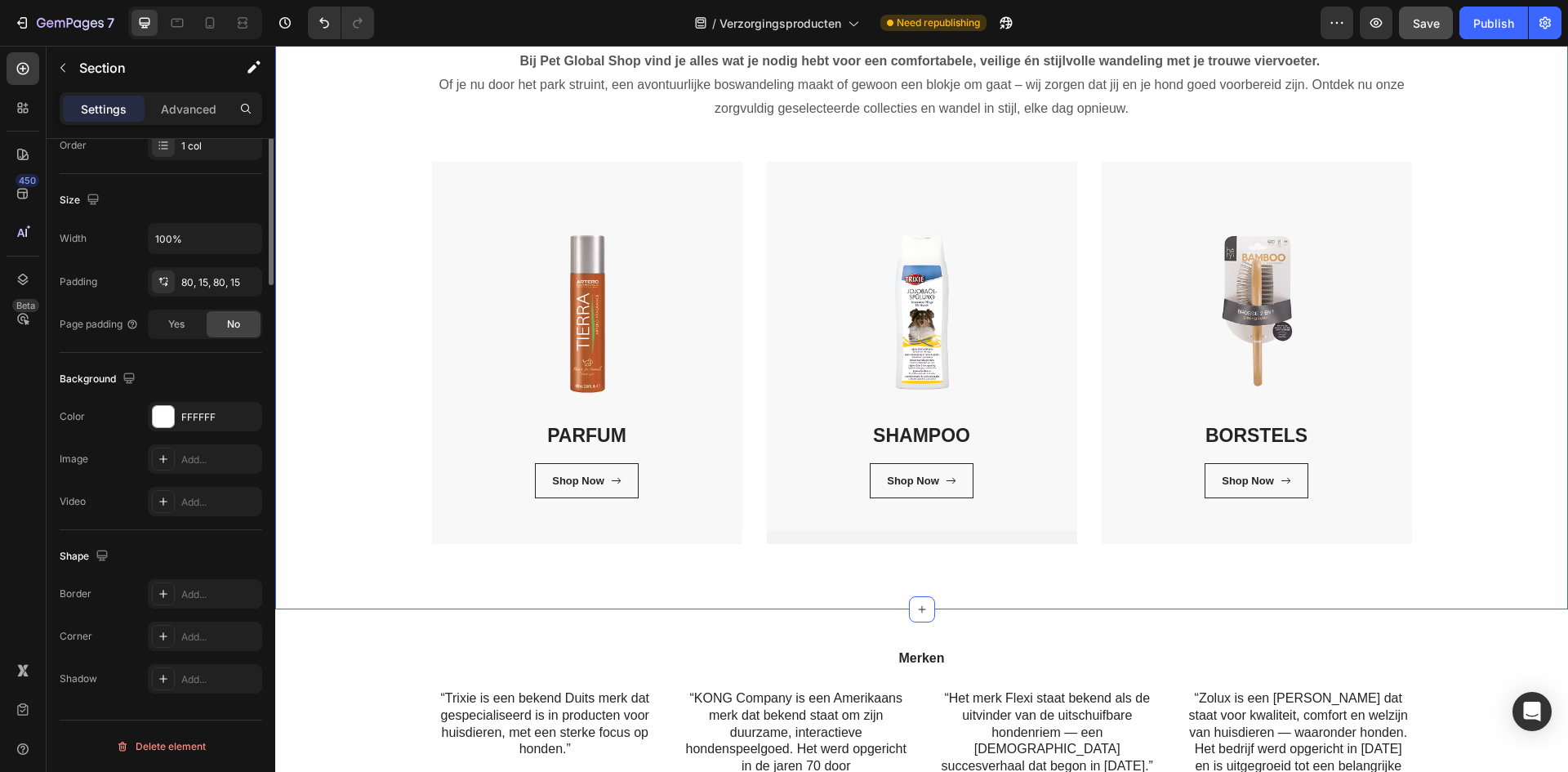
scroll to position [0, 0]
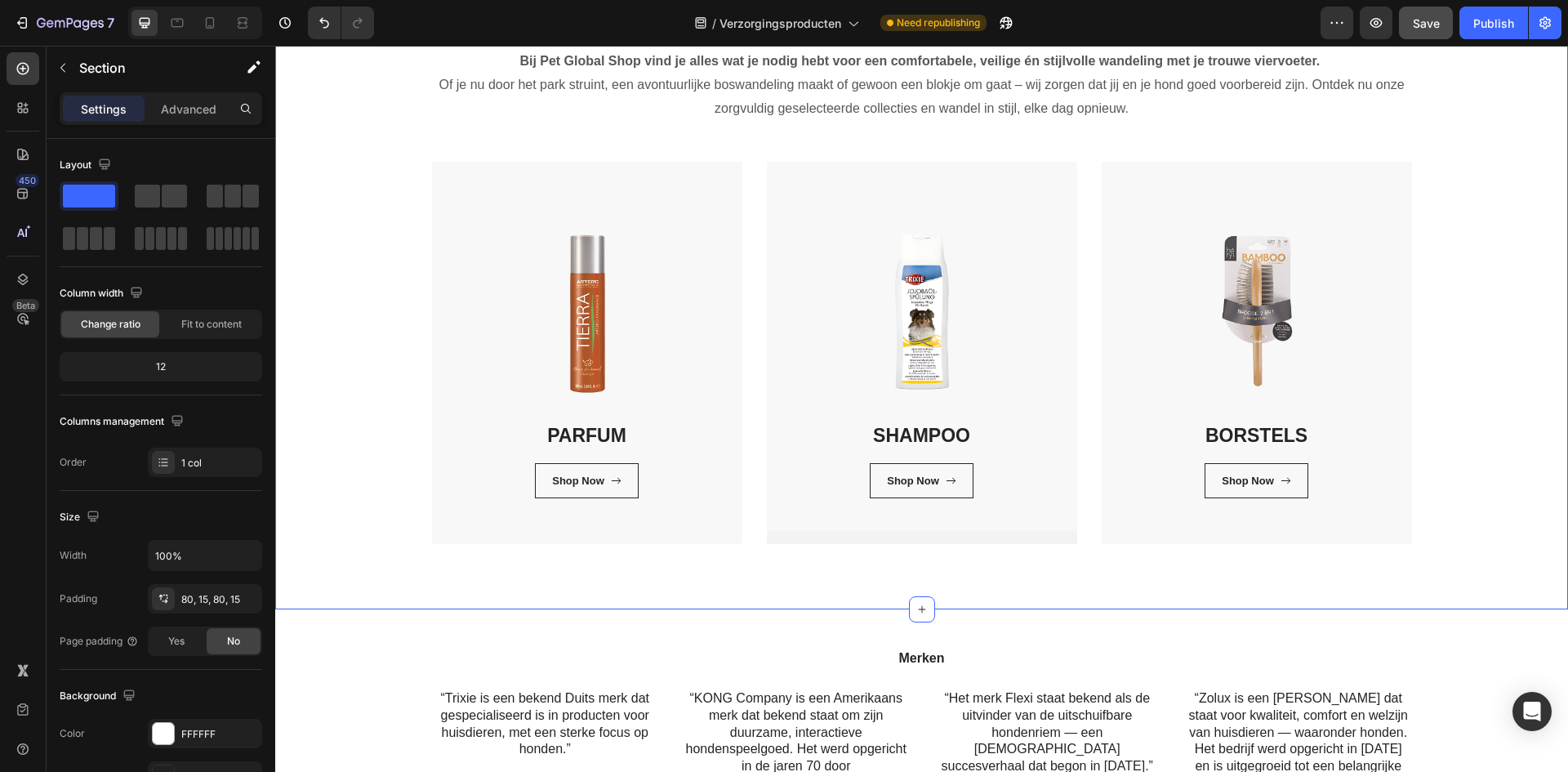
click at [710, 585] on div "Verzorgingsproducten Heading Bij Pet Global Shop vind je alles wat je nodig heb…" at bounding box center [922, 263] width 1293 height 694
click at [879, 535] on div "SHAMPOO Heading Shop Now Button Row Row" at bounding box center [922, 353] width 310 height 382
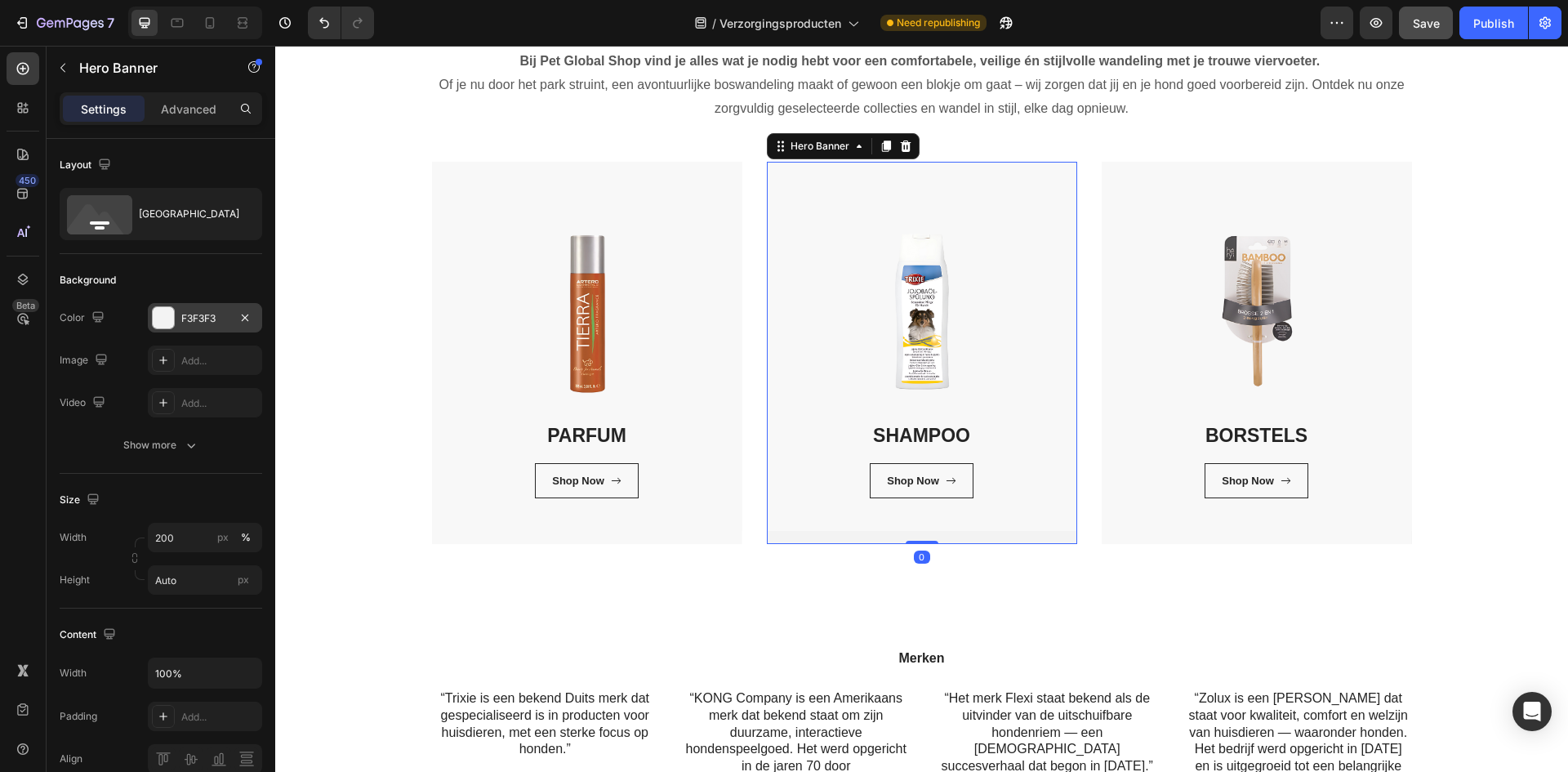
click at [210, 320] on div "F3F3F3" at bounding box center [205, 318] width 47 height 15
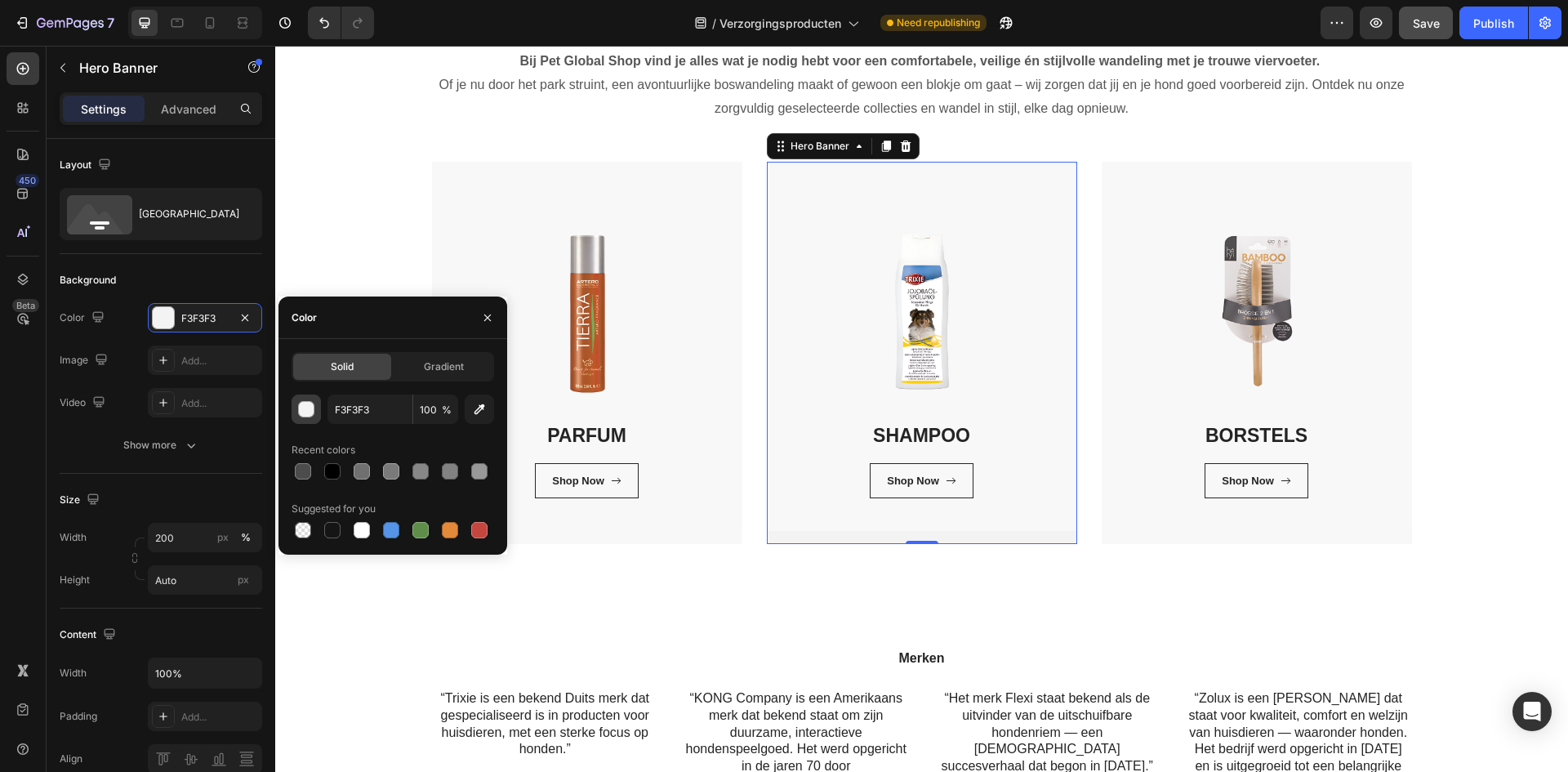
click at [312, 406] on div "button" at bounding box center [307, 410] width 17 height 17
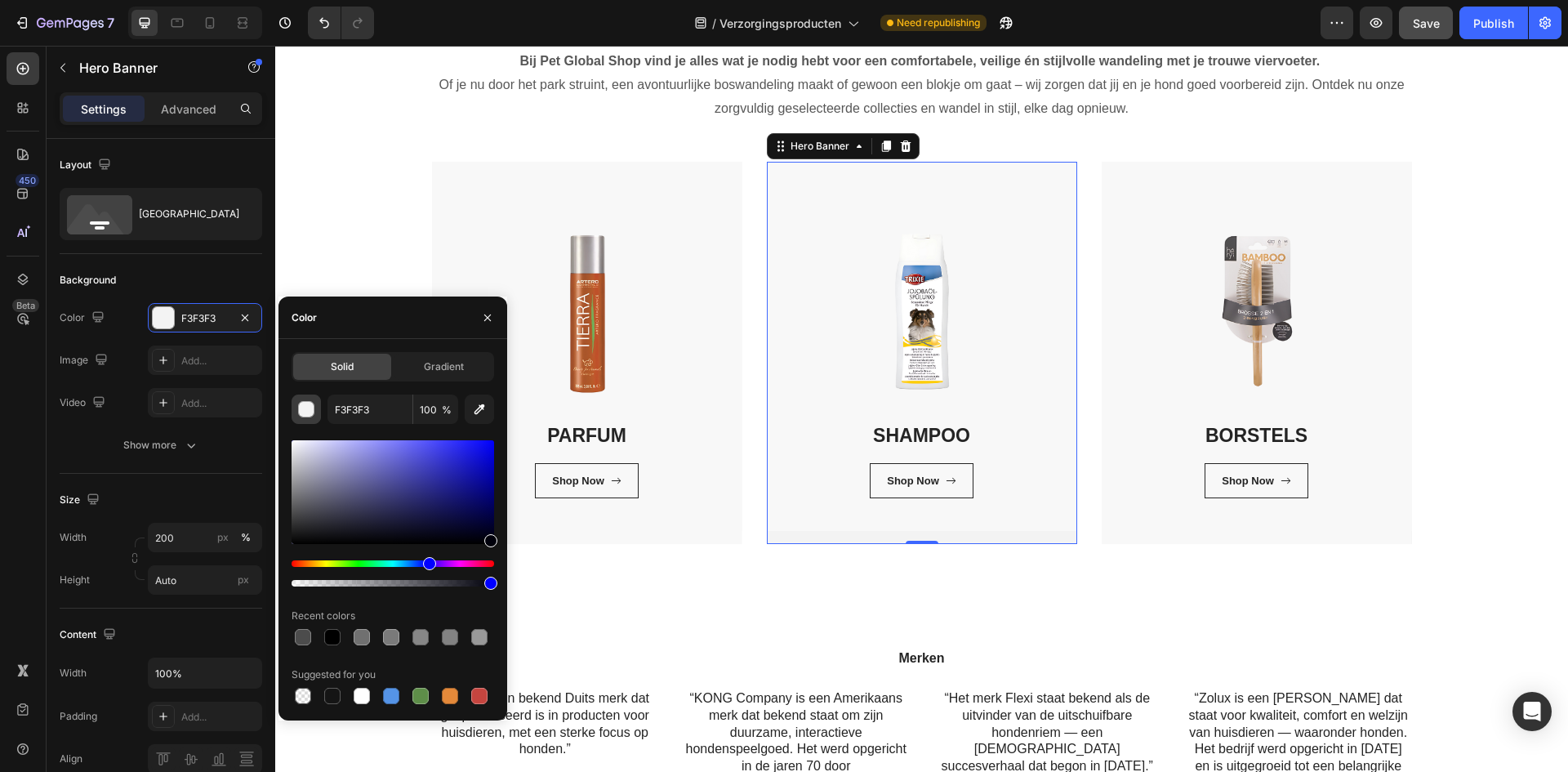
click at [307, 408] on div "button" at bounding box center [307, 410] width 17 height 17
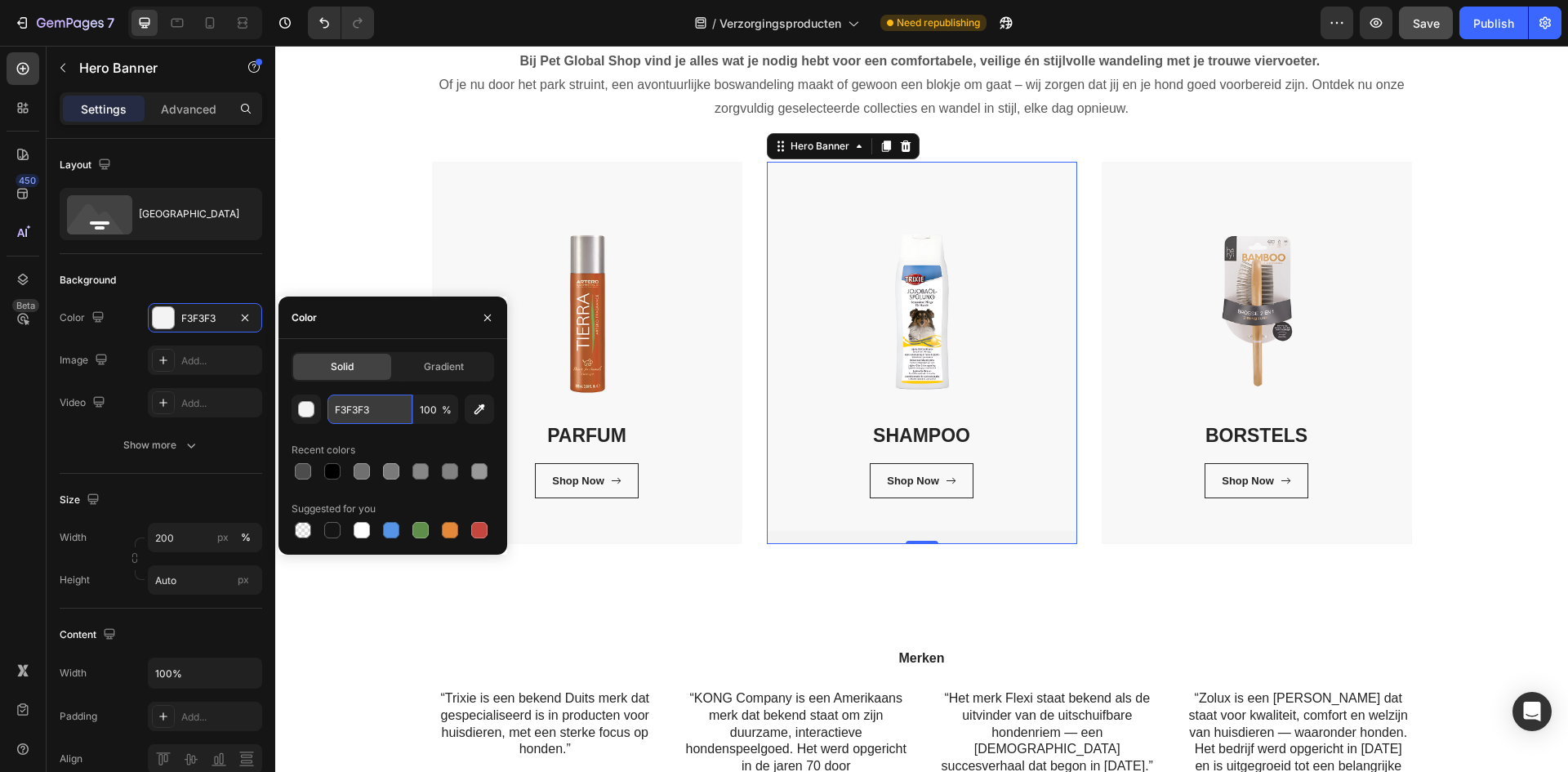
click at [378, 410] on input "F3F3F3" at bounding box center [369, 410] width 85 height 29
type input "F8F8F8"
click at [734, 587] on div "Verzorgingsproducten Heading Bij Pet Global Shop vind je alles wat je nodig heb…" at bounding box center [922, 263] width 1293 height 694
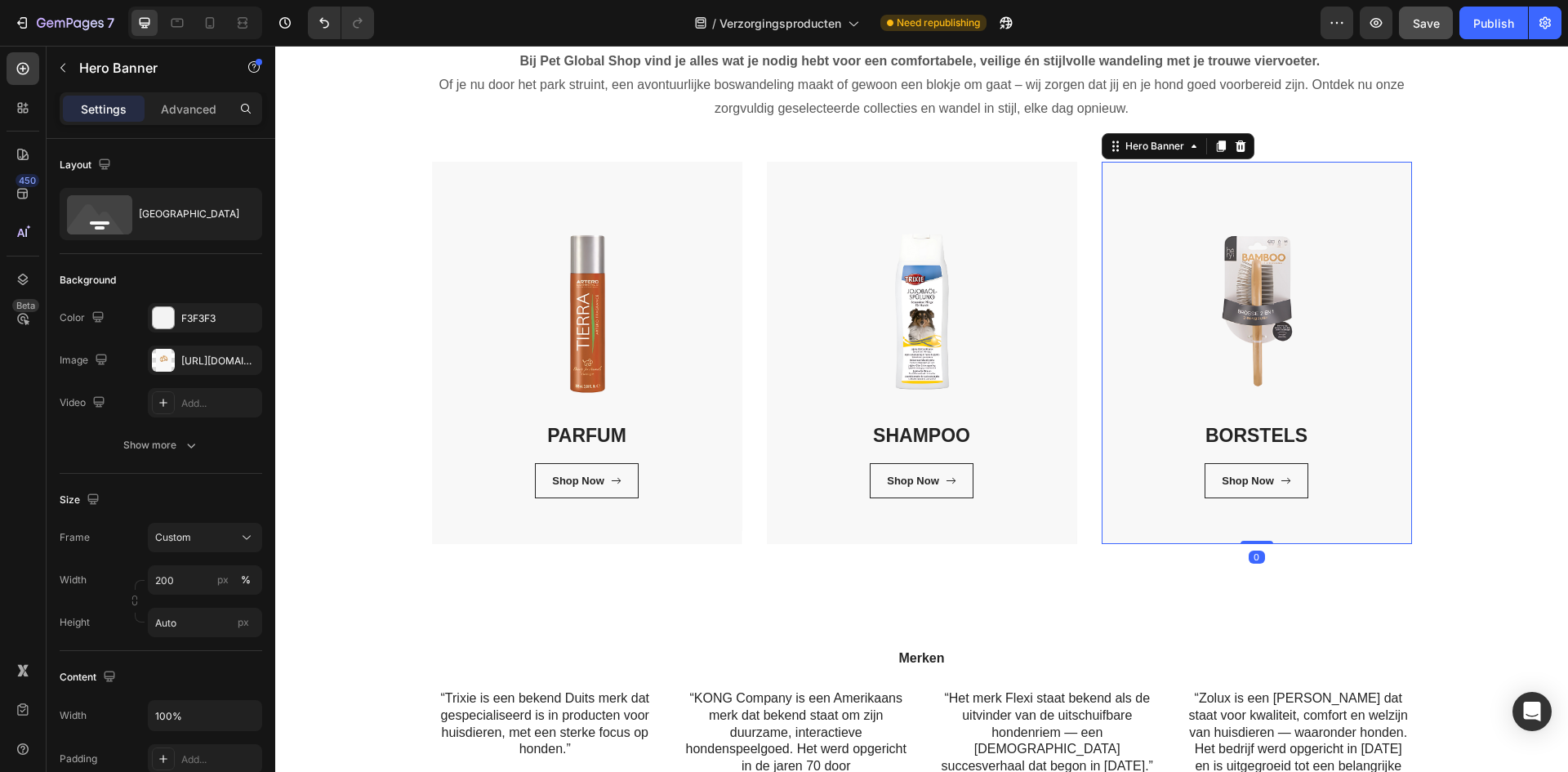
click at [1180, 536] on div "BORSTELS Heading Shop Now Button Row Row" at bounding box center [1257, 353] width 310 height 382
click at [246, 360] on icon "button" at bounding box center [245, 359] width 7 height 7
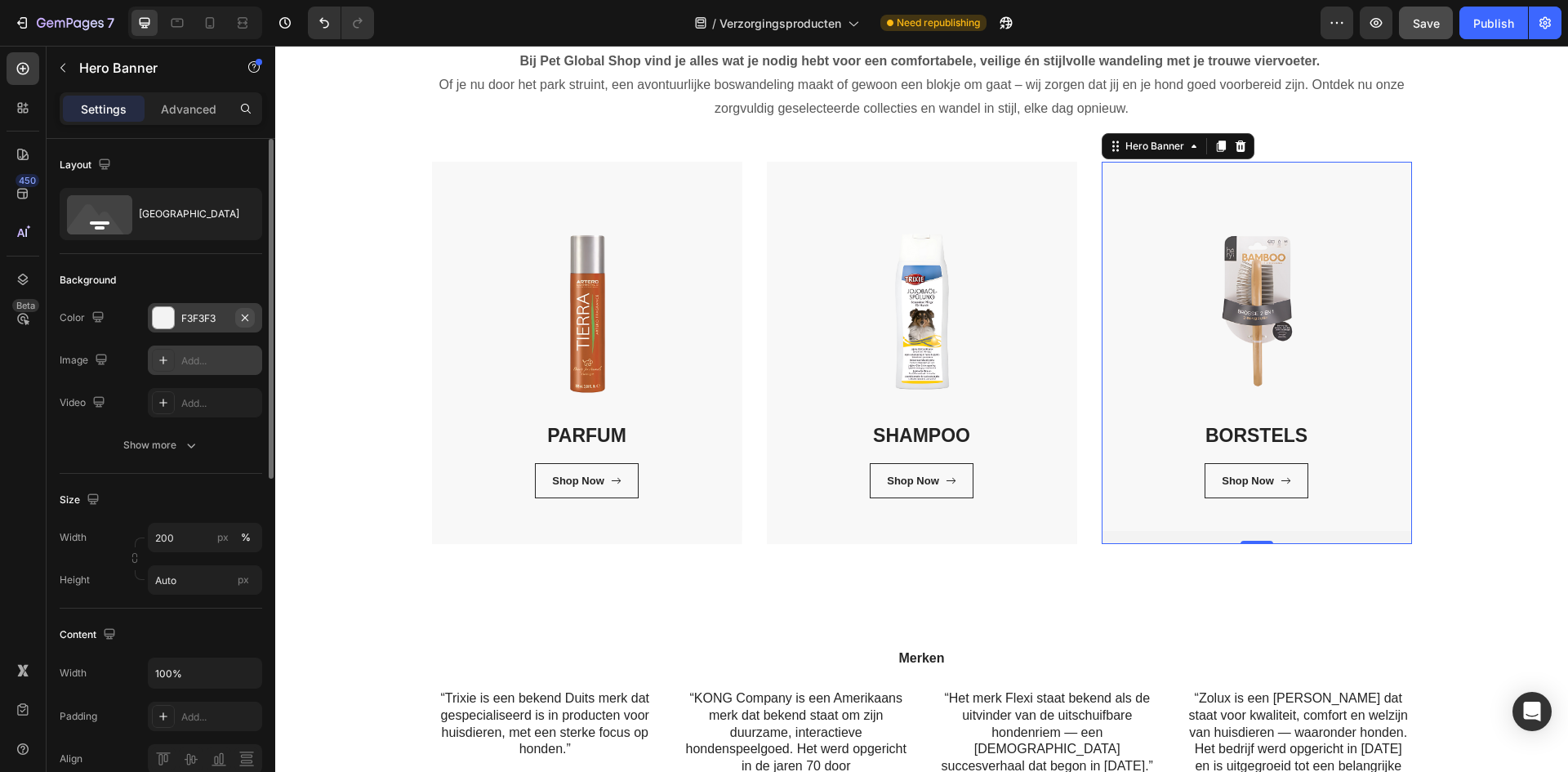
click at [248, 316] on icon "button" at bounding box center [244, 317] width 13 height 13
click at [210, 316] on div "Add..." at bounding box center [219, 318] width 76 height 15
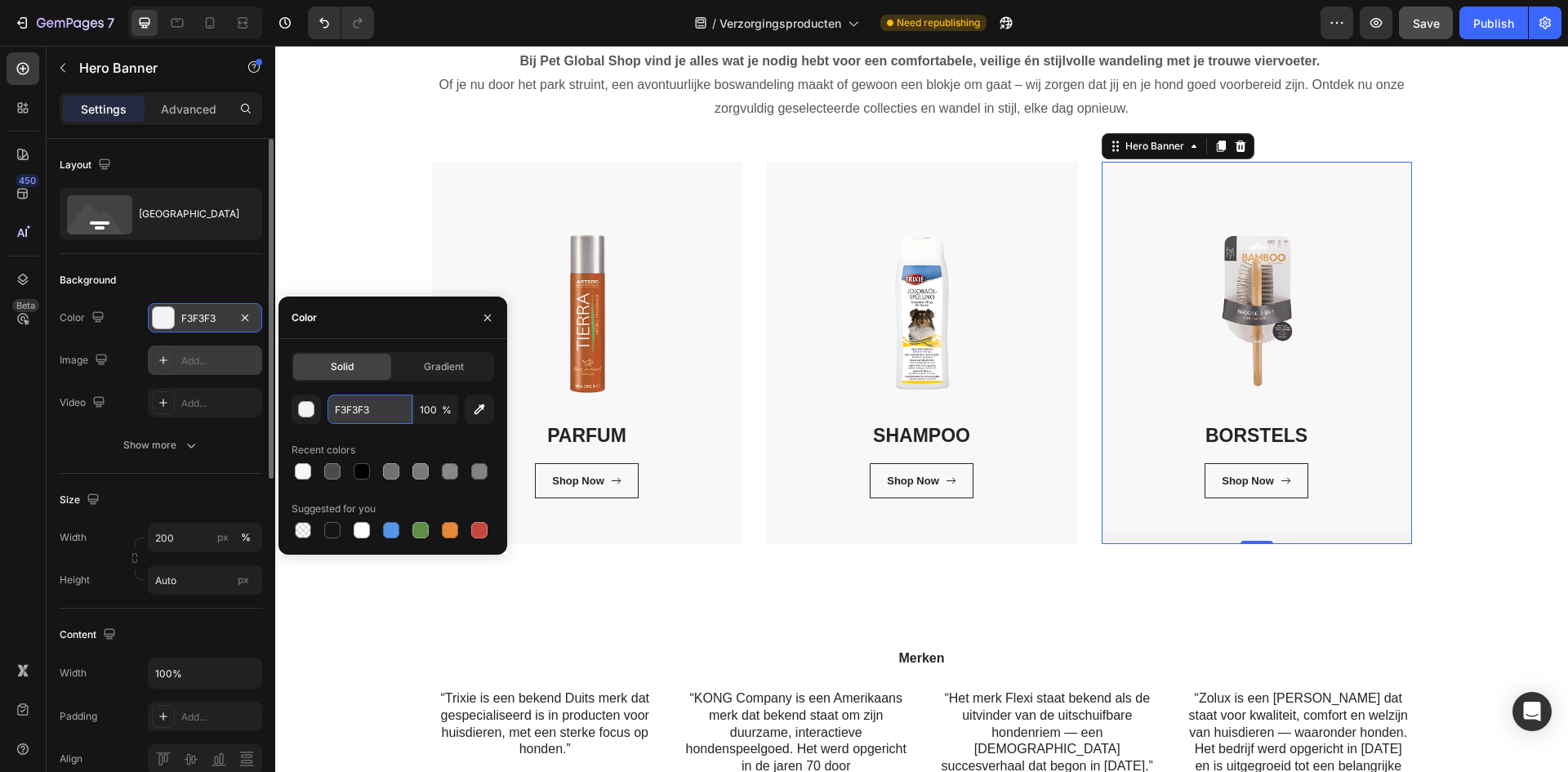
click at [355, 411] on input "F3F3F3" at bounding box center [369, 410] width 85 height 29
type input "F8F8F8"
click at [1519, 401] on div "Verzorgingsproducten Heading Bij Pet Global Shop vind je alles wat je nodig heb…" at bounding box center [921, 263] width 1268 height 562
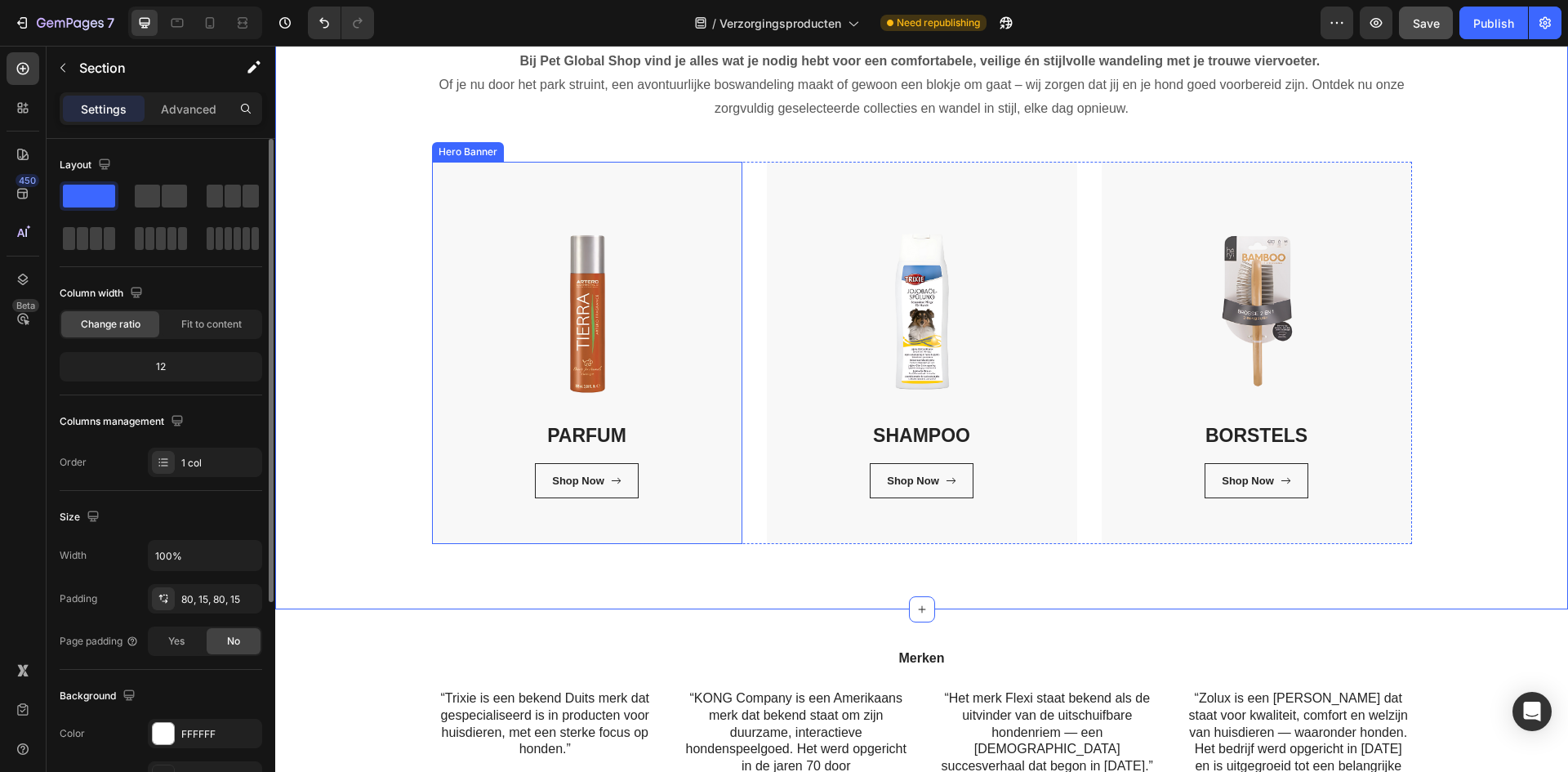
click at [674, 536] on div "PARFUM Heading Shop Now Button Row Row" at bounding box center [587, 353] width 310 height 382
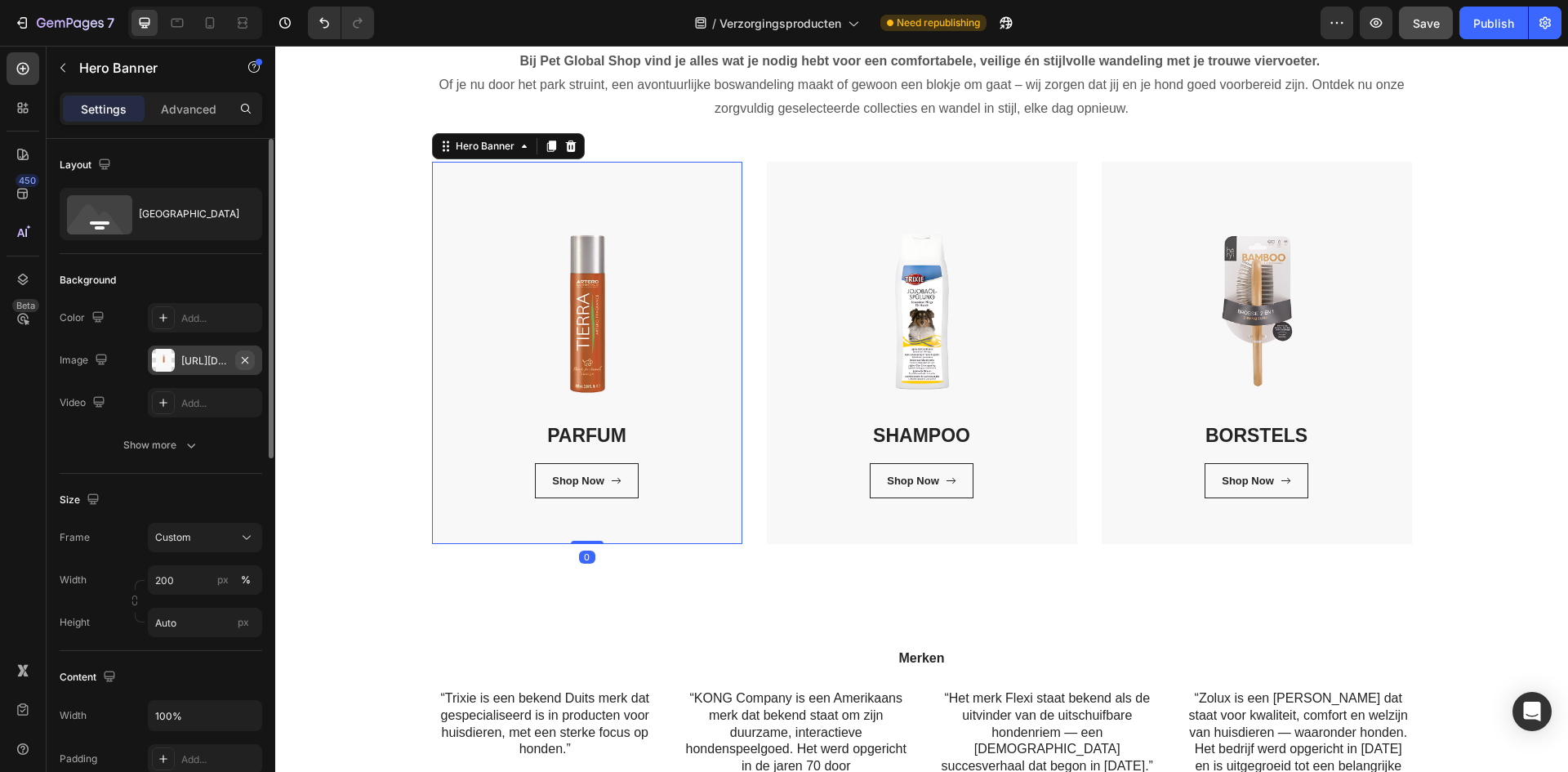
click at [238, 361] on icon "button" at bounding box center [244, 360] width 13 height 13
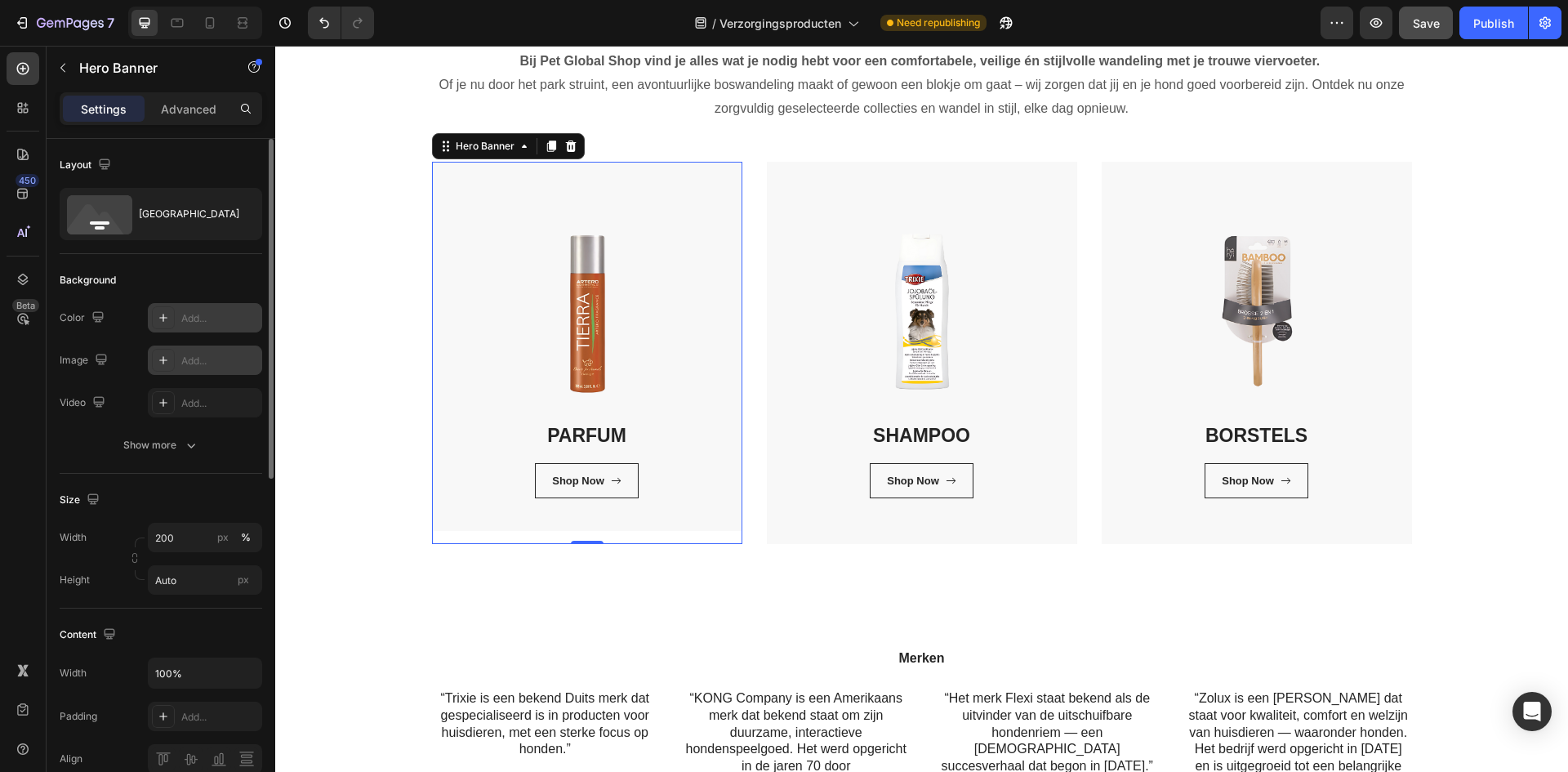
click at [202, 321] on div "Add..." at bounding box center [219, 318] width 76 height 15
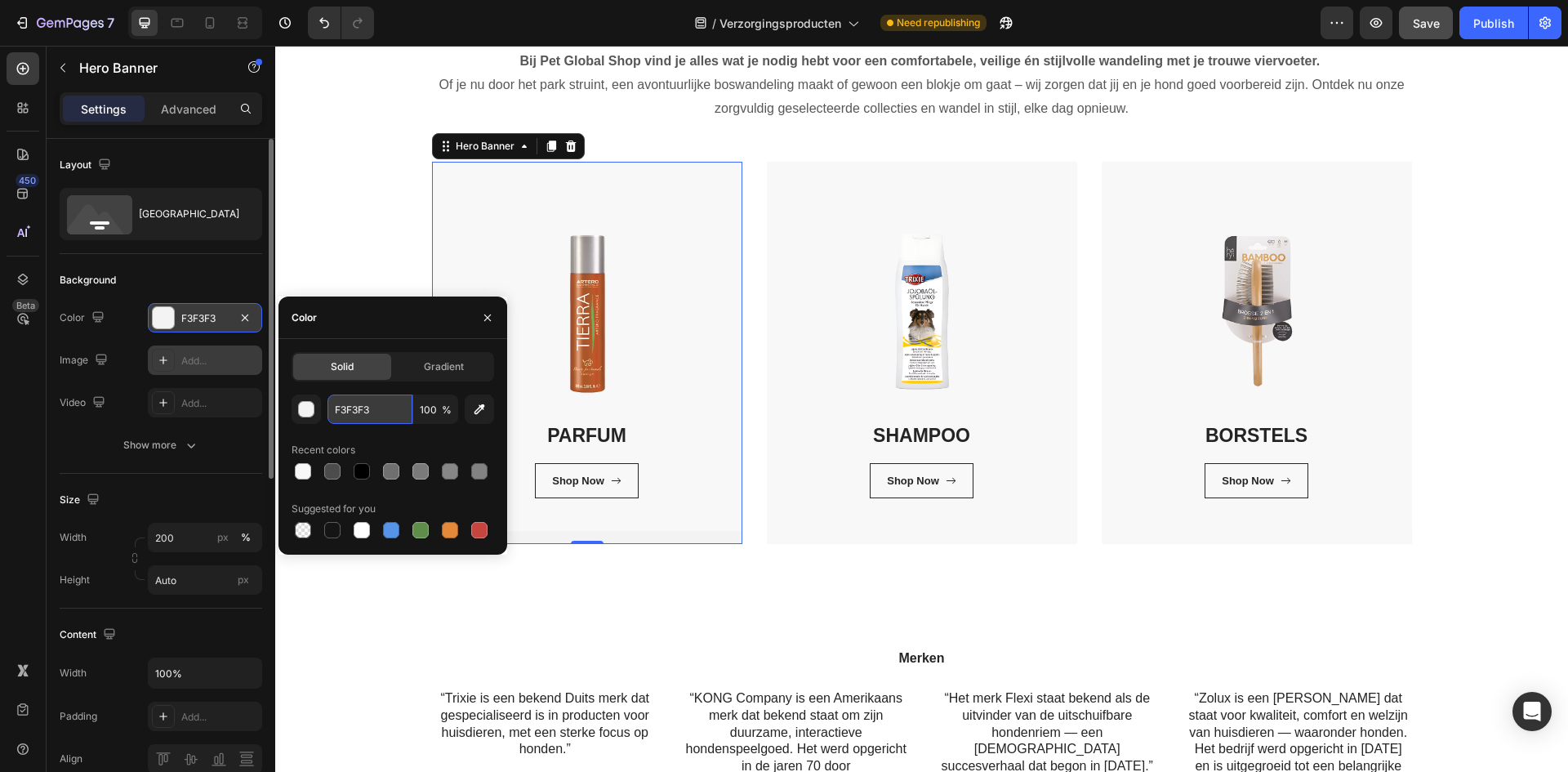
click at [377, 414] on input "F3F3F3" at bounding box center [369, 410] width 85 height 29
type input "F8F8F8"
click at [497, 308] on button "button" at bounding box center [487, 317] width 26 height 26
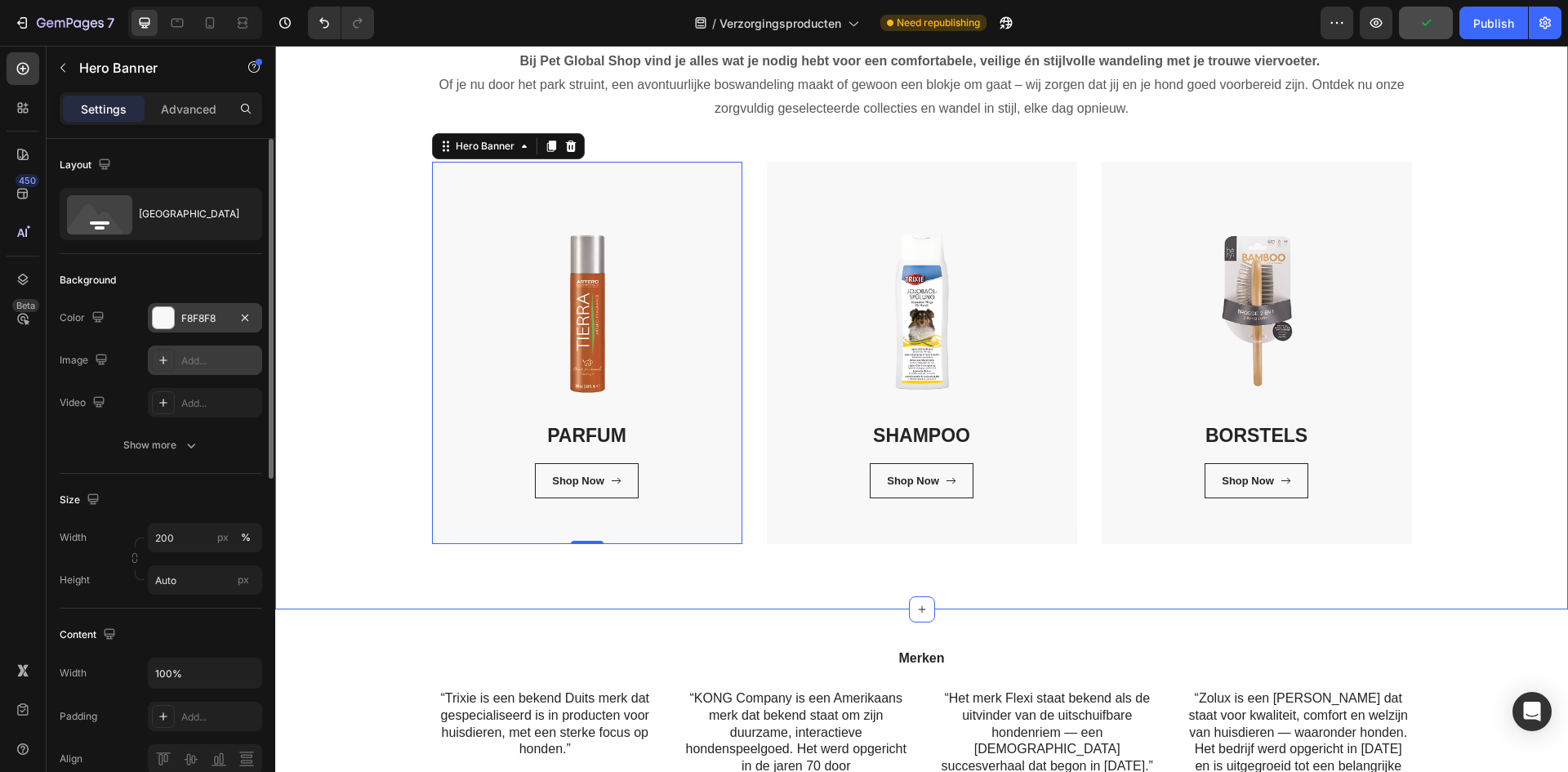
click at [1540, 459] on div "Verzorgingsproducten Heading Bij Pet Global Shop vind je alles wat je nodig heb…" at bounding box center [921, 263] width 1268 height 562
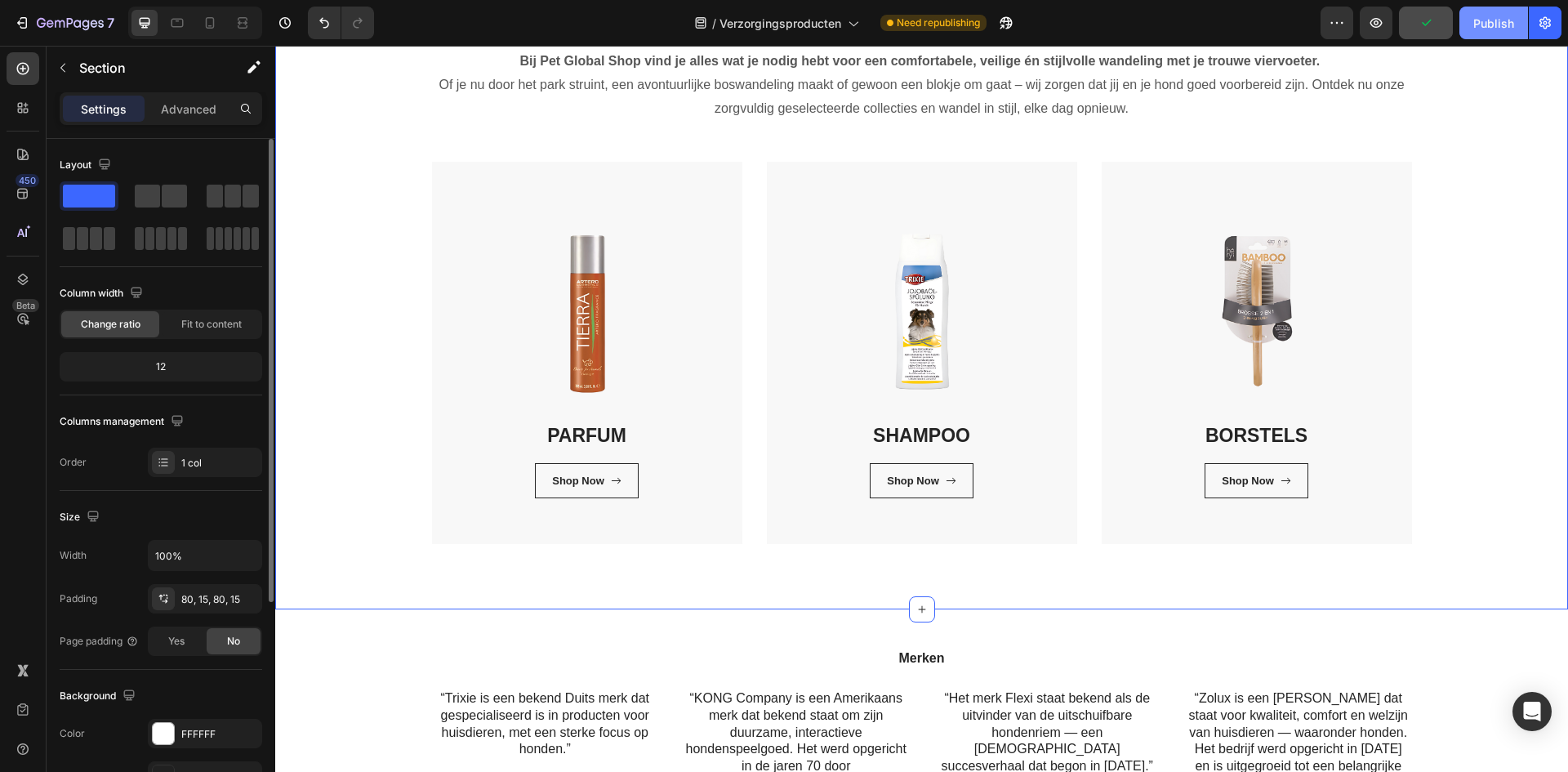
click at [1490, 32] on button "Publish" at bounding box center [1494, 23] width 69 height 32
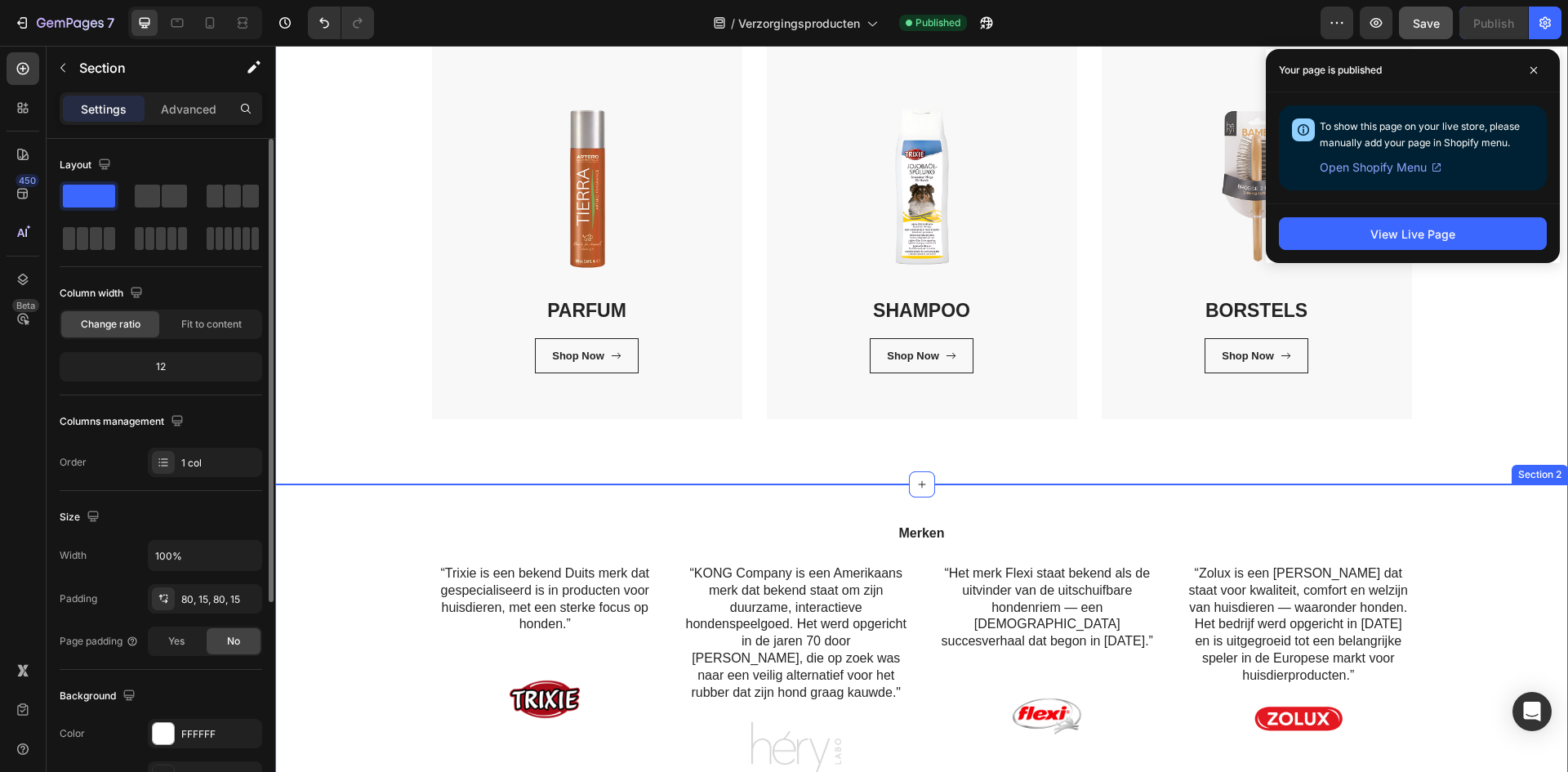
scroll to position [567, 0]
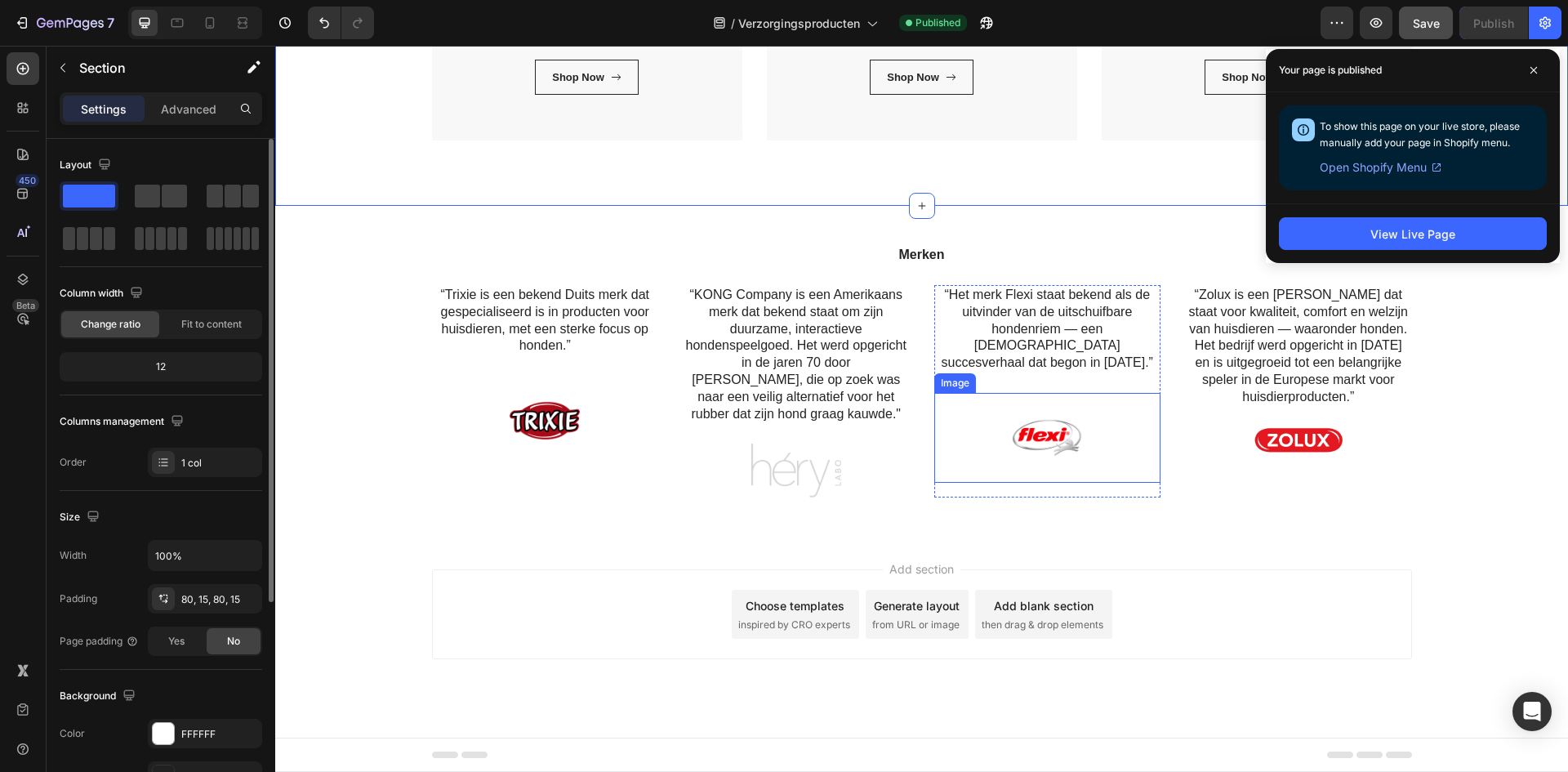
click at [1022, 428] on img at bounding box center [1047, 438] width 90 height 90
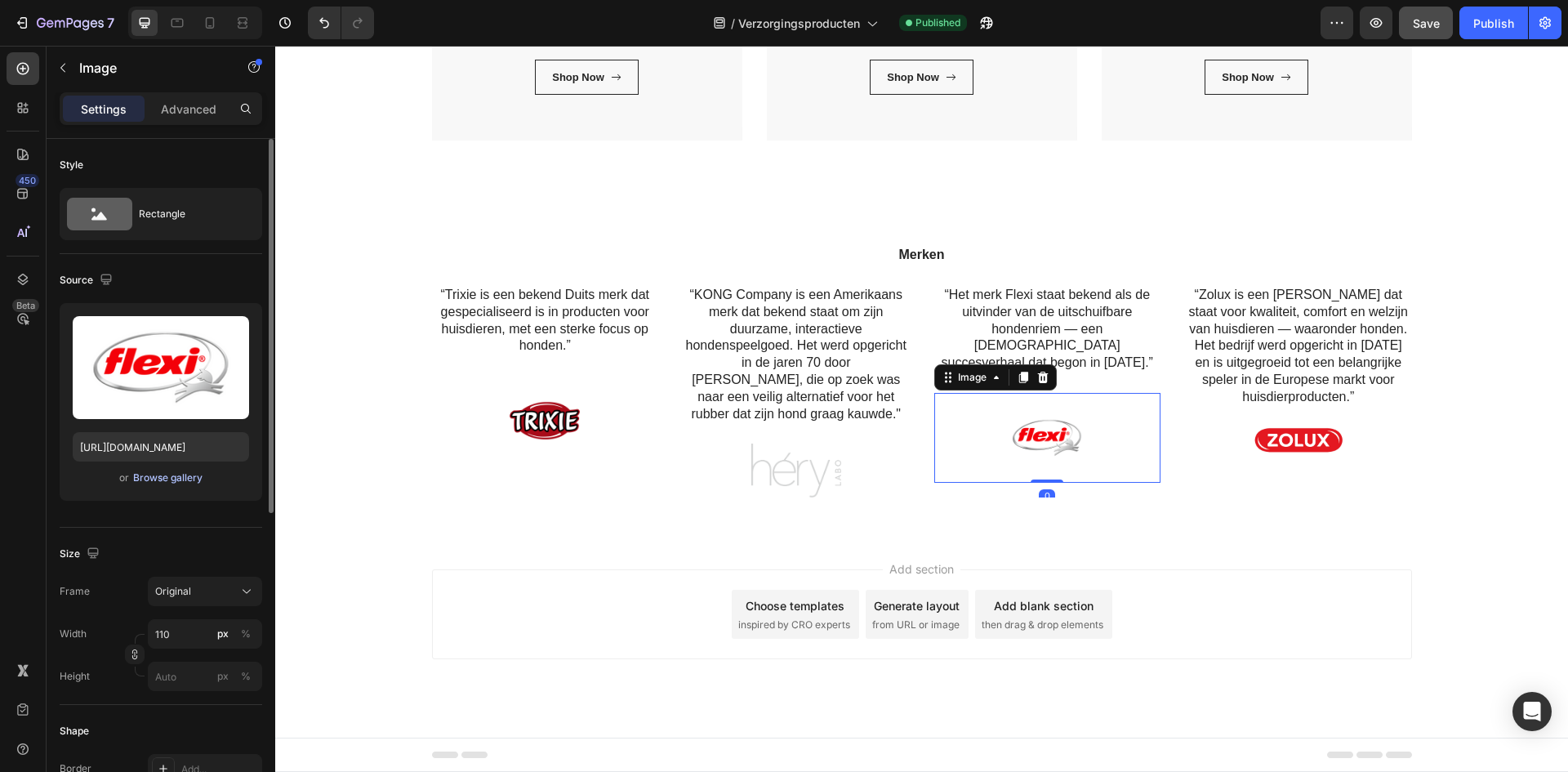
click at [165, 473] on div "Browse gallery" at bounding box center [167, 477] width 70 height 15
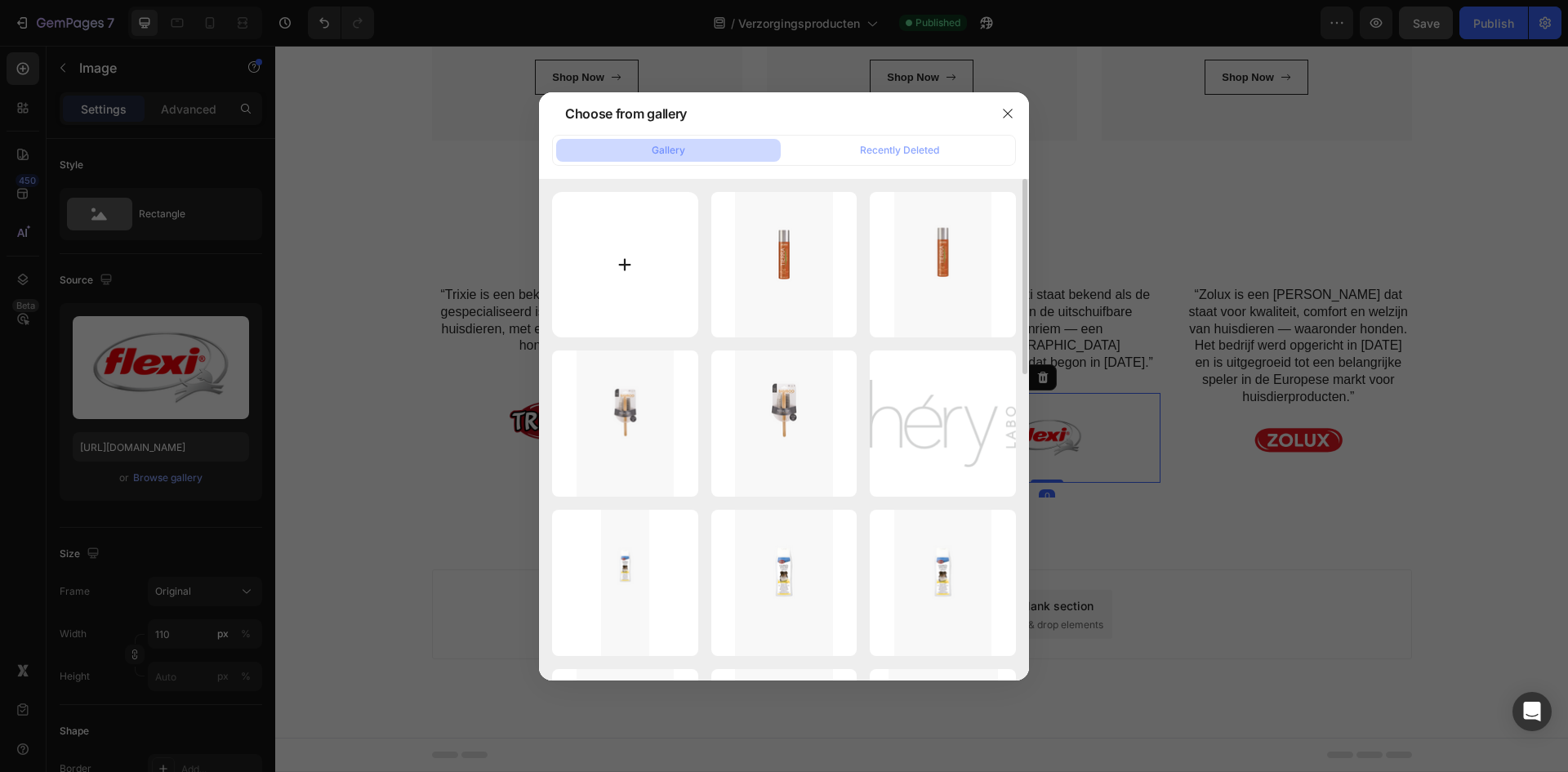
click at [606, 267] on input "file" at bounding box center [625, 265] width 146 height 146
type input "C:\fakepath\Artero-logo-new.png"
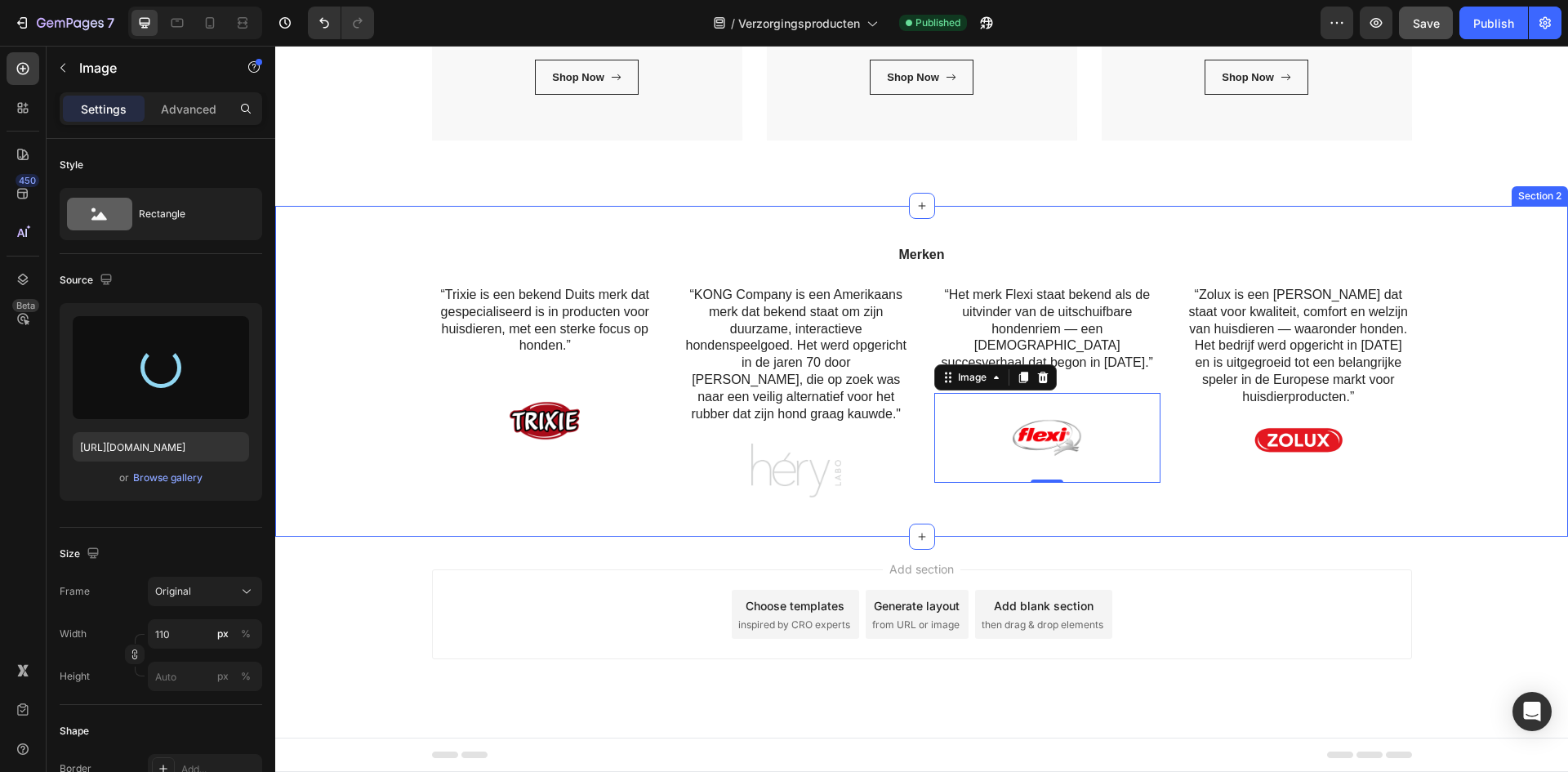
type input "[URL][DOMAIN_NAME]"
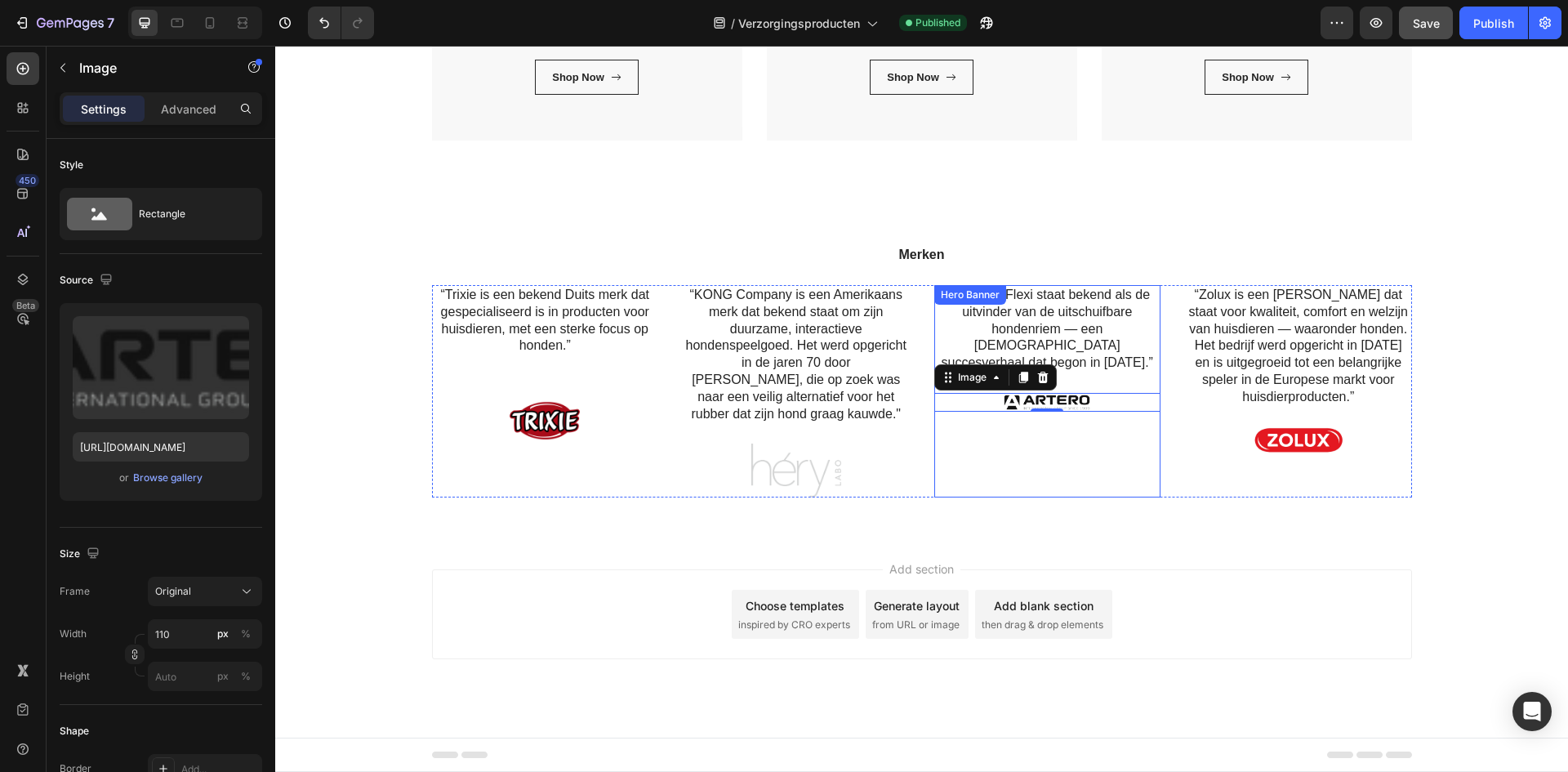
click at [1069, 459] on div "Background Image" at bounding box center [1048, 391] width 227 height 213
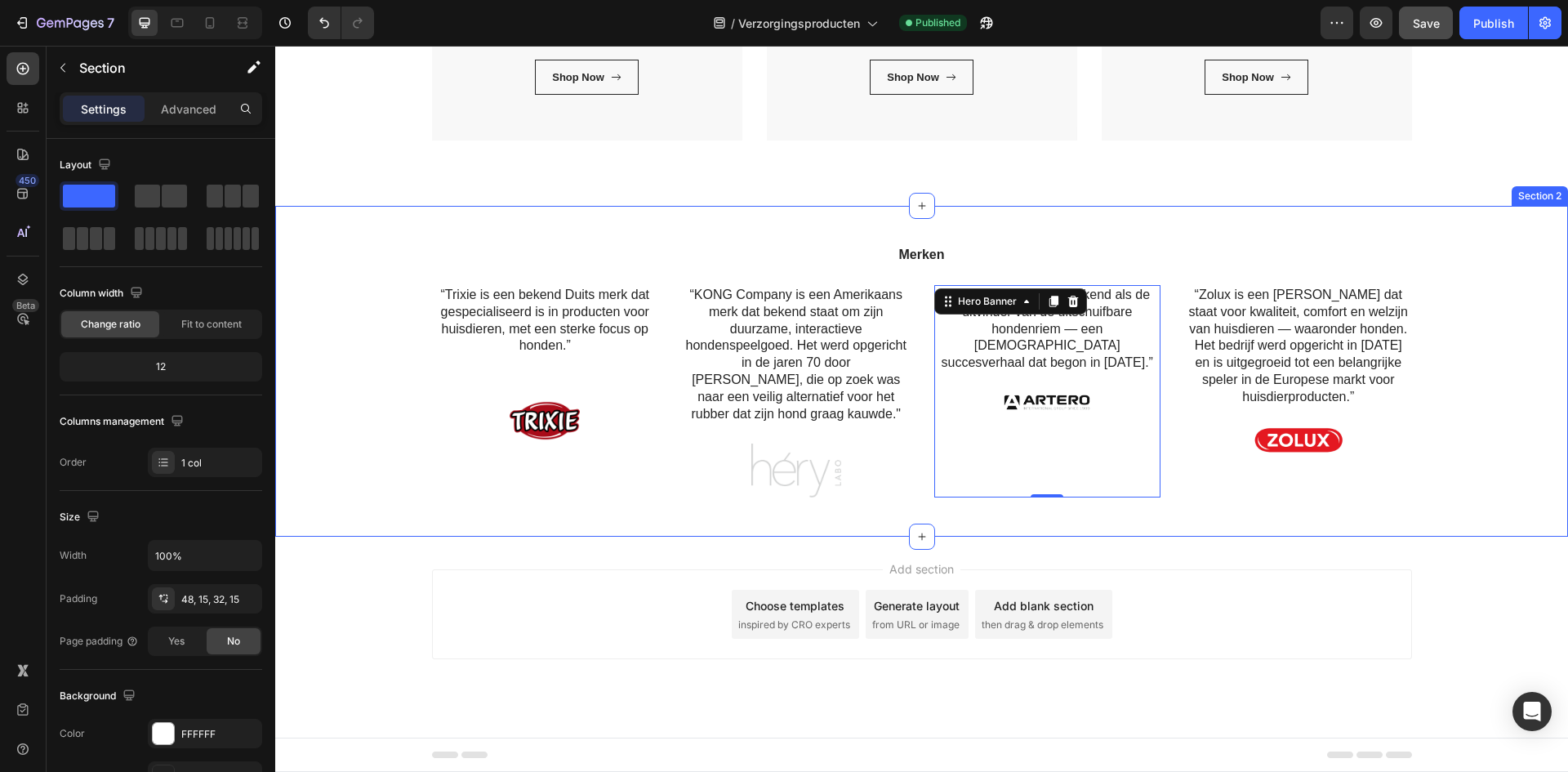
click at [1498, 356] on div "Merken Heading “Trixie is een bekend Duits merk dat gespecialiseerd is in produ…" at bounding box center [921, 377] width 1268 height 265
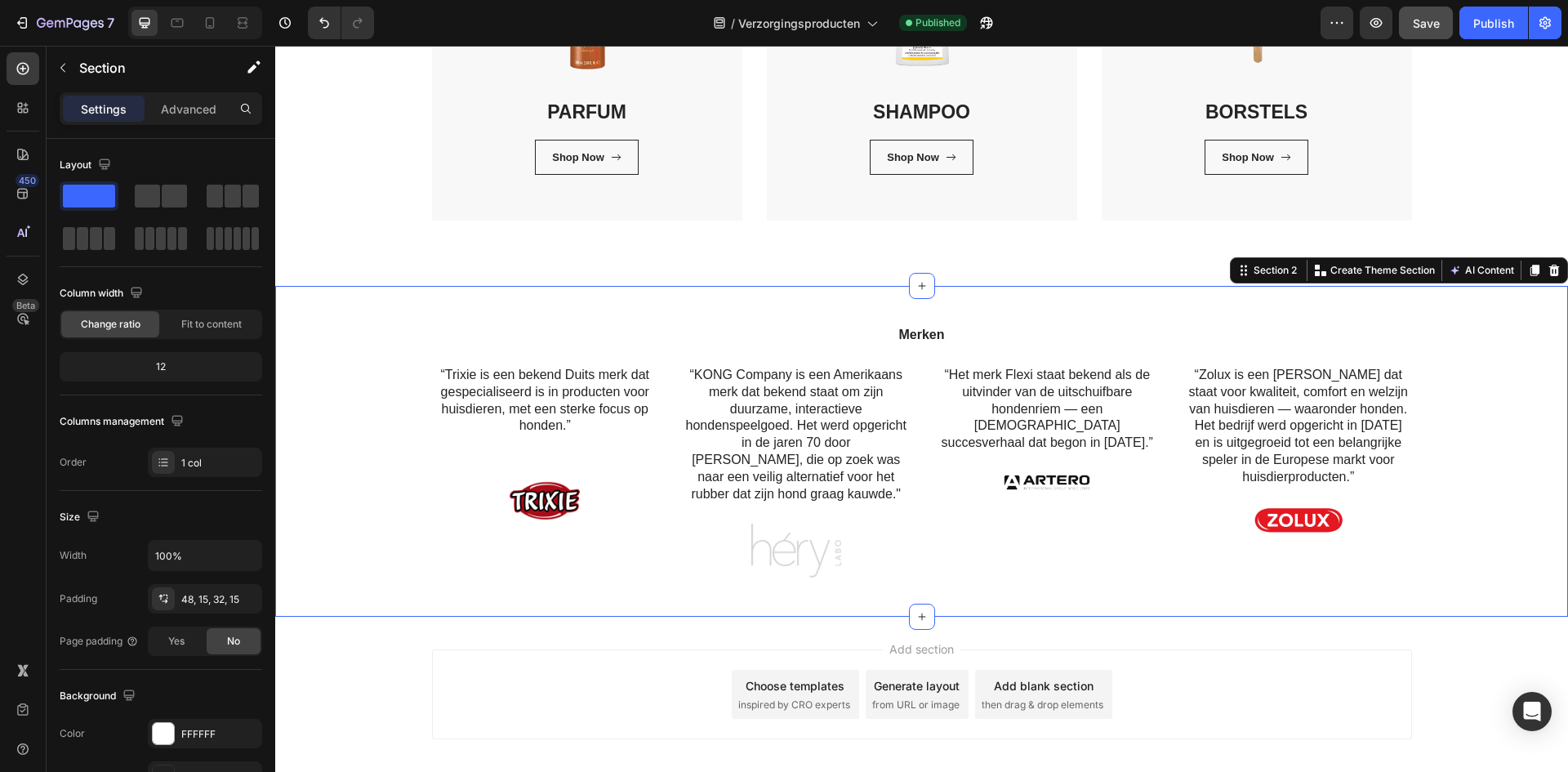
scroll to position [485, 0]
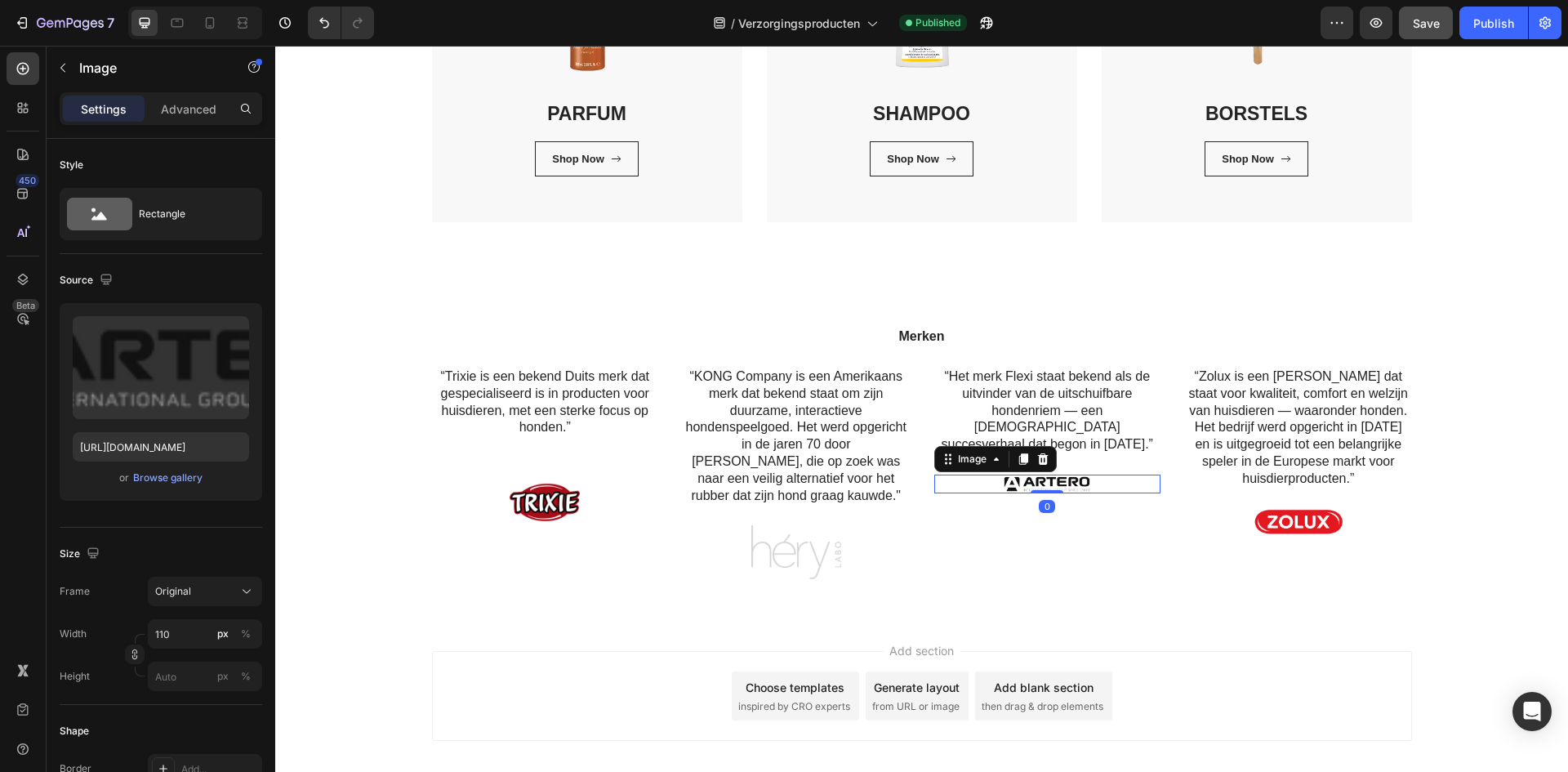
click at [1041, 474] on img at bounding box center [1047, 483] width 90 height 19
click at [175, 639] on input "110" at bounding box center [205, 634] width 115 height 29
type input "180"
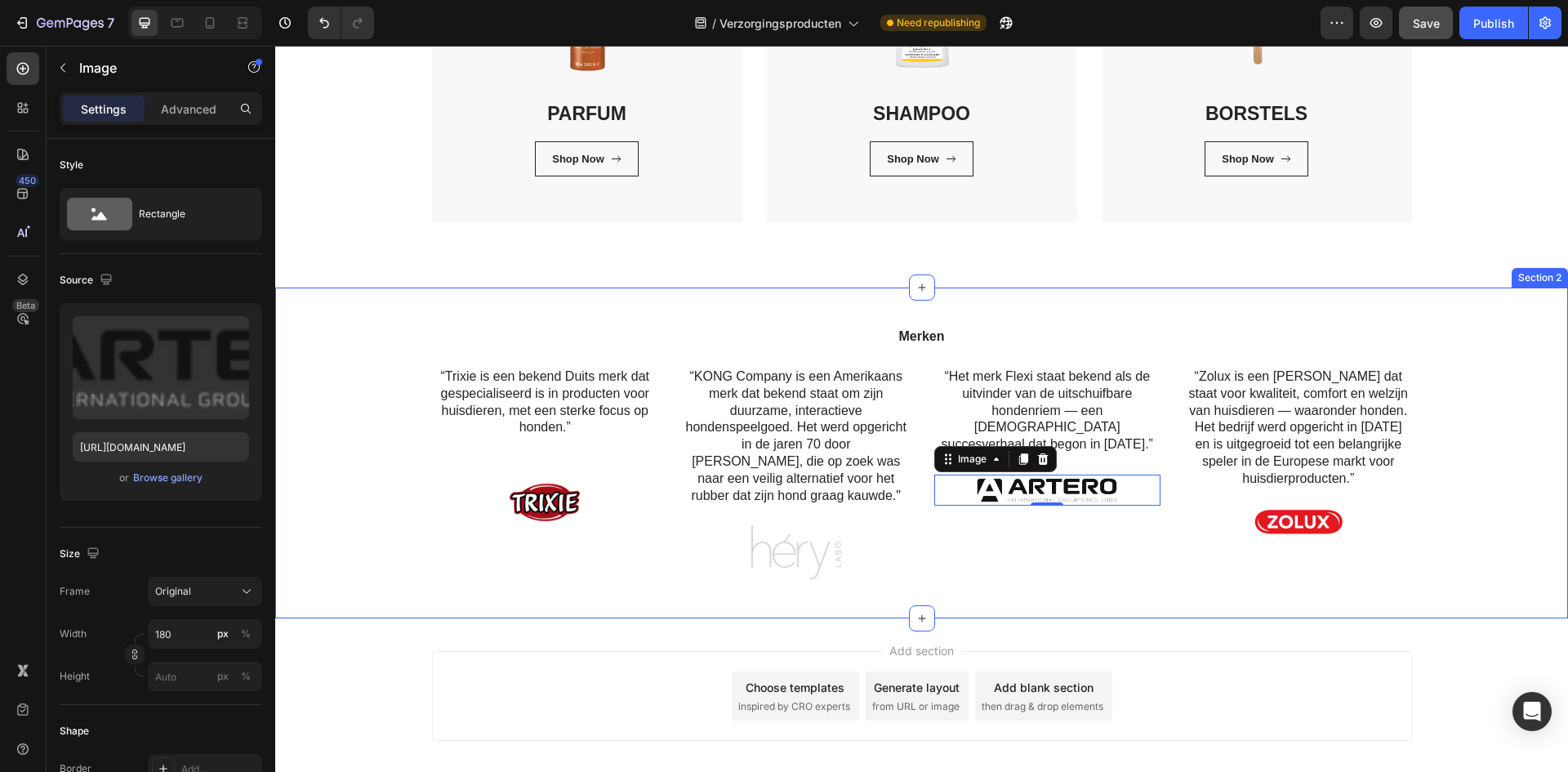
click at [1492, 544] on div "Merken Heading “Trixie is een bekend Duits merk dat gespecialiseerd is in produ…" at bounding box center [921, 458] width 1268 height 265
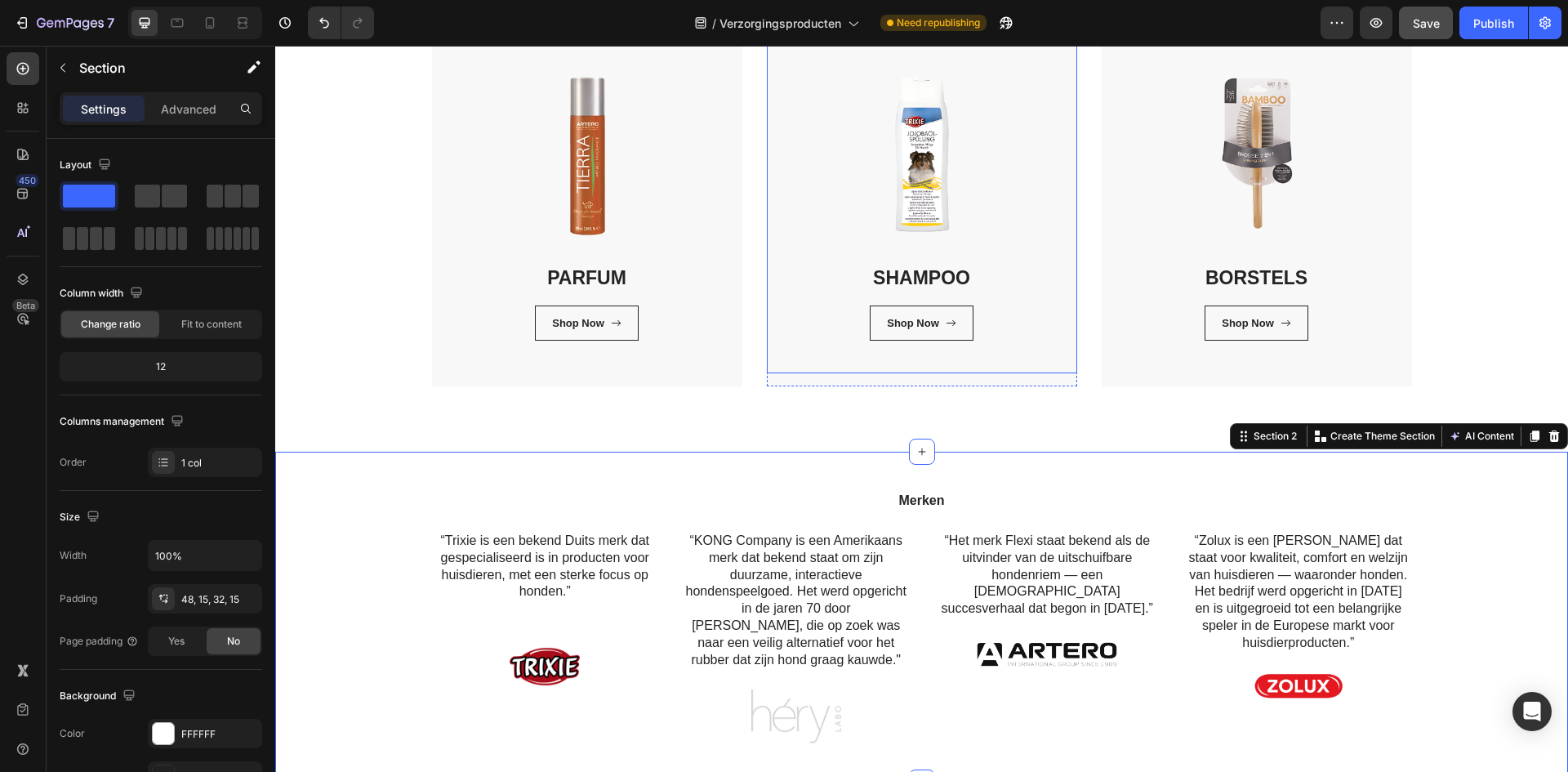
scroll to position [0, 0]
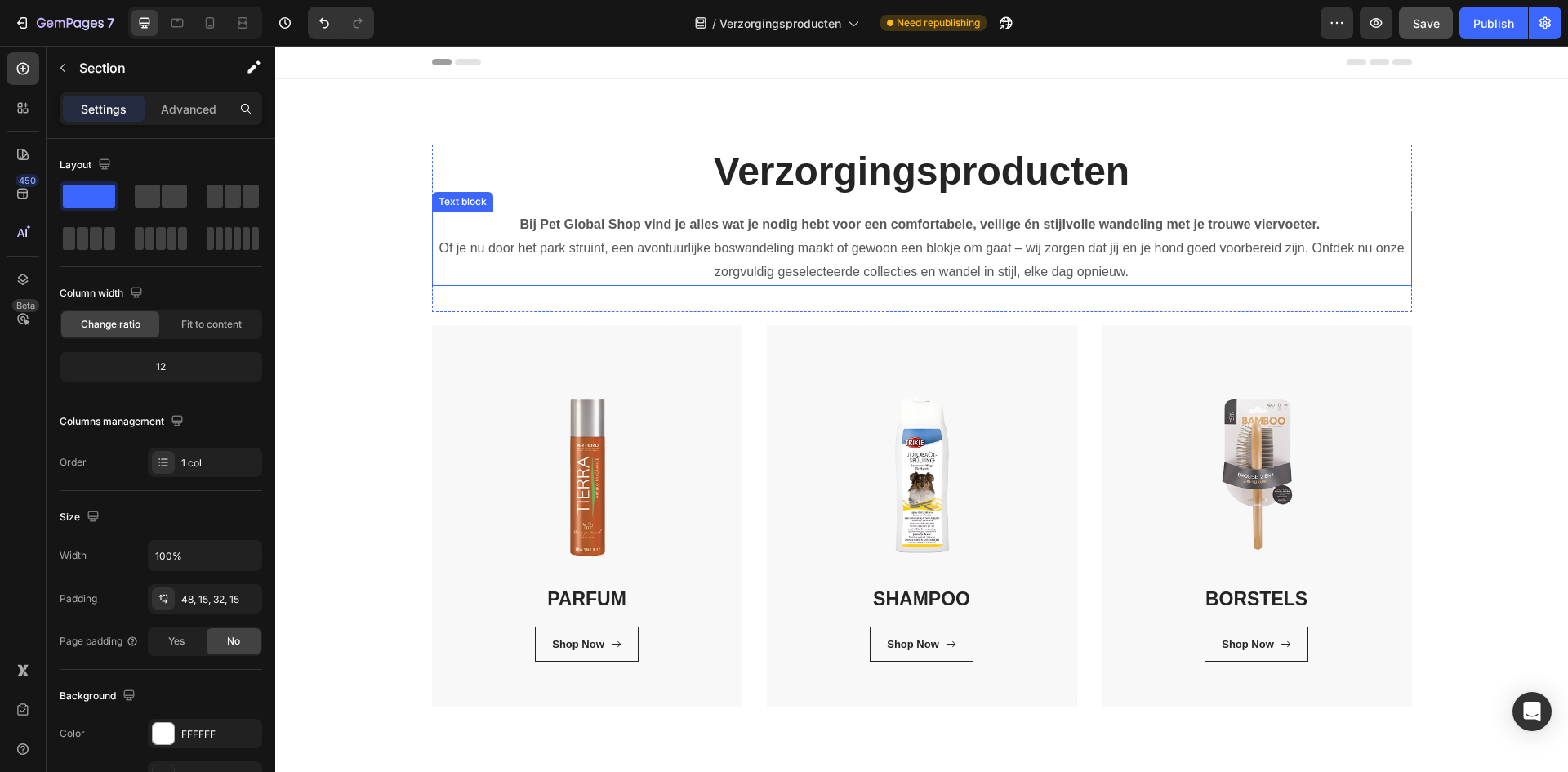
click at [867, 233] on p "Bij Pet Global Shop vind je alles wat je nodig hebt voor een comfortabele, veil…" at bounding box center [922, 249] width 976 height 71
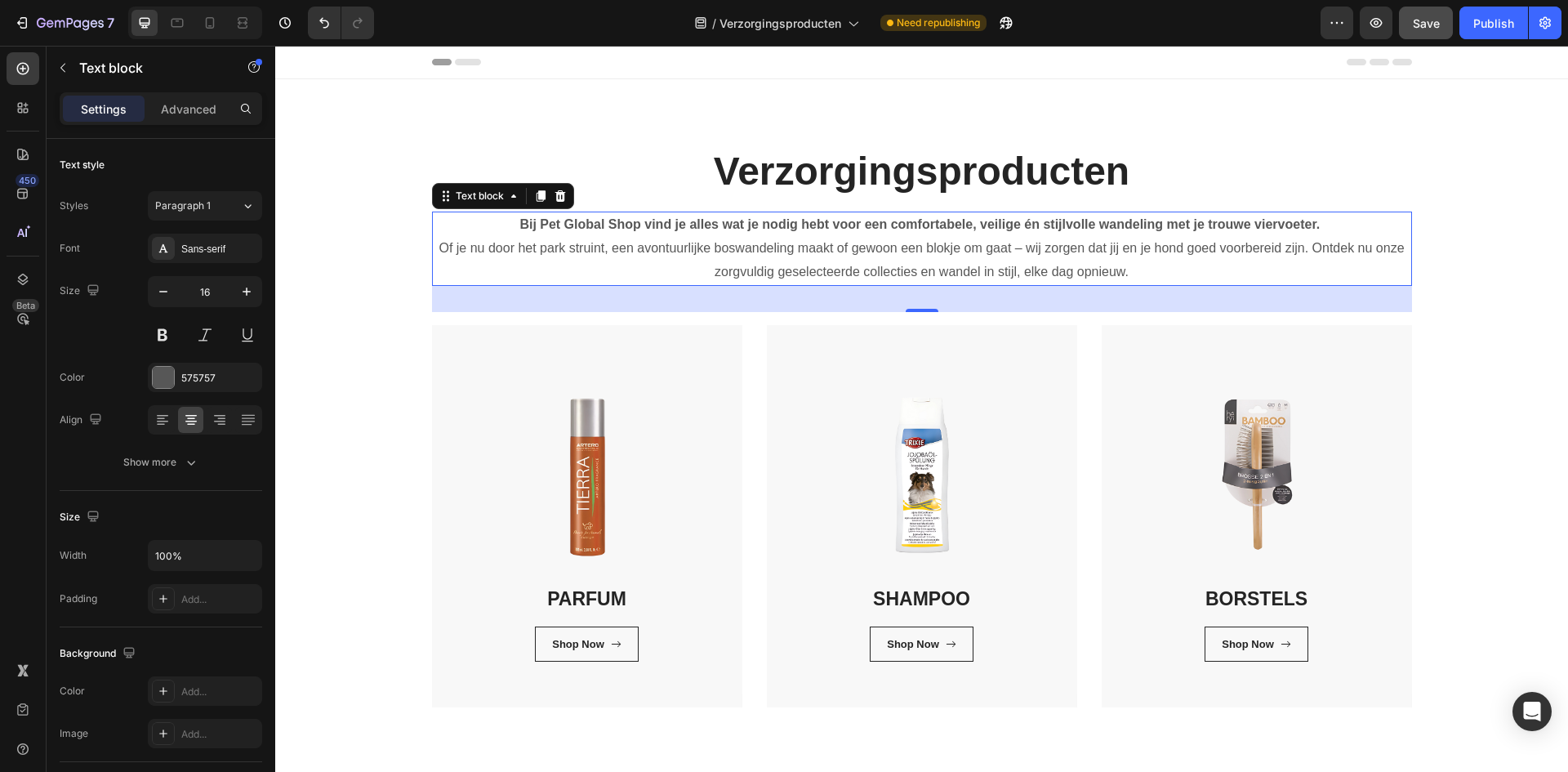
click at [761, 265] on p "Bij Pet Global Shop vind je alles wat je nodig hebt voor een comfortabele, veil…" at bounding box center [922, 249] width 976 height 71
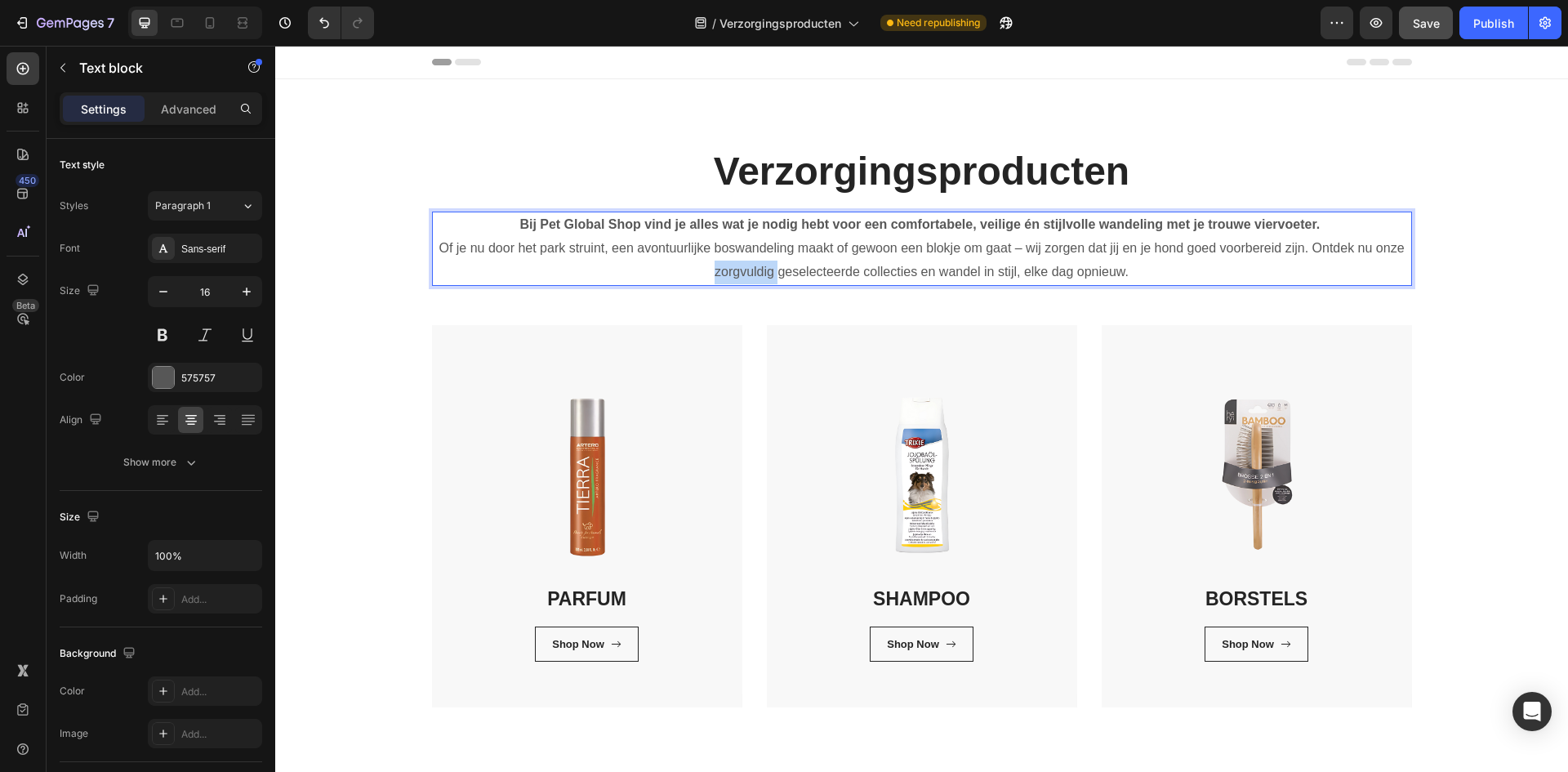
click at [761, 265] on p "Bij Pet Global Shop vind je alles wat je nodig hebt voor een comfortabele, veil…" at bounding box center [922, 249] width 976 height 71
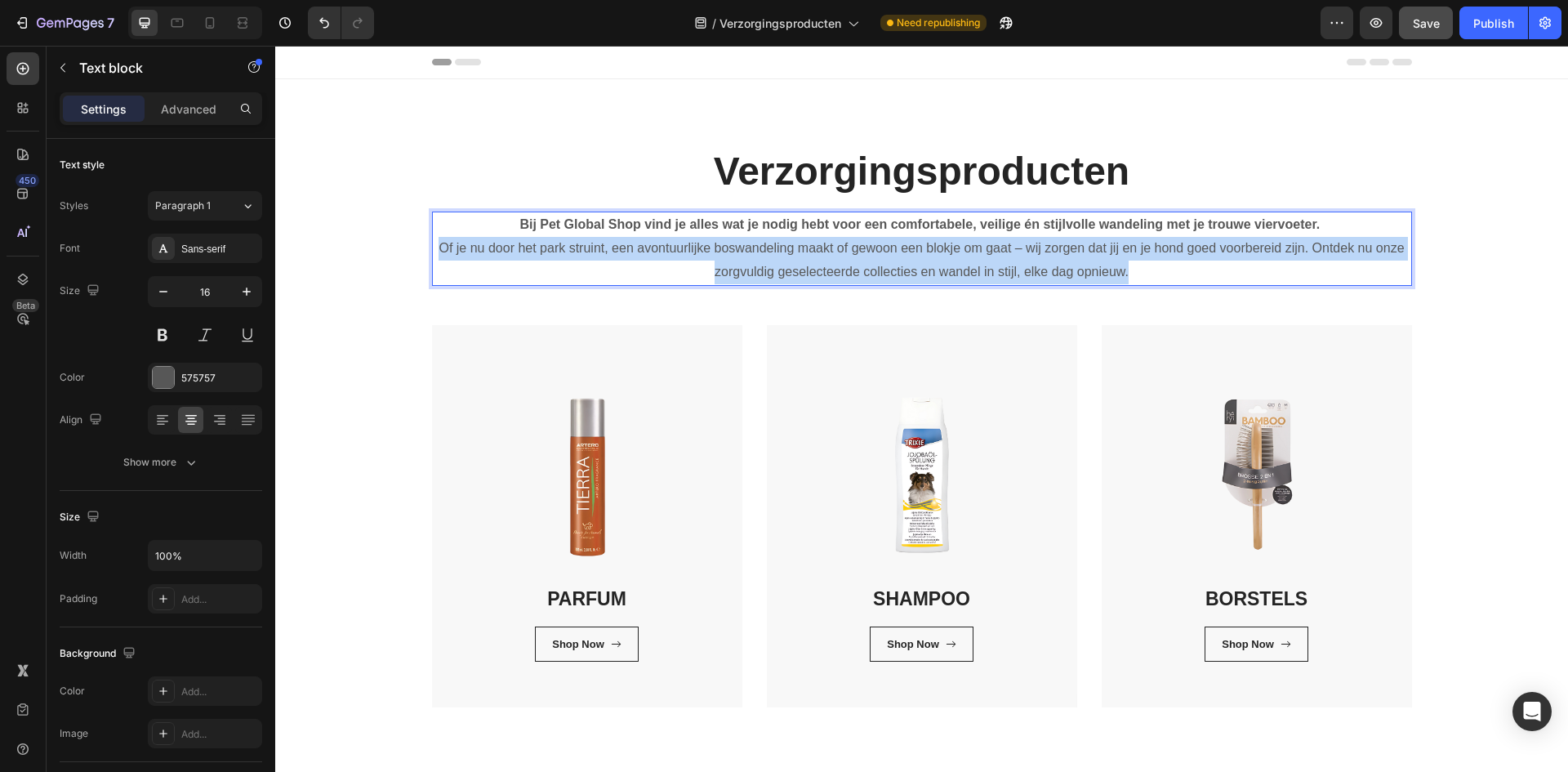
click at [763, 265] on p "Bij Pet Global Shop vind je alles wat je nodig hebt voor een comfortabele, veil…" at bounding box center [922, 249] width 976 height 71
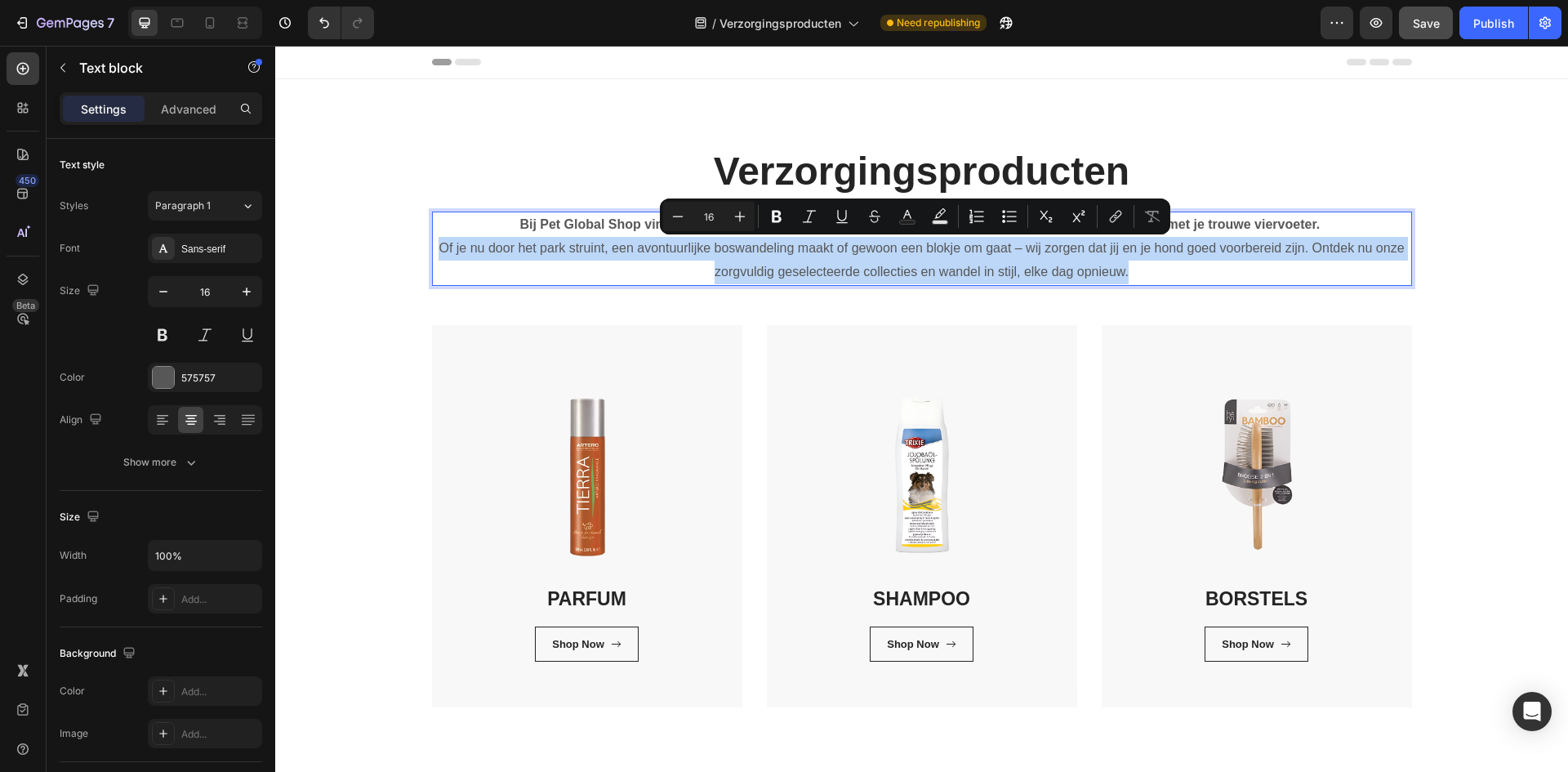
click at [763, 265] on p "Bij Pet Global Shop vind je alles wat je nodig hebt voor een comfortabele, veil…" at bounding box center [922, 249] width 976 height 71
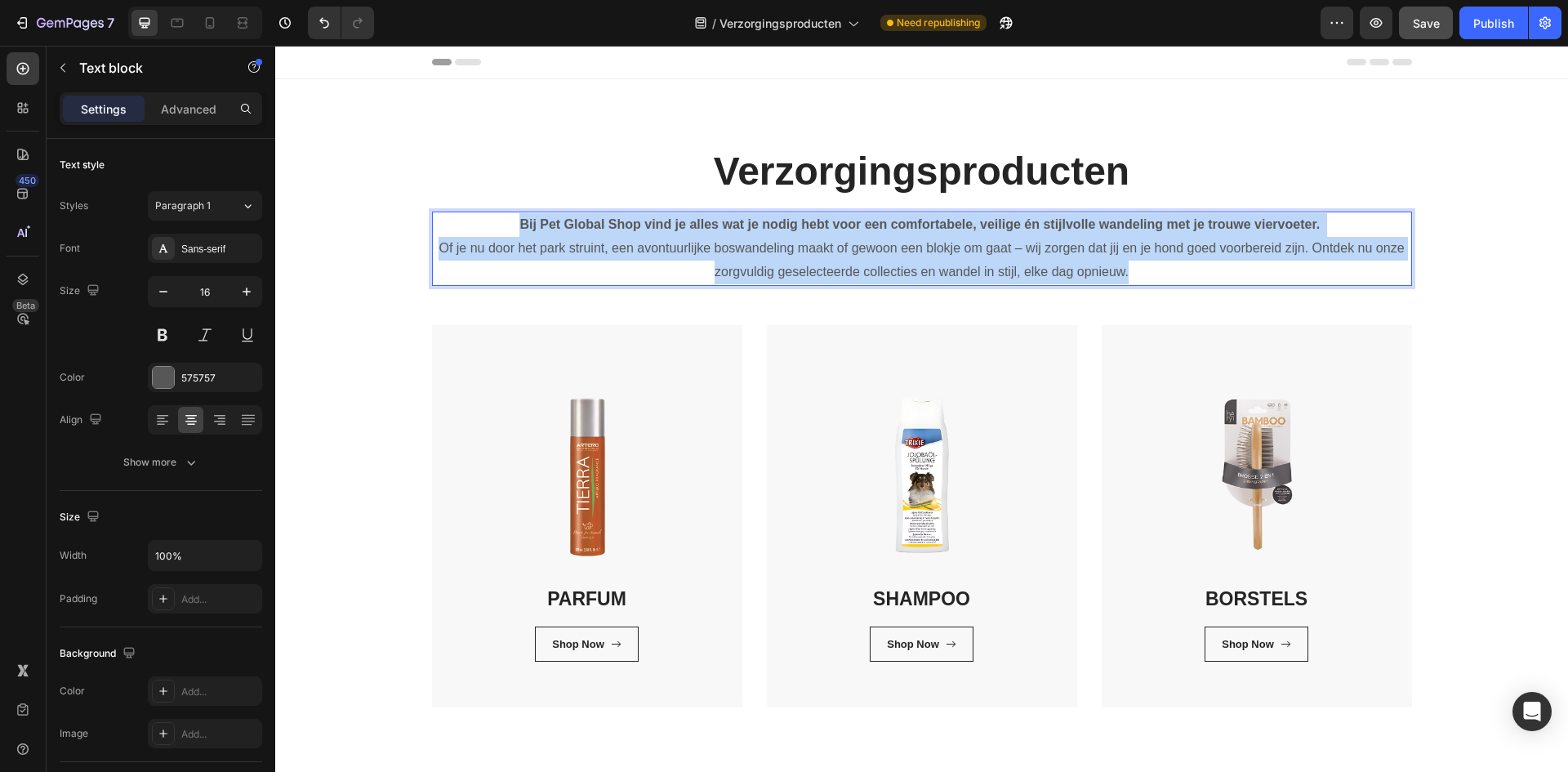
drag, startPoint x: 508, startPoint y: 224, endPoint x: 1128, endPoint y: 275, distance: 622.1
click at [1128, 275] on p "Bij Pet Global Shop vind je alles wat je nodig hebt voor een comfortabele, veil…" at bounding box center [922, 249] width 976 height 71
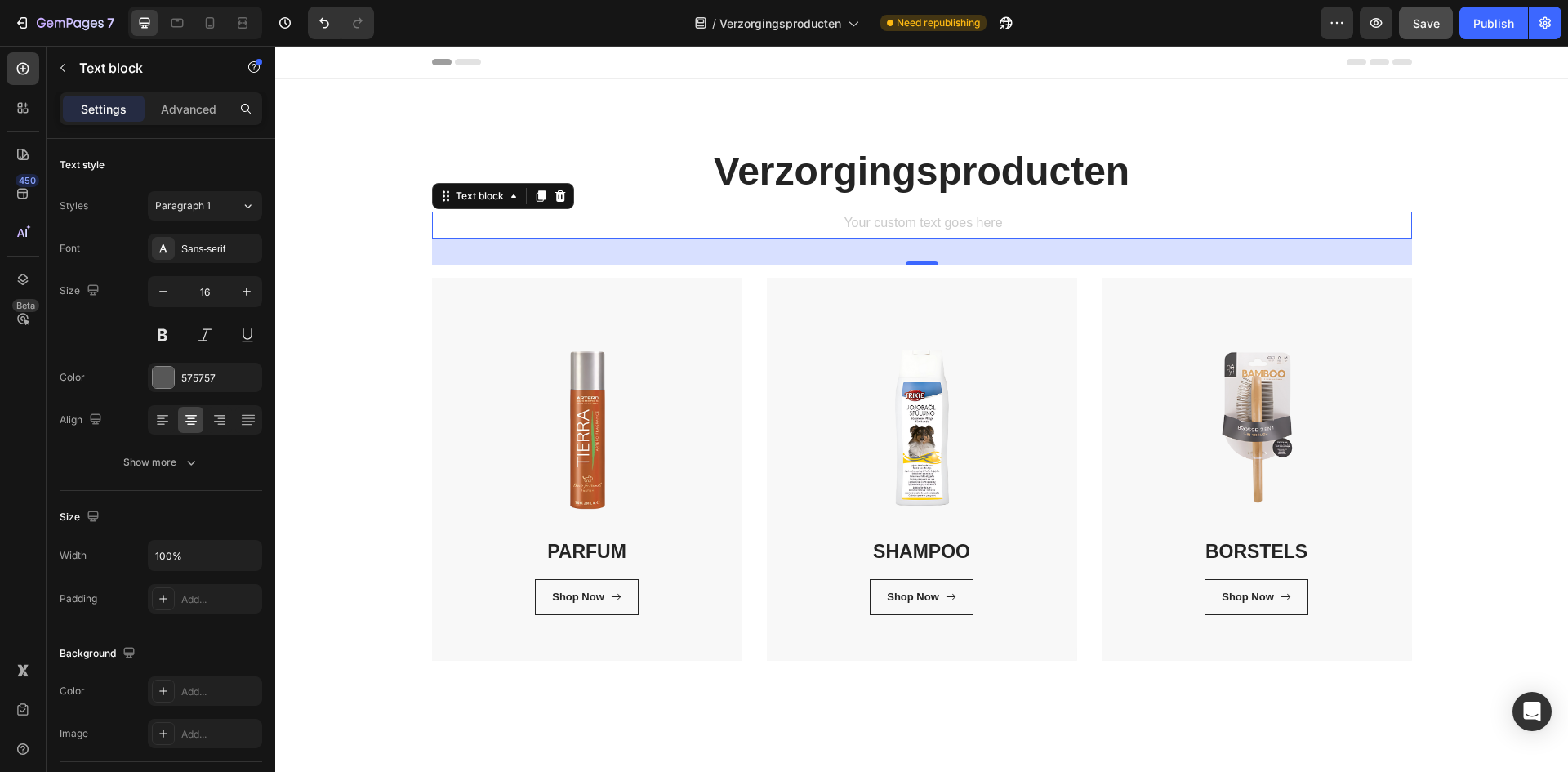
click at [935, 218] on div "Rich Text Editor. Editing area: main" at bounding box center [922, 225] width 979 height 27
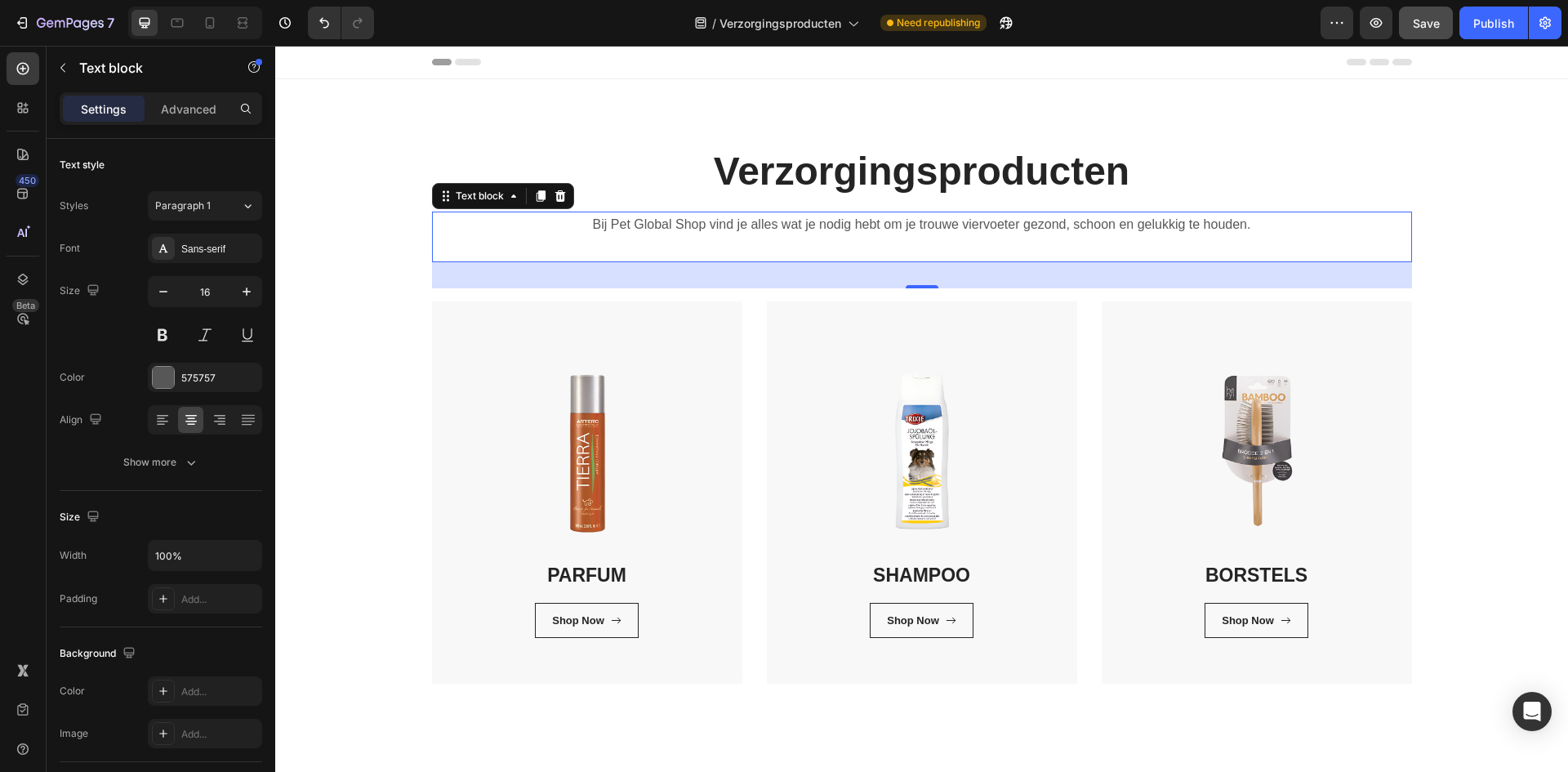
click at [1179, 249] on p "Bij Pet Global Shop vind je alles wat je nodig hebt om je trouwe viervoeter gez…" at bounding box center [922, 237] width 976 height 47
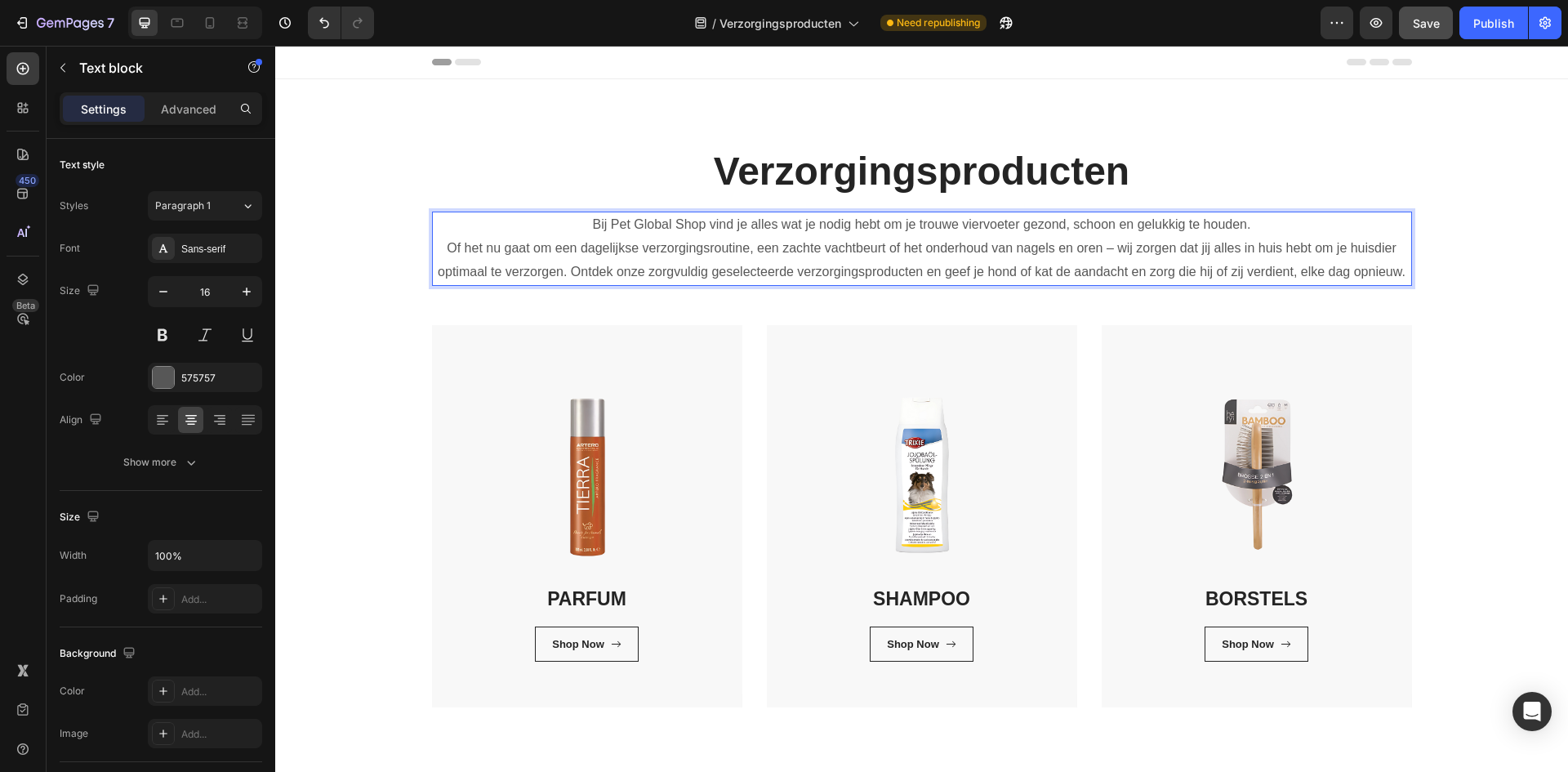
click at [1000, 218] on p "Bij Pet Global Shop vind je alles wat je nodig hebt om je trouwe viervoeter gez…" at bounding box center [922, 249] width 976 height 71
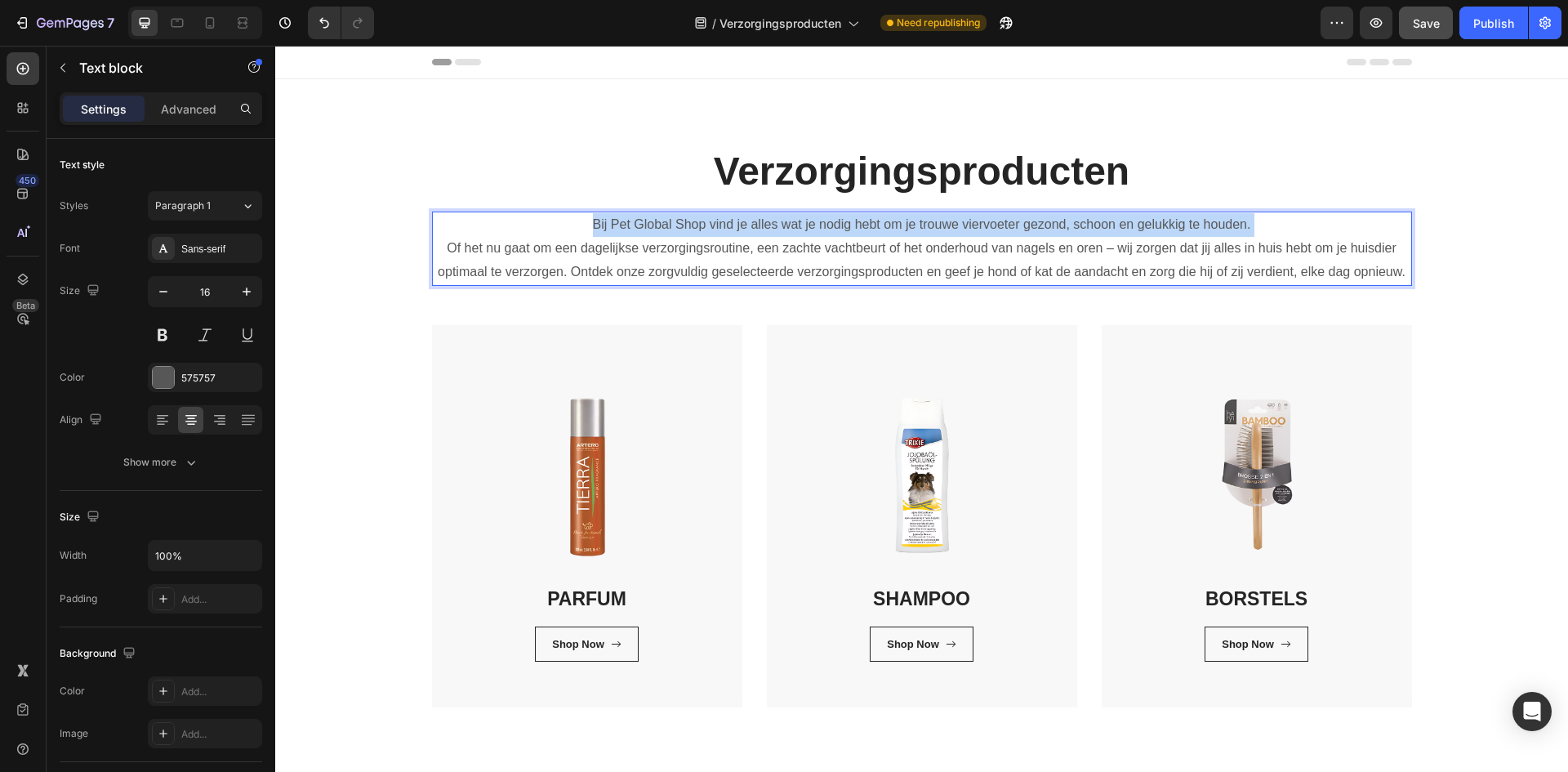
click at [1000, 218] on p "Bij Pet Global Shop vind je alles wat je nodig hebt om je trouwe viervoeter gez…" at bounding box center [922, 249] width 976 height 71
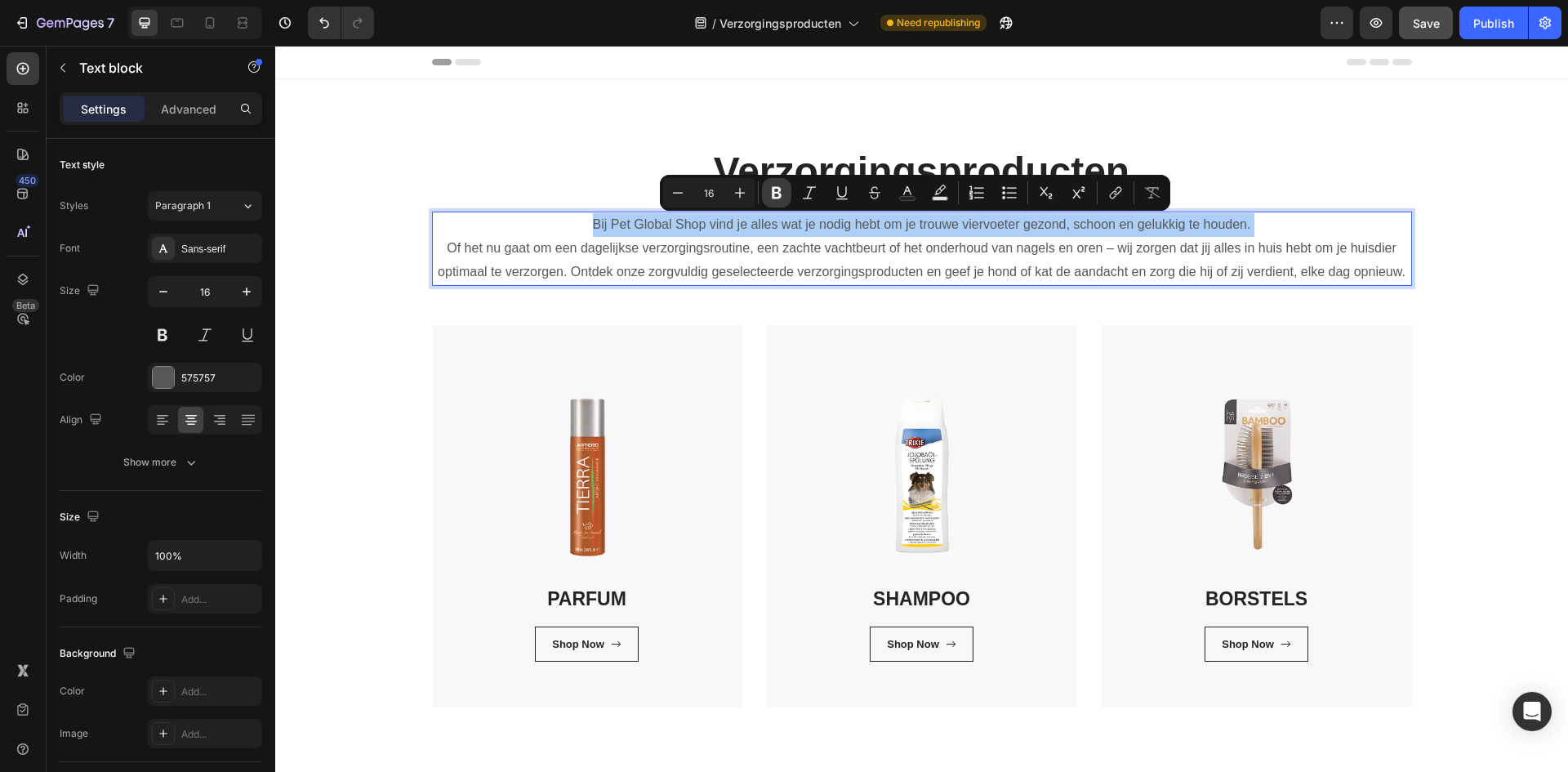
click at [787, 202] on button "Bold" at bounding box center [777, 193] width 29 height 29
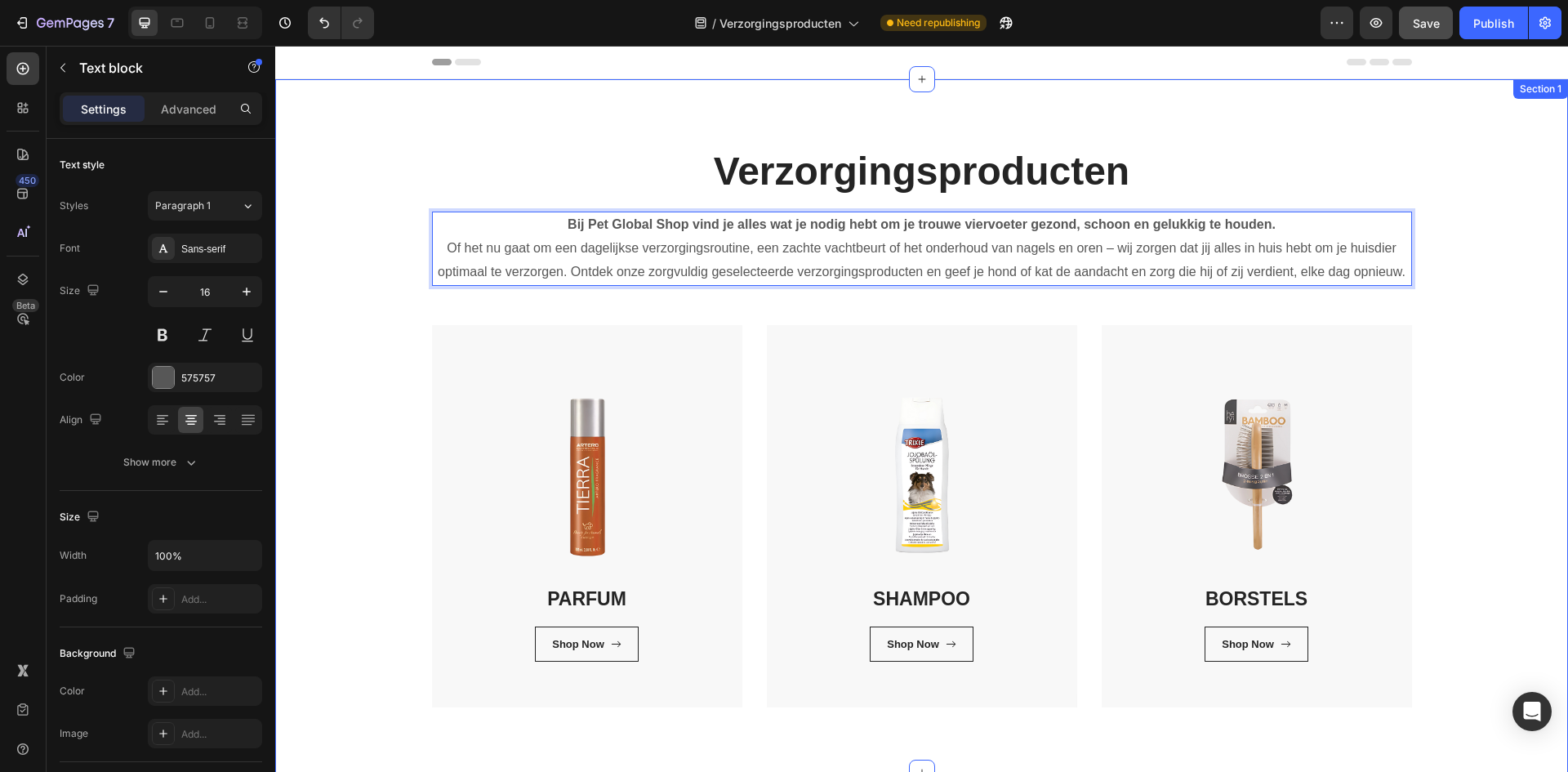
click at [1513, 269] on div "Verzorgingsproducten Heading Bij Pet Global Shop vind je alles wat je nodig heb…" at bounding box center [921, 426] width 1268 height 562
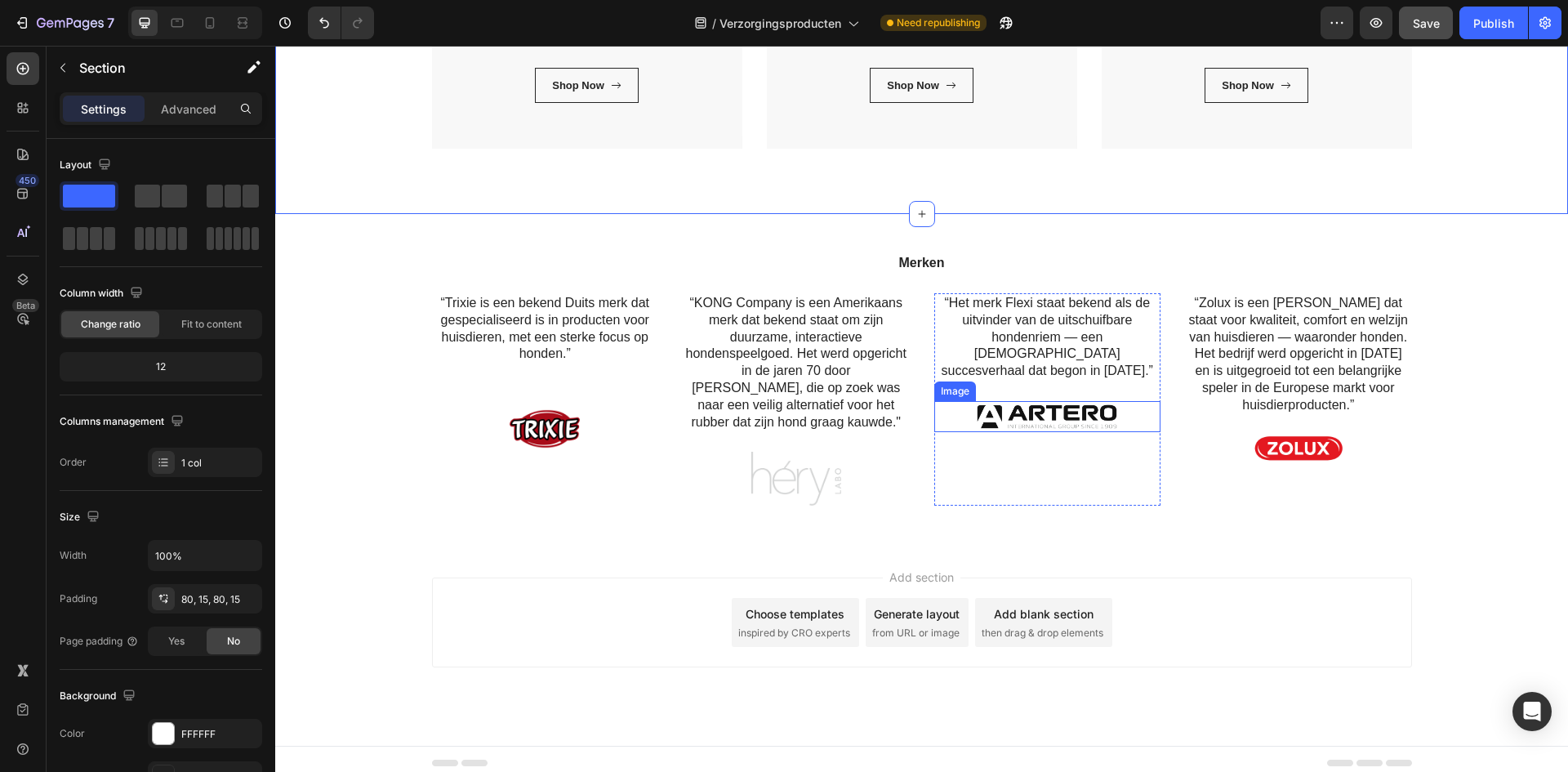
scroll to position [567, 0]
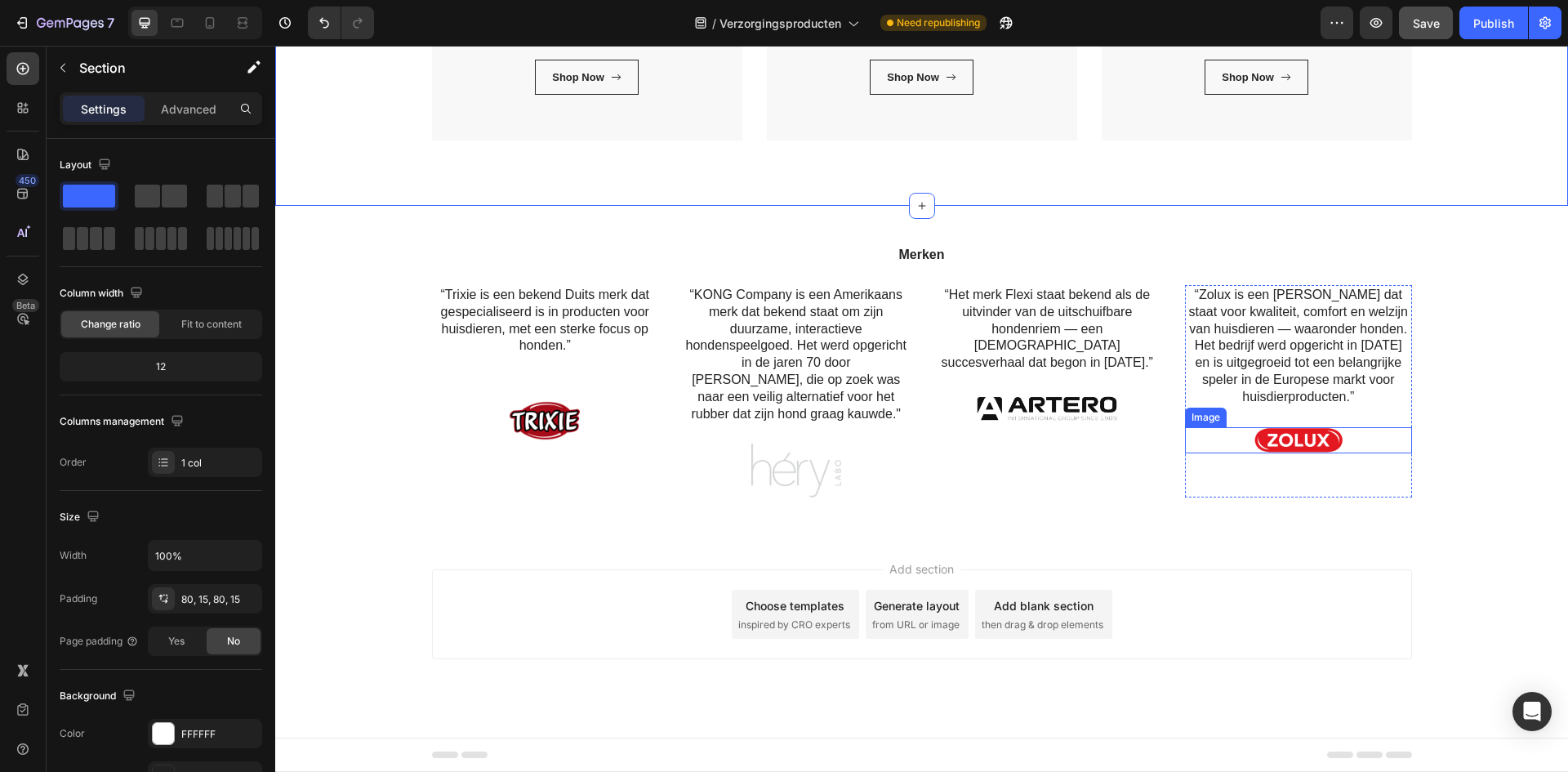
click at [1287, 443] on img at bounding box center [1299, 440] width 90 height 26
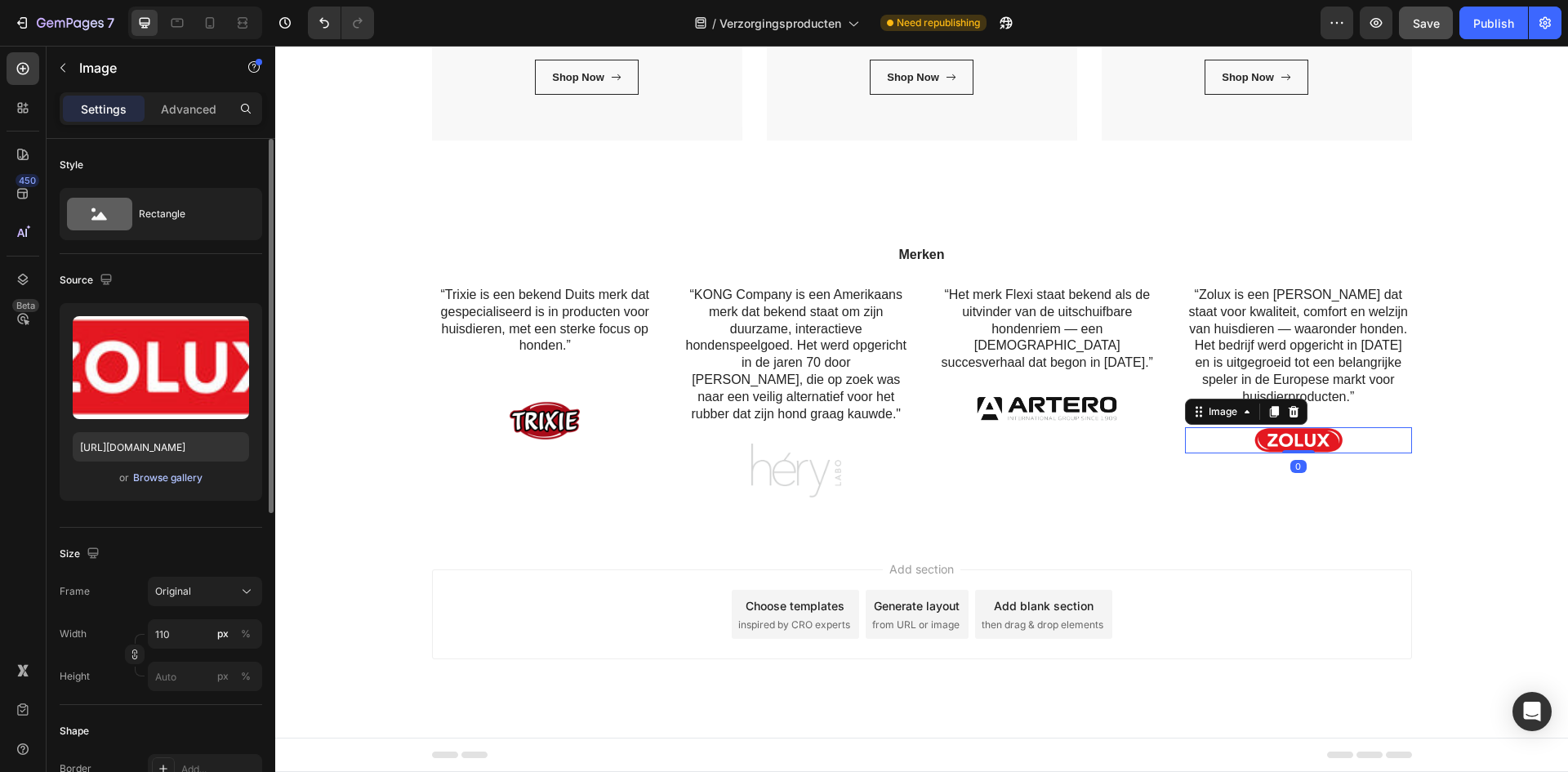
click at [151, 472] on div "Browse gallery" at bounding box center [167, 477] width 70 height 15
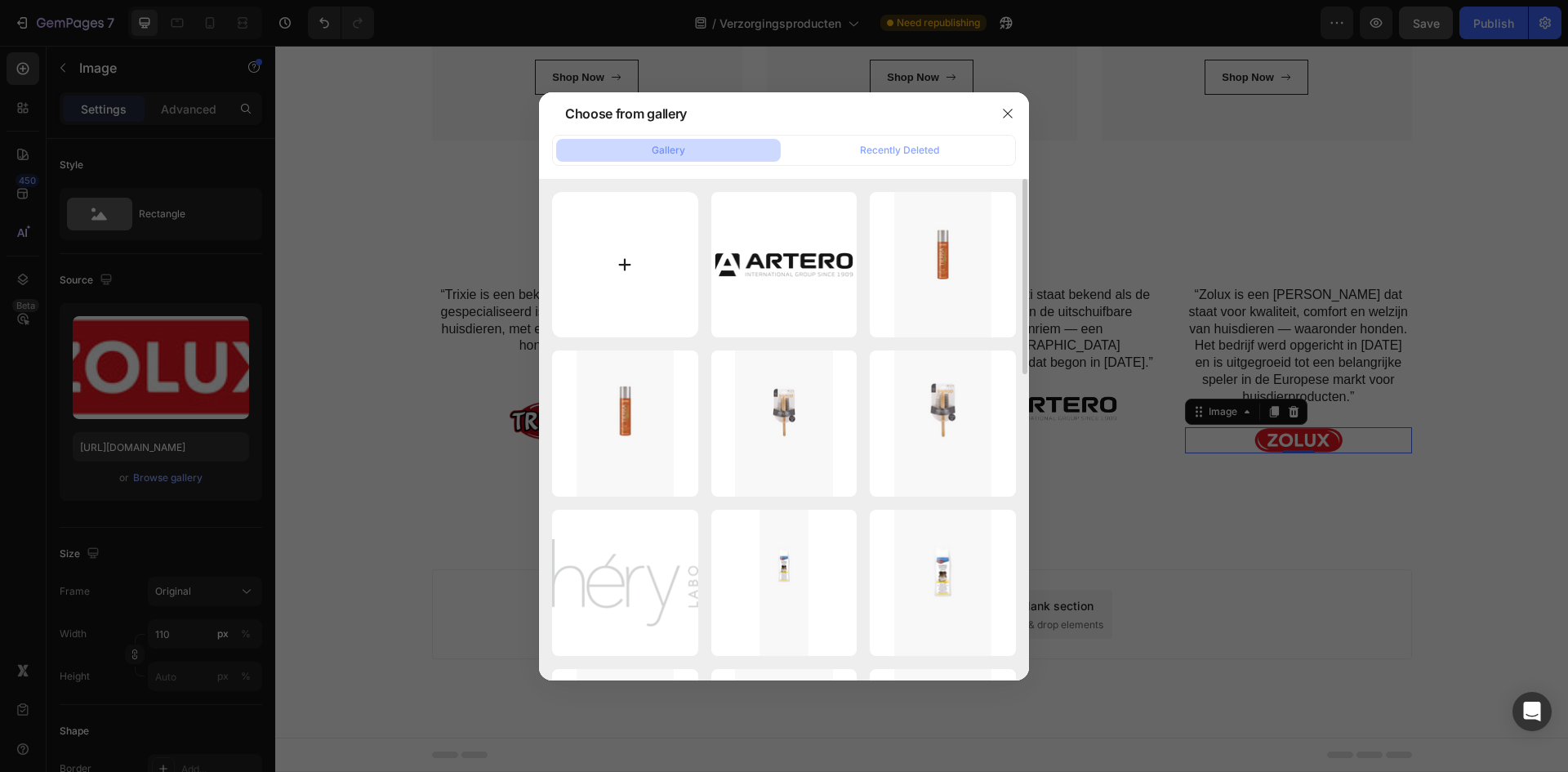
click at [630, 220] on input "file" at bounding box center [625, 265] width 146 height 146
click at [639, 265] on input "file" at bounding box center [625, 265] width 146 height 146
type input "C:\fakepath\Yuup-ok.jpg"
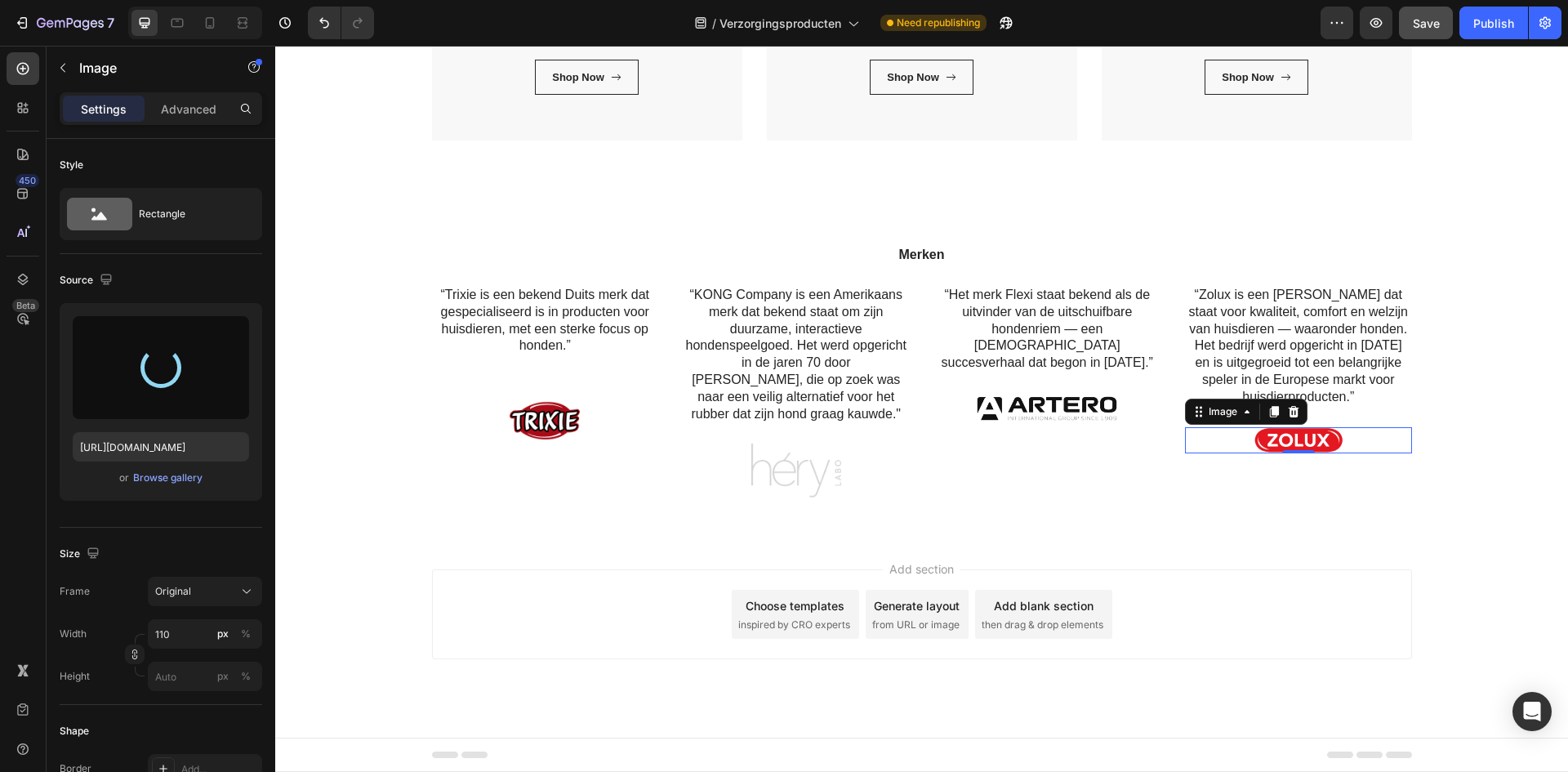
type input "[URL][DOMAIN_NAME]"
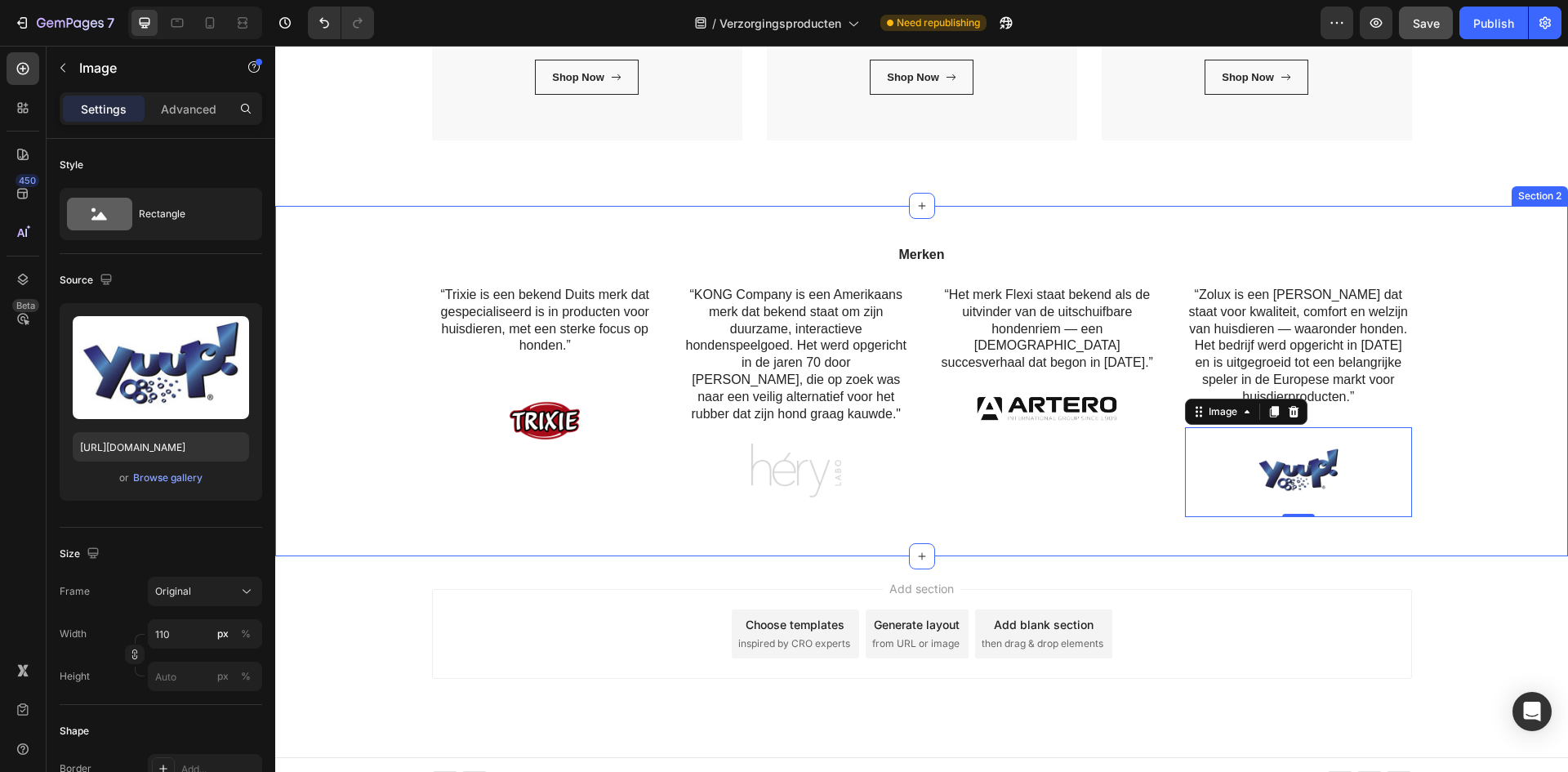
click at [1539, 434] on div "Merken Heading “Trixie is een bekend Duits merk dat gespecialiseerd is in produ…" at bounding box center [921, 387] width 1268 height 284
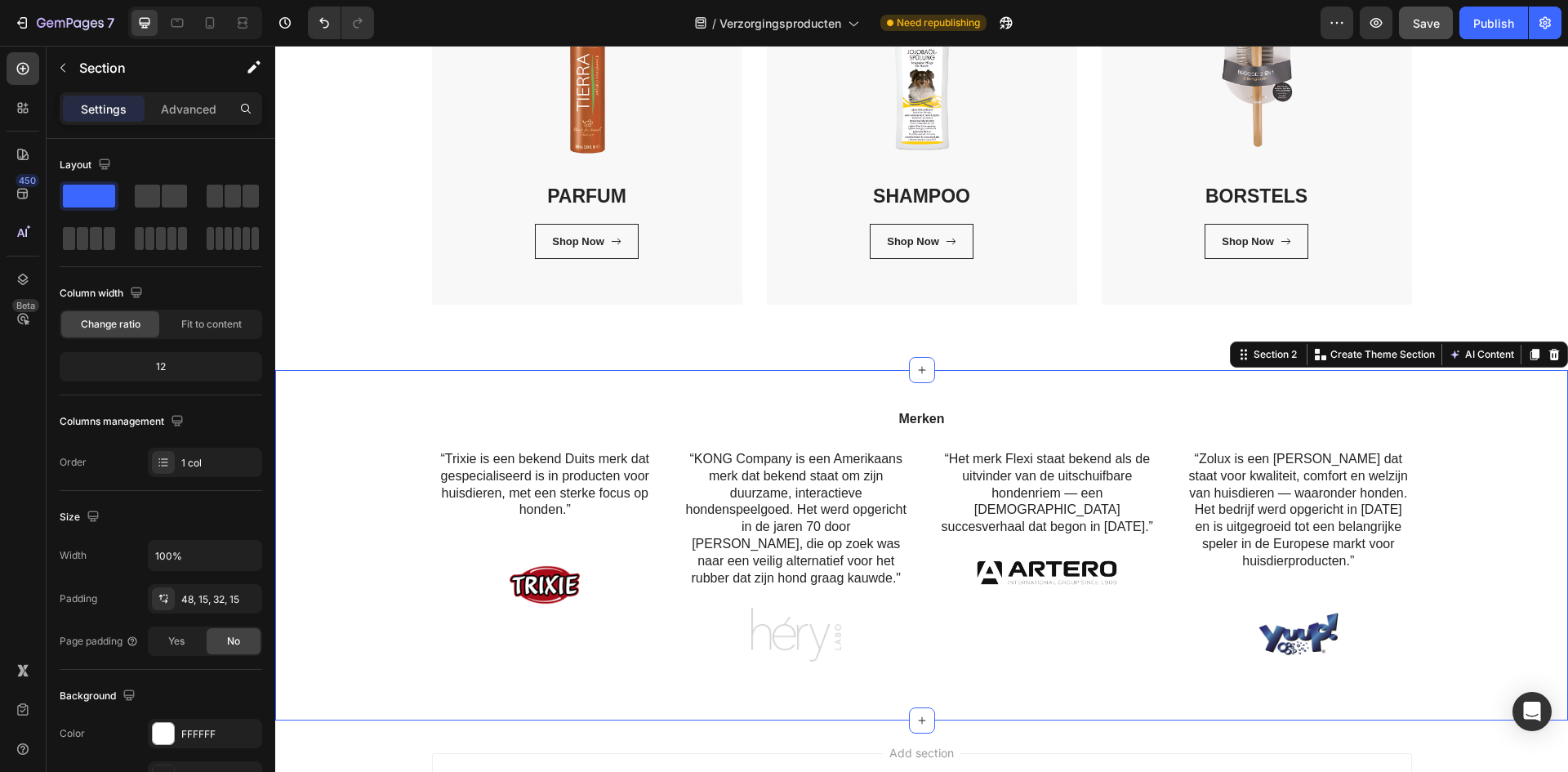
scroll to position [321, 0]
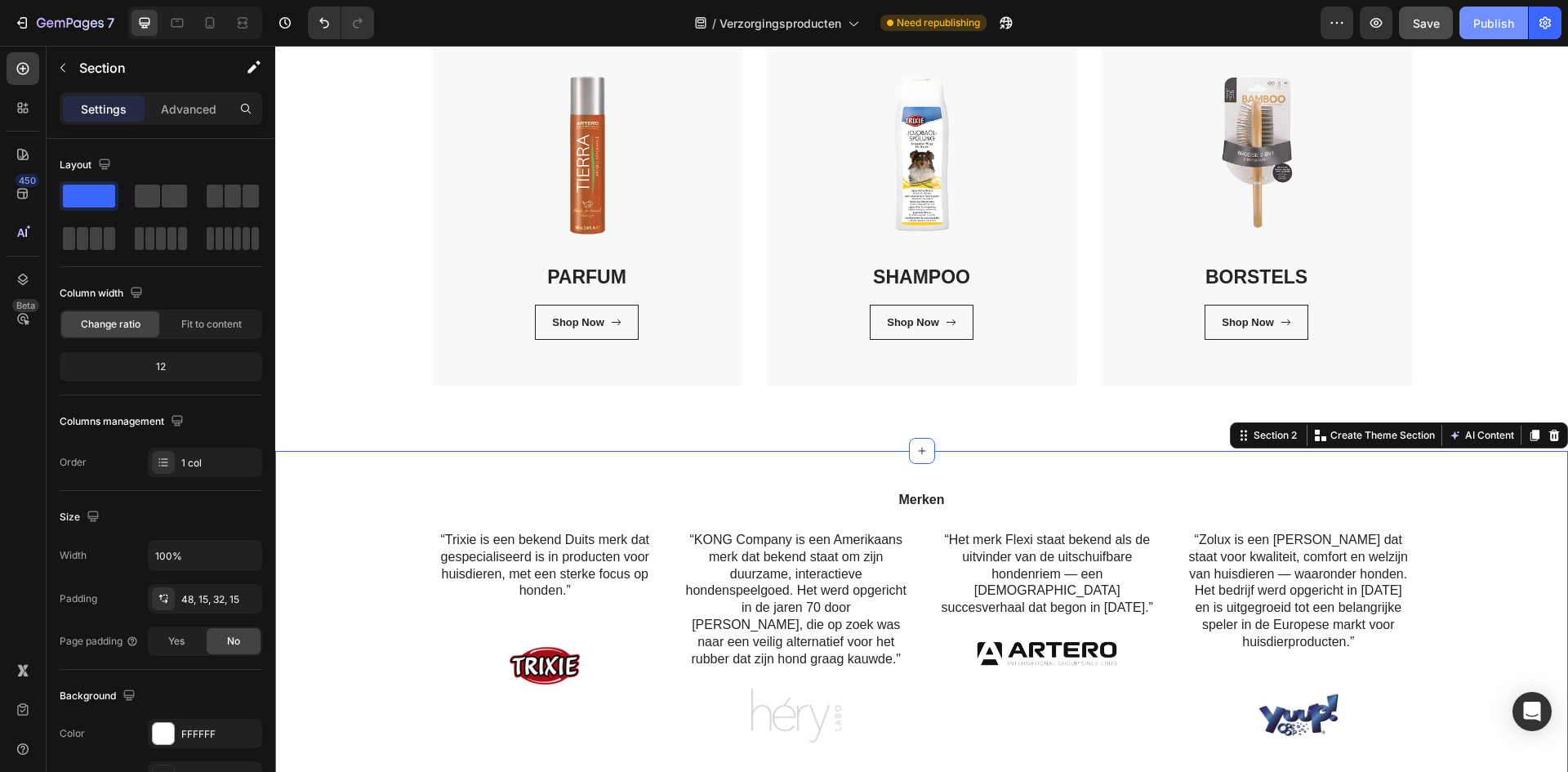
click at [1473, 18] on div "Publish" at bounding box center [1494, 24] width 41 height 18
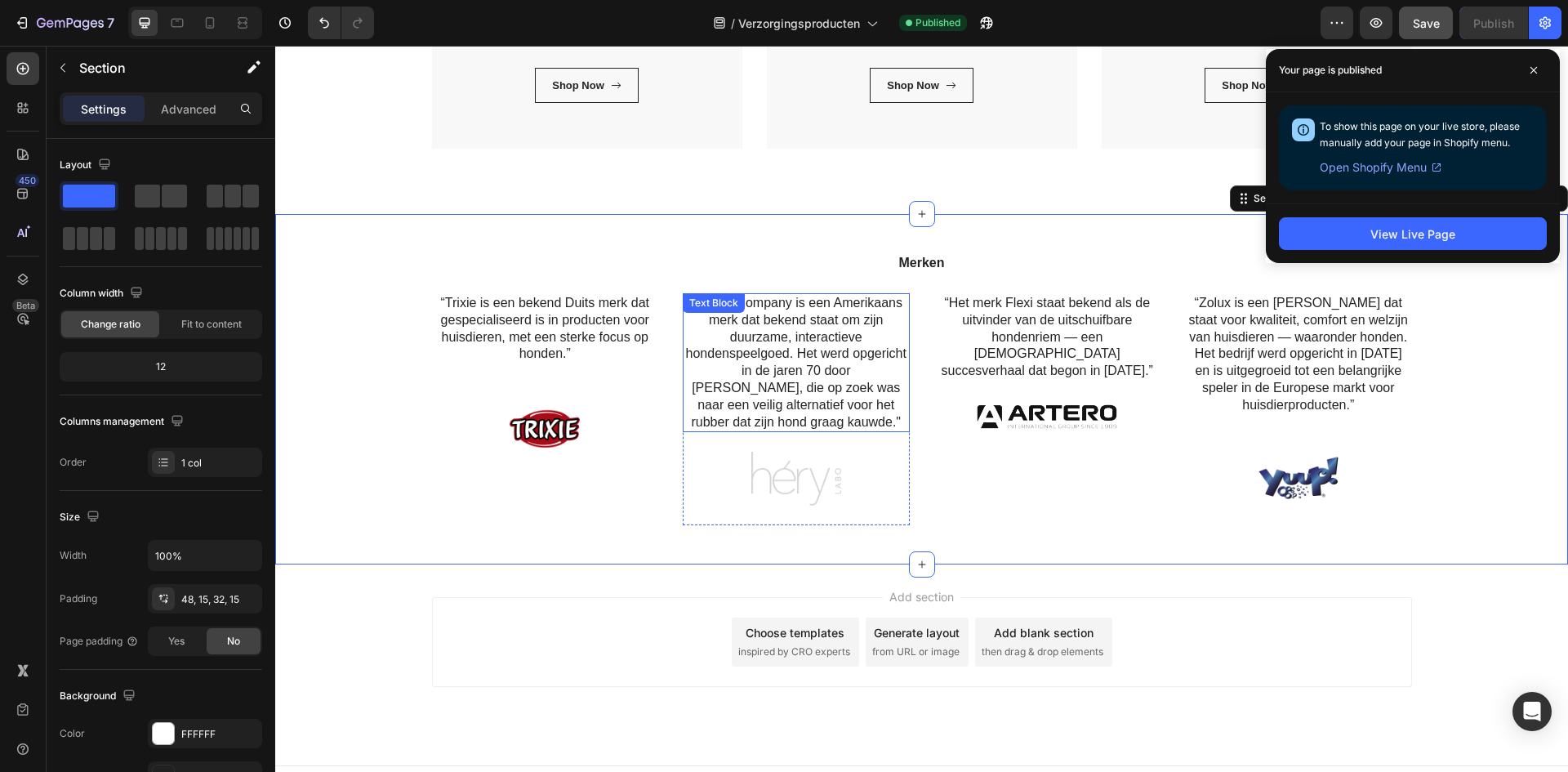
scroll to position [567, 0]
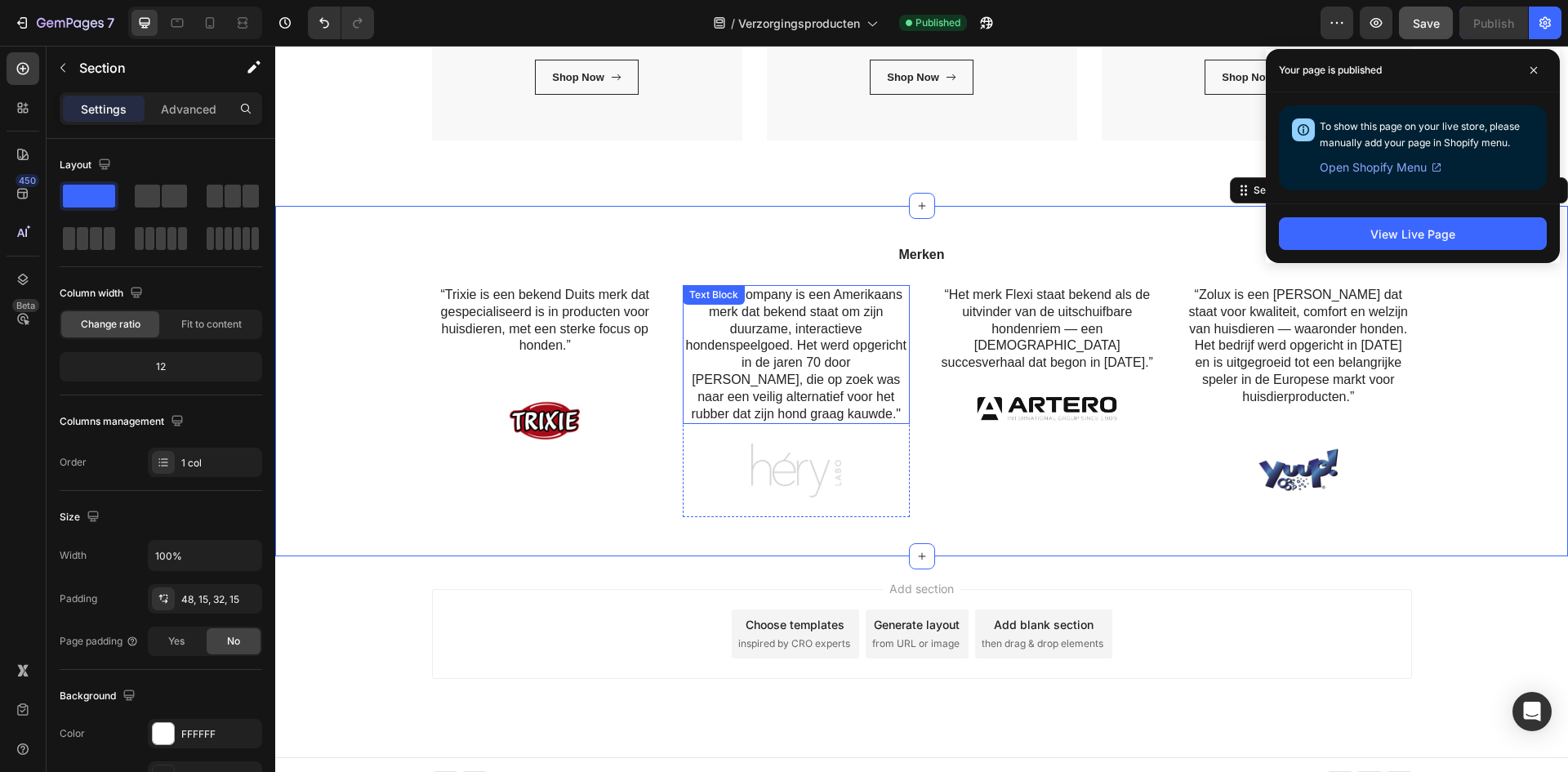
click at [792, 334] on p "“KONG Company is een Amerikaans merk dat bekend staat om zijn duurzame, interac…" at bounding box center [796, 355] width 223 height 135
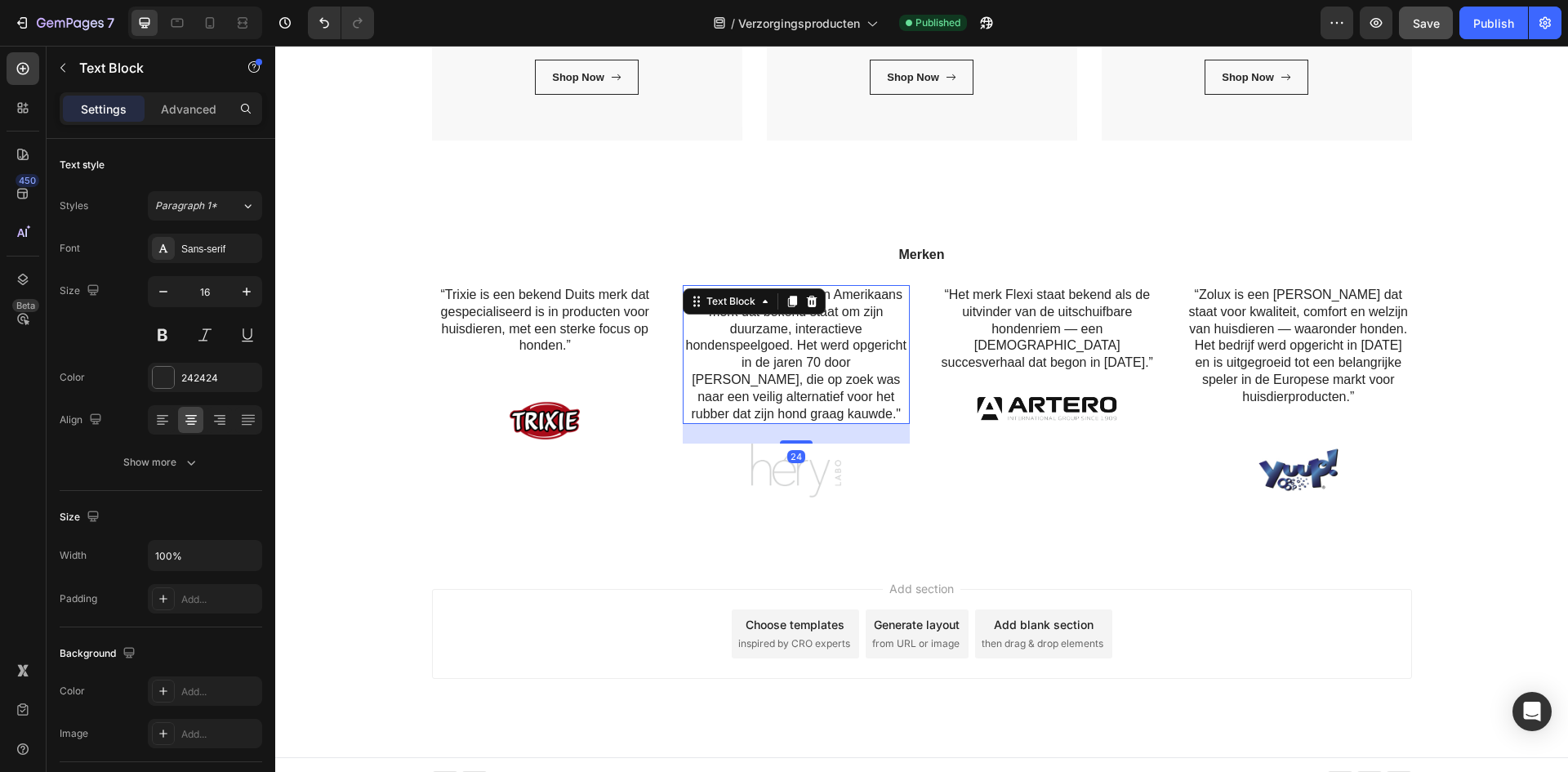
click at [858, 361] on p "“KONG Company is een Amerikaans merk dat bekend staat om zijn duurzame, interac…" at bounding box center [796, 355] width 223 height 135
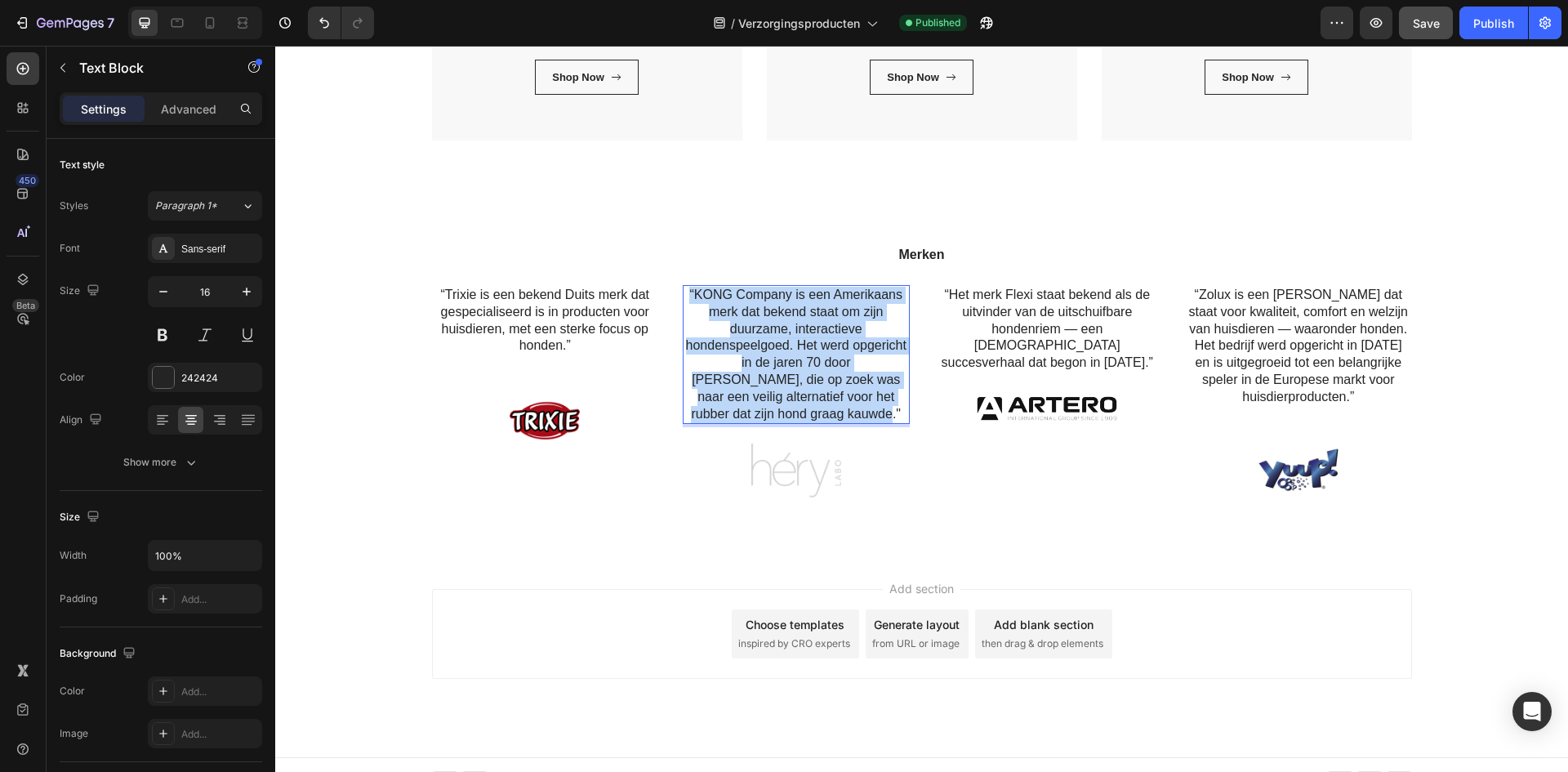
click at [858, 361] on p "“KONG Company is een Amerikaans merk dat bekend staat om zijn duurzame, interac…" at bounding box center [796, 355] width 223 height 135
click at [764, 361] on p "“KONG Company is een Amerikaans merk dat bekend staat om zijn duurzame, interac…" at bounding box center [796, 355] width 223 height 135
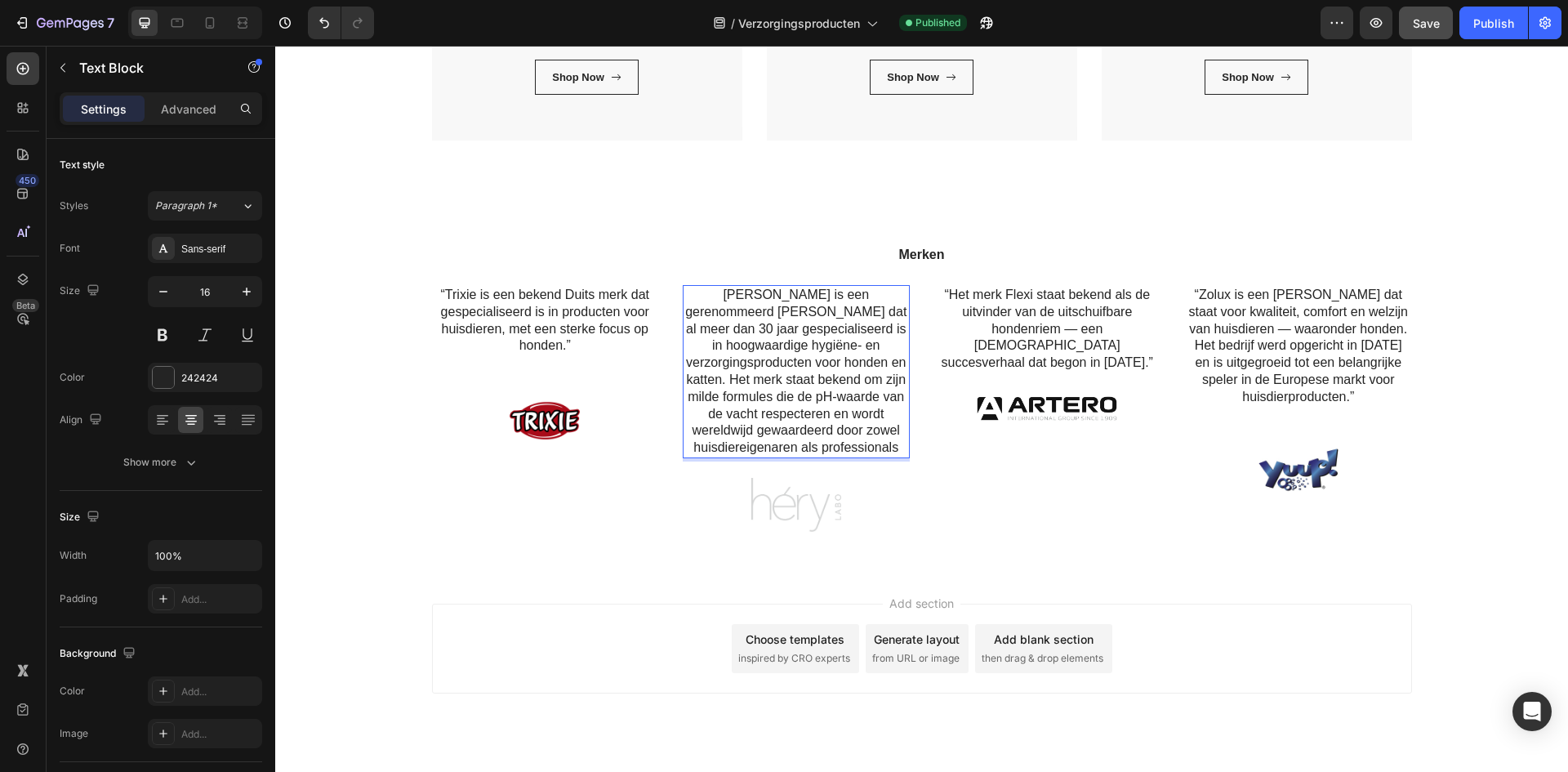
click at [753, 349] on p "[PERSON_NAME] is een gerenommeerd [PERSON_NAME] dat al meer dan 30 jaar gespeci…" at bounding box center [796, 371] width 223 height 169
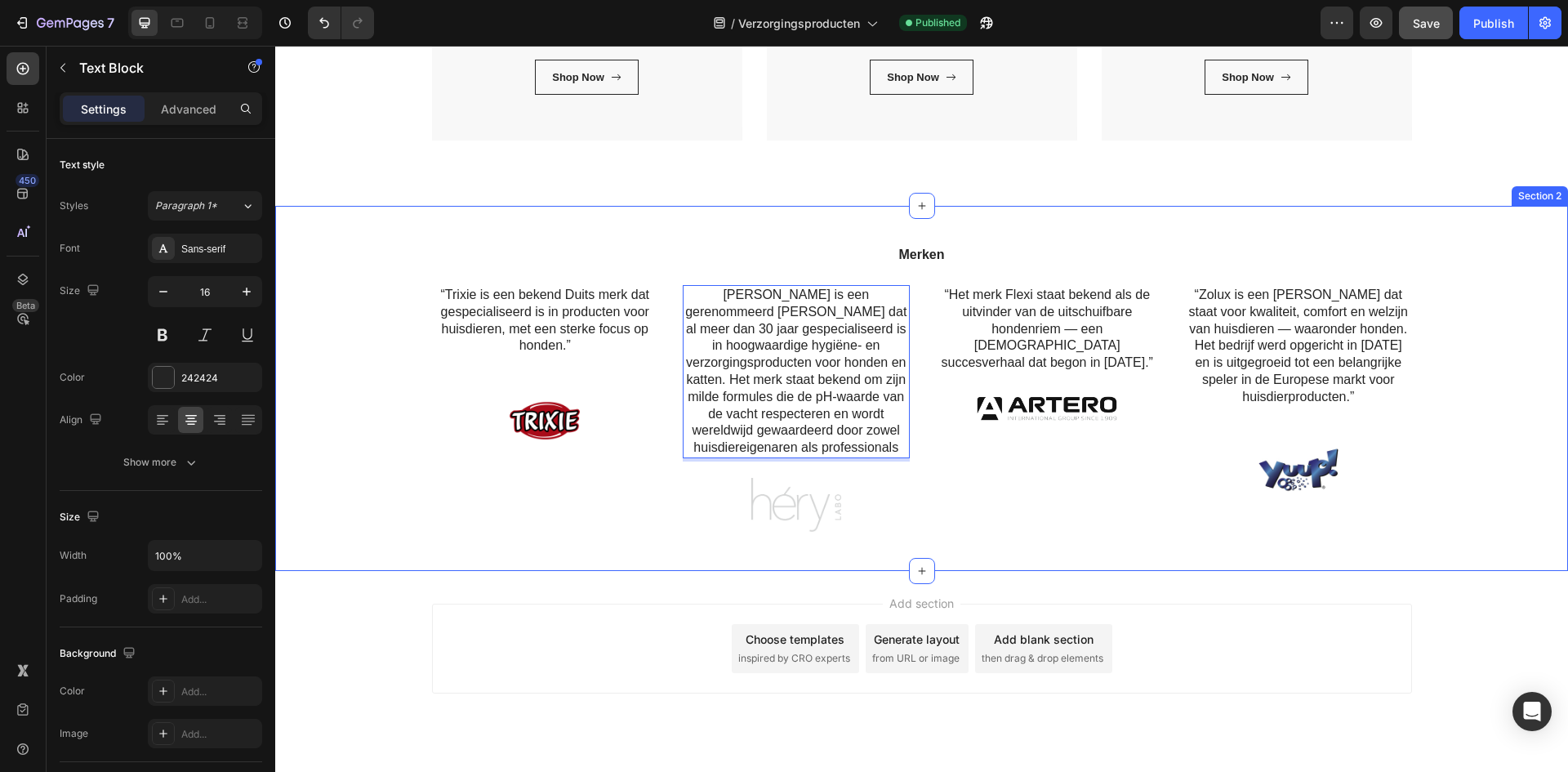
click at [443, 536] on div "Merken Heading “Trixie is een bekend Duits merk dat gespecialiseerd is in produ…" at bounding box center [921, 395] width 1268 height 300
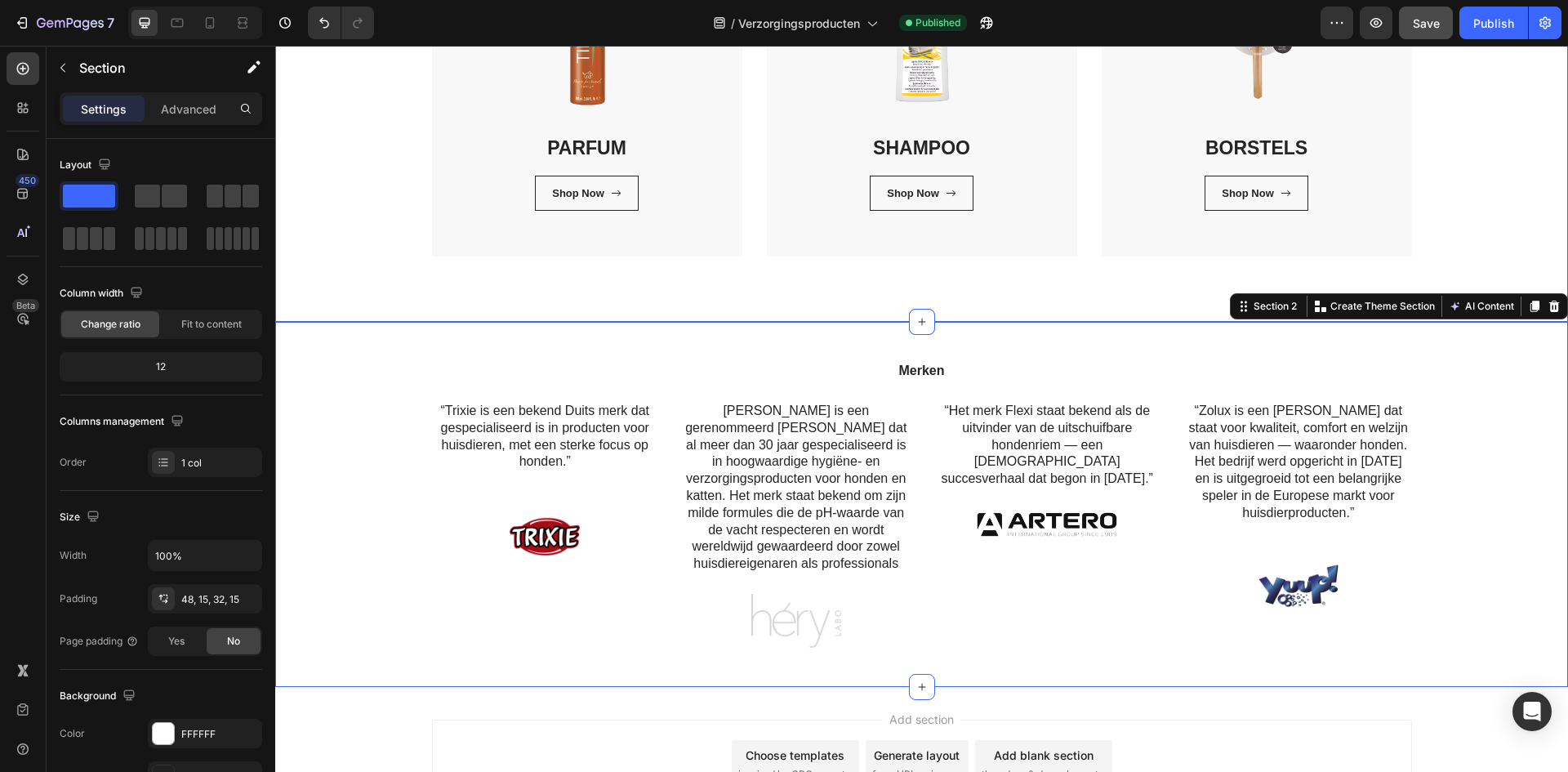
scroll to position [438, 0]
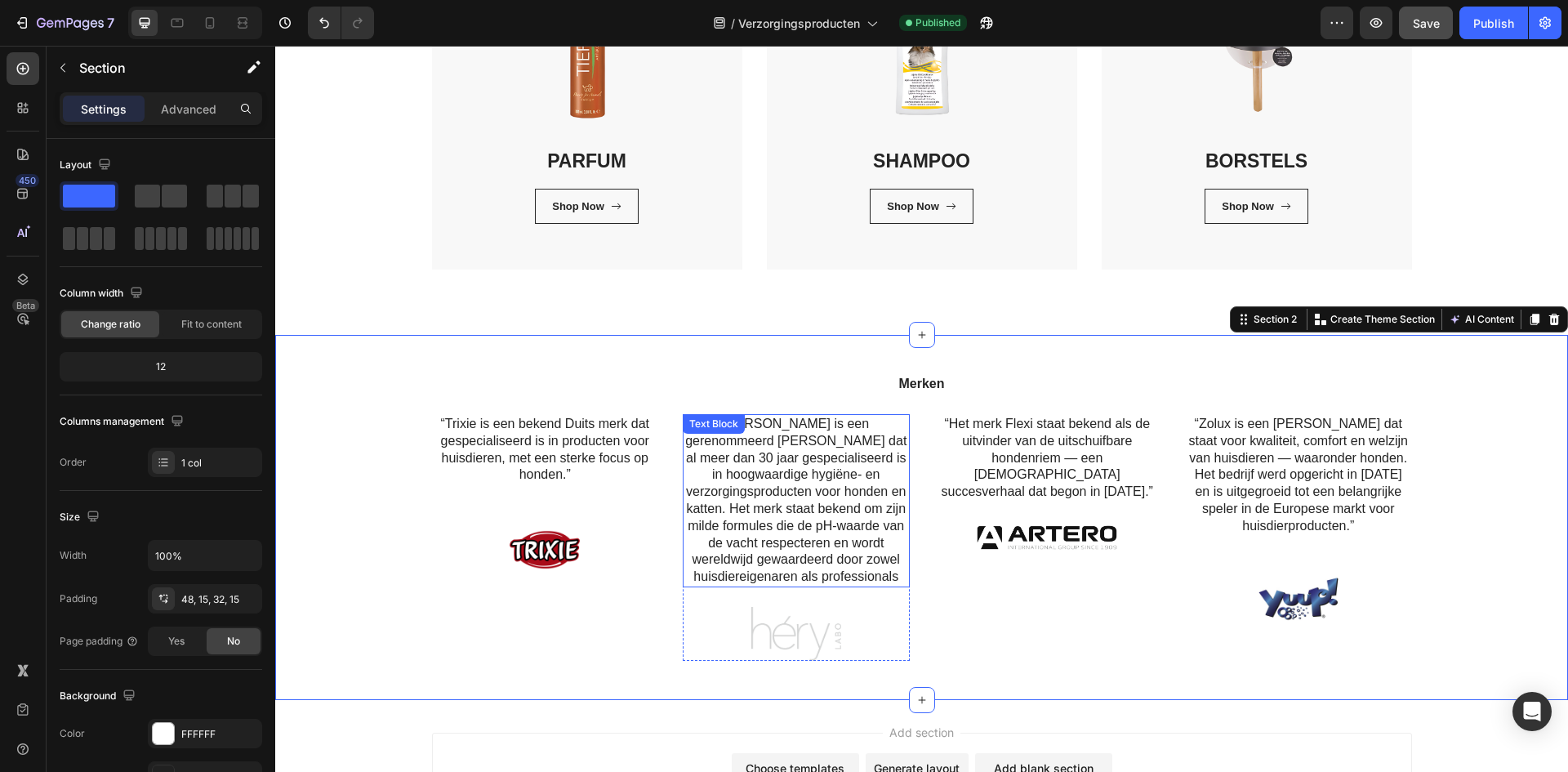
click at [849, 572] on p "[PERSON_NAME] is een gerenommeerd [PERSON_NAME] dat al meer dan 30 jaar gespeci…" at bounding box center [796, 500] width 223 height 169
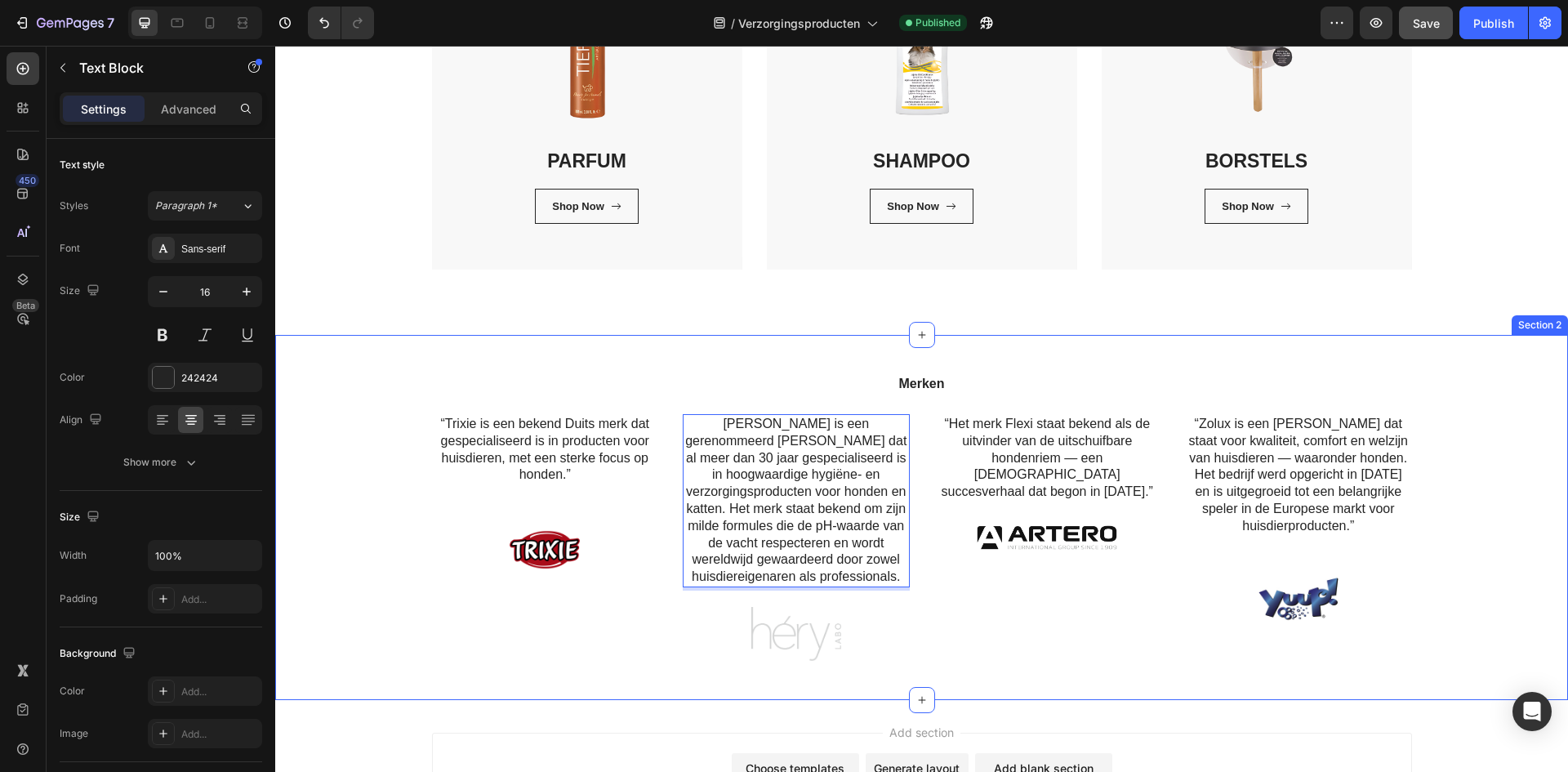
click at [1492, 493] on div "Merken Heading “Trixie is een bekend Duits merk dat gespecialiseerd is in produ…" at bounding box center [921, 524] width 1268 height 300
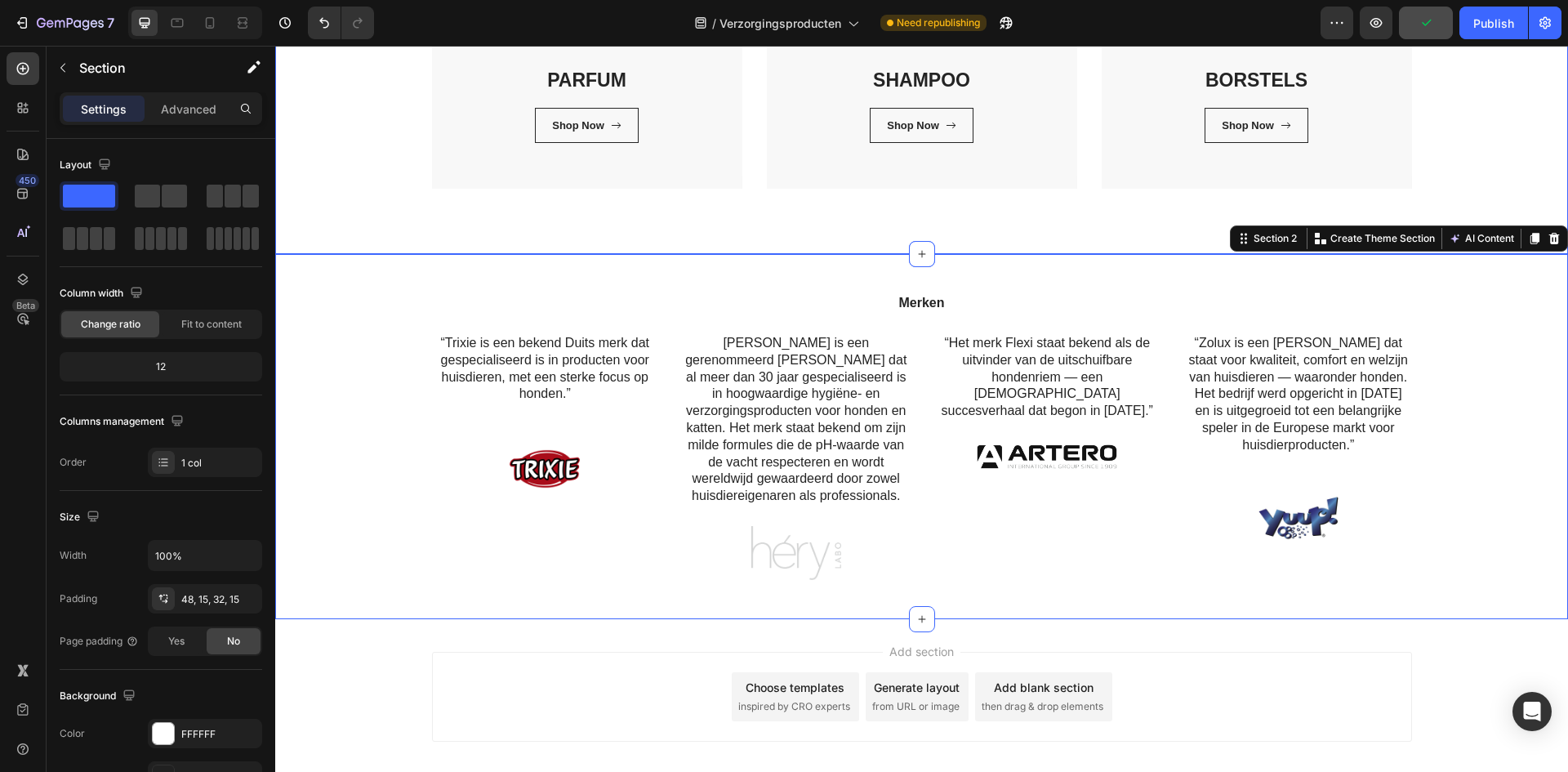
scroll to position [519, 0]
click at [1088, 370] on p "“Het merk Flexi staat bekend als de uitvinder van de uitschuifbare hondenriem —…" at bounding box center [1047, 376] width 223 height 85
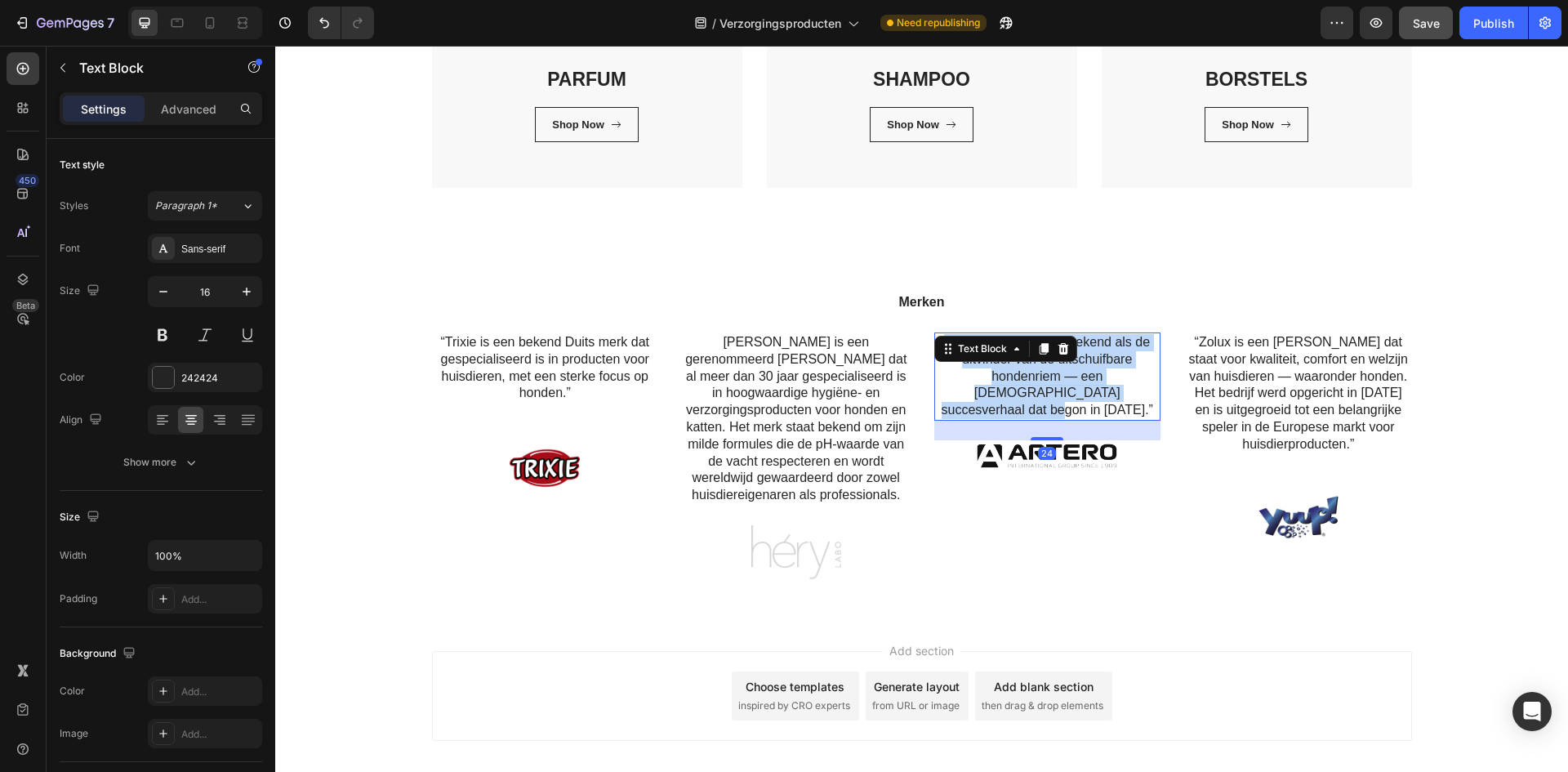
click at [1088, 370] on p "“Het merk Flexi staat bekend als de uitvinder van de uitschuifbare hondenriem —…" at bounding box center [1047, 376] width 223 height 85
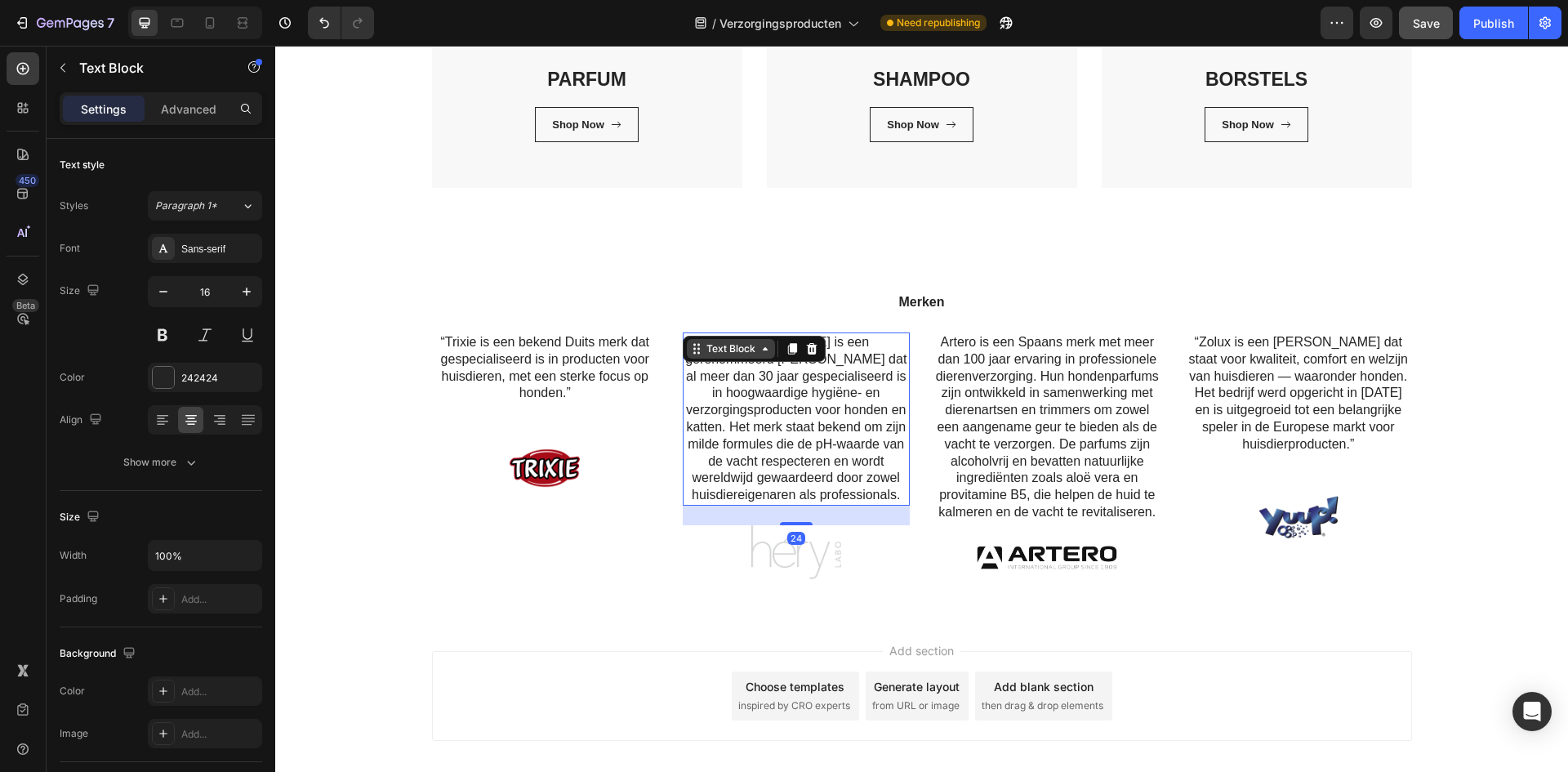
click at [692, 341] on div "Text Block" at bounding box center [731, 349] width 88 height 20
click at [846, 492] on p ""Héry is een gerenommeerd [PERSON_NAME] dat al meer dan 30 jaar gespecialiseerd…" at bounding box center [796, 418] width 223 height 169
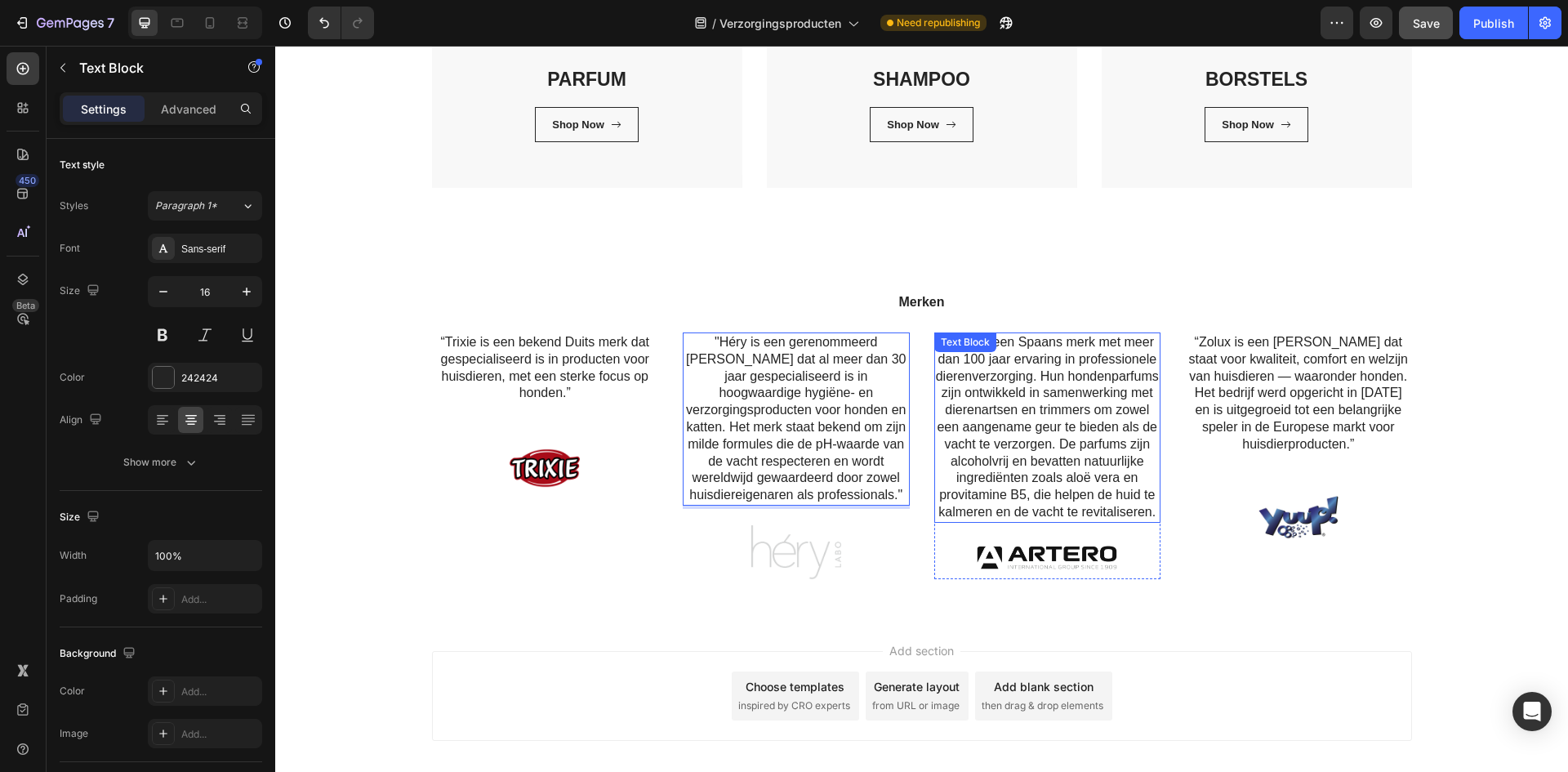
click at [1019, 342] on div "Artero is een Spaans merk met meer dan 100 jaar ervaring in professionele diere…" at bounding box center [1048, 427] width 227 height 190
click at [947, 368] on p "Artero is een Spaans merk met meer dan 100 jaar ervaring in professionele diere…" at bounding box center [1047, 427] width 223 height 187
click at [1150, 511] on p ""Artero is een Spaans merk met meer dan 100 jaar ervaring in professionele dier…" at bounding box center [1047, 427] width 223 height 187
click at [1263, 393] on p "“Zolux is een [PERSON_NAME] dat staat voor kwaliteit, comfort en welzijn van hu…" at bounding box center [1298, 394] width 223 height 120
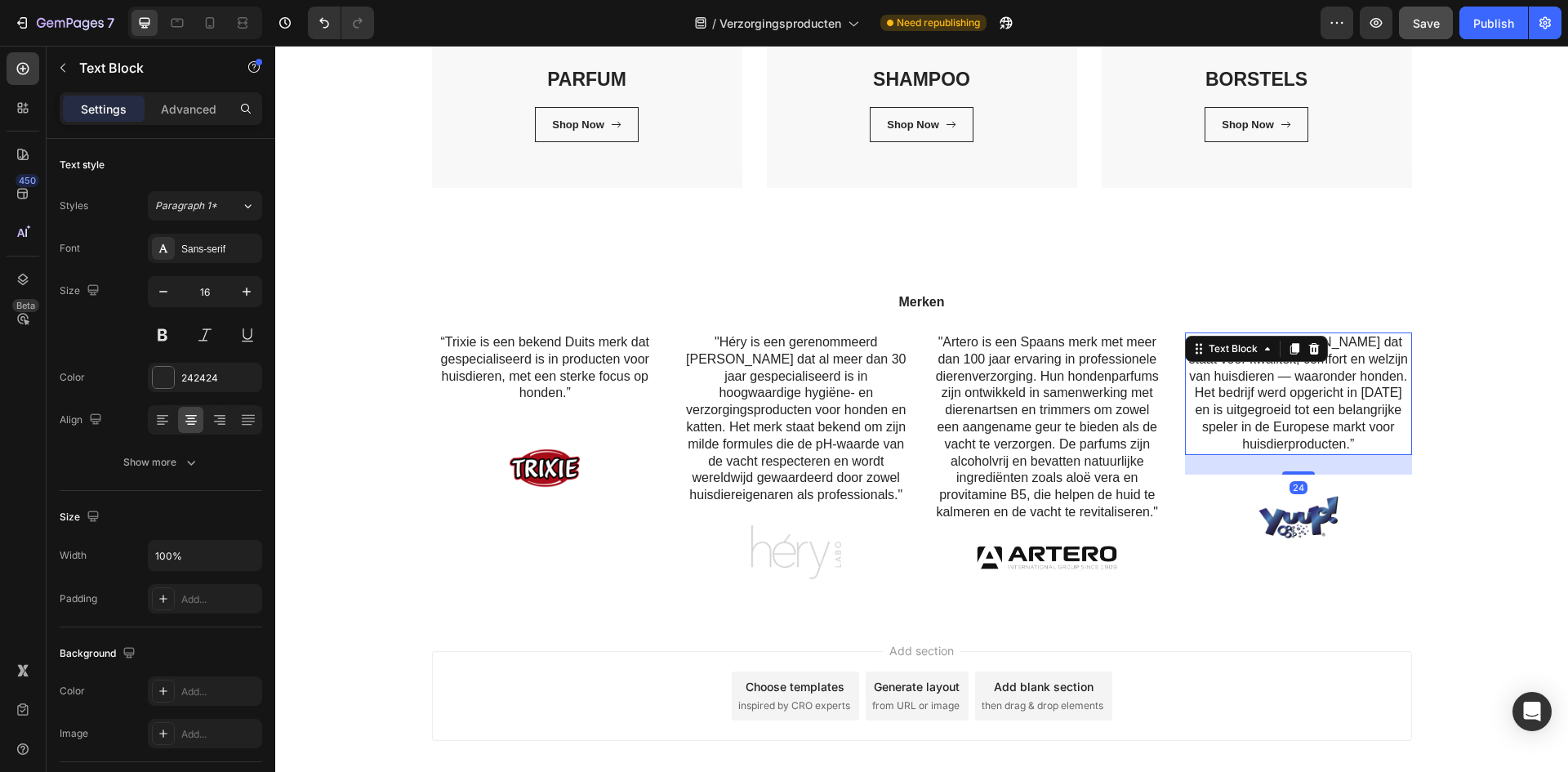
click at [1183, 620] on div "Add section Choose templates inspired by CRO experts Generate layout from URL o…" at bounding box center [922, 718] width 1293 height 201
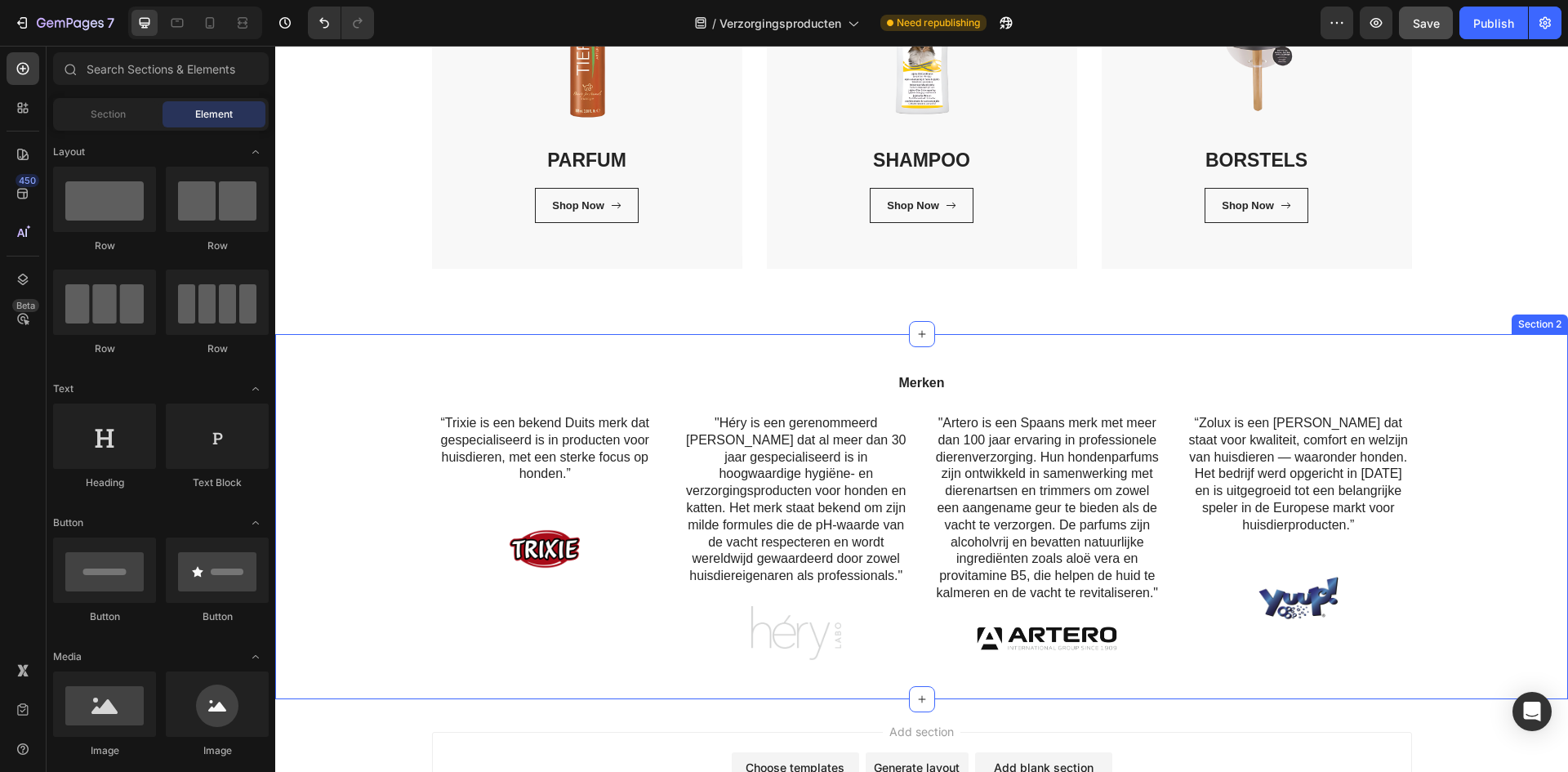
scroll to position [438, 0]
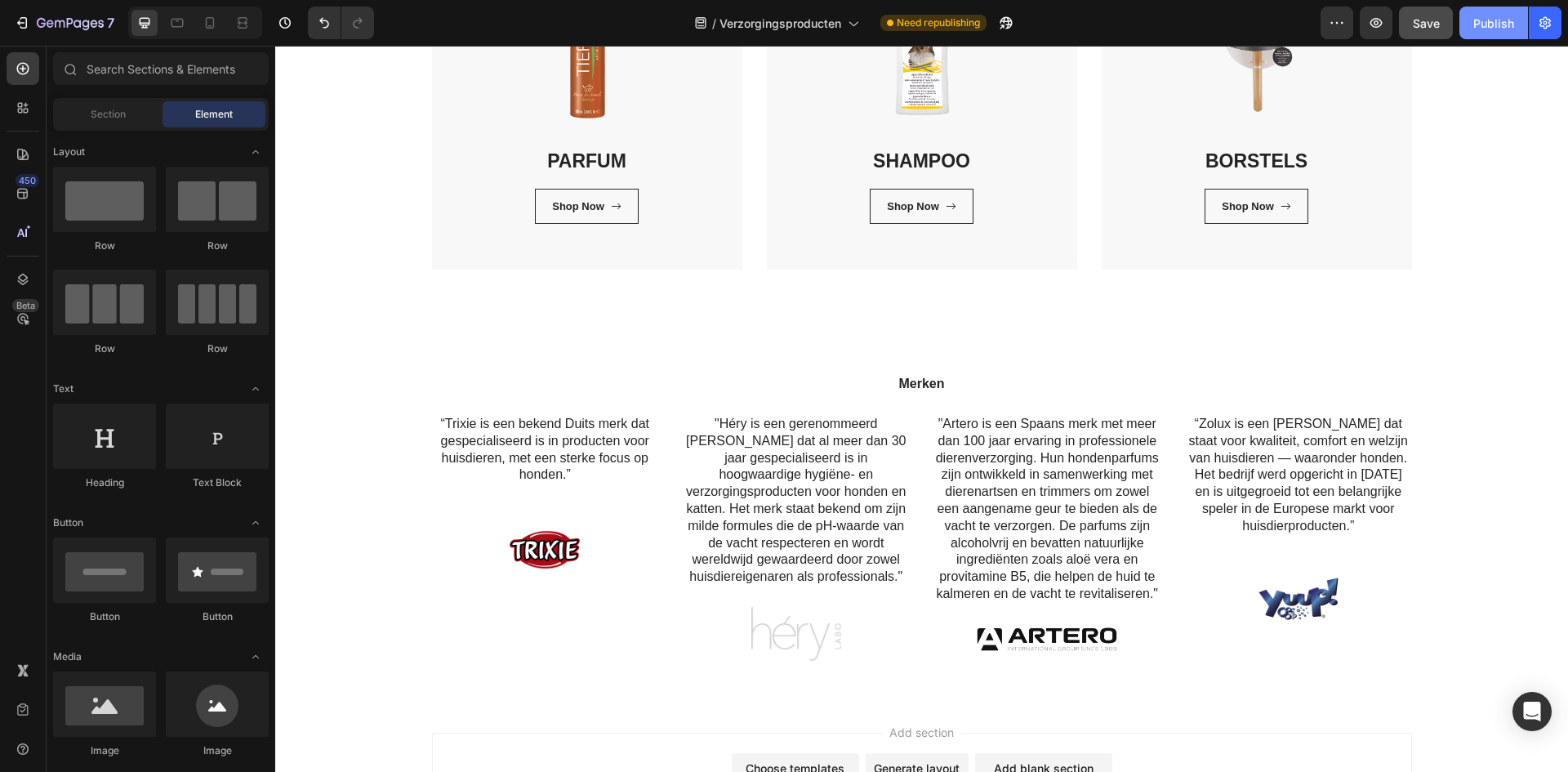
click at [1487, 19] on div "Publish" at bounding box center [1494, 24] width 41 height 18
